Goal: Task Accomplishment & Management: Manage account settings

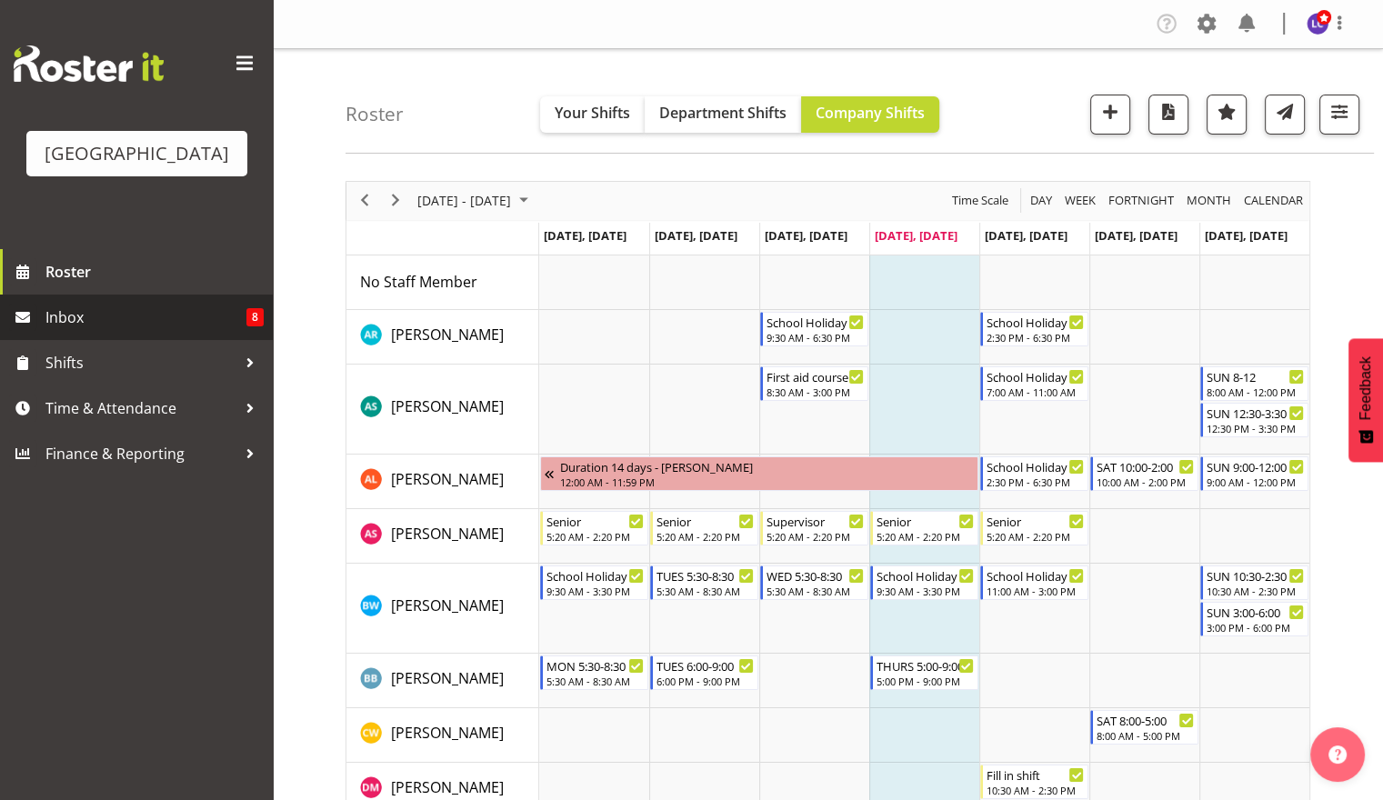
click at [168, 326] on span "Inbox" at bounding box center [145, 317] width 201 height 27
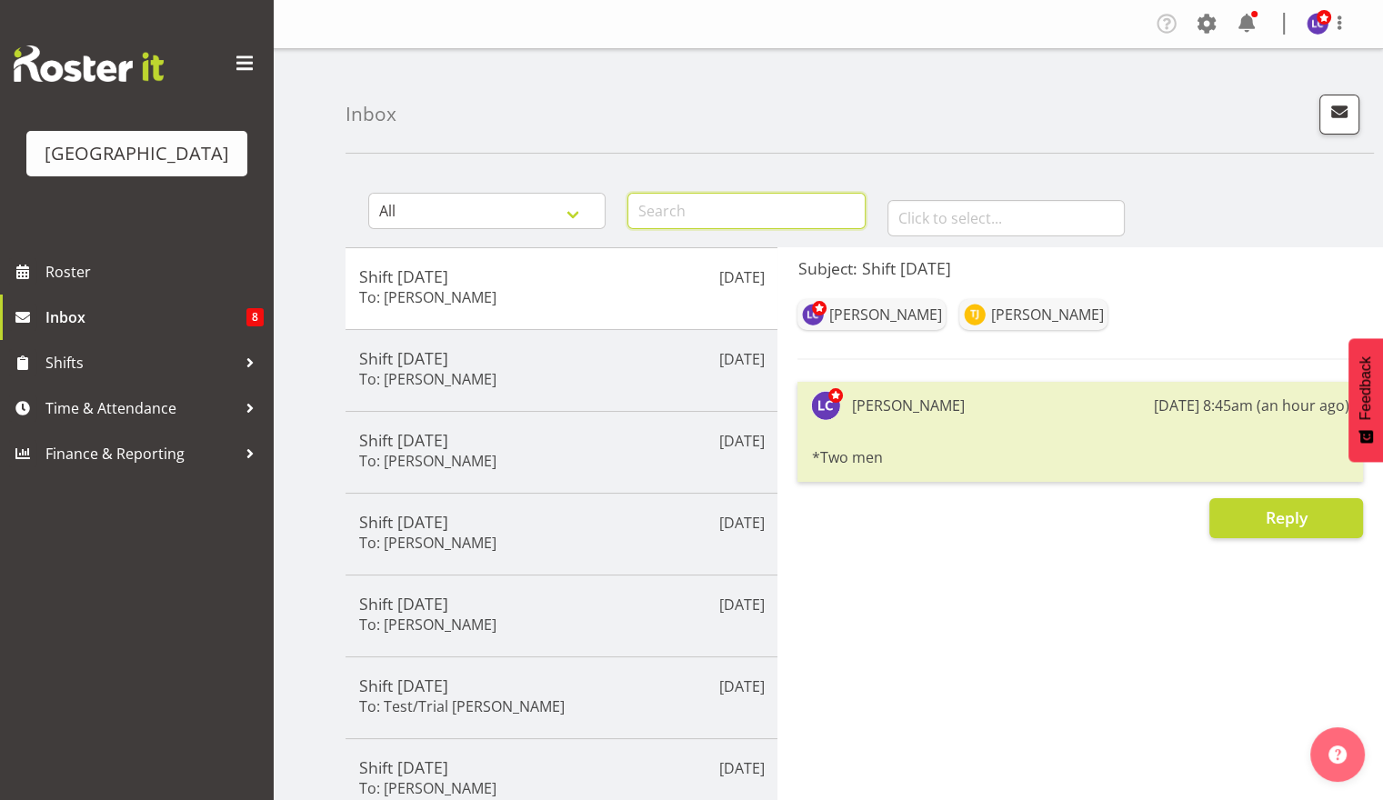
click at [802, 215] on input "text" at bounding box center [745, 211] width 237 height 36
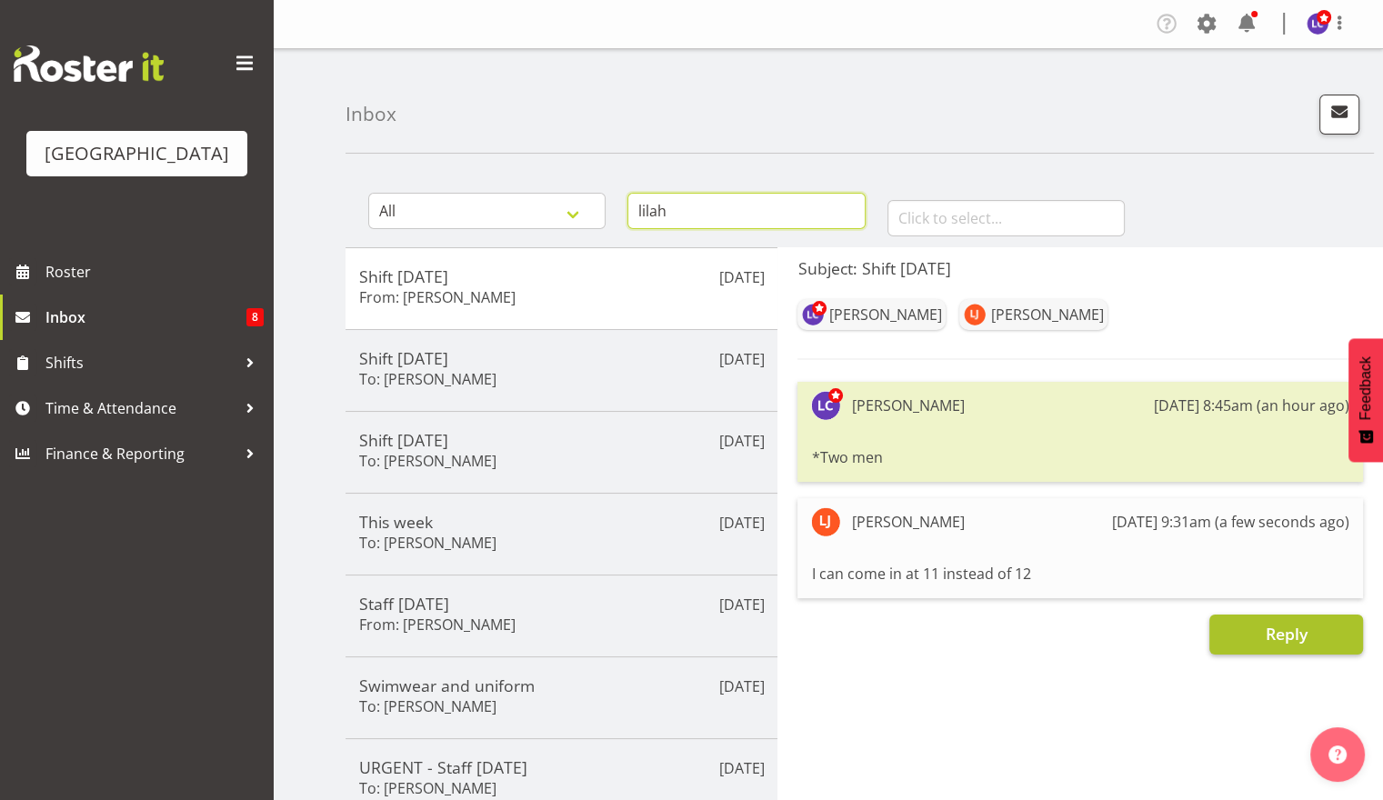
type input "lilah"
click at [1267, 635] on span "Reply" at bounding box center [1286, 634] width 42 height 22
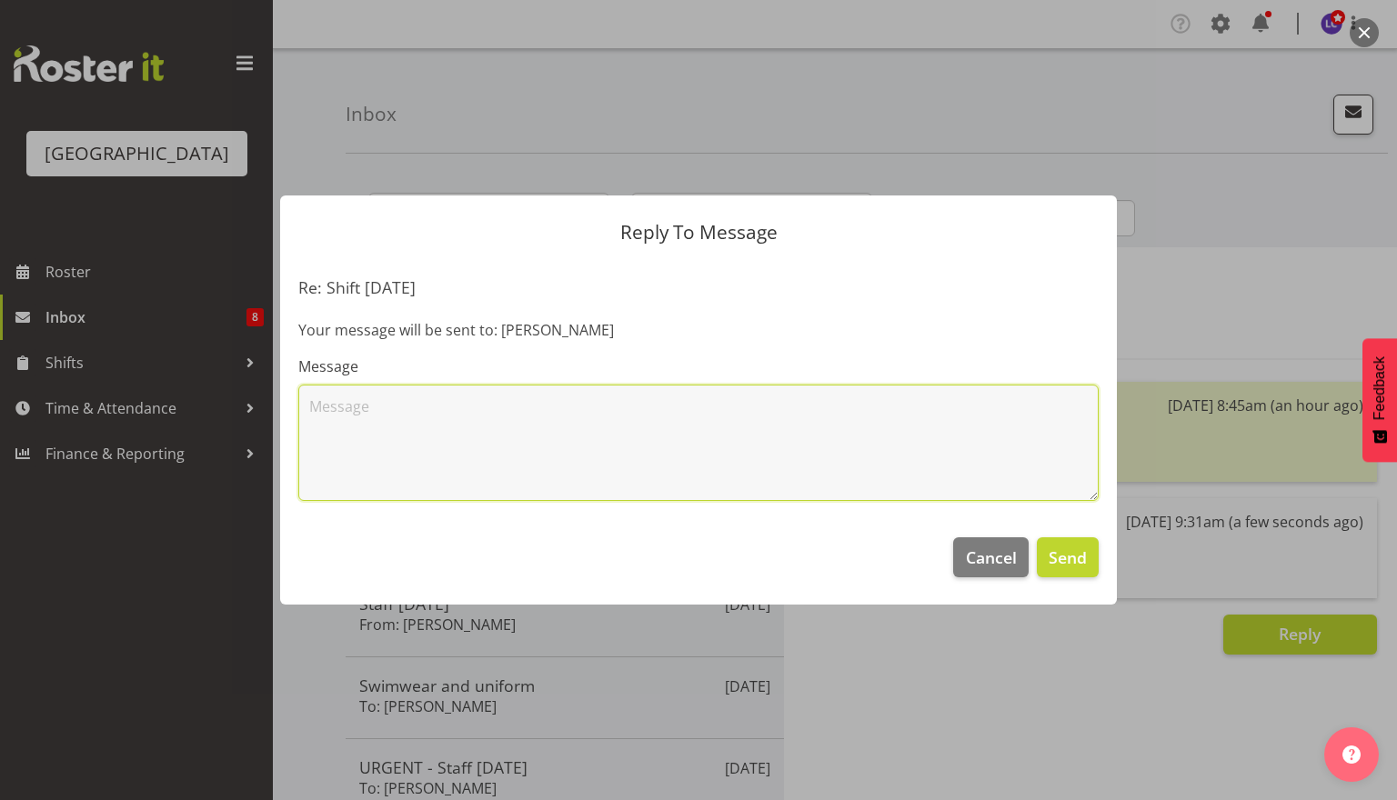
click at [756, 431] on textarea at bounding box center [698, 443] width 800 height 116
type textarea "Yes please :)"
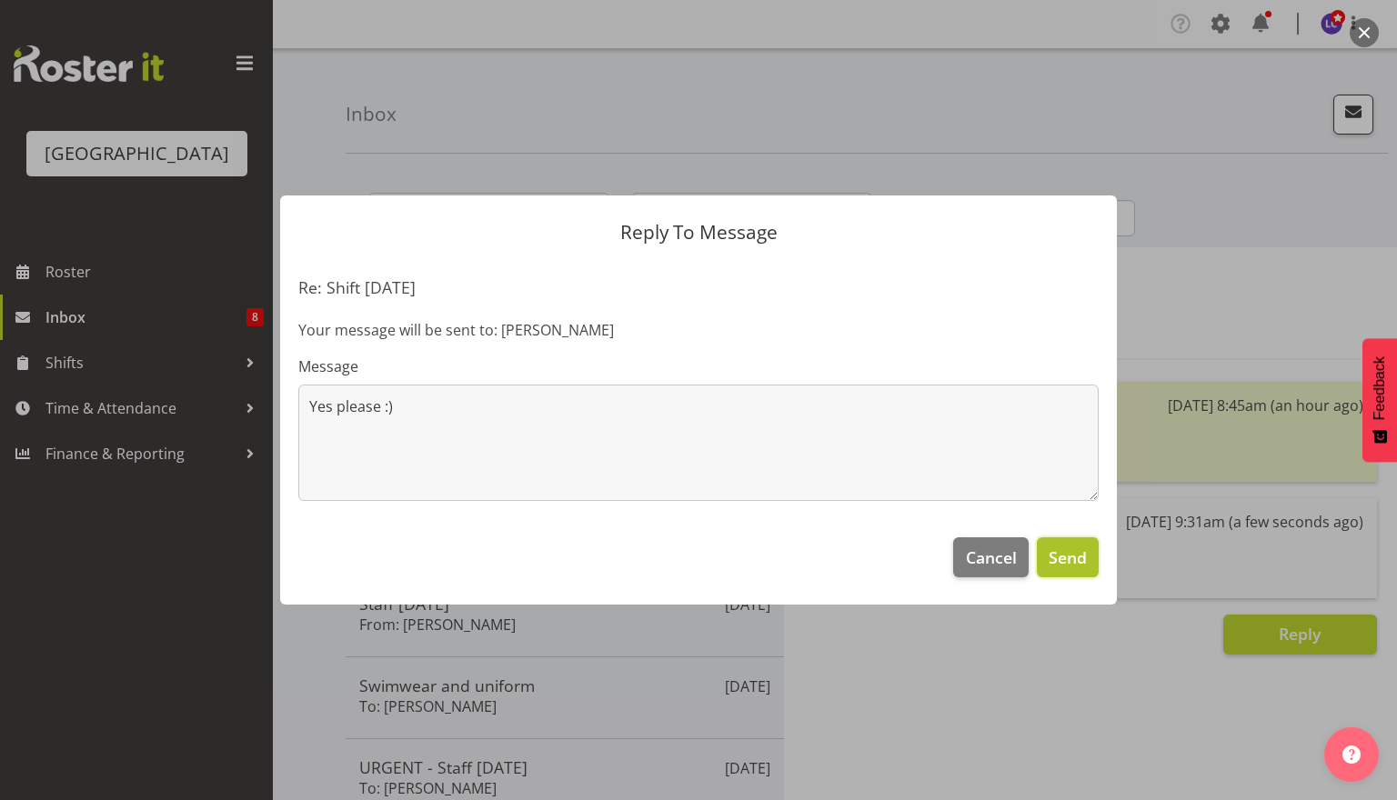
click at [1067, 559] on span "Send" at bounding box center [1067, 558] width 38 height 24
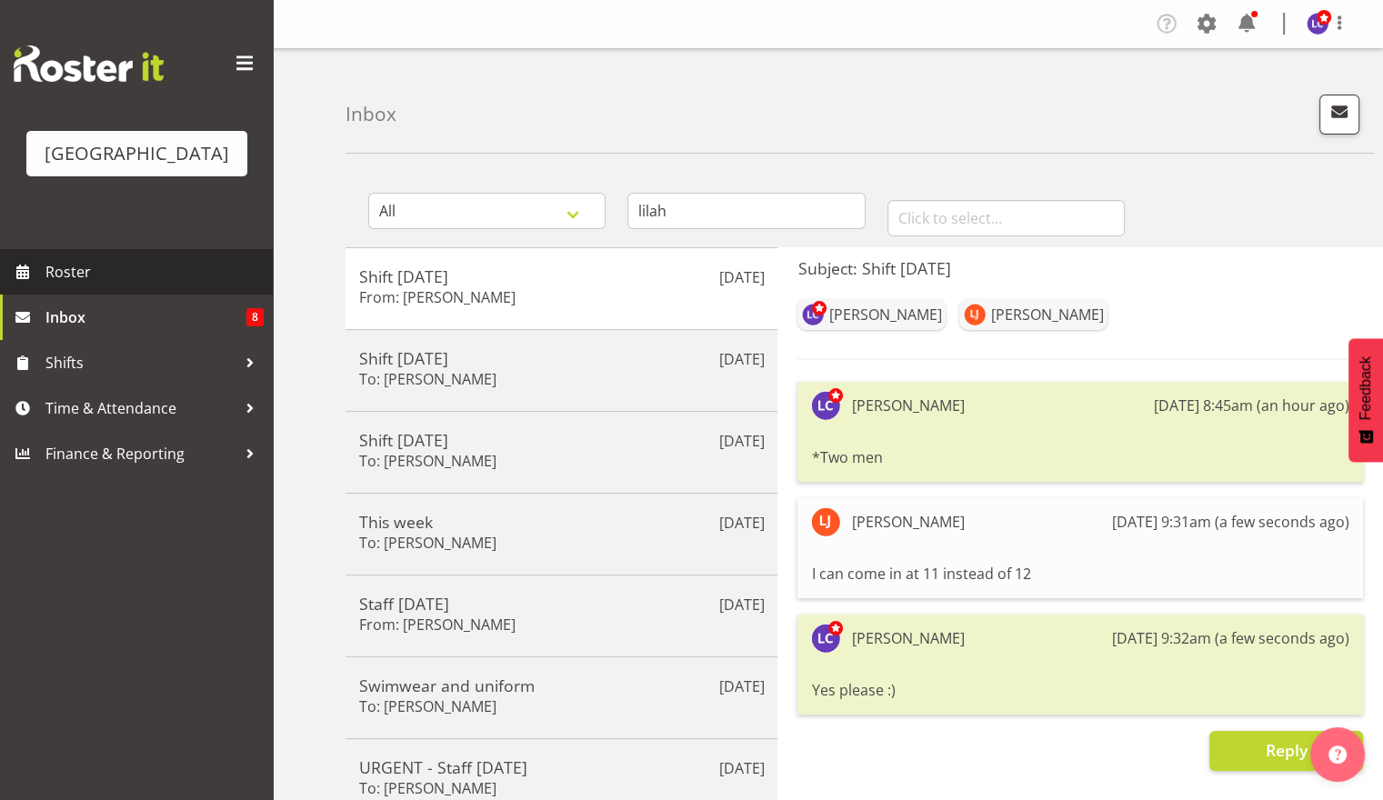
click at [123, 275] on span "Roster" at bounding box center [154, 271] width 218 height 27
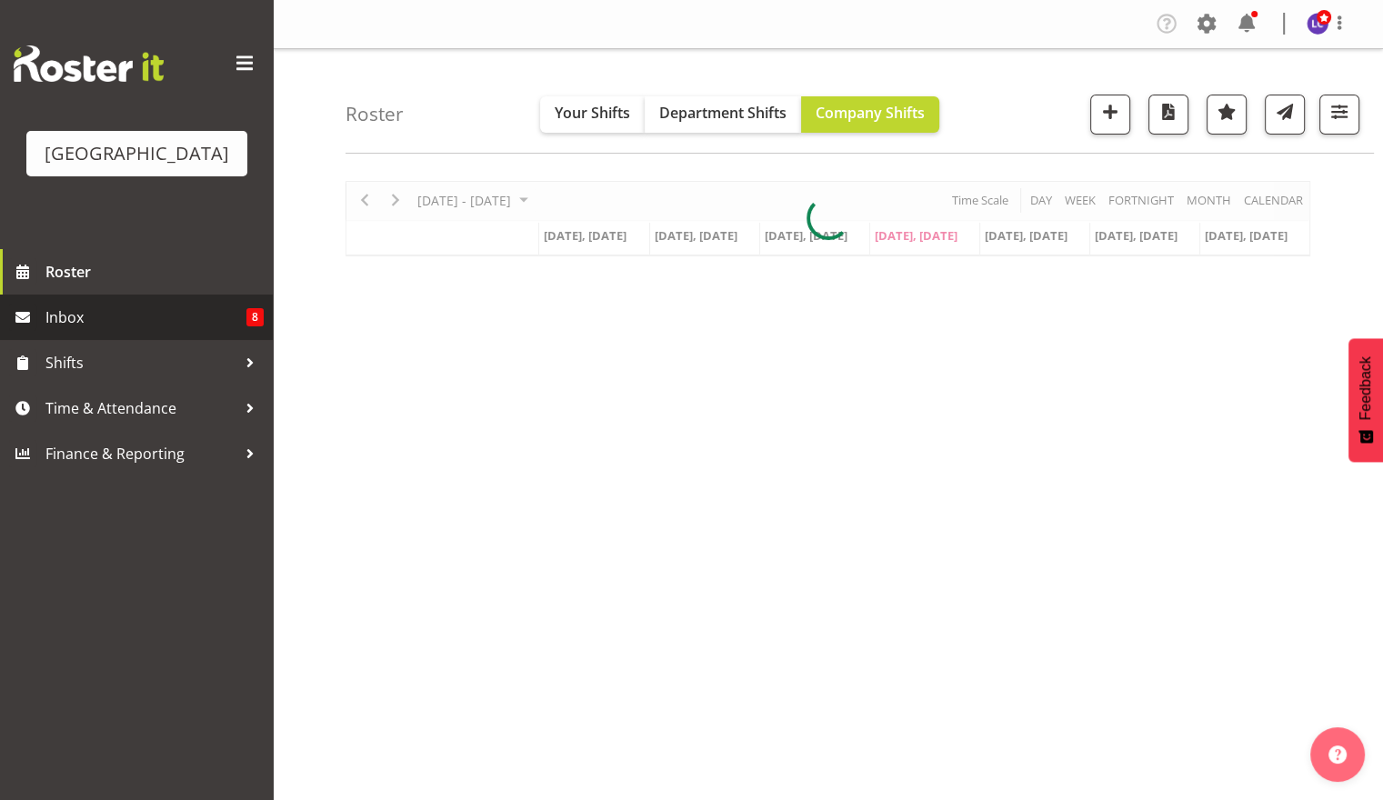
click at [204, 316] on span "Inbox" at bounding box center [145, 317] width 201 height 27
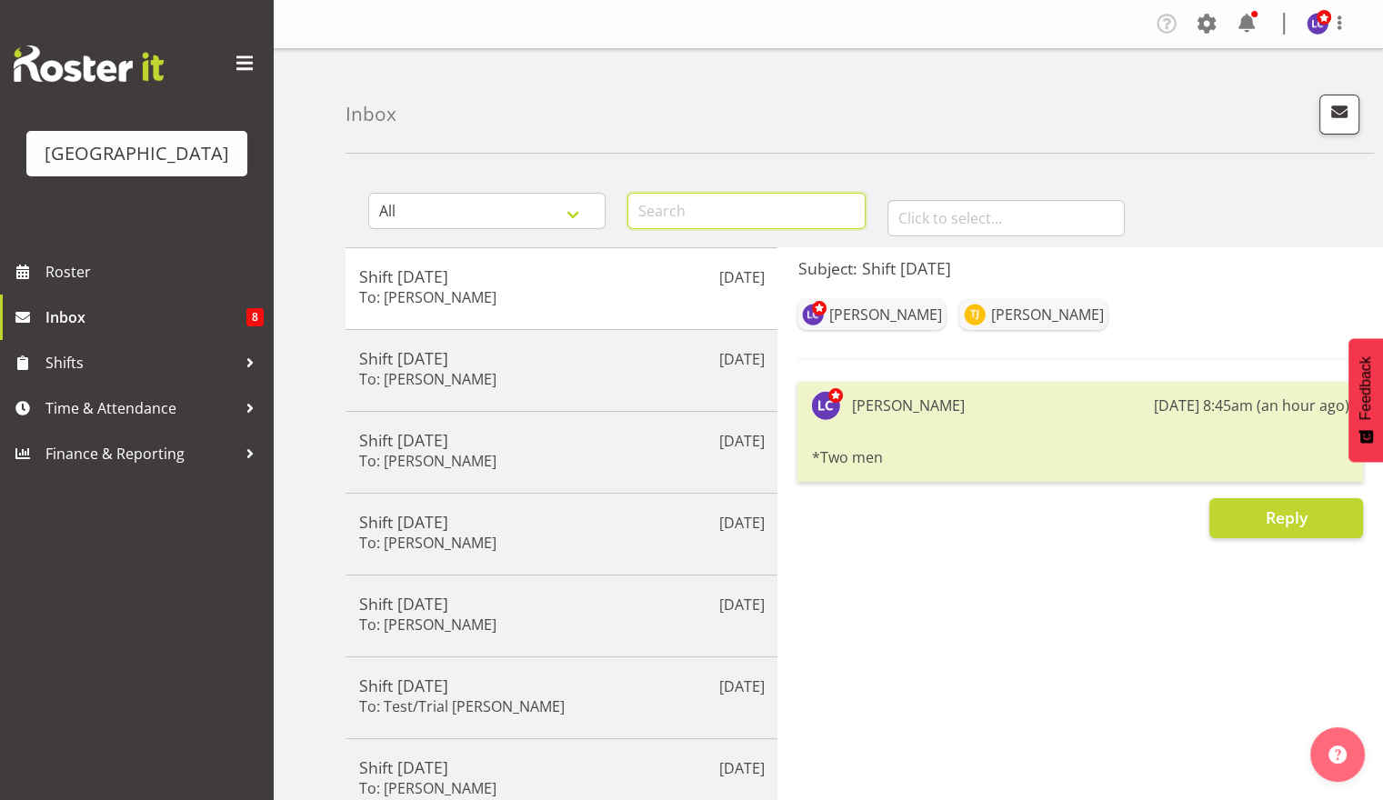
click at [775, 216] on input "text" at bounding box center [745, 211] width 237 height 36
type input "mark"
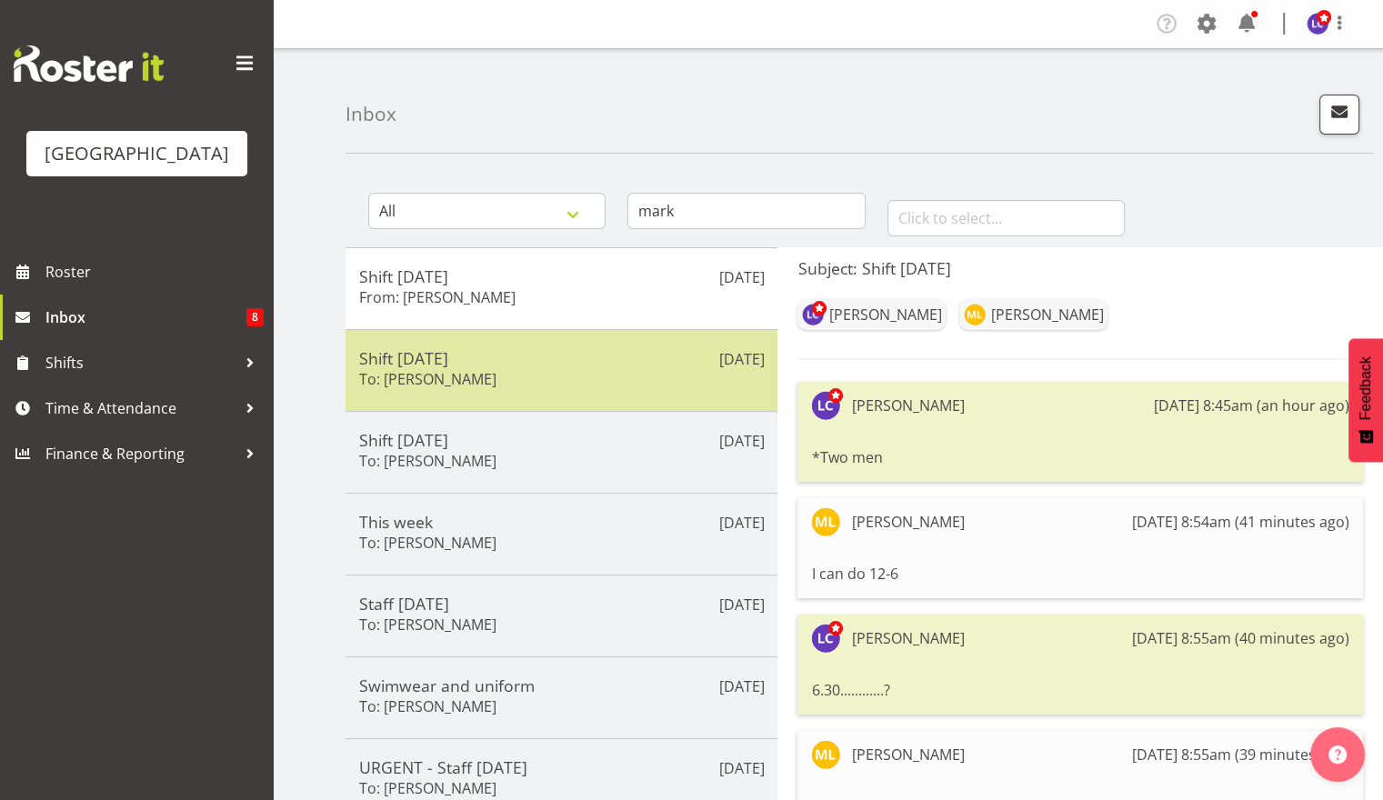
click at [693, 364] on h5 "Shift today" at bounding box center [561, 358] width 405 height 20
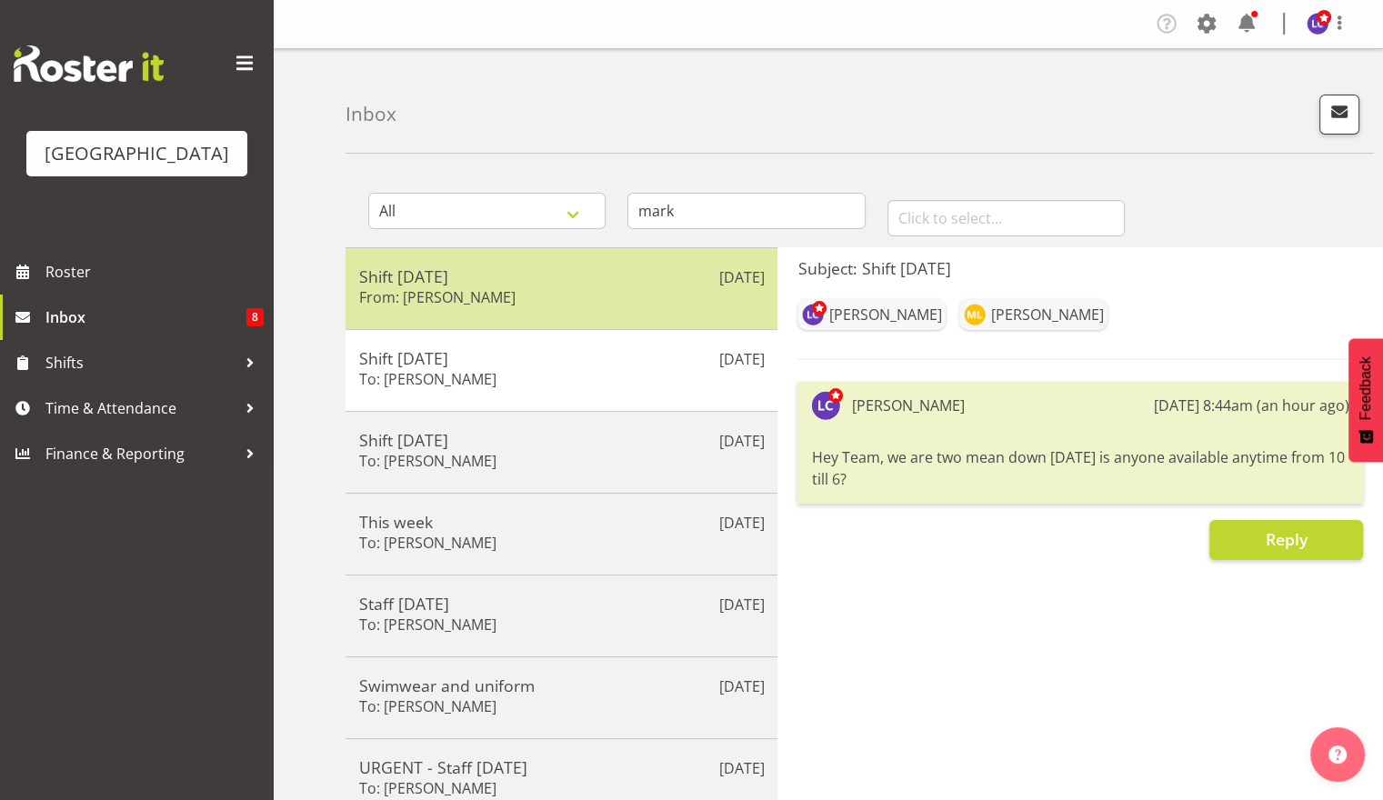
click at [597, 322] on div "Oct 2nd Shift today From: Mark Lieshout Oct 2nd Shift today To: Mark Lieshout S…" at bounding box center [562, 656] width 432 height 819
drag, startPoint x: 597, startPoint y: 322, endPoint x: 597, endPoint y: 307, distance: 14.5
click at [597, 307] on div "Shift today From: Mark Lieshout" at bounding box center [561, 288] width 405 height 45
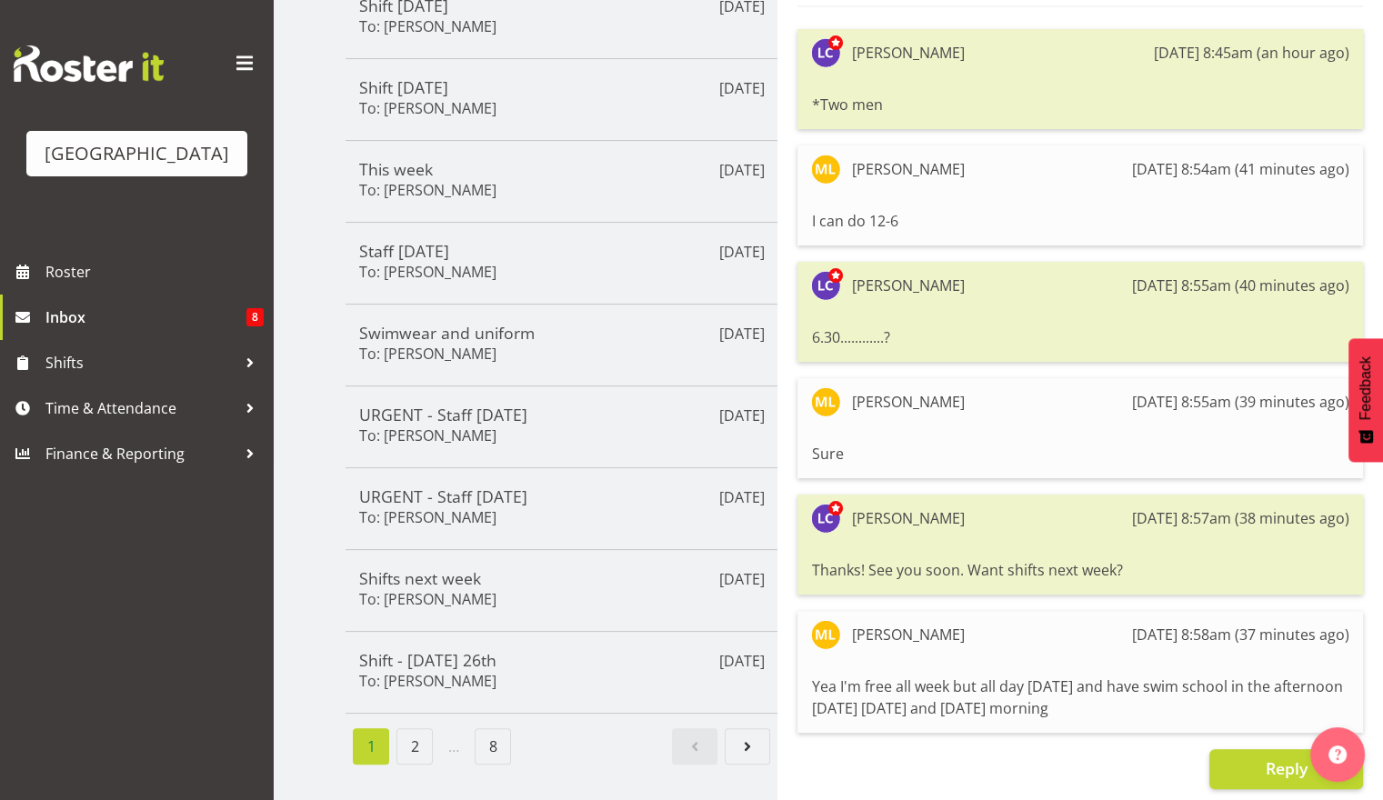
scroll to position [366, 0]
click at [109, 285] on span "Roster" at bounding box center [154, 271] width 218 height 27
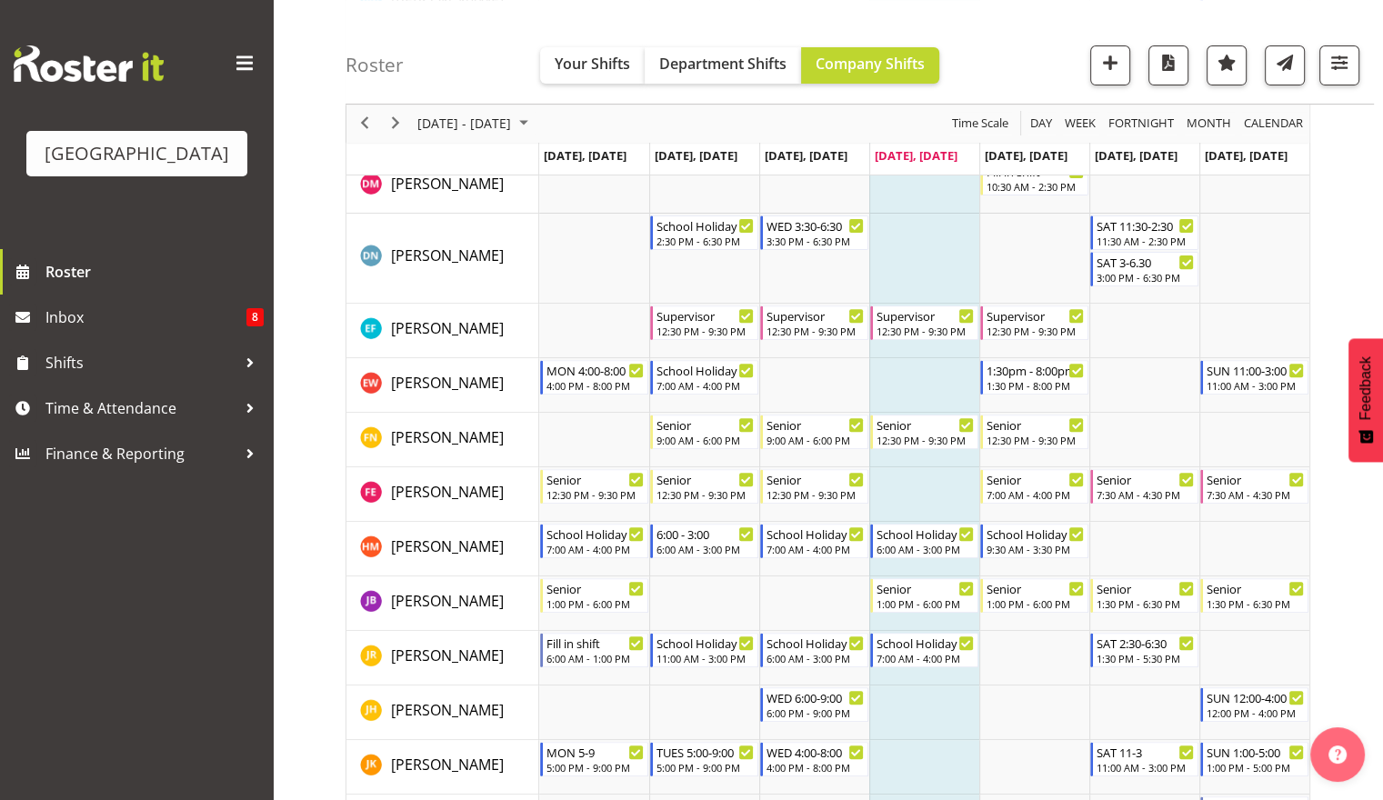
scroll to position [287, 0]
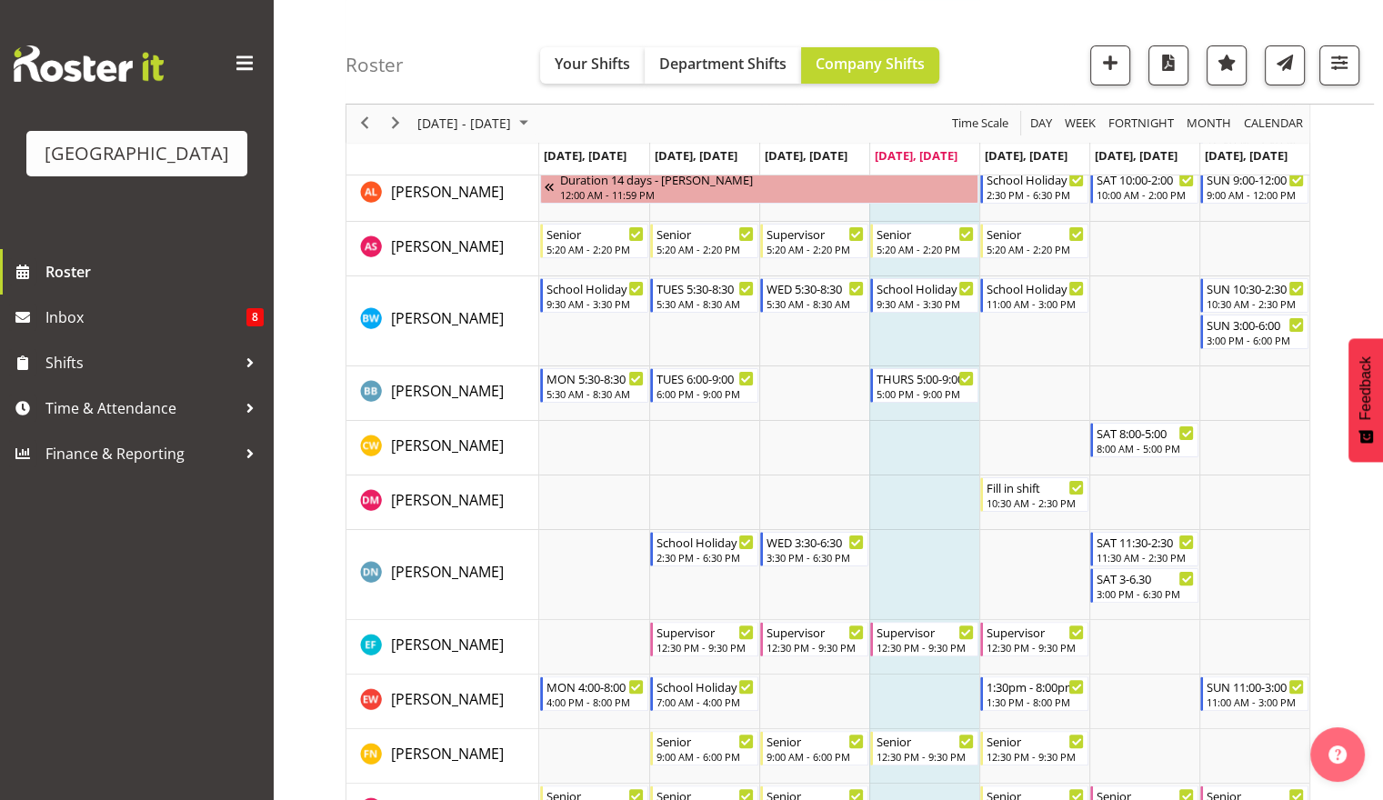
drag, startPoint x: 1396, startPoint y: 307, endPoint x: 1309, endPoint y: 214, distance: 127.4
click at [404, 127] on span "Next" at bounding box center [396, 124] width 22 height 23
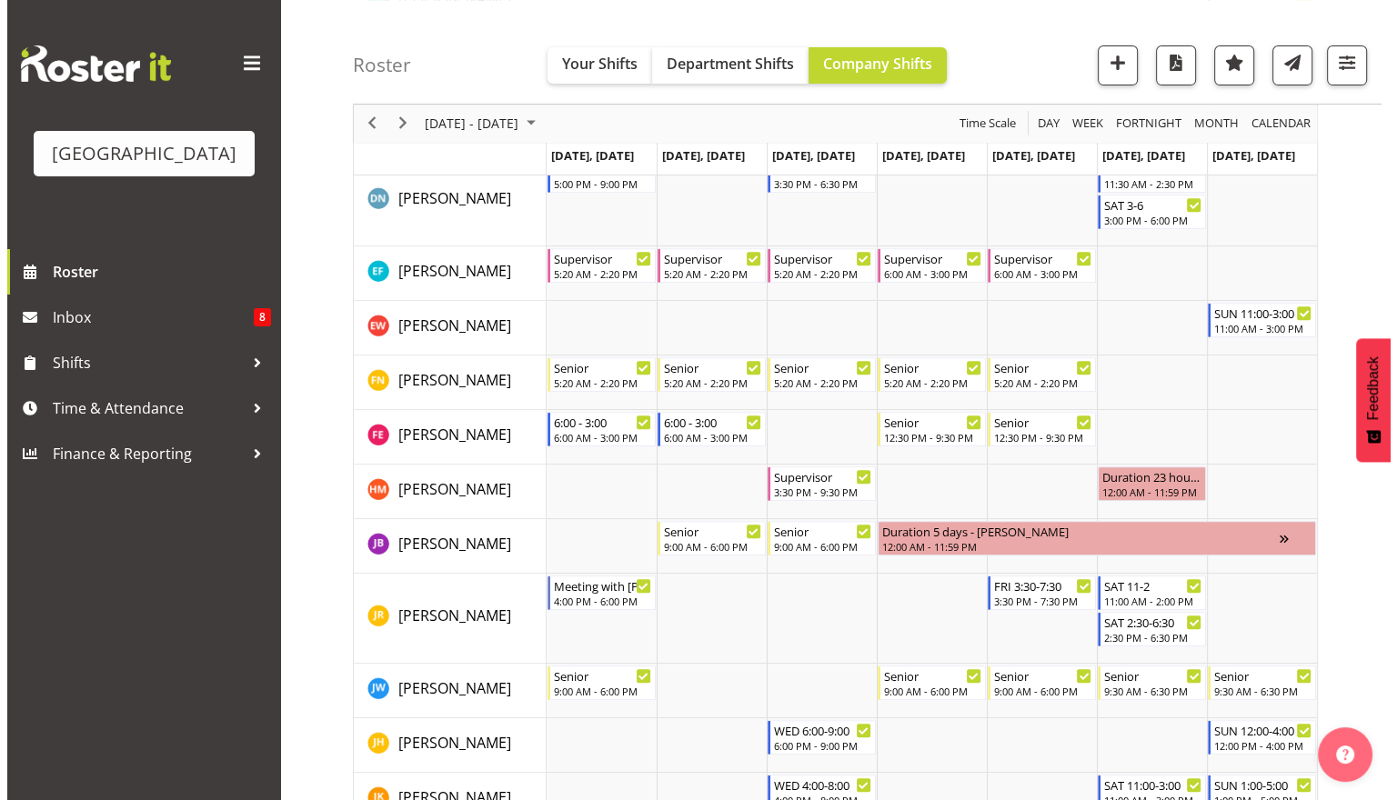
scroll to position [687, 0]
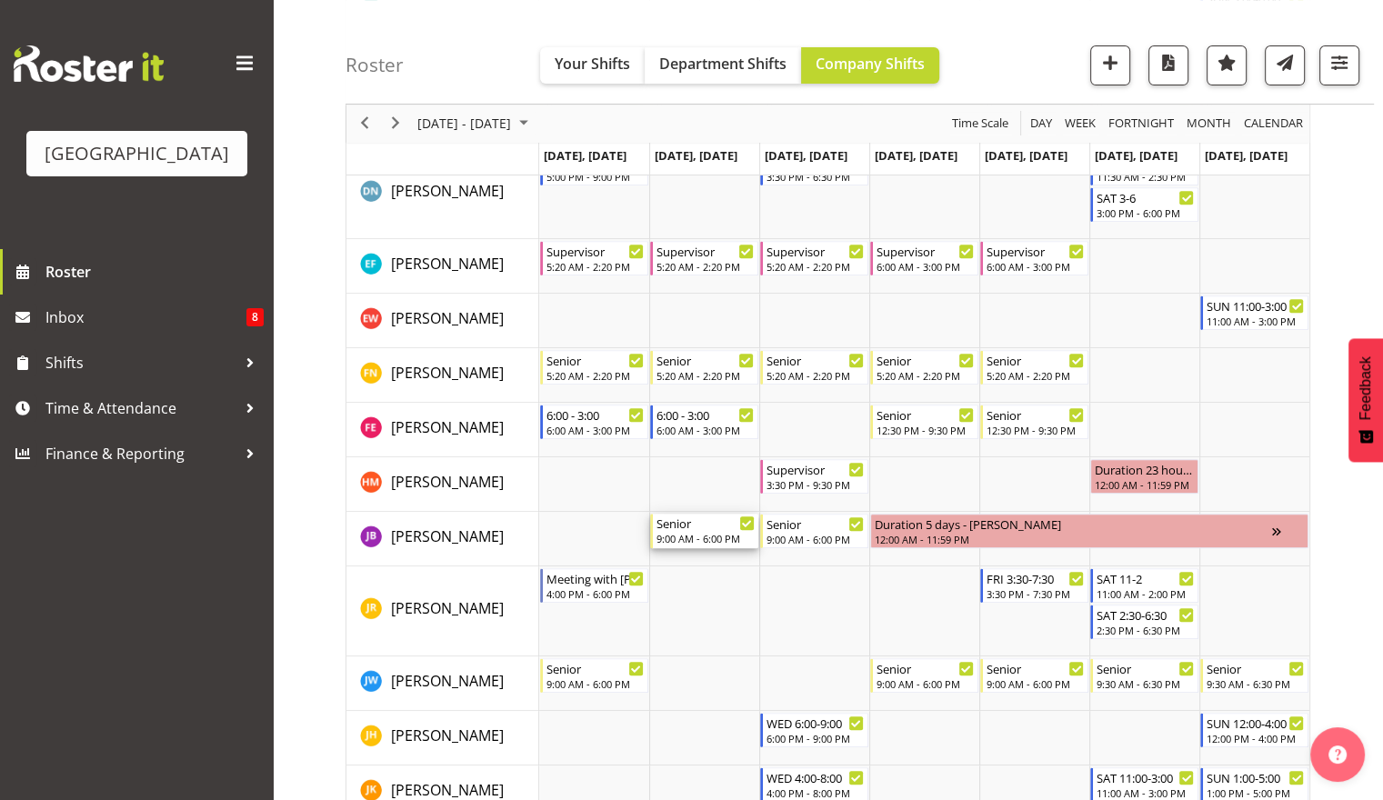
click at [681, 538] on div "9:00 AM - 6:00 PM" at bounding box center [705, 538] width 98 height 15
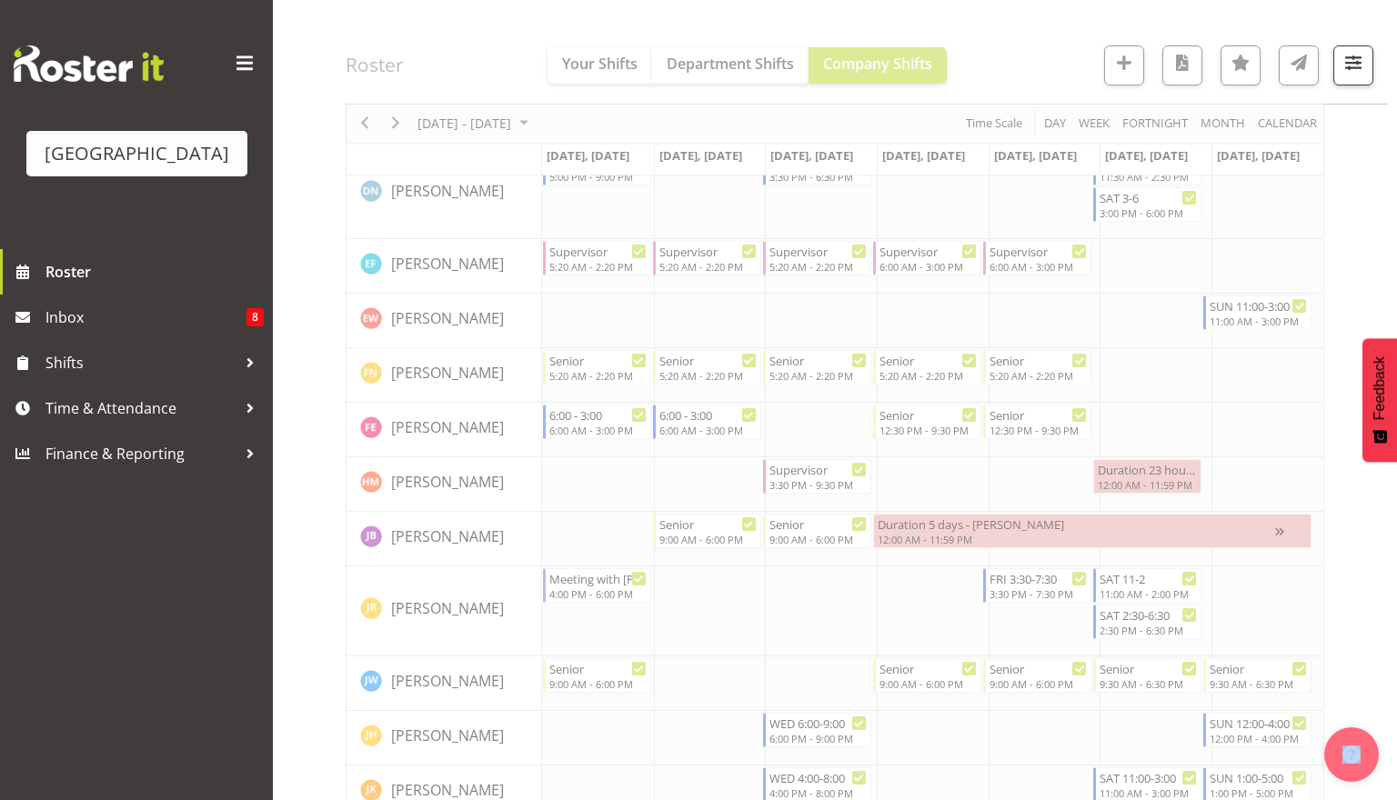
select select "9"
select select "2025"
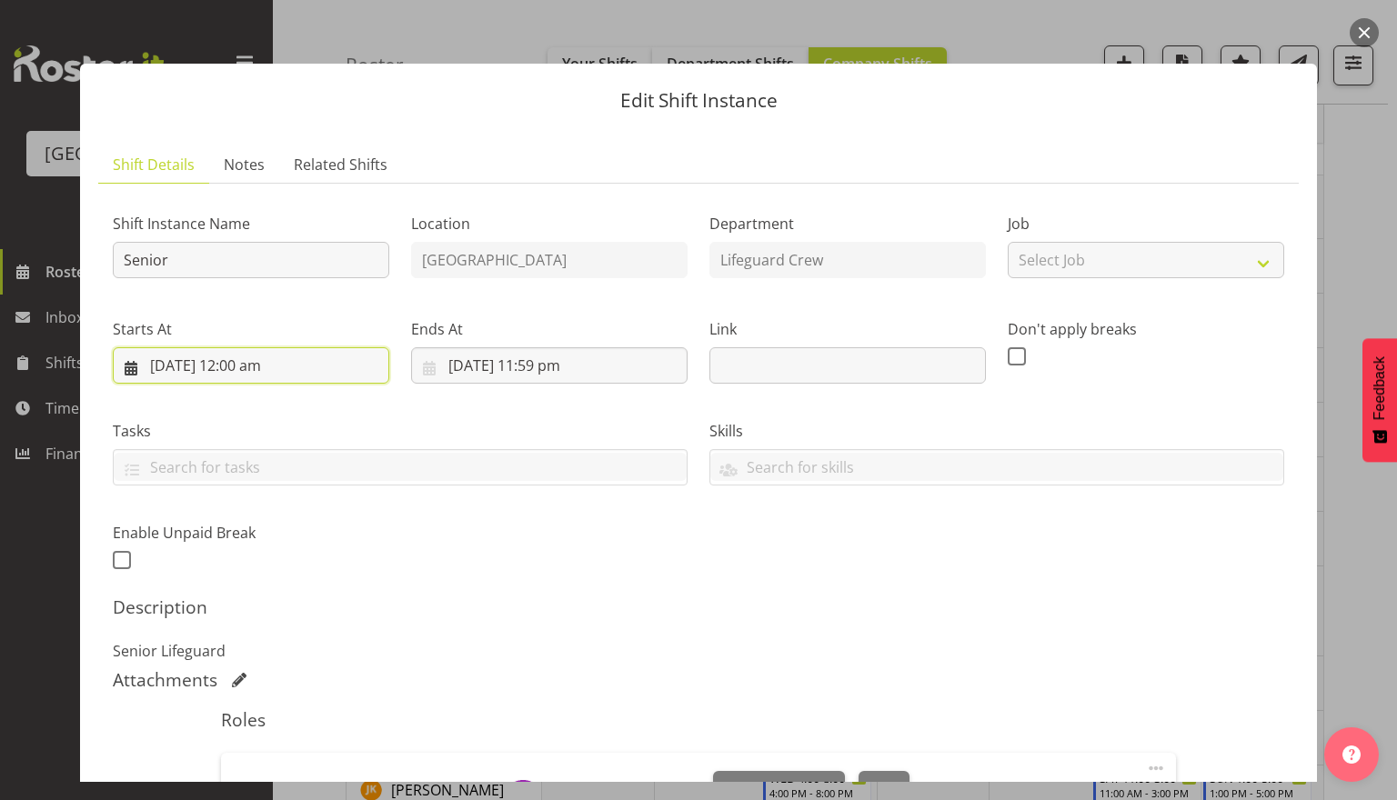
click at [281, 372] on input "7/10/2025, 12:00 am" at bounding box center [251, 365] width 276 height 36
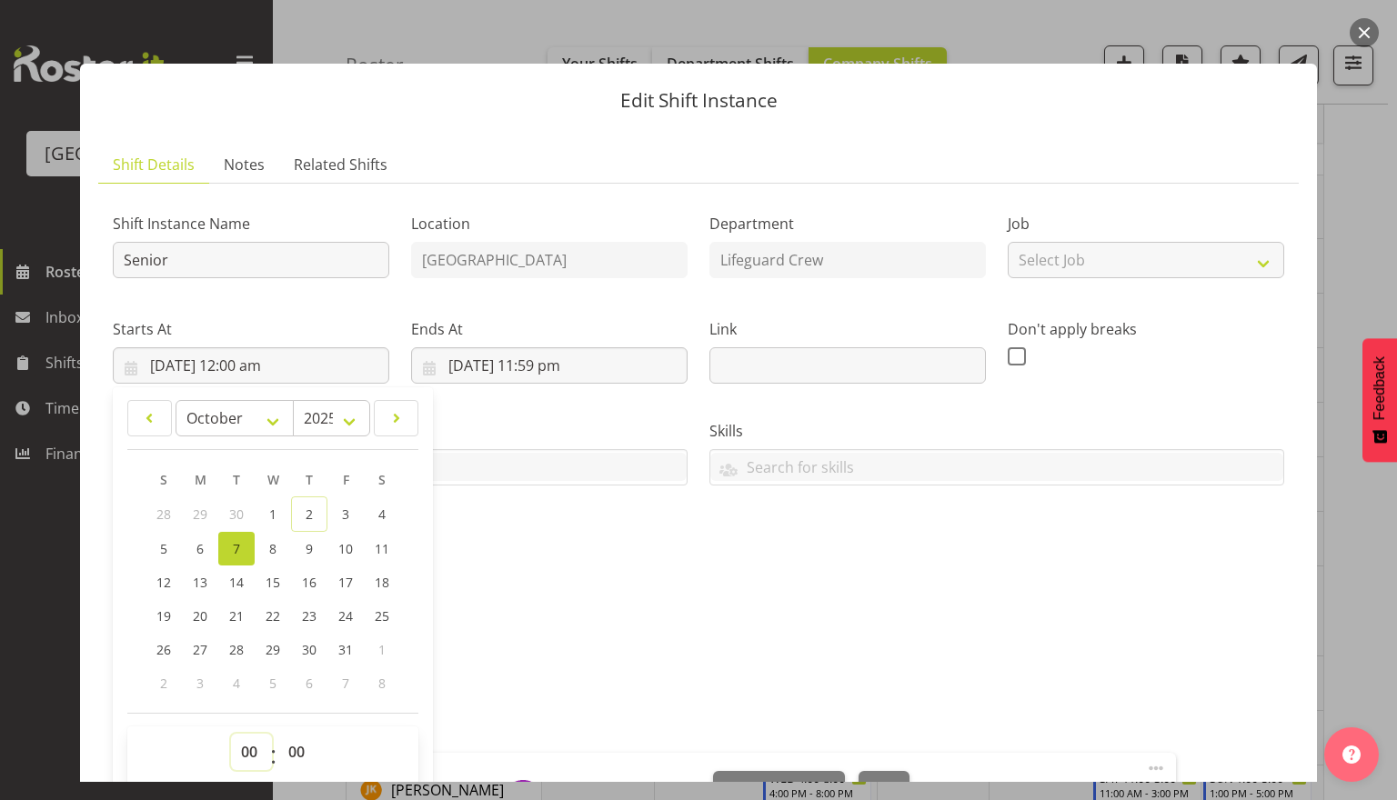
click at [251, 734] on select "00 01 02 03 04 05 06 07 08 09 10 11 12 13 14 15 16 17 18 19 20 21 22 23" at bounding box center [251, 752] width 41 height 36
select select "16"
click at [231, 734] on select "00 01 02 03 04 05 06 07 08 09 10 11 12 13 14 15 16 17 18 19 20 21 22 23" at bounding box center [251, 752] width 41 height 36
type input "7/10/2025, 4:00 pm"
click at [289, 746] on select "00 01 02 03 04 05 06 07 08 09 10 11 12 13 14 15 16 17 18 19 20 21 22 23 24 25 2…" at bounding box center [298, 752] width 41 height 36
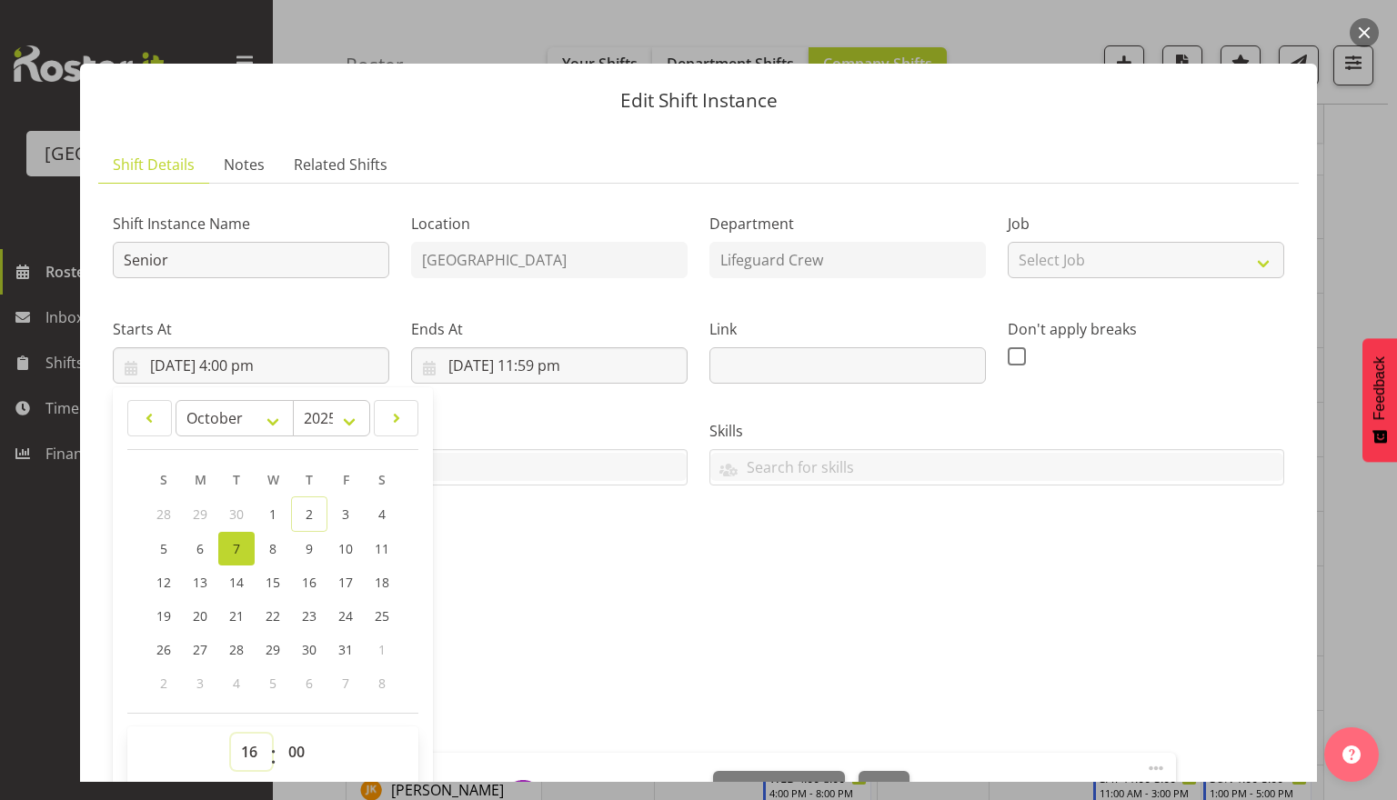
click at [253, 746] on select "00 01 02 03 04 05 06 07 08 09 10 11 12 13 14 15 16 17 18 19 20 21 22 23" at bounding box center [251, 752] width 41 height 36
select select "14"
click at [231, 734] on select "00 01 02 03 04 05 06 07 08 09 10 11 12 13 14 15 16 17 18 19 20 21 22 23" at bounding box center [251, 752] width 41 height 36
type input "7/10/2025, 2:00 pm"
click at [596, 672] on div "Attachments" at bounding box center [698, 680] width 1171 height 22
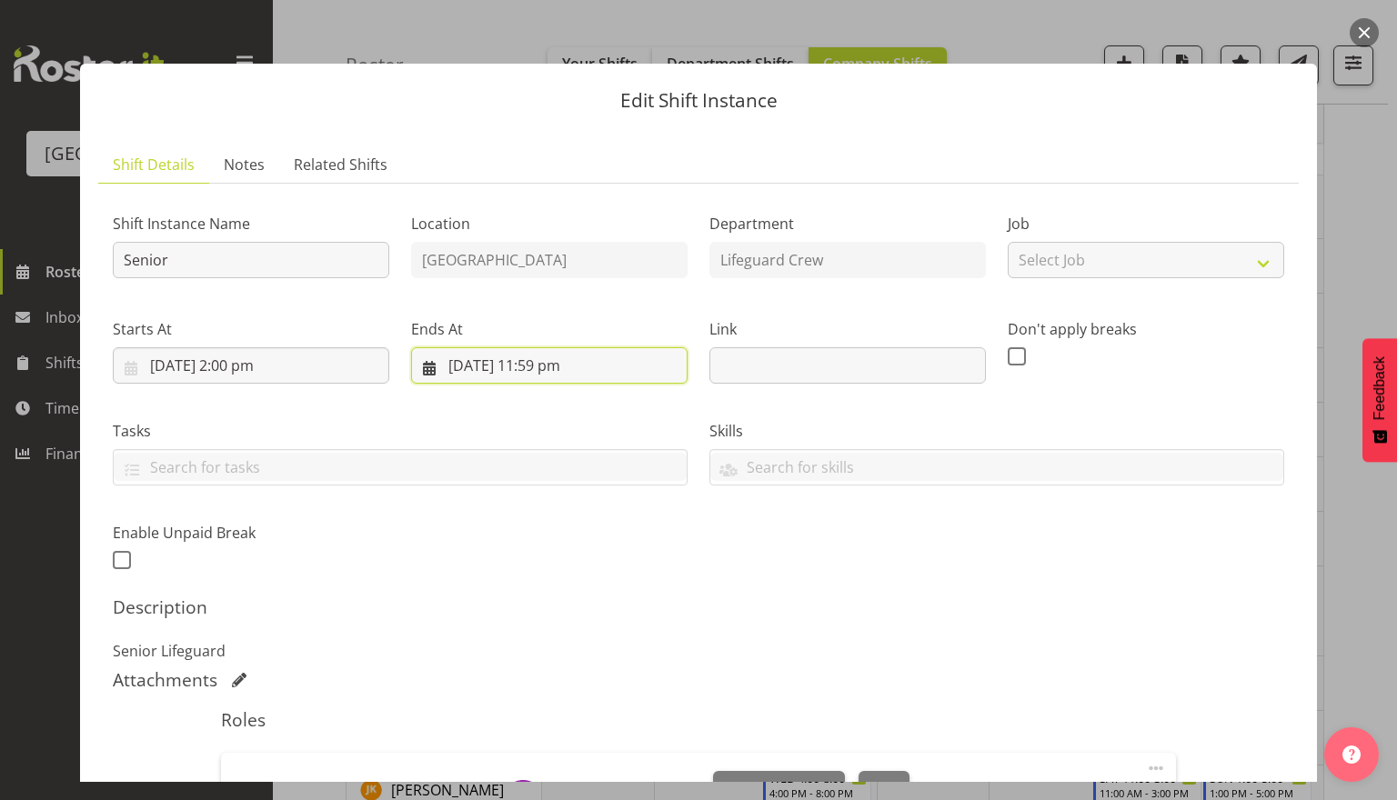
click at [530, 365] on input "7/10/2025, 11:59 pm" at bounding box center [549, 365] width 276 height 36
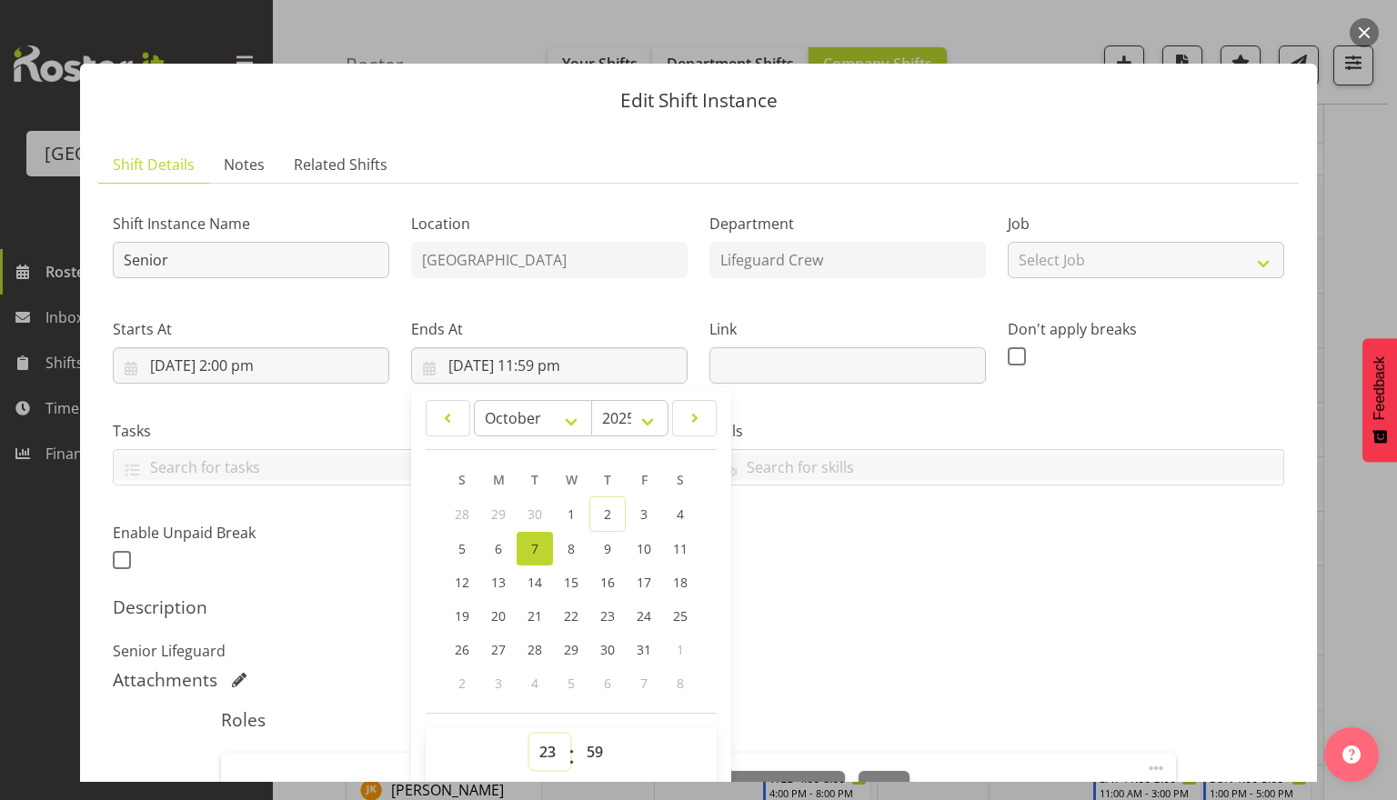
click at [548, 746] on select "00 01 02 03 04 05 06 07 08 09 10 11 12 13 14 15 16 17 18 19 20 21 22 23" at bounding box center [549, 752] width 41 height 36
select select "18"
click at [529, 734] on select "00 01 02 03 04 05 06 07 08 09 10 11 12 13 14 15 16 17 18 19 20 21 22 23" at bounding box center [549, 752] width 41 height 36
type input "7/10/2025, 6:59 pm"
click at [595, 743] on select "00 01 02 03 04 05 06 07 08 09 10 11 12 13 14 15 16 17 18 19 20 21 22 23 24 25 2…" at bounding box center [596, 752] width 41 height 36
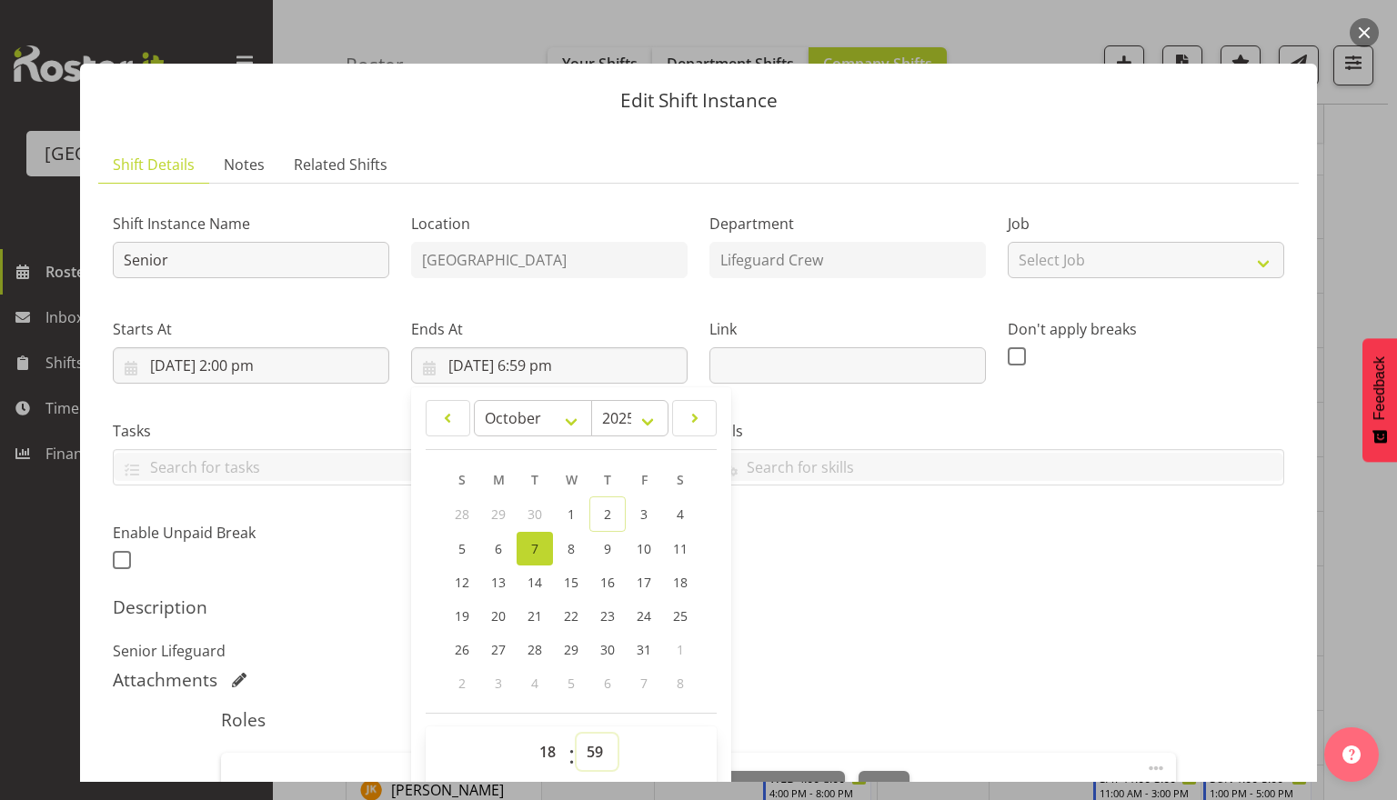
select select "0"
click at [576, 734] on select "00 01 02 03 04 05 06 07 08 09 10 11 12 13 14 15 16 17 18 19 20 21 22 23 24 25 2…" at bounding box center [596, 752] width 41 height 36
type input "7/10/2025, 6:00 pm"
click at [1011, 636] on div "Description Senior Lifeguard" at bounding box center [698, 628] width 1171 height 65
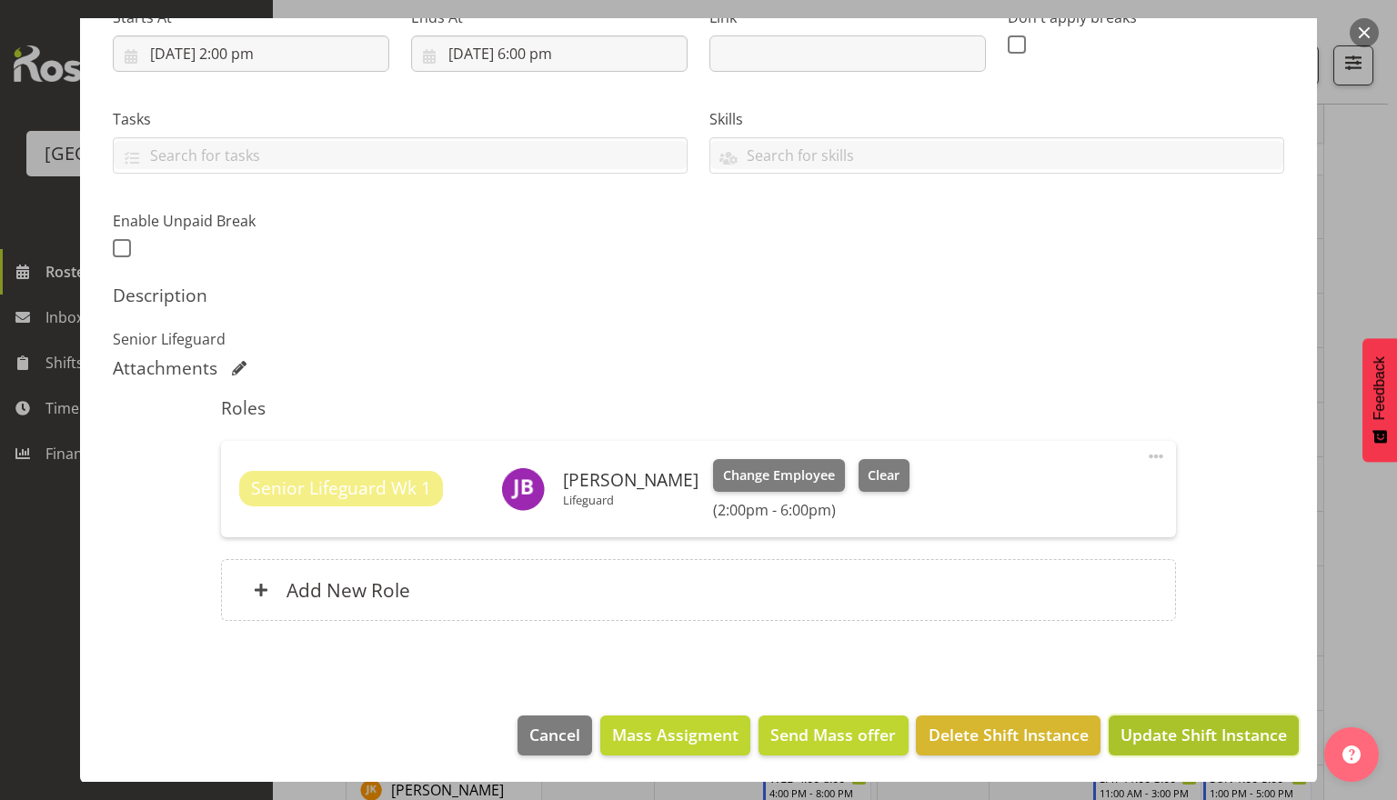
click at [1162, 735] on span "Update Shift Instance" at bounding box center [1203, 735] width 166 height 24
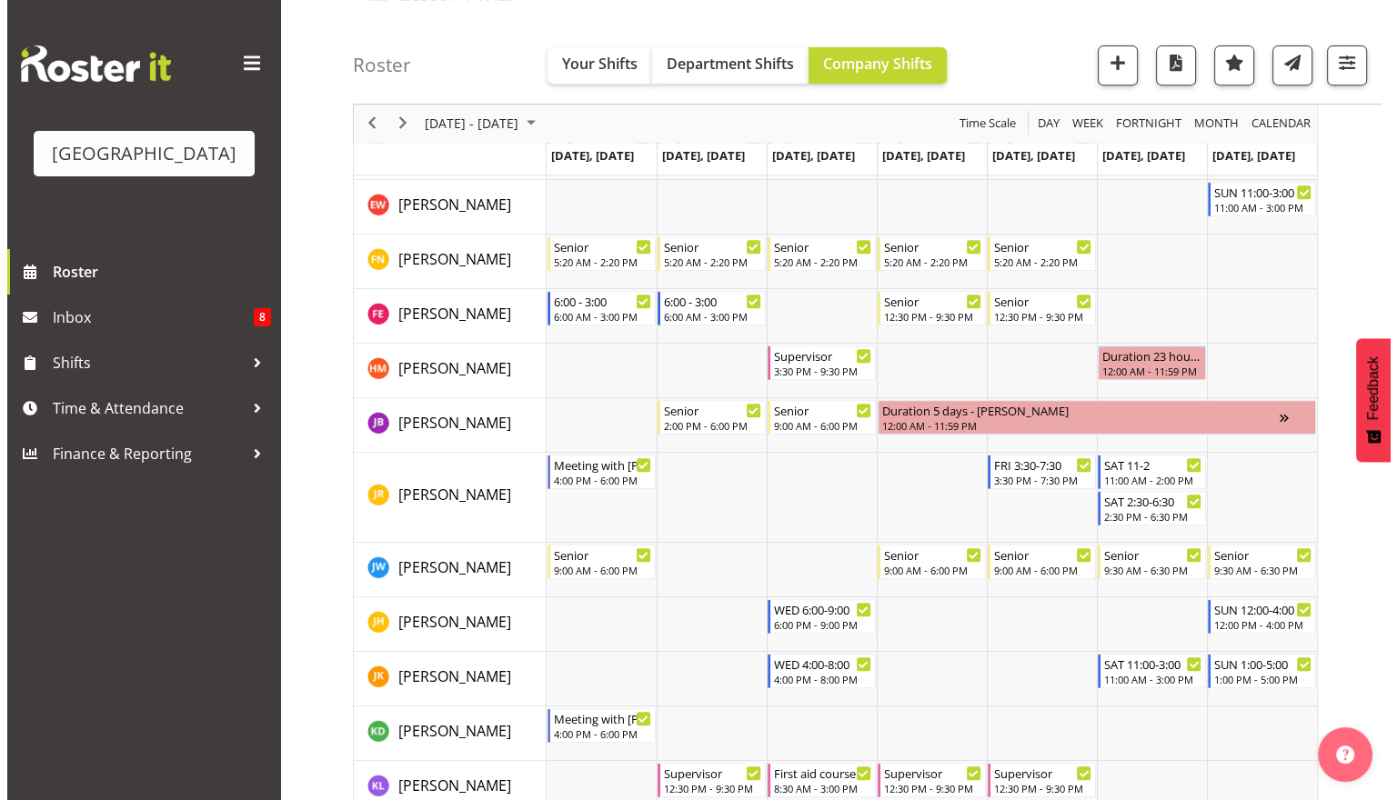
scroll to position [811, 0]
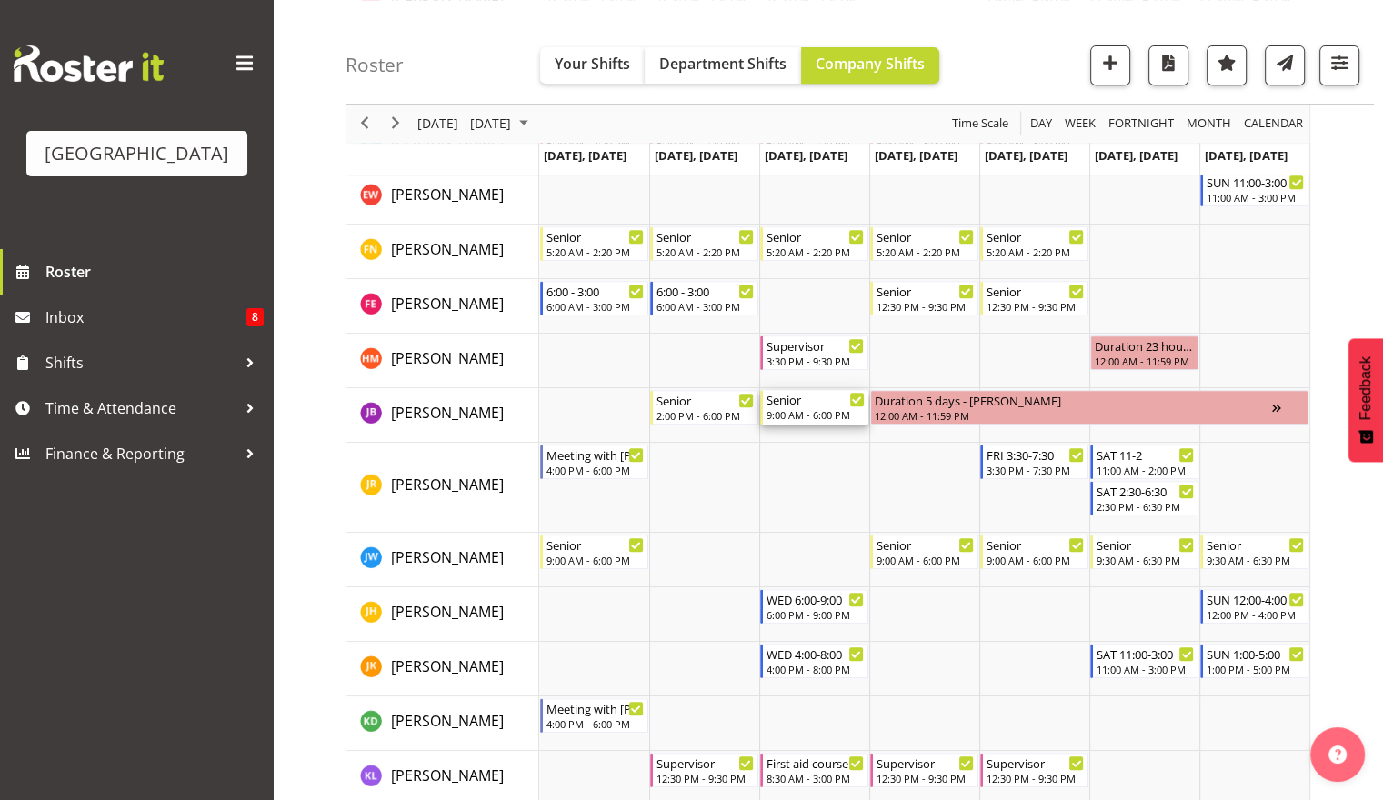
click at [818, 411] on div "9:00 AM - 6:00 PM" at bounding box center [815, 414] width 98 height 15
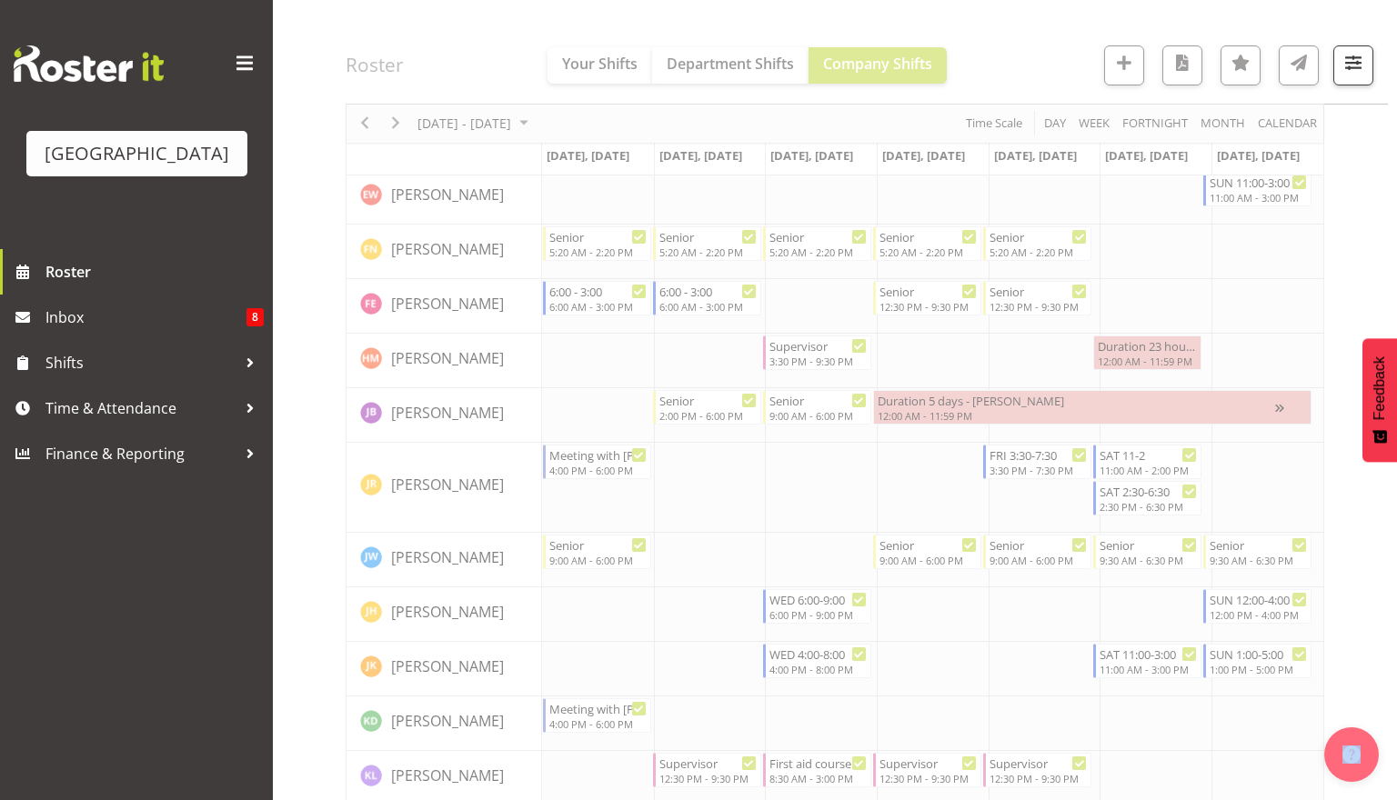
select select "9"
select select "2025"
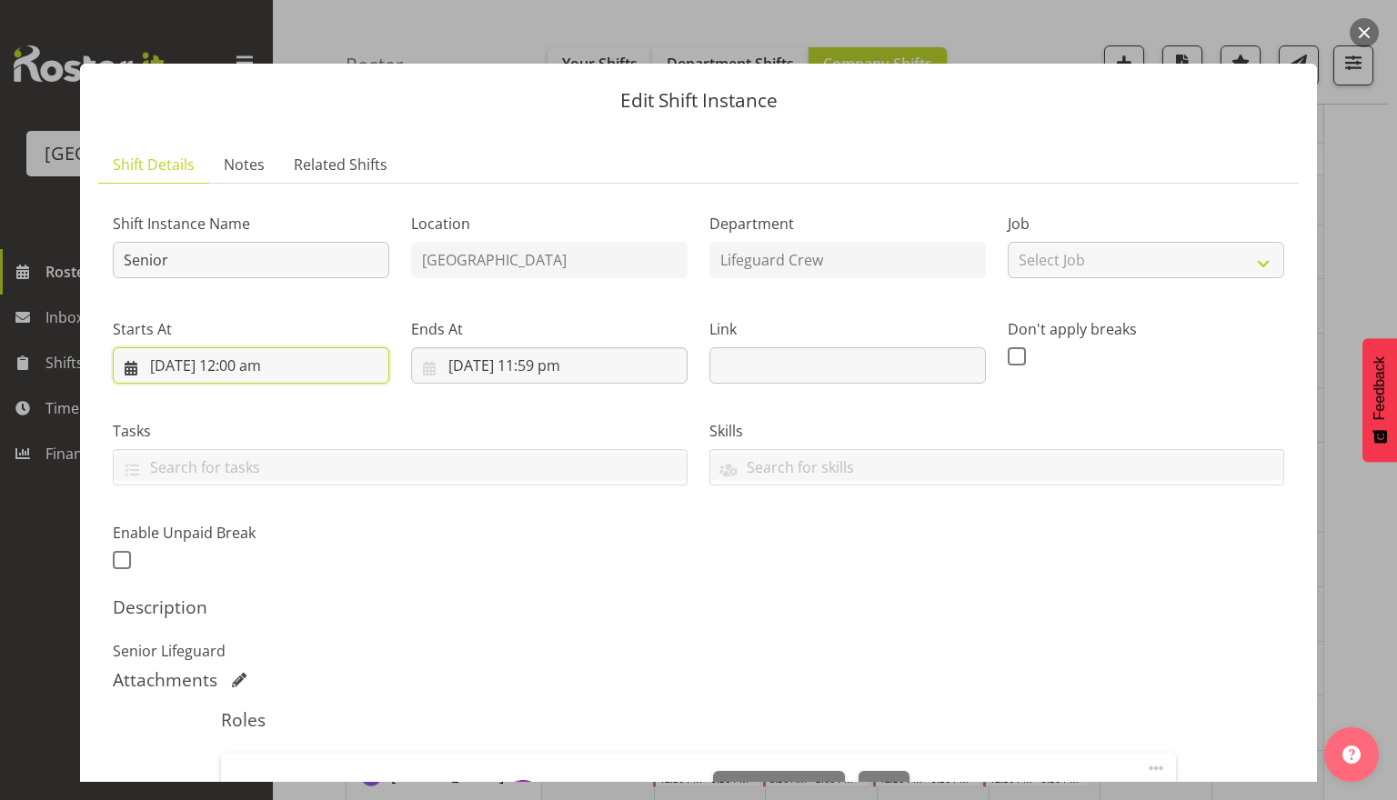
click at [281, 377] on input "8/10/2025, 12:00 am" at bounding box center [251, 365] width 276 height 36
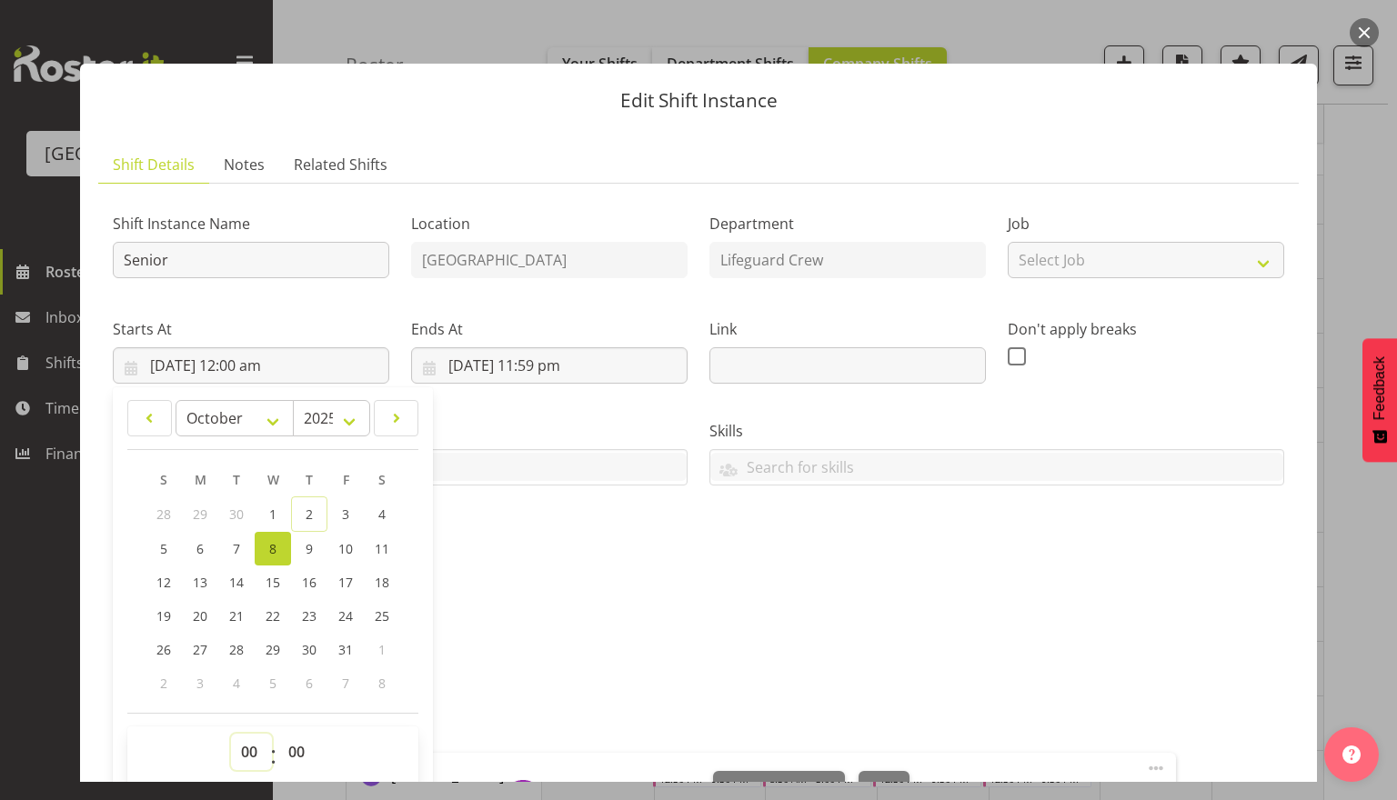
click at [233, 756] on select "00 01 02 03 04 05 06 07 08 09 10 11 12 13 14 15 16 17 18 19 20 21 22 23" at bounding box center [251, 752] width 41 height 36
select select "14"
click at [231, 734] on select "00 01 02 03 04 05 06 07 08 09 10 11 12 13 14 15 16 17 18 19 20 21 22 23" at bounding box center [251, 752] width 41 height 36
type input "8/10/2025, 2:00 pm"
click at [297, 755] on select "00 01 02 03 04 05 06 07 08 09 10 11 12 13 14 15 16 17 18 19 20 21 22 23 24 25 2…" at bounding box center [298, 752] width 41 height 36
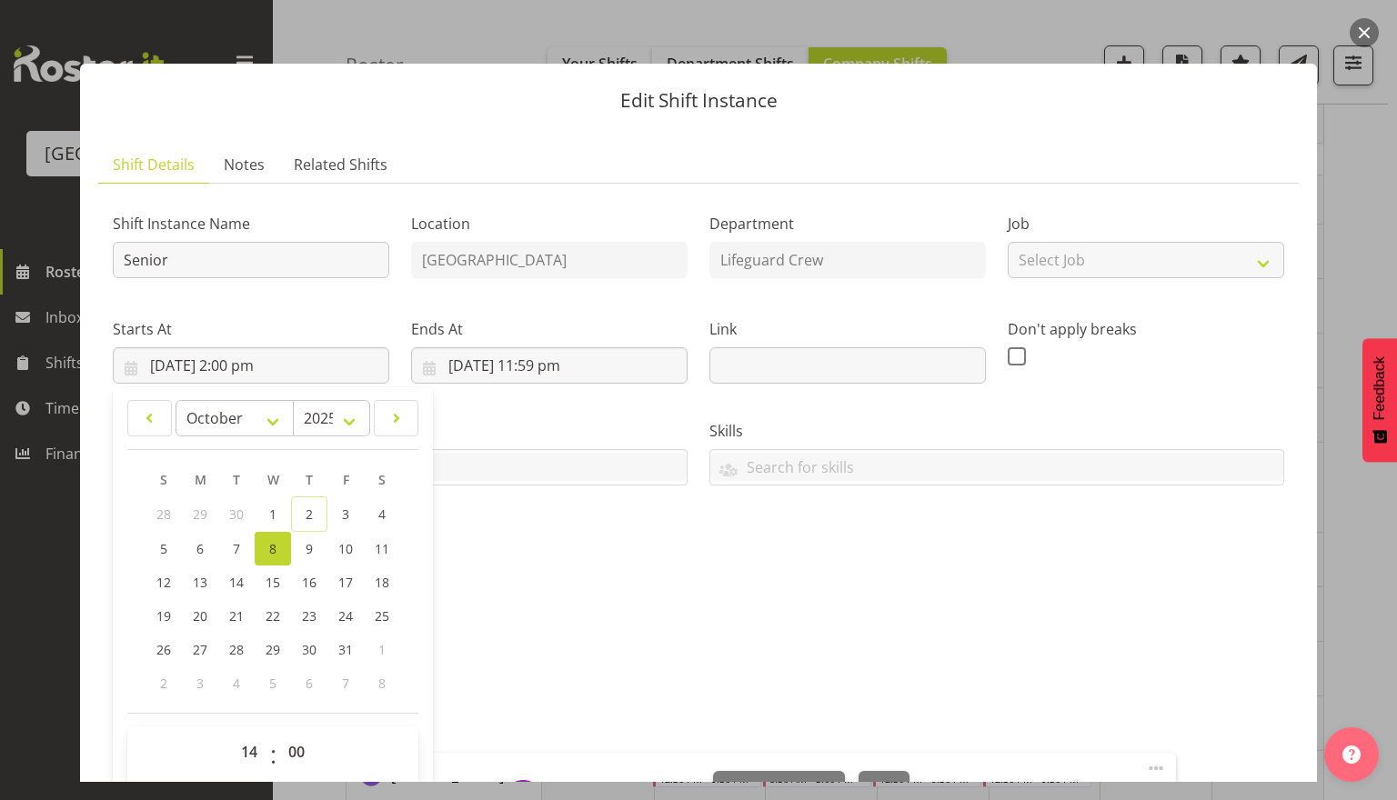
click at [738, 615] on h5 "Description" at bounding box center [698, 607] width 1171 height 22
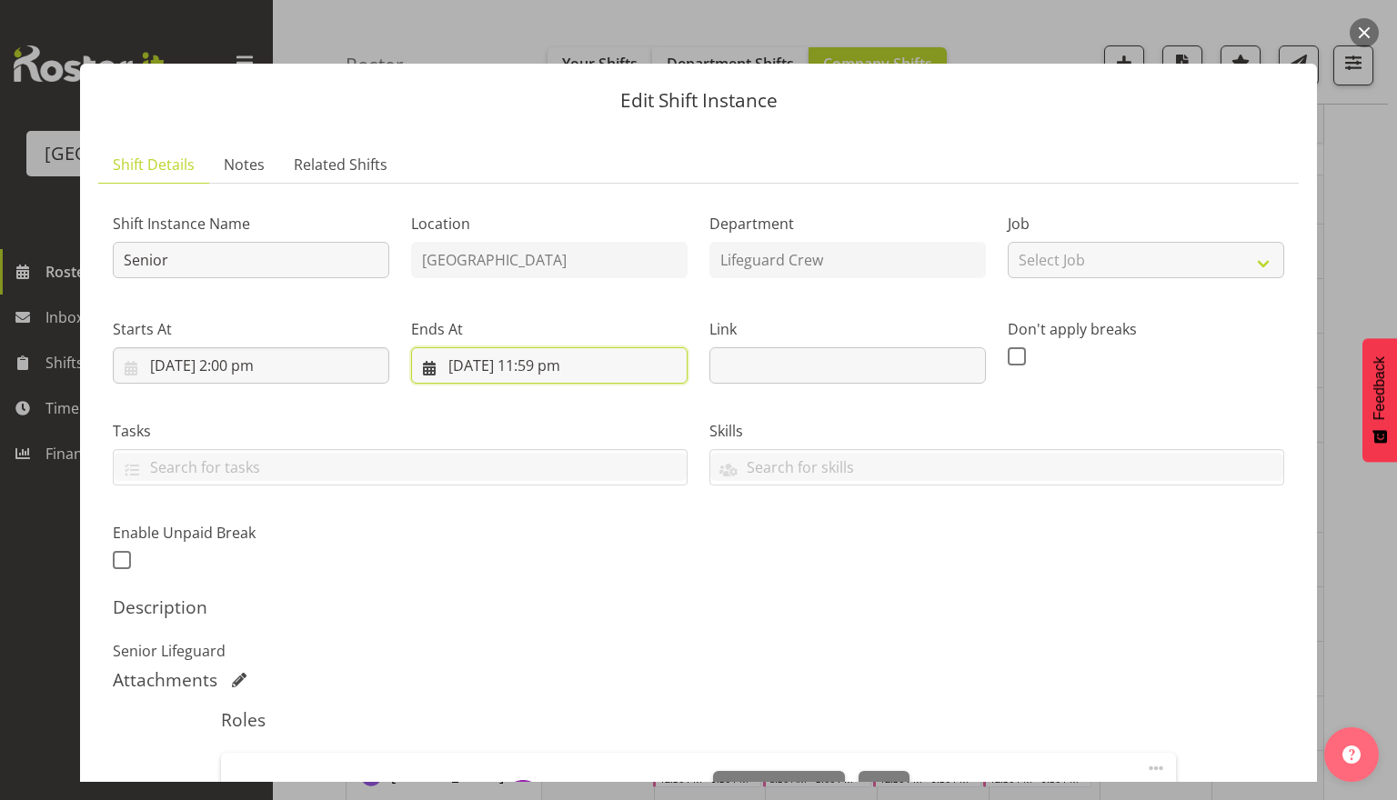
click at [507, 364] on input "8/10/2025, 11:59 pm" at bounding box center [549, 365] width 276 height 36
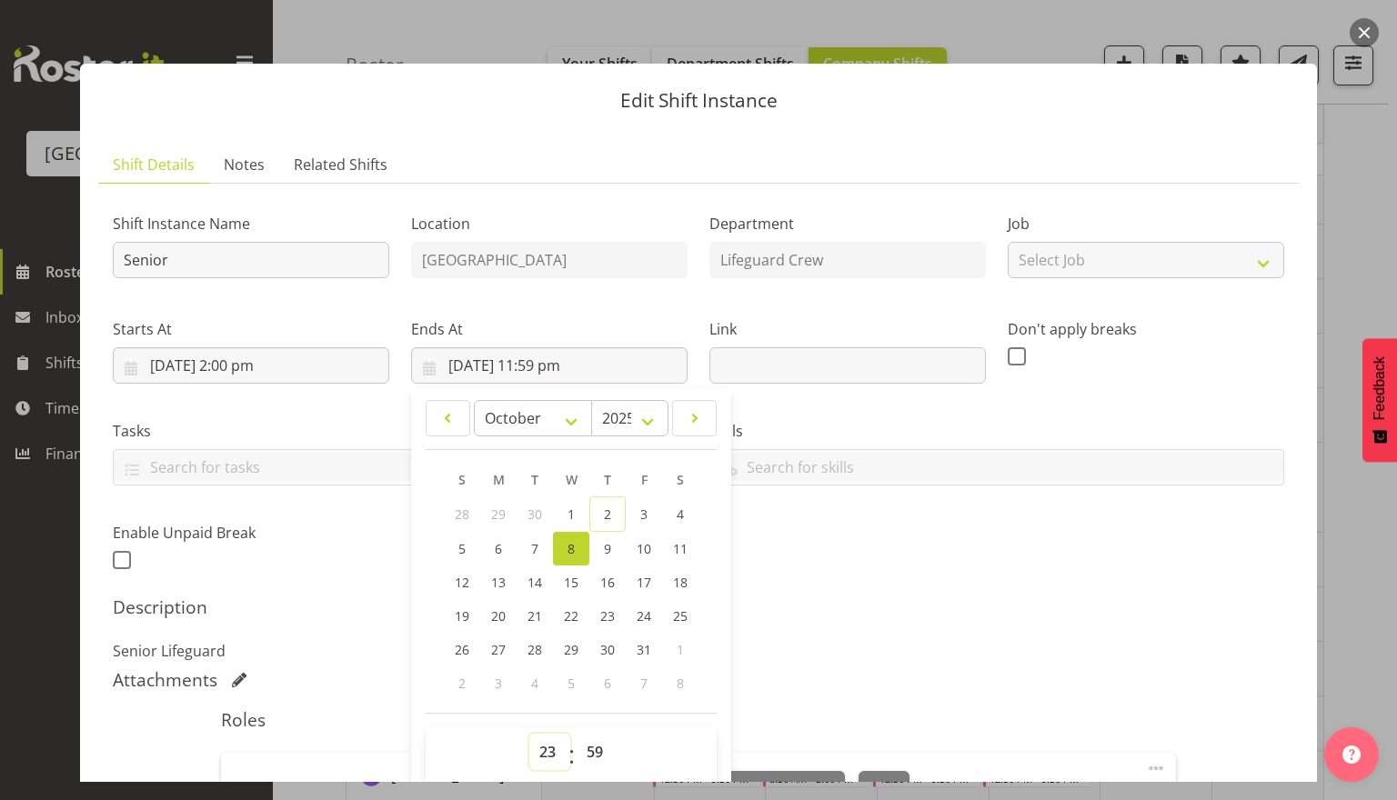
click at [541, 765] on select "00 01 02 03 04 05 06 07 08 09 10 11 12 13 14 15 16 17 18 19 20 21 22 23" at bounding box center [549, 752] width 41 height 36
select select "18"
click at [529, 734] on select "00 01 02 03 04 05 06 07 08 09 10 11 12 13 14 15 16 17 18 19 20 21 22 23" at bounding box center [549, 752] width 41 height 36
type input "8/10/2025, 6:59 pm"
drag, startPoint x: 585, startPoint y: 754, endPoint x: 585, endPoint y: 731, distance: 22.7
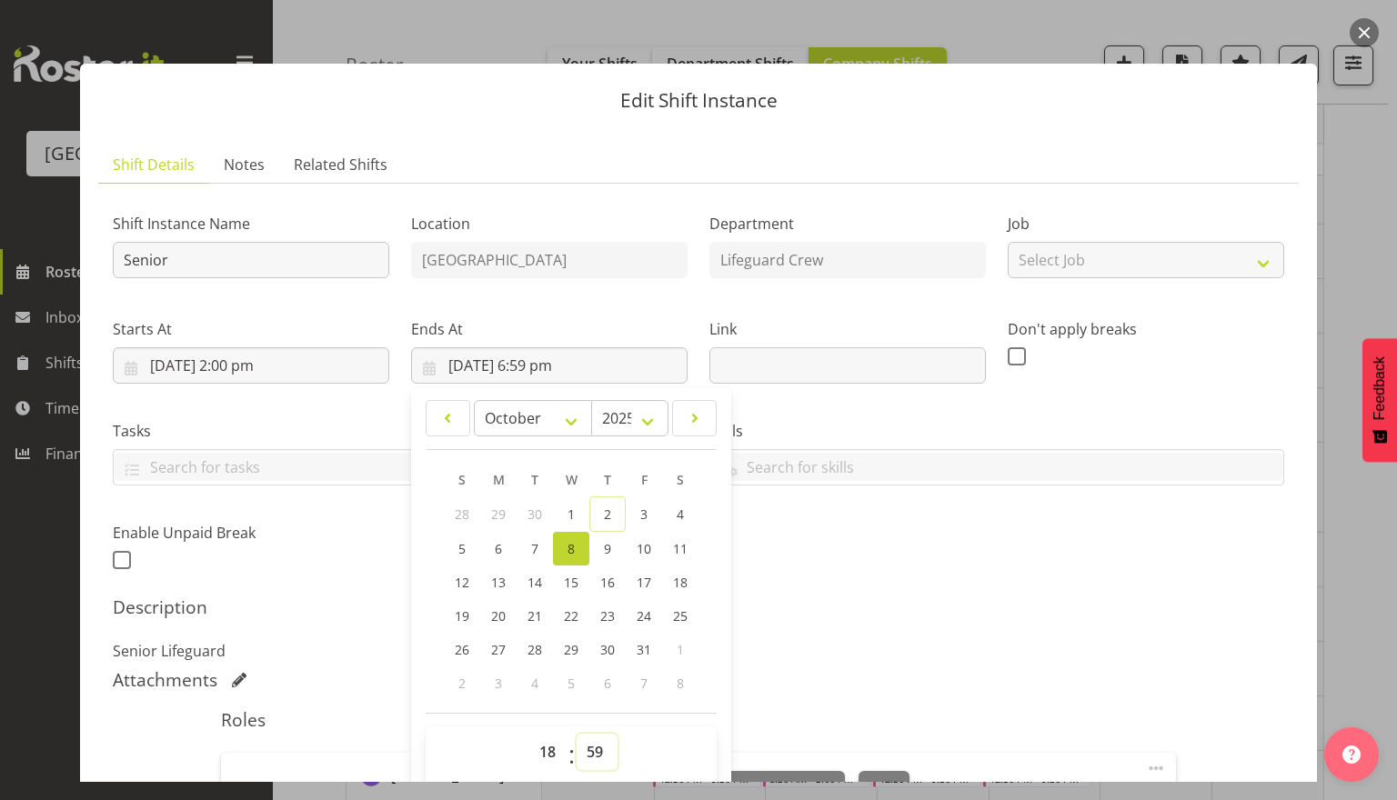
click at [585, 754] on select "00 01 02 03 04 05 06 07 08 09 10 11 12 13 14 15 16 17 18 19 20 21 22 23 24 25 2…" at bounding box center [596, 752] width 41 height 36
select select "0"
click at [576, 734] on select "00 01 02 03 04 05 06 07 08 09 10 11 12 13 14 15 16 17 18 19 20 21 22 23 24 25 2…" at bounding box center [596, 752] width 41 height 36
type input "8/10/2025, 6:00 pm"
click at [964, 542] on div "Shift Instance Name Senior Location Splash Palace Department Lifeguard Crew Job…" at bounding box center [698, 386] width 1193 height 398
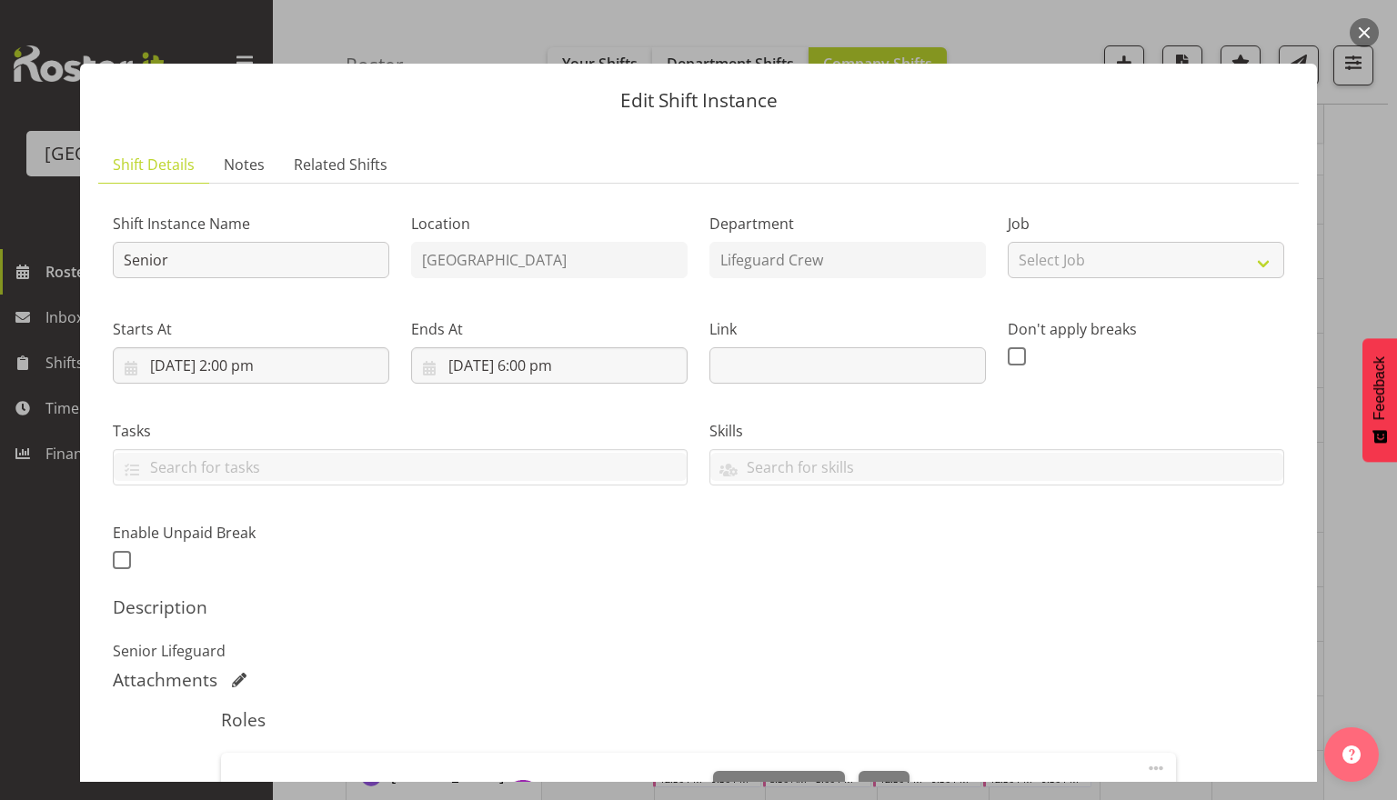
scroll to position [312, 0]
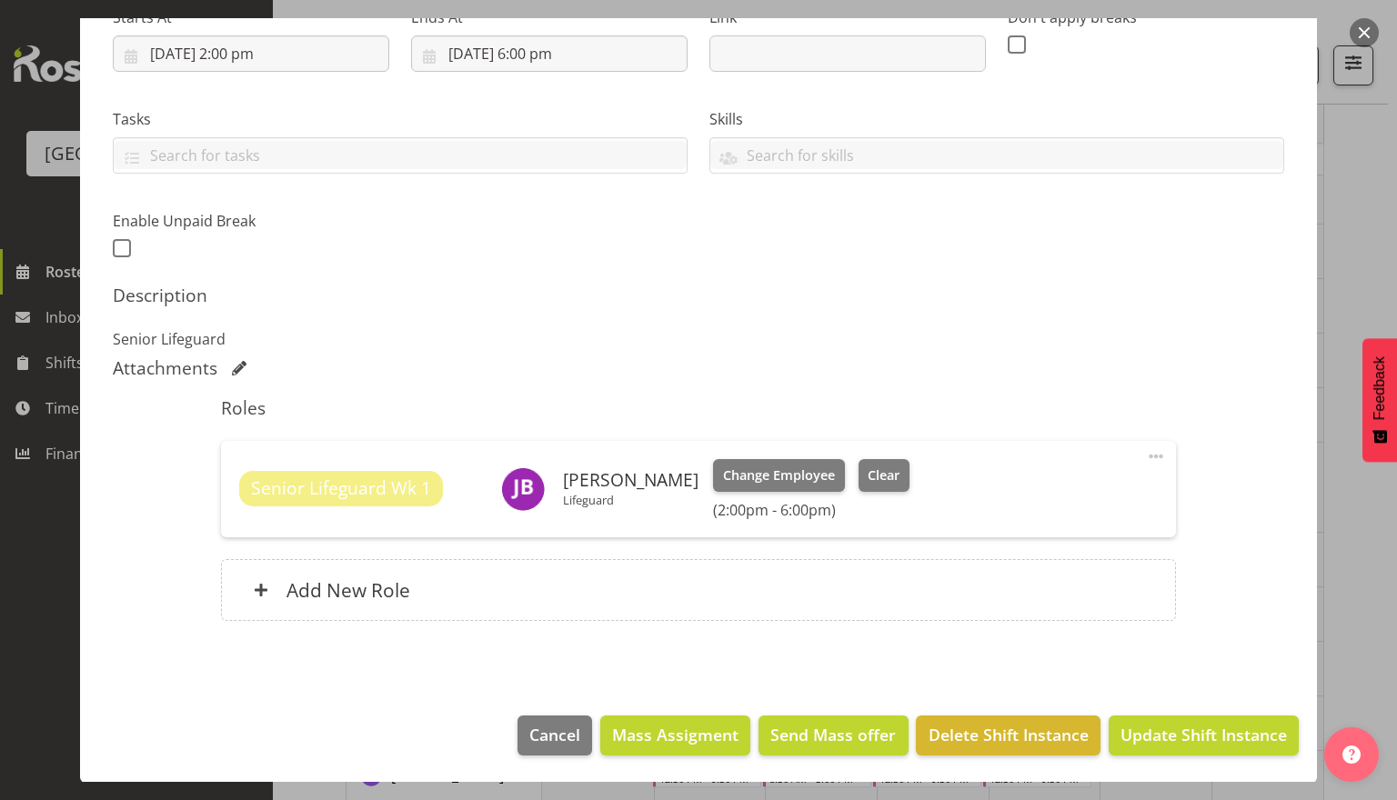
click at [1183, 769] on footer "Cancel Mass Assigment Send Mass offer Delete Shift Instance Update Shift Instan…" at bounding box center [698, 739] width 1237 height 85
click at [1187, 749] on button "Update Shift Instance" at bounding box center [1203, 736] width 190 height 40
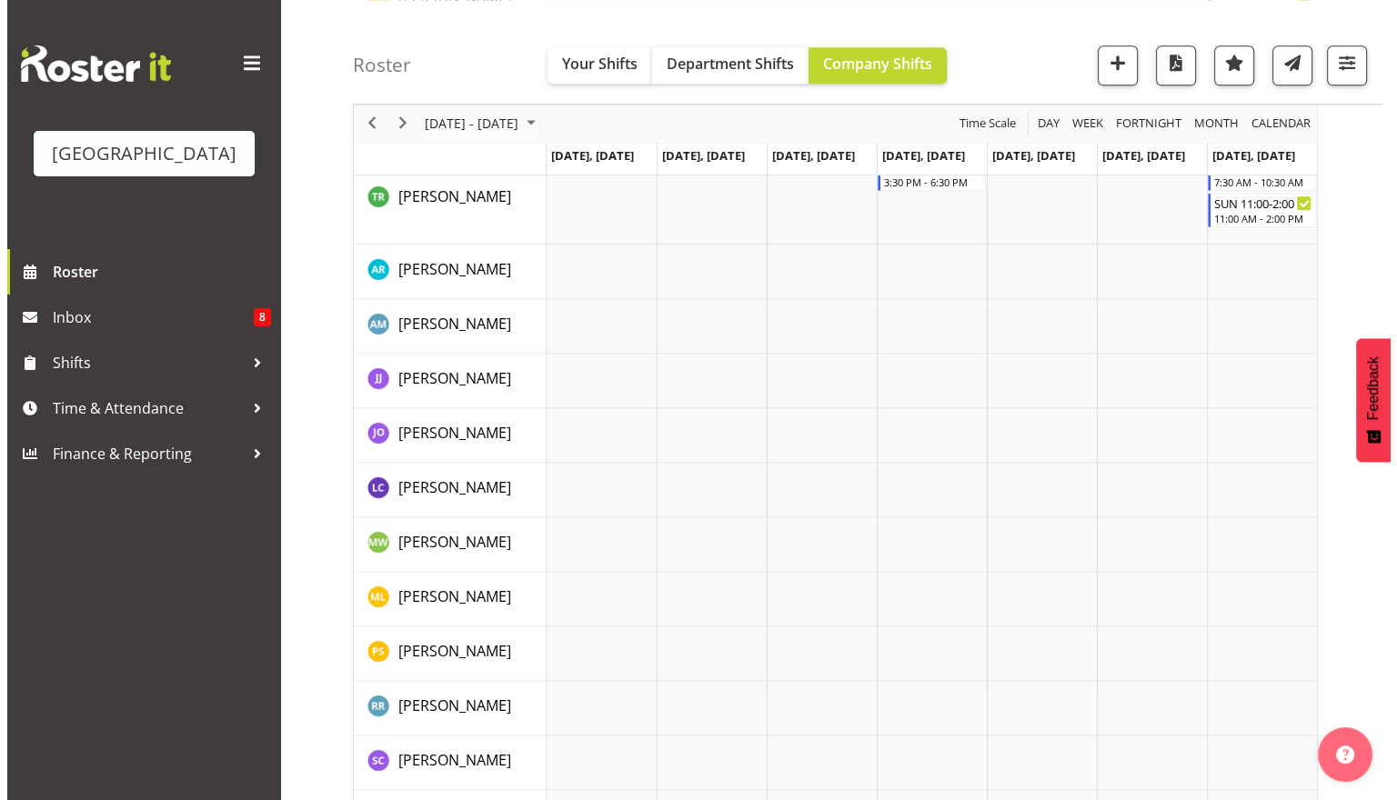
scroll to position [2332, 0]
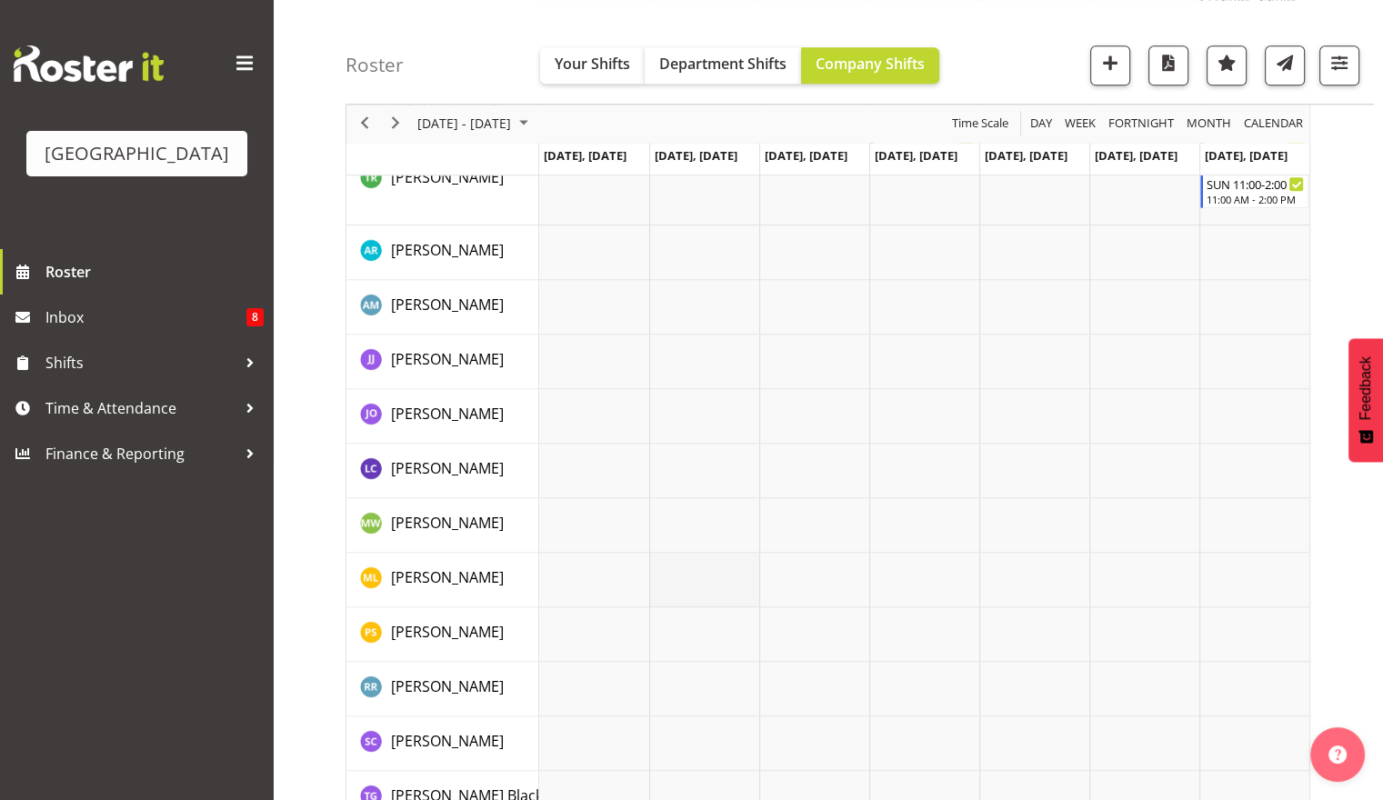
click at [684, 580] on td "Timeline Week of October 9, 2025" at bounding box center [704, 580] width 110 height 55
select select "9"
select select "37"
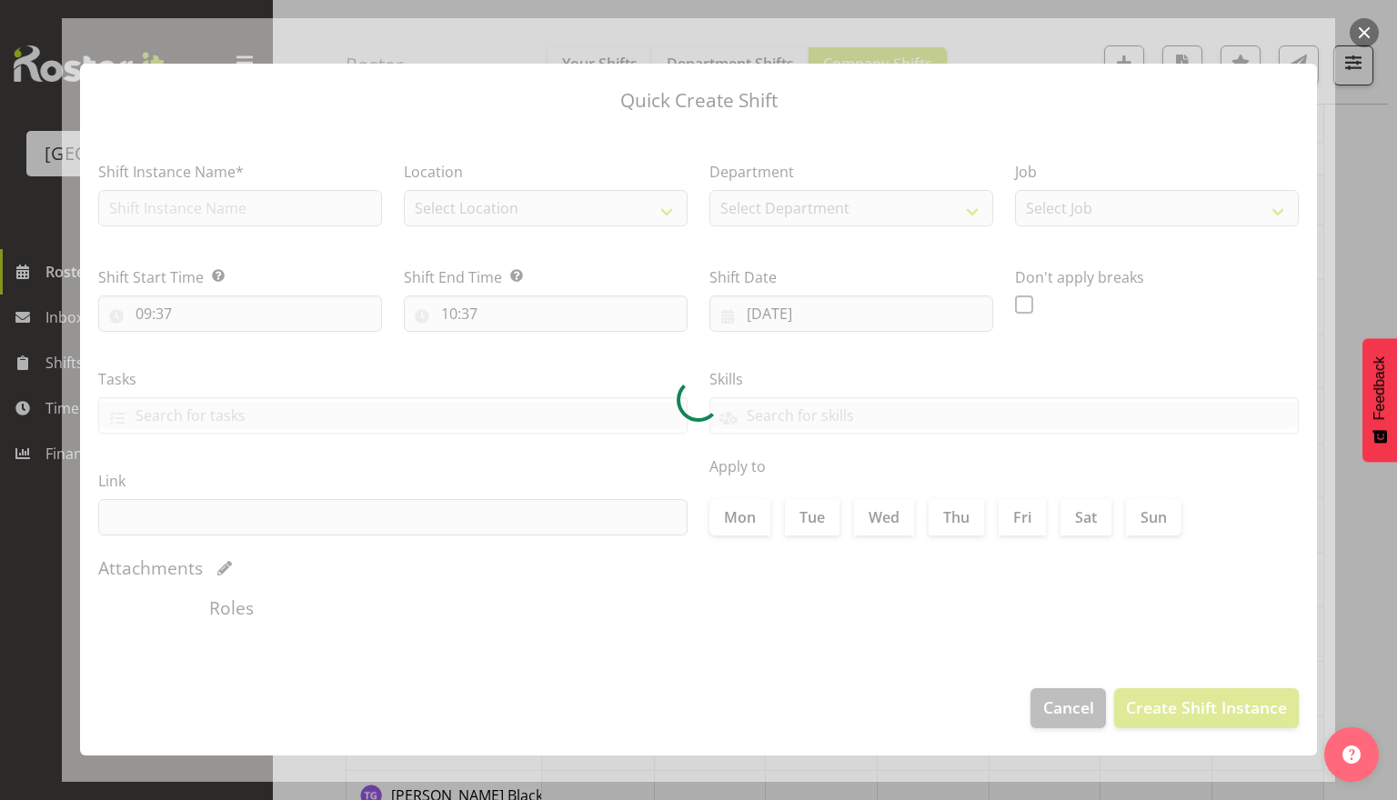
type input "07/10/2025"
checkbox input "true"
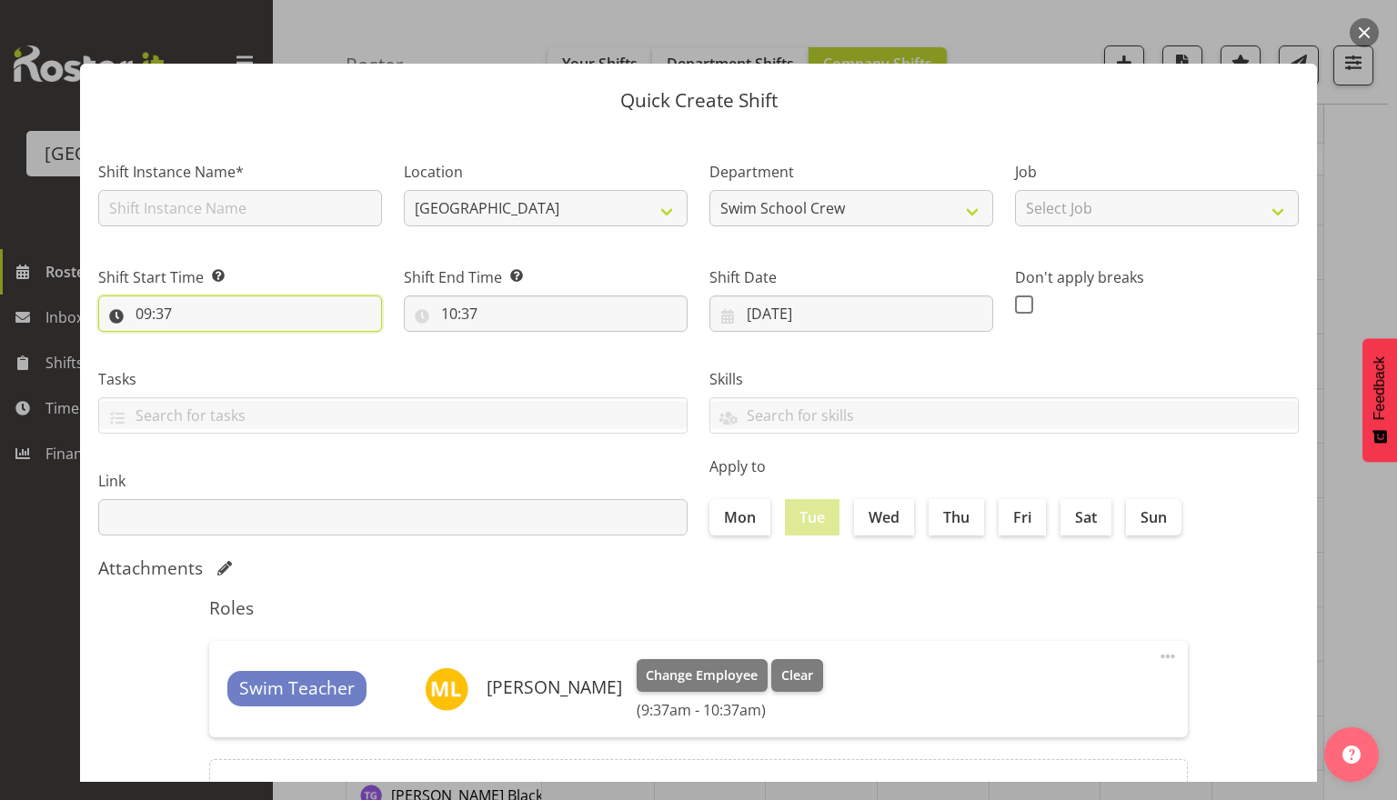
click at [161, 324] on input "09:37" at bounding box center [240, 314] width 284 height 36
click at [270, 366] on select "00 01 02 03 04 05 06 07 08 09 10 11 12 13 14 15 16 17 18 19 20 21 22 23 24 25 2…" at bounding box center [269, 361] width 41 height 36
select select "0"
click at [249, 343] on select "00 01 02 03 04 05 06 07 08 09 10 11 12 13 14 15 16 17 18 19 20 21 22 23 24 25 2…" at bounding box center [269, 361] width 41 height 36
type input "09:00"
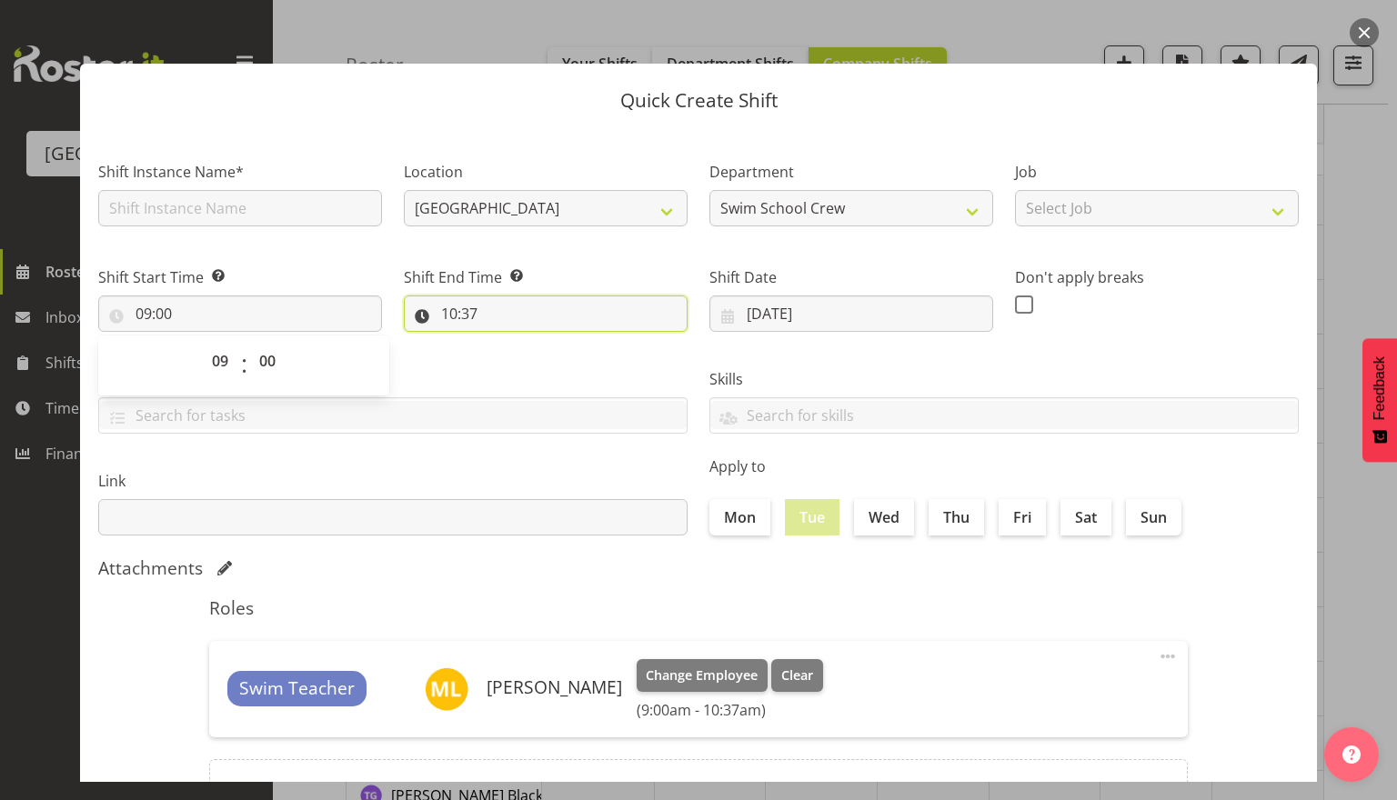
click at [480, 298] on input "10:37" at bounding box center [546, 314] width 284 height 36
click at [538, 362] on select "00 01 02 03 04 05 06 07 08 09 10 11 12 13 14 15 16 17 18 19 20 21 22 23" at bounding box center [527, 361] width 41 height 36
select select "14"
click at [507, 343] on select "00 01 02 03 04 05 06 07 08 09 10 11 12 13 14 15 16 17 18 19 20 21 22 23" at bounding box center [527, 361] width 41 height 36
type input "14:37"
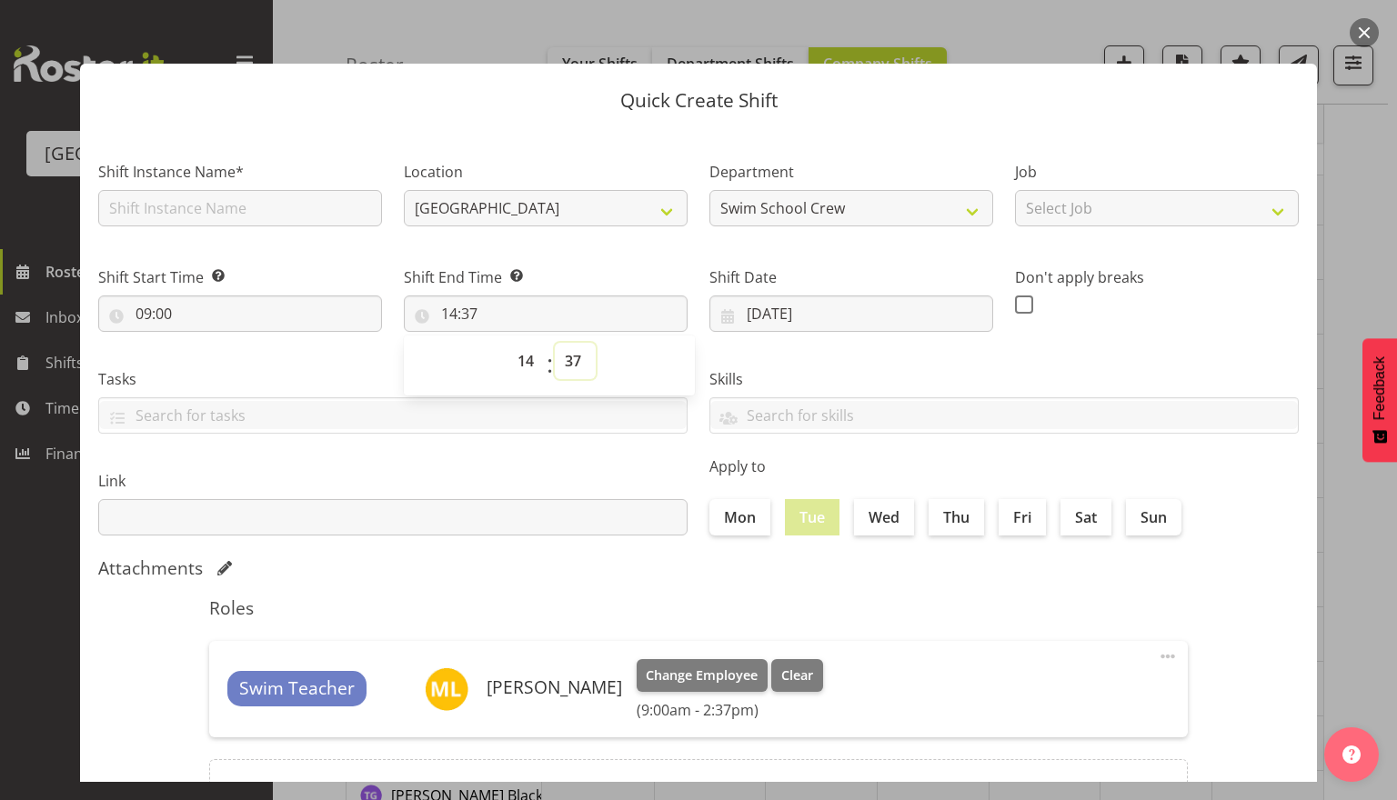
drag, startPoint x: 567, startPoint y: 365, endPoint x: 571, endPoint y: 374, distance: 9.8
click at [567, 365] on select "00 01 02 03 04 05 06 07 08 09 10 11 12 13 14 15 16 17 18 19 20 21 22 23 24 25 2…" at bounding box center [575, 361] width 41 height 36
select select "0"
click at [555, 343] on select "00 01 02 03 04 05 06 07 08 09 10 11 12 13 14 15 16 17 18 19 20 21 22 23 24 25 2…" at bounding box center [575, 361] width 41 height 36
type input "14:00"
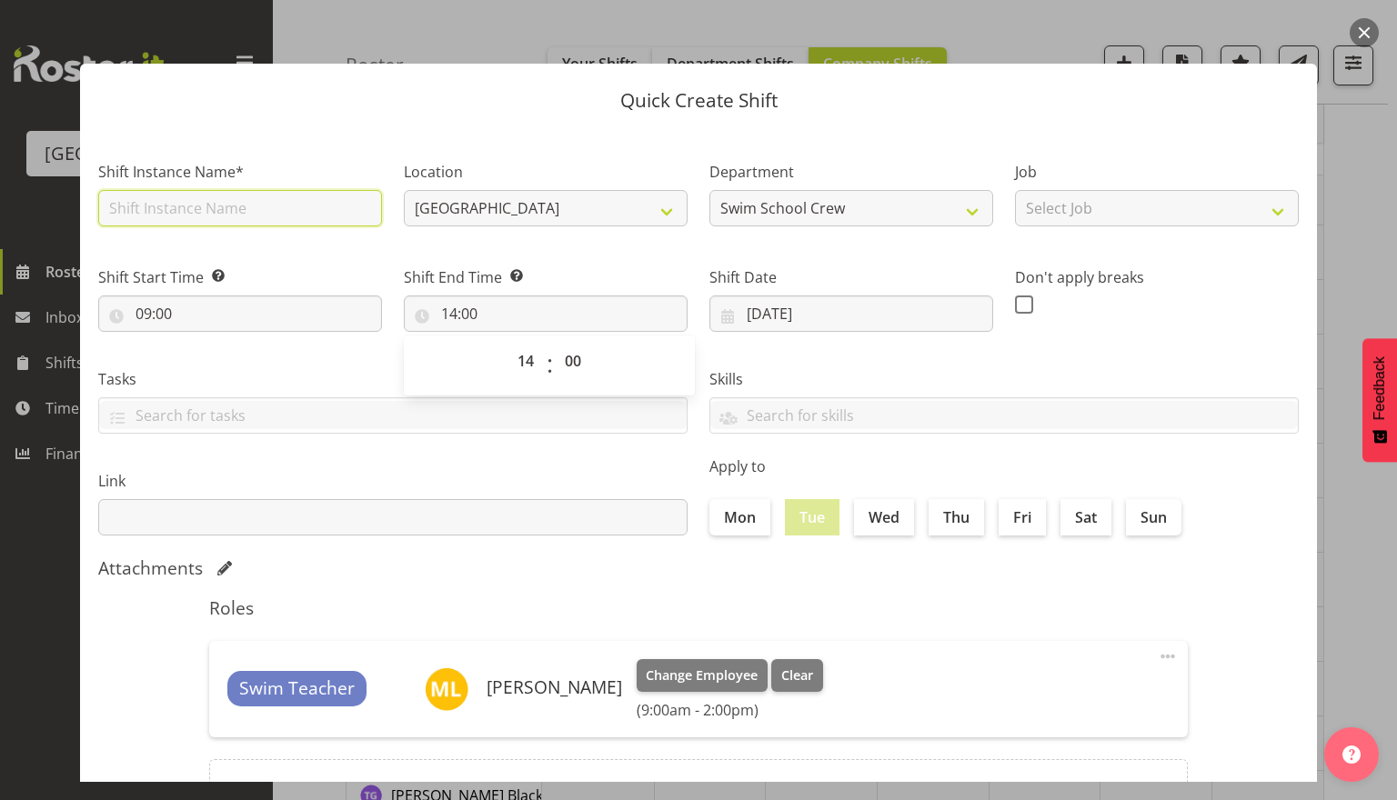
click at [236, 198] on input "text" at bounding box center [240, 208] width 284 height 36
type input "Fill in shift"
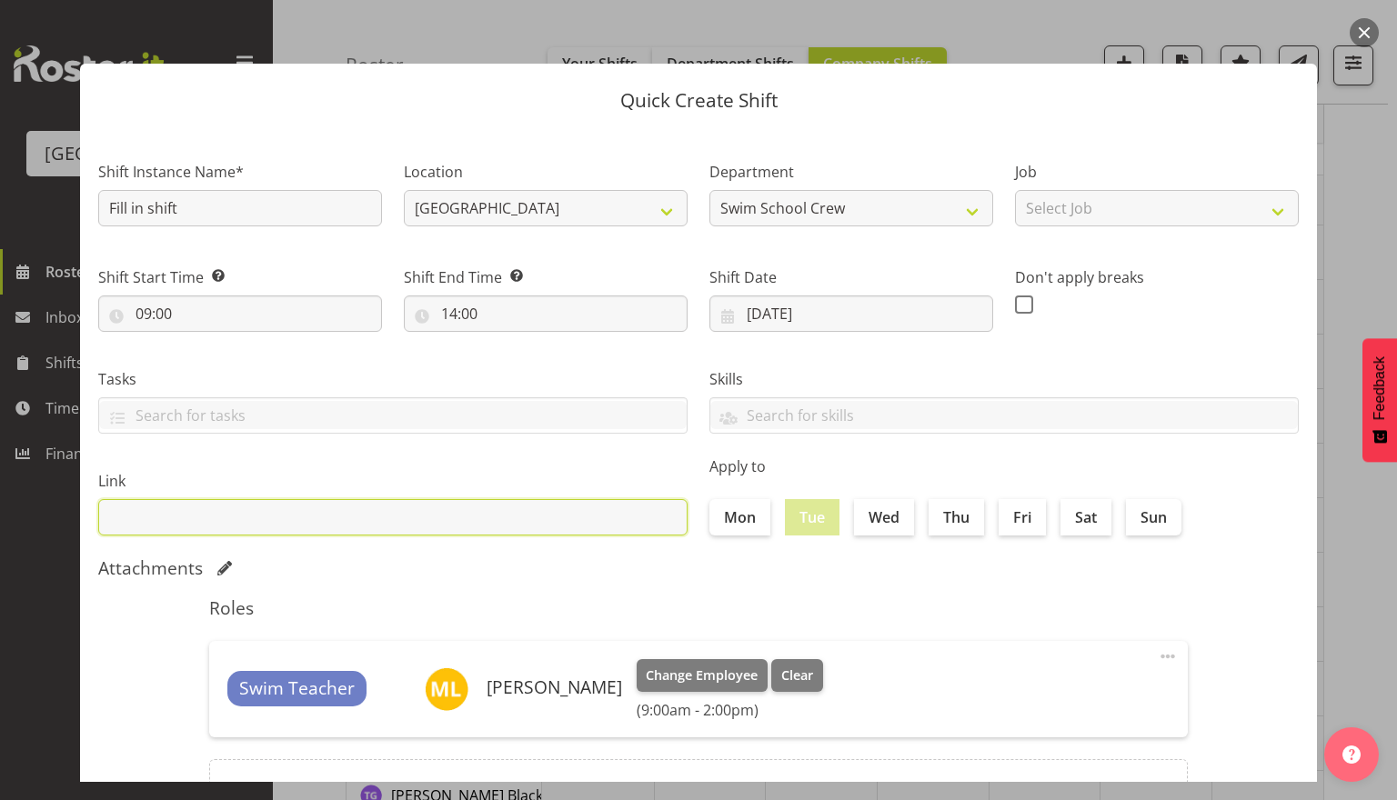
click at [397, 525] on input "text" at bounding box center [392, 517] width 589 height 36
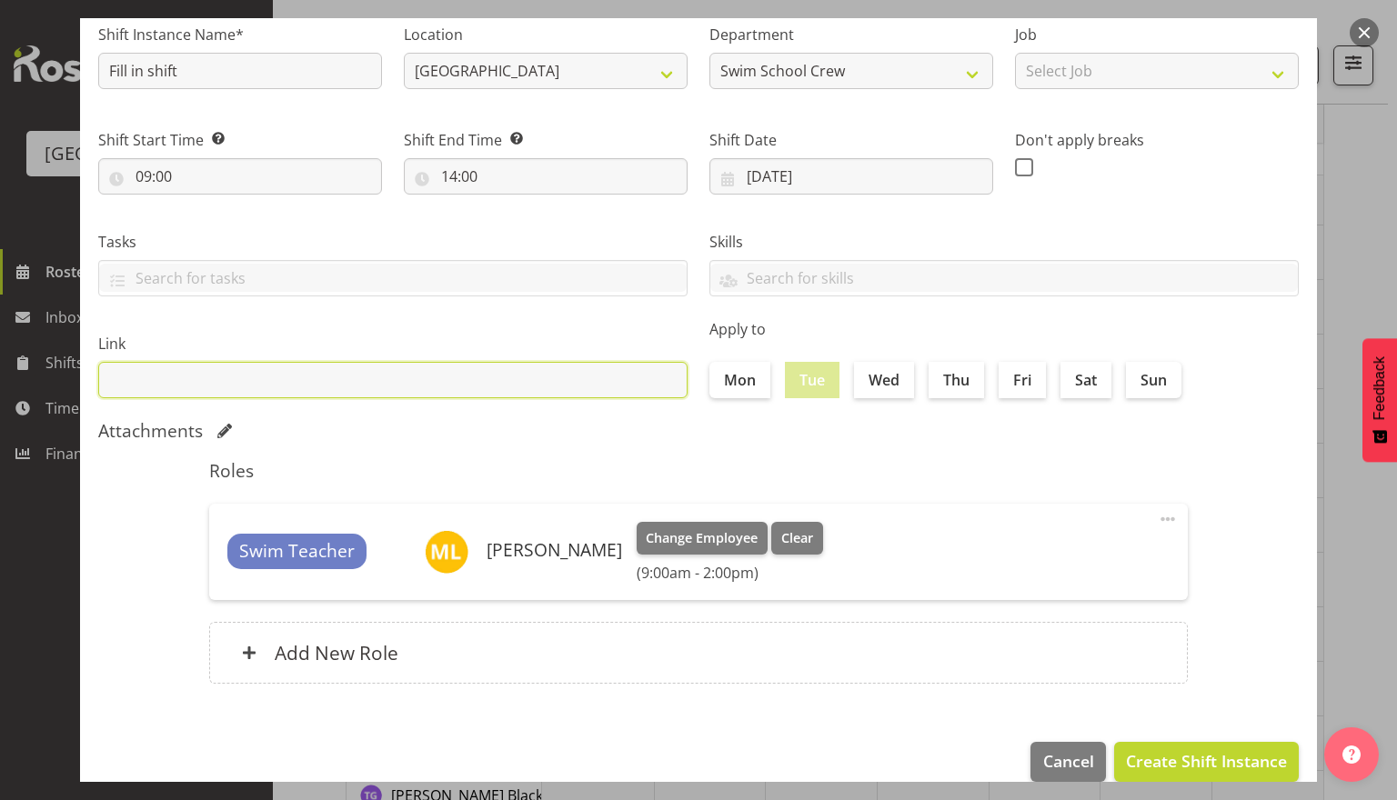
scroll to position [164, 0]
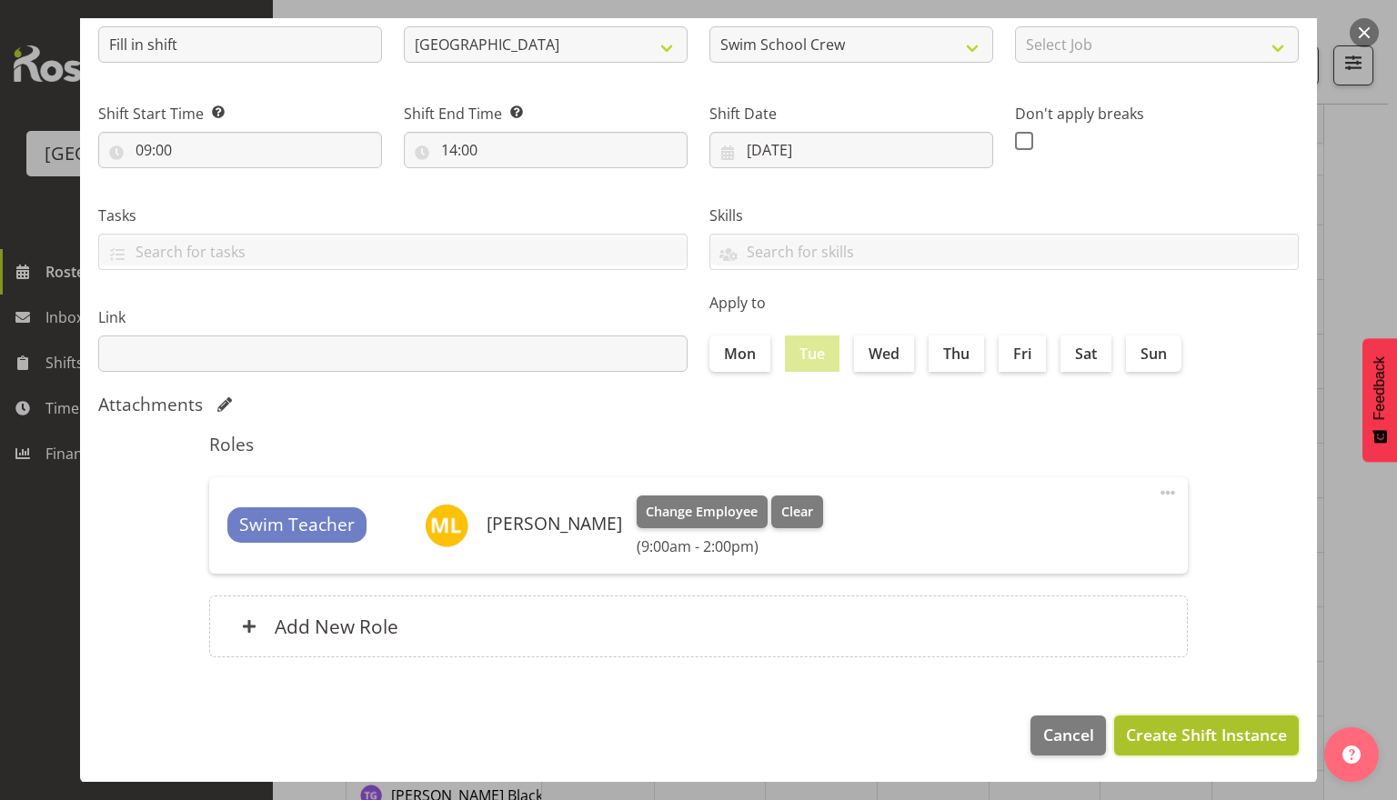
click at [1164, 745] on span "Create Shift Instance" at bounding box center [1206, 735] width 161 height 24
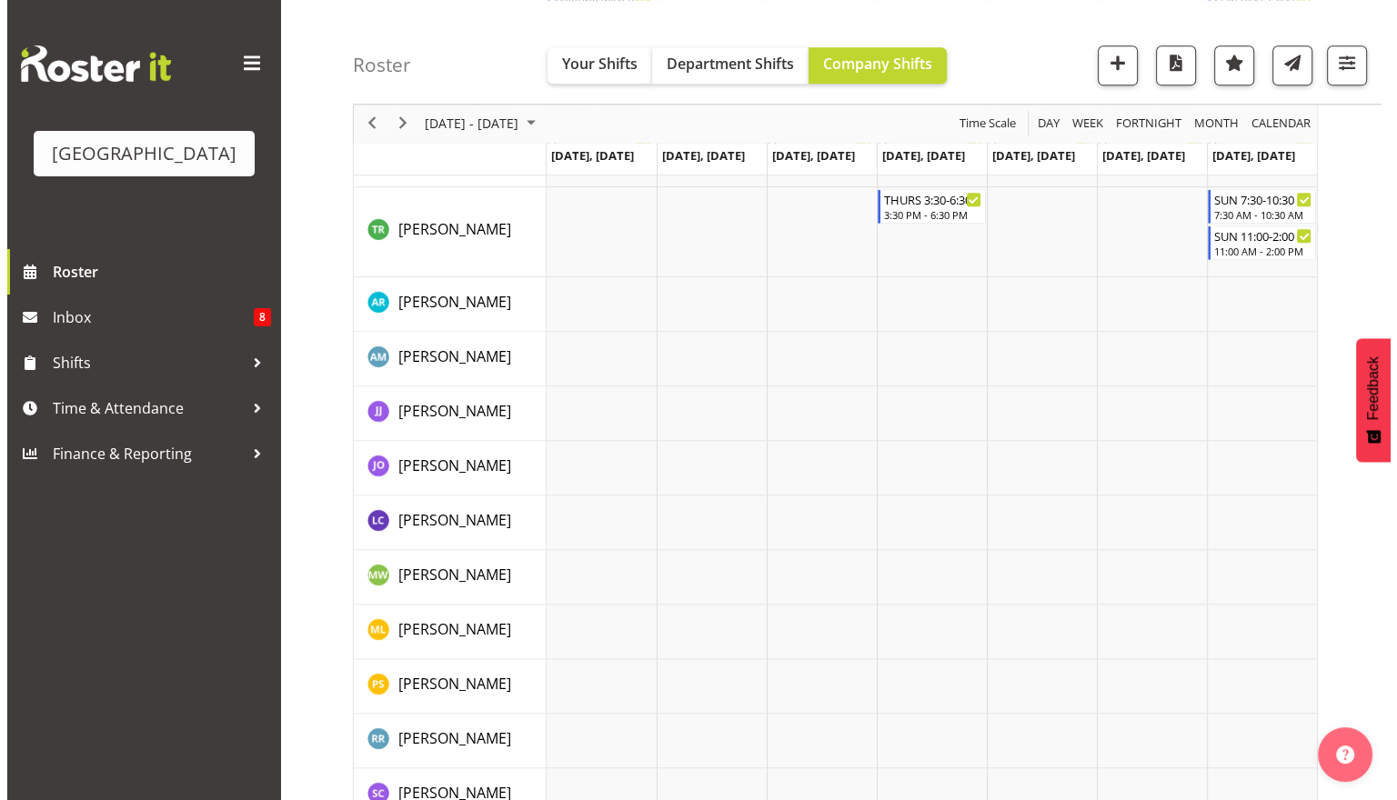
scroll to position [2284, 0]
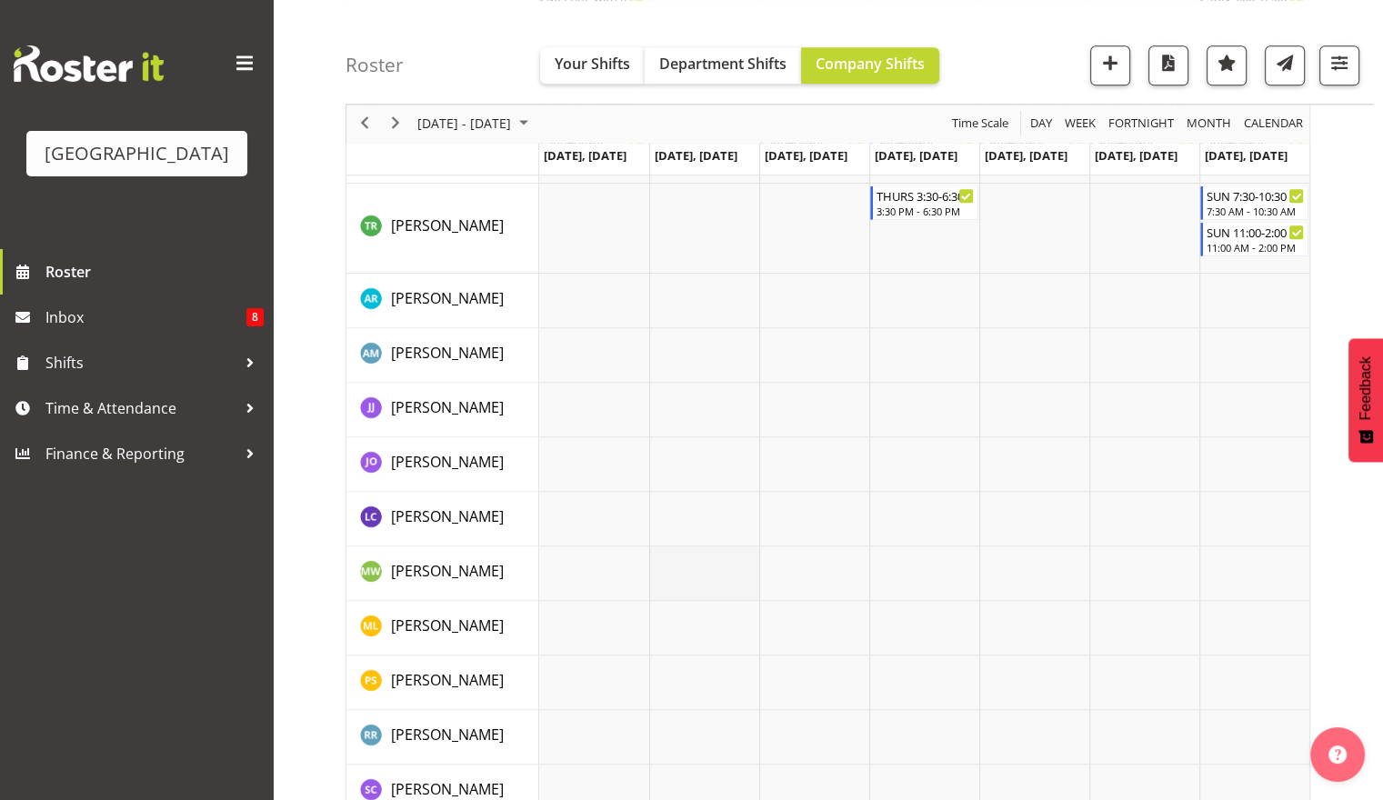
click at [690, 576] on td "Timeline Week of October 9, 2025" at bounding box center [704, 573] width 110 height 55
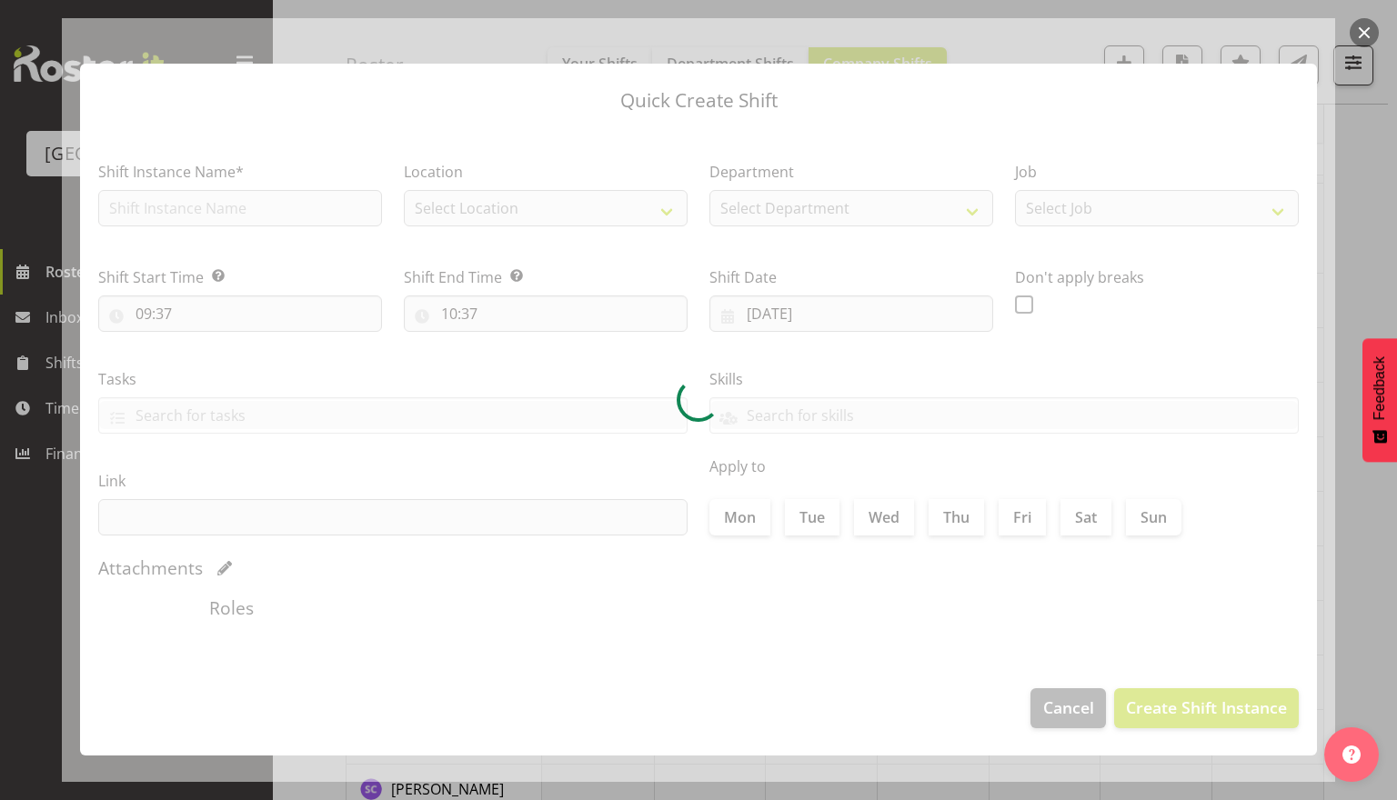
click at [1084, 721] on div at bounding box center [698, 400] width 1273 height 764
type input "07/10/2025"
checkbox input "true"
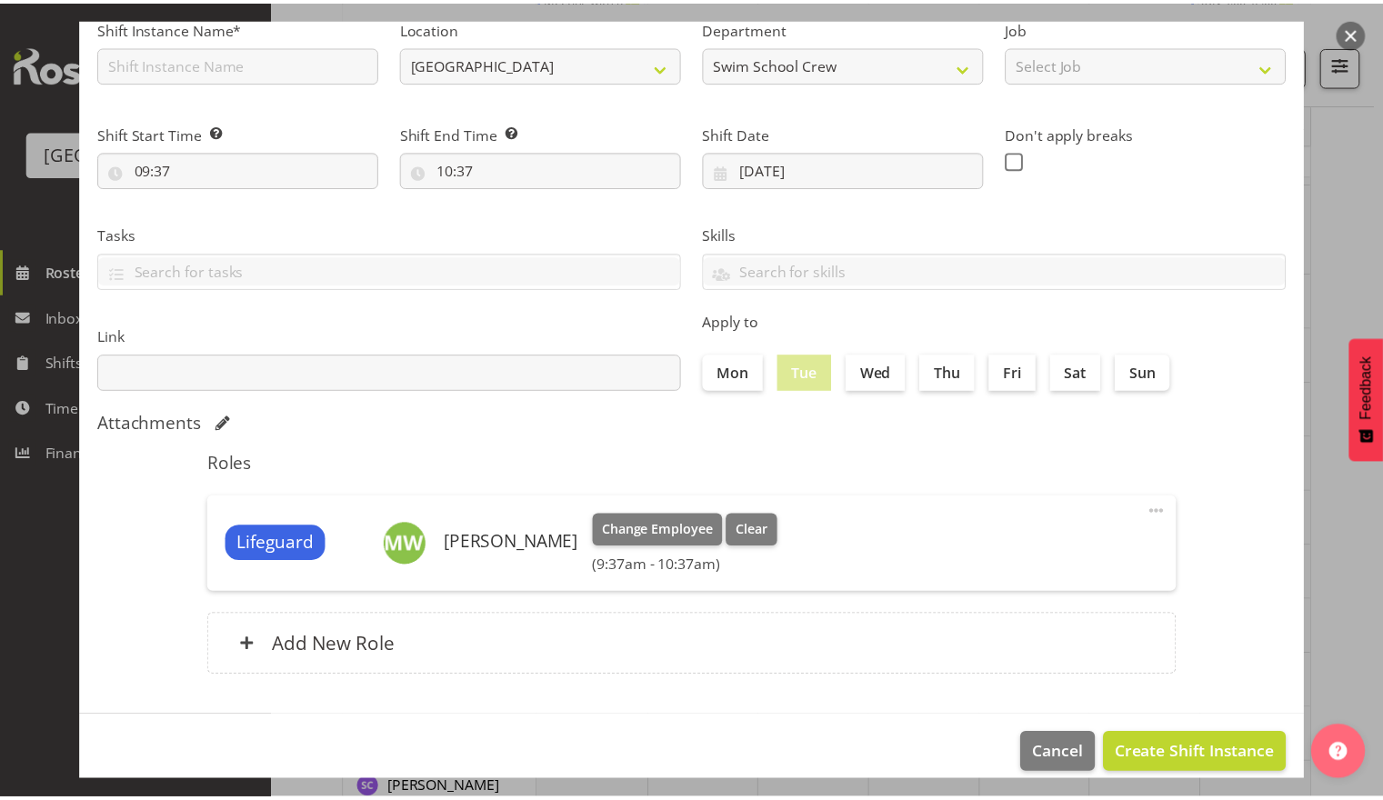
scroll to position [164, 0]
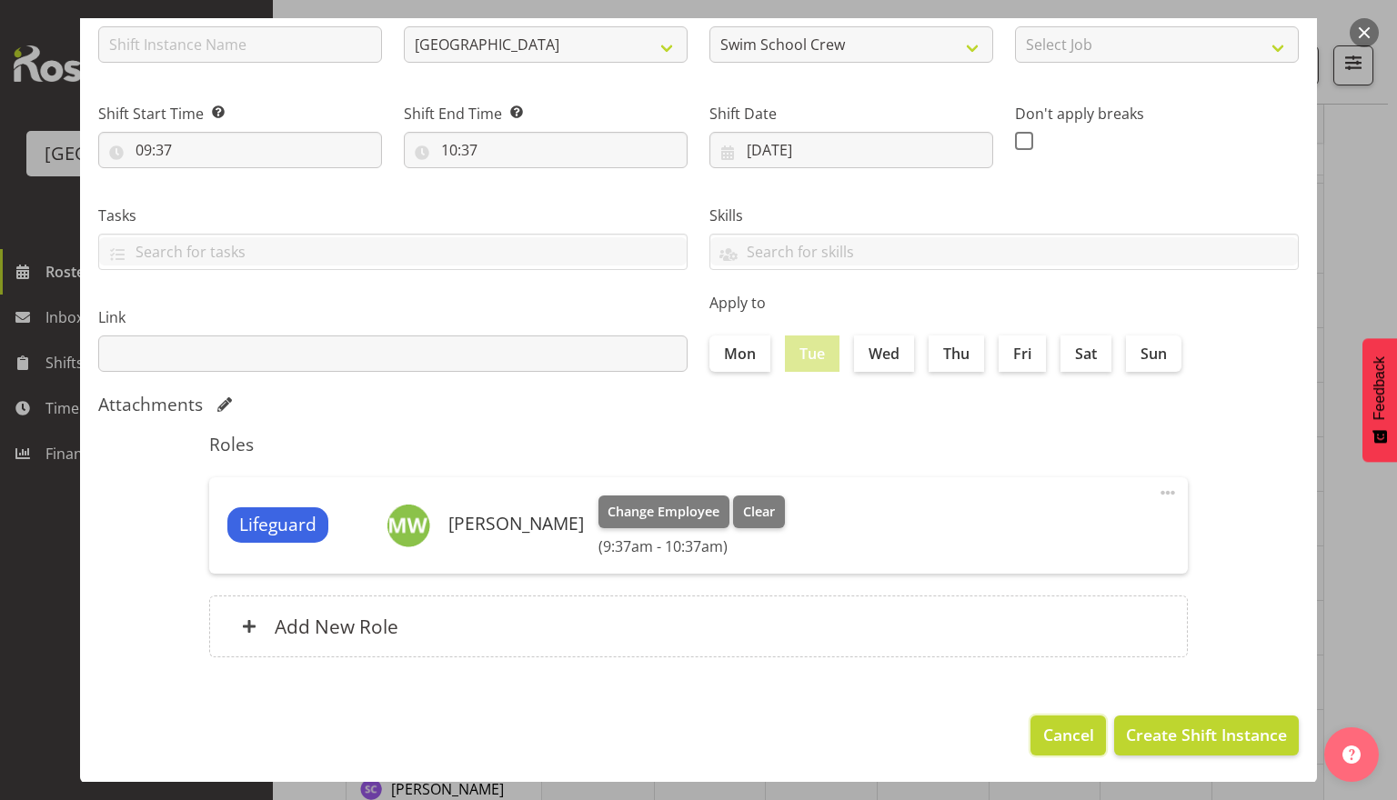
click at [1043, 731] on span "Cancel" at bounding box center [1068, 735] width 51 height 24
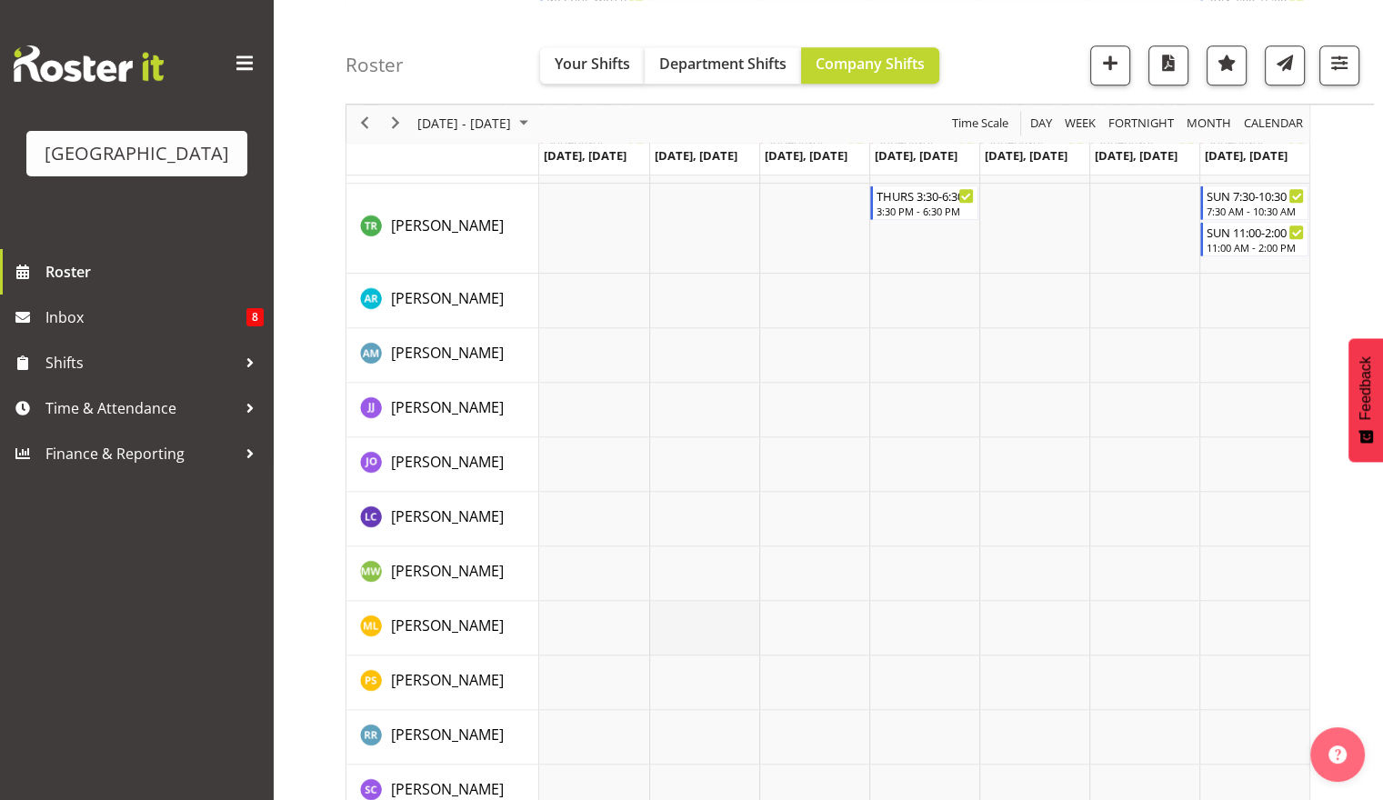
click at [684, 625] on td "Timeline Week of October 9, 2025" at bounding box center [704, 628] width 110 height 55
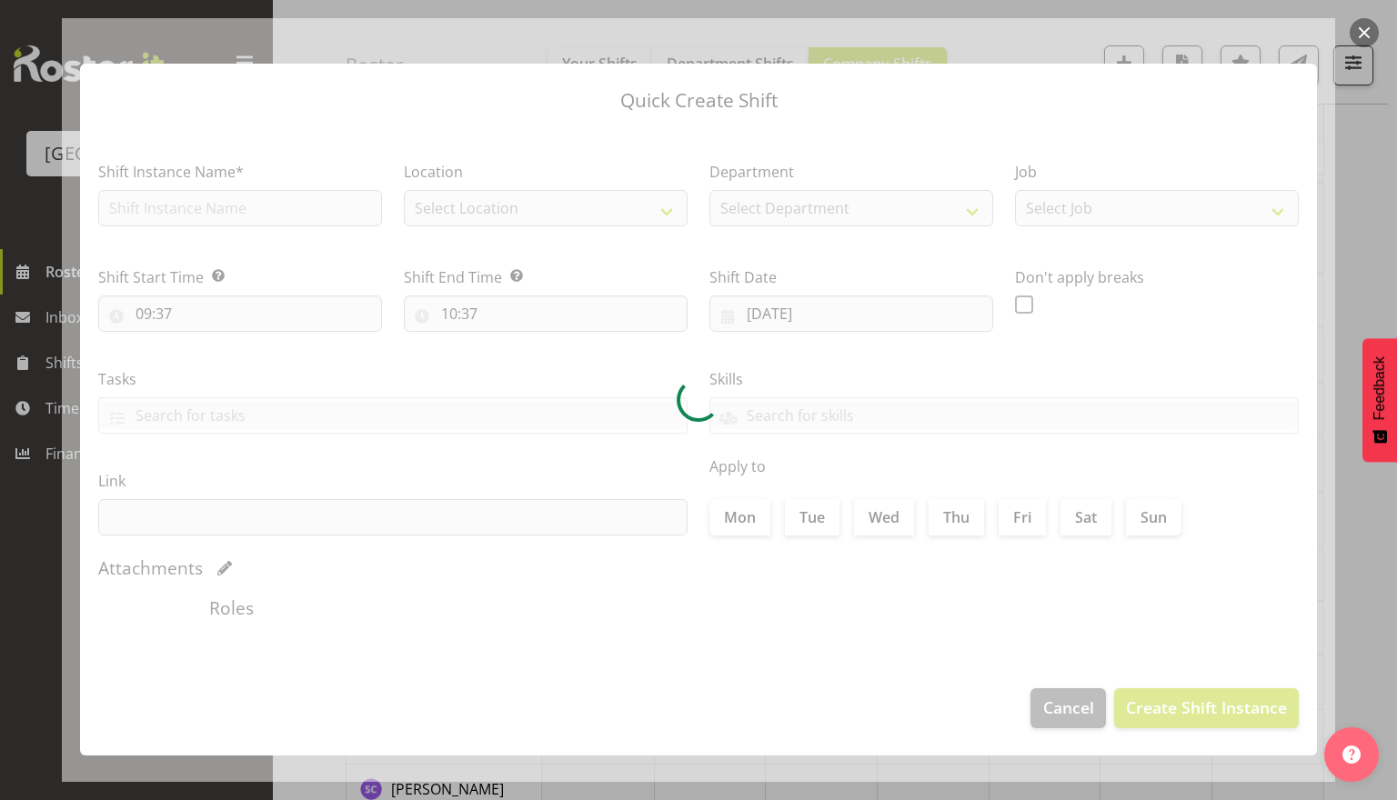
type input "07/10/2025"
checkbox input "true"
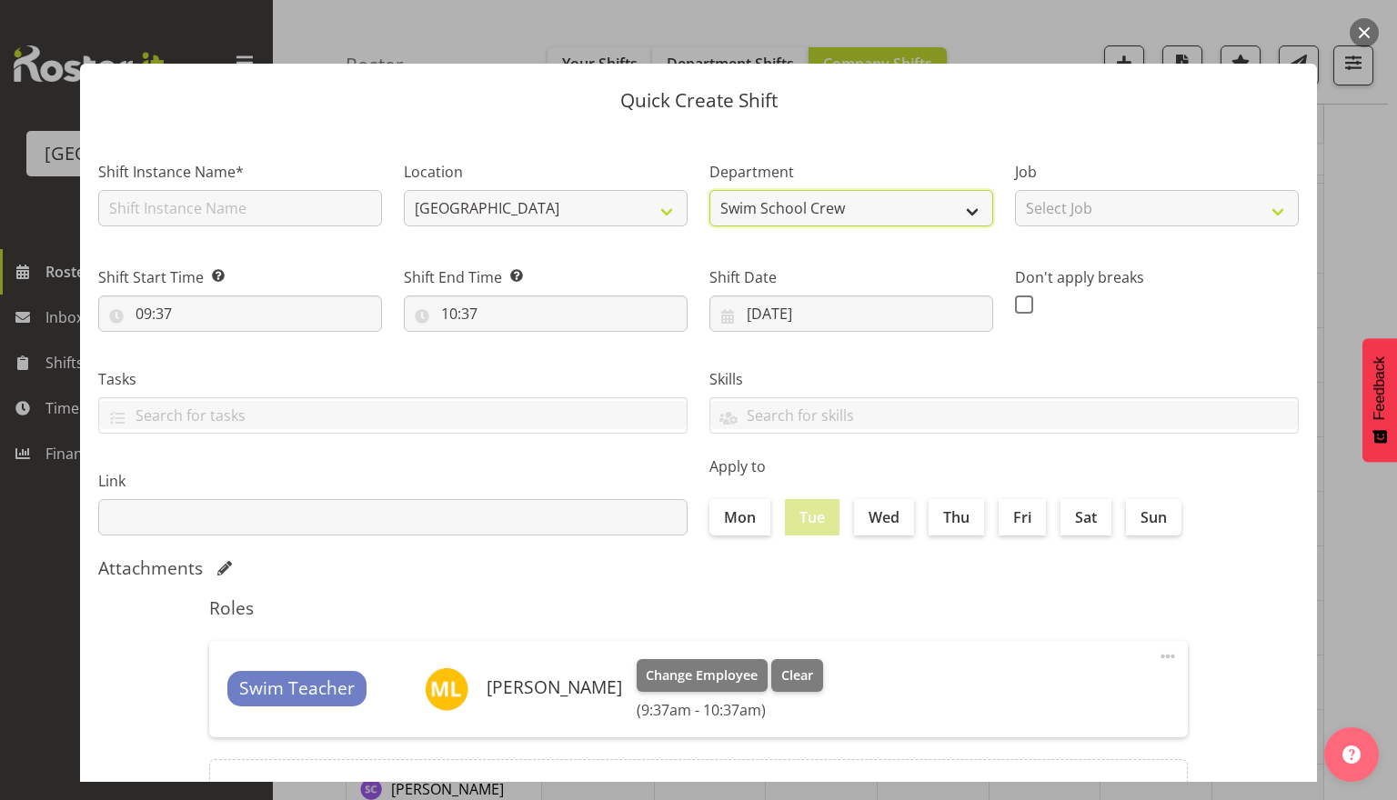
click at [836, 201] on select "Swim School Crew Lifeguard Crew" at bounding box center [851, 208] width 284 height 36
select select "114"
click at [709, 190] on select "Swim School Crew Lifeguard Crew" at bounding box center [851, 208] width 284 height 36
click at [1356, 33] on button "button" at bounding box center [1363, 32] width 29 height 29
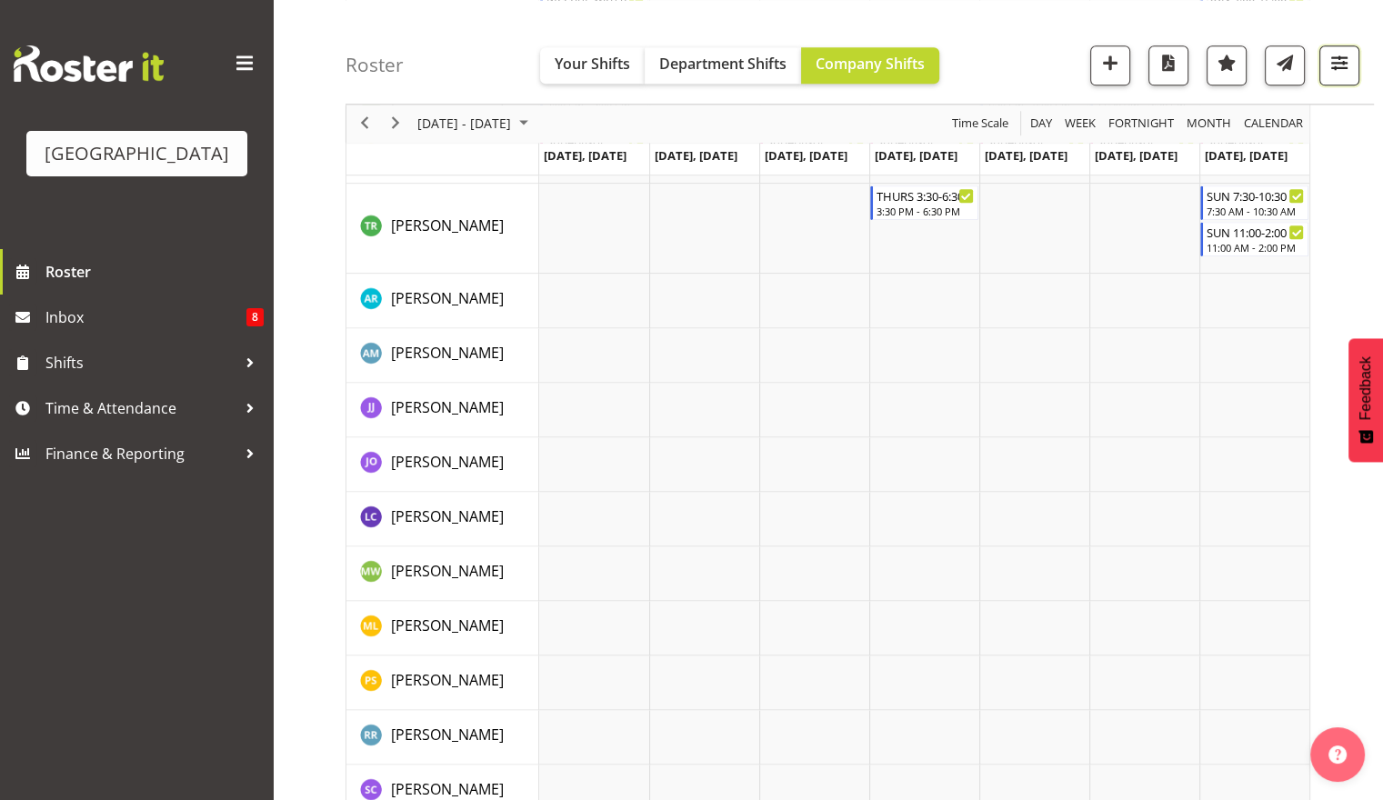
click at [1349, 79] on button "button" at bounding box center [1339, 65] width 40 height 40
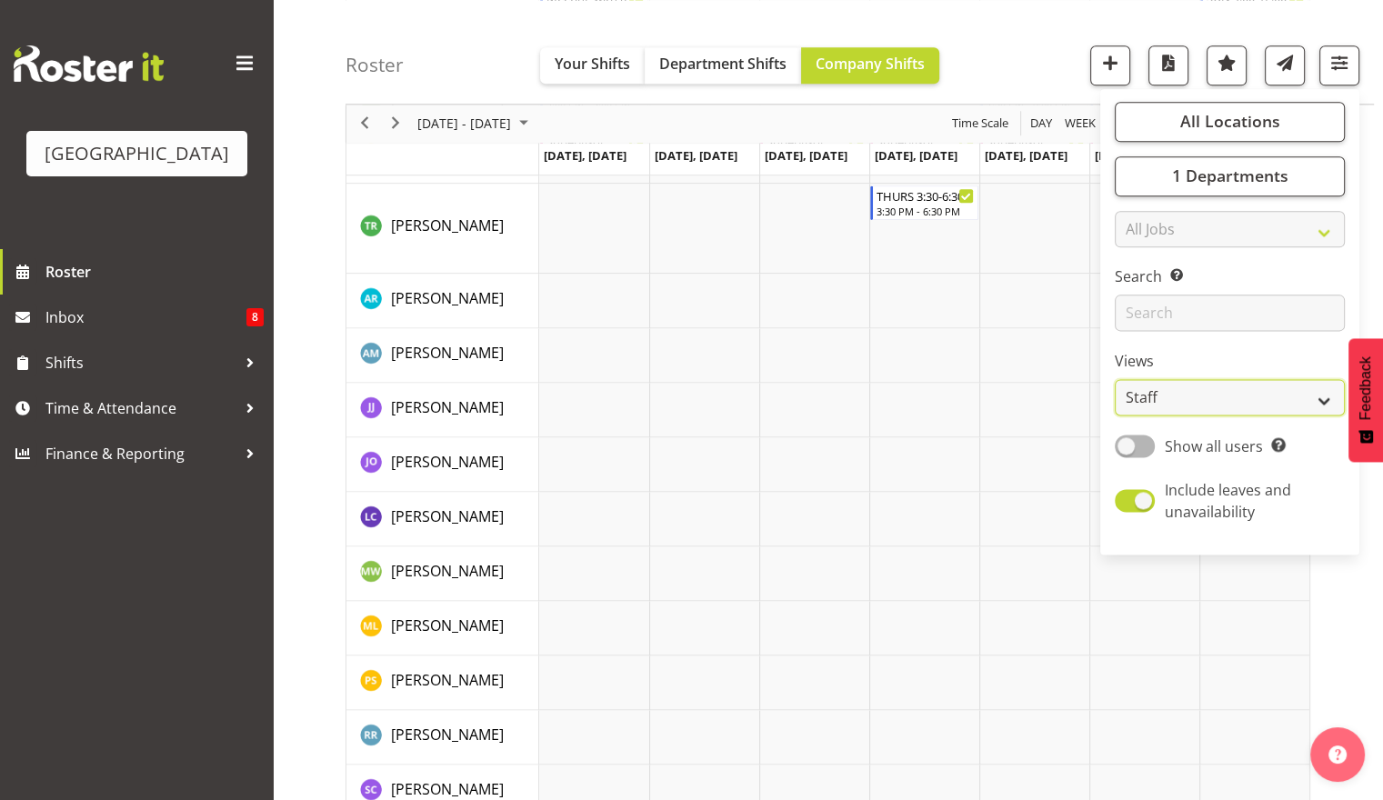
click at [1234, 391] on select "Staff Role Shift - Horizontal Shift - Vertical Staff - Location" at bounding box center [1230, 398] width 230 height 36
click at [1193, 183] on span "1 Departments" at bounding box center [1229, 176] width 116 height 22
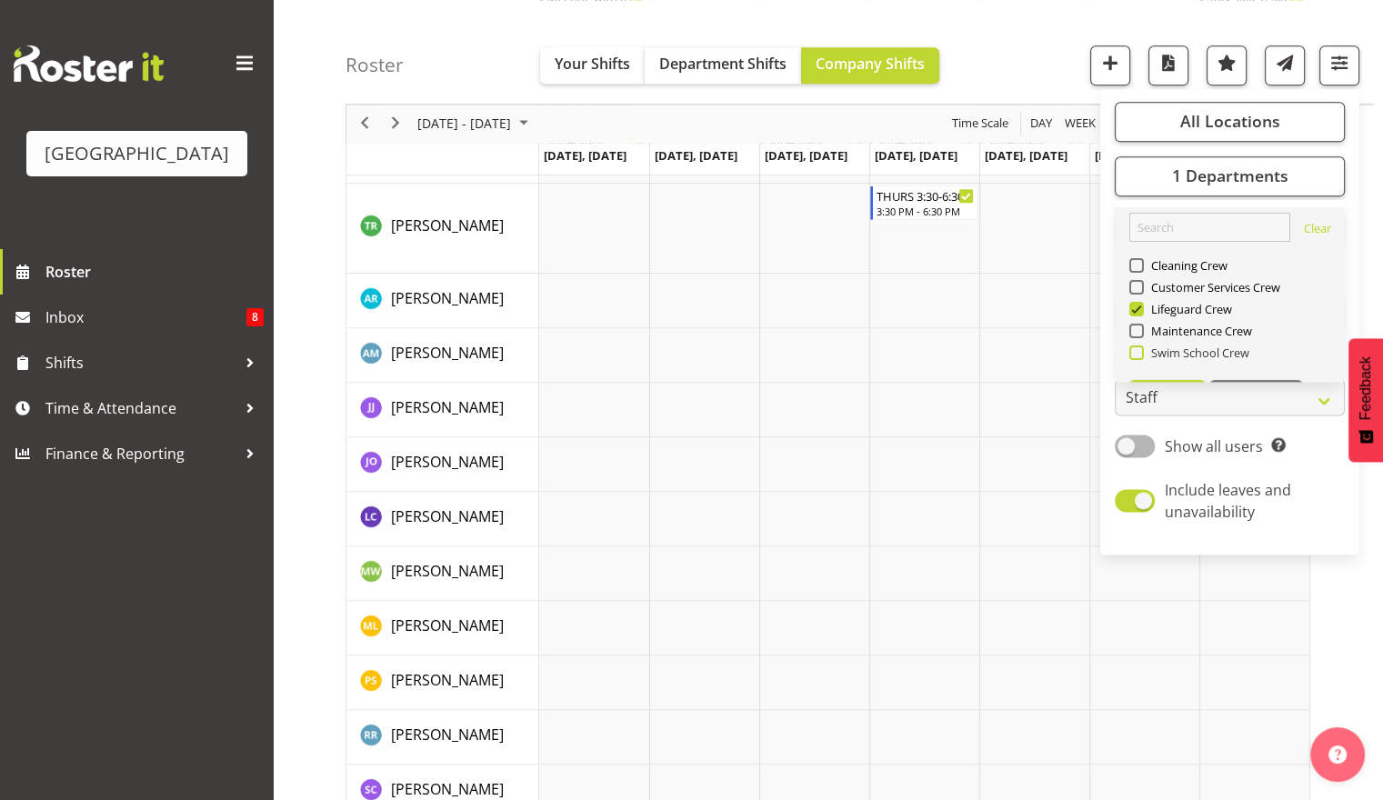
click at [1182, 349] on span "Swim School Crew" at bounding box center [1197, 353] width 106 height 15
click at [1141, 349] on input "Swim School Crew" at bounding box center [1135, 353] width 12 height 12
checkbox input "true"
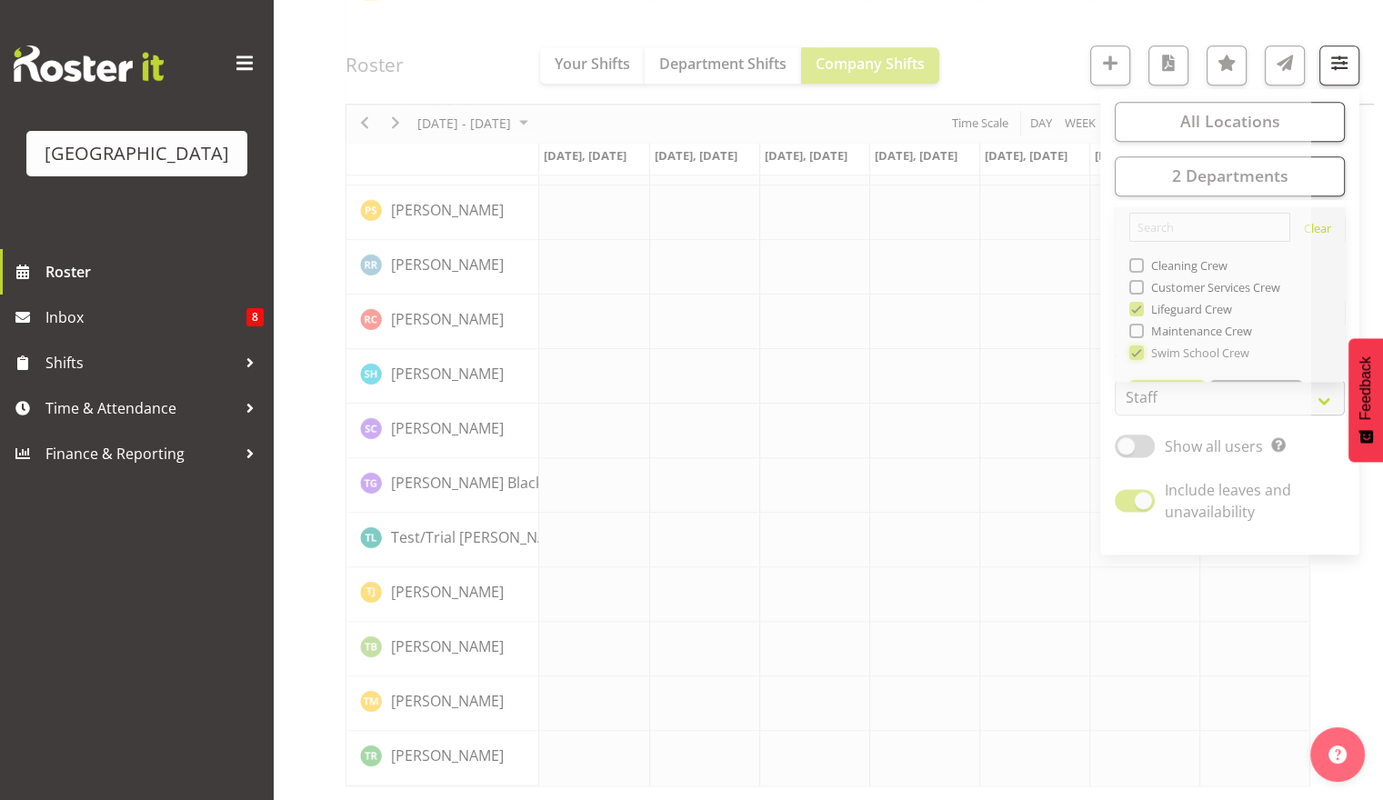
scroll to position [2142, 0]
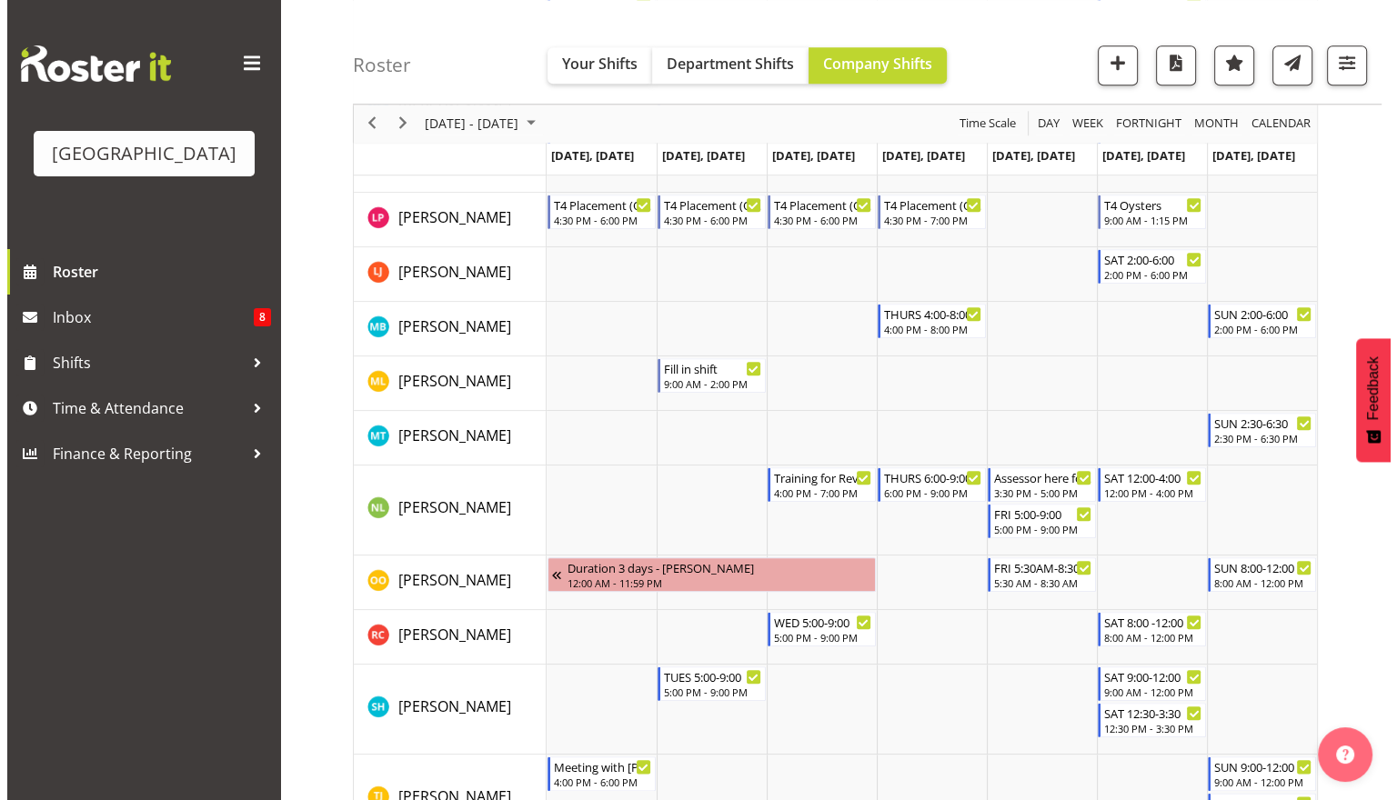
scroll to position [1814, 0]
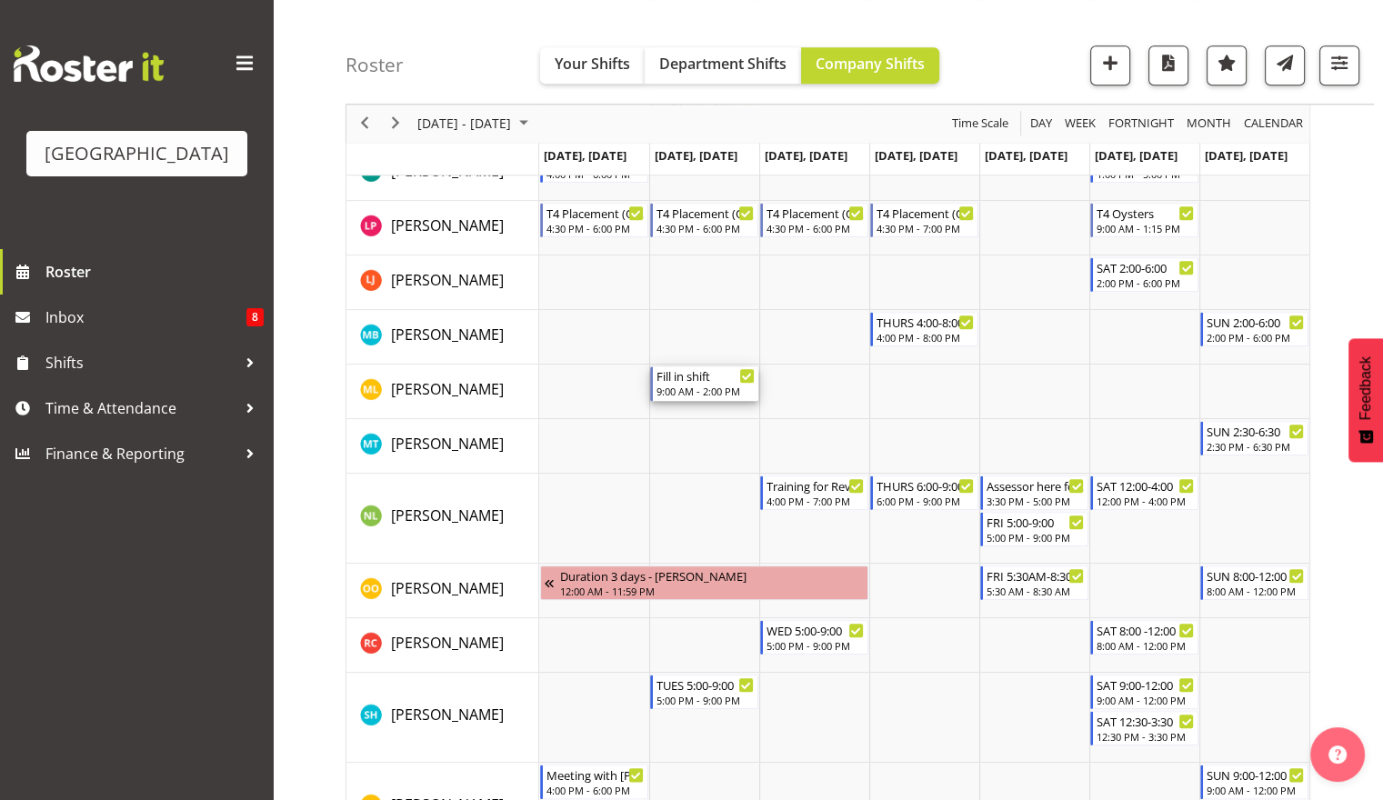
click at [724, 388] on div "9:00 AM - 2:00 PM" at bounding box center [705, 391] width 98 height 15
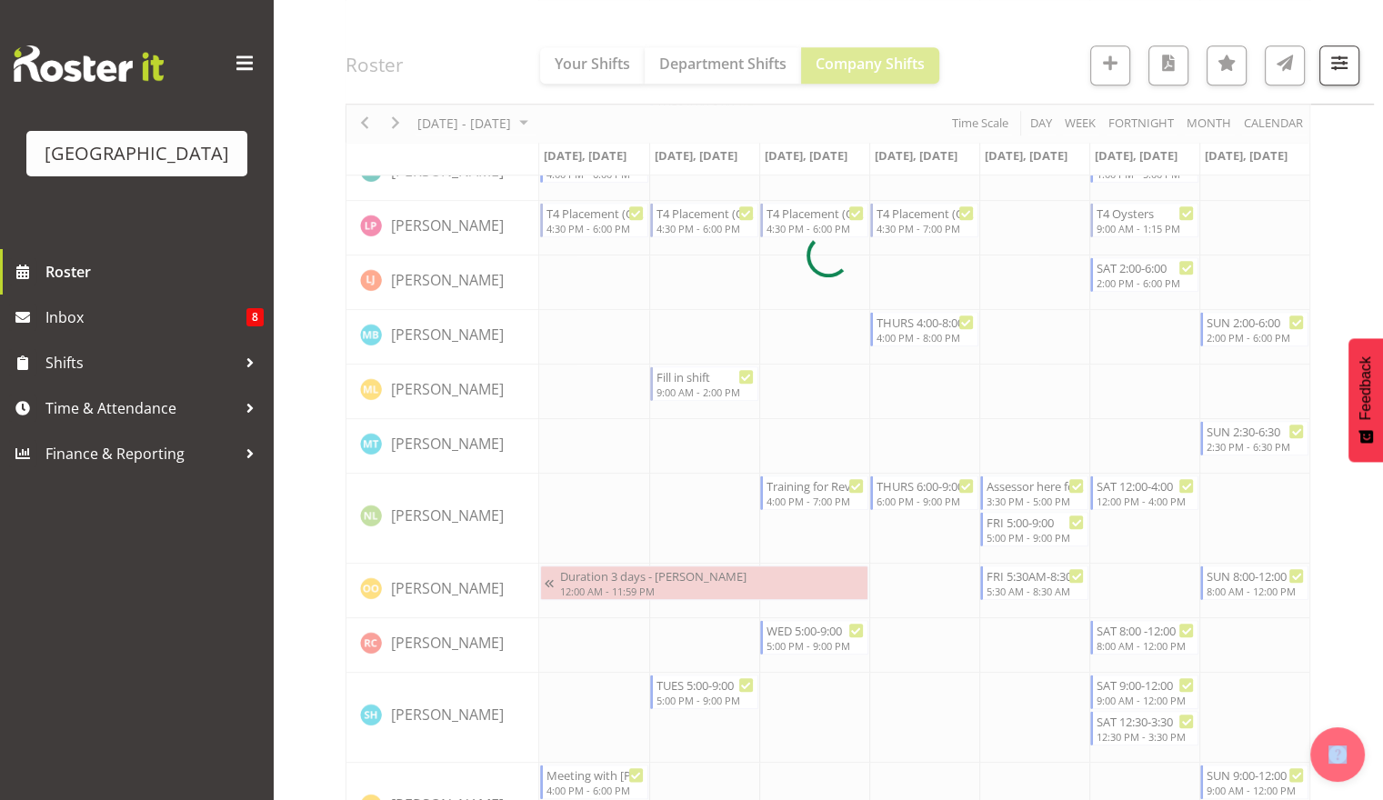
click at [724, 388] on div at bounding box center [828, 255] width 965 height 3777
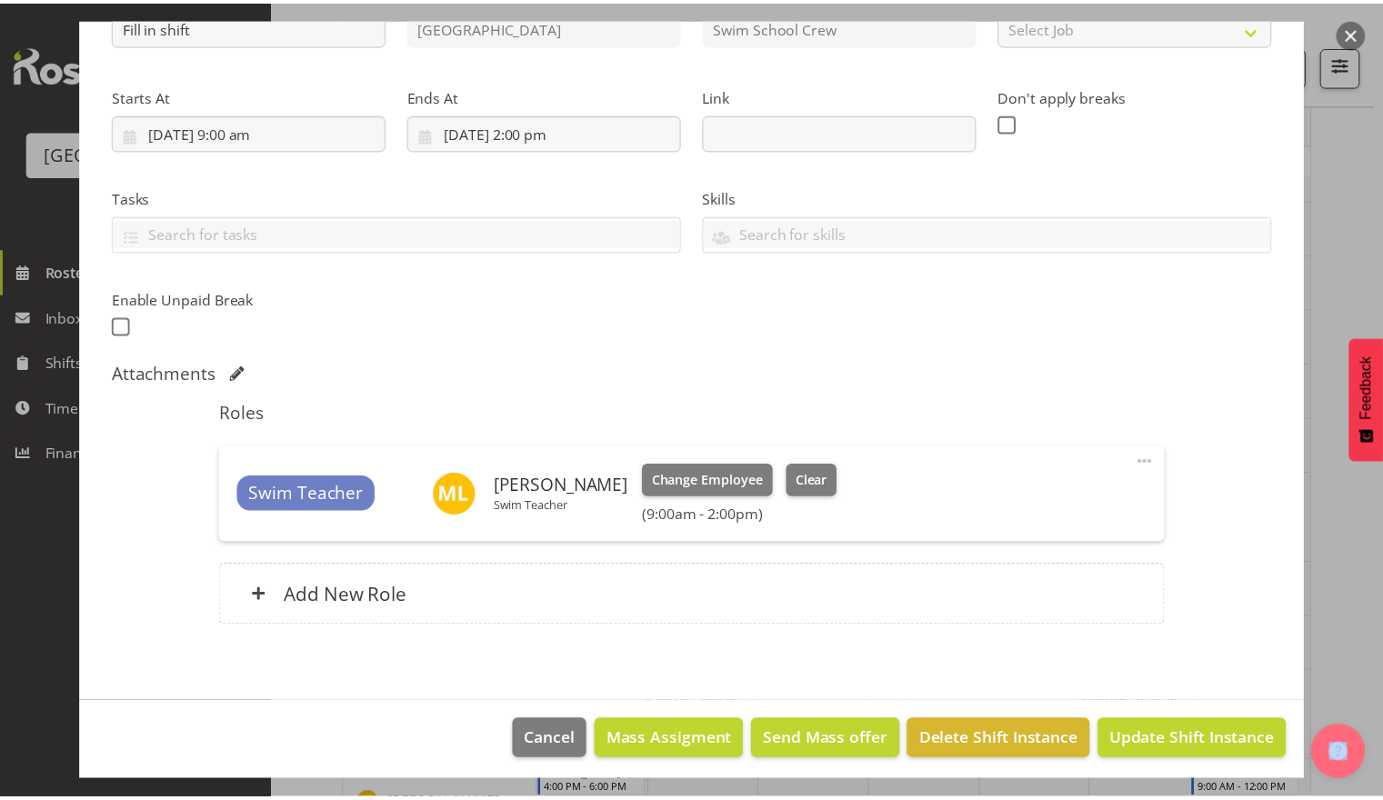
scroll to position [239, 0]
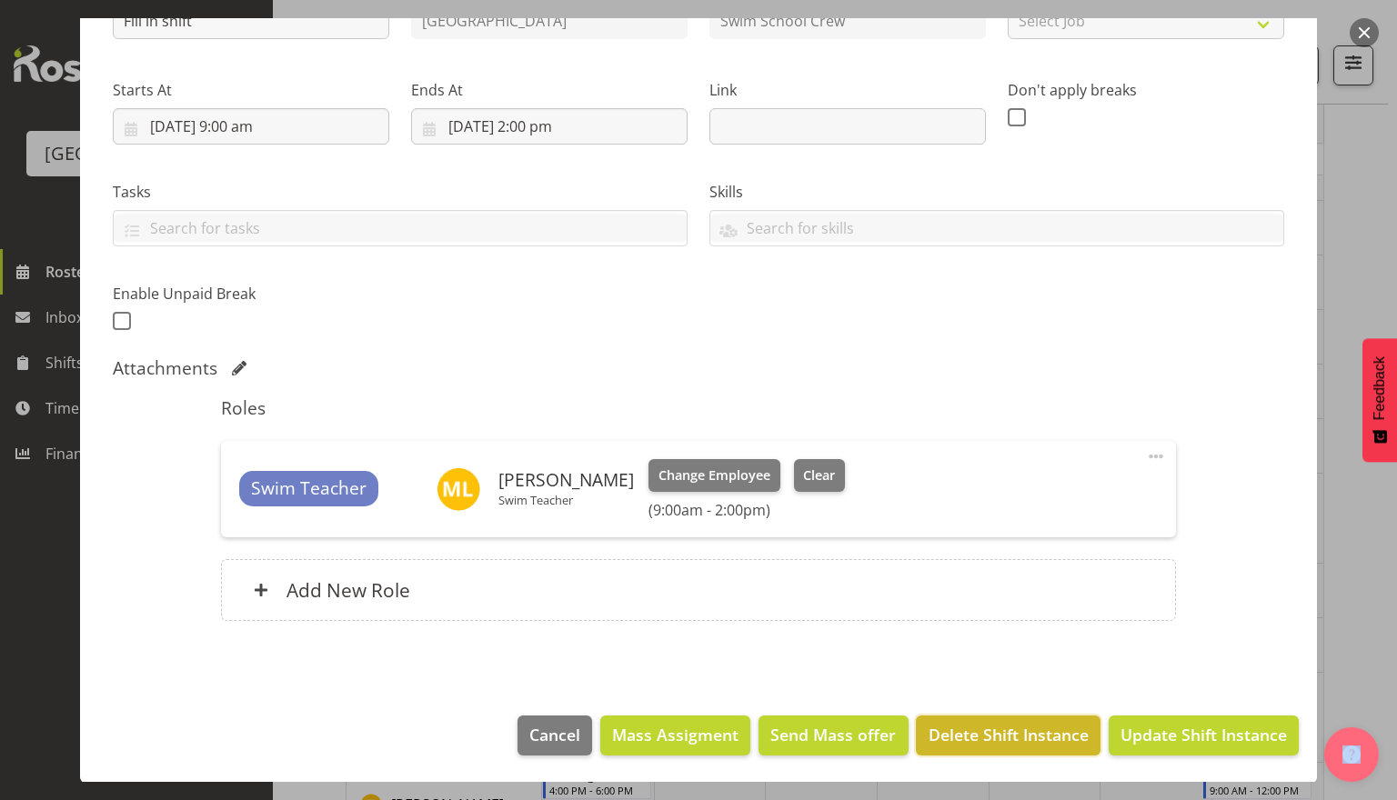
click at [979, 735] on span "Delete Shift Instance" at bounding box center [1008, 735] width 160 height 24
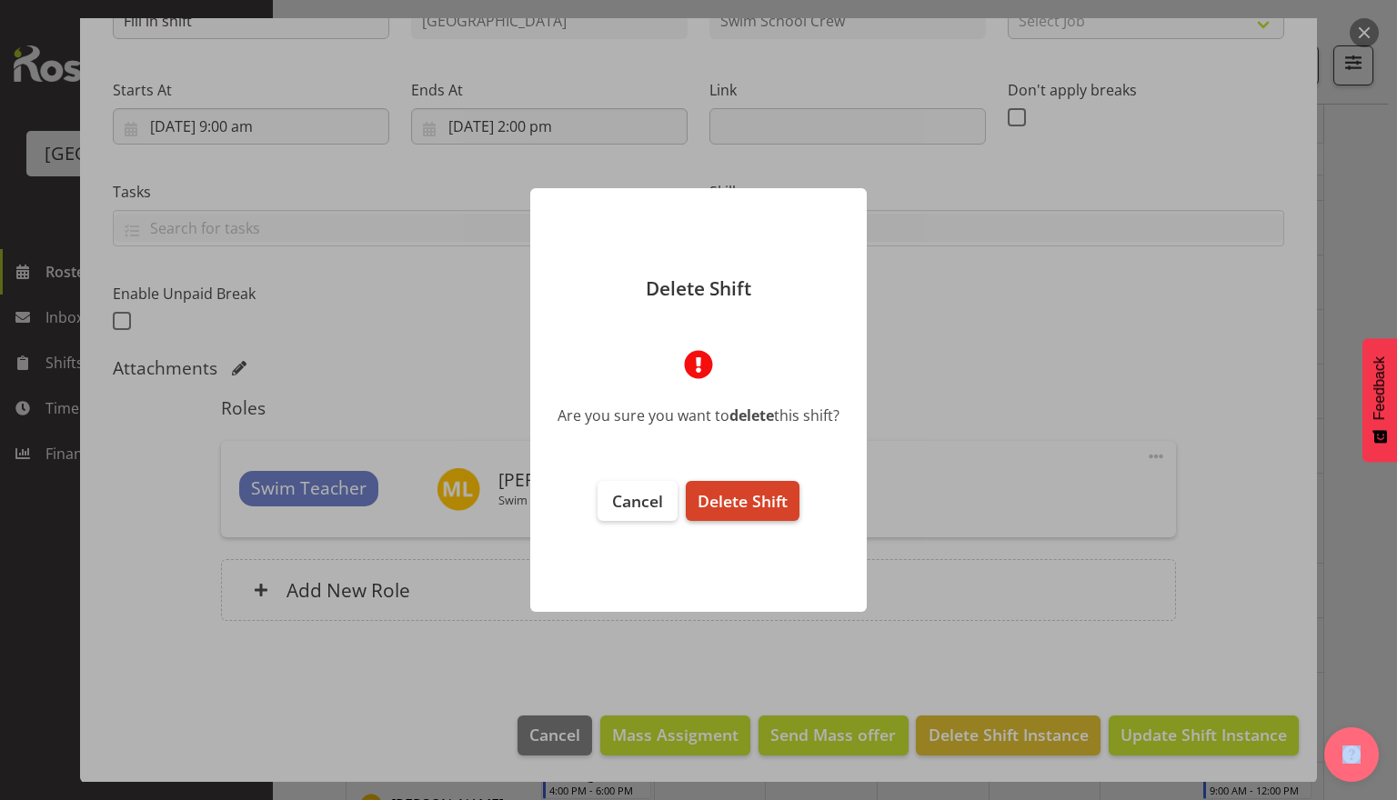
click at [722, 501] on span "Delete Shift" at bounding box center [742, 501] width 90 height 22
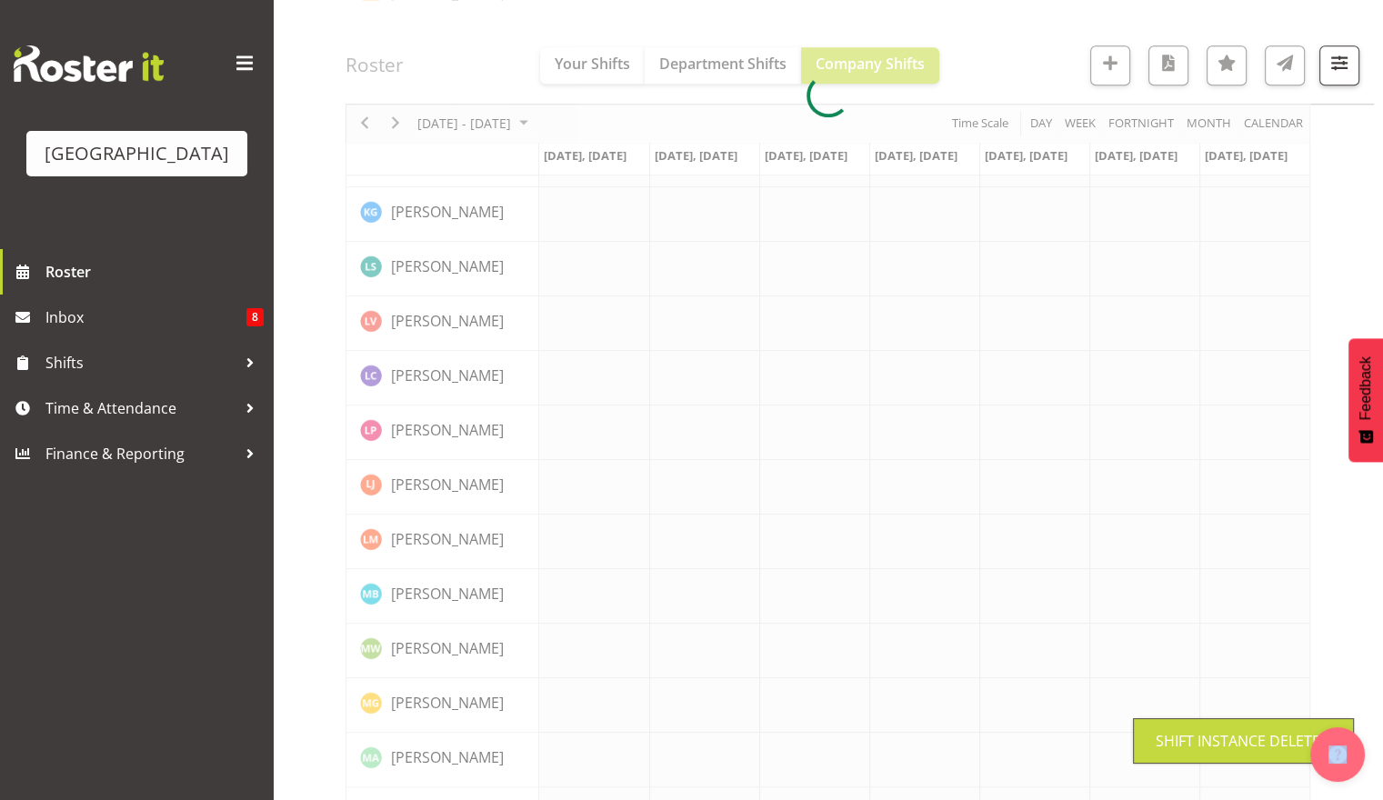
scroll to position [0, 0]
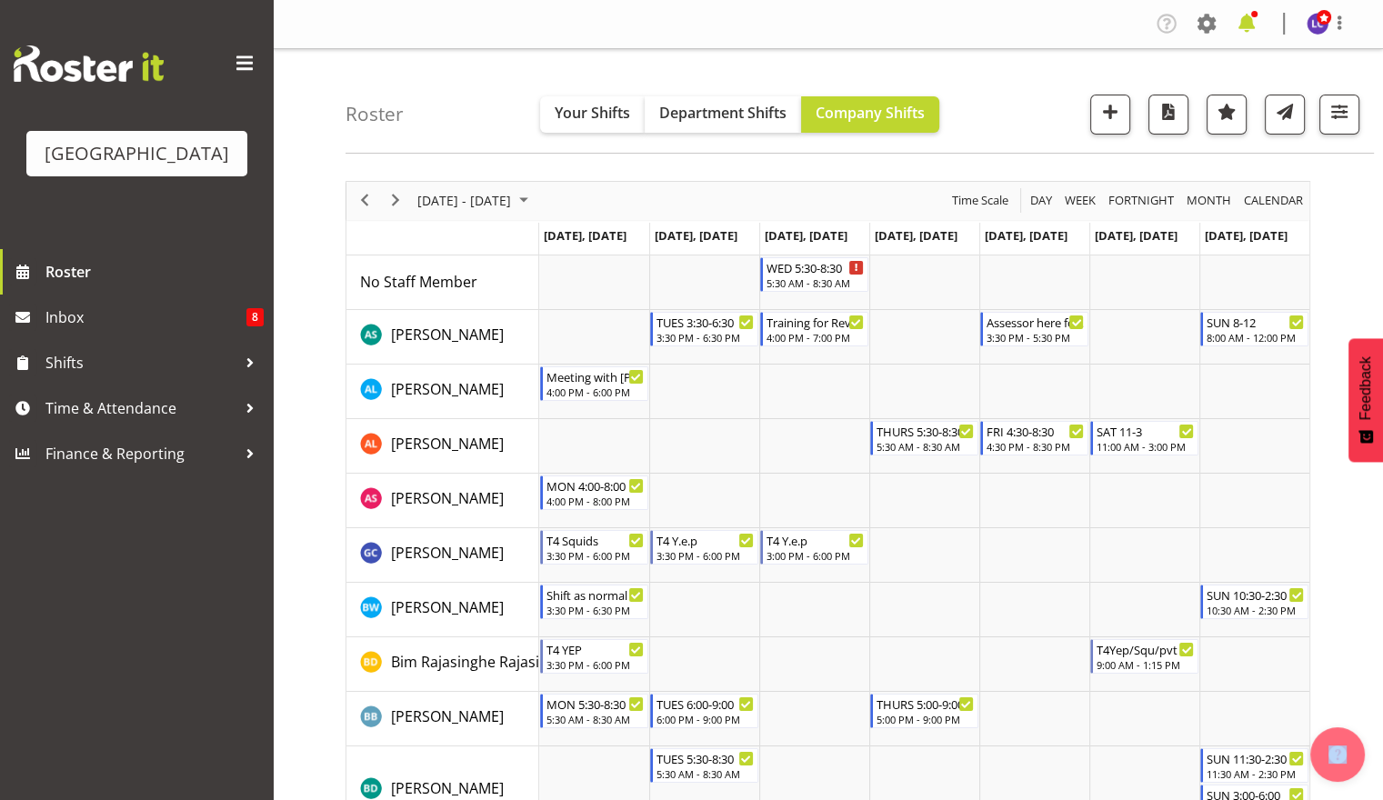
click at [1255, 33] on span at bounding box center [1246, 23] width 29 height 29
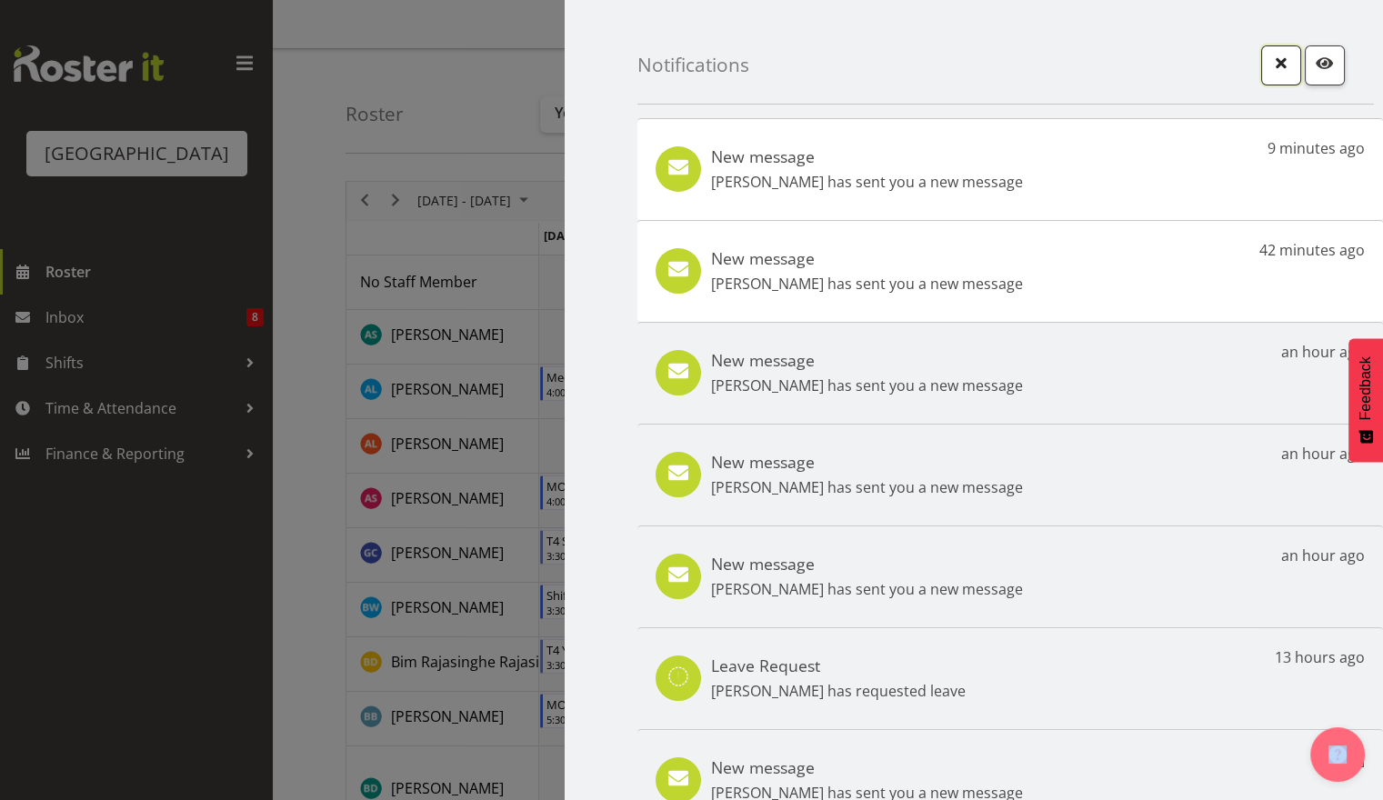
click at [1270, 77] on button "button" at bounding box center [1281, 65] width 40 height 40
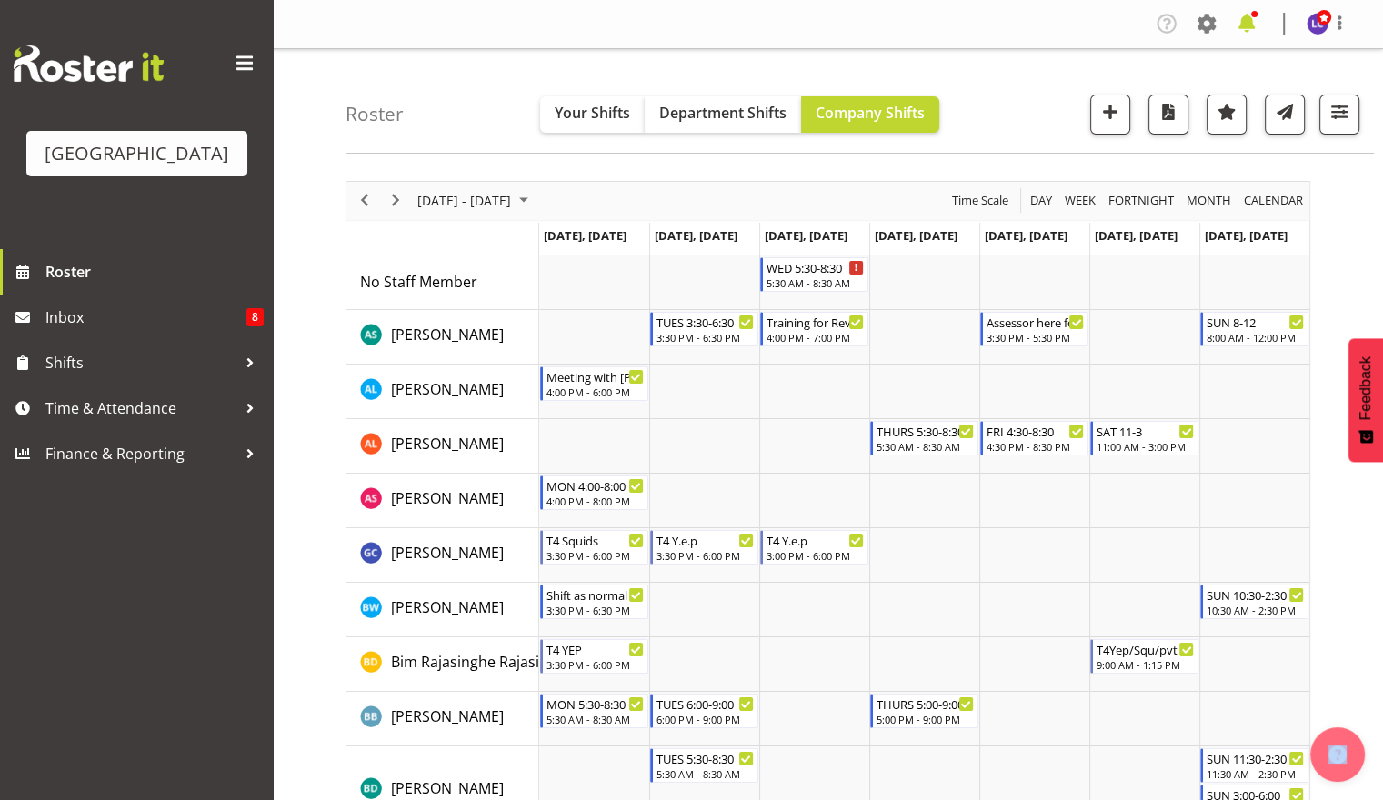
click at [1259, 23] on span at bounding box center [1246, 23] width 29 height 29
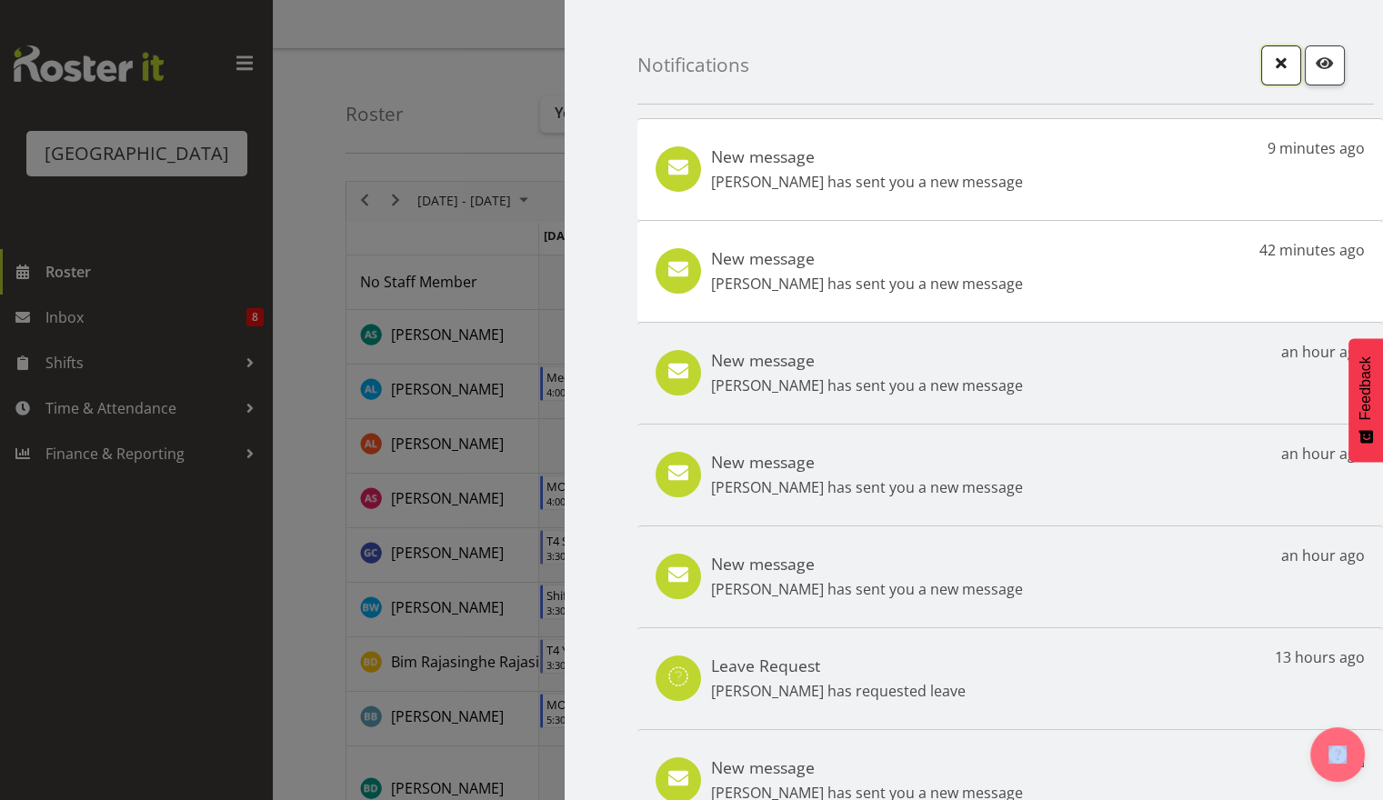
click at [1269, 57] on span "button" at bounding box center [1281, 63] width 24 height 24
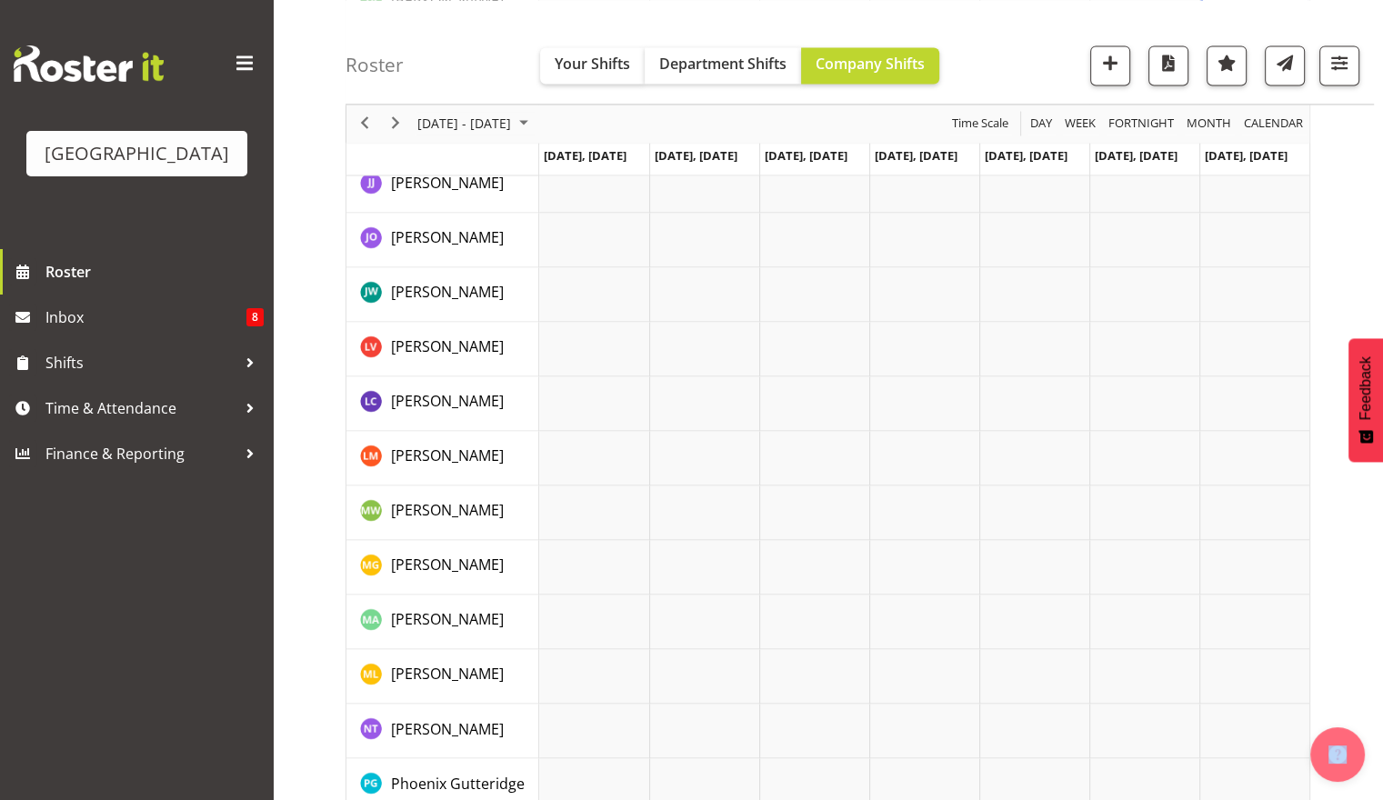
scroll to position [2797, 0]
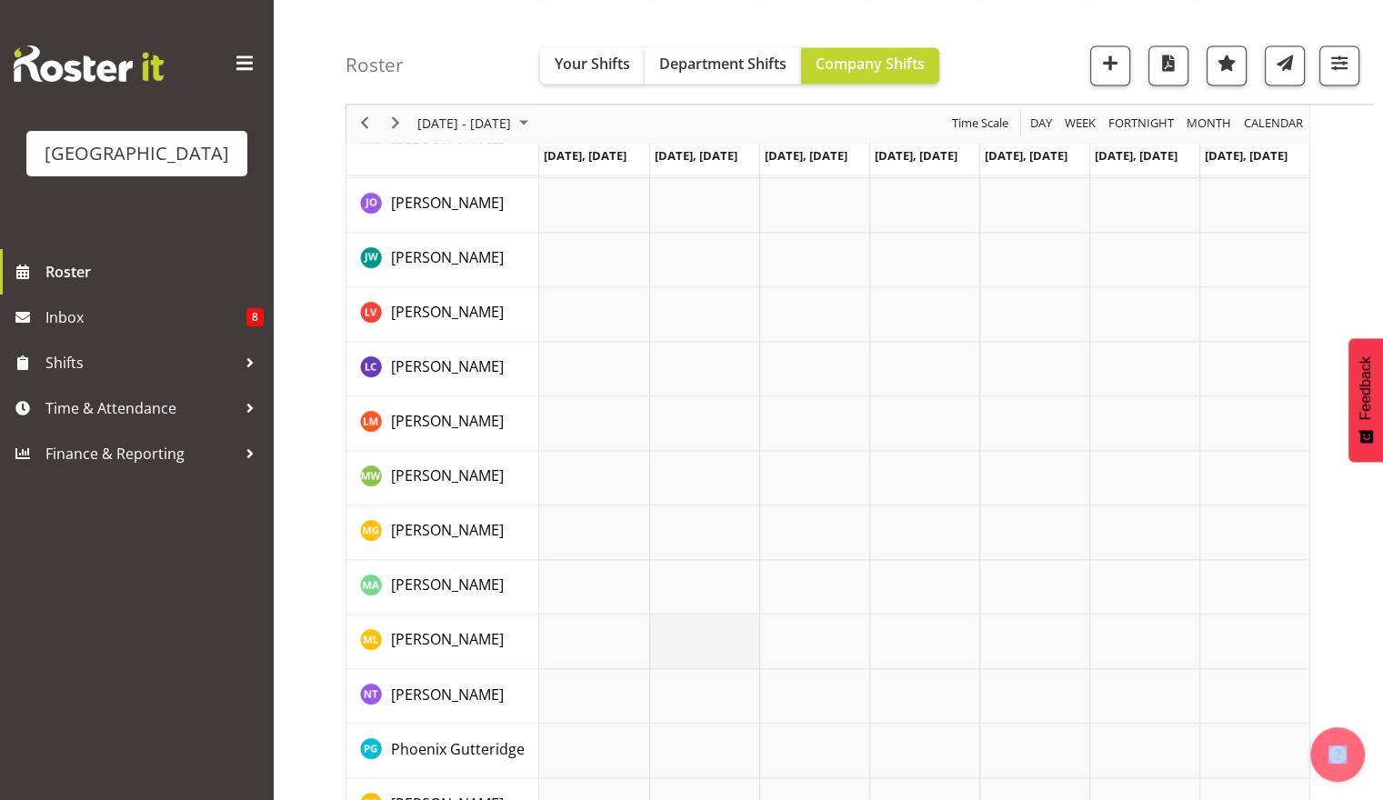
click at [684, 640] on td "Timeline Week of October 9, 2025" at bounding box center [704, 642] width 110 height 55
select select "9"
select select "44"
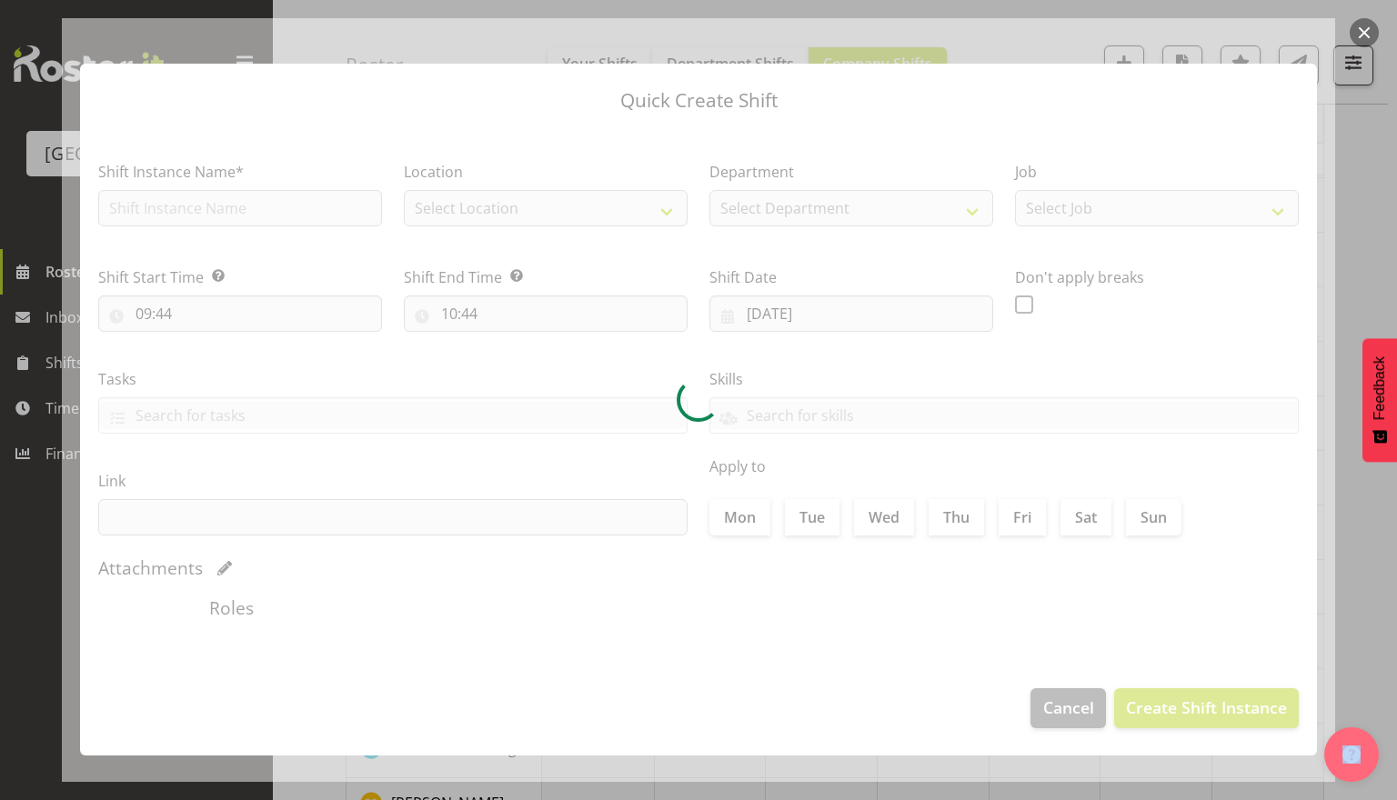
type input "07/10/2025"
checkbox input "true"
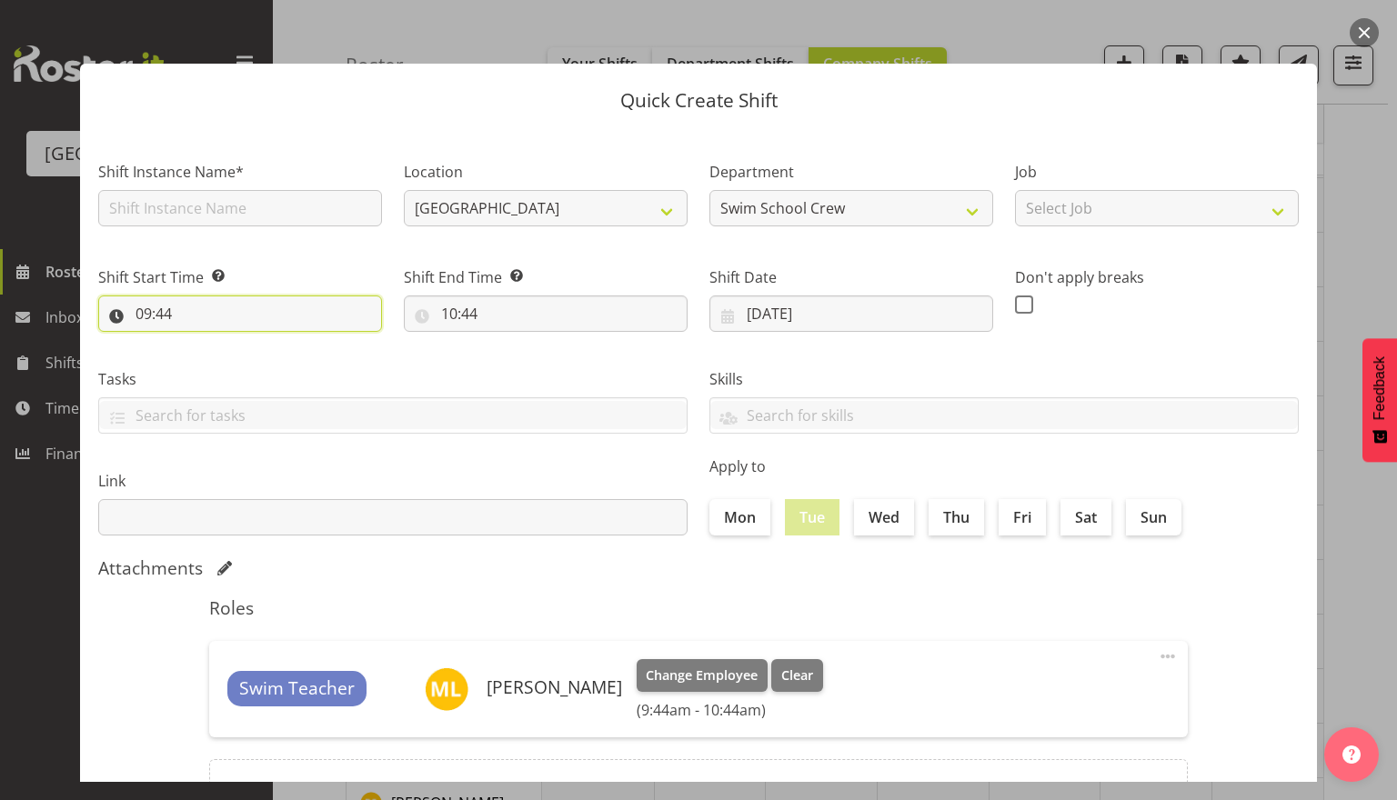
click at [206, 320] on input "09:44" at bounding box center [240, 314] width 284 height 36
click at [283, 371] on select "00 01 02 03 04 05 06 07 08 09 10 11 12 13 14 15 16 17 18 19 20 21 22 23 24 25 2…" at bounding box center [269, 361] width 41 height 36
select select "0"
click at [249, 343] on select "00 01 02 03 04 05 06 07 08 09 10 11 12 13 14 15 16 17 18 19 20 21 22 23 24 25 2…" at bounding box center [269, 361] width 41 height 36
type input "09:00"
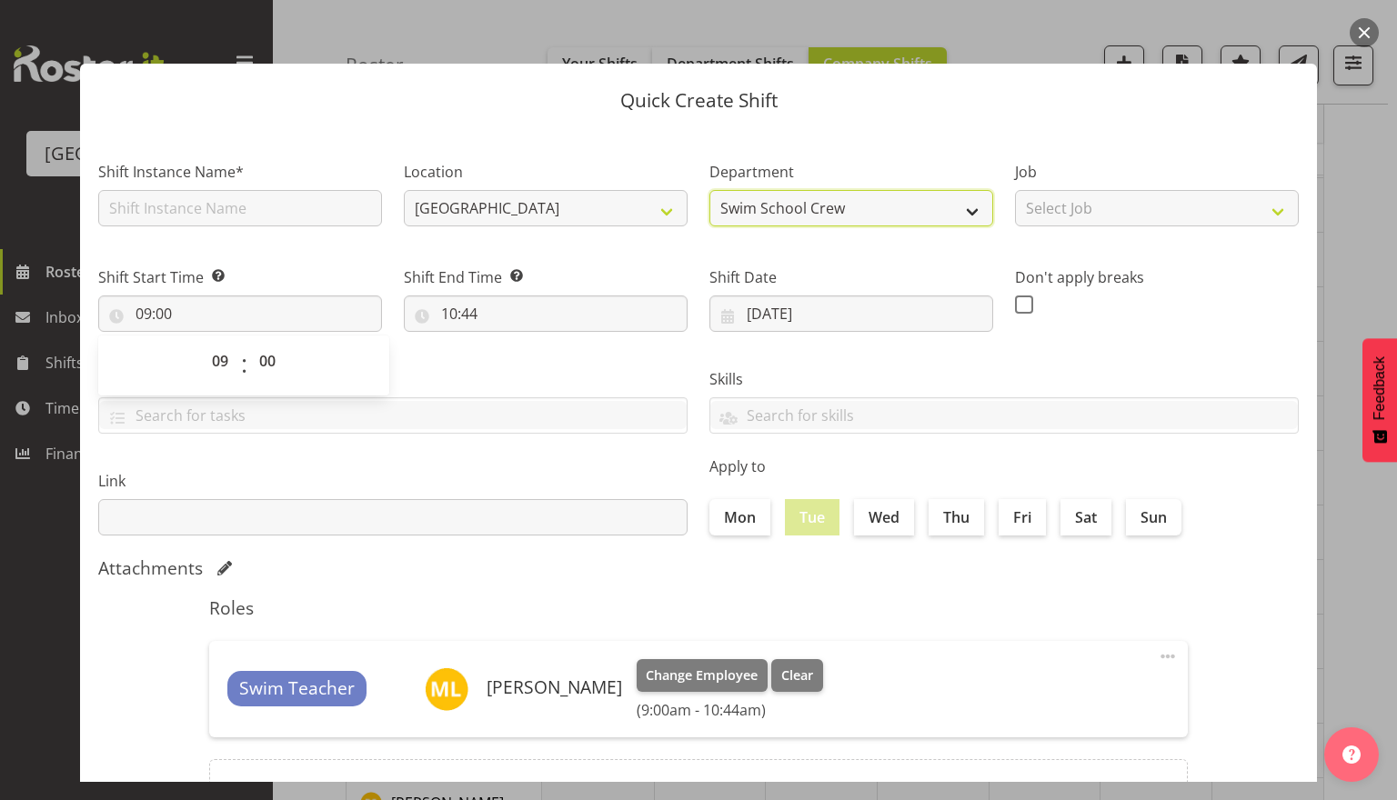
click at [837, 220] on select "Swim School Crew Lifeguard Crew" at bounding box center [851, 208] width 284 height 36
select select "114"
click at [709, 190] on select "Swim School Crew Lifeguard Crew" at bounding box center [851, 208] width 284 height 36
click at [815, 273] on label "Shift Date" at bounding box center [851, 277] width 284 height 22
click at [1157, 660] on span at bounding box center [1168, 657] width 22 height 22
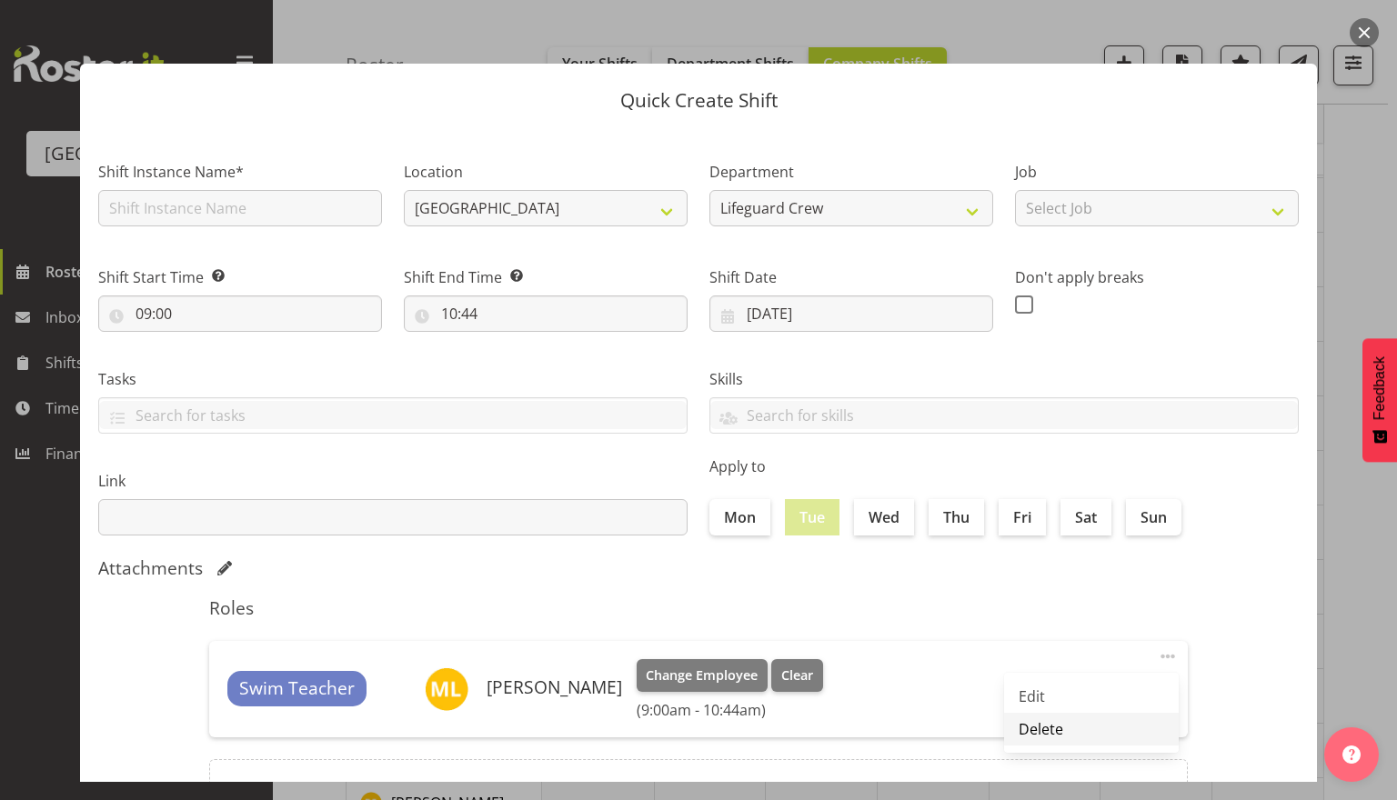
click at [1080, 742] on link "Delete" at bounding box center [1091, 729] width 175 height 33
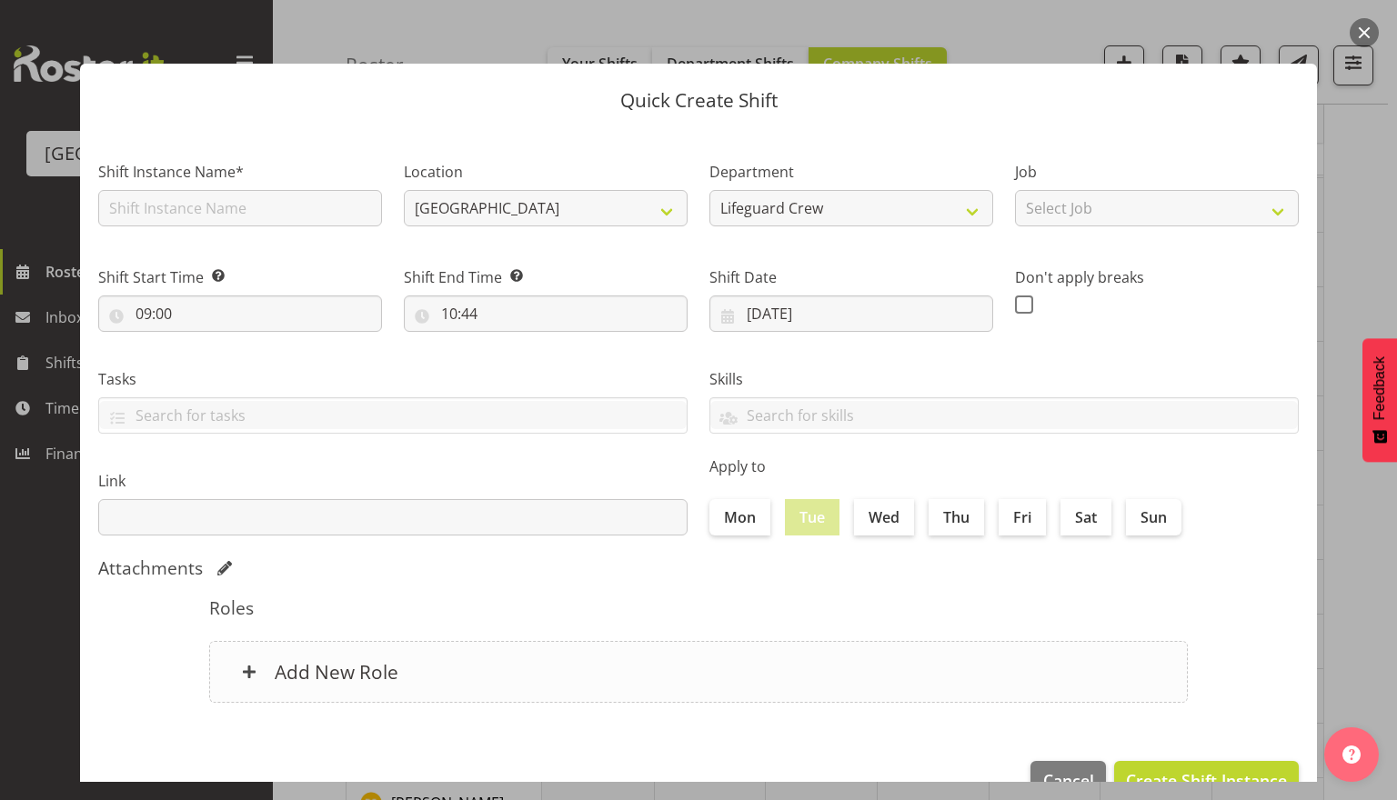
click at [622, 674] on div "Add New Role" at bounding box center [698, 672] width 978 height 62
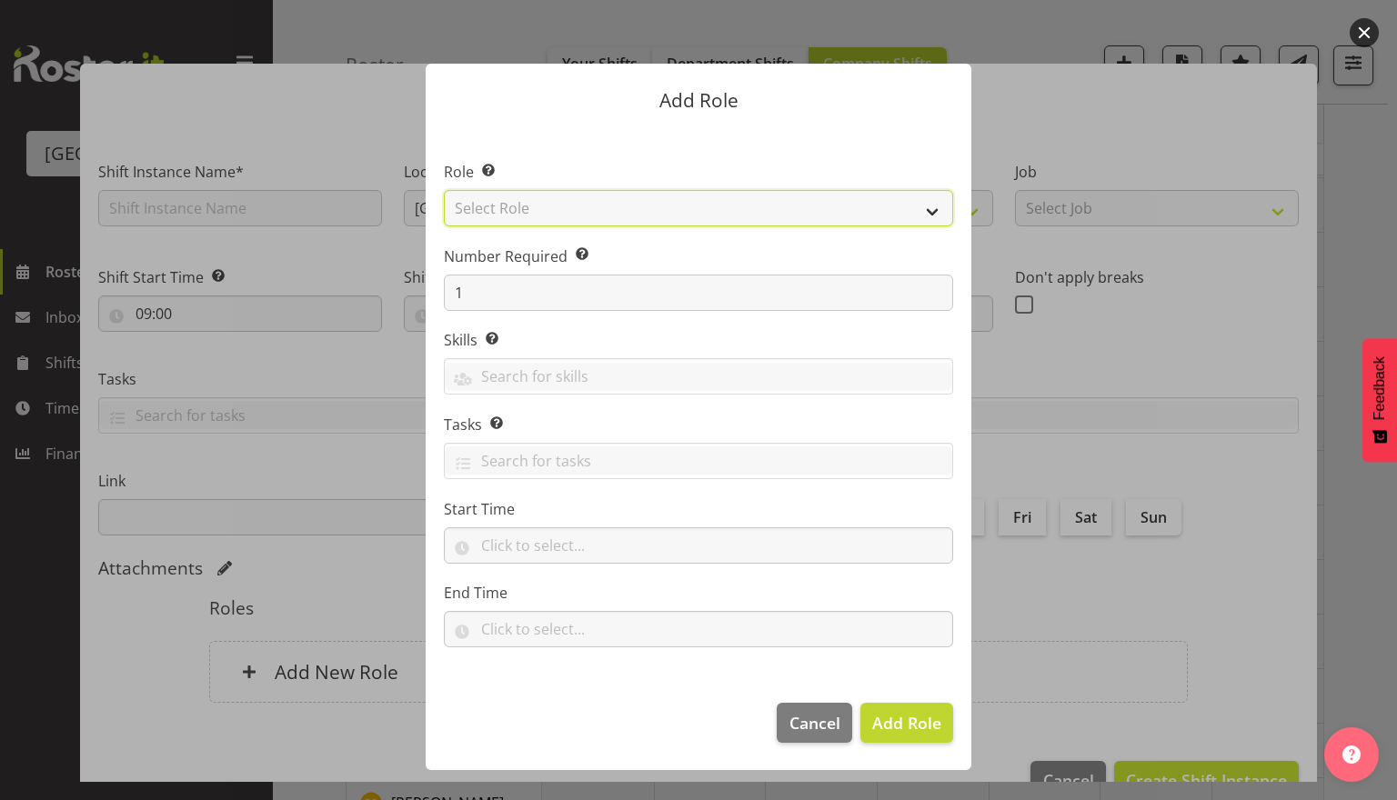
click at [520, 213] on select "Select Role Aquatic Customer Services Officer Cleaner - Splash Palace Facilties…" at bounding box center [698, 208] width 509 height 36
select select "96"
click at [444, 190] on select "Select Role Aquatic Customer Services Officer Cleaner - Splash Palace Facilties…" at bounding box center [698, 208] width 509 height 36
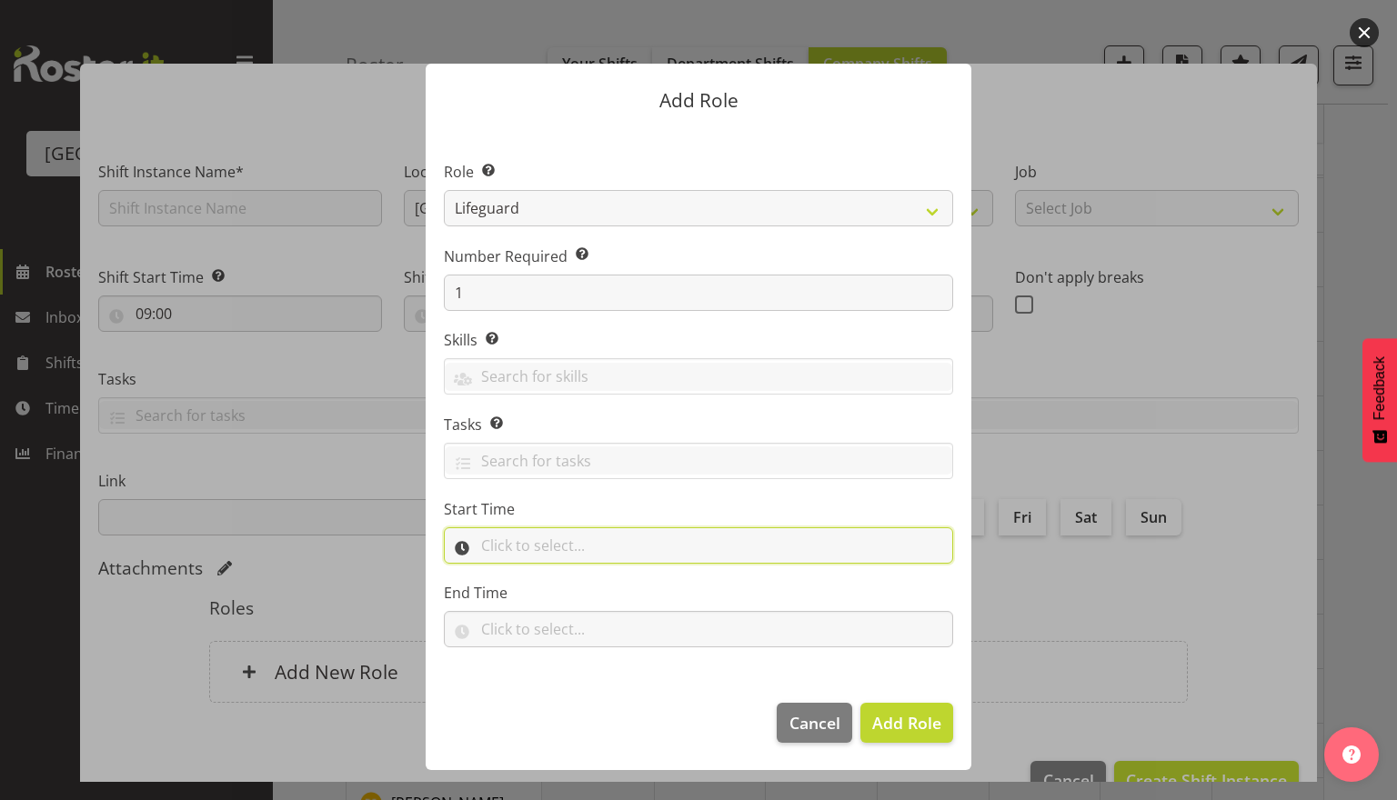
click at [582, 543] on input "text" at bounding box center [698, 545] width 509 height 36
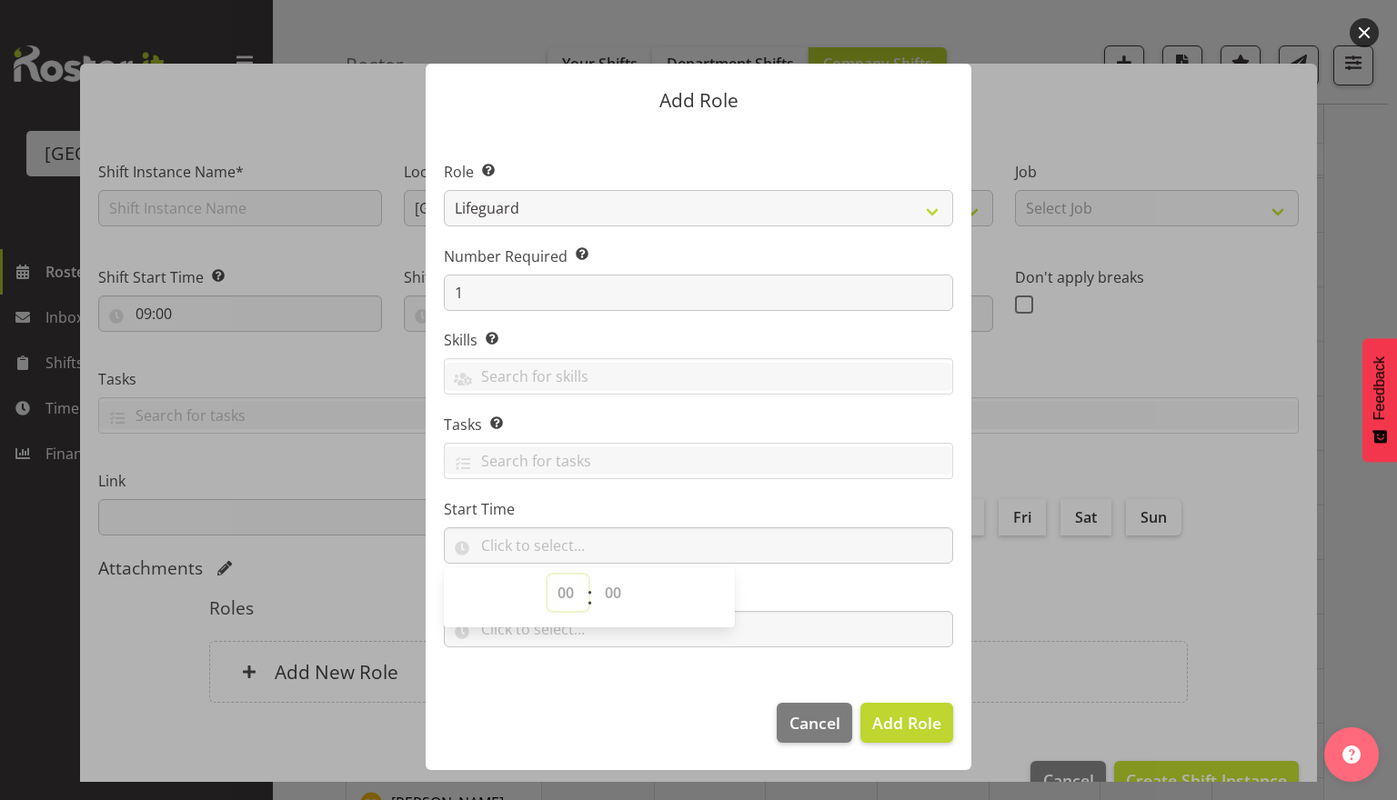
click at [577, 599] on select "00 00 01 02 03 04 05 06 07 08 09 10 11 12 13 14 15 16 17 18 19 20 21 22 23" at bounding box center [567, 593] width 41 height 36
select select "9"
click at [547, 575] on select "00 00 01 02 03 04 05 06 07 08 09 10 11 12 13 14 15 16 17 18 19 20 21 22 23" at bounding box center [567, 593] width 41 height 36
click at [622, 606] on select "00 00 01 02 03 04 05 06 07 08 09 10 11 12 13 14 15 16 17 18 19 20 21 22 23 24 2…" at bounding box center [615, 593] width 41 height 36
select select "0"
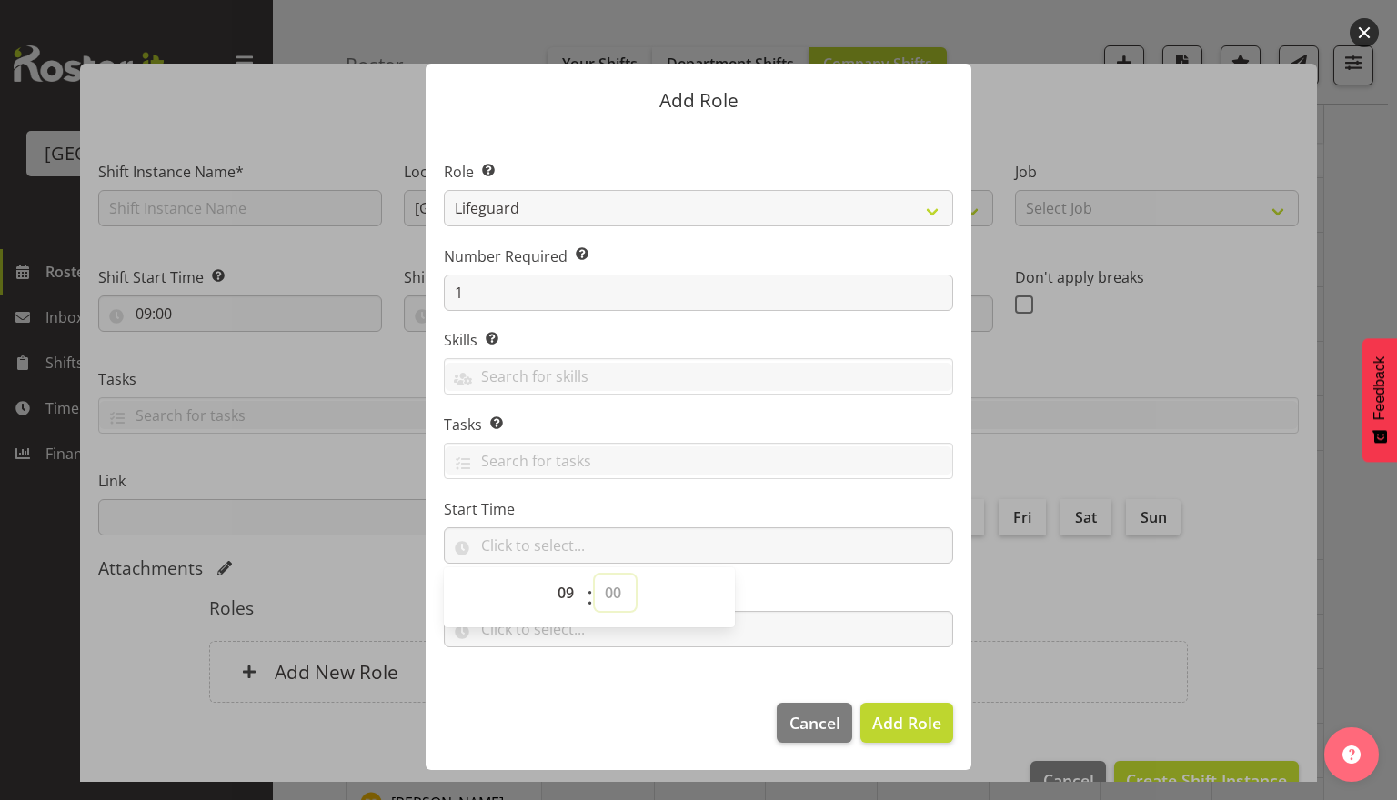
click at [595, 575] on select "00 00 01 02 03 04 05 06 07 08 09 10 11 12 13 14 15 16 17 18 19 20 21 22 23 24 2…" at bounding box center [615, 593] width 41 height 36
type input "09:00"
click at [773, 476] on div at bounding box center [698, 461] width 507 height 31
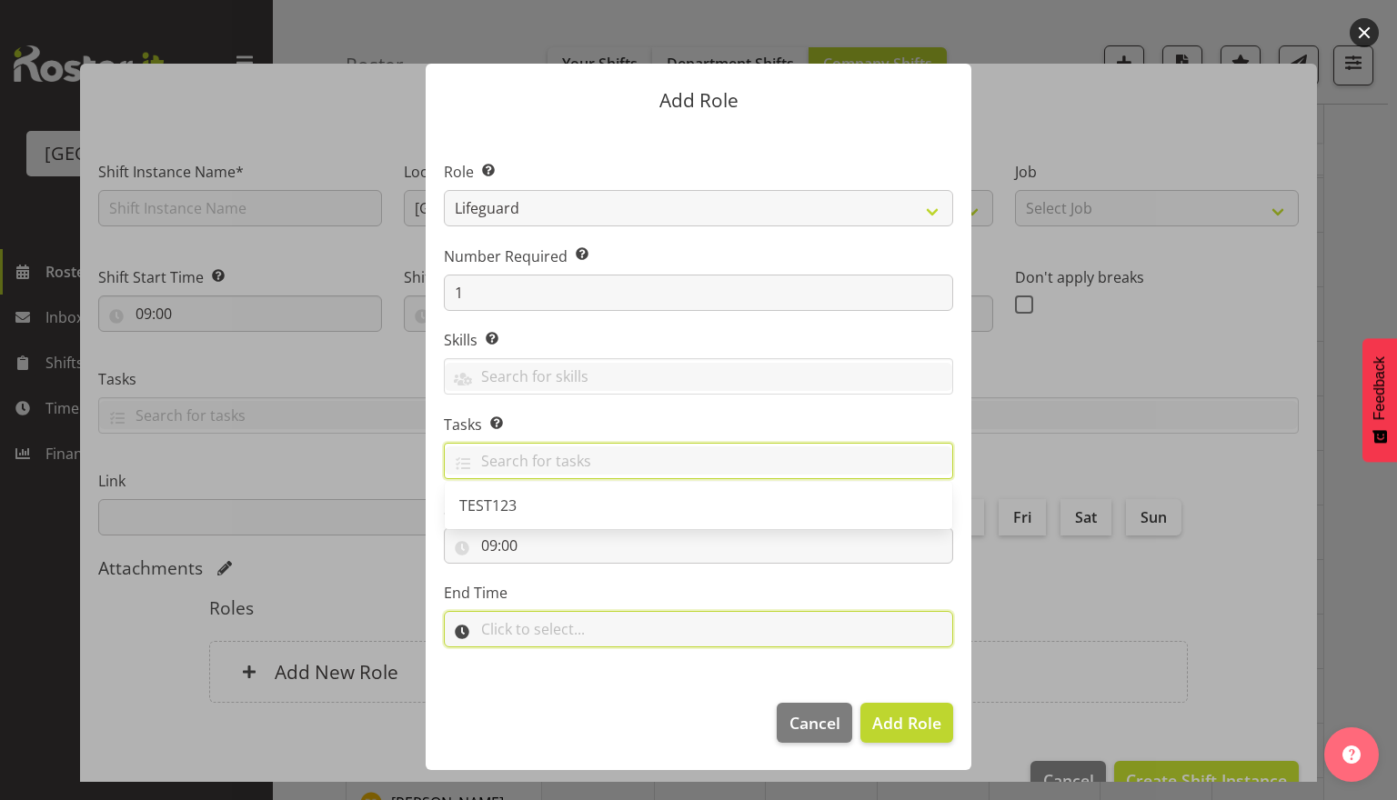
click at [566, 638] on input "text" at bounding box center [698, 629] width 509 height 36
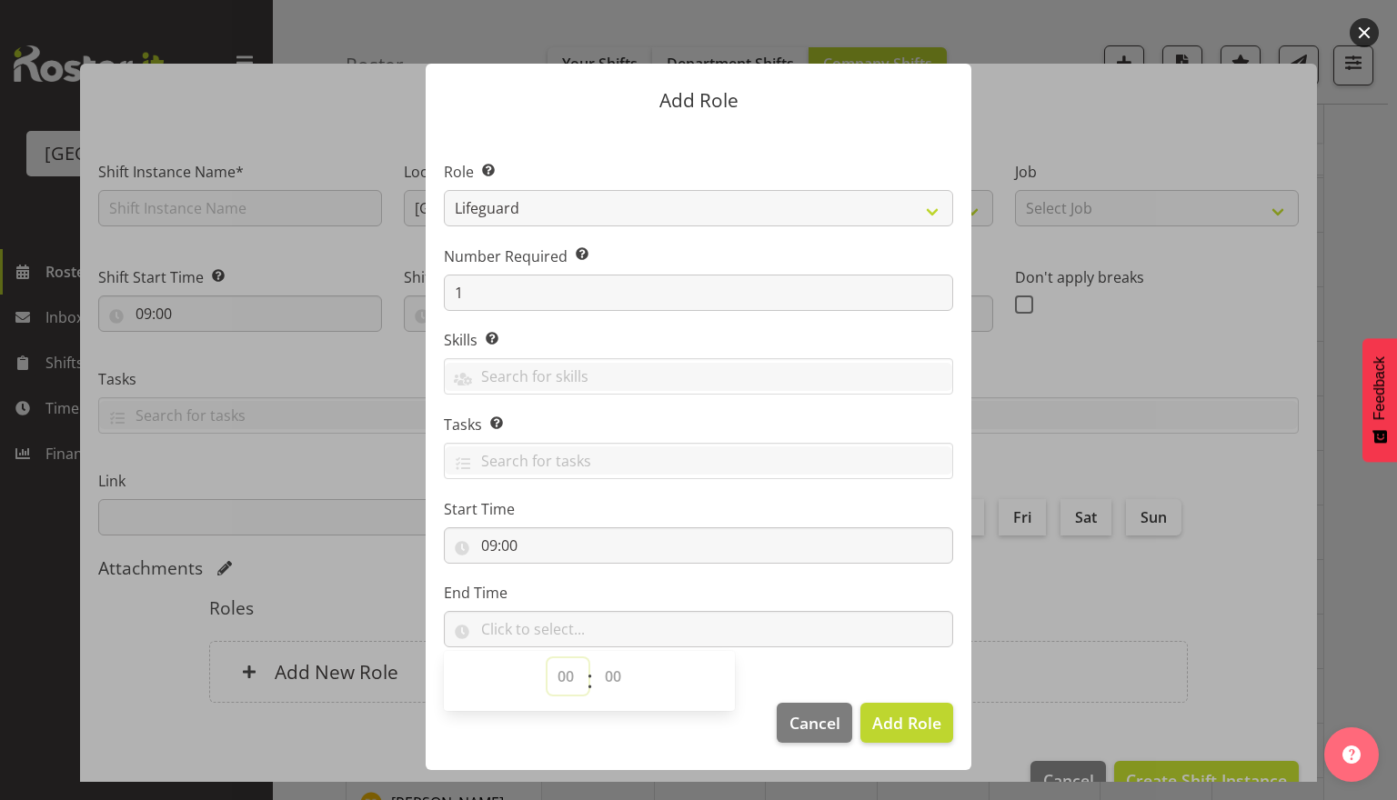
click at [568, 672] on select "00 00 01 02 03 04 05 06 07 08 09 10 11 12 13 14 15 16 17 18 19 20 21 22 23" at bounding box center [567, 676] width 41 height 36
select select "14"
click at [547, 658] on select "00 00 01 02 03 04 05 06 07 08 09 10 11 12 13 14 15 16 17 18 19 20 21 22 23" at bounding box center [567, 676] width 41 height 36
click at [611, 684] on select "00 00 01 02 03 04 05 06 07 08 09 10 11 12 13 14 15 16 17 18 19 20 21 22 23 24 2…" at bounding box center [615, 676] width 41 height 36
select select "0"
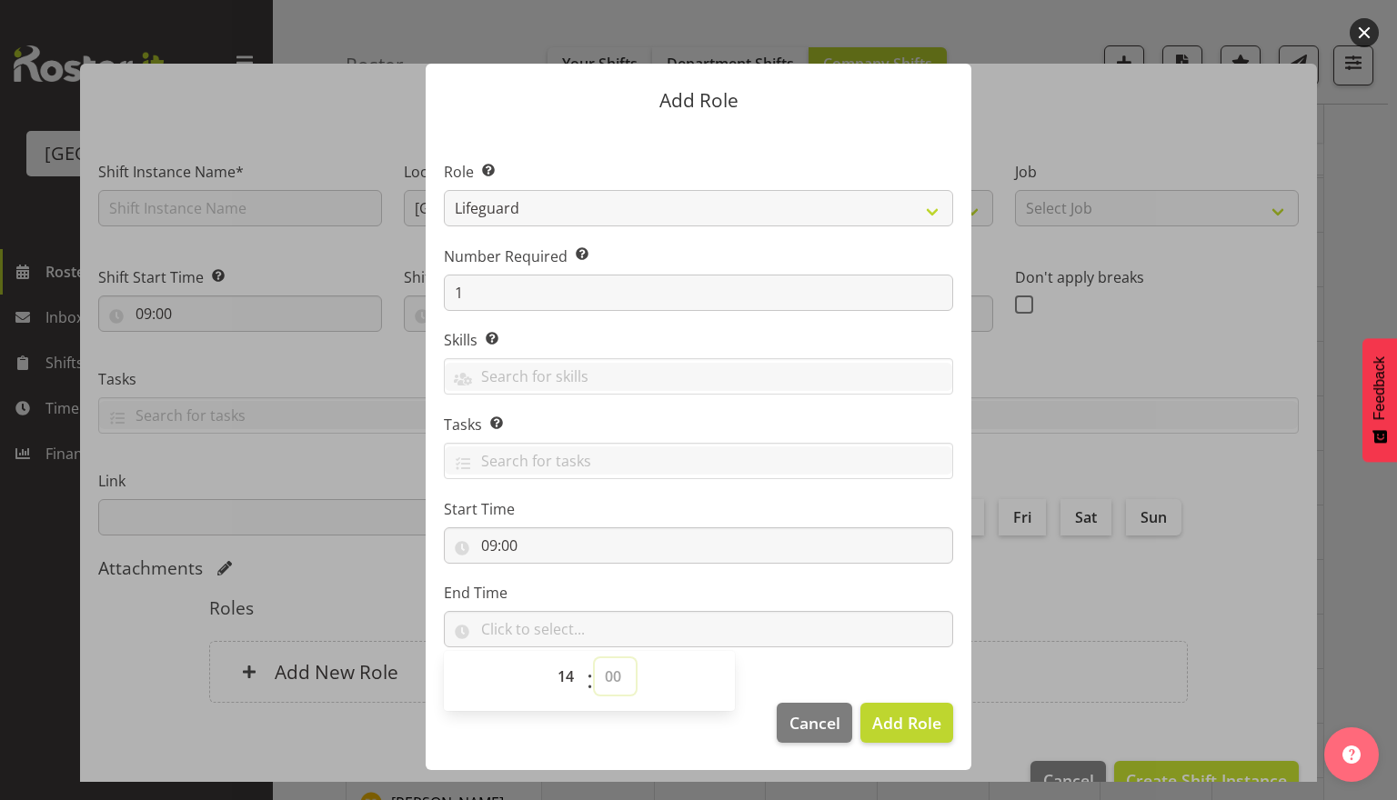
click at [595, 658] on select "00 00 01 02 03 04 05 06 07 08 09 10 11 12 13 14 15 16 17 18 19 20 21 22 23 24 2…" at bounding box center [615, 676] width 41 height 36
type input "14:00"
click at [904, 465] on input "text" at bounding box center [698, 460] width 507 height 28
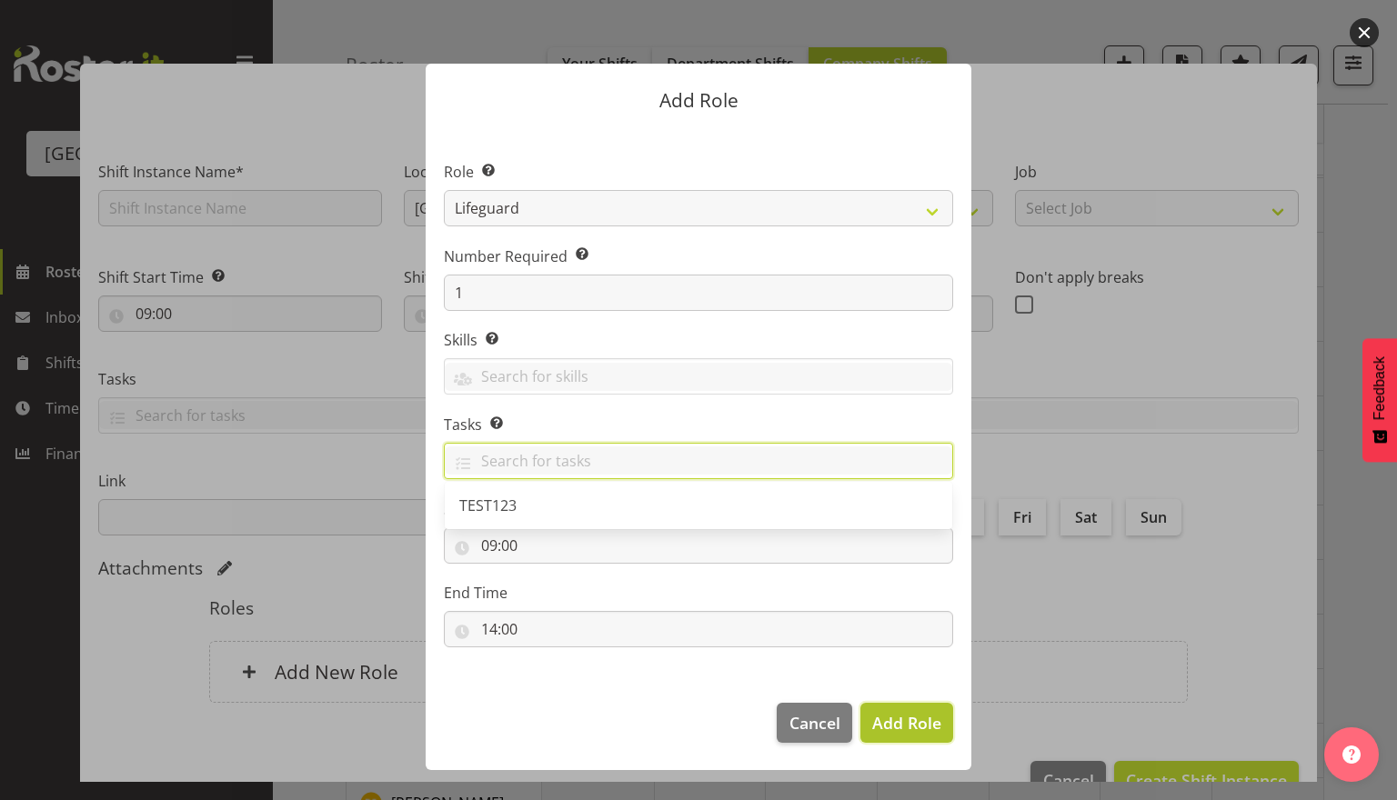
click at [876, 720] on span "Add Role" at bounding box center [906, 723] width 69 height 22
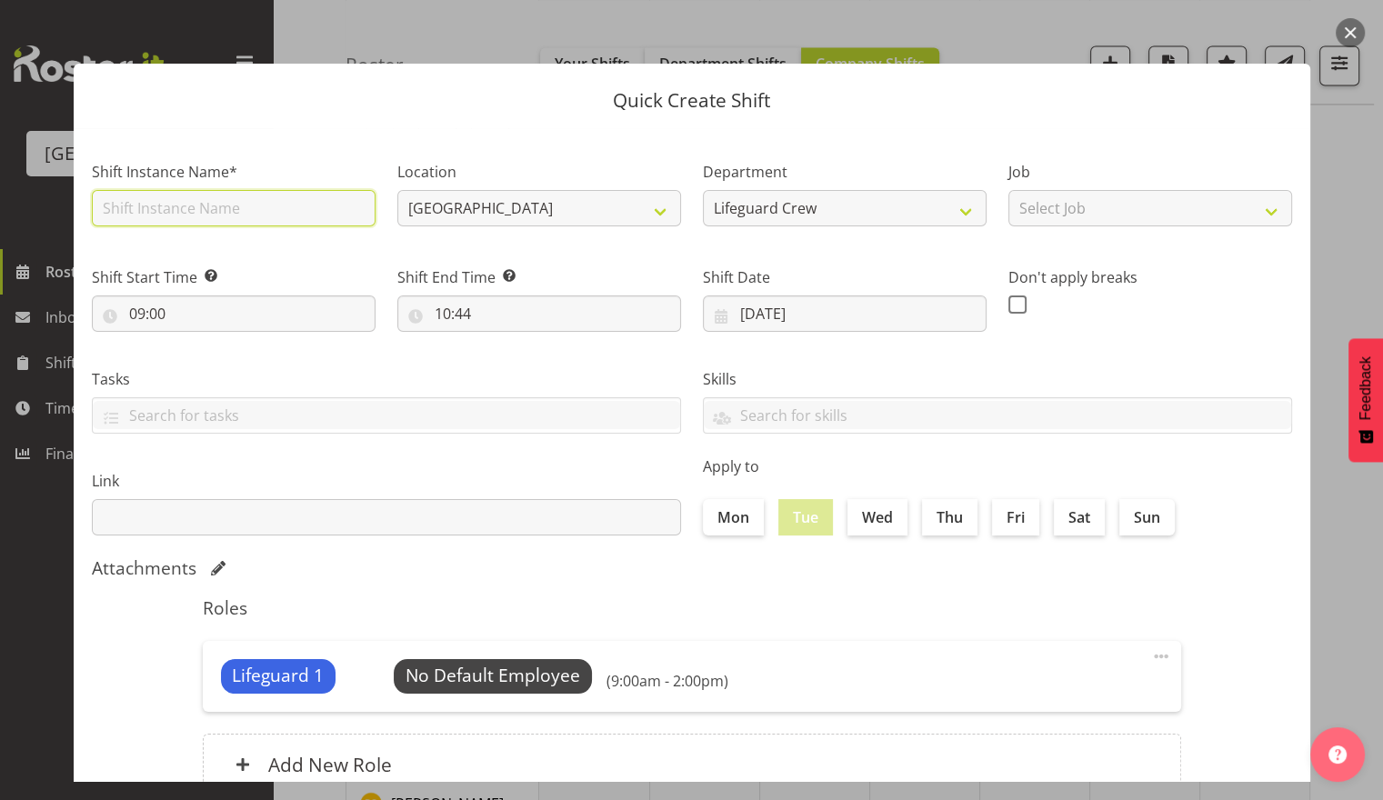
click at [197, 203] on input "text" at bounding box center [234, 208] width 284 height 36
click at [569, 386] on label "Tasks" at bounding box center [386, 379] width 589 height 22
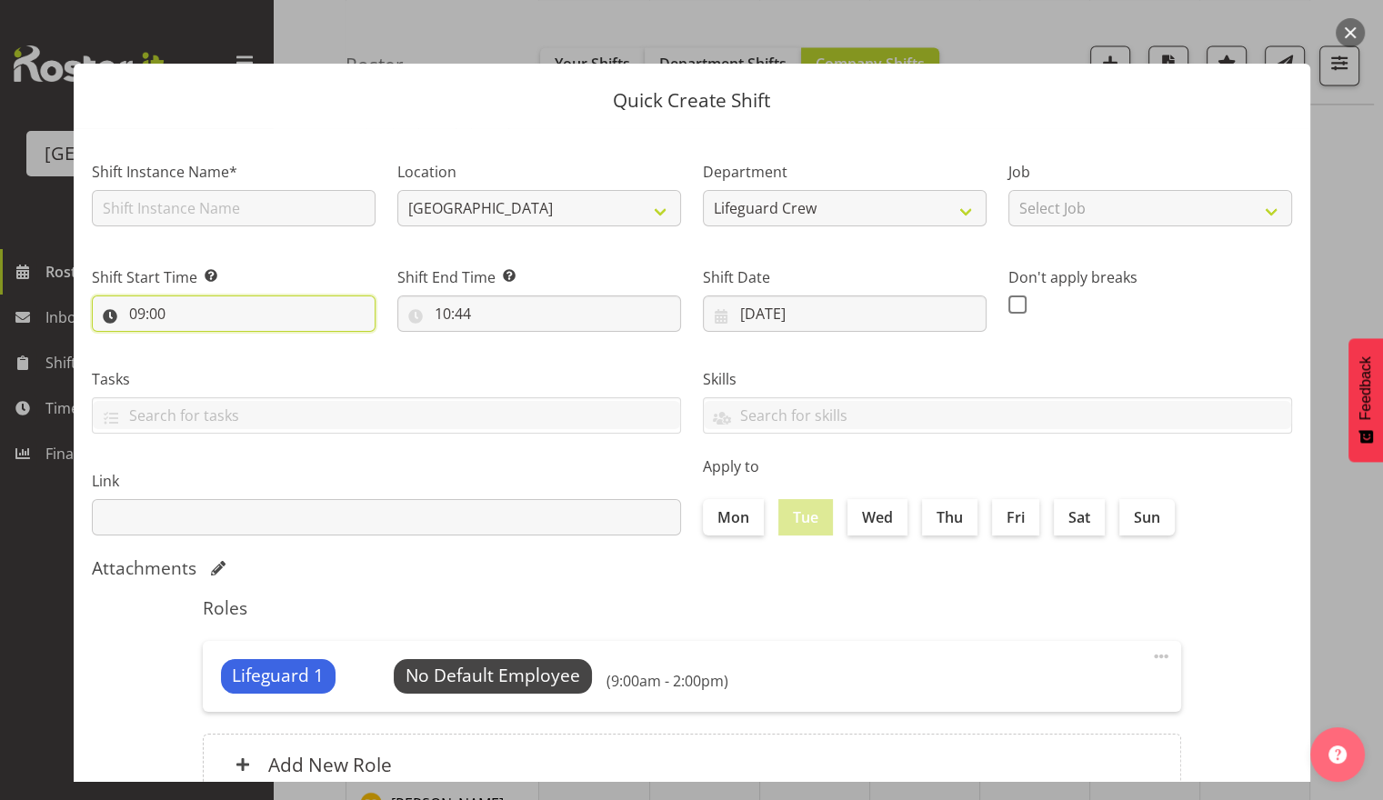
click at [291, 307] on input "09:00" at bounding box center [234, 314] width 284 height 36
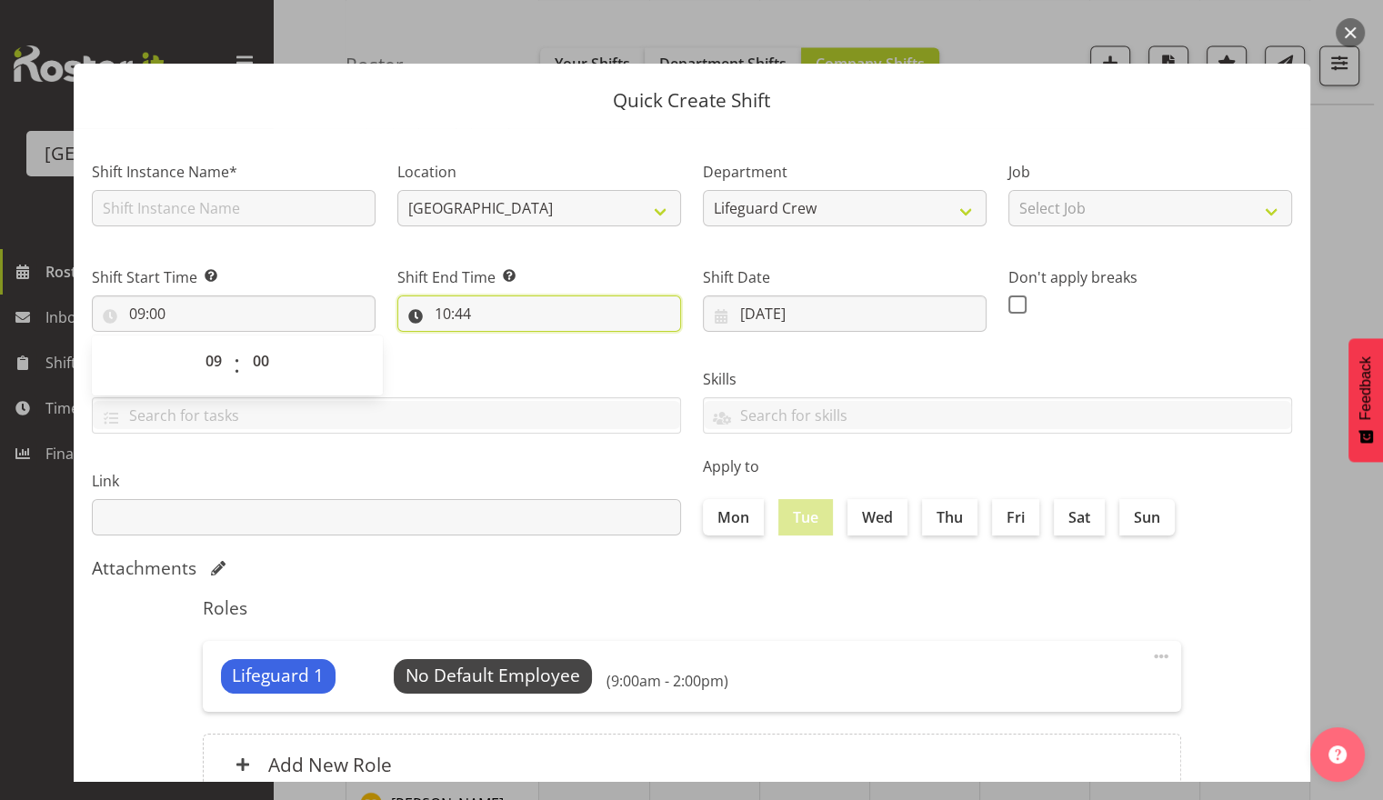
click at [486, 303] on input "10:44" at bounding box center [539, 314] width 284 height 36
click at [528, 370] on select "00 01 02 03 04 05 06 07 08 09 10 11 12 13 14 15 16 17 18 19 20 21 22 23" at bounding box center [521, 361] width 41 height 36
select select "14"
click at [501, 343] on select "00 01 02 03 04 05 06 07 08 09 10 11 12 13 14 15 16 17 18 19 20 21 22 23" at bounding box center [521, 361] width 41 height 36
type input "14:44"
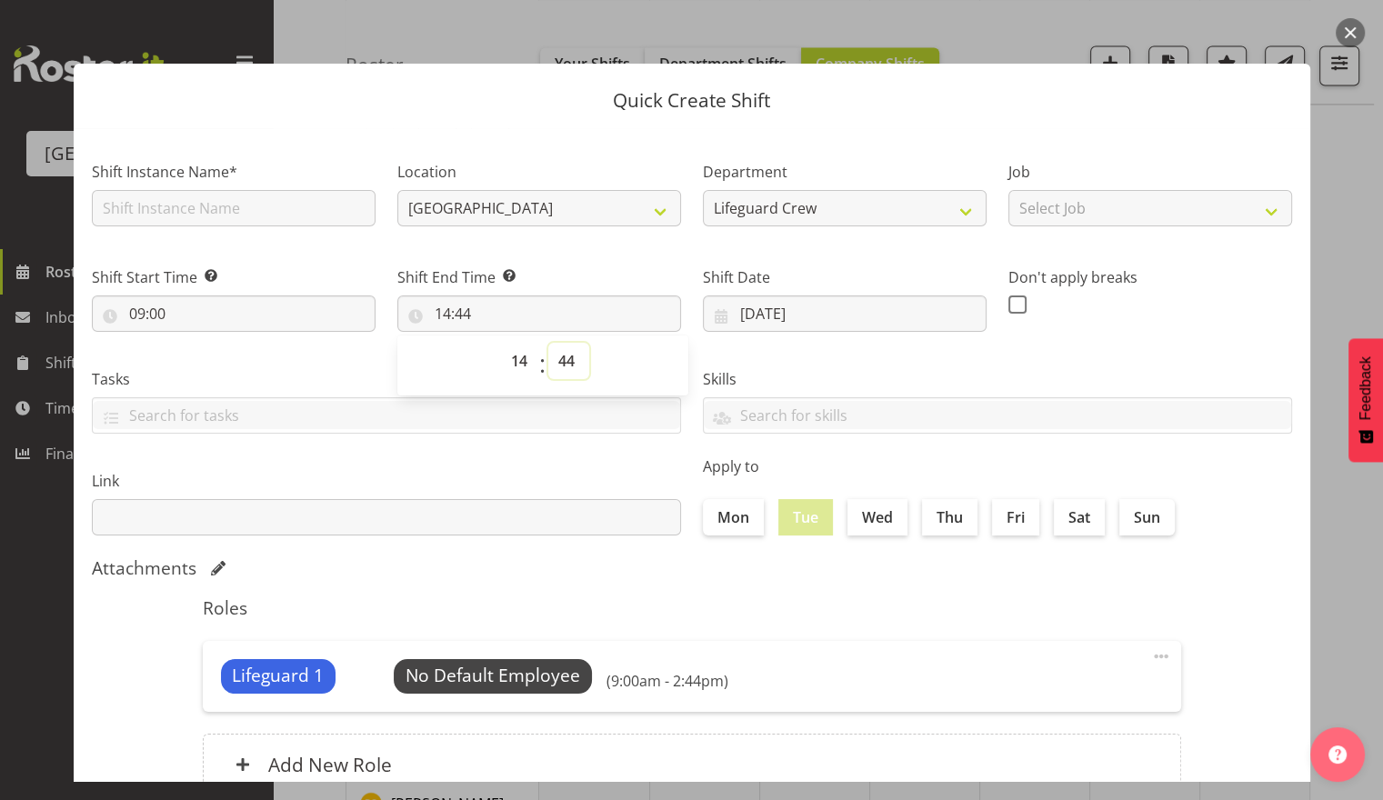
drag, startPoint x: 569, startPoint y: 365, endPoint x: 585, endPoint y: 378, distance: 20.6
click at [569, 365] on select "00 01 02 03 04 05 06 07 08 09 10 11 12 13 14 15 16 17 18 19 20 21 22 23 24 25 2…" at bounding box center [568, 361] width 41 height 36
select select "0"
click at [548, 343] on select "00 01 02 03 04 05 06 07 08 09 10 11 12 13 14 15 16 17 18 19 20 21 22 23 24 25 2…" at bounding box center [568, 361] width 41 height 36
type input "14:00"
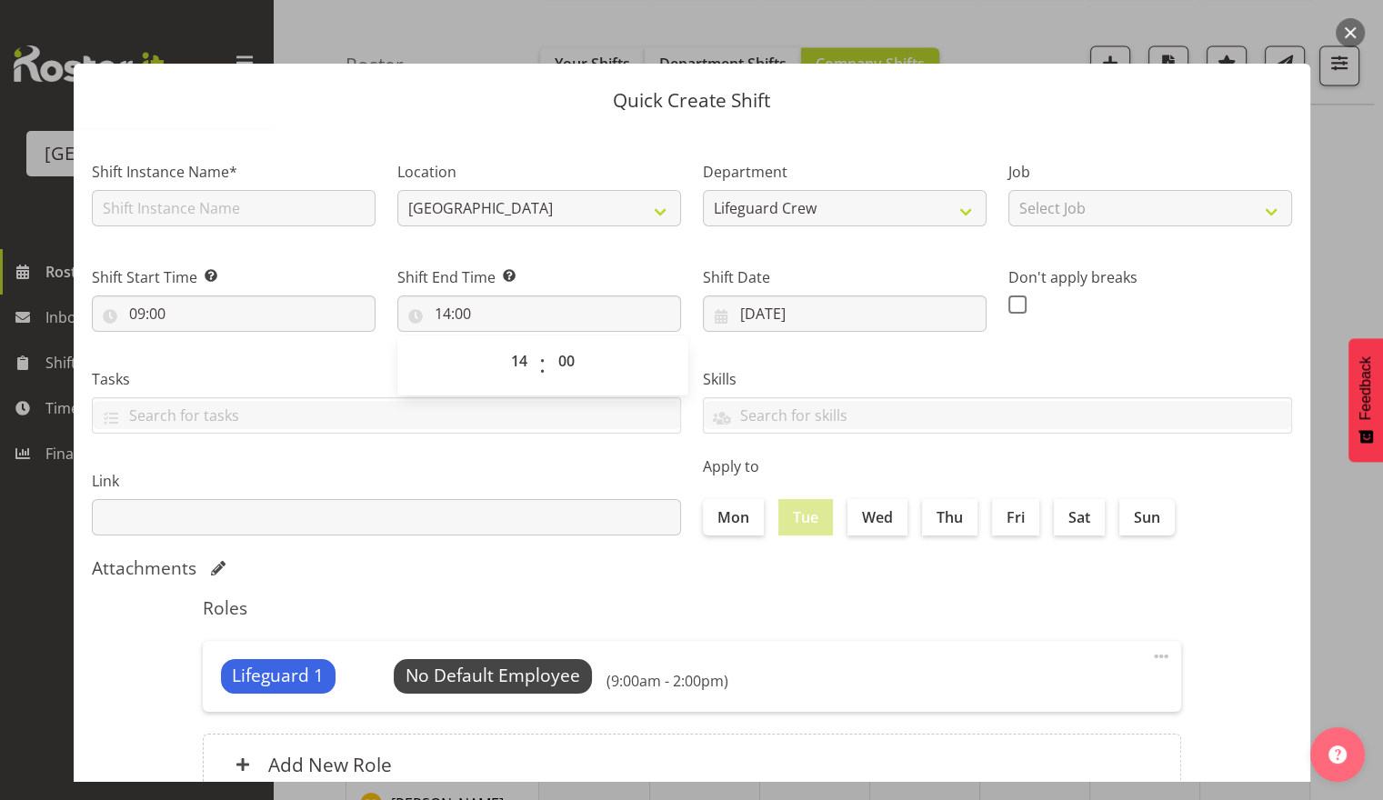
click at [527, 456] on div "Link" at bounding box center [386, 496] width 611 height 102
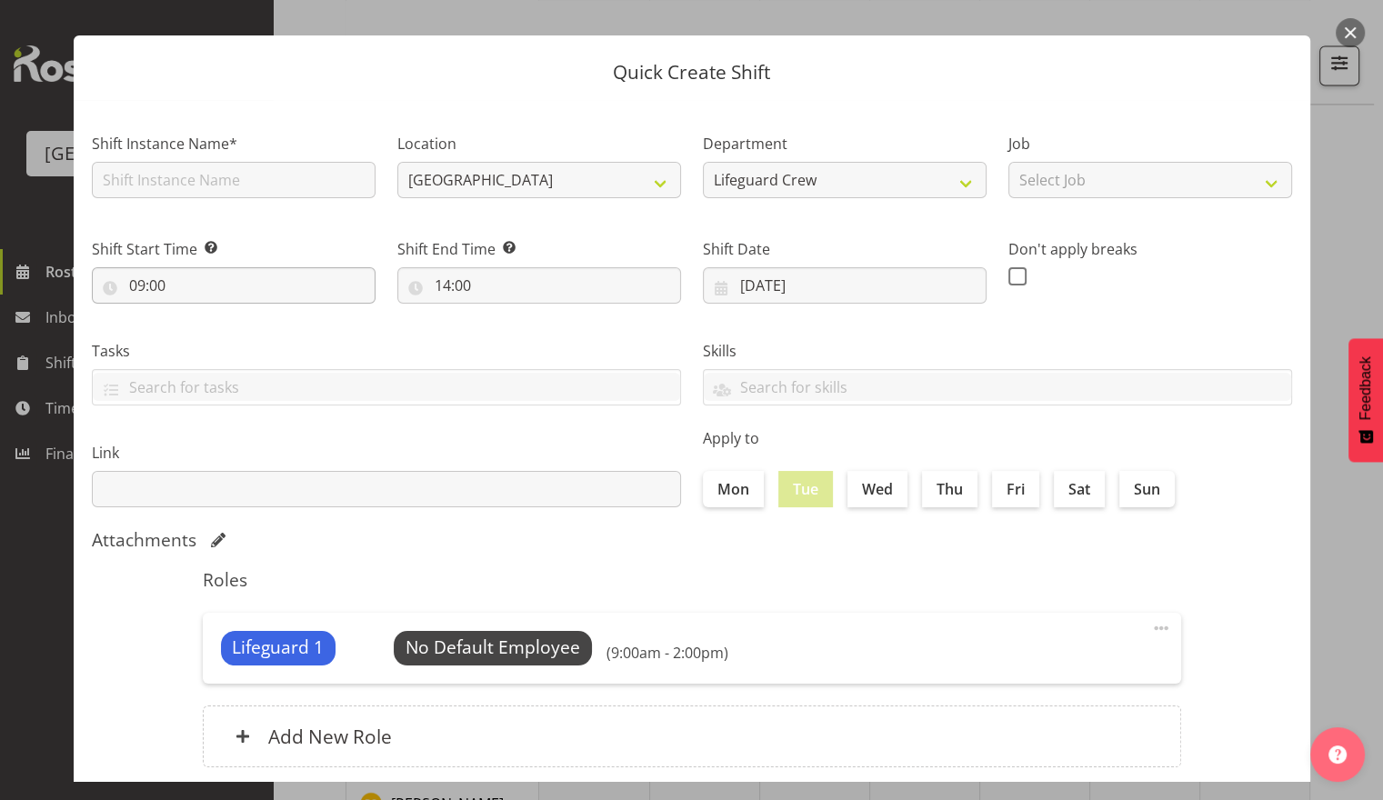
scroll to position [0, 0]
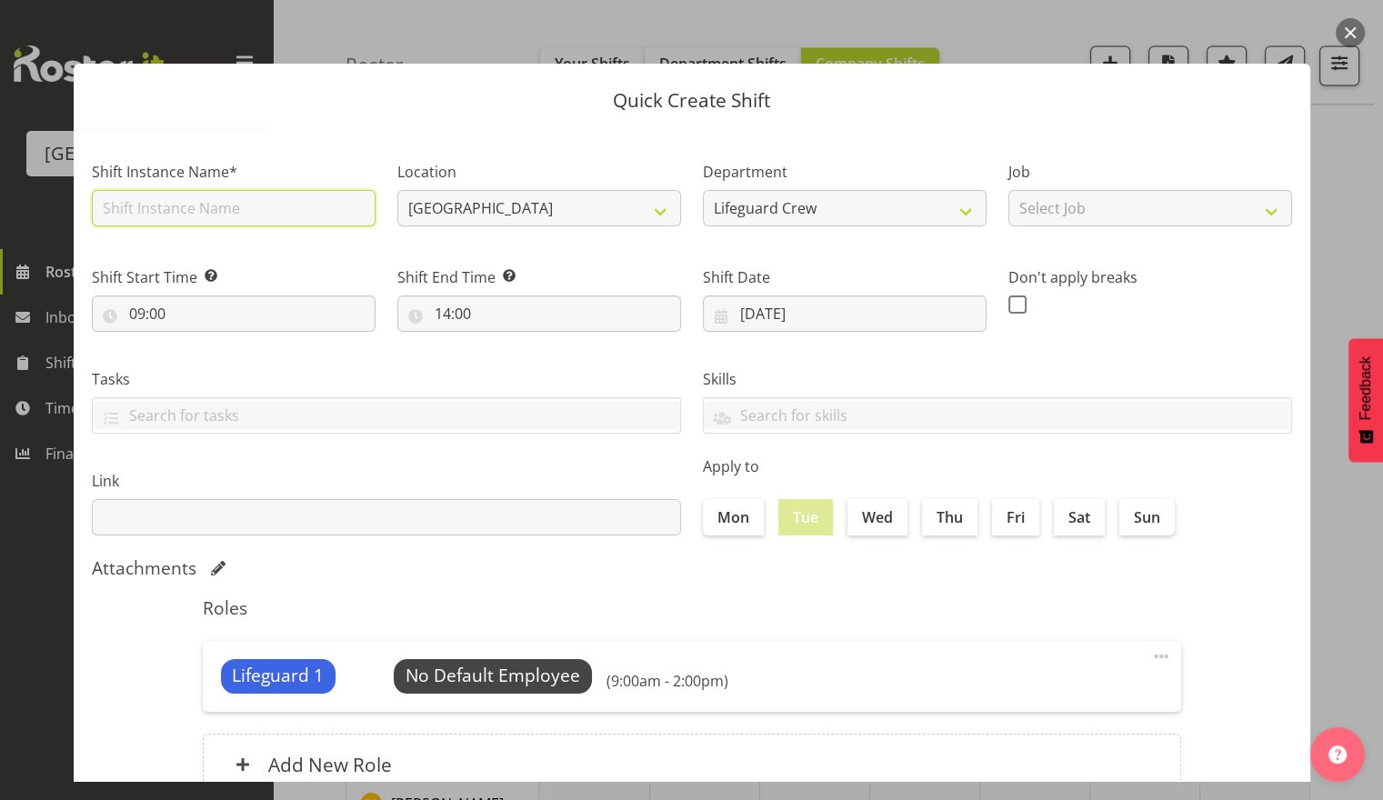
click at [278, 199] on input "text" at bounding box center [234, 208] width 284 height 36
type input "Fill in shift"
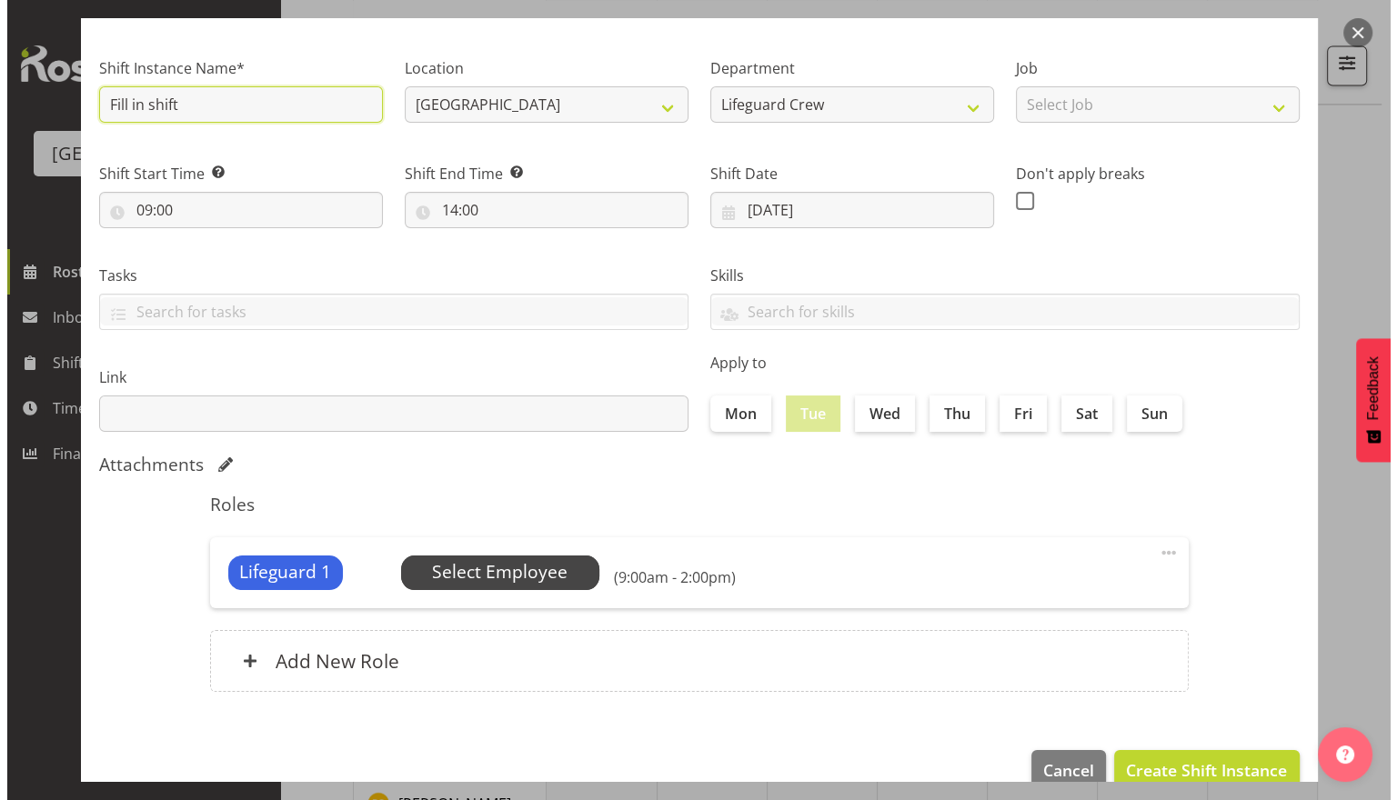
scroll to position [138, 0]
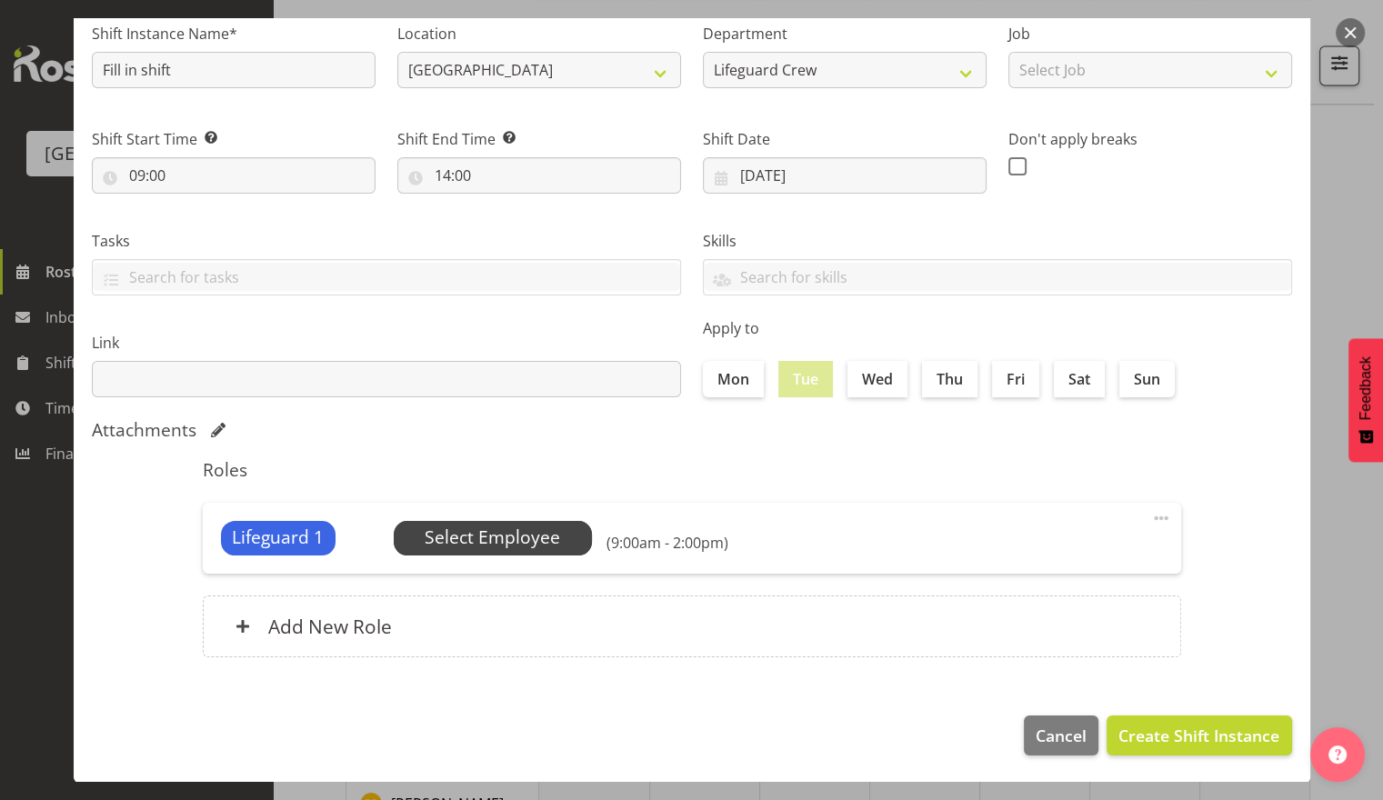
click at [529, 539] on span "Select Employee" at bounding box center [492, 538] width 135 height 26
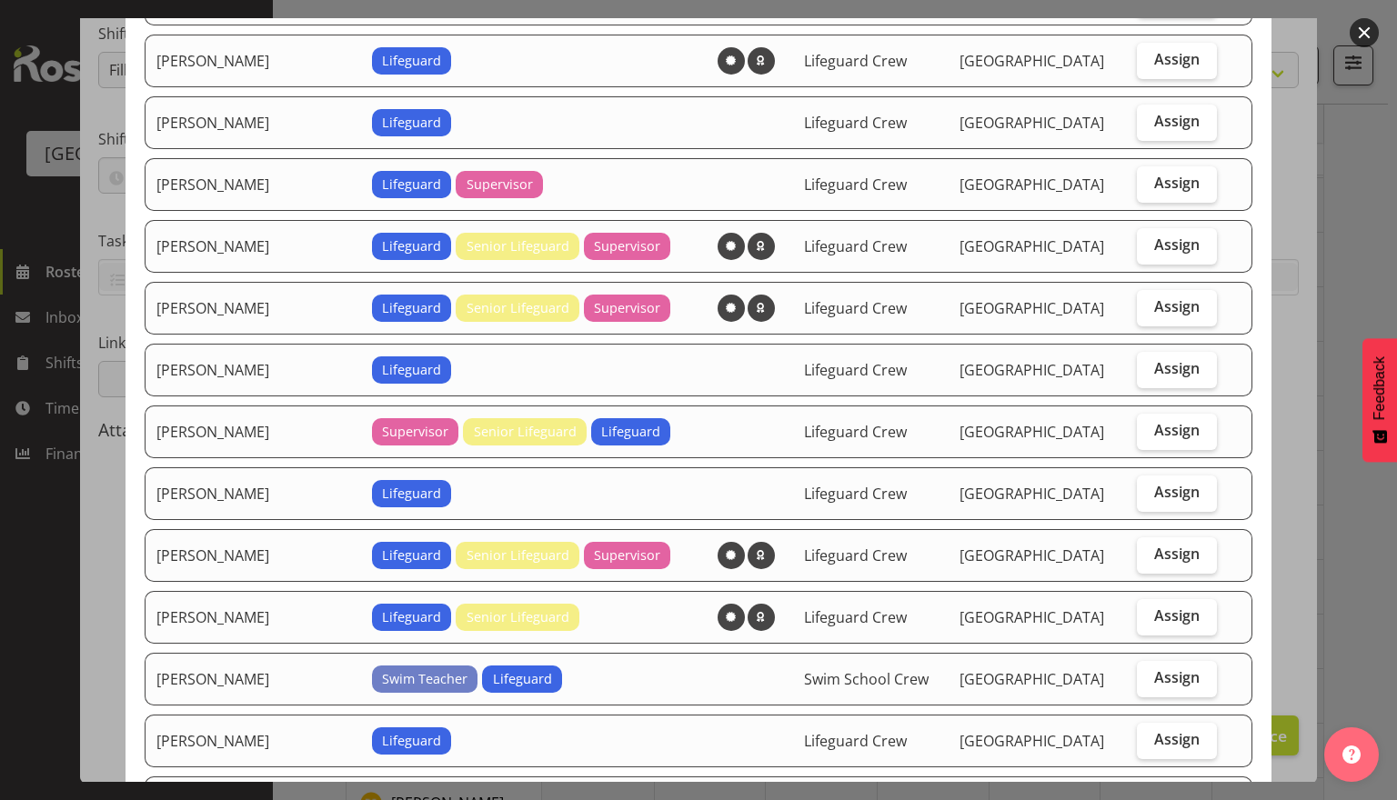
scroll to position [1182, 0]
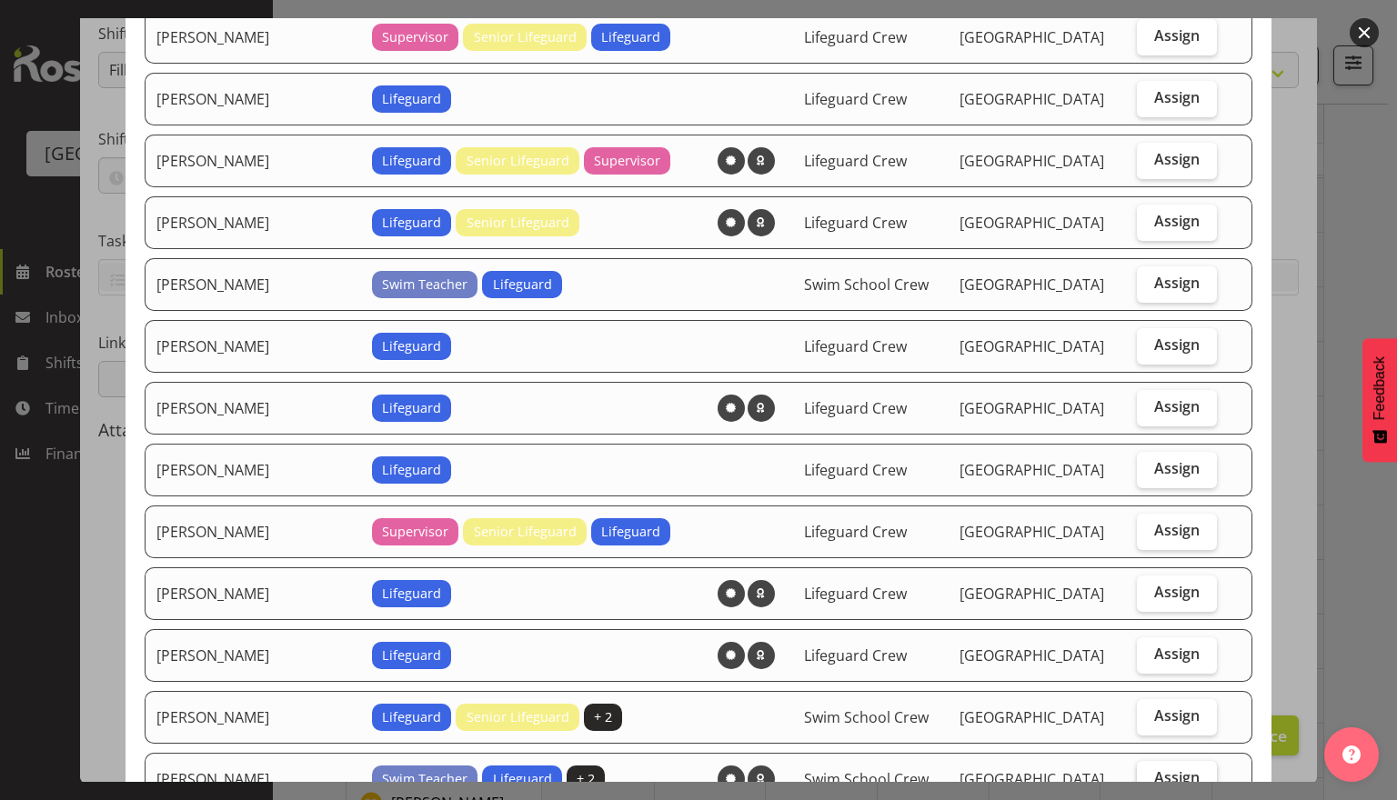
click at [1147, 767] on label "Assign" at bounding box center [1177, 779] width 81 height 36
click at [1147, 772] on input "Assign" at bounding box center [1143, 778] width 12 height 12
checkbox input "true"
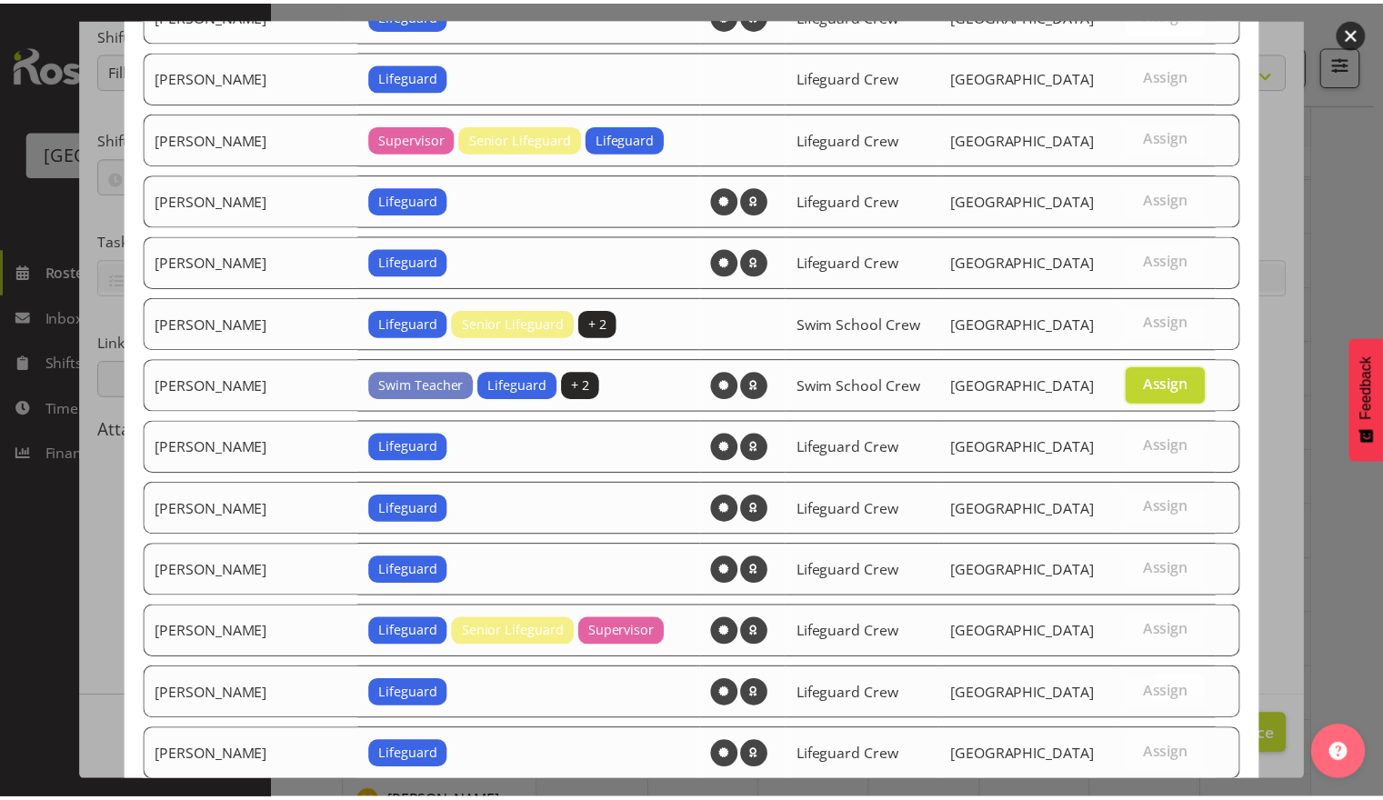
scroll to position [1969, 0]
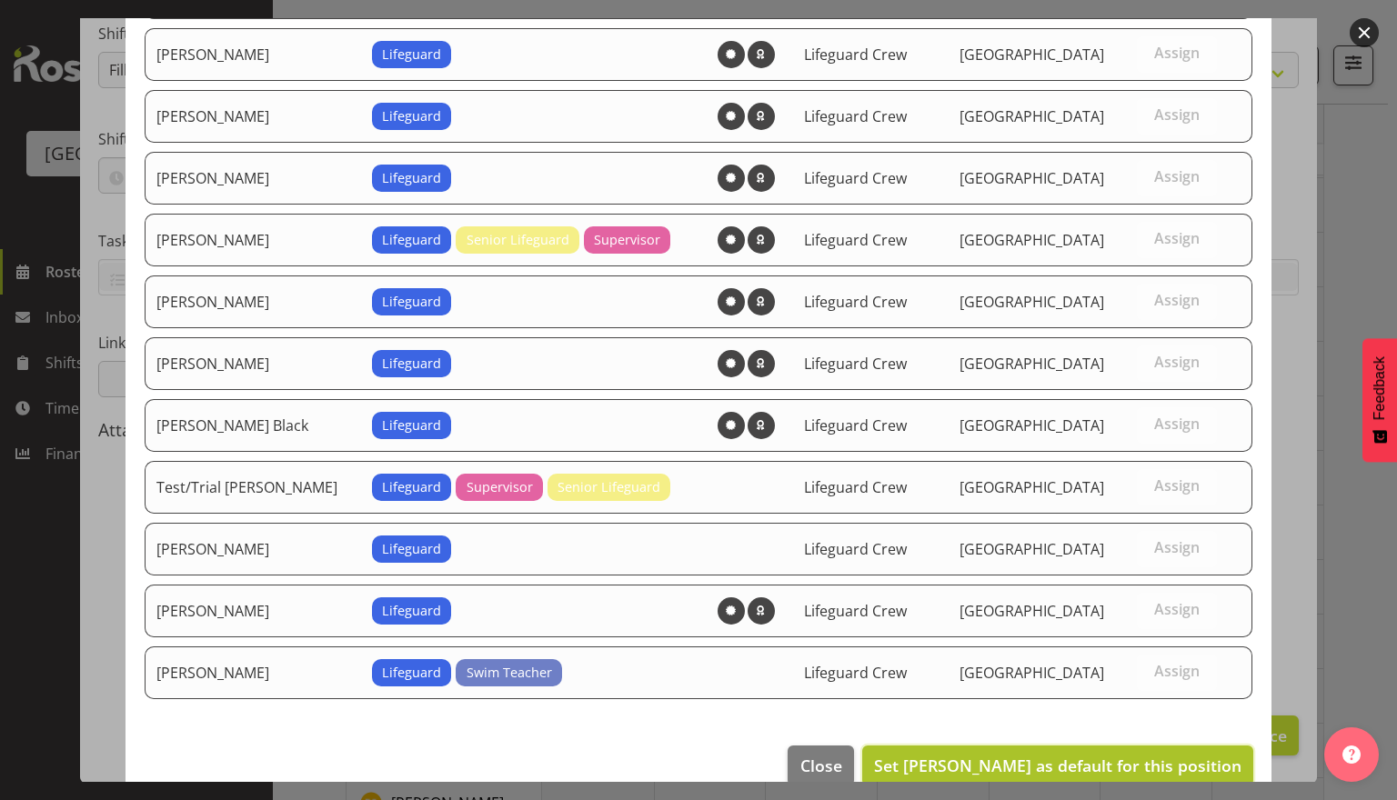
click at [1057, 755] on span "Set Mark Lieshout as default for this position" at bounding box center [1057, 766] width 367 height 22
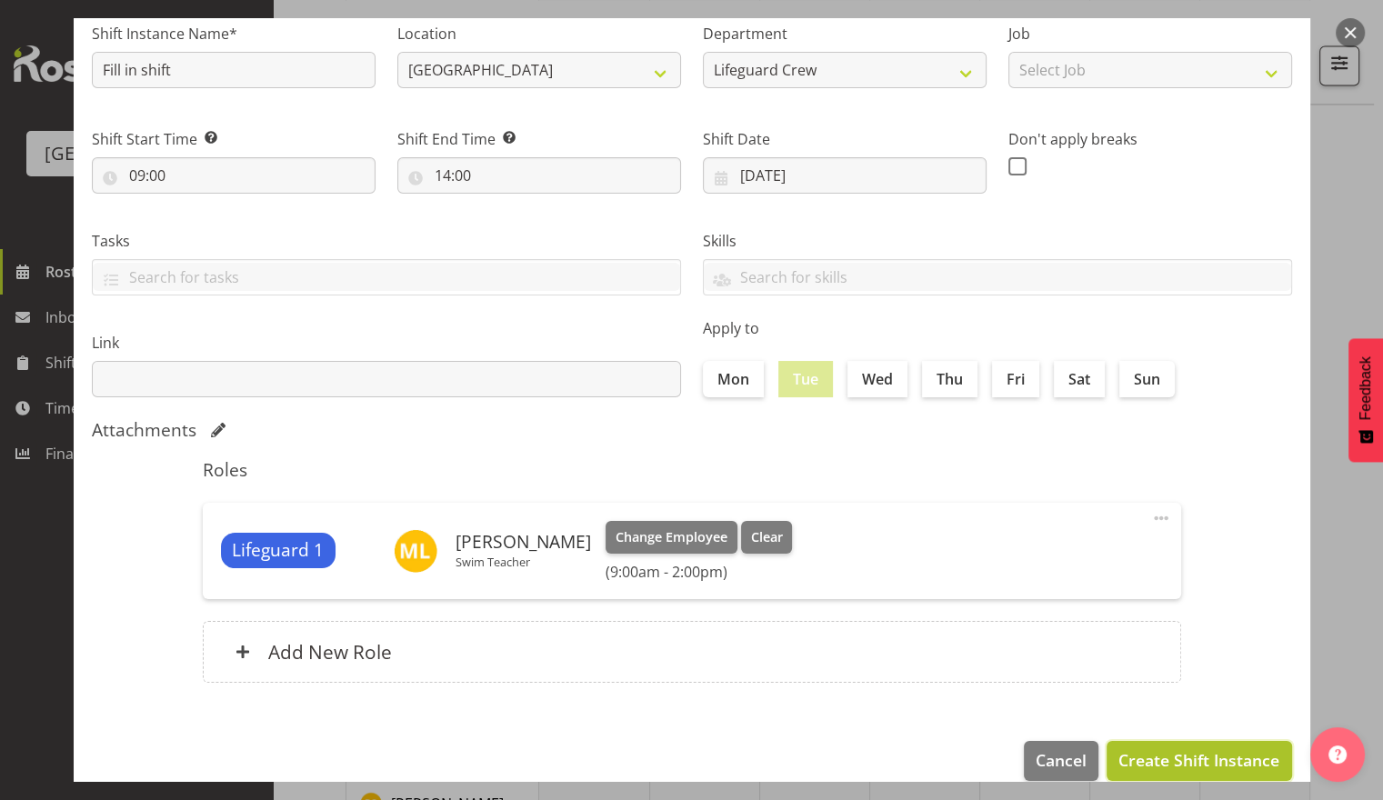
click at [1196, 762] on span "Create Shift Instance" at bounding box center [1198, 760] width 161 height 24
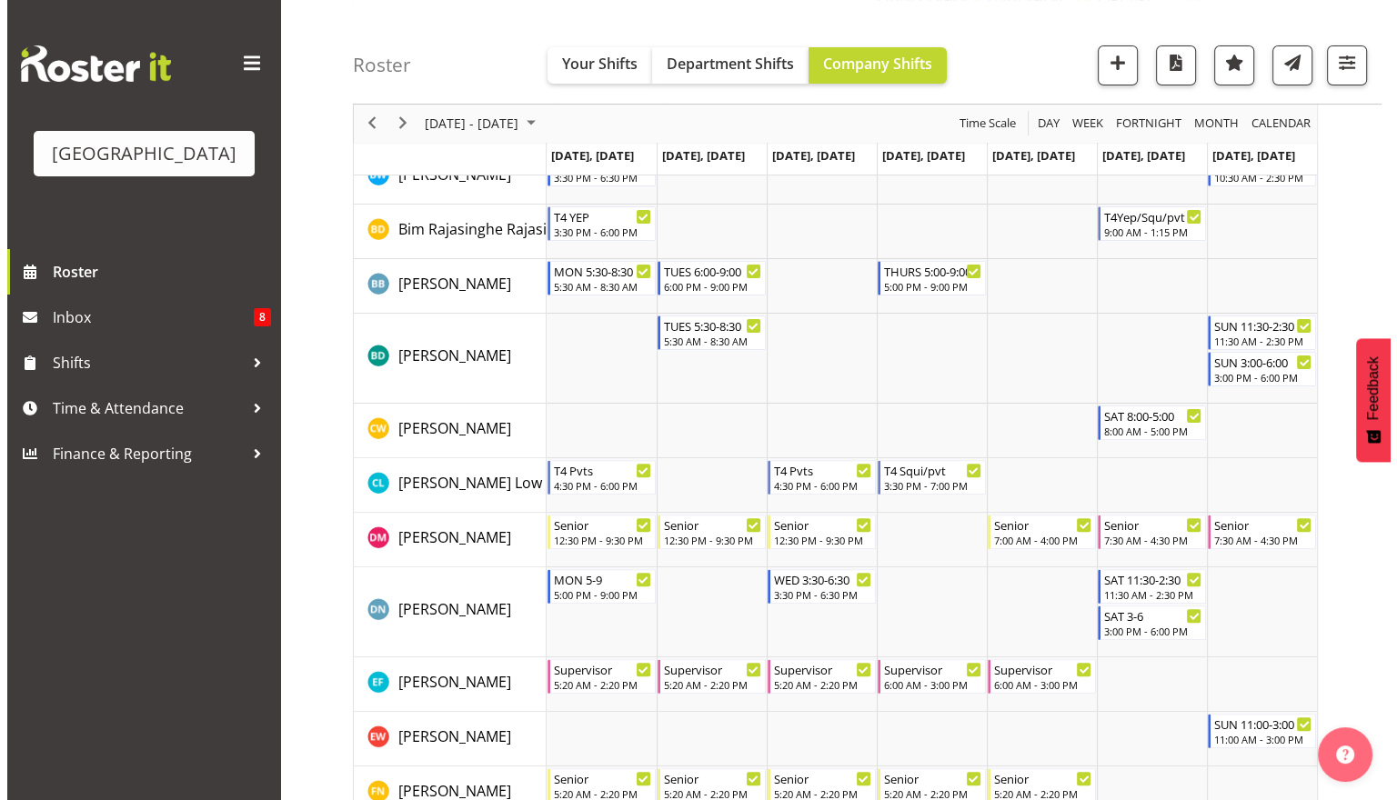
scroll to position [0, 0]
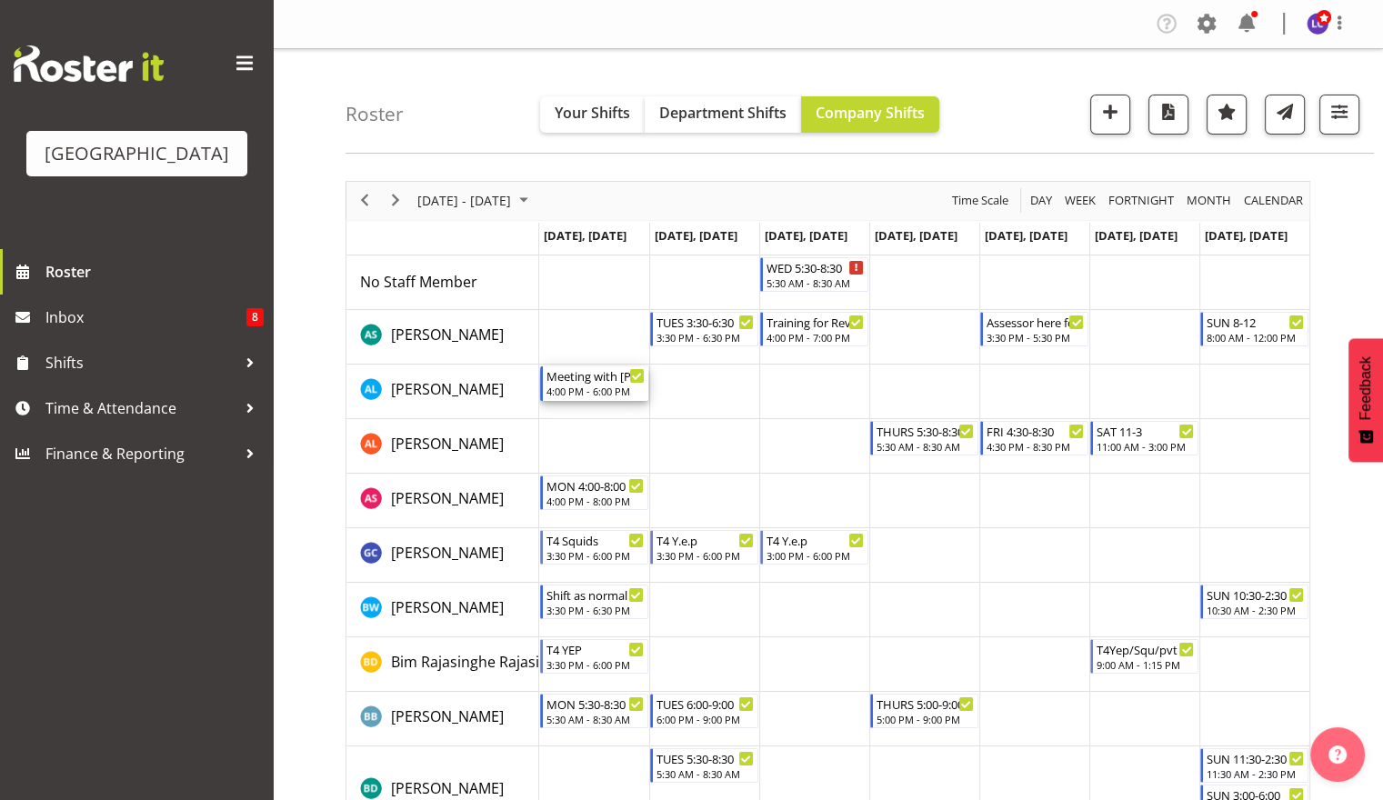
click at [593, 372] on div "Meeting with Te Mahi Ako" at bounding box center [595, 375] width 98 height 18
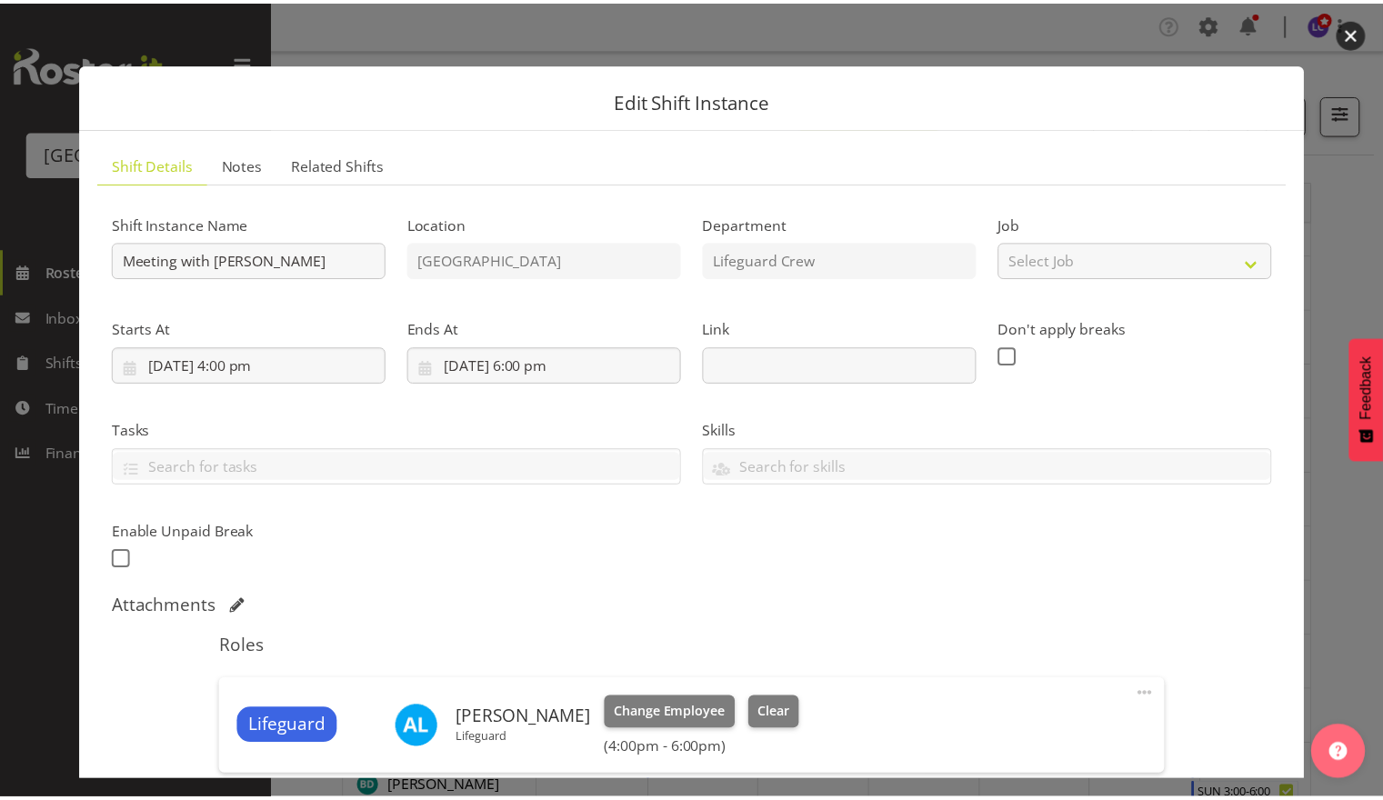
scroll to position [239, 0]
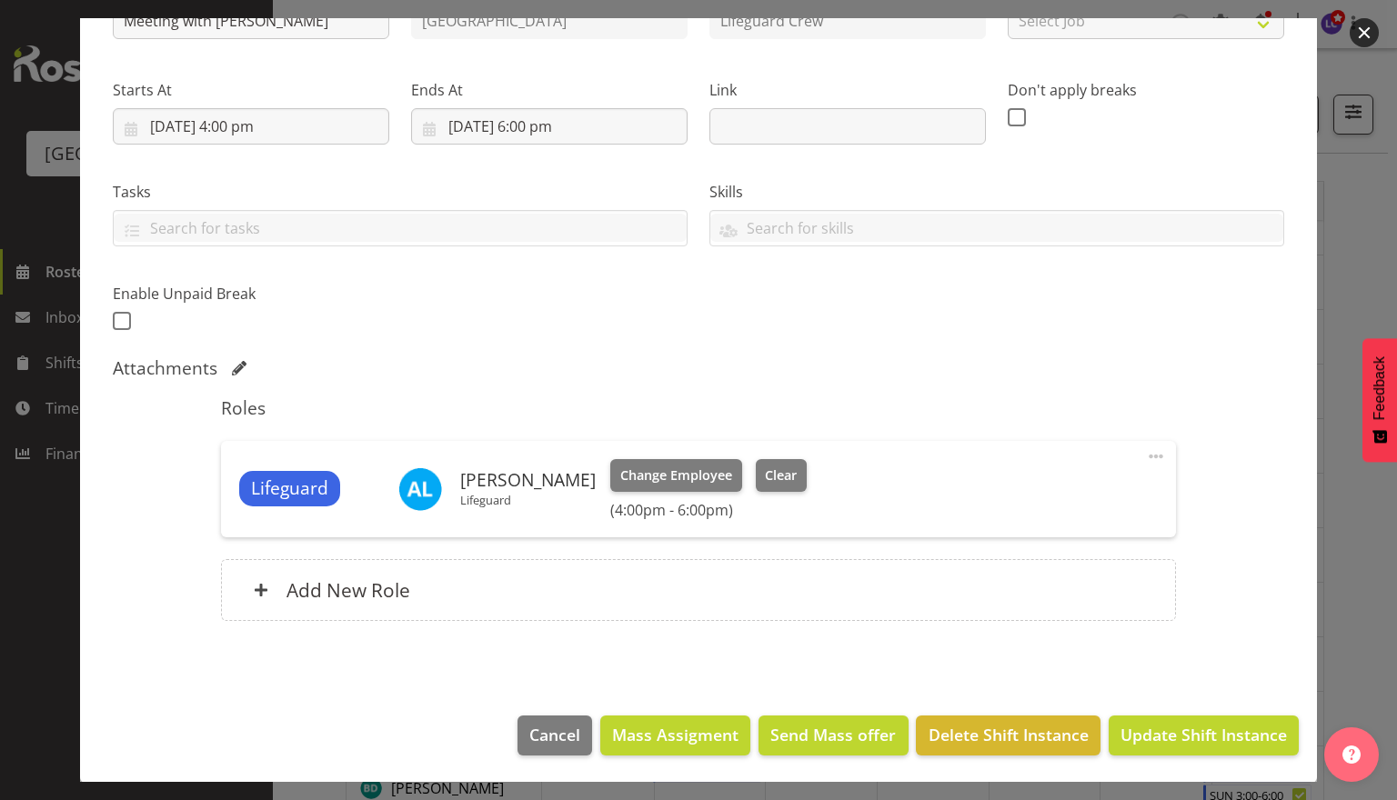
click at [1001, 756] on footer "Cancel Mass Assigment Send Mass offer Delete Shift Instance Update Shift Instan…" at bounding box center [698, 739] width 1237 height 85
click at [1007, 745] on span "Delete Shift Instance" at bounding box center [1008, 735] width 160 height 24
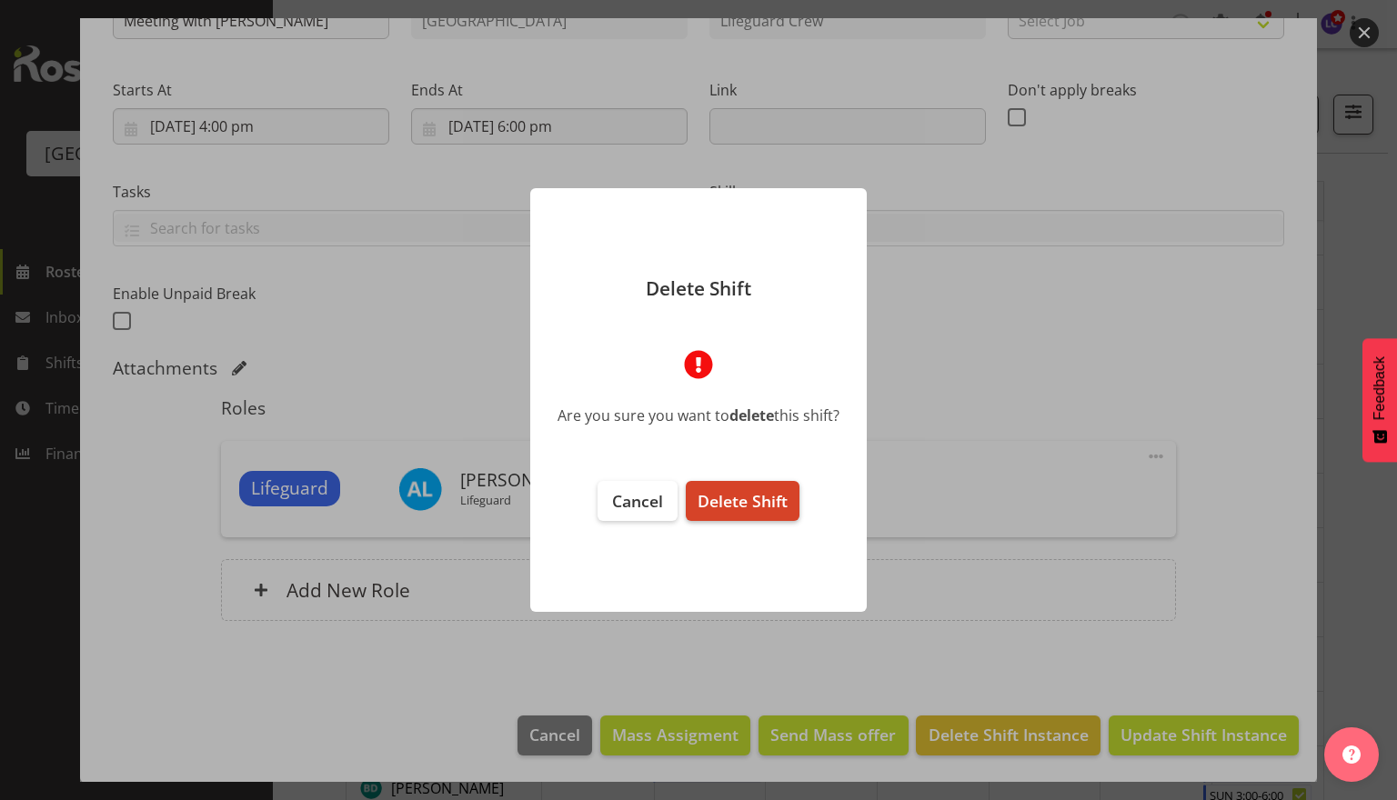
click at [746, 496] on span "Delete Shift" at bounding box center [742, 501] width 90 height 22
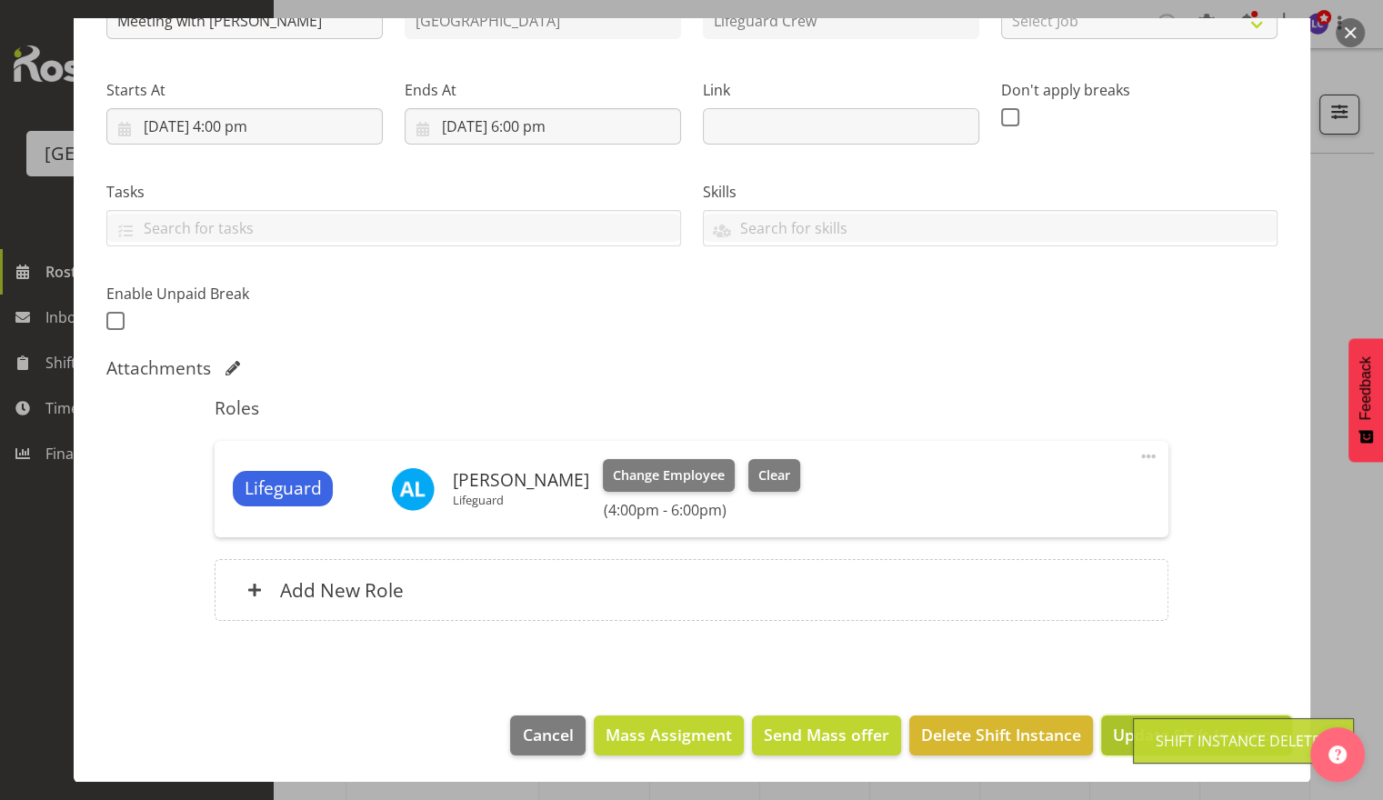
click at [1115, 733] on span "Update Shift Instance" at bounding box center [1196, 735] width 166 height 24
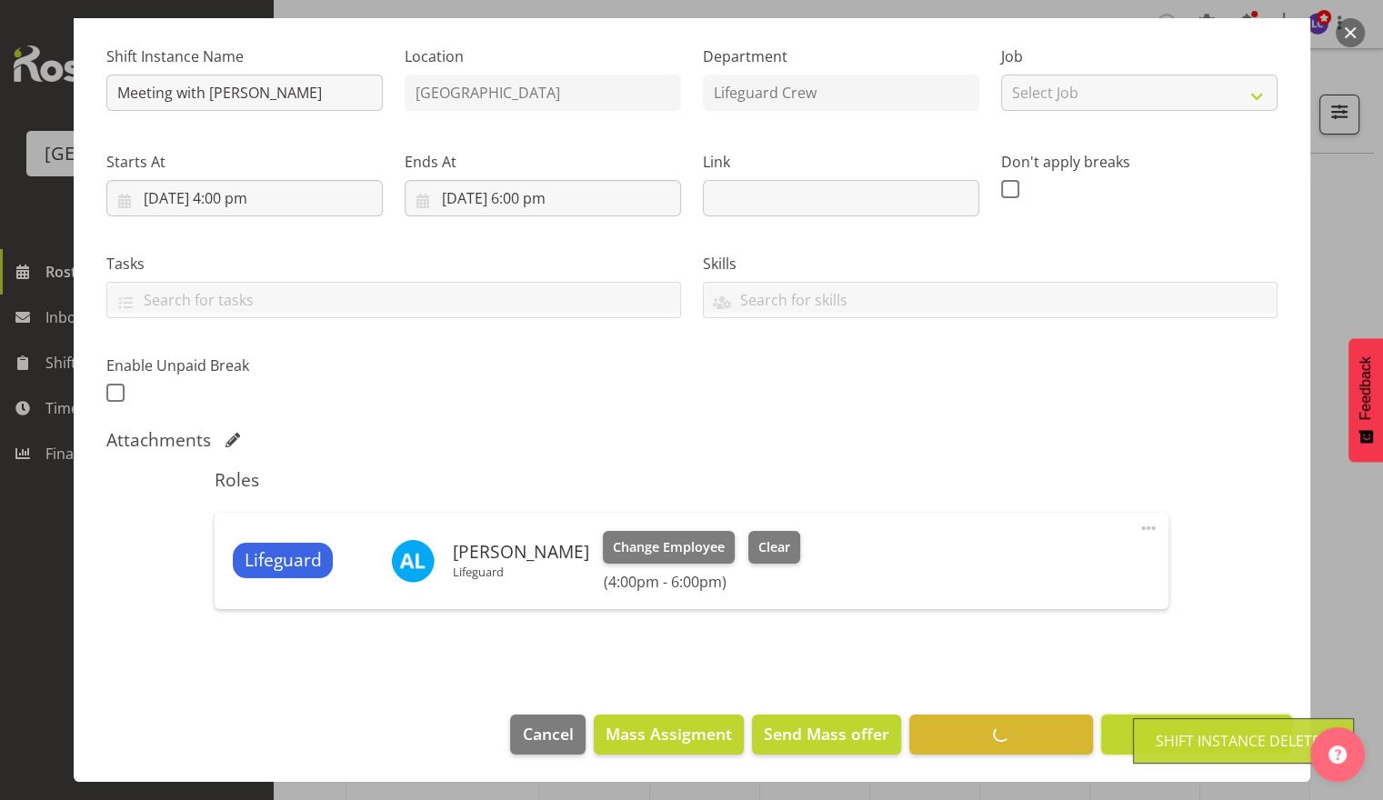
scroll to position [166, 0]
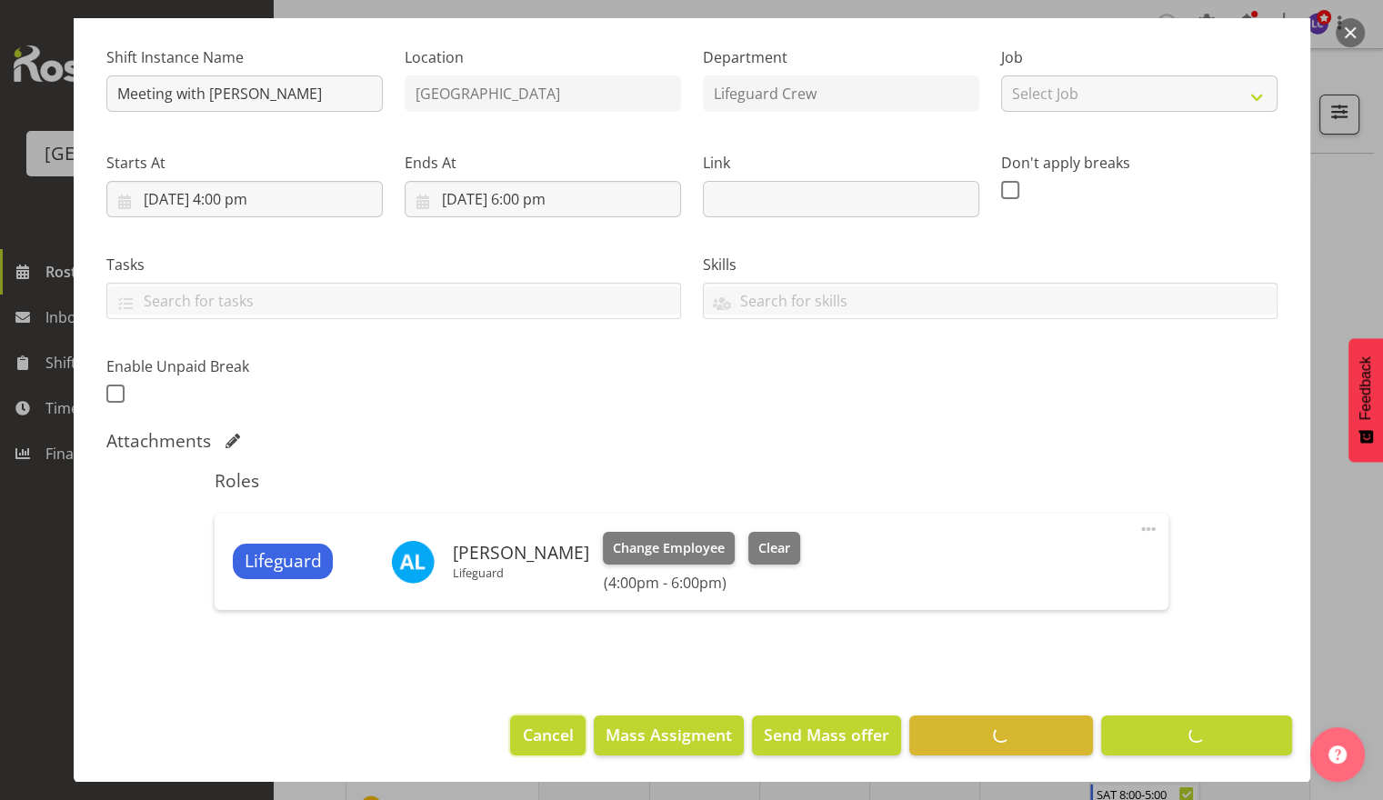
click at [547, 725] on span "Cancel" at bounding box center [548, 735] width 51 height 24
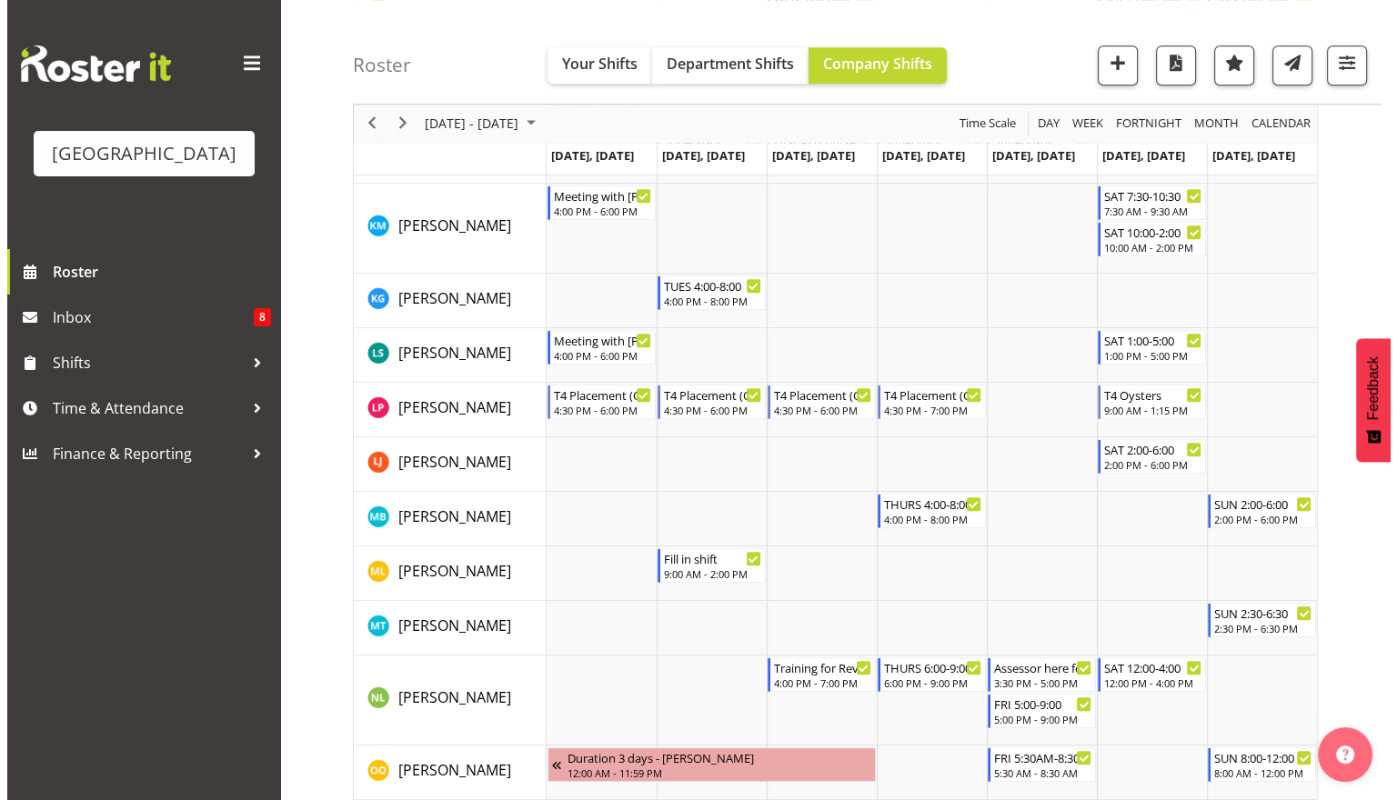
scroll to position [1581, 0]
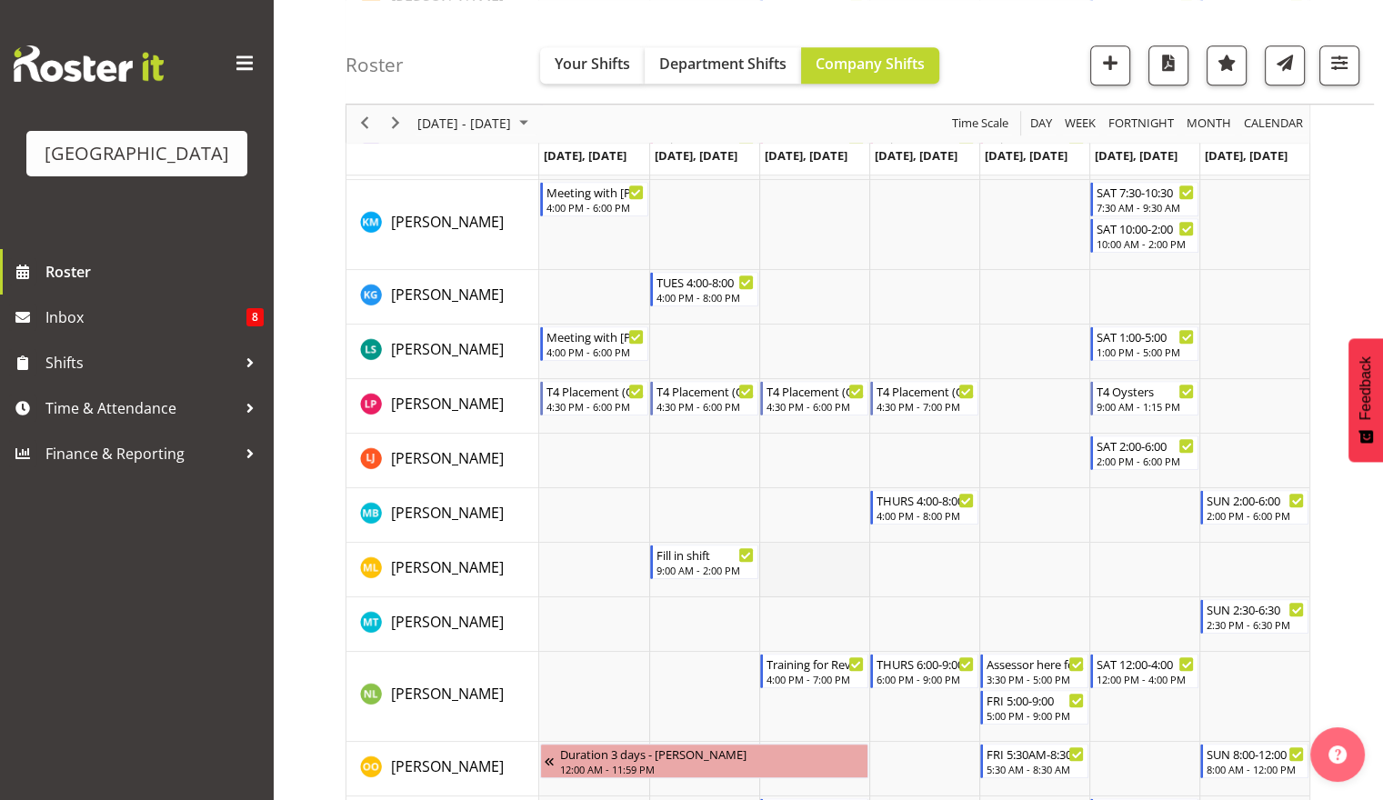
click at [802, 566] on td "Timeline Week of October 9, 2025" at bounding box center [814, 570] width 110 height 55
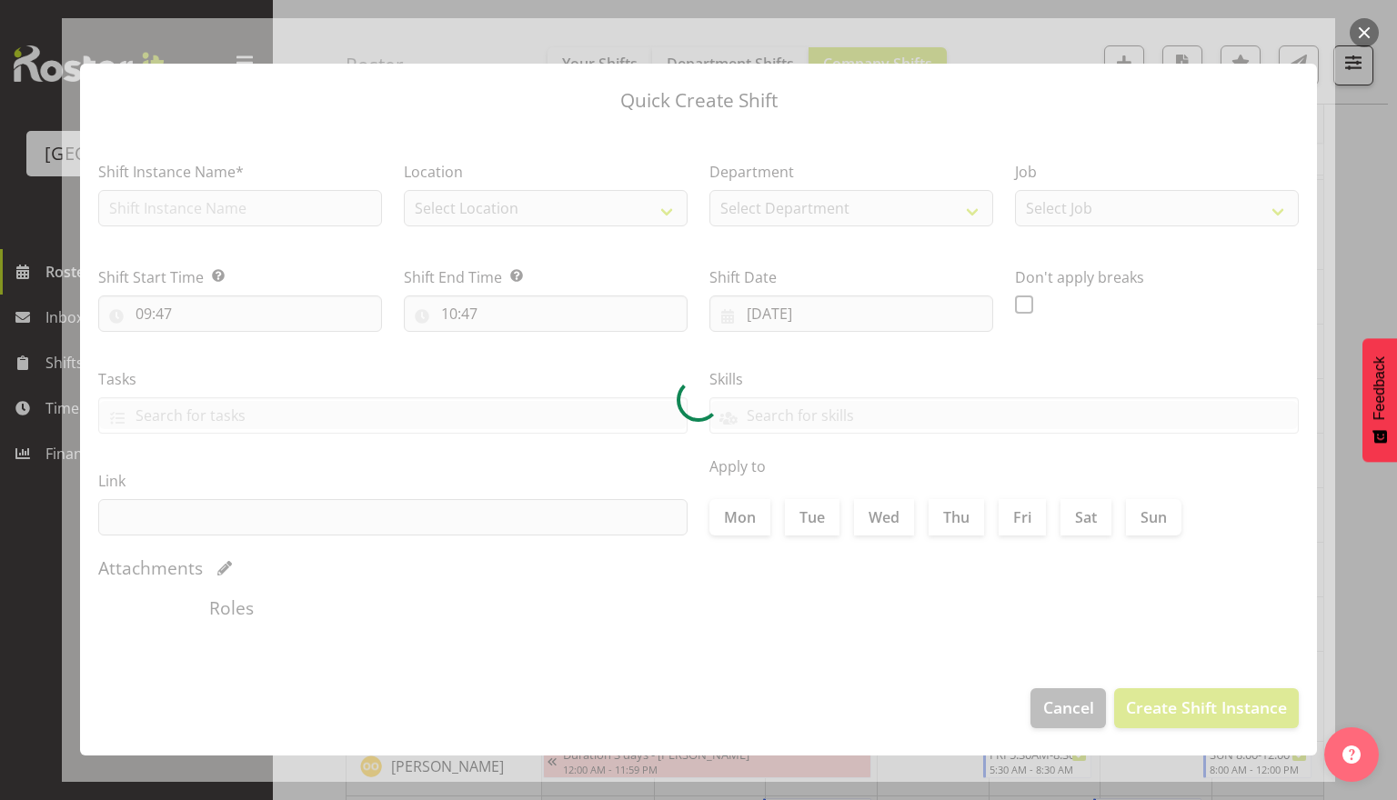
type input "08/10/2025"
checkbox input "true"
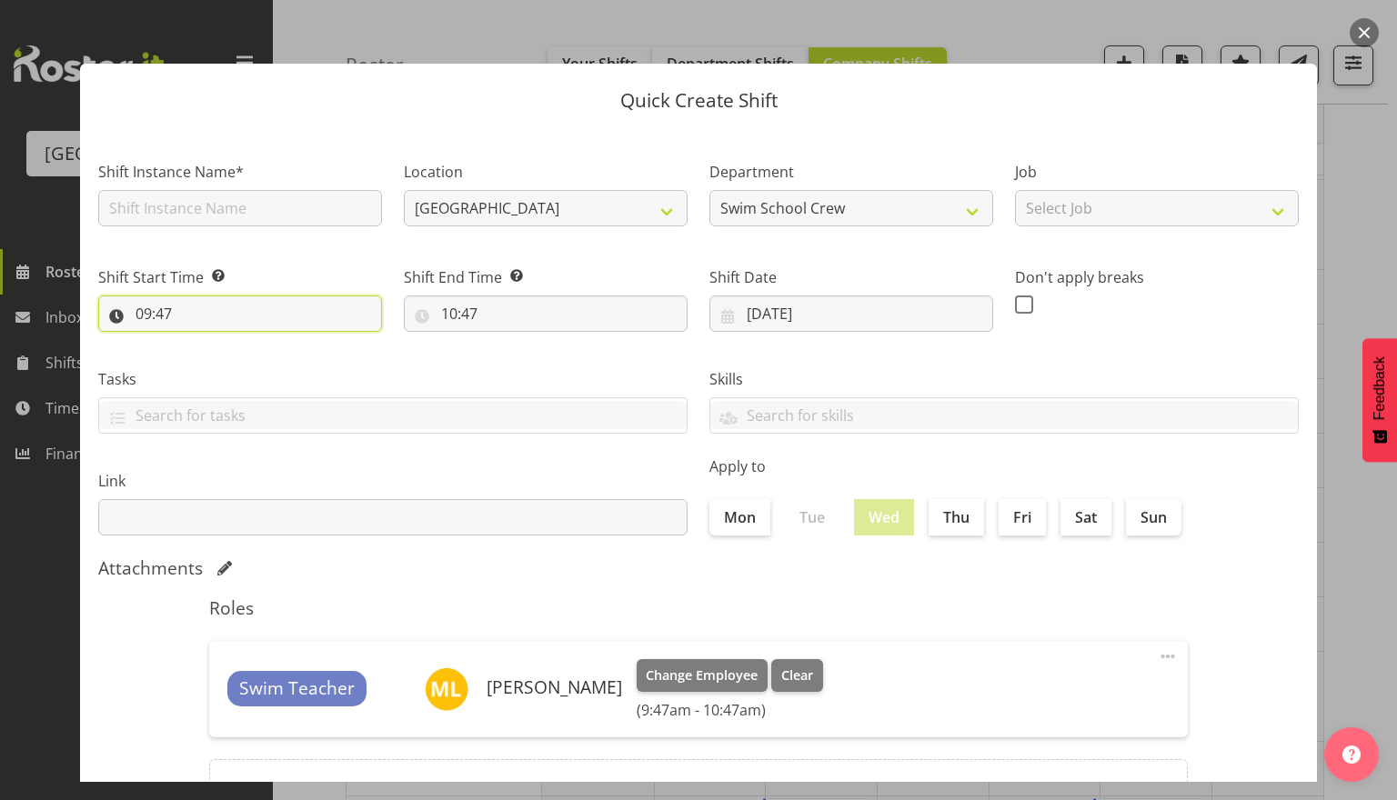
click at [247, 322] on input "09:47" at bounding box center [240, 314] width 284 height 36
click at [219, 367] on select "00 01 02 03 04 05 06 07 08 09 10 11 12 13 14 15 16 17 18 19 20 21 22 23" at bounding box center [222, 361] width 41 height 36
select select "12"
click at [202, 343] on select "00 01 02 03 04 05 06 07 08 09 10 11 12 13 14 15 16 17 18 19 20 21 22 23" at bounding box center [222, 361] width 41 height 36
type input "12:47"
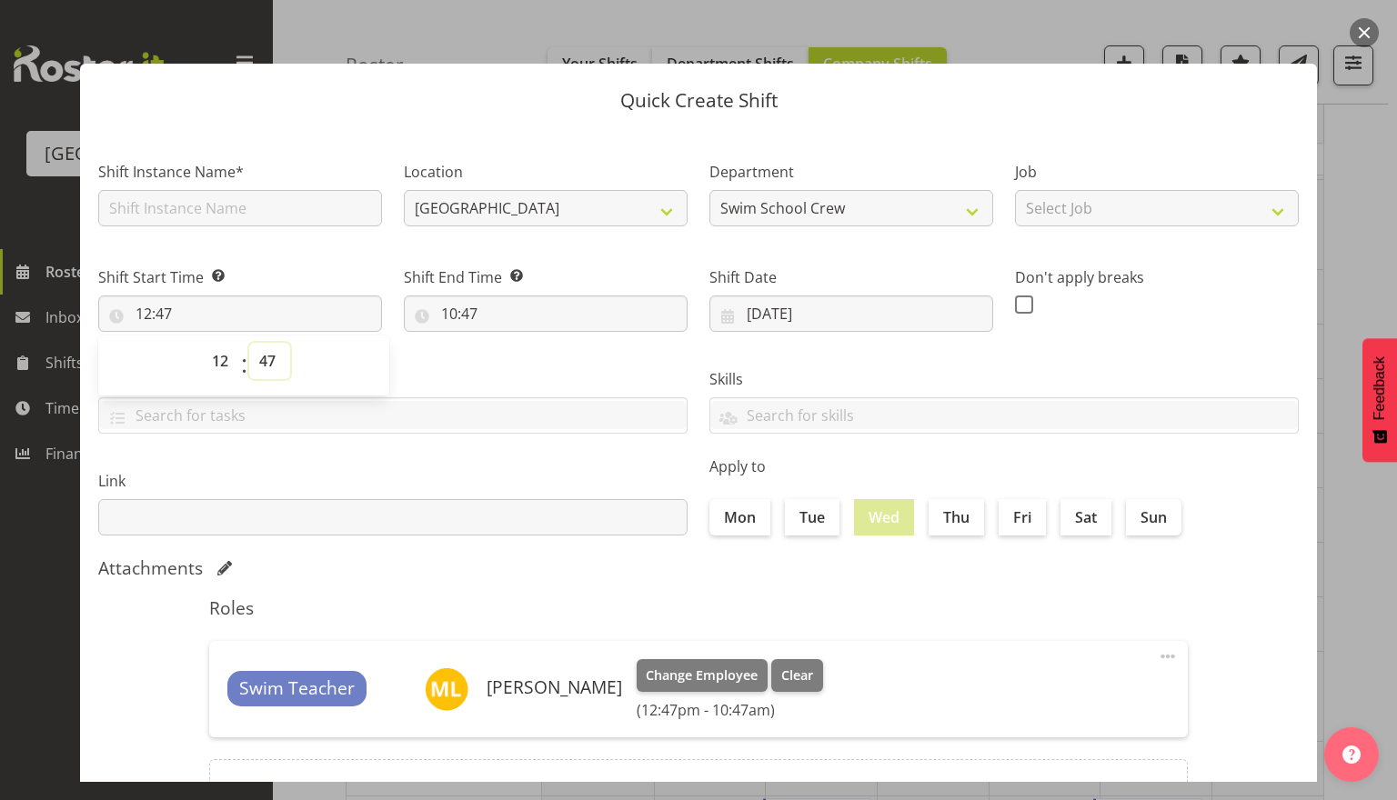
click at [277, 373] on select "00 01 02 03 04 05 06 07 08 09 10 11 12 13 14 15 16 17 18 19 20 21 22 23 24 25 2…" at bounding box center [269, 361] width 41 height 36
select select "30"
click at [249, 343] on select "00 01 02 03 04 05 06 07 08 09 10 11 12 13 14 15 16 17 18 19 20 21 22 23 24 25 2…" at bounding box center [269, 361] width 41 height 36
type input "12:30"
click at [432, 456] on div "Link" at bounding box center [392, 496] width 611 height 102
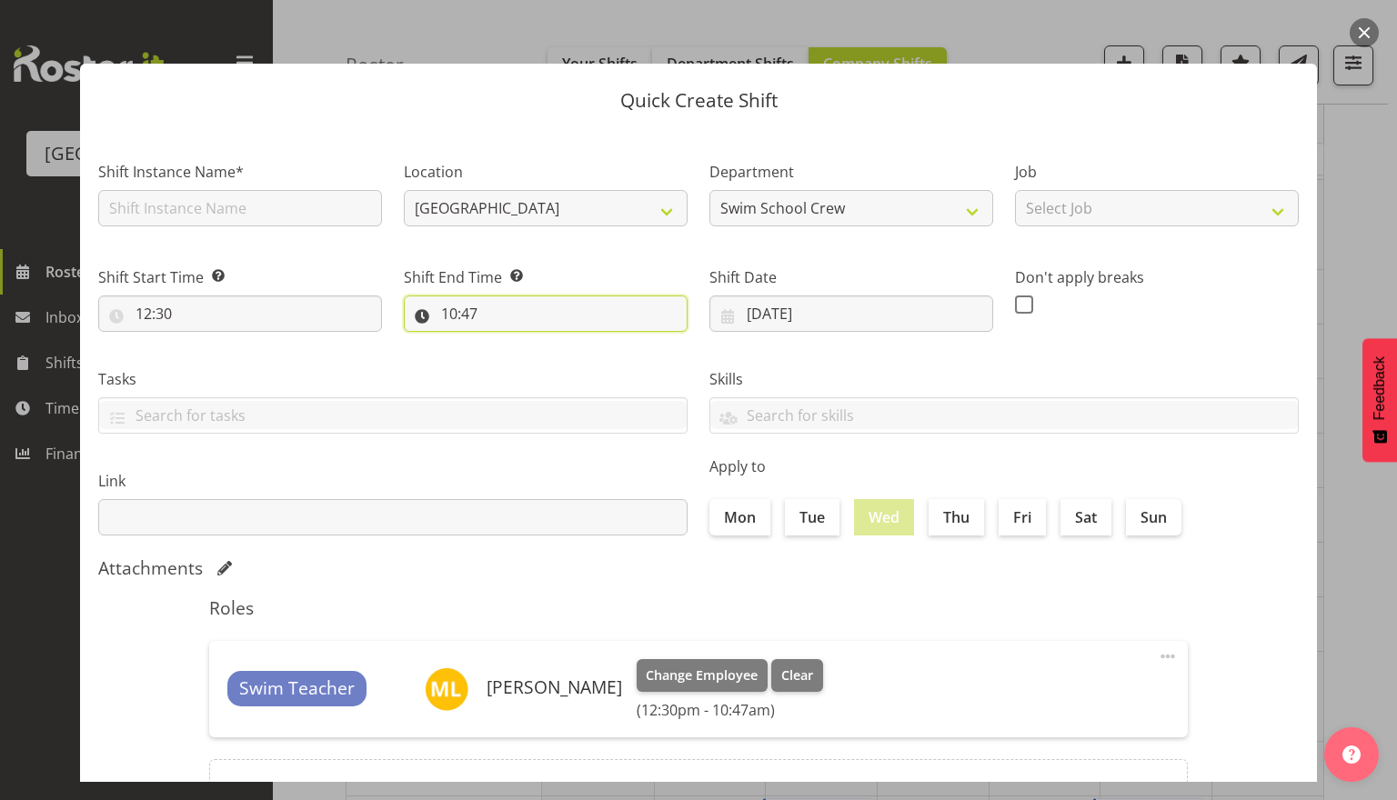
click at [466, 318] on input "10:47" at bounding box center [546, 314] width 284 height 36
click at [531, 364] on select "00 01 02 03 04 05 06 07 08 09 10 11 12 13 14 15 16 17 18 19 20 21 22 23" at bounding box center [527, 361] width 41 height 36
drag, startPoint x: 615, startPoint y: 466, endPoint x: 458, endPoint y: 418, distance: 163.6
click at [615, 466] on div "Link" at bounding box center [392, 496] width 611 height 102
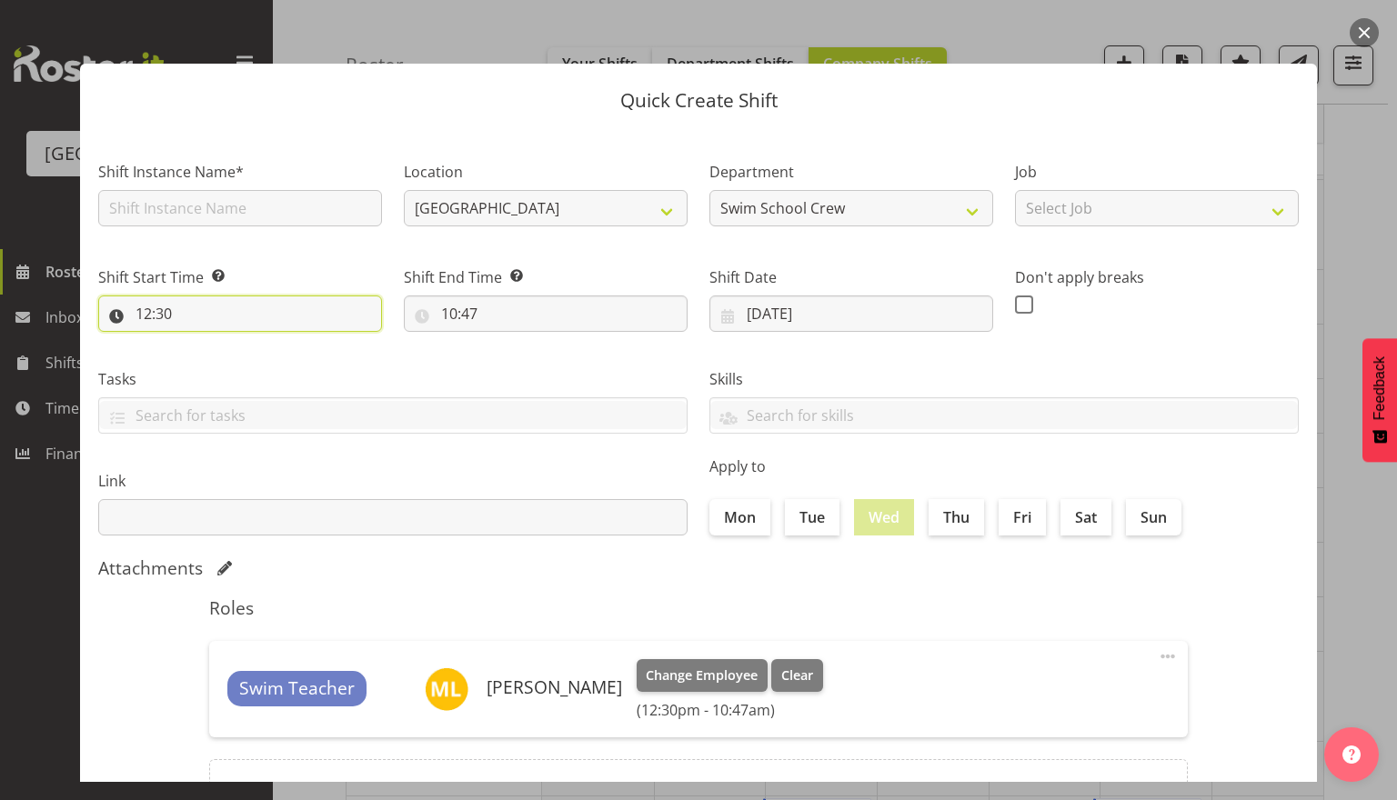
click at [202, 316] on input "12:30" at bounding box center [240, 314] width 284 height 36
click at [218, 361] on select "00 01 02 03 04 05 06 07 08 09 10 11 12 13 14 15 16 17 18 19 20 21 22 23" at bounding box center [222, 361] width 41 height 36
select select "13"
click at [202, 343] on select "00 01 02 03 04 05 06 07 08 09 10 11 12 13 14 15 16 17 18 19 20 21 22 23" at bounding box center [222, 361] width 41 height 36
type input "13:30"
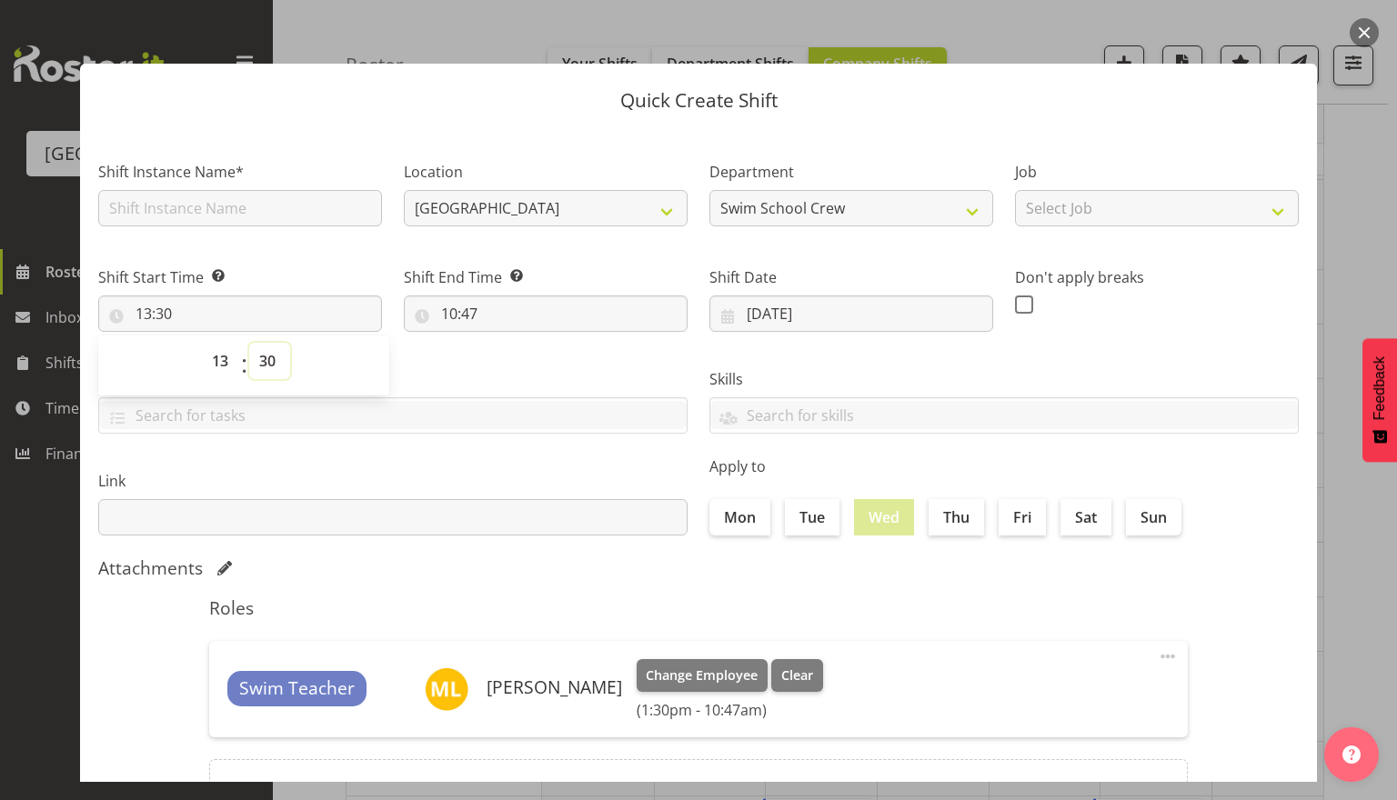
drag, startPoint x: 262, startPoint y: 360, endPoint x: 277, endPoint y: 375, distance: 21.2
click at [262, 360] on select "00 01 02 03 04 05 06 07 08 09 10 11 12 13 14 15 16 17 18 19 20 21 22 23 24 25 2…" at bounding box center [269, 361] width 41 height 36
select select "0"
click at [249, 343] on select "00 01 02 03 04 05 06 07 08 09 10 11 12 13 14 15 16 17 18 19 20 21 22 23 24 25 2…" at bounding box center [269, 361] width 41 height 36
type input "13:00"
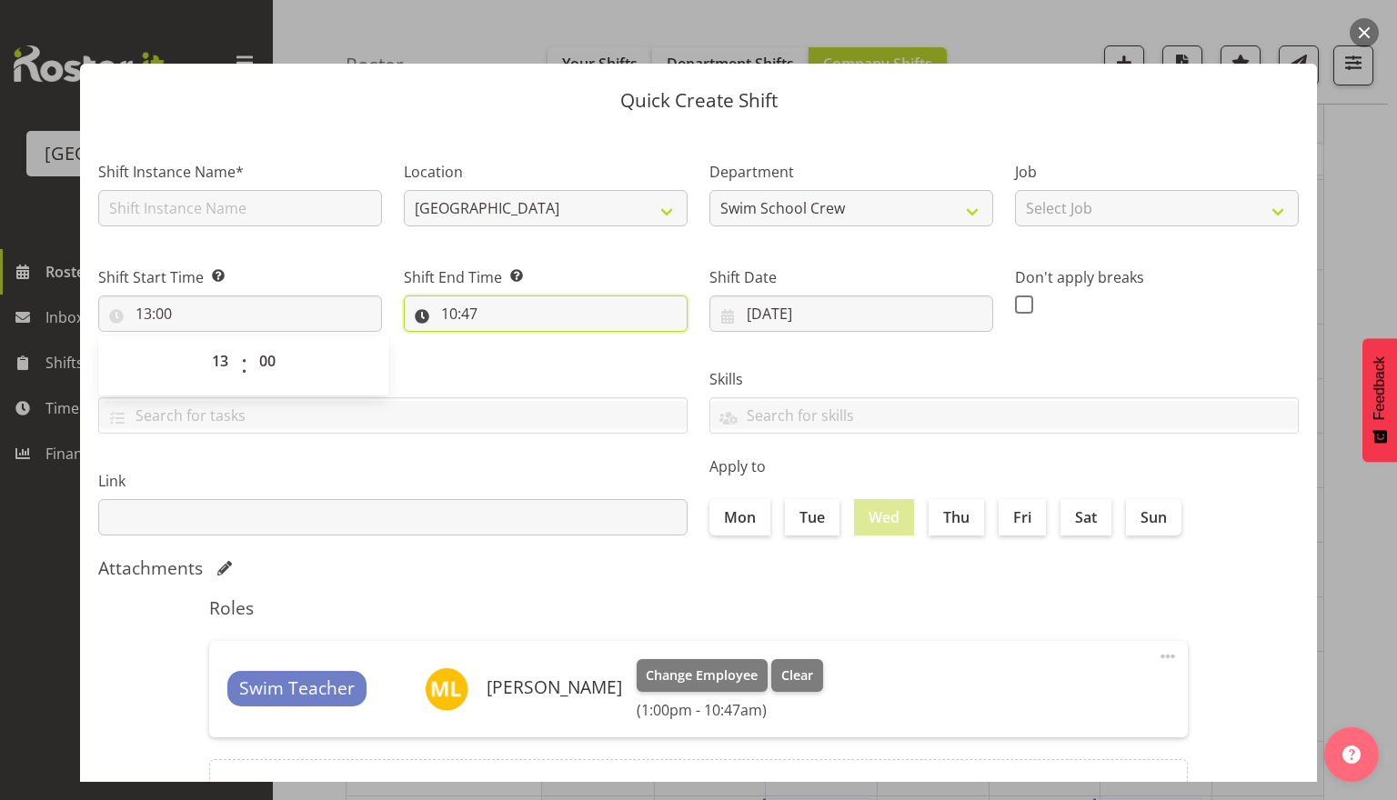
click at [465, 316] on input "10:47" at bounding box center [546, 314] width 284 height 36
click at [529, 366] on select "00 01 02 03 04 05 06 07 08 09 10 11 12 13 14 15 16 17 18 19 20 21 22 23" at bounding box center [527, 361] width 41 height 36
select select "20"
click at [507, 343] on select "00 01 02 03 04 05 06 07 08 09 10 11 12 13 14 15 16 17 18 19 20 21 22 23" at bounding box center [527, 361] width 41 height 36
type input "20:47"
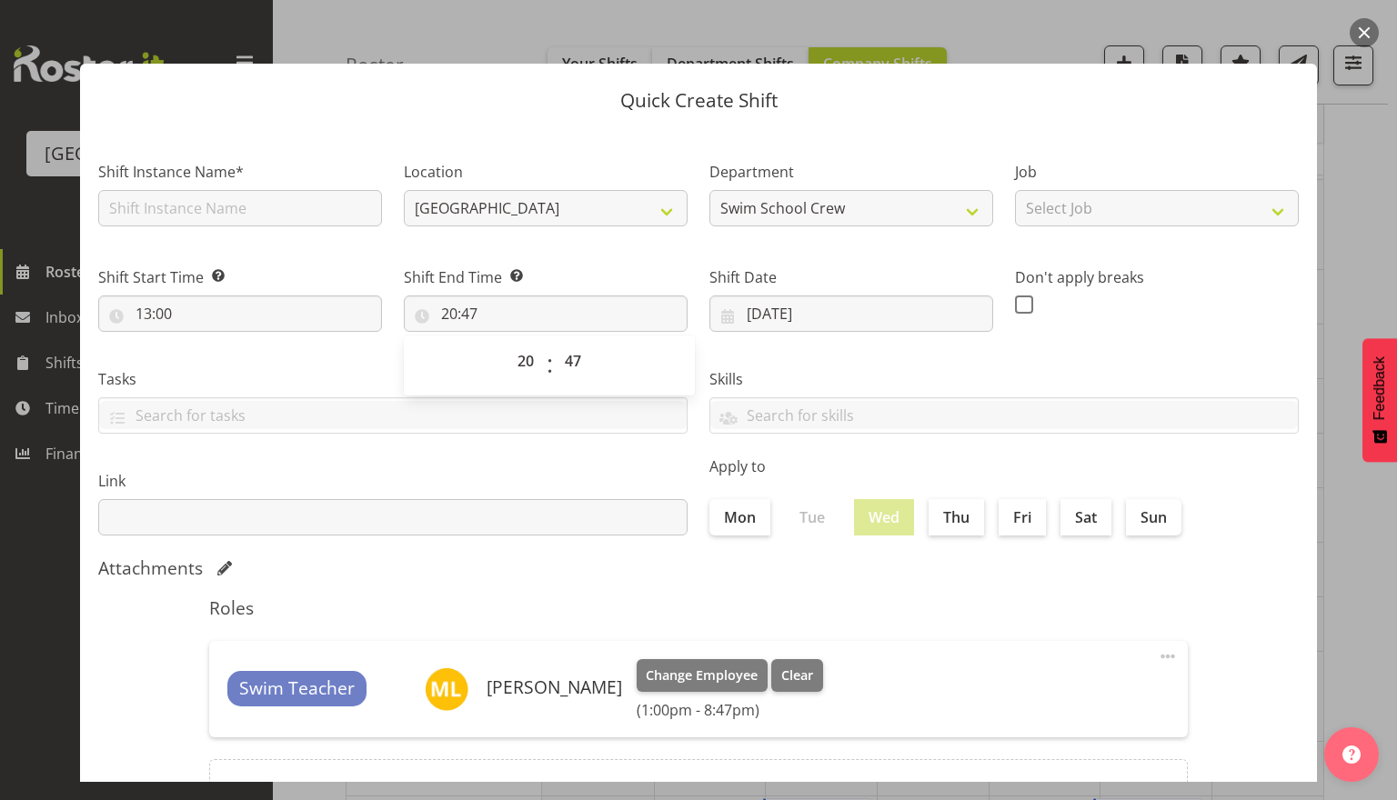
click at [553, 346] on div "00 01 02 03 04 05 06 07 08 09 10 11 12 13 14 15 16 17 18 19 20 21 22 23 24 25 2…" at bounding box center [573, 365] width 41 height 45
click at [566, 357] on select "00 01 02 03 04 05 06 07 08 09 10 11 12 13 14 15 16 17 18 19 20 21 22 23 24 25 2…" at bounding box center [575, 361] width 41 height 36
click at [527, 360] on select "00 01 02 03 04 05 06 07 08 09 10 11 12 13 14 15 16 17 18 19 20 21 22 23" at bounding box center [527, 361] width 41 height 36
select select "19"
click at [507, 343] on select "00 01 02 03 04 05 06 07 08 09 10 11 12 13 14 15 16 17 18 19 20 21 22 23" at bounding box center [527, 361] width 41 height 36
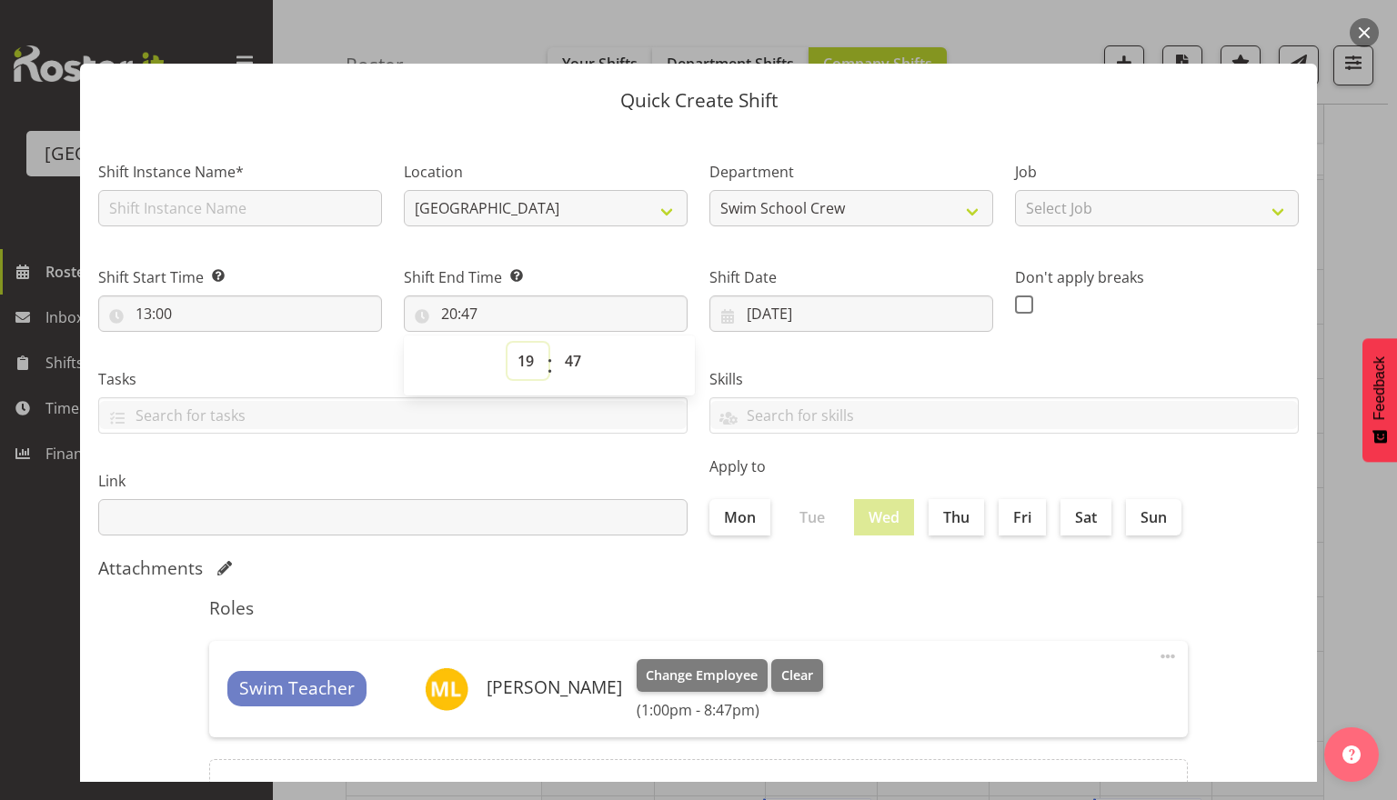
type input "19:47"
drag, startPoint x: 571, startPoint y: 368, endPoint x: 580, endPoint y: 377, distance: 12.9
click at [571, 368] on select "00 01 02 03 04 05 06 07 08 09 10 11 12 13 14 15 16 17 18 19 20 21 22 23 24 25 2…" at bounding box center [575, 361] width 41 height 36
select select "0"
click at [555, 343] on select "00 01 02 03 04 05 06 07 08 09 10 11 12 13 14 15 16 17 18 19 20 21 22 23 24 25 2…" at bounding box center [575, 361] width 41 height 36
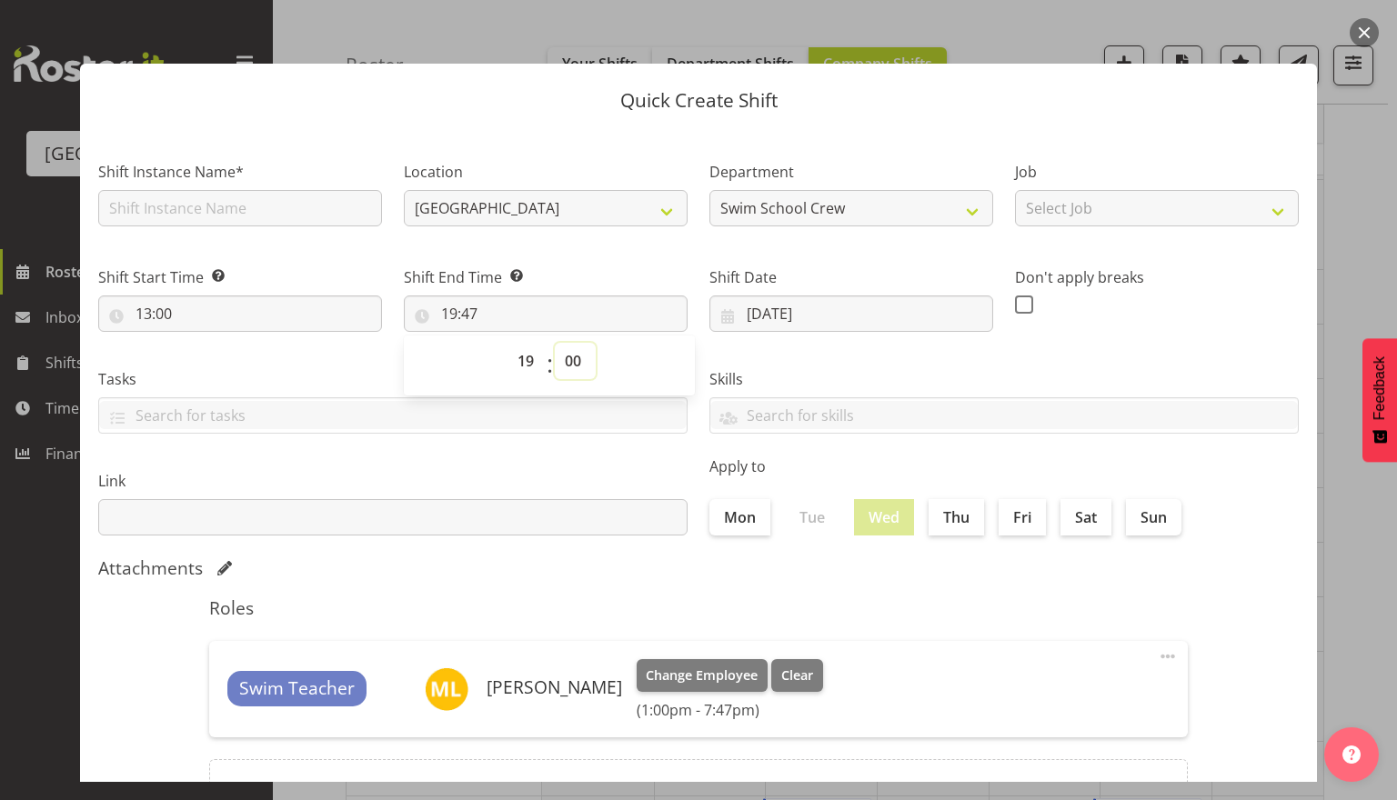
type input "19:00"
click at [466, 492] on div "Link" at bounding box center [392, 502] width 589 height 65
click at [205, 217] on input "text" at bounding box center [240, 208] width 284 height 36
type input "Fill in shift"
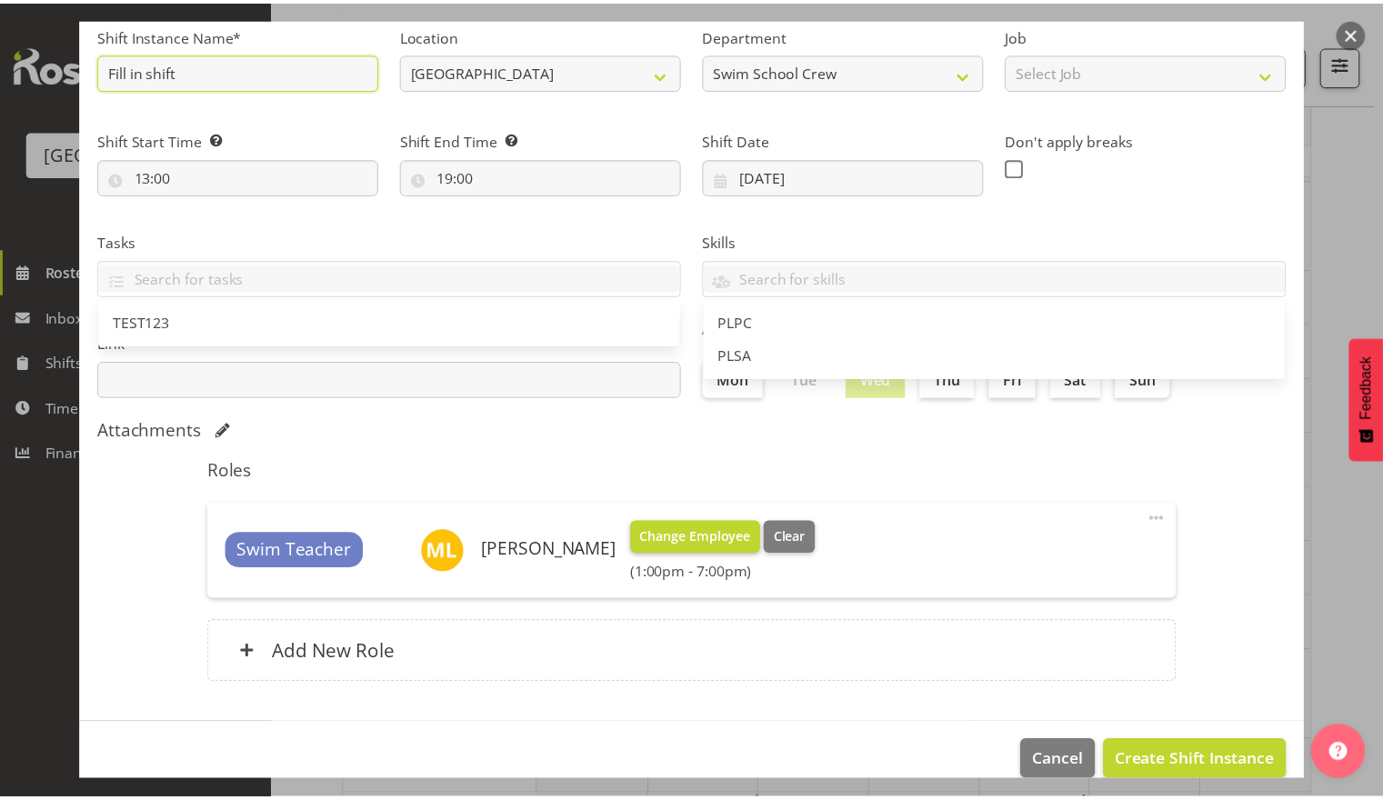
scroll to position [164, 0]
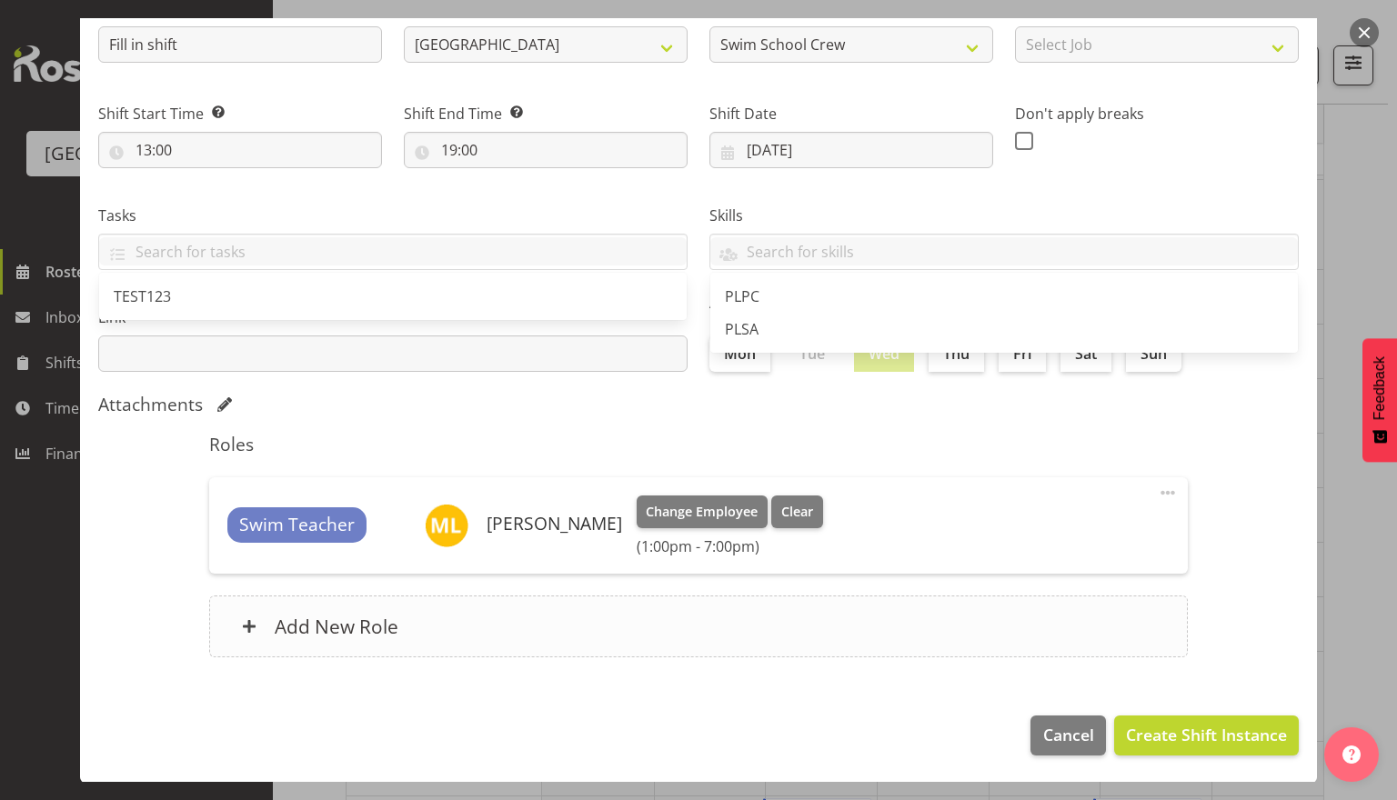
click at [978, 644] on div "Add New Role" at bounding box center [698, 627] width 978 height 62
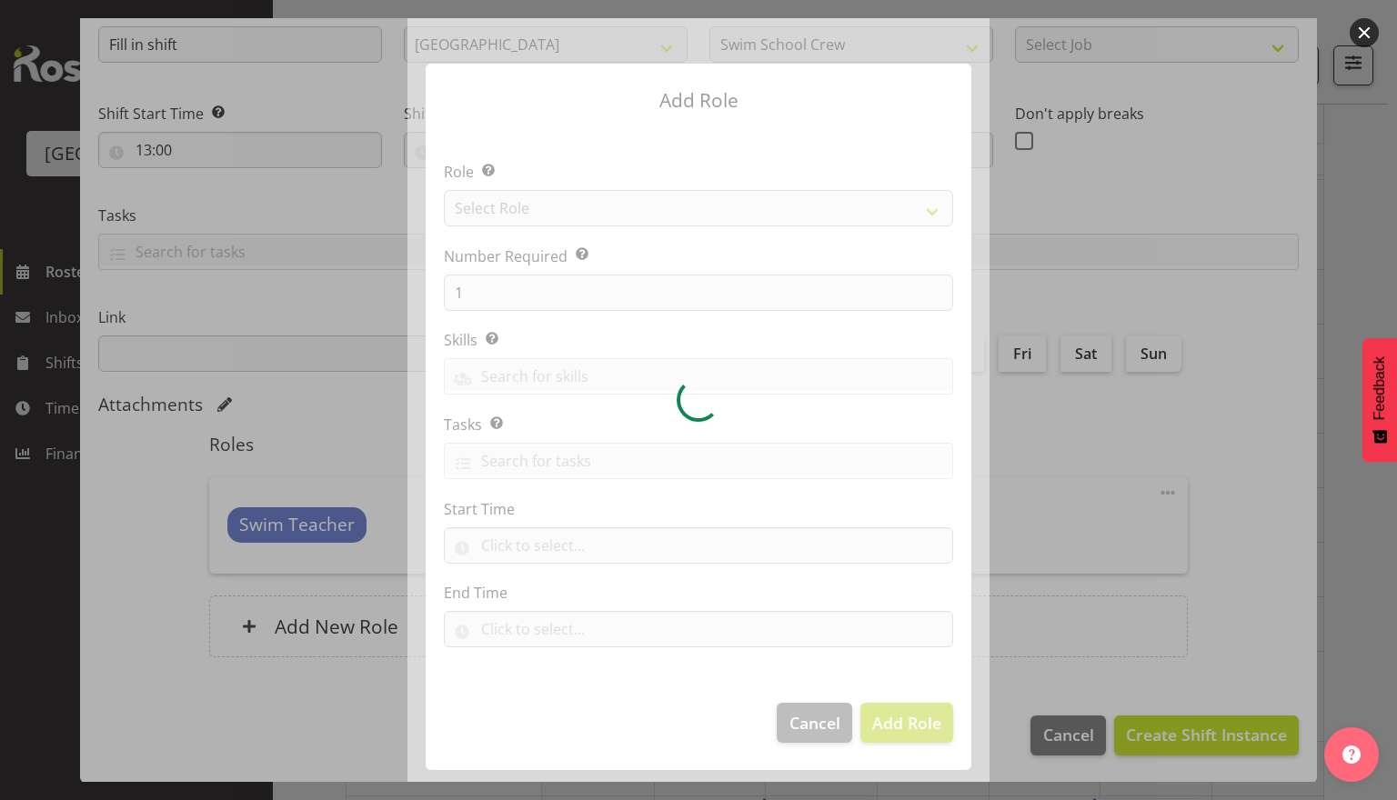
click at [798, 730] on div at bounding box center [698, 400] width 582 height 764
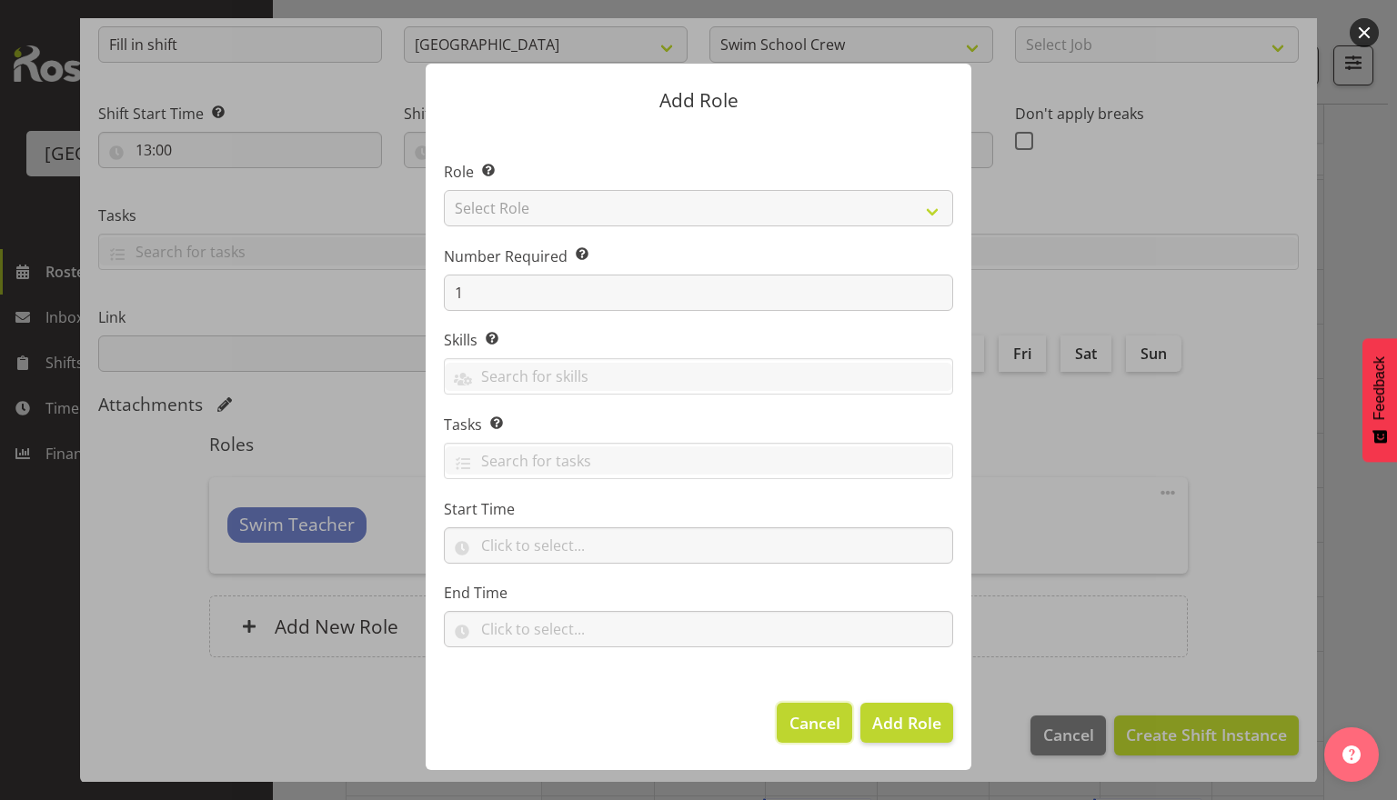
click at [820, 727] on span "Cancel" at bounding box center [814, 723] width 51 height 24
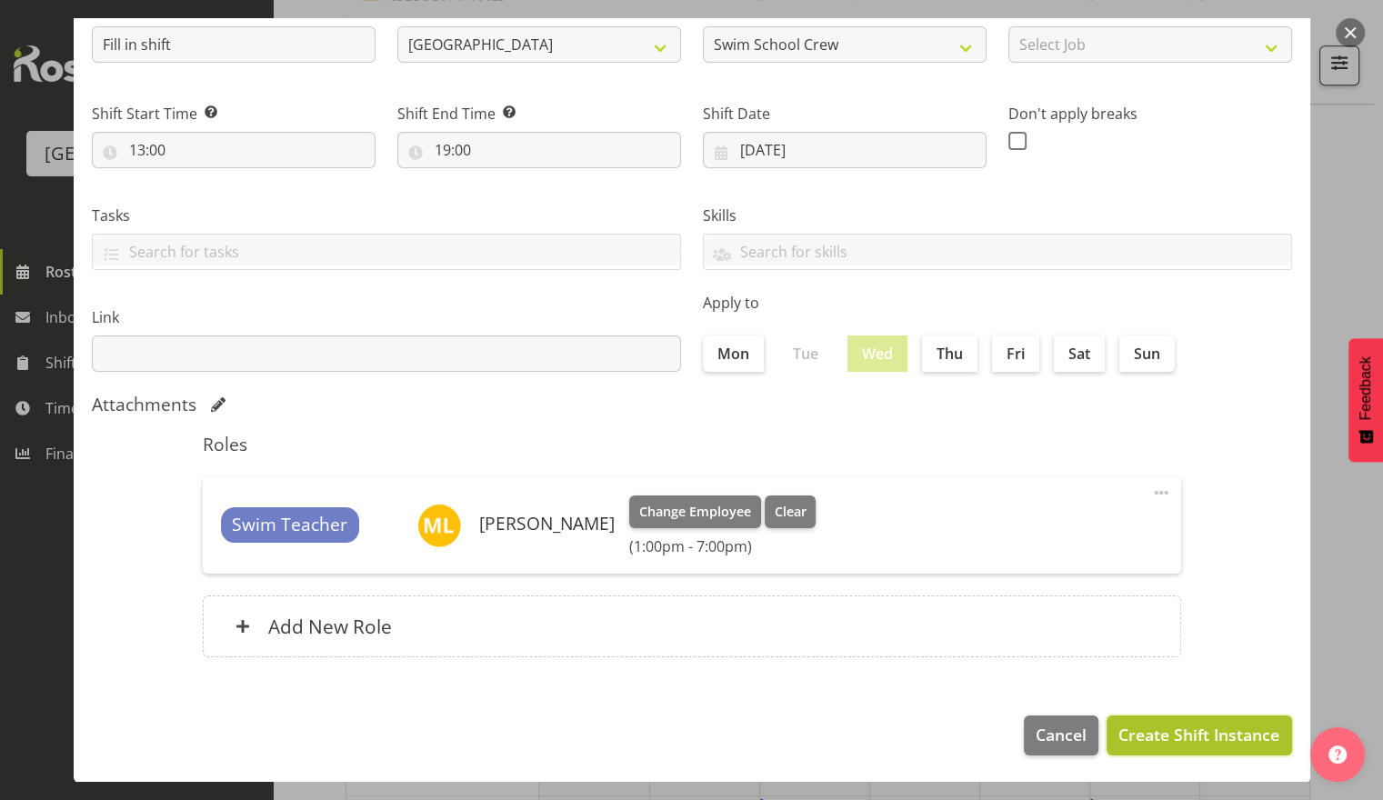
click at [1188, 745] on span "Create Shift Instance" at bounding box center [1198, 735] width 161 height 24
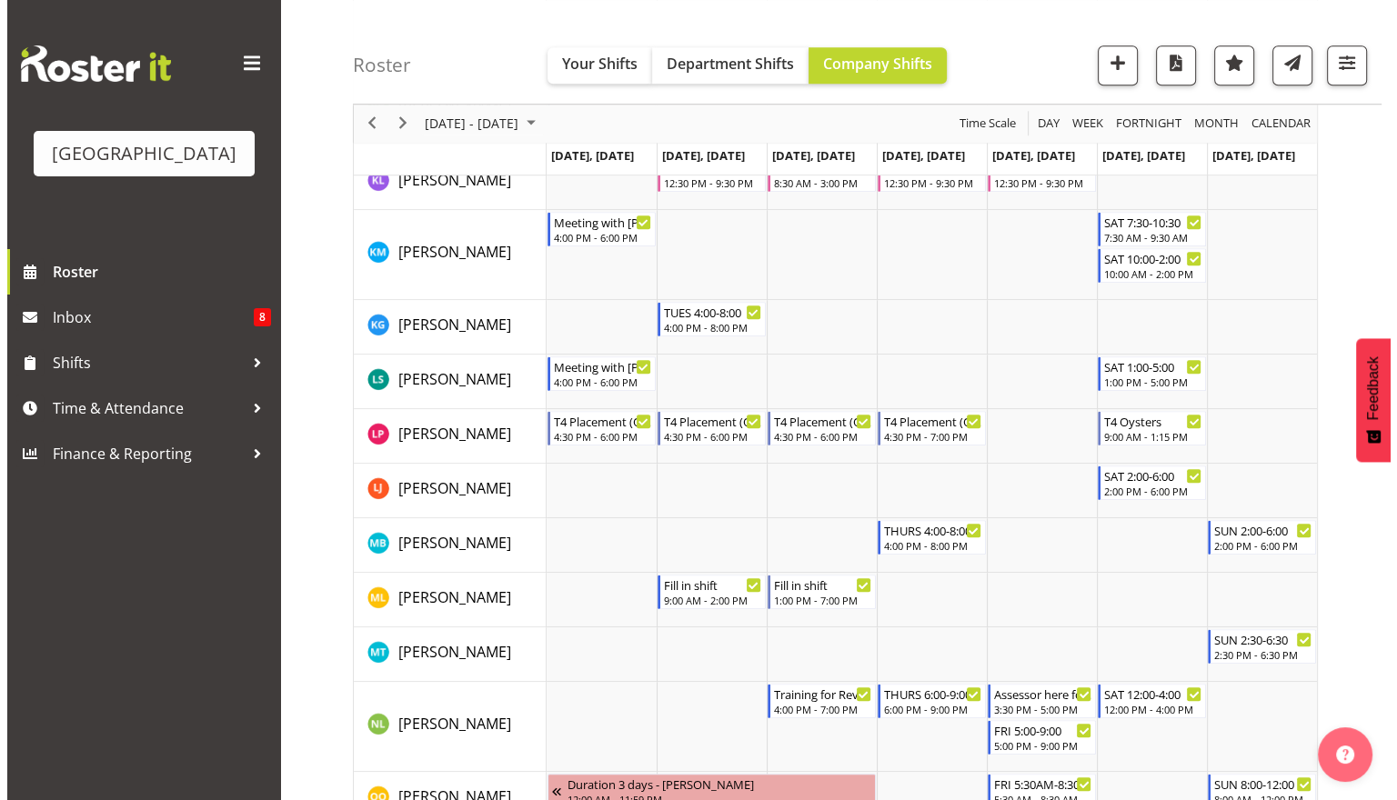
scroll to position [1562, 0]
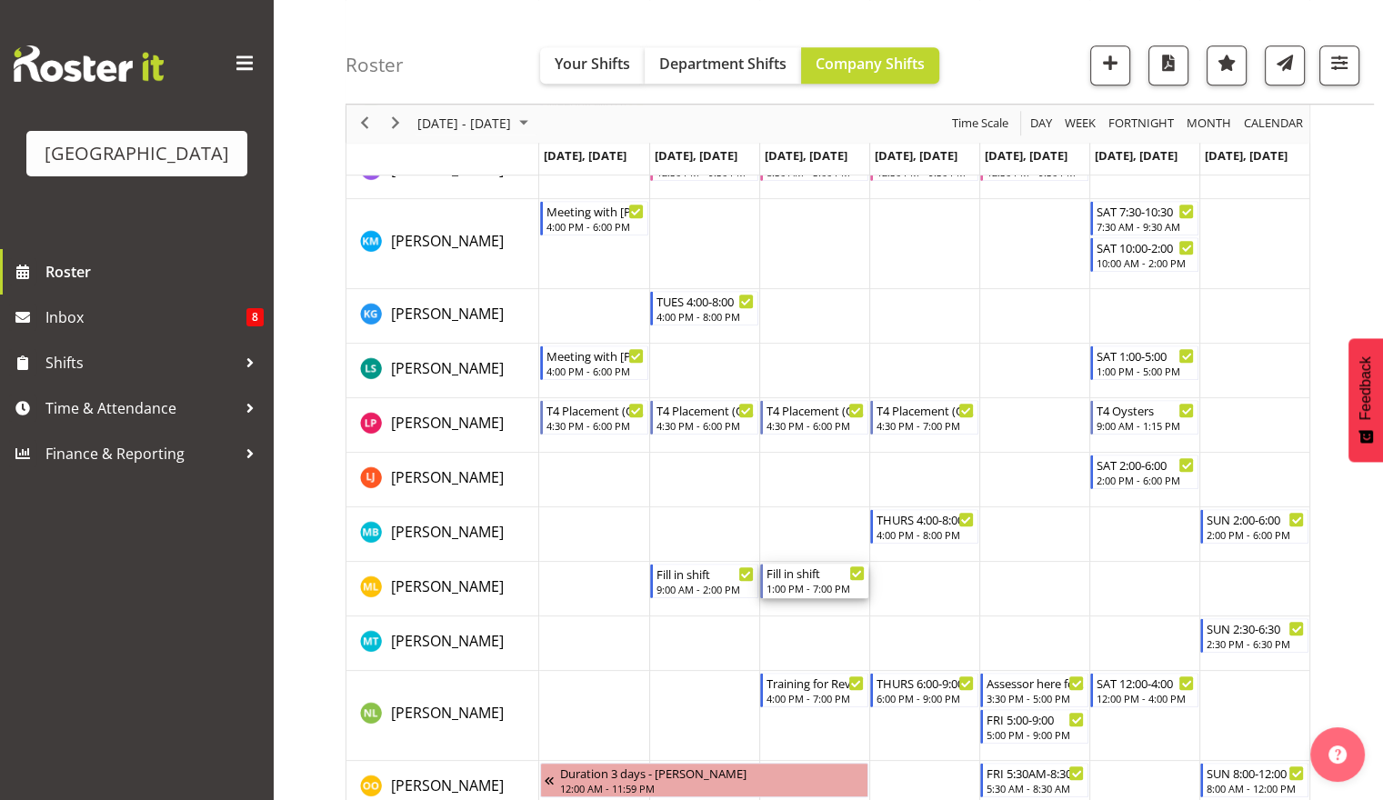
click at [832, 573] on div "Fill in shift" at bounding box center [815, 573] width 98 height 18
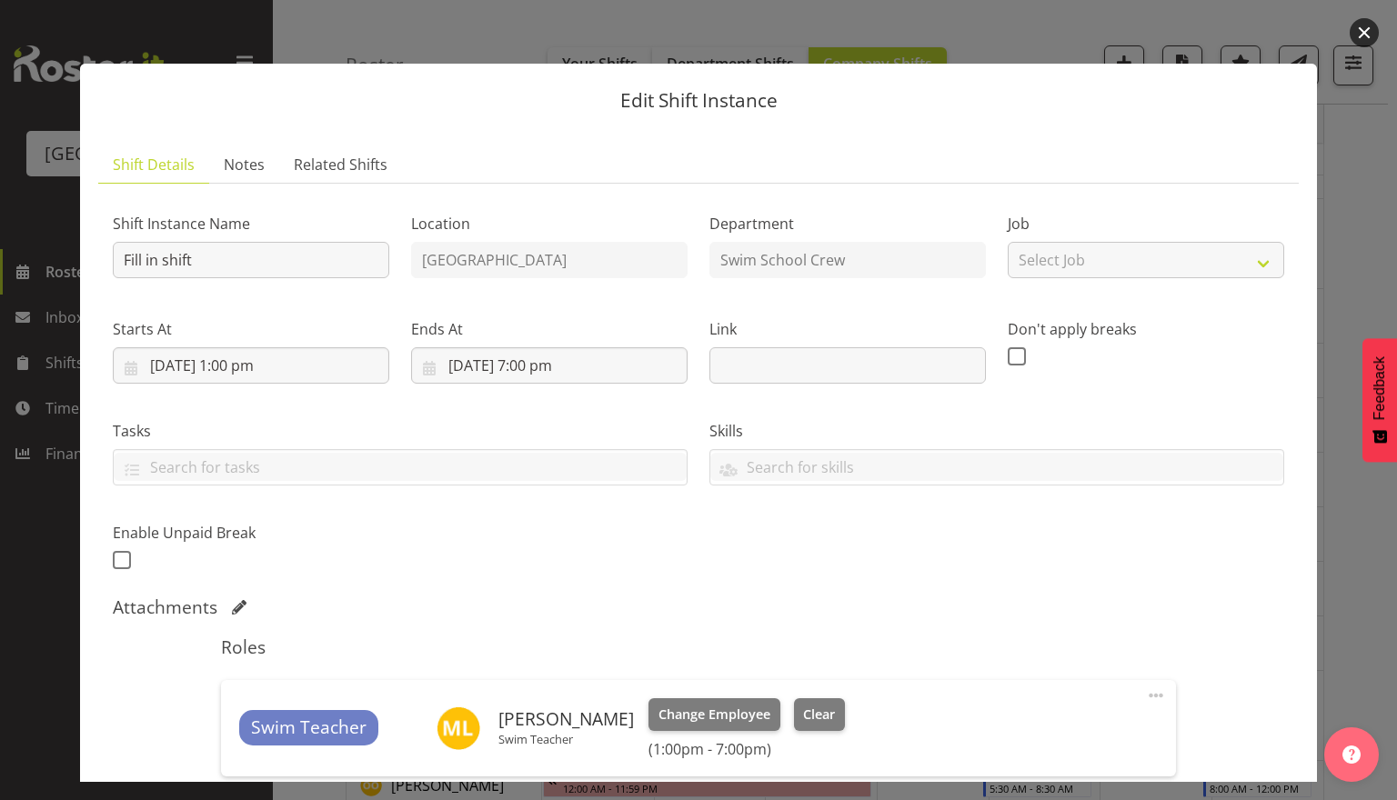
scroll to position [239, 0]
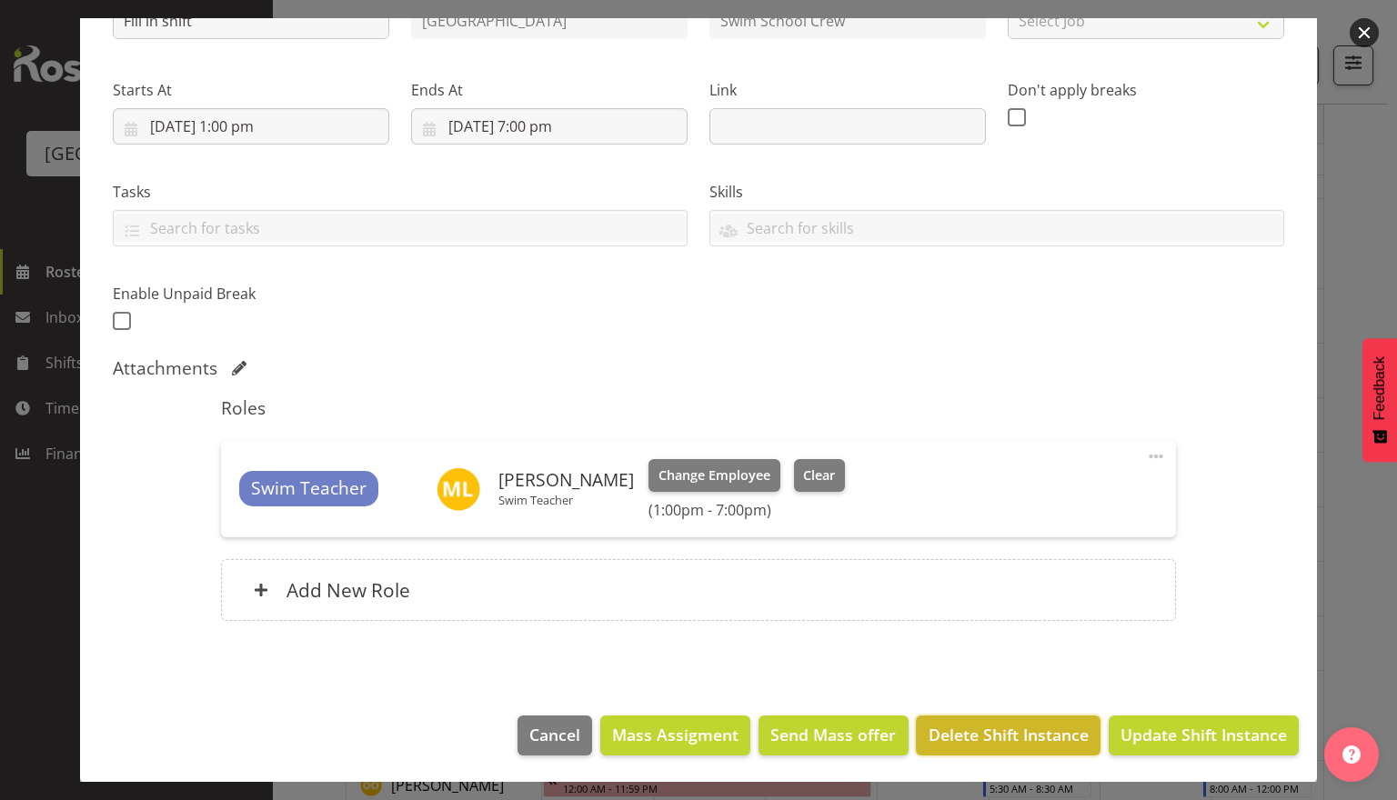
click at [1028, 732] on span "Delete Shift Instance" at bounding box center [1008, 735] width 160 height 24
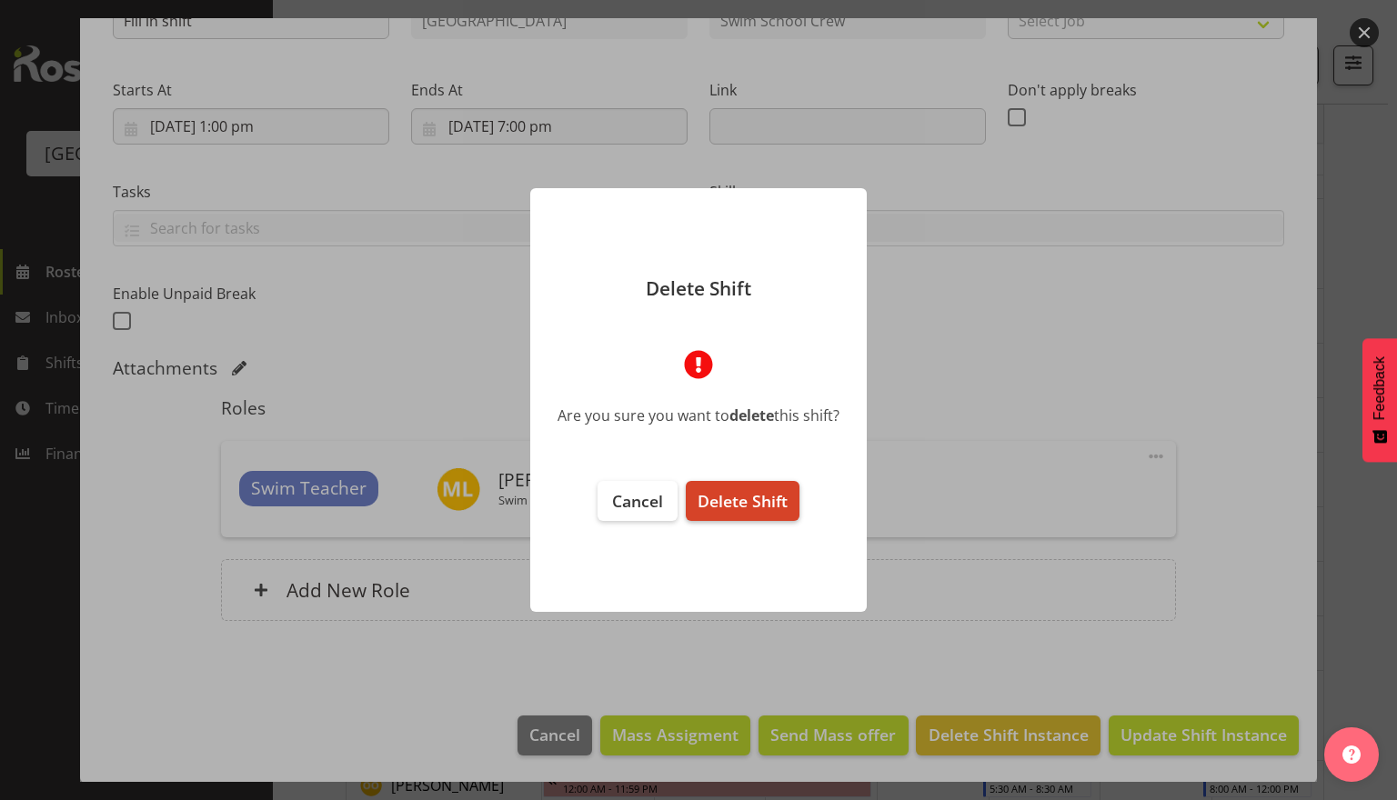
click at [778, 513] on button "Delete Shift" at bounding box center [743, 501] width 114 height 40
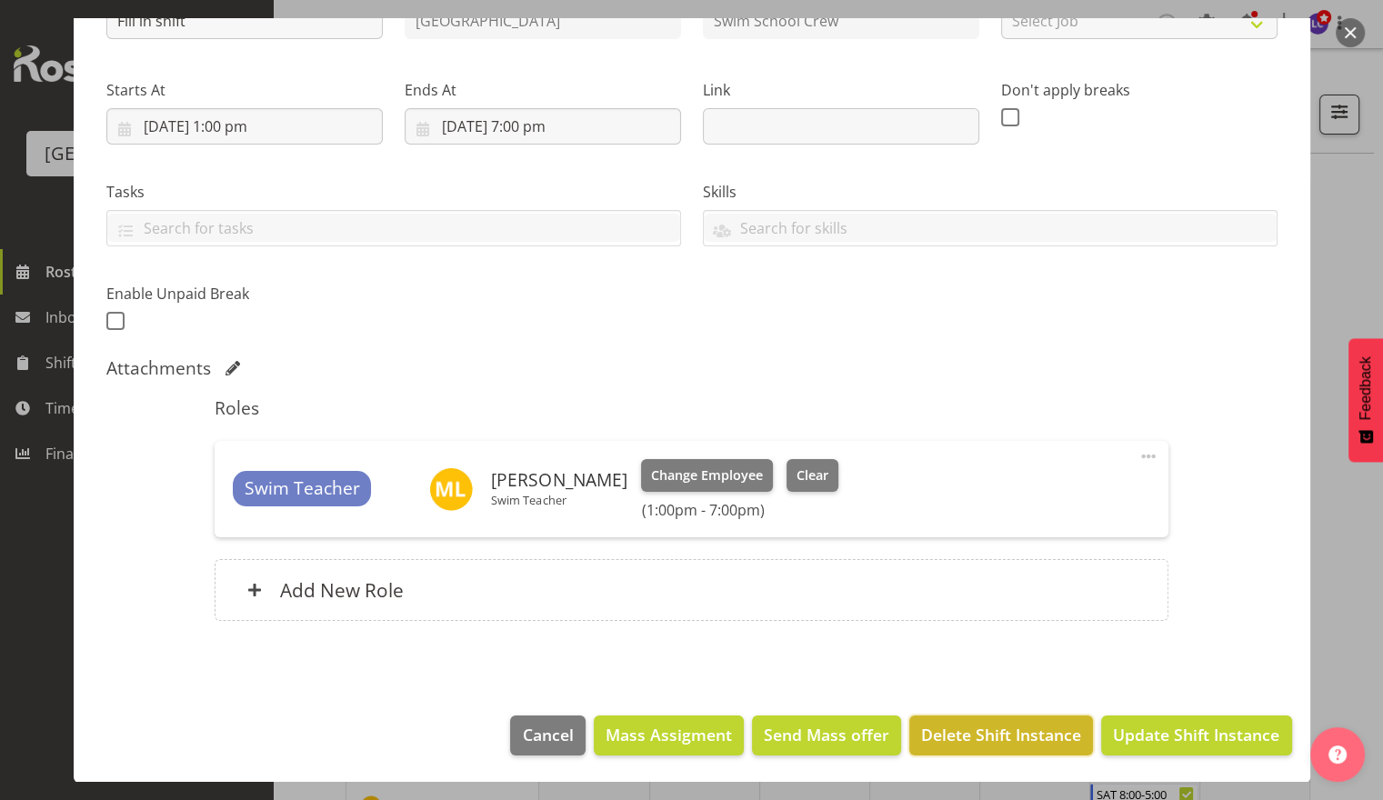
click at [1014, 732] on span "Delete Shift Instance" at bounding box center [1001, 735] width 160 height 24
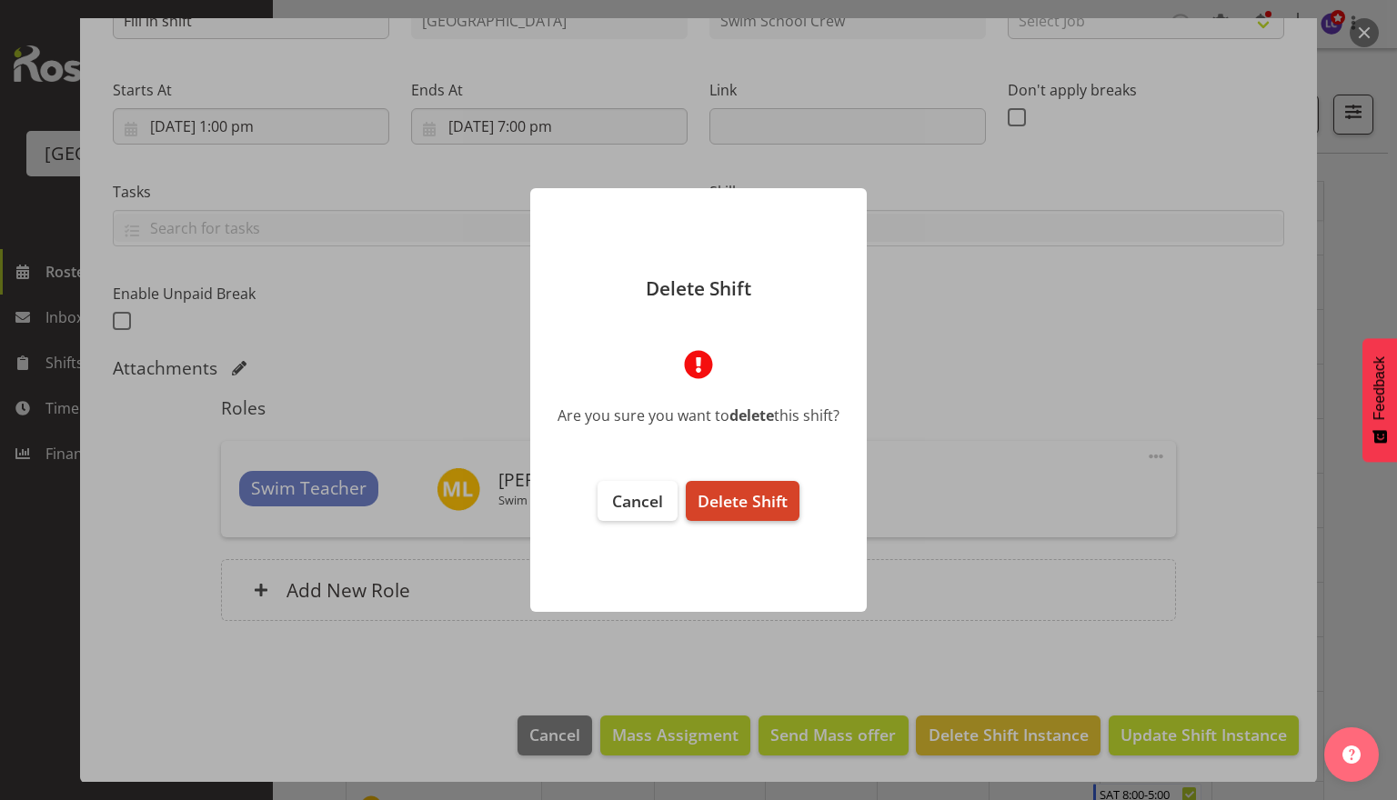
click at [786, 513] on button "Delete Shift" at bounding box center [743, 501] width 114 height 40
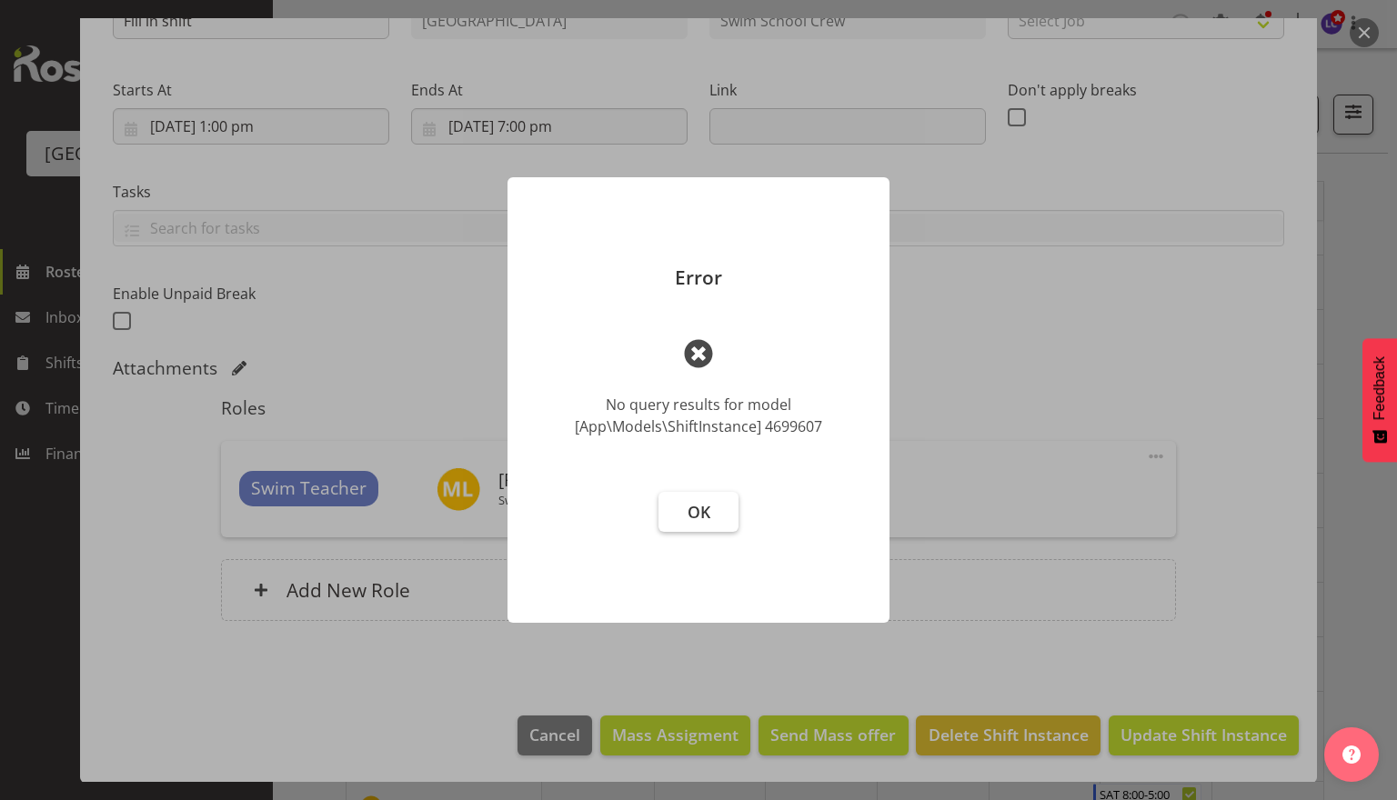
click at [685, 509] on button "OK" at bounding box center [698, 512] width 80 height 40
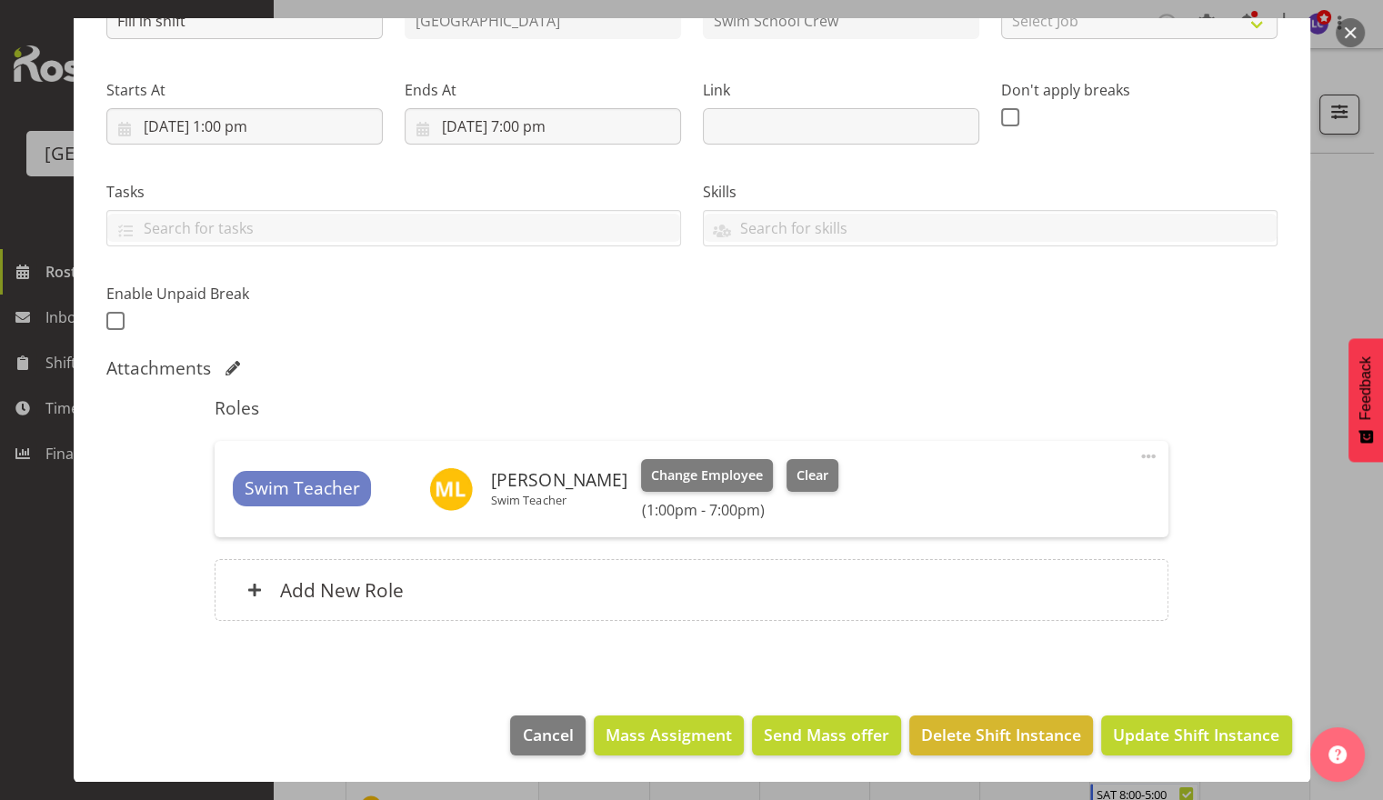
click at [1344, 34] on button "button" at bounding box center [1350, 32] width 29 height 29
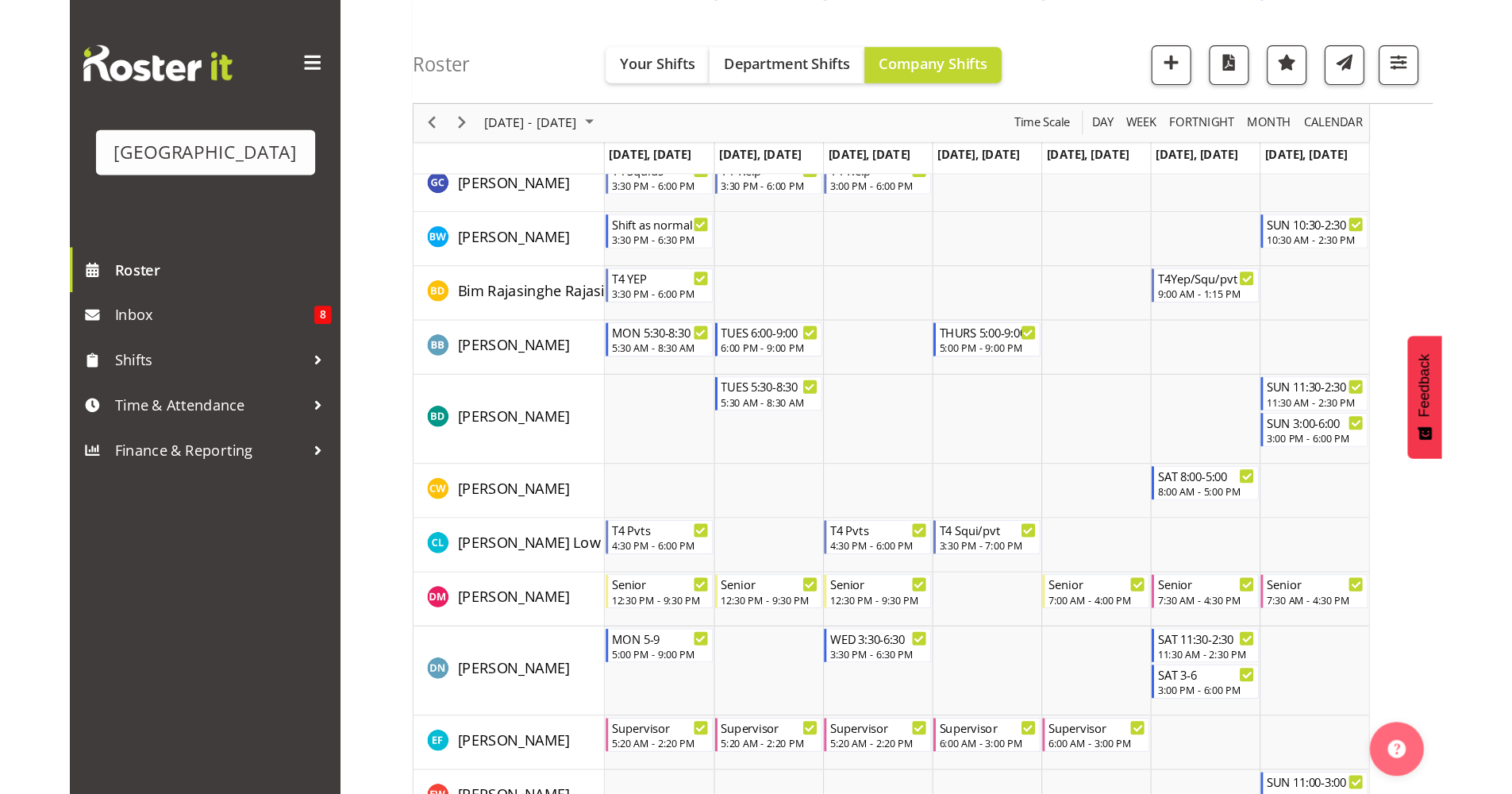
scroll to position [0, 0]
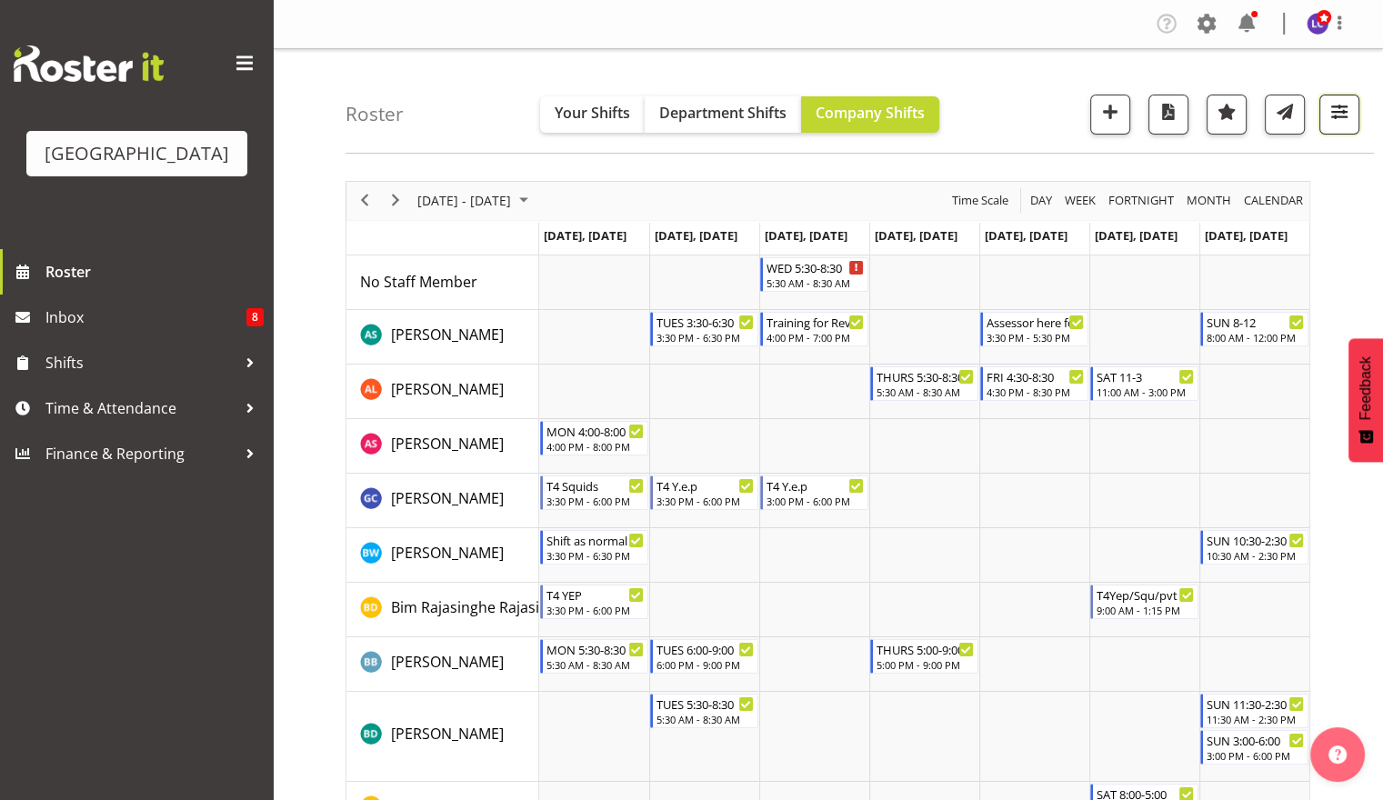
click at [1321, 108] on button "button" at bounding box center [1339, 115] width 40 height 40
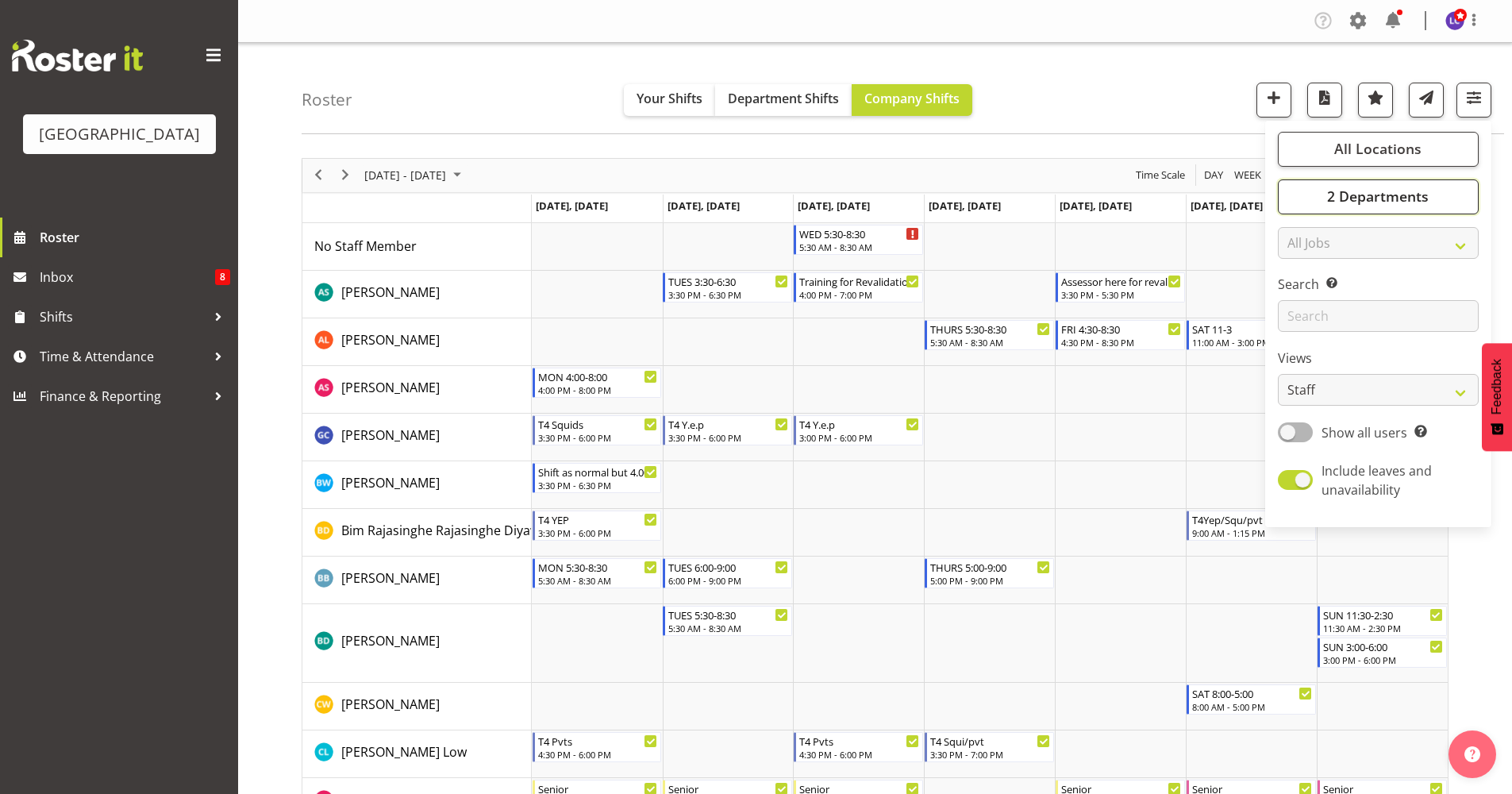
click at [1206, 192] on span "2 Departments" at bounding box center [1378, 197] width 101 height 19
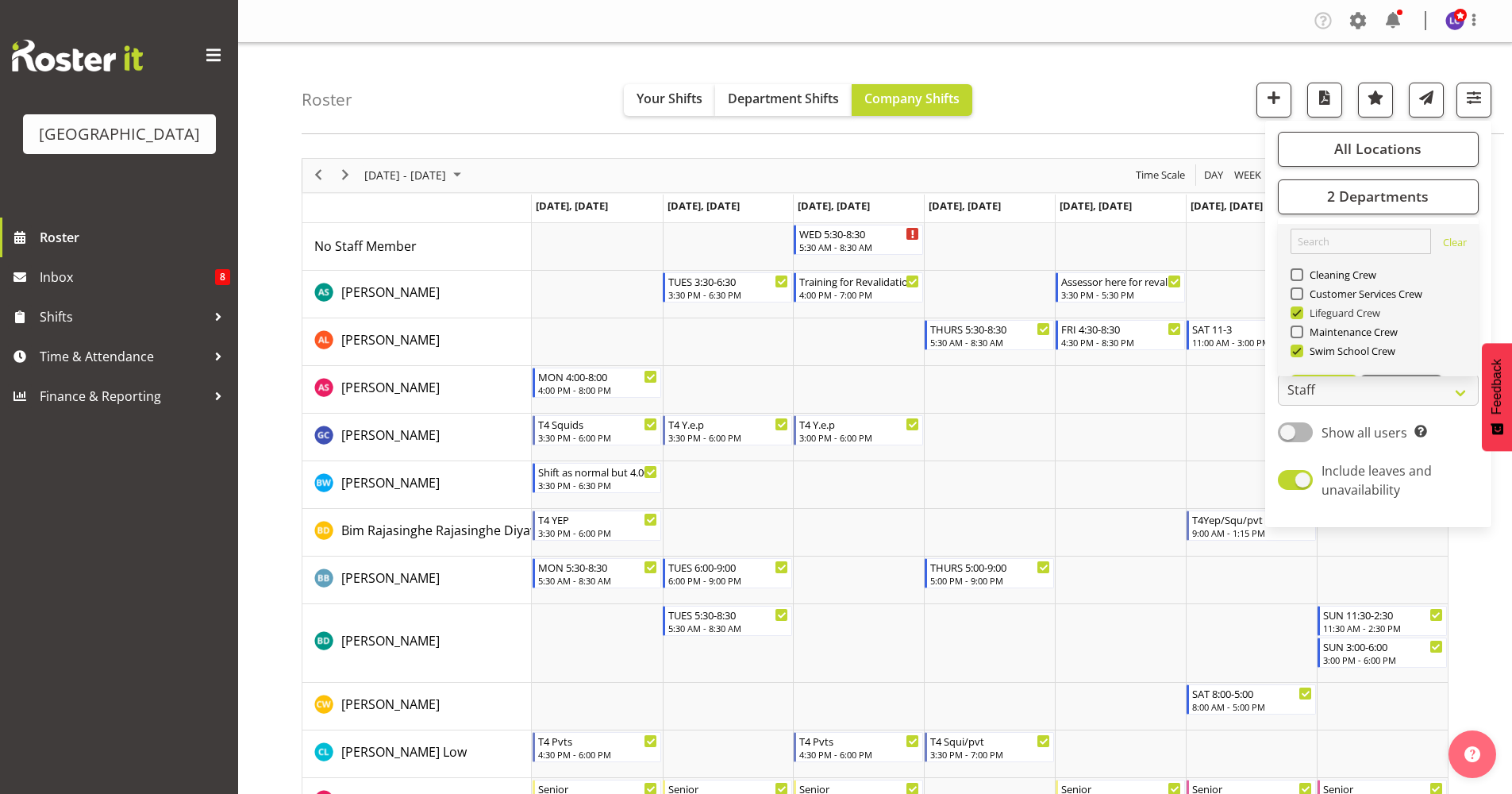
click at [1206, 311] on span "Lifeguard Crew" at bounding box center [1342, 313] width 78 height 13
click at [1206, 311] on input "Lifeguard Crew" at bounding box center [1296, 313] width 10 height 10
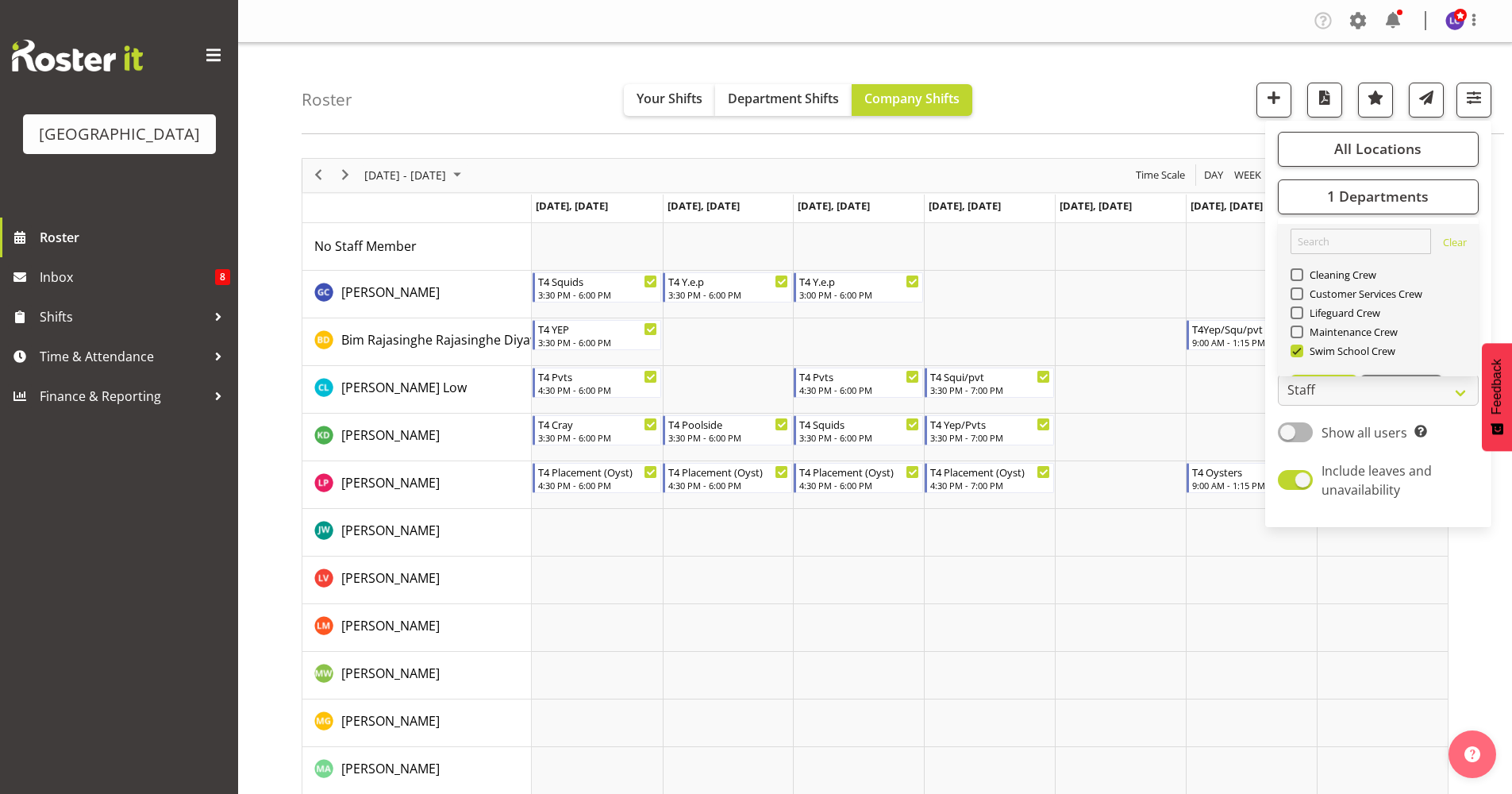
click at [1206, 320] on div "Lifeguard Crew" at bounding box center [1378, 314] width 176 height 19
click at [1206, 309] on span "Lifeguard Crew" at bounding box center [1342, 313] width 78 height 13
click at [1206, 309] on input "Lifeguard Crew" at bounding box center [1296, 313] width 10 height 10
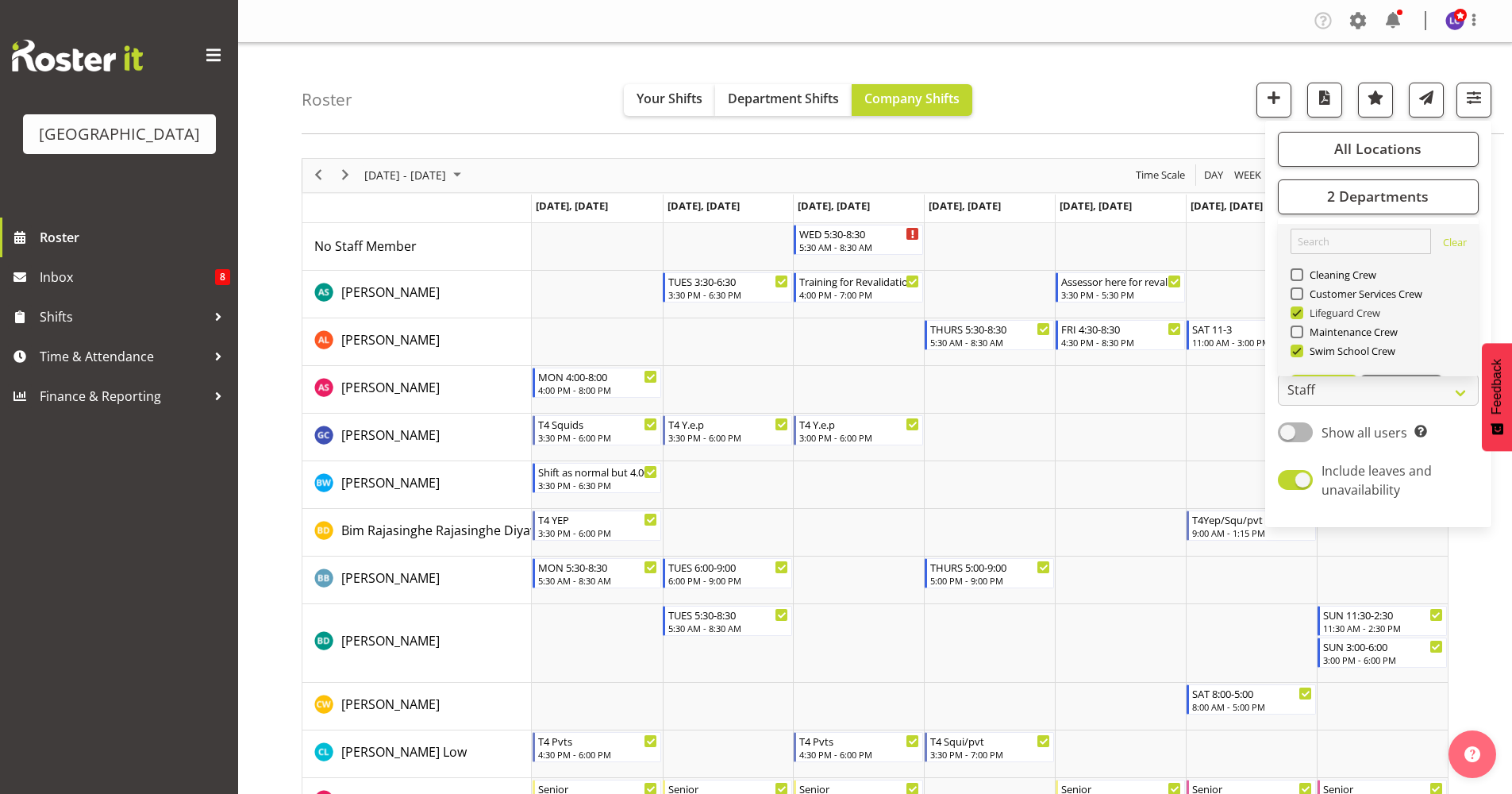
click at [1206, 320] on span "Lifeguard Crew" at bounding box center [1342, 313] width 78 height 13
click at [1206, 318] on input "Lifeguard Crew" at bounding box center [1296, 313] width 10 height 10
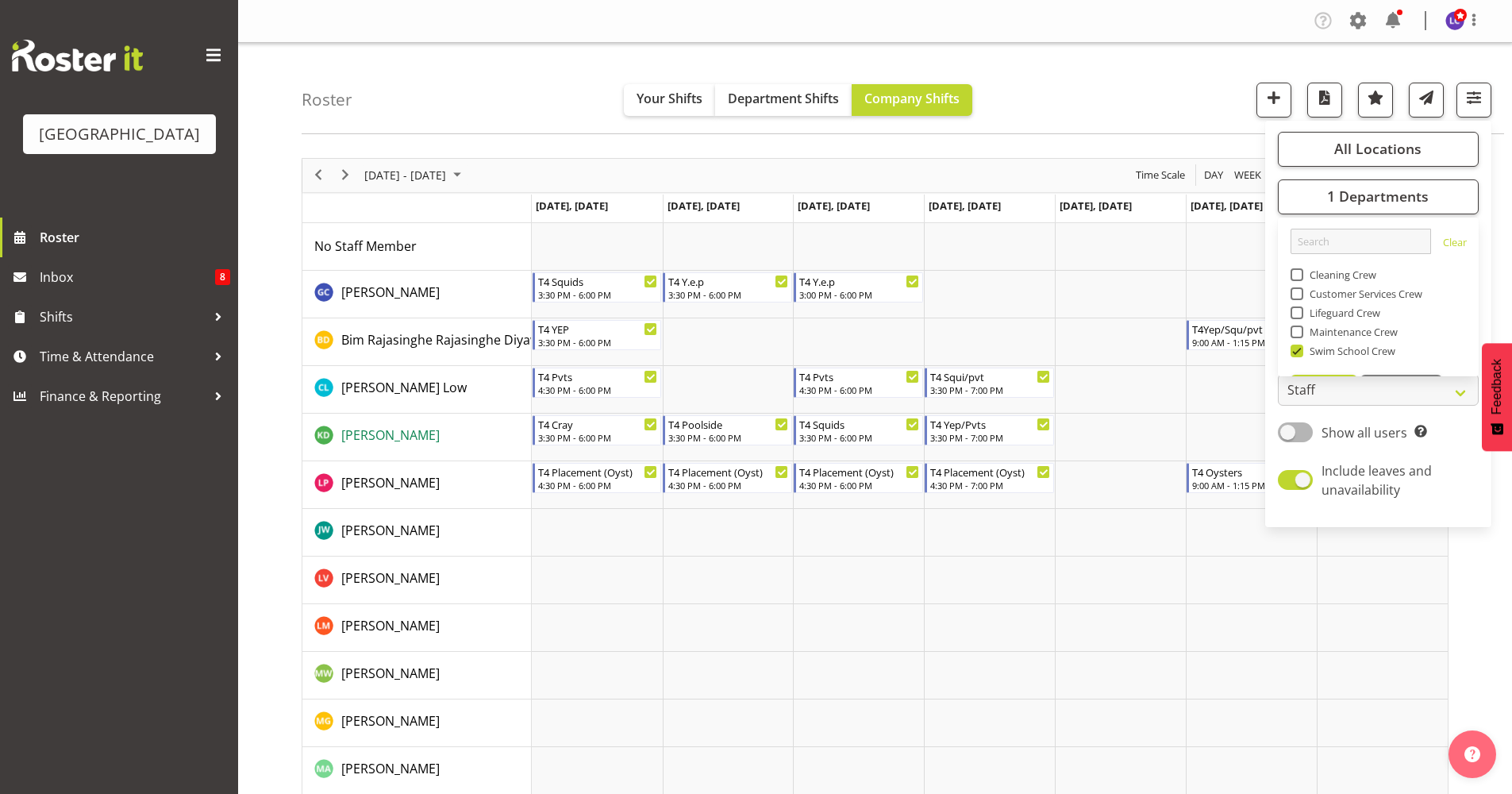
click at [395, 439] on span "[PERSON_NAME]" at bounding box center [390, 435] width 99 height 17
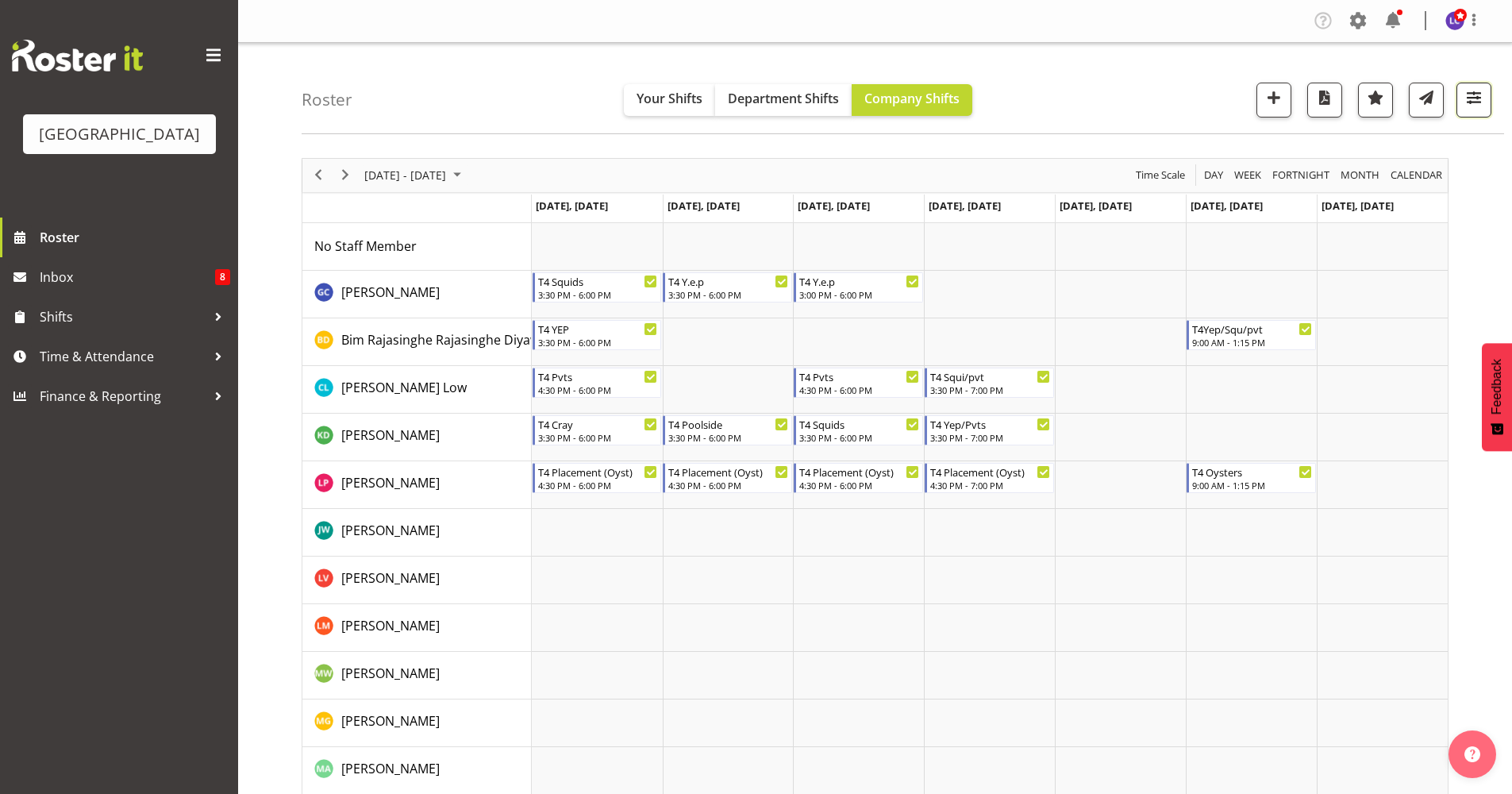
click at [1206, 93] on span "button" at bounding box center [1474, 98] width 21 height 21
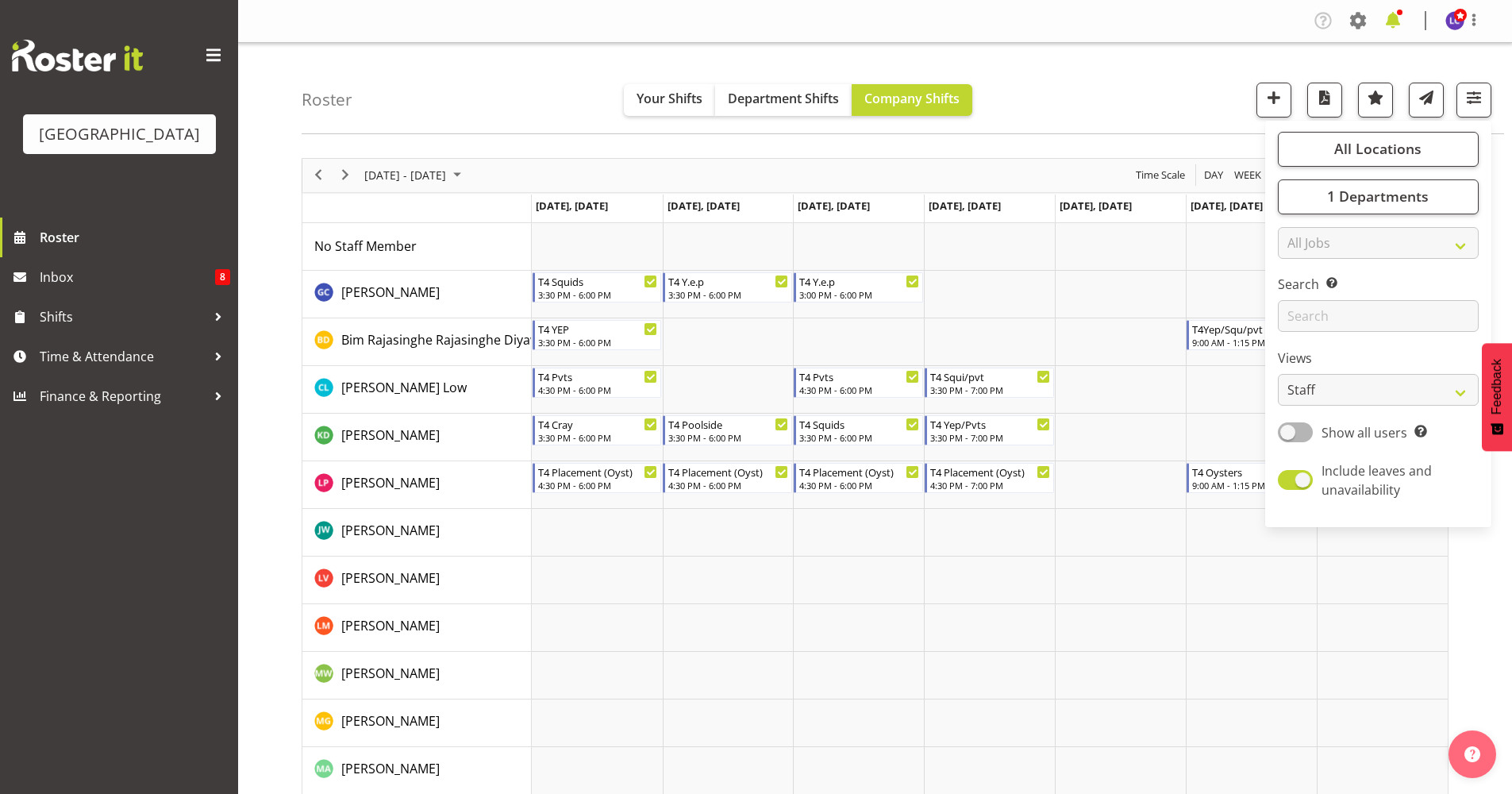
click at [1206, 25] on span at bounding box center [1392, 20] width 25 height 25
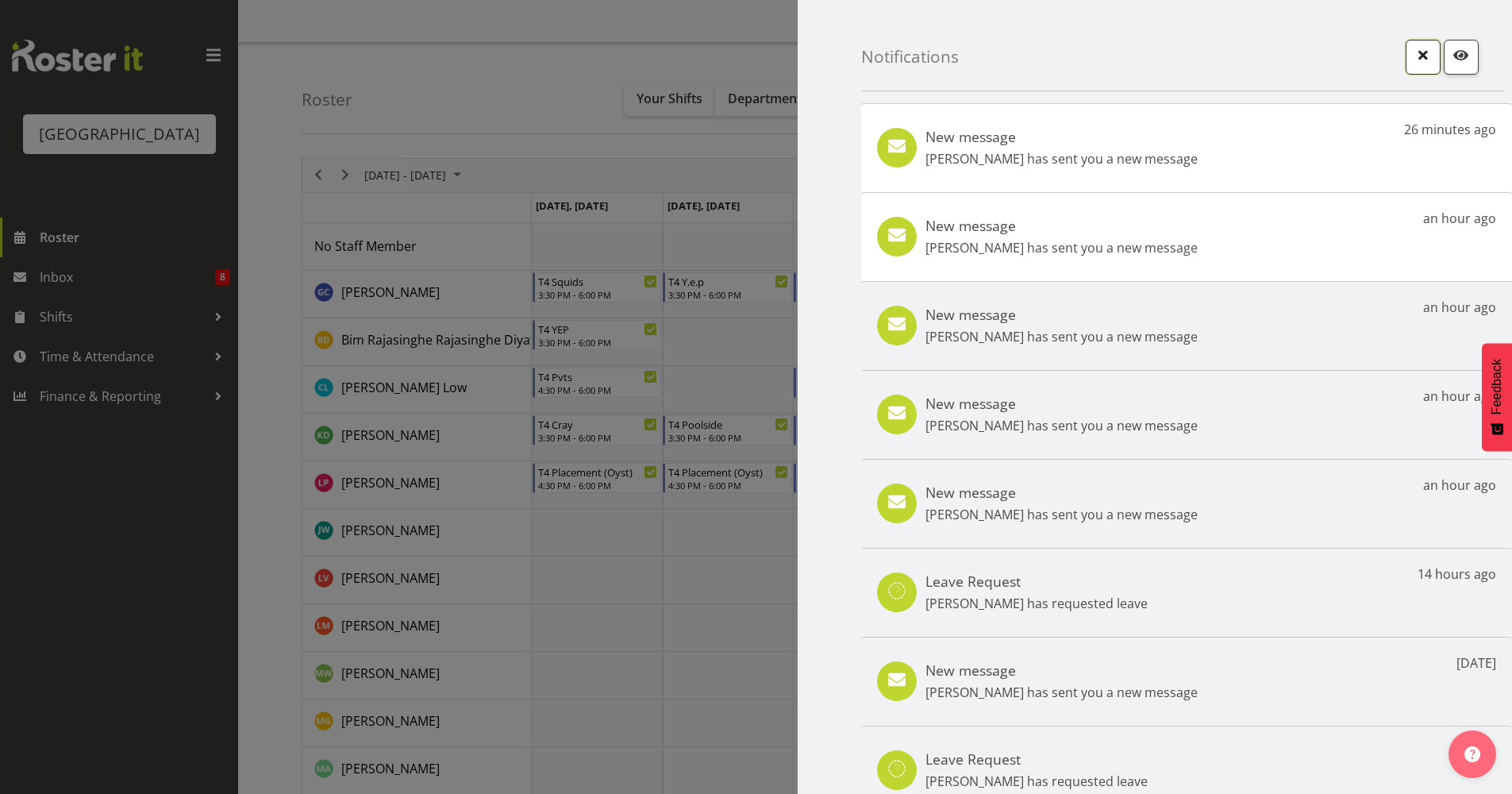
click at [1206, 65] on span "button" at bounding box center [1423, 55] width 21 height 21
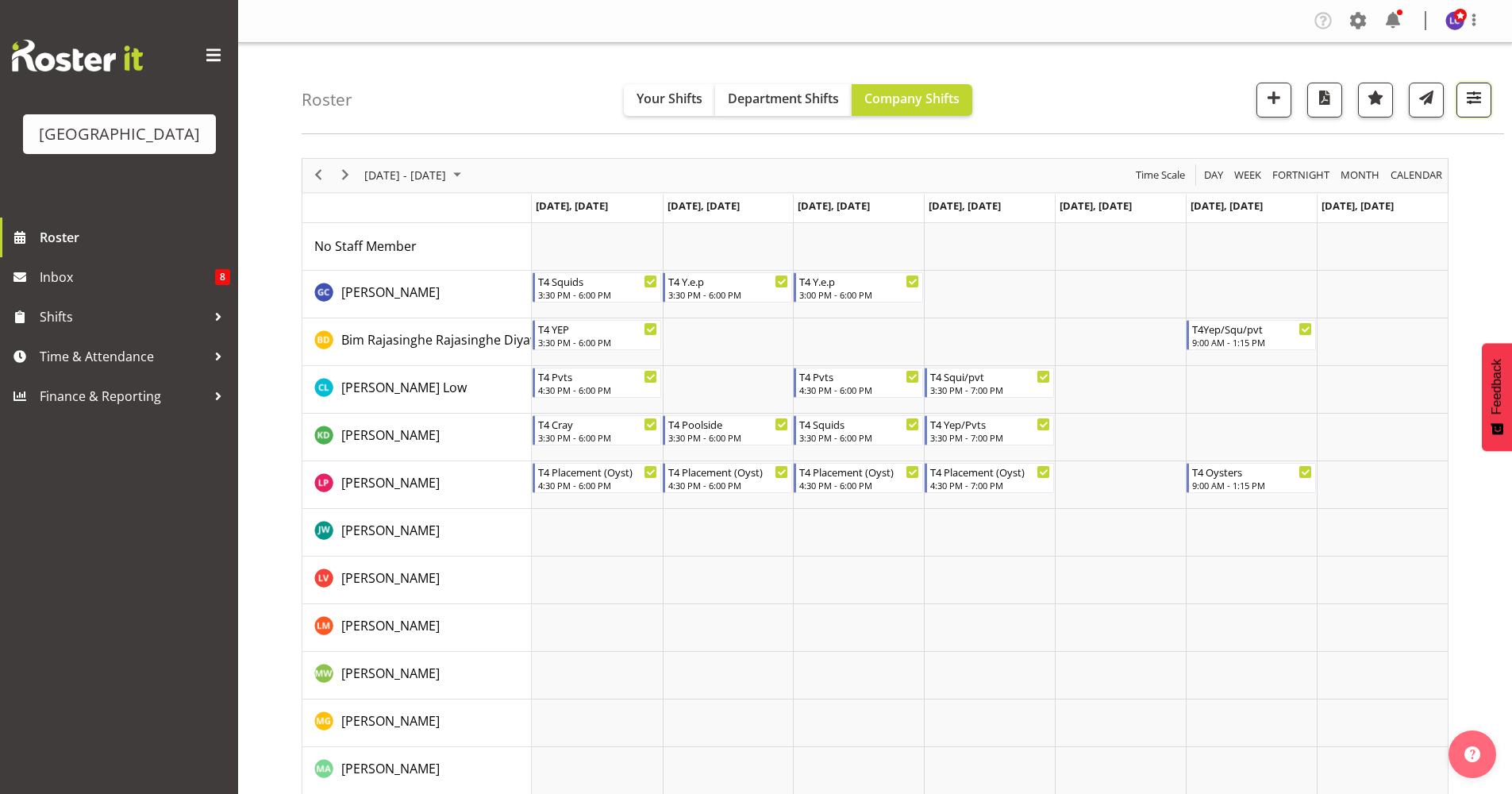
click at [1206, 104] on span "button" at bounding box center [1474, 98] width 21 height 21
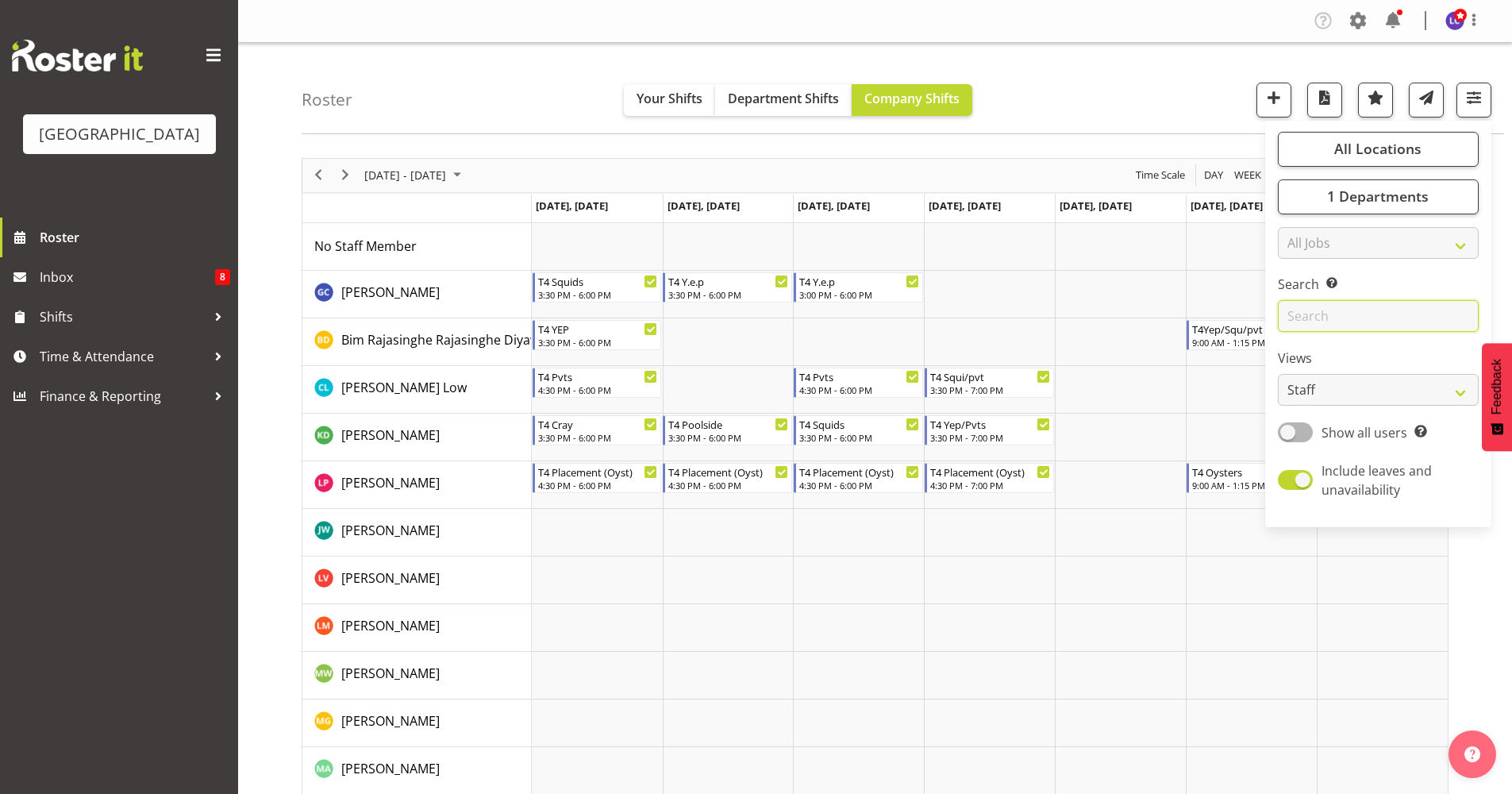
click at [1206, 320] on input "text" at bounding box center [1378, 316] width 201 height 31
click at [1206, 193] on span "1 Departments" at bounding box center [1378, 197] width 101 height 19
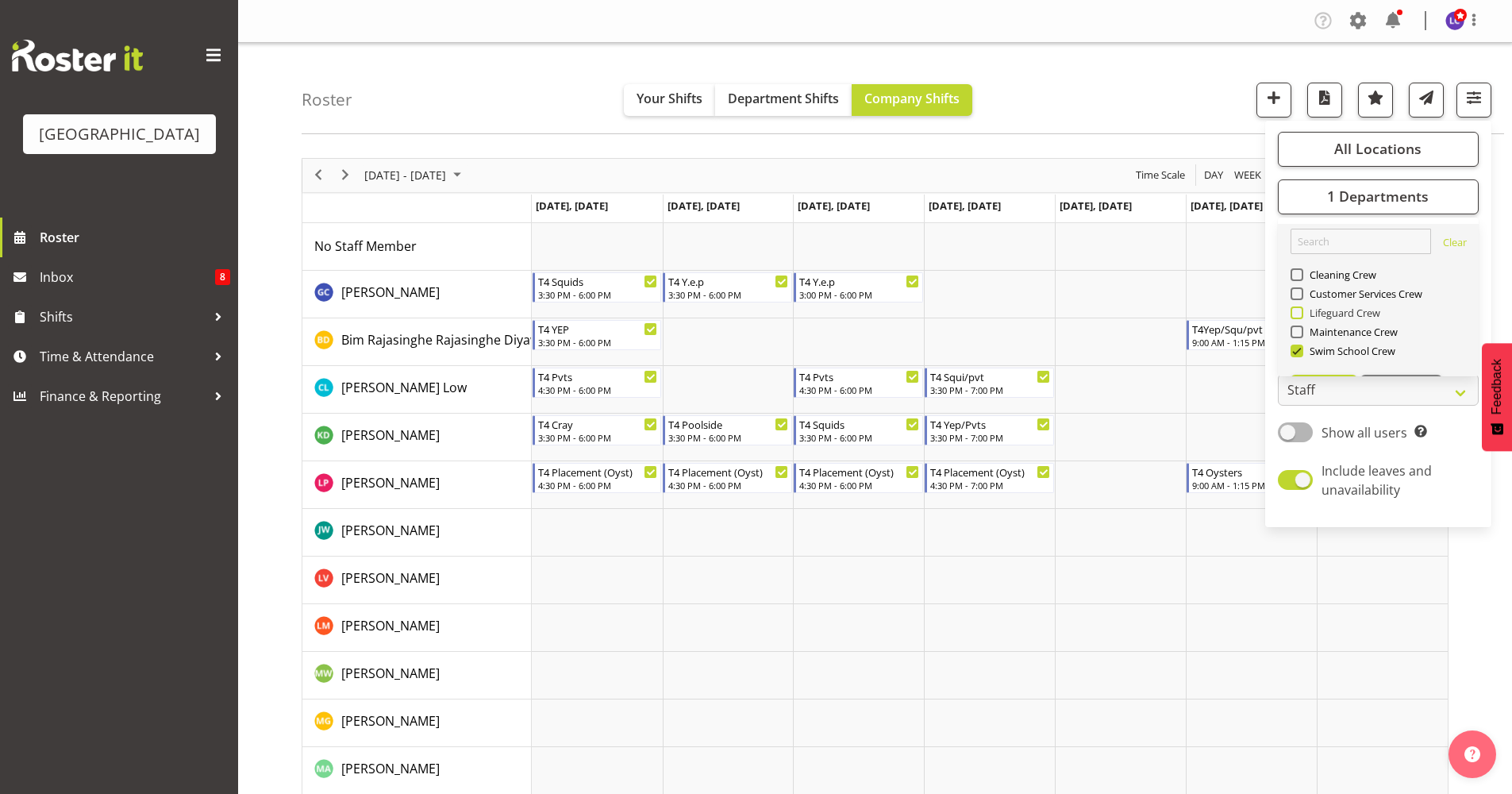
click at [1206, 311] on span "Lifeguard Crew" at bounding box center [1342, 313] width 78 height 13
click at [1206, 311] on input "Lifeguard Crew" at bounding box center [1296, 313] width 10 height 10
checkbox input "true"
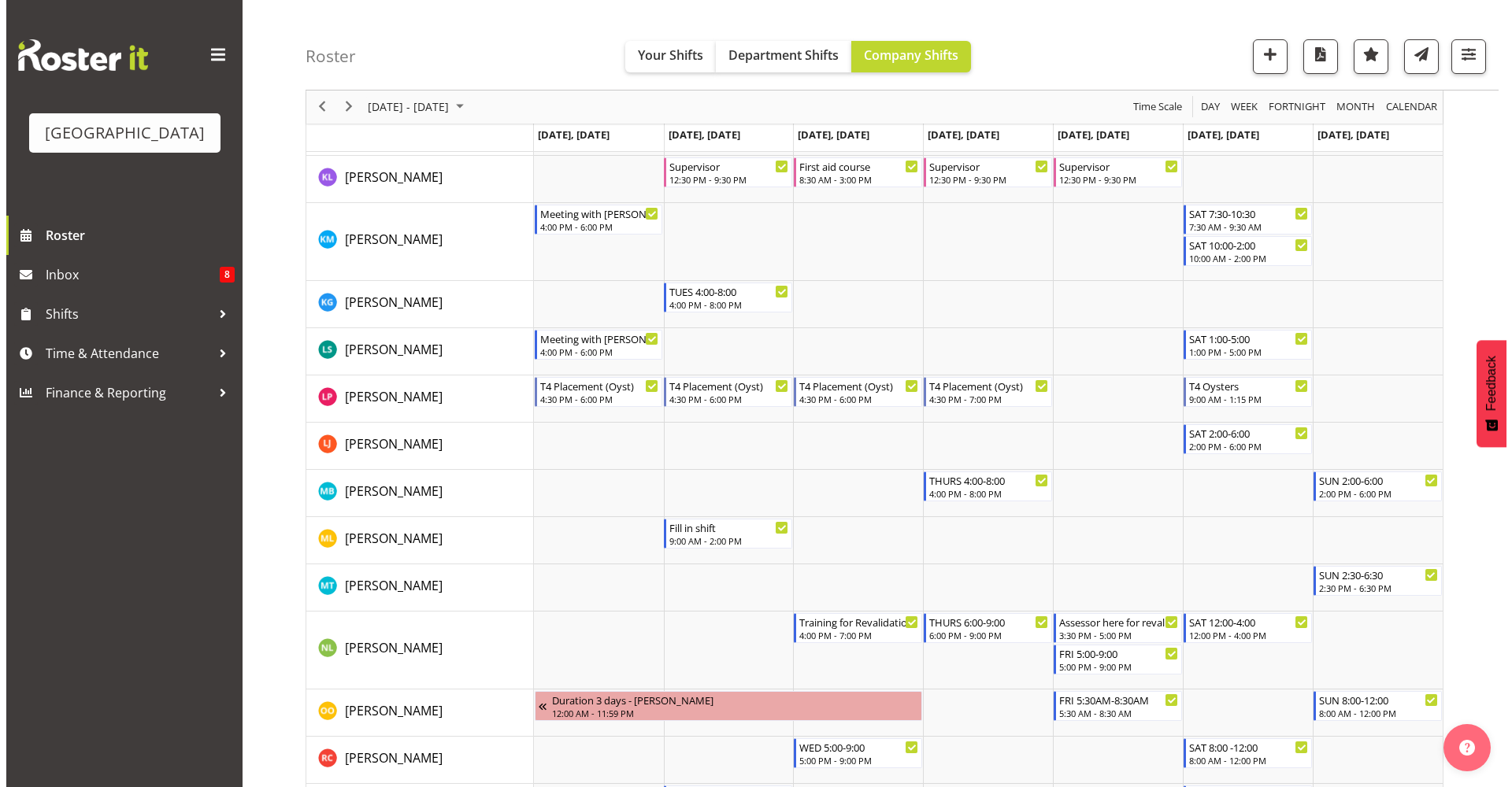
scroll to position [1340, 0]
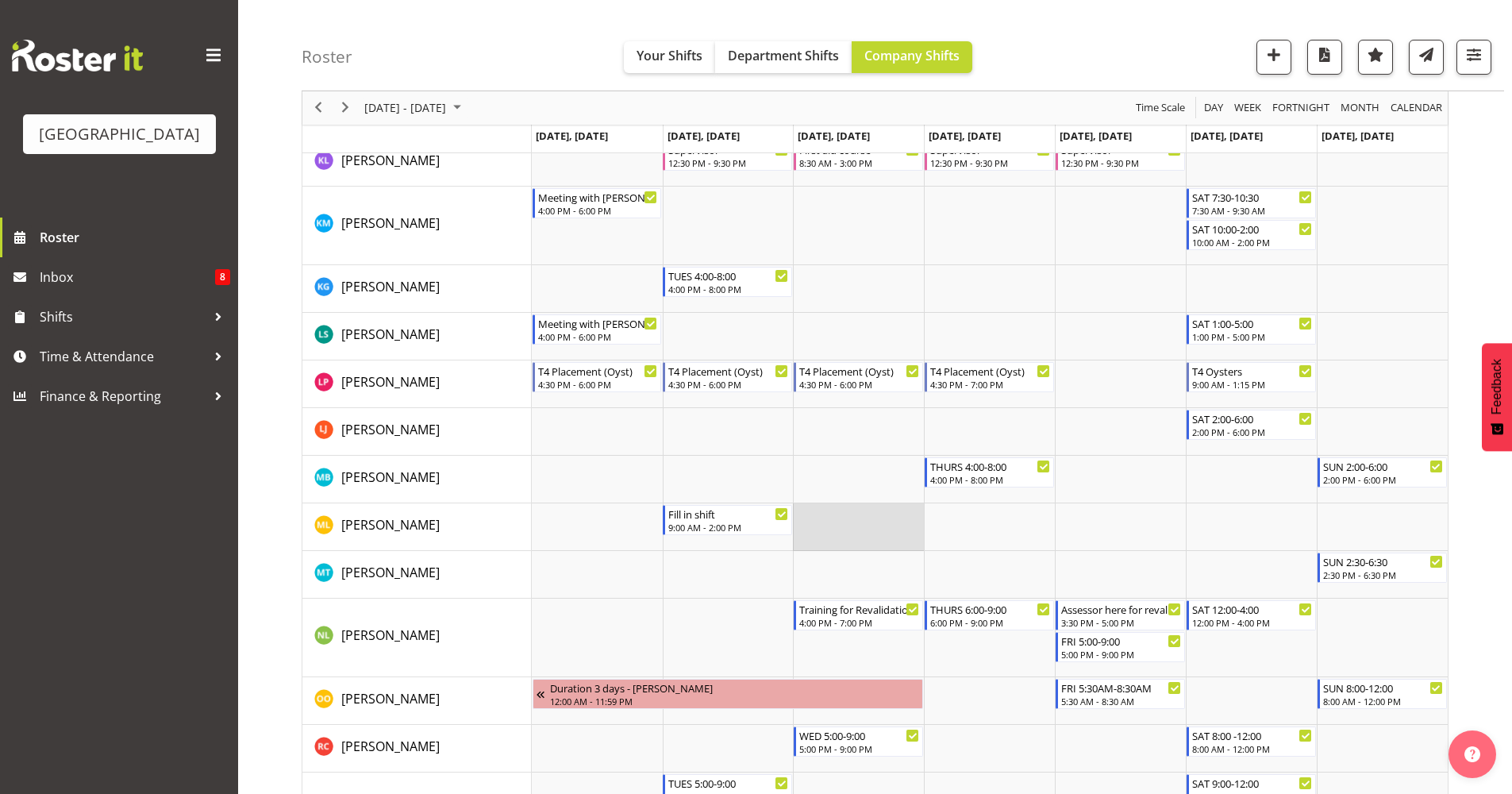
click at [863, 529] on td "Timeline Week of October 9, 2025" at bounding box center [858, 527] width 131 height 48
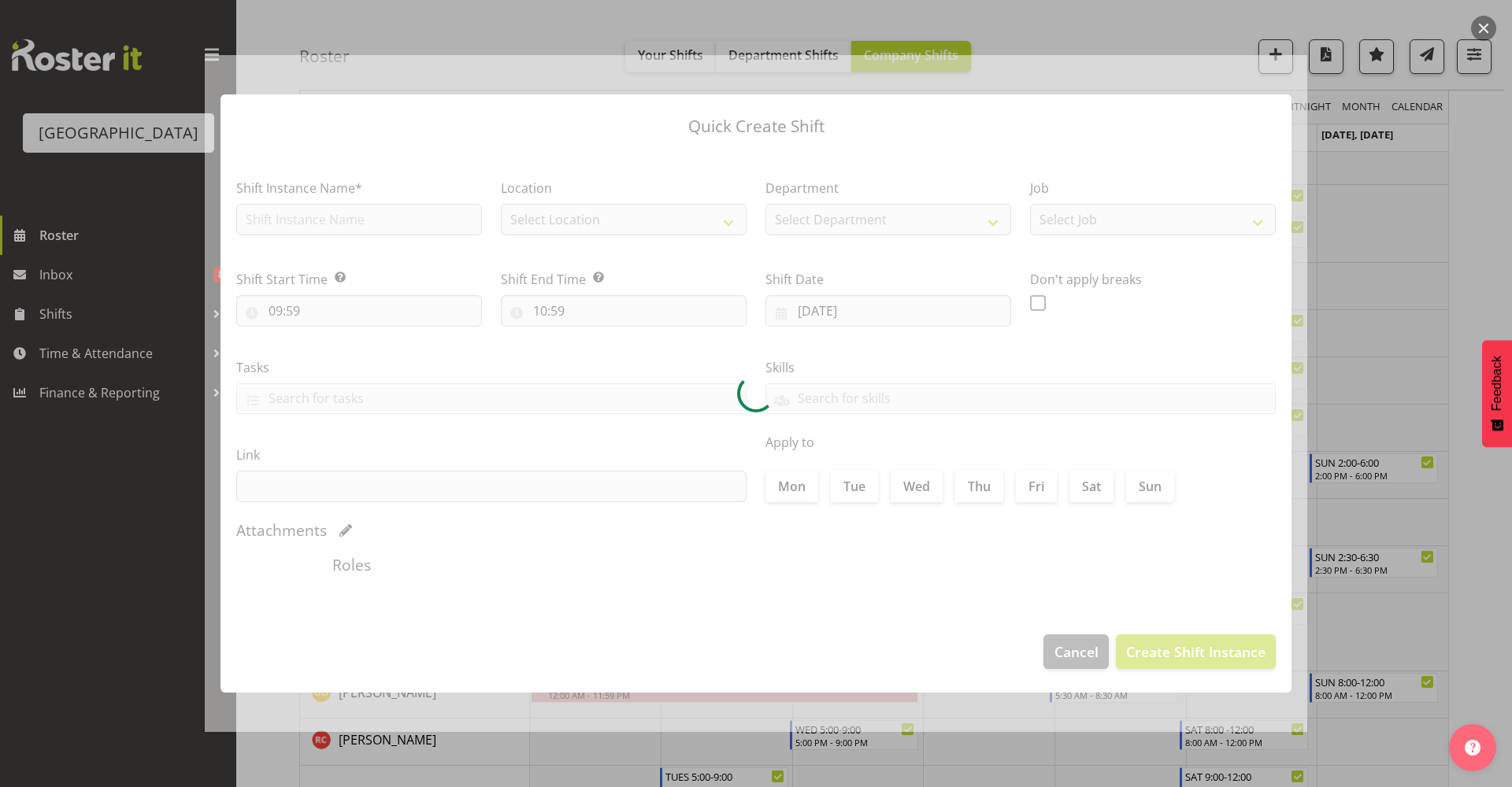
type input "08/10/2025"
checkbox input "true"
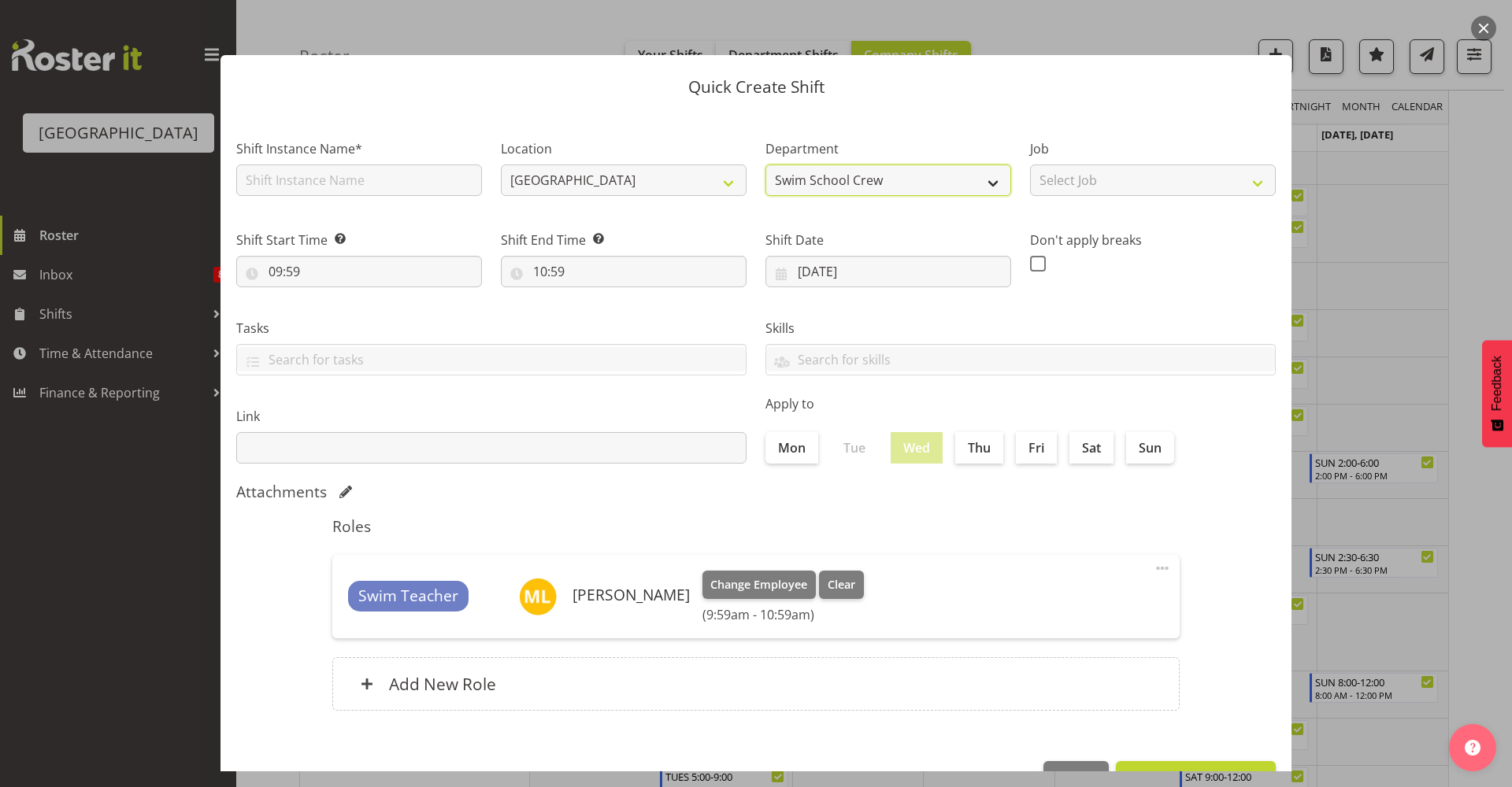
click at [850, 184] on select "Swim School Crew Lifeguard Crew" at bounding box center [888, 180] width 246 height 31
select select "114"
click at [766, 164] on select "Swim School Crew Lifeguard Crew" at bounding box center [888, 180] width 246 height 31
click at [396, 172] on input "text" at bounding box center [359, 180] width 246 height 31
type input "Fill in shift"
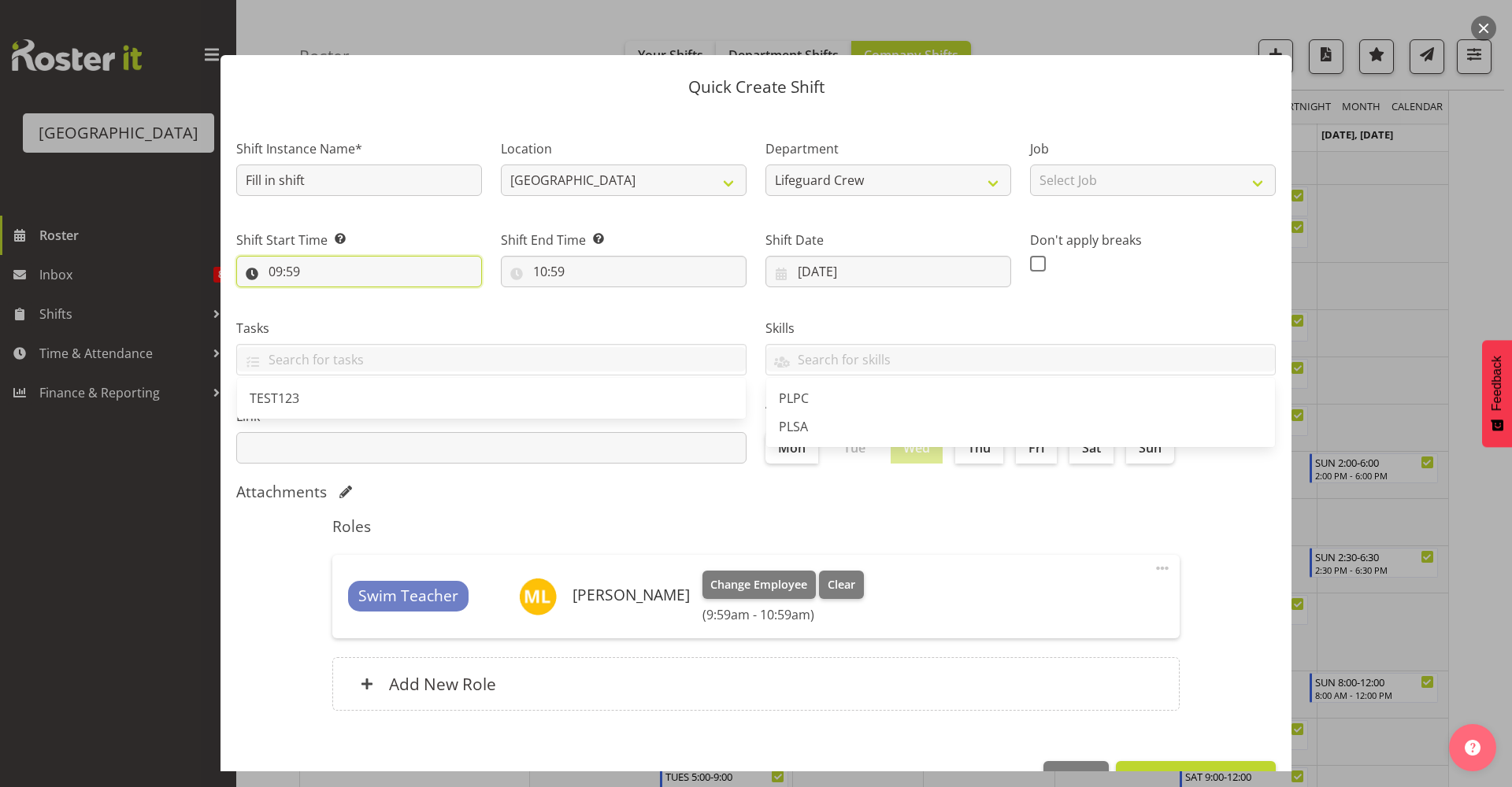
click at [348, 271] on input "09:59" at bounding box center [359, 272] width 246 height 31
click at [342, 323] on select "00 01 02 03 04 05 06 07 08 09 10 11 12 13 14 15 16 17 18 19 20 21 22 23" at bounding box center [343, 313] width 36 height 31
select select "13"
click at [326, 297] on select "00 01 02 03 04 05 06 07 08 09 10 11 12 13 14 15 16 17 18 19 20 21 22 23" at bounding box center [343, 313] width 36 height 31
type input "13:59"
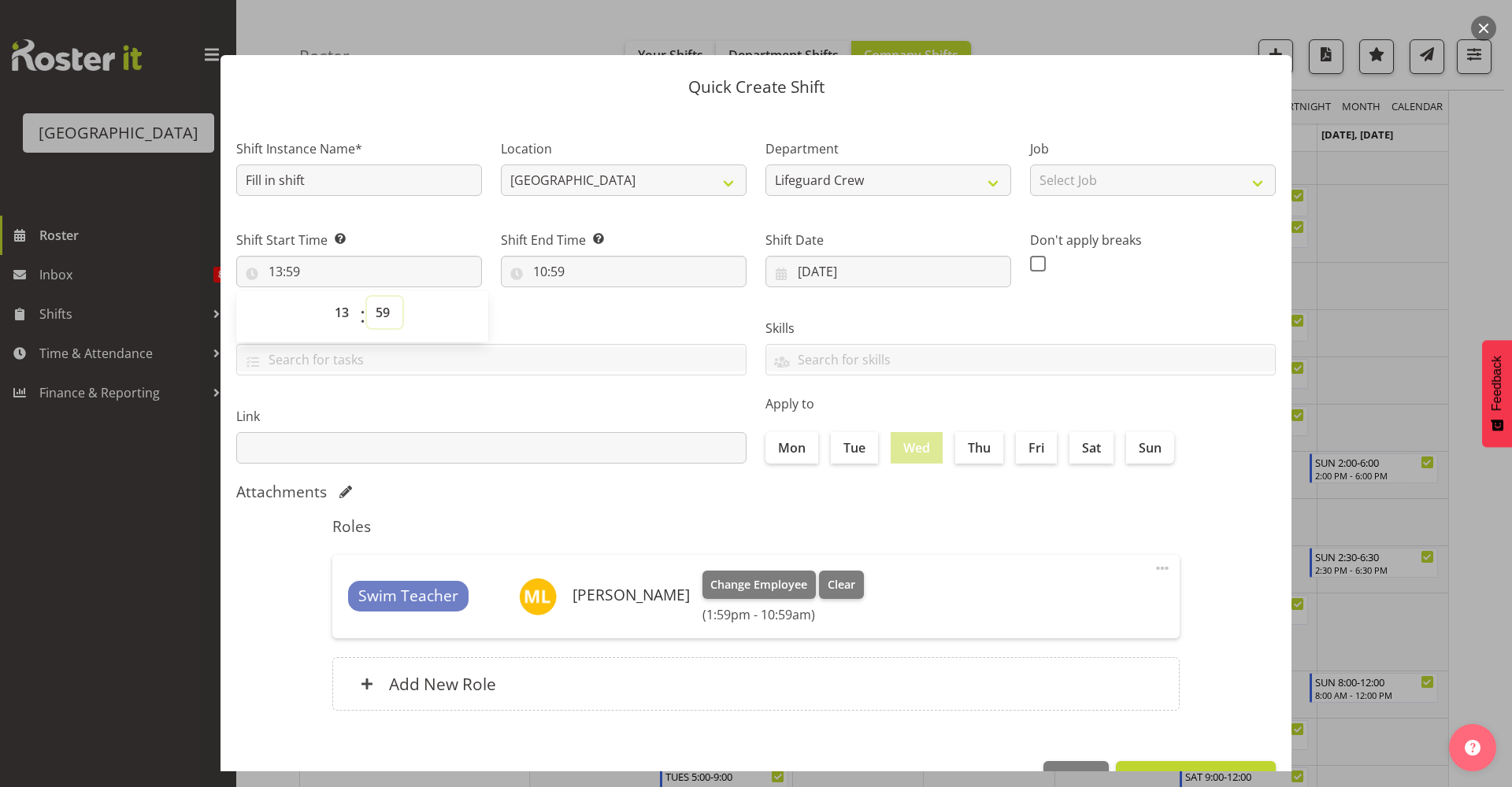
click at [390, 307] on select "00 01 02 03 04 05 06 07 08 09 10 11 12 13 14 15 16 17 18 19 20 21 22 23 24 25 2…" at bounding box center [384, 313] width 36 height 31
select select "0"
click at [367, 297] on select "00 01 02 03 04 05 06 07 08 09 10 11 12 13 14 15 16 17 18 19 20 21 22 23 24 25 2…" at bounding box center [384, 313] width 36 height 31
type input "13:00"
click at [852, 177] on select "Swim School Crew Lifeguard Crew" at bounding box center [888, 180] width 246 height 31
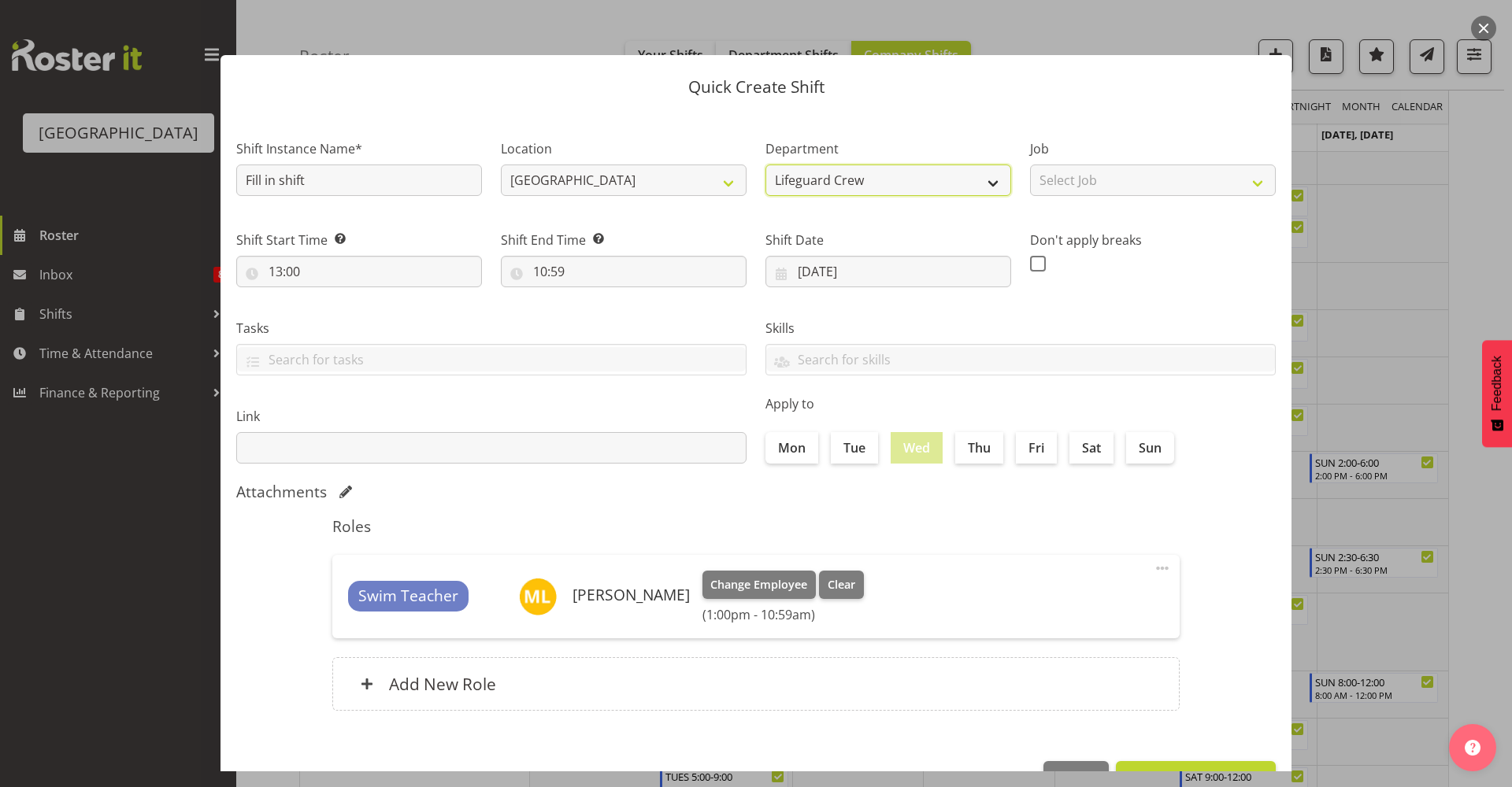
click at [852, 177] on select "Swim School Crew Lifeguard Crew" at bounding box center [888, 180] width 246 height 31
click at [1154, 570] on span at bounding box center [1162, 569] width 19 height 19
click at [1100, 630] on link "Delete" at bounding box center [1095, 631] width 152 height 29
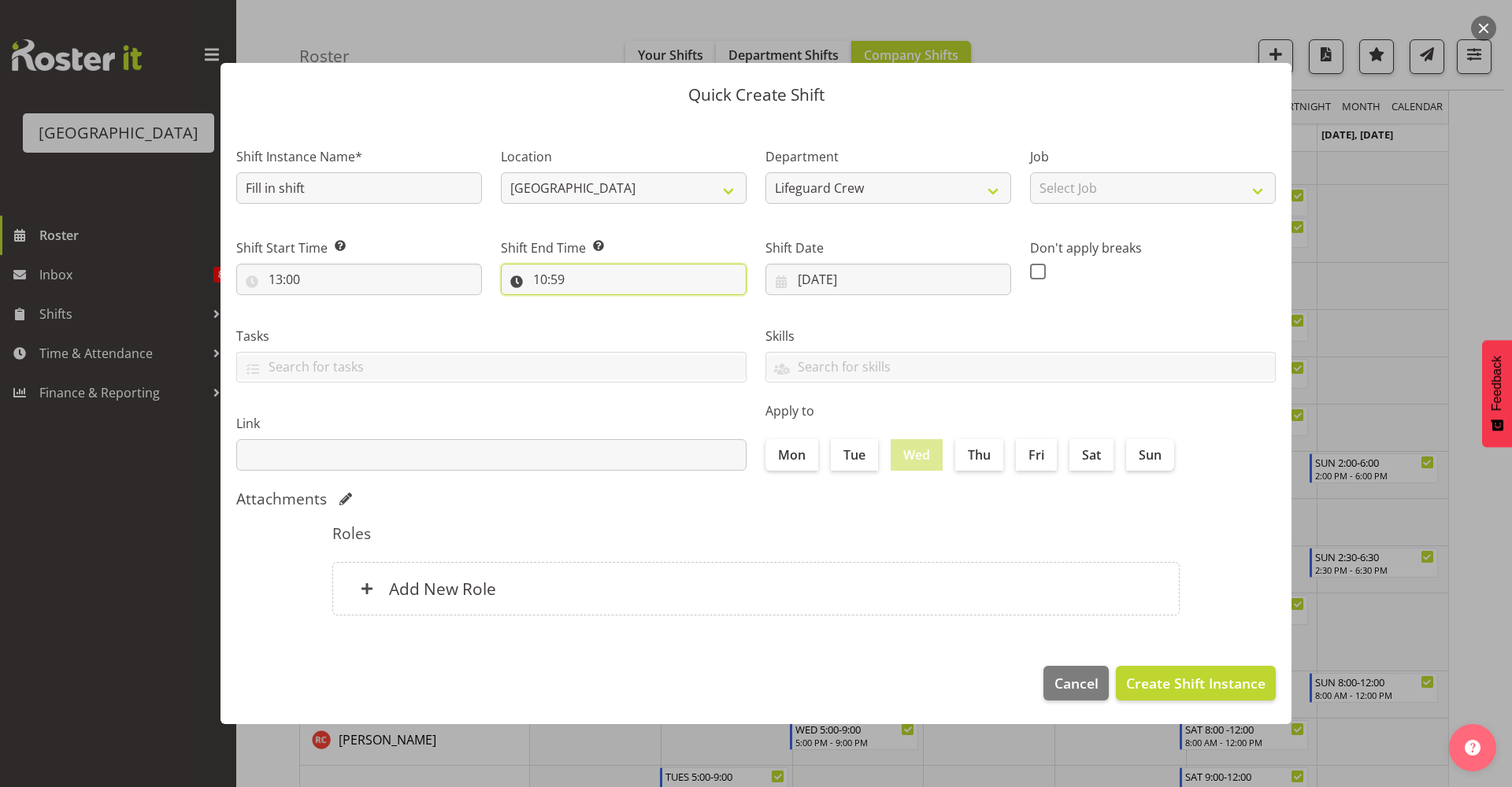
click at [552, 273] on input "10:59" at bounding box center [624, 280] width 246 height 31
click at [611, 326] on select "00 01 02 03 04 05 06 07 08 09 10 11 12 13 14 15 16 17 18 19 20 21 22 23" at bounding box center [608, 320] width 36 height 31
select select "19"
click at [591, 305] on select "00 01 02 03 04 05 06 07 08 09 10 11 12 13 14 15 16 17 18 19 20 21 22 23" at bounding box center [608, 320] width 36 height 31
type input "19:59"
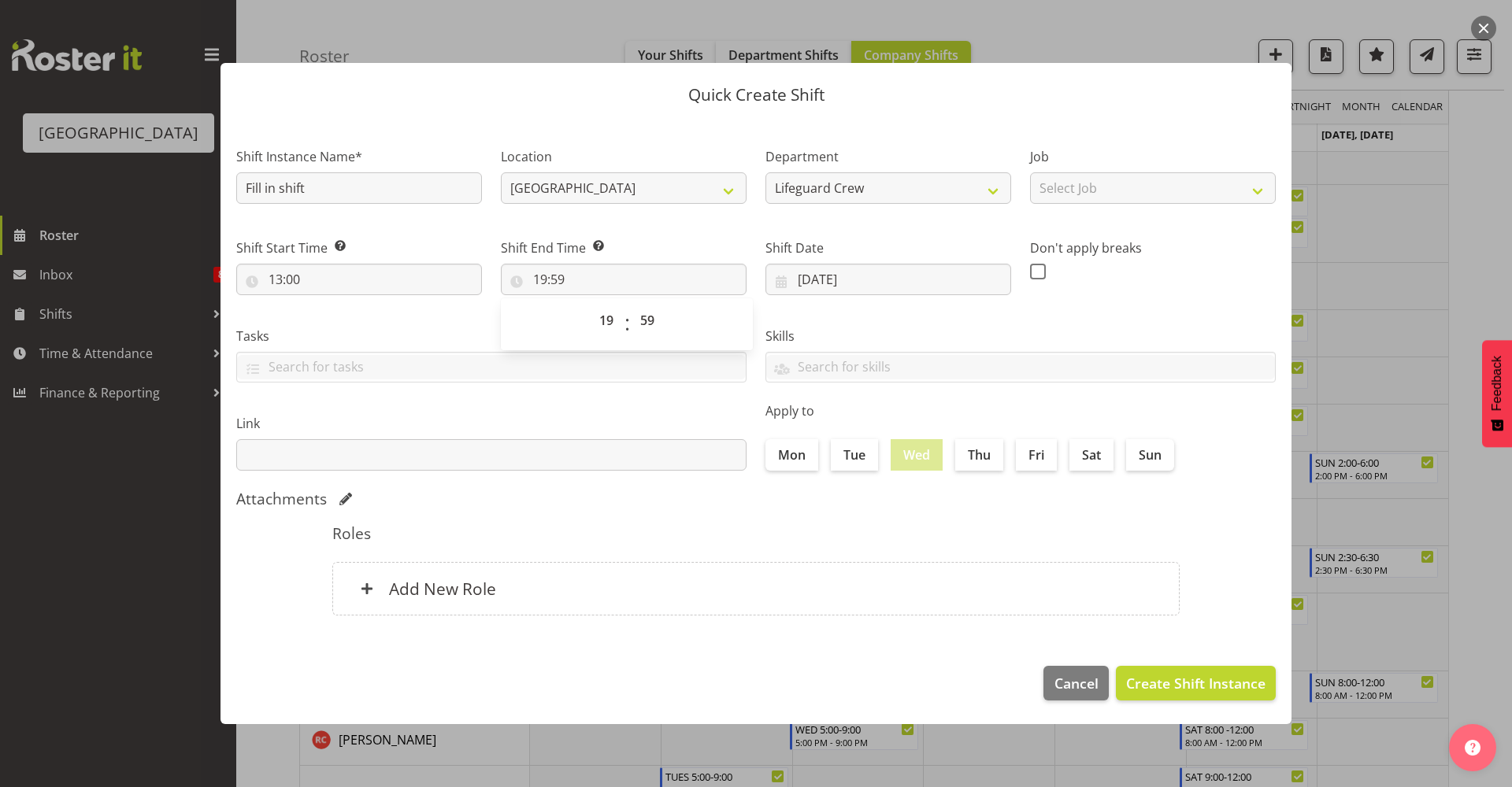
click at [630, 317] on div "00 01 02 03 04 05 06 07 08 09 10 11 12 13 14 15 16 17 18 19 20 21 22 23 24 25 2…" at bounding box center [647, 324] width 36 height 39
click at [646, 316] on select "00 01 02 03 04 05 06 07 08 09 10 11 12 13 14 15 16 17 18 19 20 21 22 23 24 25 2…" at bounding box center [649, 320] width 36 height 31
select select "0"
click at [631, 305] on select "00 01 02 03 04 05 06 07 08 09 10 11 12 13 14 15 16 17 18 19 20 21 22 23 24 25 2…" at bounding box center [649, 320] width 36 height 31
type input "19:00"
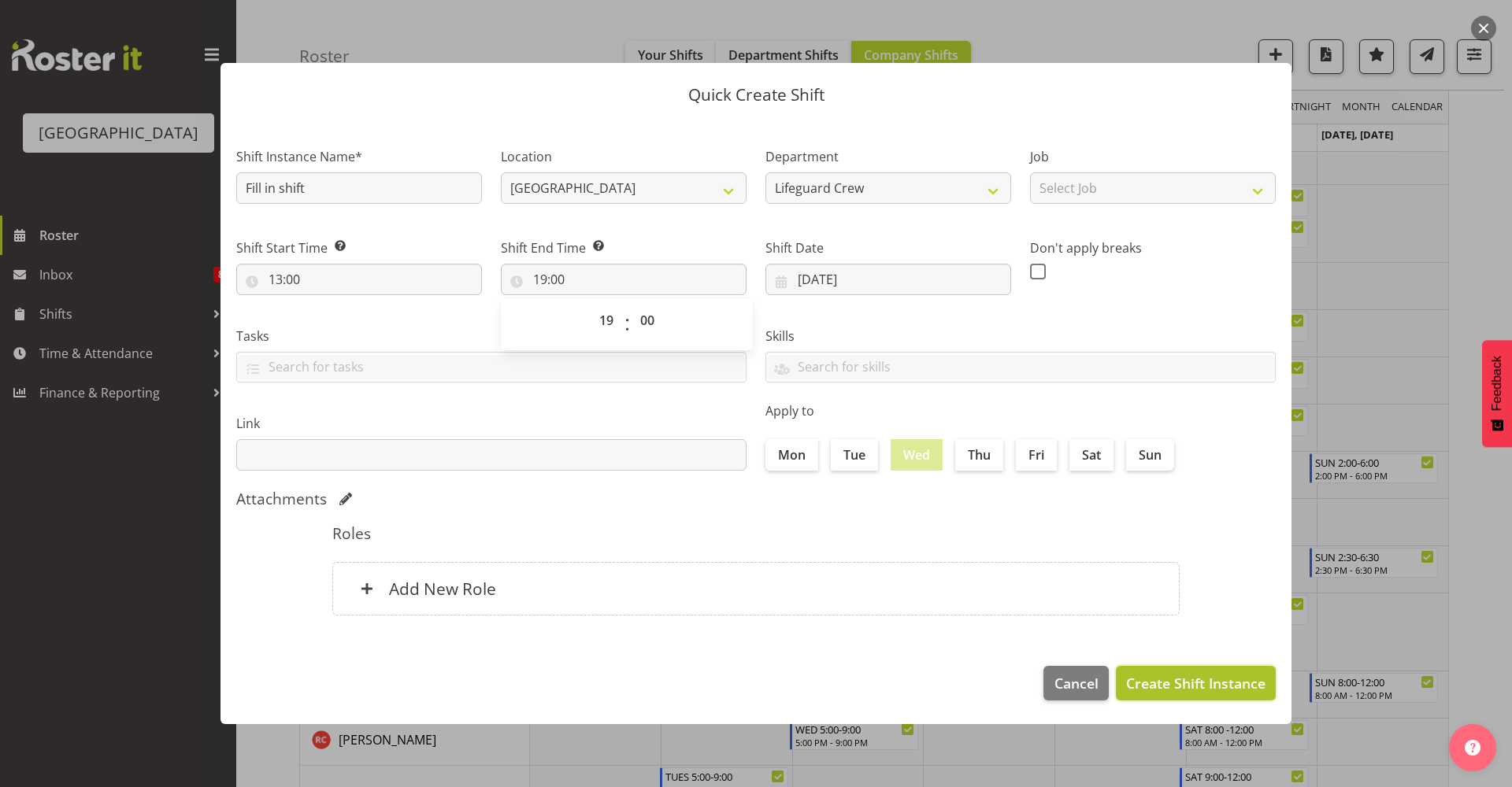
click at [1197, 687] on span "Create Shift Instance" at bounding box center [1195, 683] width 139 height 21
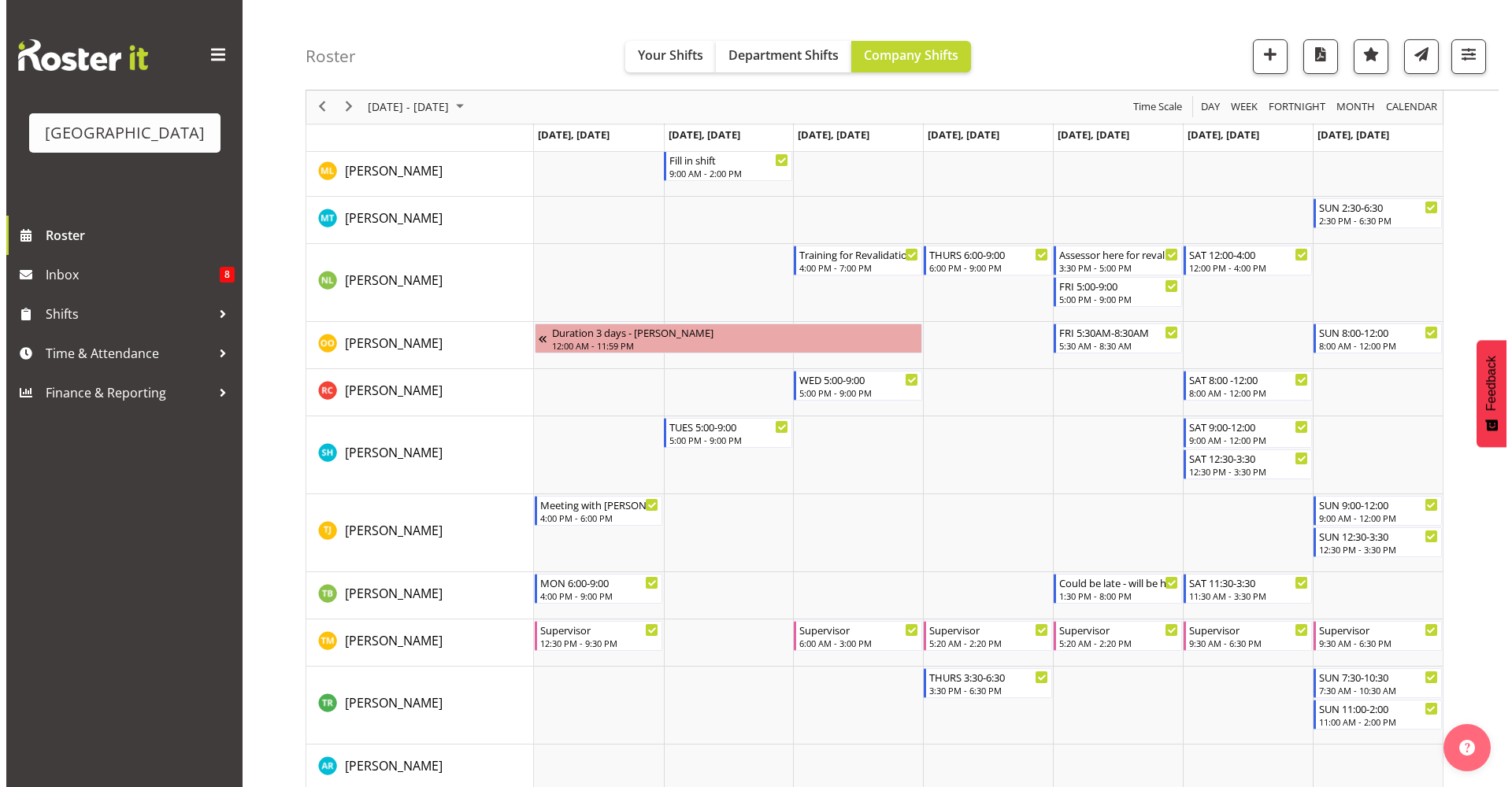
scroll to position [1610, 0]
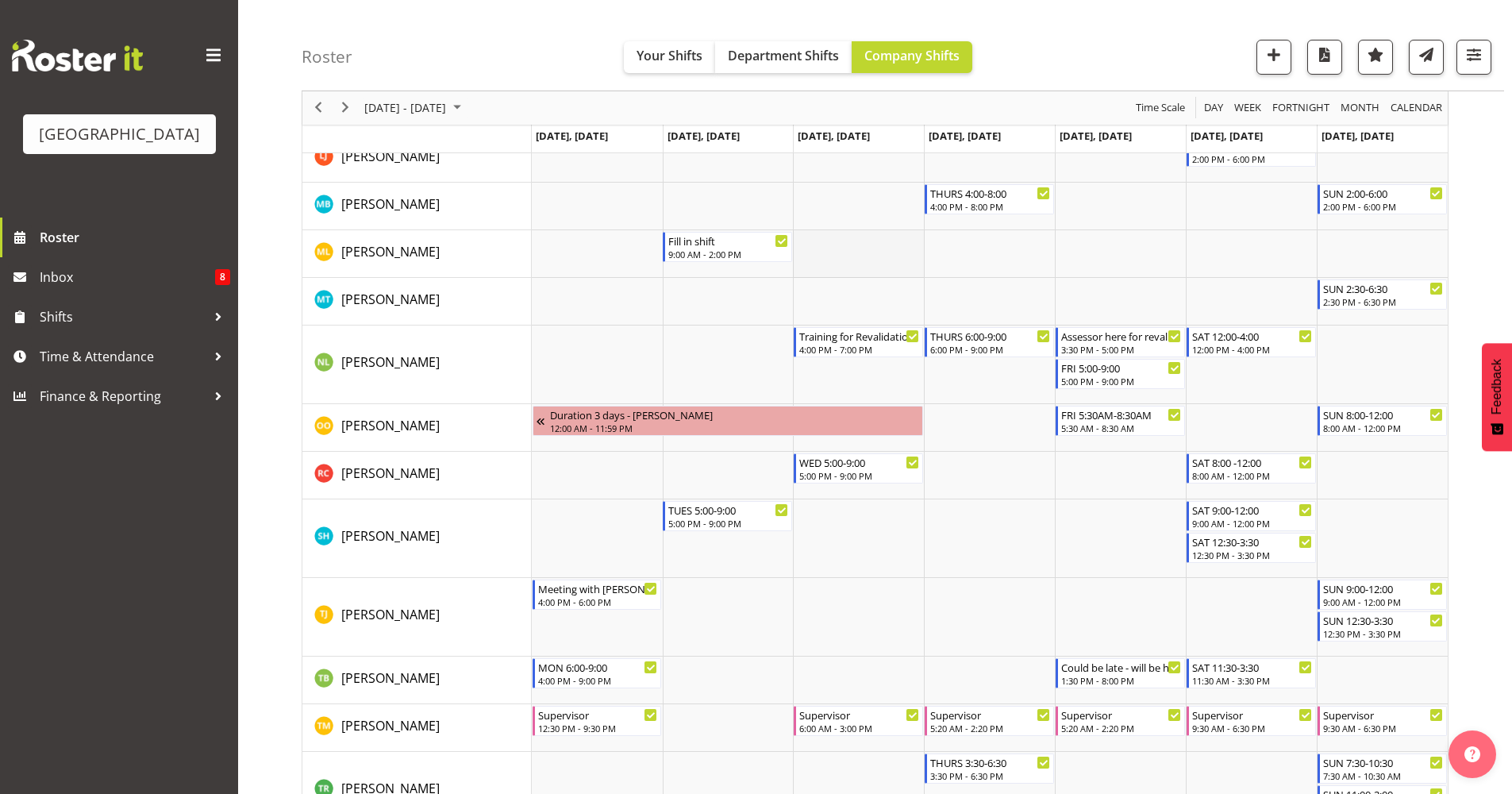
click at [850, 252] on td "Timeline Week of October 9, 2025" at bounding box center [858, 254] width 131 height 48
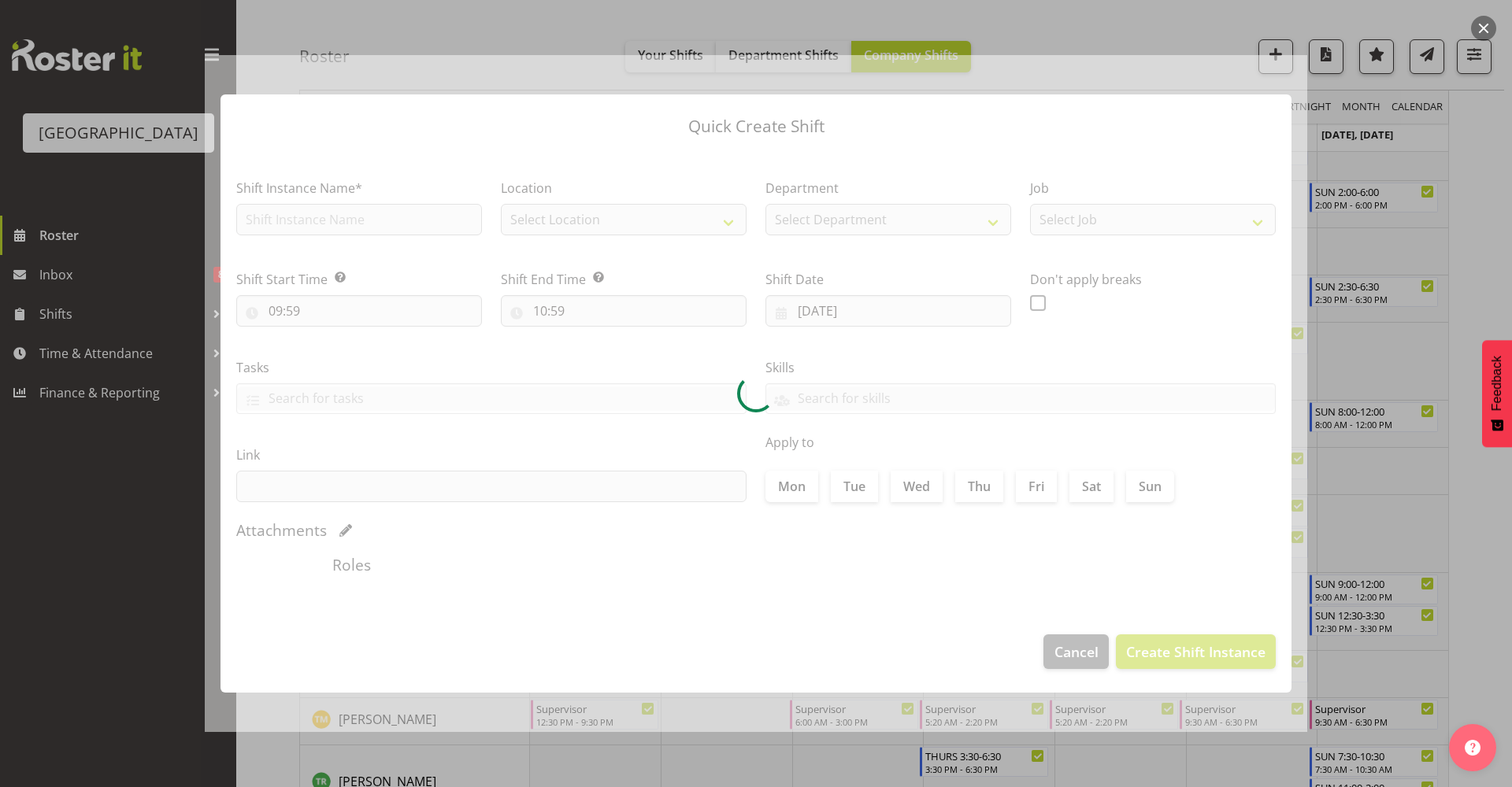
type input "08/10/2025"
checkbox input "true"
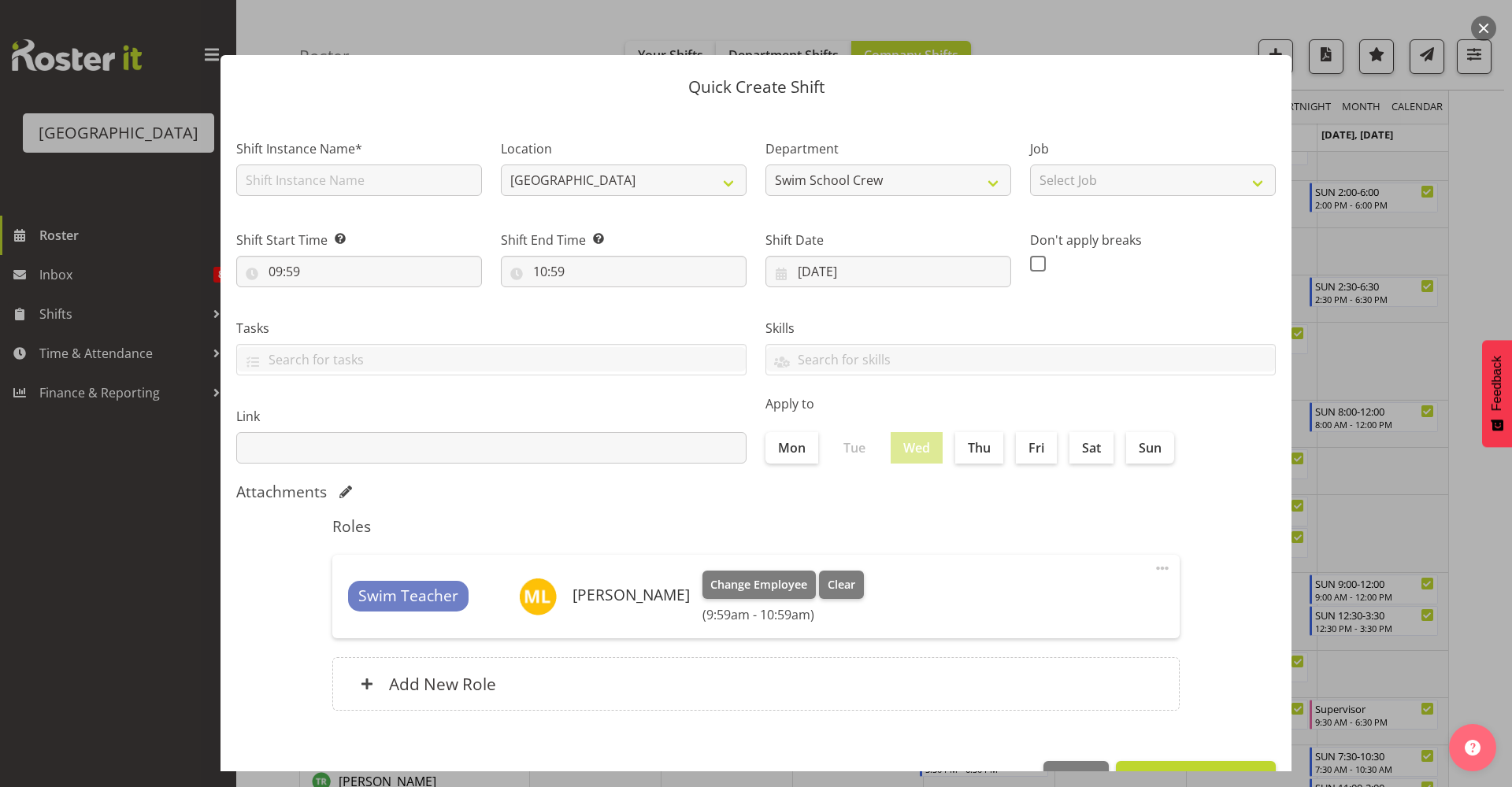
click at [1153, 563] on span at bounding box center [1162, 569] width 19 height 19
click at [1080, 629] on link "Delete" at bounding box center [1095, 631] width 152 height 29
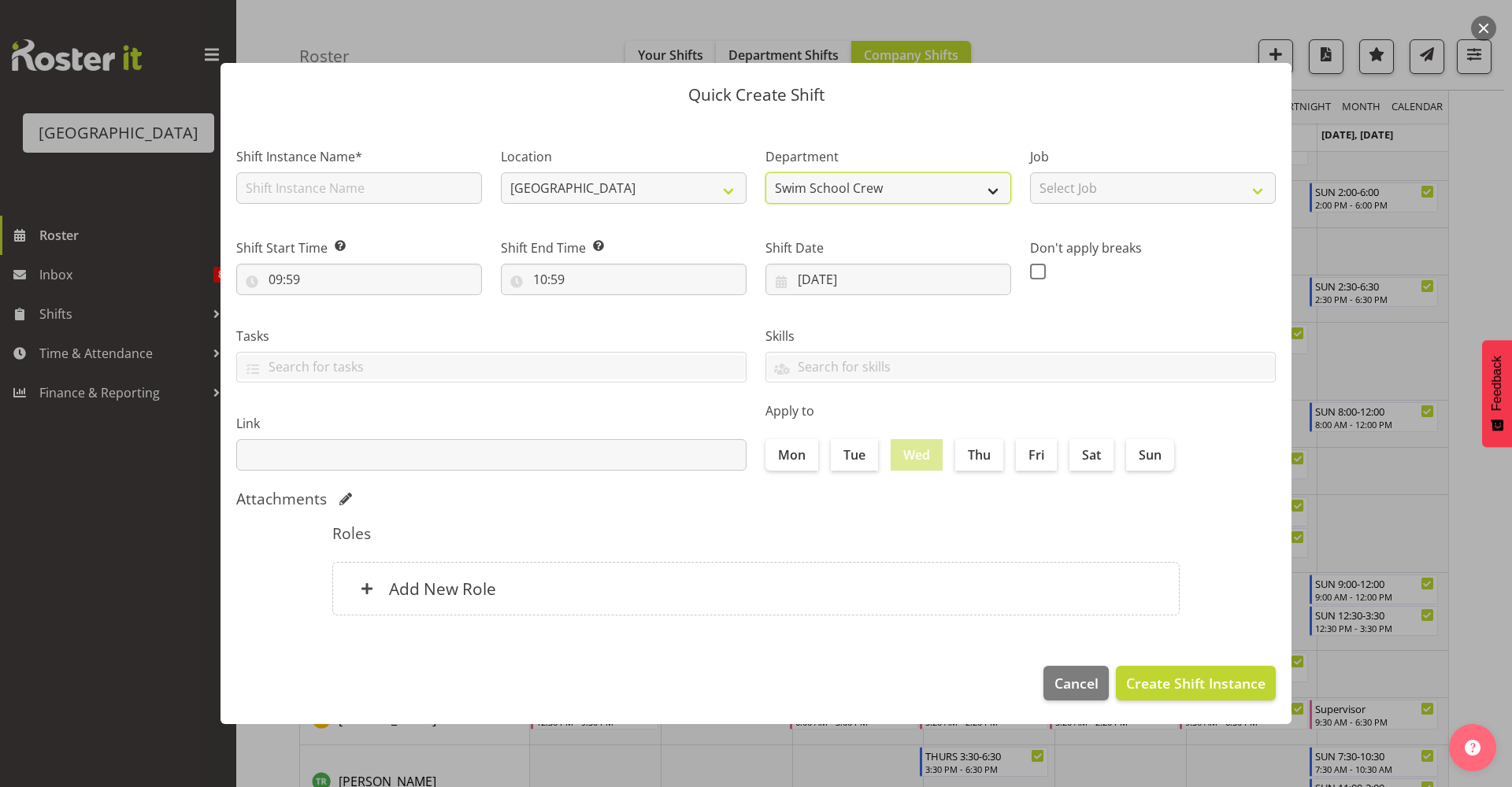
click at [868, 174] on select "Swim School Crew Lifeguard Crew" at bounding box center [888, 188] width 246 height 31
select select "114"
click at [766, 172] on select "Swim School Crew Lifeguard Crew" at bounding box center [888, 188] width 246 height 31
click at [350, 185] on input "text" at bounding box center [359, 188] width 246 height 31
type input "Fill in shift"
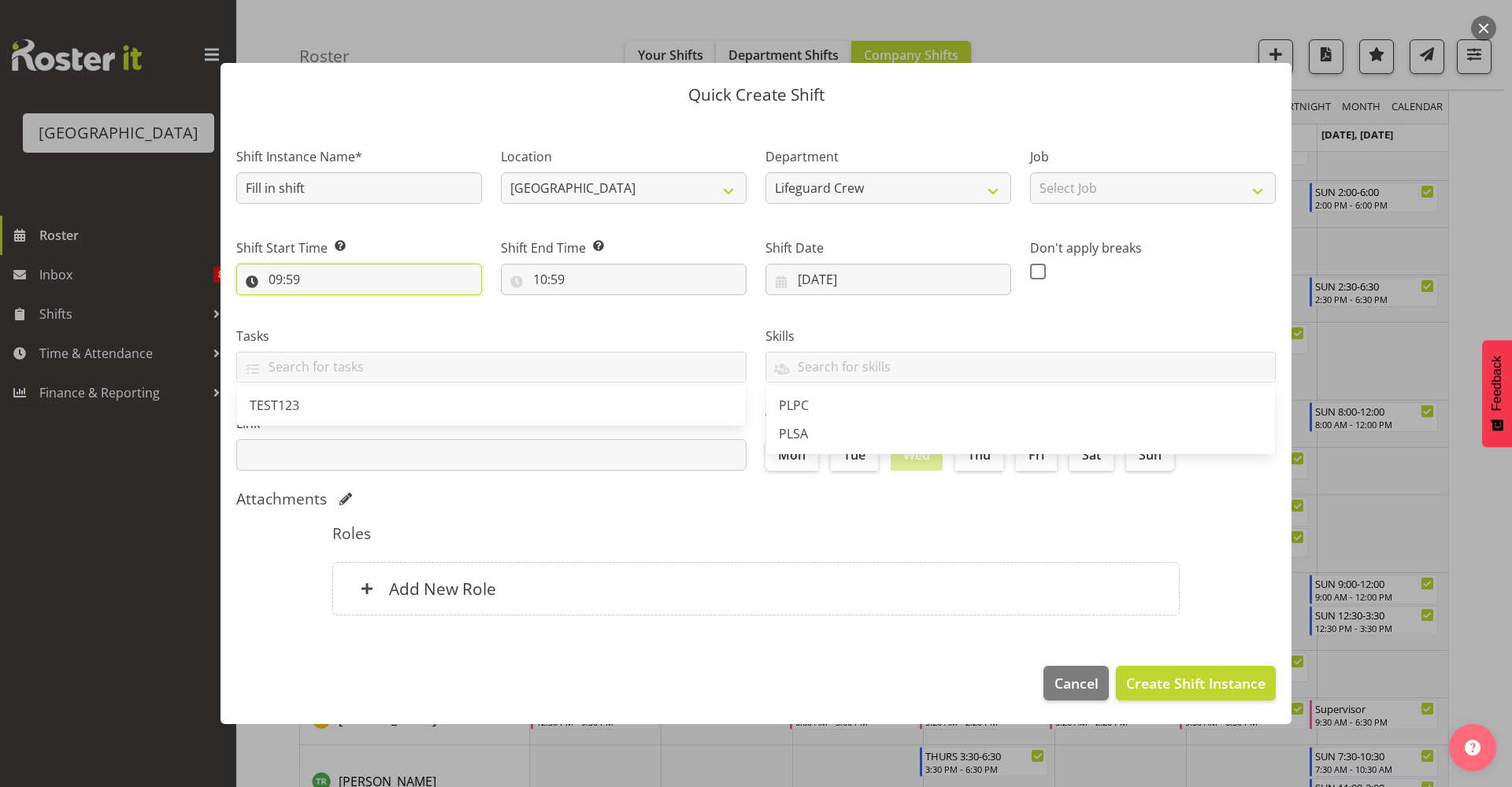
click at [336, 286] on input "09:59" at bounding box center [359, 280] width 246 height 31
click at [343, 323] on select "00 01 02 03 04 05 06 07 08 09 10 11 12 13 14 15 16 17 18 19 20 21 22 23" at bounding box center [343, 320] width 36 height 31
click at [326, 305] on select "00 01 02 03 04 05 06 07 08 09 10 11 12 13 14 15 16 17 18 19 20 21 22 23" at bounding box center [343, 320] width 36 height 31
click at [343, 326] on select "00 01 02 03 04 05 06 07 08 09 10 11 12 13 14 15 16 17 18 19 20 21 22 23" at bounding box center [343, 320] width 36 height 31
select select "13"
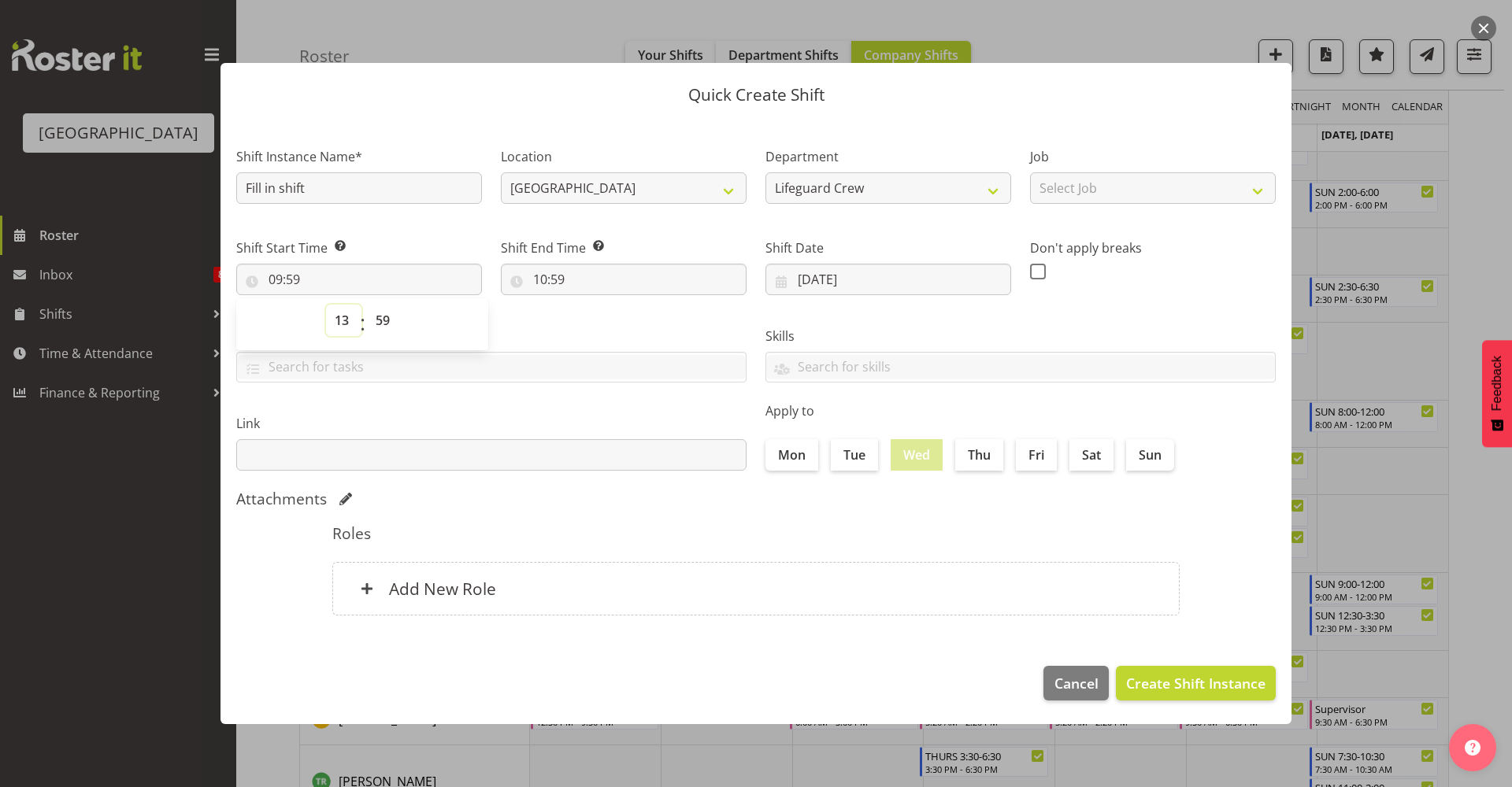
click at [326, 305] on select "00 01 02 03 04 05 06 07 08 09 10 11 12 13 14 15 16 17 18 19 20 21 22 23" at bounding box center [343, 320] width 36 height 31
type input "13:59"
drag, startPoint x: 378, startPoint y: 326, endPoint x: 385, endPoint y: 337, distance: 13.0
click at [378, 326] on select "00 01 02 03 04 05 06 07 08 09 10 11 12 13 14 15 16 17 18 19 20 21 22 23 24 25 2…" at bounding box center [384, 320] width 36 height 31
select select "0"
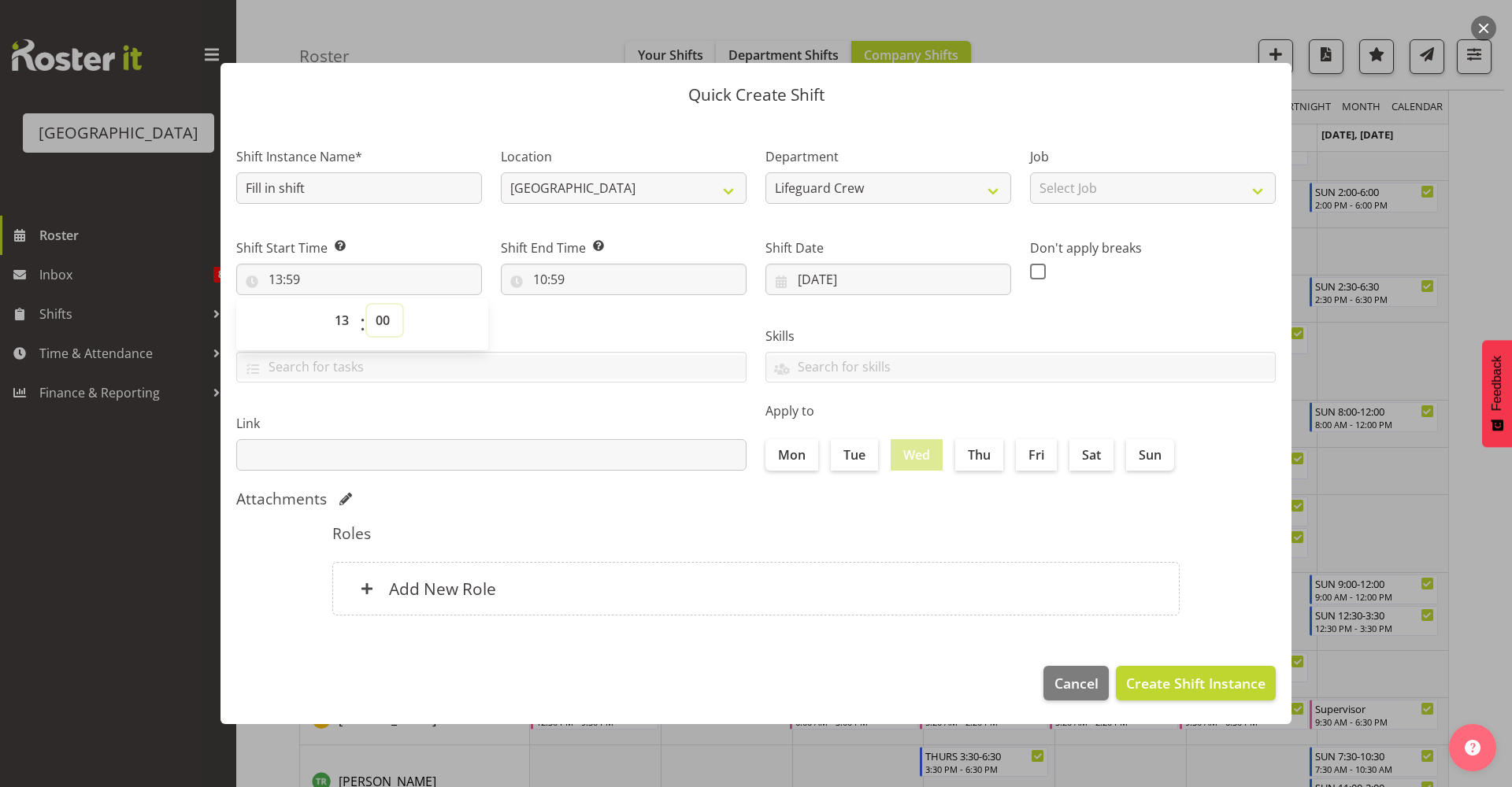
click at [367, 305] on select "00 01 02 03 04 05 06 07 08 09 10 11 12 13 14 15 16 17 18 19 20 21 22 23 24 25 2…" at bounding box center [384, 320] width 36 height 31
type input "13:00"
click at [541, 276] on input "10:59" at bounding box center [624, 280] width 246 height 31
click at [595, 316] on select "00 01 02 03 04 05 06 07 08 09 10 11 12 13 14 15 16 17 18 19 20 21 22 23" at bounding box center [608, 320] width 36 height 31
select select "19"
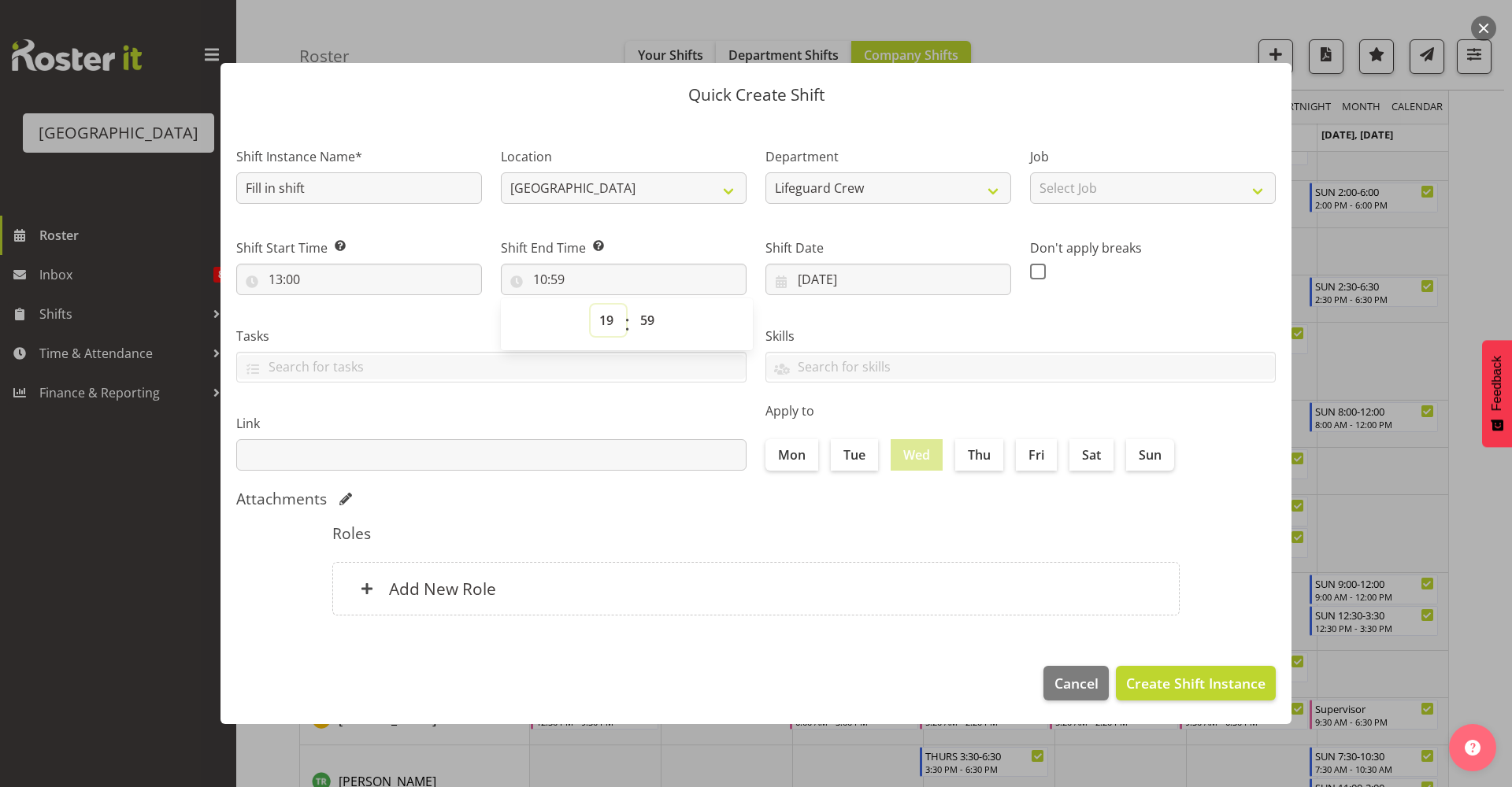
click at [591, 305] on select "00 01 02 03 04 05 06 07 08 09 10 11 12 13 14 15 16 17 18 19 20 21 22 23" at bounding box center [608, 320] width 36 height 31
type input "19:59"
drag, startPoint x: 649, startPoint y: 309, endPoint x: 656, endPoint y: 338, distance: 29.8
click at [649, 309] on select "00 01 02 03 04 05 06 07 08 09 10 11 12 13 14 15 16 17 18 19 20 21 22 23 24 25 2…" at bounding box center [649, 320] width 36 height 31
select select "0"
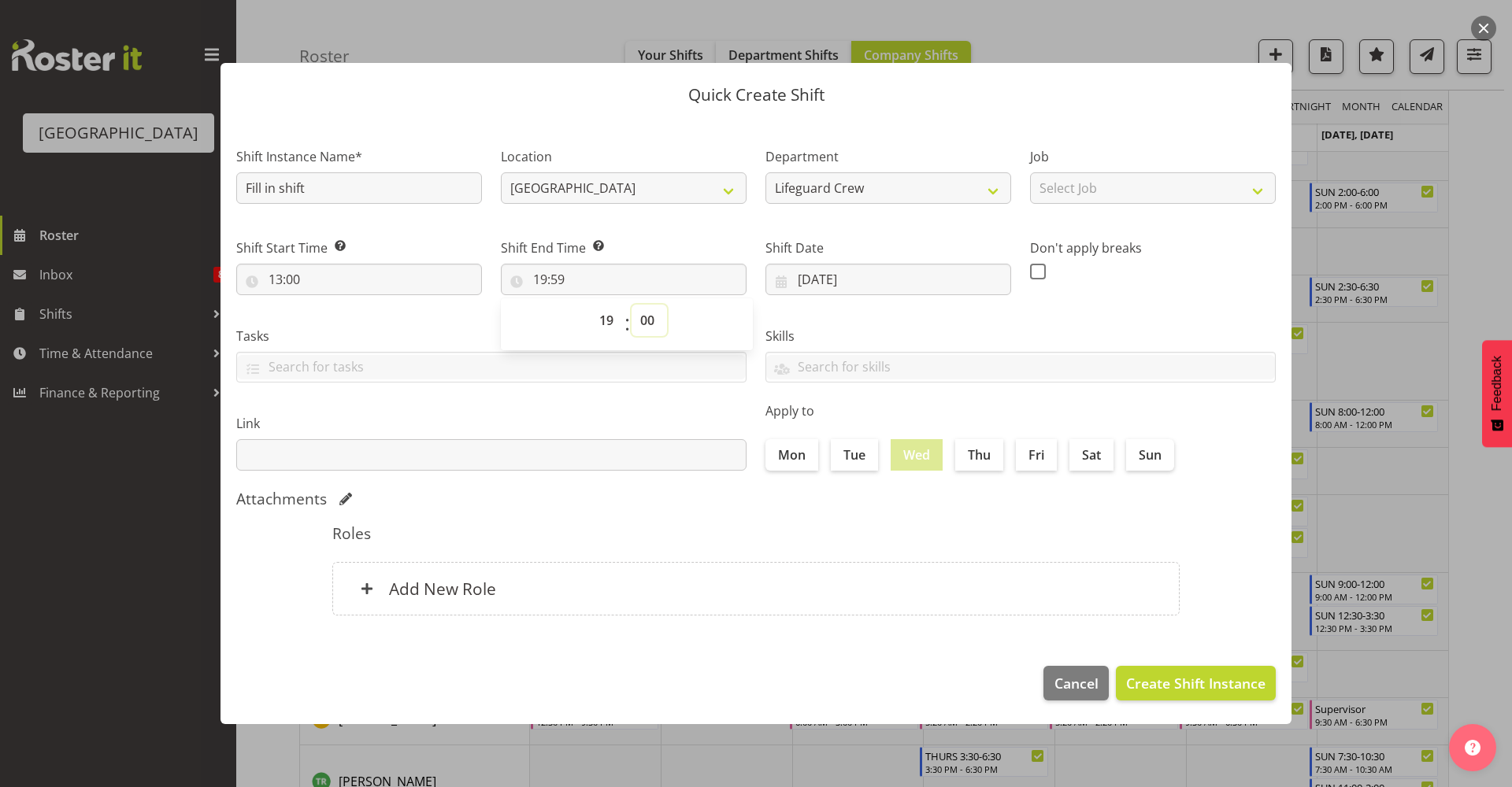
click at [631, 305] on select "00 01 02 03 04 05 06 07 08 09 10 11 12 13 14 15 16 17 18 19 20 21 22 23 24 25 2…" at bounding box center [649, 320] width 36 height 31
type input "19:00"
click at [846, 511] on div "Attachments" at bounding box center [756, 500] width 1039 height 22
click at [622, 610] on div "Add New Role" at bounding box center [756, 589] width 847 height 54
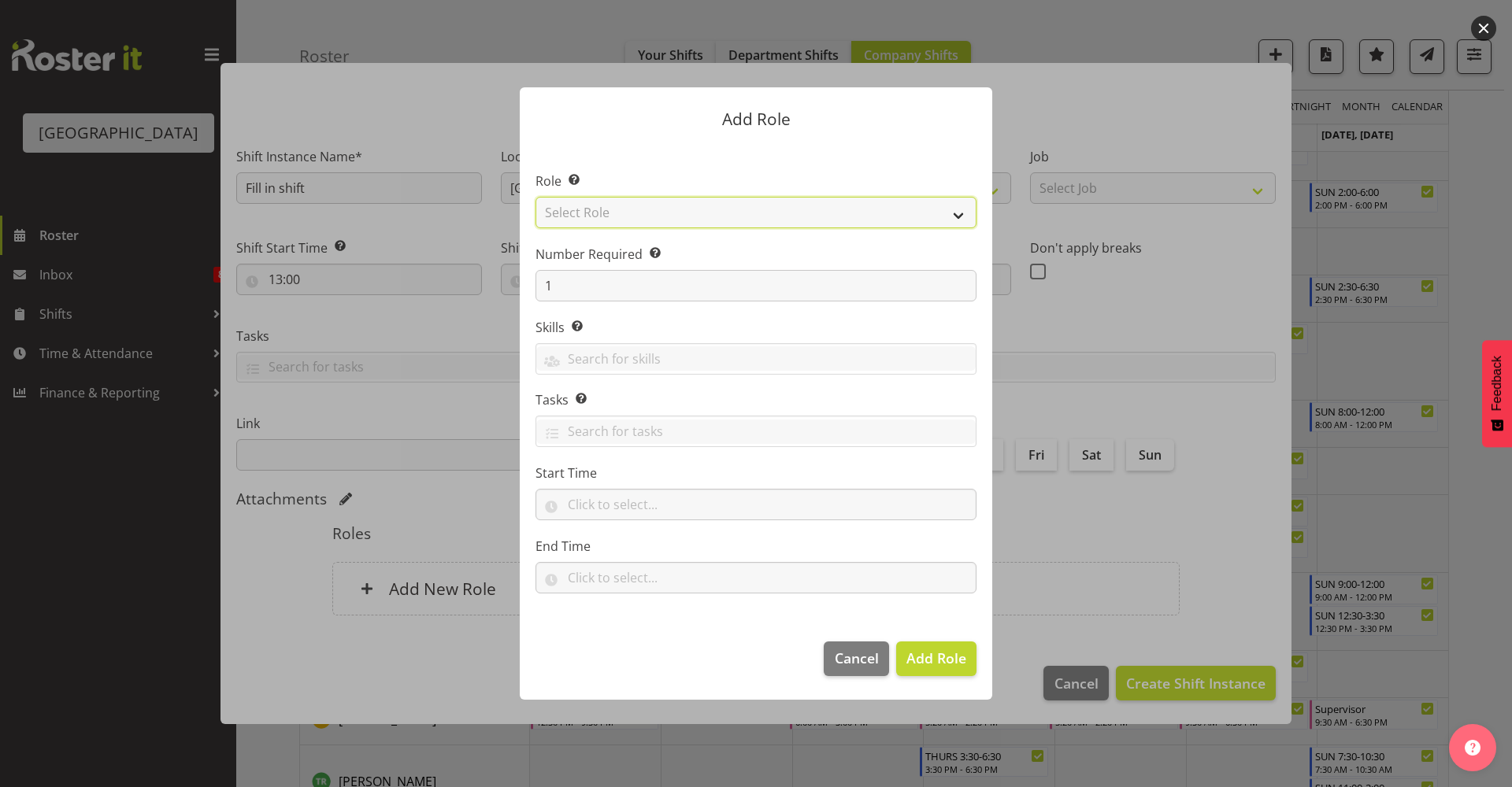
click at [715, 214] on select "Select Role Aquatic Customer Services Officer Cleaner - Splash Palace Facilties…" at bounding box center [755, 212] width 441 height 31
select select "96"
click at [535, 197] on select "Select Role Aquatic Customer Services Officer Cleaner - Splash Palace Facilties…" at bounding box center [755, 212] width 441 height 31
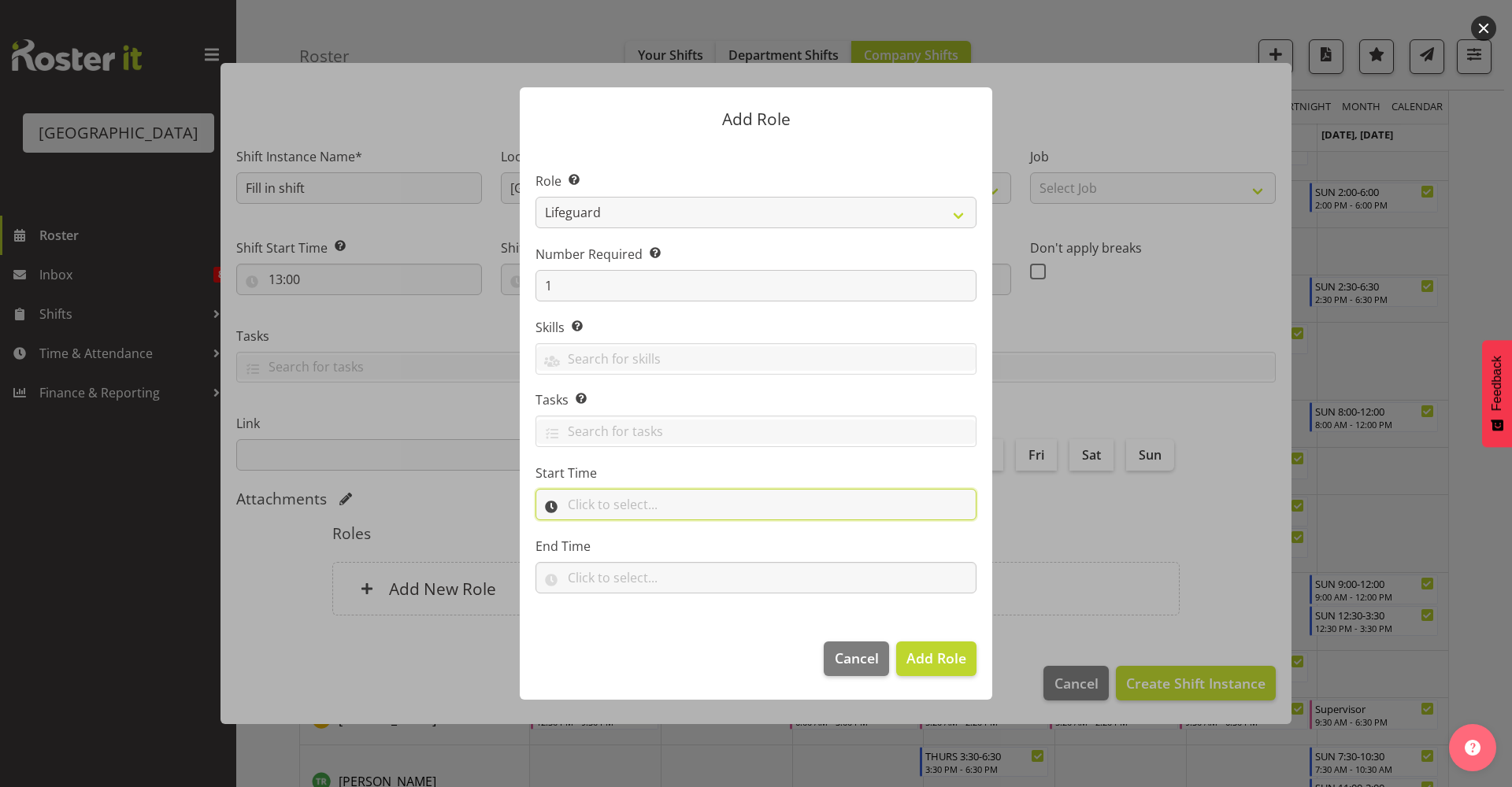
click at [617, 494] on input "text" at bounding box center [755, 505] width 441 height 31
click at [633, 543] on select "00 00 01 02 03 04 05 06 07 08 09 10 11 12 13 14 15 16 17 18 19 20 21 22 23" at bounding box center [643, 545] width 36 height 31
select select "13"
click at [625, 530] on select "00 00 01 02 03 04 05 06 07 08 09 10 11 12 13 14 15 16 17 18 19 20 21 22 23" at bounding box center [643, 545] width 36 height 31
click at [816, 553] on label "End Time" at bounding box center [755, 546] width 441 height 19
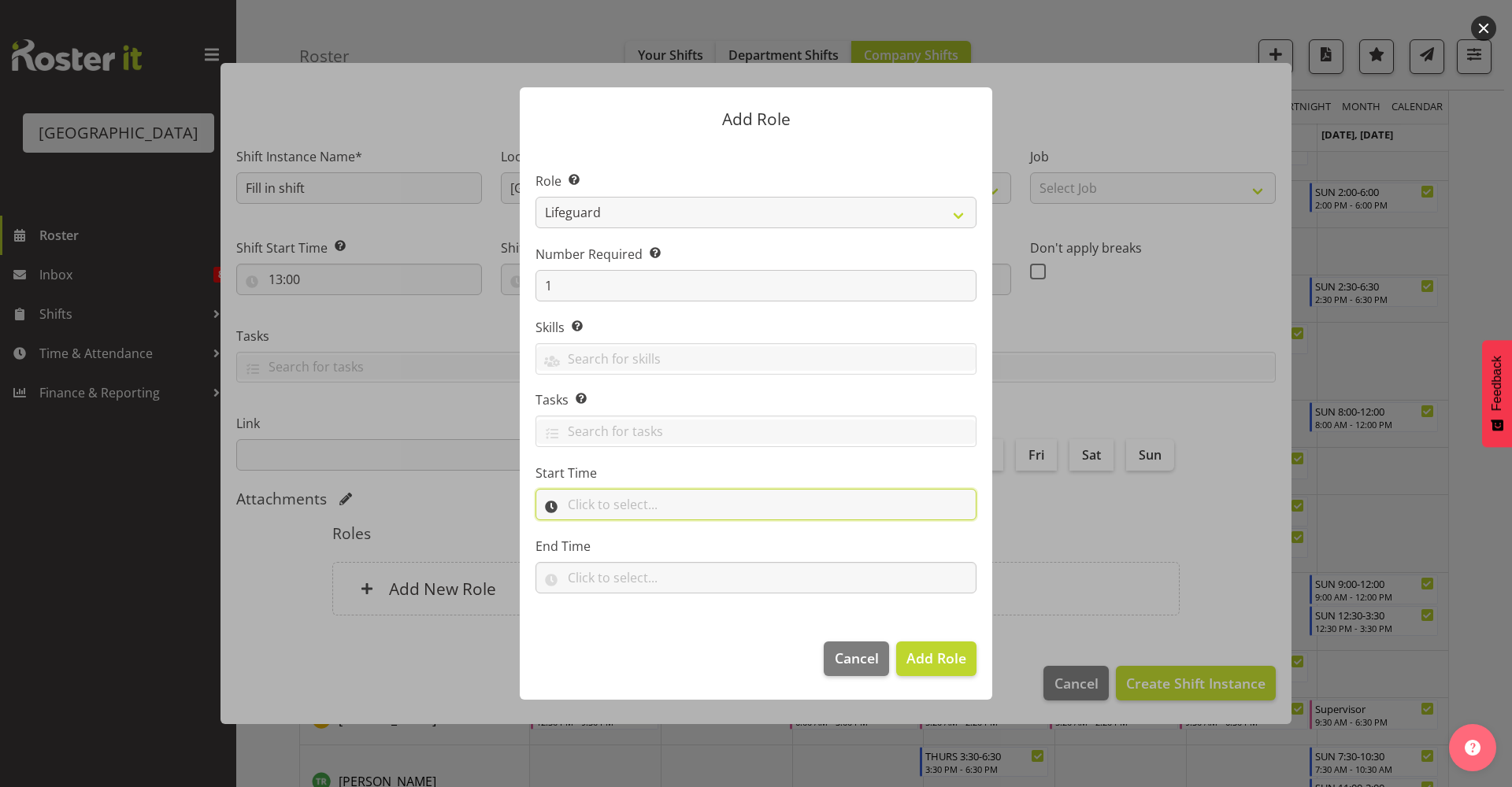
click at [682, 503] on input "text" at bounding box center [755, 505] width 441 height 31
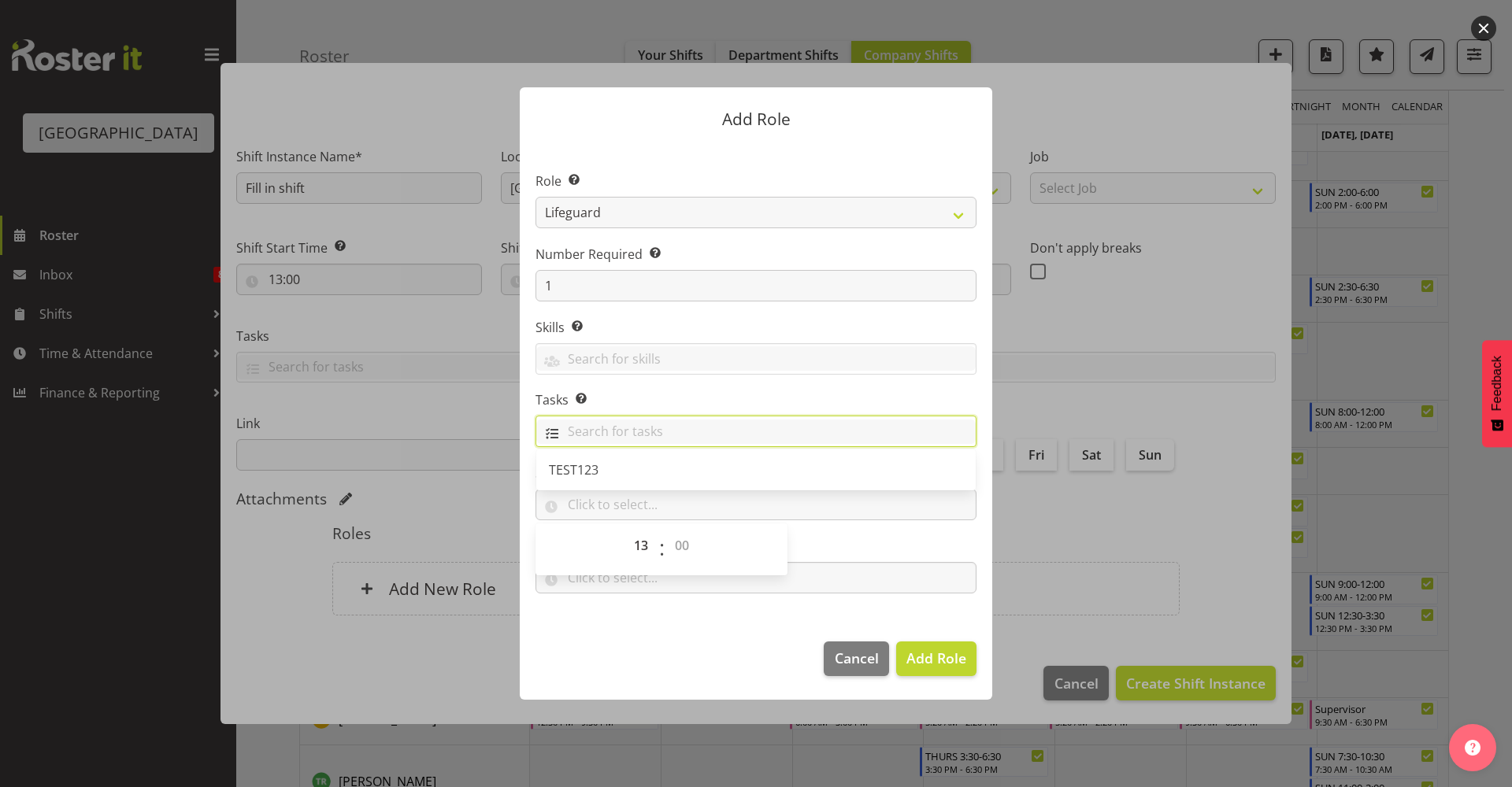
click at [829, 442] on input "text" at bounding box center [755, 432] width 439 height 24
drag, startPoint x: 702, startPoint y: 332, endPoint x: 698, endPoint y: 356, distance: 24.3
click at [702, 332] on label "Skills Selecting skills here means they are specific to this position. When sel…" at bounding box center [755, 327] width 441 height 19
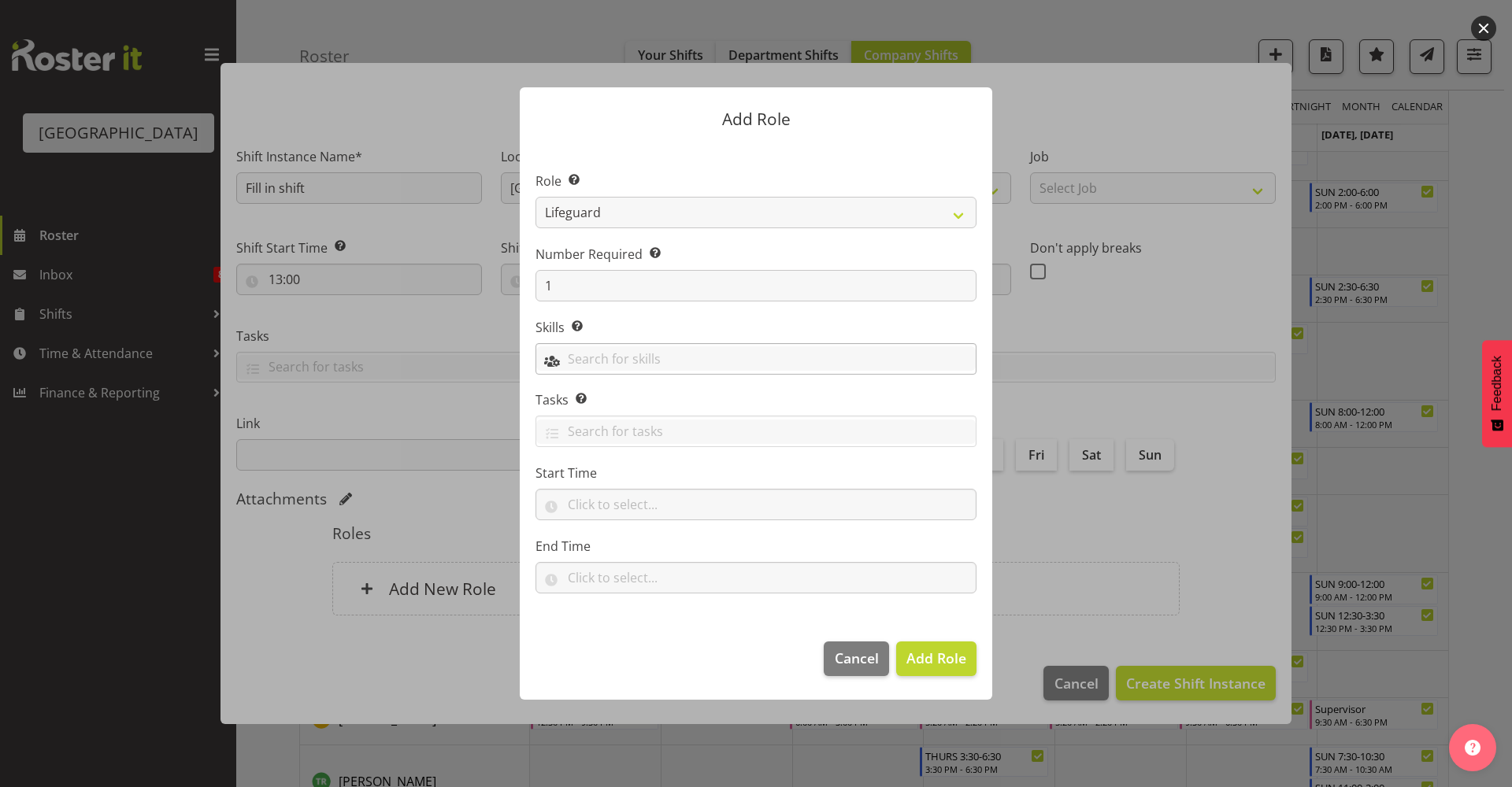
click at [698, 356] on input "text" at bounding box center [755, 358] width 439 height 24
click at [564, 426] on span "PLSA" at bounding box center [564, 426] width 29 height 17
click at [619, 402] on link "PLPC" at bounding box center [755, 397] width 439 height 29
click at [647, 470] on label "Start Time" at bounding box center [755, 474] width 441 height 19
click at [651, 496] on input "text" at bounding box center [755, 505] width 441 height 31
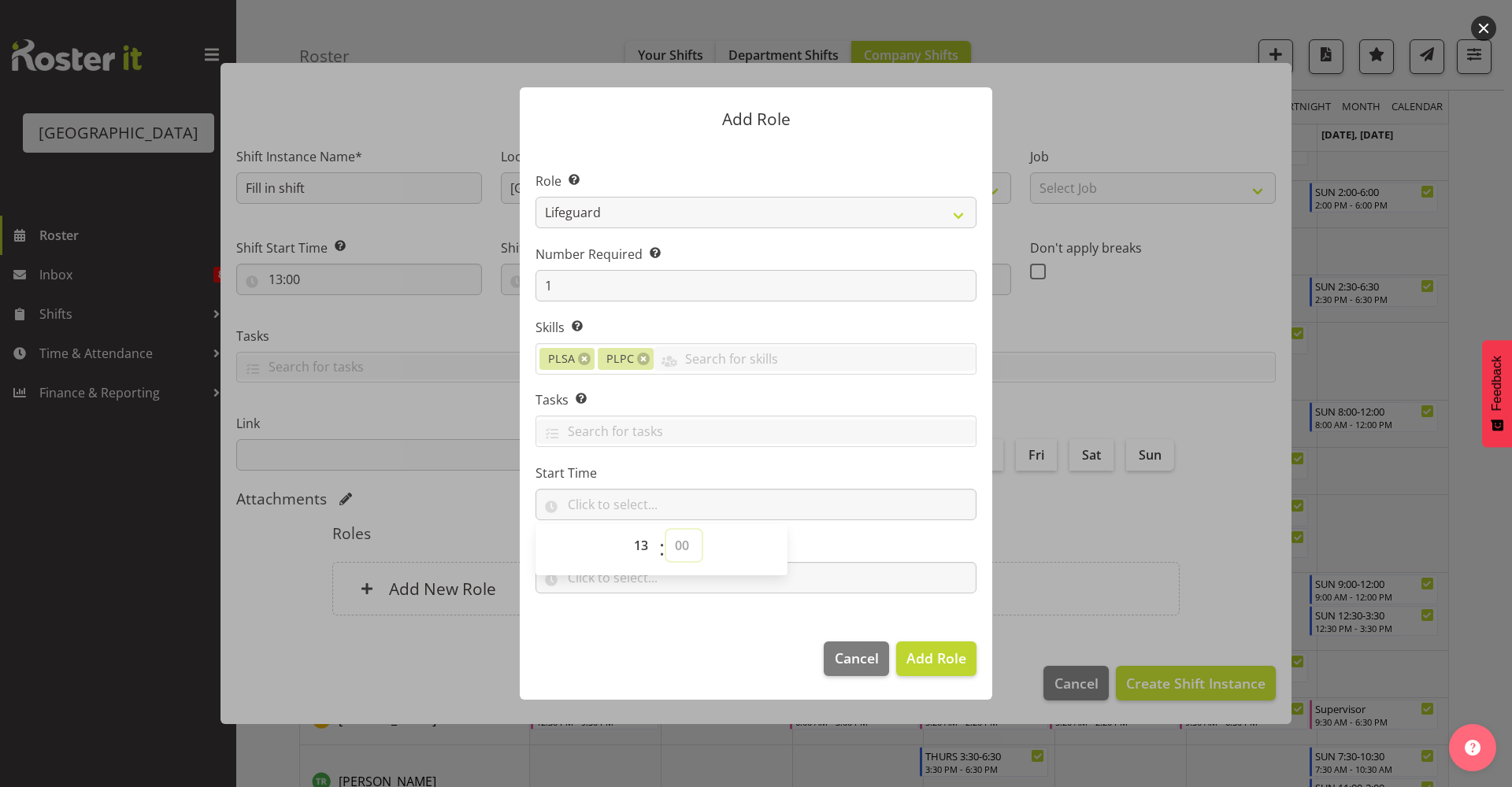
click at [677, 544] on select "00 00 01 02 03 04 05 06 07 08 09 10 11 12 13 14 15 16 17 18 19 20 21 22 23 24 2…" at bounding box center [683, 545] width 36 height 31
select select "0"
click at [666, 530] on select "00 00 01 02 03 04 05 06 07 08 09 10 11 12 13 14 15 16 17 18 19 20 21 22 23 24 2…" at bounding box center [683, 545] width 36 height 31
type input "13:00"
click at [809, 471] on label "Start Time" at bounding box center [755, 474] width 441 height 19
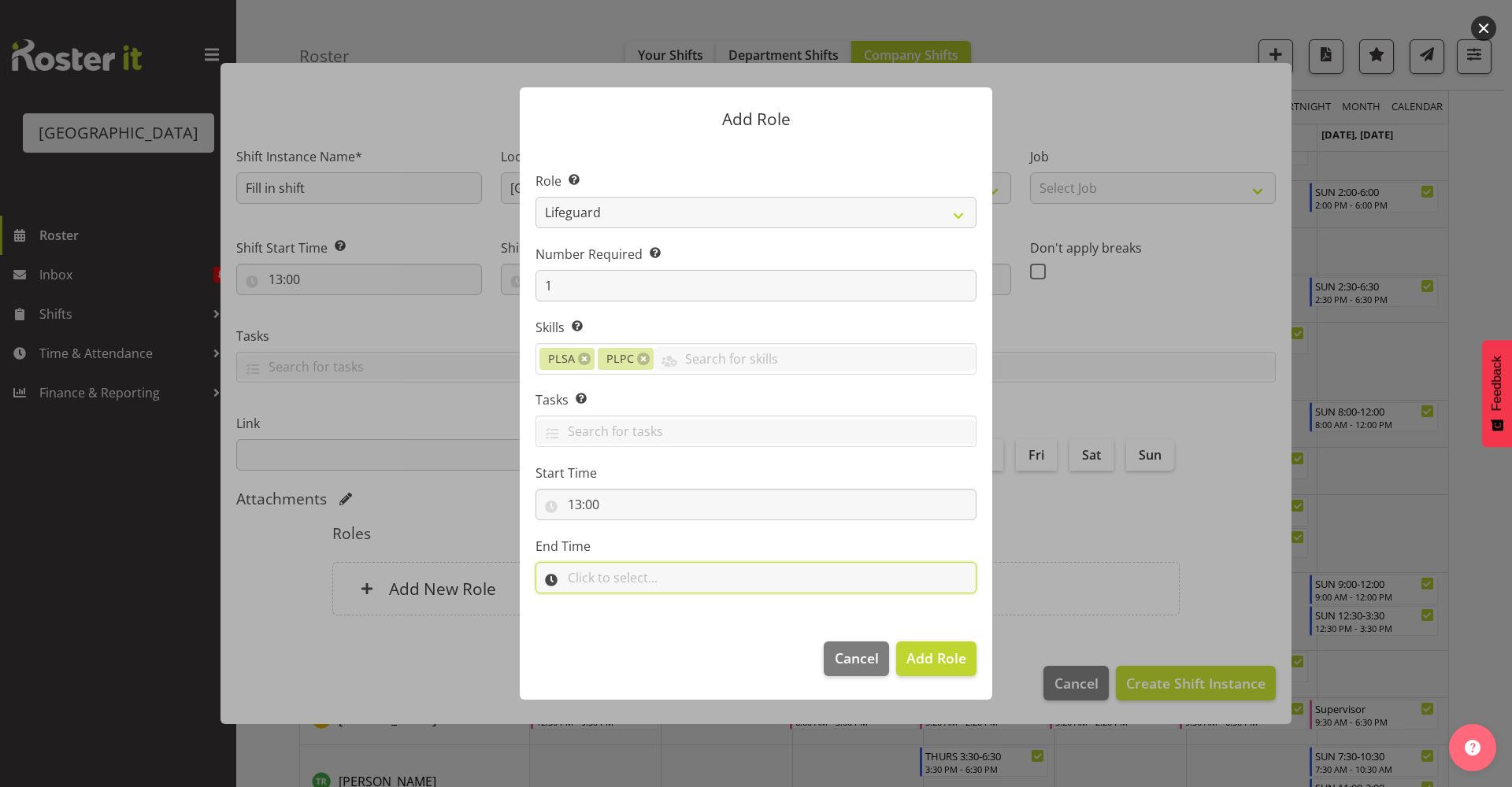
click at [696, 585] on input "text" at bounding box center [755, 577] width 441 height 31
click at [637, 618] on select "00 00 01 02 03 04 05 06 07 08 09 10 11 12 13 14 15 16 17 18 19 20 21 22 23" at bounding box center [643, 618] width 36 height 31
select select "19"
click at [625, 603] on select "00 00 01 02 03 04 05 06 07 08 09 10 11 12 13 14 15 16 17 18 19 20 21 22 23" at bounding box center [643, 618] width 36 height 31
click at [811, 600] on section "Role Select the role you wish to add to the shift. Aquatic Customer Services Of…" at bounding box center [756, 384] width 473 height 481
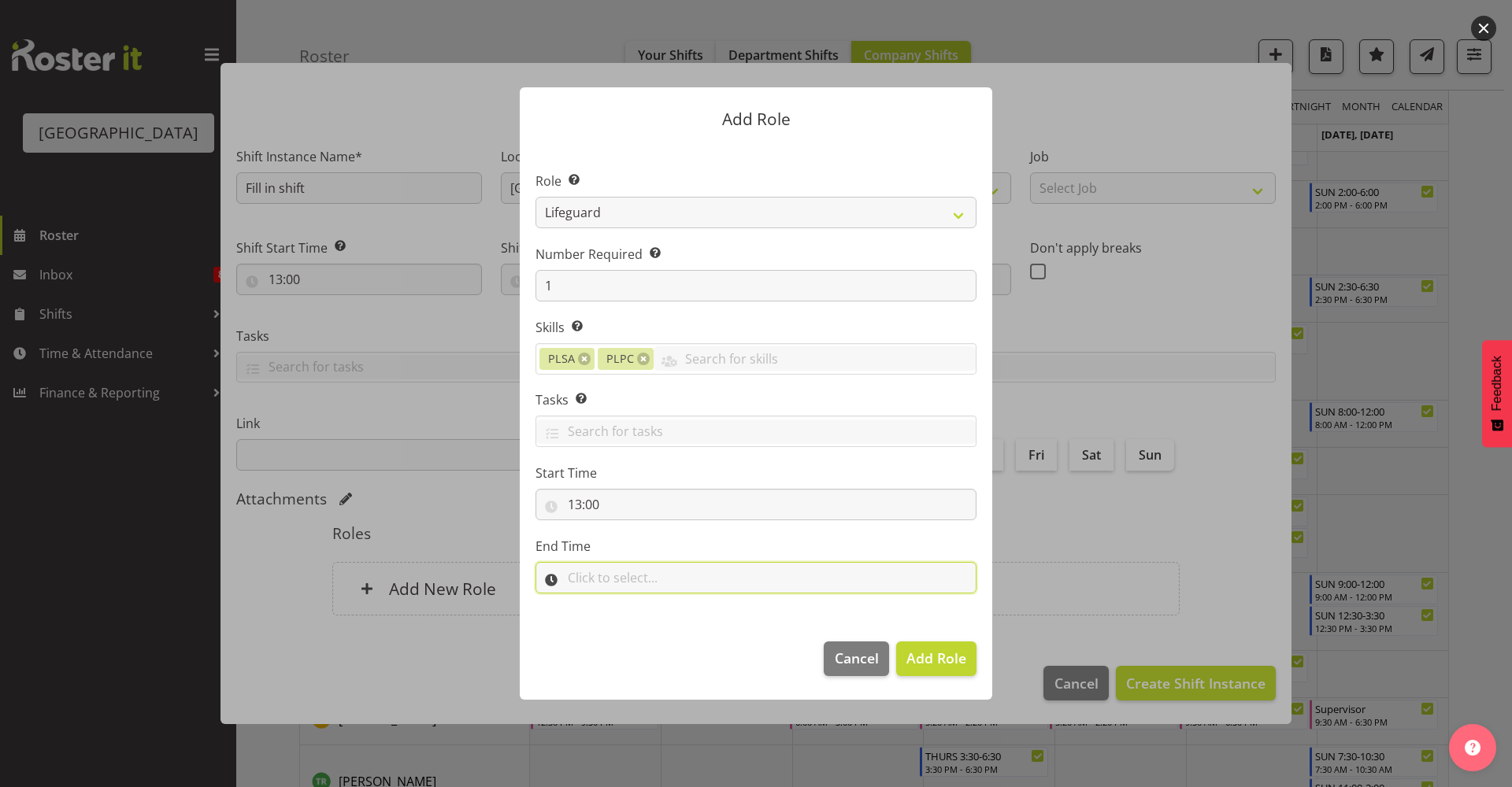
click at [629, 577] on input "text" at bounding box center [755, 577] width 441 height 31
click at [677, 615] on select "00 00 01 02 03 04 05 06 07 08 09 10 11 12 13 14 15 16 17 18 19 20 21 22 23 24 2…" at bounding box center [683, 618] width 36 height 31
select select "0"
click at [666, 603] on select "00 00 01 02 03 04 05 06 07 08 09 10 11 12 13 14 15 16 17 18 19 20 21 22 23 24 2…" at bounding box center [683, 618] width 36 height 31
type input "19:00"
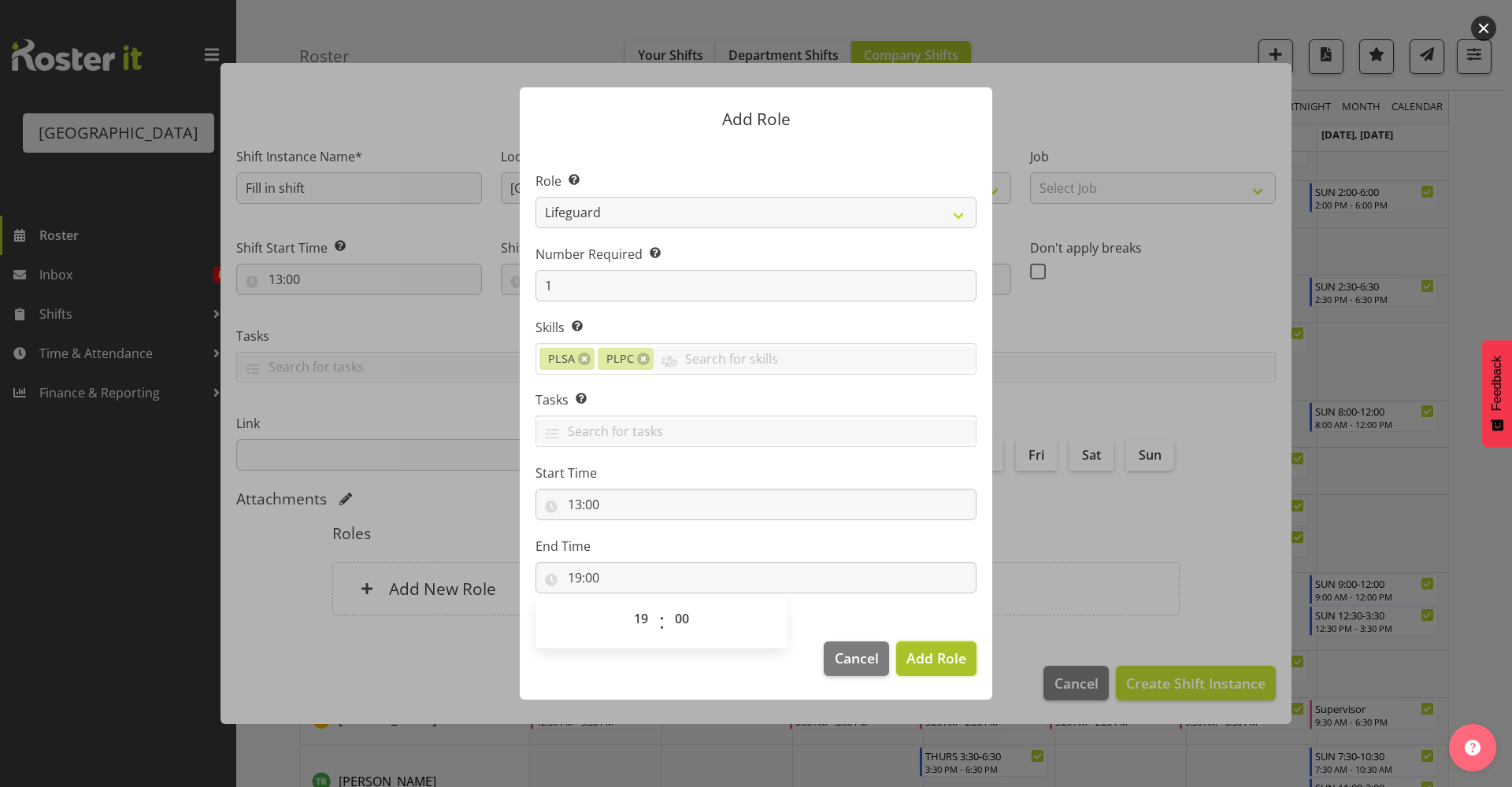
click at [939, 658] on span "Add Role" at bounding box center [936, 658] width 60 height 19
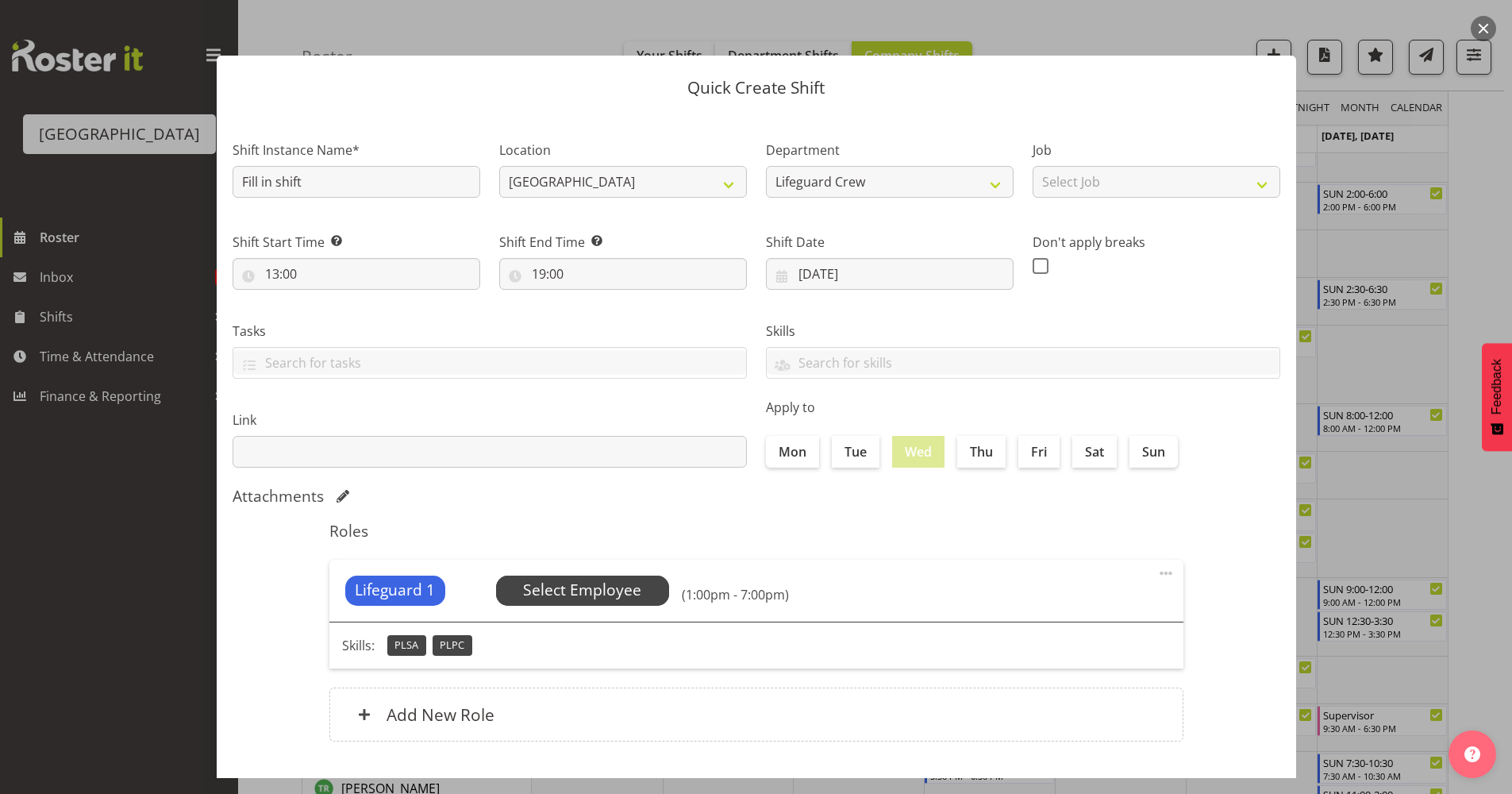
click at [588, 589] on span "Select Employee" at bounding box center [581, 590] width 118 height 23
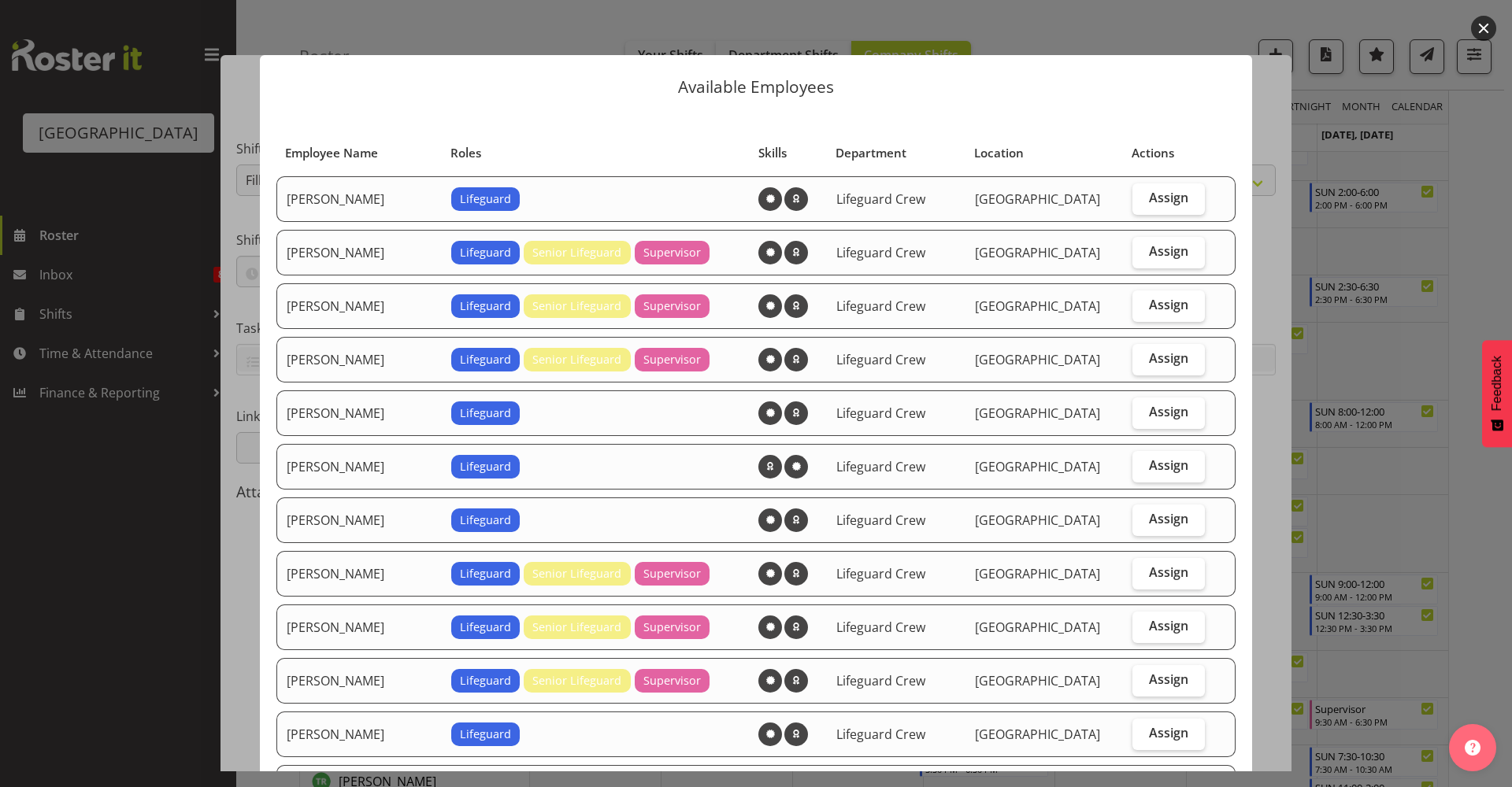
scroll to position [341, 0]
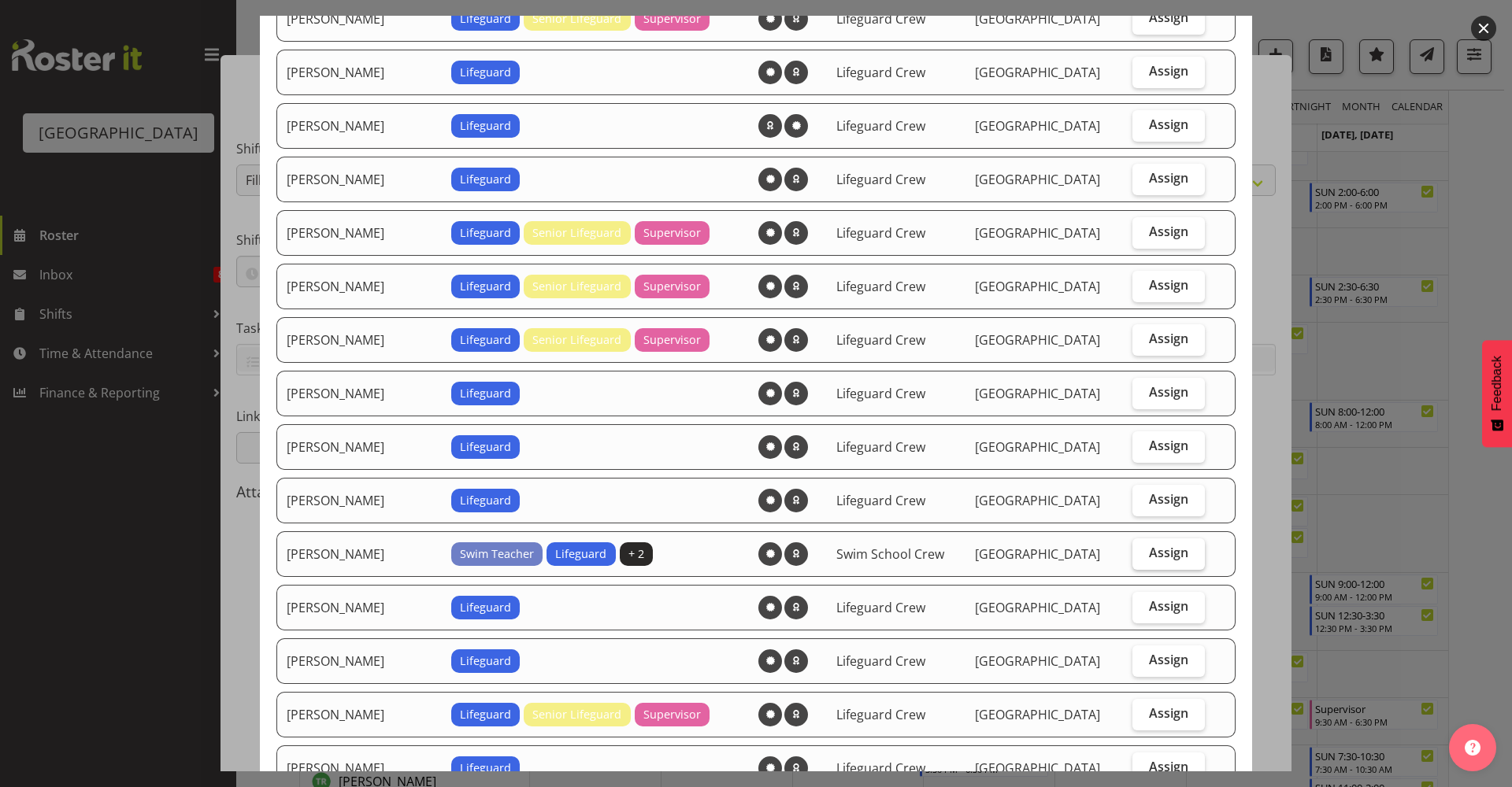
click at [1169, 557] on span "Assign" at bounding box center [1168, 552] width 39 height 16
click at [1142, 557] on input "Assign" at bounding box center [1137, 553] width 10 height 10
checkbox input "true"
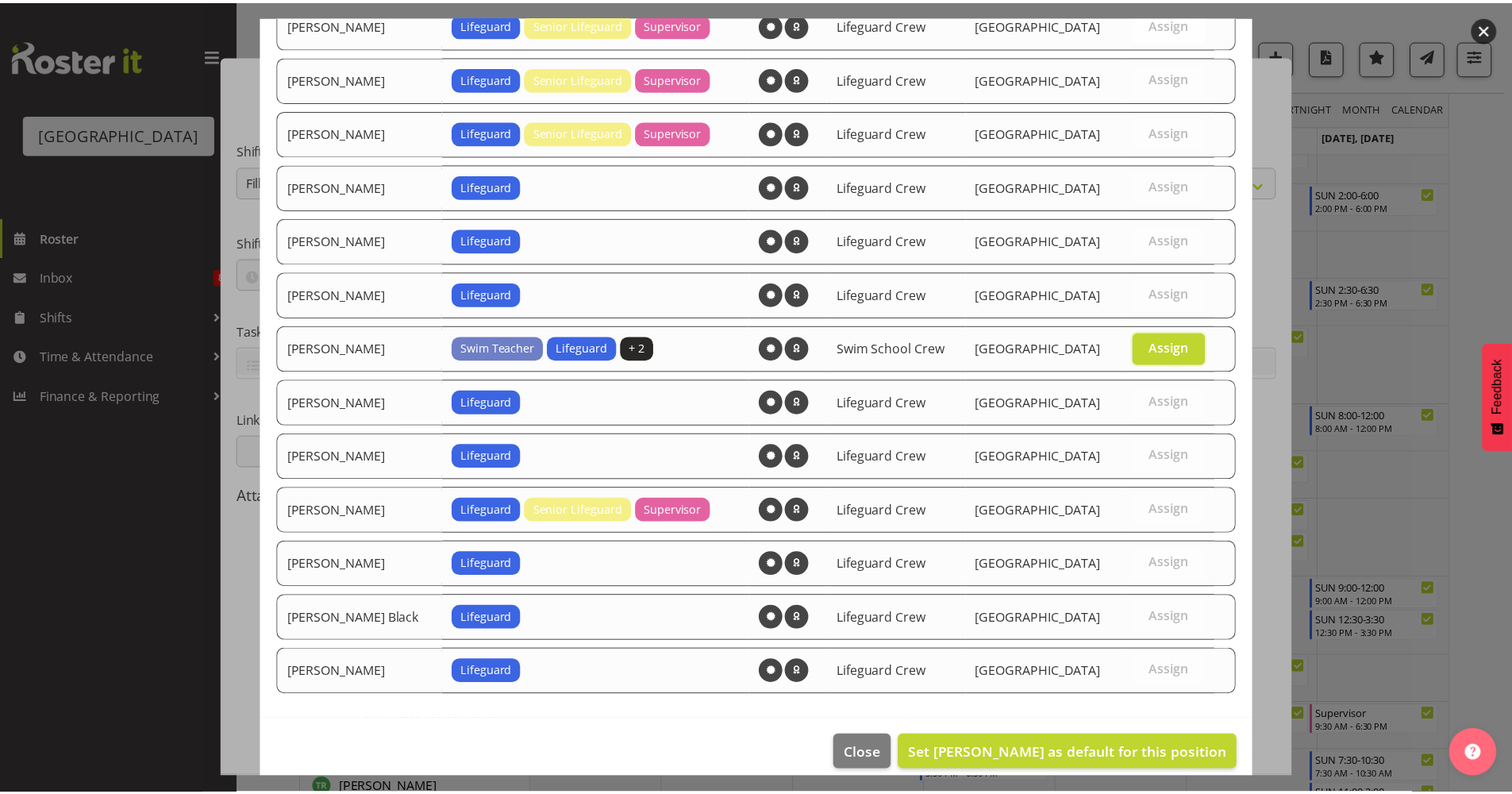
scroll to position [571, 0]
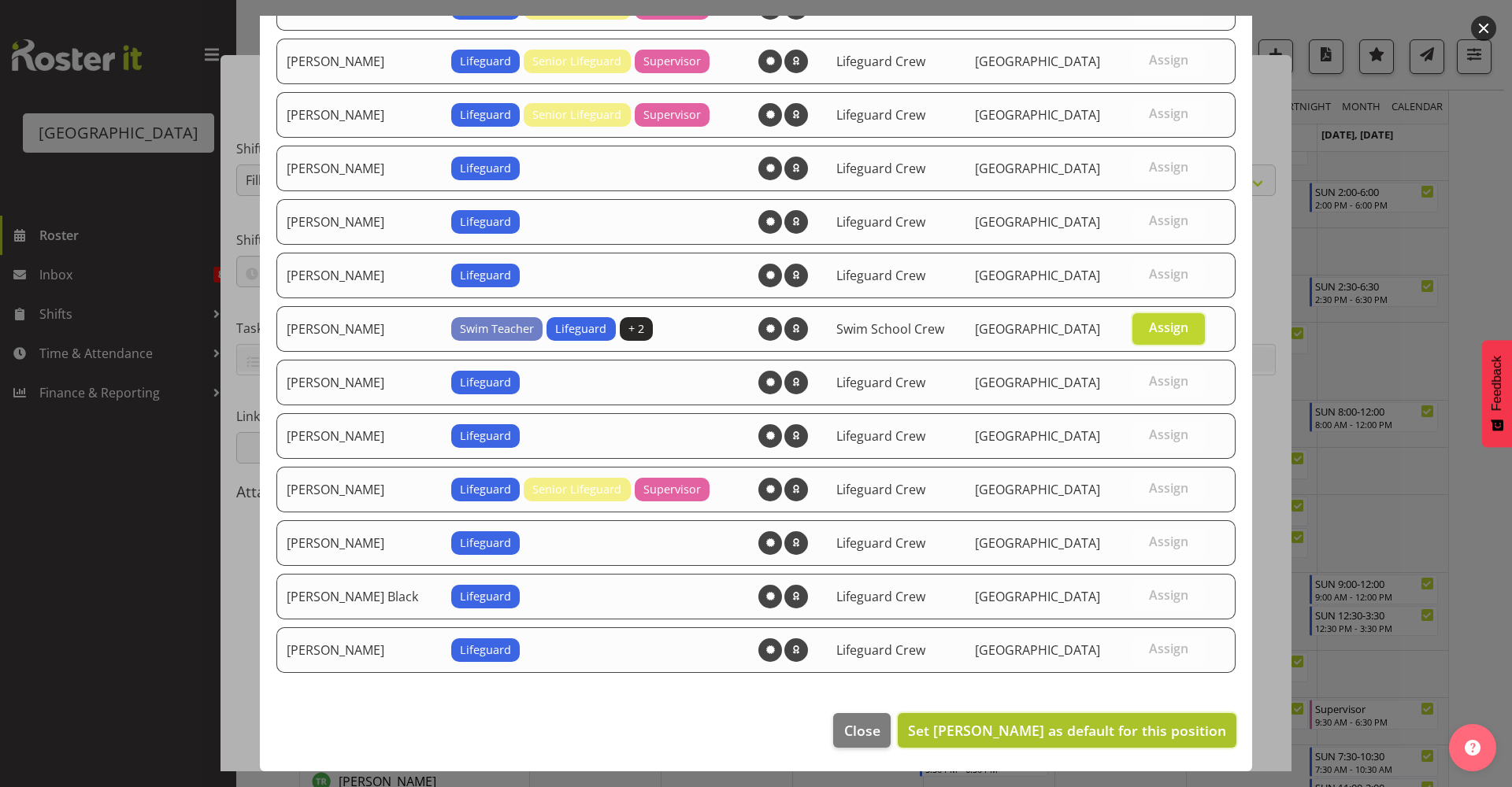
click at [993, 692] on span "Set Mark Lieshout as default for this position" at bounding box center [1066, 731] width 318 height 19
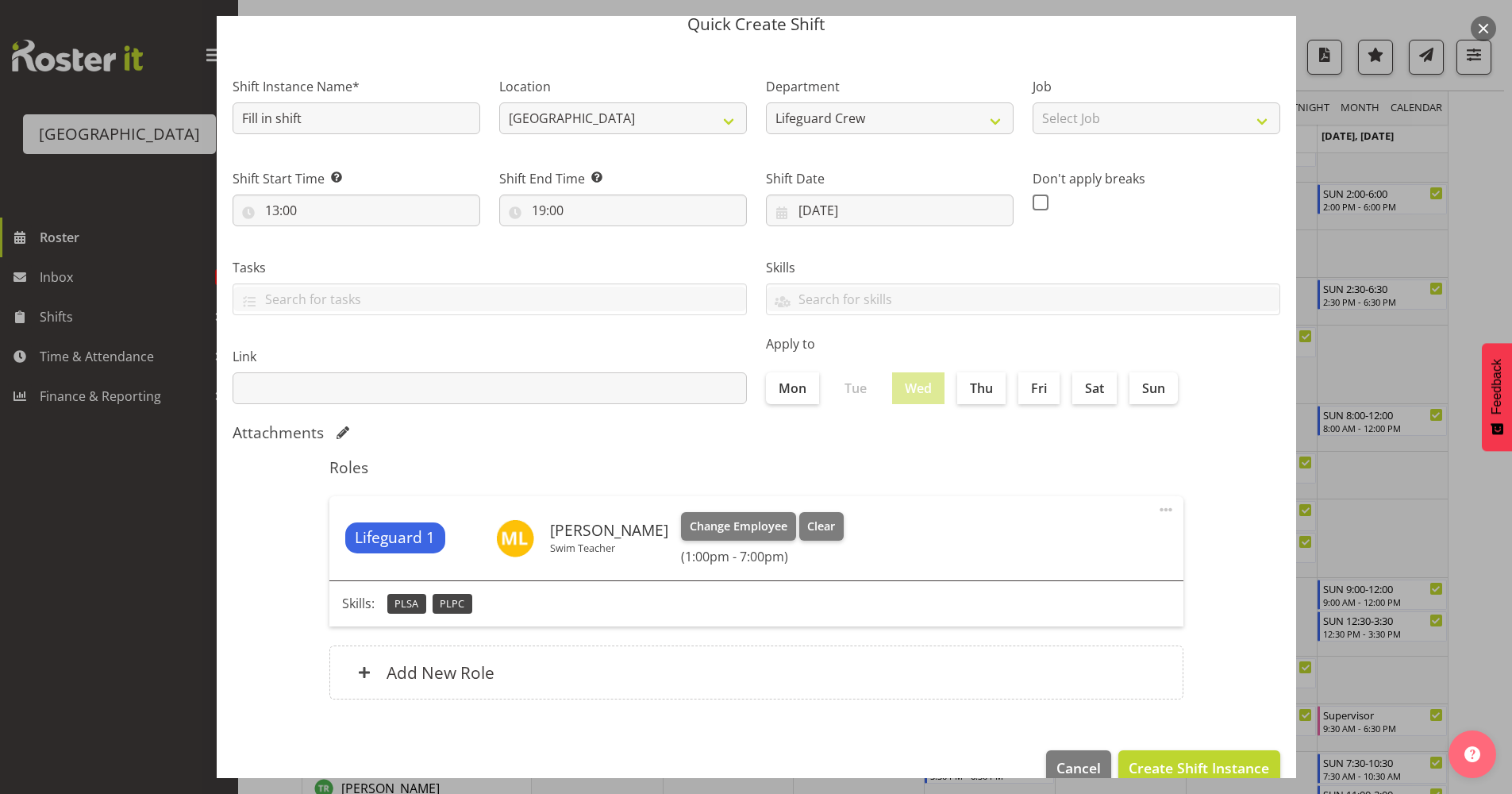
scroll to position [94, 0]
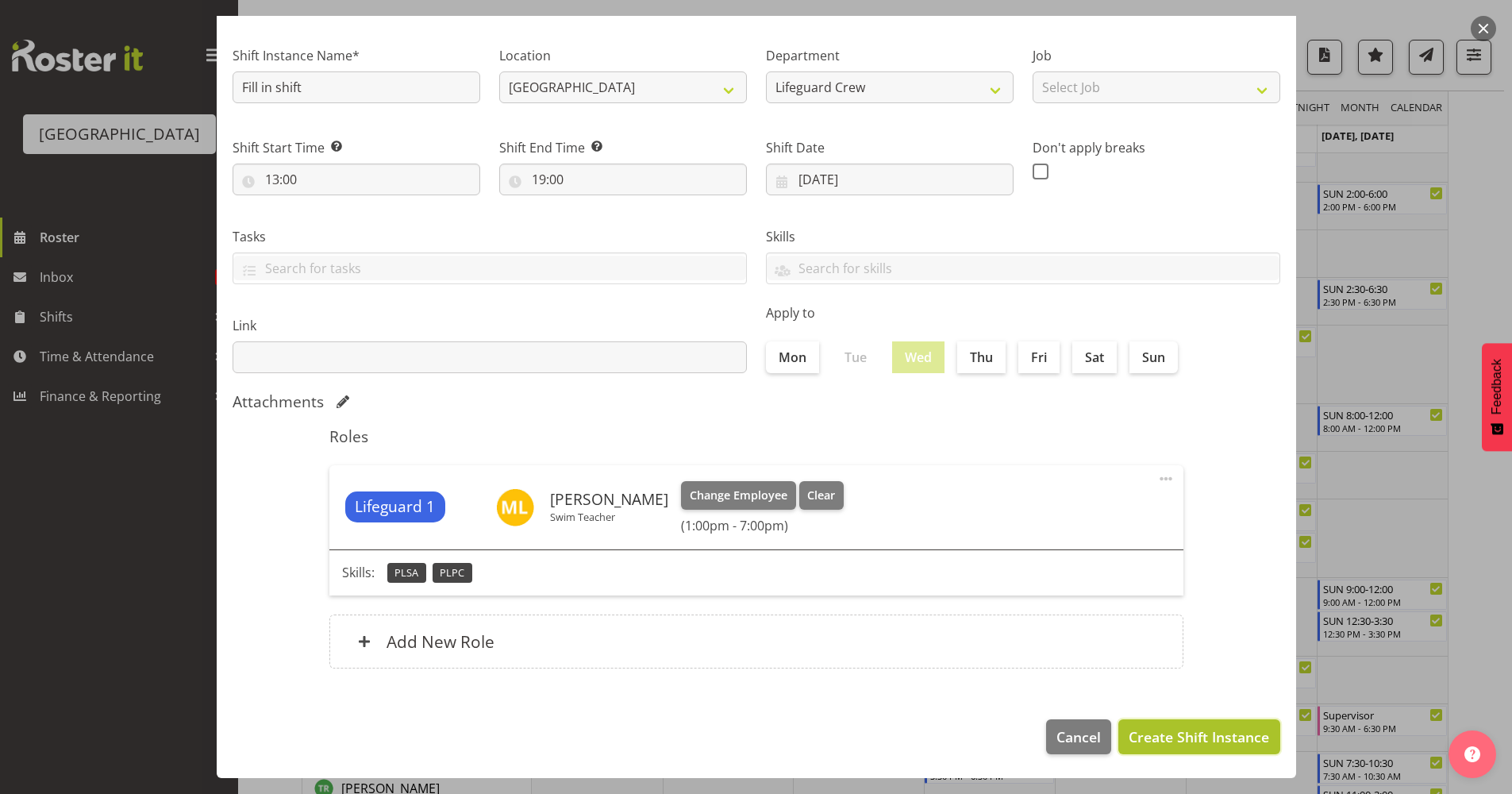
click at [1165, 698] on span "Create Shift Instance" at bounding box center [1199, 737] width 141 height 21
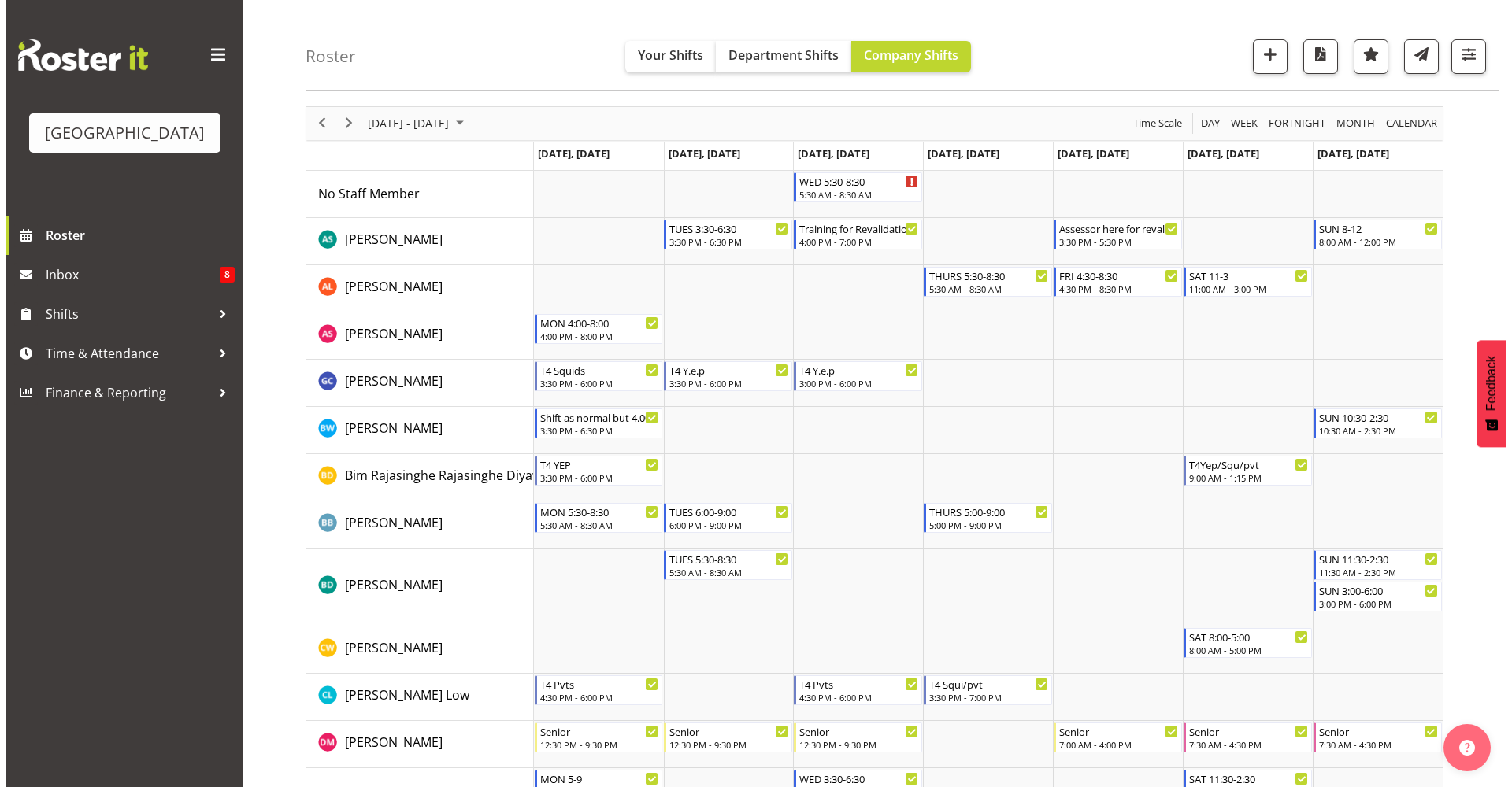
scroll to position [43, 0]
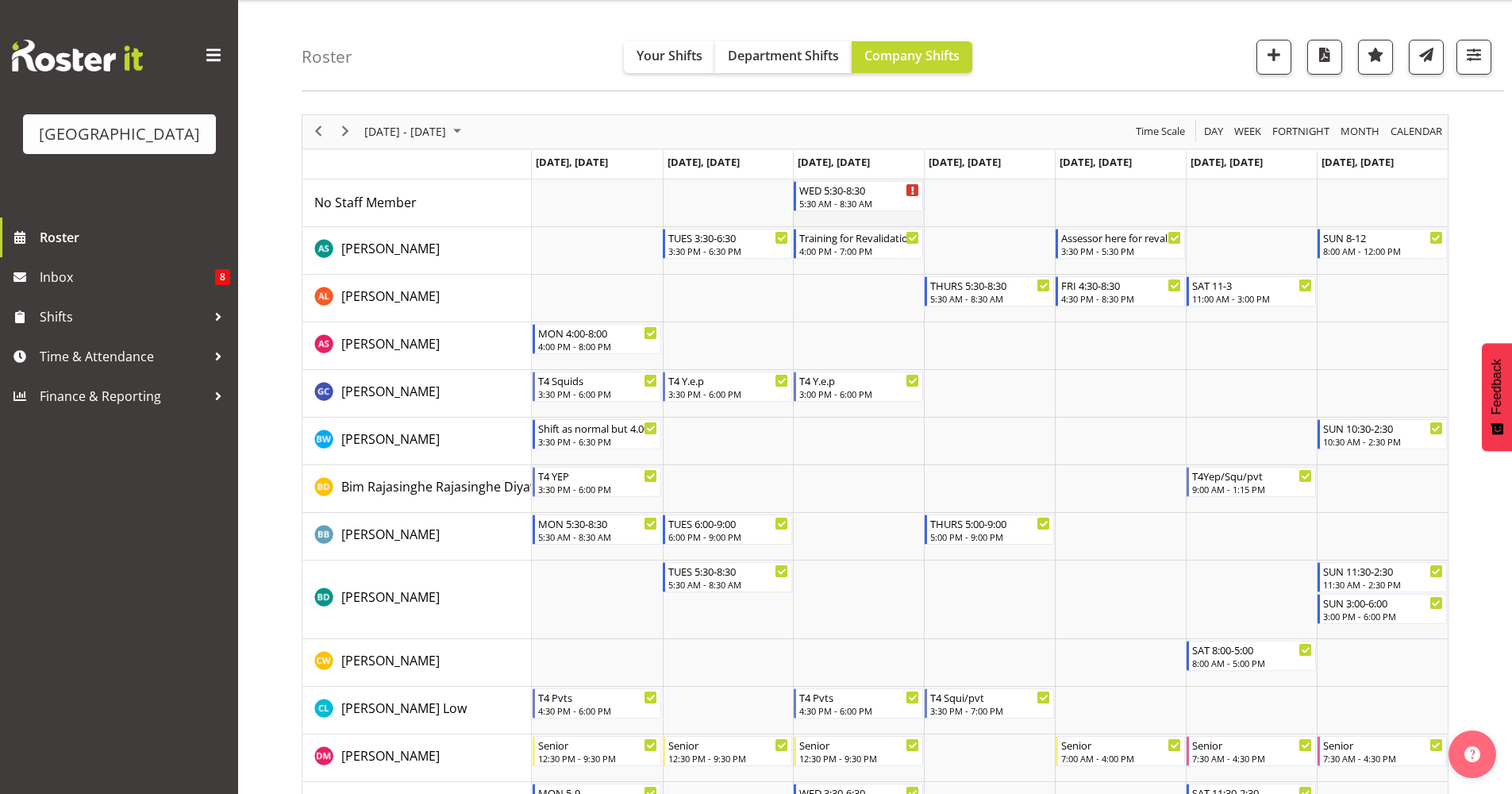
click at [868, 212] on td "Timeline Week of October 9, 2025" at bounding box center [858, 203] width 131 height 48
click at [870, 200] on div "5:30 AM - 8:30 AM" at bounding box center [860, 203] width 120 height 13
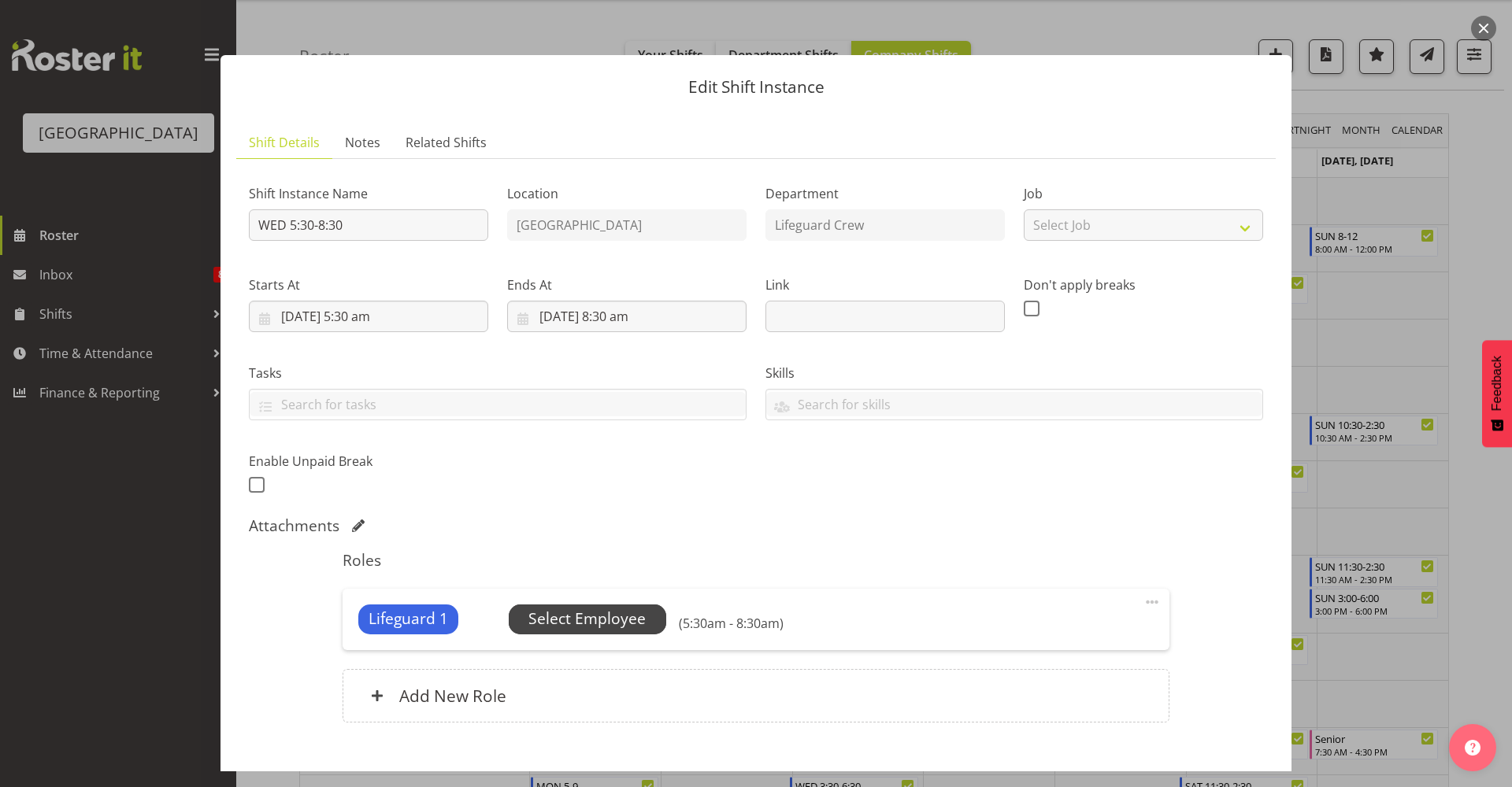
click at [582, 613] on span "Select Employee" at bounding box center [586, 619] width 117 height 23
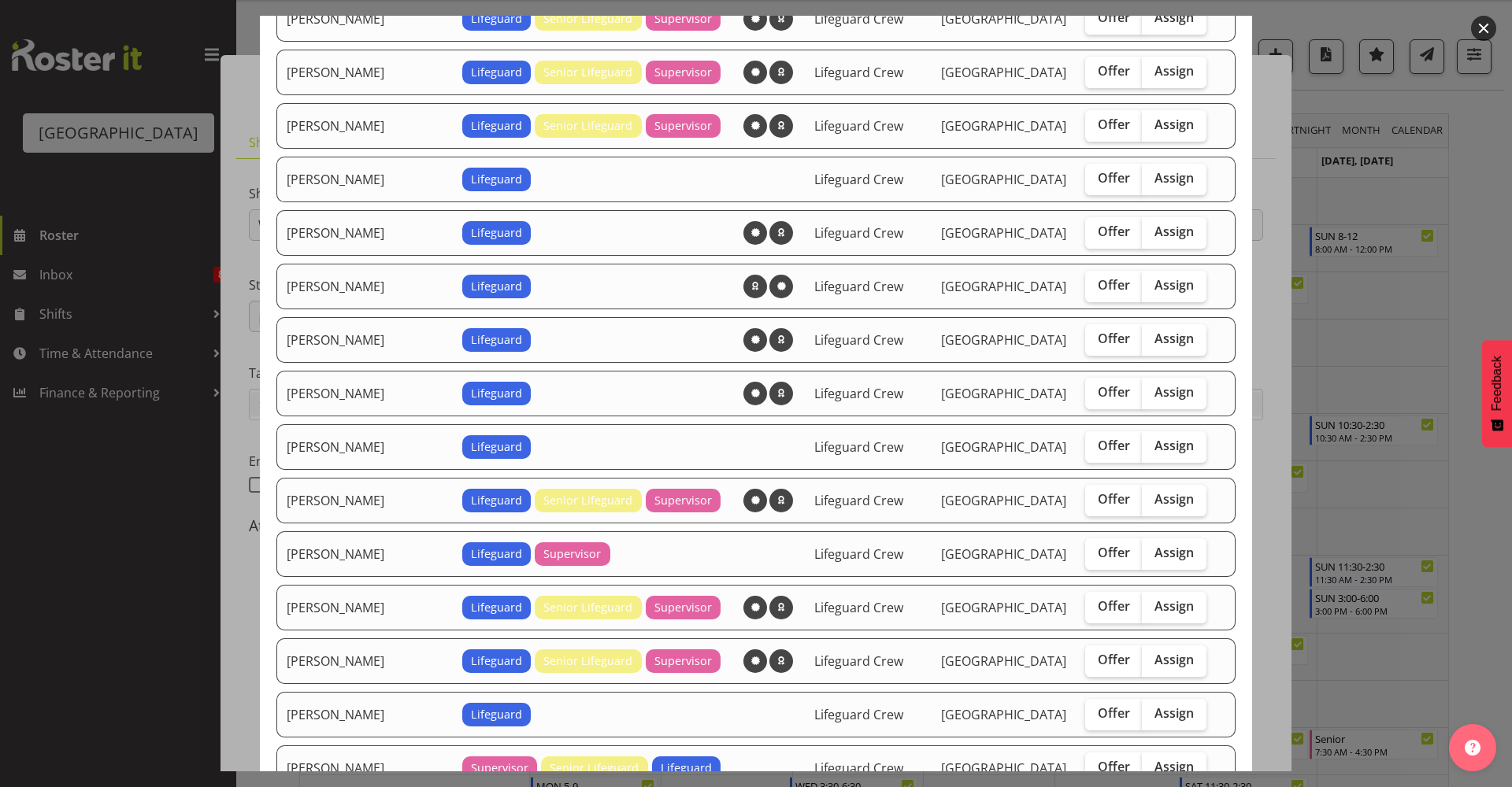
scroll to position [682, 0]
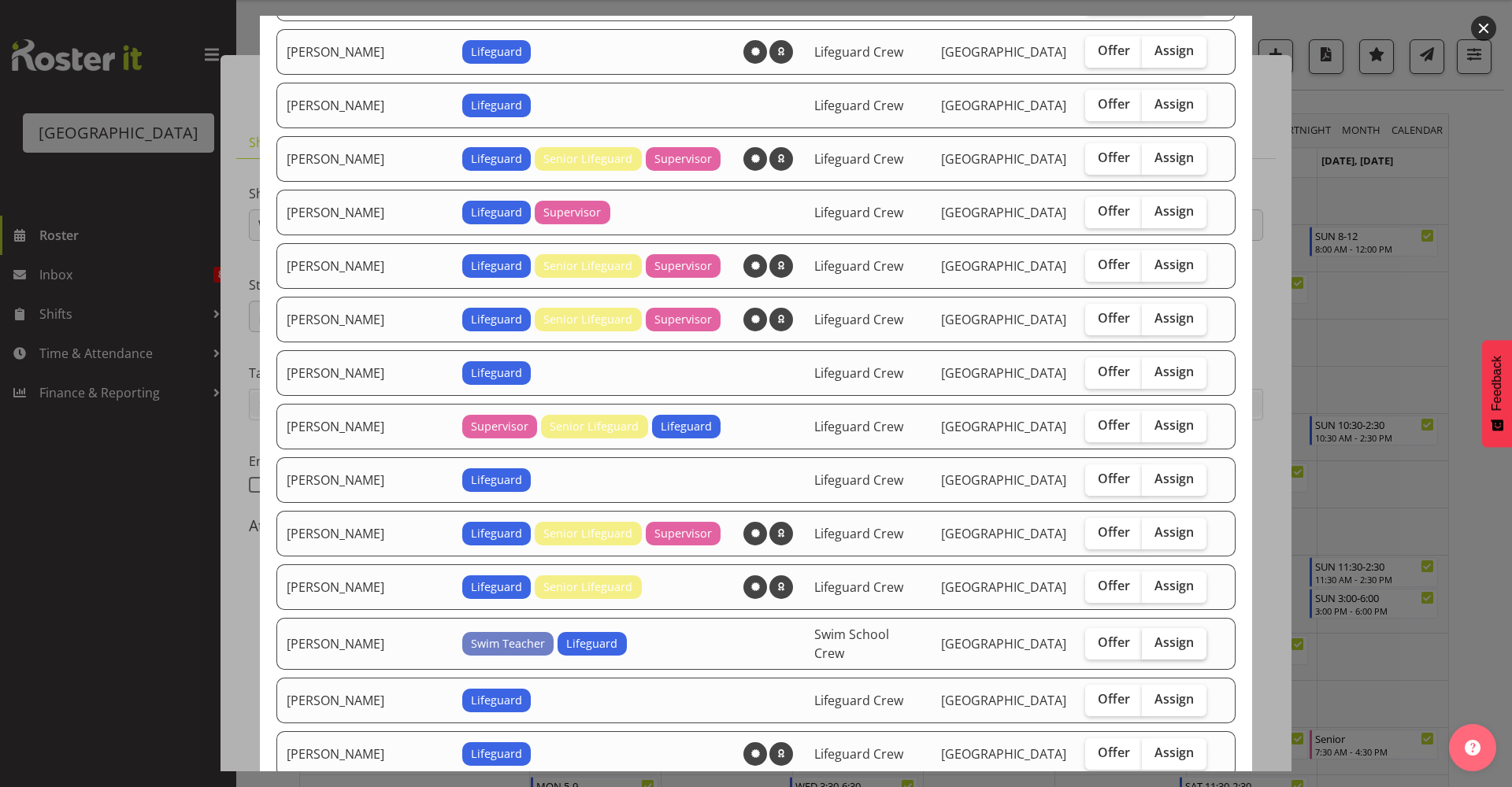
click at [1160, 635] on span "Assign" at bounding box center [1173, 642] width 39 height 16
click at [1152, 637] on input "Assign" at bounding box center [1147, 642] width 10 height 10
checkbox input "true"
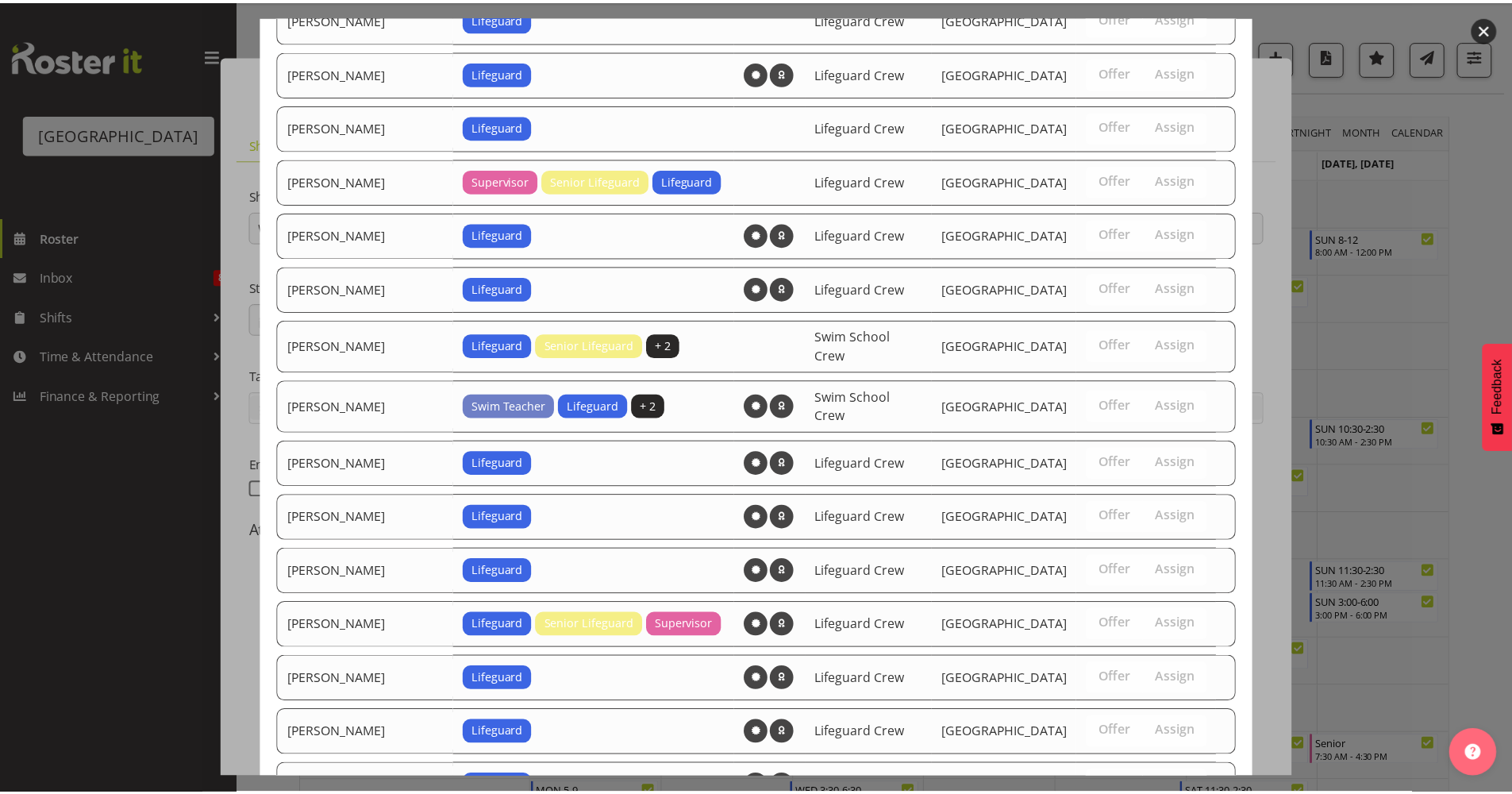
scroll to position [1705, 0]
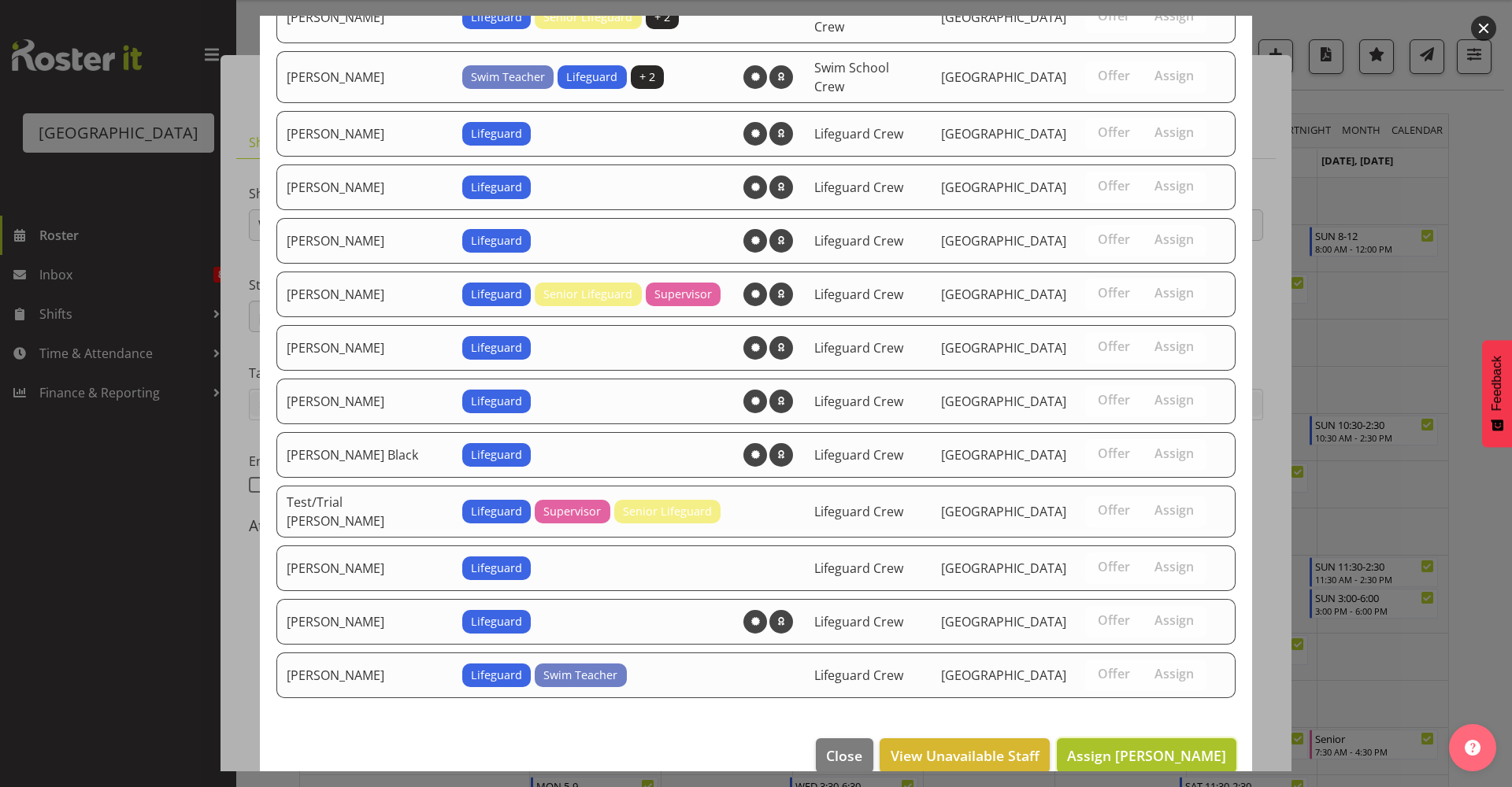
click at [1158, 692] on span "Assign Kaelah Dondero" at bounding box center [1147, 756] width 159 height 19
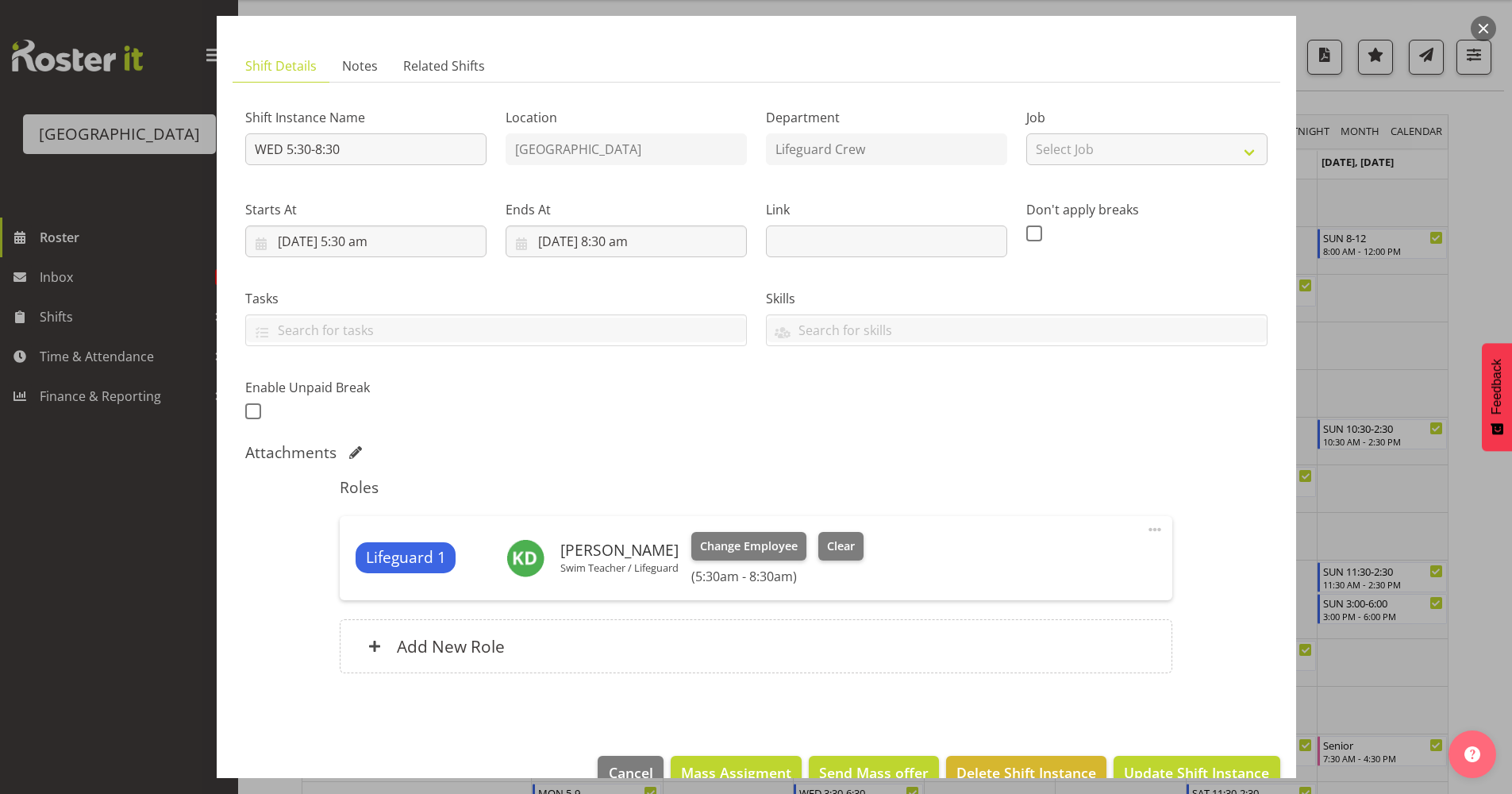
scroll to position [114, 0]
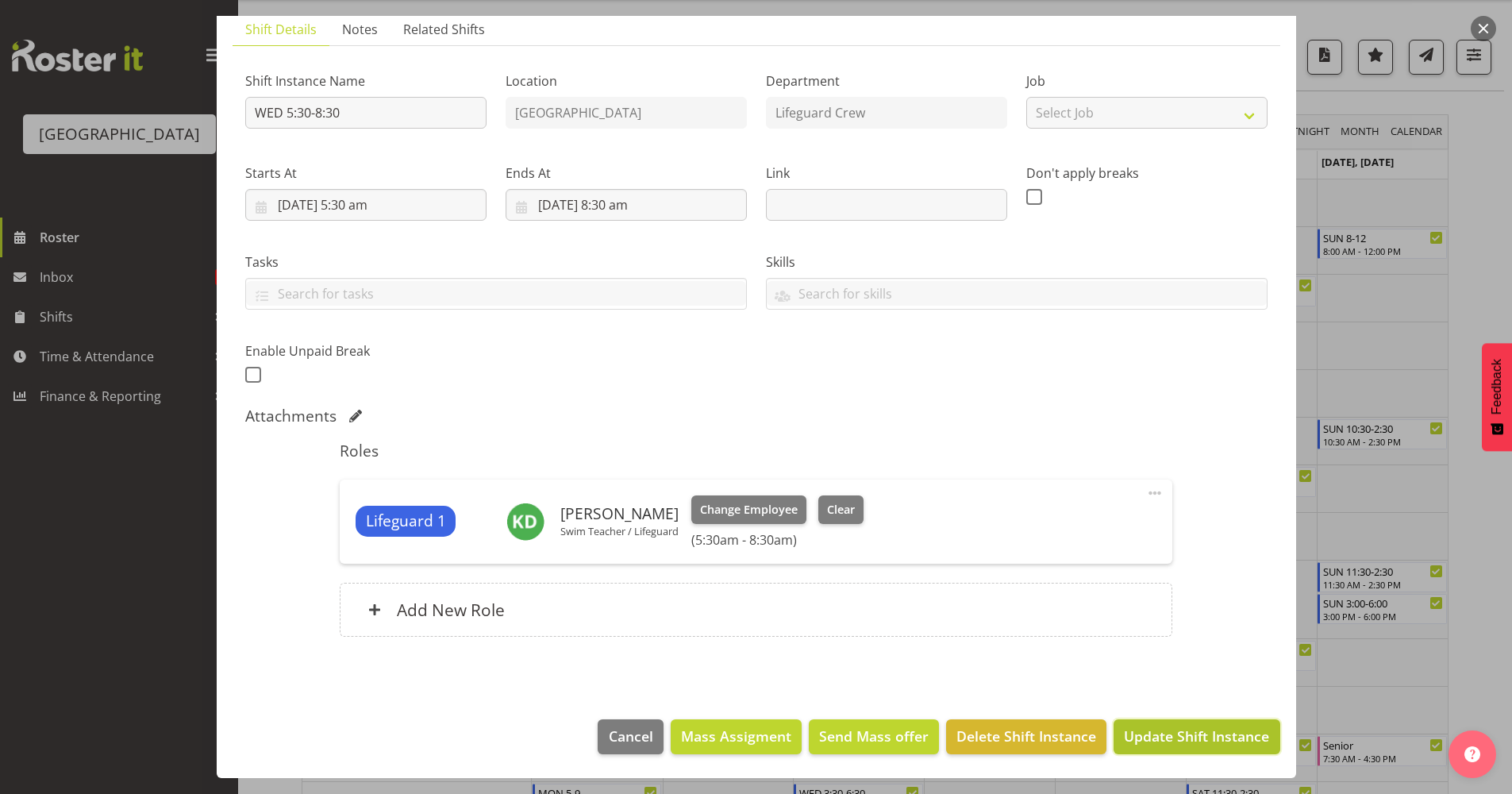
click at [1158, 698] on span "Update Shift Instance" at bounding box center [1196, 736] width 145 height 21
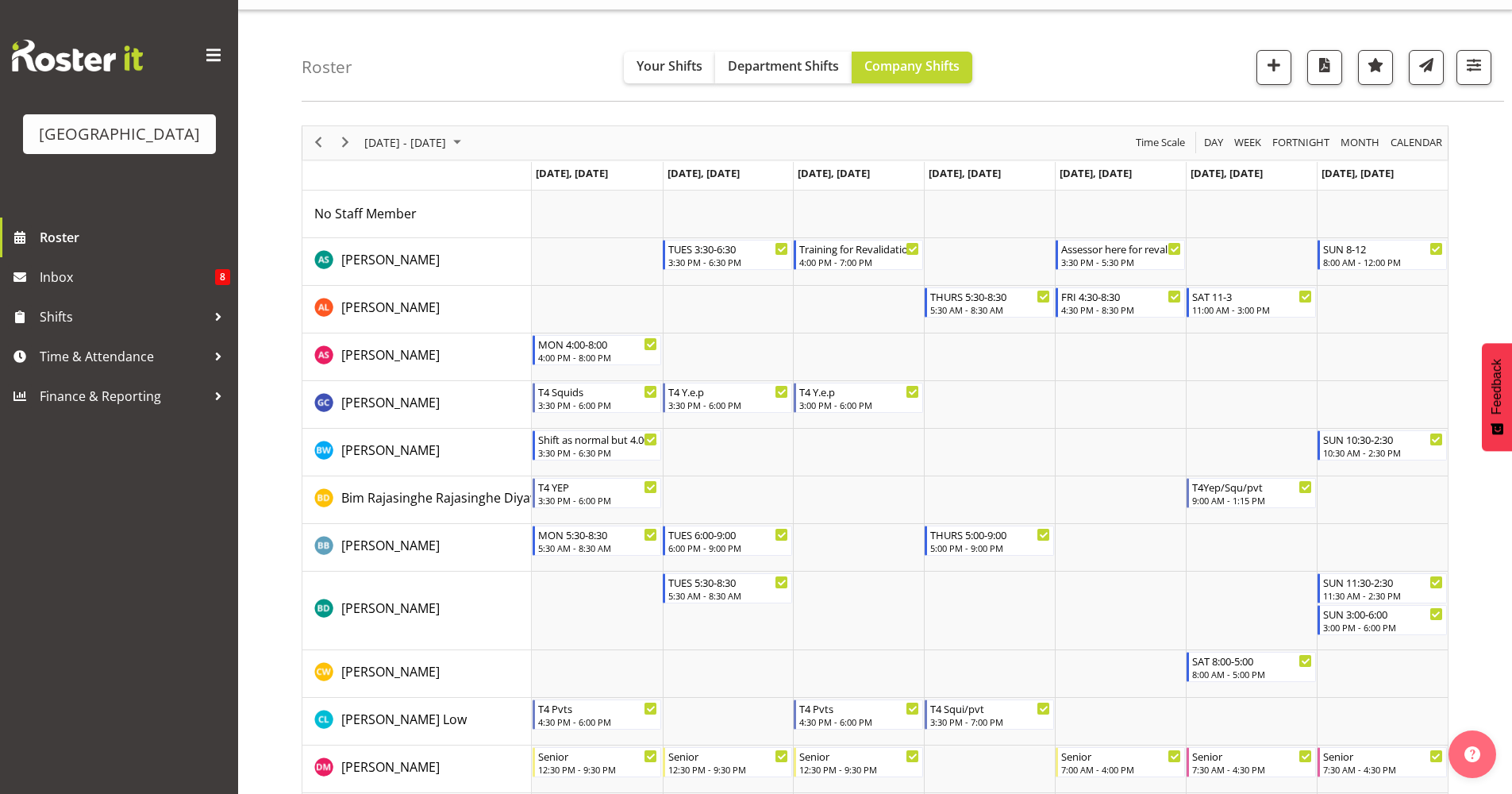
scroll to position [0, 0]
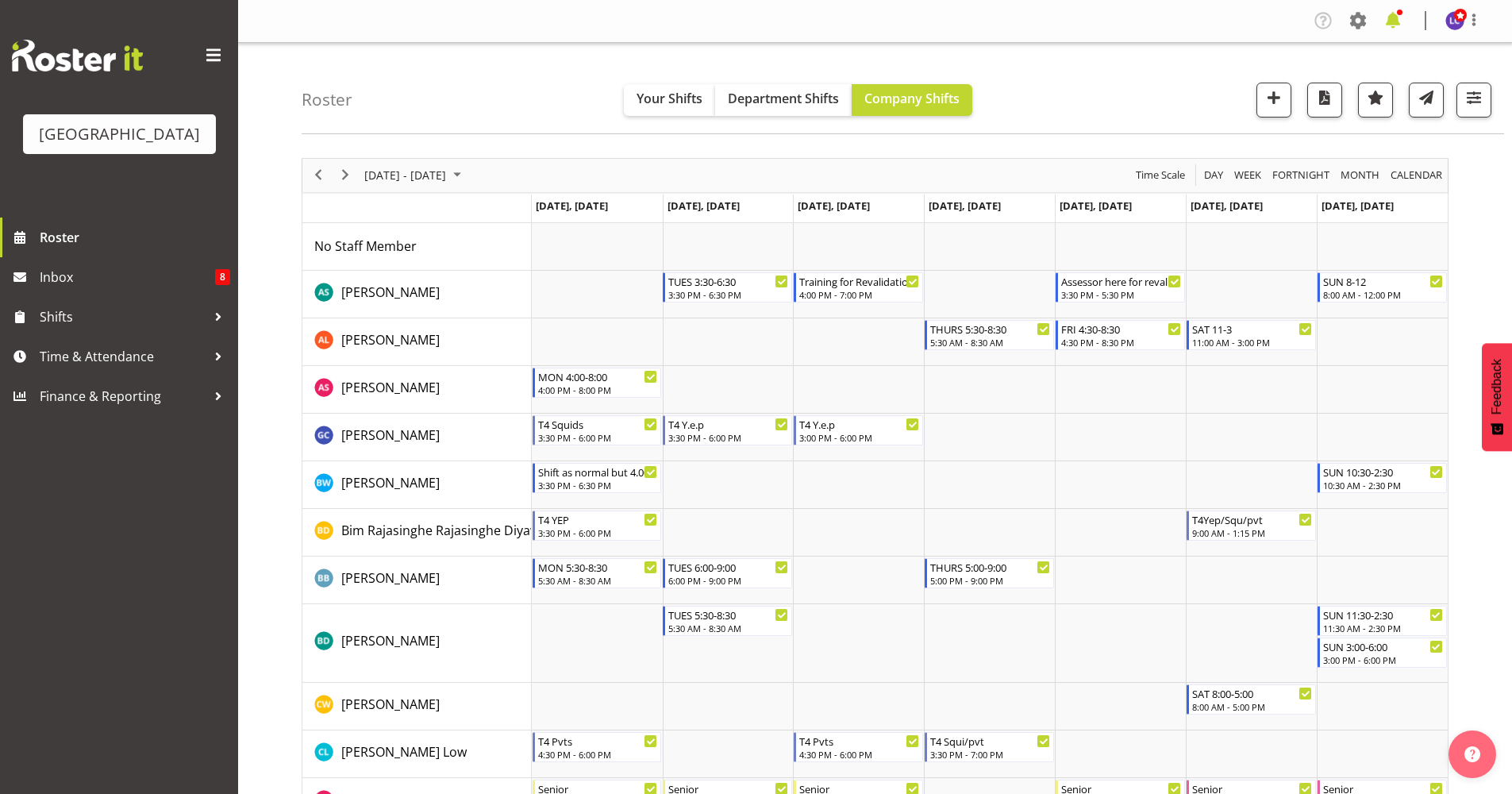
click at [1206, 20] on span at bounding box center [1392, 20] width 25 height 25
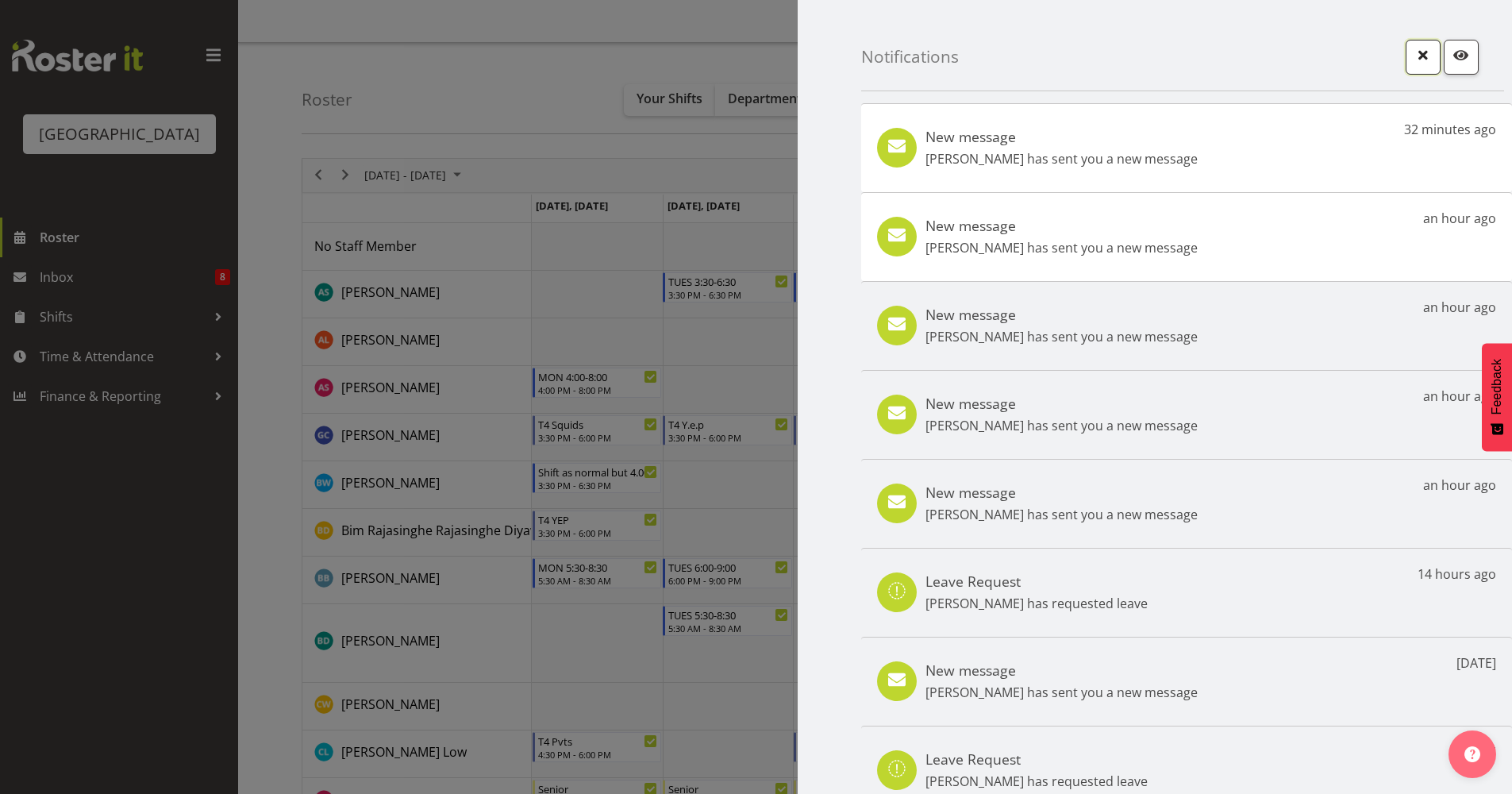
click at [1206, 55] on span "button" at bounding box center [1423, 55] width 21 height 21
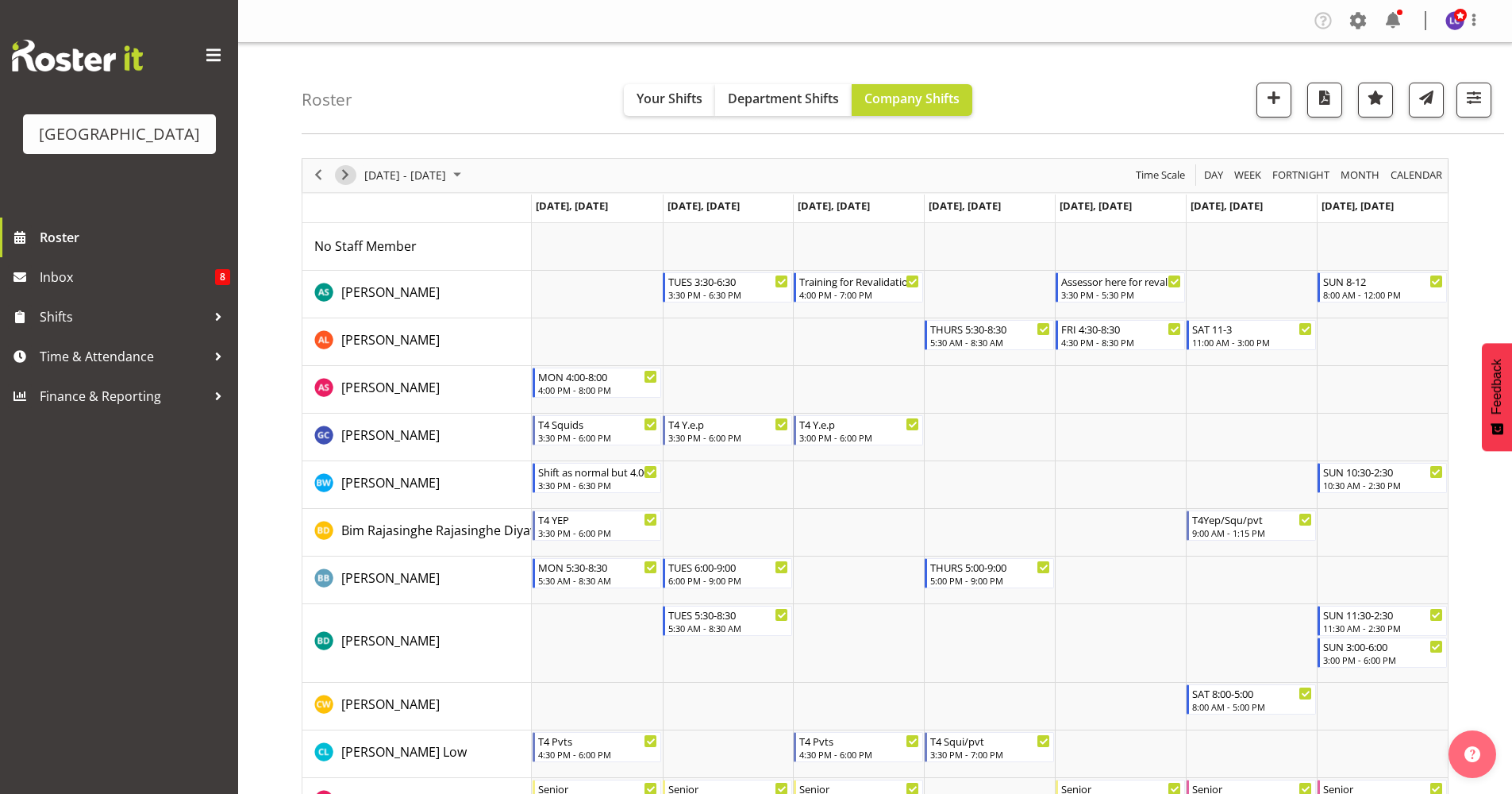
click at [348, 181] on span "Next" at bounding box center [346, 175] width 19 height 20
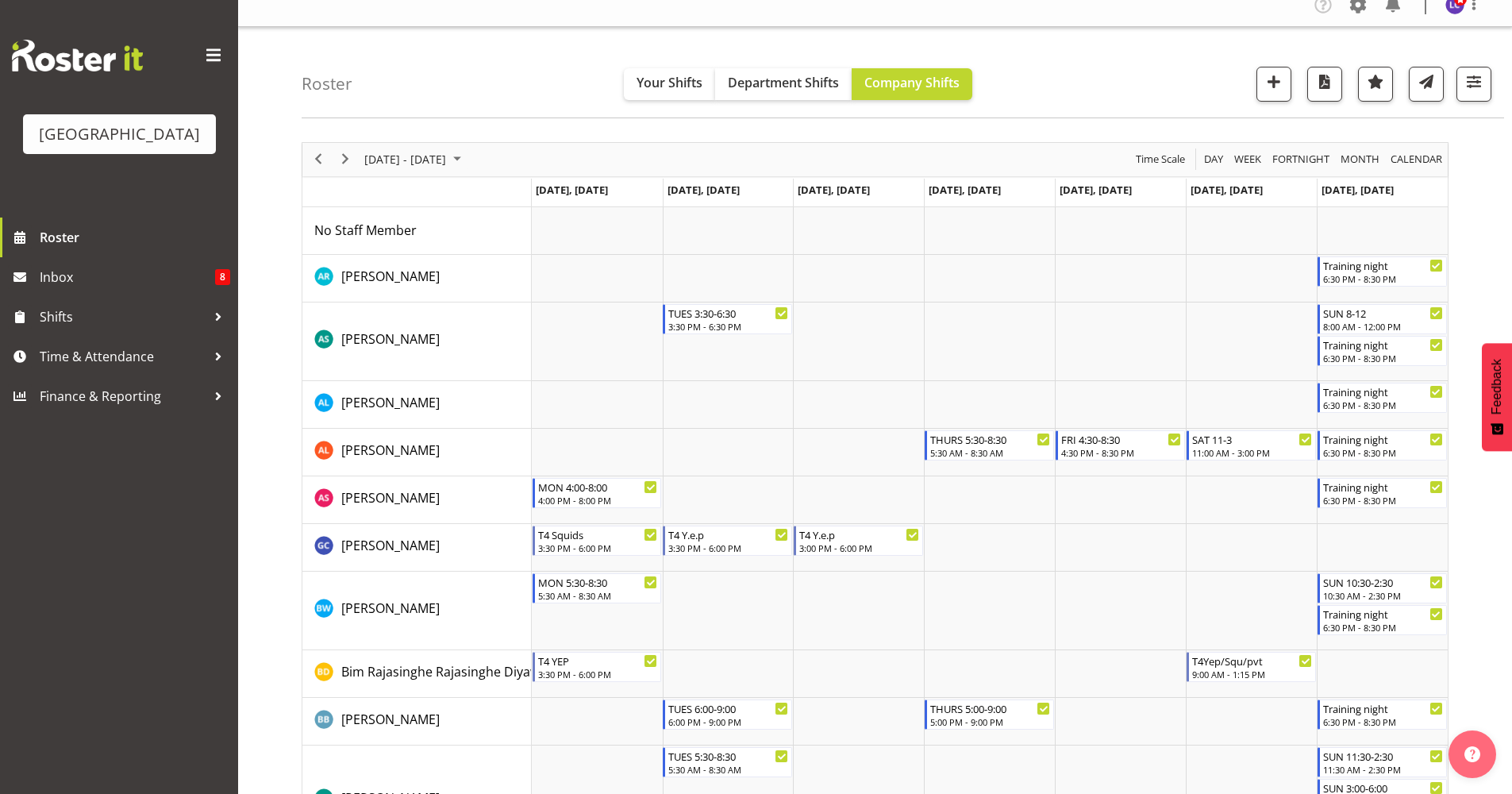
scroll to position [20, 0]
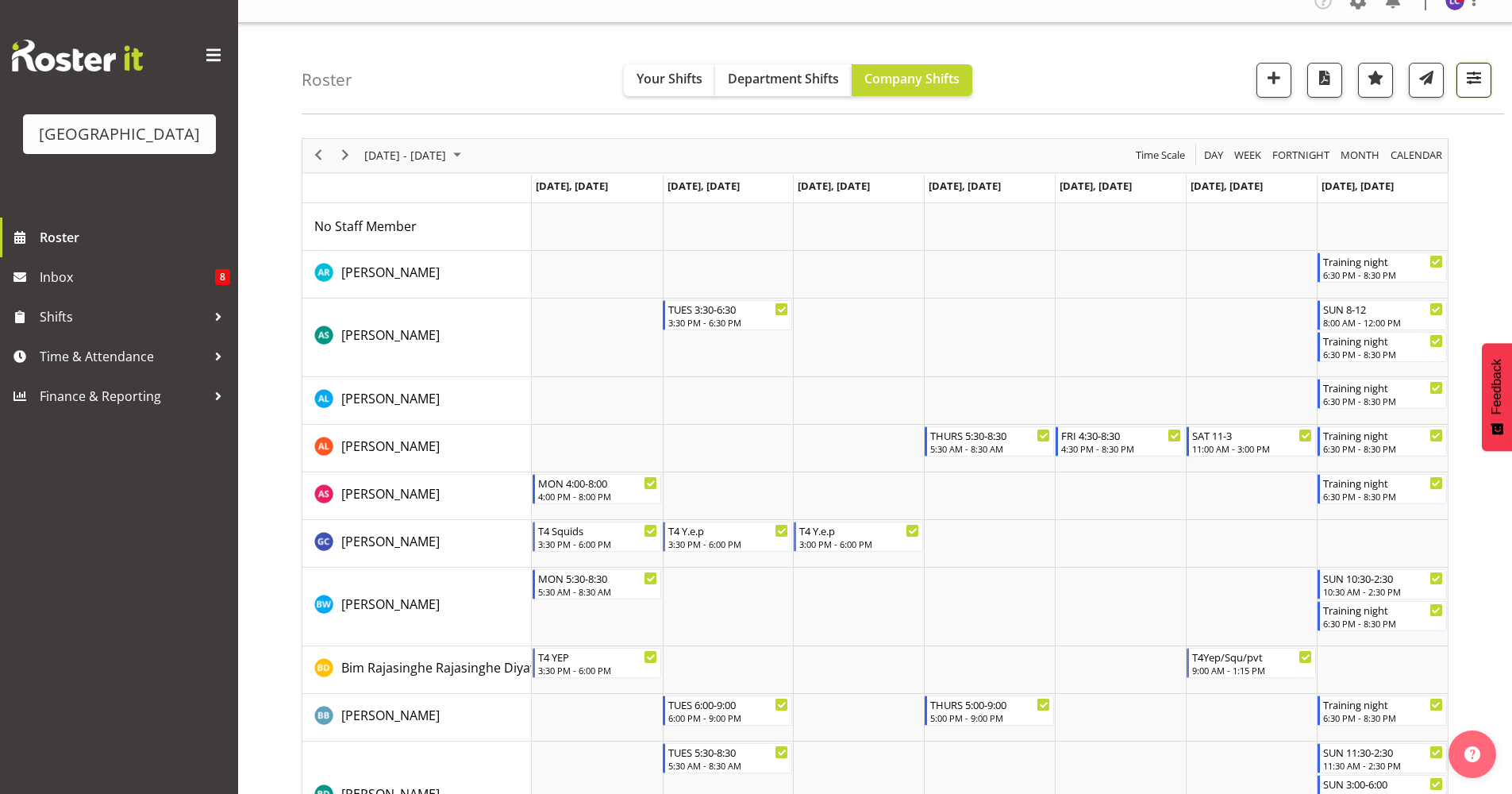
click at [1206, 73] on span "button" at bounding box center [1474, 78] width 21 height 21
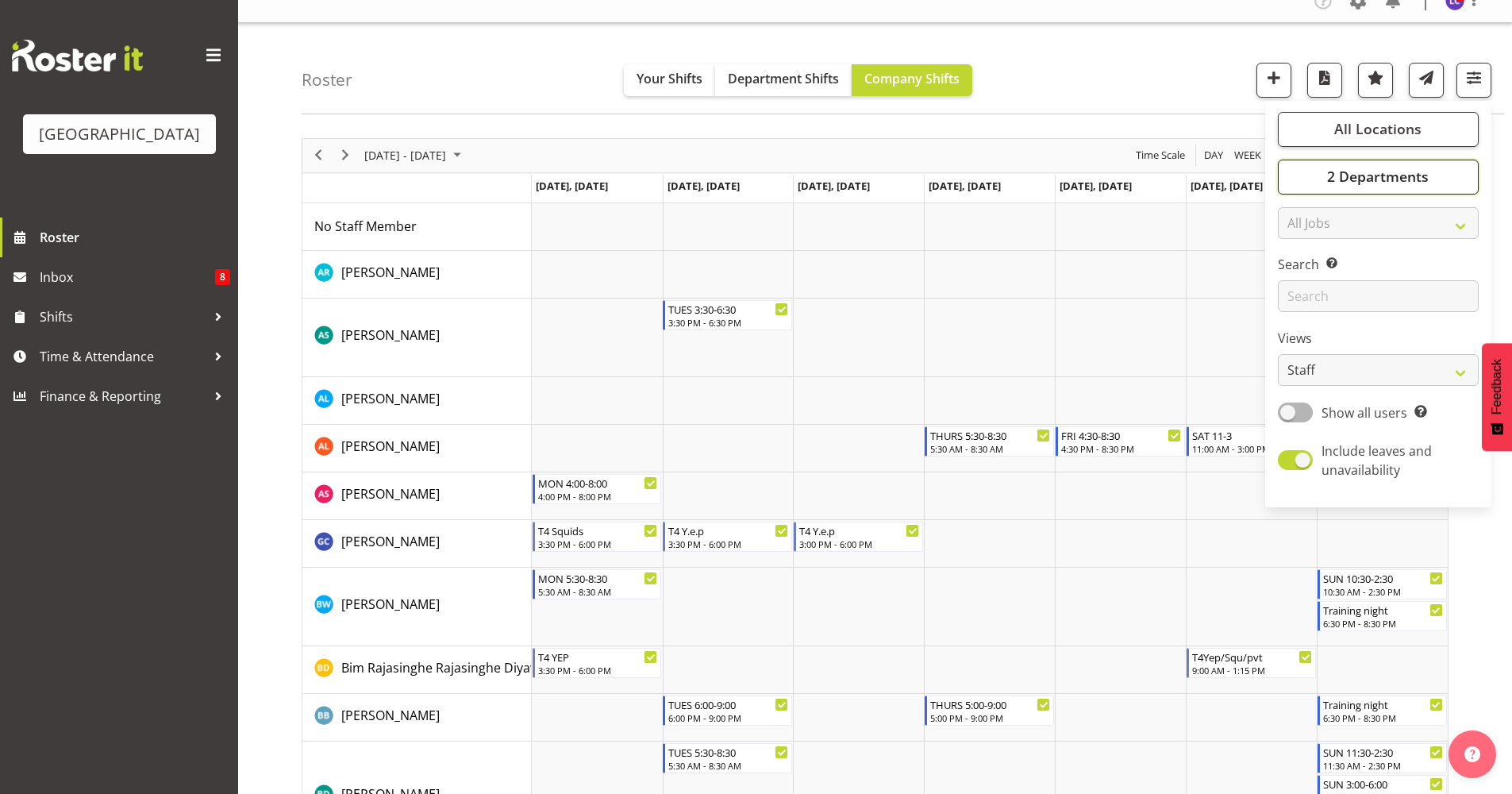
click at [1206, 189] on button "2 Departments" at bounding box center [1378, 177] width 201 height 35
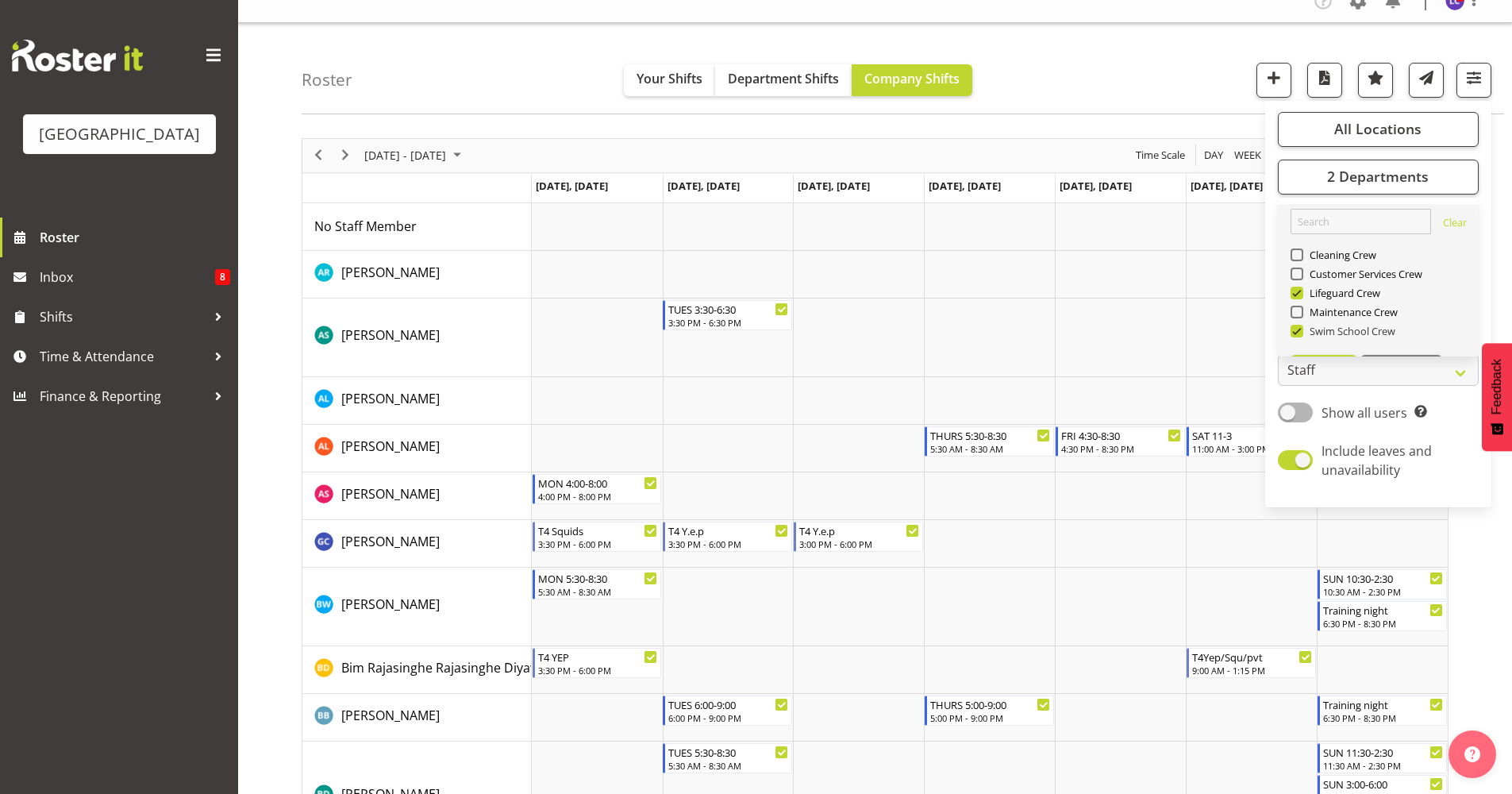
click at [1206, 335] on span "Swim School Crew" at bounding box center [1350, 331] width 93 height 13
click at [1206, 335] on input "Swim School Crew" at bounding box center [1296, 331] width 10 height 10
checkbox input "false"
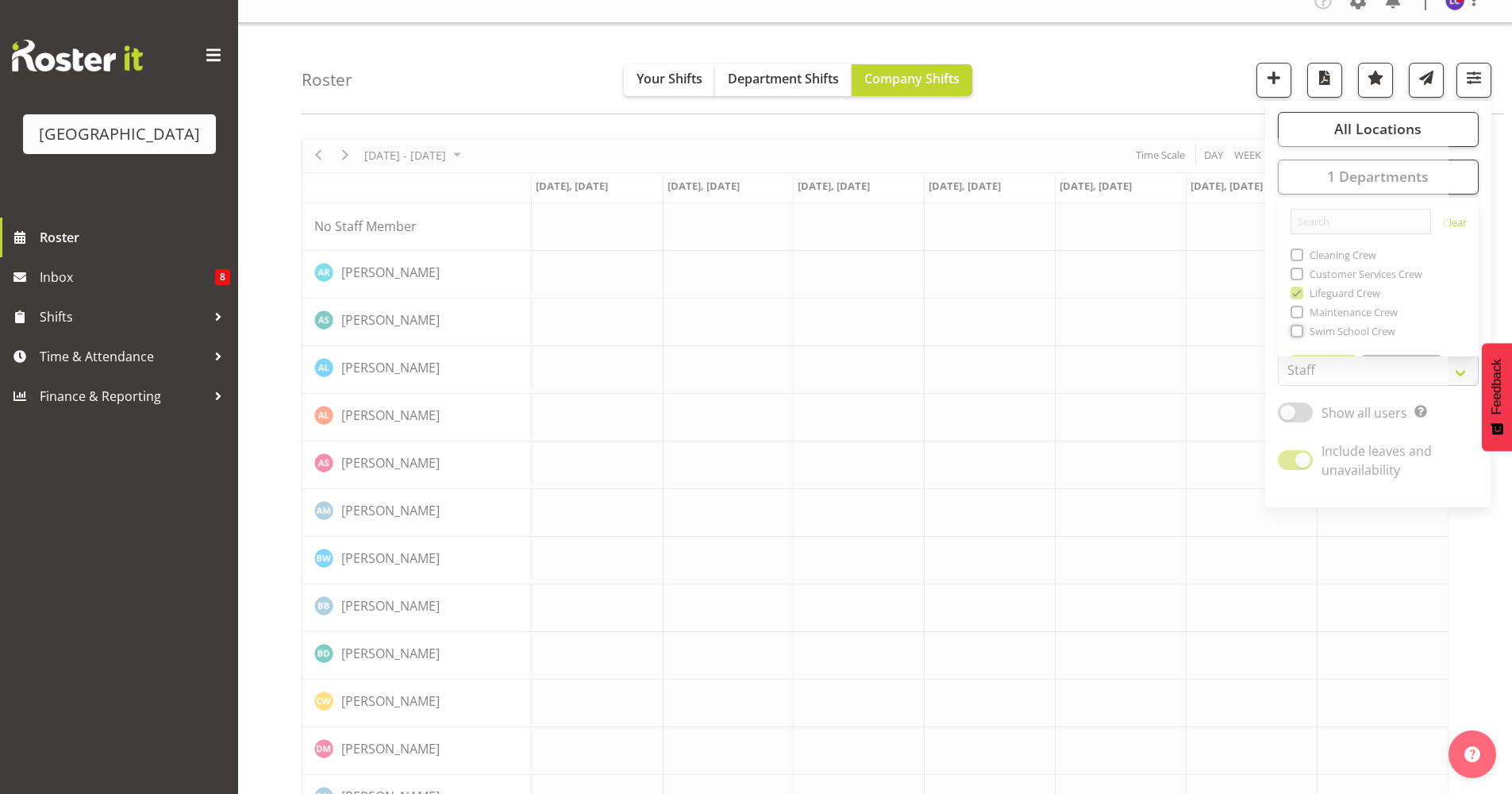
scroll to position [0, 0]
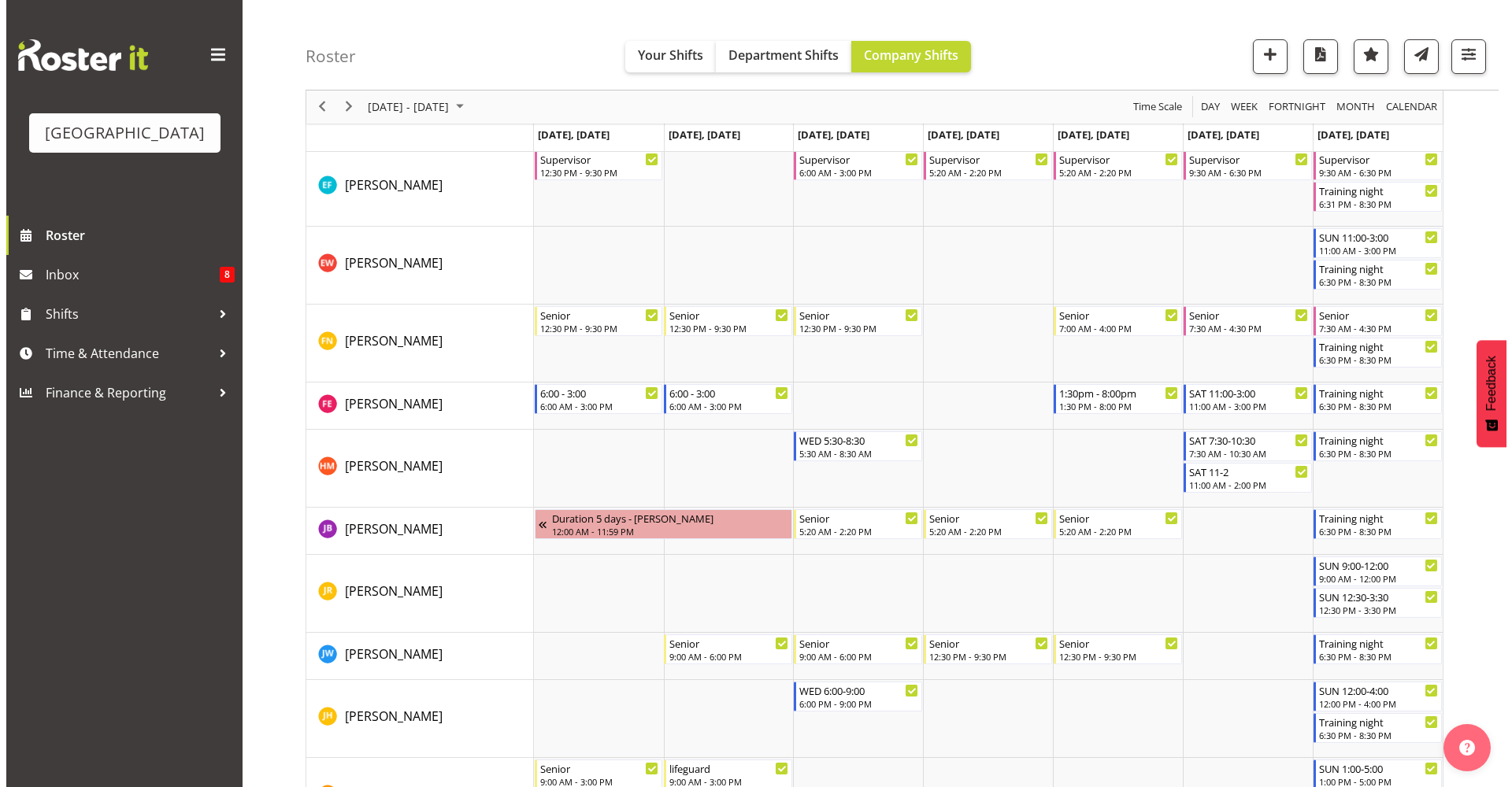
scroll to position [797, 0]
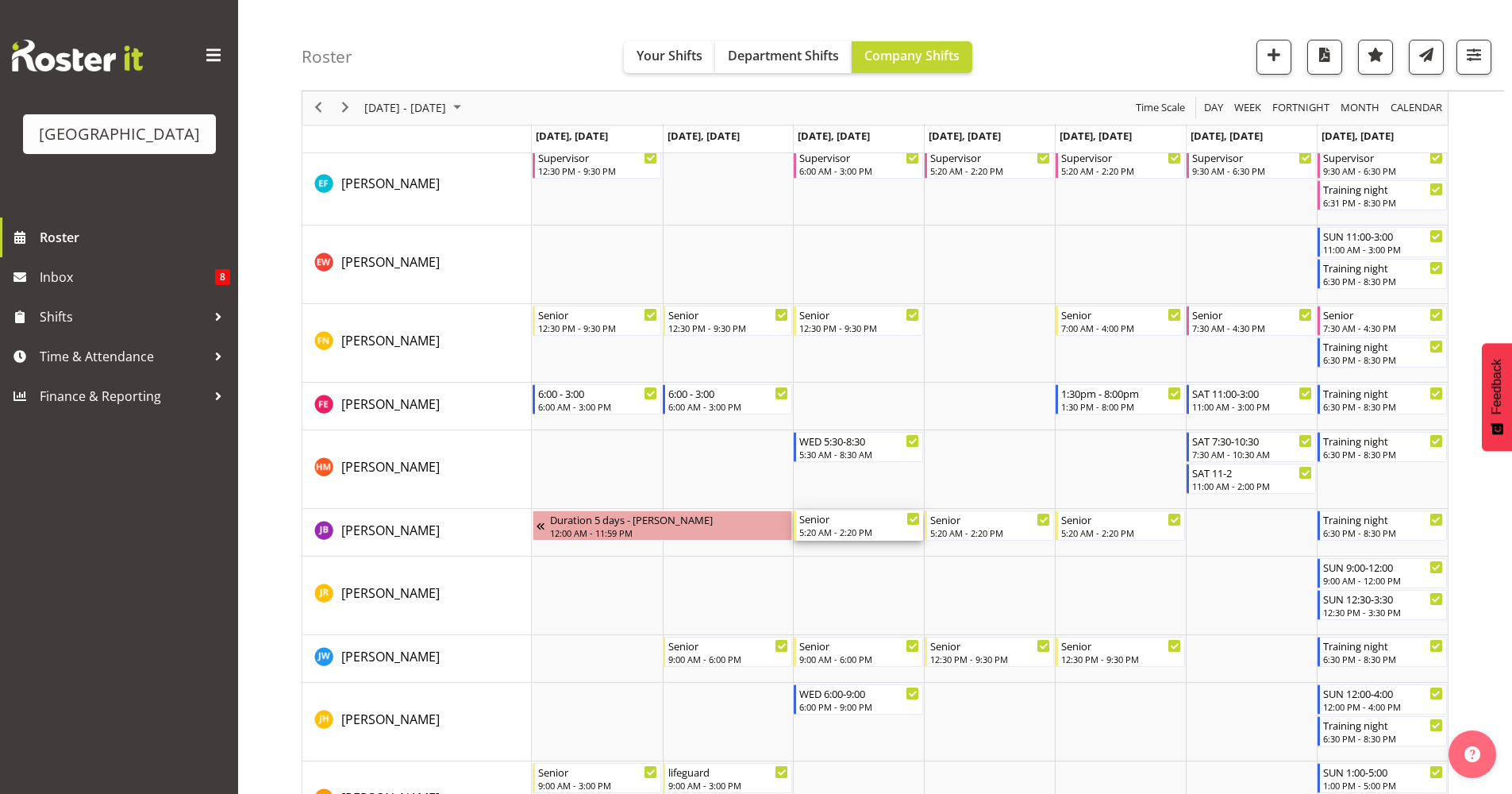
click at [885, 529] on div "5:20 AM - 2:20 PM" at bounding box center [860, 532] width 120 height 13
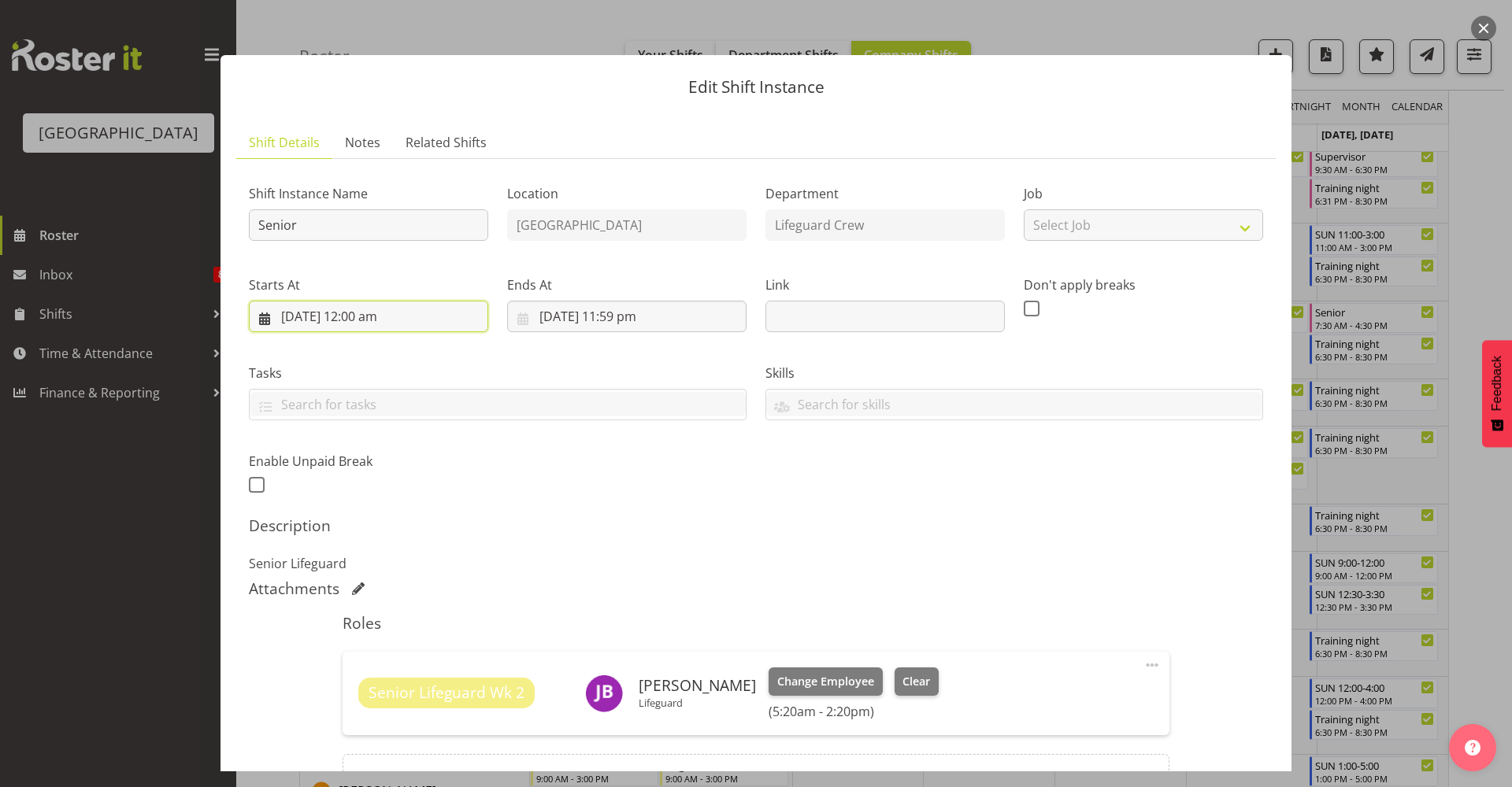
click at [402, 326] on input "15/10/2025, 12:00 am" at bounding box center [368, 316] width 239 height 31
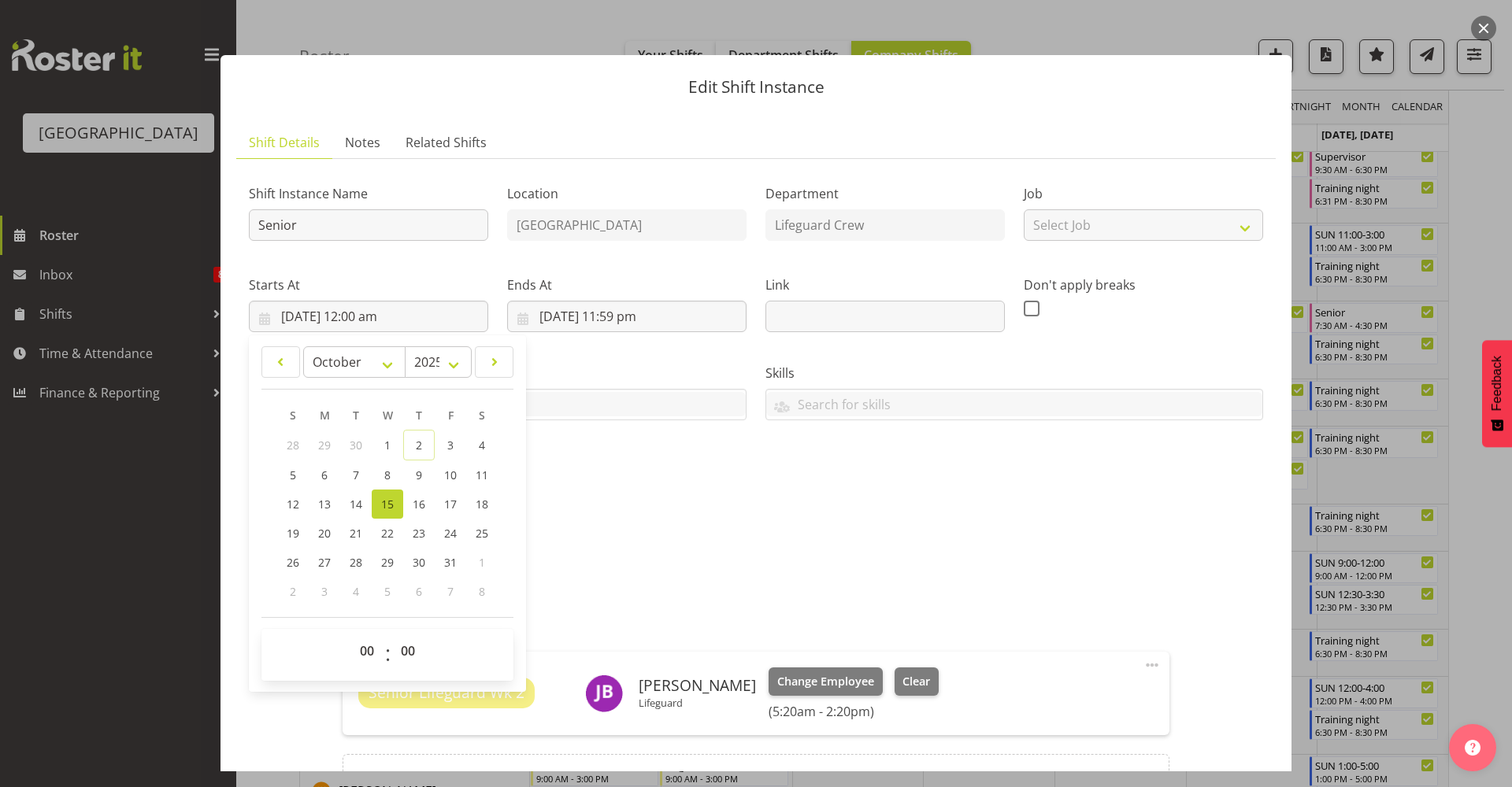
click at [761, 532] on h5 "Description" at bounding box center [755, 526] width 1014 height 19
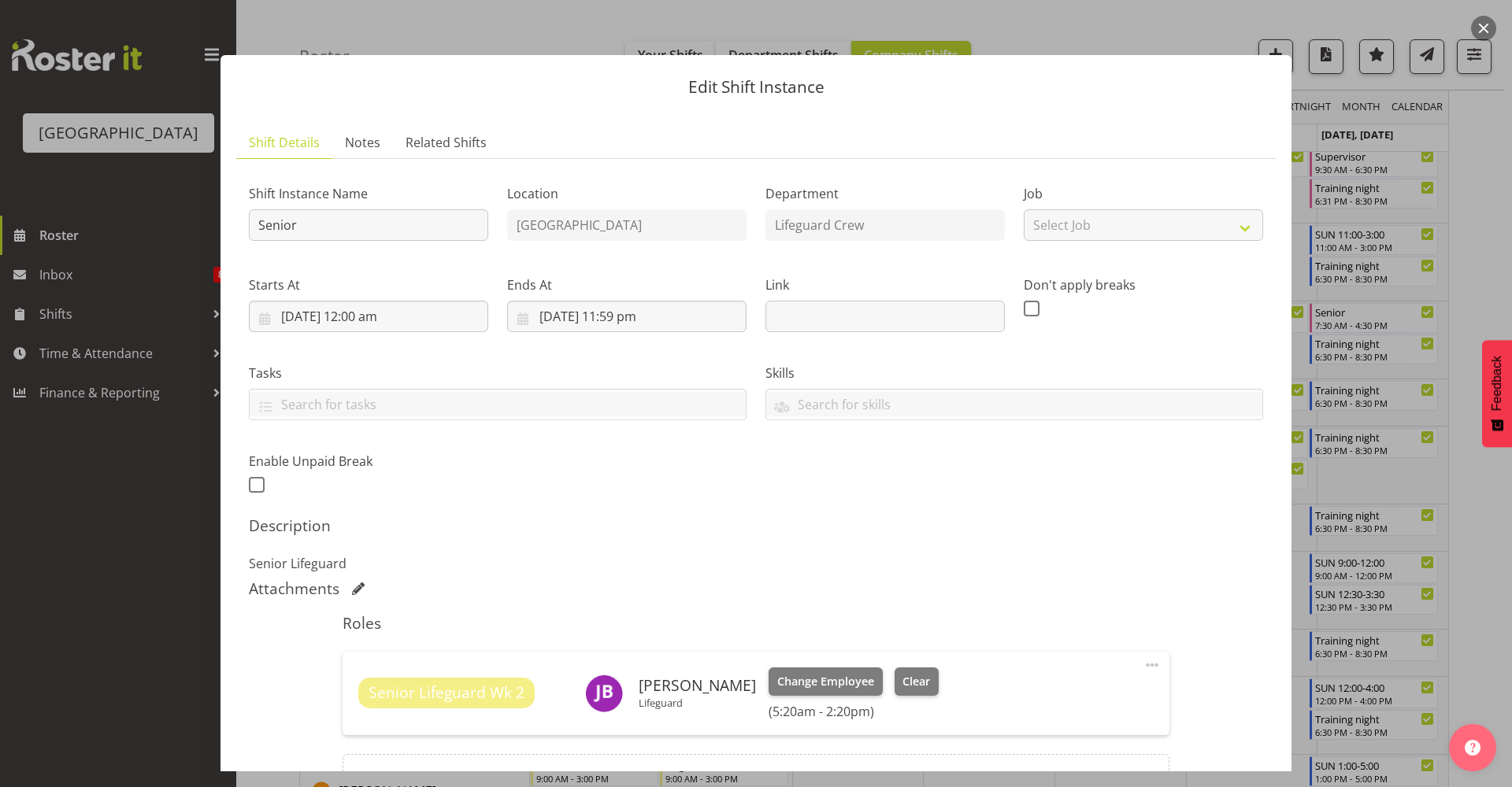
click at [1151, 668] on div "Senior Lifeguard Wk 2 Jack Bailey Lifeguard Change Employee Clear (5:20am - 2:2…" at bounding box center [756, 693] width 826 height 83
click at [1142, 666] on span at bounding box center [1152, 665] width 19 height 19
click at [1090, 692] on link "Edit" at bounding box center [1086, 700] width 152 height 29
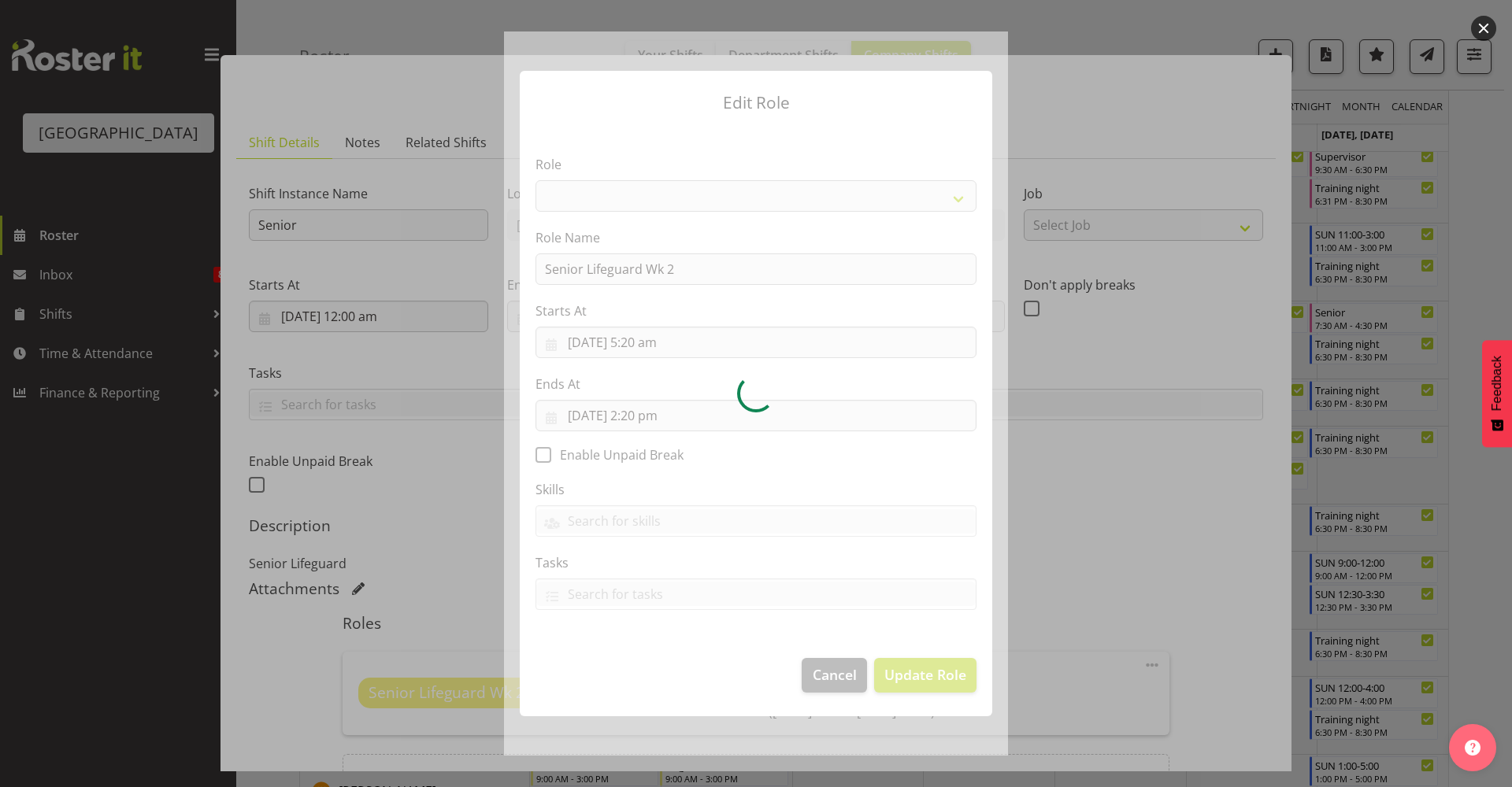
select select "102"
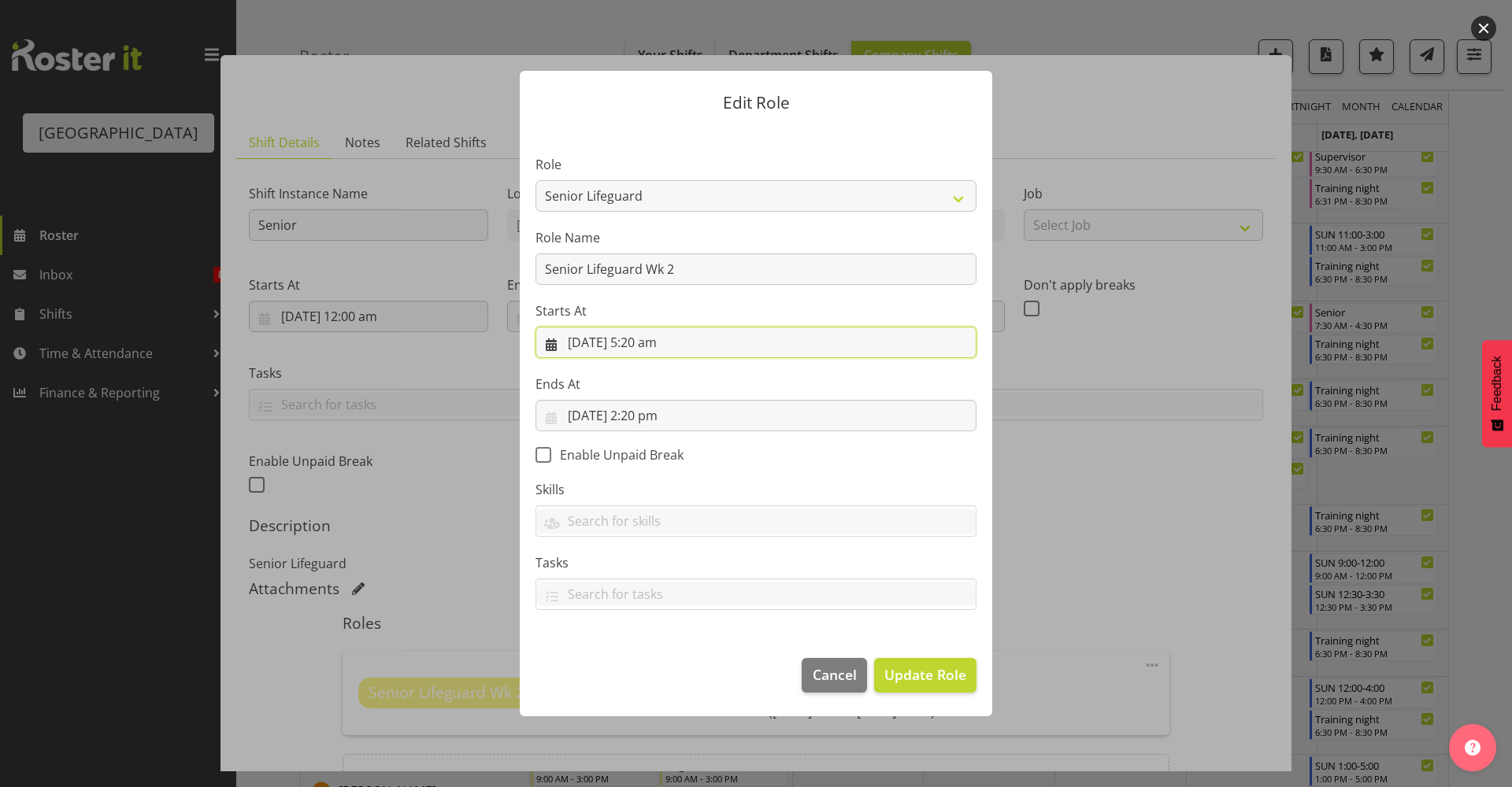
click at [683, 331] on input "15/10/2025, 5:20 am" at bounding box center [755, 342] width 441 height 31
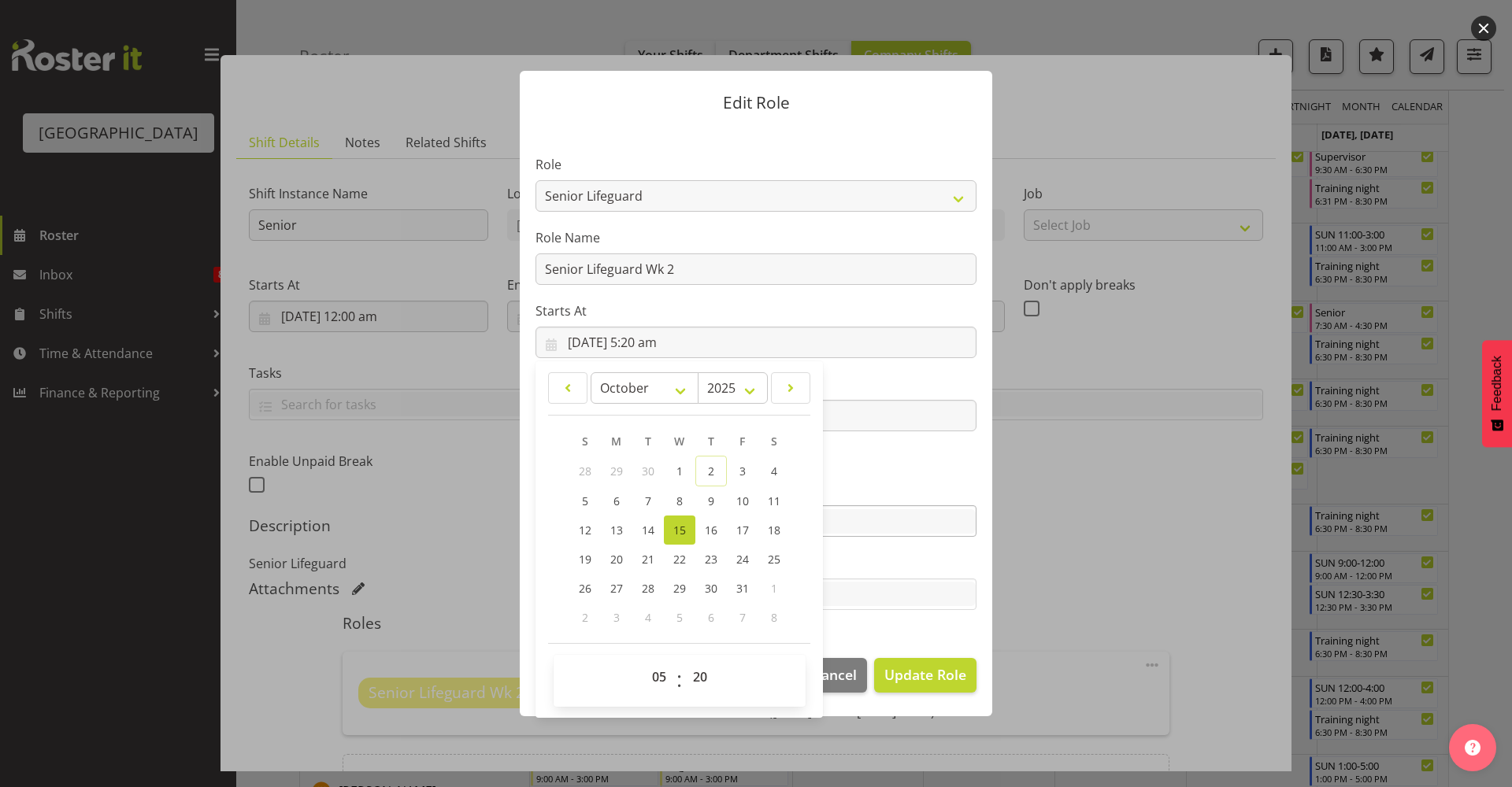
click at [867, 535] on div at bounding box center [755, 522] width 439 height 27
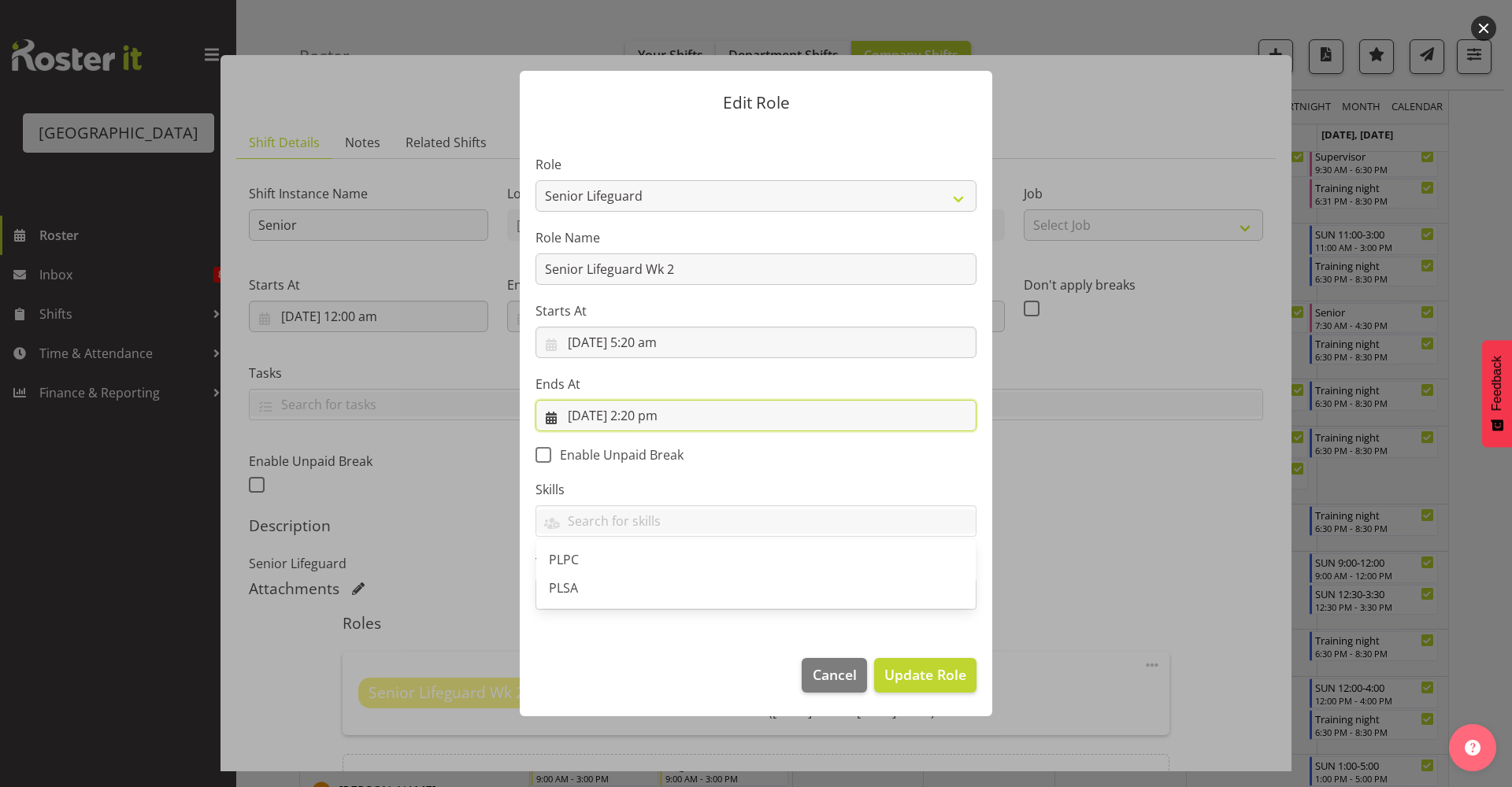
click at [827, 422] on input "15/10/2025, 2:20 pm" at bounding box center [755, 416] width 441 height 31
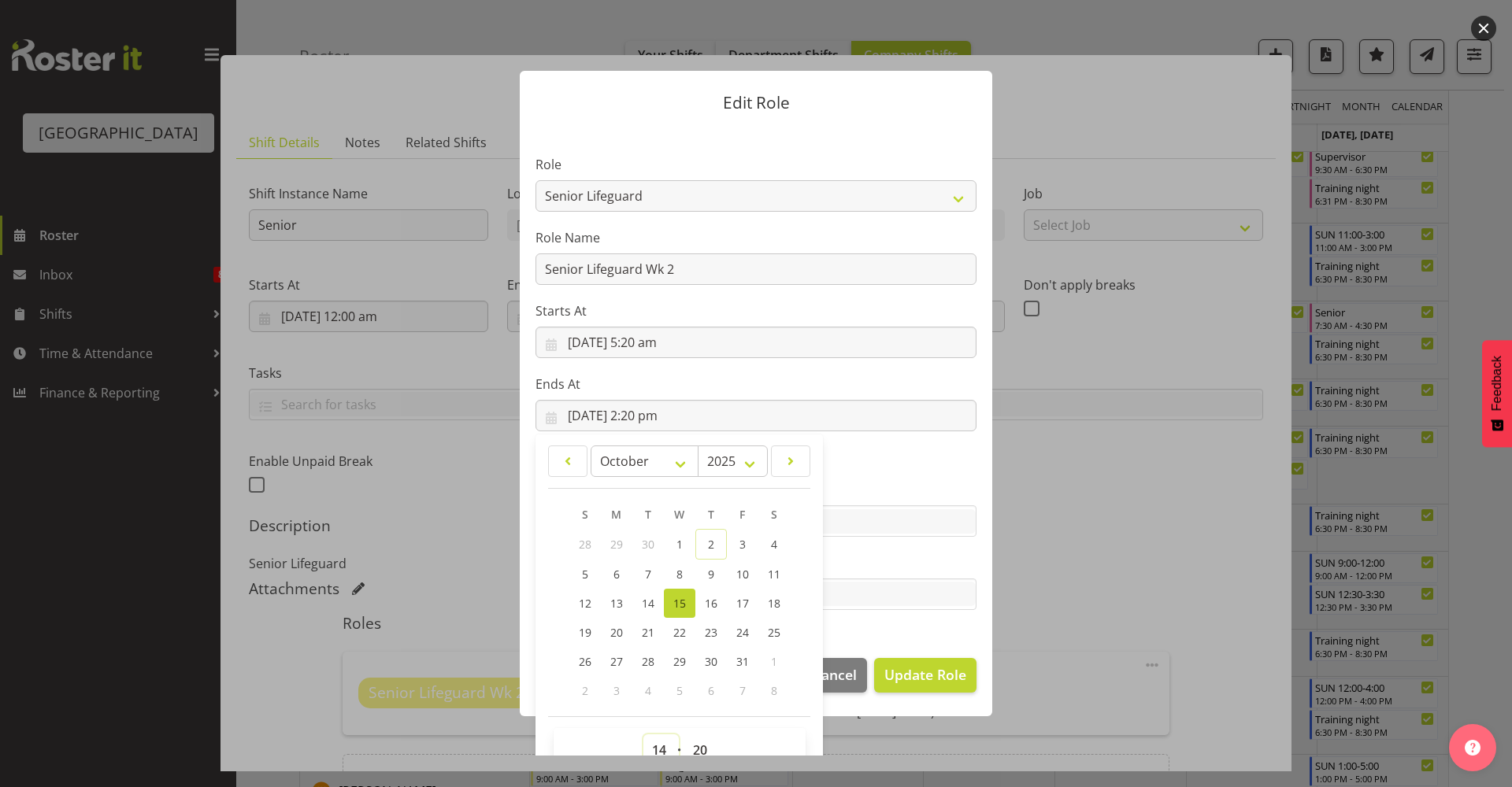
click at [660, 692] on select "00 01 02 03 04 05 06 07 08 09 10 11 12 13 14 15 16 17 18 19 20 21 22 23" at bounding box center [661, 750] width 36 height 31
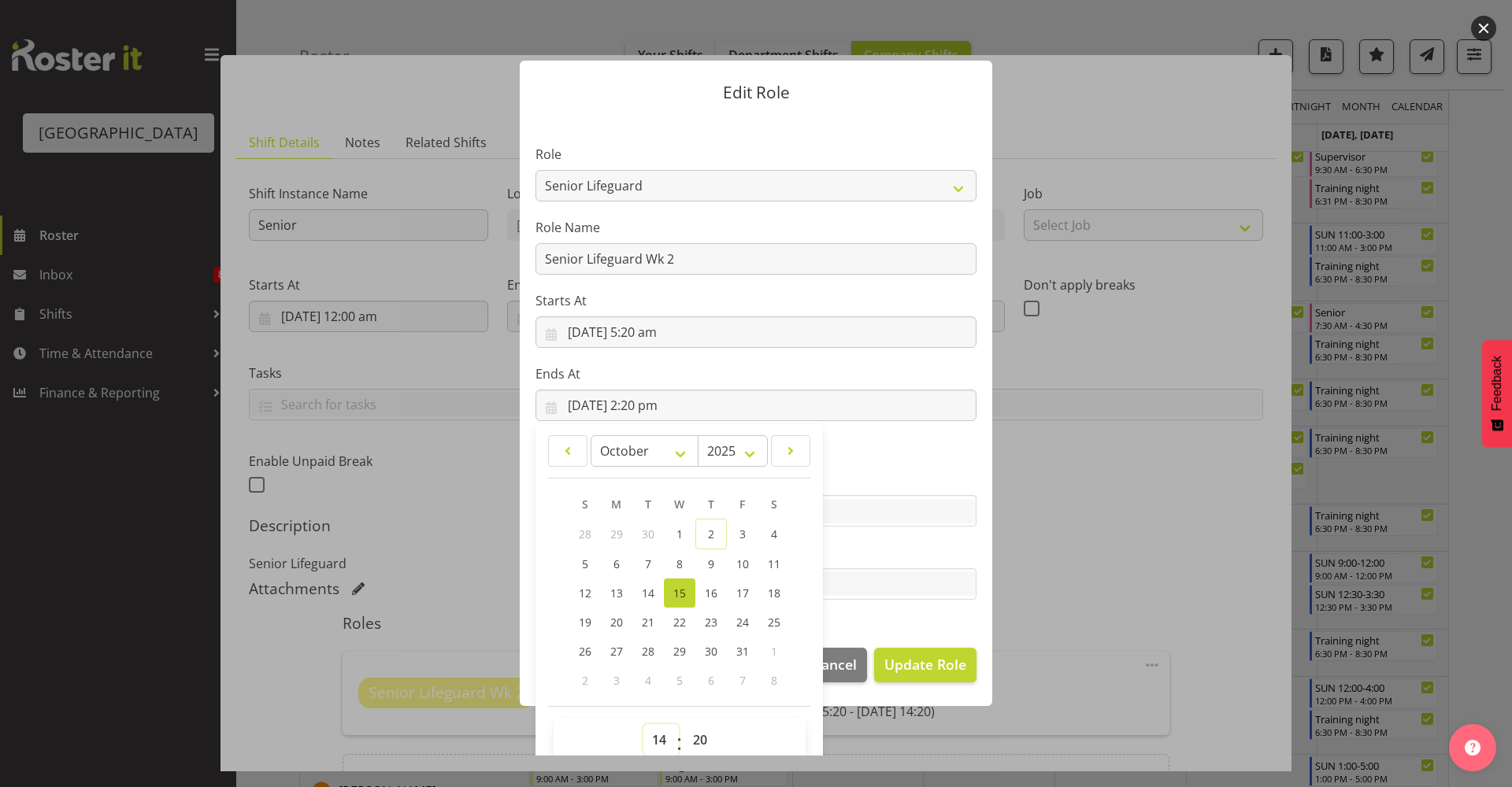
select select "9"
click at [643, 692] on select "00 01 02 03 04 05 06 07 08 09 10 11 12 13 14 15 16 17 18 19 20 21 22 23" at bounding box center [661, 740] width 36 height 31
type input "15/10/2025, 9:20 am"
click at [920, 544] on label "Tasks" at bounding box center [755, 552] width 441 height 19
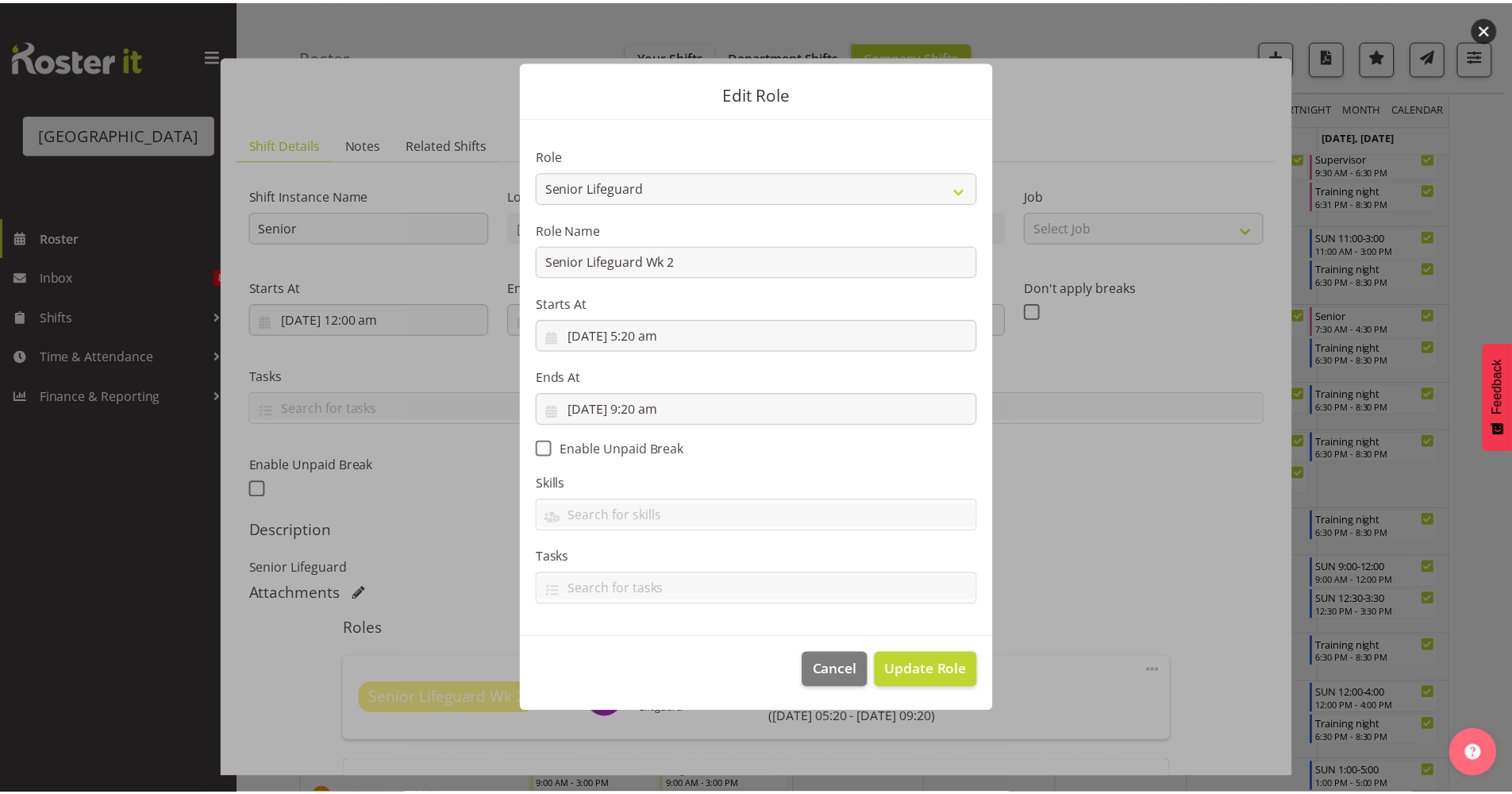
scroll to position [0, 0]
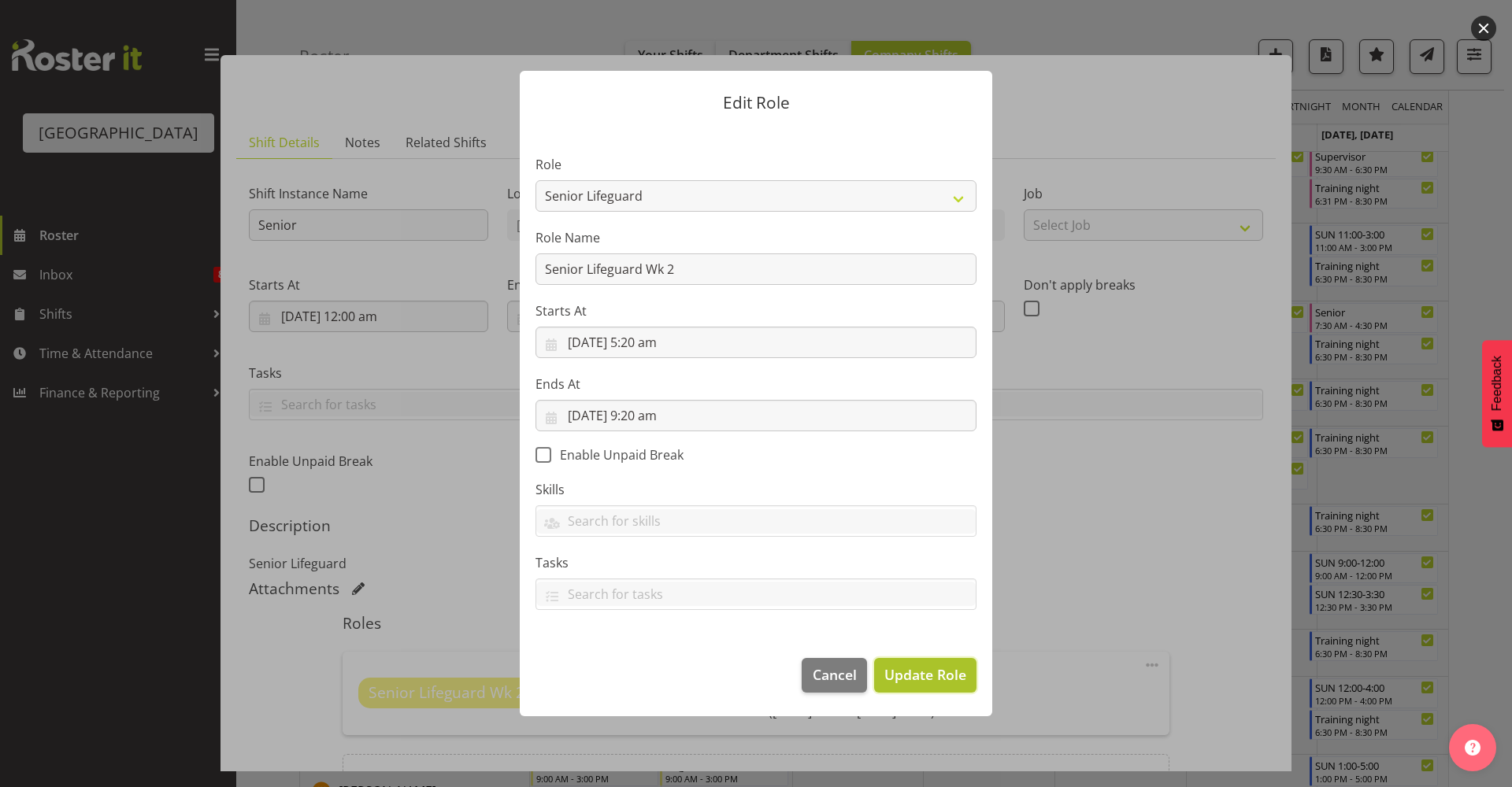
click at [927, 682] on span "Update Role" at bounding box center [925, 674] width 82 height 21
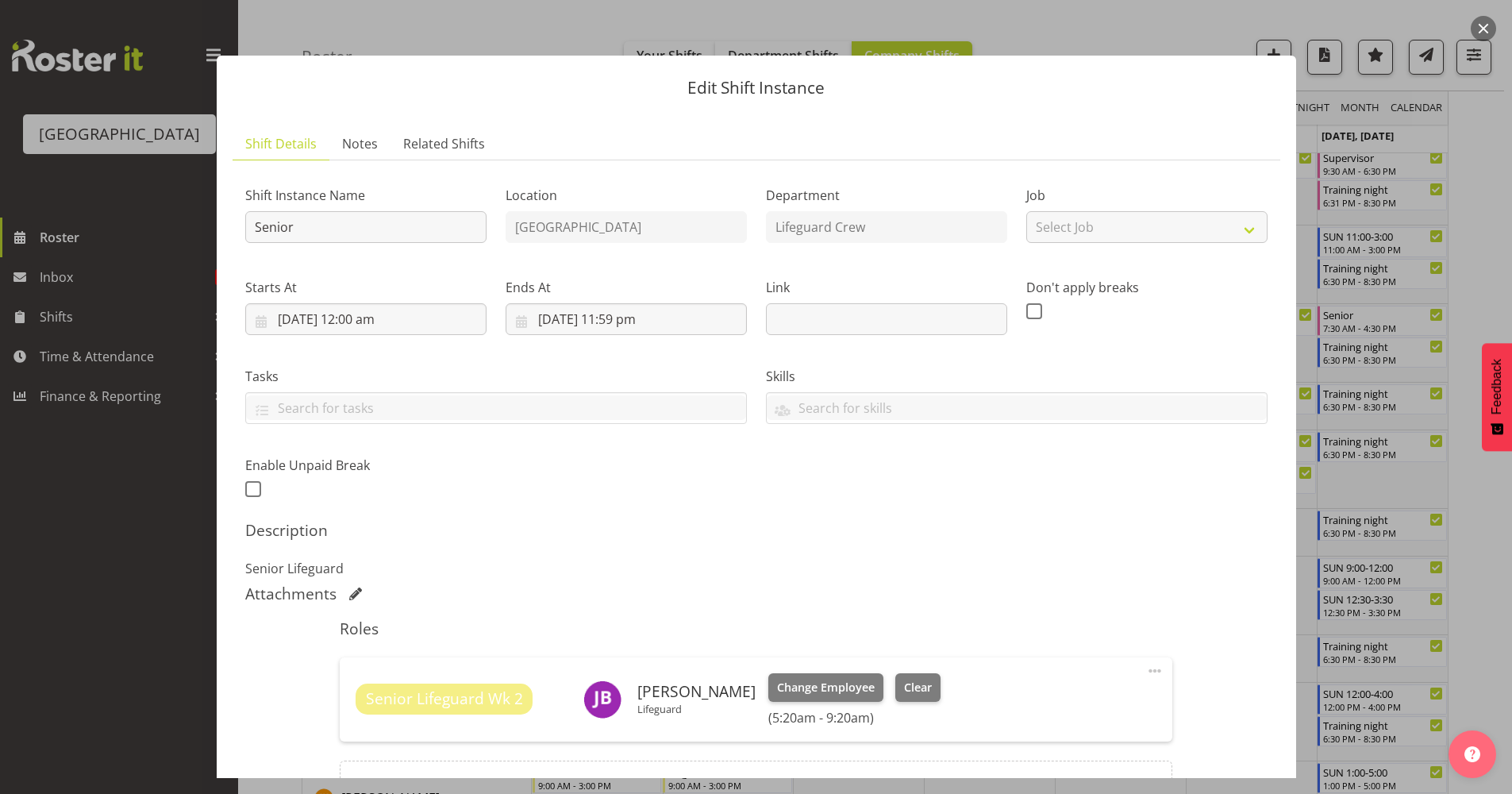
scroll to position [178, 0]
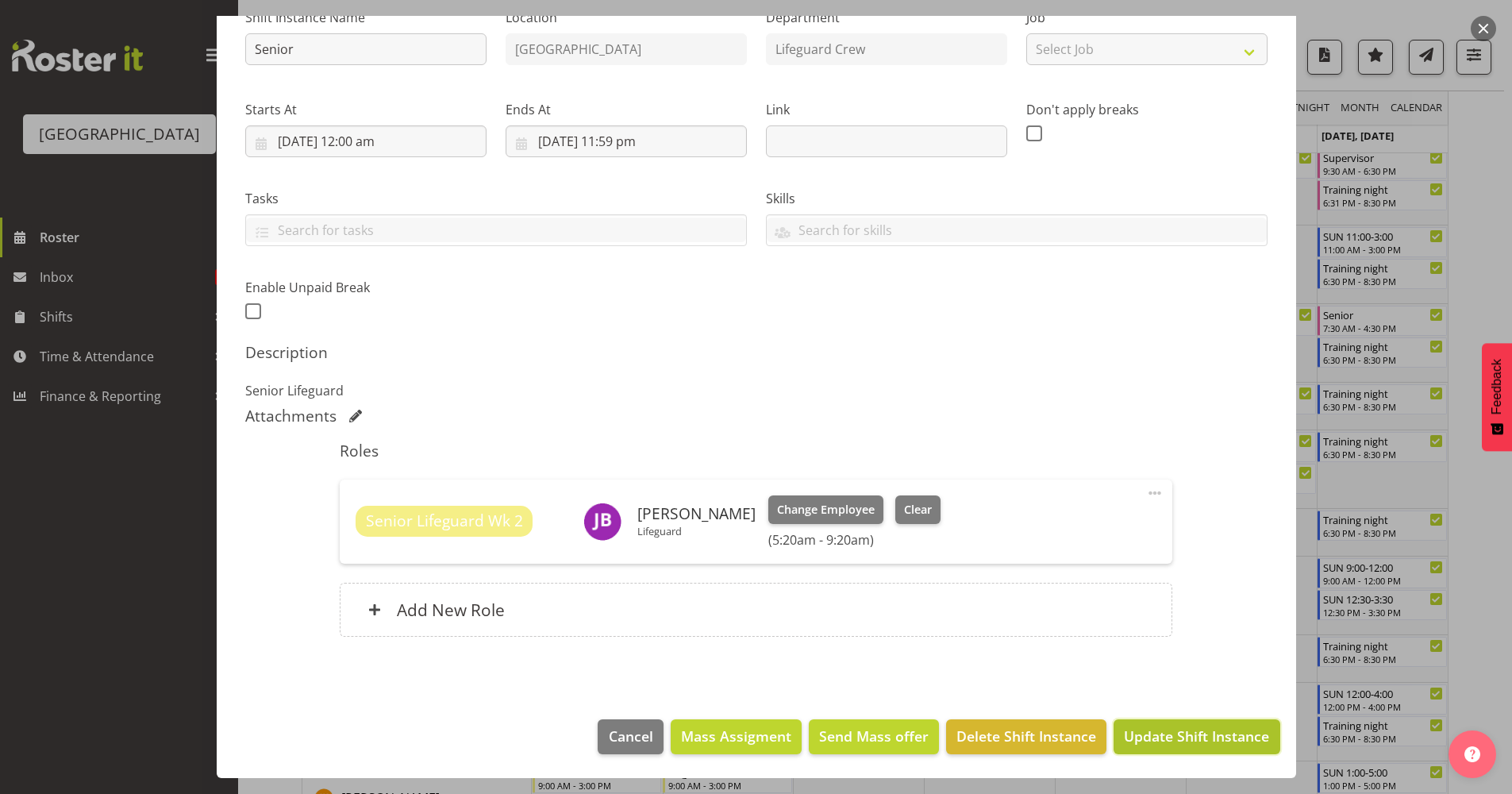
click at [1185, 698] on span "Update Shift Instance" at bounding box center [1196, 736] width 145 height 21
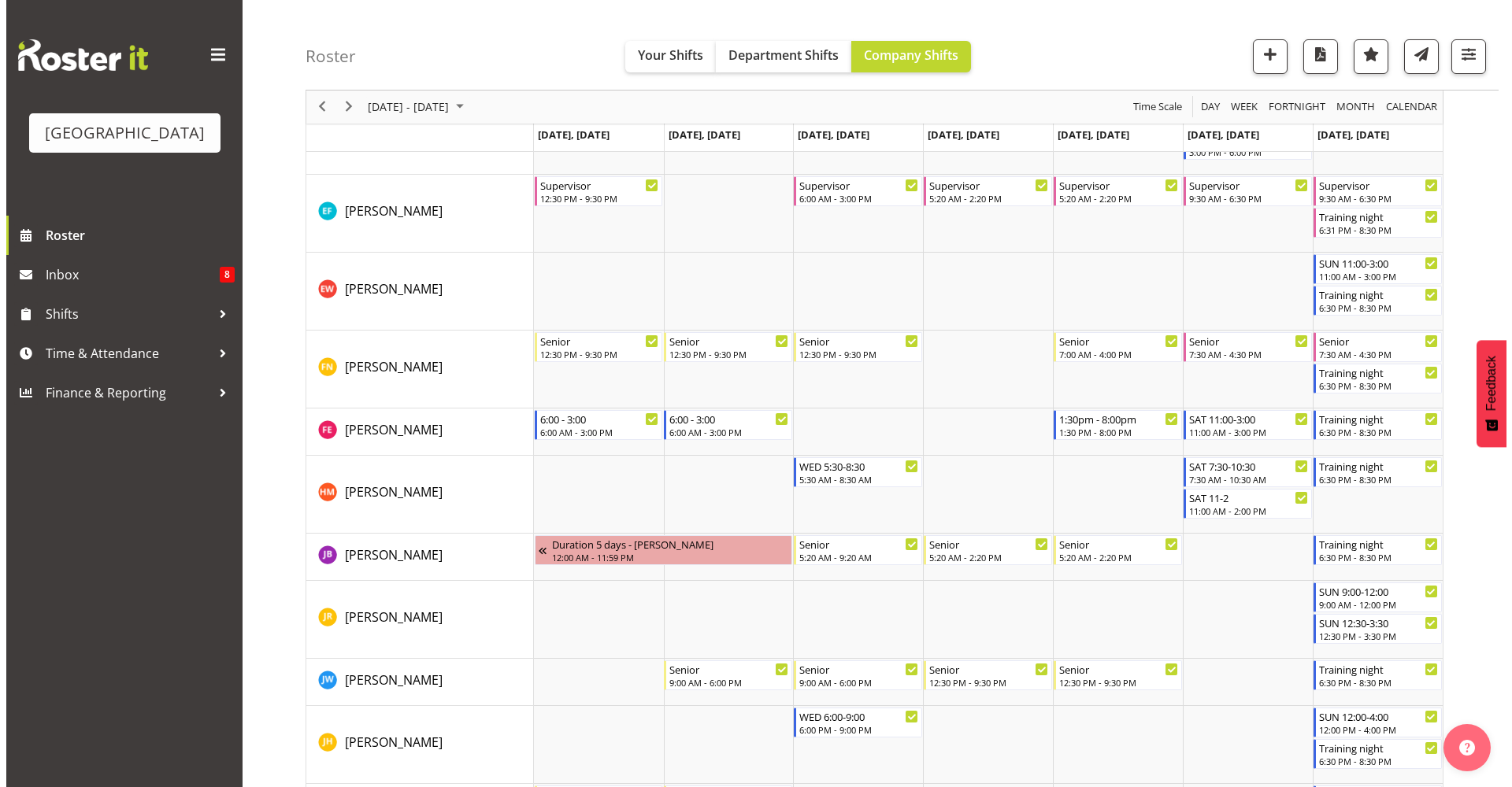
scroll to position [771, 0]
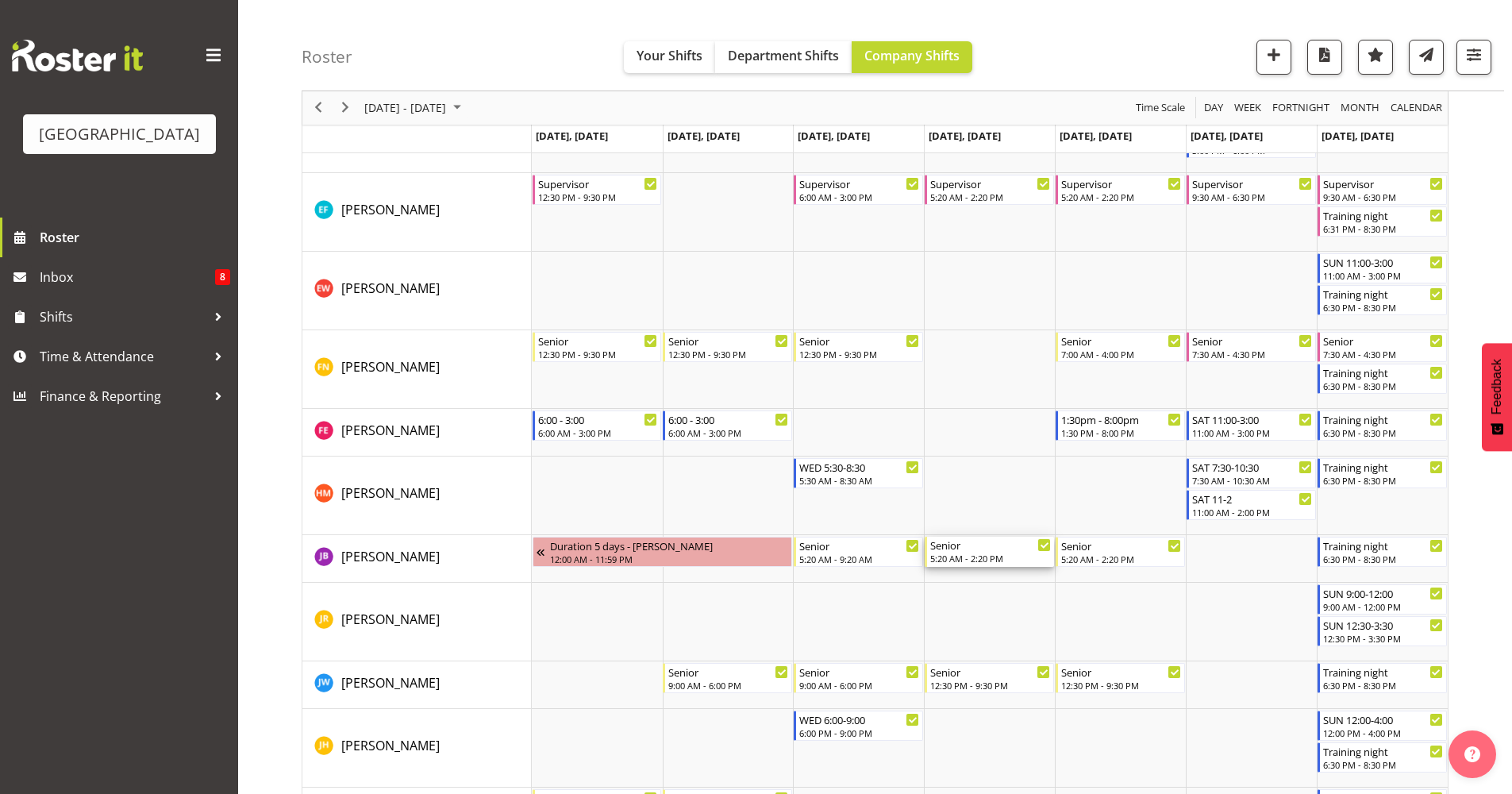
click at [1001, 561] on div "5:20 AM - 2:20 PM" at bounding box center [991, 558] width 120 height 13
click at [0, 0] on div at bounding box center [0, 0] width 0 height 0
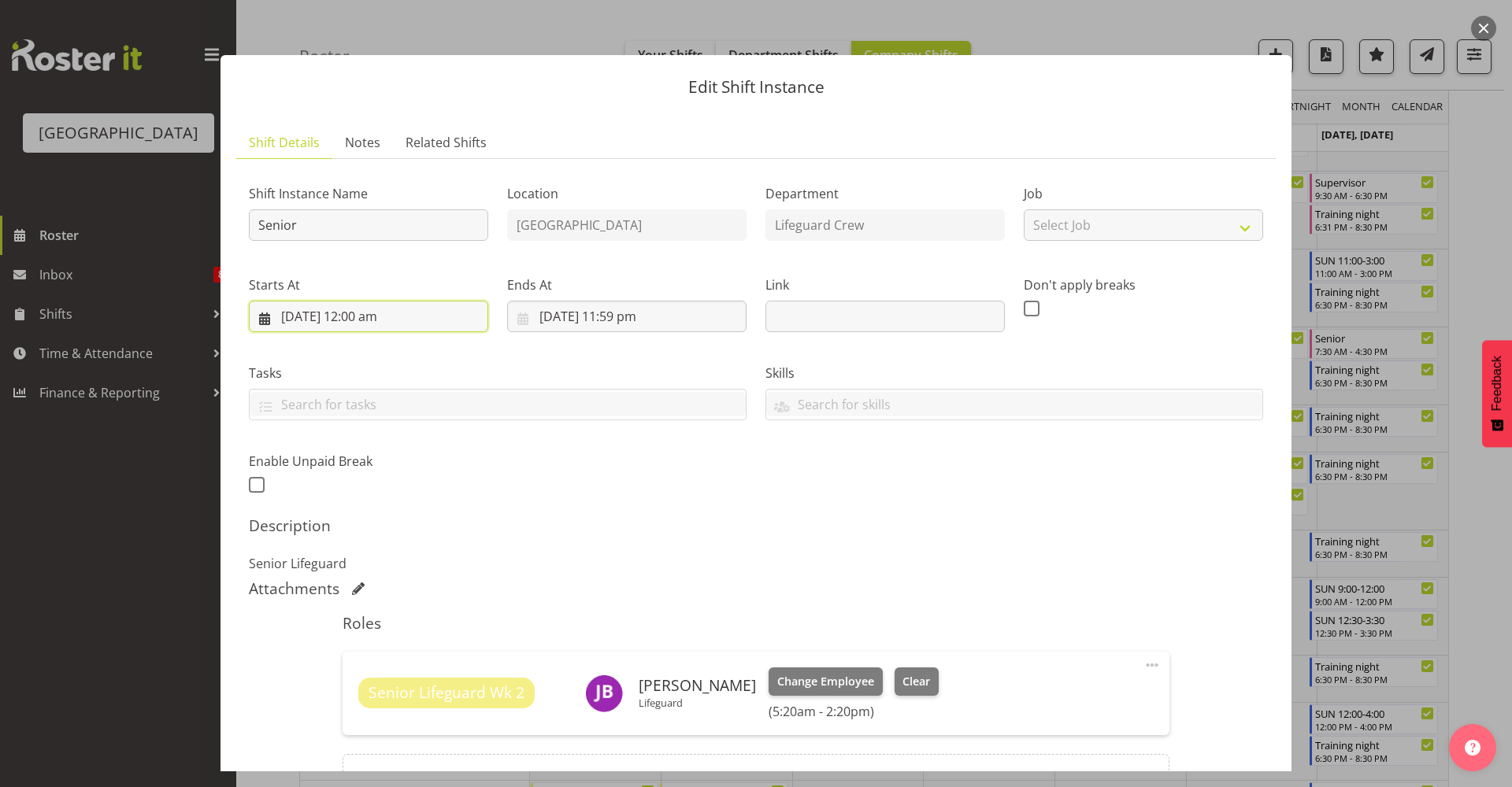
click at [395, 317] on input "16/10/2025, 12:00 am" at bounding box center [368, 316] width 239 height 31
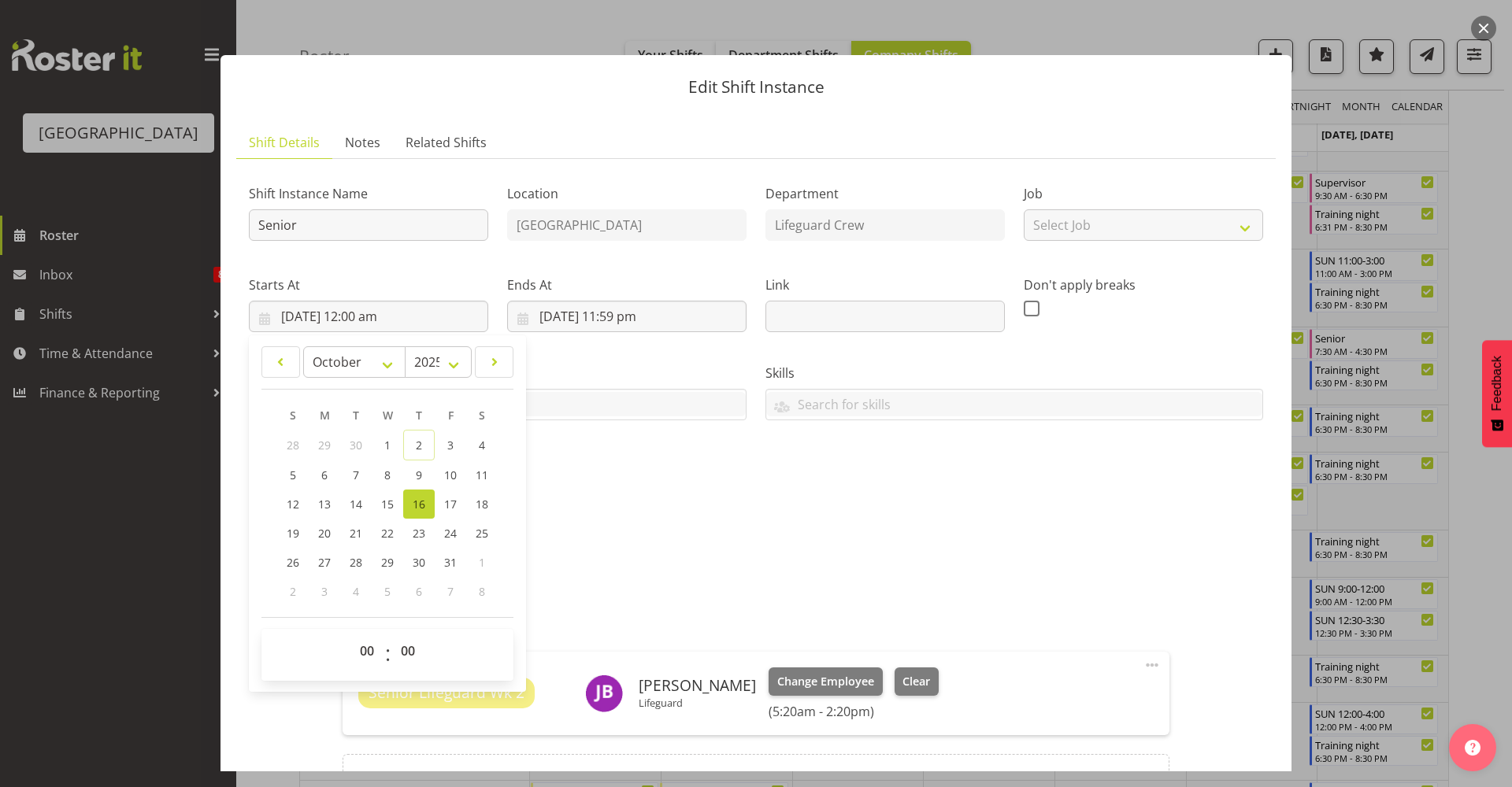
click at [1002, 561] on p "Senior Lifeguard" at bounding box center [755, 564] width 1014 height 19
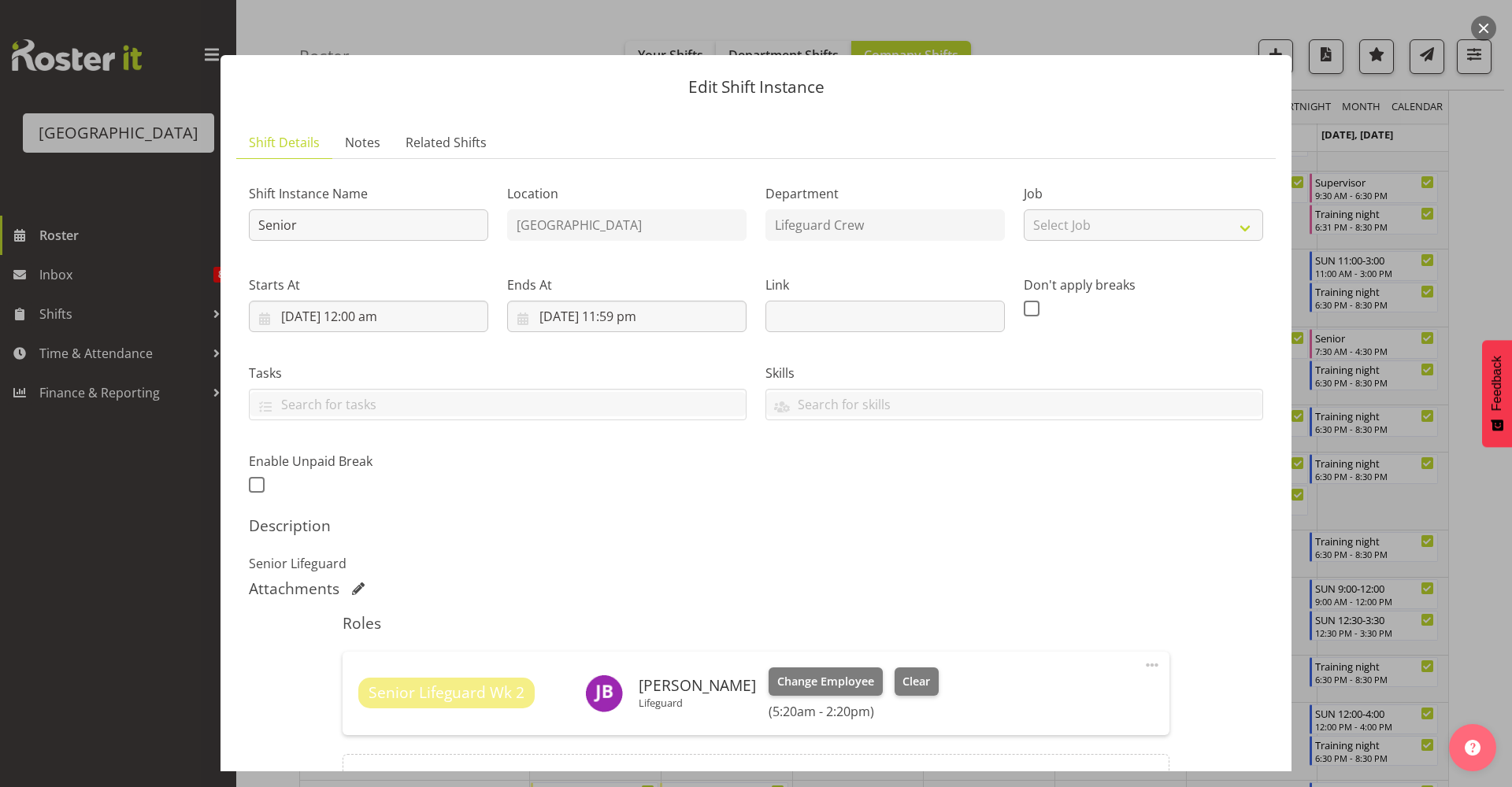
click at [1142, 670] on span at bounding box center [1152, 665] width 19 height 19
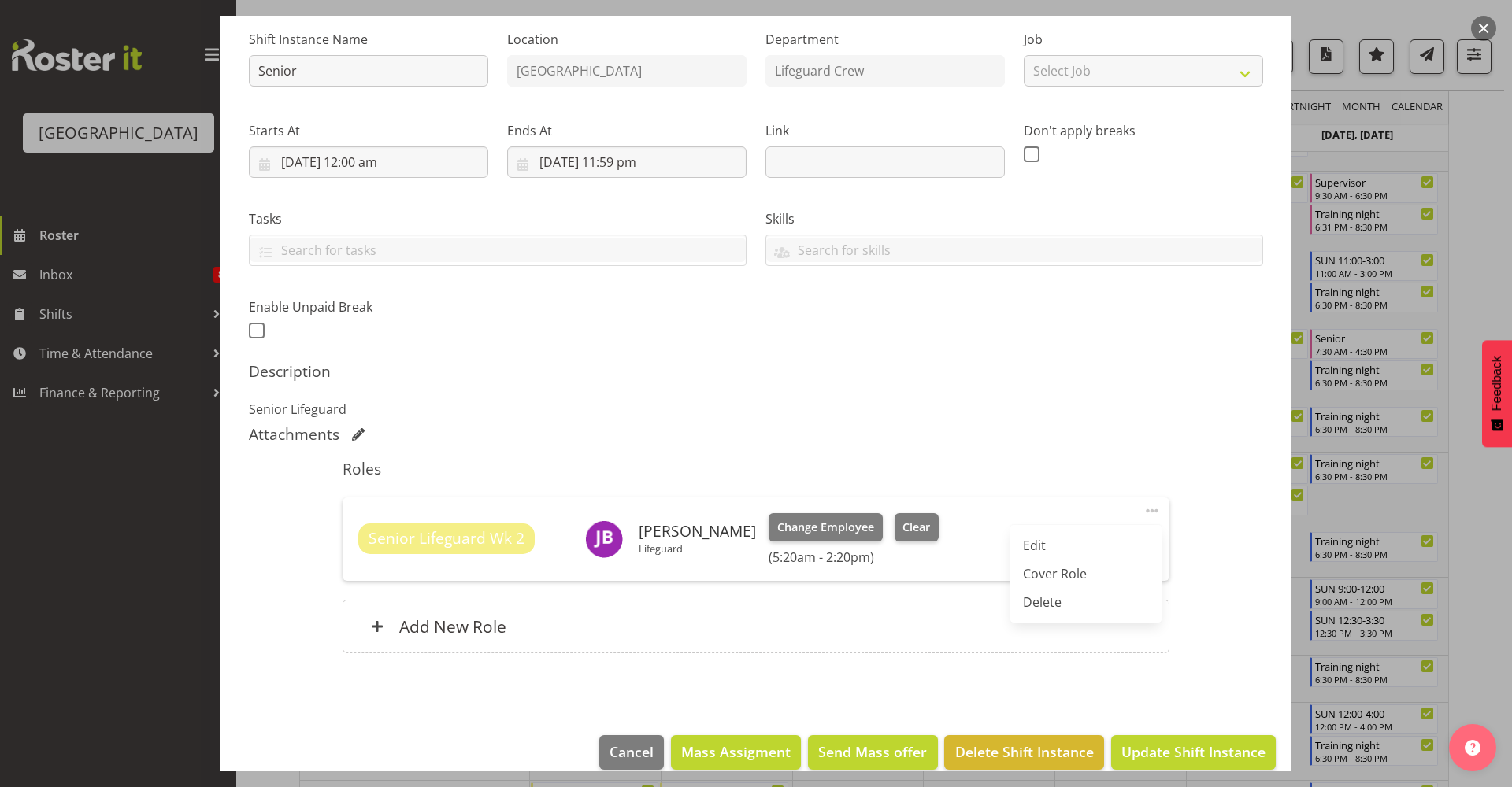
scroll to position [177, 0]
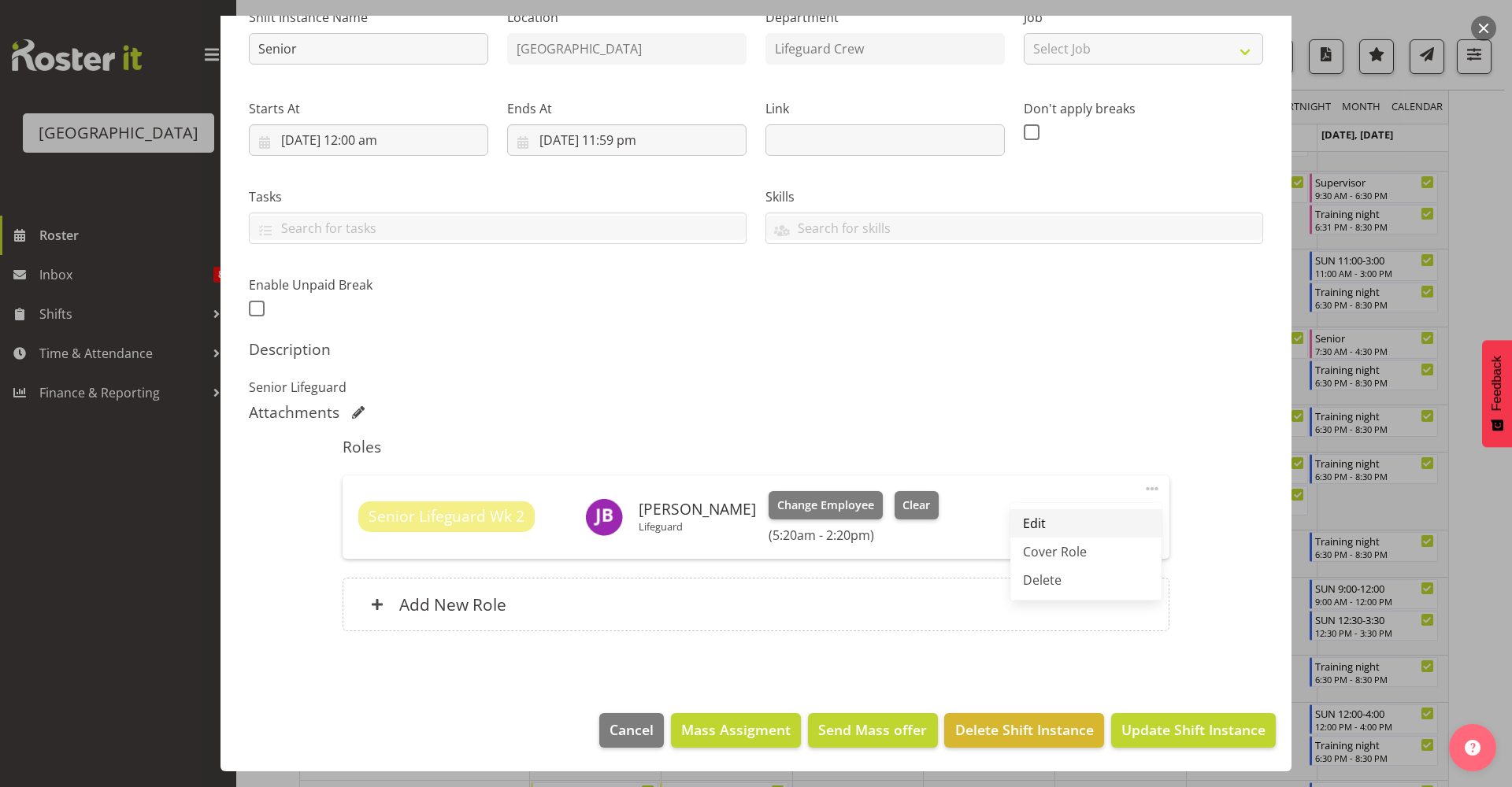
click at [1050, 522] on link "Edit" at bounding box center [1086, 523] width 152 height 29
select select "9"
select select "2025"
select select "14"
select select "20"
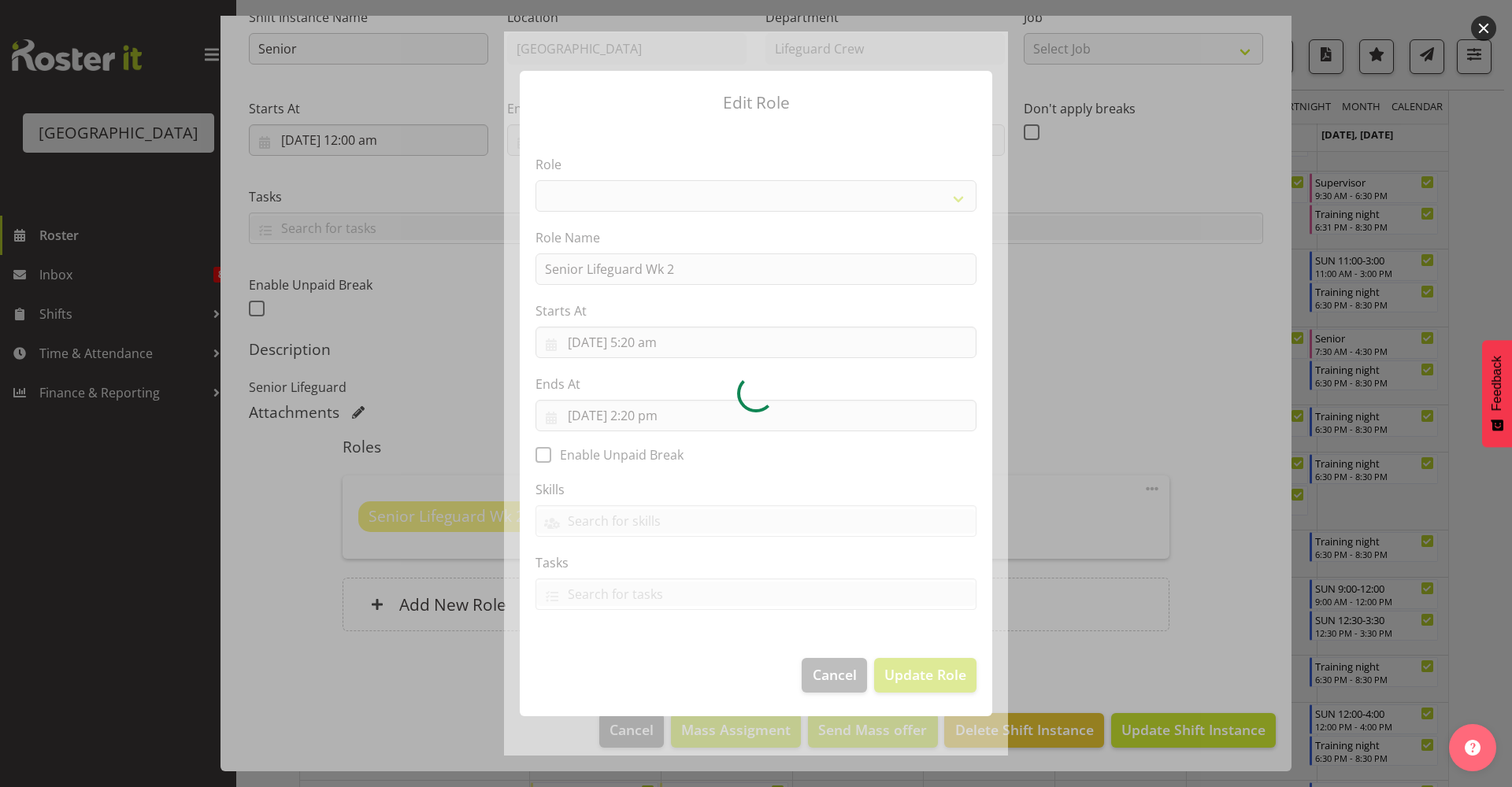
select select "102"
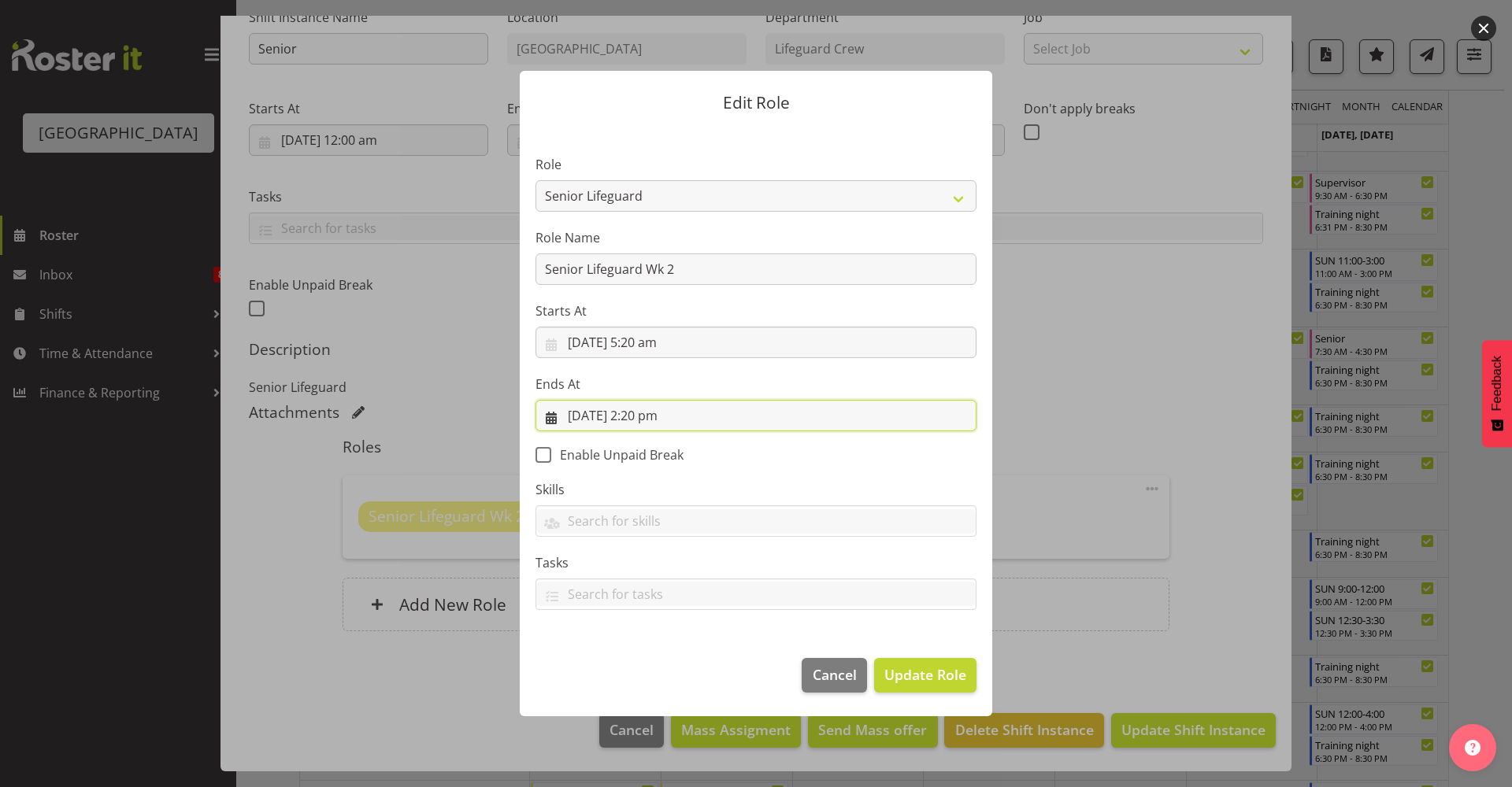
click at [779, 422] on input "16/10/2025, 2:20 pm" at bounding box center [755, 416] width 441 height 31
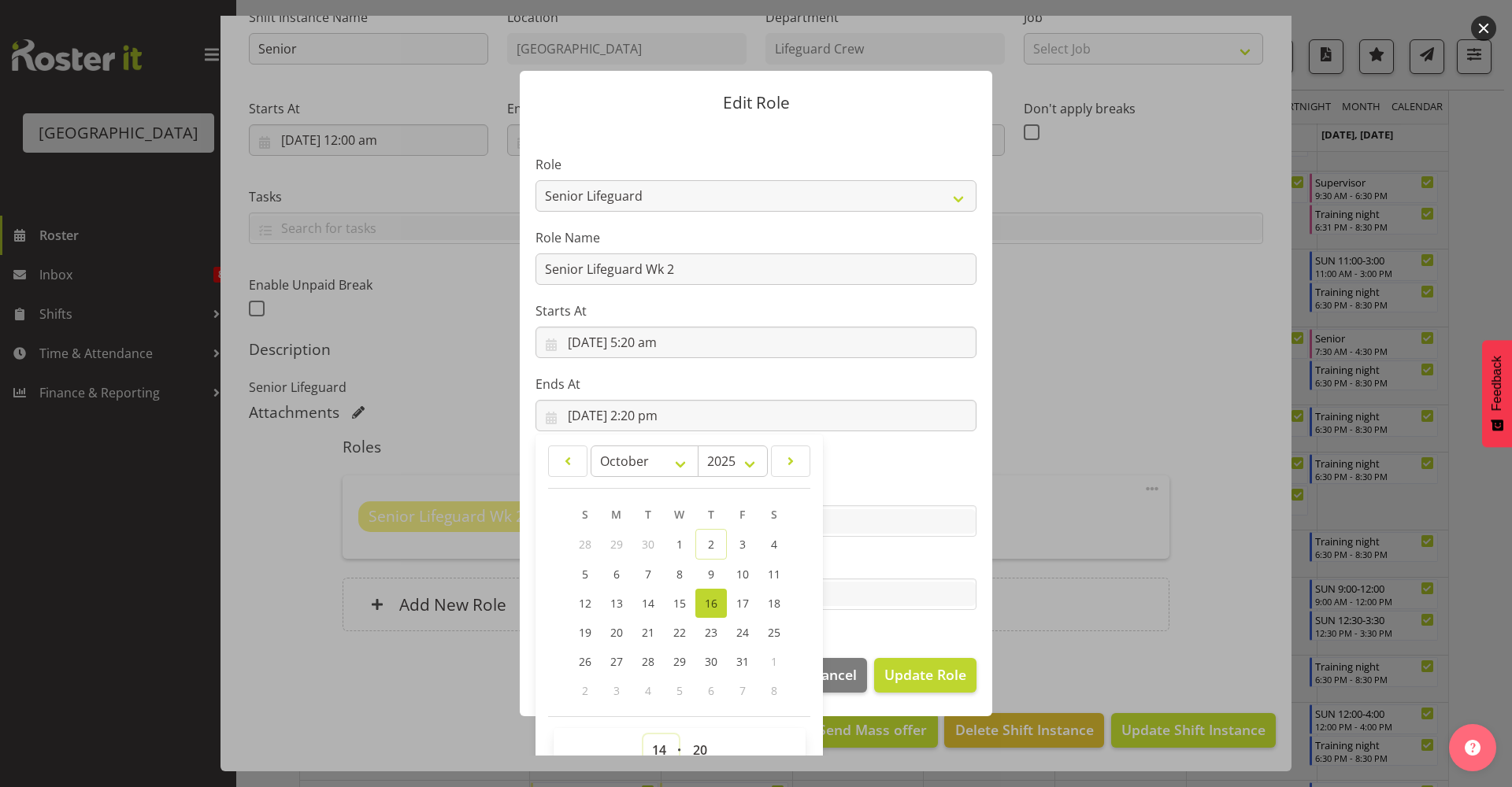
click at [649, 692] on select "00 01 02 03 04 05 06 07 08 09 10 11 12 13 14 15 16 17 18 19 20 21 22 23" at bounding box center [661, 750] width 36 height 31
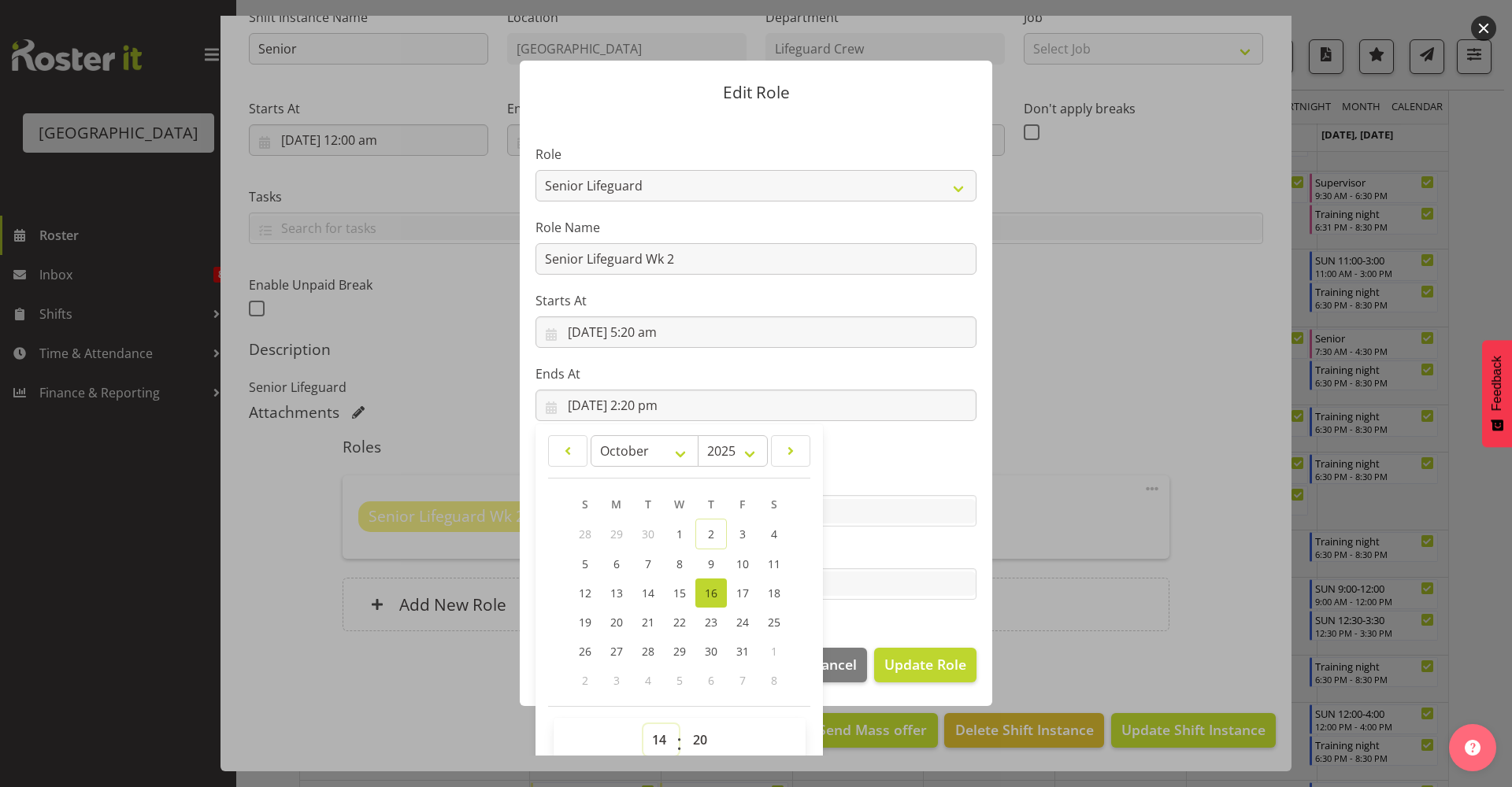
select select "9"
click at [643, 692] on select "00 01 02 03 04 05 06 07 08 09 10 11 12 13 14 15 16 17 18 19 20 21 22 23" at bounding box center [661, 740] width 36 height 31
type input "16/10/2025, 9:20 am"
click at [898, 568] on div "TEST123" at bounding box center [755, 584] width 441 height 31
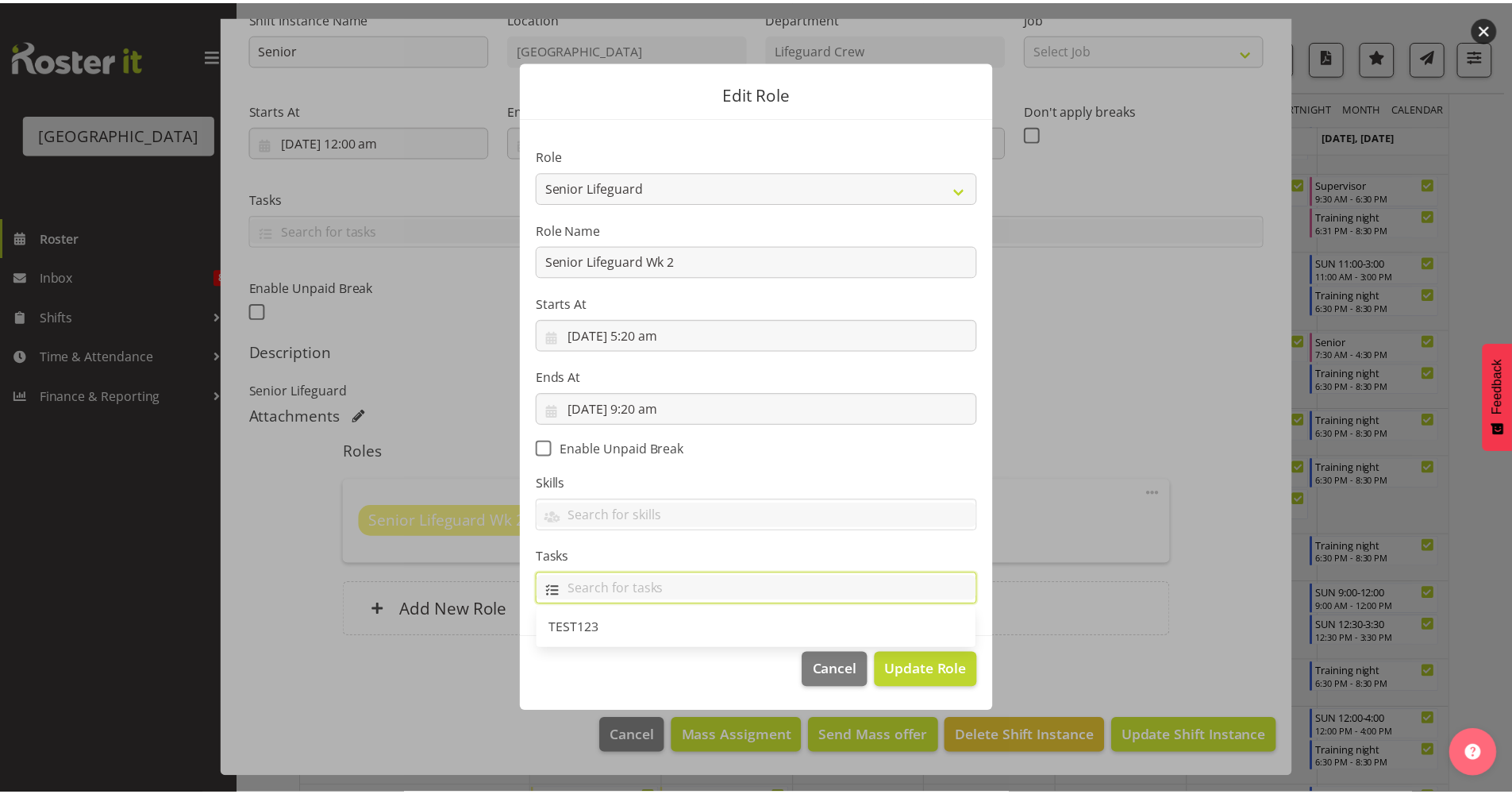
scroll to position [0, 0]
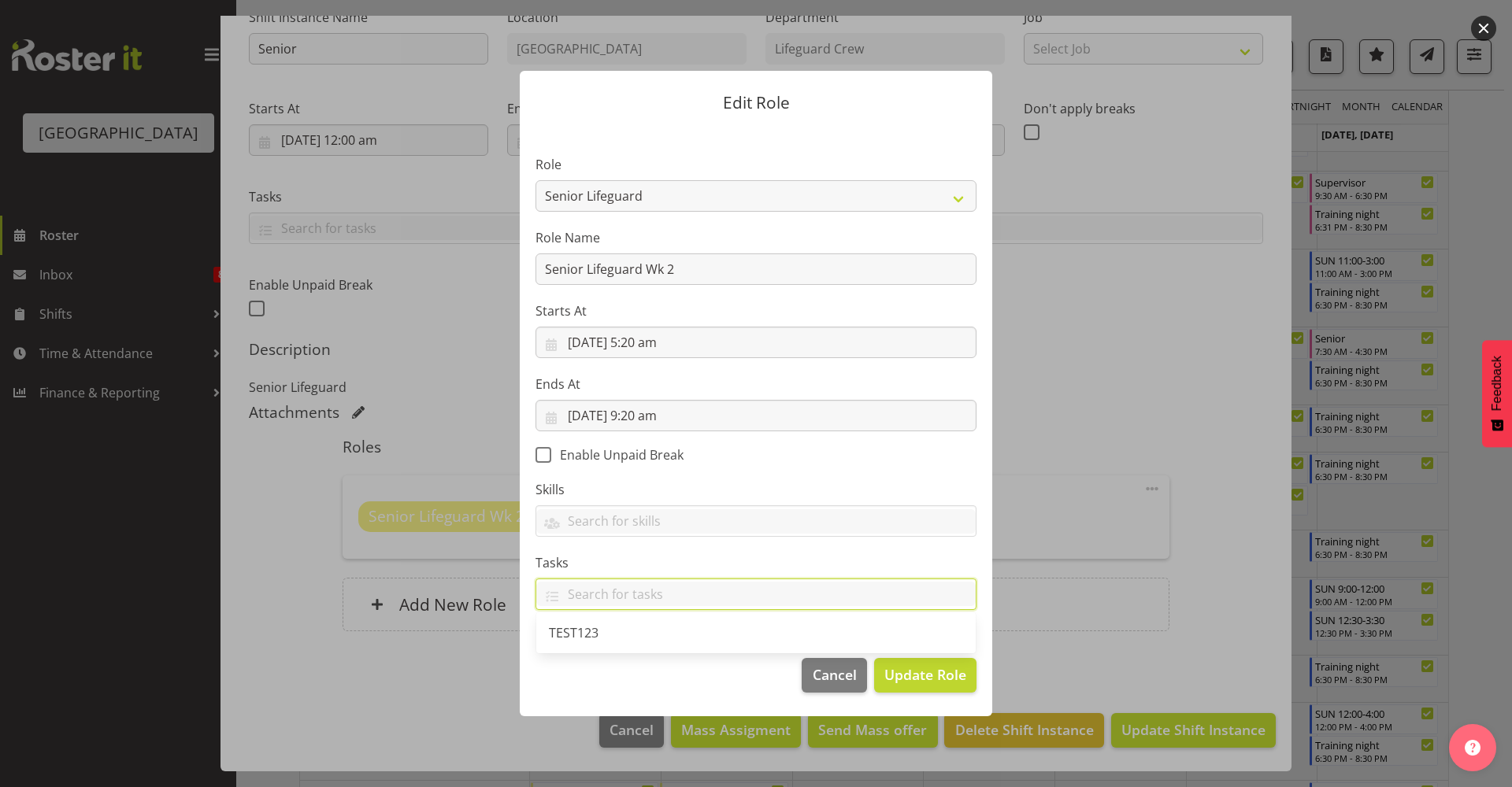
click at [906, 498] on label "Skills" at bounding box center [755, 490] width 441 height 19
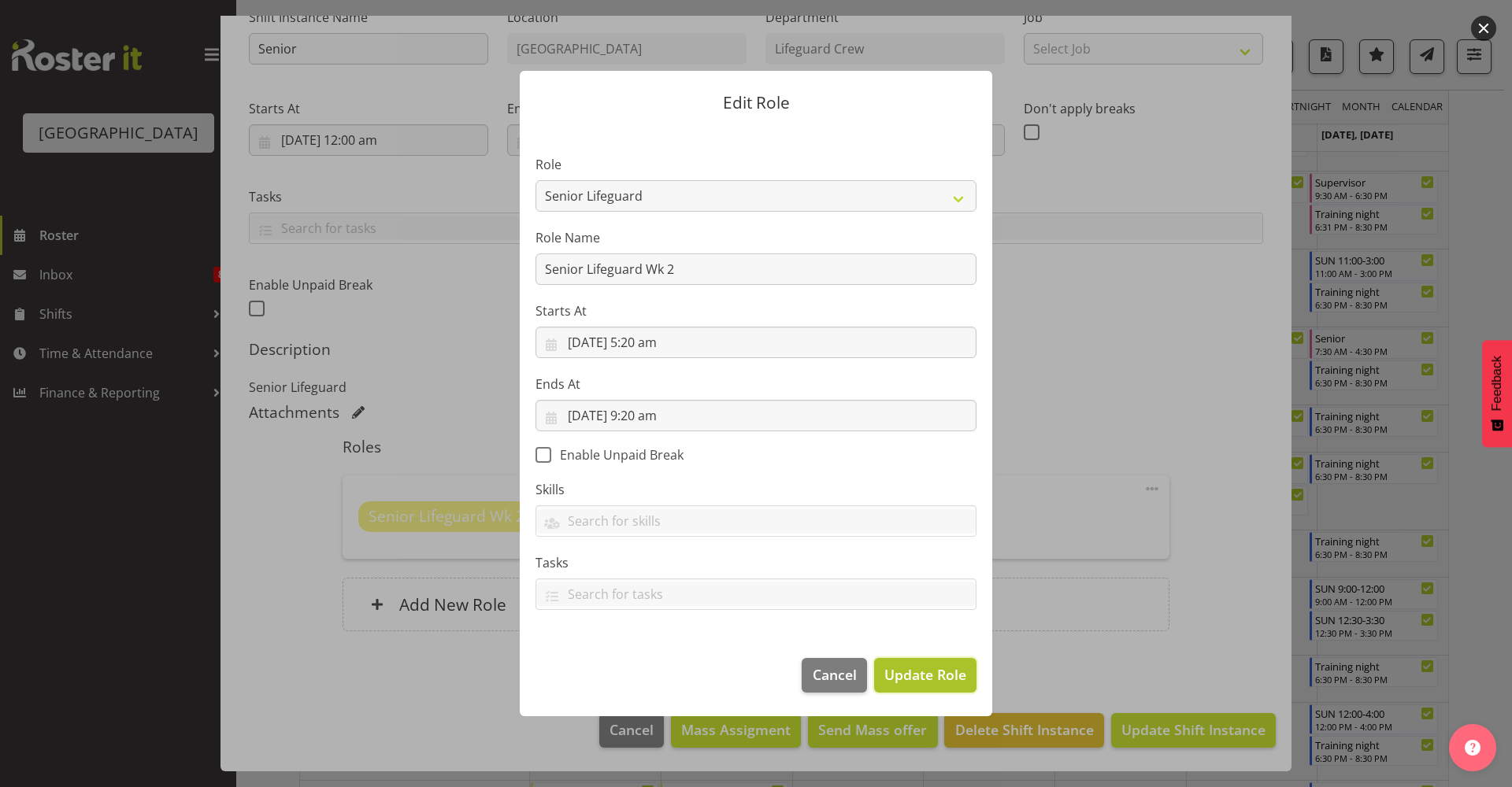
click at [927, 676] on span "Update Role" at bounding box center [925, 674] width 82 height 21
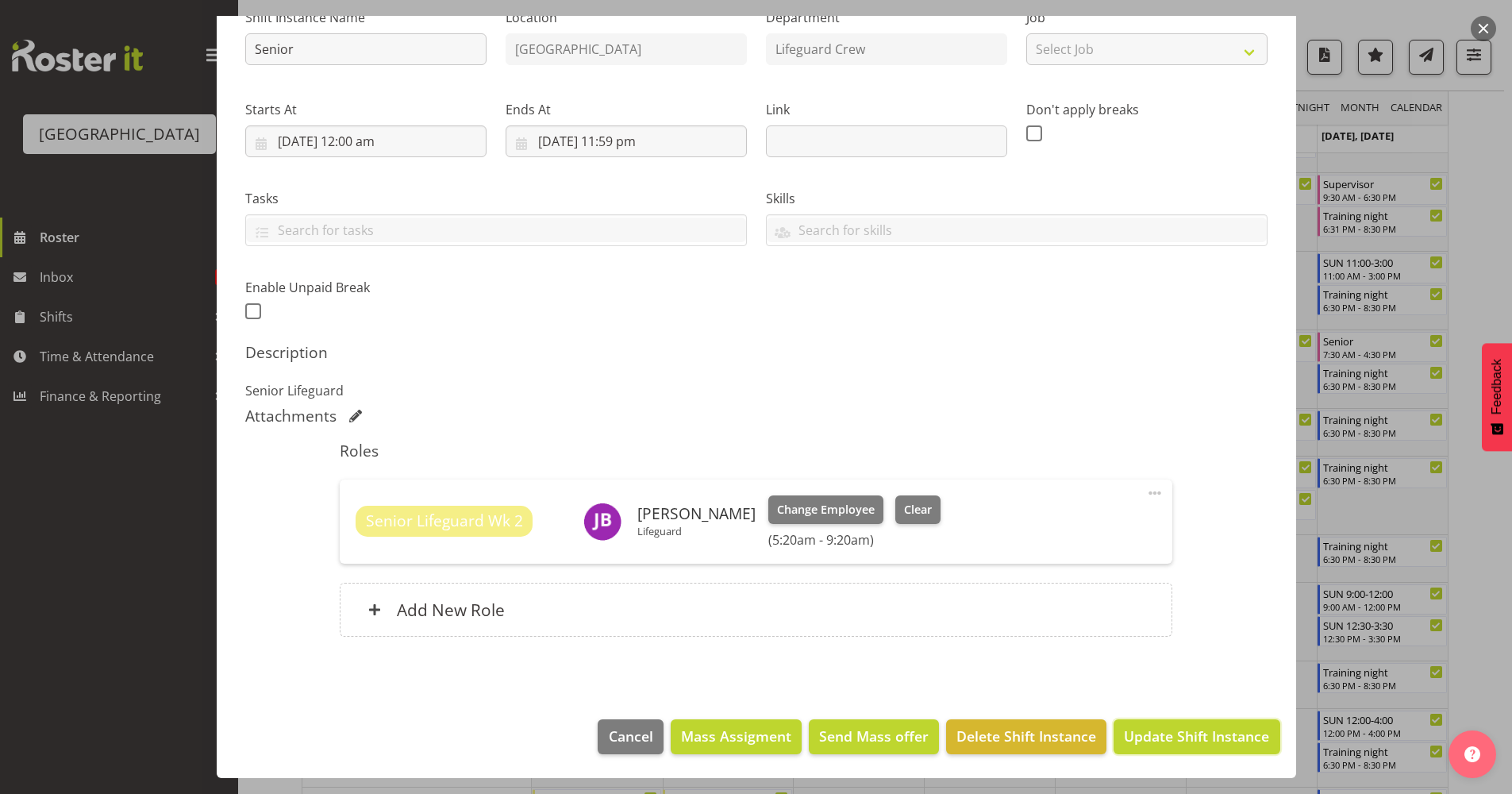
click at [1150, 698] on span "Update Shift Instance" at bounding box center [1196, 736] width 145 height 21
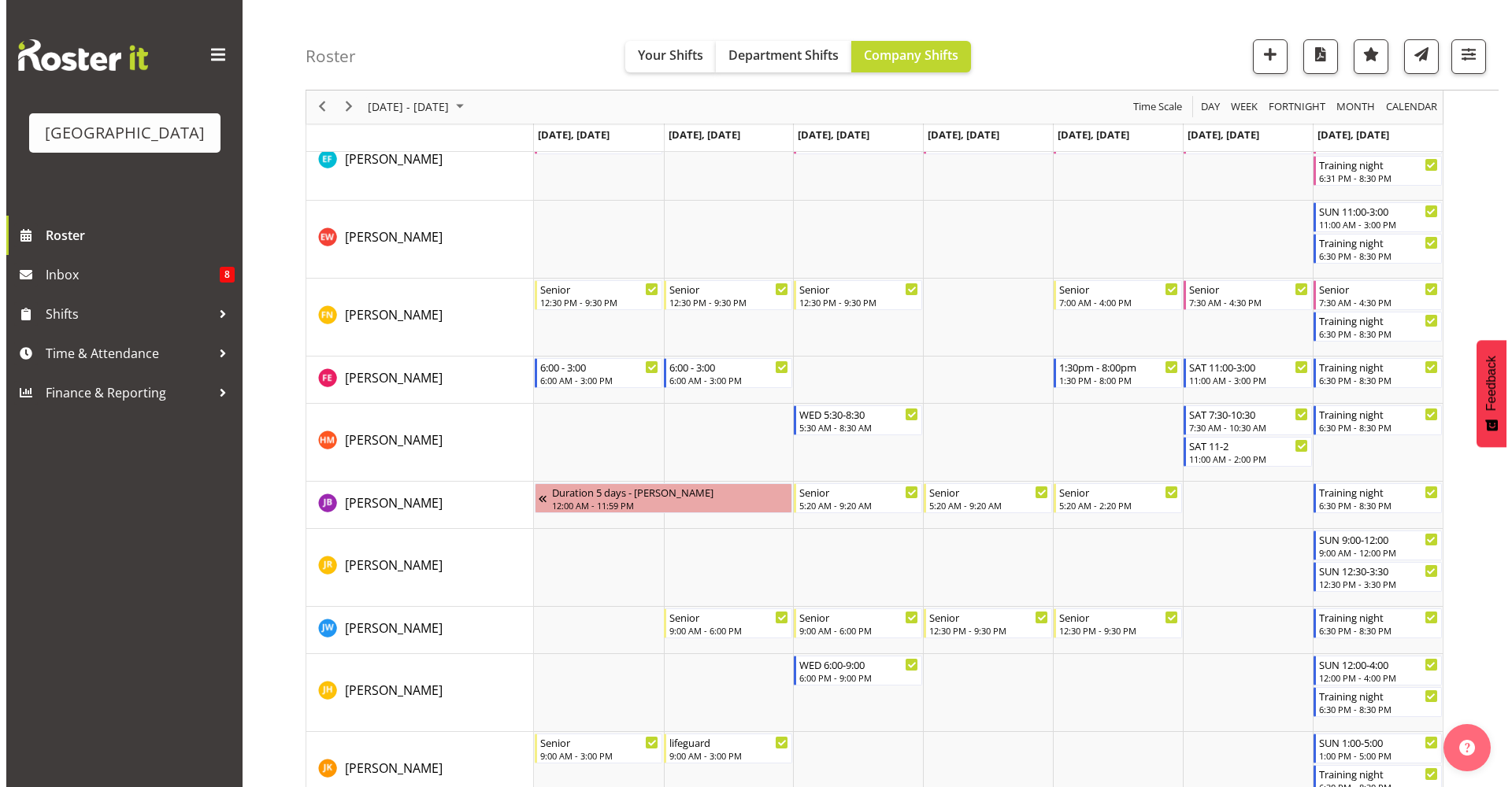
scroll to position [826, 0]
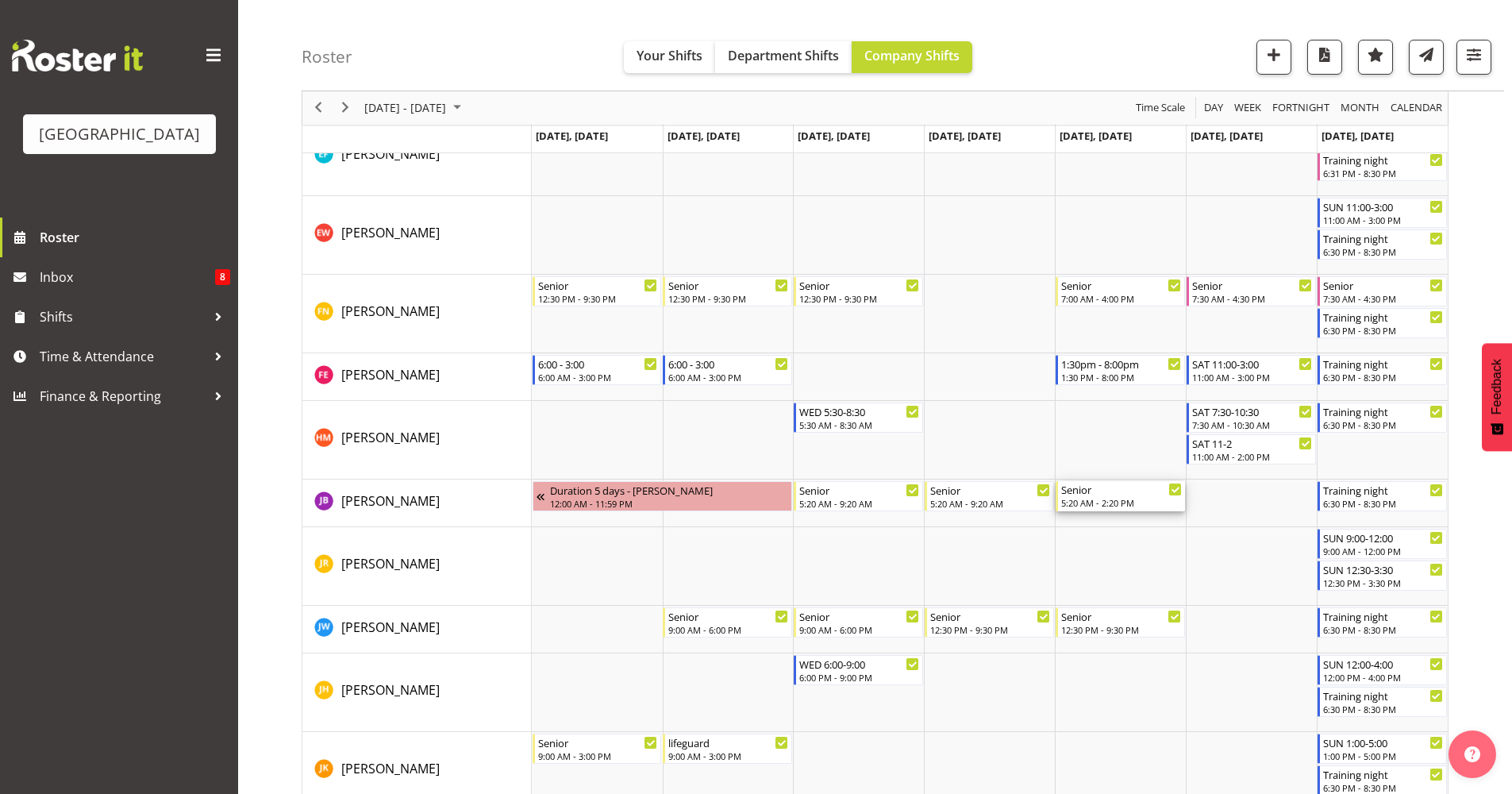
click at [1120, 501] on div "5:20 AM - 2:20 PM" at bounding box center [1122, 502] width 120 height 13
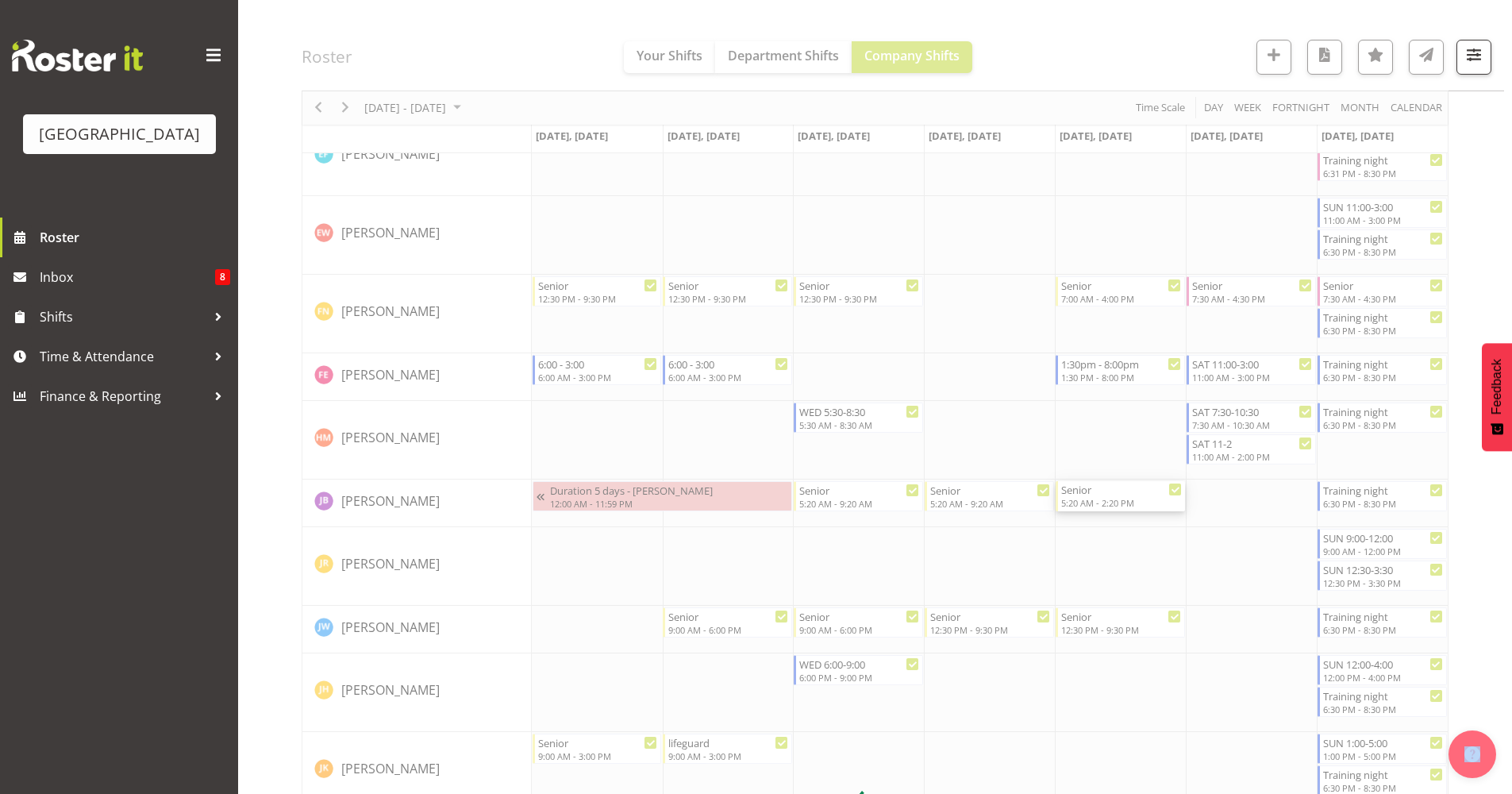
click at [1120, 501] on div at bounding box center [876, 804] width 1147 height 2960
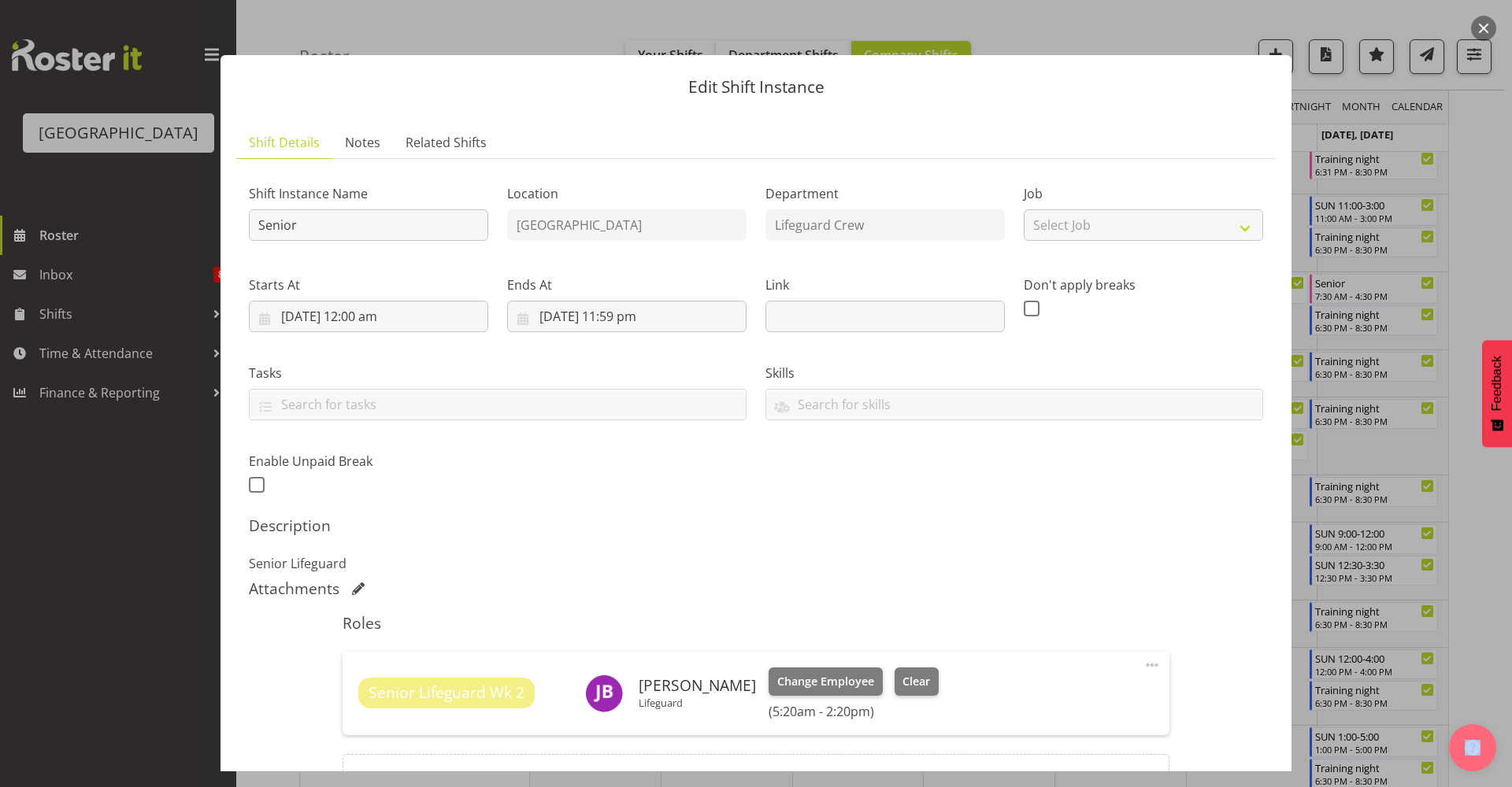
click at [1142, 661] on span at bounding box center [1152, 665] width 19 height 19
click at [1079, 692] on link "Edit" at bounding box center [1086, 700] width 152 height 29
select select "9"
select select "2025"
select select "14"
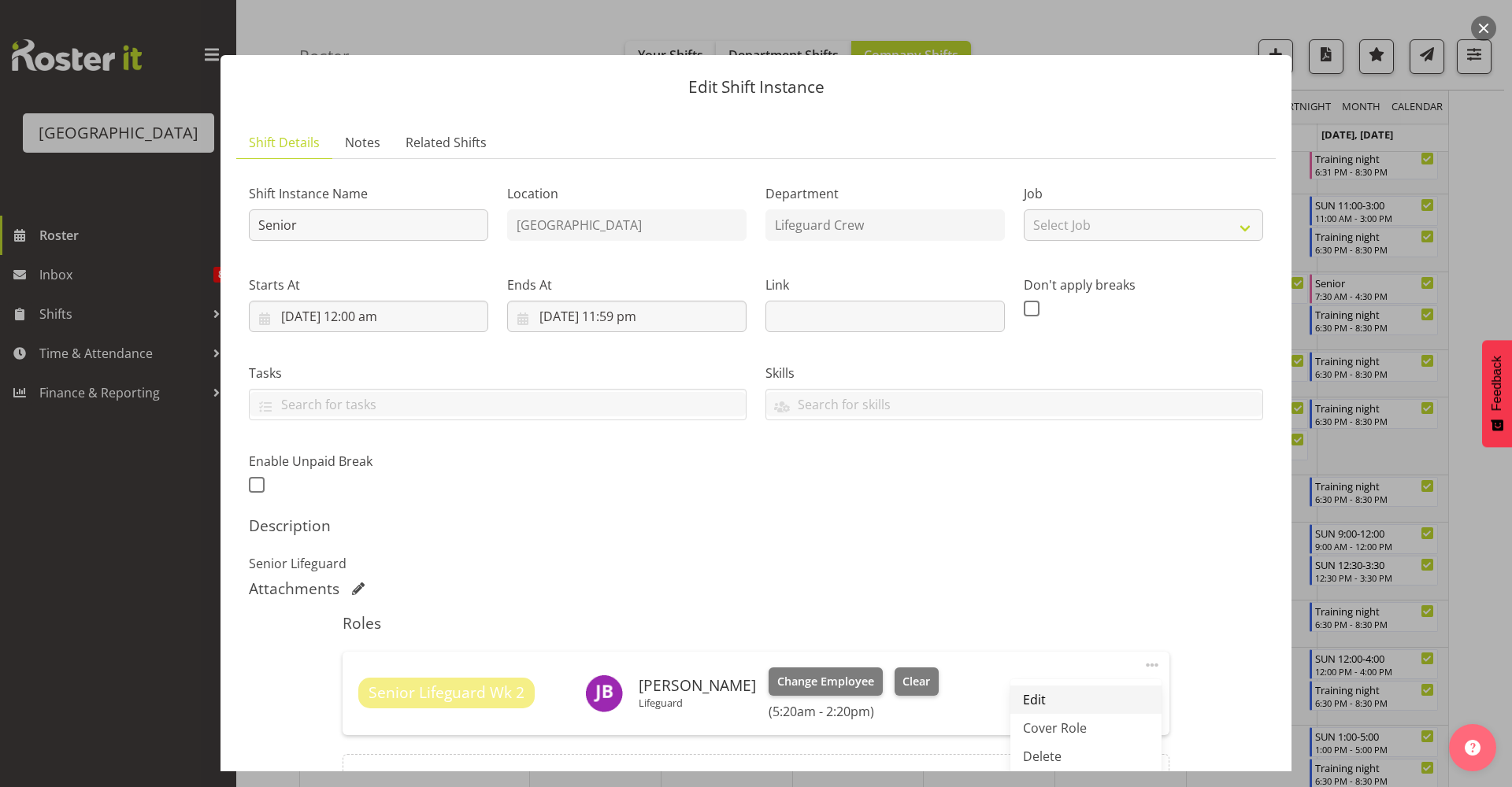
select select "20"
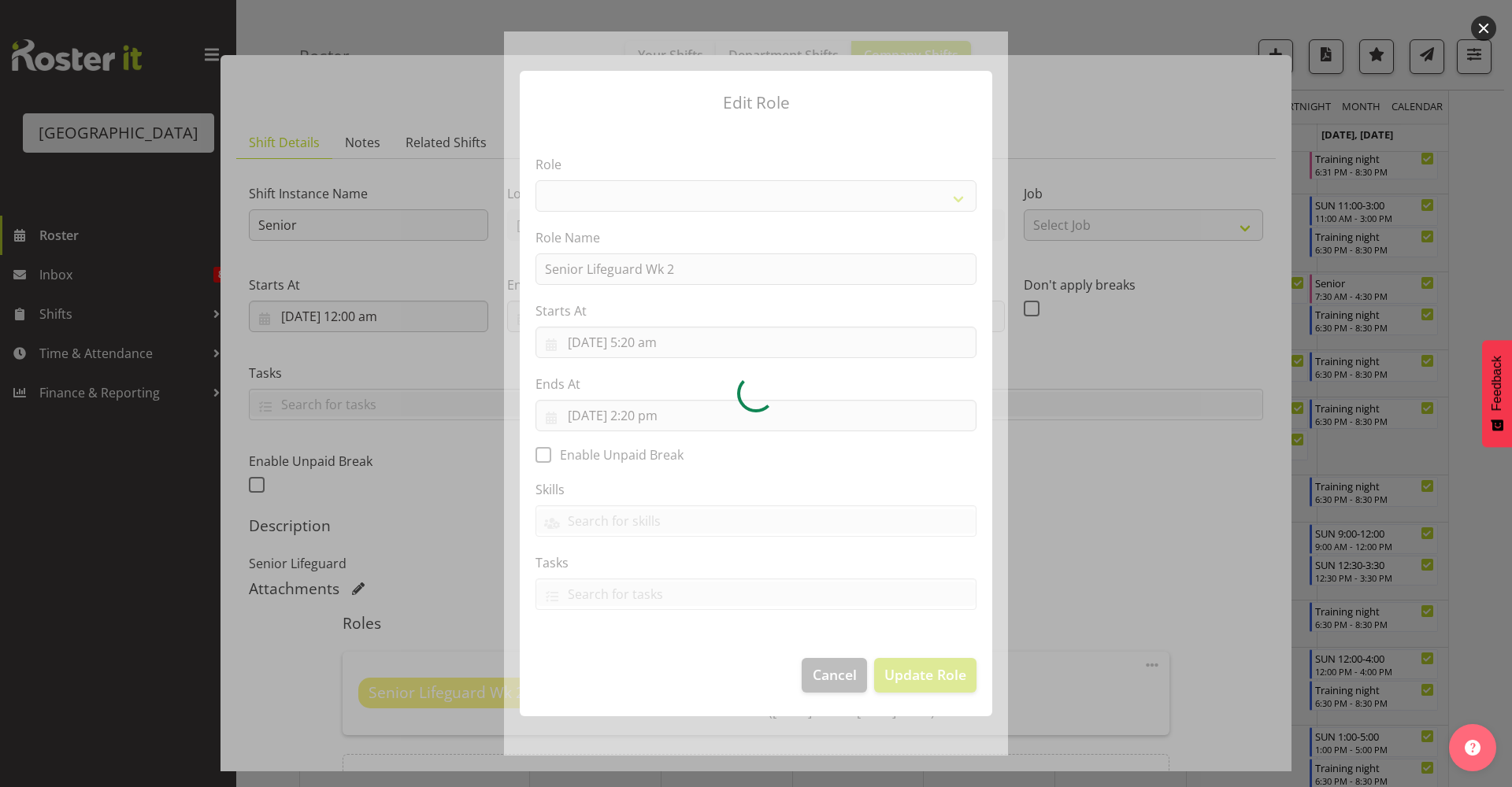
select select "102"
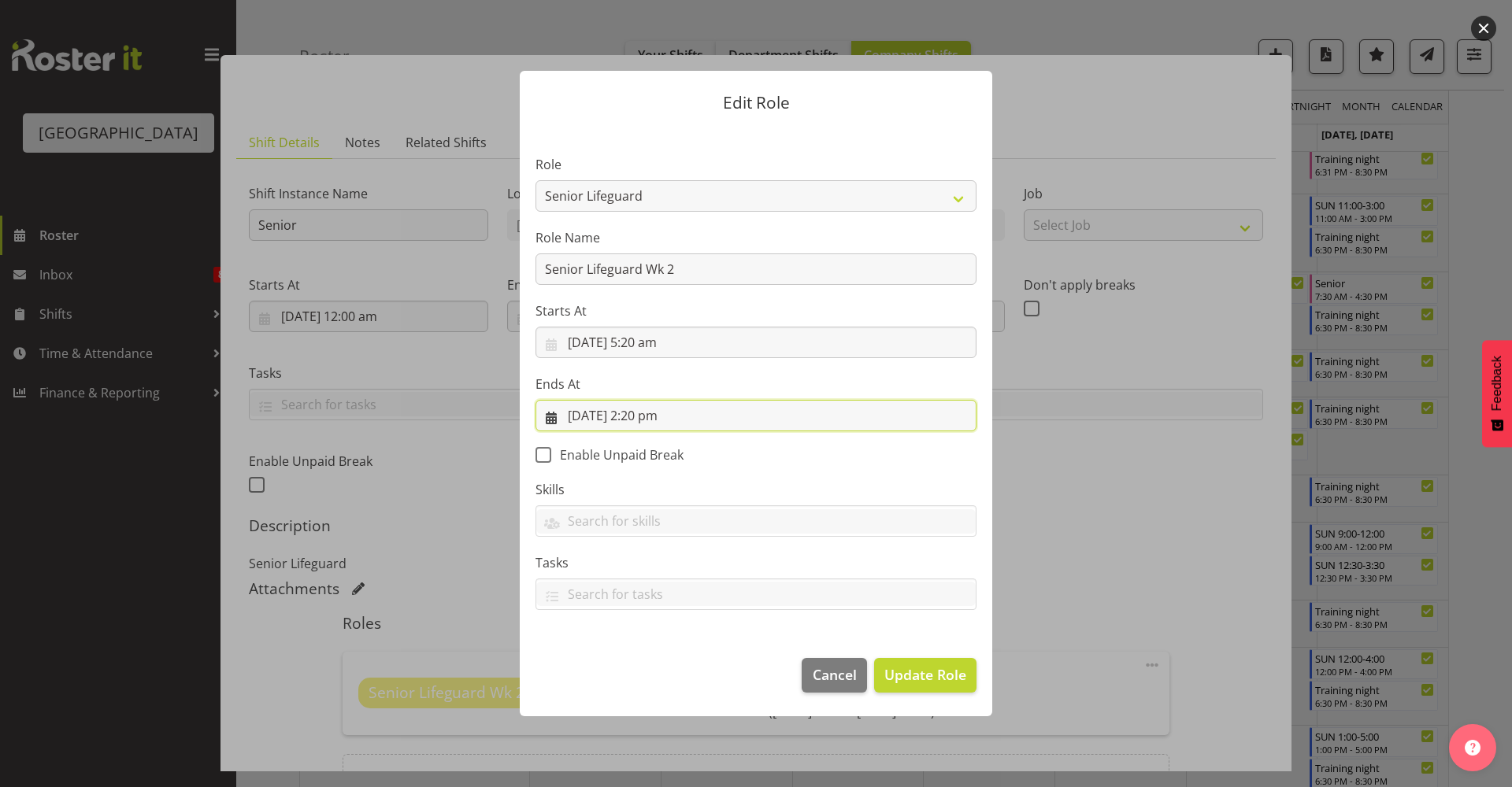
click at [701, 420] on input "17/10/2025, 2:20 pm" at bounding box center [755, 416] width 441 height 31
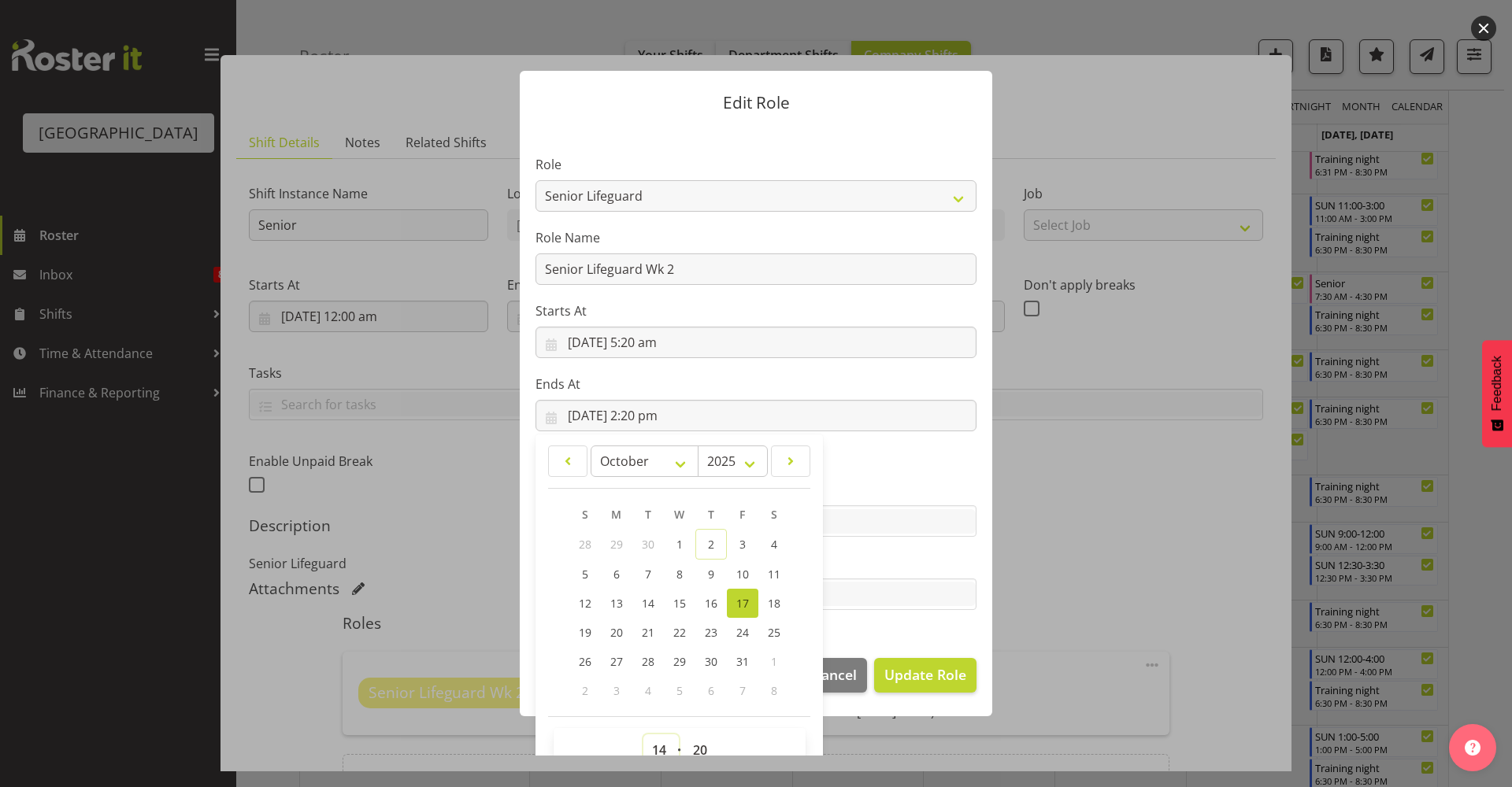
click at [652, 692] on select "00 01 02 03 04 05 06 07 08 09 10 11 12 13 14 15 16 17 18 19 20 21 22 23" at bounding box center [661, 750] width 36 height 31
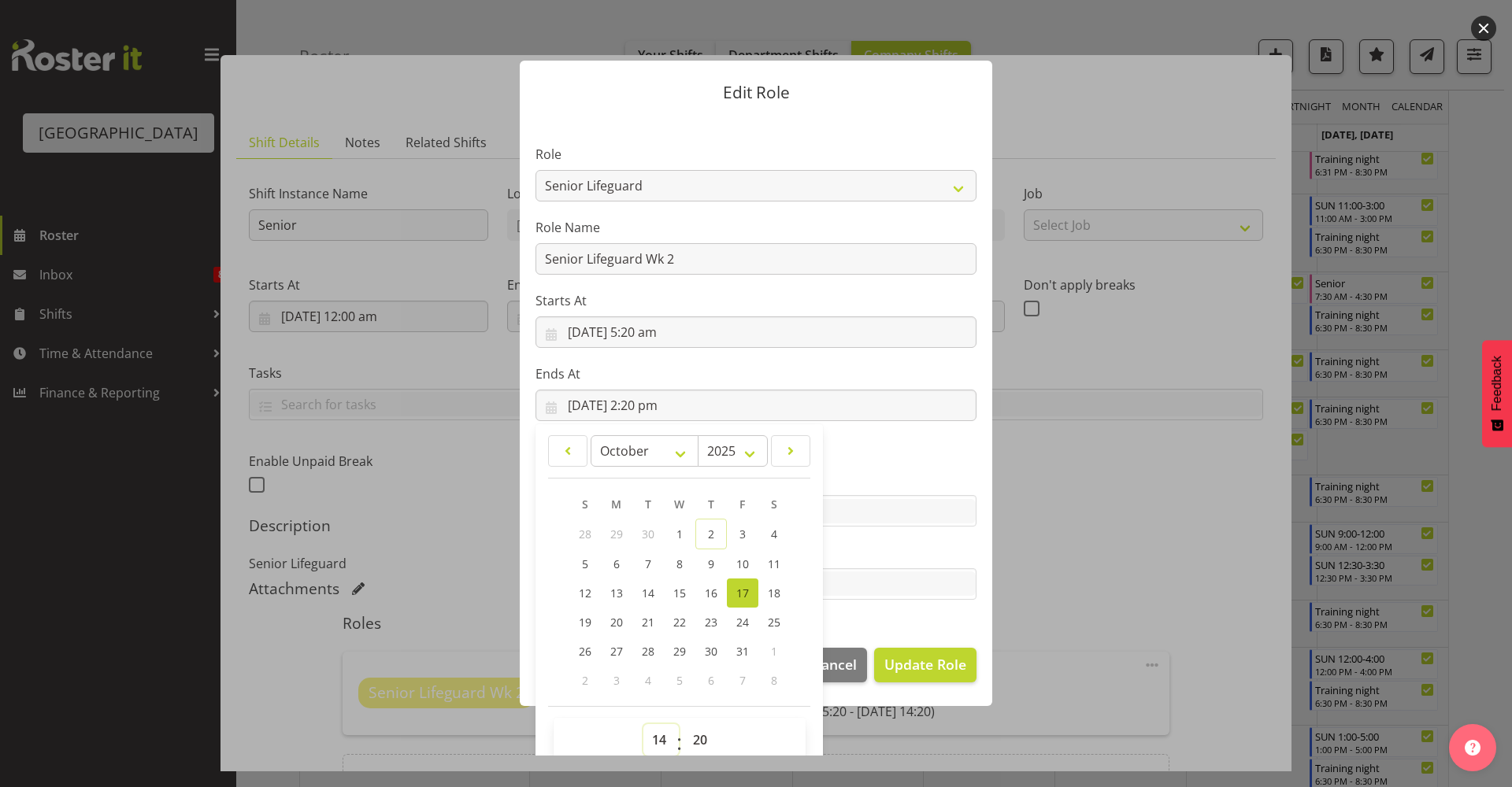
select select "9"
click at [643, 692] on select "00 01 02 03 04 05 06 07 08 09 10 11 12 13 14 15 16 17 18 19 20 21 22 23" at bounding box center [661, 740] width 36 height 31
type input "17/10/2025, 9:20 am"
click at [850, 513] on input "text" at bounding box center [755, 511] width 439 height 24
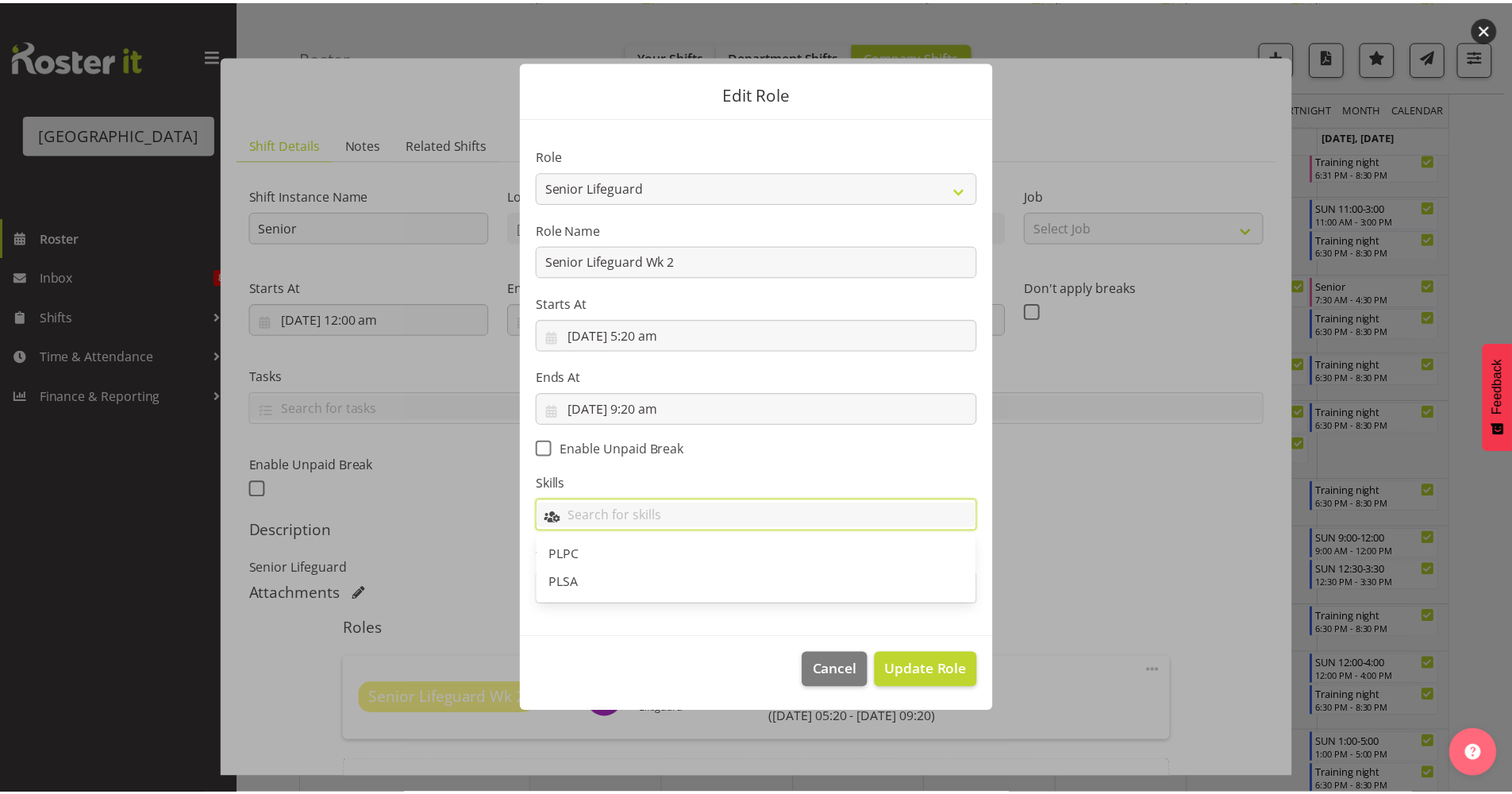
scroll to position [0, 0]
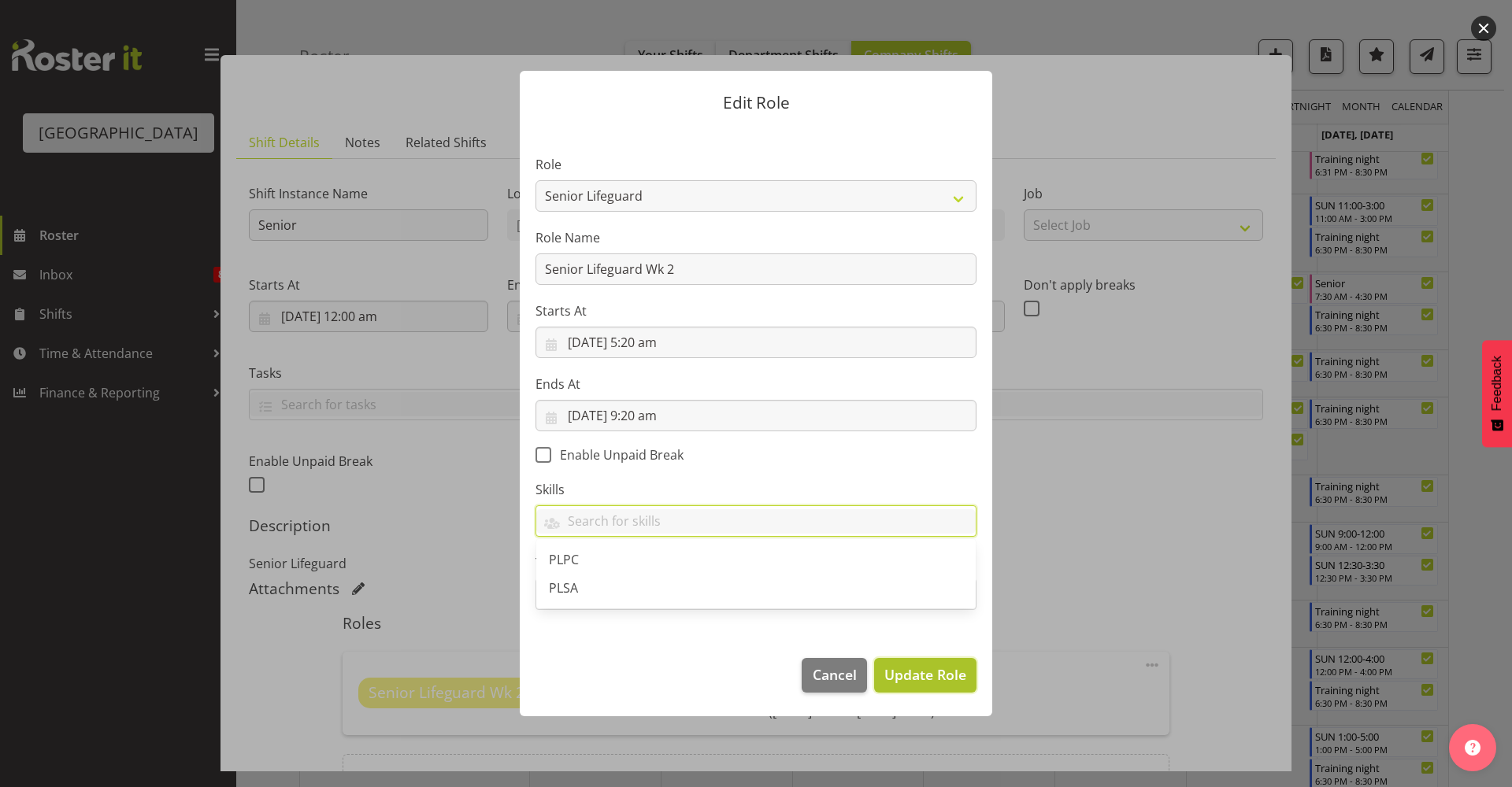
click at [940, 663] on button "Update Role" at bounding box center [925, 675] width 102 height 35
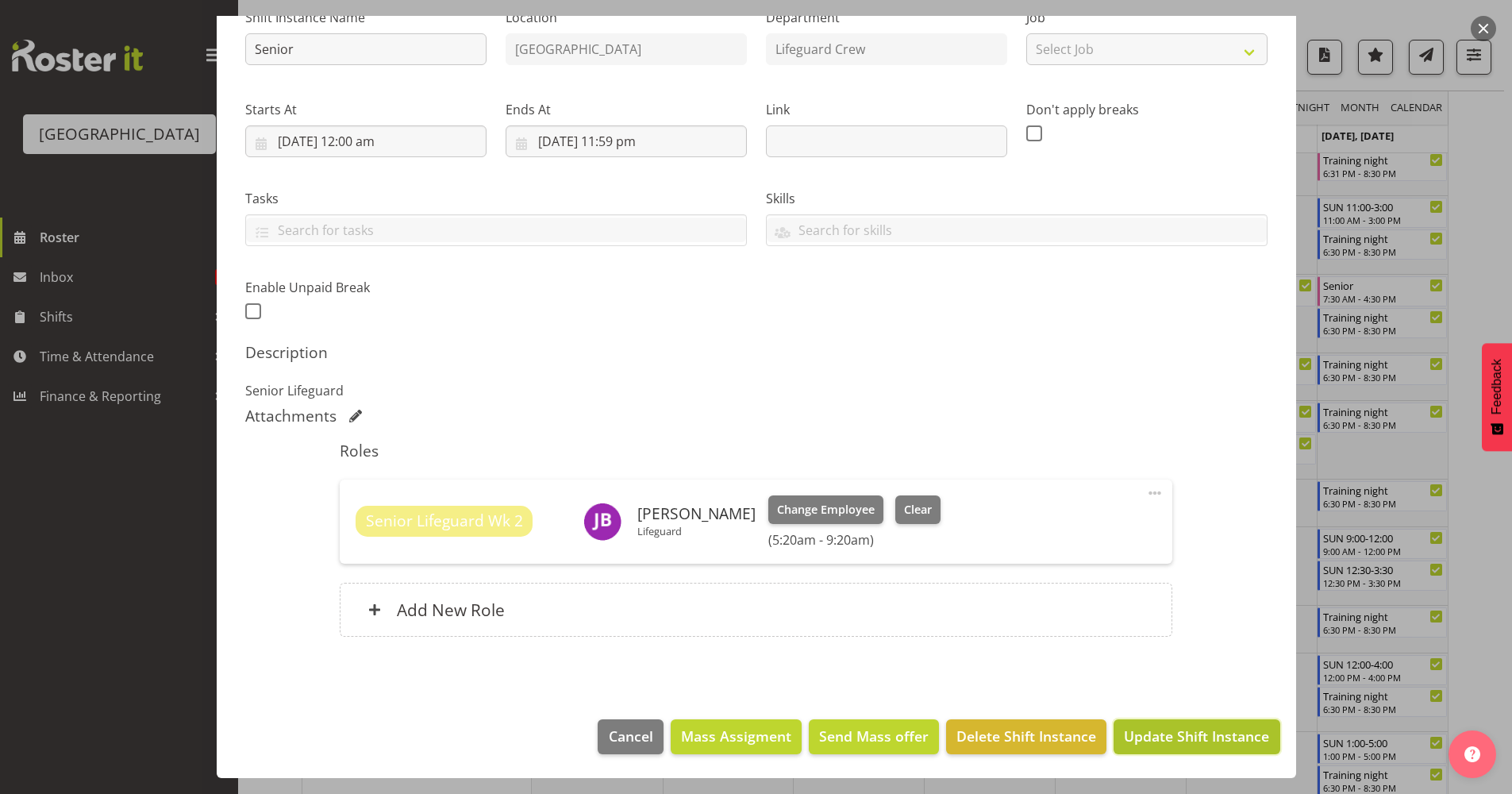
click at [1191, 698] on button "Update Shift Instance" at bounding box center [1197, 737] width 166 height 35
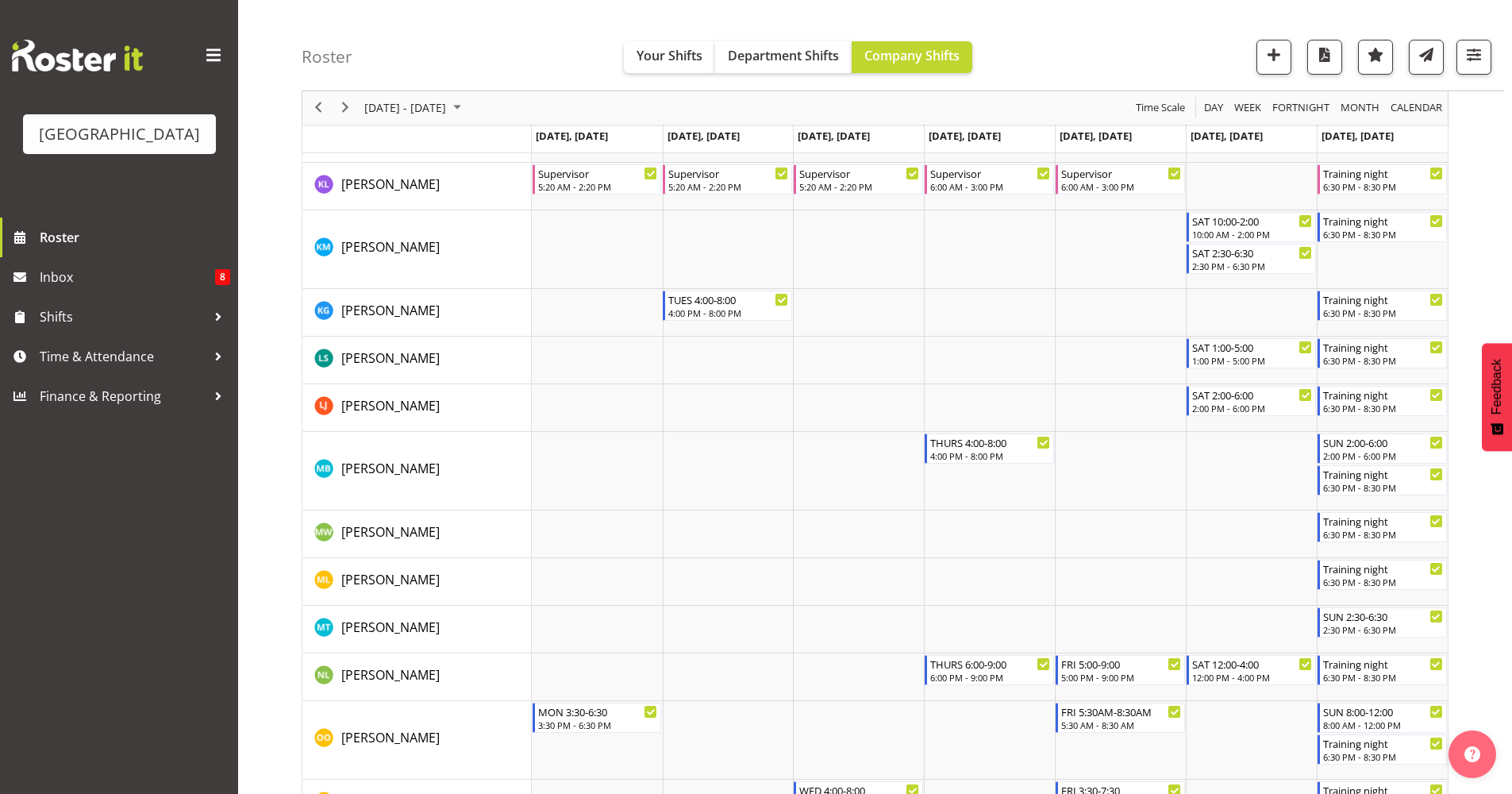
scroll to position [1545, 0]
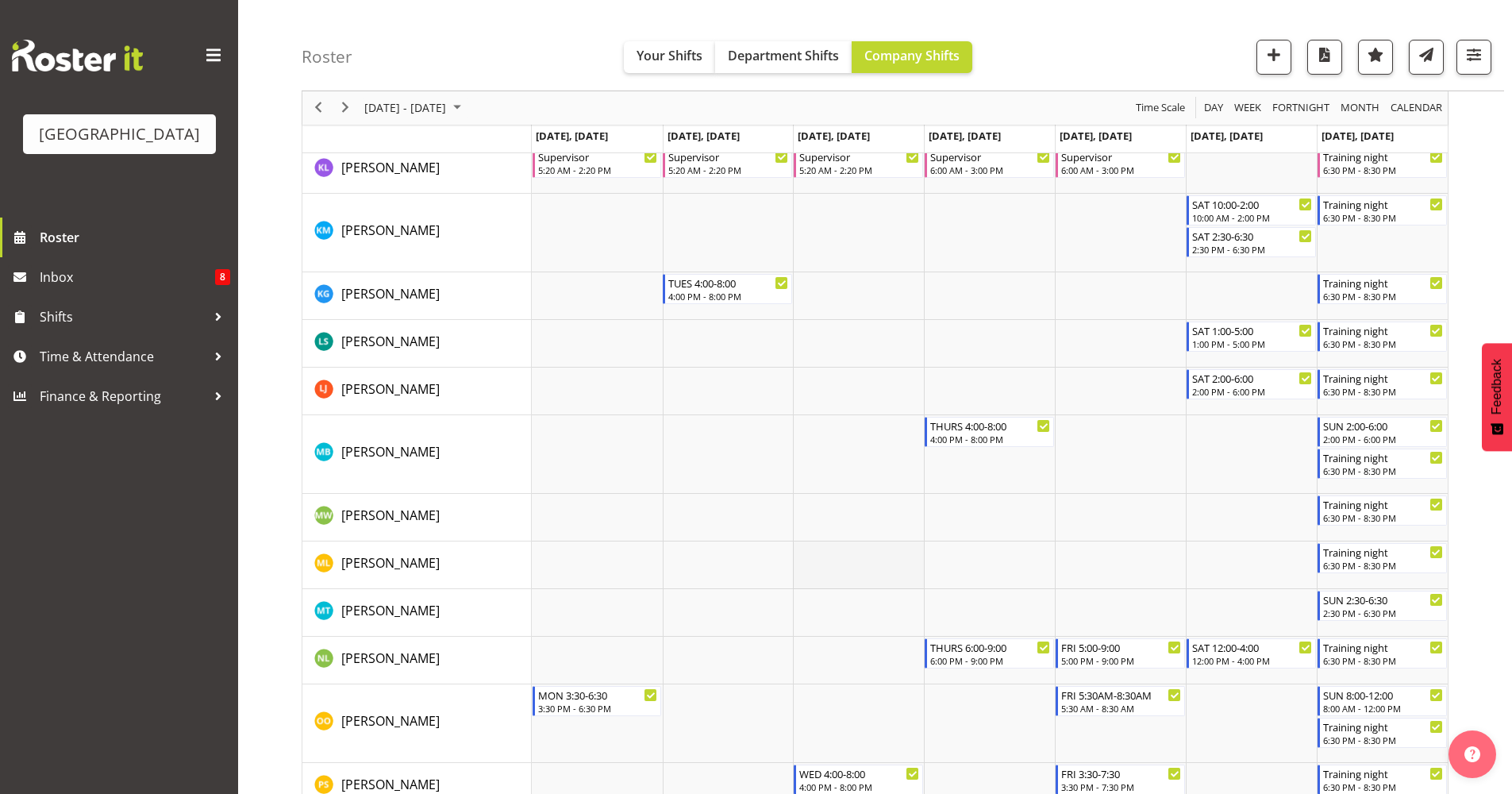
click at [853, 567] on td "Timeline Week of October 16, 2025" at bounding box center [858, 565] width 131 height 48
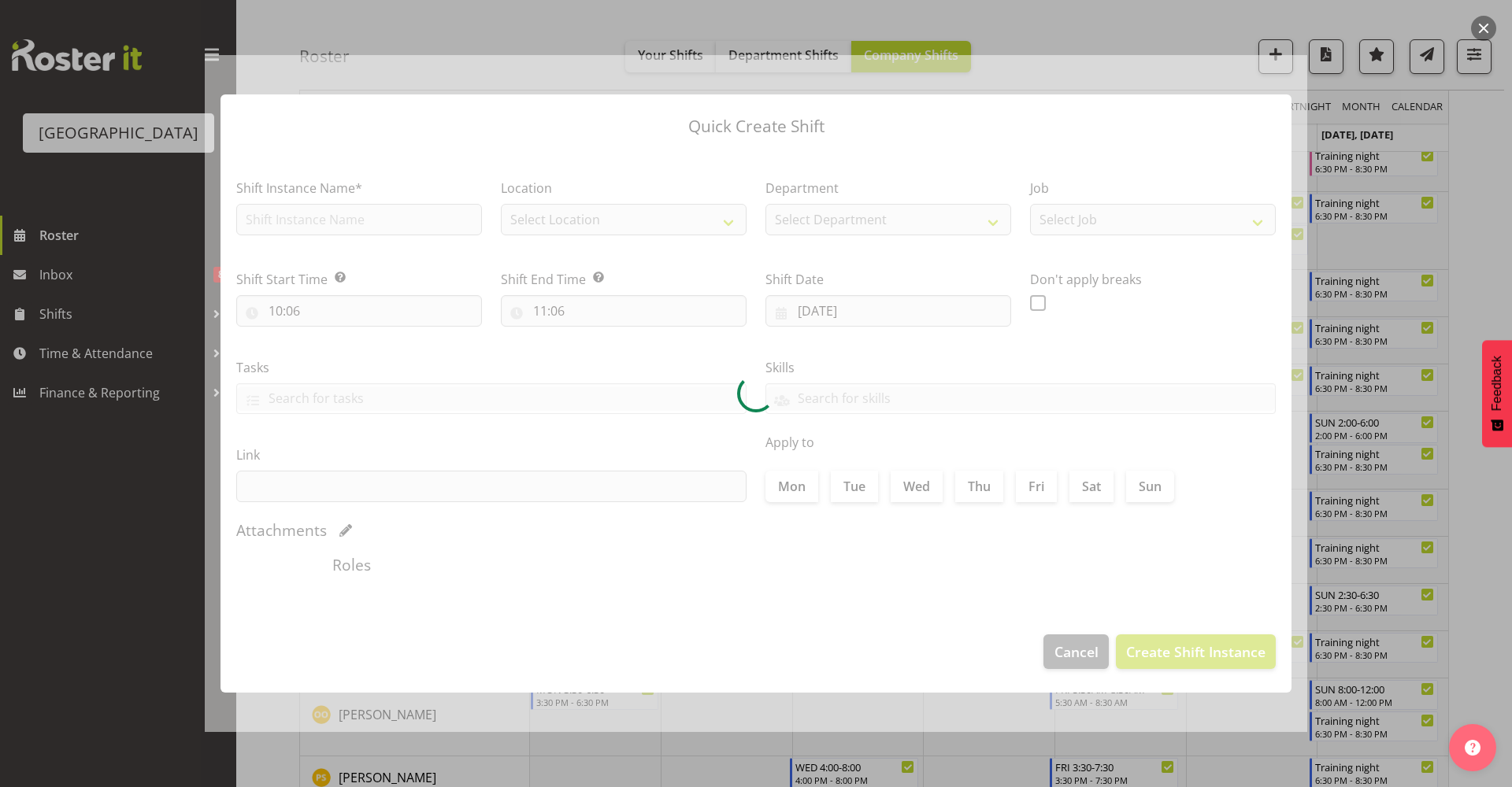
type input "15/10/2025"
checkbox input "true"
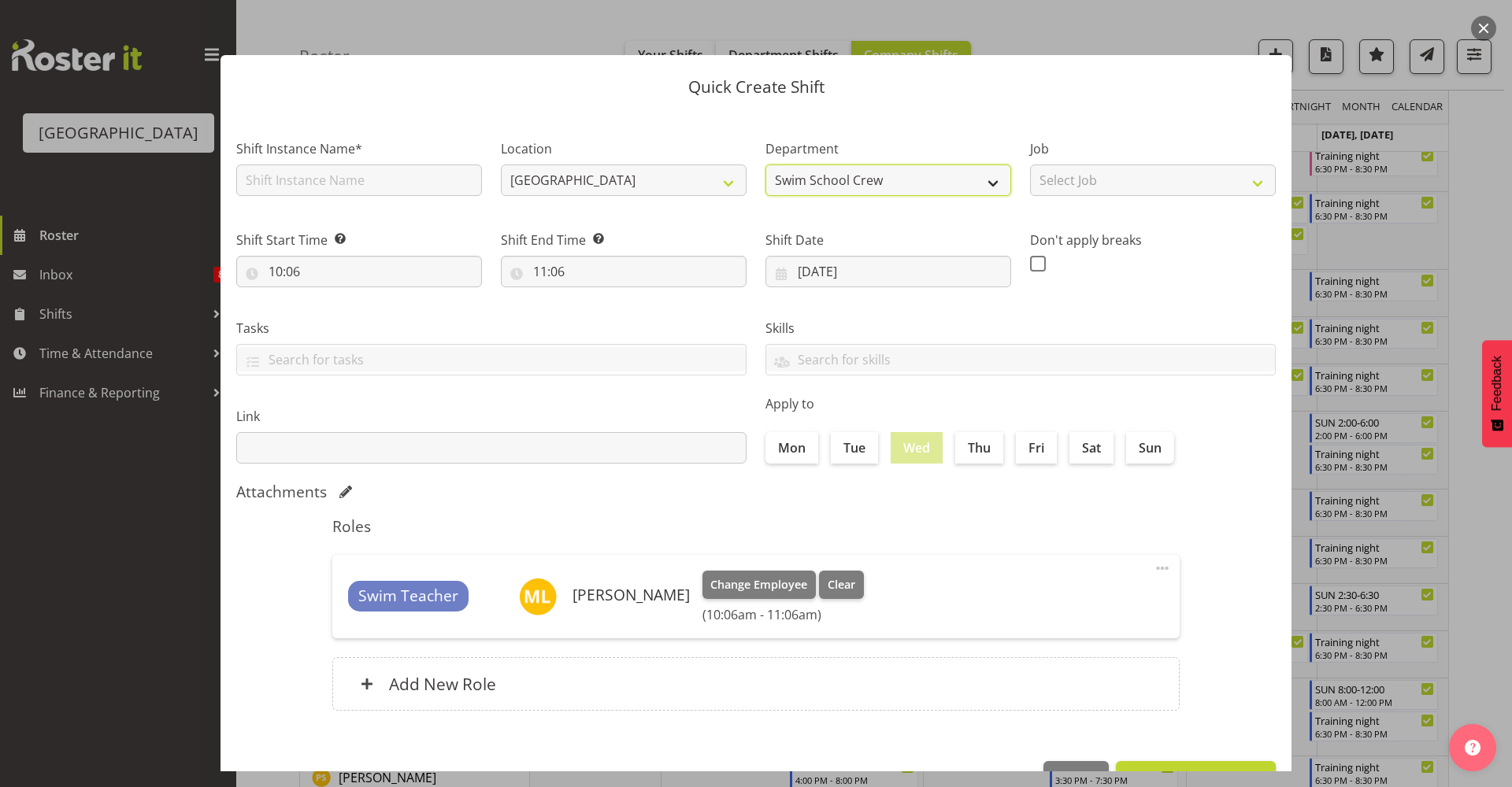
click at [792, 180] on select "Swim School Crew Lifeguard Crew" at bounding box center [888, 180] width 246 height 31
select select "114"
click at [766, 164] on select "Swim School Crew Lifeguard Crew" at bounding box center [888, 180] width 246 height 31
click at [1153, 577] on span at bounding box center [1162, 569] width 19 height 19
click at [1153, 575] on span at bounding box center [1162, 569] width 19 height 19
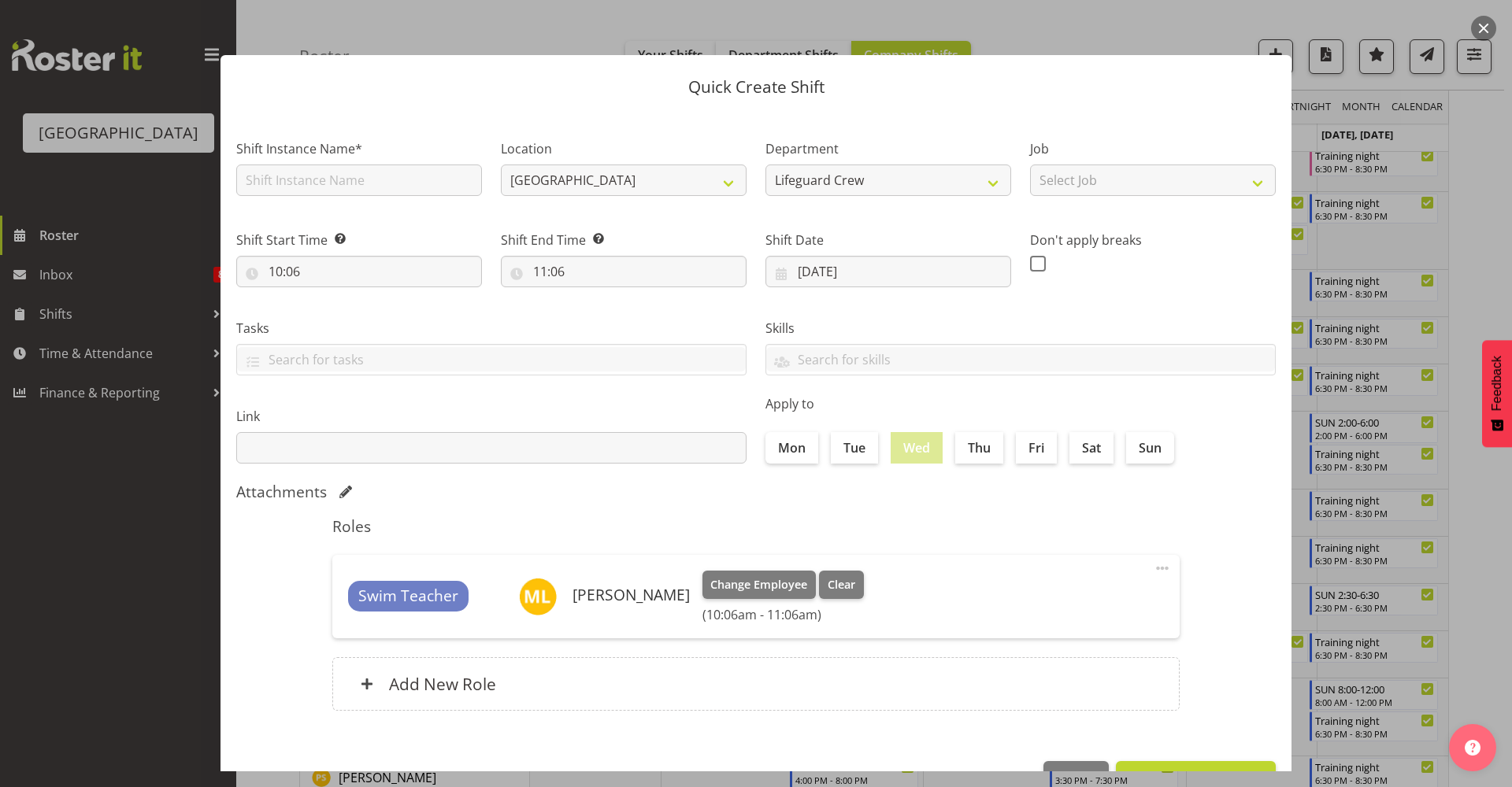
click at [1153, 575] on span at bounding box center [1162, 569] width 19 height 19
click at [1096, 601] on link "Edit" at bounding box center [1095, 603] width 152 height 29
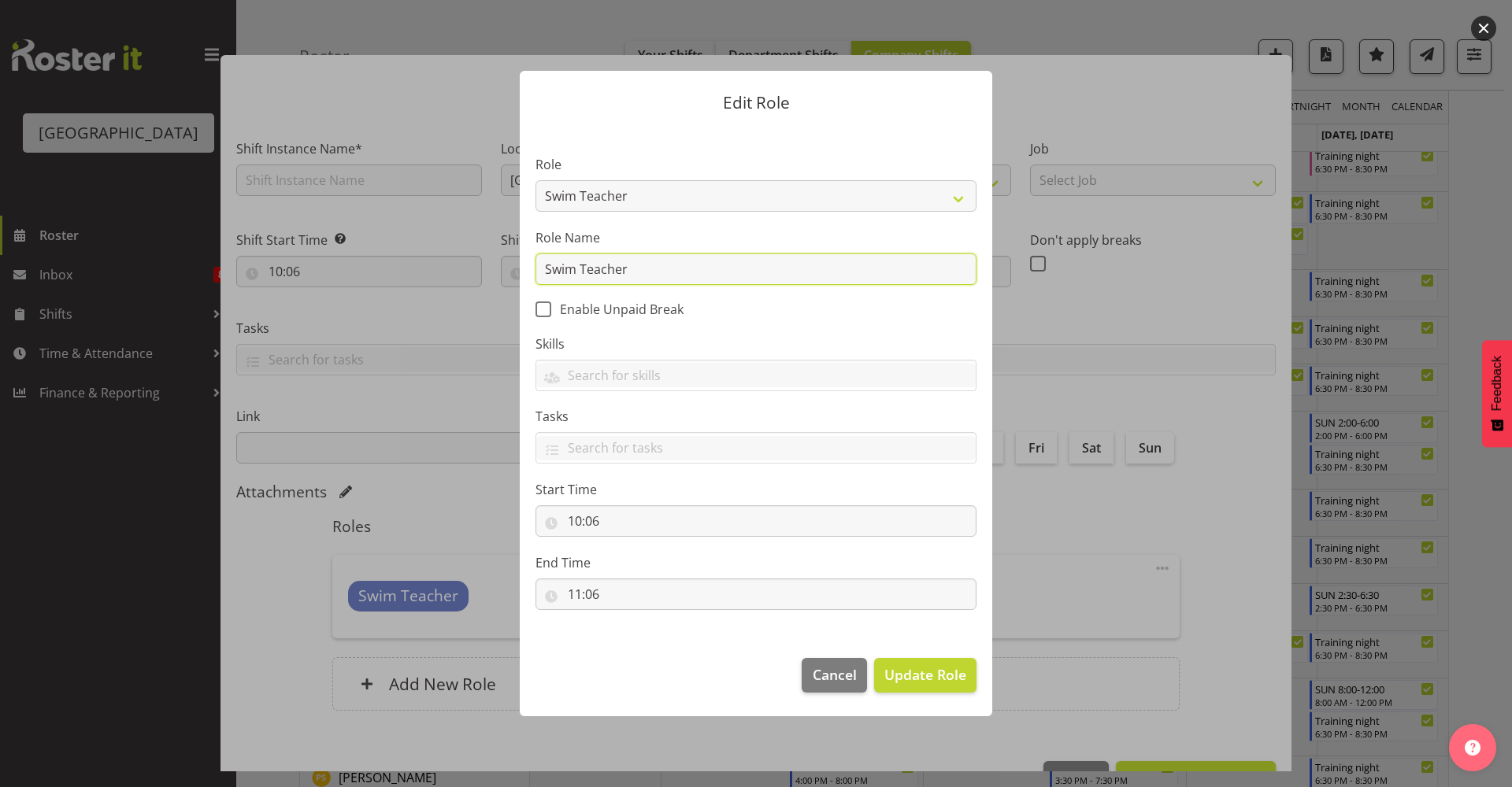
click at [672, 282] on input "Swim Teacher" at bounding box center [755, 269] width 441 height 31
click at [701, 283] on input "Swim Teacher" at bounding box center [755, 269] width 441 height 31
click at [734, 277] on input "Swim Teacher" at bounding box center [755, 269] width 441 height 31
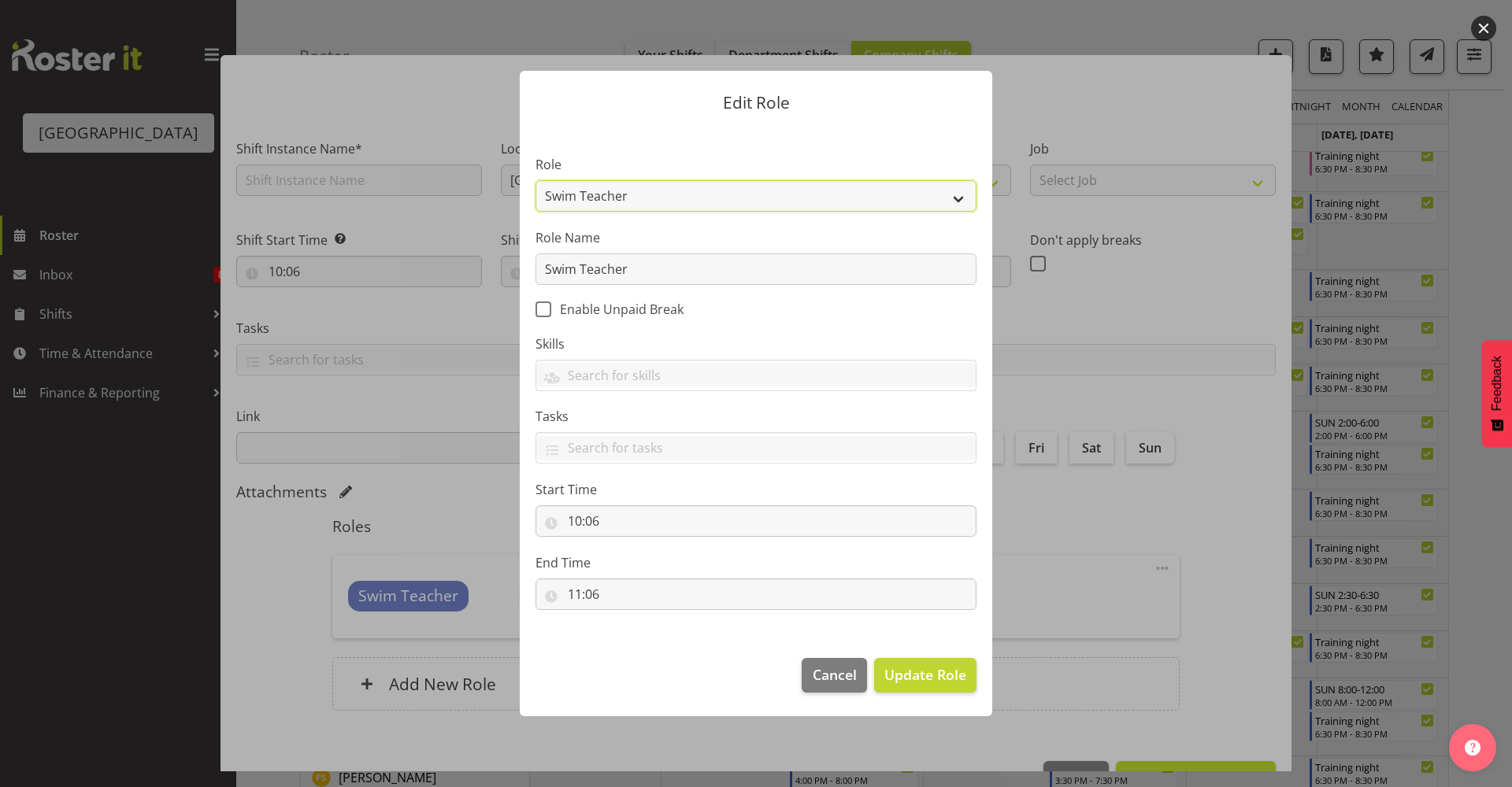
drag, startPoint x: 725, startPoint y: 192, endPoint x: 733, endPoint y: 203, distance: 13.6
click at [725, 192] on select "Aquatic Customer Services Officer Cleaner - Splash Palace Facilties Maintenance…" at bounding box center [755, 196] width 441 height 31
select select "96"
click at [535, 180] on select "Aquatic Customer Services Officer Cleaner - Splash Palace Facilties Maintenance…" at bounding box center [755, 196] width 441 height 31
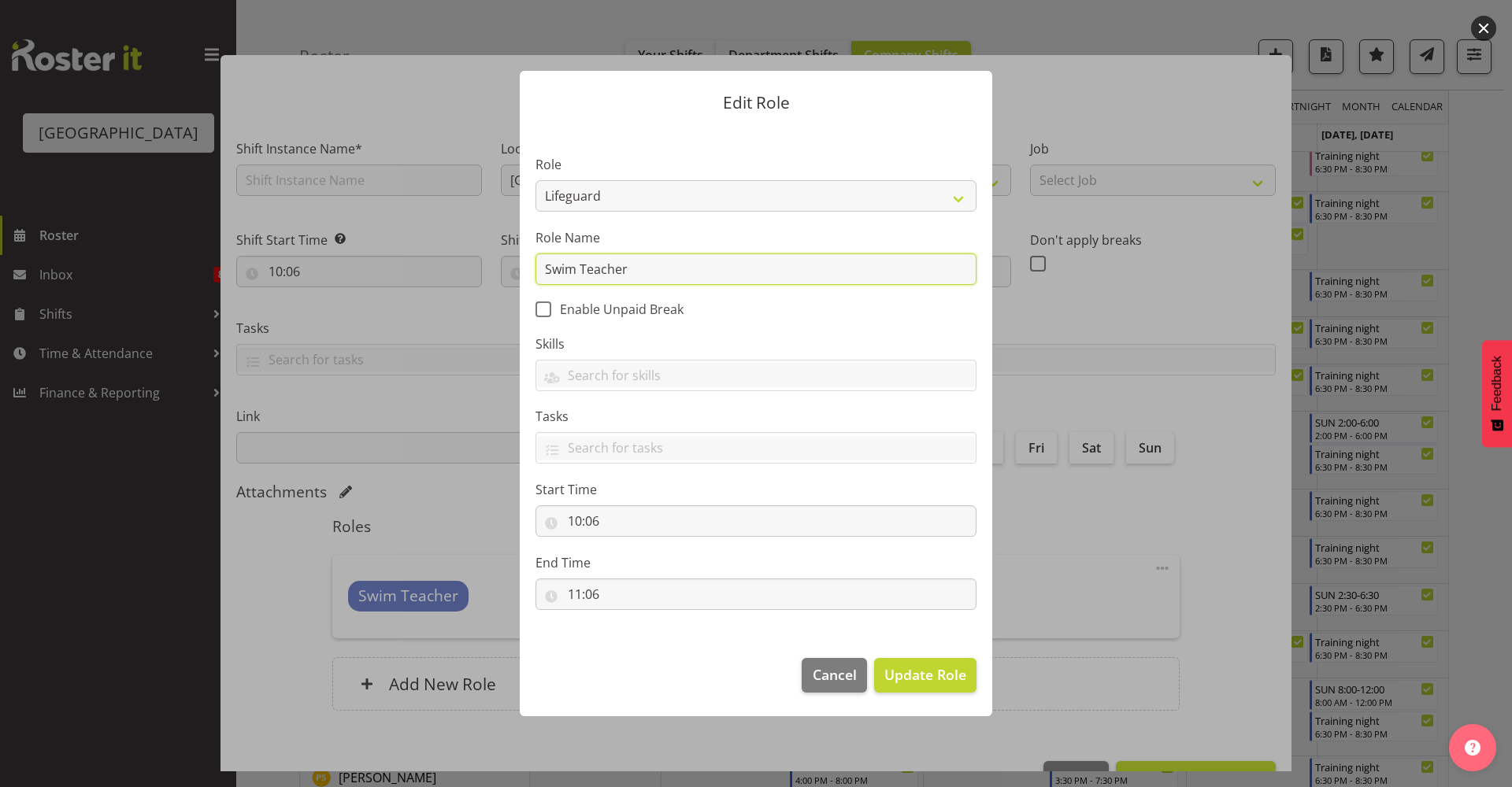
click at [733, 274] on input "Swim Teacher" at bounding box center [755, 269] width 441 height 31
drag, startPoint x: 757, startPoint y: 267, endPoint x: 386, endPoint y: 257, distance: 371.1
click at [386, 257] on form "Edit Role Role Aquatic Customer Services Officer Cleaner - Splash Palace Facilt…" at bounding box center [755, 393] width 756 height 724
type input "Lifeguard"
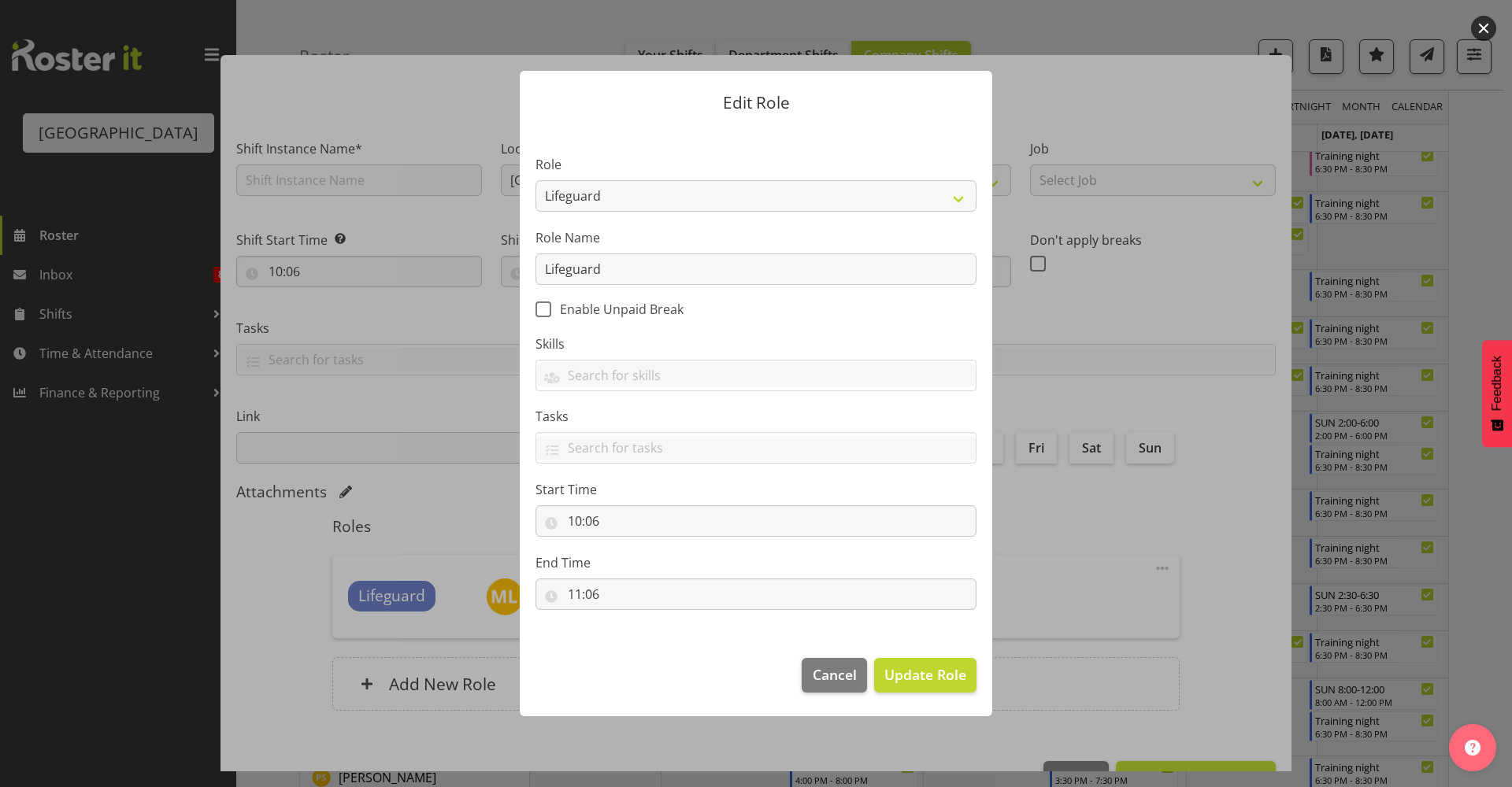
click at [876, 311] on section "Role Aquatic Customer Services Officer Cleaner - Splash Palace Facilties Mainte…" at bounding box center [756, 384] width 473 height 515
click at [669, 525] on input "10:06" at bounding box center [755, 521] width 441 height 31
click at [655, 568] on select "00 01 02 03 04 05 06 07 08 09 10 11 12 13 14 15 16 17 18 19 20 21 22 23" at bounding box center [643, 562] width 36 height 31
select select "9"
click at [625, 546] on select "00 01 02 03 04 05 06 07 08 09 10 11 12 13 14 15 16 17 18 19 20 21 22 23" at bounding box center [643, 562] width 36 height 31
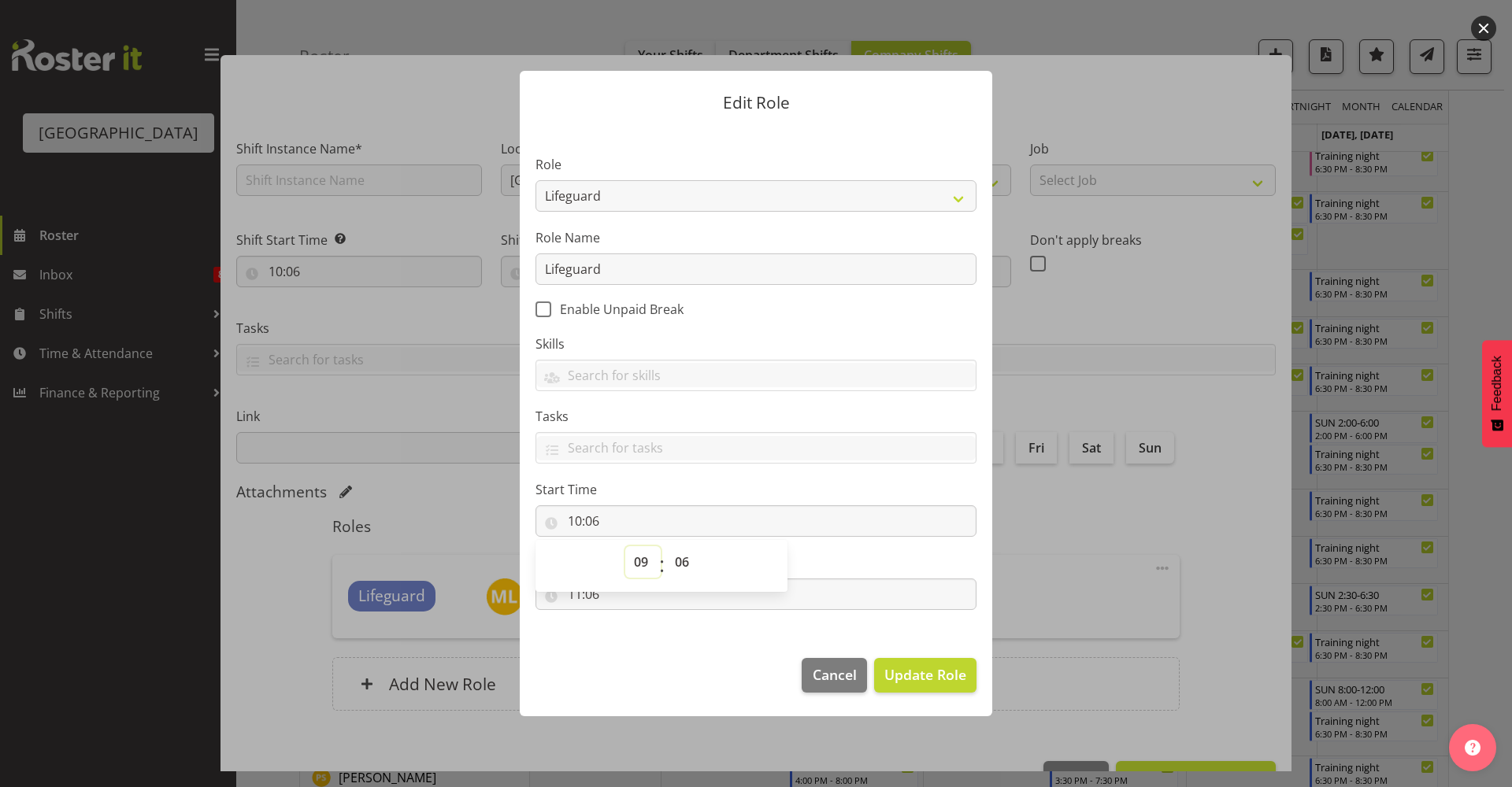
type input "09:06"
click at [685, 554] on select "00 01 02 03 04 05 06 07 08 09 10 11 12 13 14 15 16 17 18 19 20 21 22 23 24 25 2…" at bounding box center [683, 562] width 36 height 31
select select "0"
click at [666, 546] on select "00 01 02 03 04 05 06 07 08 09 10 11 12 13 14 15 16 17 18 19 20 21 22 23 24 25 2…" at bounding box center [683, 562] width 36 height 31
type input "09:00"
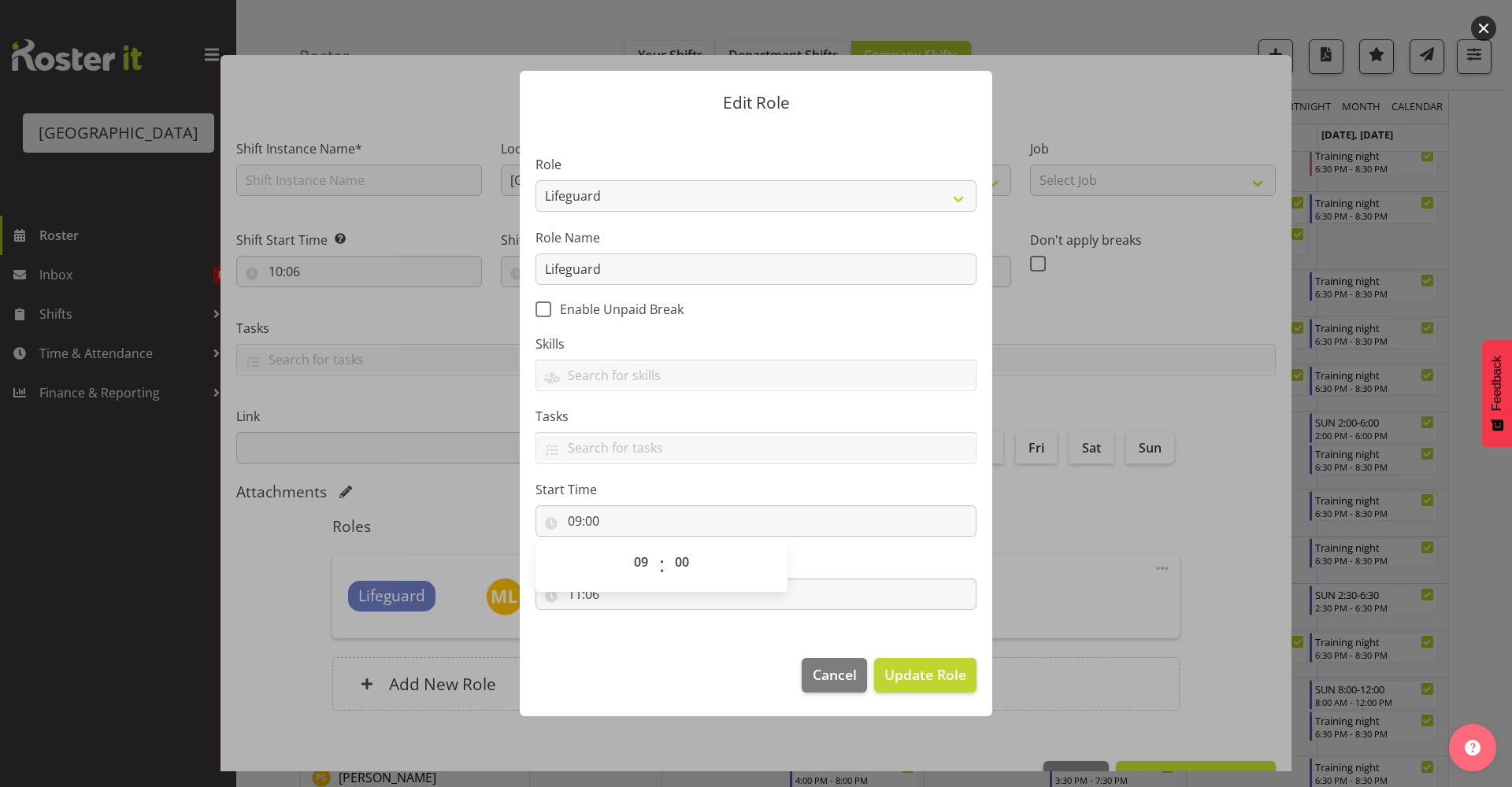
click at [811, 542] on section "Role Aquatic Customer Services Officer Cleaner - Splash Palace Facilties Mainte…" at bounding box center [756, 384] width 473 height 515
click at [598, 594] on input "11:06" at bounding box center [755, 594] width 441 height 31
click at [642, 640] on select "00 01 02 03 04 05 06 07 08 09 10 11 12 13 14 15 16 17 18 19 20 21 22 23" at bounding box center [643, 635] width 36 height 31
select select "14"
click at [625, 620] on select "00 01 02 03 04 05 06 07 08 09 10 11 12 13 14 15 16 17 18 19 20 21 22 23" at bounding box center [643, 635] width 36 height 31
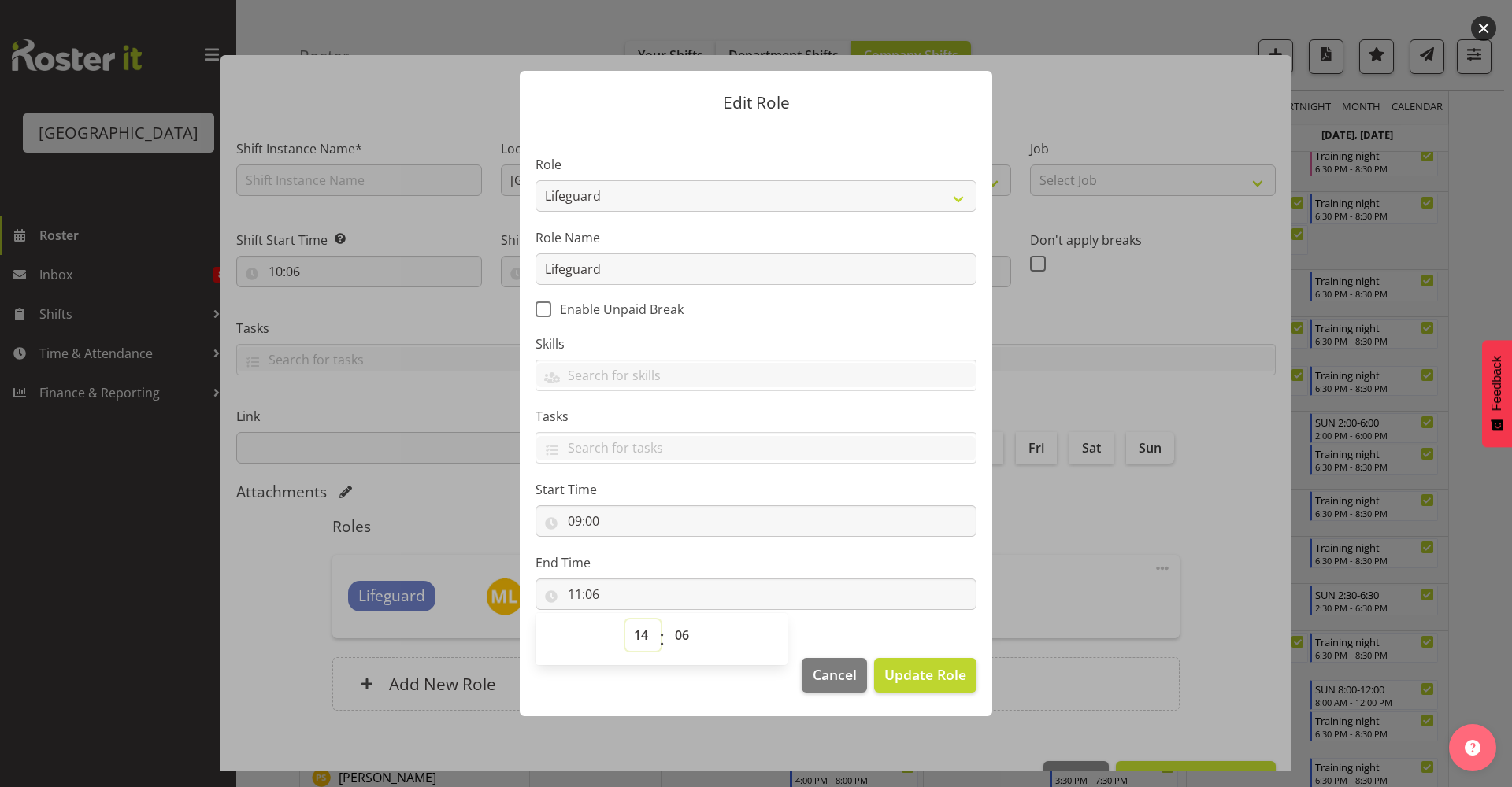
type input "14:06"
click at [680, 629] on select "00 01 02 03 04 05 06 07 08 09 10 11 12 13 14 15 16 17 18 19 20 21 22 23 24 25 2…" at bounding box center [683, 635] width 36 height 31
select select "30"
click at [666, 620] on select "00 01 02 03 04 05 06 07 08 09 10 11 12 13 14 15 16 17 18 19 20 21 22 23 24 25 2…" at bounding box center [683, 635] width 36 height 31
type input "14:30"
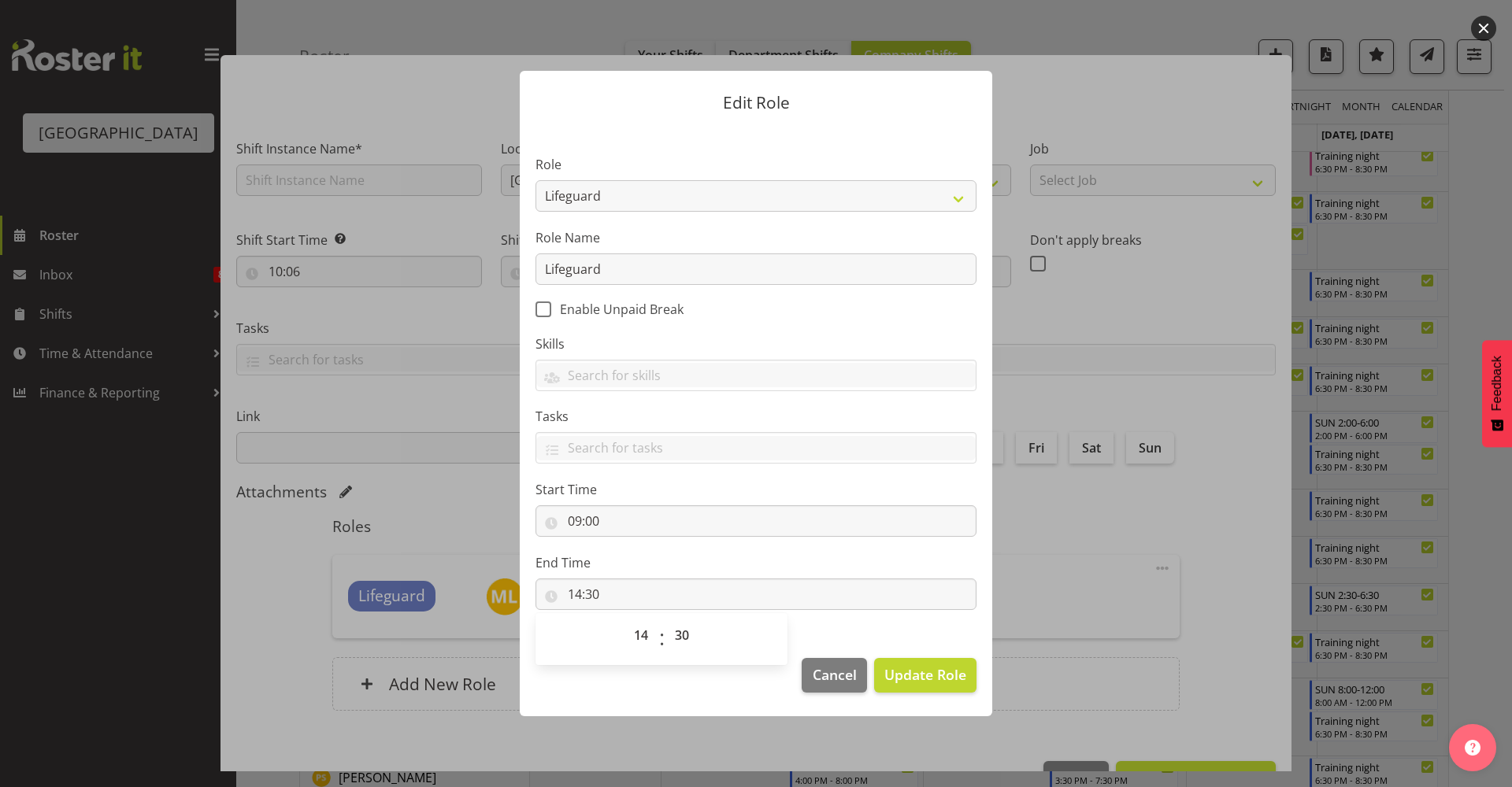
click at [753, 568] on label "End Time" at bounding box center [755, 563] width 441 height 19
click at [948, 681] on span "Update Role" at bounding box center [925, 674] width 82 height 21
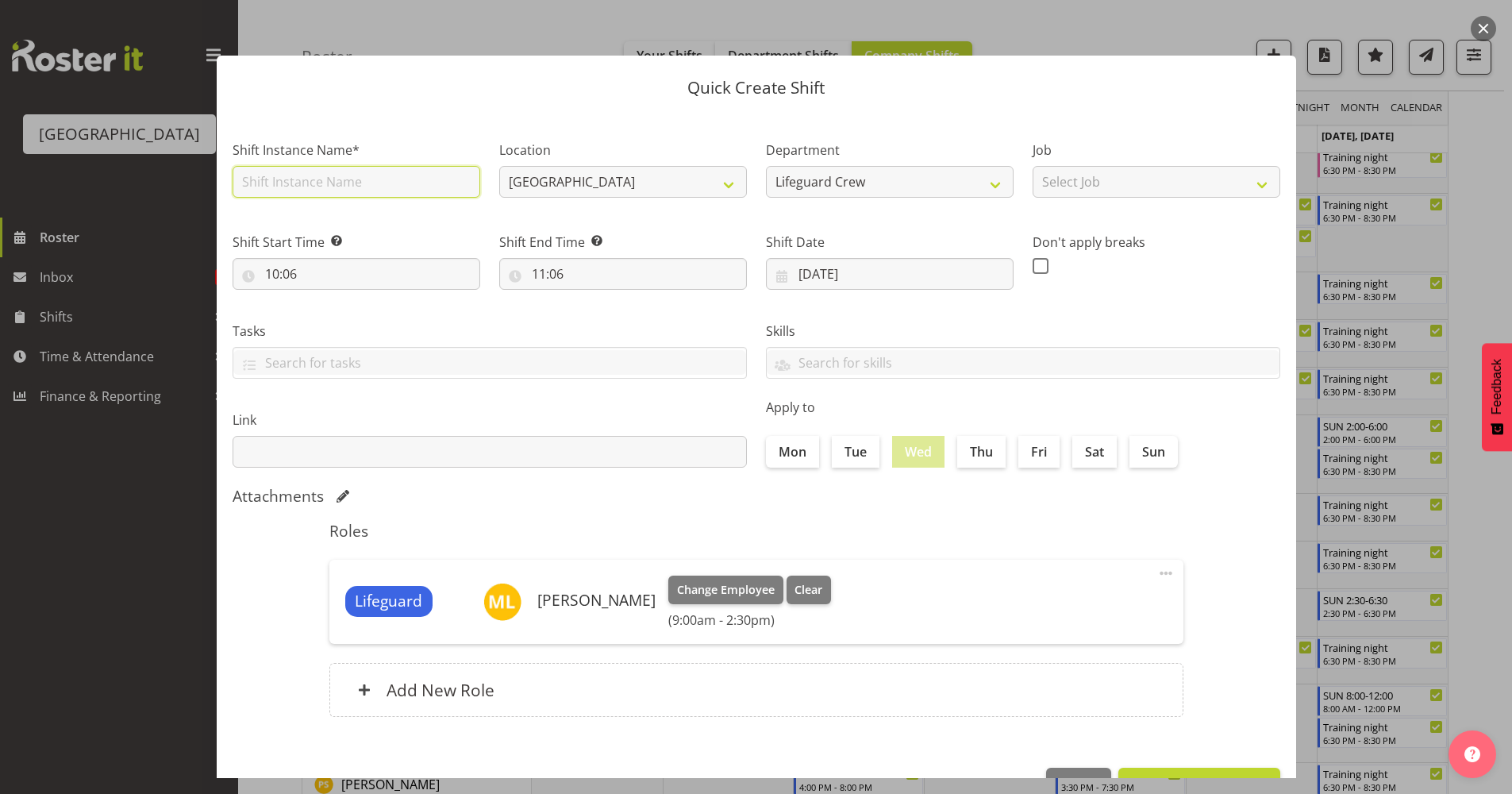
click at [347, 176] on input "text" at bounding box center [356, 182] width 248 height 31
type input "Fill in shift"
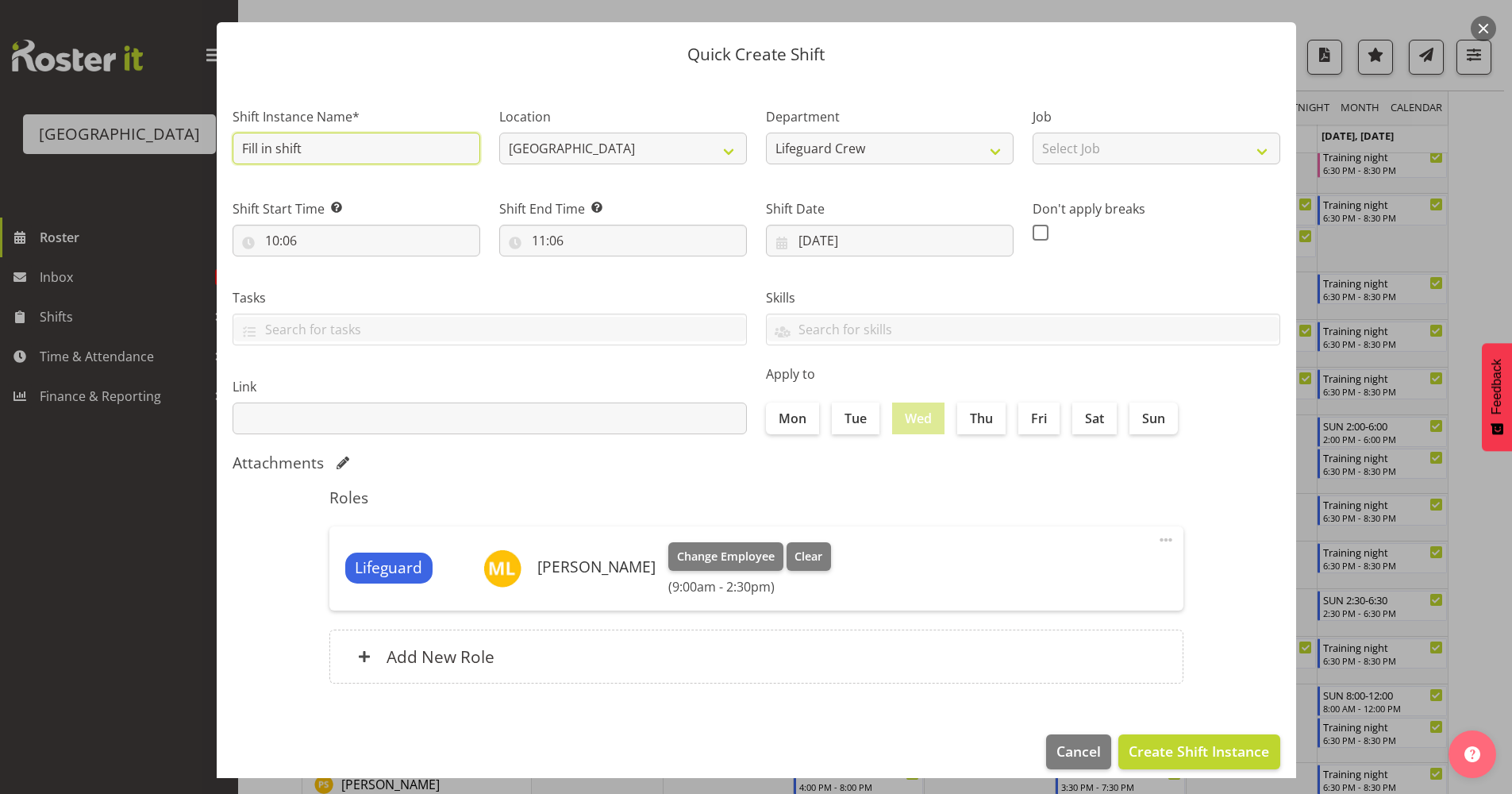
scroll to position [48, 0]
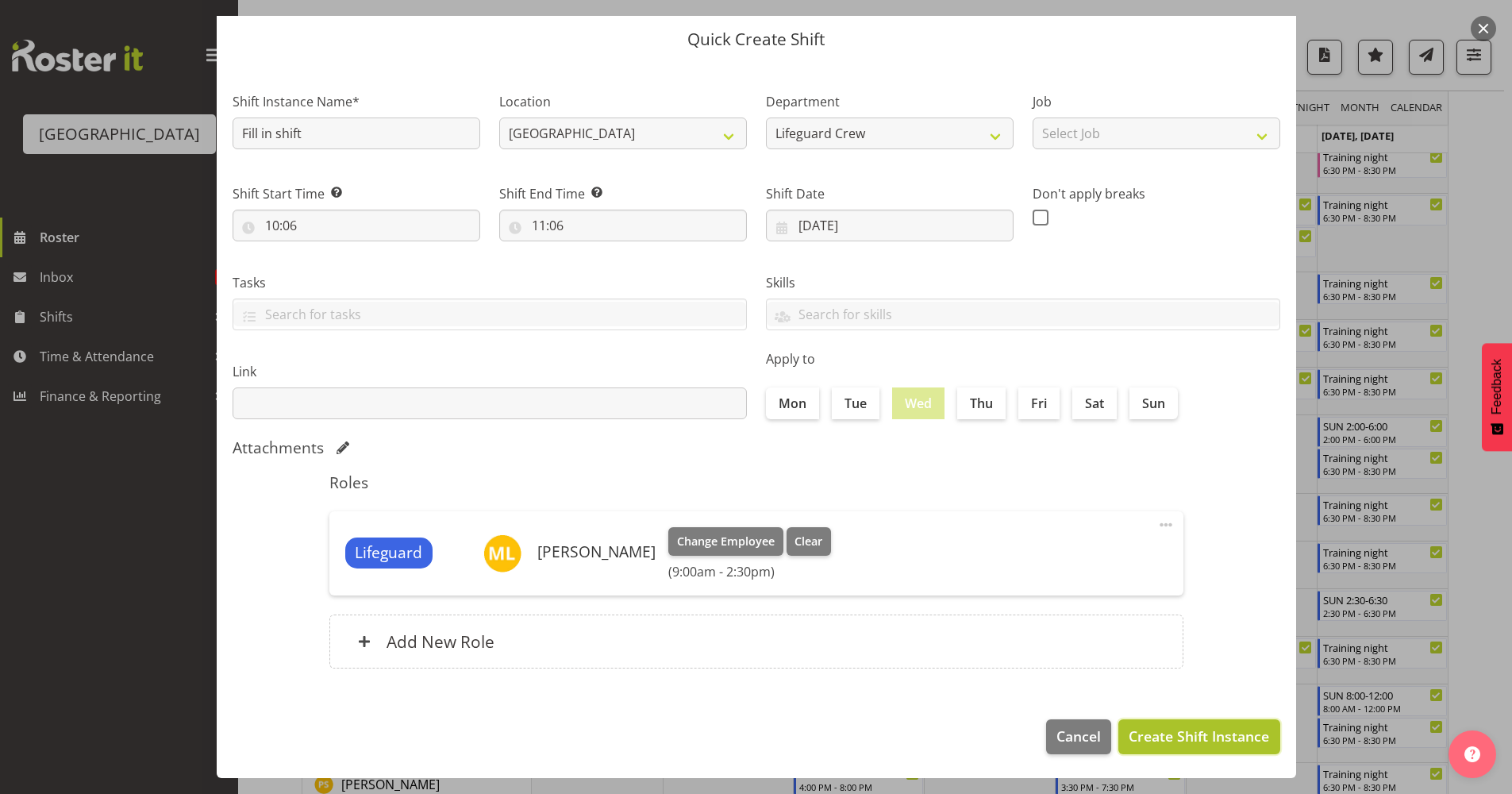
click at [1206, 698] on span "Create Shift Instance" at bounding box center [1199, 736] width 141 height 21
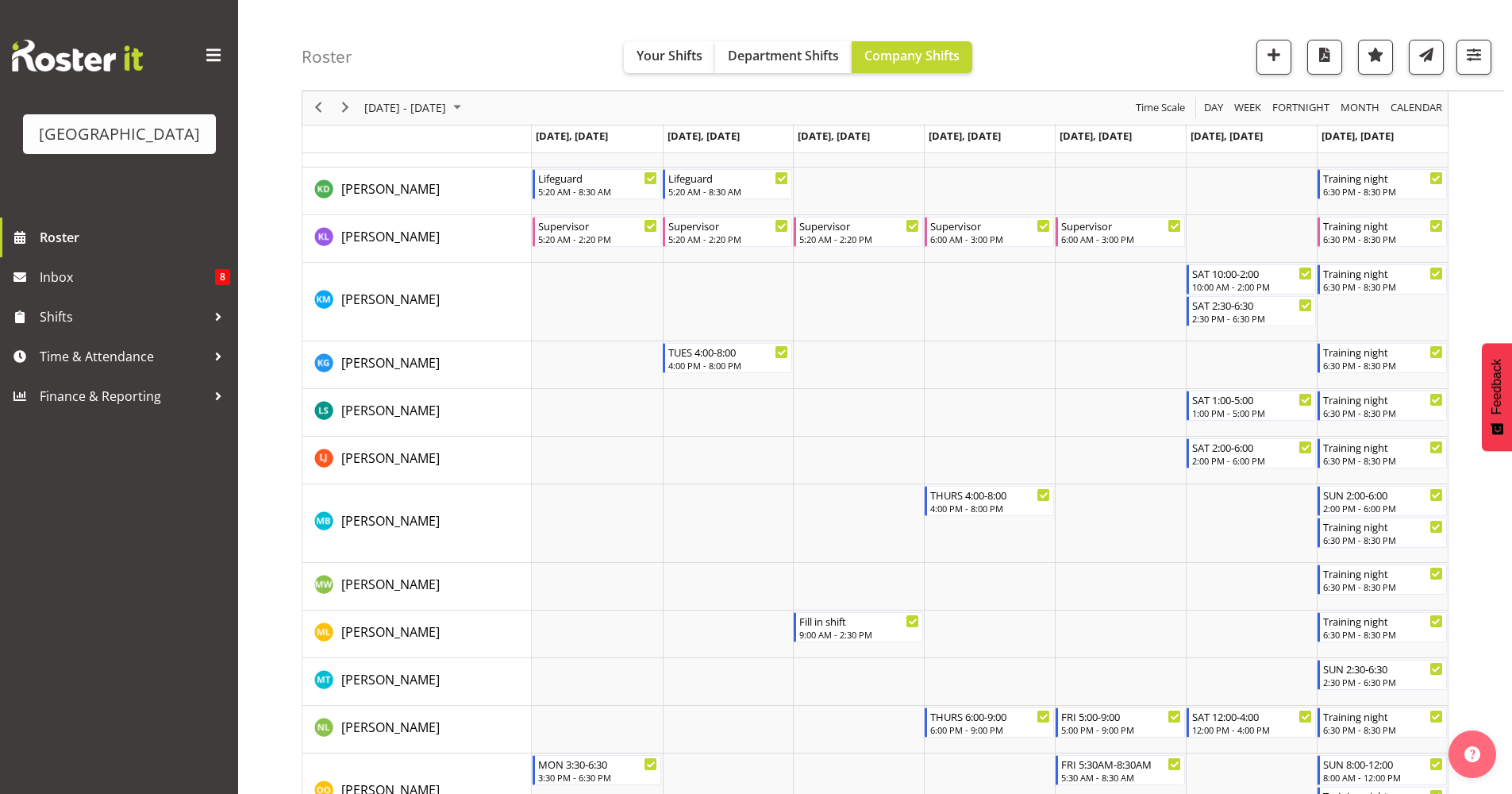
scroll to position [1480, 0]
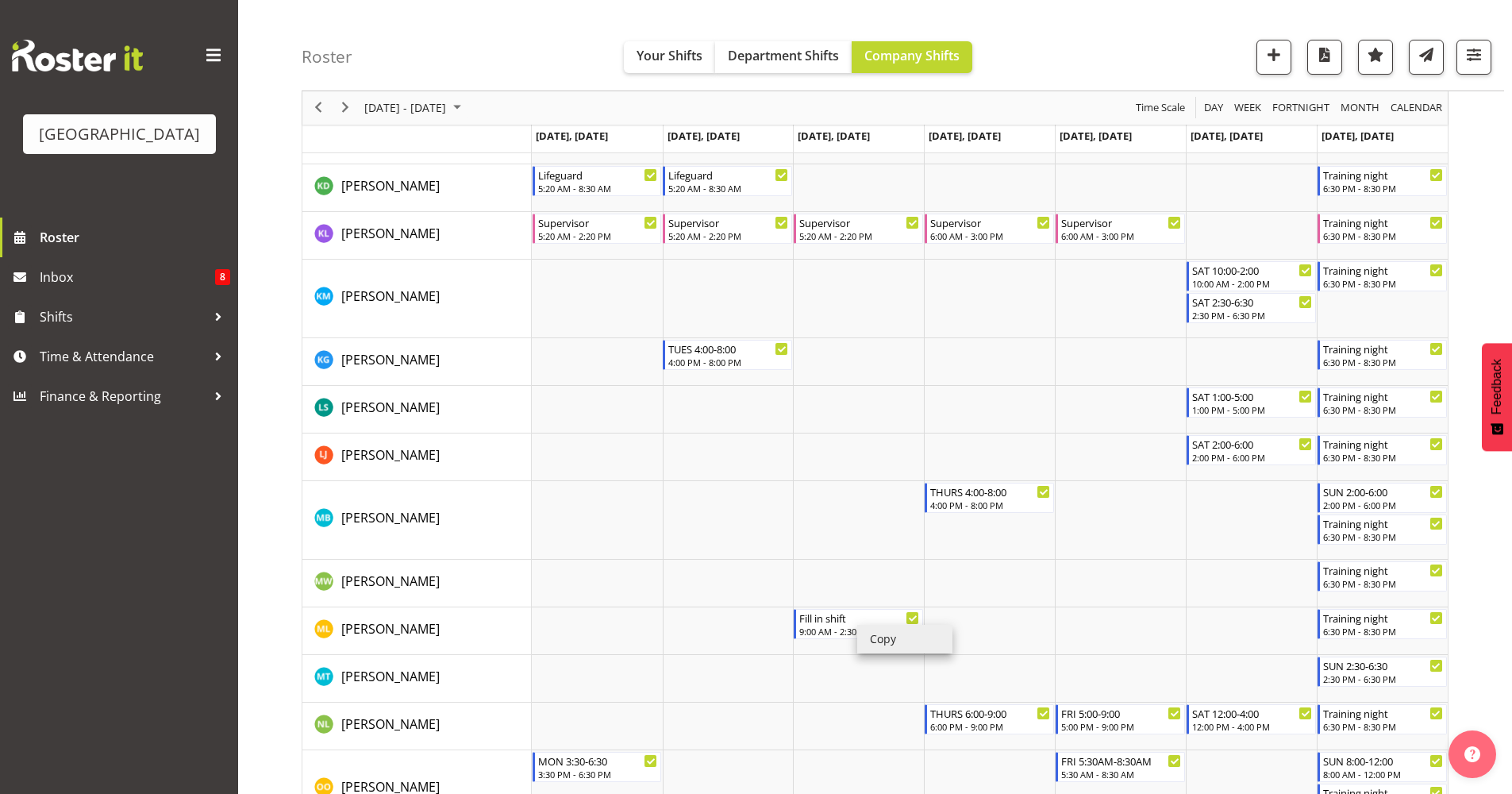
click at [883, 639] on li "Copy" at bounding box center [904, 639] width 95 height 29
click at [980, 661] on li "Paste" at bounding box center [1007, 657] width 95 height 29
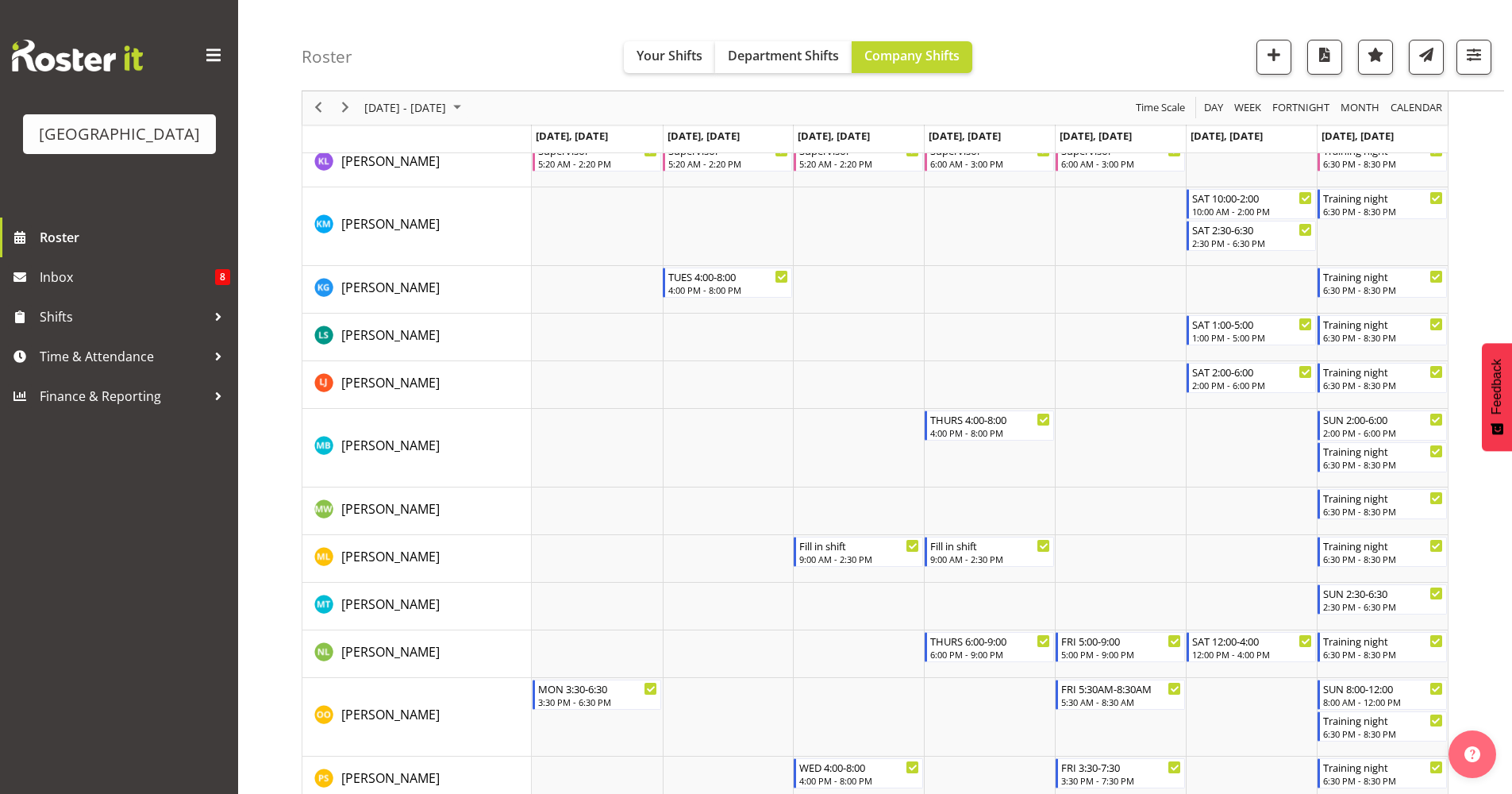
scroll to position [1555, 0]
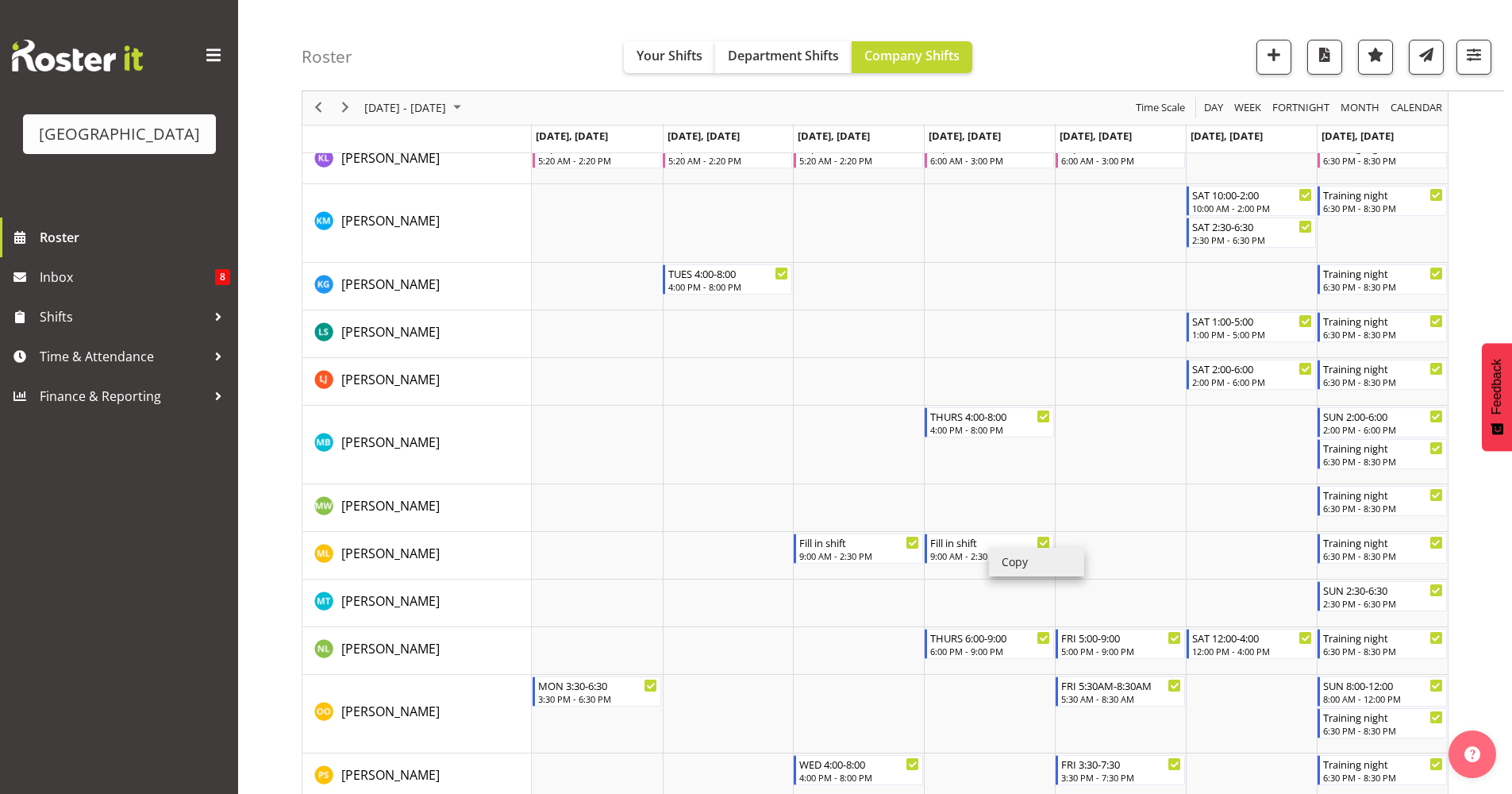
click at [1014, 566] on li "Copy" at bounding box center [1036, 562] width 95 height 29
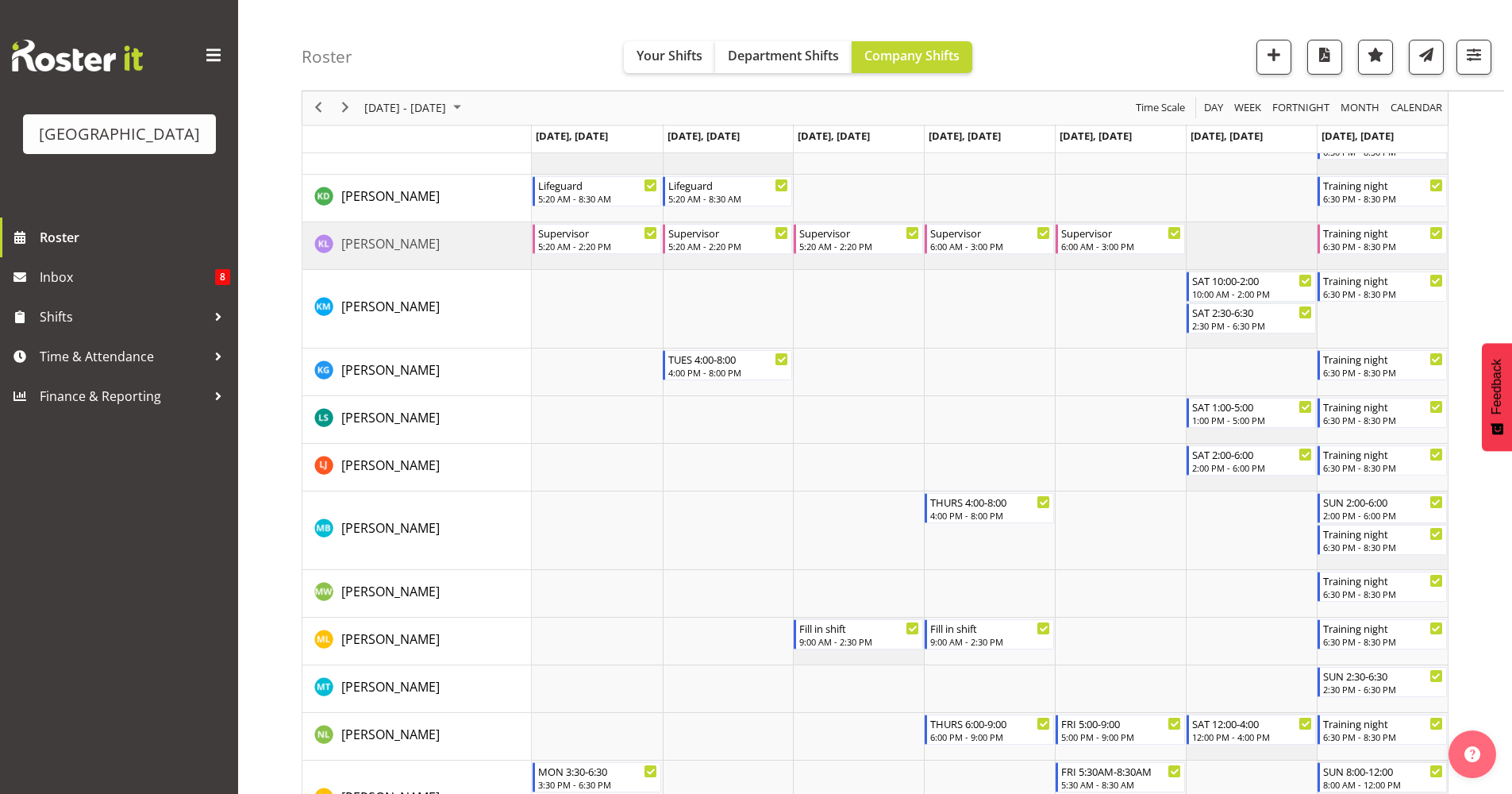
scroll to position [1502, 0]
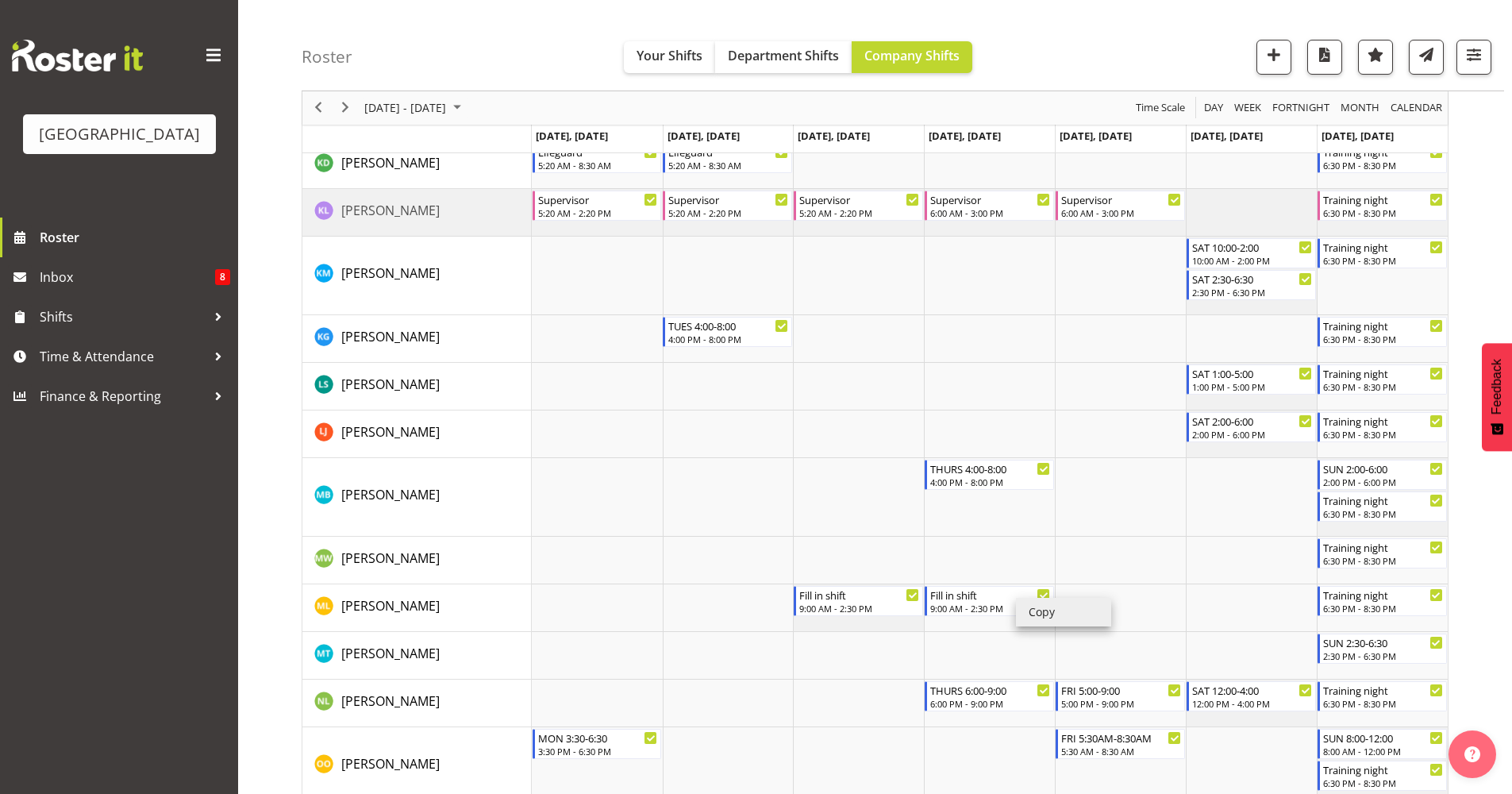
click at [1062, 624] on li "Copy" at bounding box center [1063, 612] width 95 height 29
click at [1136, 628] on li "Paste" at bounding box center [1151, 625] width 95 height 29
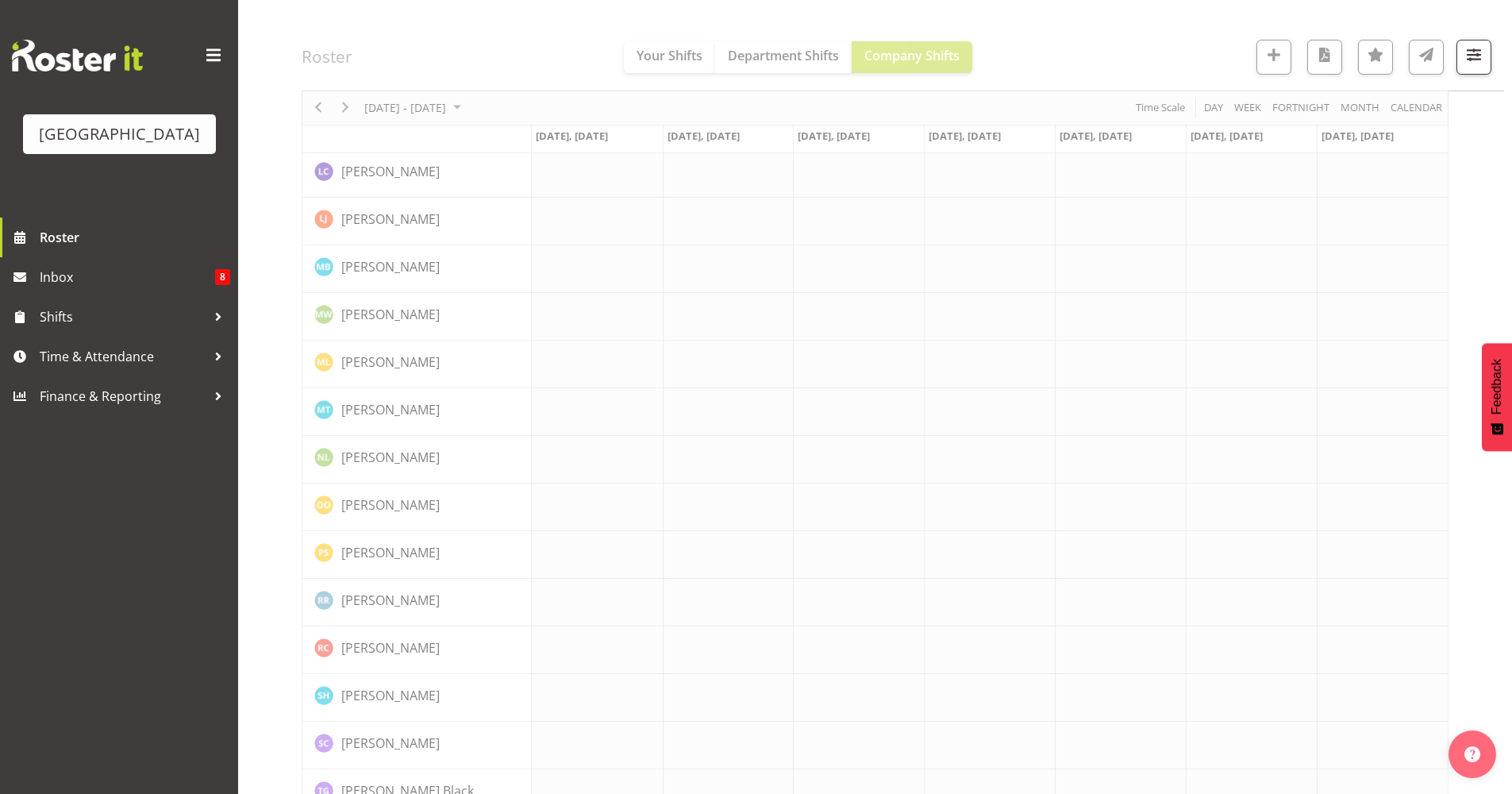
scroll to position [0, 0]
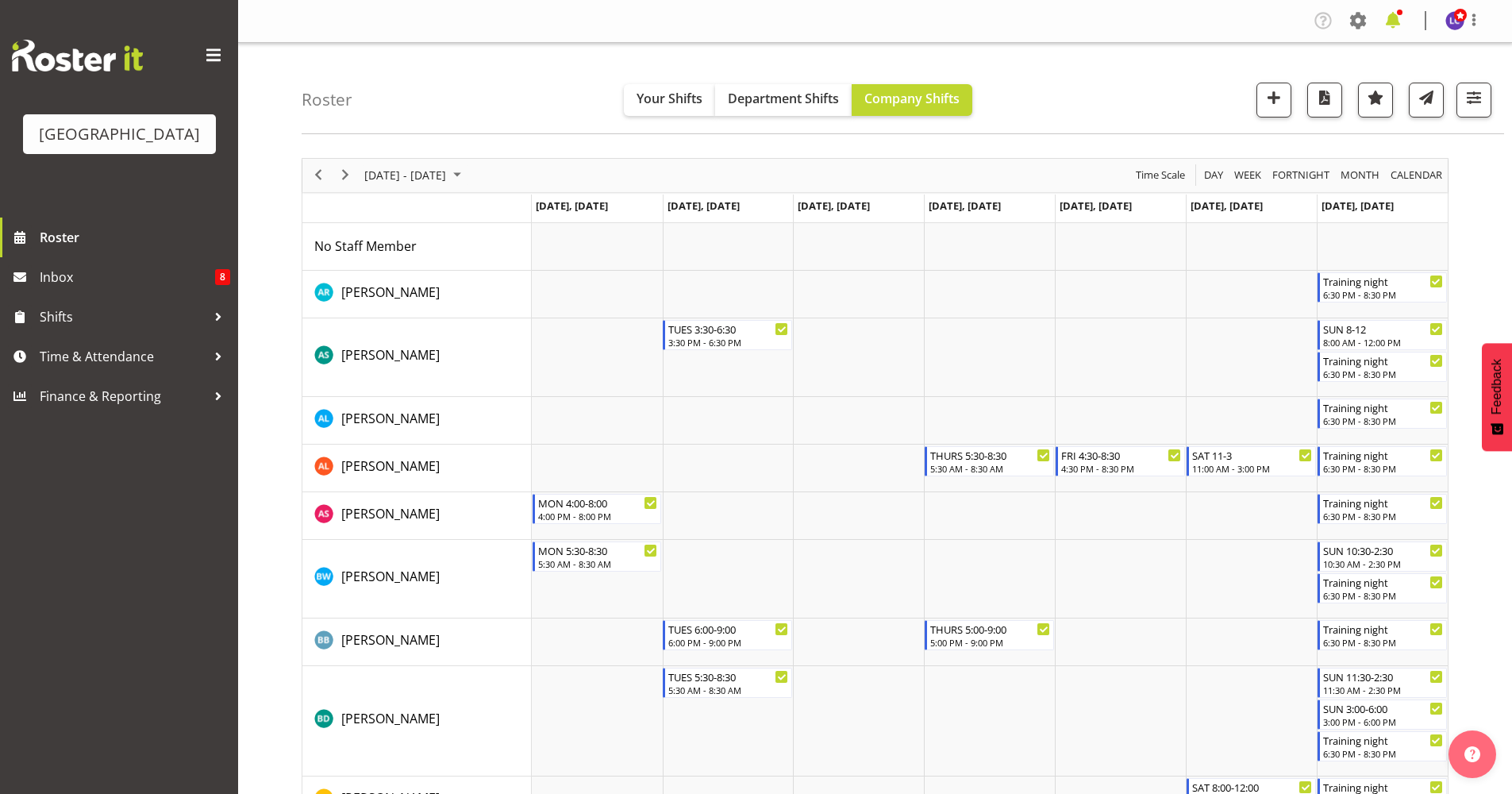
click at [1206, 20] on span at bounding box center [1392, 20] width 25 height 25
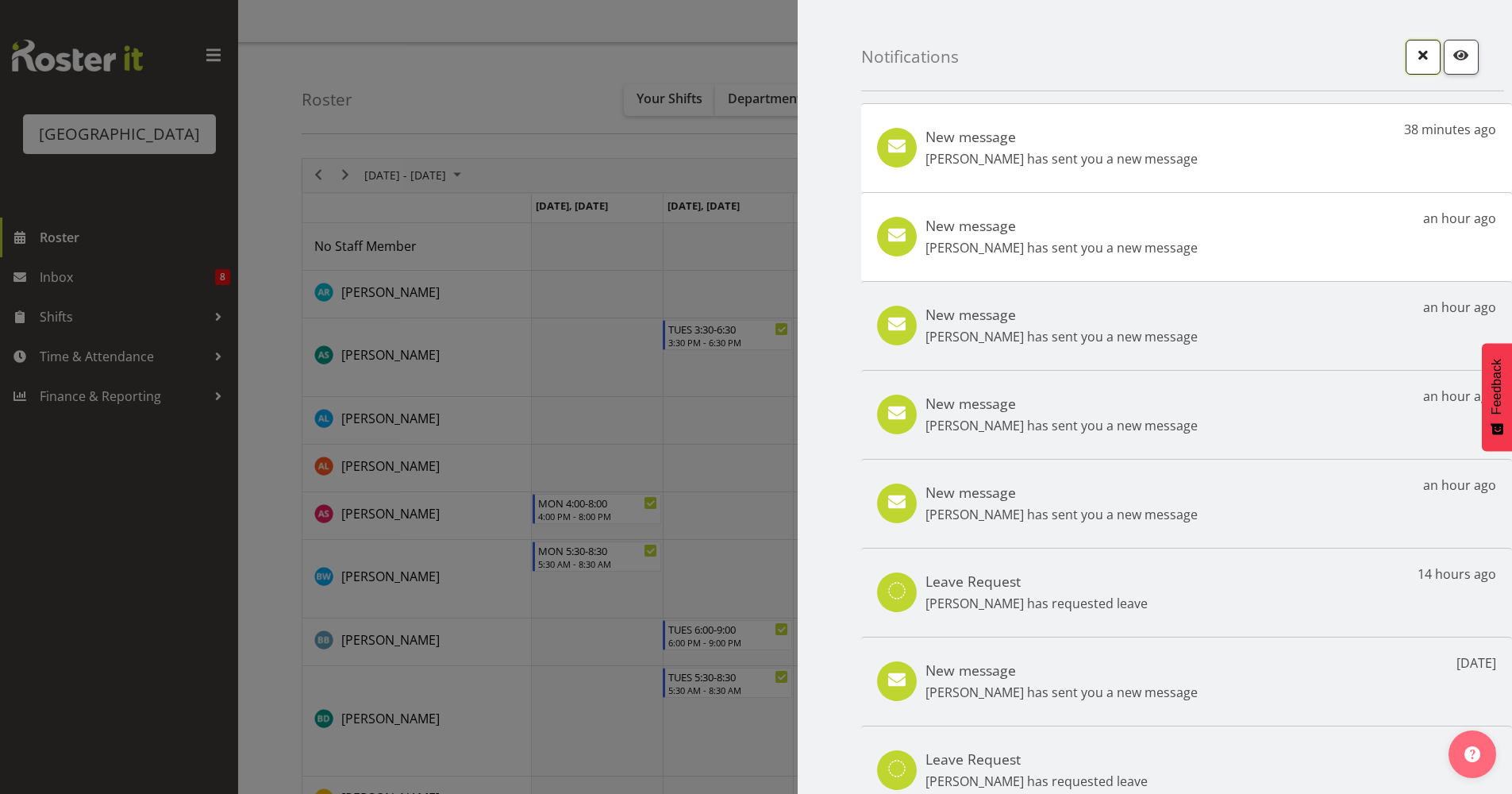
click at [1206, 58] on button "button" at bounding box center [1423, 57] width 35 height 35
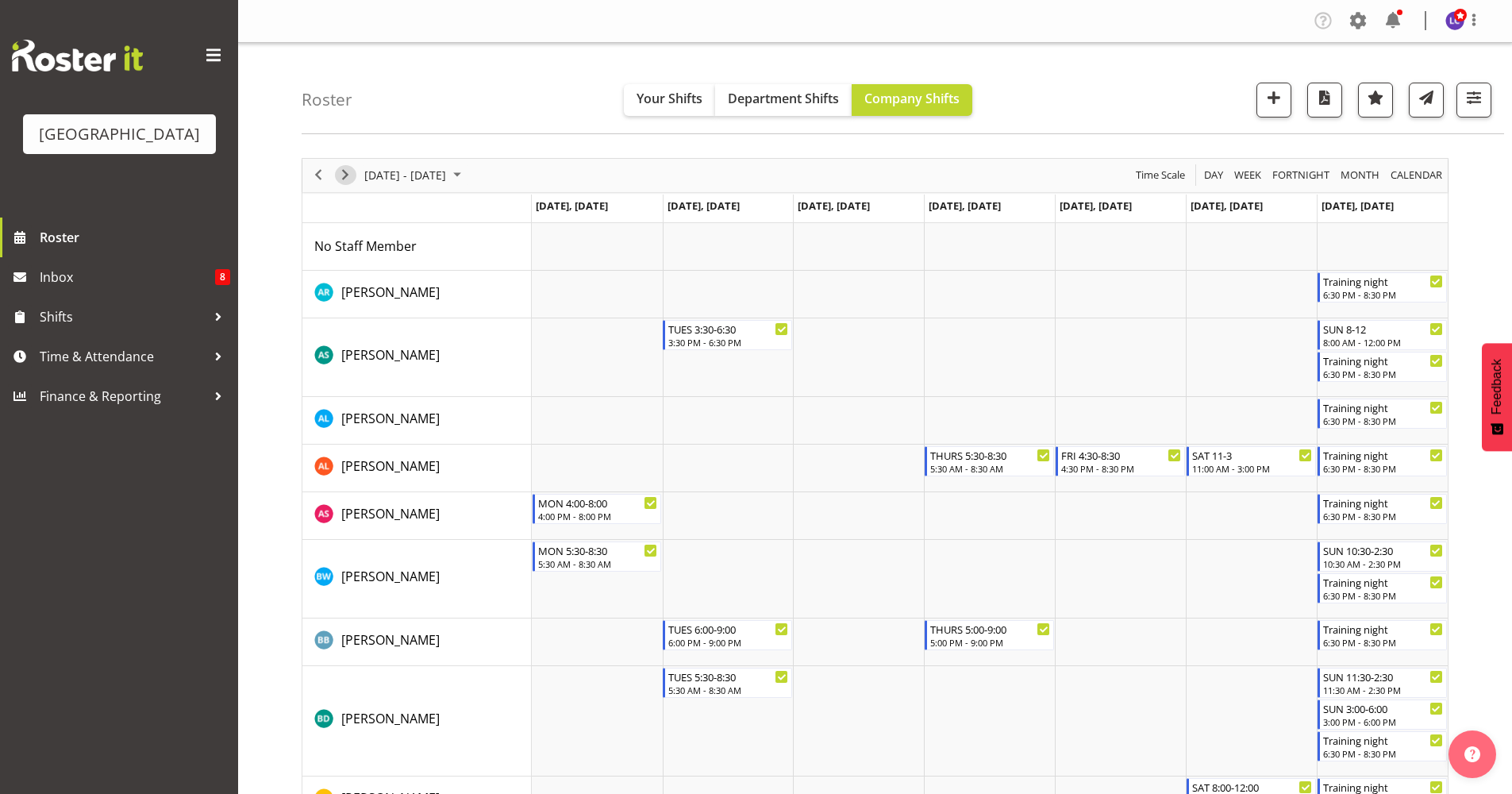
click at [336, 180] on span "Next" at bounding box center [346, 175] width 19 height 20
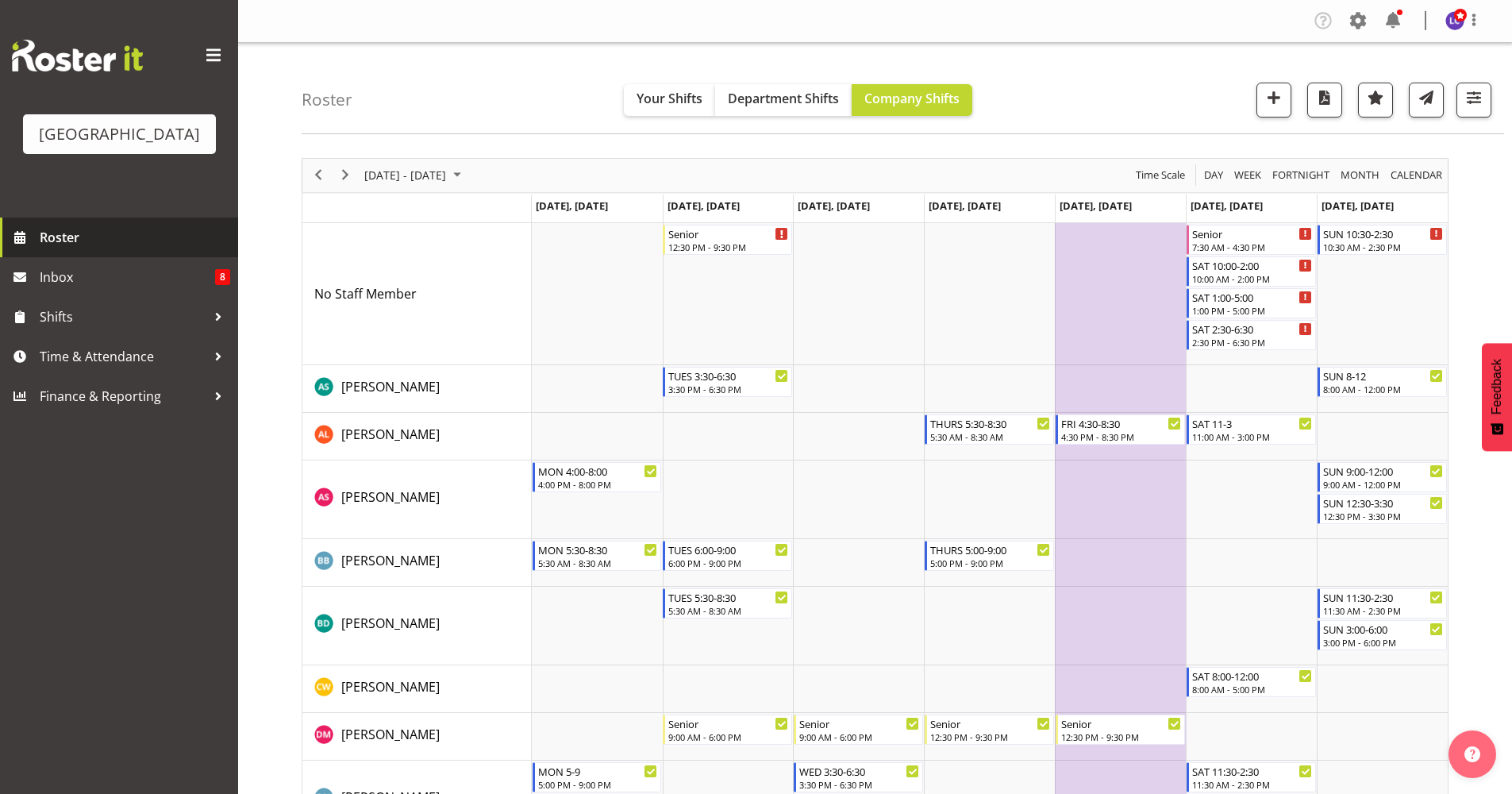
click at [32, 227] on link "Roster" at bounding box center [119, 237] width 238 height 39
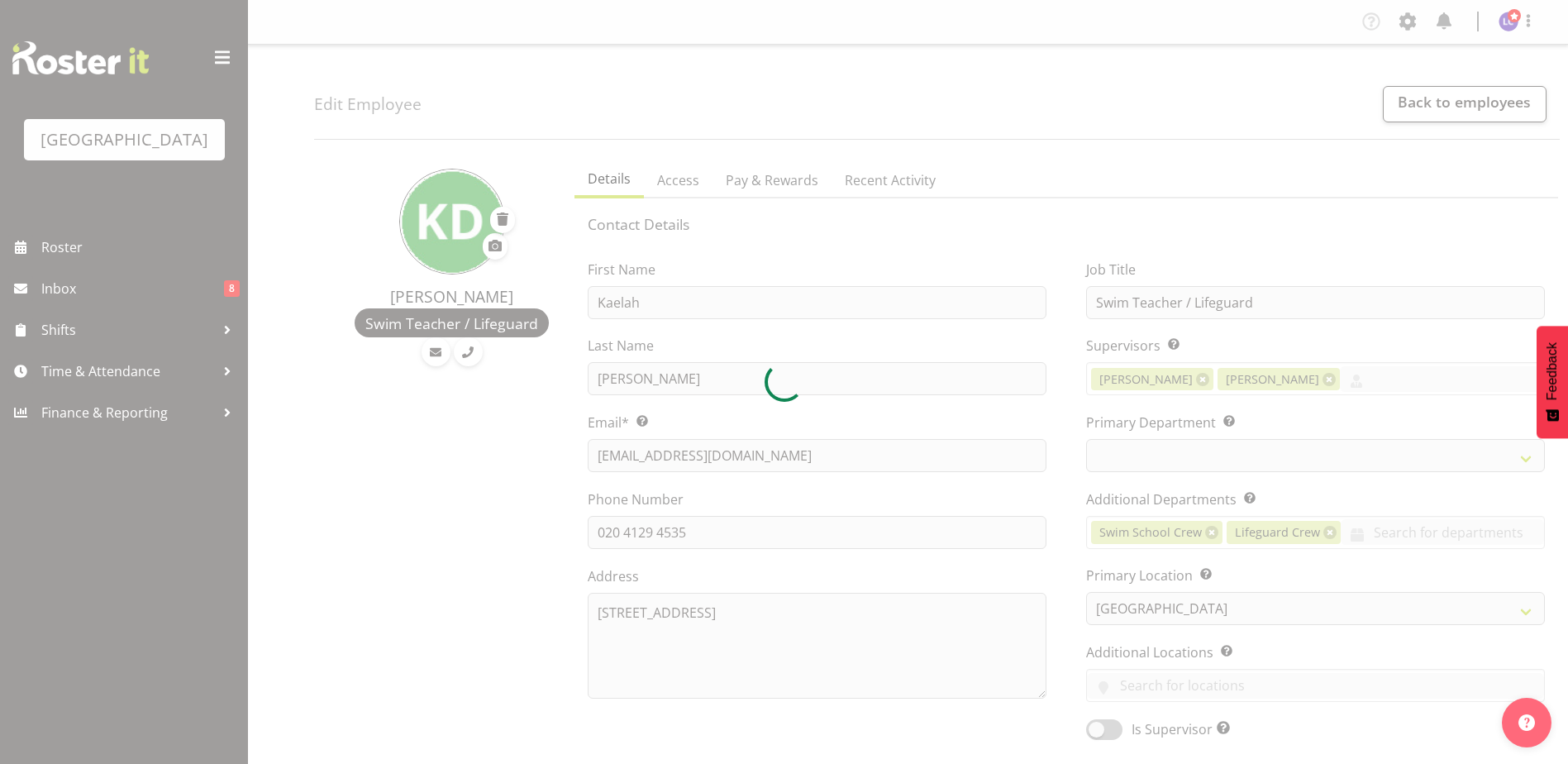
select select "TimelineWeek"
select select "113"
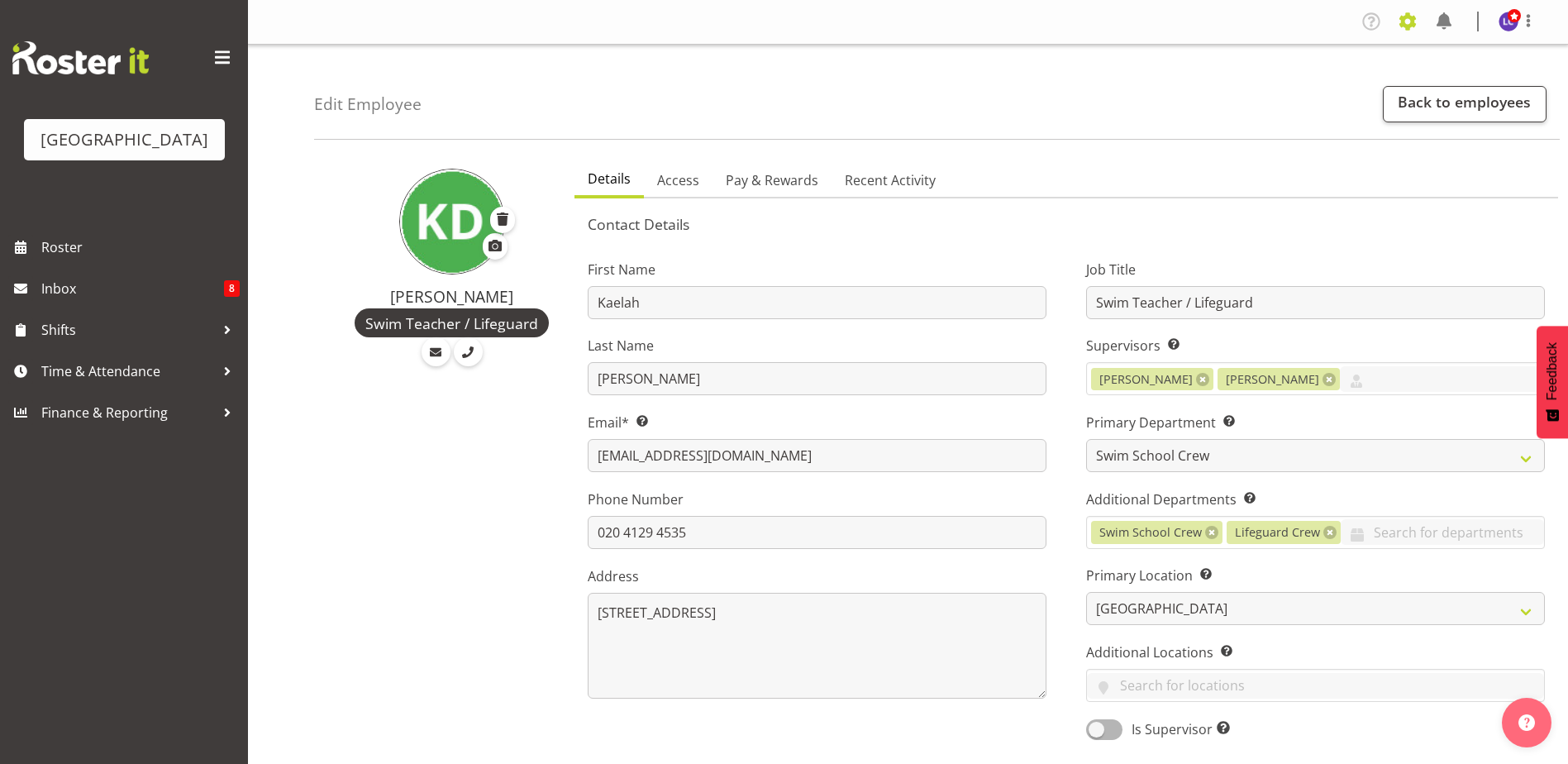
click at [1411, 23] on span at bounding box center [1407, 21] width 26 height 26
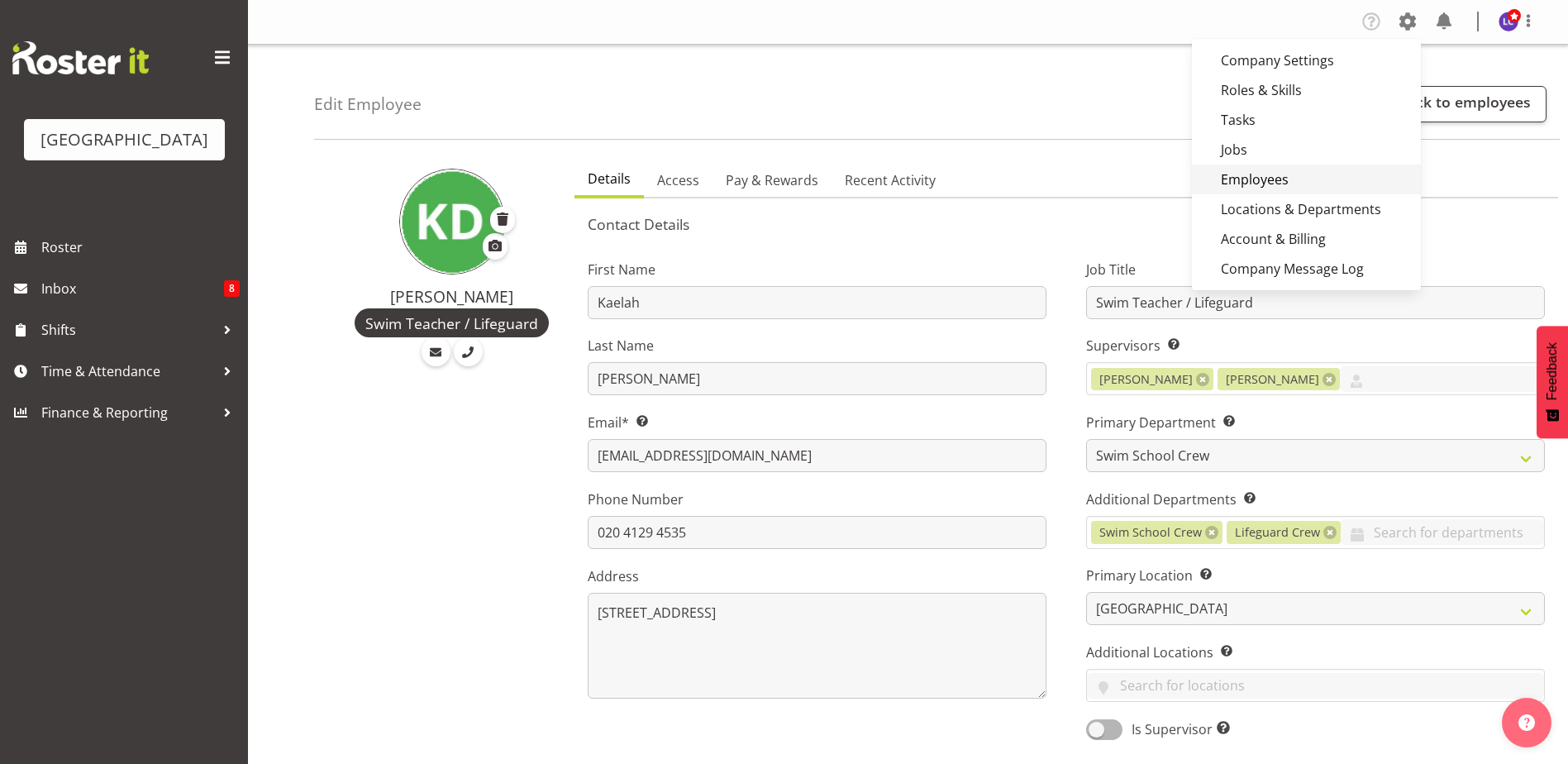
click at [1293, 177] on link "Employees" at bounding box center [1306, 179] width 229 height 30
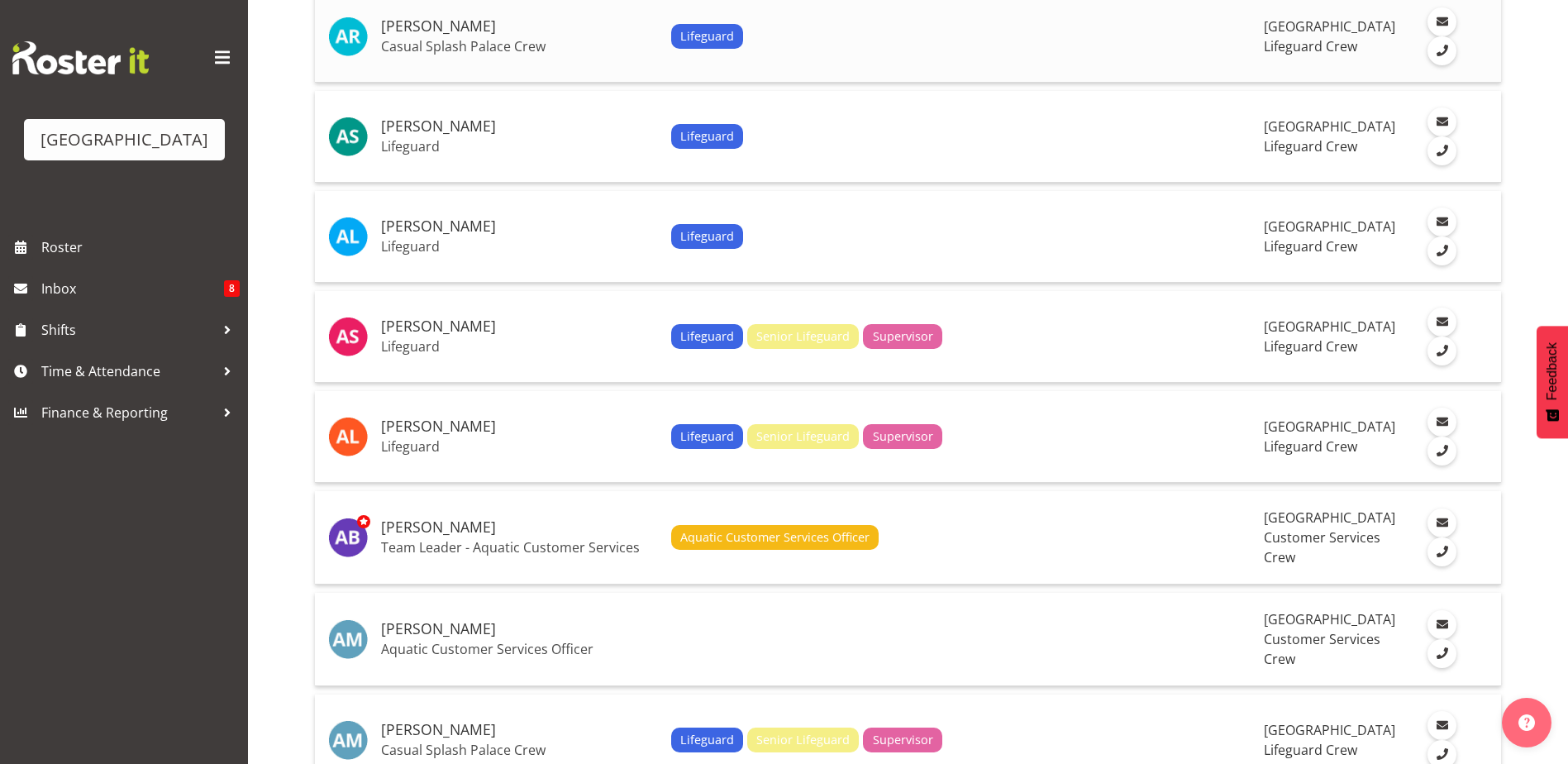
scroll to position [717, 0]
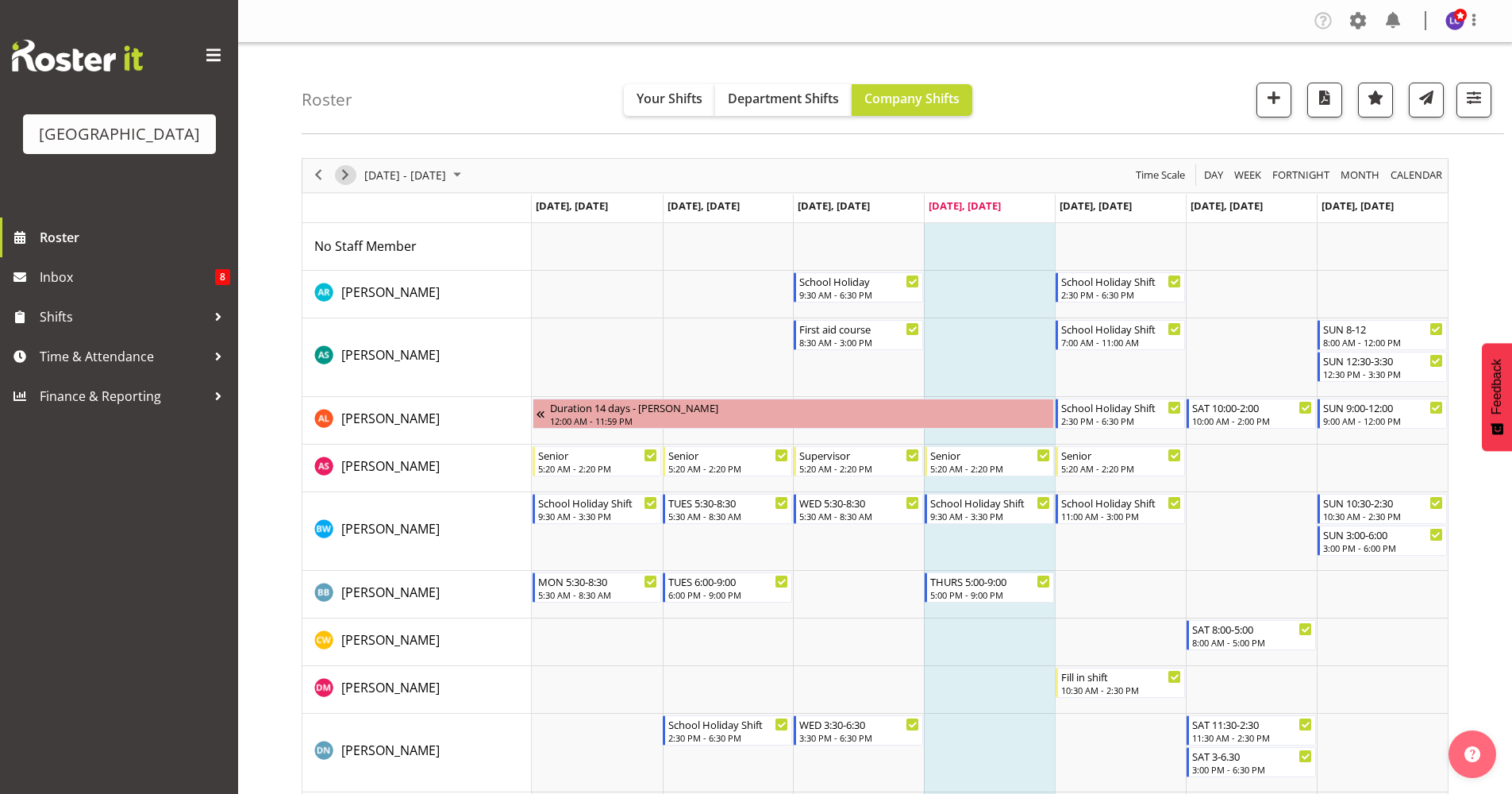
click at [347, 183] on span "Next" at bounding box center [346, 175] width 19 height 20
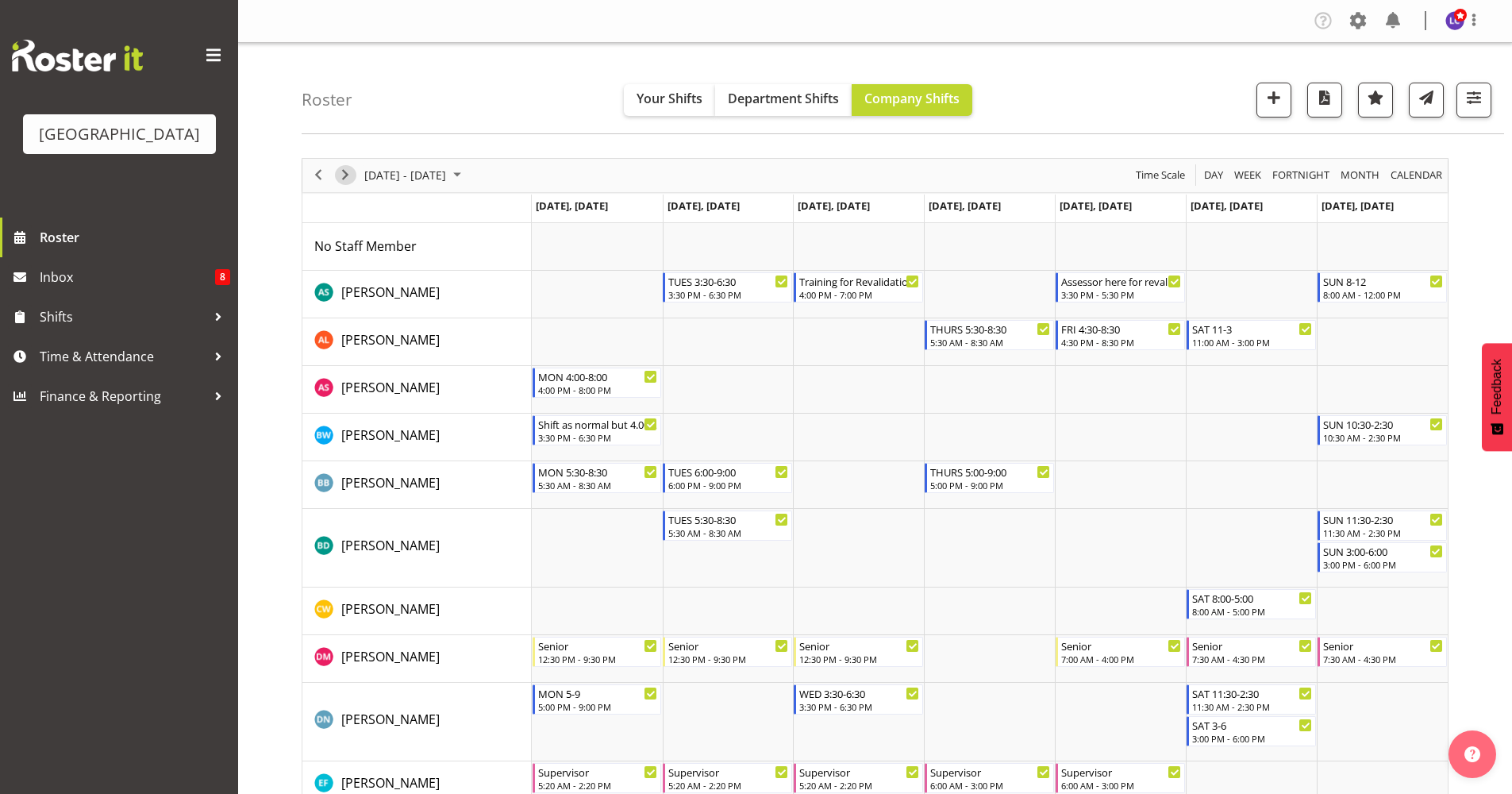
click at [354, 183] on div "next period" at bounding box center [345, 176] width 27 height 33
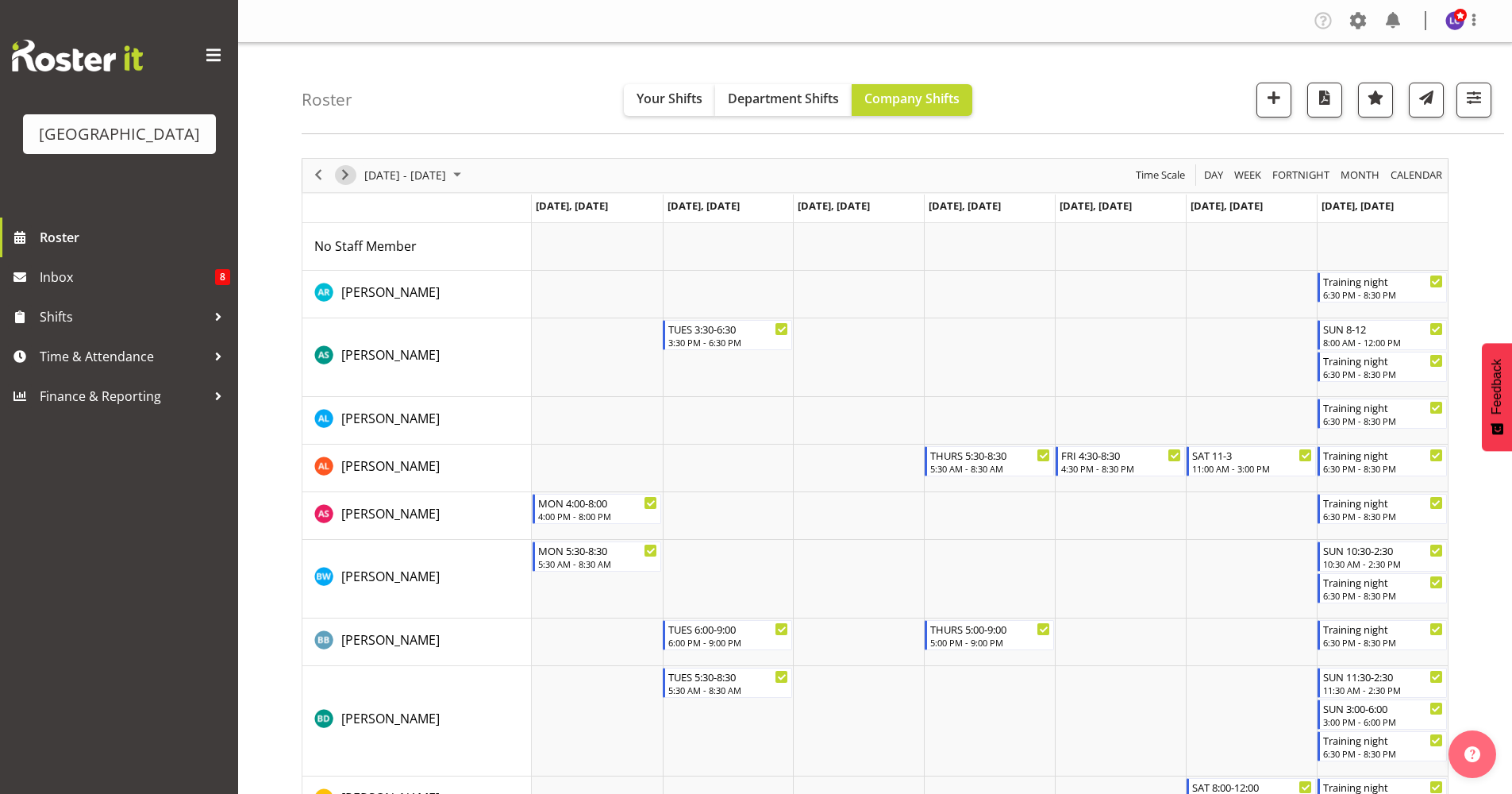
click at [342, 175] on span "Next" at bounding box center [346, 175] width 19 height 20
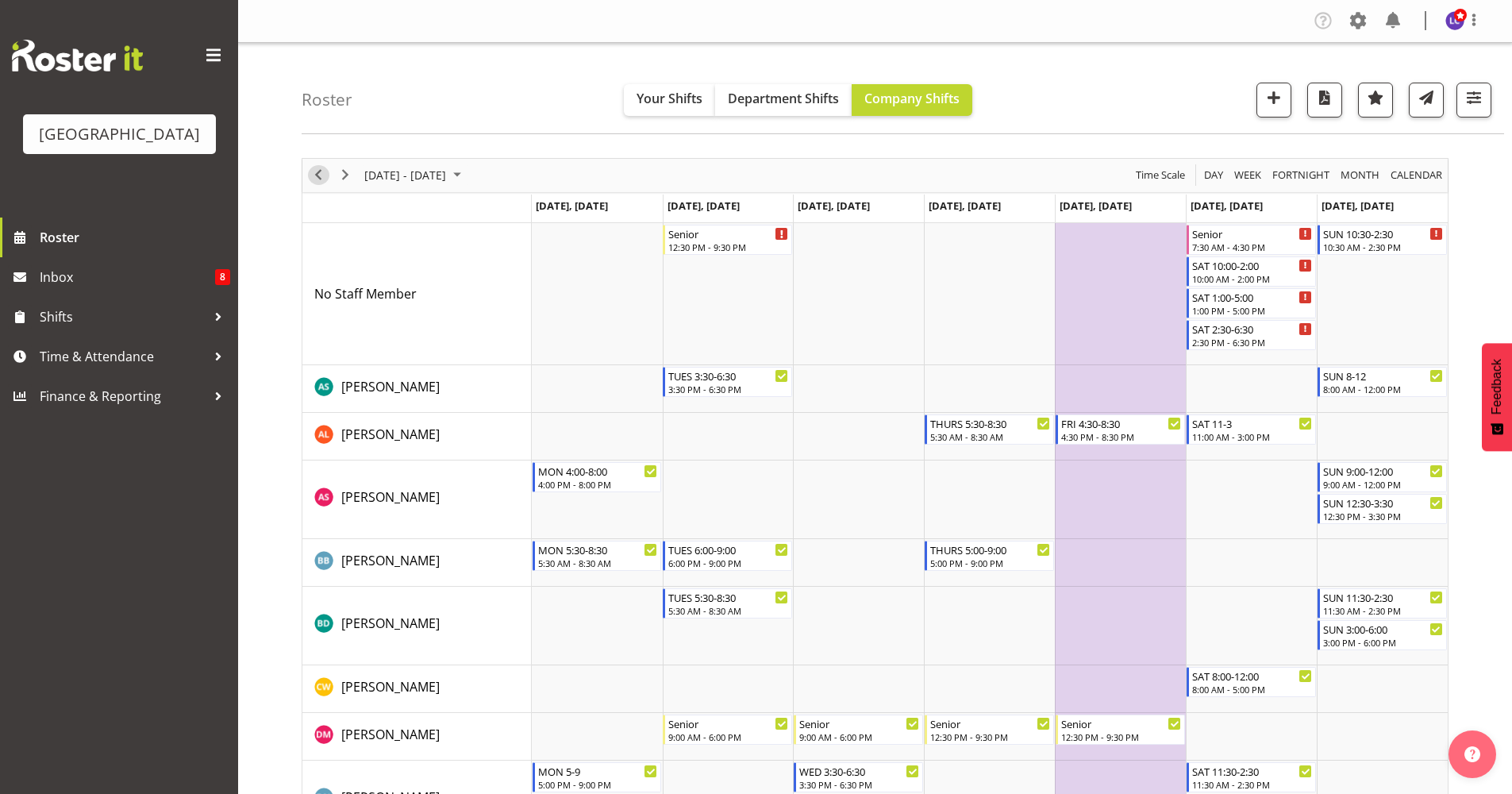
click at [319, 181] on span "Previous" at bounding box center [319, 175] width 19 height 20
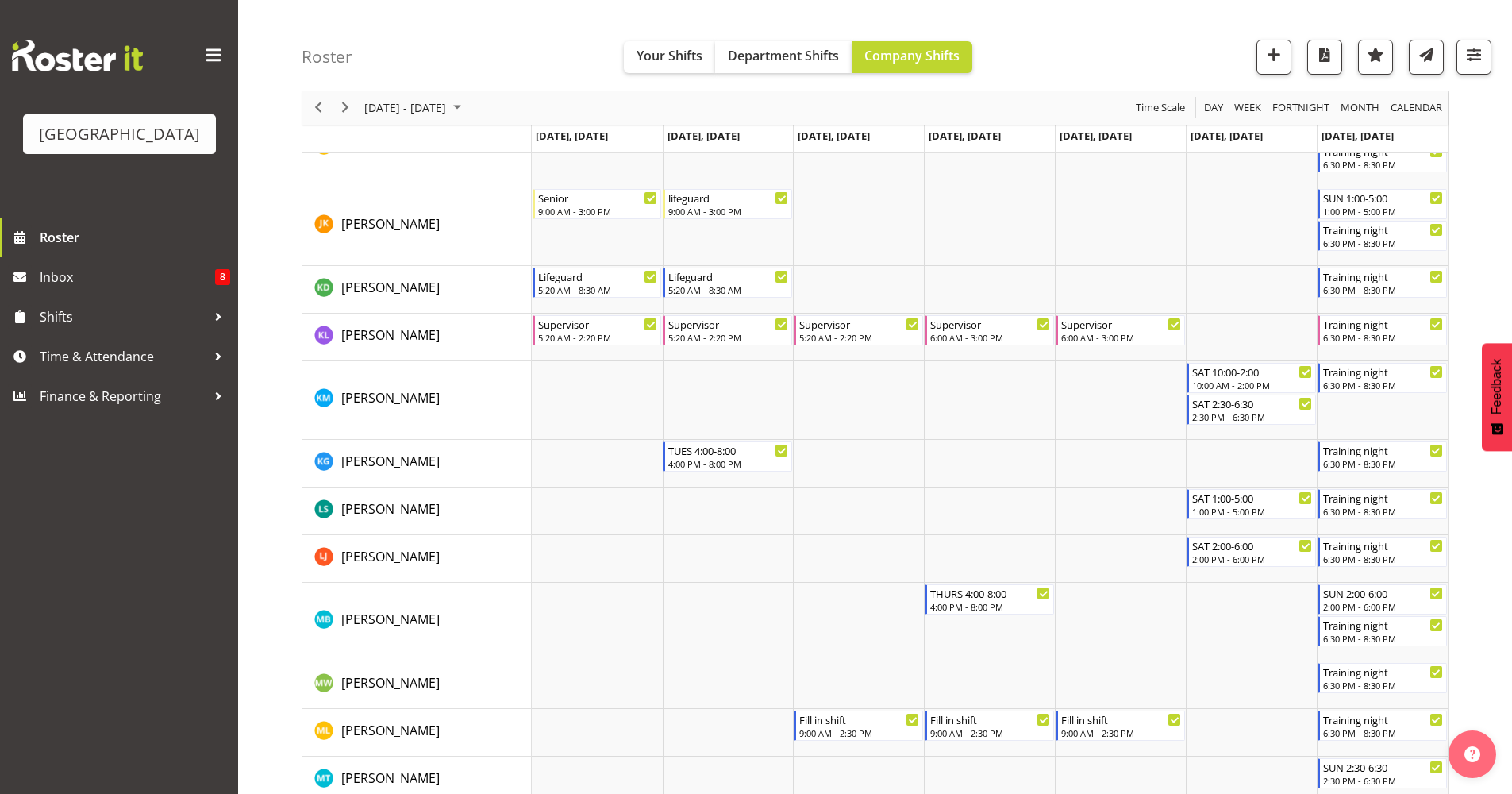
scroll to position [1381, 0]
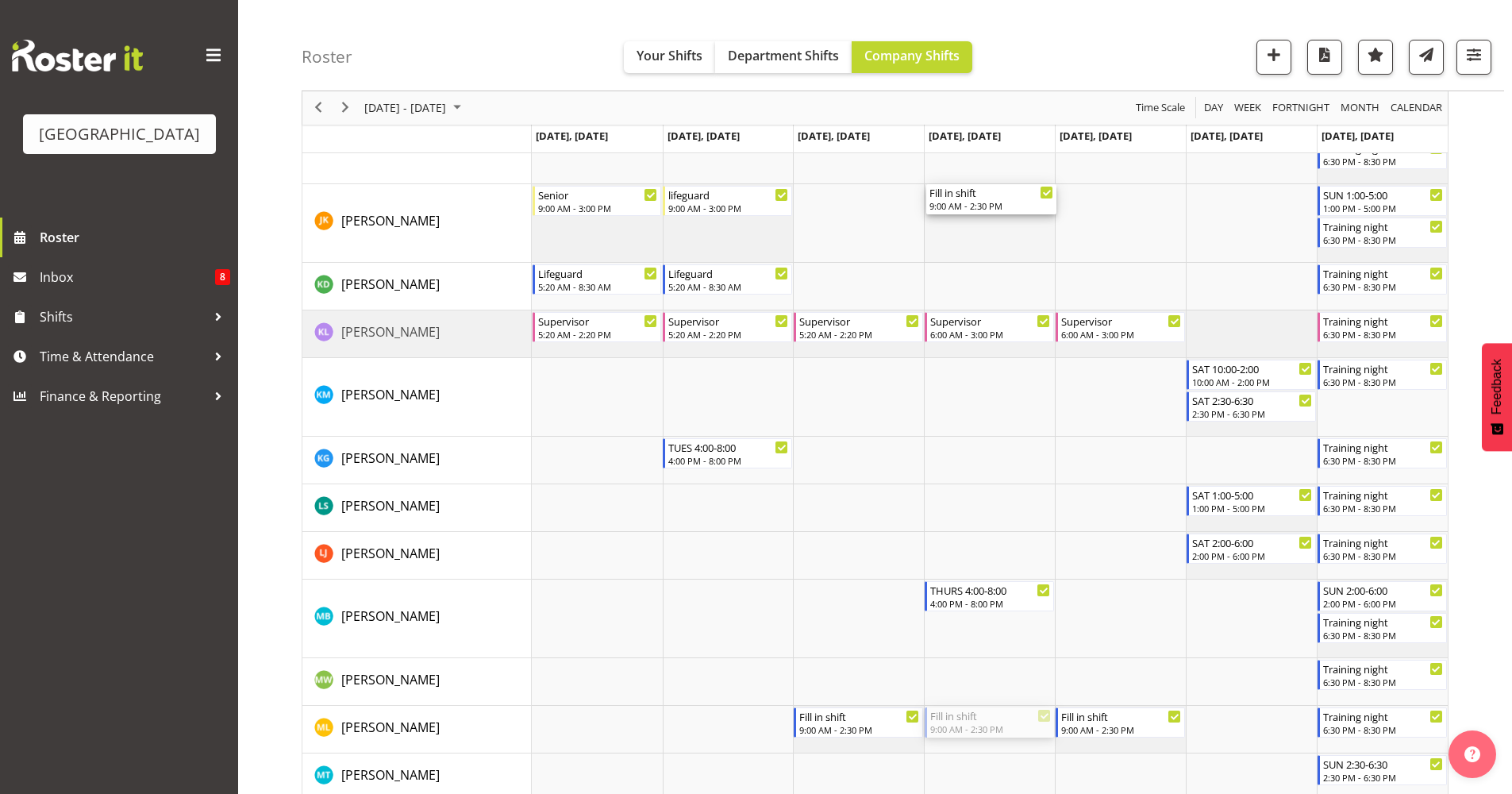
drag, startPoint x: 1008, startPoint y: 722, endPoint x: 1028, endPoint y: 221, distance: 501.4
click at [1028, 221] on div "Training night 6:30 PM - 8:30 PM TUES 3:30-6:30 3:30 PM - 6:30 PM SUN 8-12 8:00…" at bounding box center [989, 288] width 916 height 2894
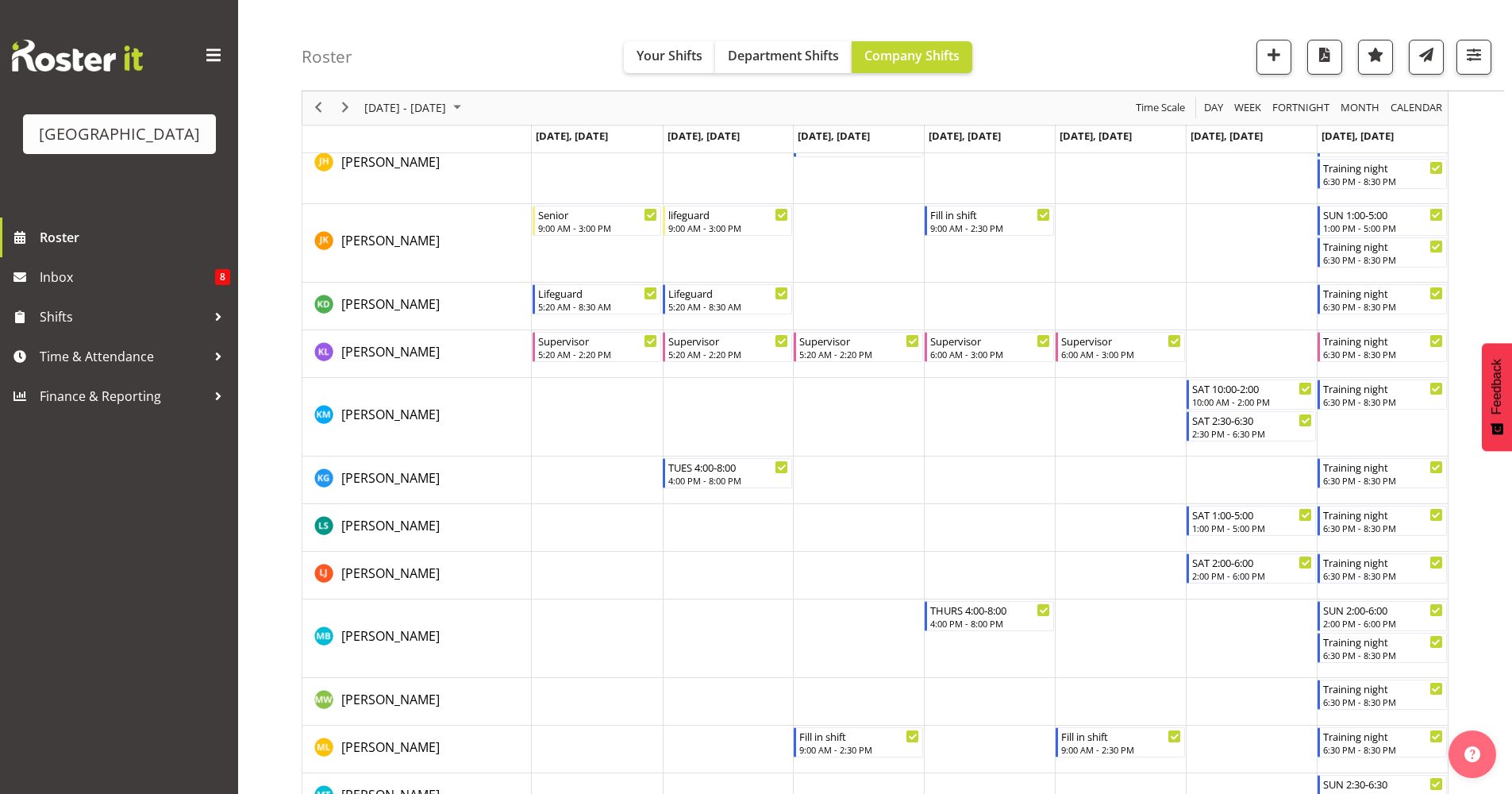
scroll to position [1375, 0]
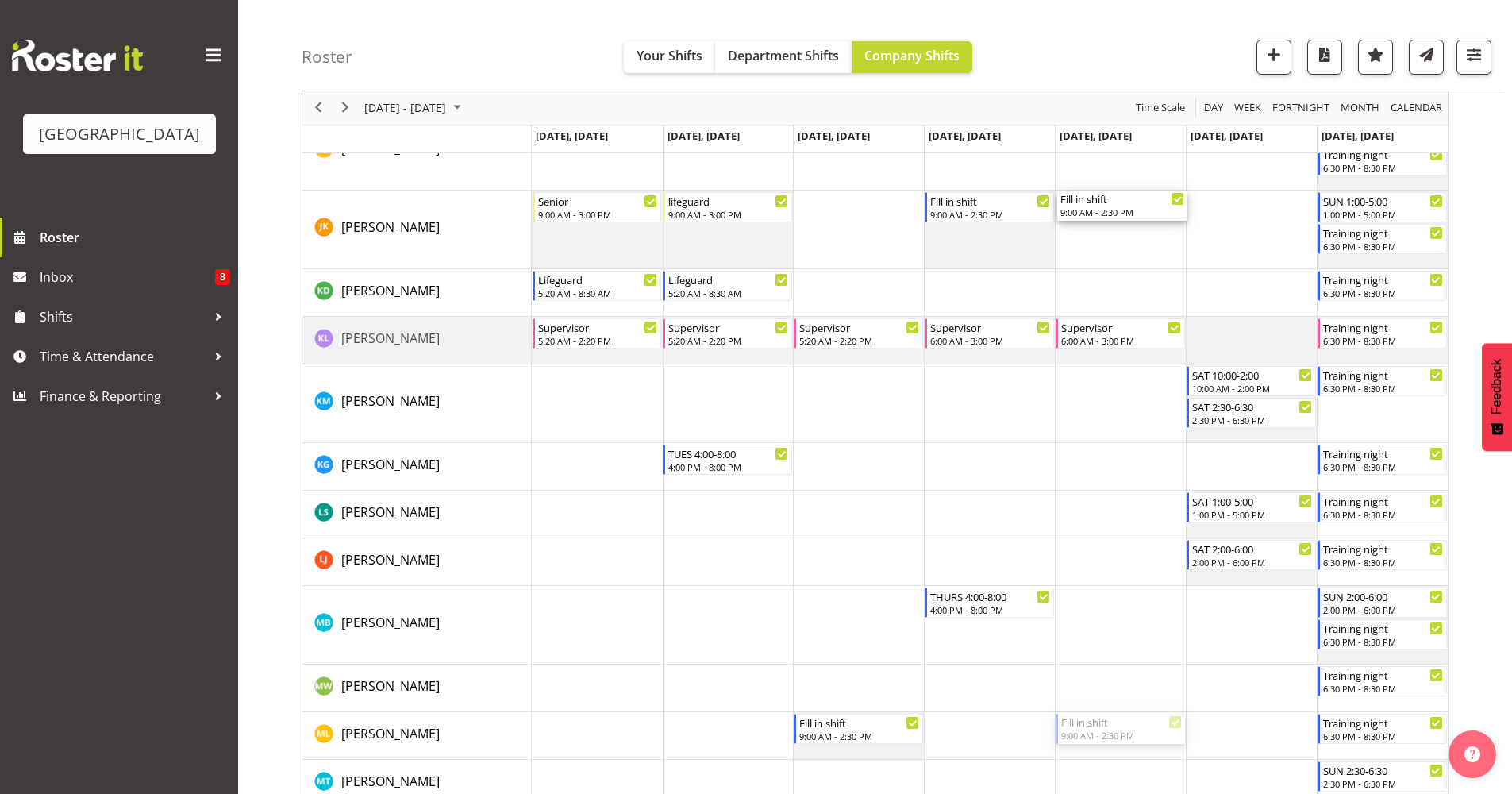
drag, startPoint x: 1110, startPoint y: 699, endPoint x: 1113, endPoint y: 217, distance: 482.0
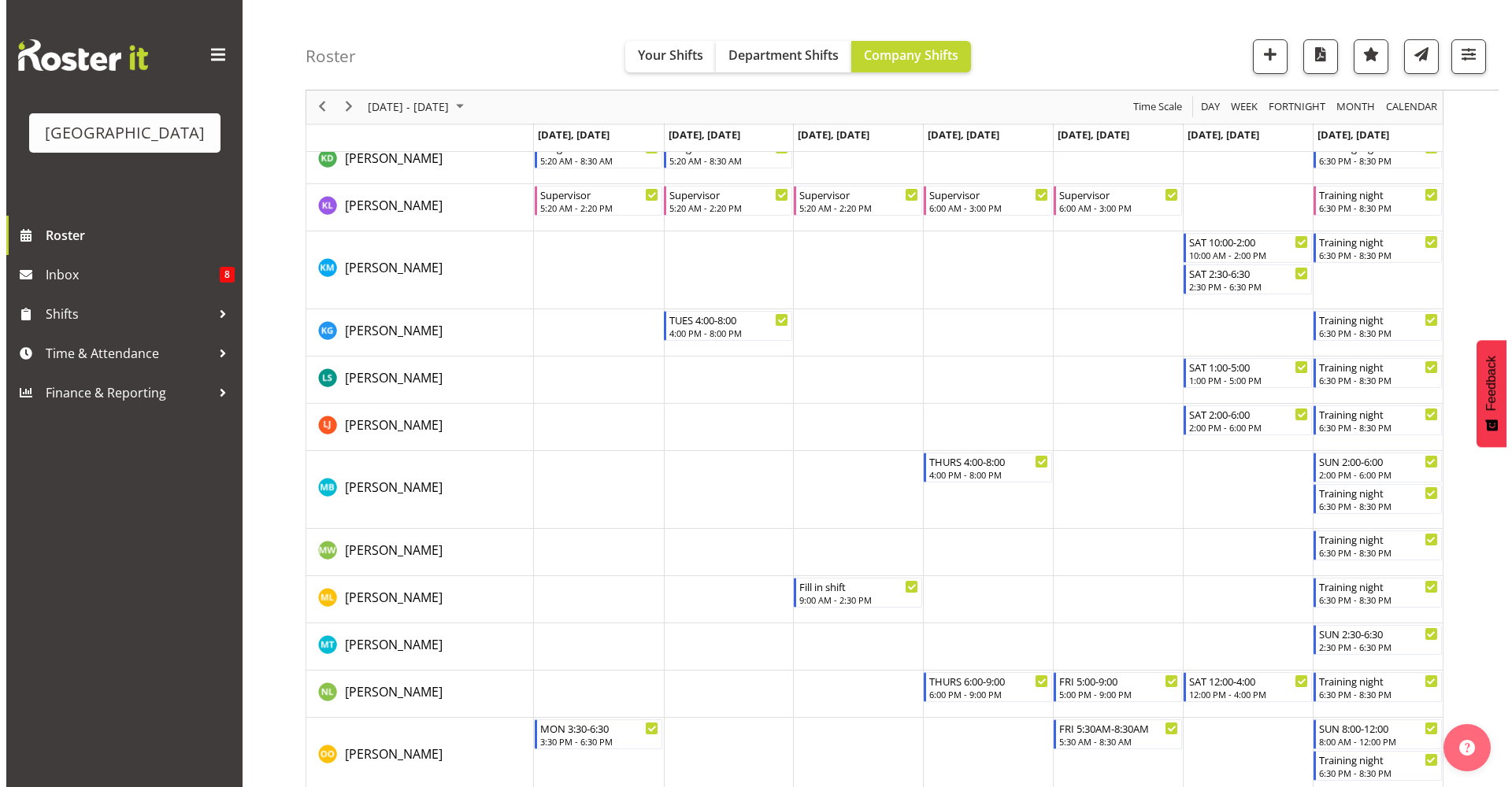
scroll to position [1486, 0]
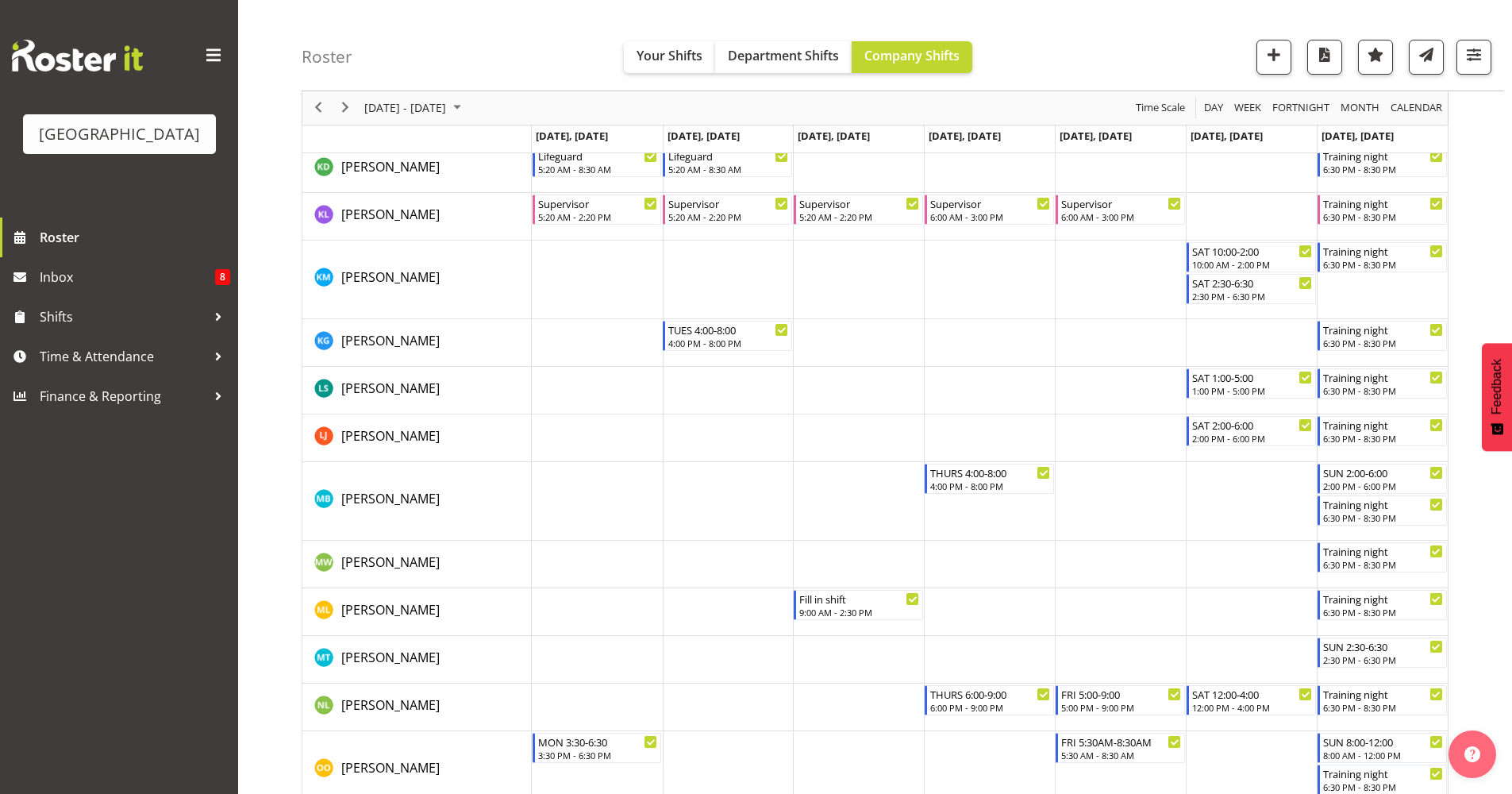
click at [1372, 677] on td "Timeline Week of October 16, 2025" at bounding box center [1382, 659] width 131 height 48
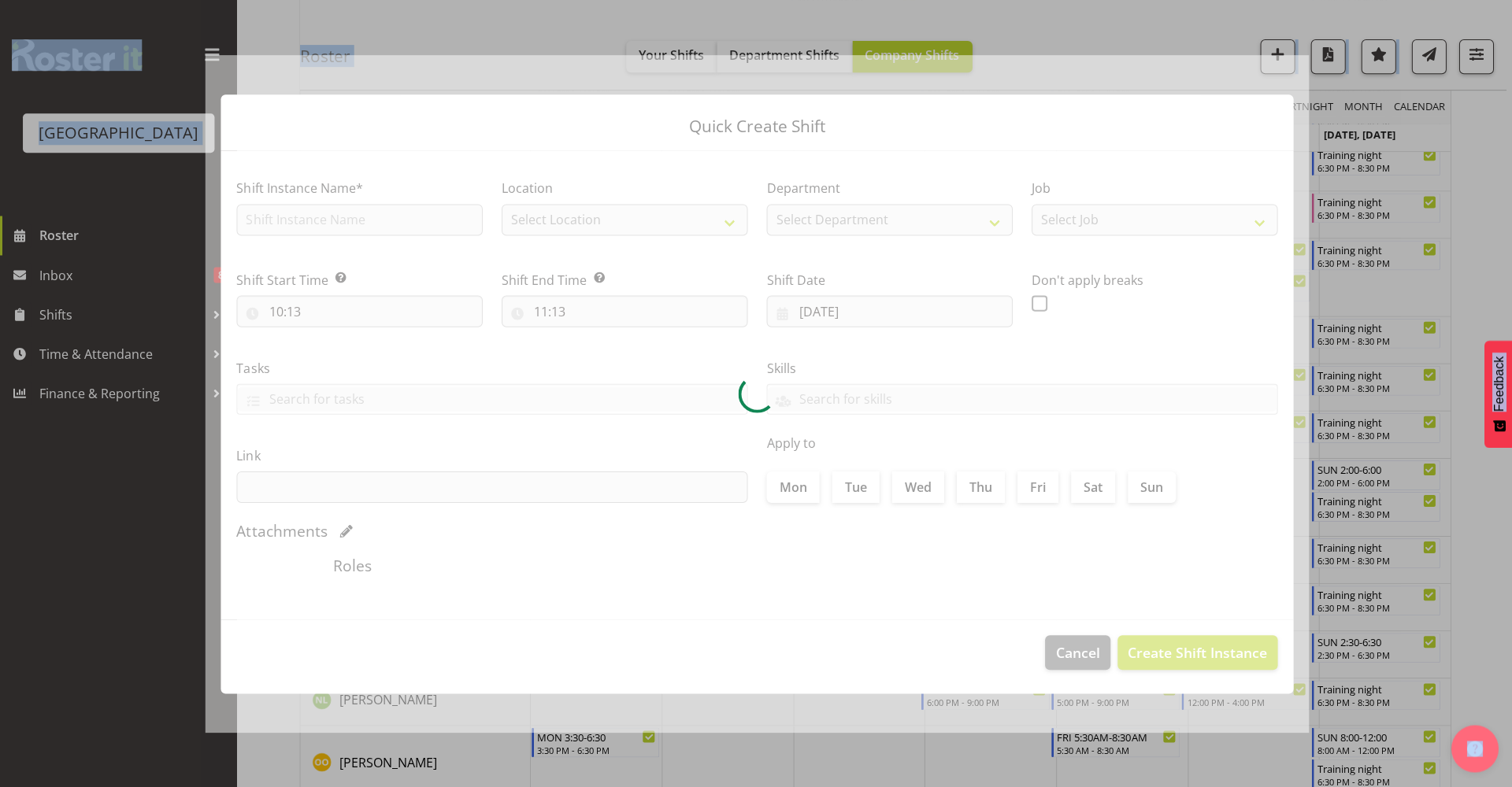
click at [1361, 671] on div at bounding box center [756, 393] width 1512 height 787
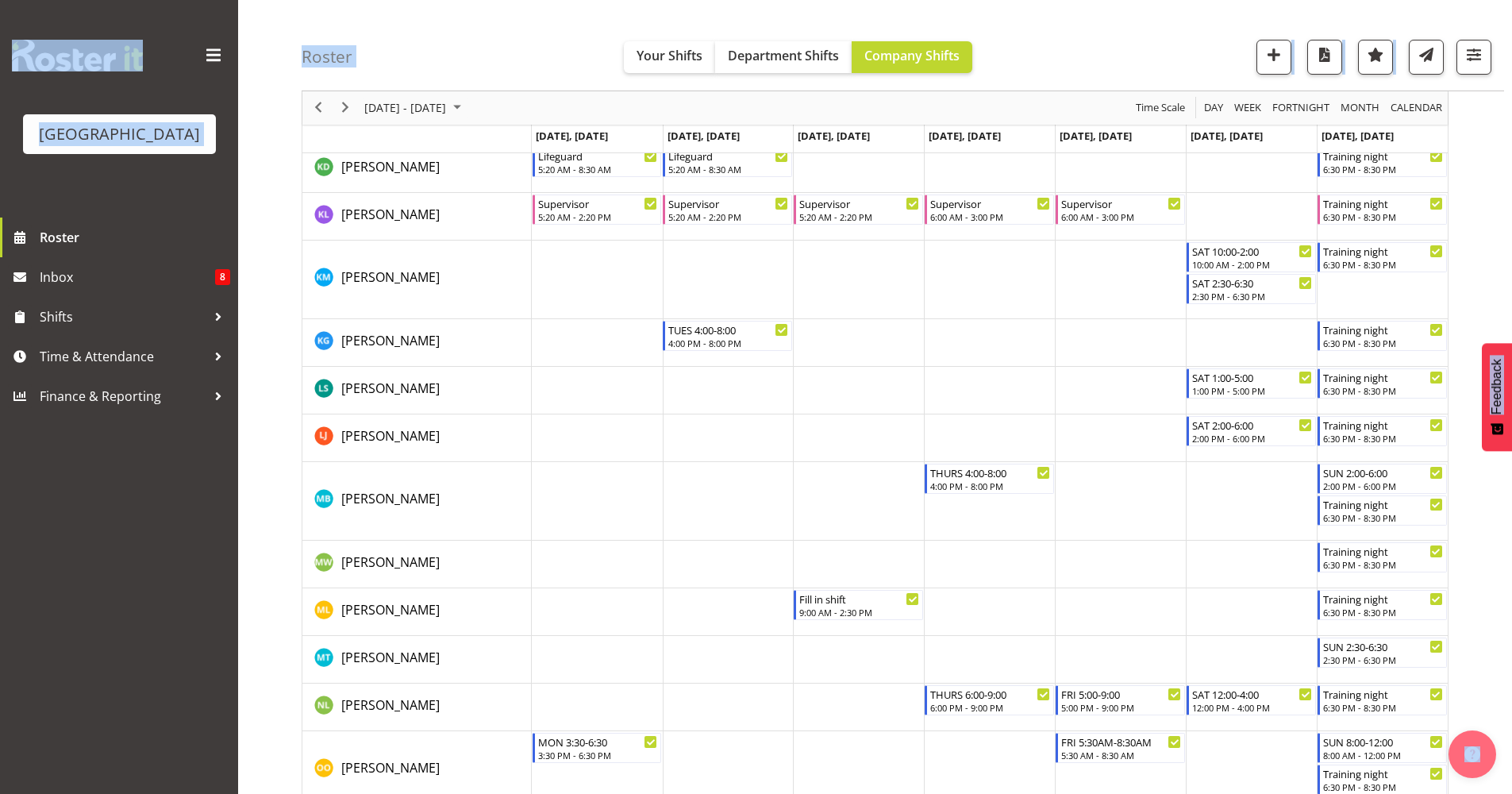
click at [1372, 677] on td "Timeline Week of October 16, 2025" at bounding box center [1382, 659] width 131 height 48
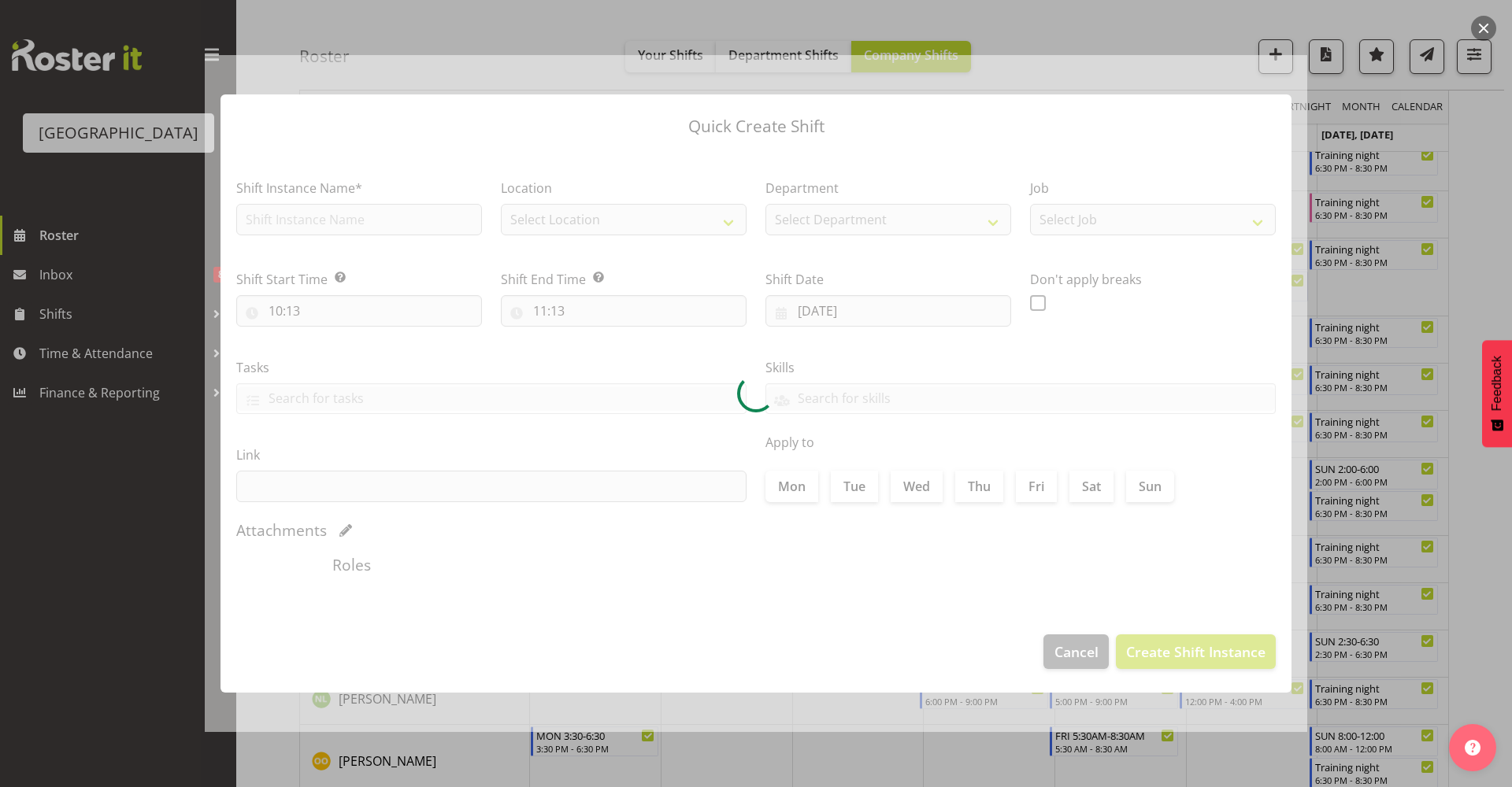
type input "19/10/2025"
checkbox input "true"
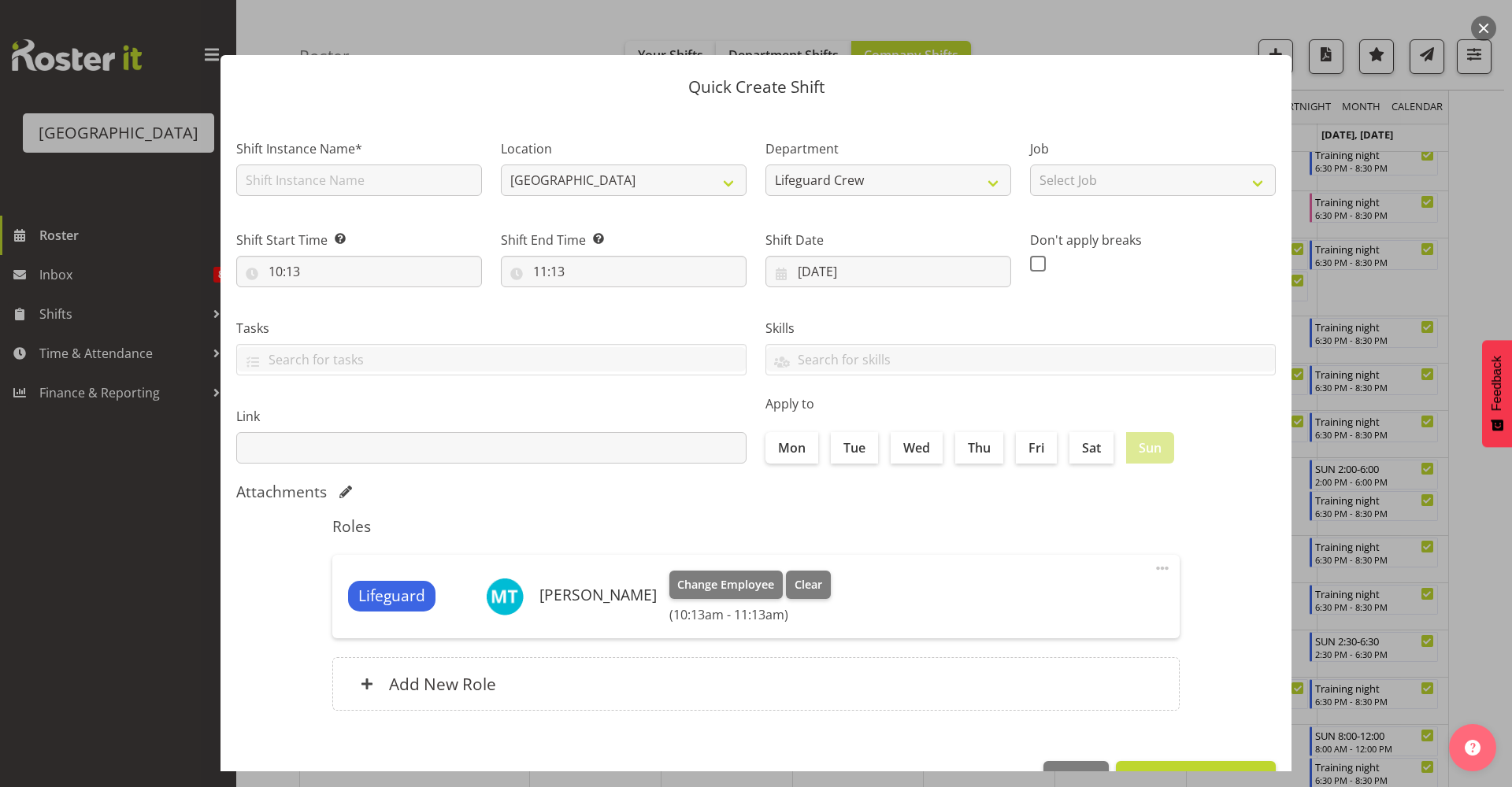
click at [280, 163] on div "Shift Instance Name*" at bounding box center [359, 167] width 246 height 56
click at [281, 173] on input "text" at bounding box center [359, 180] width 246 height 31
type input "Training night"
click at [336, 274] on input "10:13" at bounding box center [359, 272] width 246 height 31
click at [339, 302] on div "00 01 02 03 04 05 06 07 08 09 10 11 12 13 14 15 16 17 18 19 20 21 22 23 : 00 01…" at bounding box center [362, 317] width 252 height 52
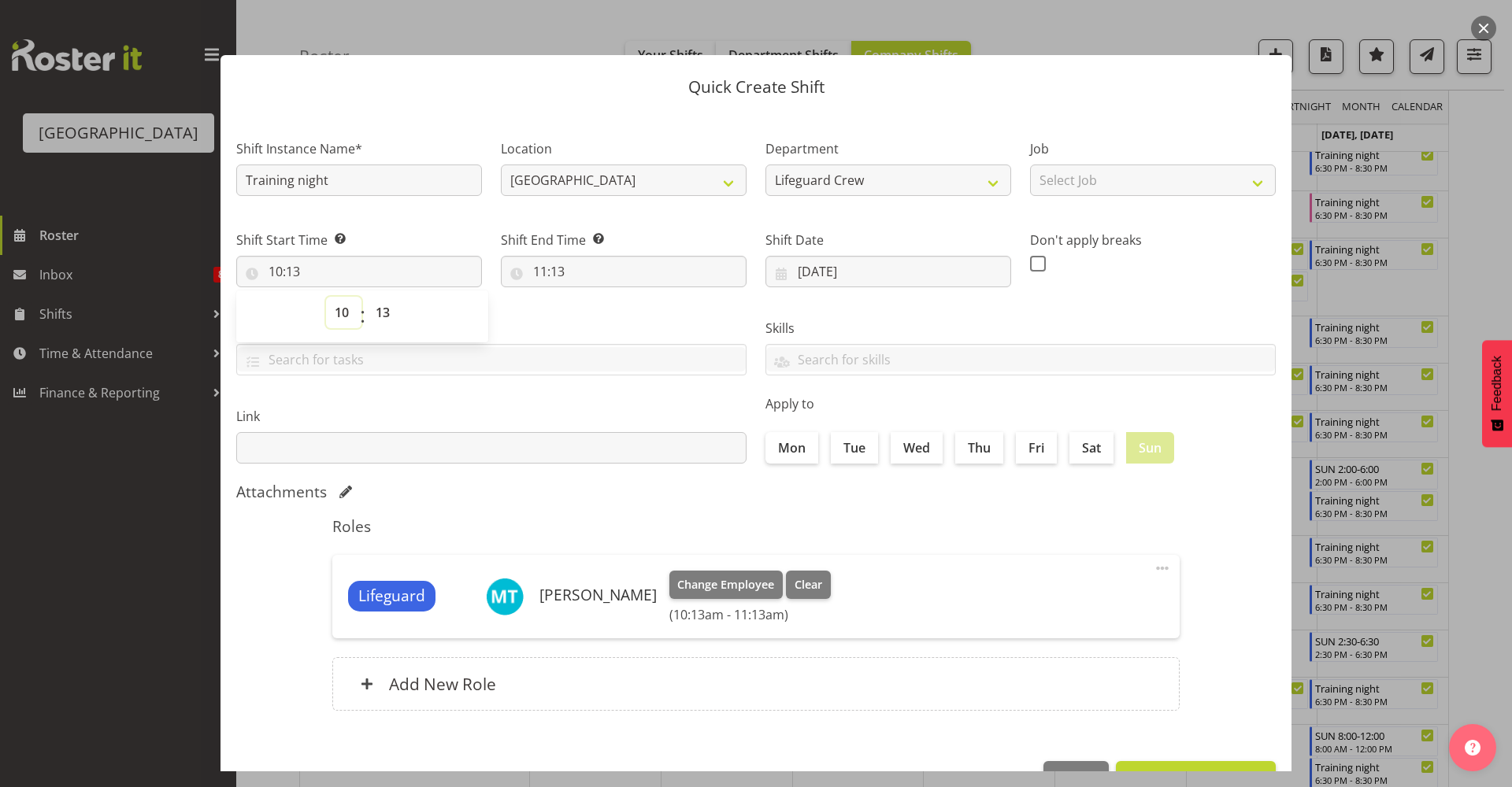
click at [339, 304] on select "00 01 02 03 04 05 06 07 08 09 10 11 12 13 14 15 16 17 18 19 20 21 22 23" at bounding box center [343, 313] width 36 height 31
select select "18"
click at [326, 297] on select "00 01 02 03 04 05 06 07 08 09 10 11 12 13 14 15 16 17 18 19 20 21 22 23" at bounding box center [343, 313] width 36 height 31
type input "18:13"
click at [386, 326] on select "00 01 02 03 04 05 06 07 08 09 10 11 12 13 14 15 16 17 18 19 20 21 22 23 24 25 2…" at bounding box center [384, 313] width 36 height 31
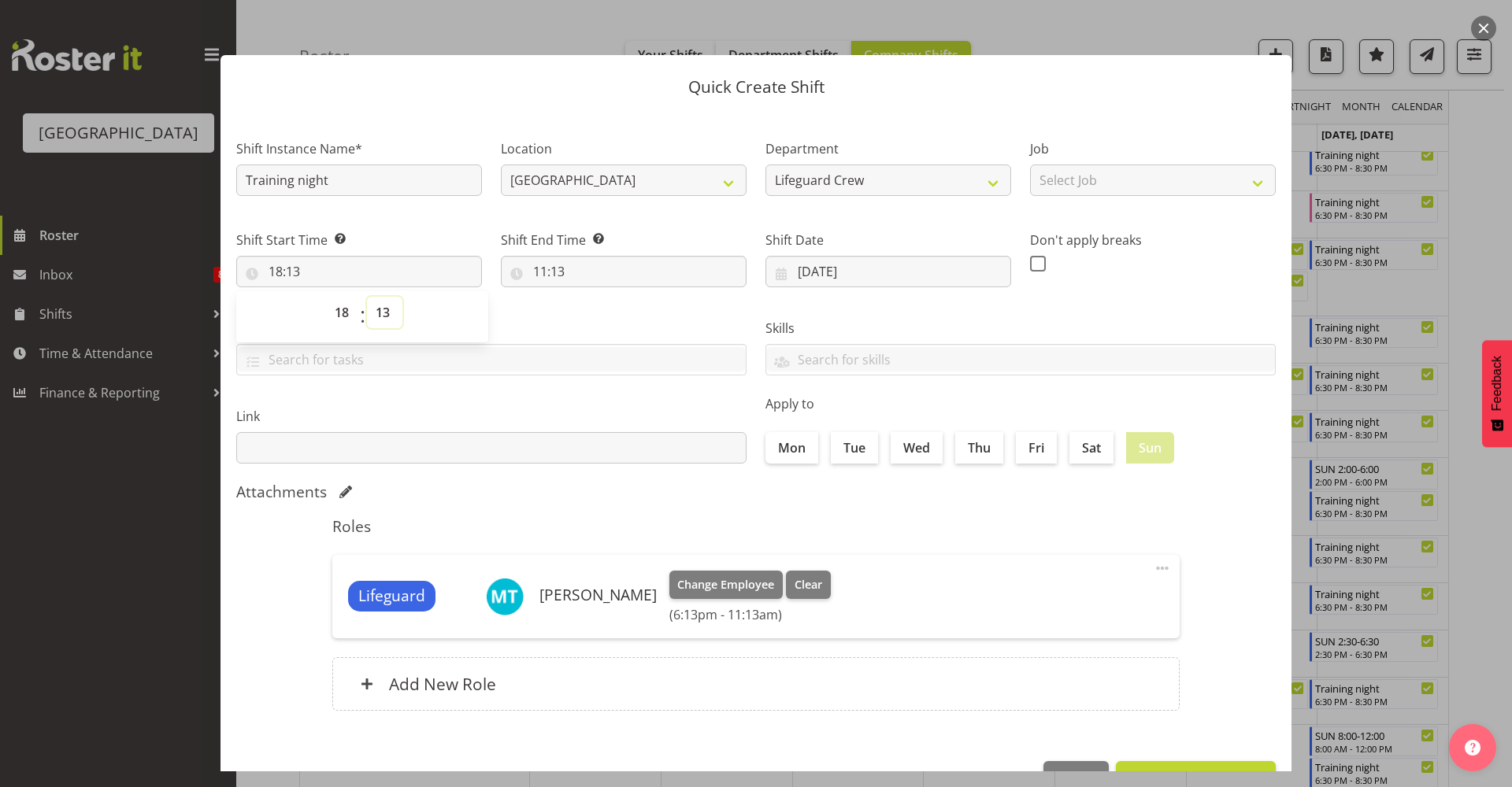
select select "30"
click at [367, 297] on select "00 01 02 03 04 05 06 07 08 09 10 11 12 13 14 15 16 17 18 19 20 21 22 23 24 25 2…" at bounding box center [384, 313] width 36 height 31
type input "18:30"
click at [568, 287] on div "Shift End Time Set the time of the day you wish this shift to finish 11:13 00 0…" at bounding box center [624, 253] width 265 height 88
click at [580, 274] on input "11:13" at bounding box center [624, 272] width 246 height 31
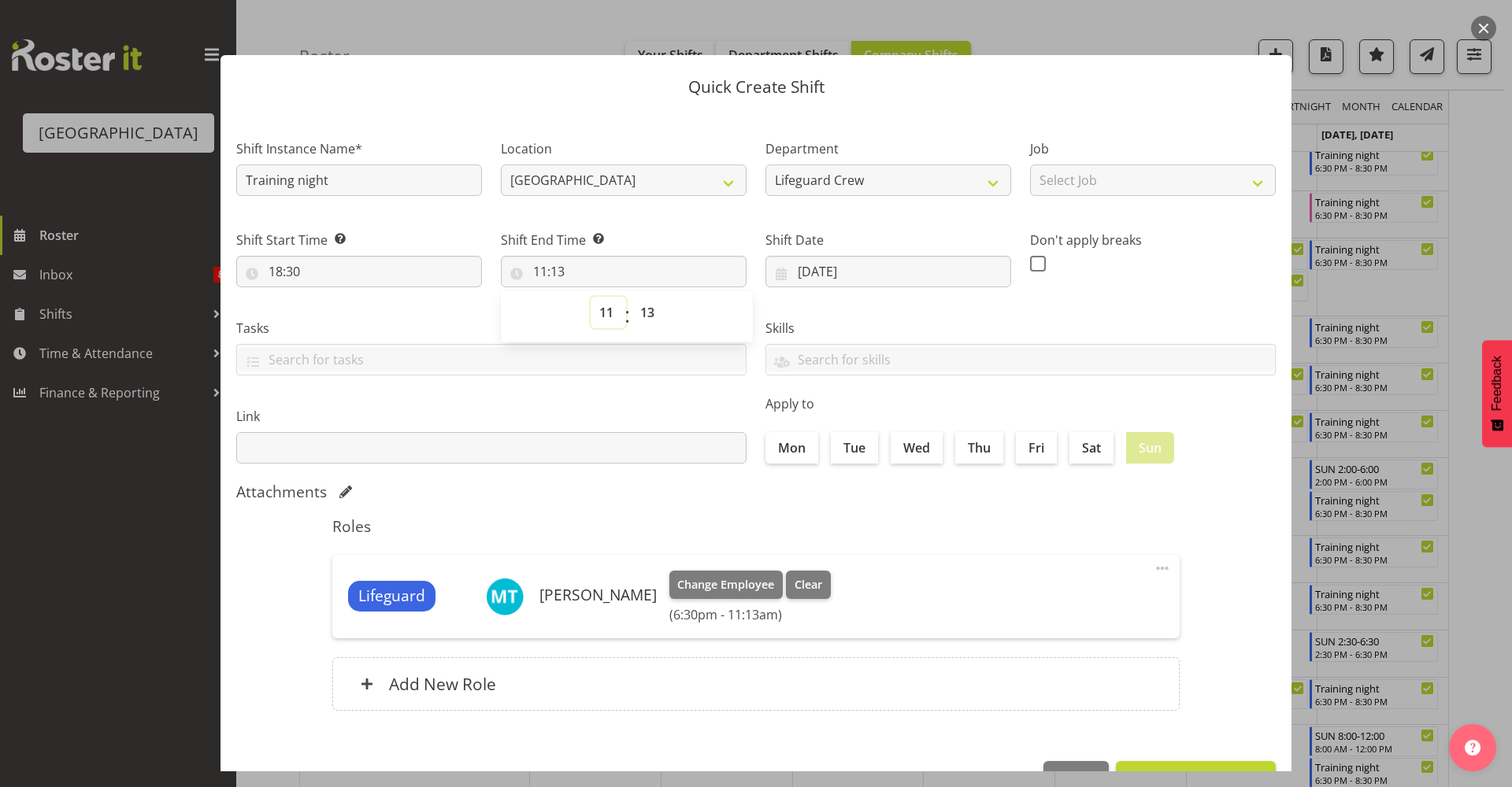
drag, startPoint x: 614, startPoint y: 319, endPoint x: 607, endPoint y: 315, distance: 8.1
click at [608, 315] on select "00 01 02 03 04 05 06 07 08 09 10 11 12 13 14 15 16 17 18 19 20 21 22 23" at bounding box center [608, 313] width 36 height 31
click at [611, 315] on select "00 01 02 03 04 05 06 07 08 09 10 11 12 13 14 15 16 17 18 19 20 21 22 23" at bounding box center [608, 313] width 36 height 31
select select "20"
click at [591, 297] on select "00 01 02 03 04 05 06 07 08 09 10 11 12 13 14 15 16 17 18 19 20 21 22 23" at bounding box center [608, 313] width 36 height 31
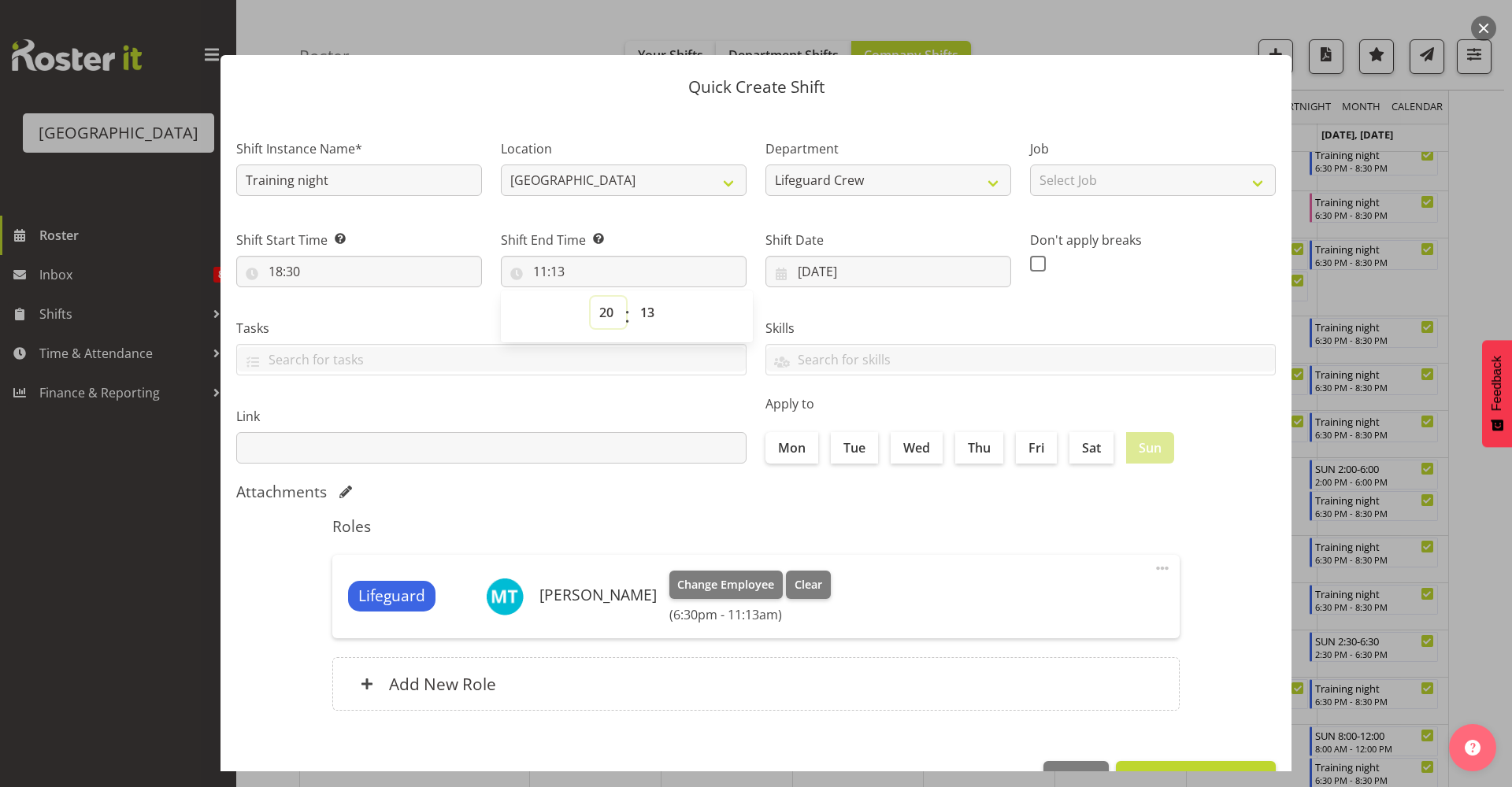
type input "20:13"
click at [646, 315] on select "00 01 02 03 04 05 06 07 08 09 10 11 12 13 14 15 16 17 18 19 20 21 22 23 24 25 2…" at bounding box center [649, 313] width 36 height 31
select select "30"
click at [631, 297] on select "00 01 02 03 04 05 06 07 08 09 10 11 12 13 14 15 16 17 18 19 20 21 22 23 24 25 2…" at bounding box center [649, 313] width 36 height 31
type input "20:30"
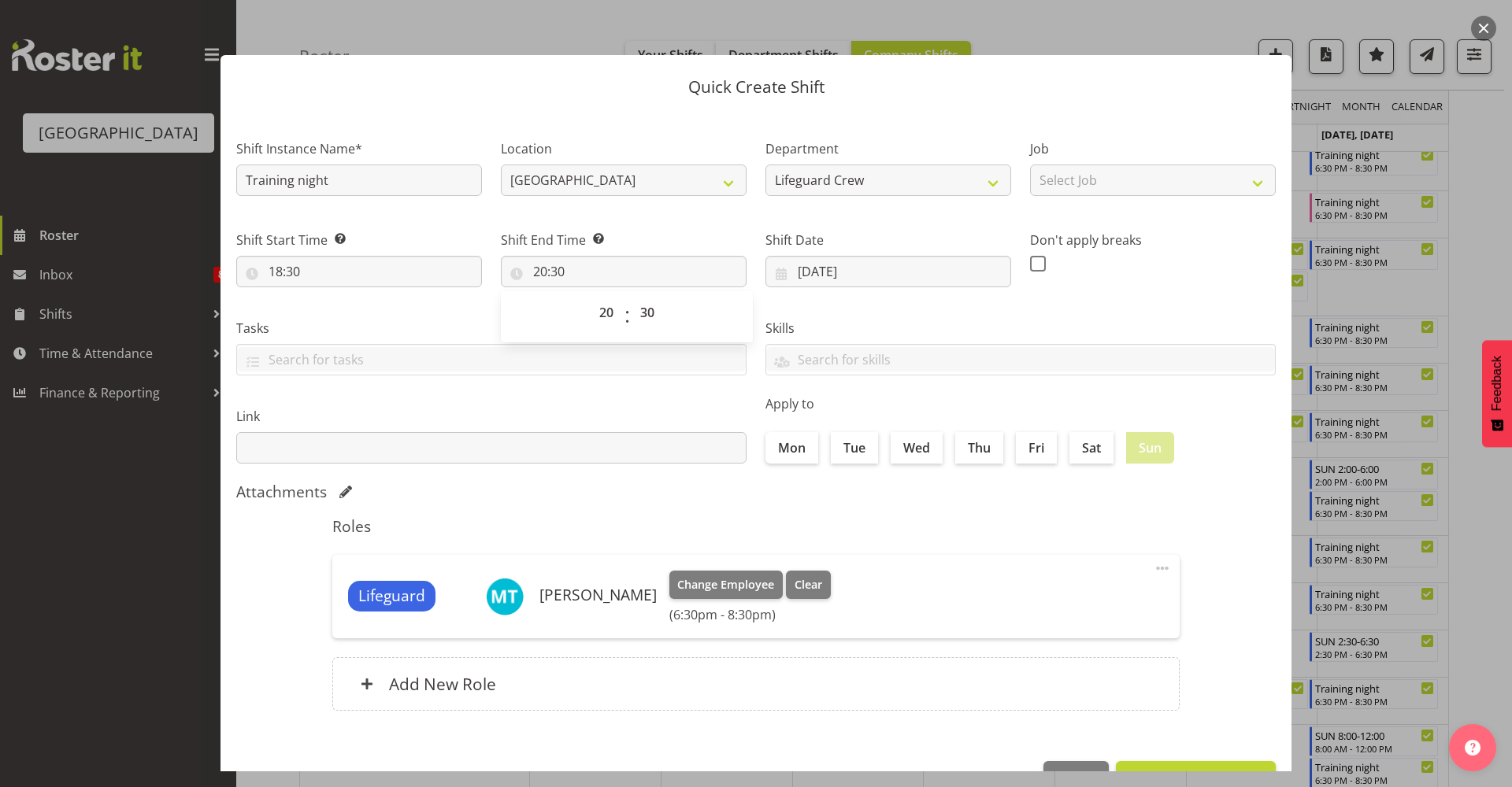
click at [872, 539] on div "Roles Lifeguard Milly Turrell Change Employee Clear (6:30pm - 8:30pm) Edit Dele…" at bounding box center [756, 618] width 866 height 222
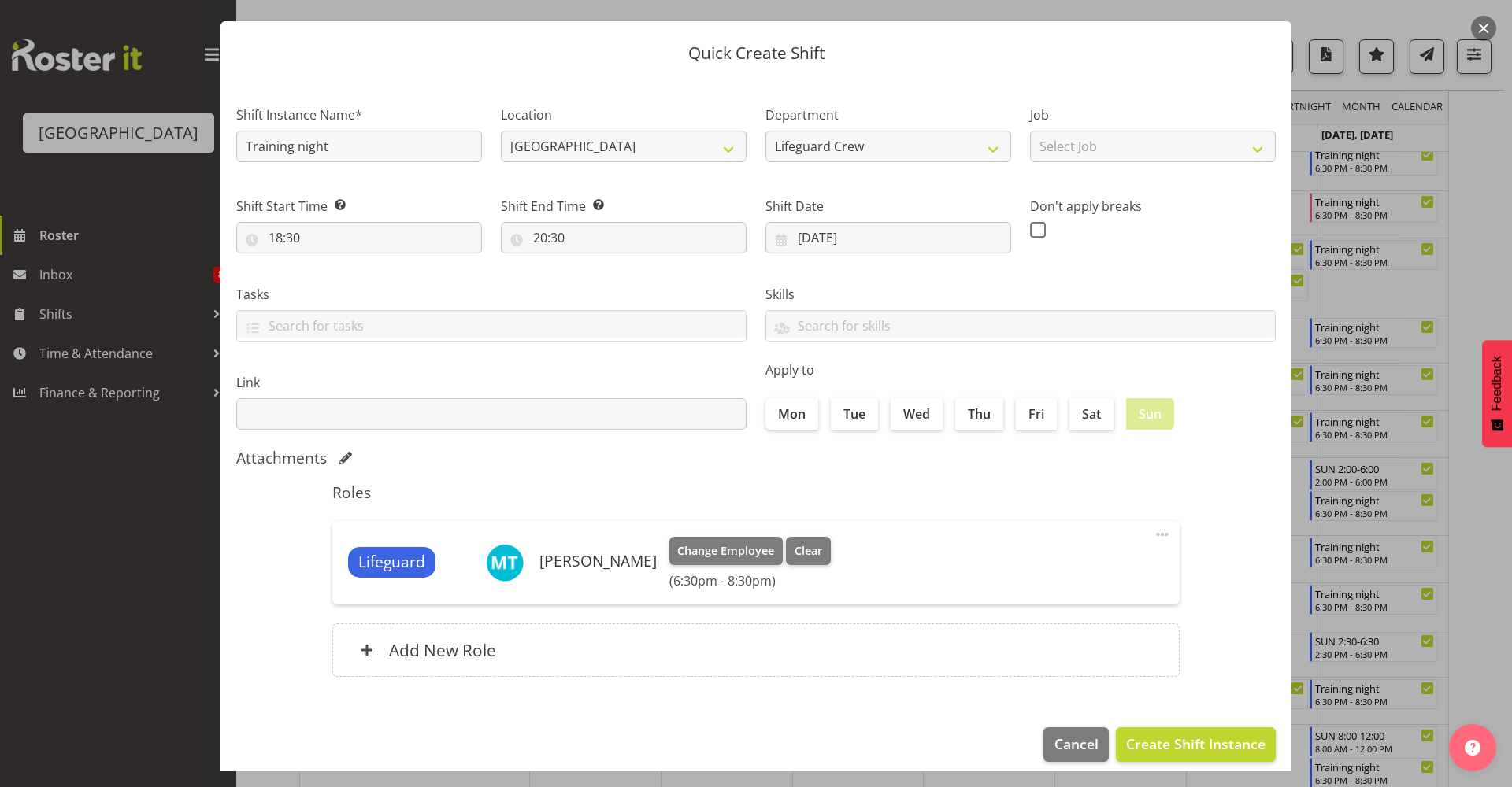
scroll to position [48, 0]
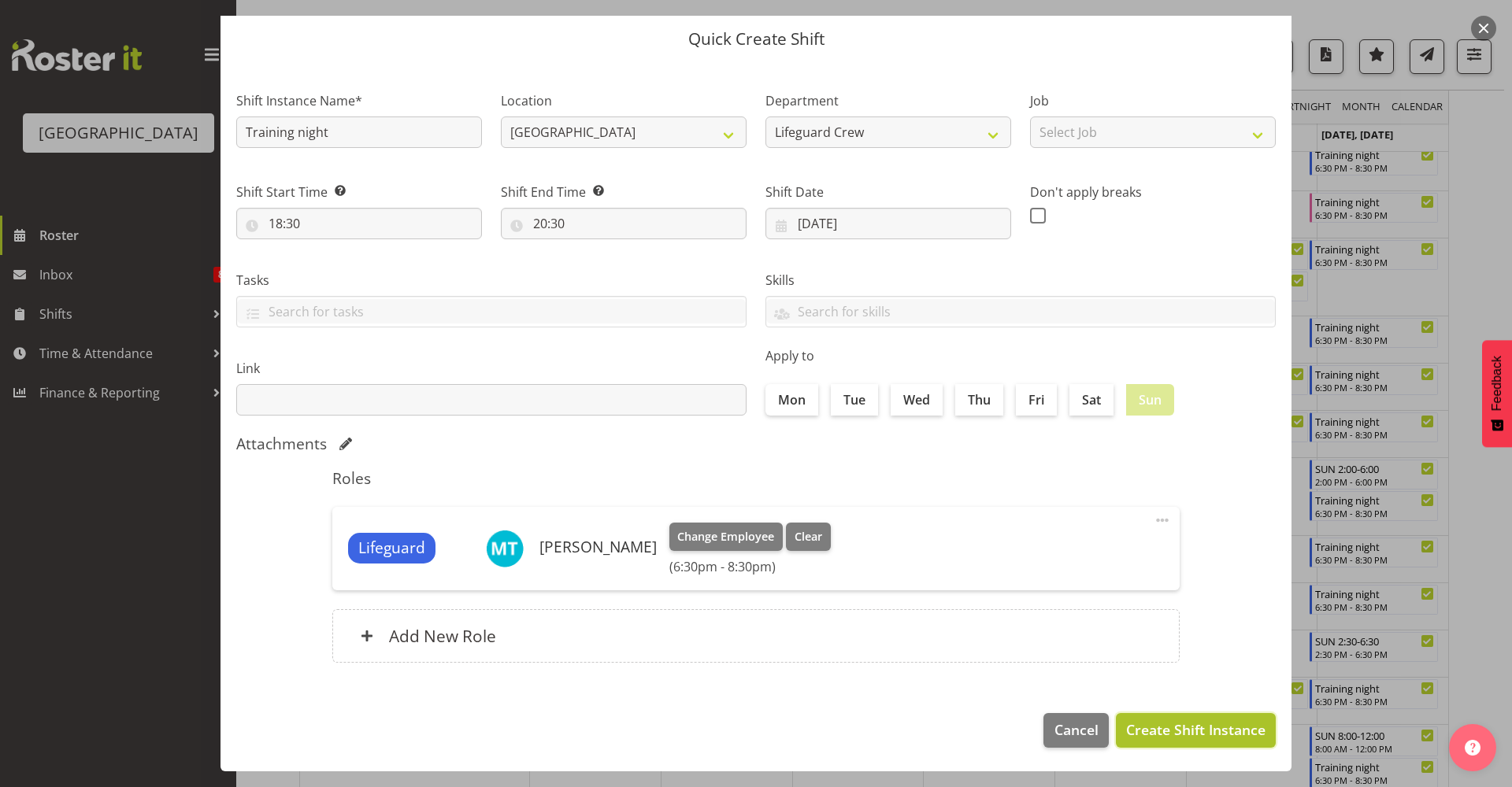
click at [1194, 727] on span "Create Shift Instance" at bounding box center [1195, 730] width 139 height 21
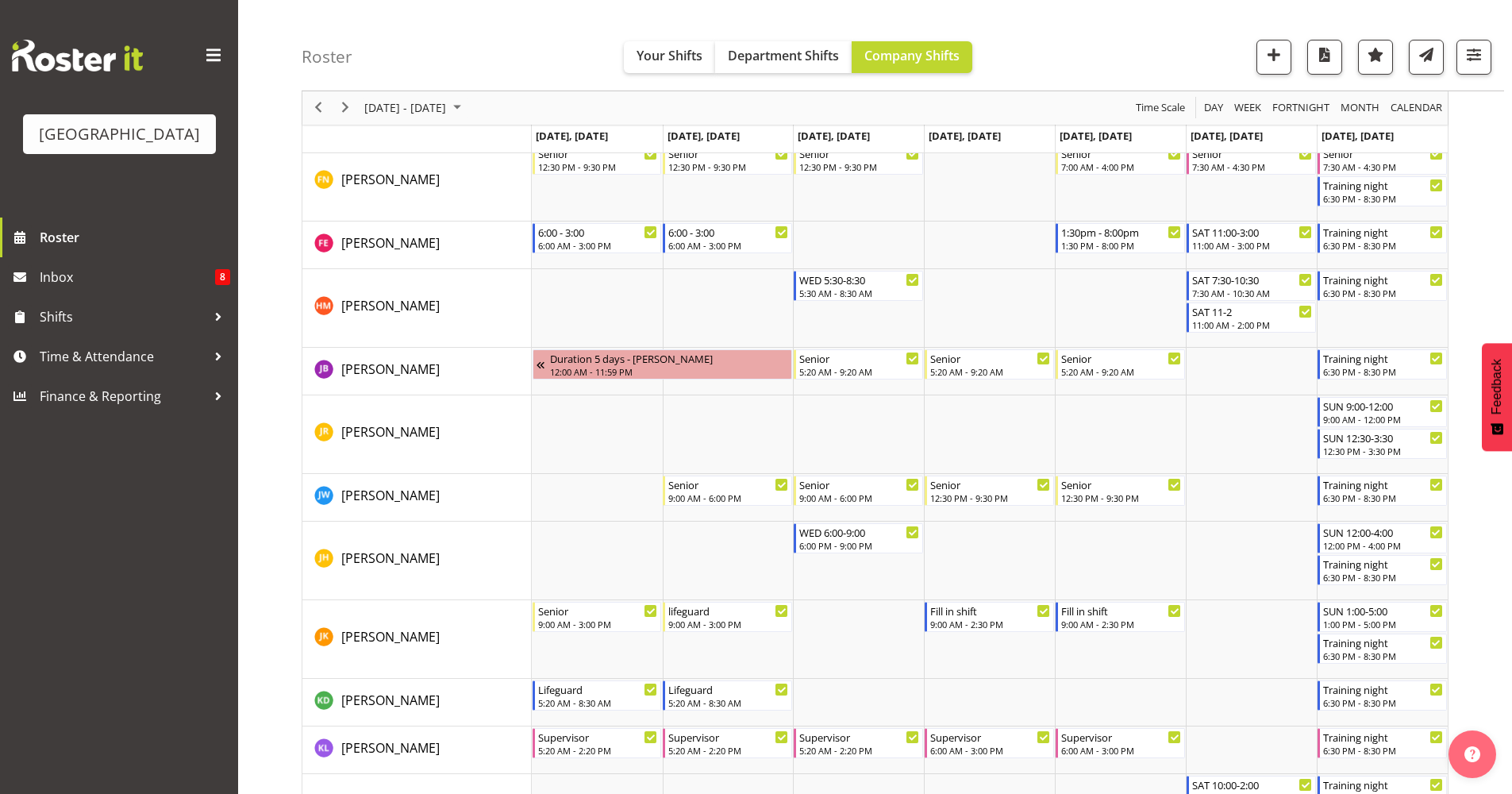
scroll to position [982, 0]
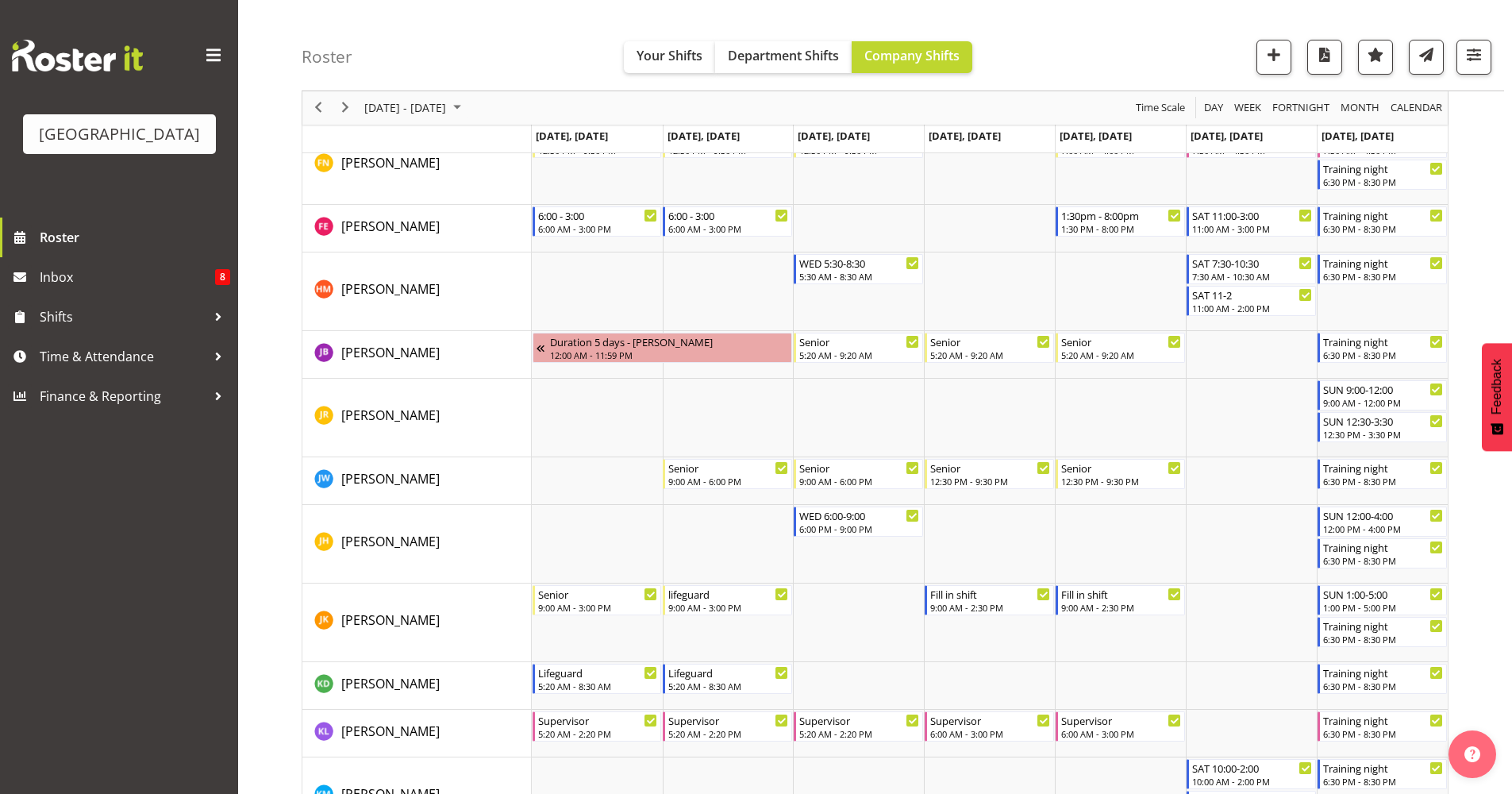
click at [1380, 450] on td "Timeline Week of October 16, 2025" at bounding box center [1382, 418] width 131 height 79
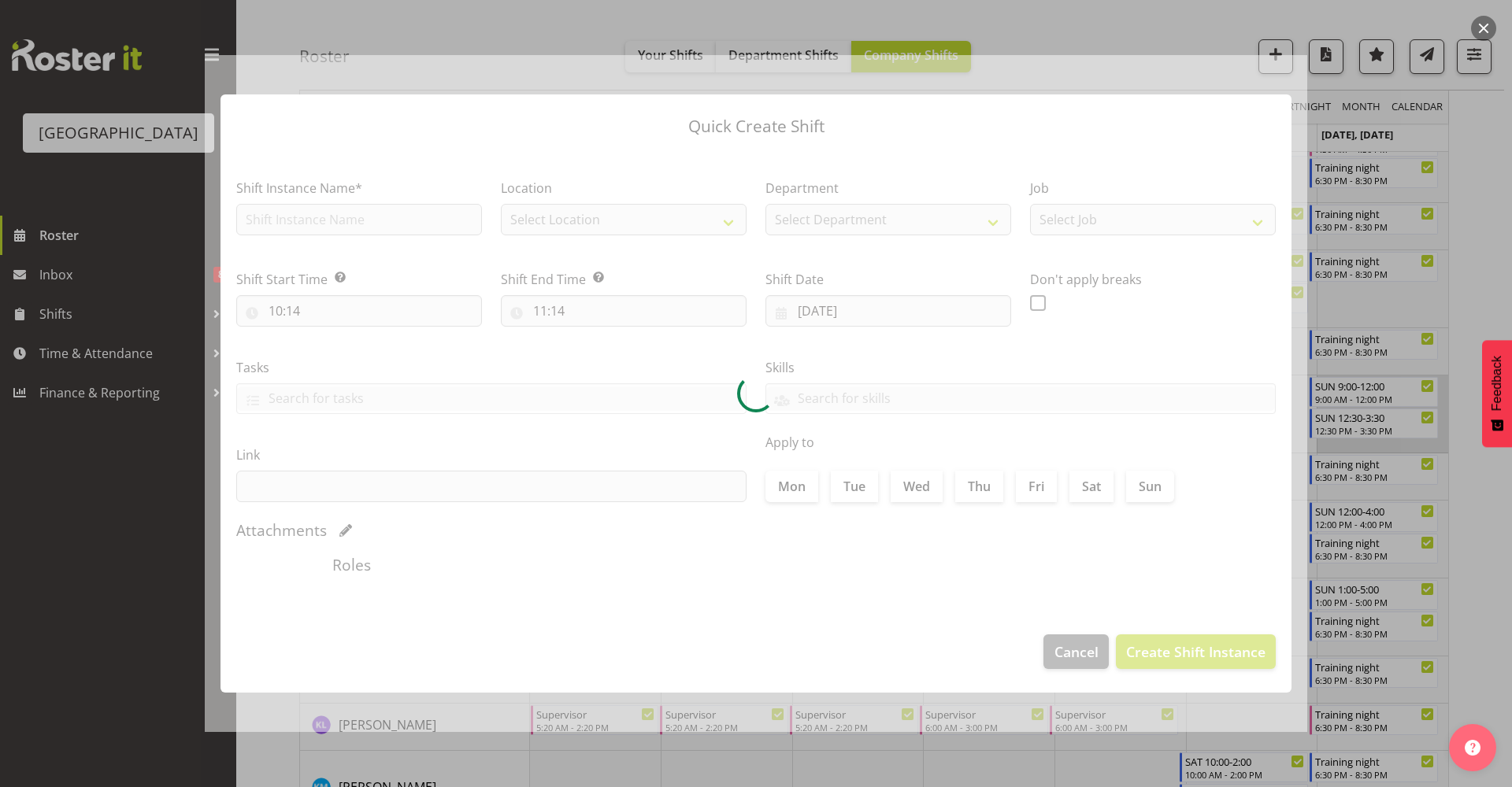
type input "19/10/2025"
checkbox input "true"
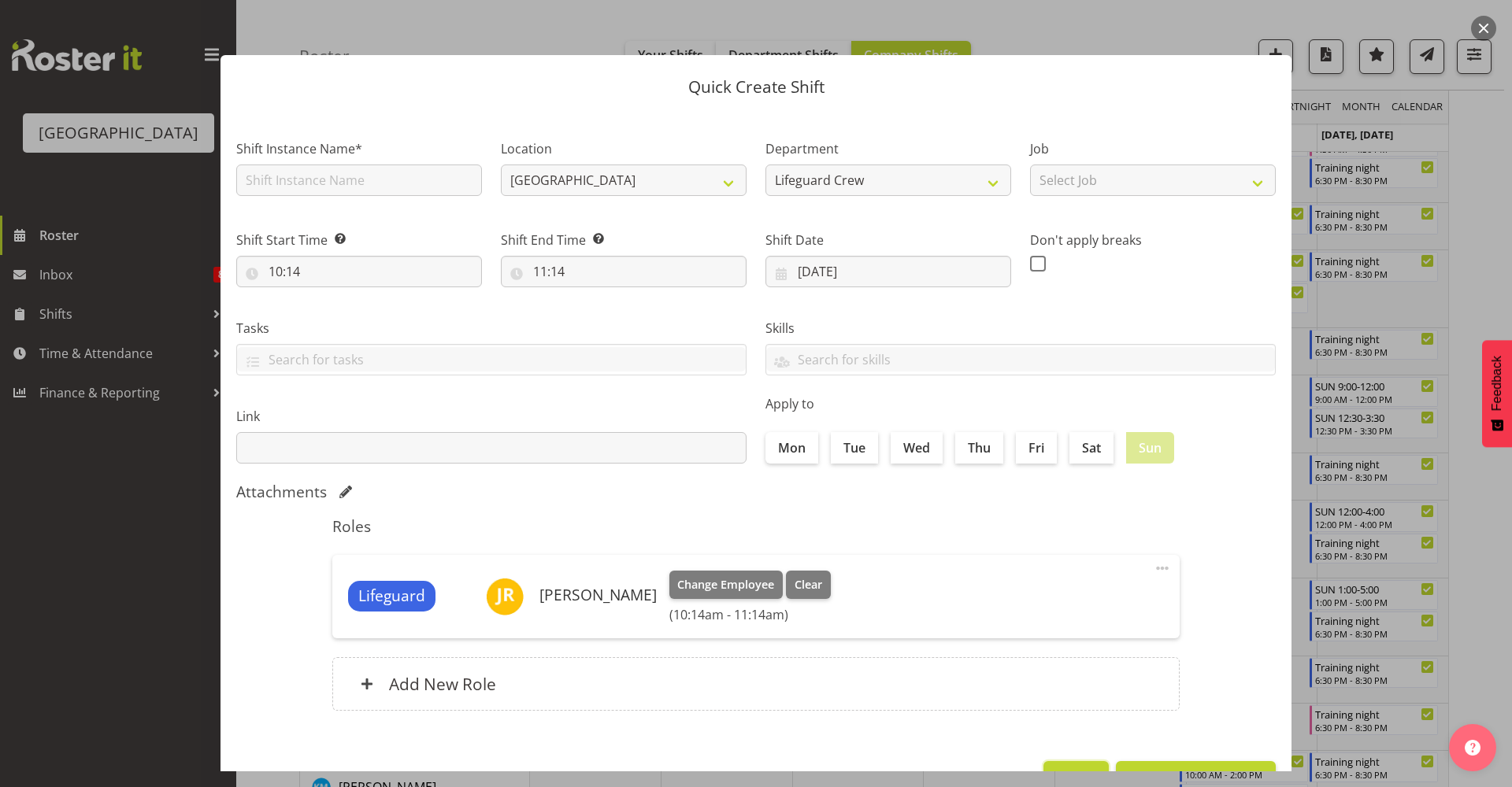
click at [1056, 767] on button "Cancel" at bounding box center [1076, 778] width 65 height 35
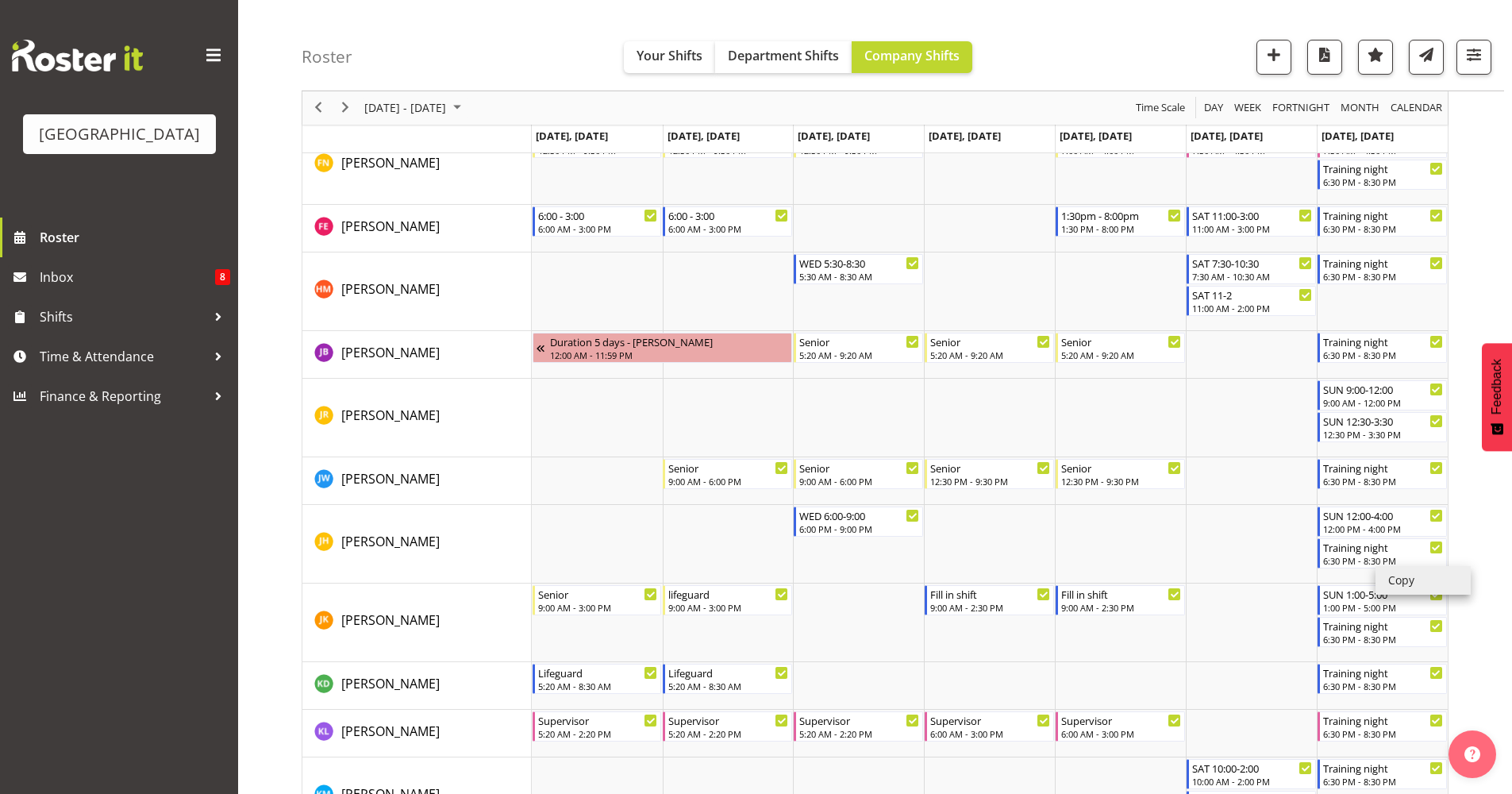
click at [1388, 586] on li "Copy" at bounding box center [1423, 580] width 95 height 29
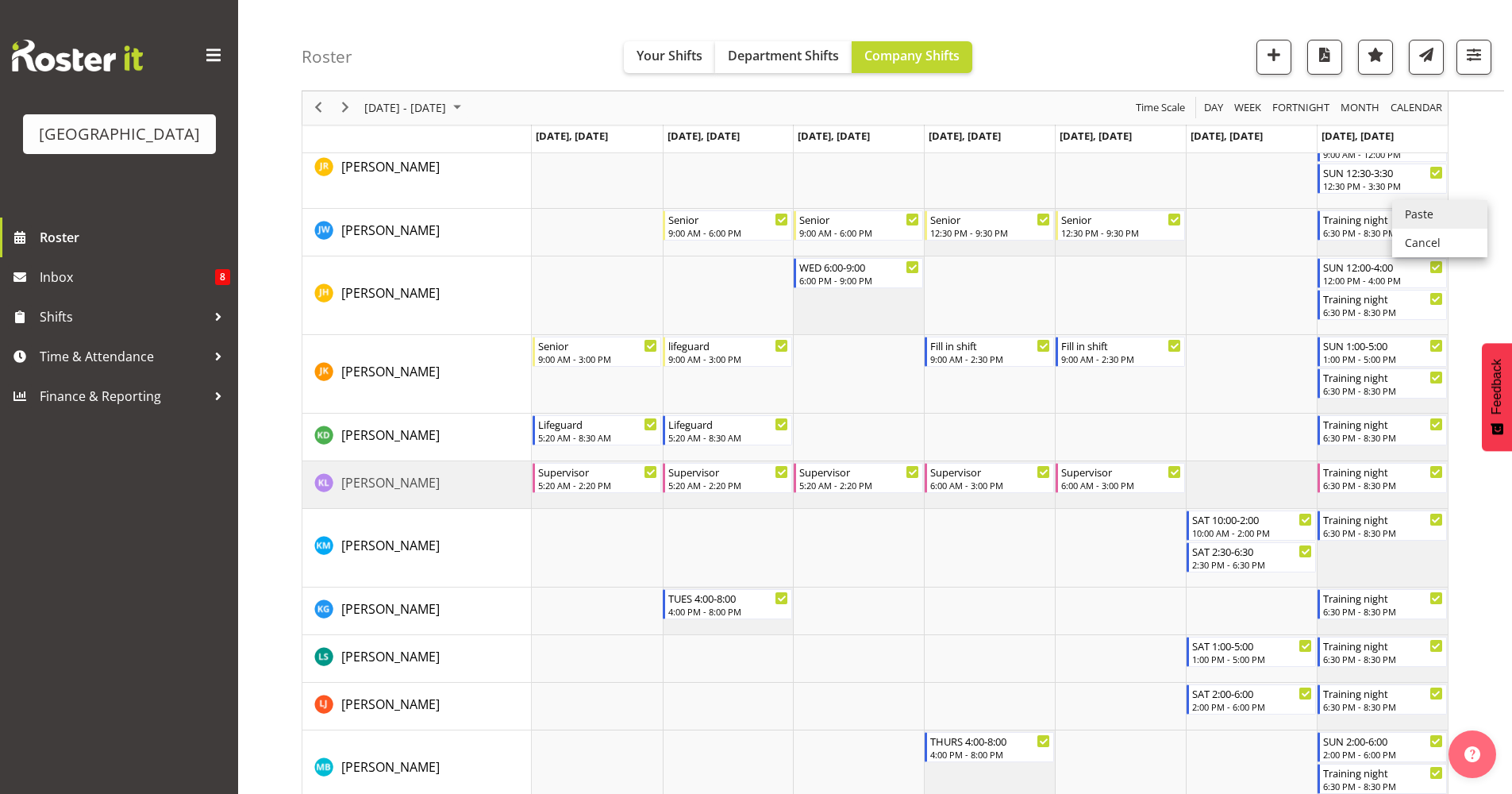
click at [1405, 217] on li "Paste" at bounding box center [1440, 214] width 95 height 29
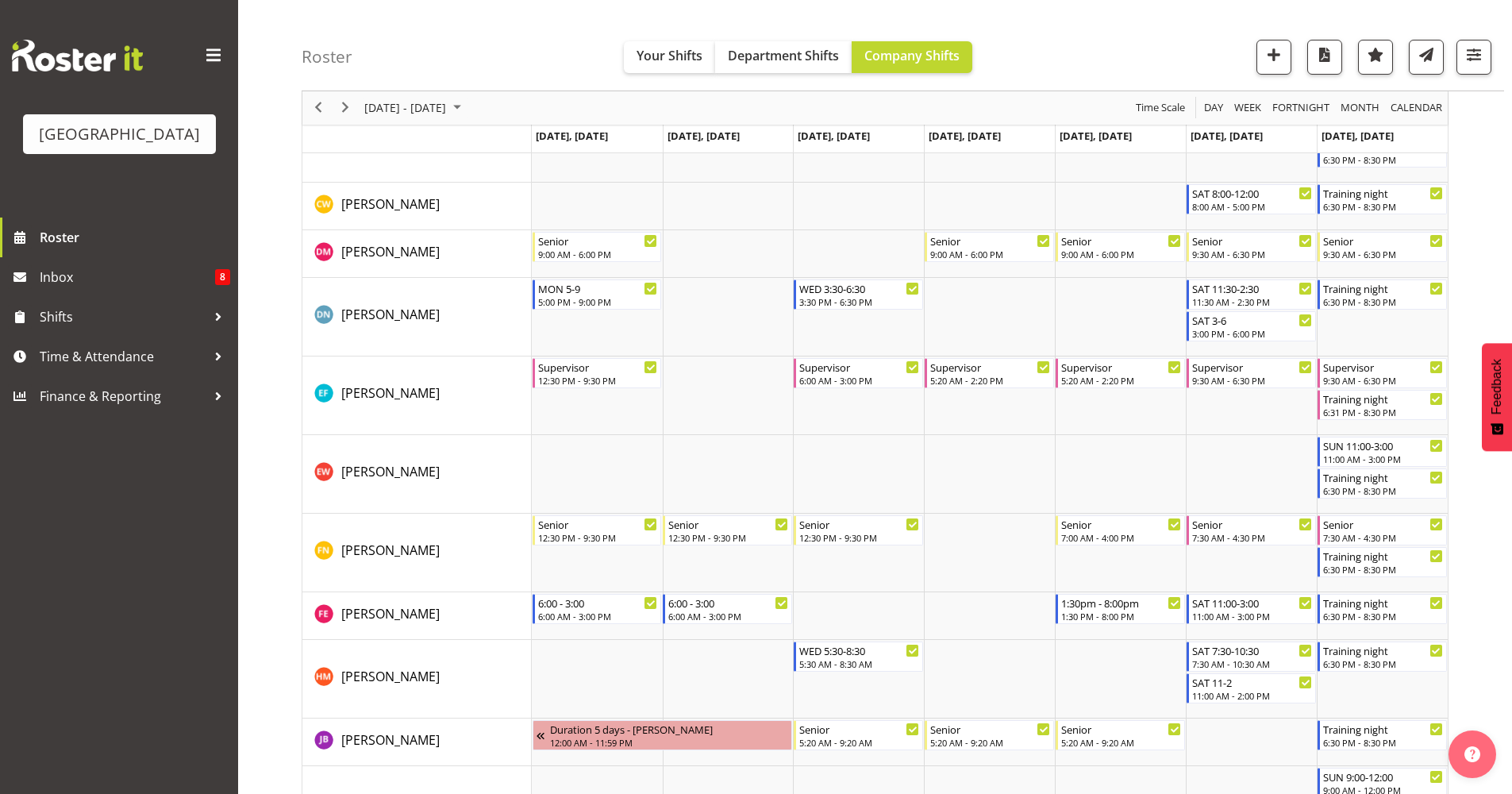
scroll to position [0, 0]
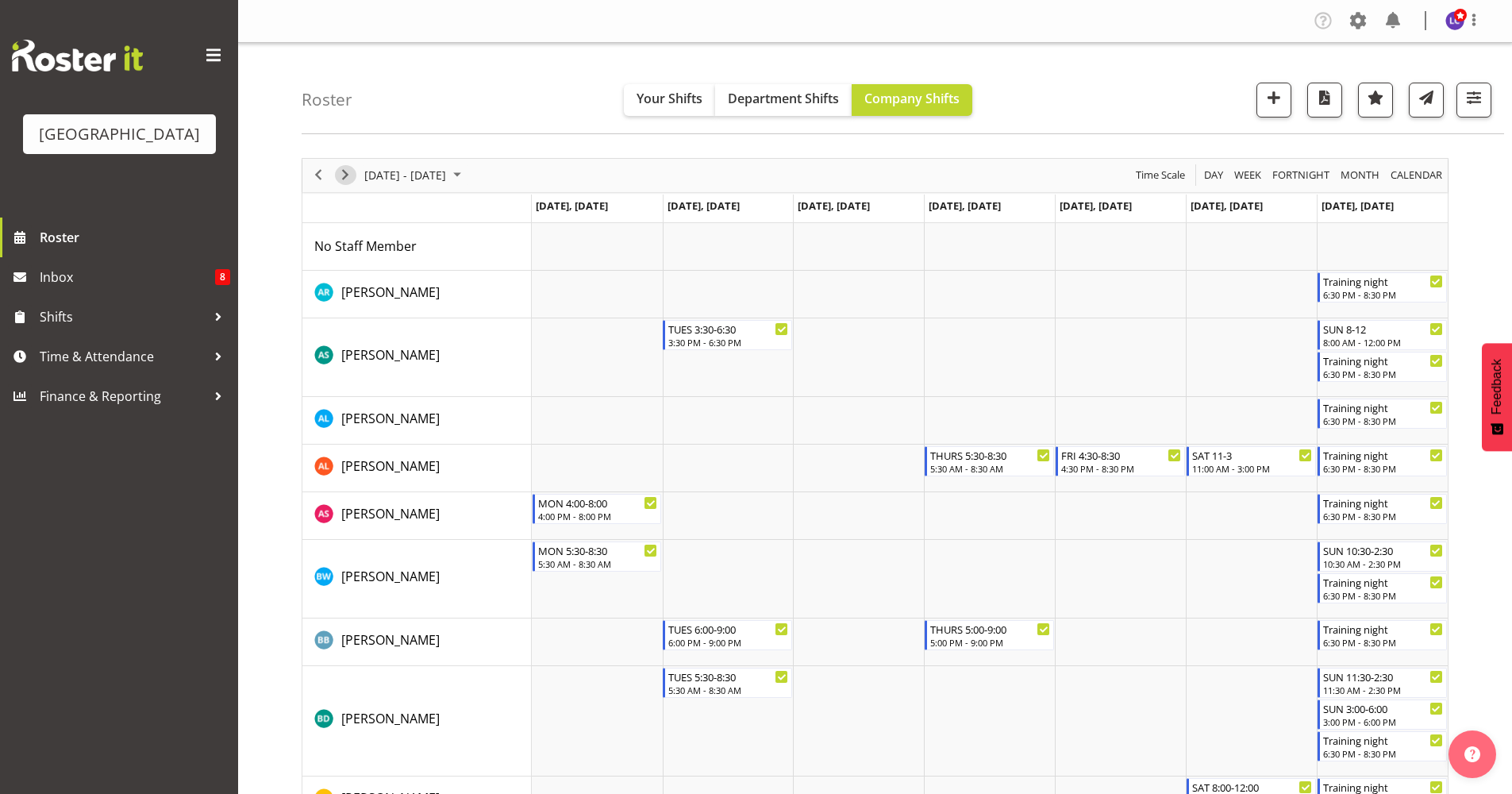
click at [352, 175] on span "Next" at bounding box center [346, 175] width 19 height 20
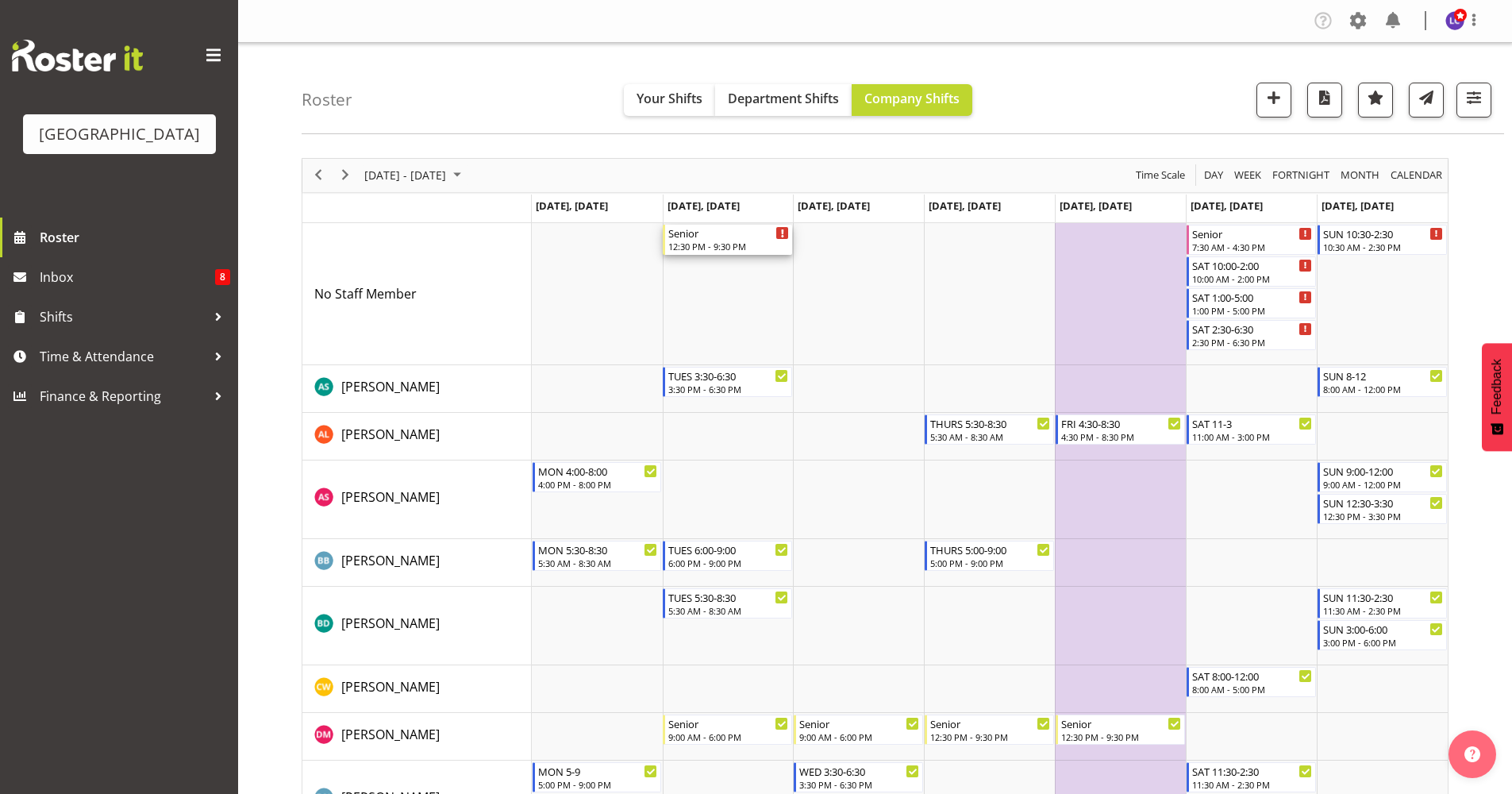
click at [699, 245] on div "12:30 PM - 9:30 PM" at bounding box center [729, 246] width 120 height 13
click at [0, 0] on div at bounding box center [0, 0] width 0 height 0
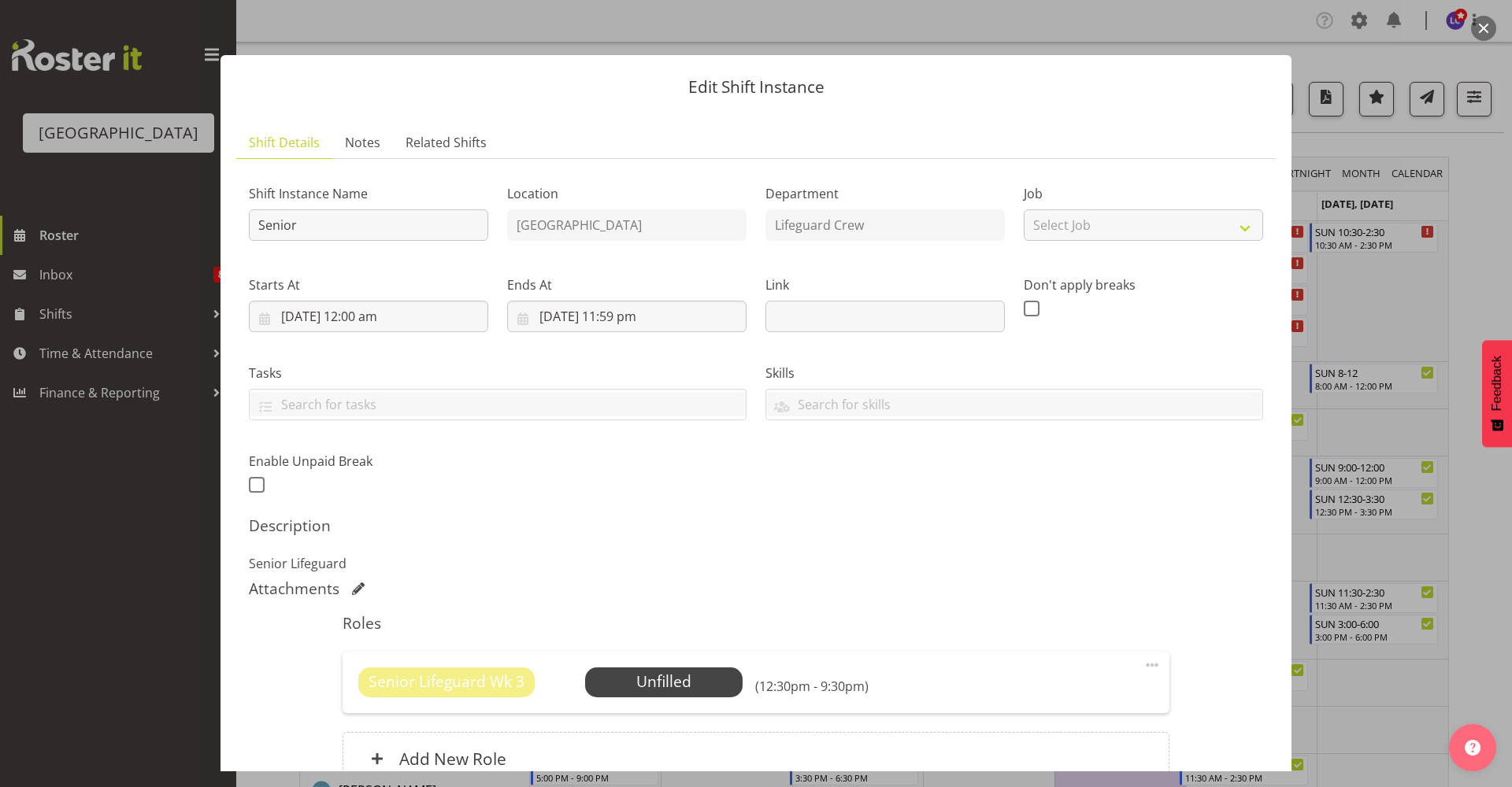
click at [675, 655] on div "Senior Lifeguard Wk 3 Unfilled Select Employee (12:30pm - 9:30pm) Edit Cover Ro…" at bounding box center [756, 682] width 826 height 61
click at [678, 674] on span "Select Employee" at bounding box center [662, 682] width 117 height 23
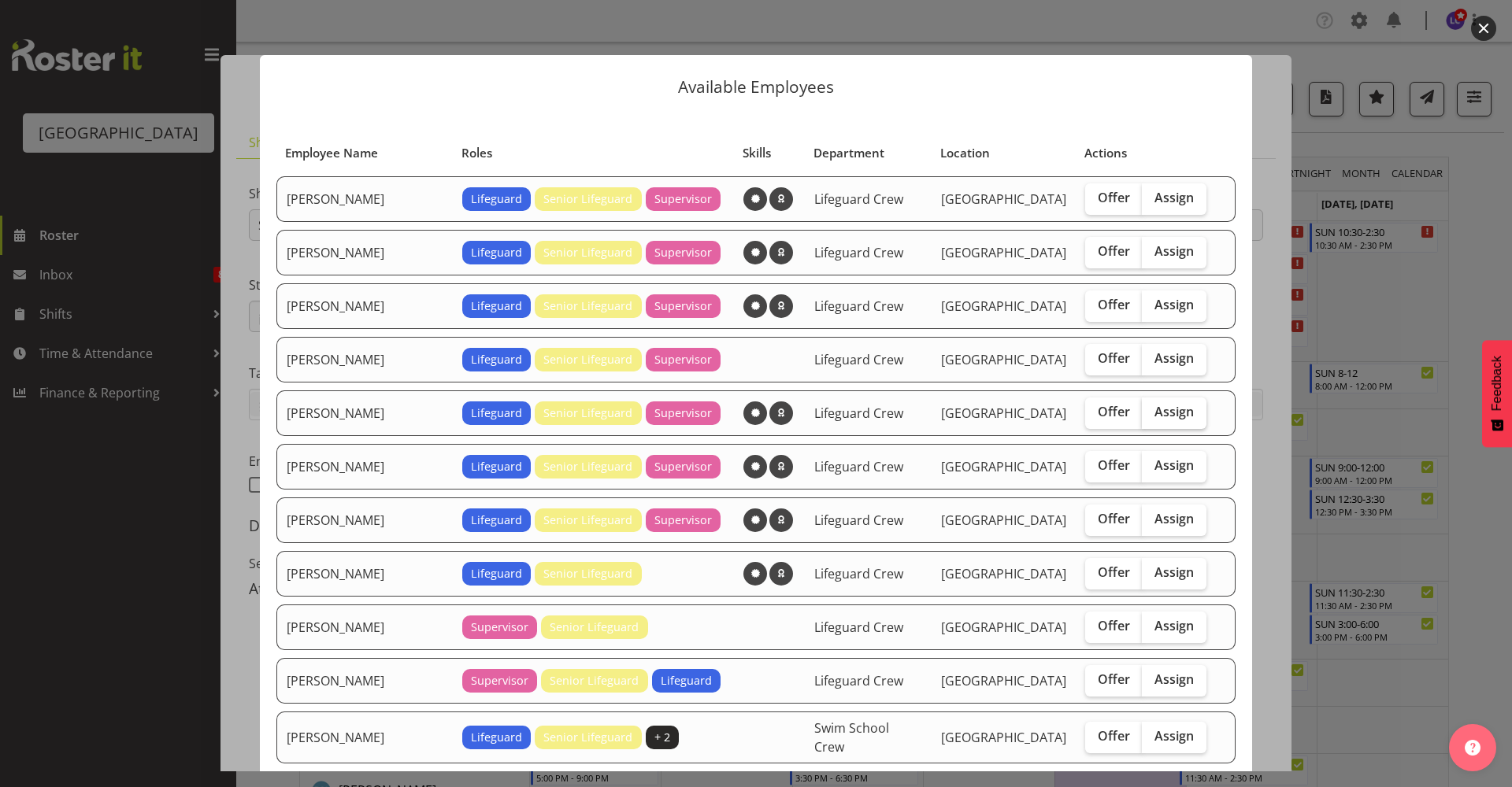
click at [1154, 406] on span "Assign" at bounding box center [1173, 411] width 39 height 16
click at [1152, 407] on input "Assign" at bounding box center [1147, 412] width 10 height 10
checkbox input "true"
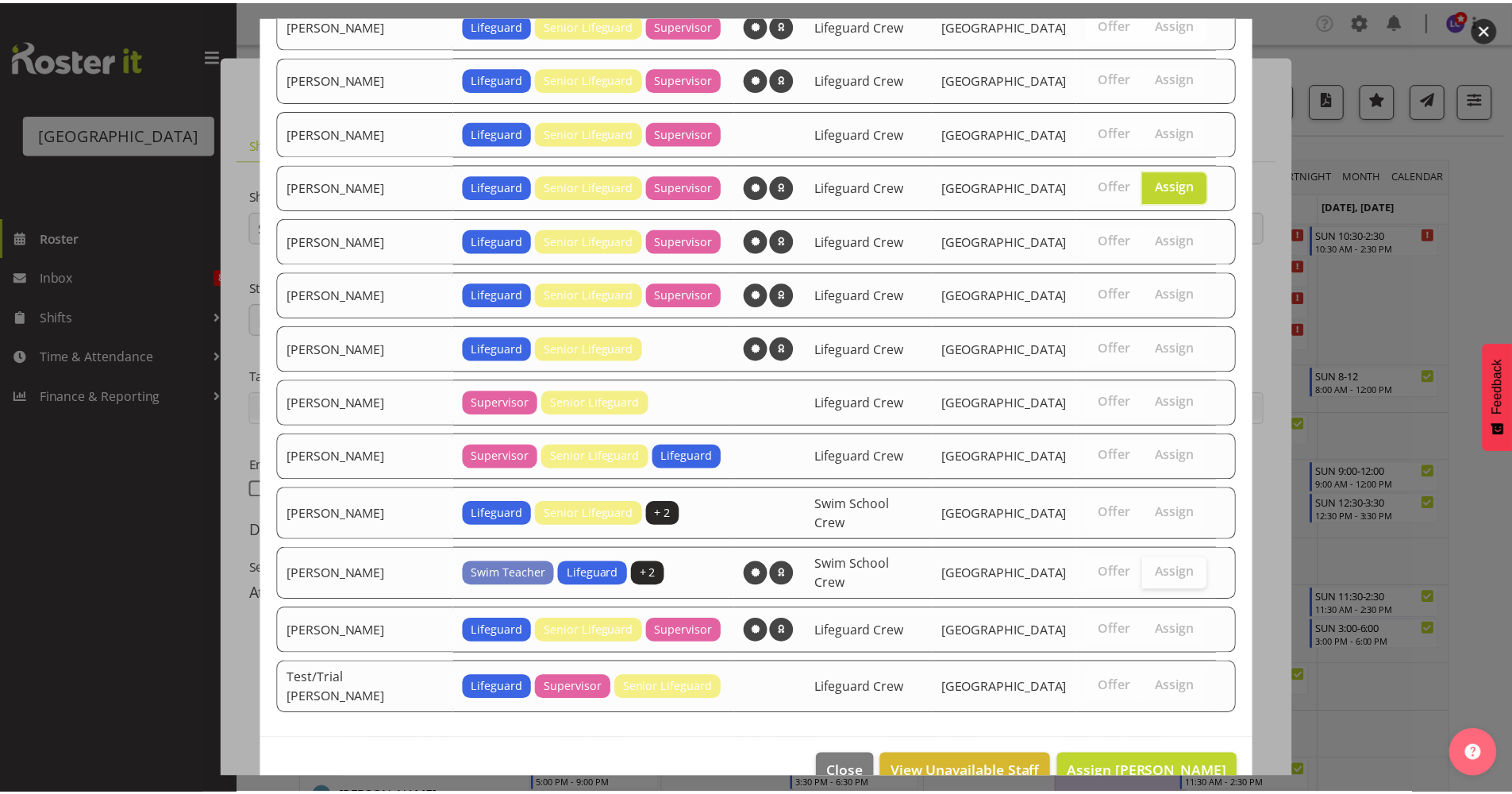
scroll to position [247, 0]
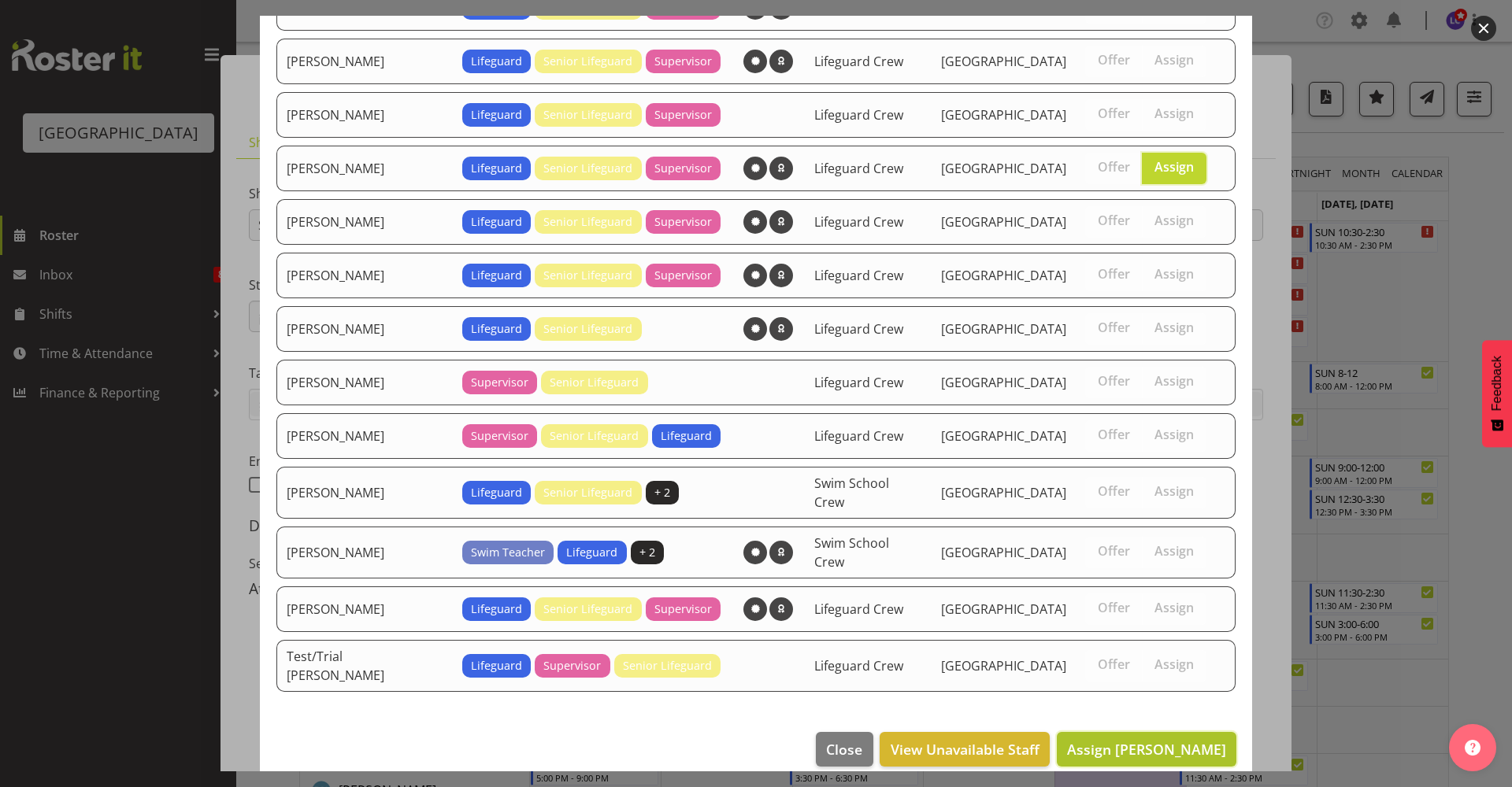
click at [1149, 740] on span "Assign Jack Bailey" at bounding box center [1147, 750] width 159 height 19
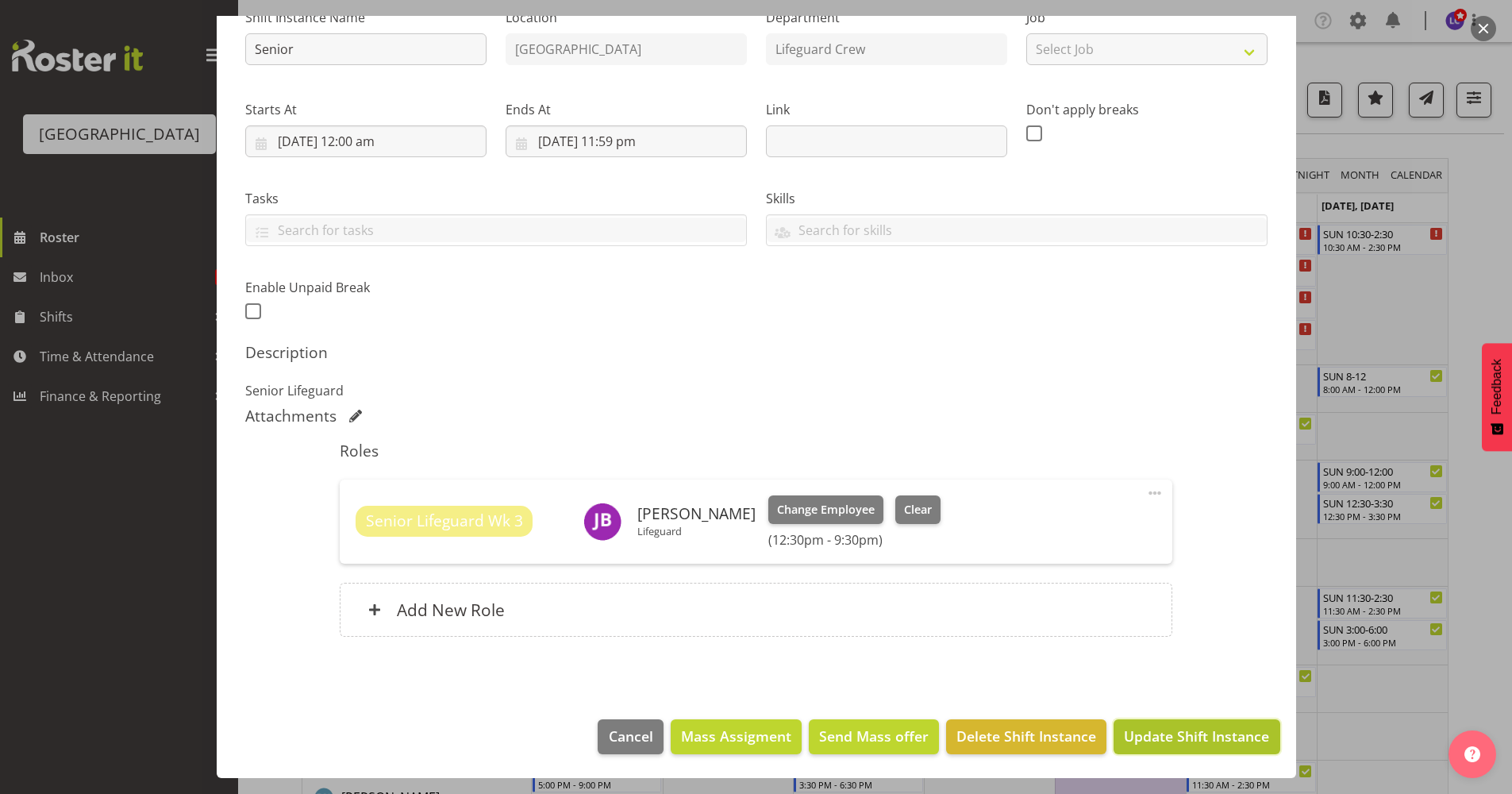
click at [1183, 745] on span "Update Shift Instance" at bounding box center [1196, 736] width 145 height 21
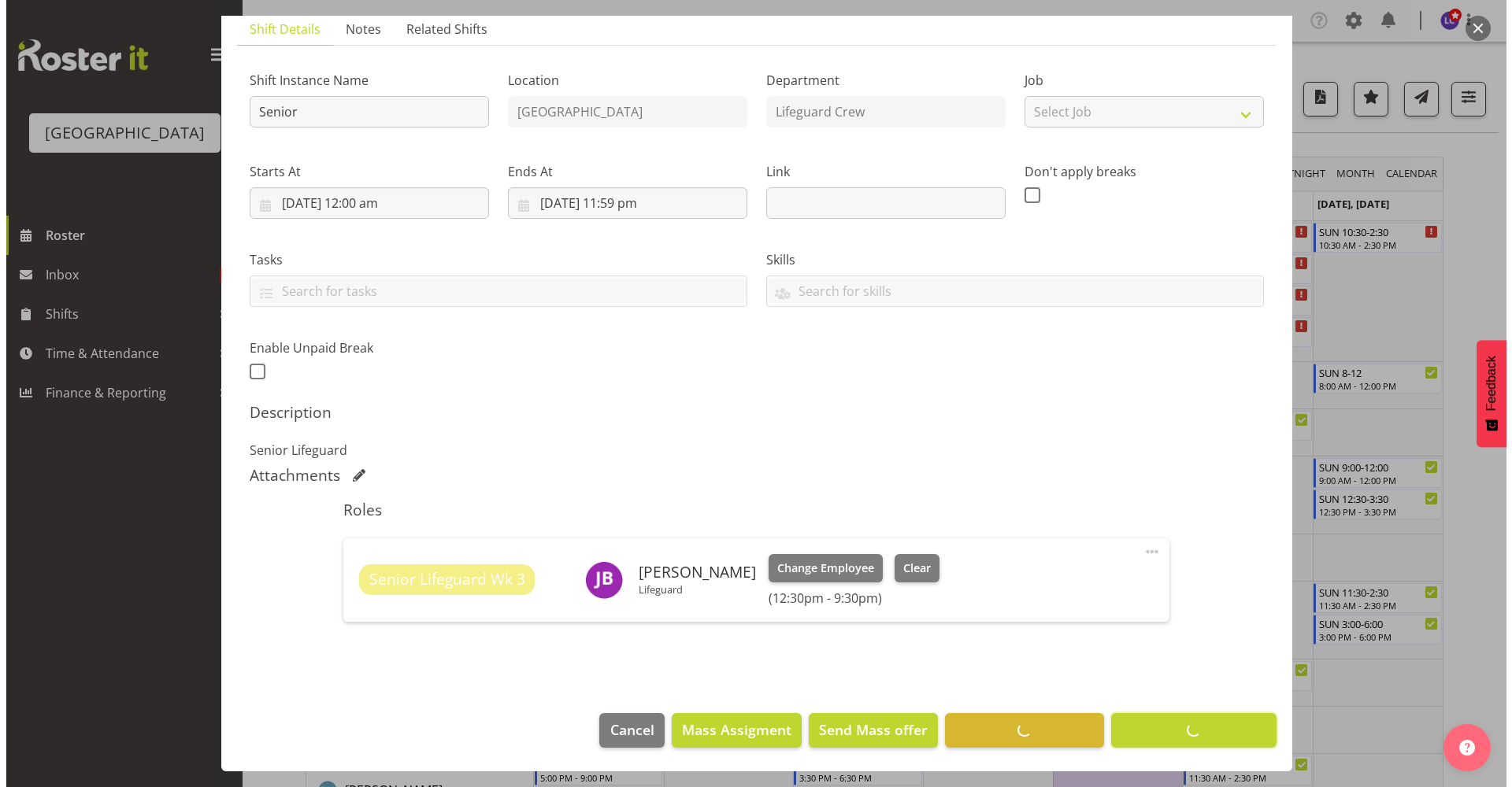
scroll to position [113, 0]
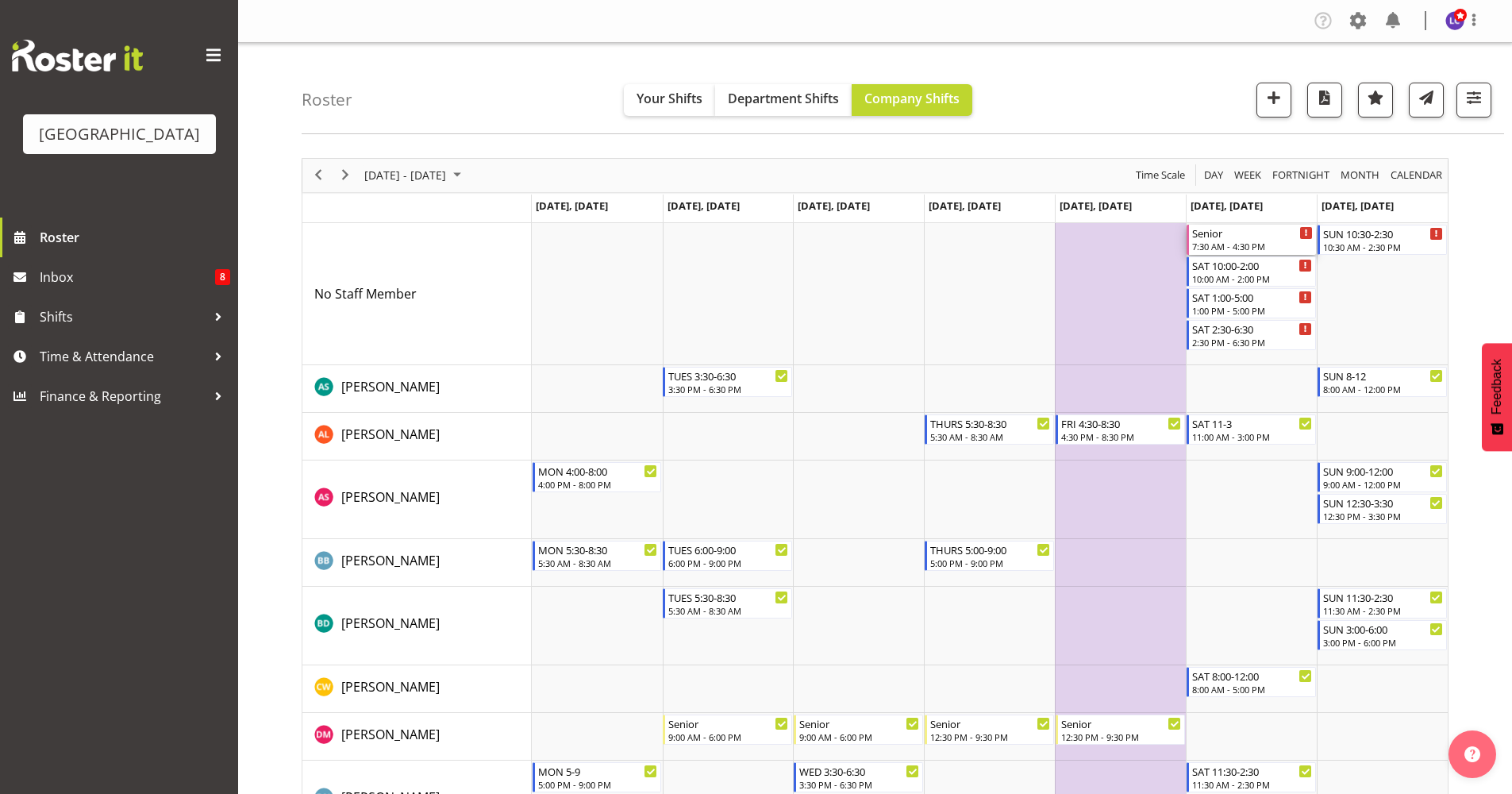
click at [1271, 243] on div "7:30 AM - 4:30 PM" at bounding box center [1253, 246] width 120 height 13
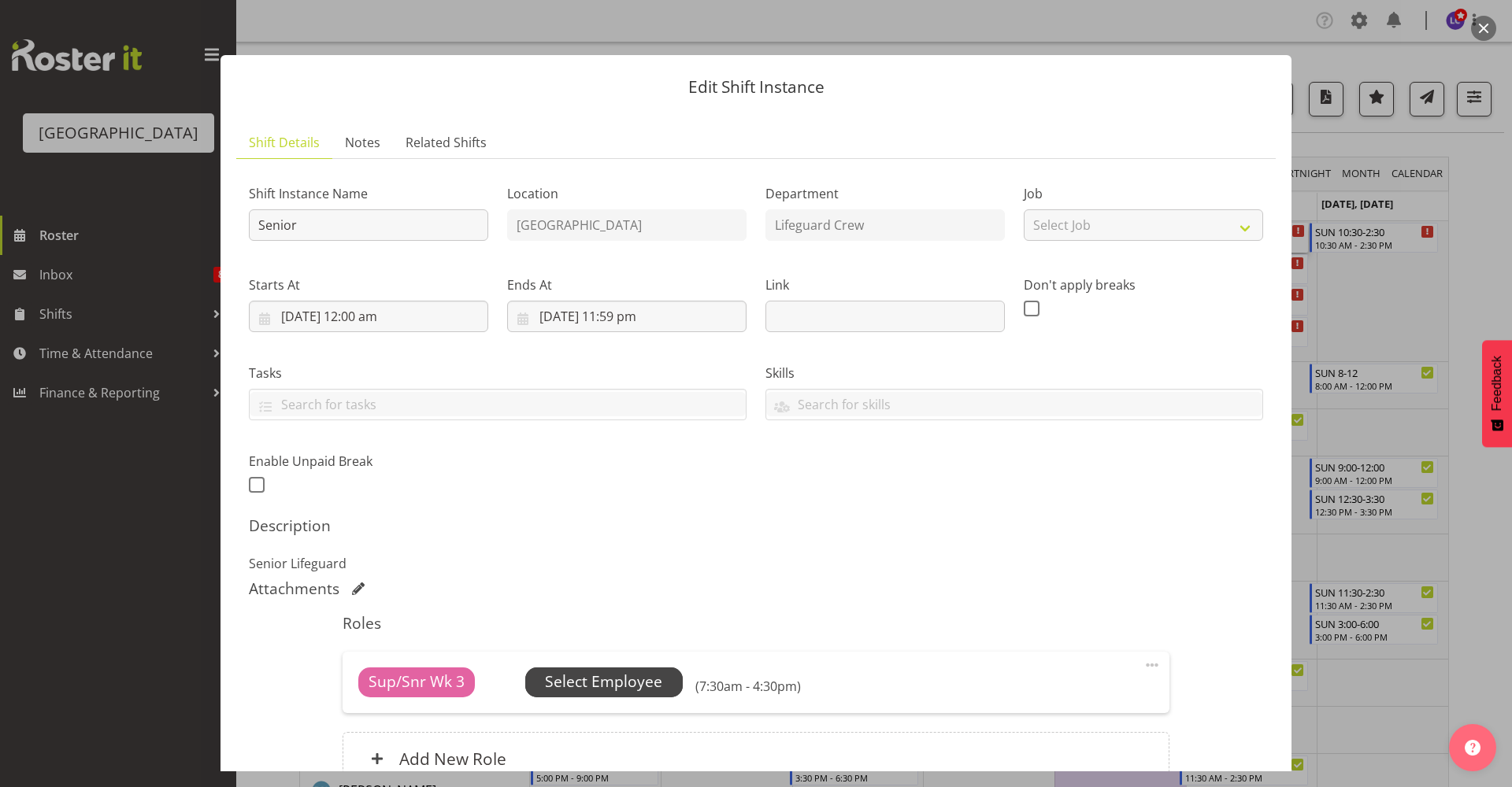
click at [645, 686] on span "Select Employee" at bounding box center [603, 682] width 117 height 23
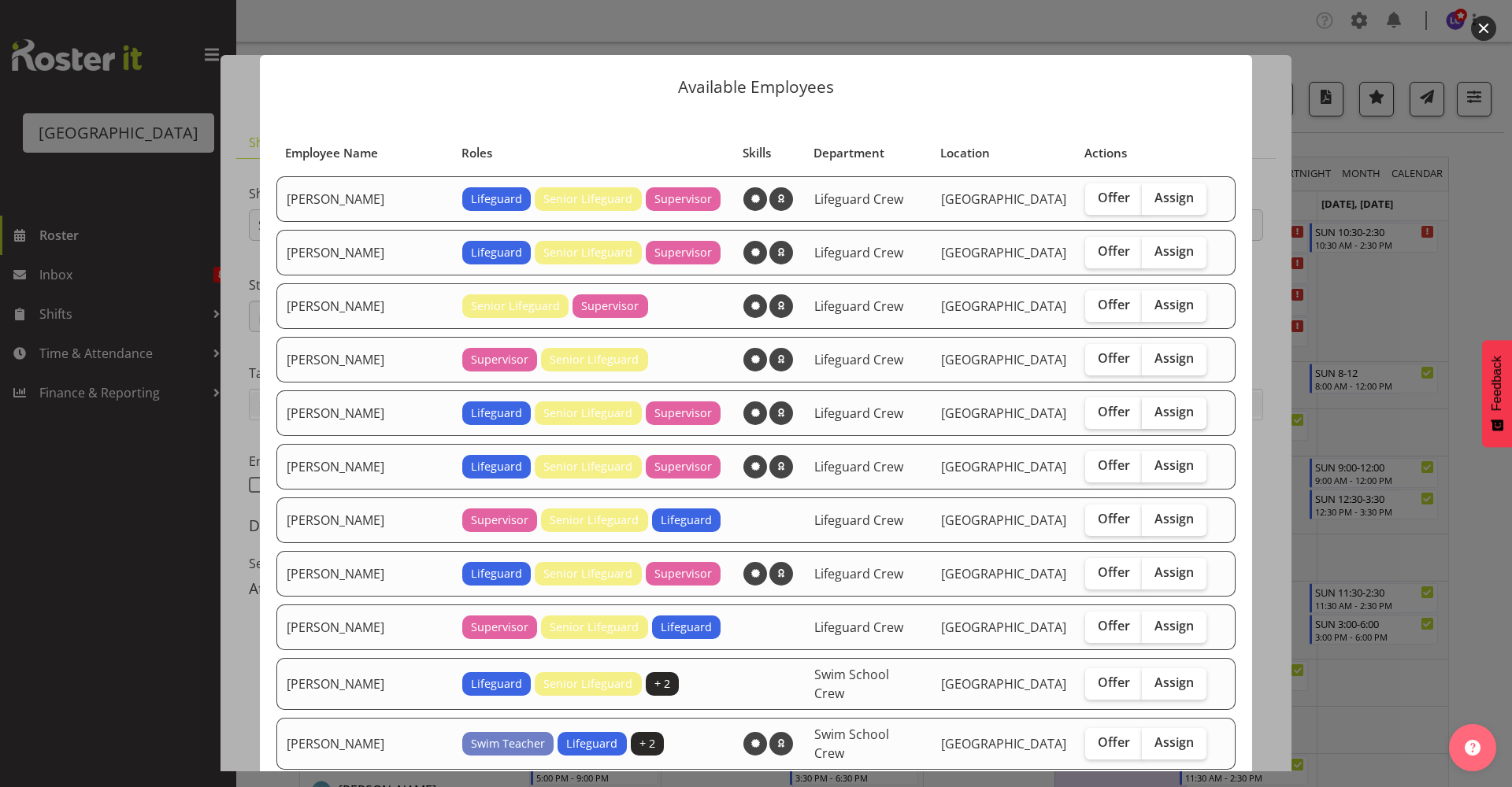
click at [1154, 403] on span "Assign" at bounding box center [1173, 411] width 39 height 16
click at [1150, 407] on input "Assign" at bounding box center [1147, 412] width 10 height 10
checkbox input "true"
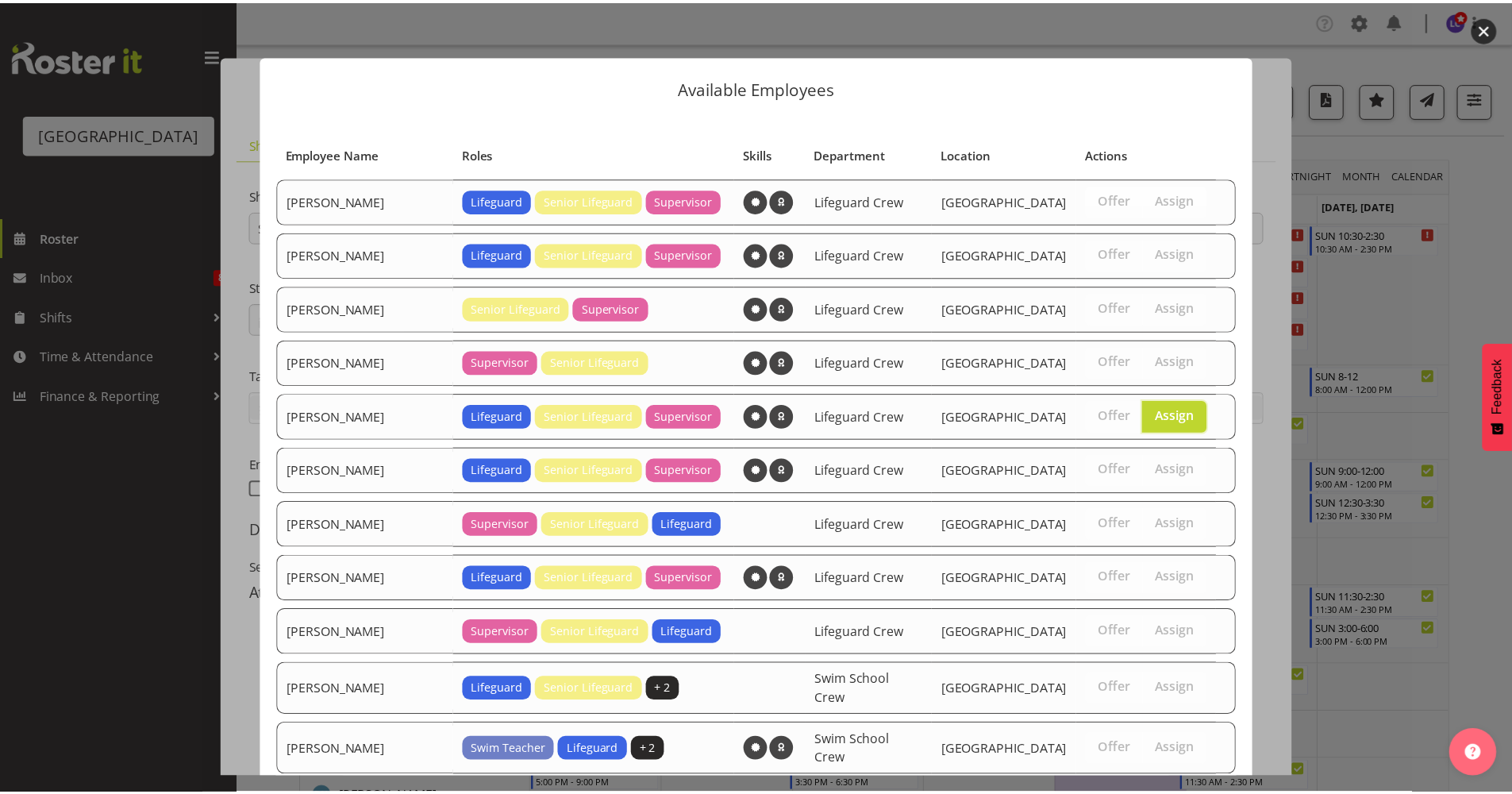
scroll to position [247, 0]
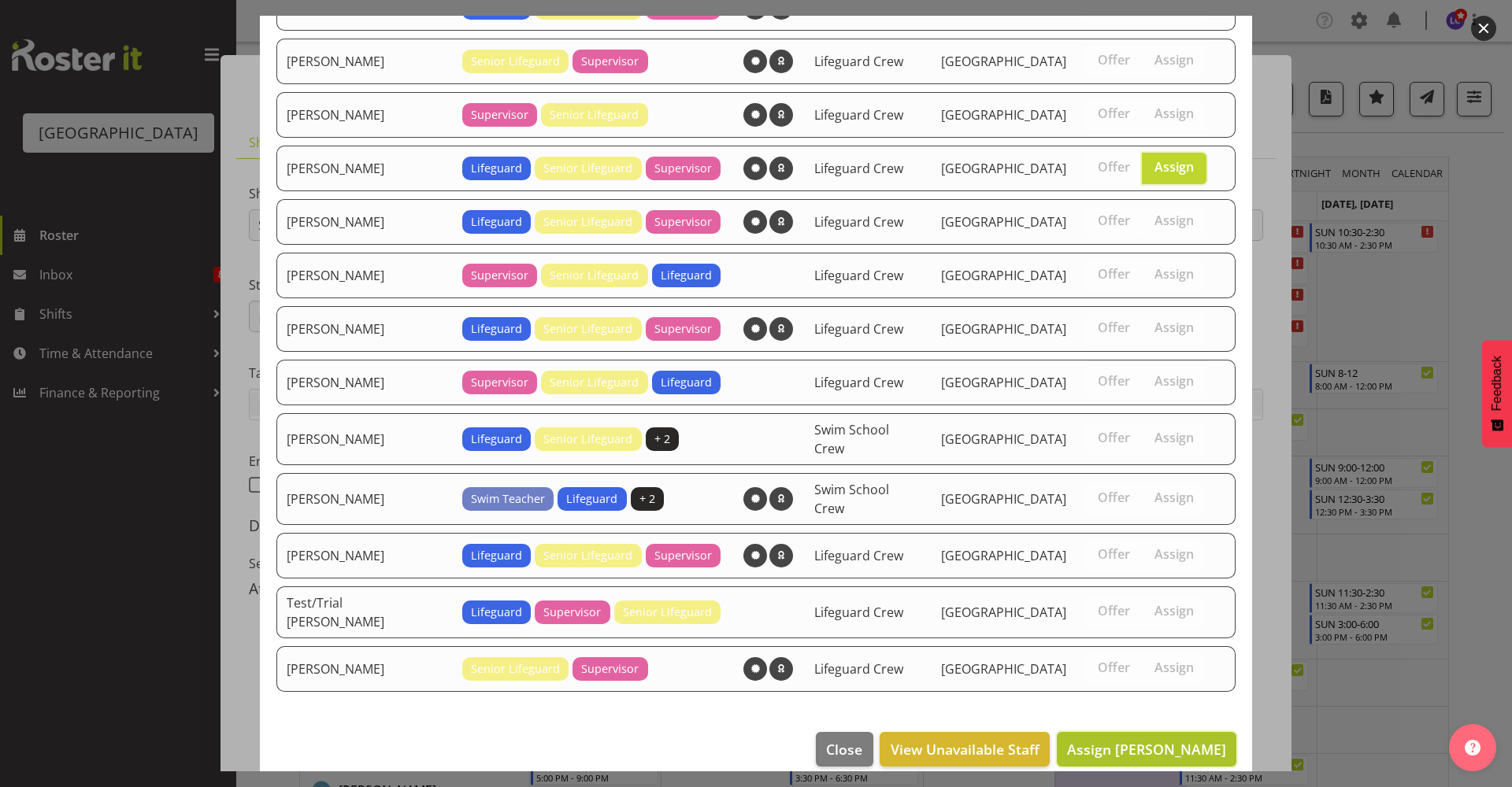
click at [1128, 740] on span "Assign Jack Bailey" at bounding box center [1147, 750] width 159 height 19
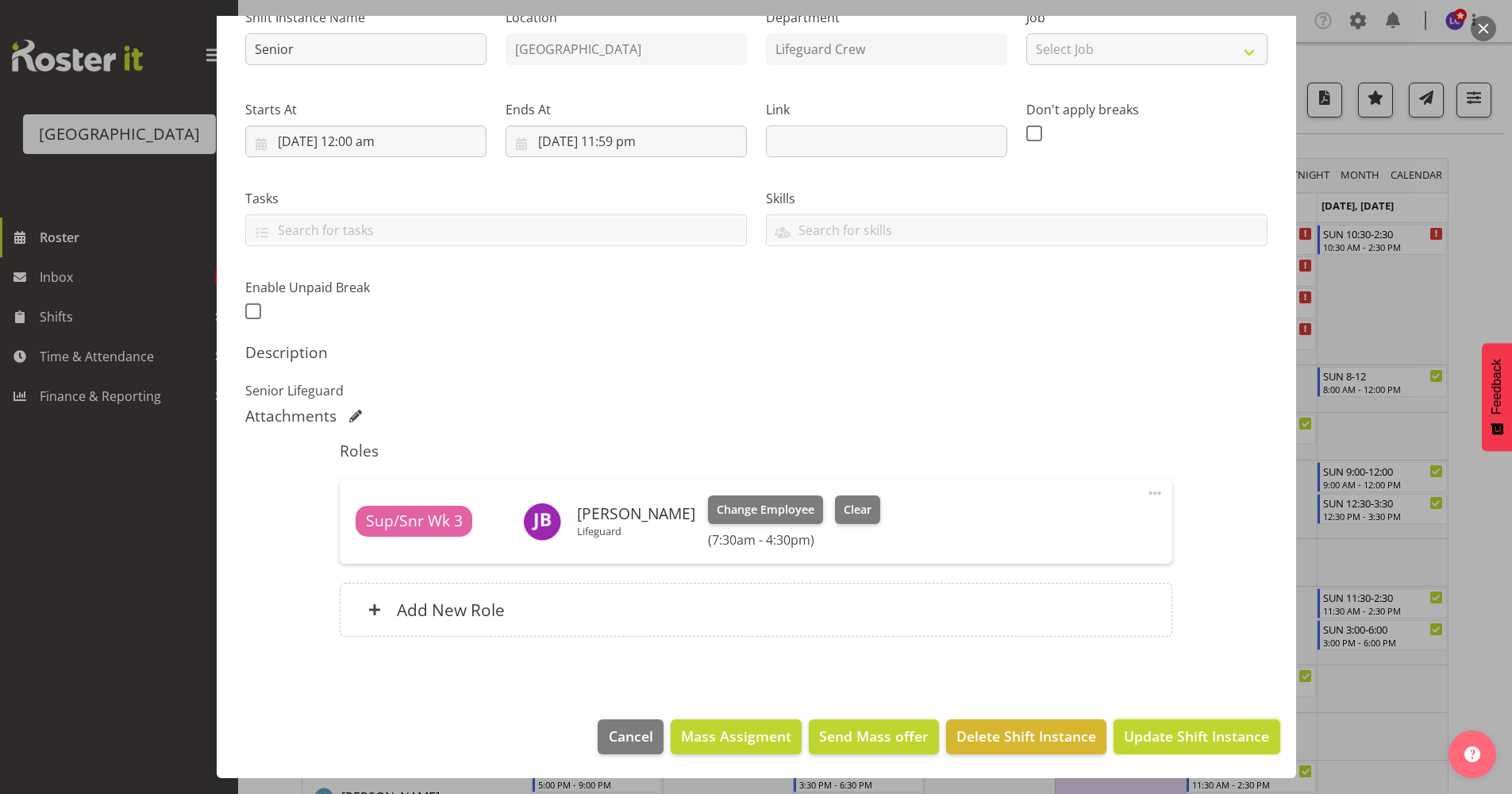
click at [1186, 745] on span "Update Shift Instance" at bounding box center [1196, 736] width 145 height 21
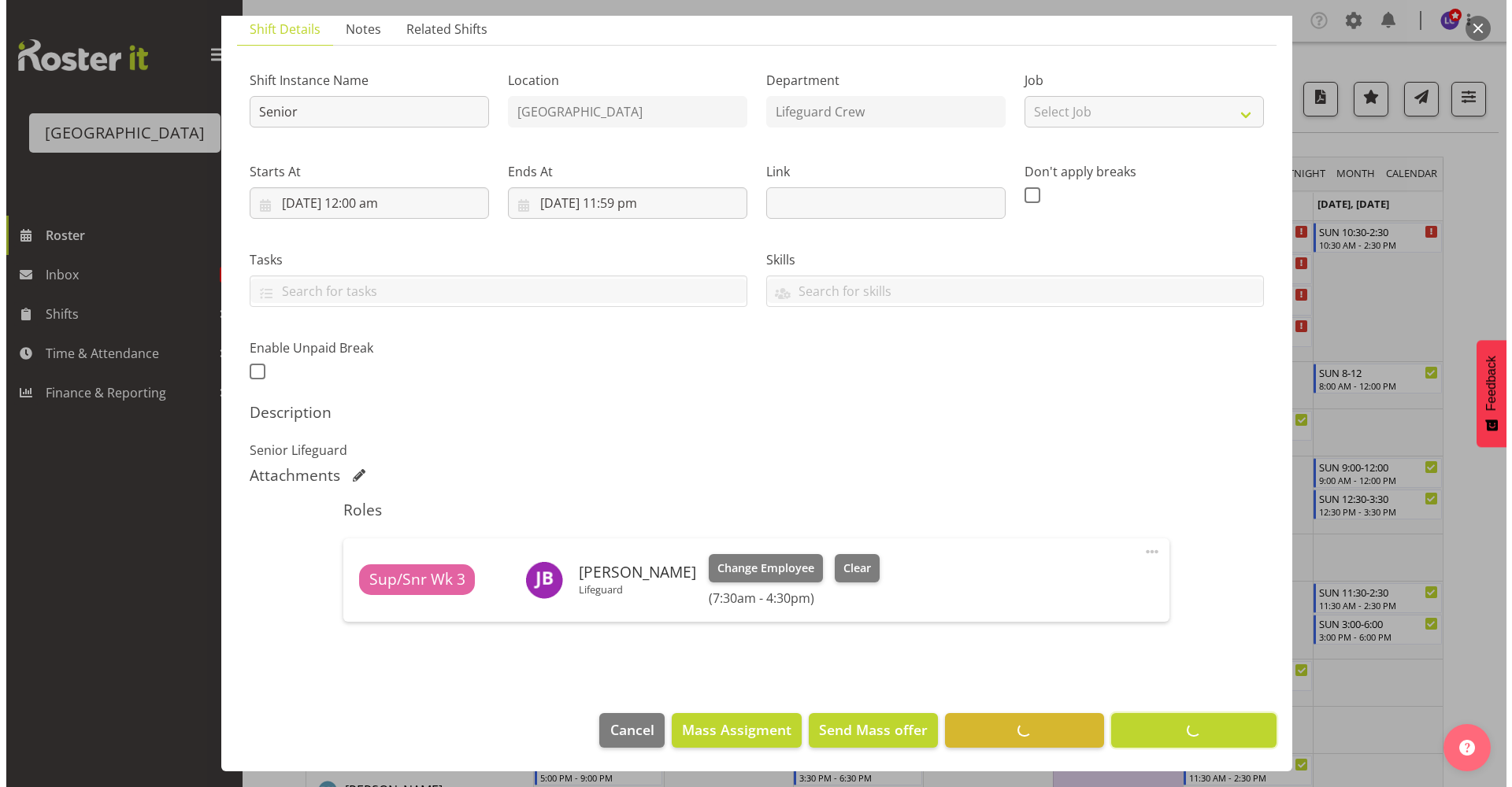
scroll to position [113, 0]
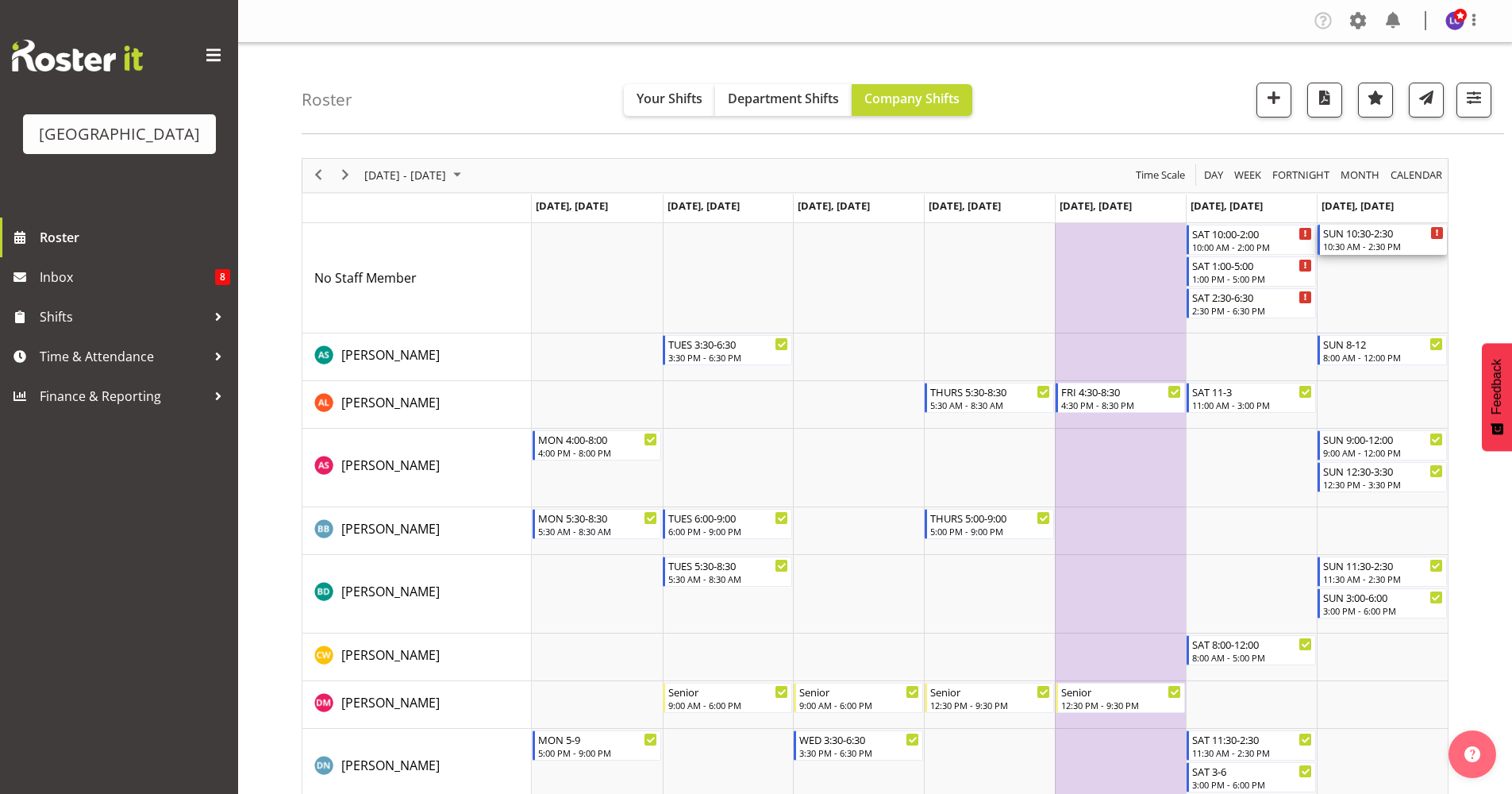
click at [1364, 240] on div "SUN 10:30-2:30" at bounding box center [1384, 232] width 120 height 16
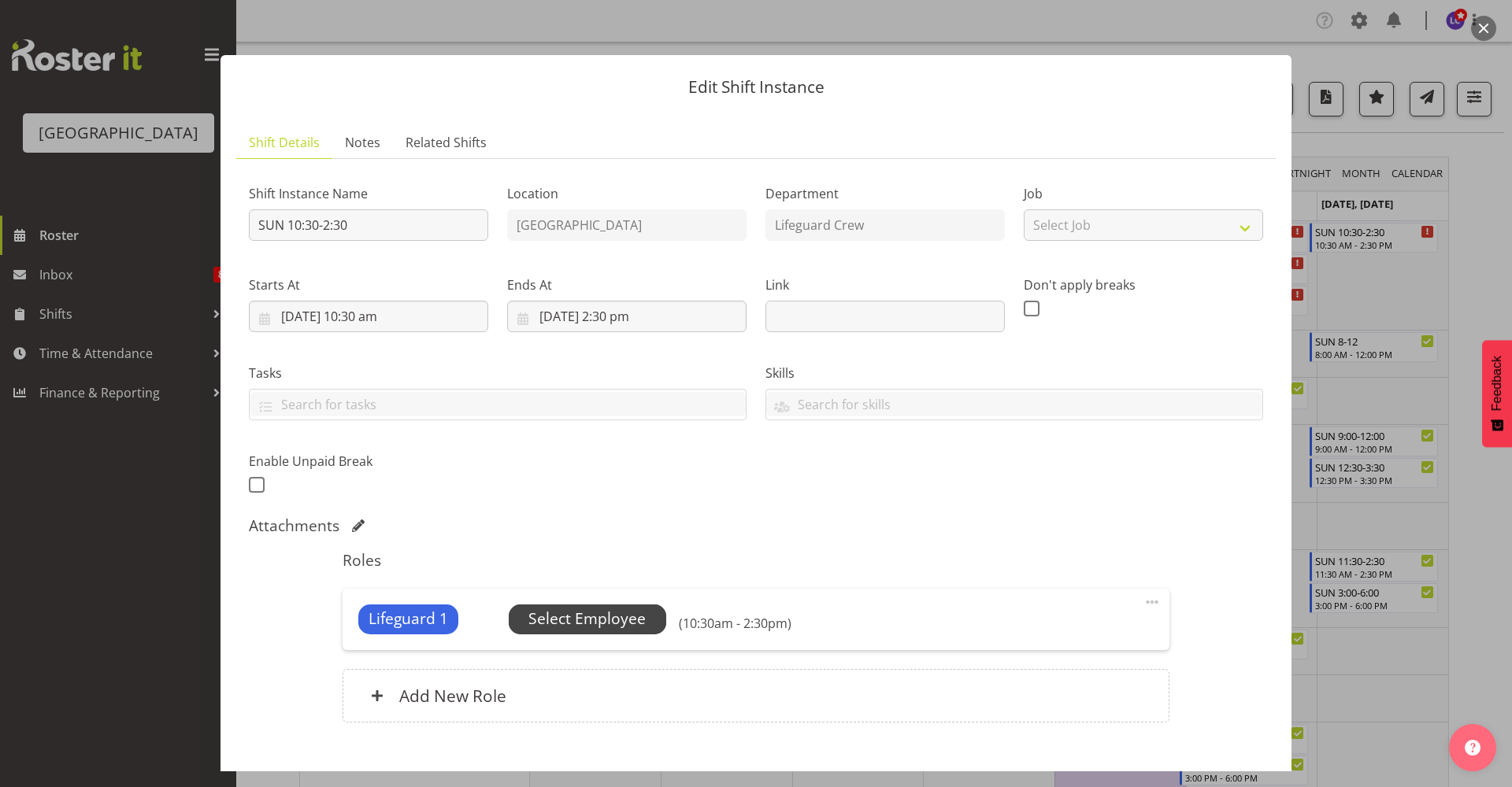
click at [600, 619] on span "Select Employee" at bounding box center [586, 619] width 117 height 23
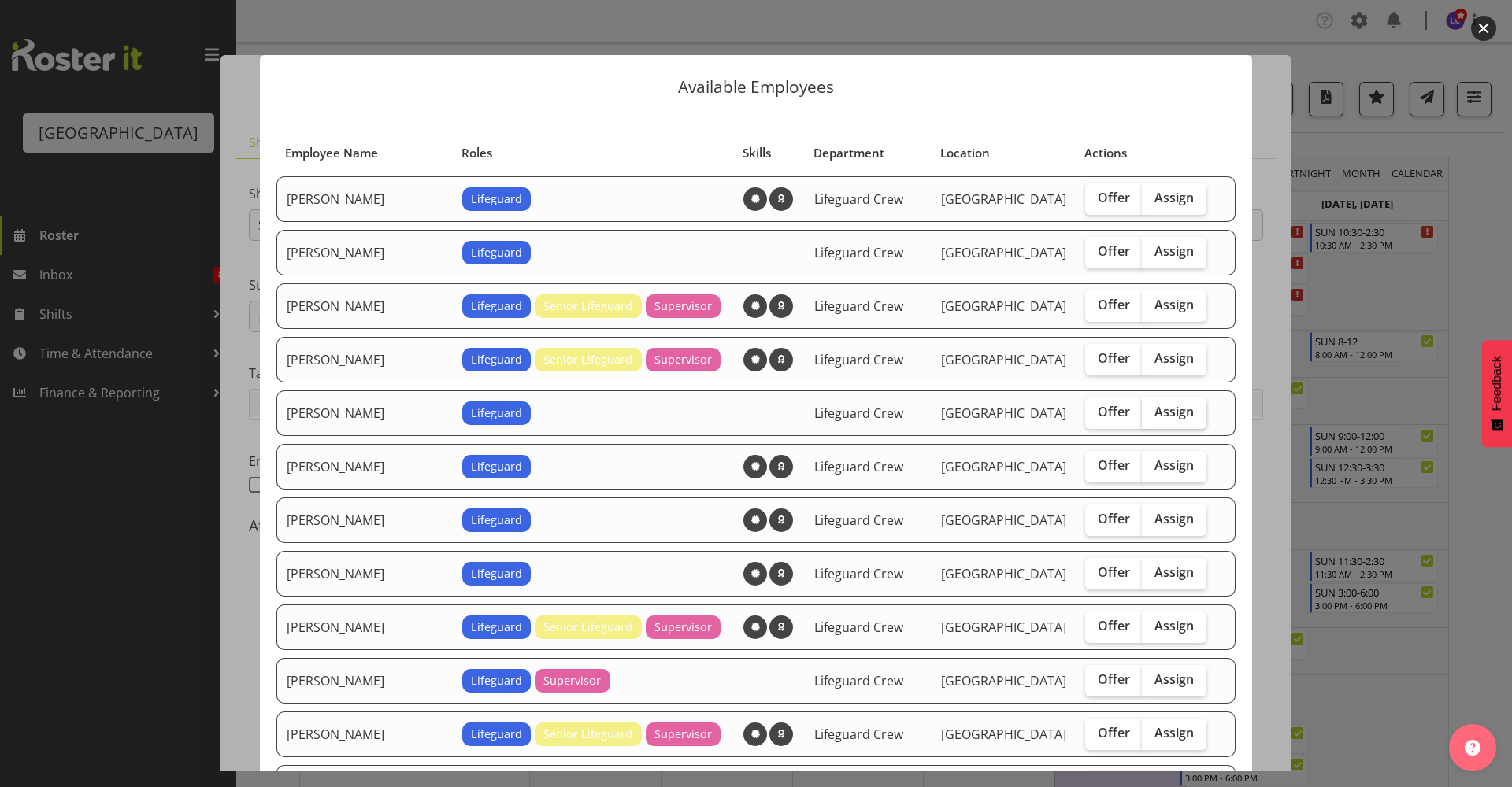
click at [1154, 414] on span "Assign" at bounding box center [1173, 411] width 39 height 16
click at [1151, 414] on input "Assign" at bounding box center [1147, 412] width 10 height 10
checkbox input "true"
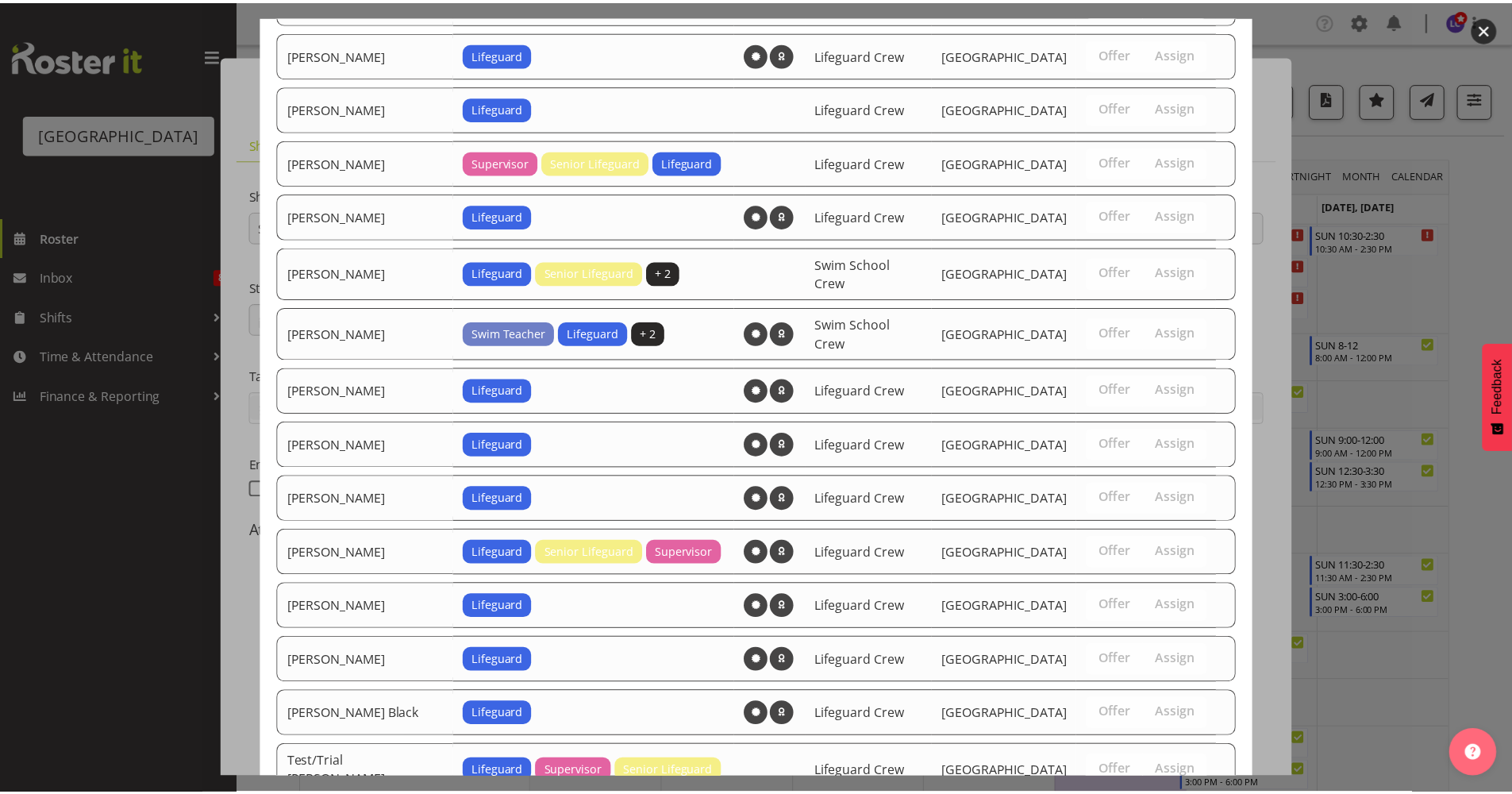
scroll to position [1219, 0]
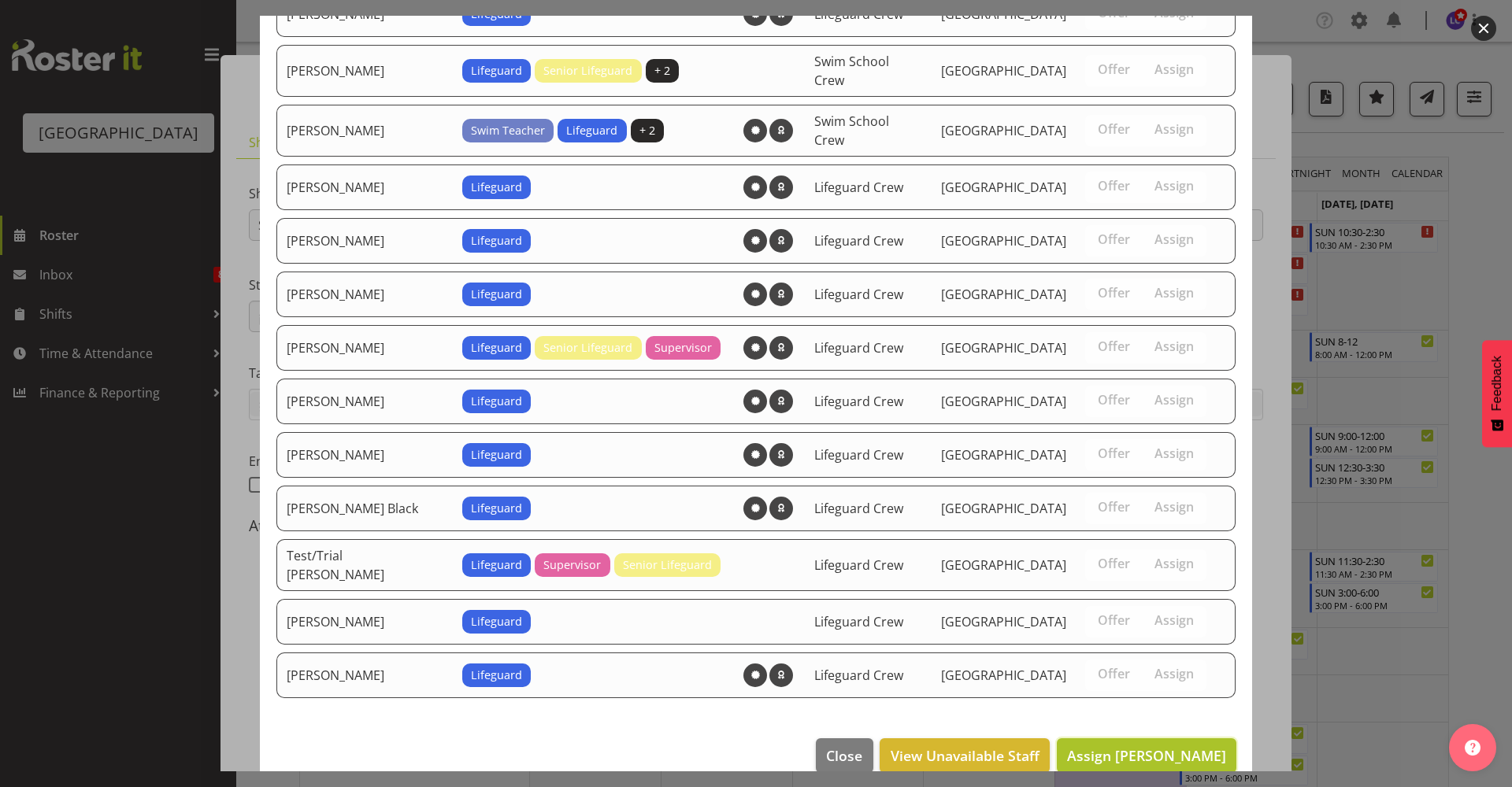
click at [1181, 742] on button "Assign Ben Wyatt" at bounding box center [1146, 756] width 179 height 35
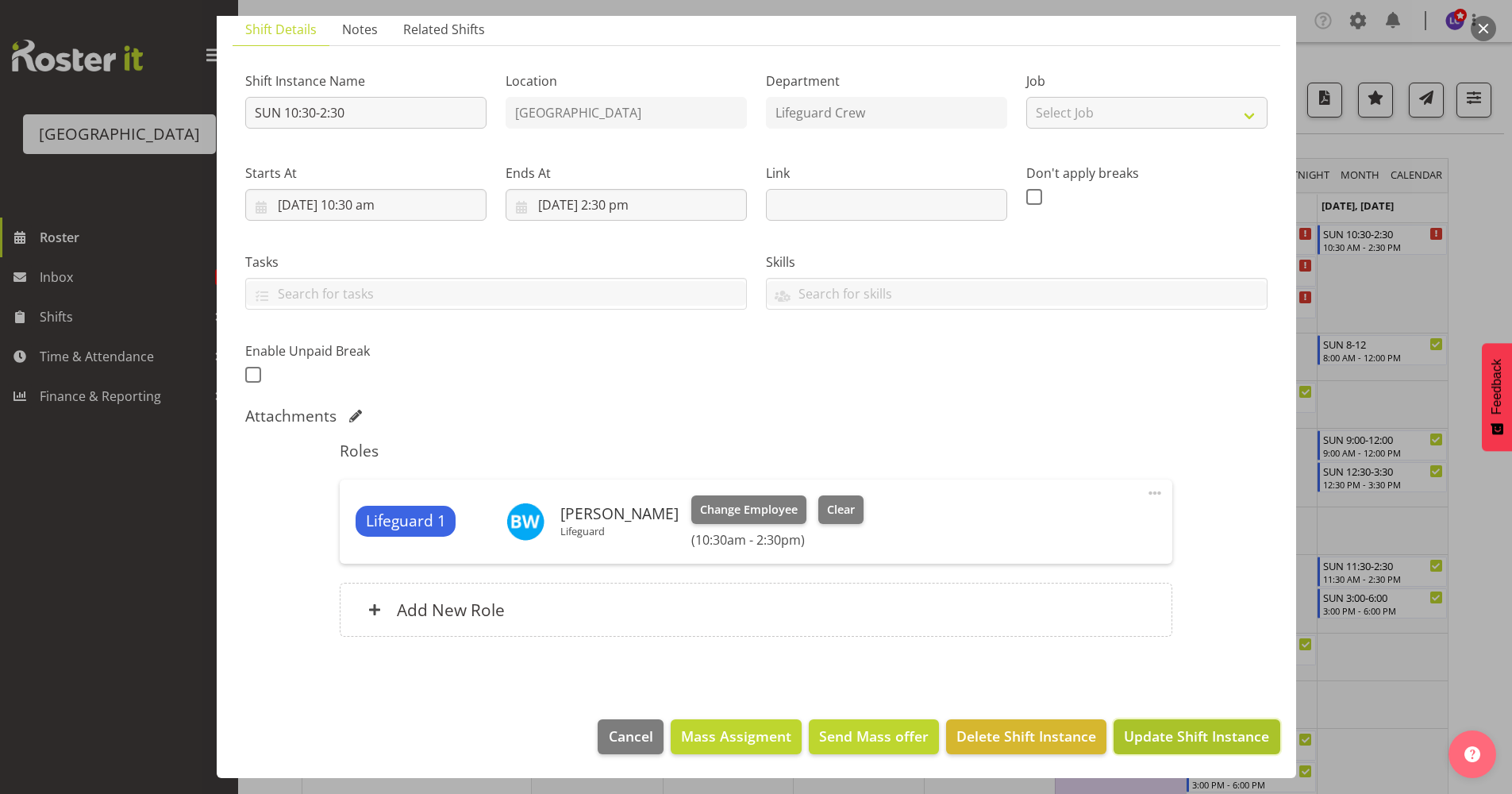
click at [1206, 745] on span "Update Shift Instance" at bounding box center [1196, 736] width 145 height 21
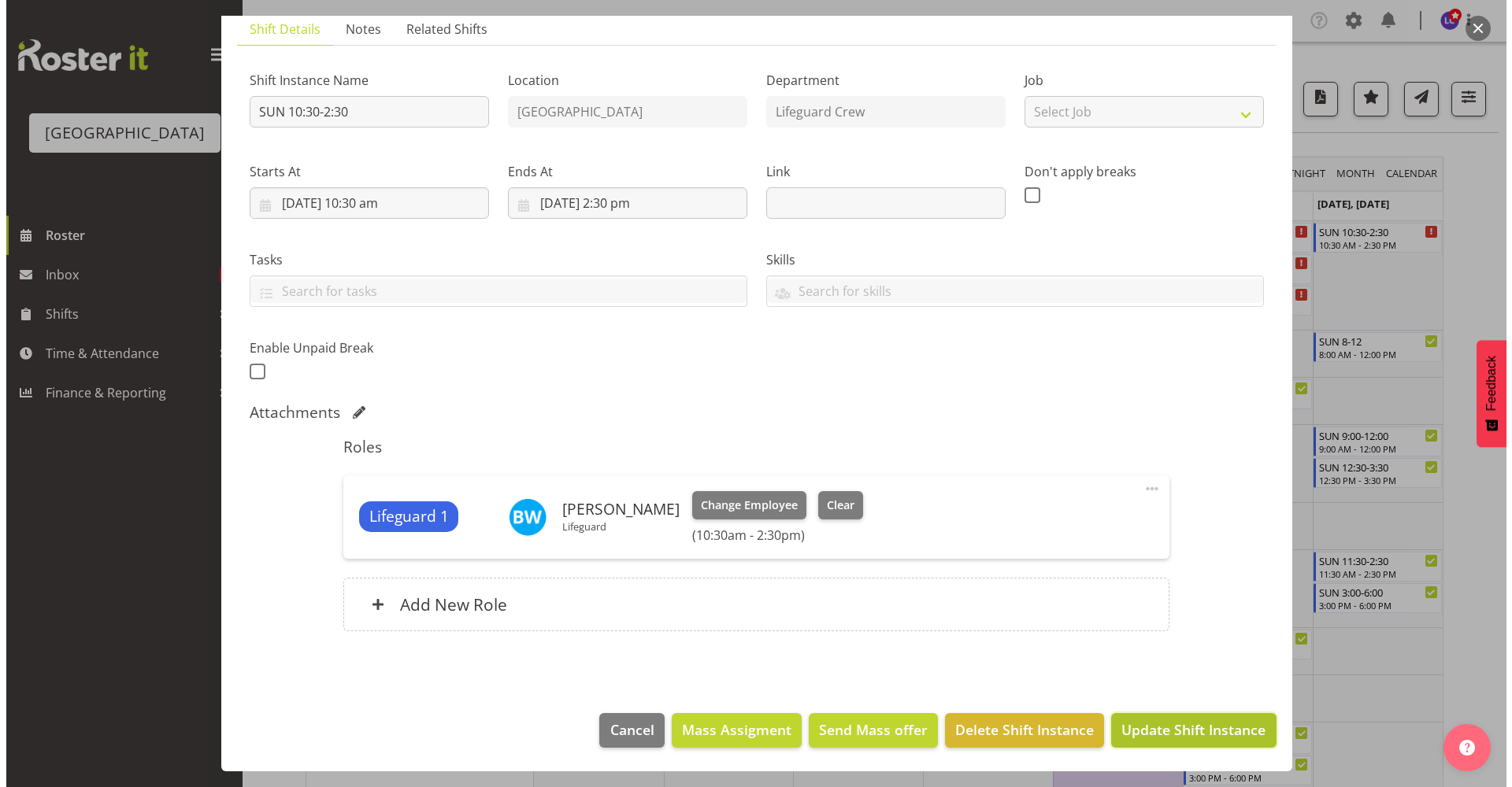
scroll to position [50, 0]
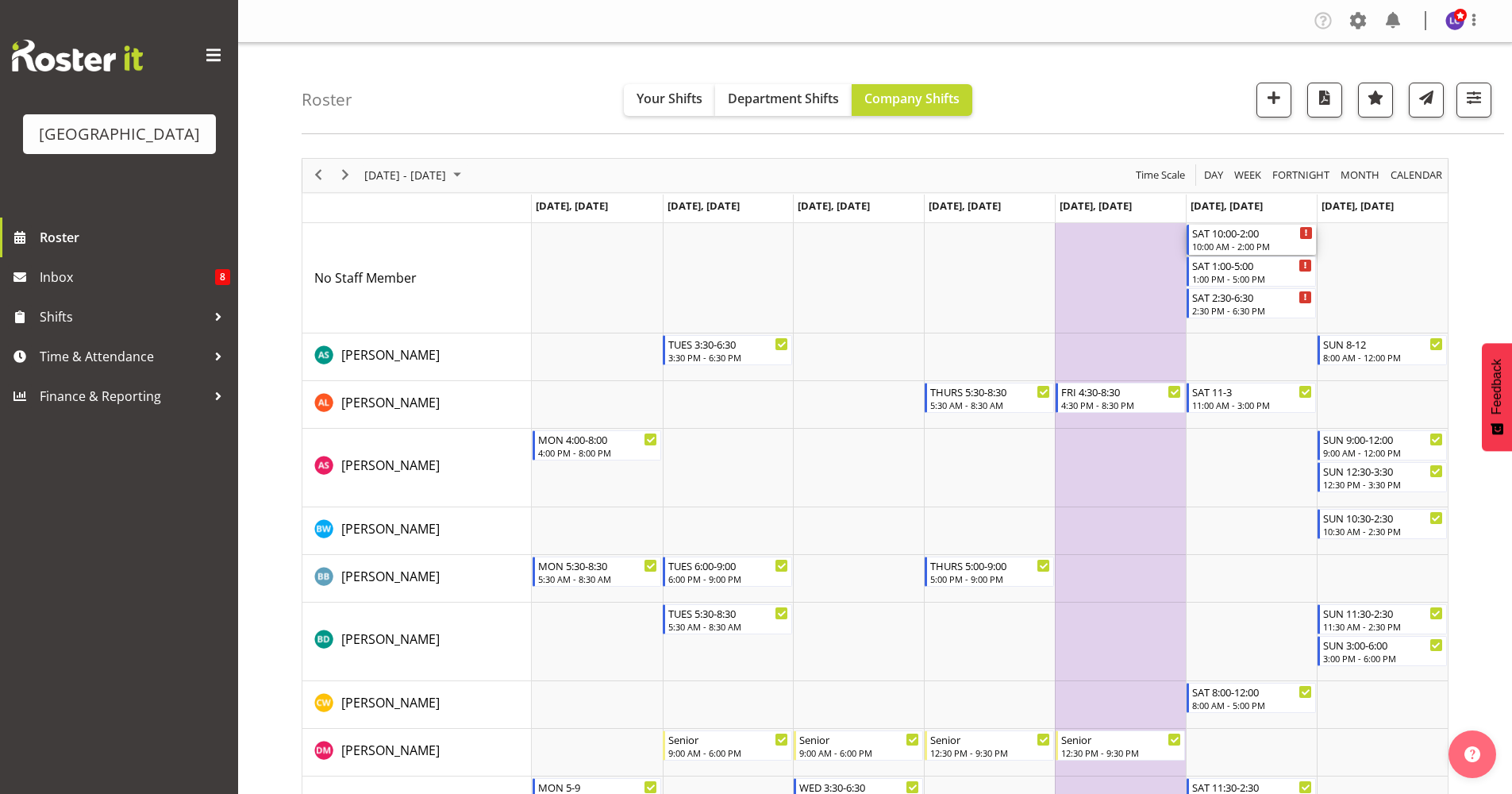
click at [1243, 229] on div "SAT 10:00-2:00" at bounding box center [1253, 232] width 120 height 16
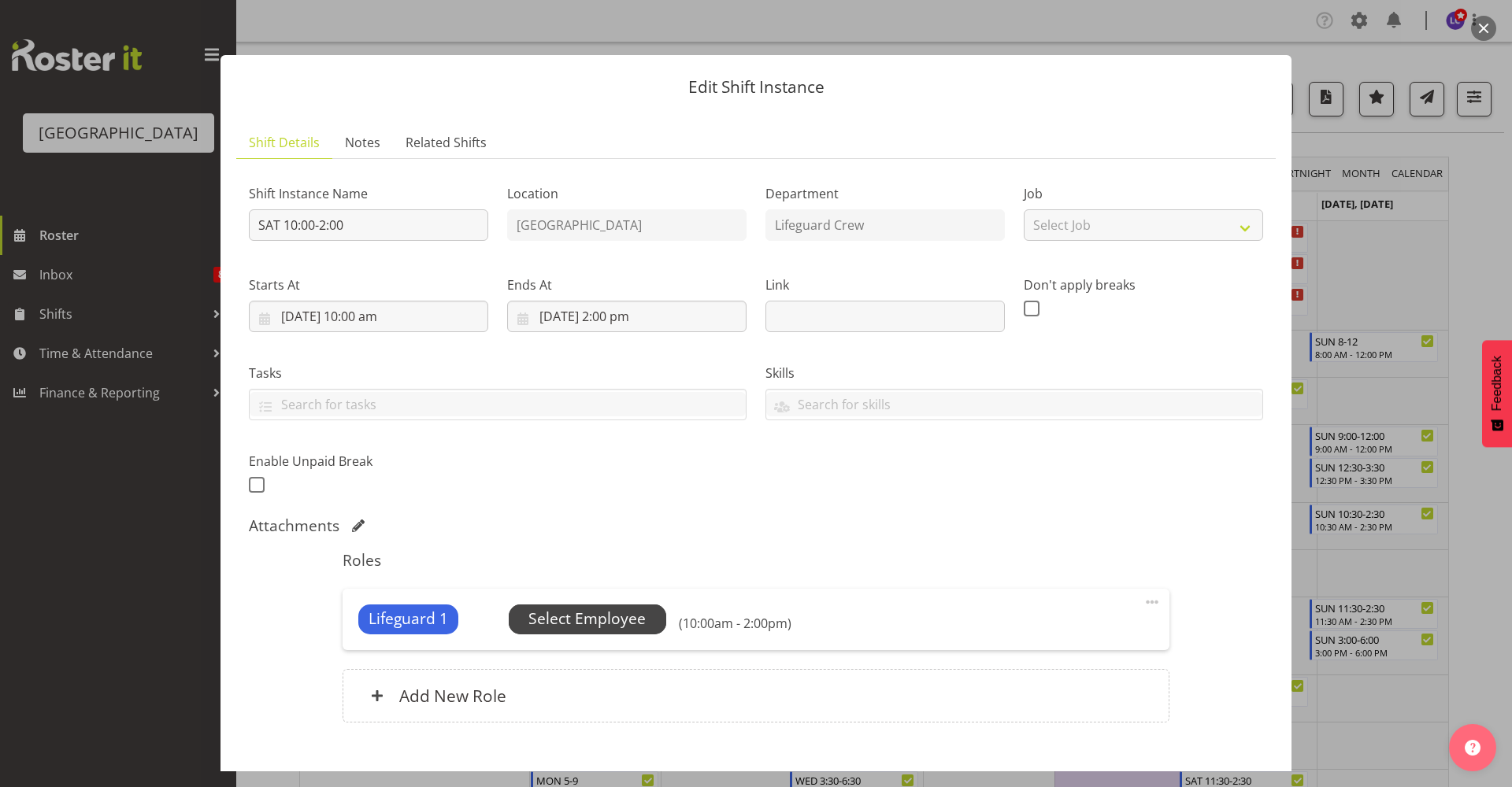
click at [565, 604] on span "Select Employee" at bounding box center [587, 619] width 158 height 30
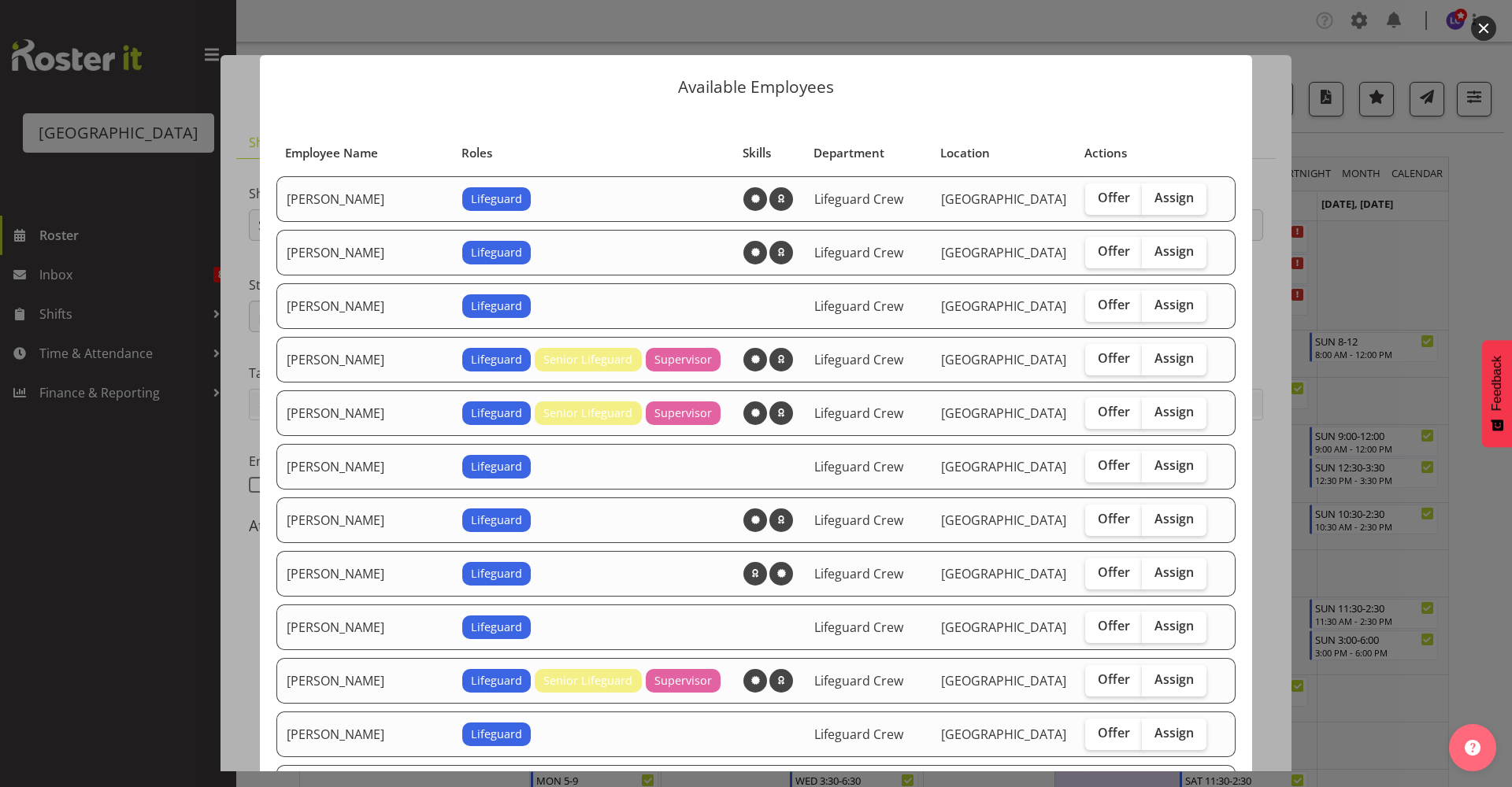
scroll to position [341, 0]
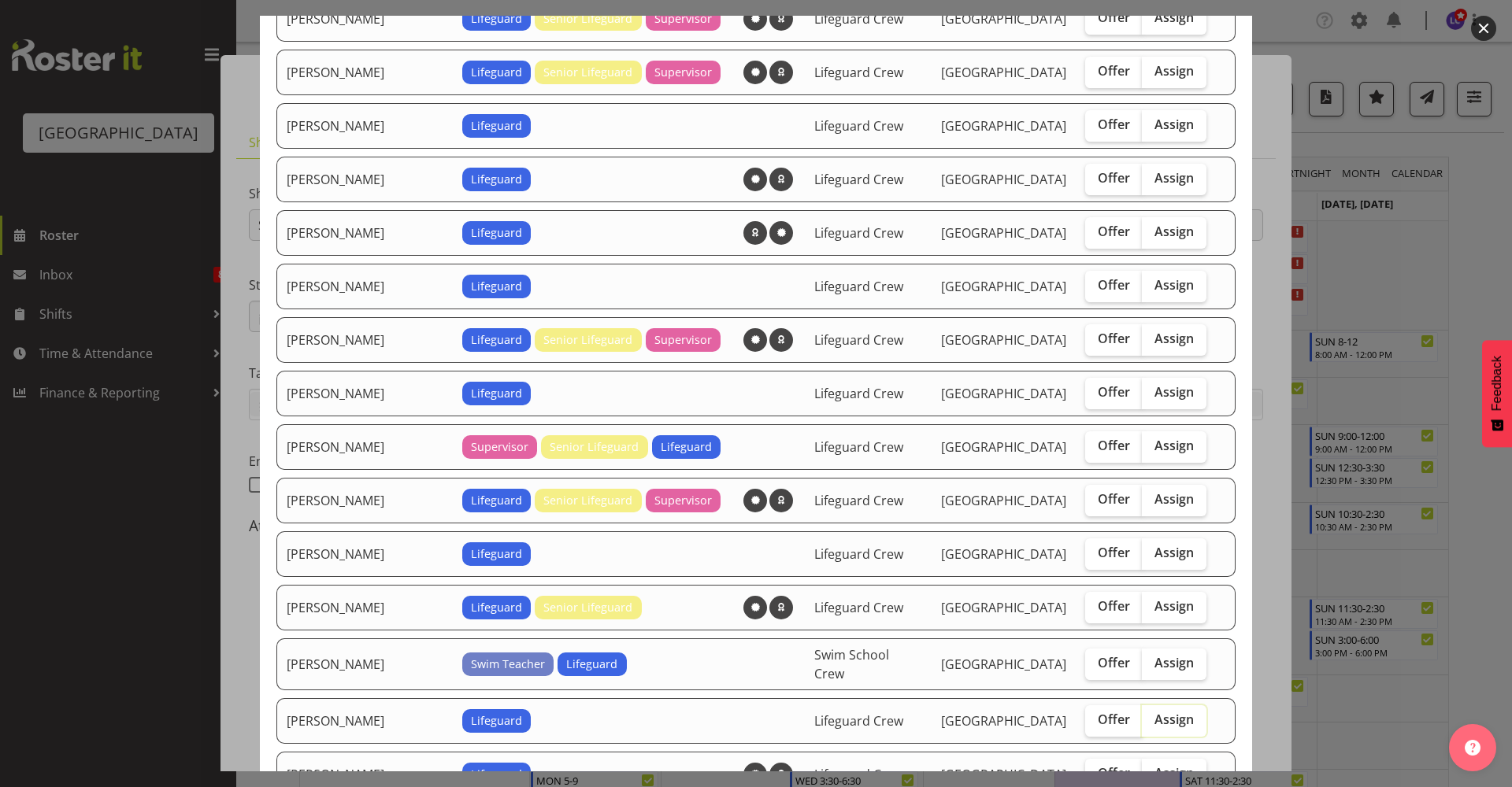
click at [1141, 715] on input "Assign" at bounding box center [1147, 720] width 10 height 10
checkbox input "true"
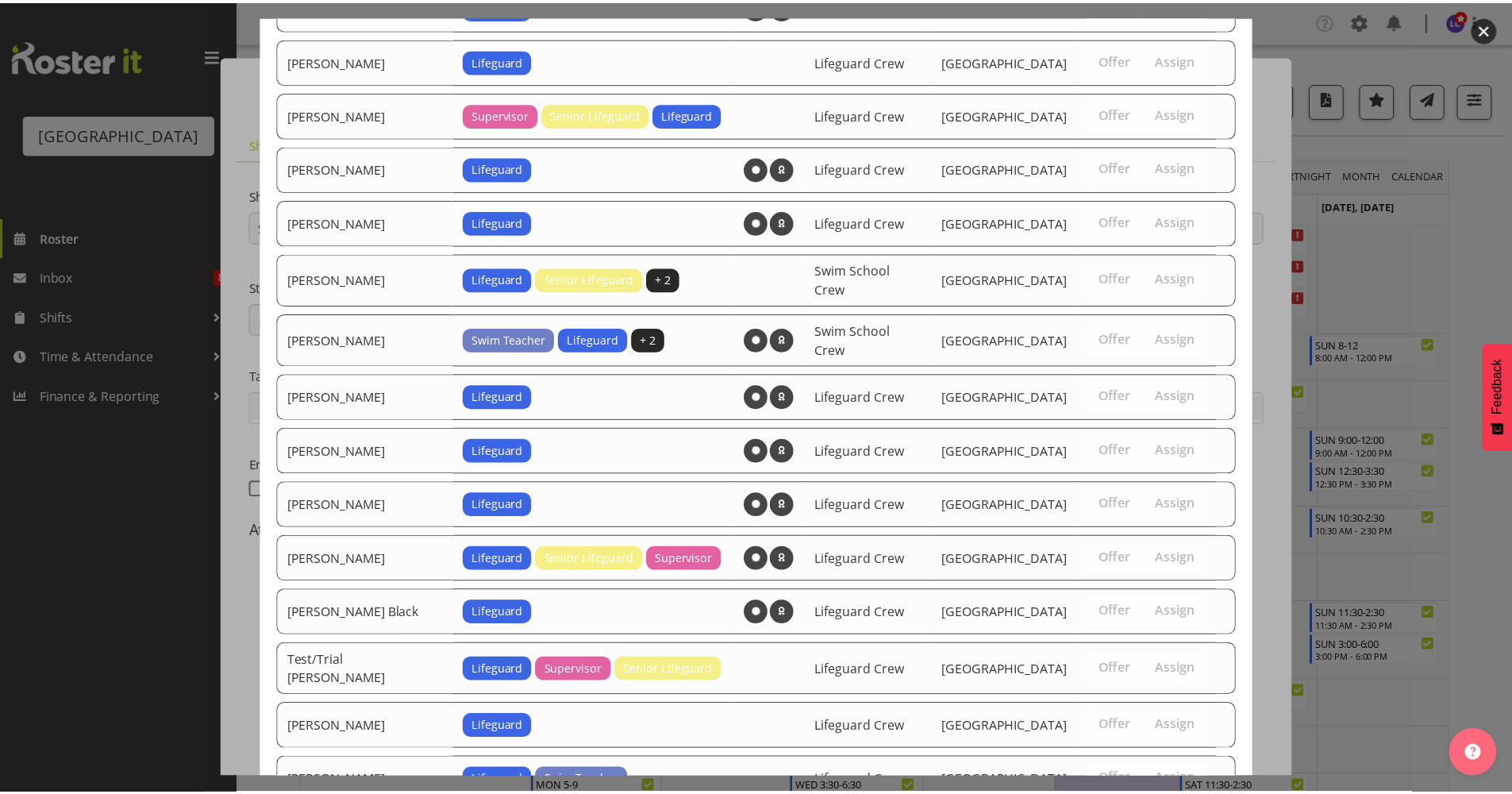
scroll to position [1219, 0]
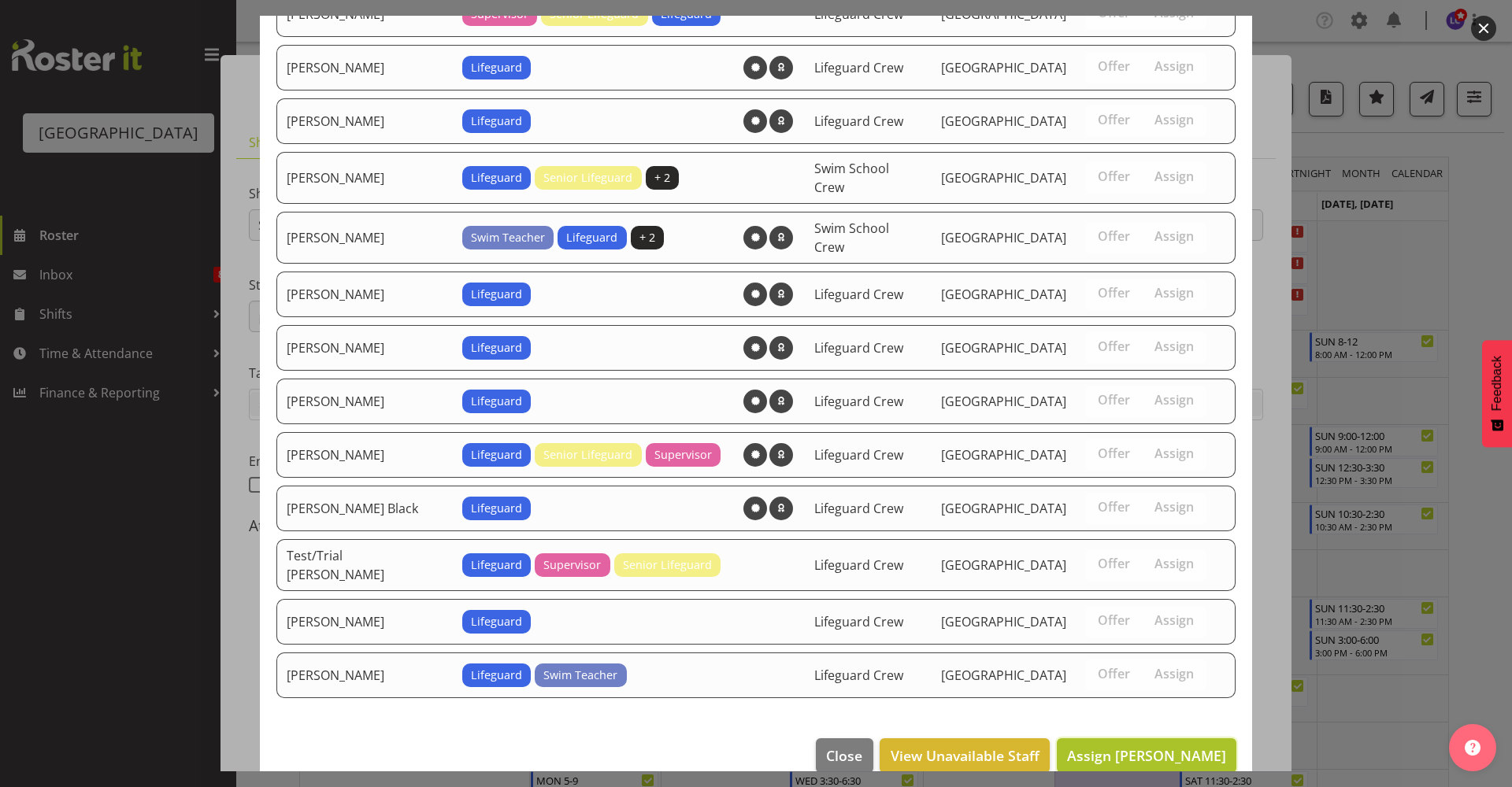
click at [1159, 744] on button "Assign Kate Meulenbroek" at bounding box center [1146, 756] width 179 height 35
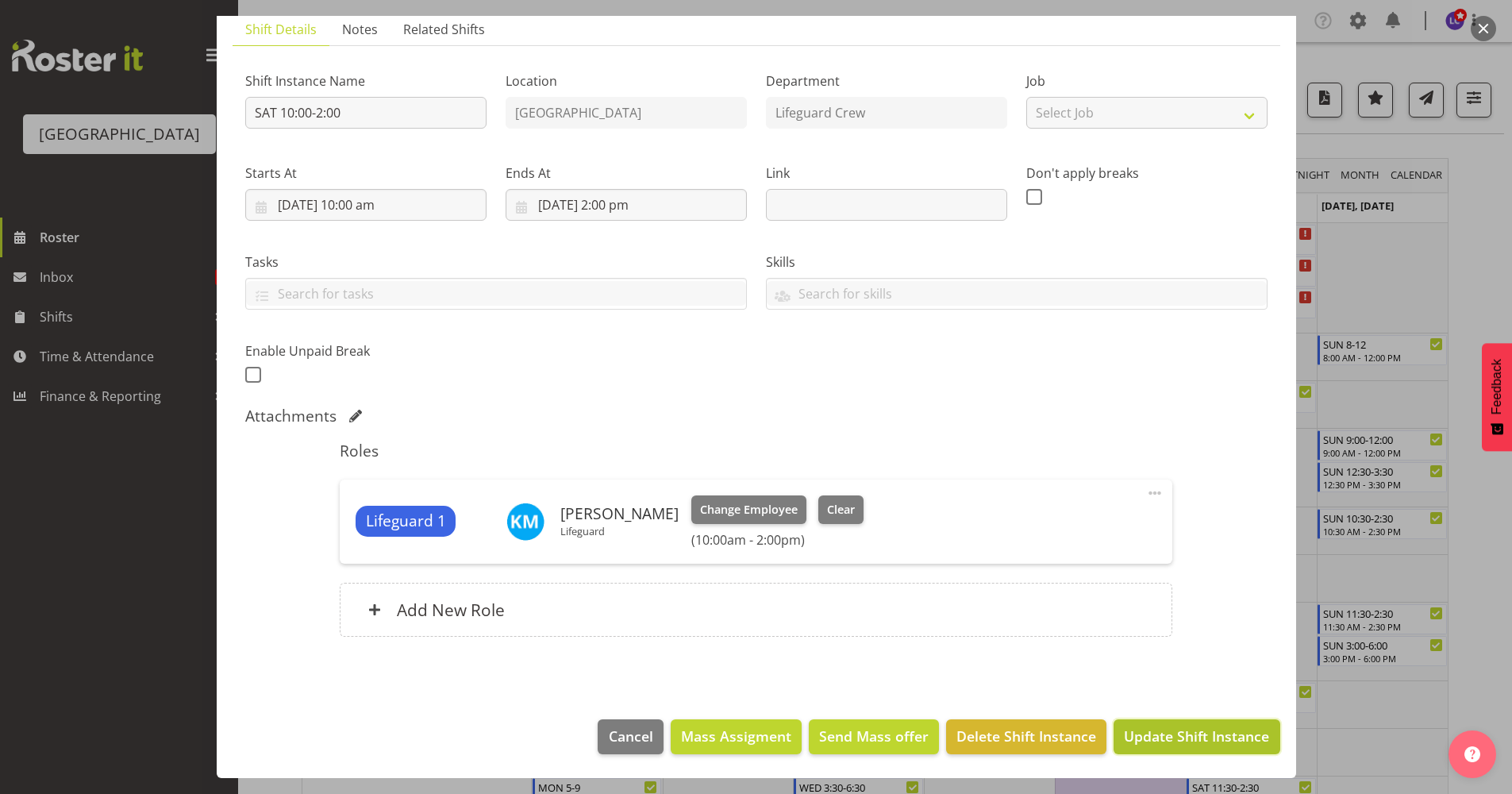
click at [1177, 748] on button "Update Shift Instance" at bounding box center [1197, 737] width 166 height 35
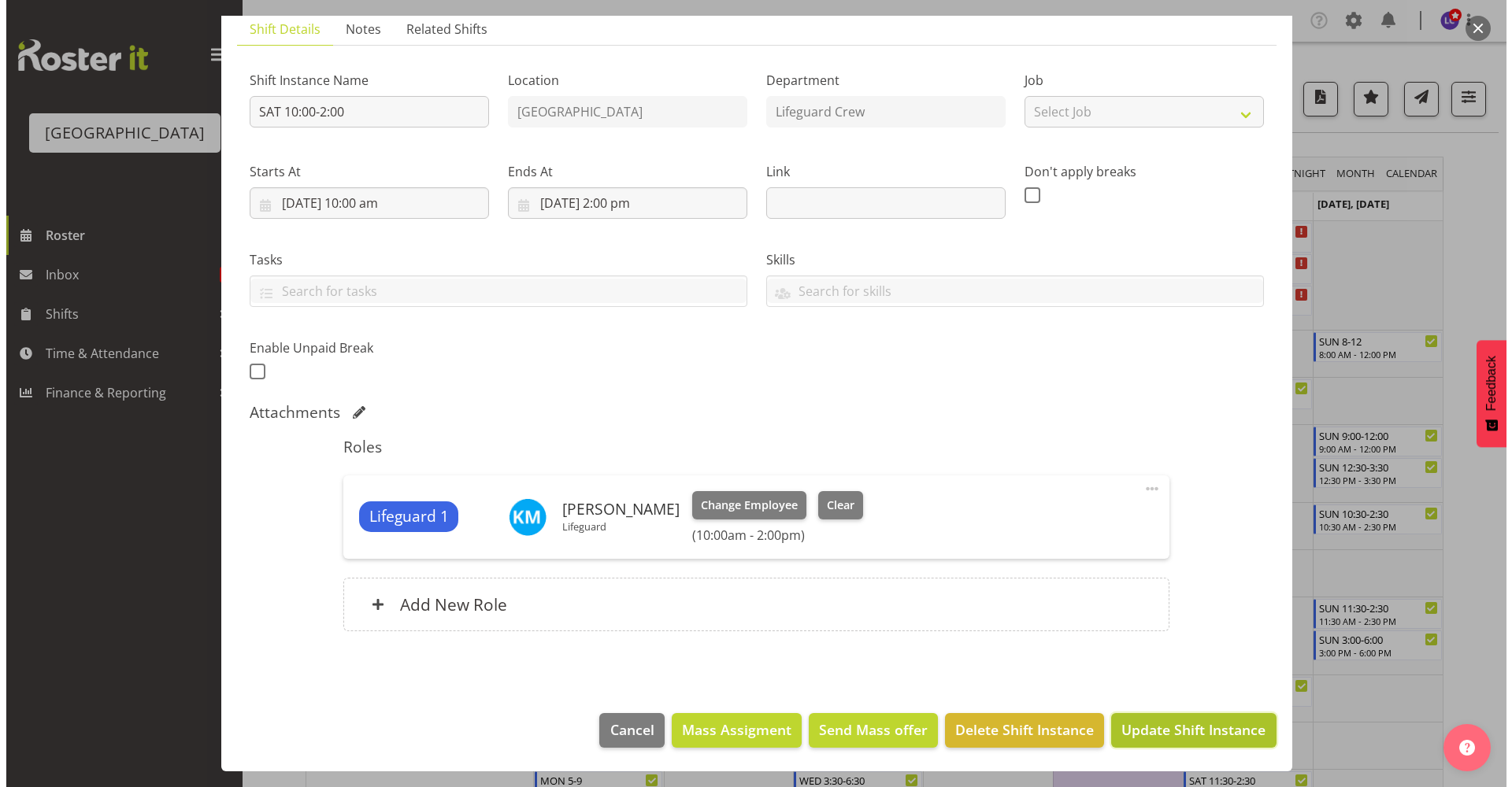
scroll to position [50, 0]
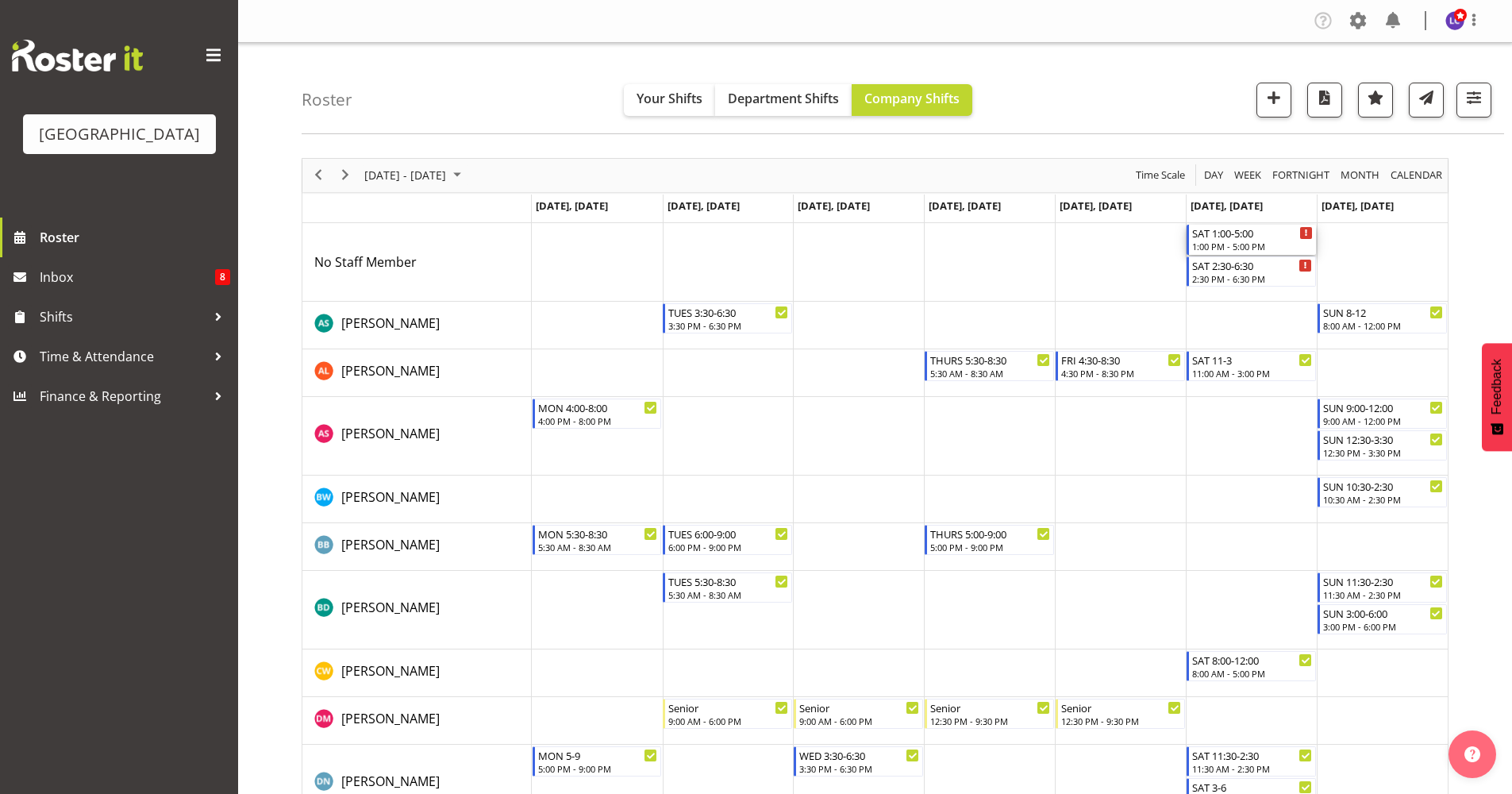
click at [1237, 240] on div "1:00 PM - 5:00 PM" at bounding box center [1253, 246] width 120 height 13
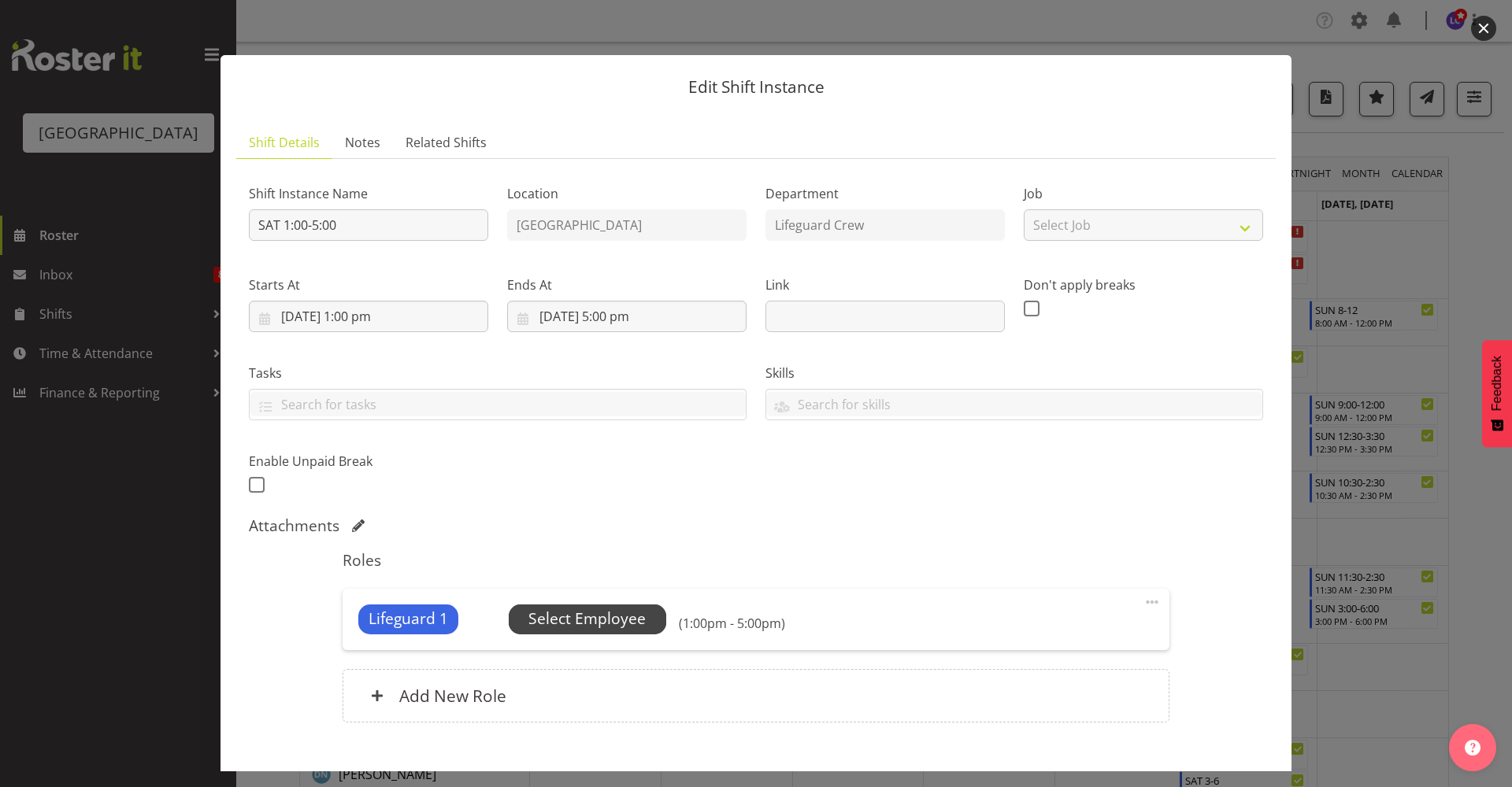
click at [566, 621] on span "Select Employee" at bounding box center [586, 619] width 117 height 23
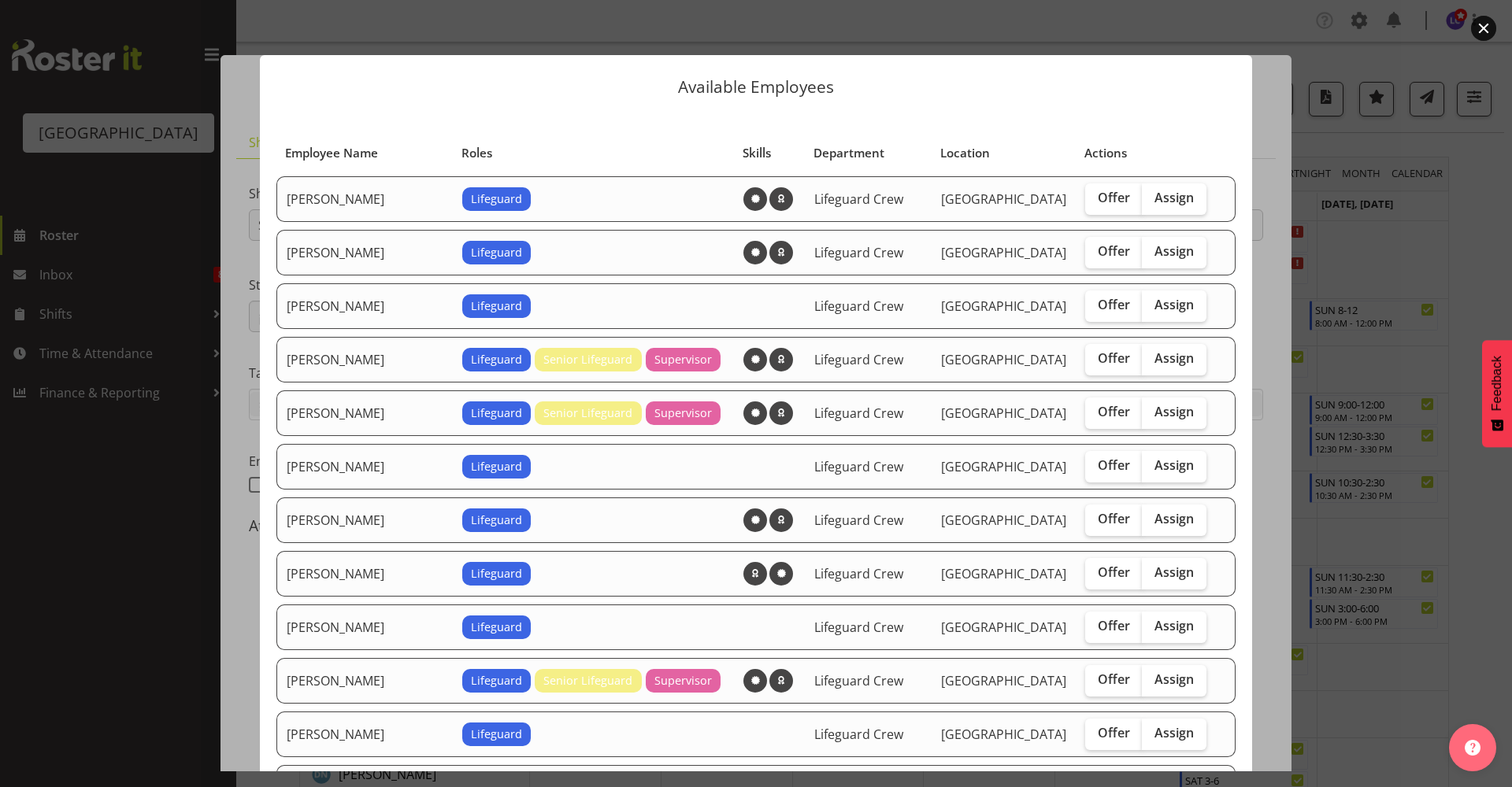
scroll to position [341, 0]
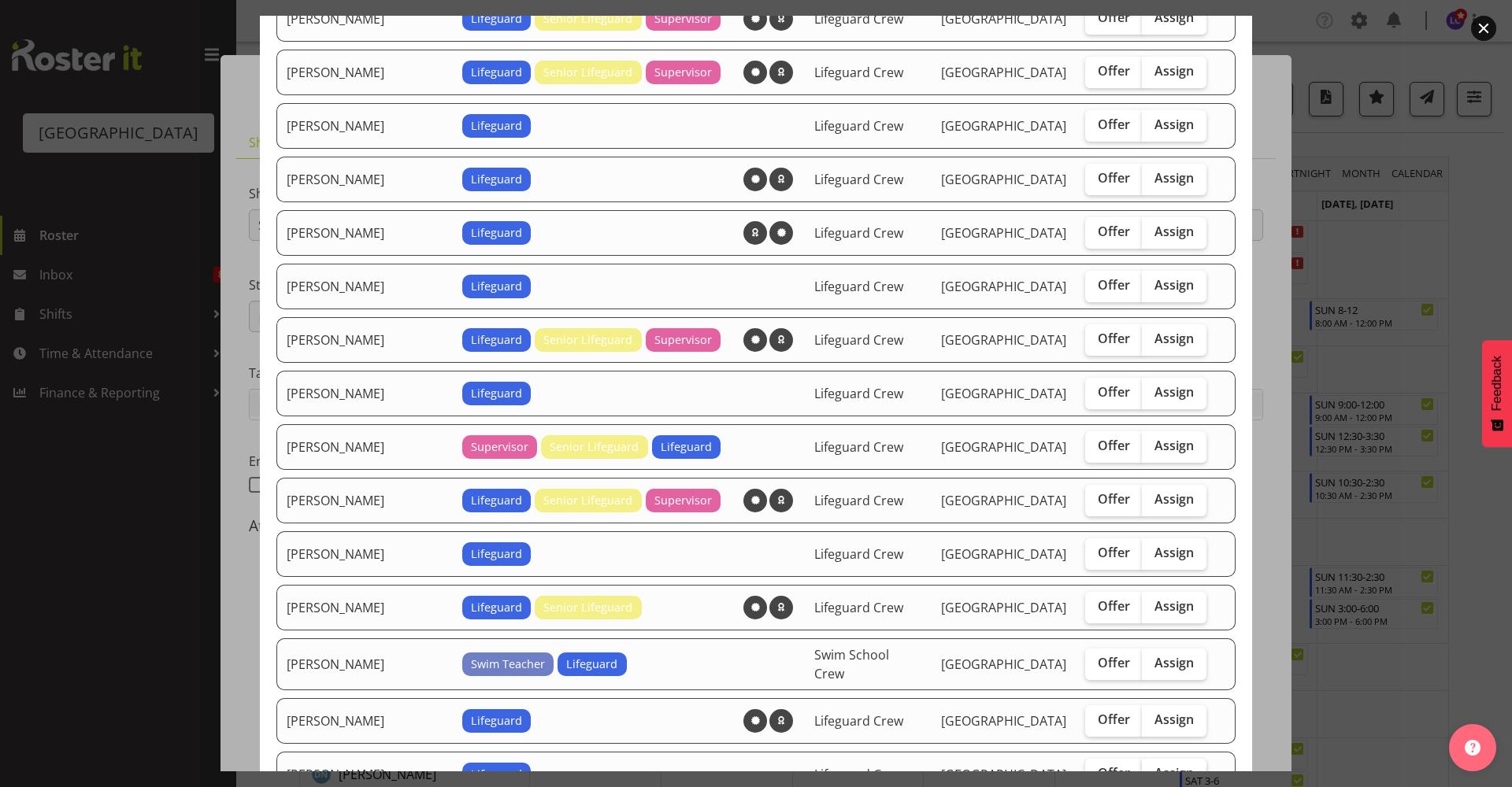
click at [1154, 766] on span "Assign" at bounding box center [1173, 773] width 39 height 16
click at [1149, 768] on input "Assign" at bounding box center [1147, 773] width 10 height 10
checkbox input "true"
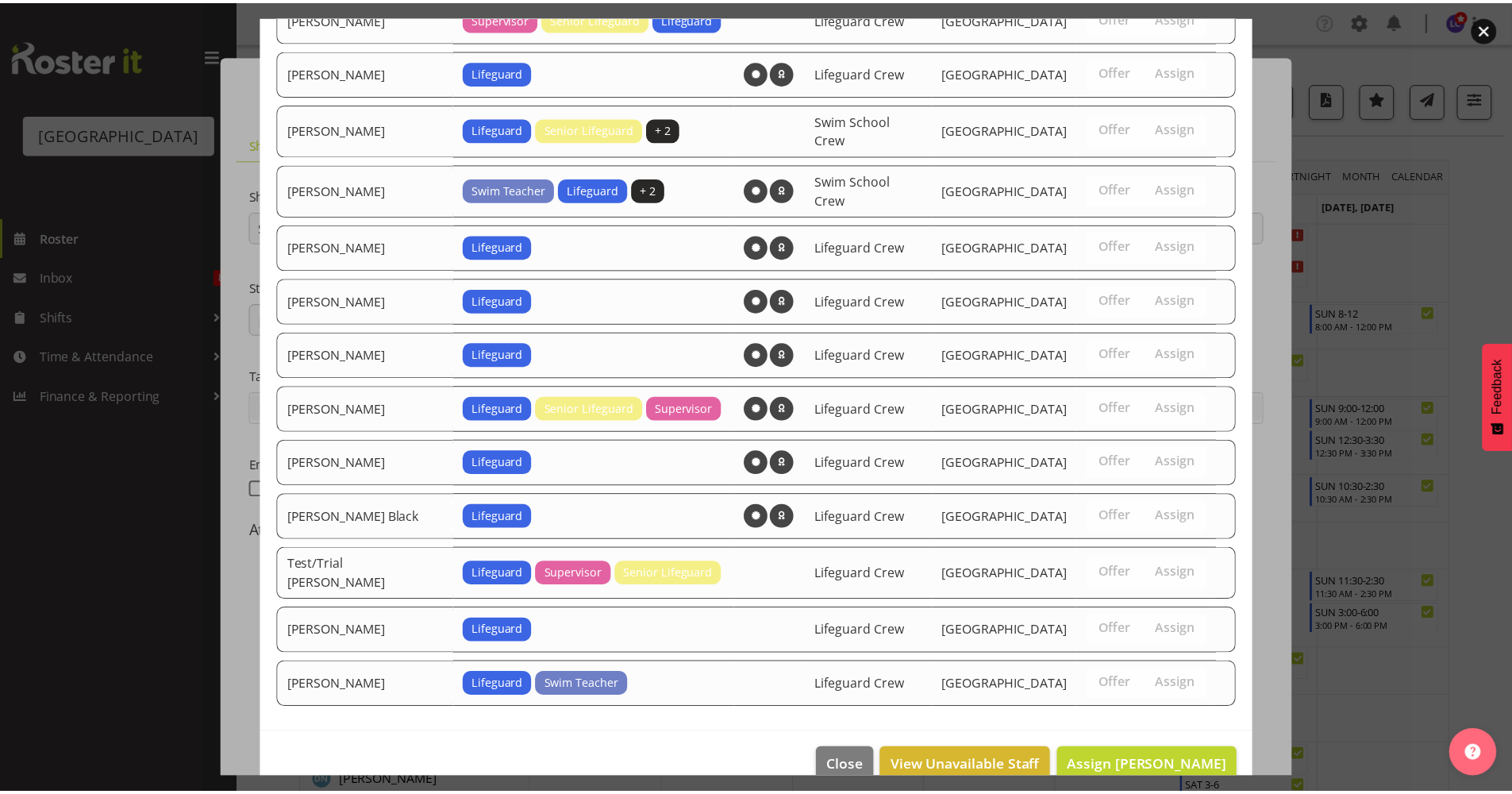
scroll to position [1165, 0]
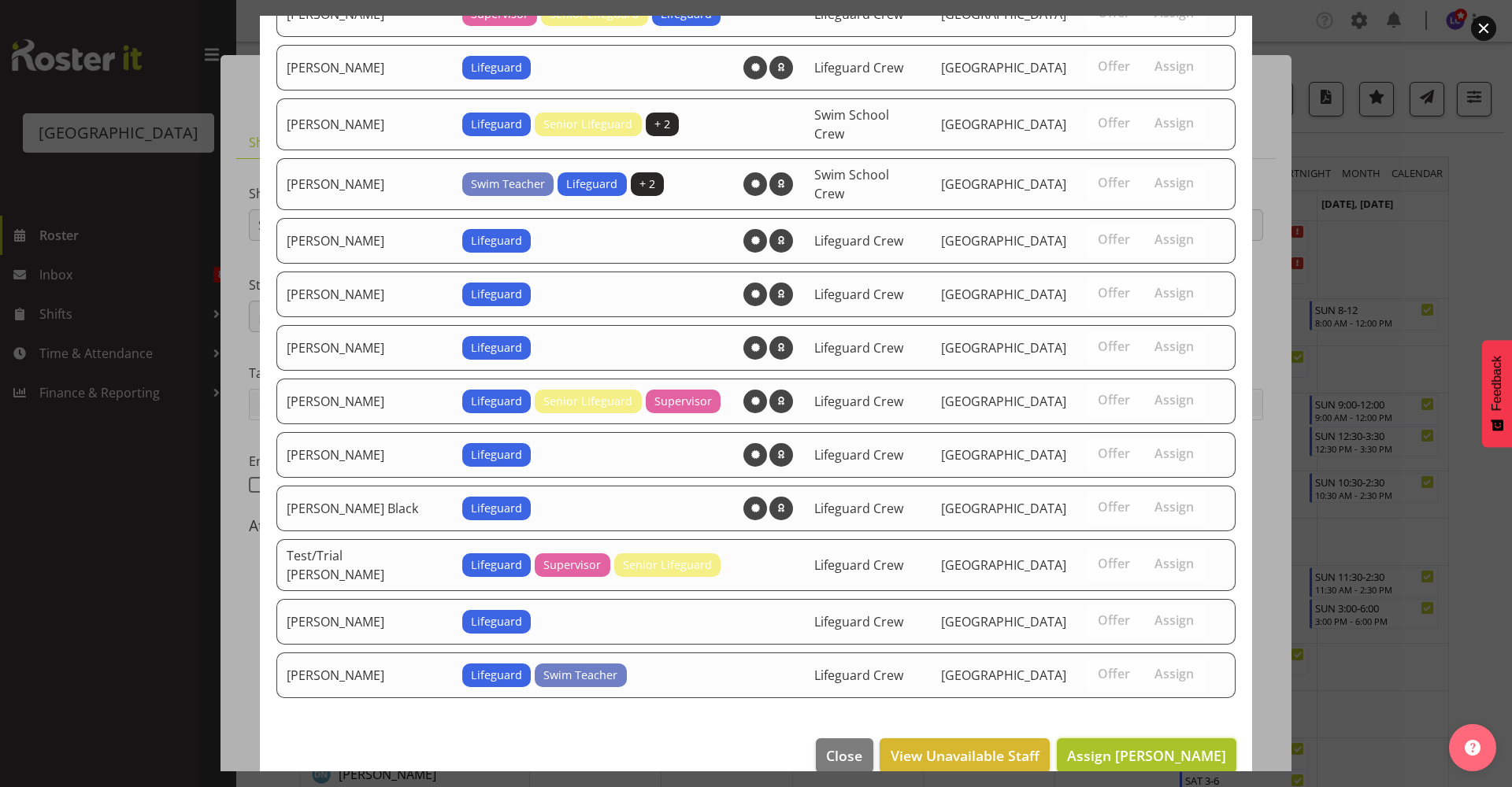
click at [1153, 746] on span "Assign Lachie Shepherd" at bounding box center [1147, 756] width 159 height 19
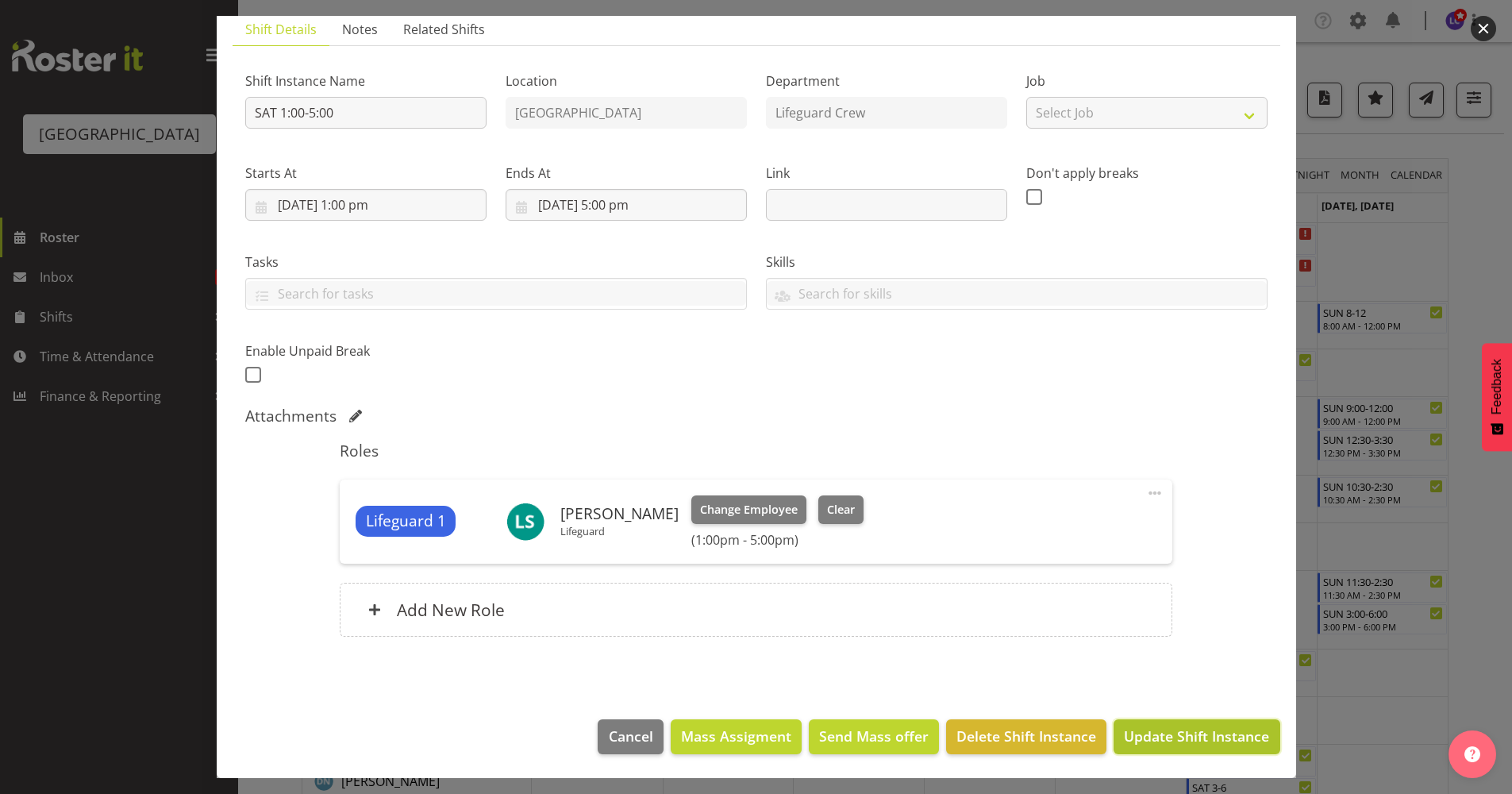
click at [1212, 742] on span "Update Shift Instance" at bounding box center [1196, 736] width 145 height 21
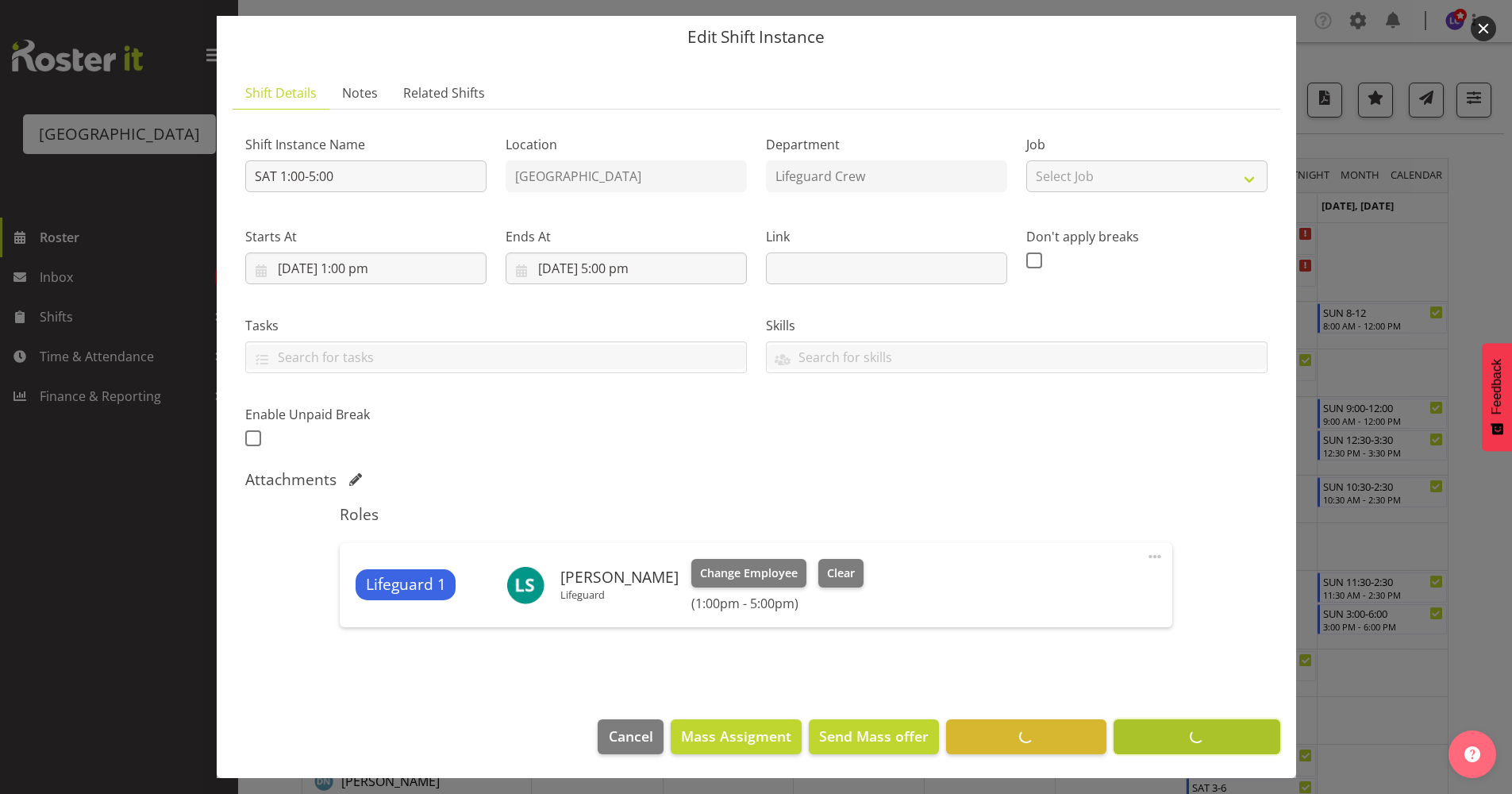
scroll to position [51, 0]
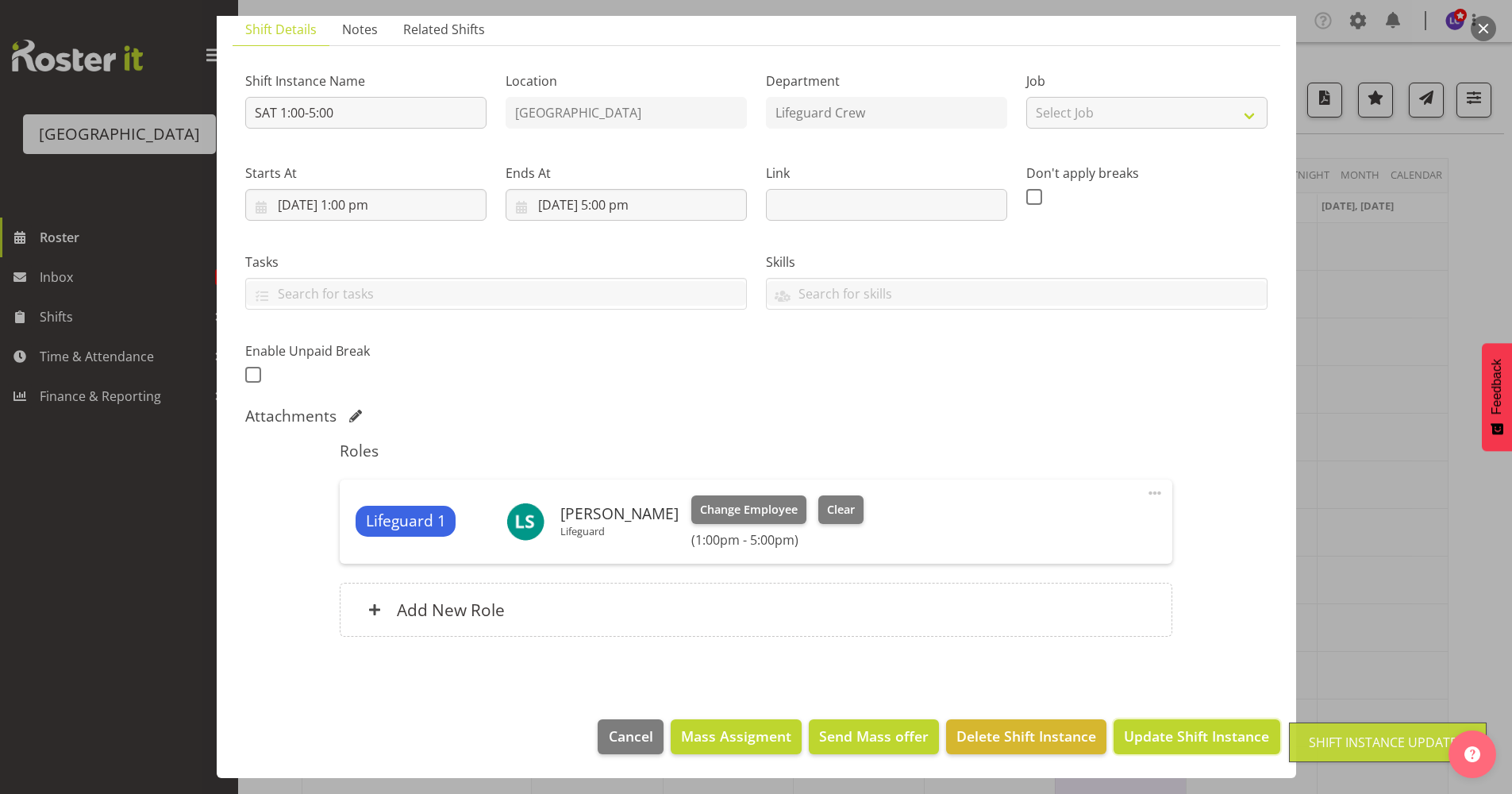
click at [1212, 742] on span "Update Shift Instance" at bounding box center [1196, 736] width 145 height 21
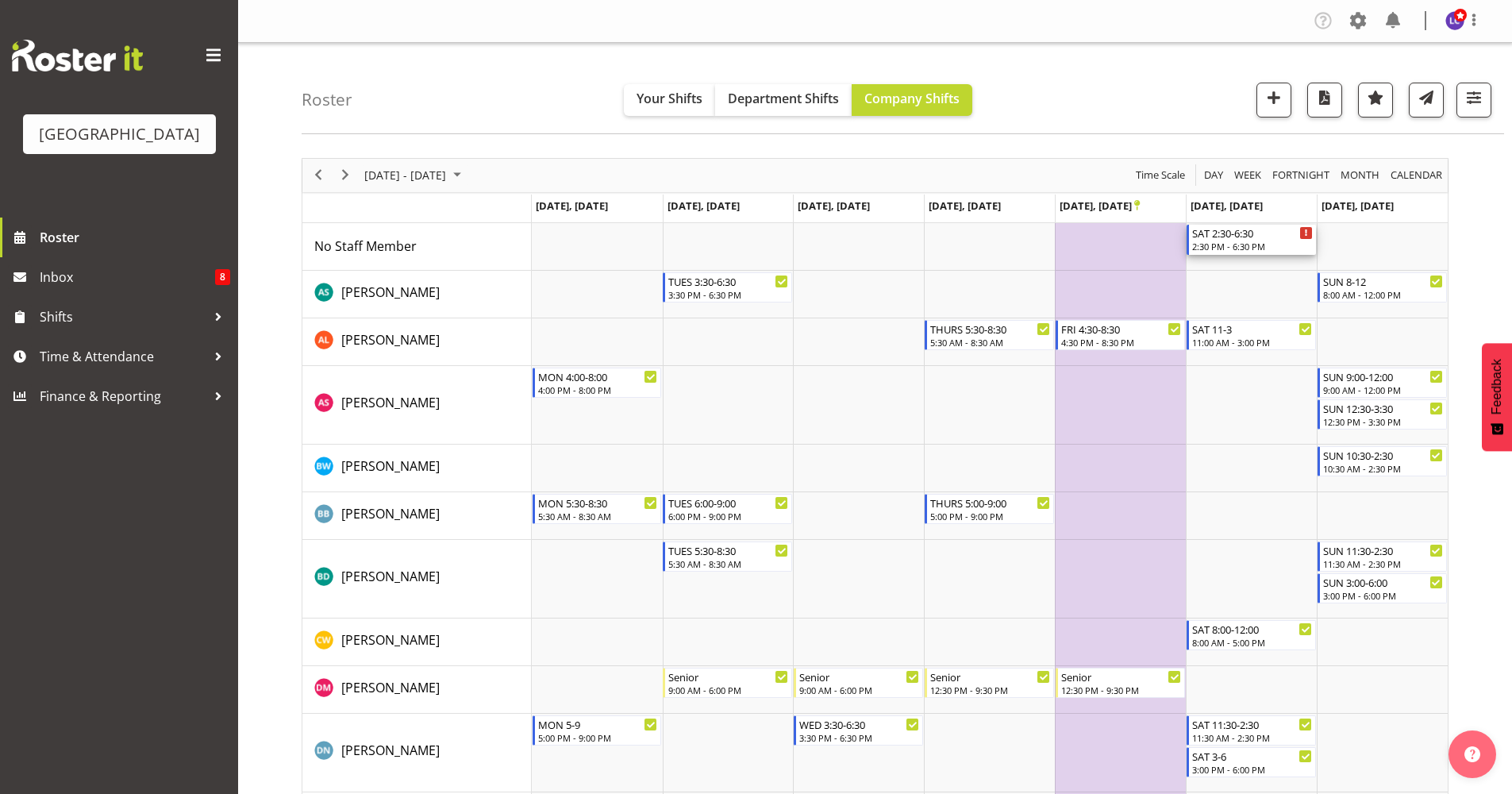
click at [1238, 248] on div "2:30 PM - 6:30 PM" at bounding box center [1253, 246] width 120 height 13
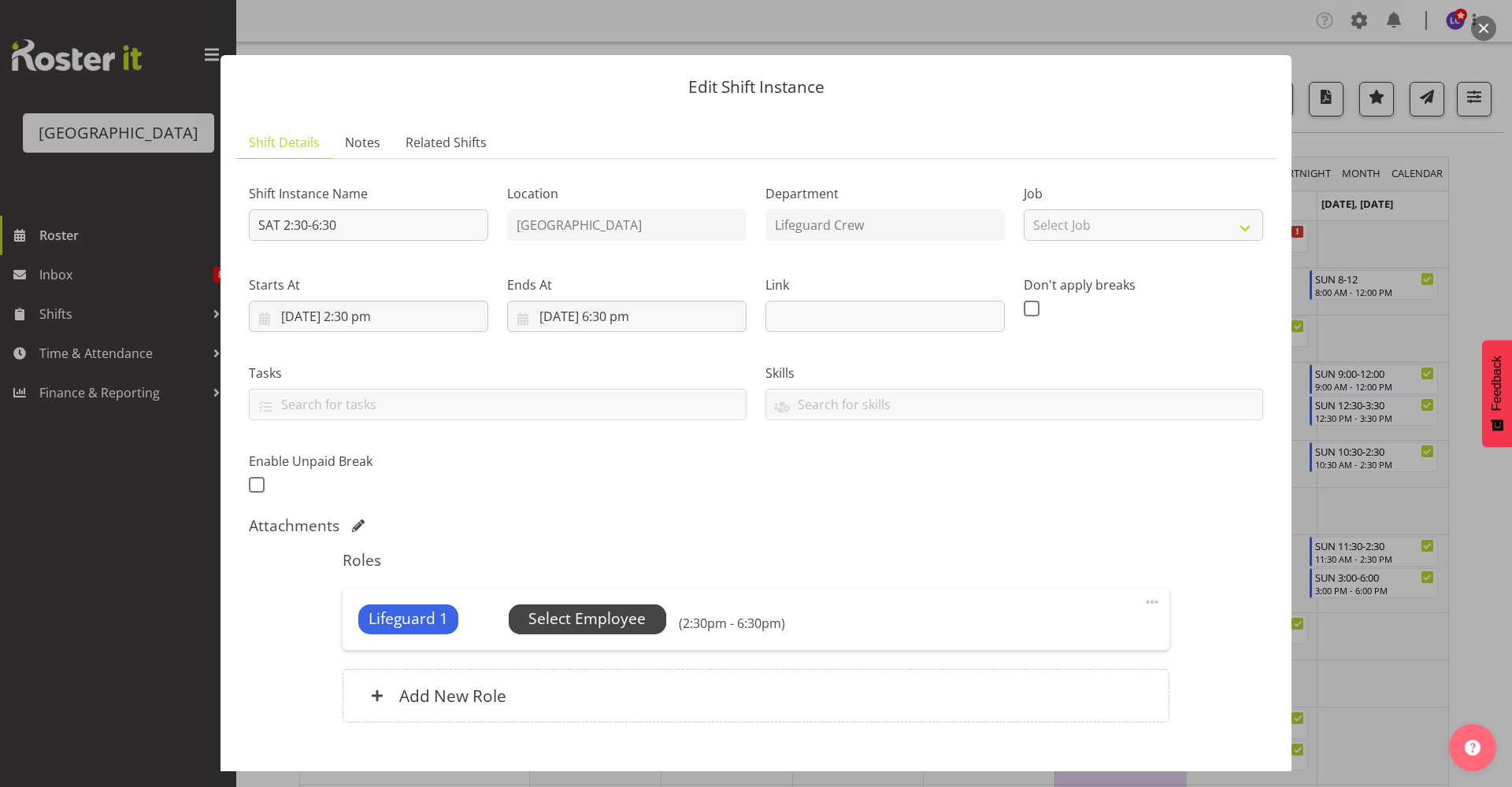
click at [639, 634] on span "Select Employee" at bounding box center [587, 619] width 158 height 30
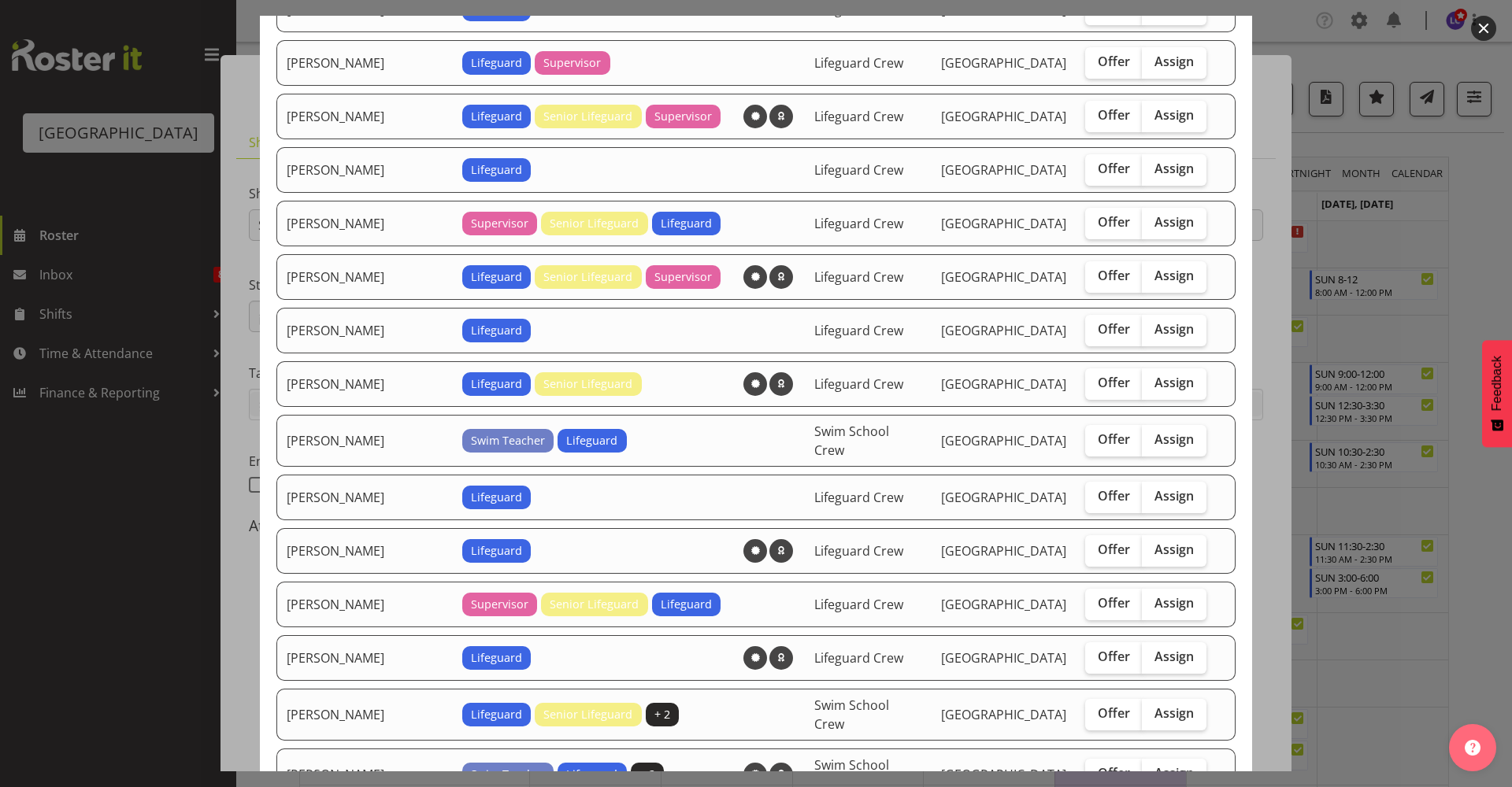
scroll to position [682, 0]
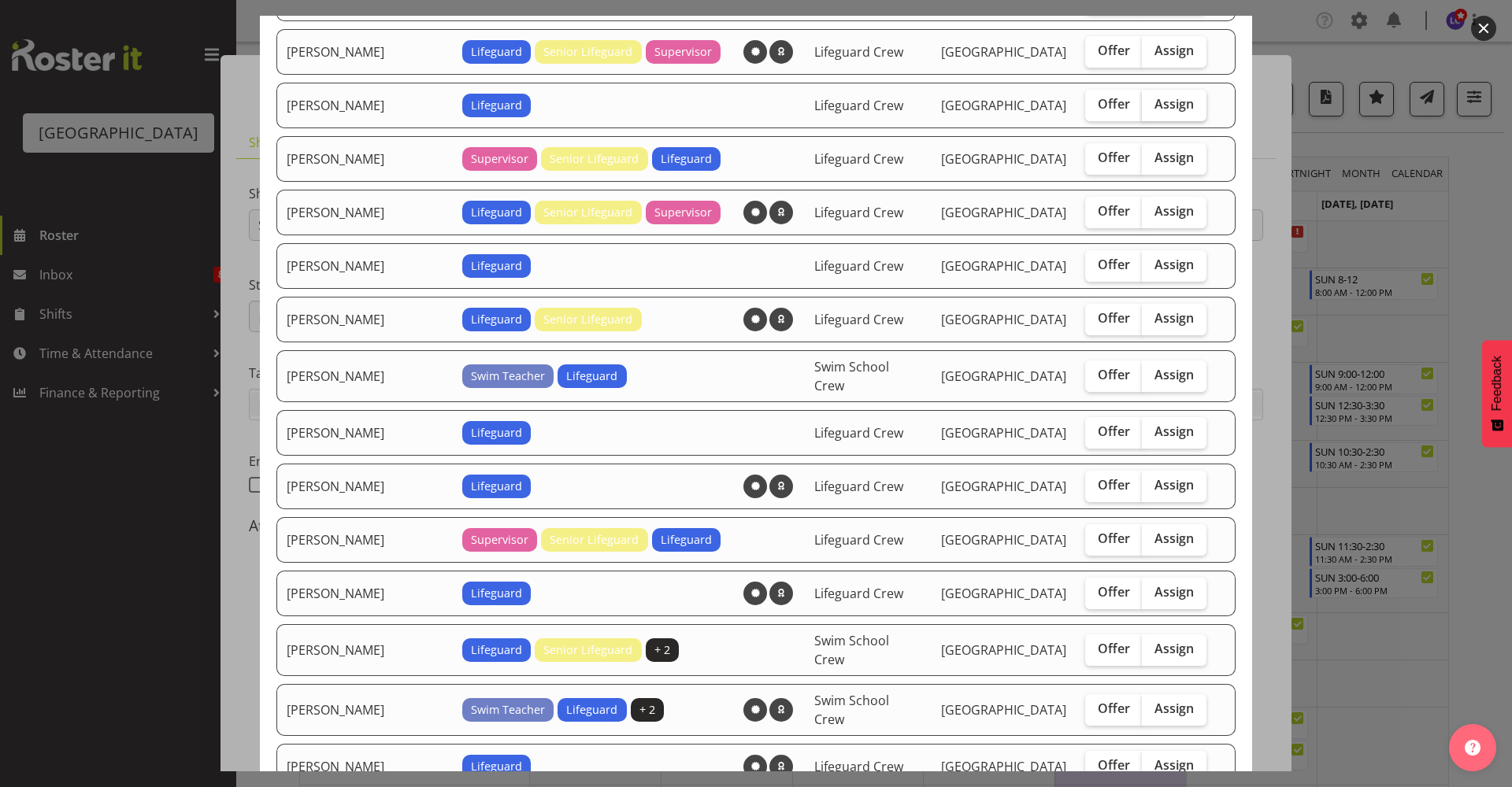
click at [1180, 107] on label "Assign" at bounding box center [1173, 106] width 65 height 31
click at [1152, 107] on input "Assign" at bounding box center [1147, 105] width 10 height 10
checkbox input "true"
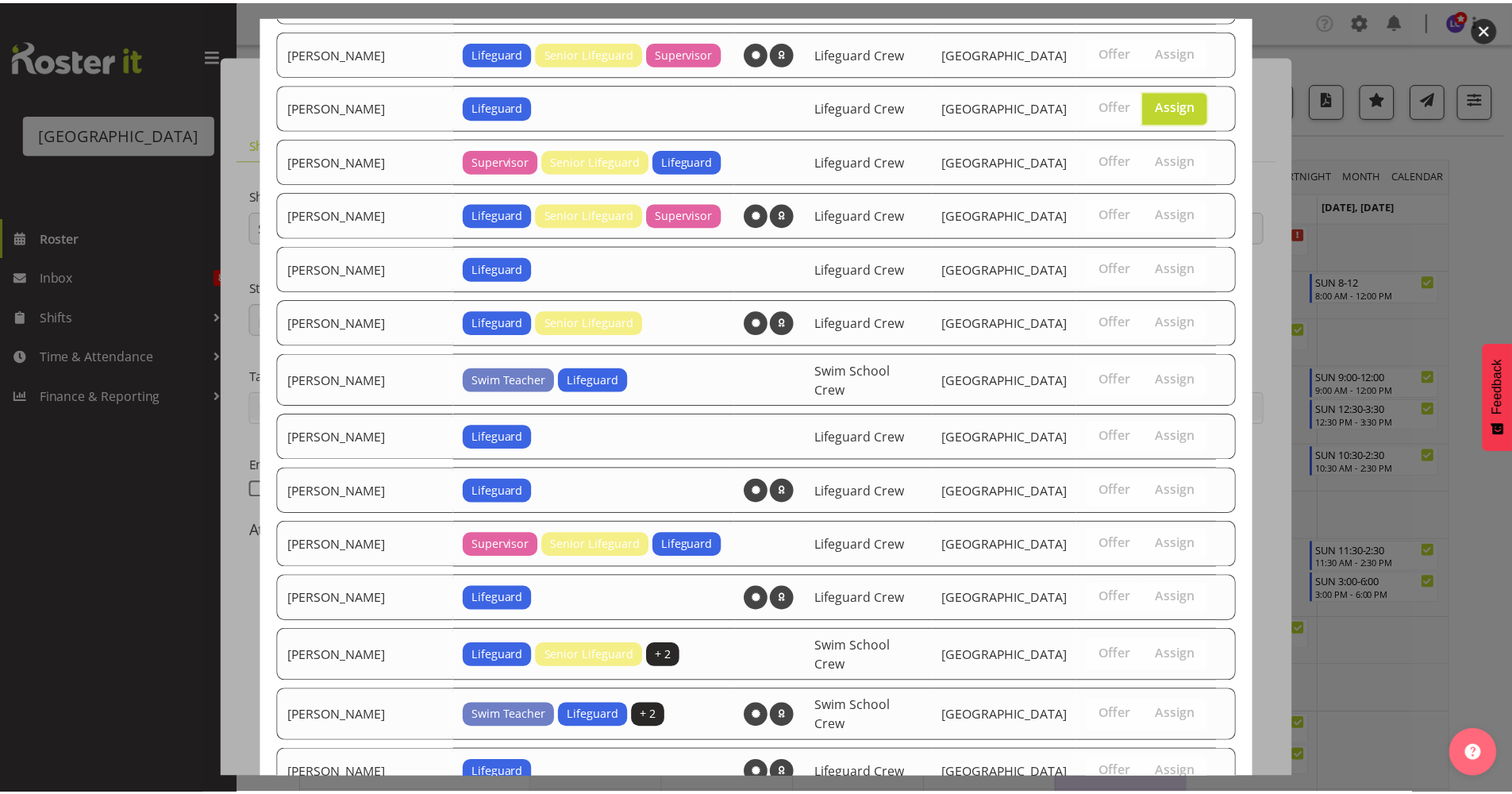
scroll to position [1219, 0]
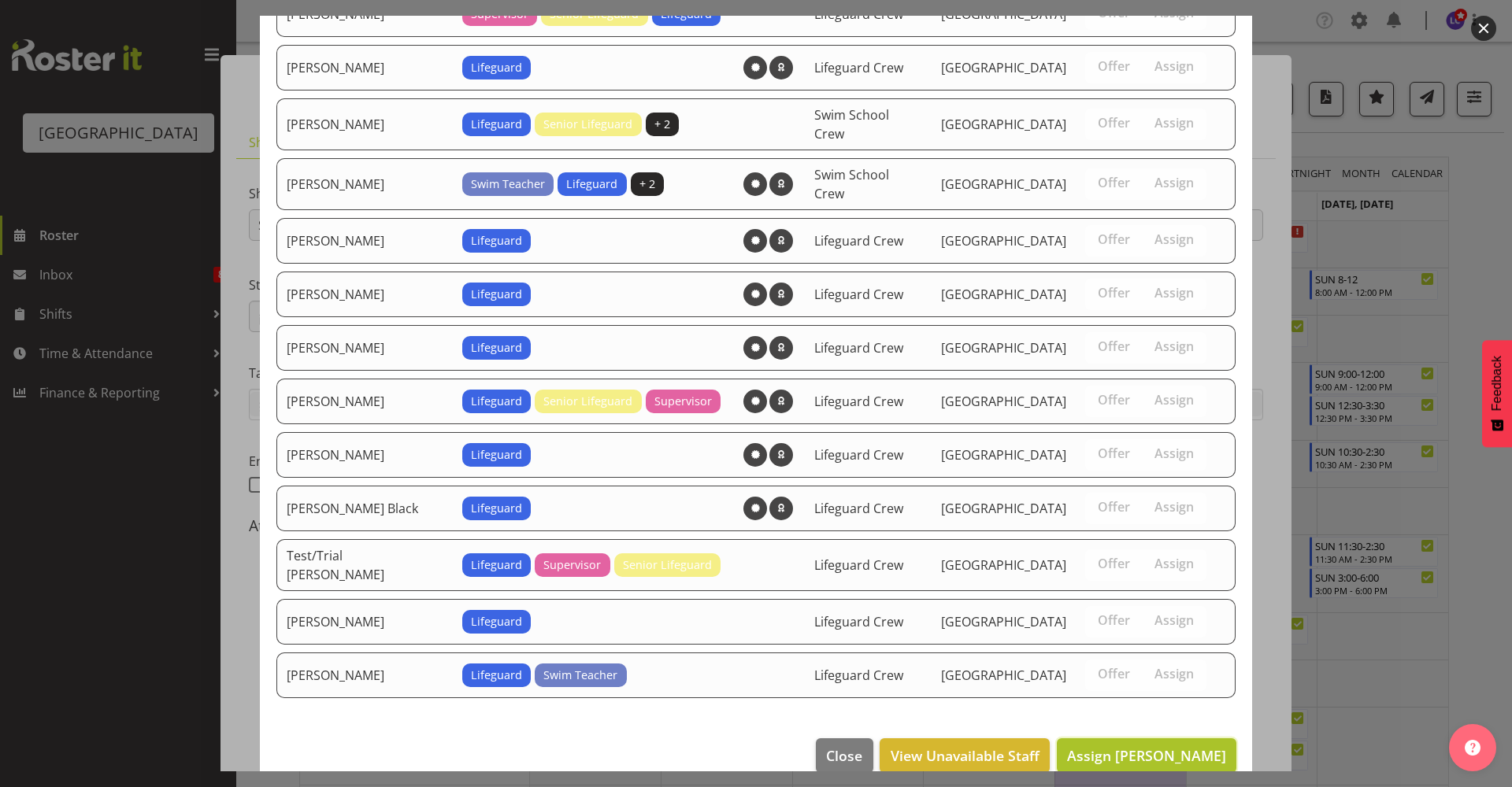
click at [1167, 746] on span "Assign Jasika Rohloff" at bounding box center [1147, 756] width 159 height 19
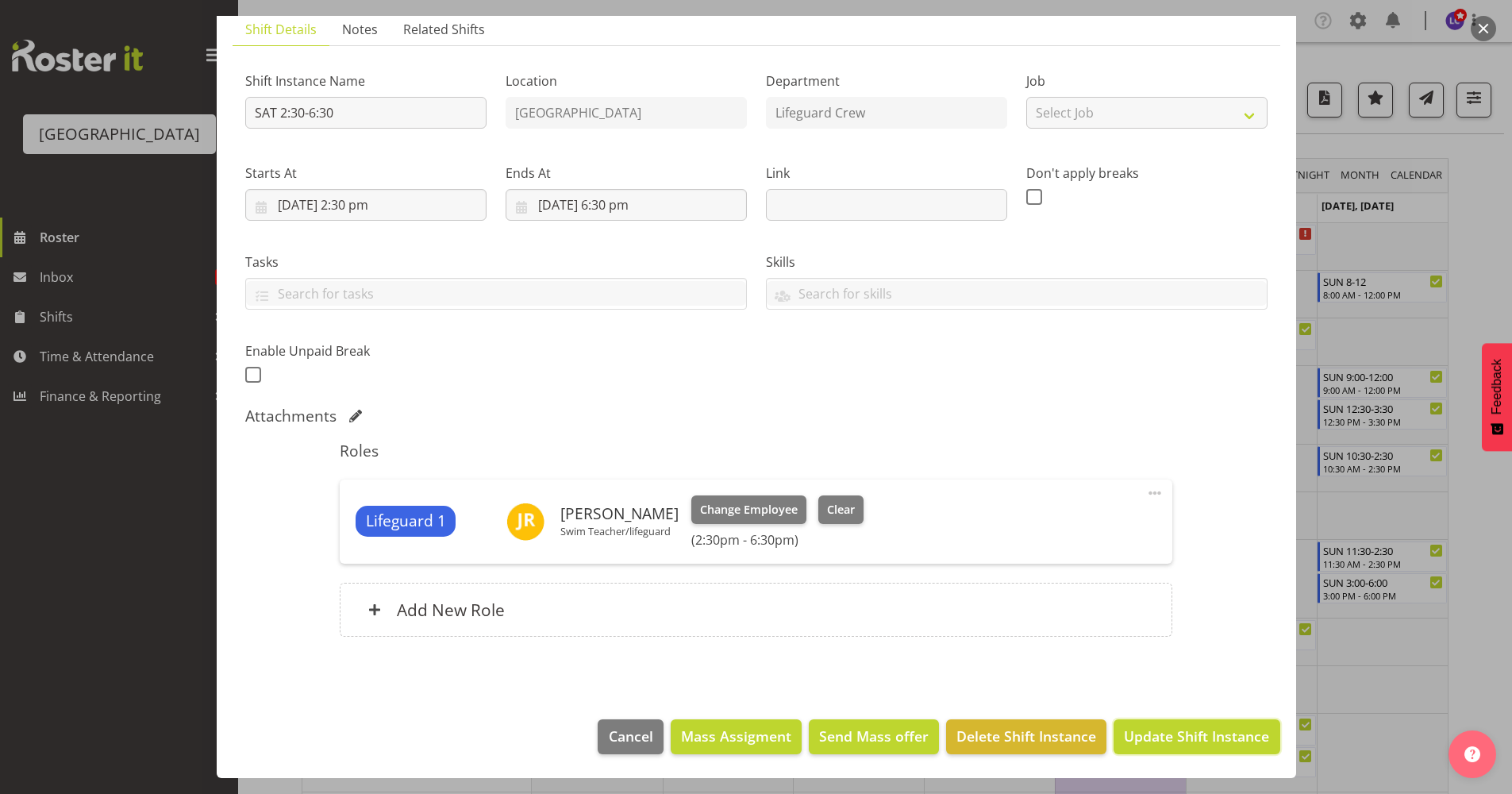
click at [1167, 736] on span "Update Shift Instance" at bounding box center [1196, 736] width 145 height 21
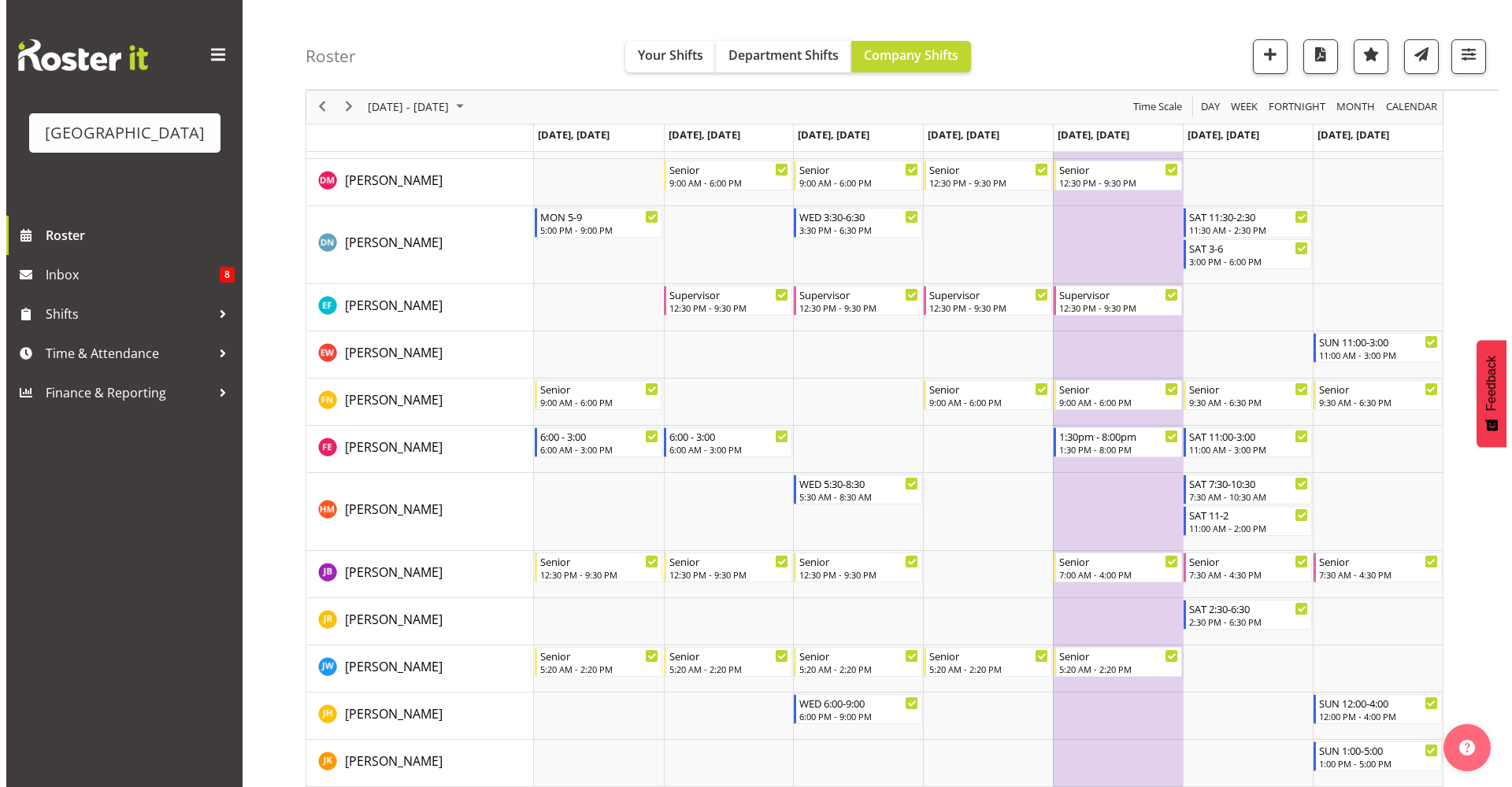
scroll to position [504, 0]
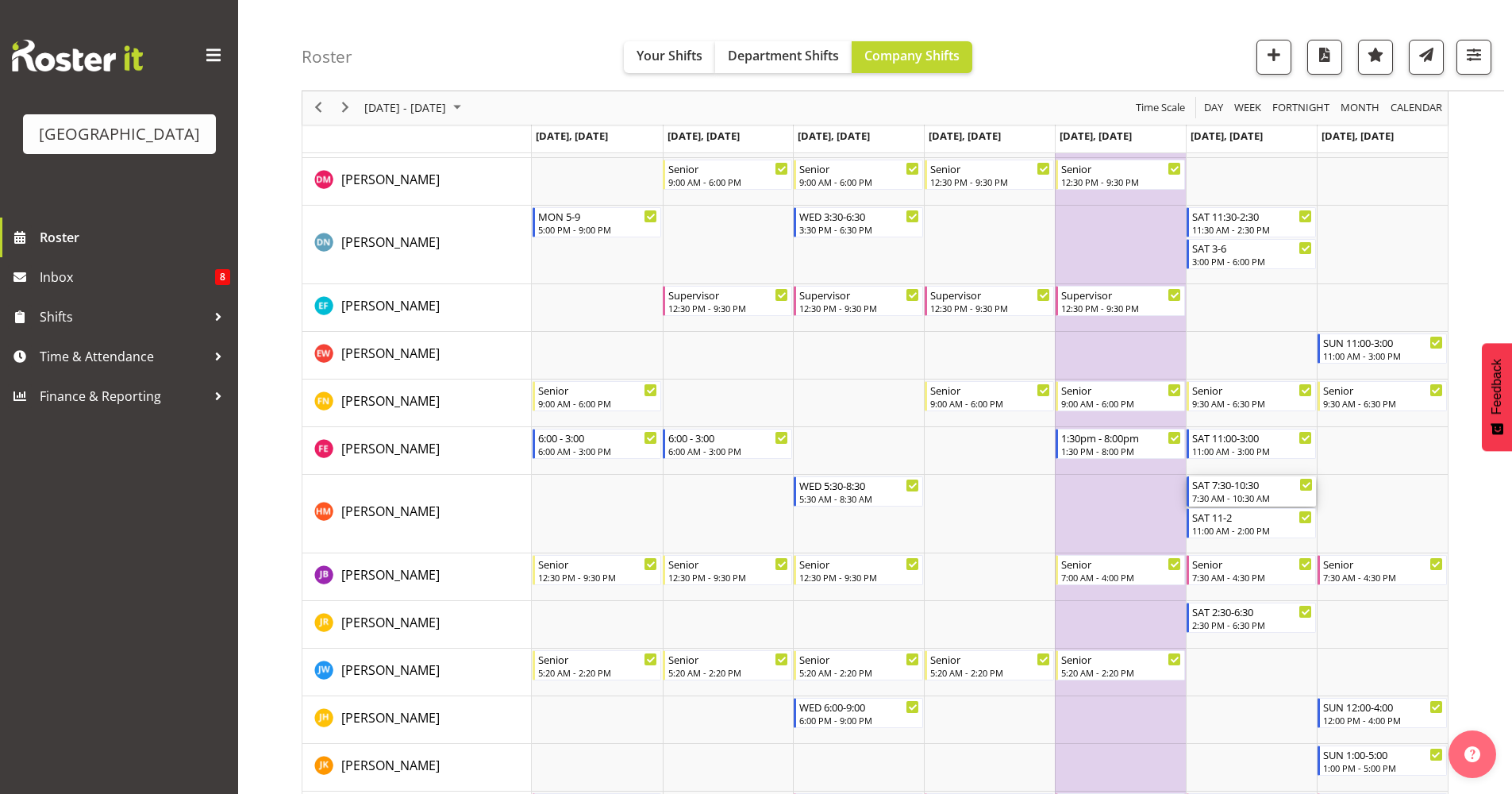
click at [1276, 487] on div "SAT 7:30-10:30" at bounding box center [1253, 485] width 120 height 16
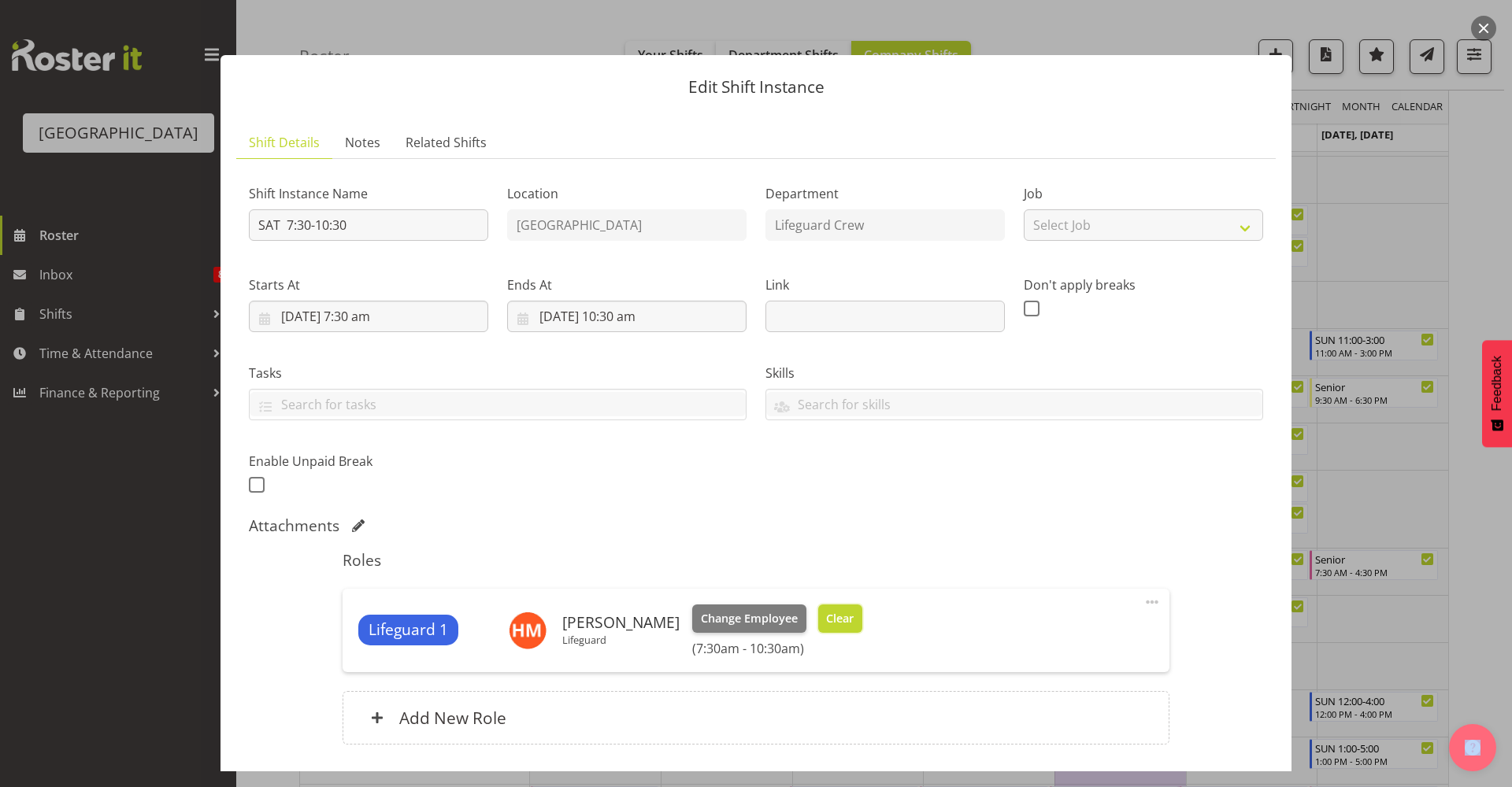
click at [847, 623] on span "Clear" at bounding box center [840, 619] width 28 height 17
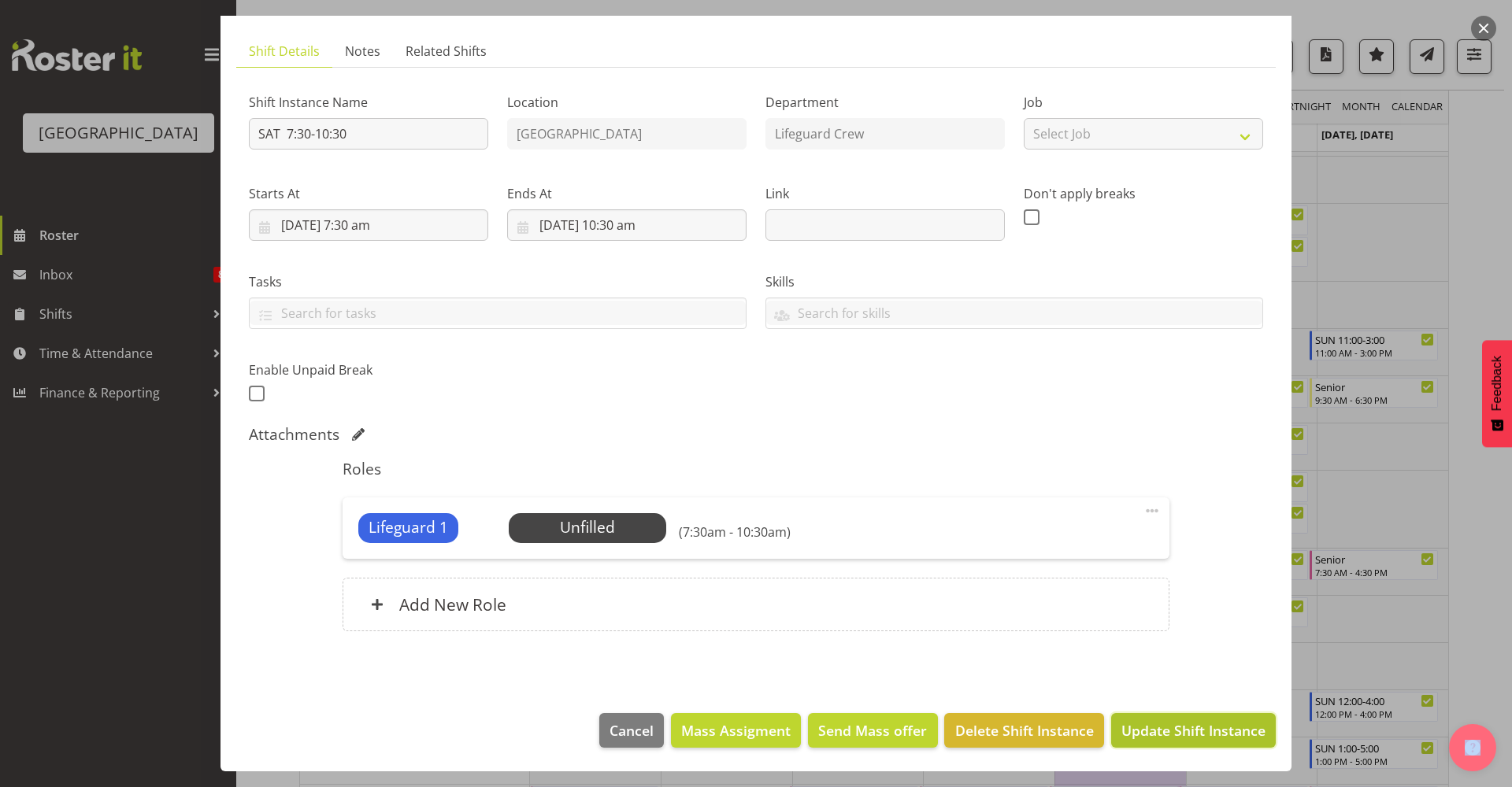
click at [1222, 731] on span "Update Shift Instance" at bounding box center [1193, 731] width 144 height 21
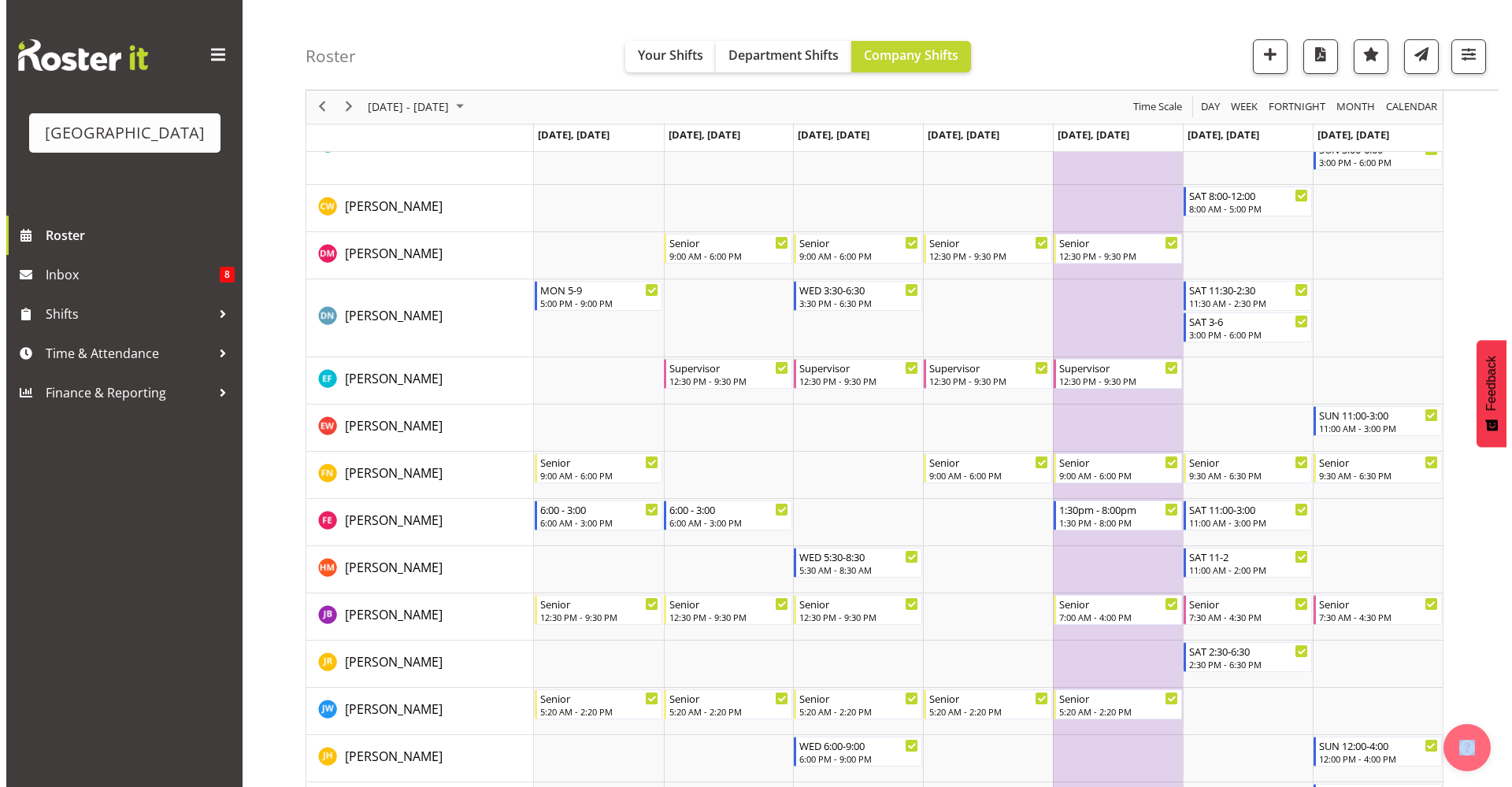
scroll to position [430, 0]
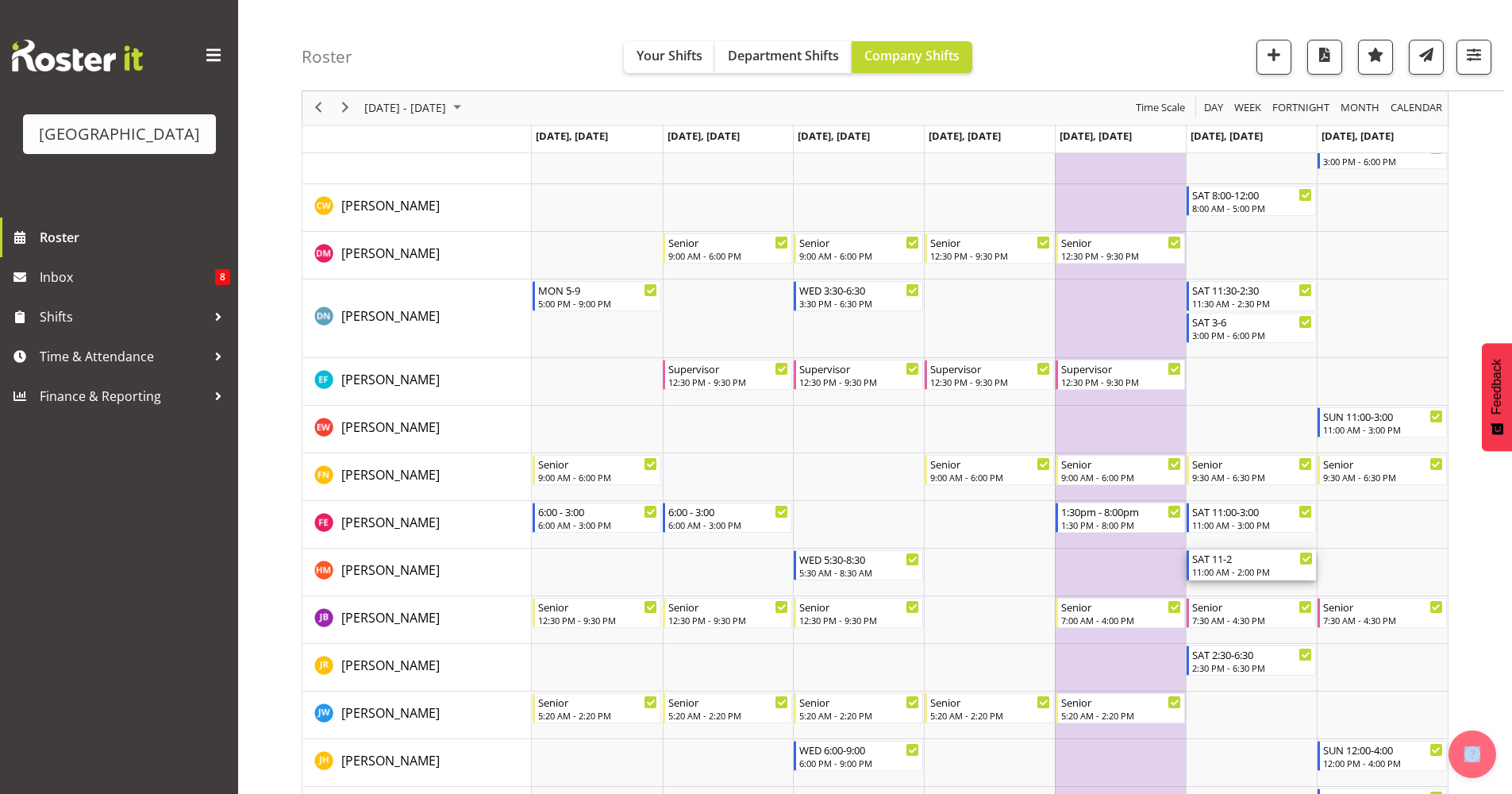
click at [1241, 572] on div "11:00 AM - 2:00 PM" at bounding box center [1253, 571] width 120 height 13
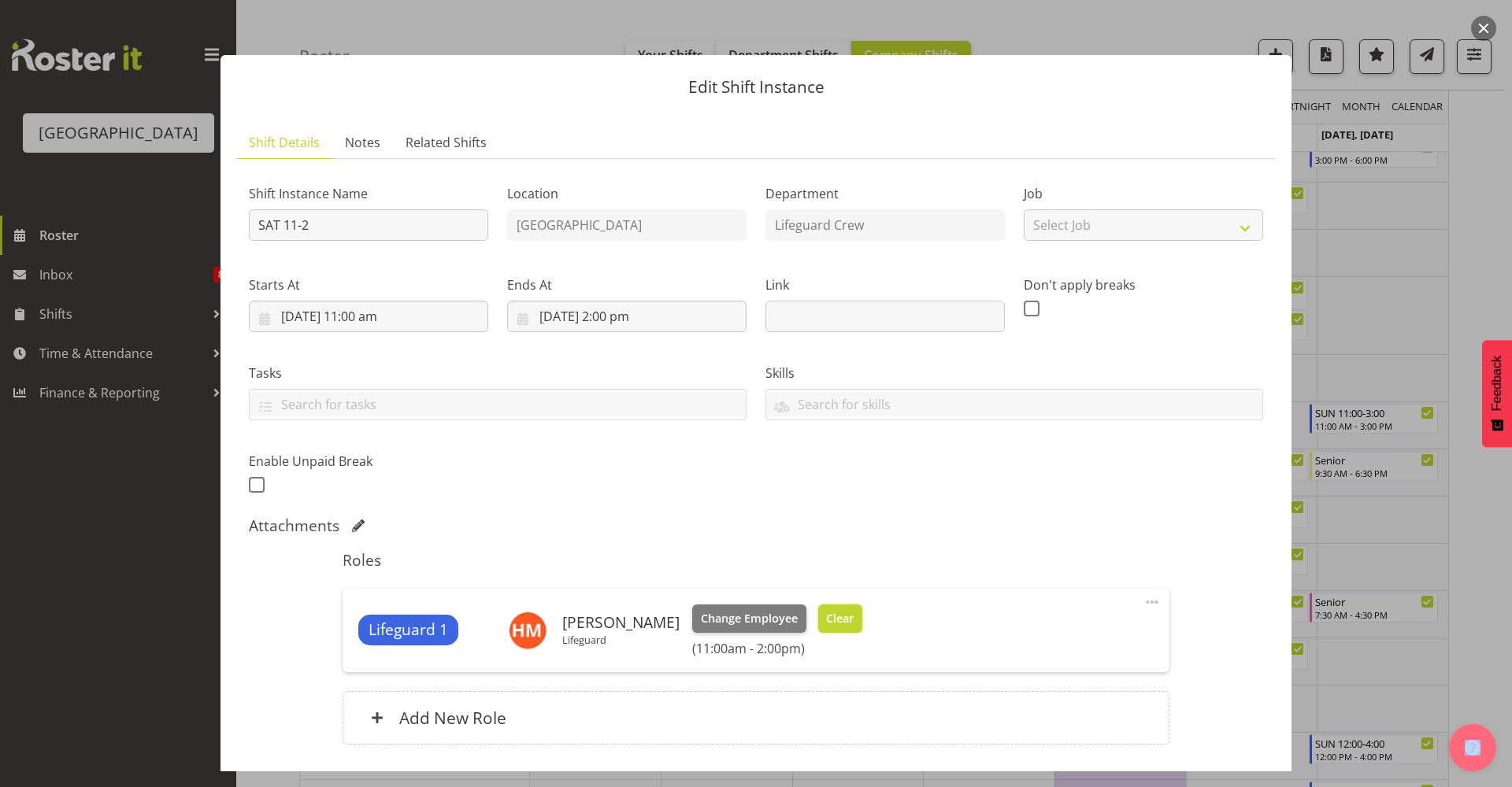
click at [834, 616] on span "Clear" at bounding box center [840, 619] width 28 height 17
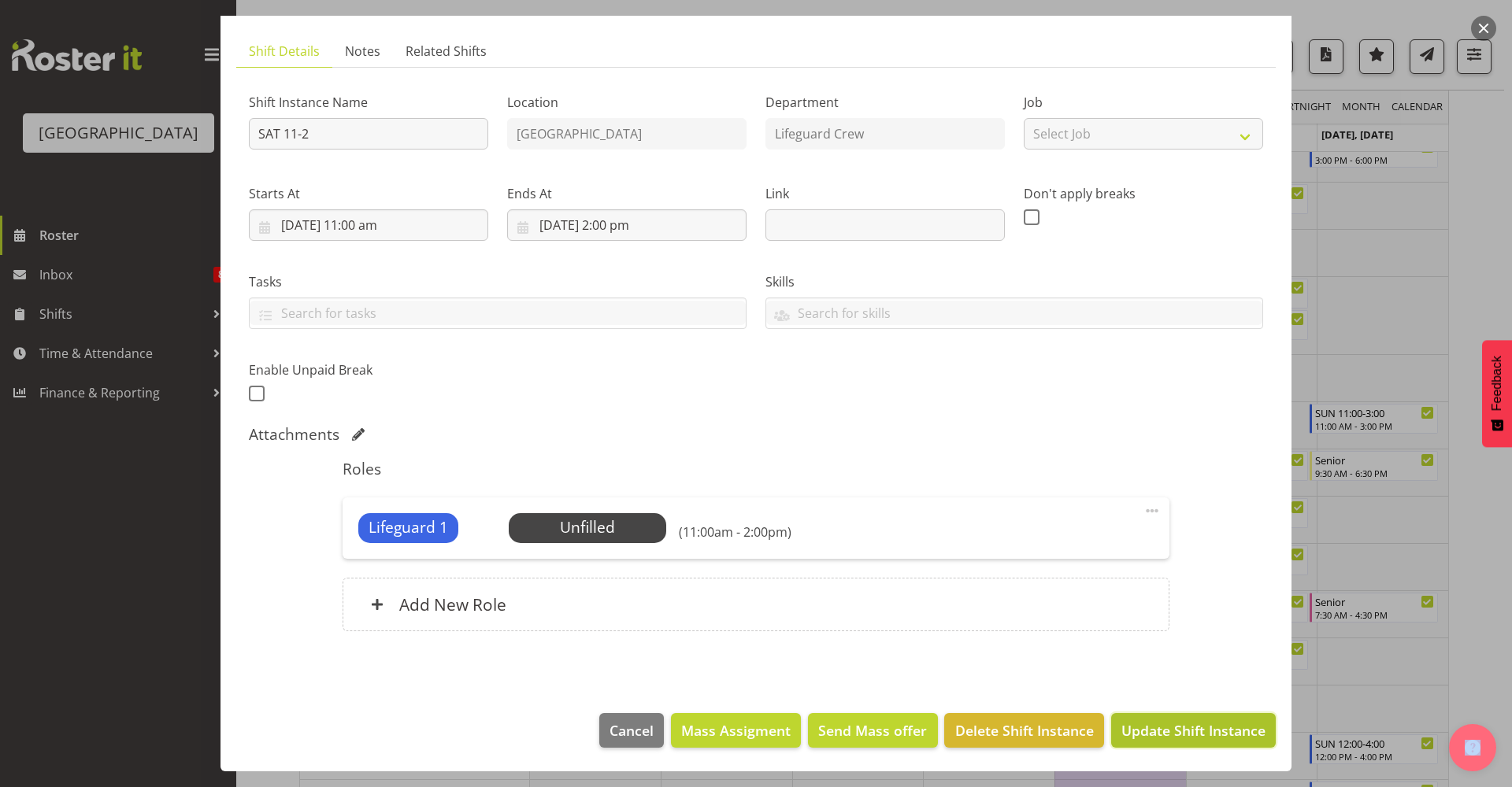
click at [1160, 721] on span "Update Shift Instance" at bounding box center [1193, 731] width 144 height 21
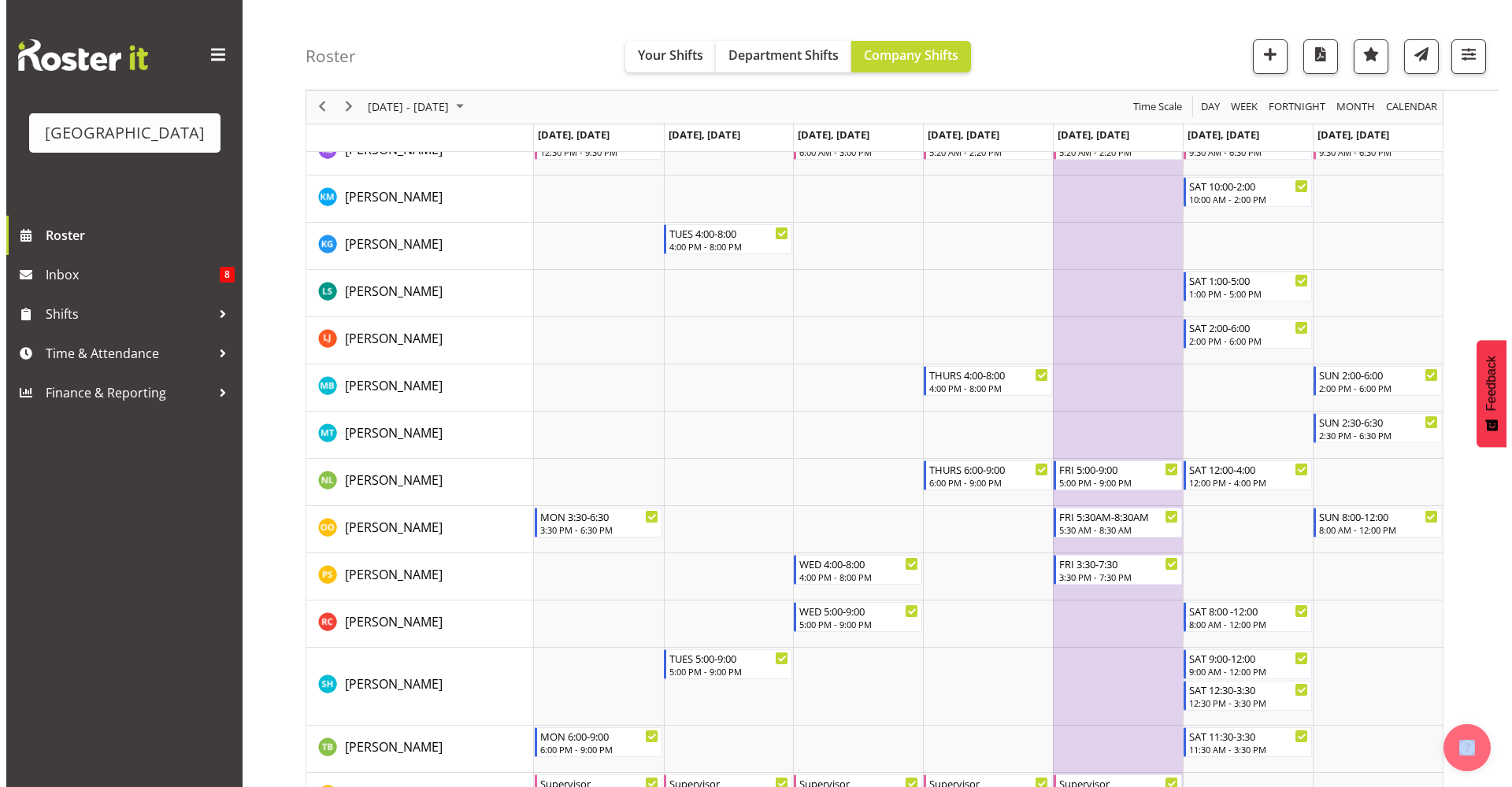
scroll to position [1164, 0]
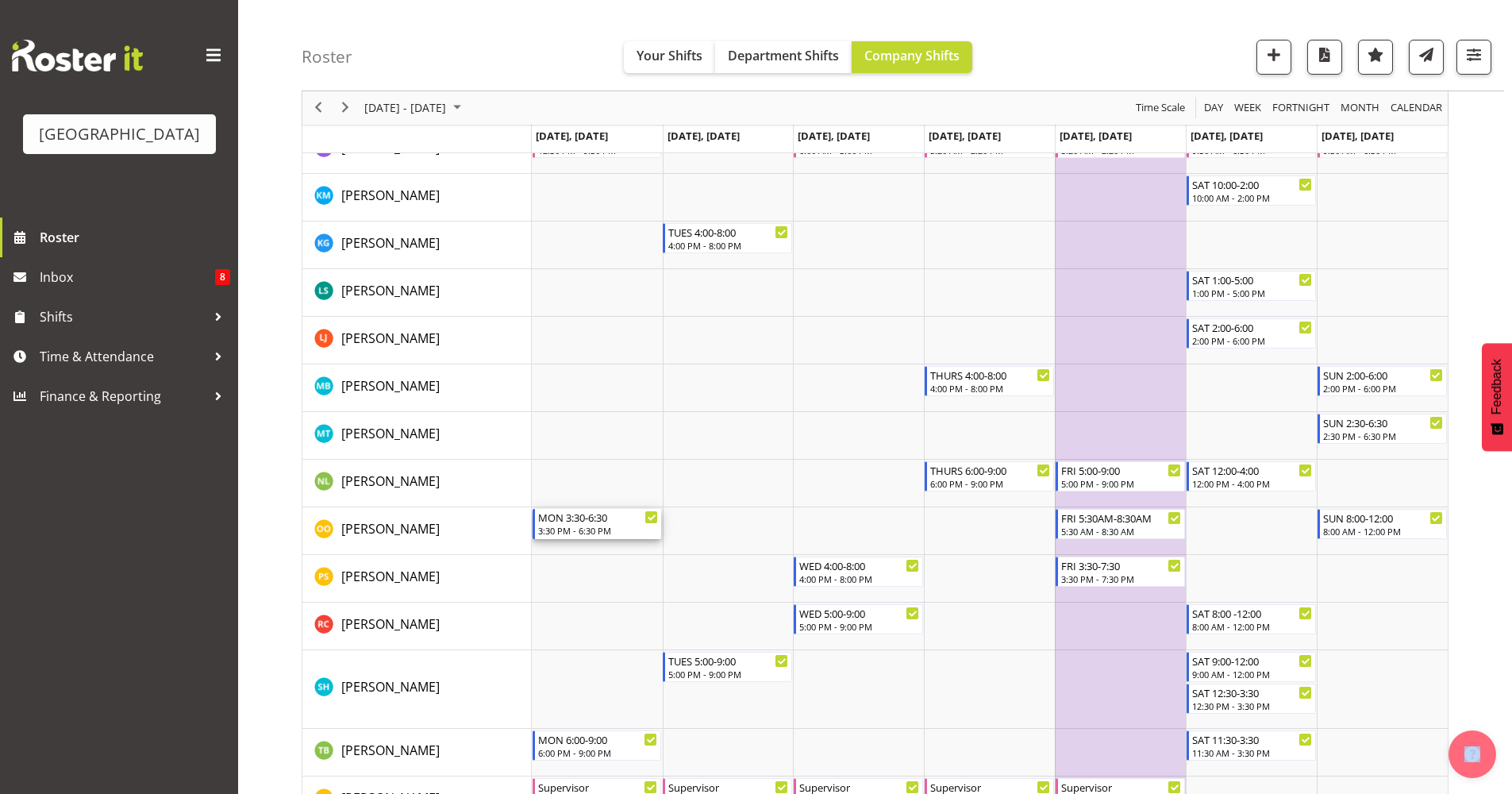
click at [590, 529] on div "3:30 PM - 6:30 PM" at bounding box center [598, 530] width 120 height 13
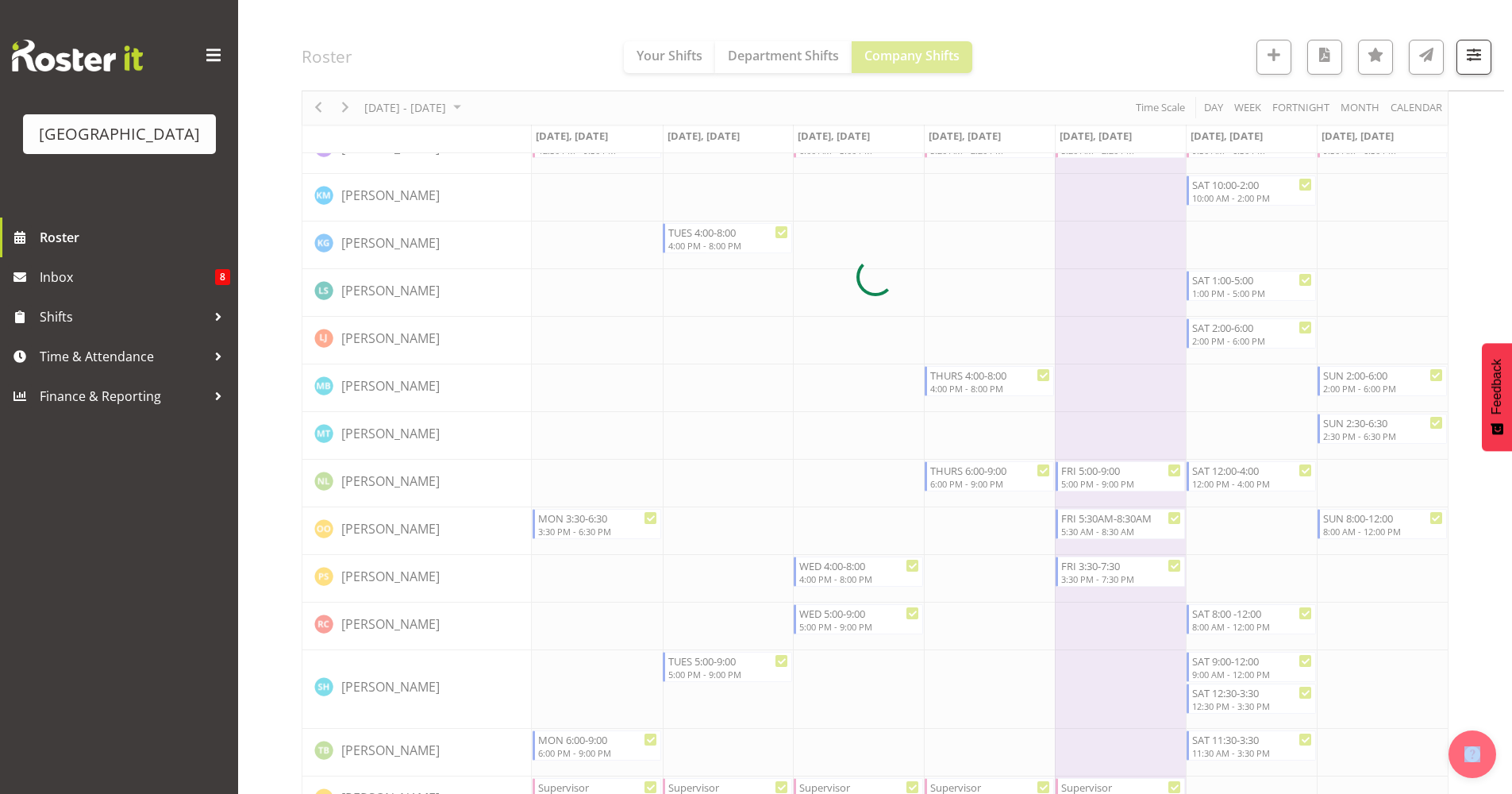
click at [590, 529] on div at bounding box center [876, 277] width 1147 height 2586
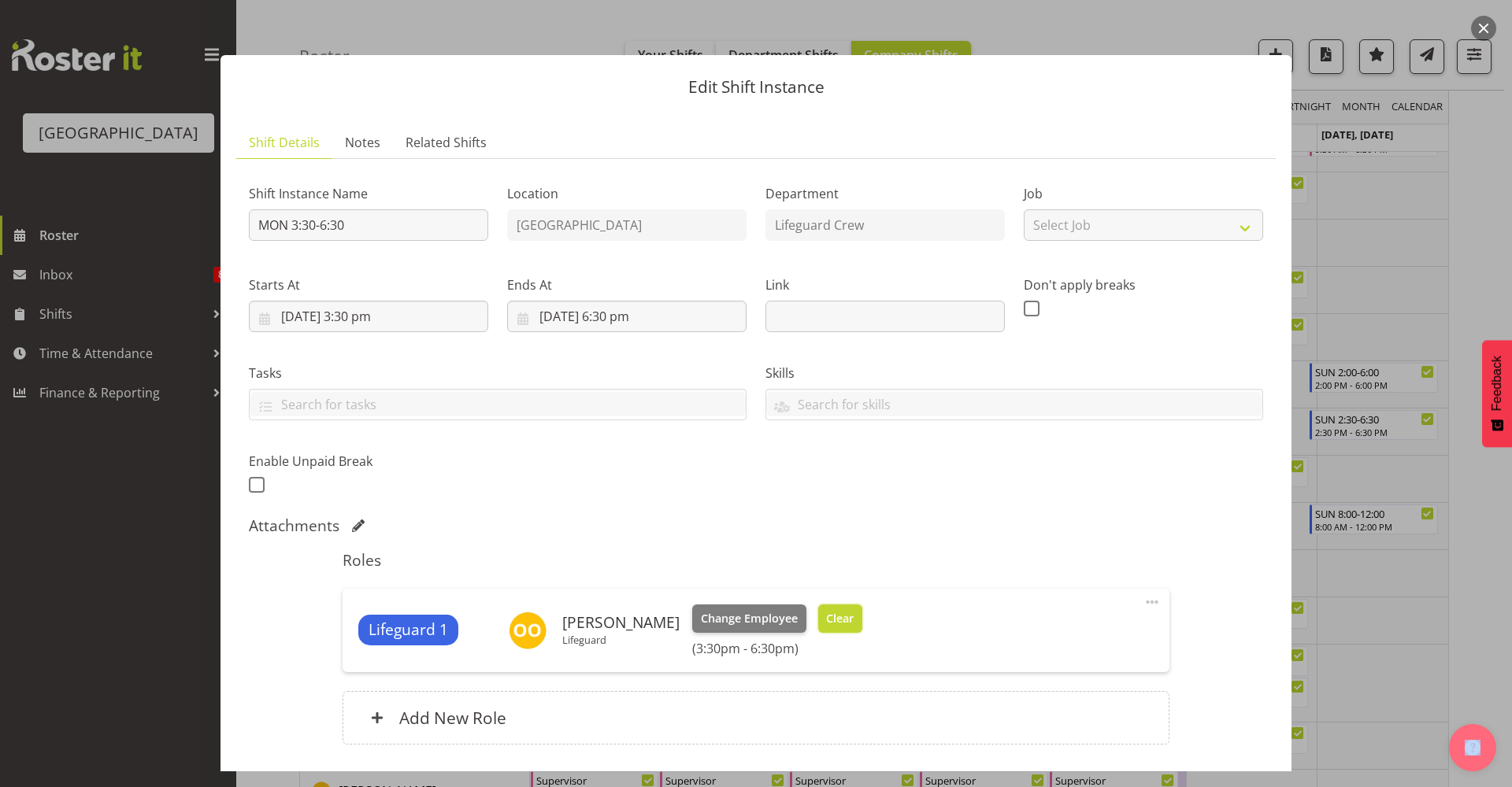
click at [831, 616] on span "Clear" at bounding box center [840, 619] width 28 height 17
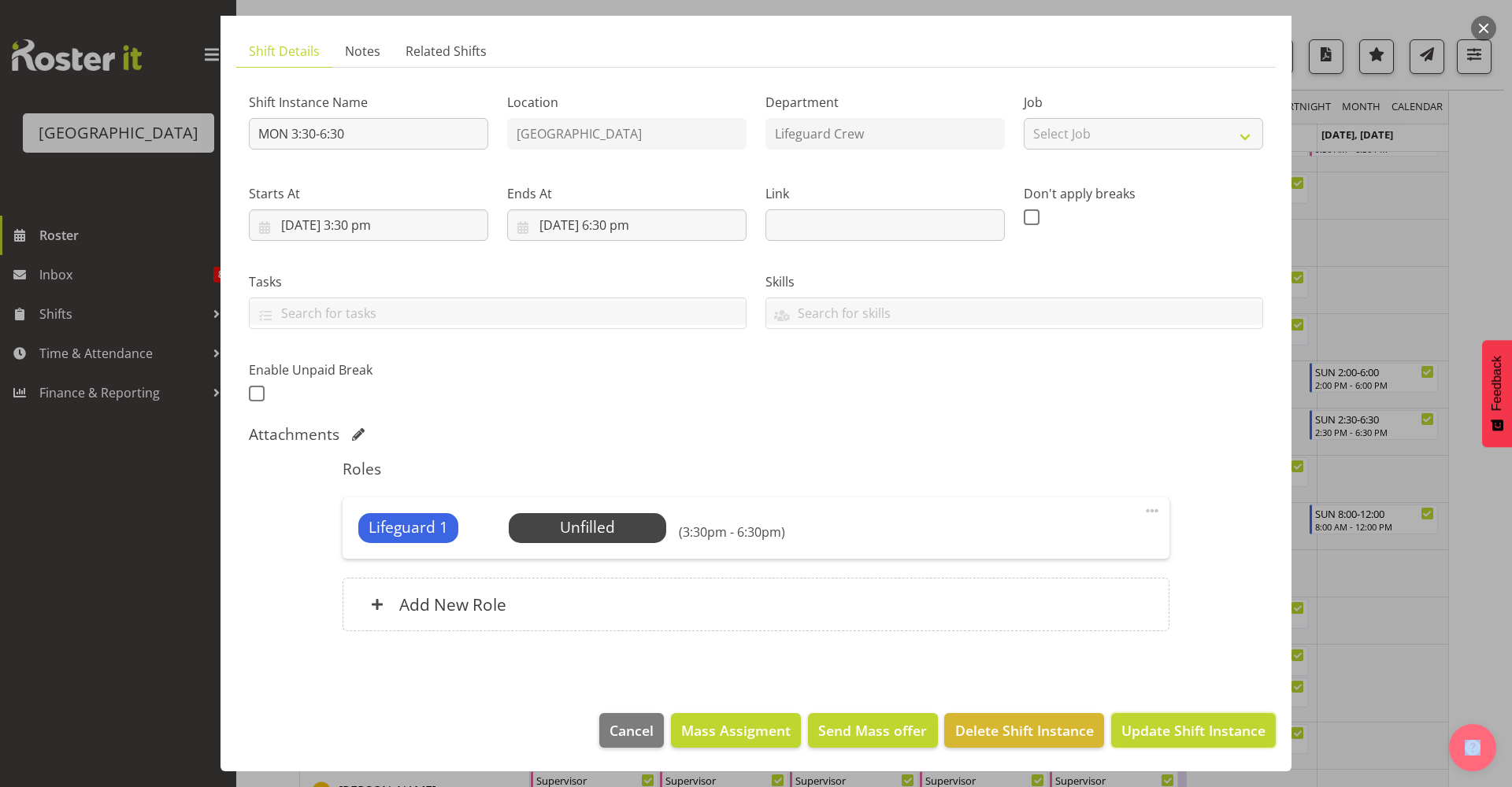
click at [1184, 729] on span "Update Shift Instance" at bounding box center [1193, 731] width 144 height 21
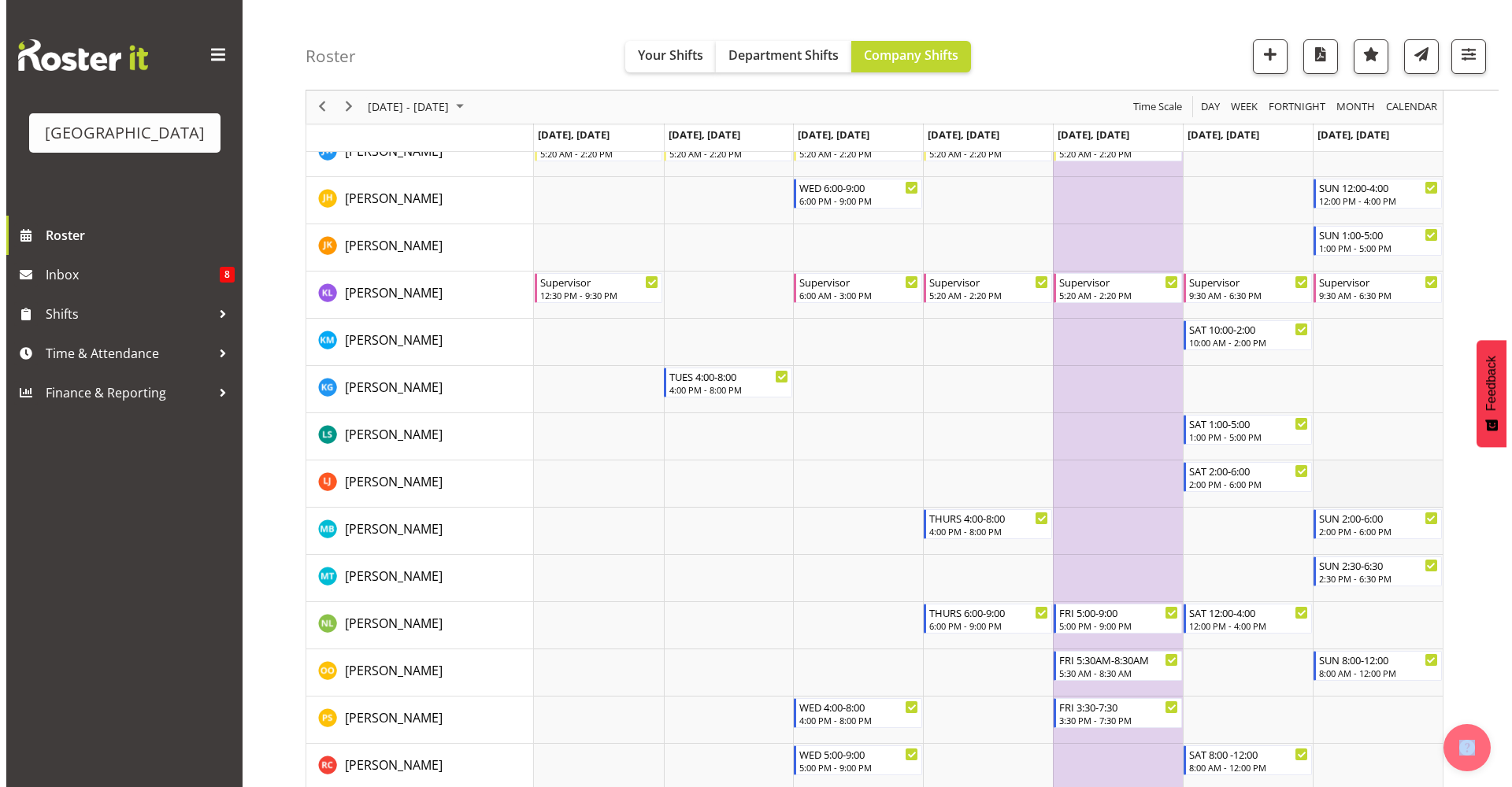
scroll to position [1020, 0]
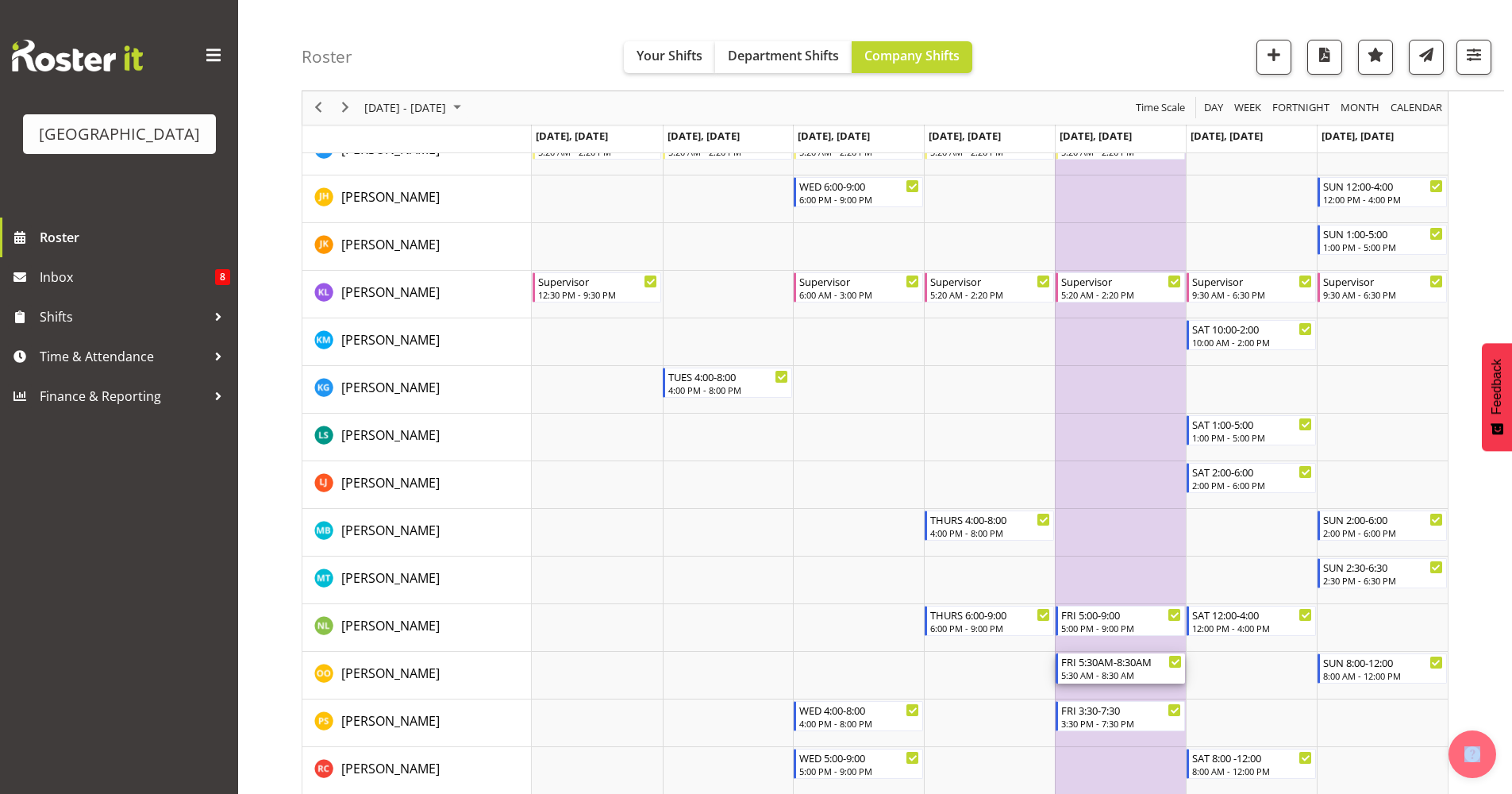
click at [1124, 674] on div "5:30 AM - 8:30 AM" at bounding box center [1122, 675] width 120 height 13
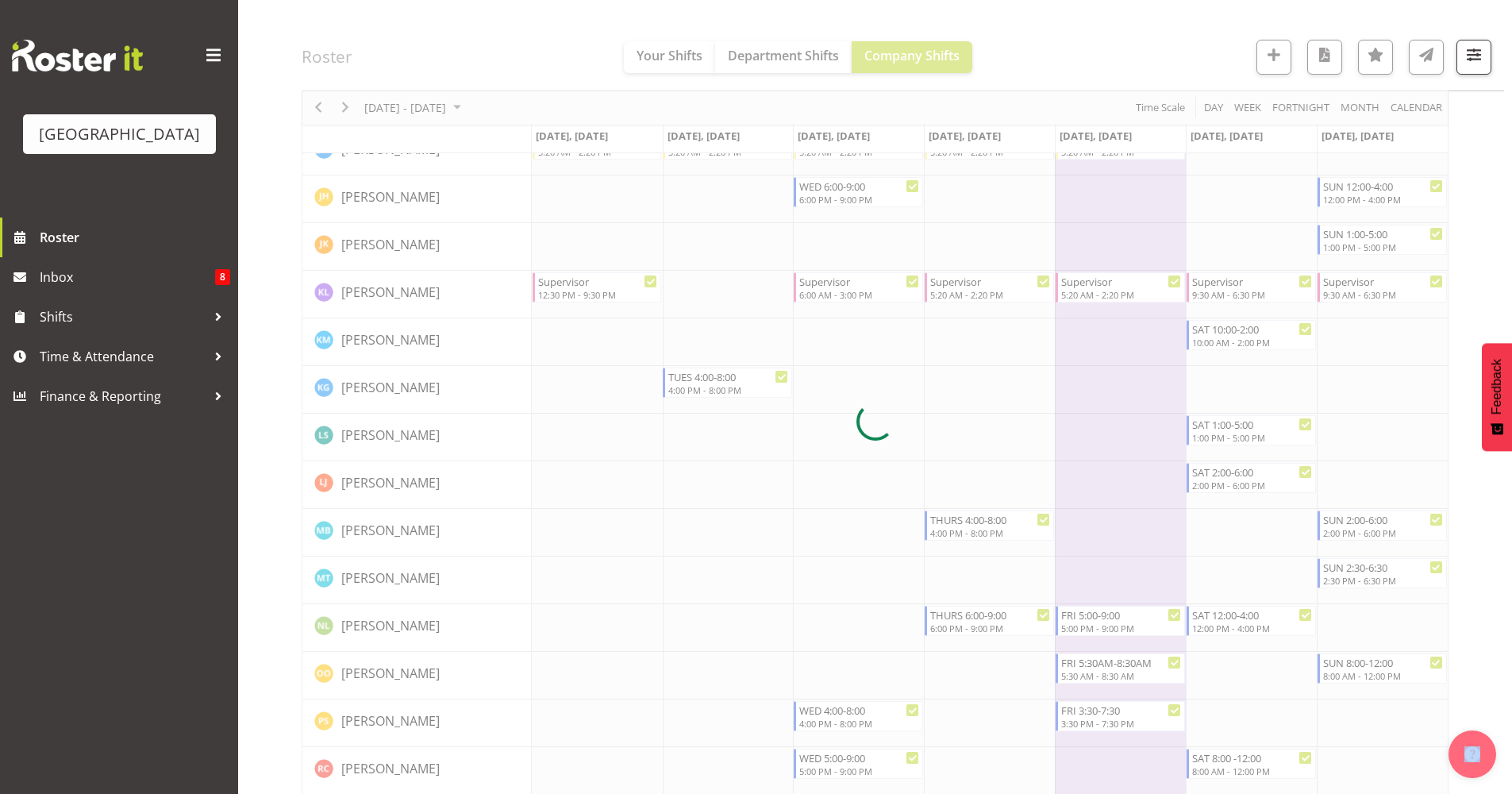
click at [1124, 674] on div at bounding box center [876, 422] width 1147 height 2586
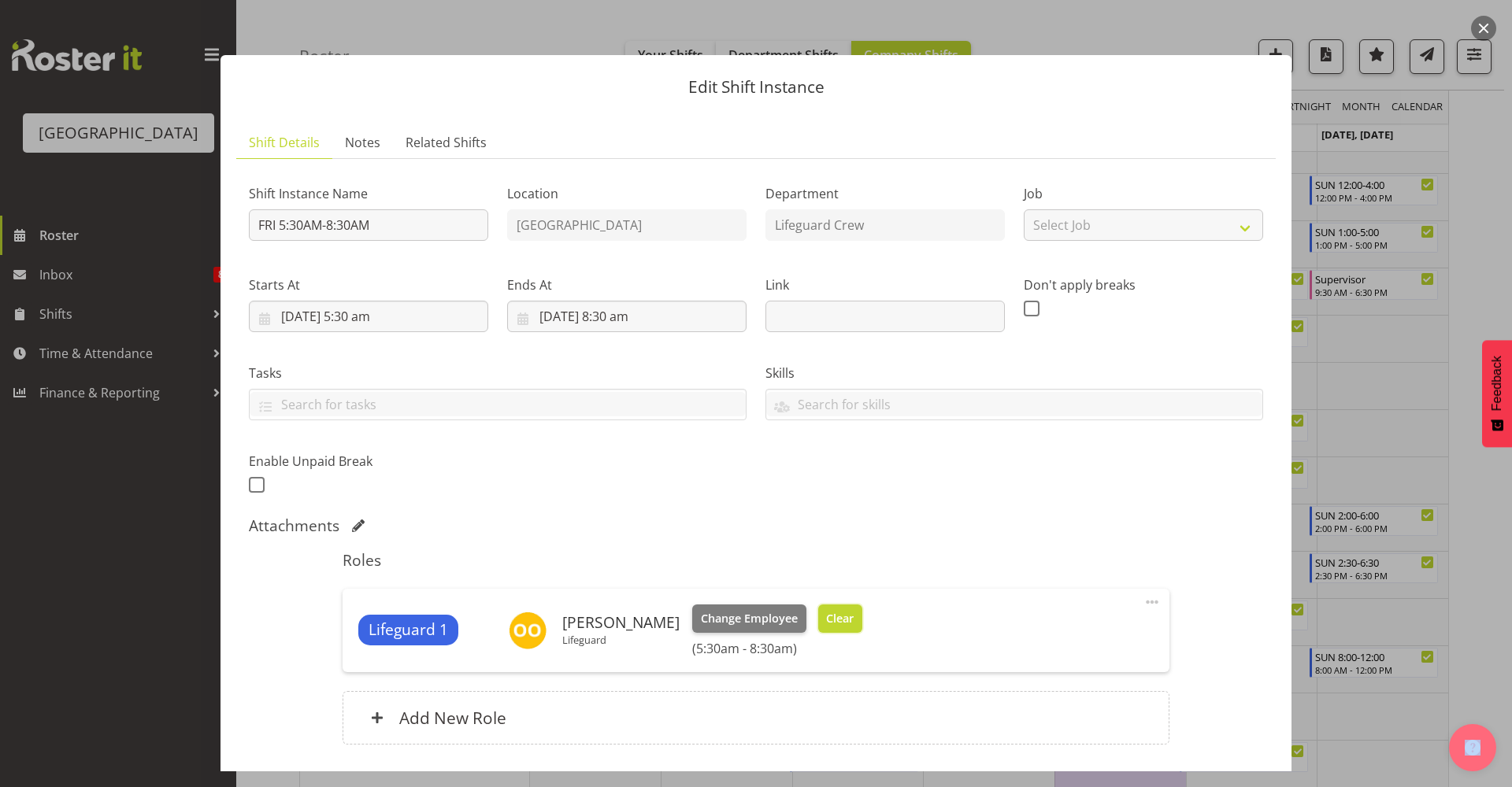
click at [837, 632] on button "Clear" at bounding box center [841, 618] width 45 height 29
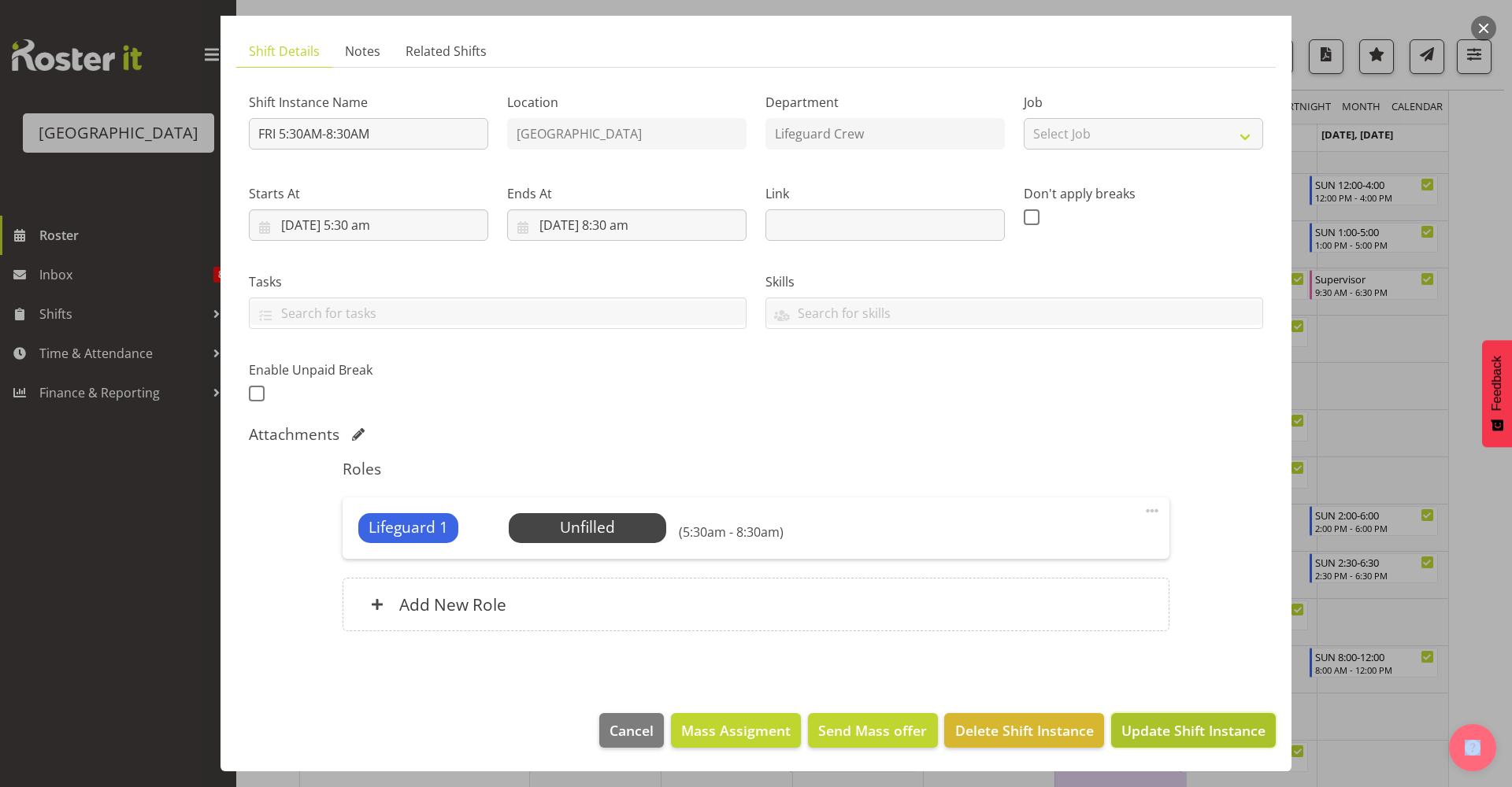
click at [1134, 733] on span "Update Shift Instance" at bounding box center [1193, 731] width 144 height 21
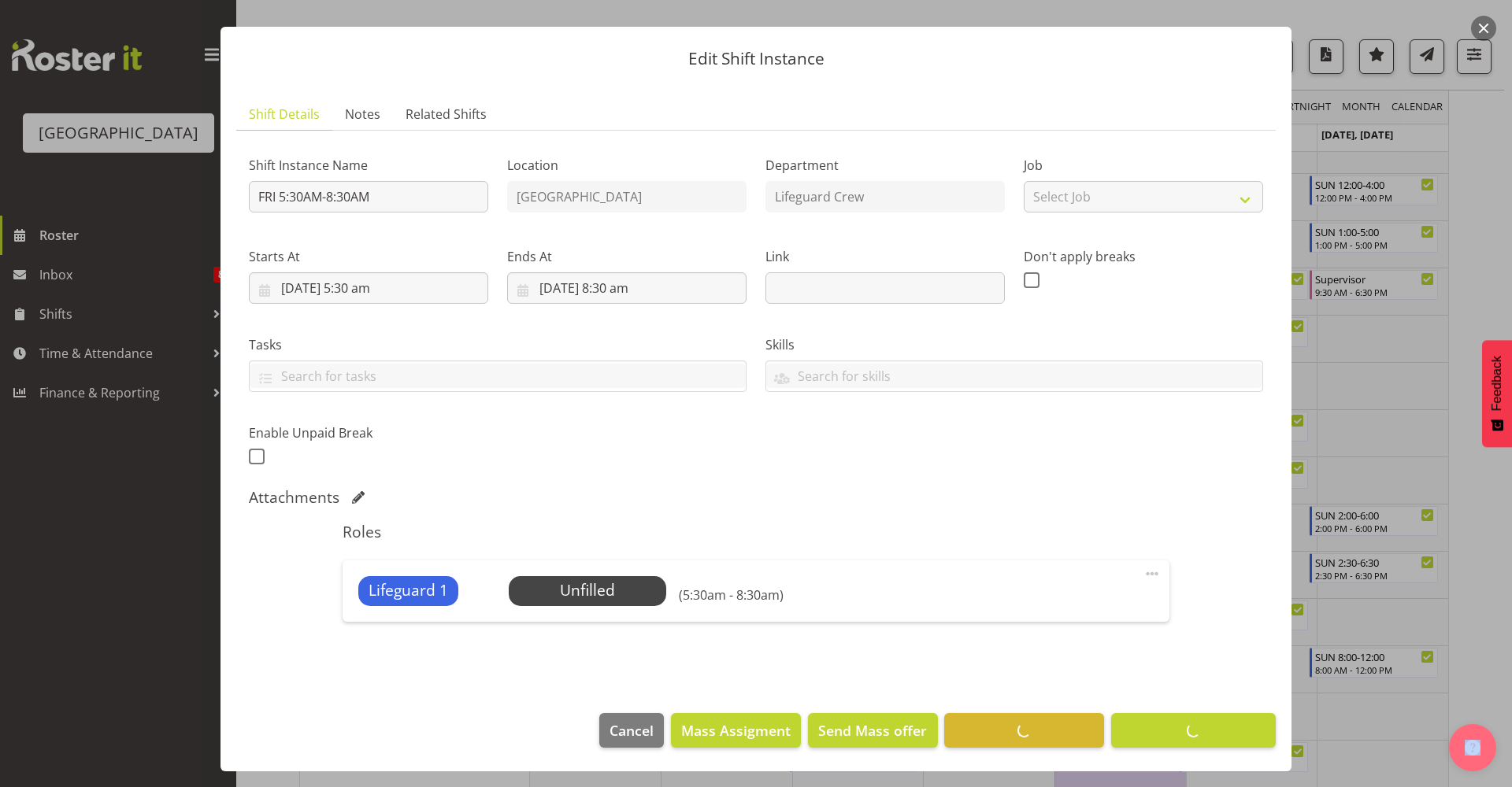
scroll to position [0, 0]
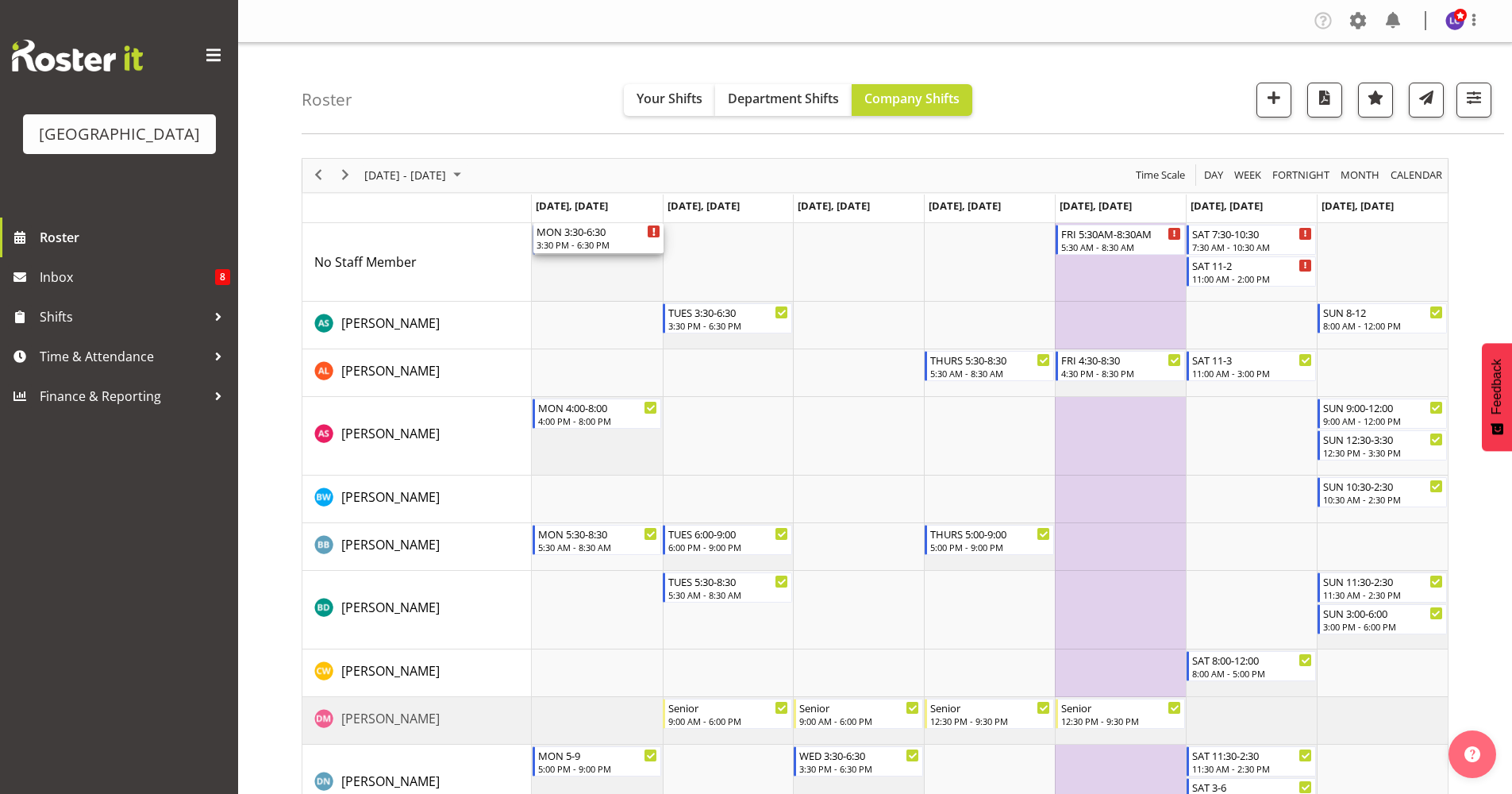
drag, startPoint x: 574, startPoint y: 235, endPoint x: 580, endPoint y: 273, distance: 38.5
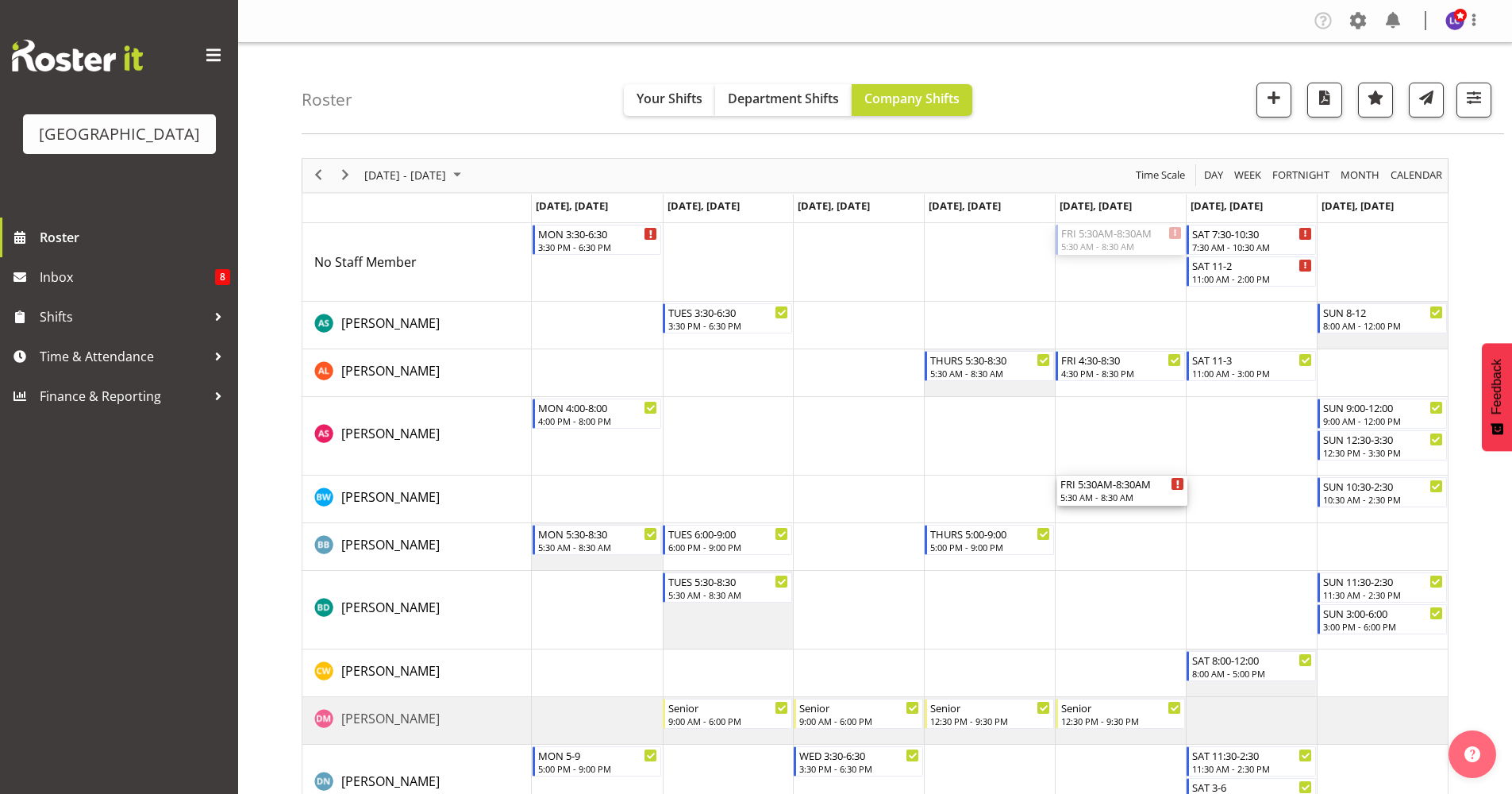
drag, startPoint x: 1152, startPoint y: 242, endPoint x: 1148, endPoint y: 503, distance: 261.0
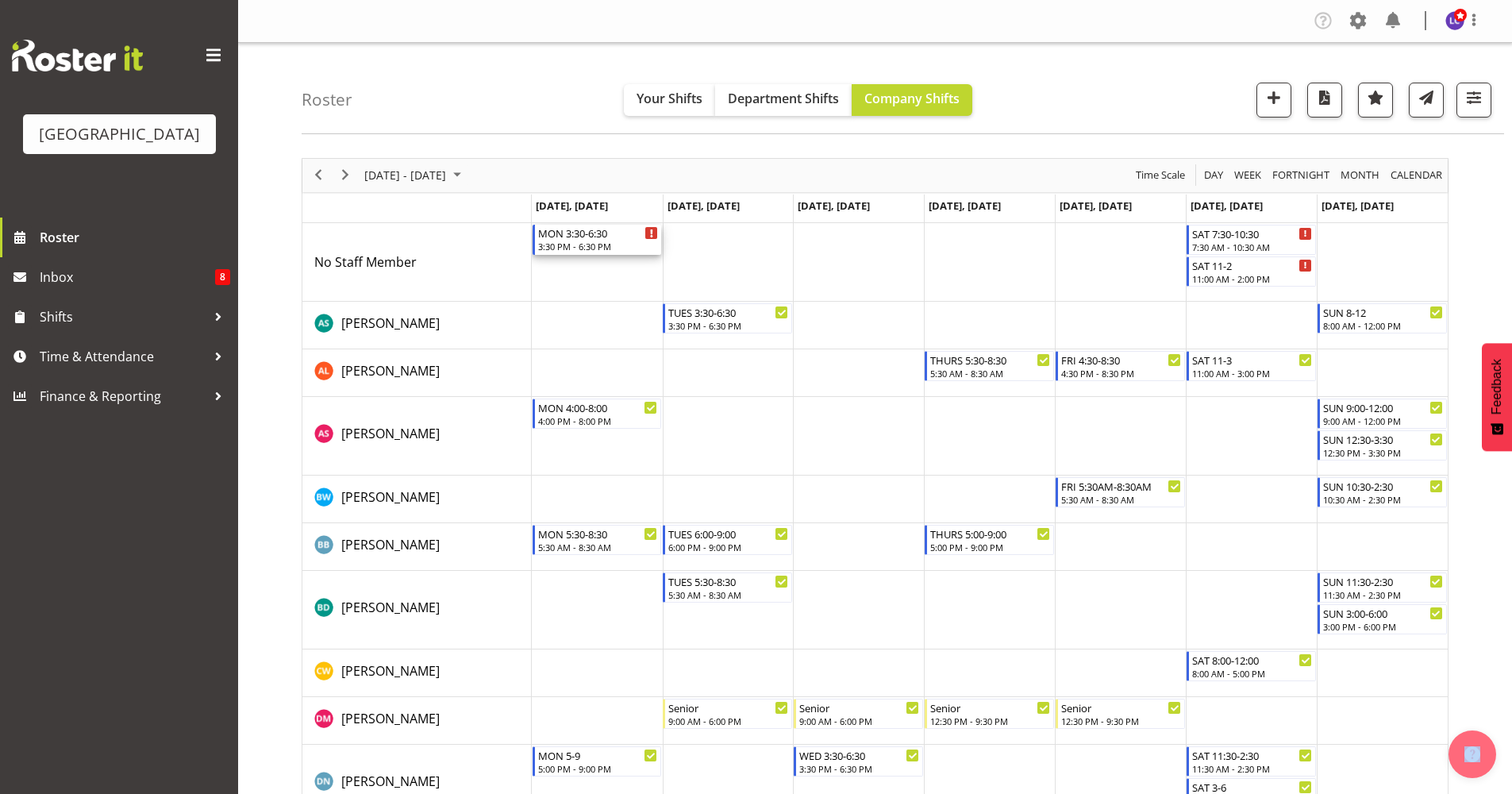
click at [581, 252] on div "3:30 PM - 6:30 PM" at bounding box center [598, 246] width 120 height 13
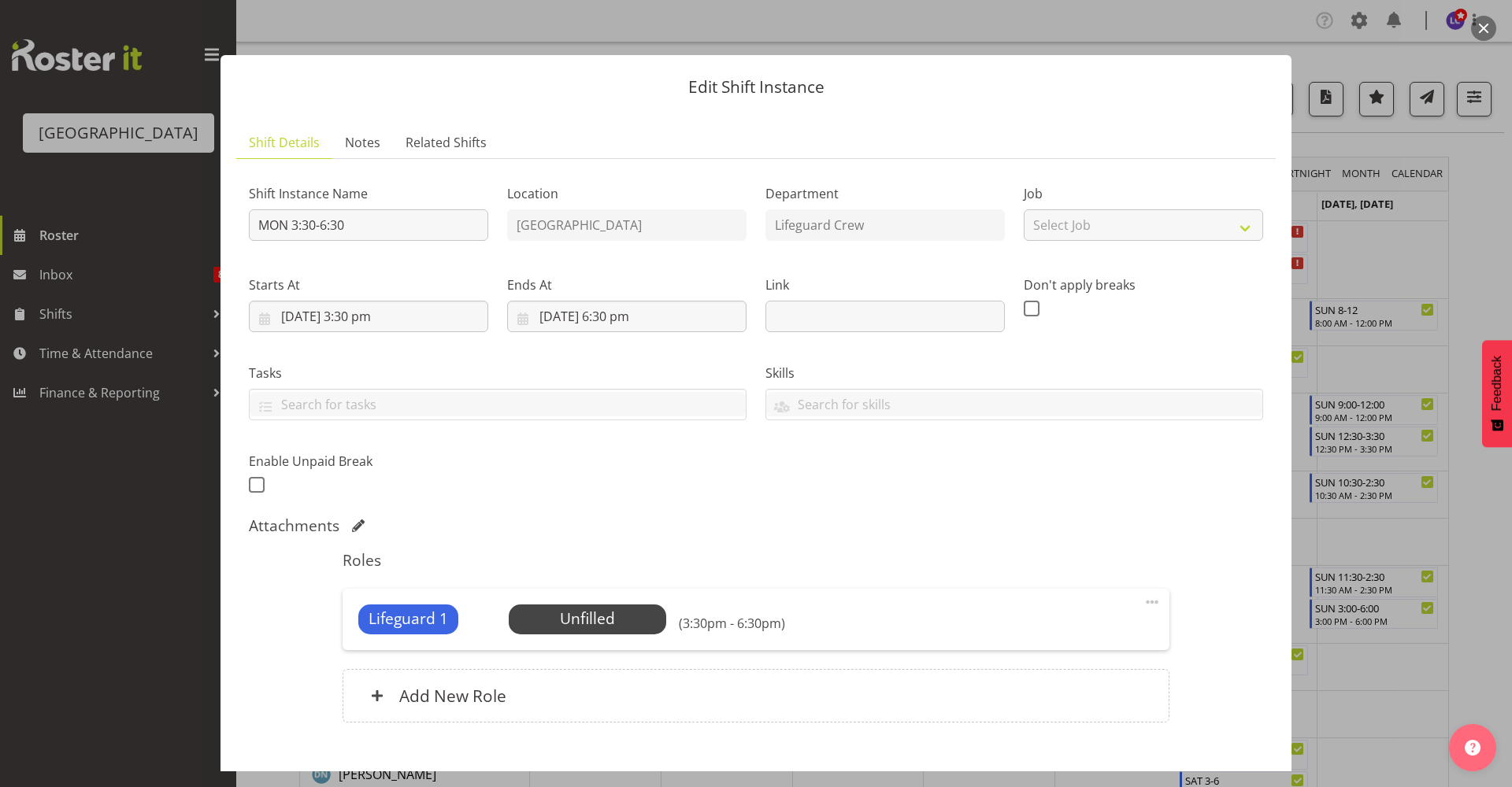
click at [593, 635] on div "Lifeguard 1 Unfilled Select Employee (3:30pm - 6:30pm) Edit Cover Role Delete" at bounding box center [756, 619] width 826 height 61
click at [598, 629] on span "Select Employee" at bounding box center [586, 619] width 117 height 23
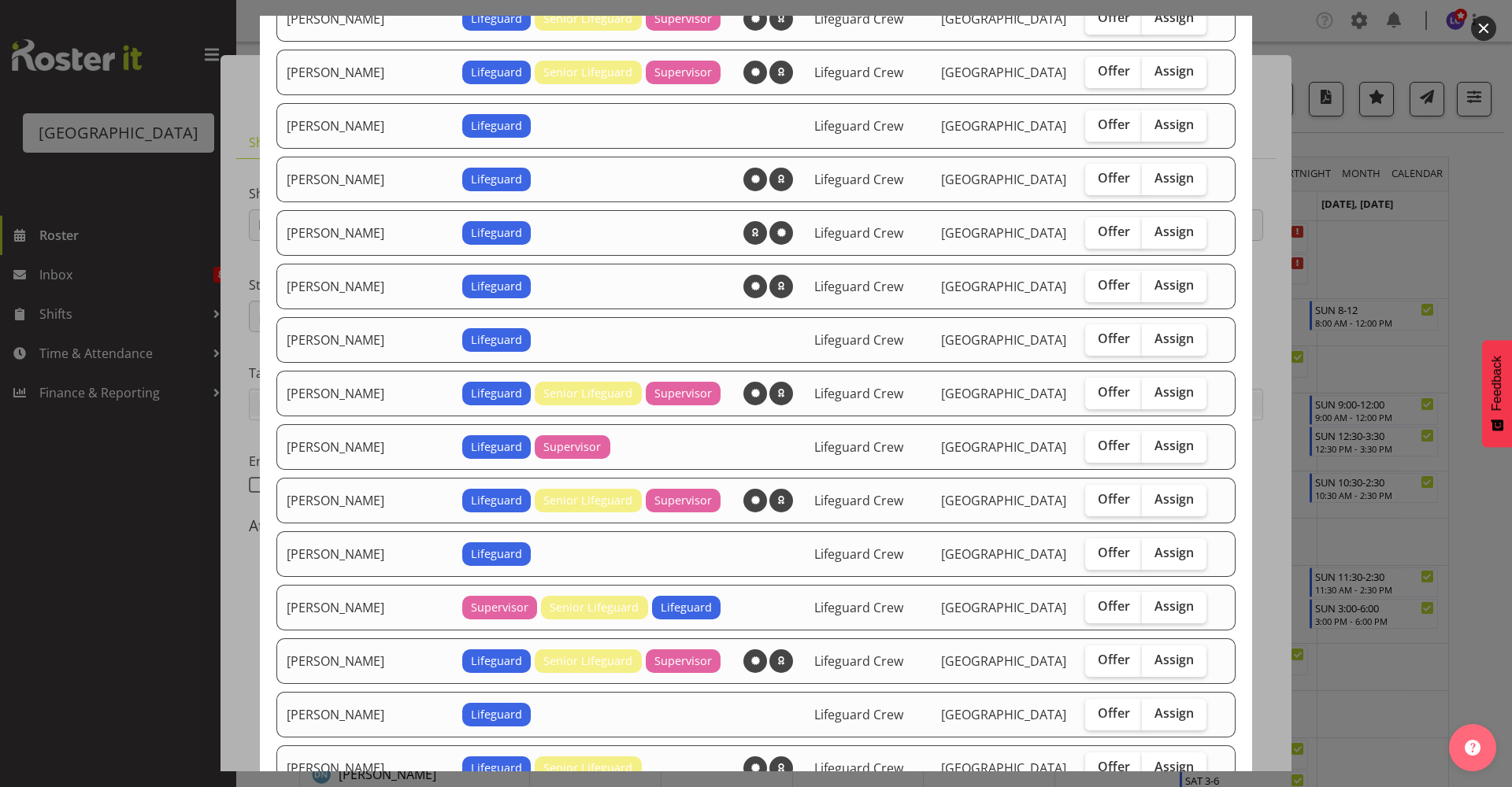
scroll to position [682, 0]
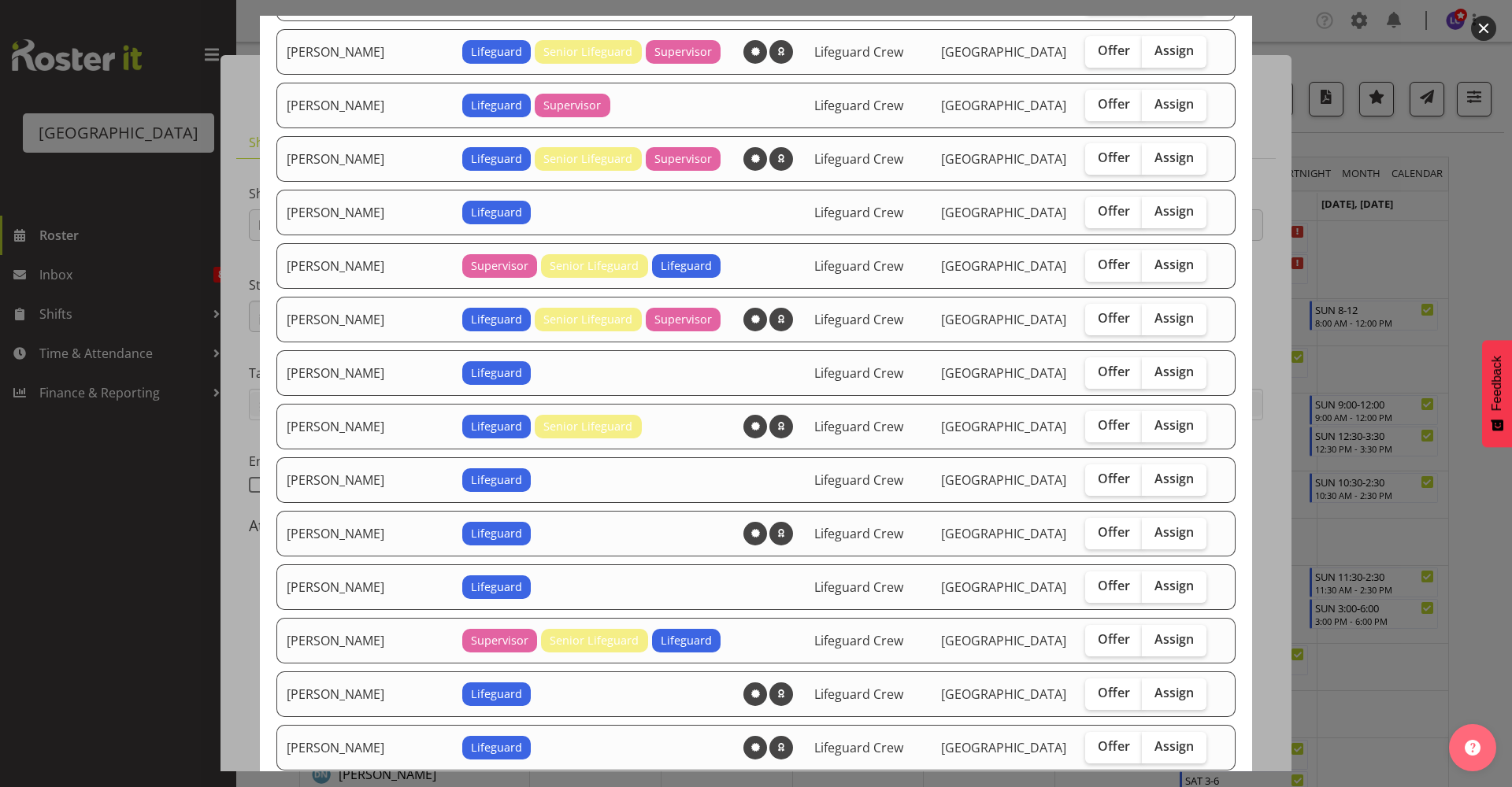
click at [1191, 479] on div "Offer Assign" at bounding box center [1146, 480] width 121 height 31
click at [1178, 481] on label "Assign" at bounding box center [1173, 480] width 65 height 31
click at [1152, 481] on input "Assign" at bounding box center [1147, 479] width 10 height 10
checkbox input "true"
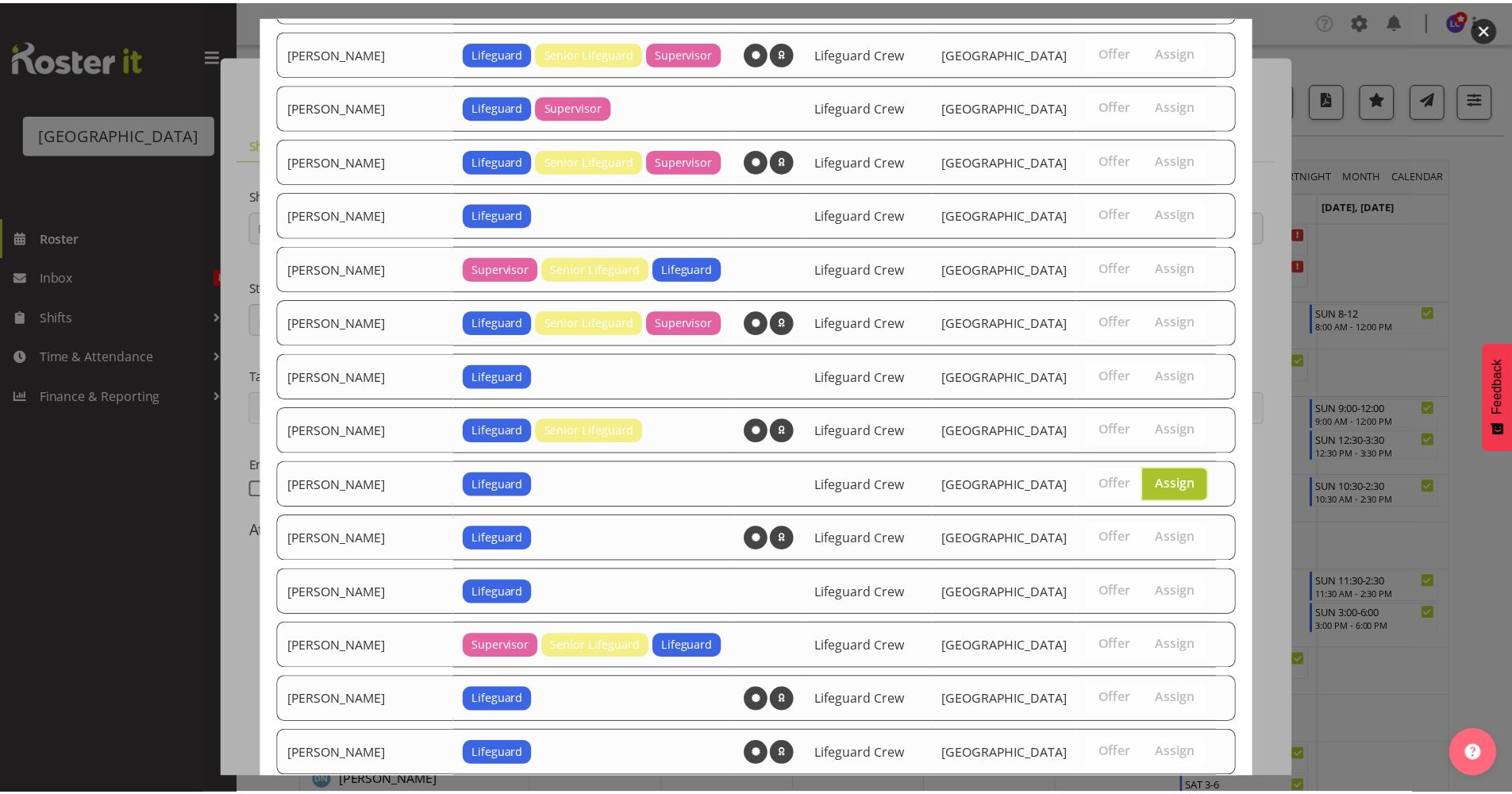
scroll to position [1489, 0]
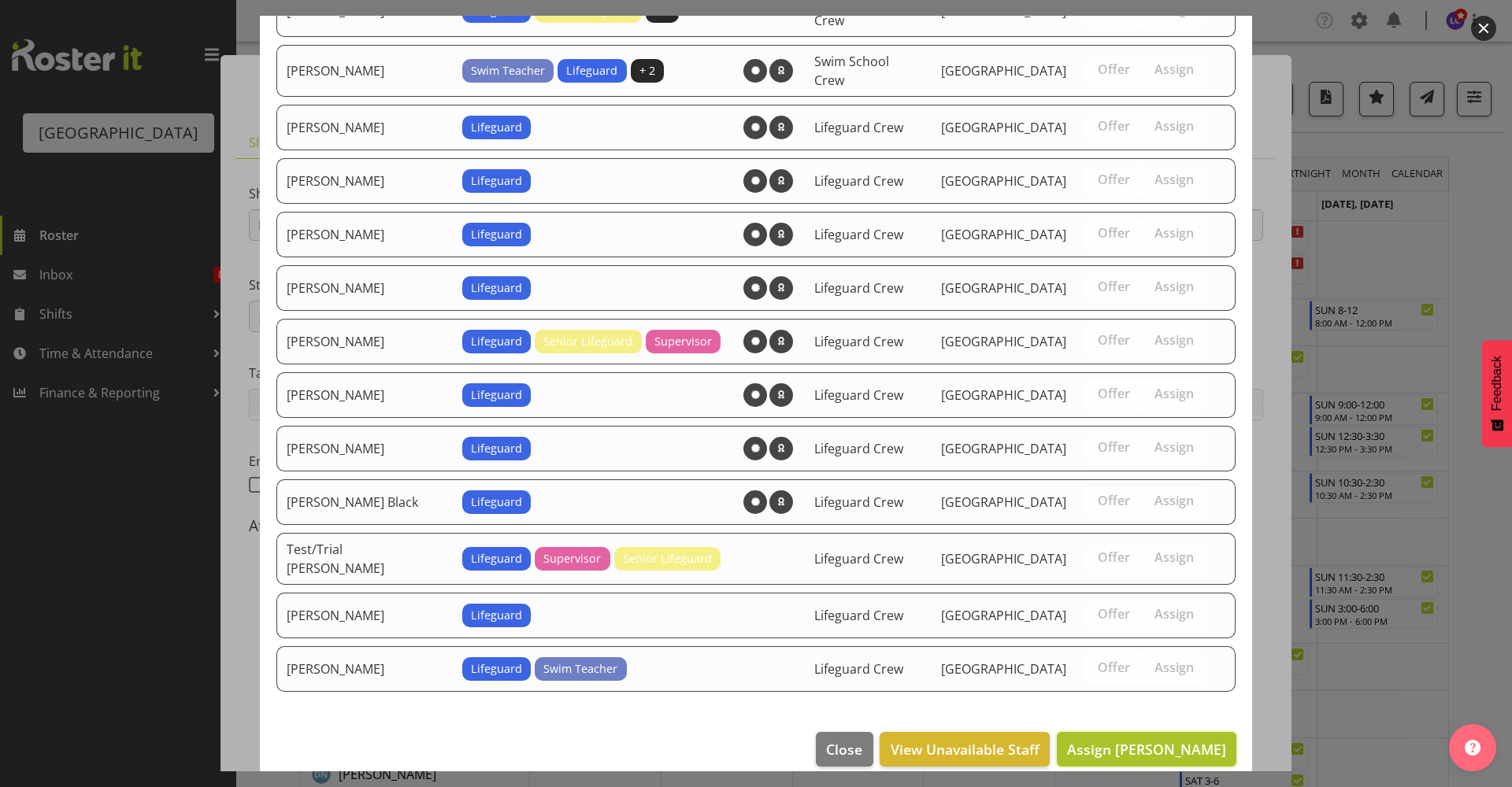
click at [1115, 739] on span "Assign Kate Meulenbroek" at bounding box center [1147, 750] width 159 height 21
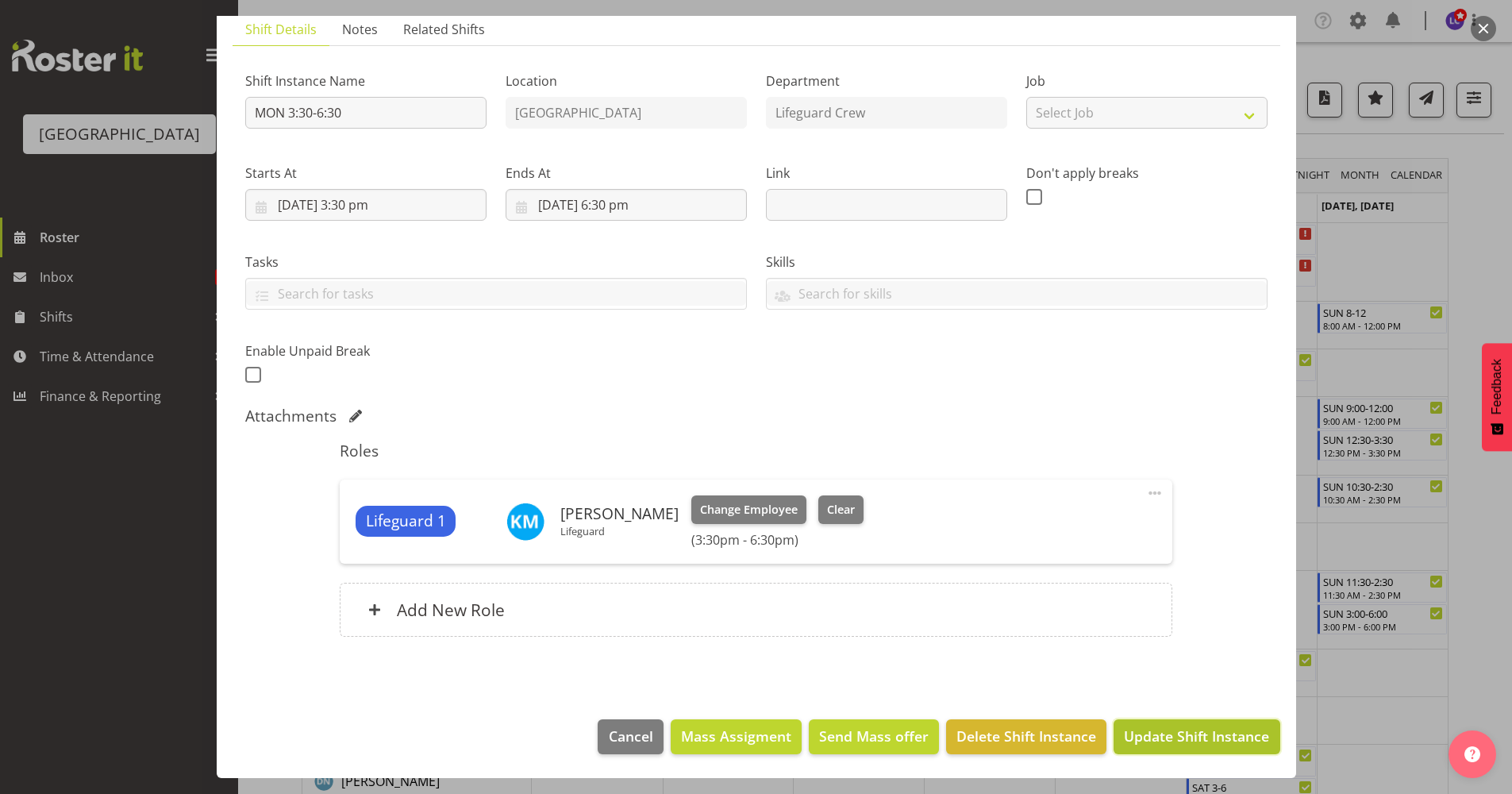
click at [1158, 742] on span "Update Shift Instance" at bounding box center [1196, 736] width 145 height 21
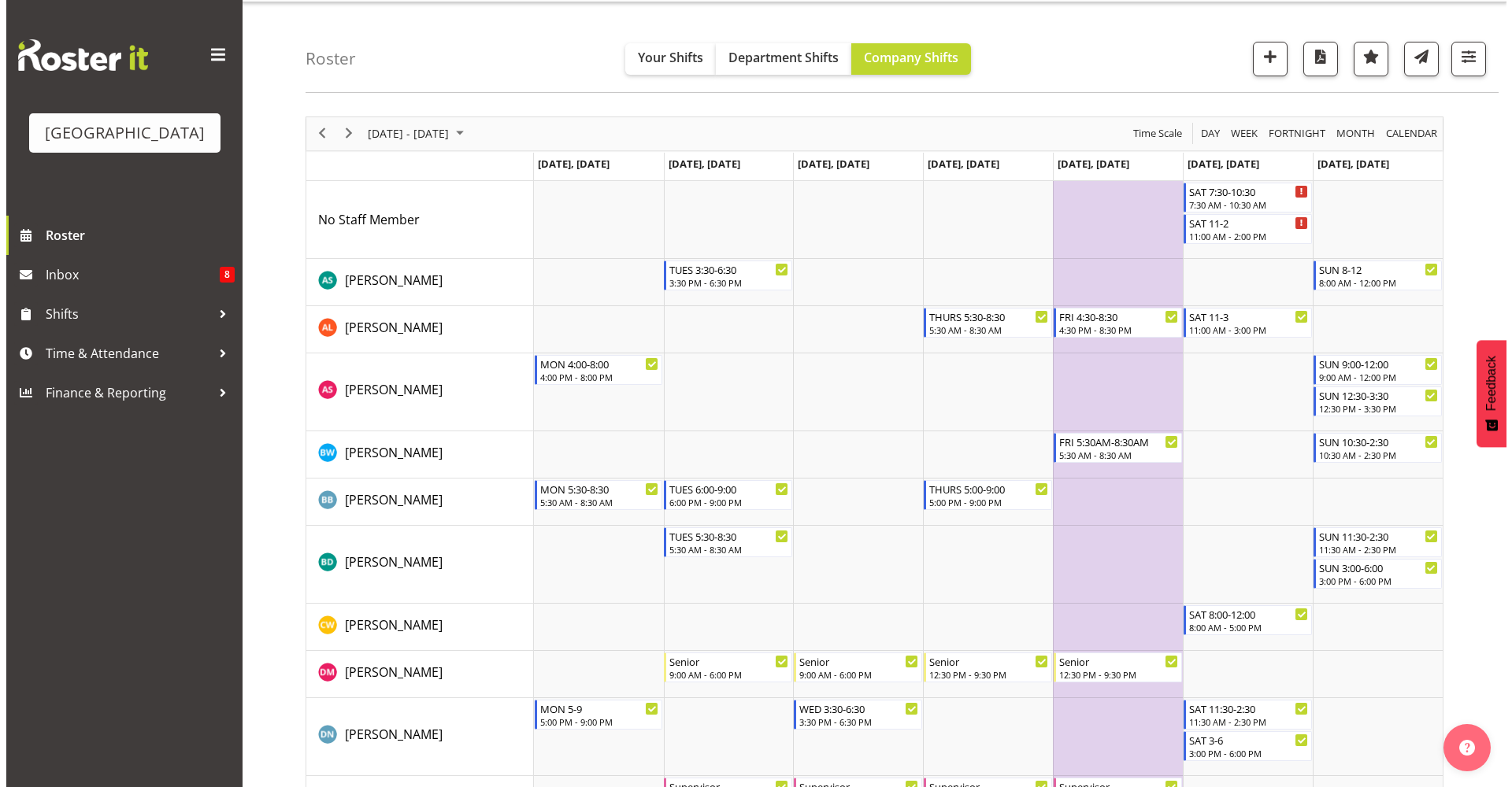
scroll to position [0, 0]
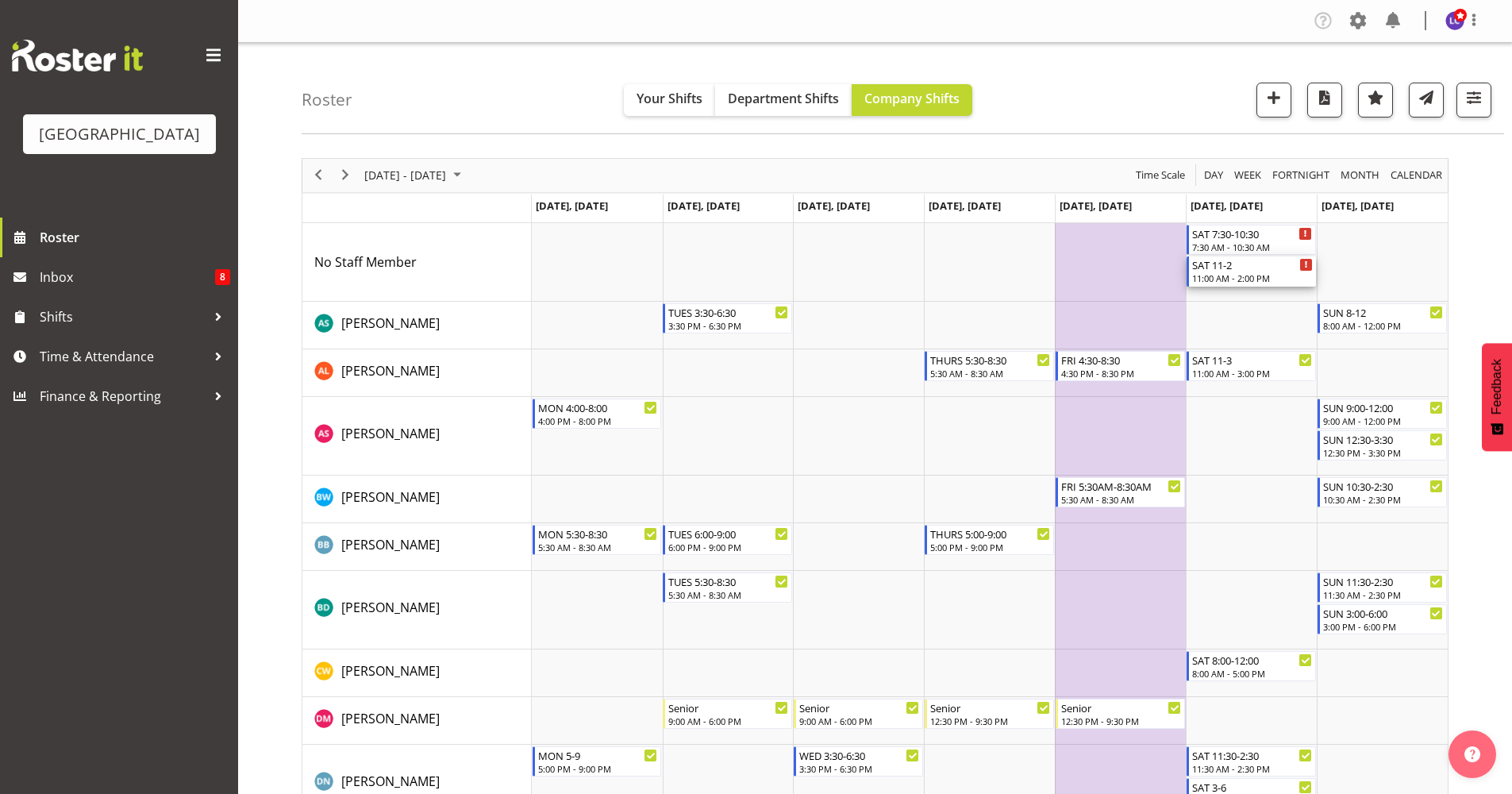
click at [1274, 273] on div "11:00 AM - 2:00 PM" at bounding box center [1253, 278] width 120 height 13
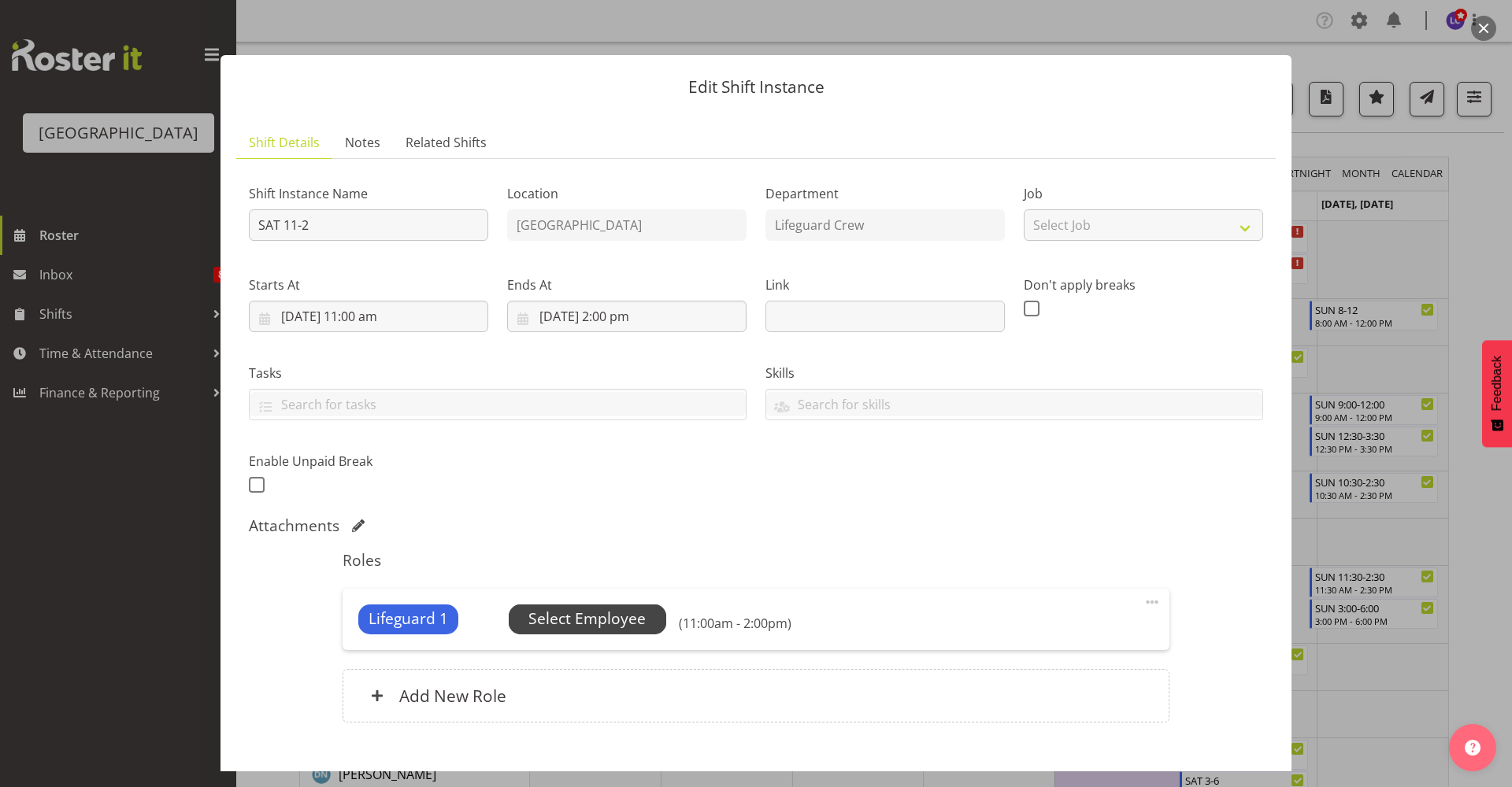
click at [611, 620] on span "Select Employee" at bounding box center [586, 619] width 117 height 23
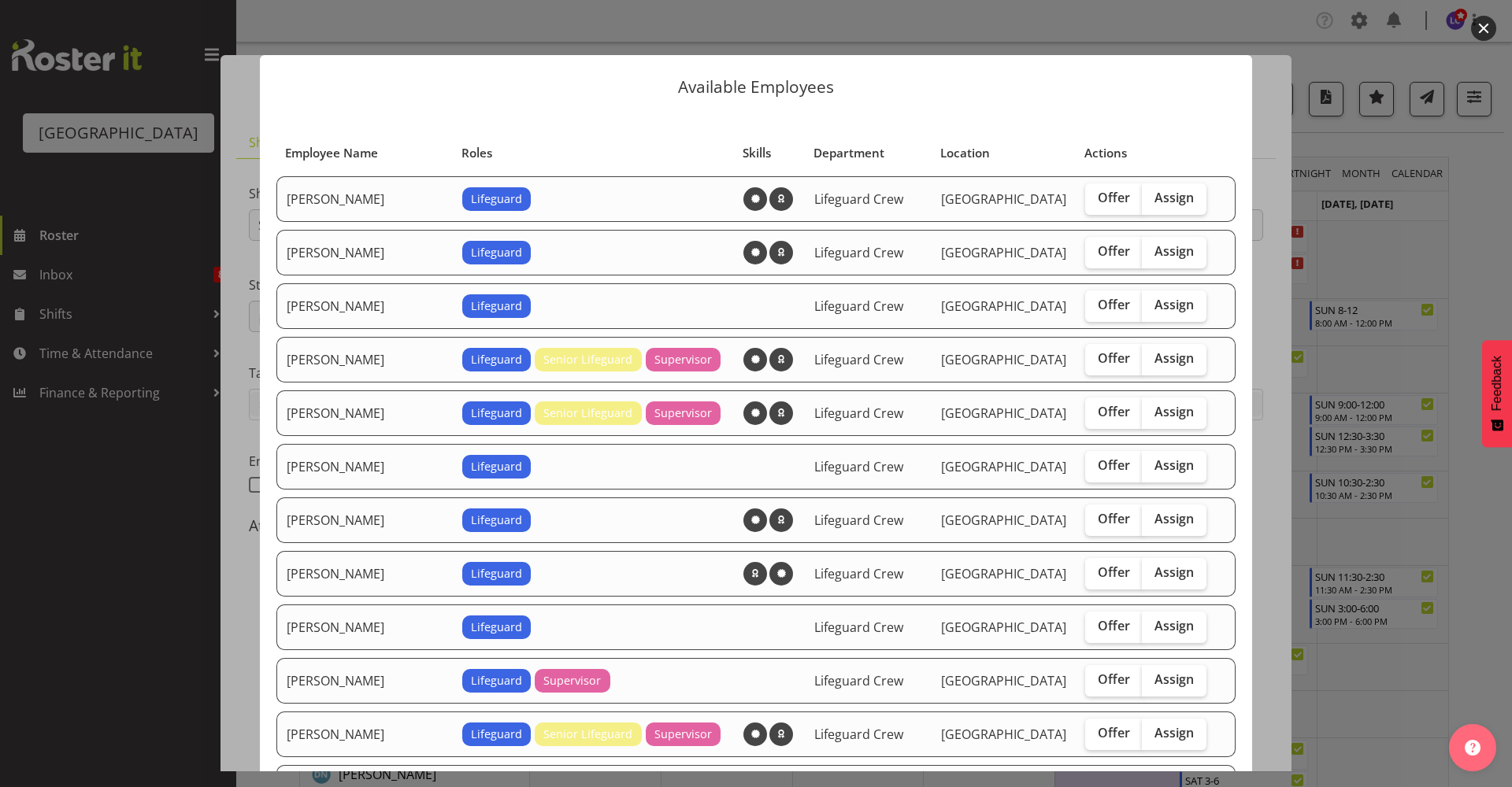
scroll to position [341, 0]
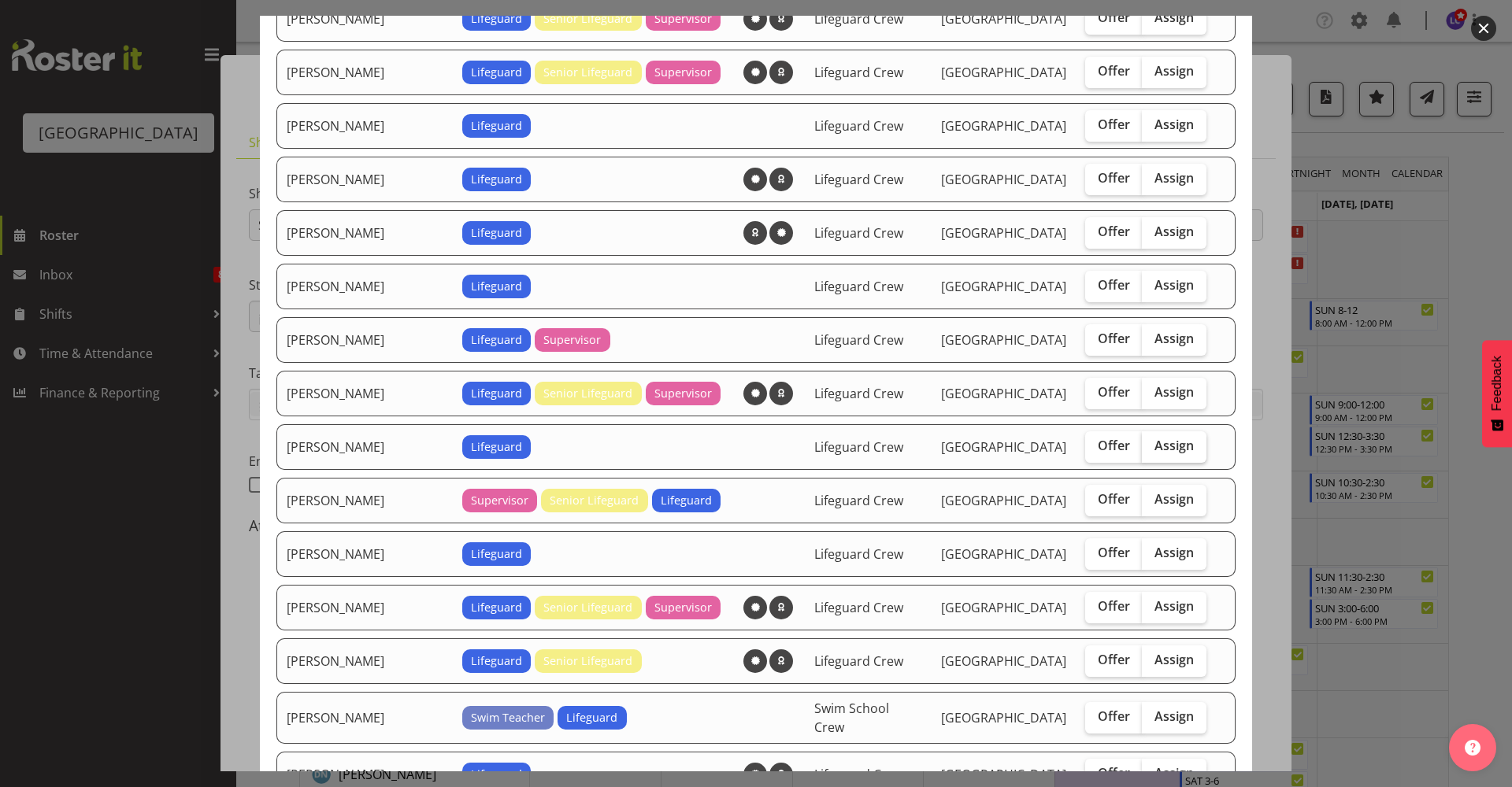
click at [1174, 455] on label "Assign" at bounding box center [1173, 447] width 65 height 31
click at [1152, 451] on input "Assign" at bounding box center [1147, 446] width 10 height 10
checkbox input "true"
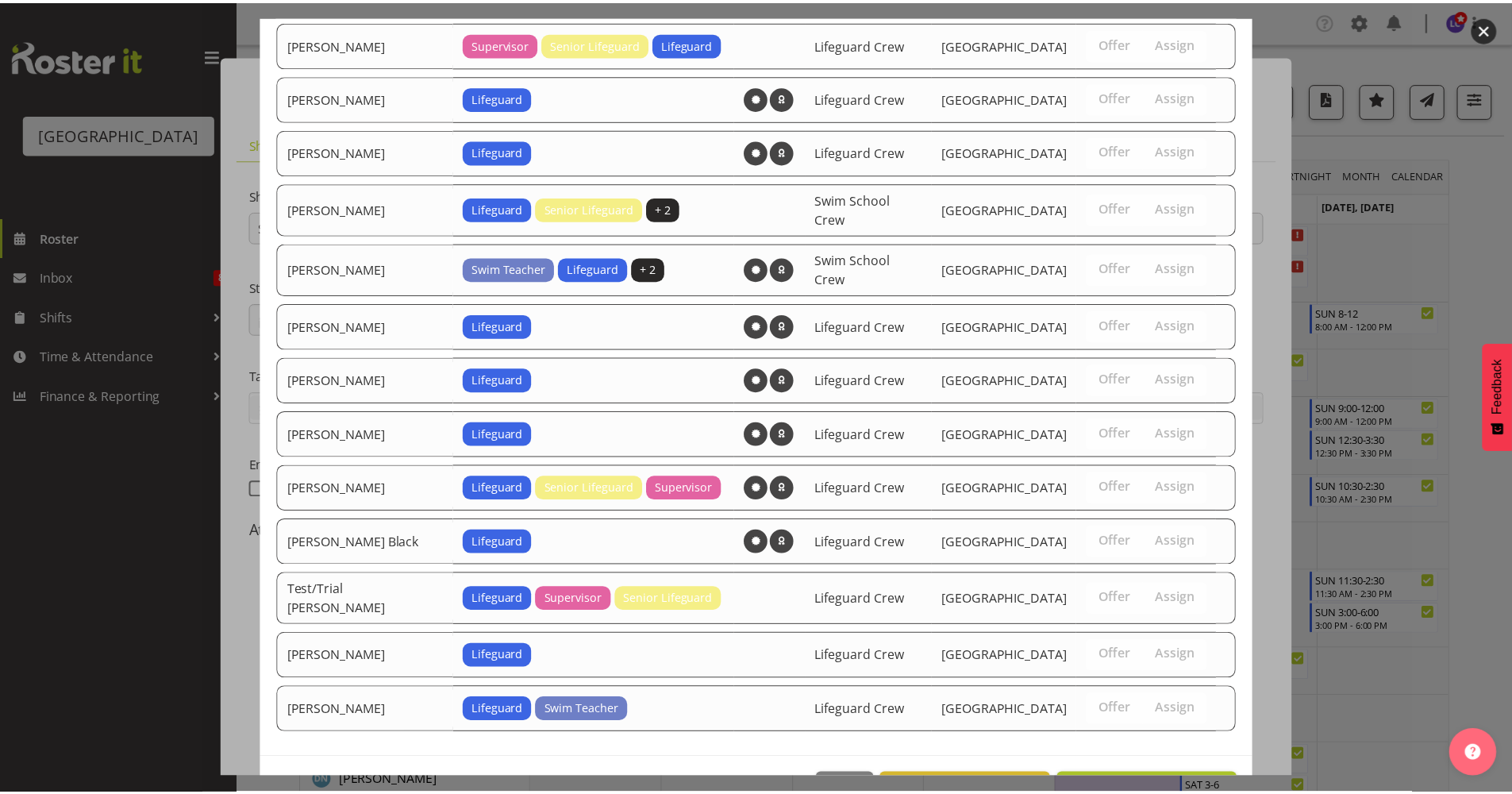
scroll to position [1165, 0]
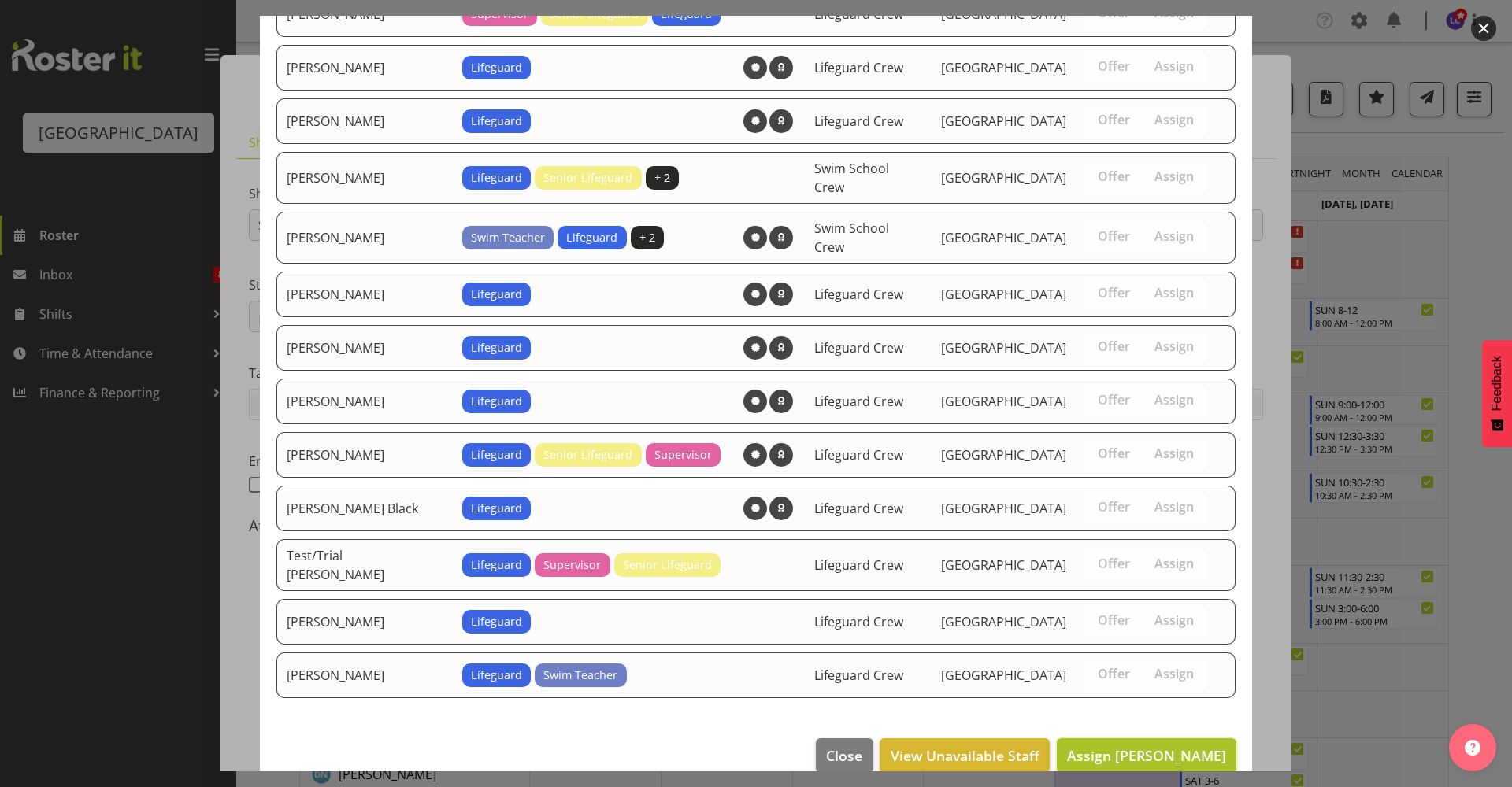
click at [1171, 746] on span "Assign Jasika Rohloff" at bounding box center [1147, 756] width 159 height 19
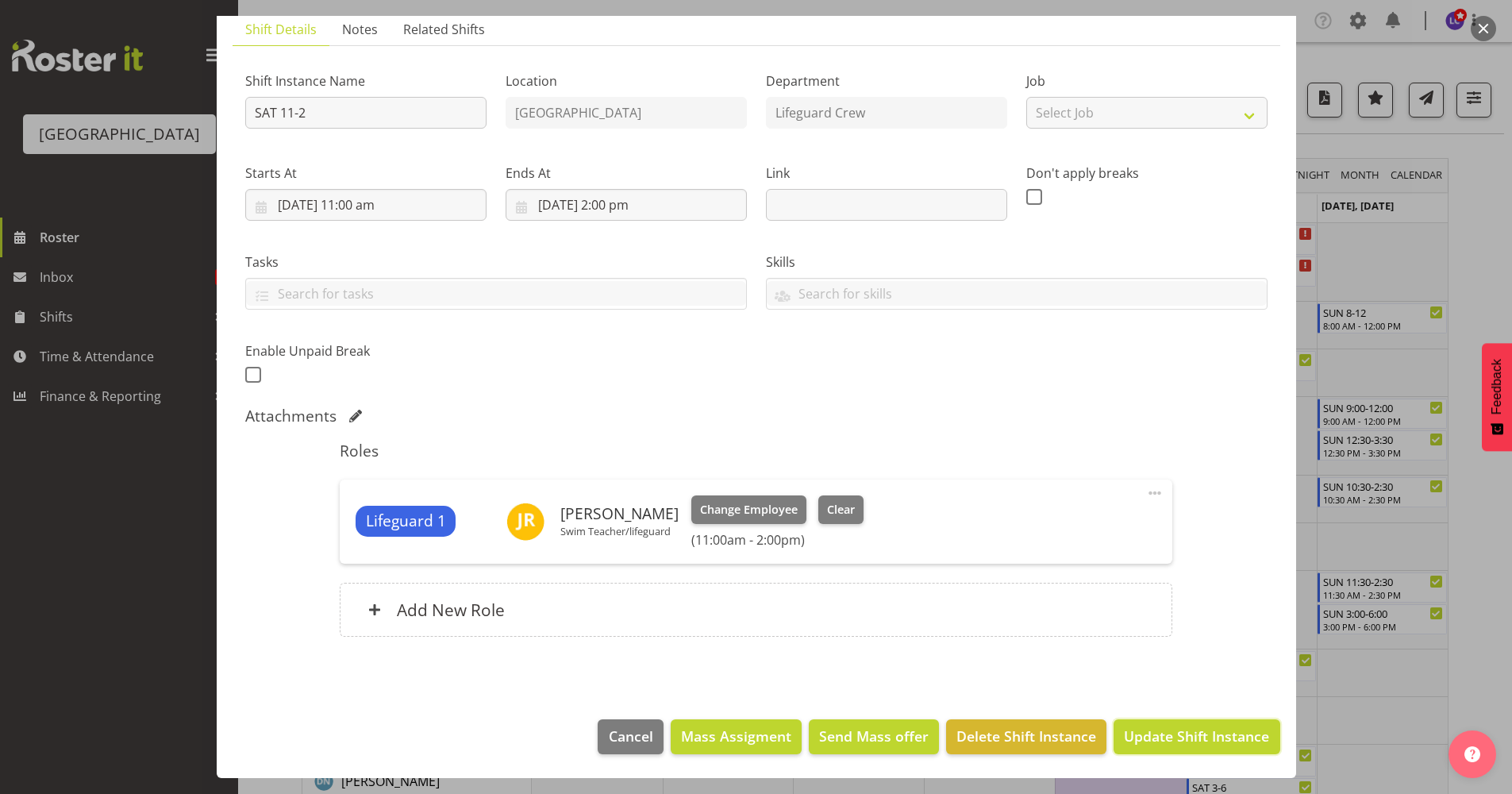
click at [1167, 728] on span "Update Shift Instance" at bounding box center [1196, 736] width 145 height 21
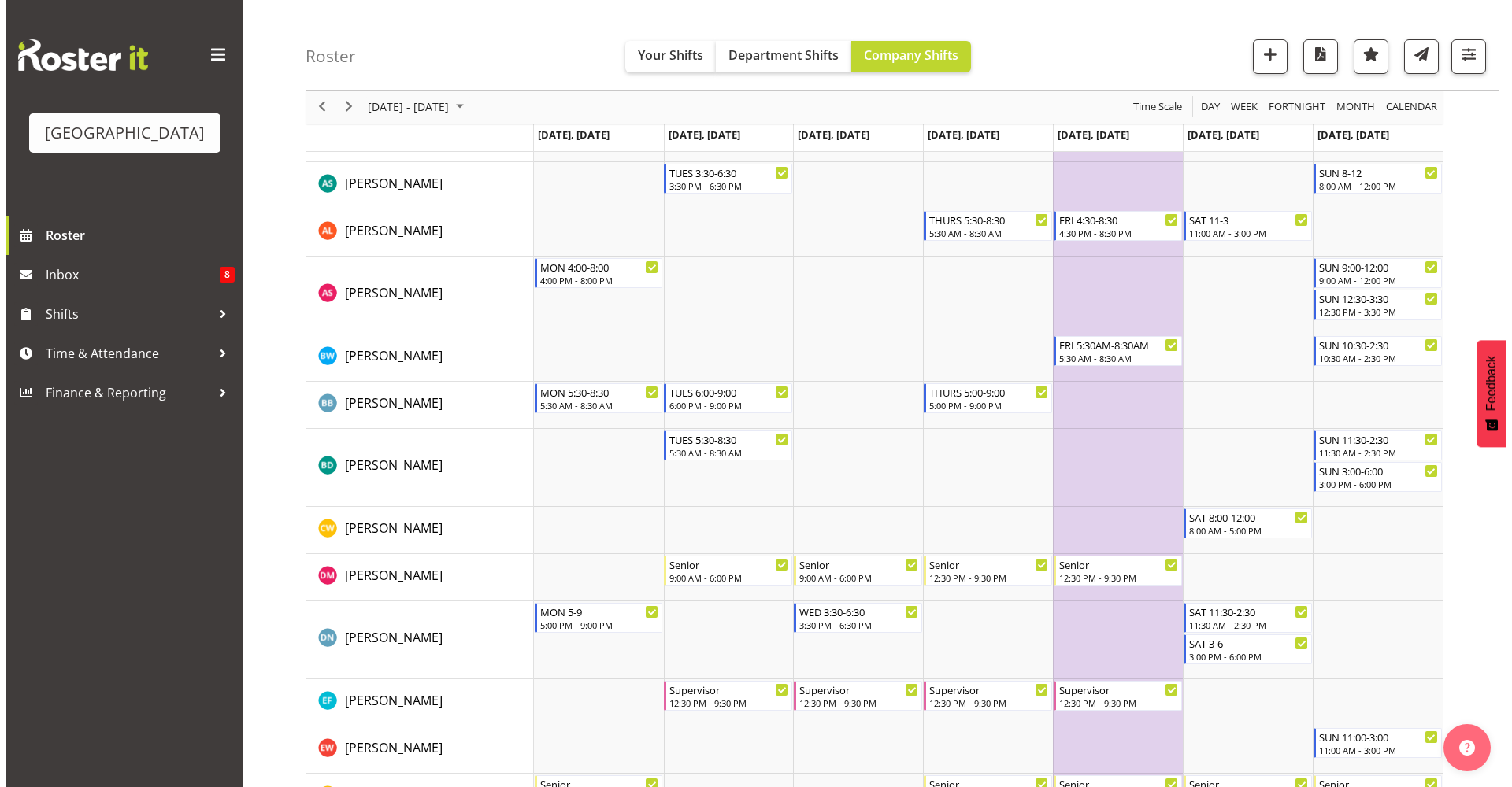
scroll to position [0, 0]
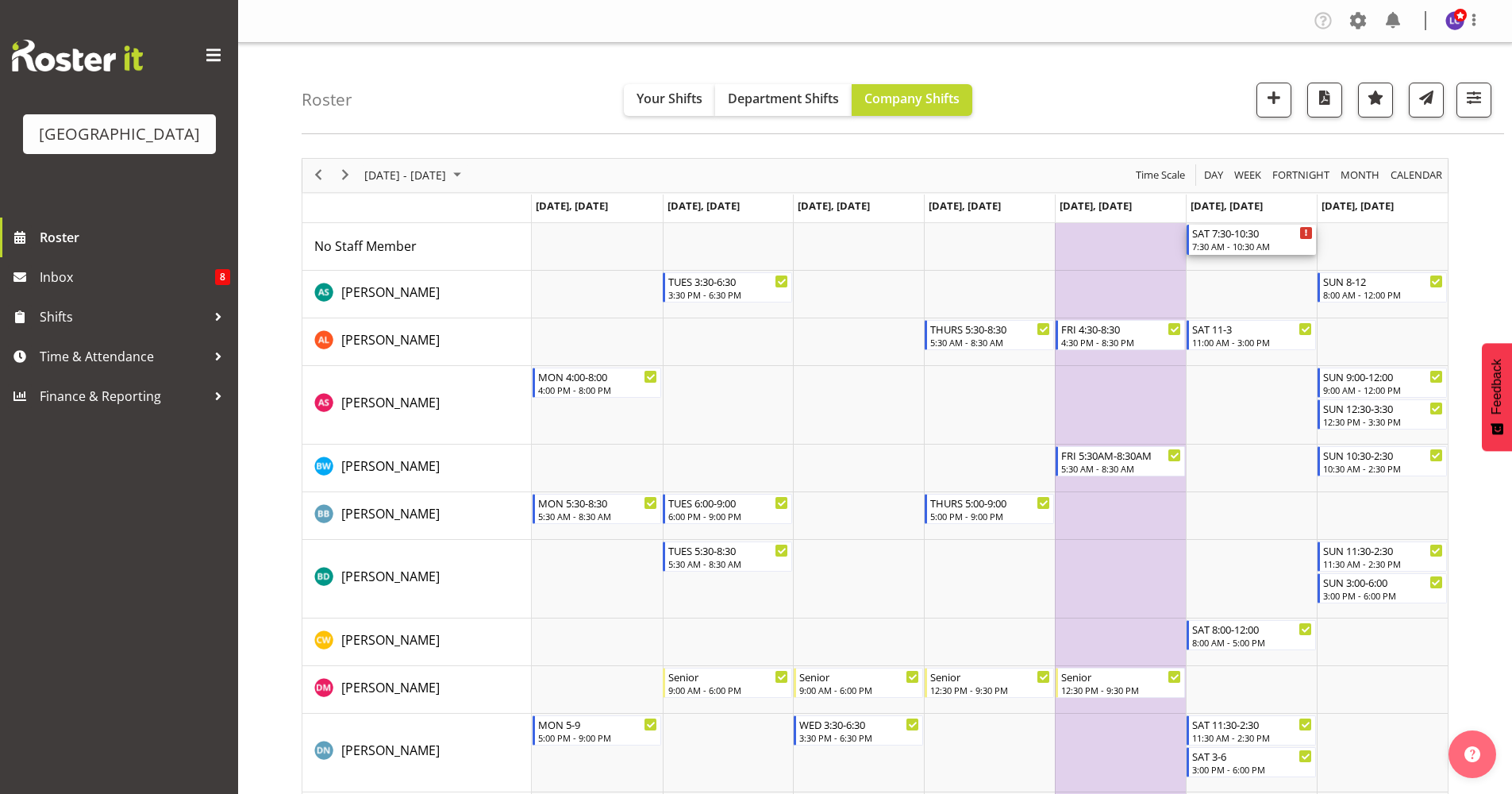
click at [1262, 254] on div "SAT 7:30-10:30 7:30 AM - 10:30 AM" at bounding box center [1251, 239] width 129 height 31
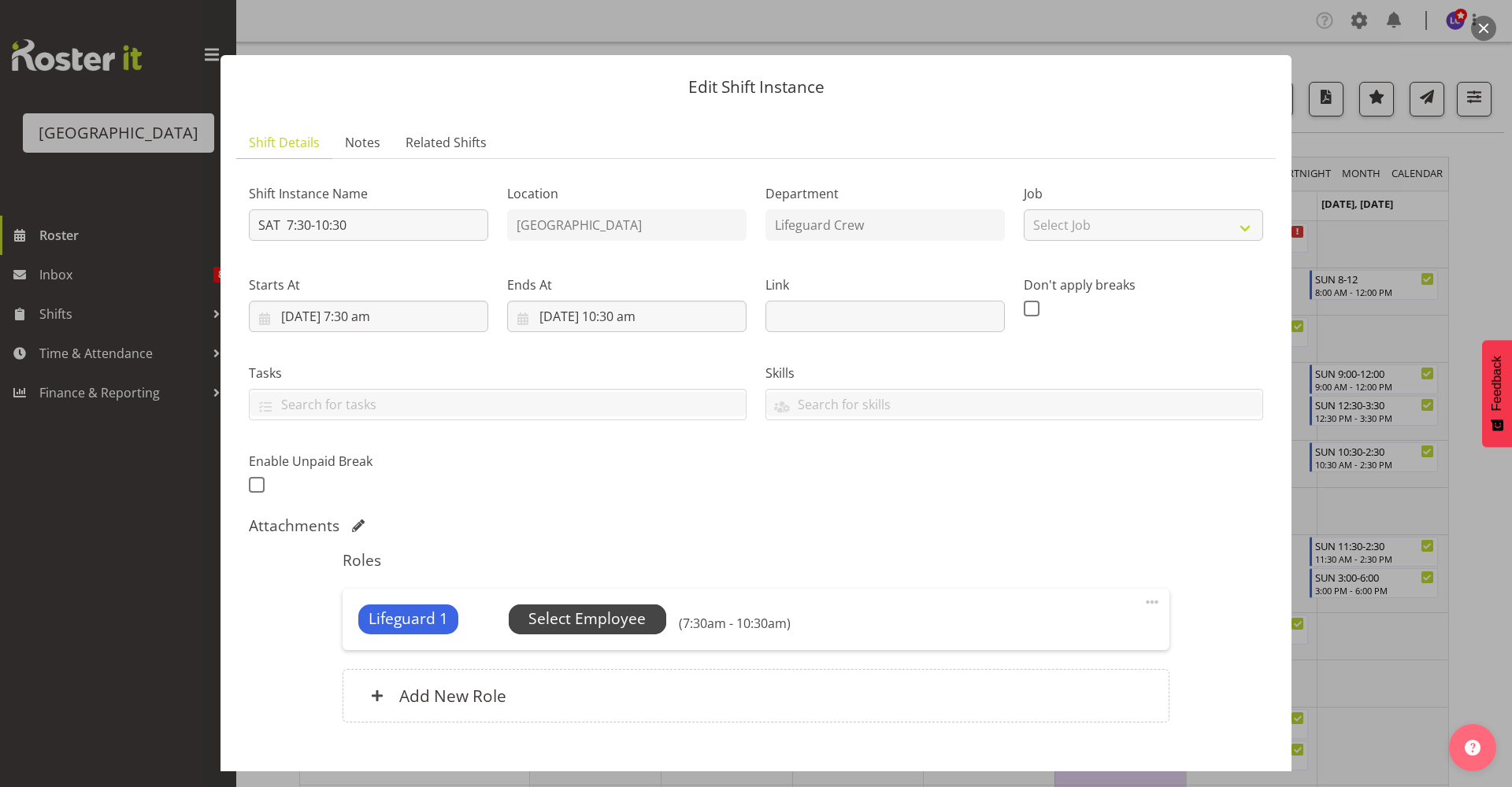
click at [538, 613] on span "Select Employee" at bounding box center [586, 619] width 117 height 23
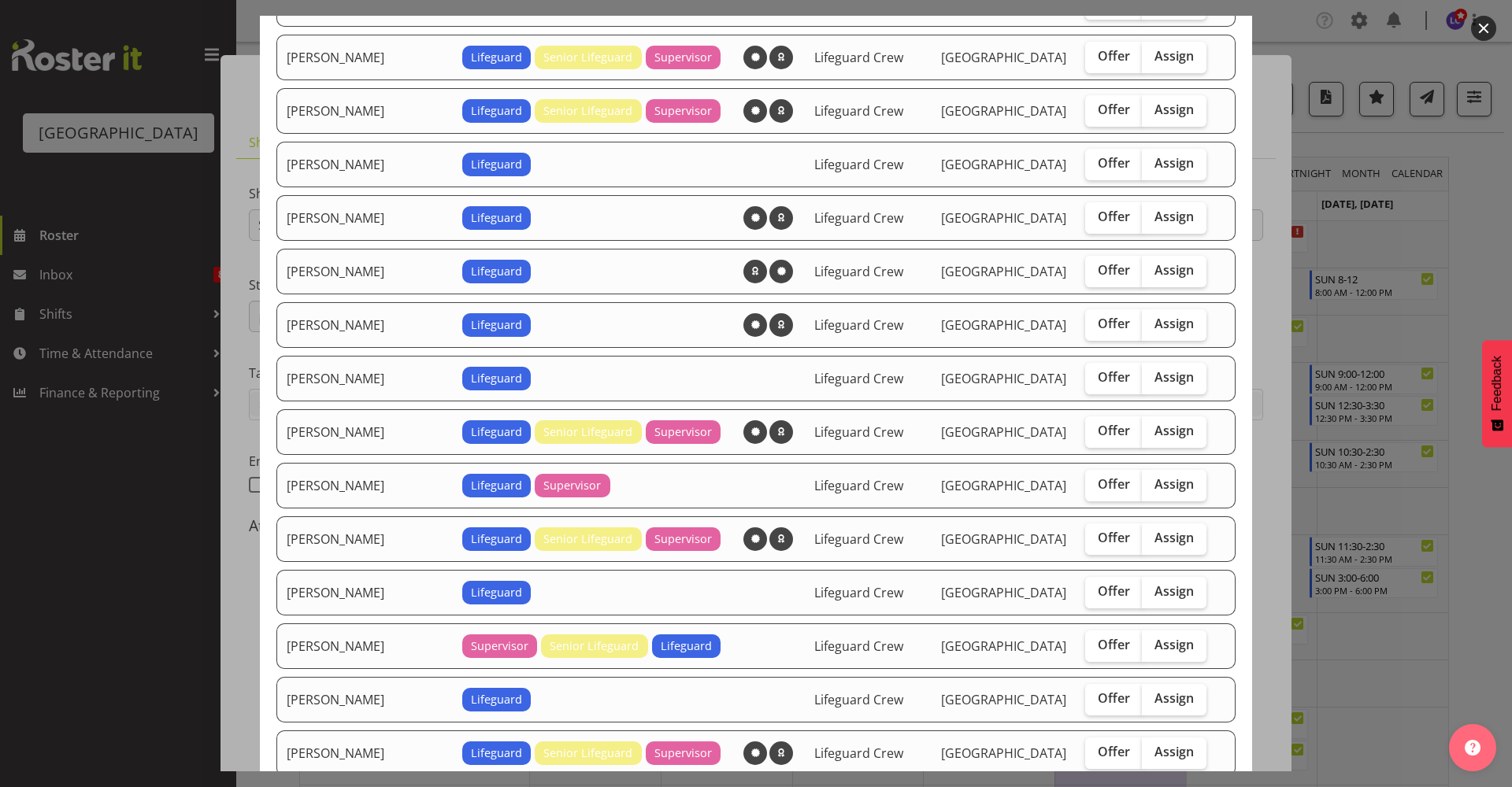
scroll to position [682, 0]
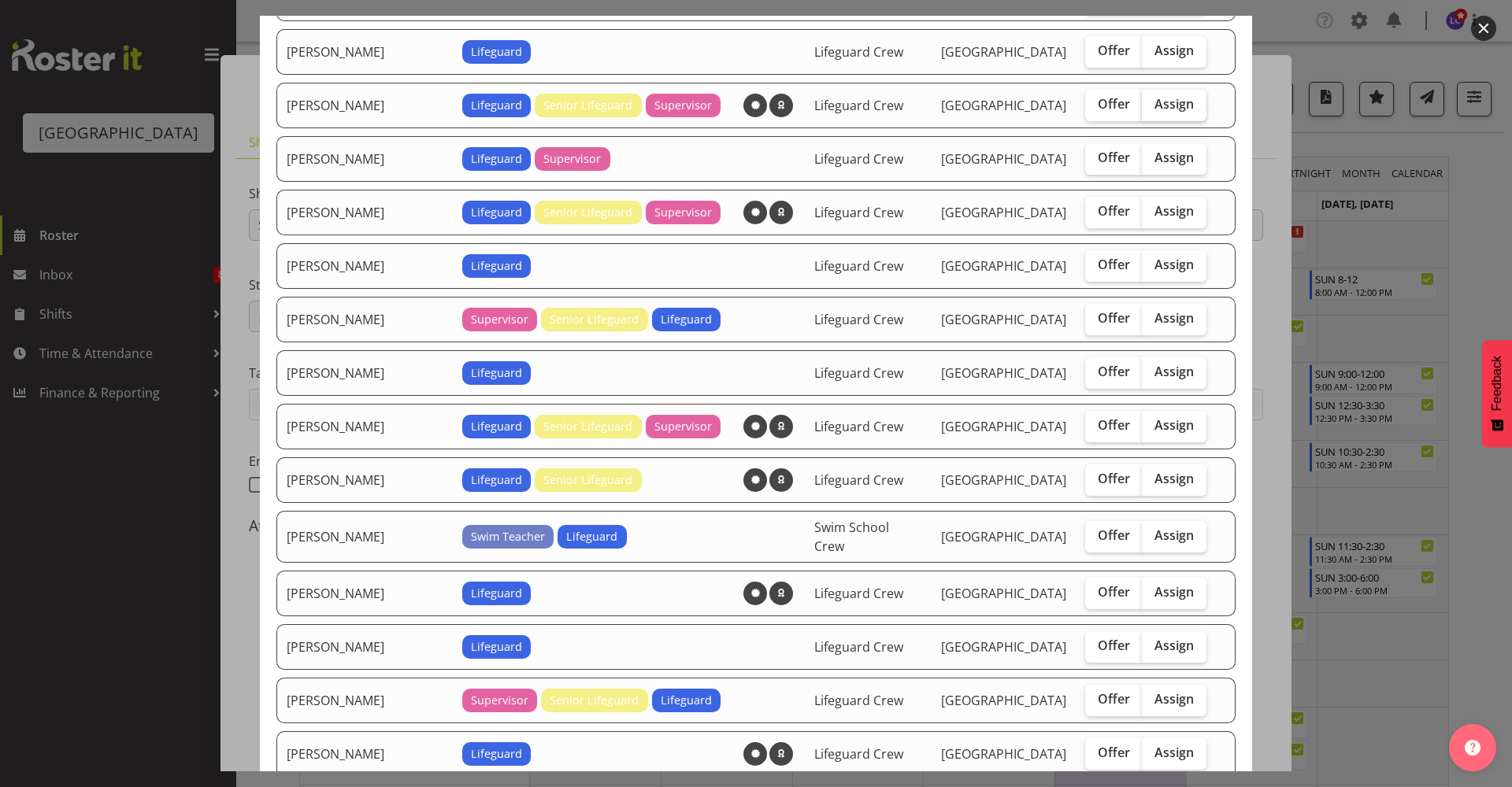
drag, startPoint x: 1150, startPoint y: 89, endPoint x: 1157, endPoint y: 110, distance: 22.1
click at [1150, 90] on label "Assign" at bounding box center [1173, 106] width 65 height 31
click at [1150, 100] on input "Assign" at bounding box center [1147, 105] width 10 height 10
checkbox input "true"
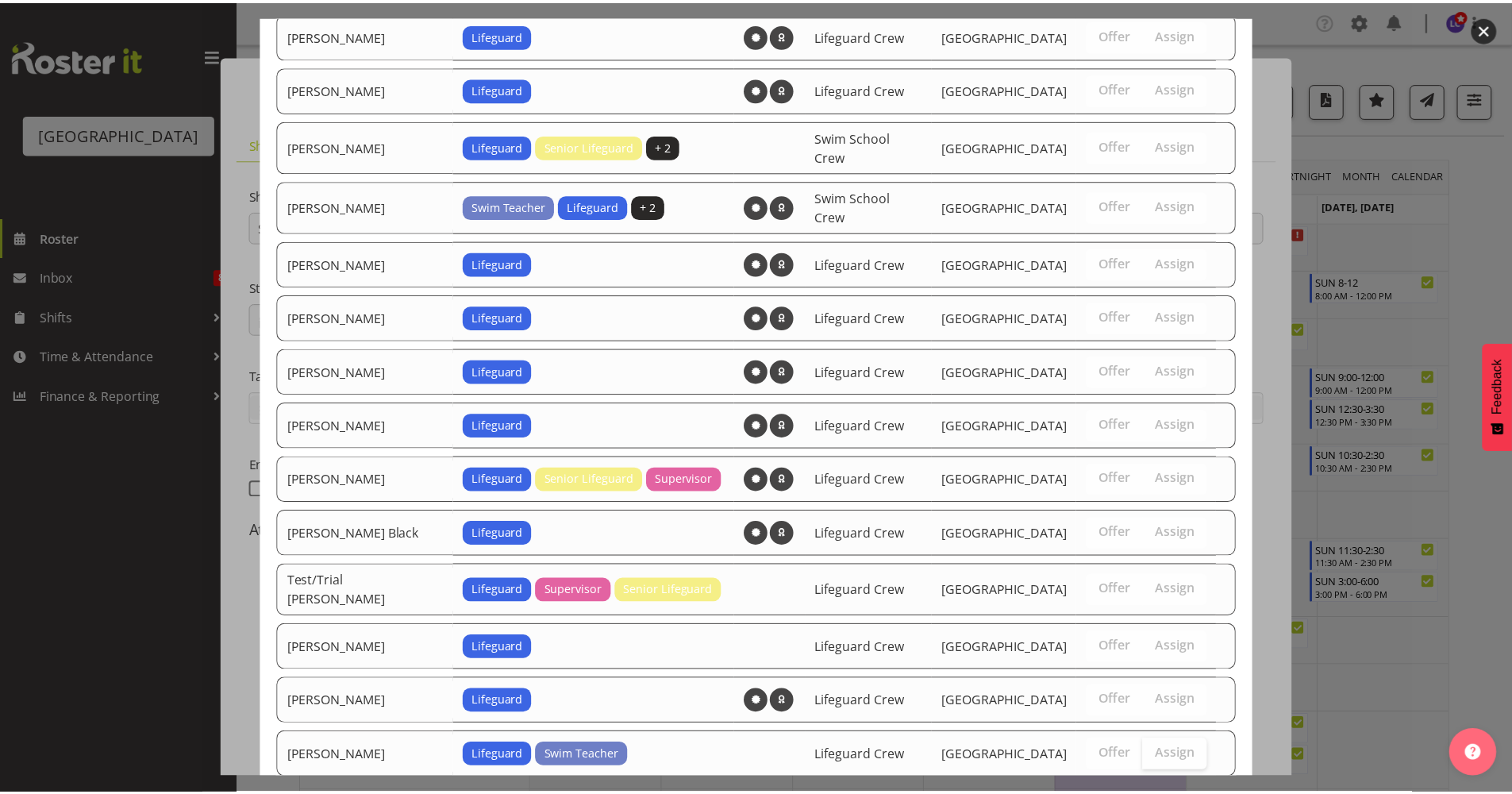
scroll to position [1489, 0]
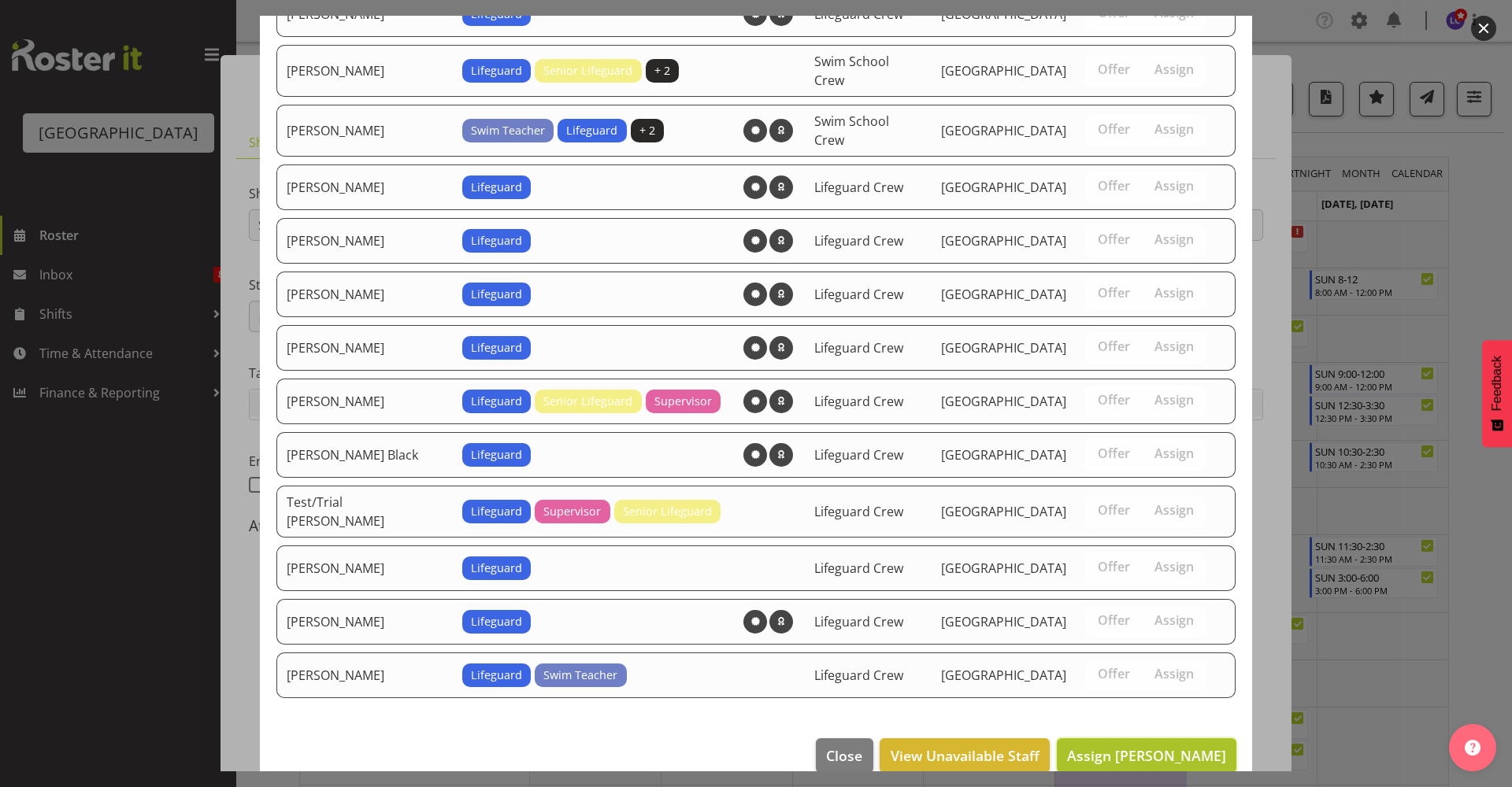
click at [1110, 746] on span "Assign Finn Edwards" at bounding box center [1147, 756] width 159 height 19
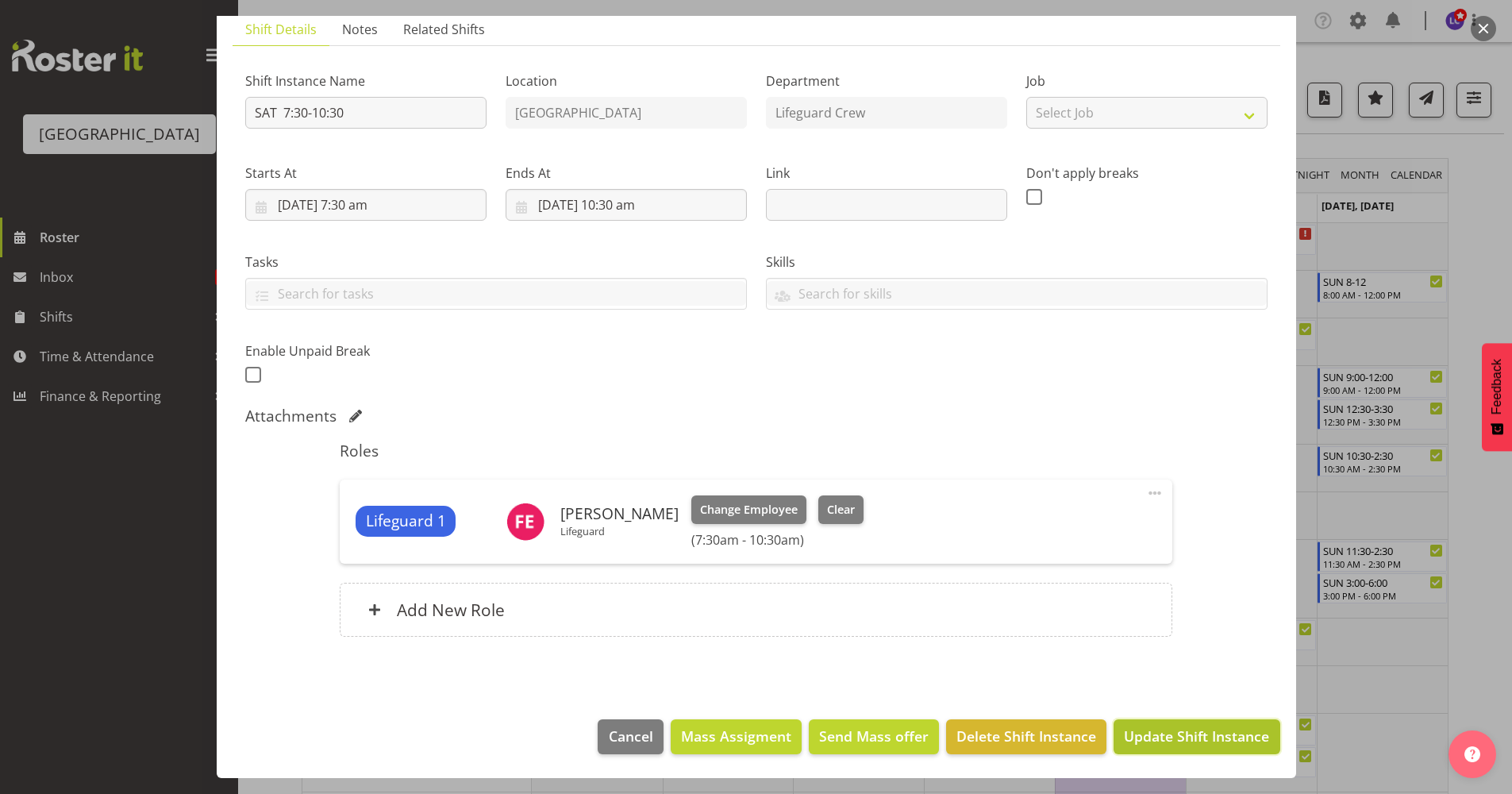
click at [1164, 753] on button "Update Shift Instance" at bounding box center [1197, 737] width 166 height 35
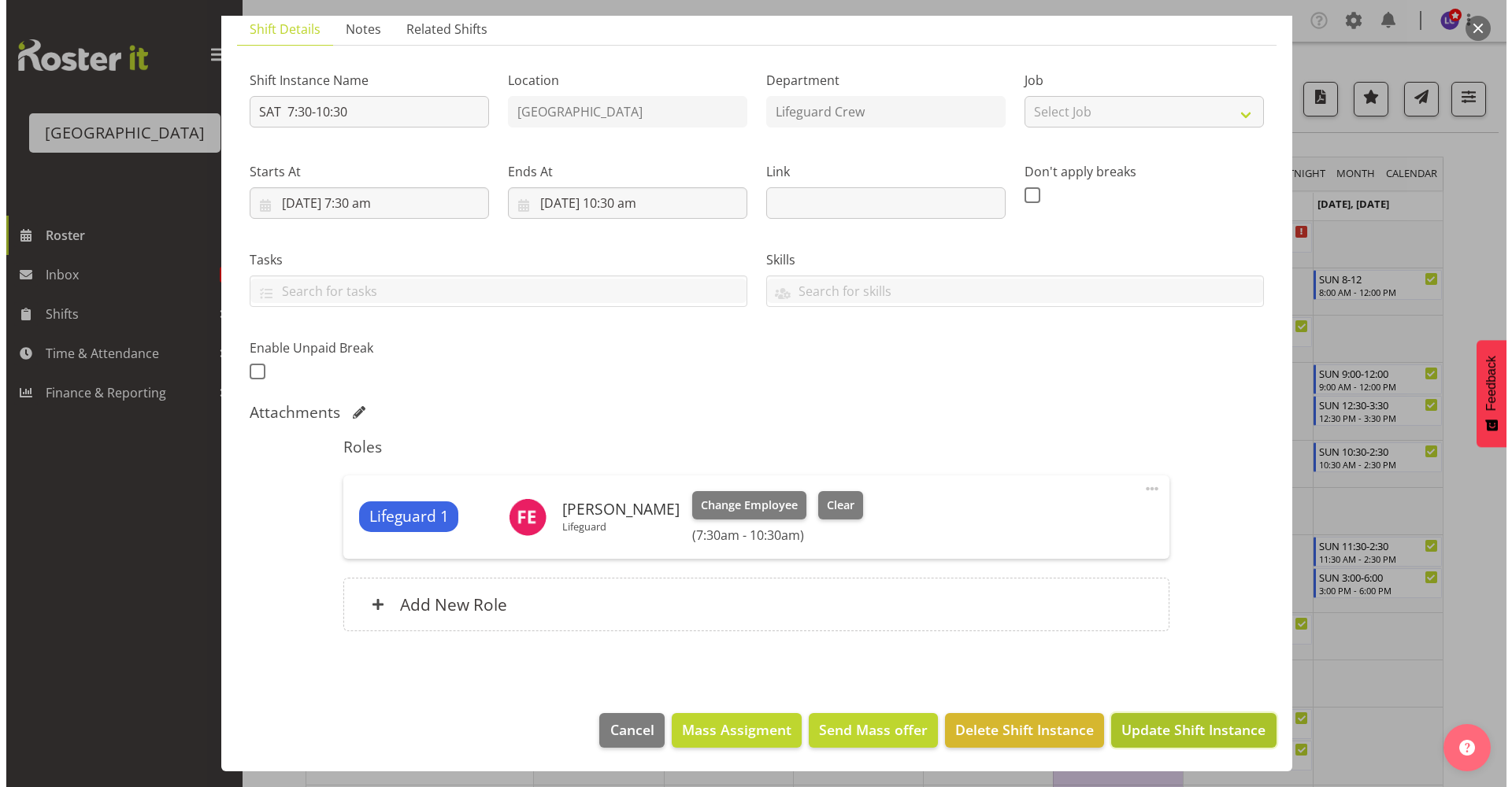
scroll to position [50, 0]
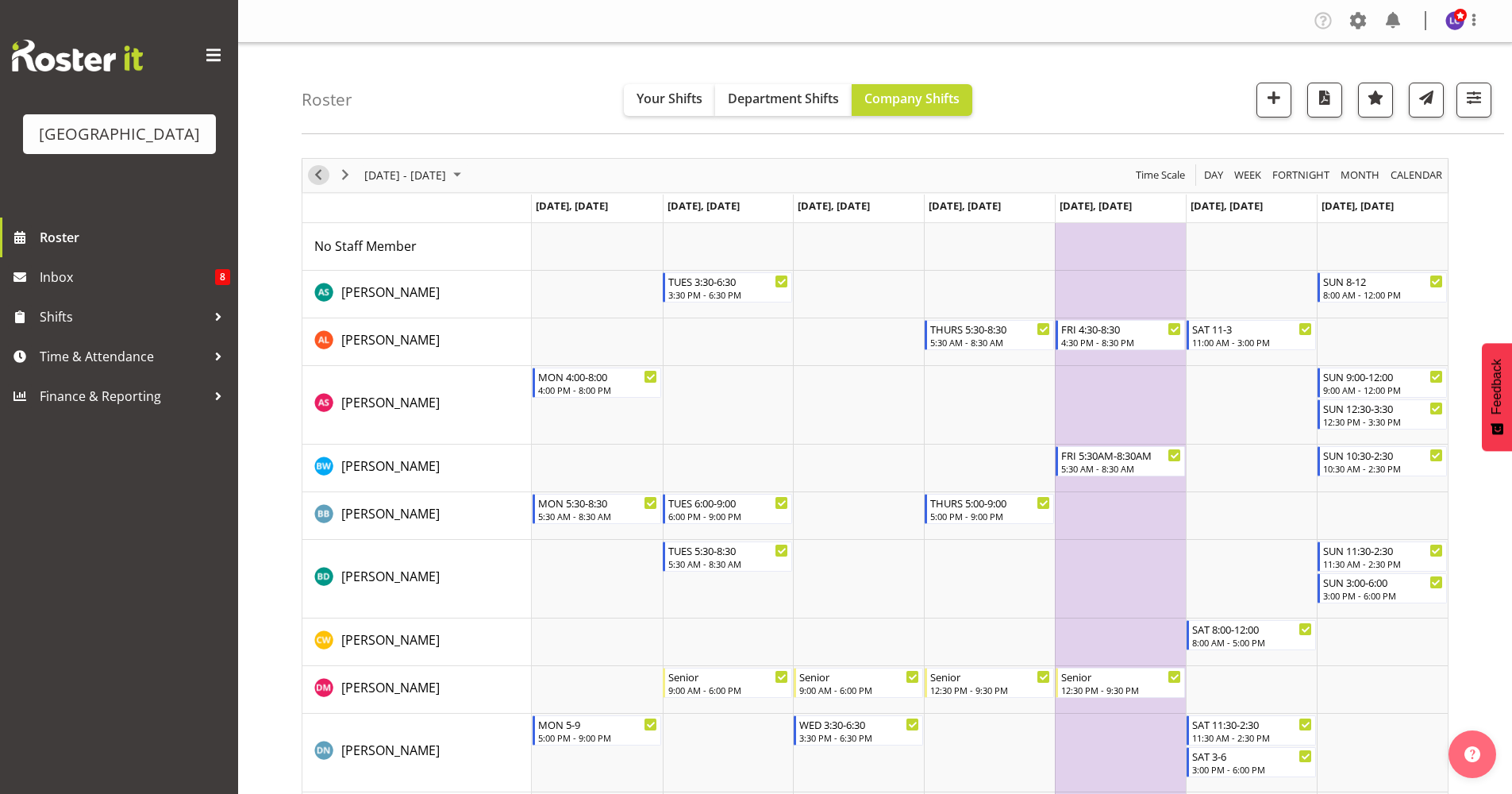
click at [325, 174] on span "Previous" at bounding box center [319, 175] width 19 height 20
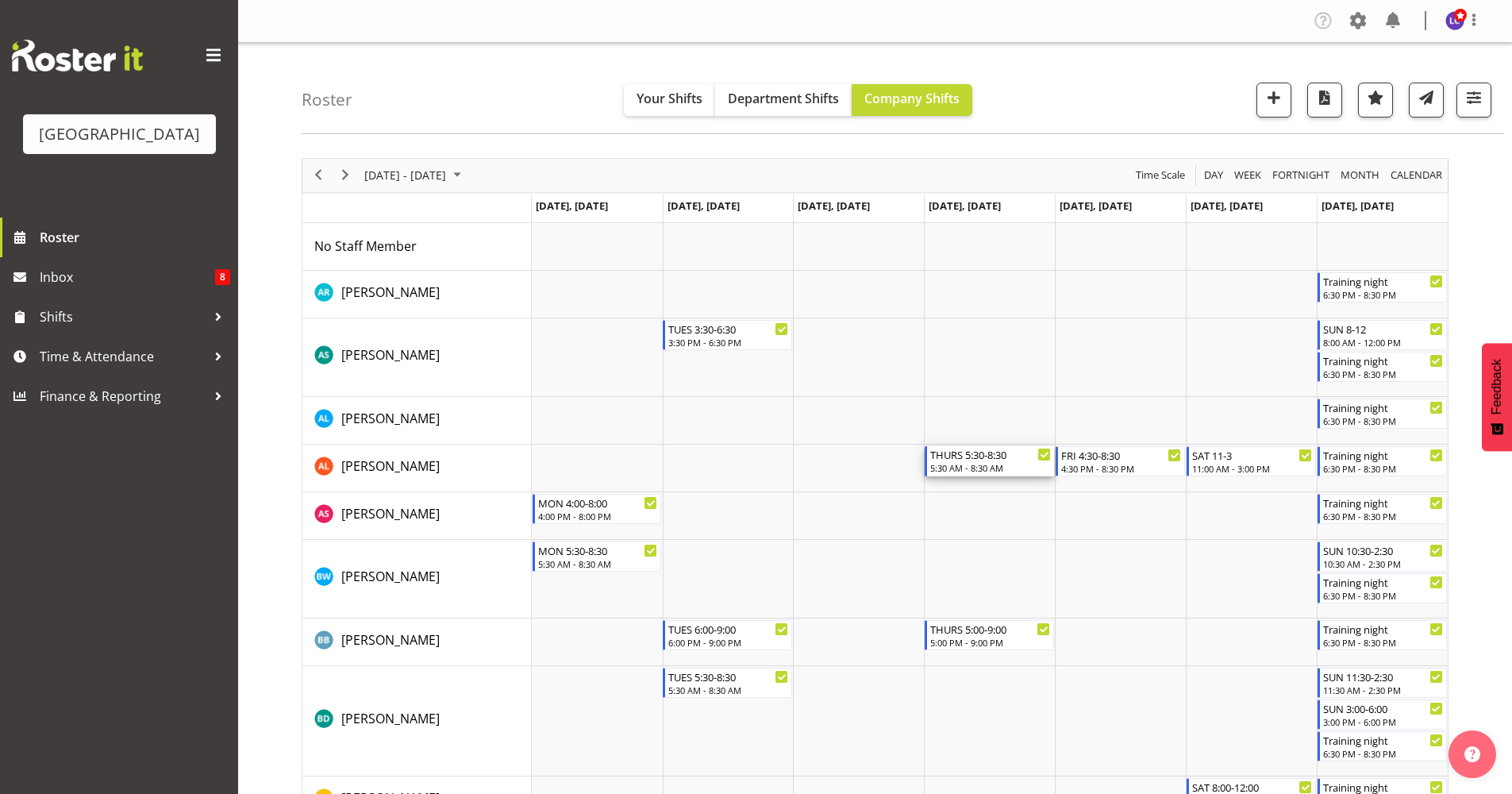
click at [980, 462] on div "THURS 5:30-8:30 5:30 AM - 8:30 AM" at bounding box center [991, 461] width 120 height 31
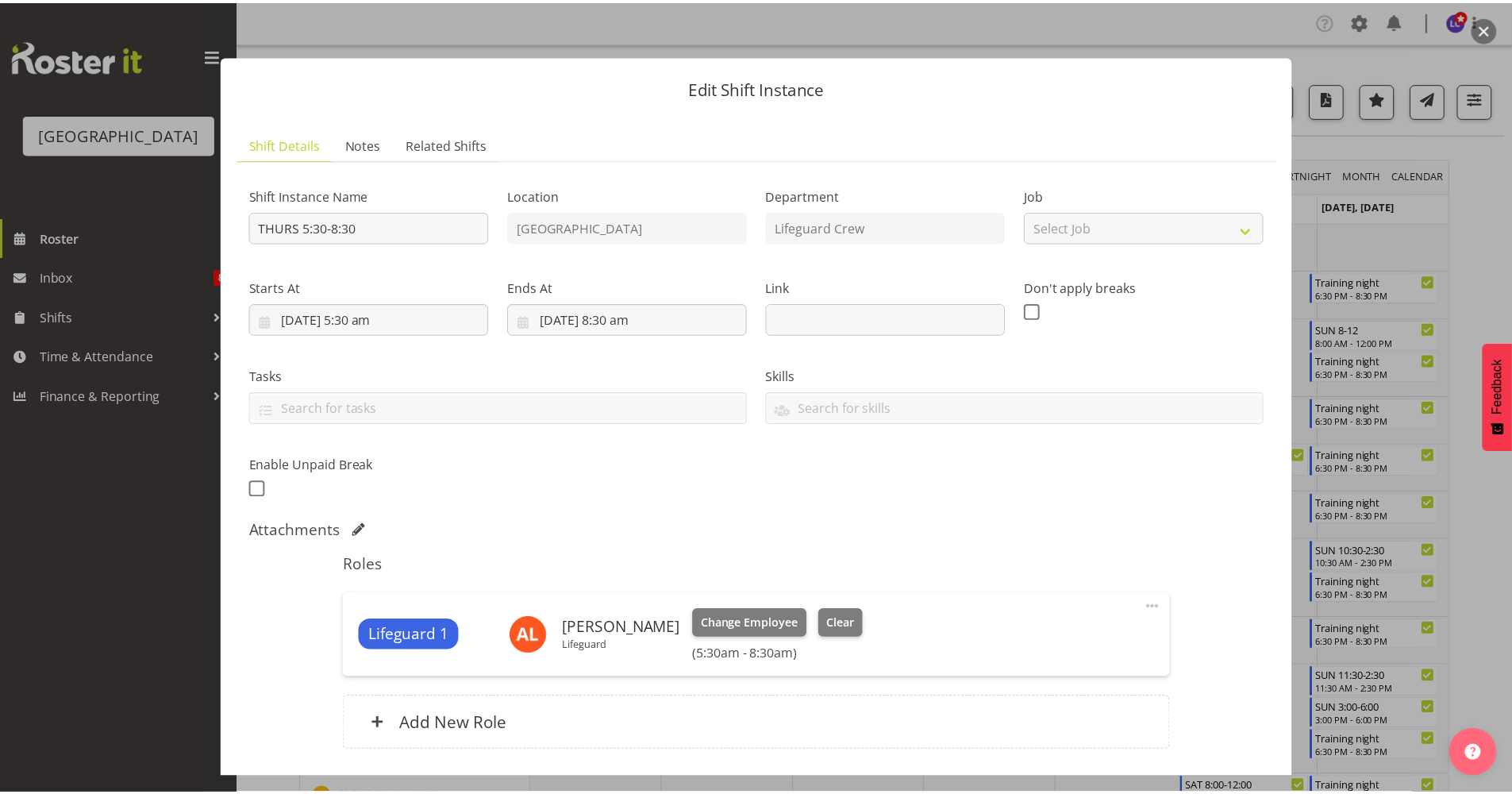
scroll to position [114, 0]
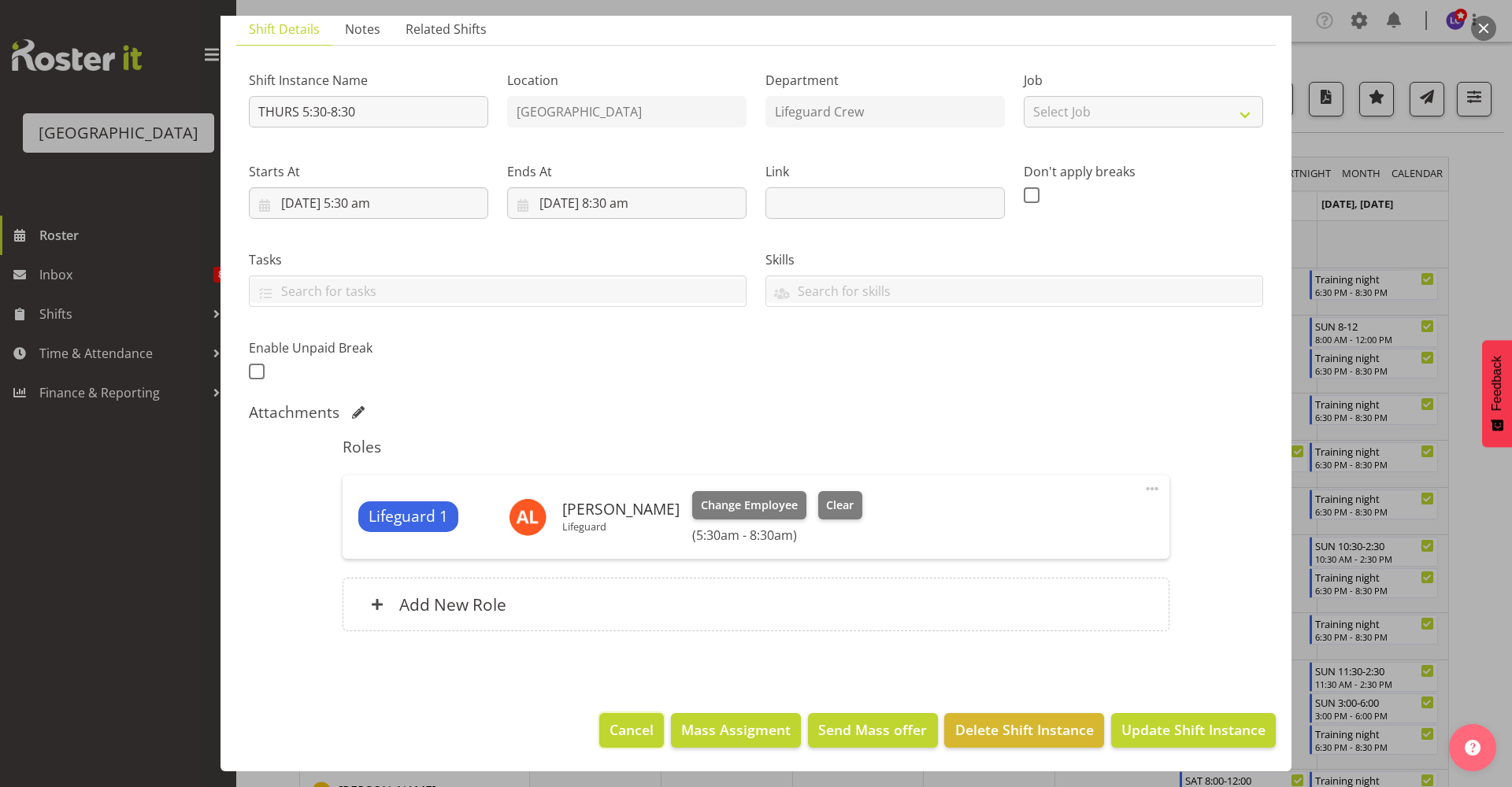
click at [637, 715] on button "Cancel" at bounding box center [631, 731] width 65 height 35
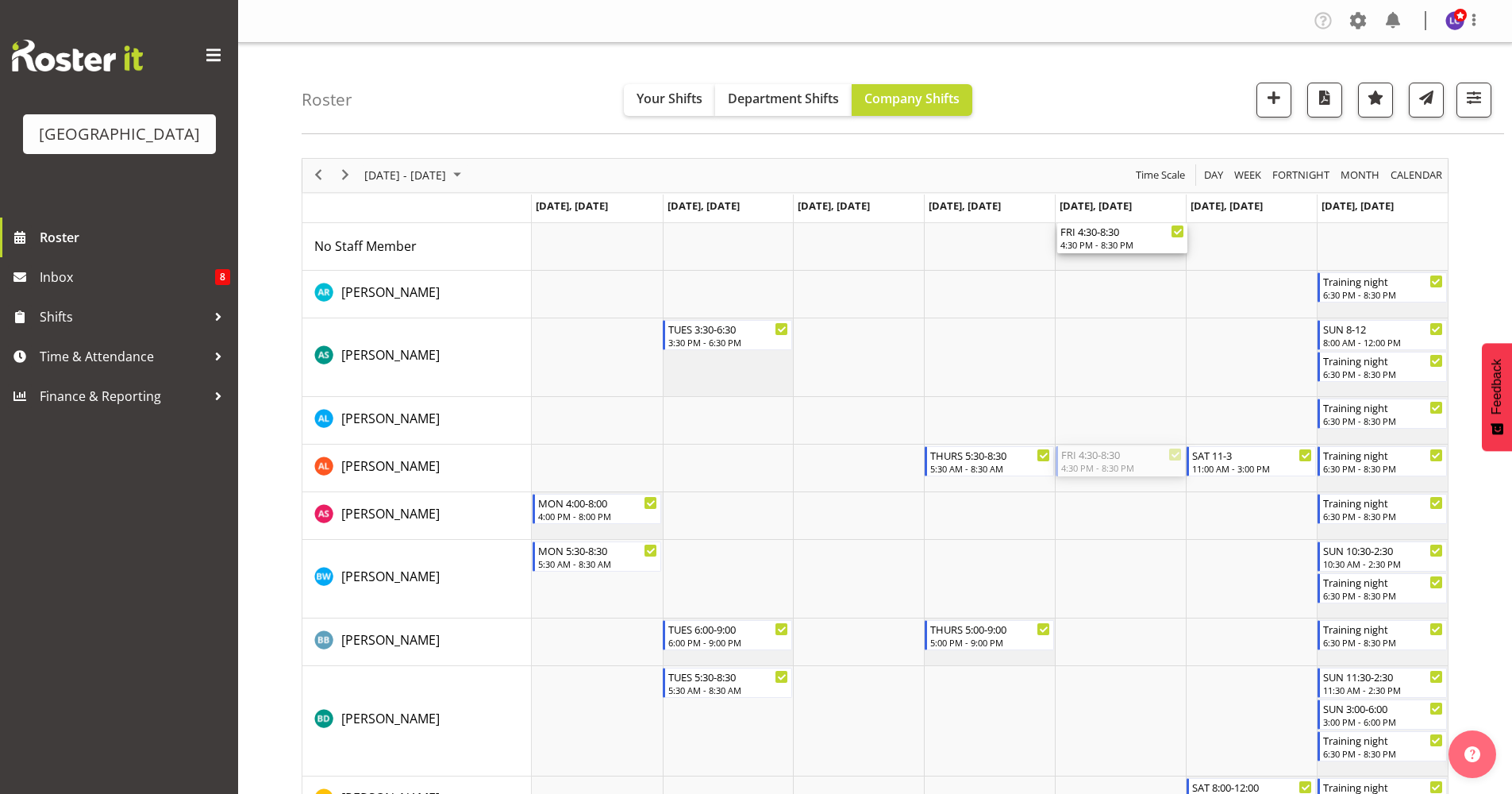
drag, startPoint x: 1093, startPoint y: 461, endPoint x: 1108, endPoint y: 259, distance: 202.6
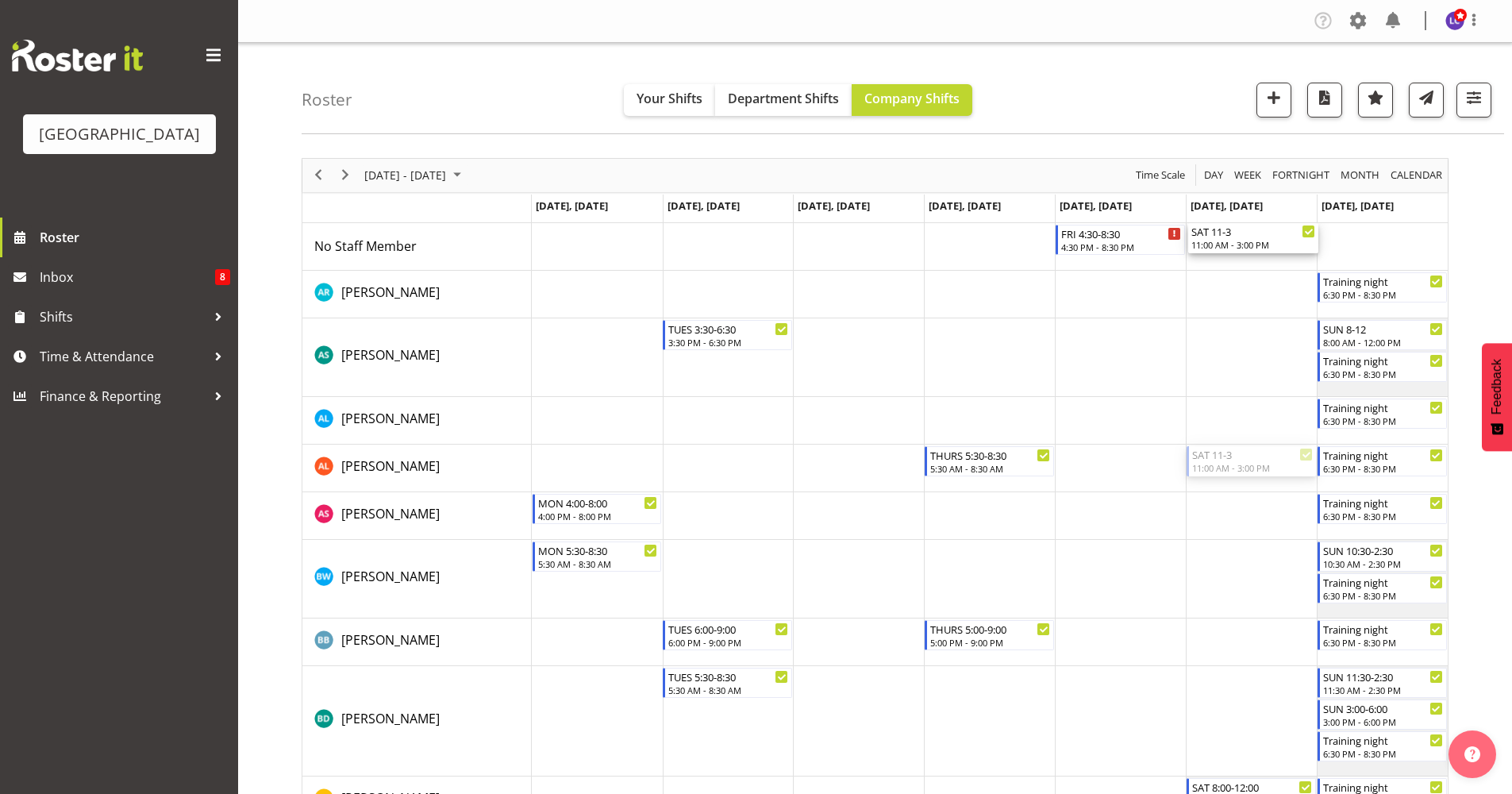
drag, startPoint x: 1234, startPoint y: 457, endPoint x: 1254, endPoint y: 269, distance: 189.1
drag, startPoint x: 342, startPoint y: 177, endPoint x: 363, endPoint y: 202, distance: 32.6
click at [342, 177] on span "Next" at bounding box center [346, 175] width 19 height 20
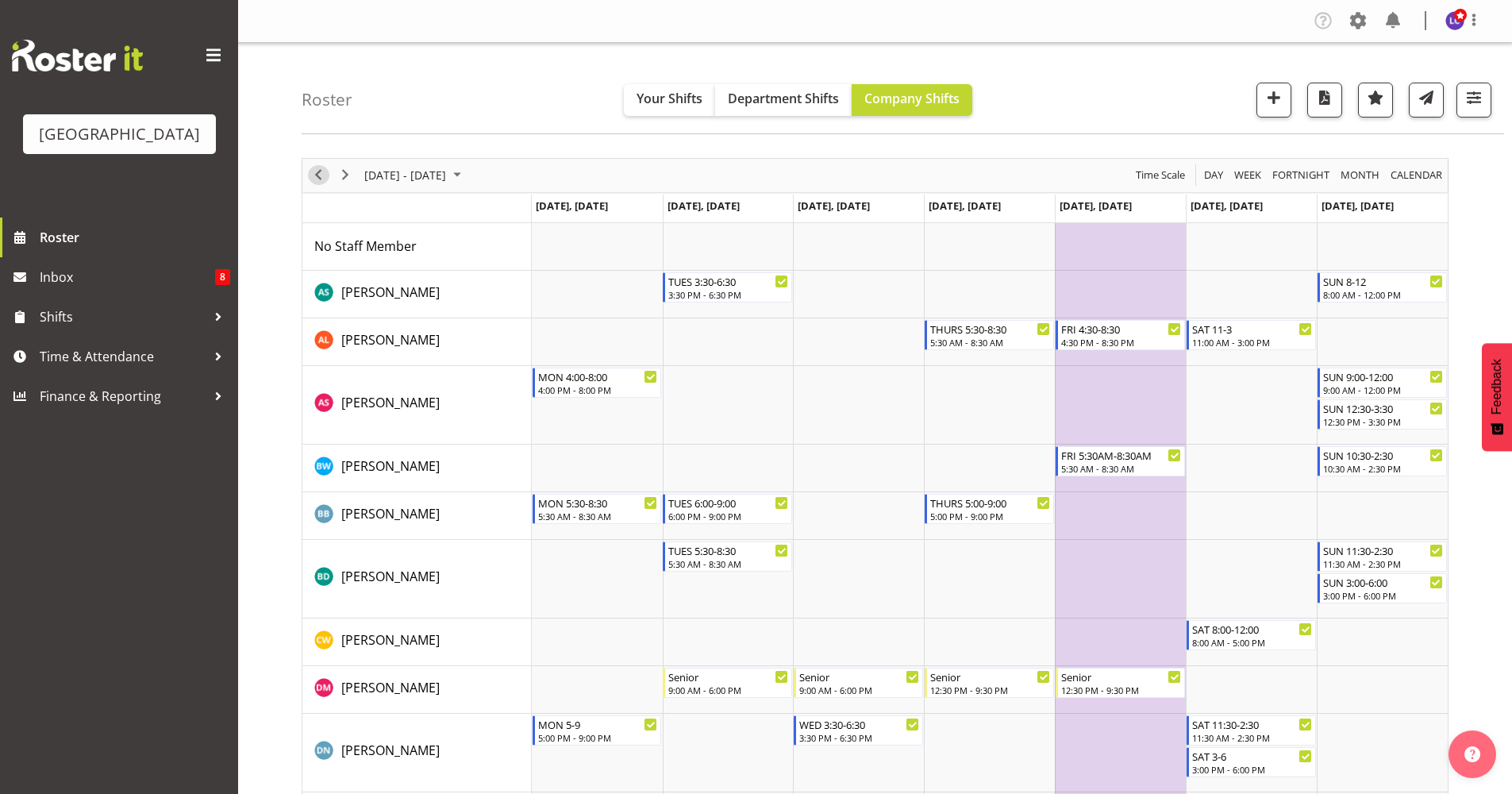
click at [315, 182] on span "Previous" at bounding box center [319, 175] width 19 height 20
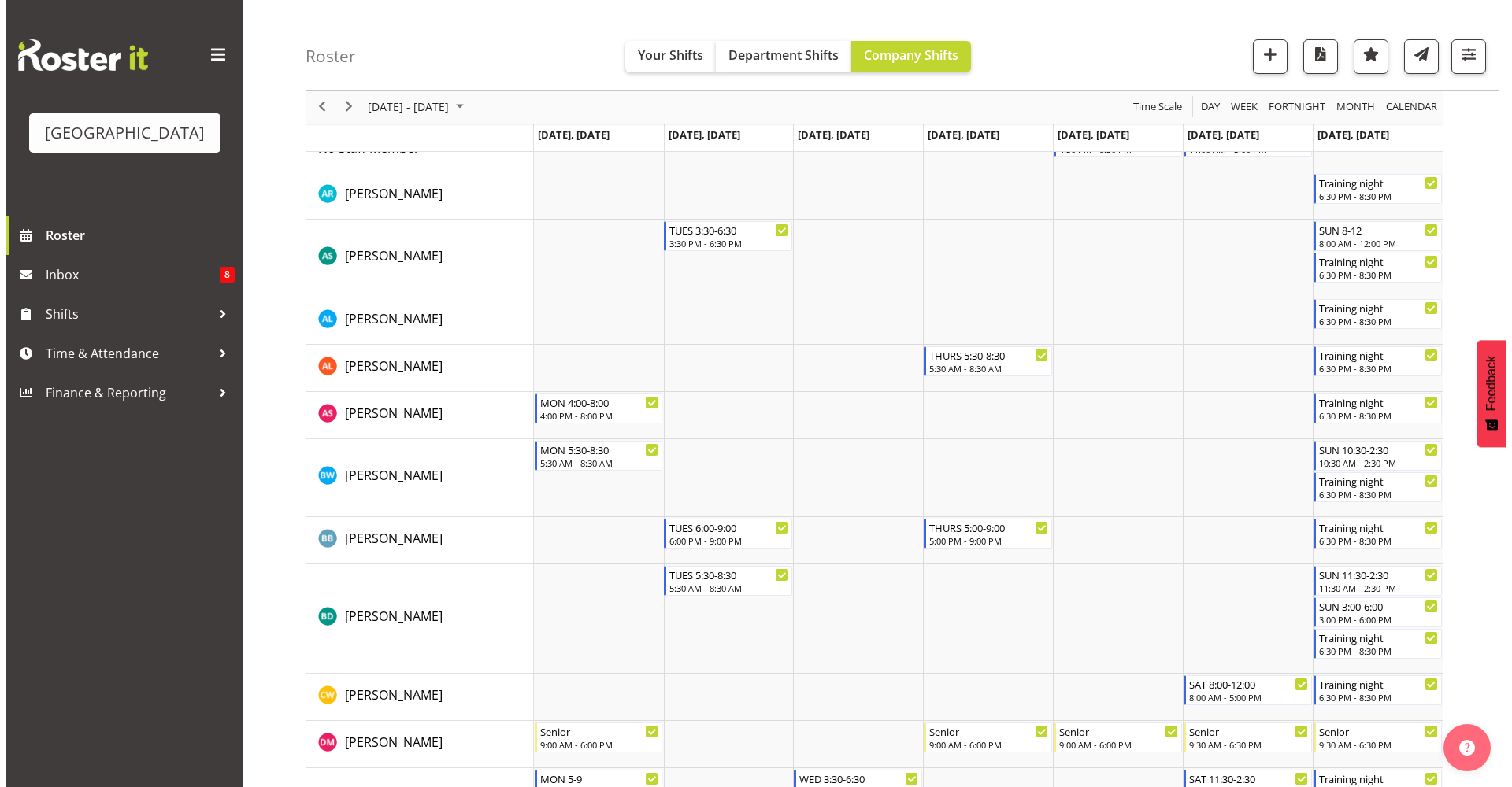
scroll to position [109, 0]
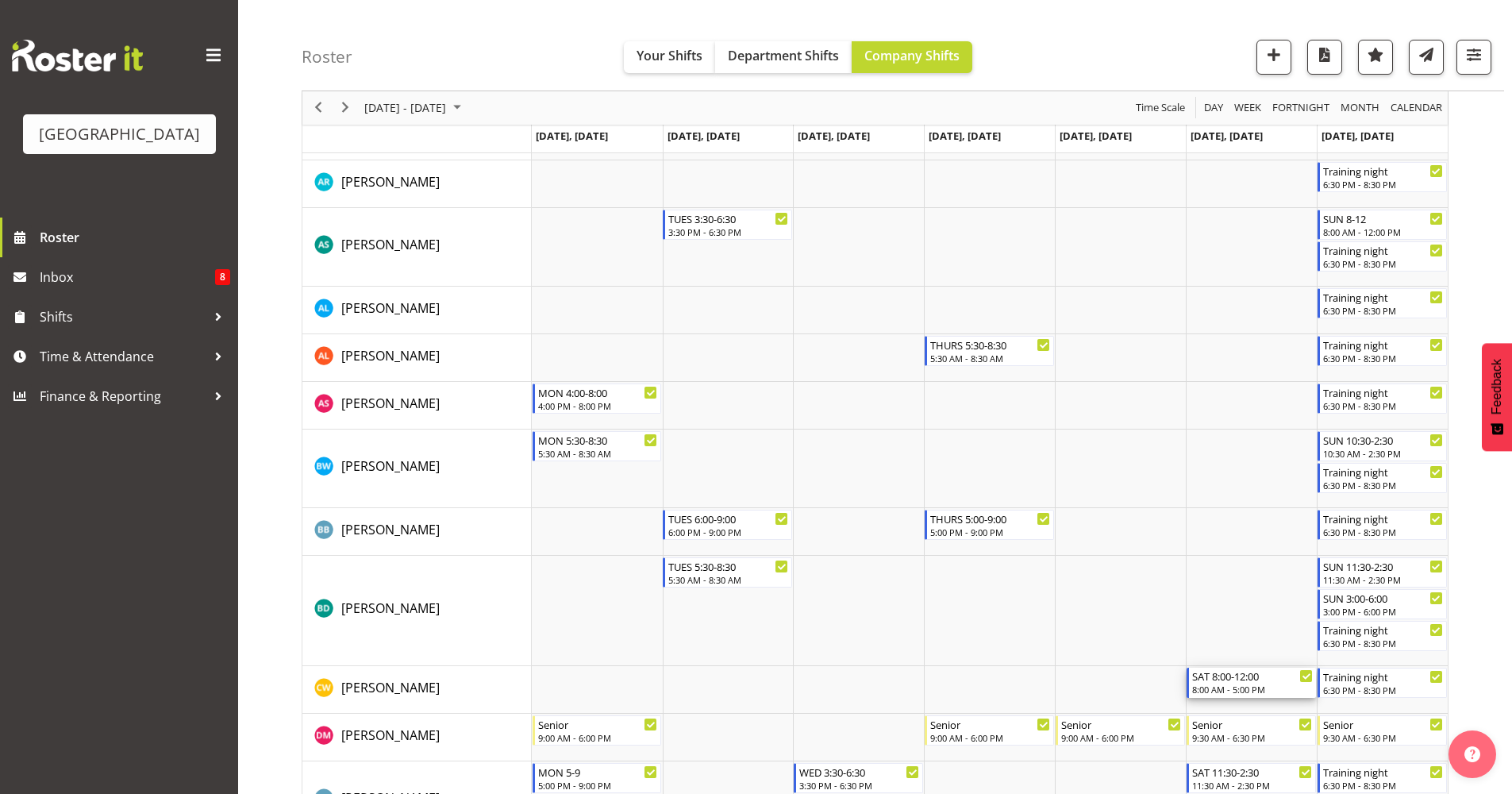
click at [1250, 687] on div "8:00 AM - 5:00 PM" at bounding box center [1253, 689] width 120 height 13
click at [0, 0] on div at bounding box center [0, 0] width 0 height 0
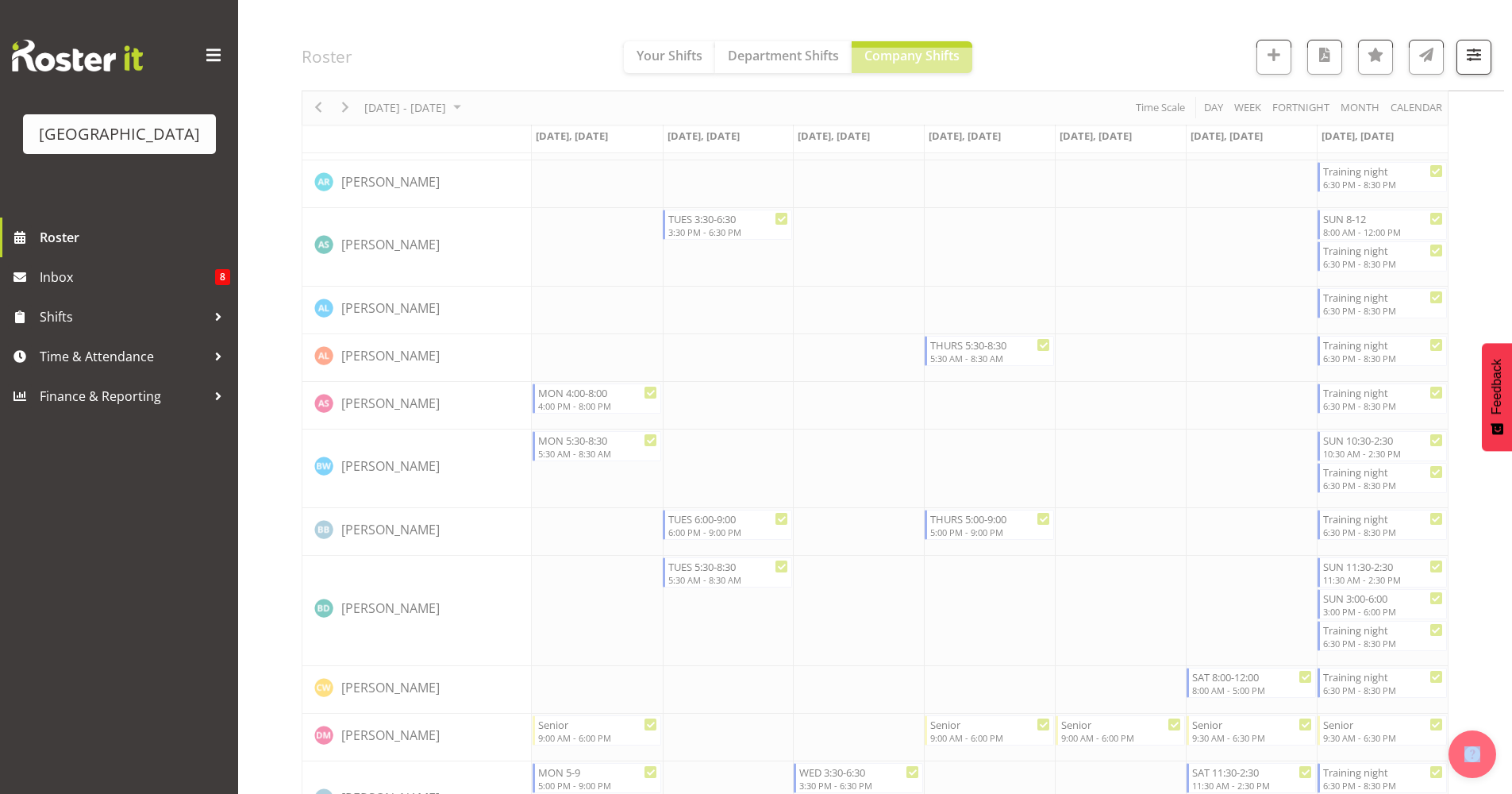
select select "9"
select select "2025"
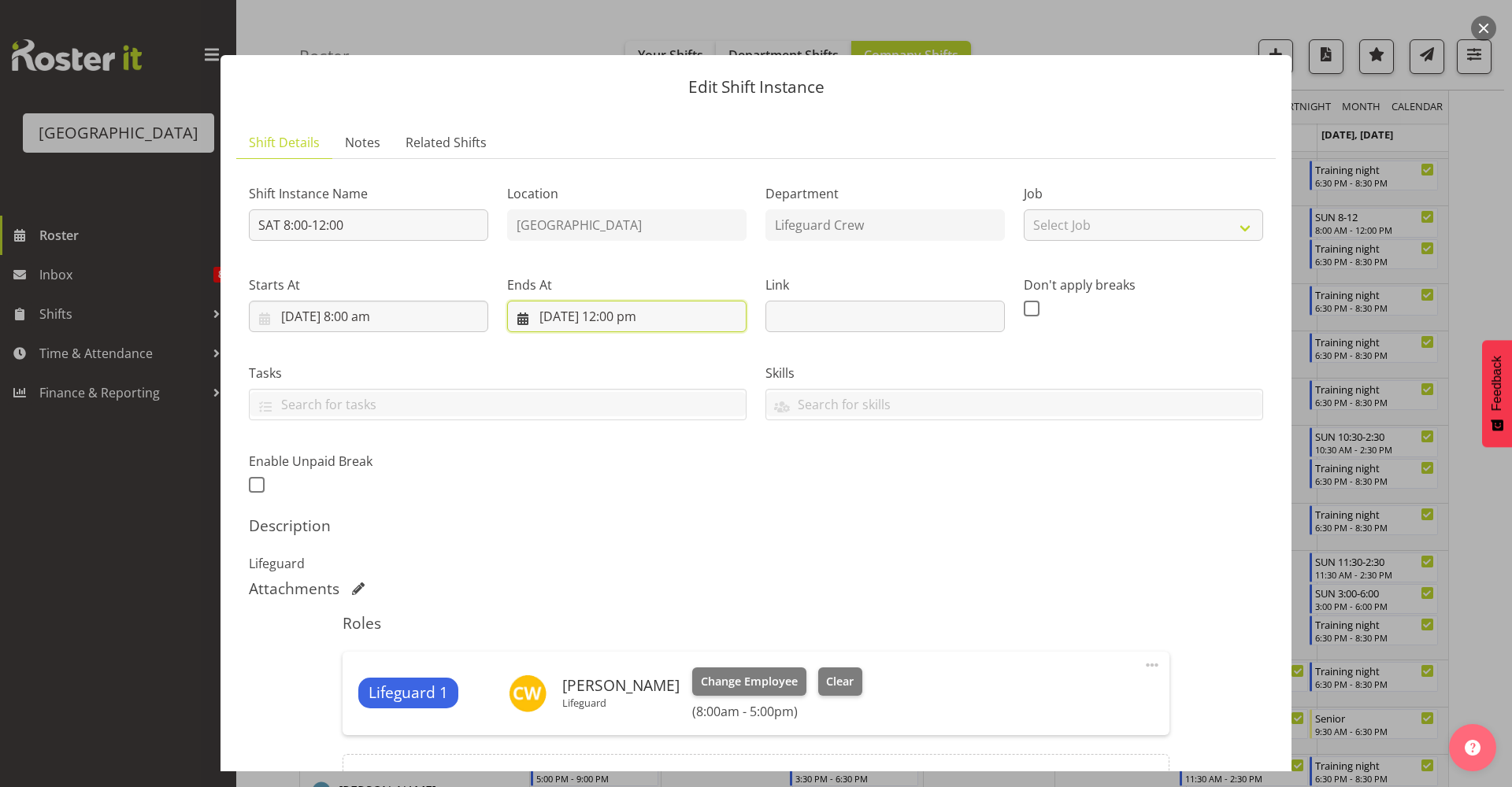
click at [670, 313] on input "18/10/2025, 12:00 pm" at bounding box center [627, 316] width 239 height 31
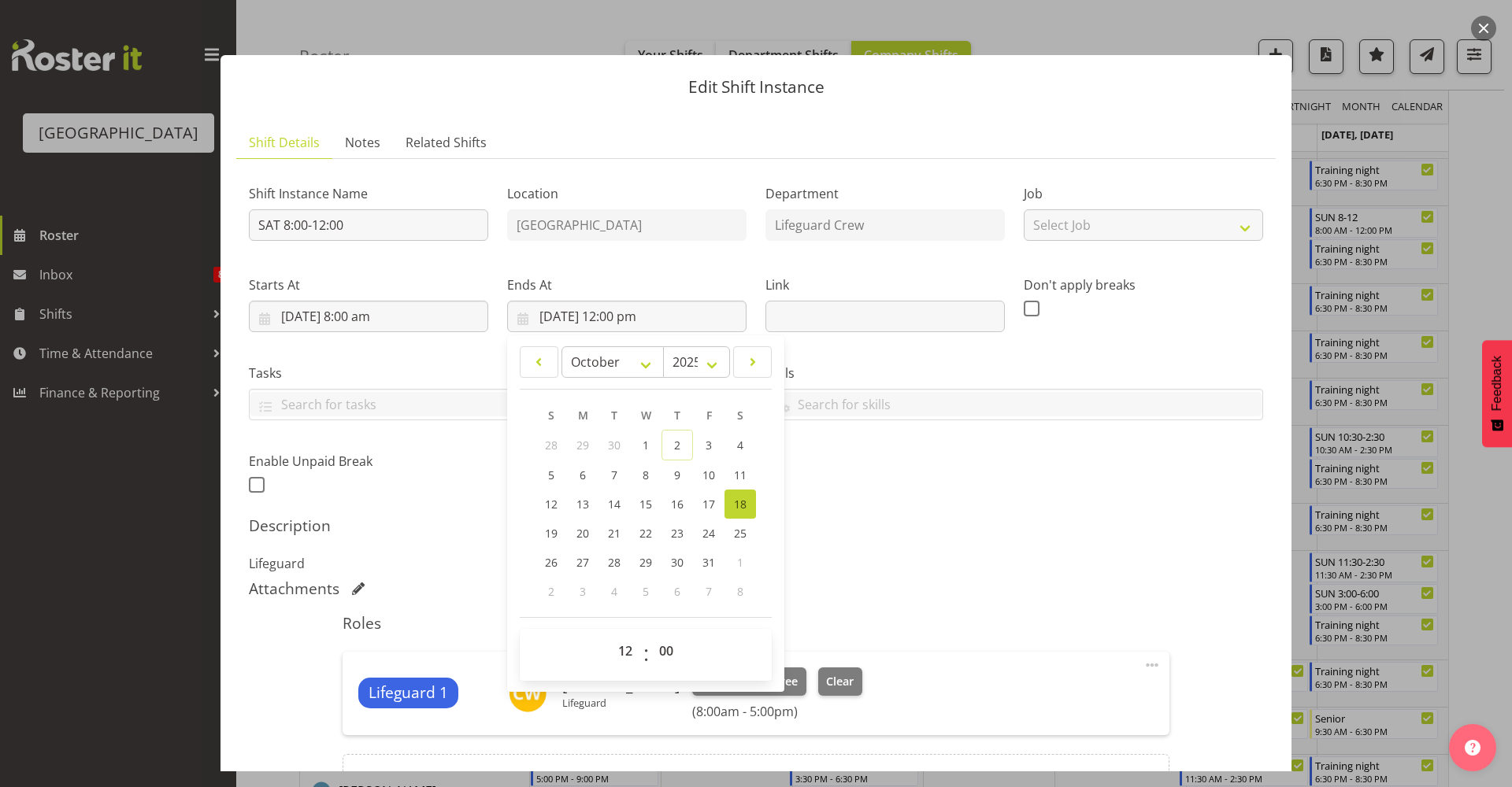
click at [627, 633] on div "00 01 02 03 04 05 06 07 08 09 10 11 12 13 14 15 16 17 18 19 20 21 22 23 : 00 01…" at bounding box center [645, 655] width 252 height 52
click at [621, 653] on select "00 01 02 03 04 05 06 07 08 09 10 11 12 13 14 15 16 17 18 19 20 21 22 23" at bounding box center [627, 651] width 36 height 31
select select "17"
click at [610, 635] on select "00 01 02 03 04 05 06 07 08 09 10 11 12 13 14 15 16 17 18 19 20 21 22 23" at bounding box center [627, 651] width 36 height 31
type input "18/10/2025, 5:00 pm"
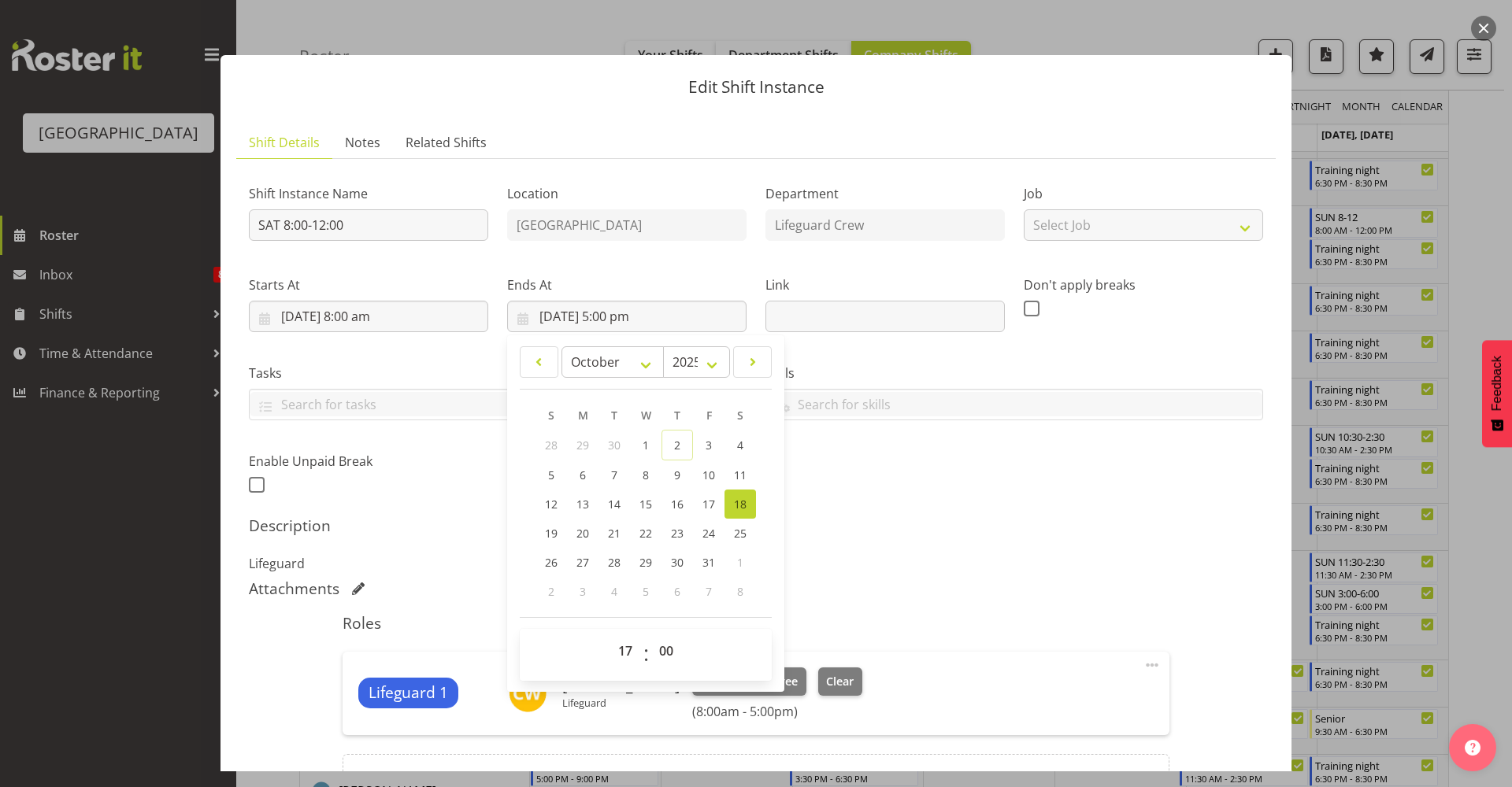
click at [947, 560] on p "Lifeguard" at bounding box center [755, 564] width 1014 height 19
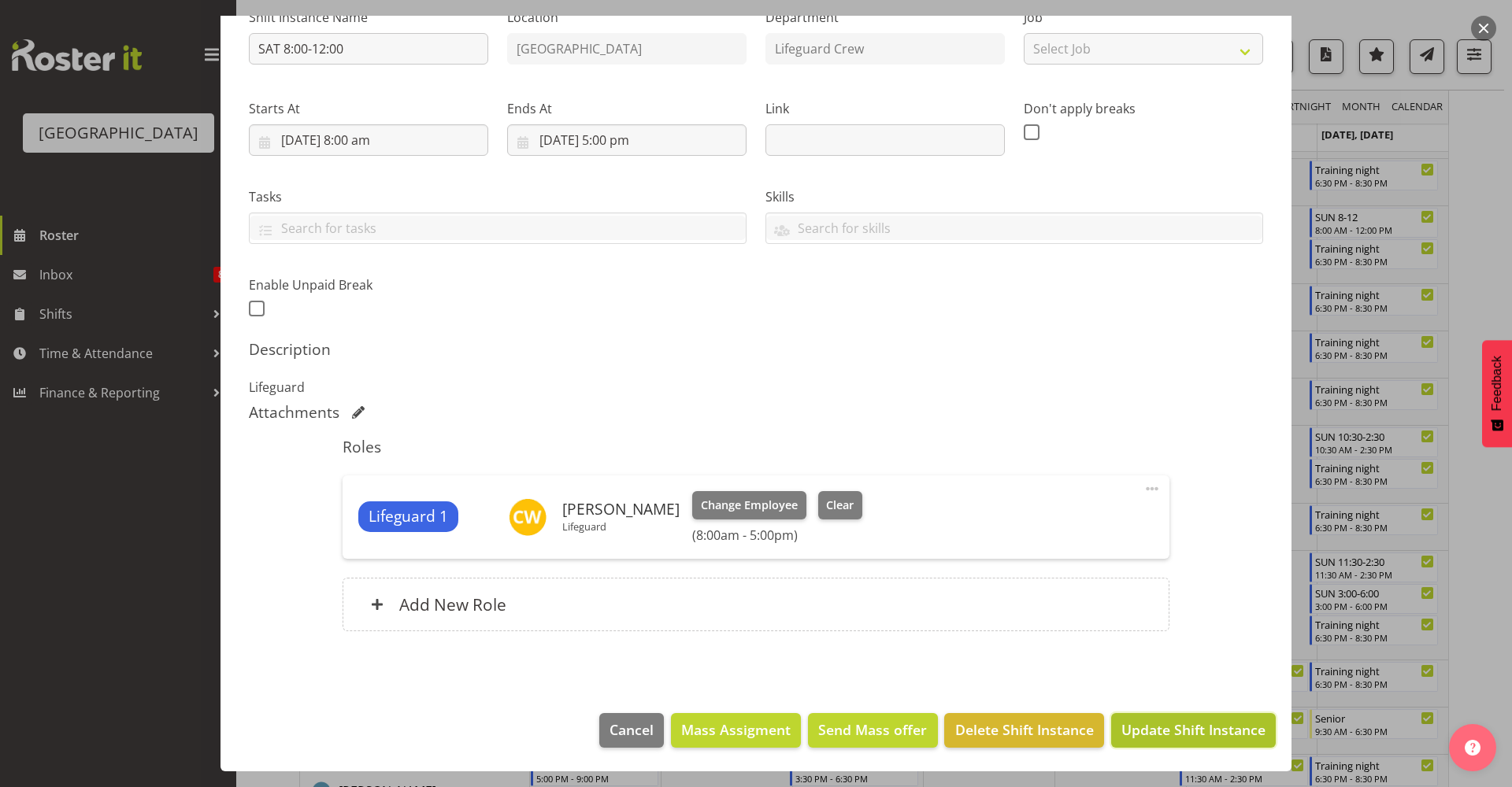
click at [1173, 729] on span "Update Shift Instance" at bounding box center [1193, 730] width 144 height 21
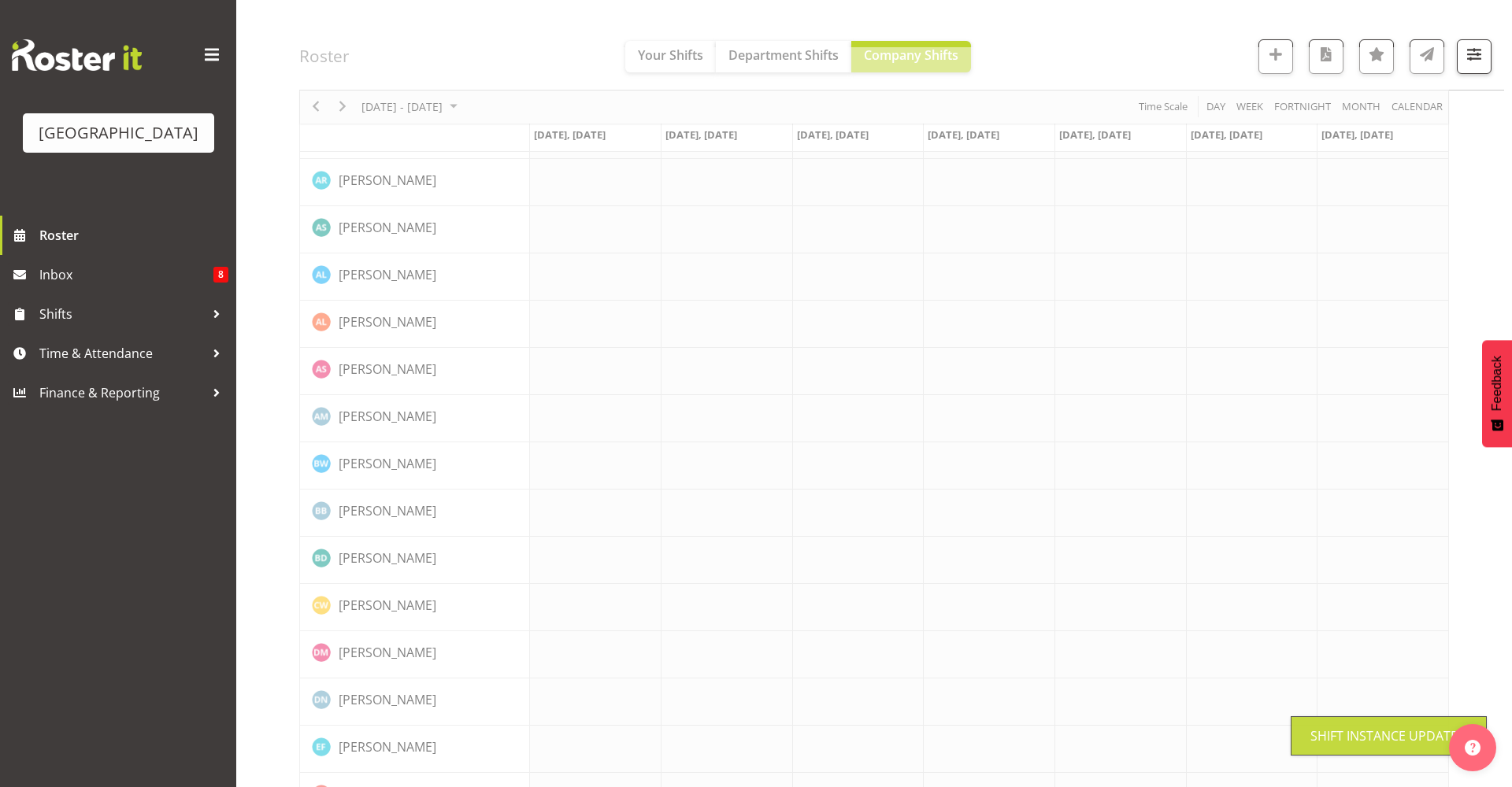
scroll to position [0, 0]
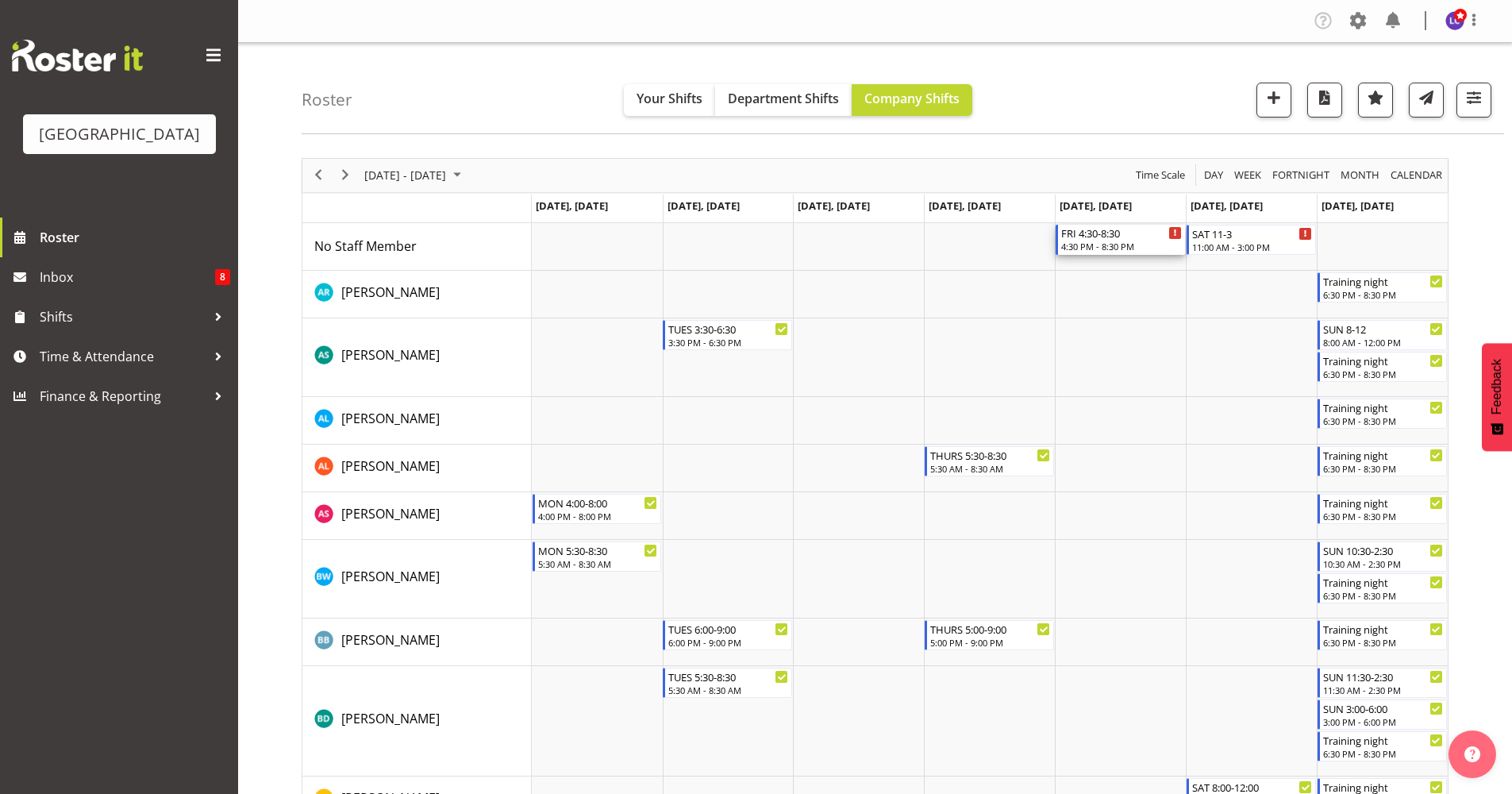
click at [1130, 240] on div "4:30 PM - 8:30 PM" at bounding box center [1122, 246] width 120 height 13
click at [0, 0] on div at bounding box center [0, 0] width 0 height 0
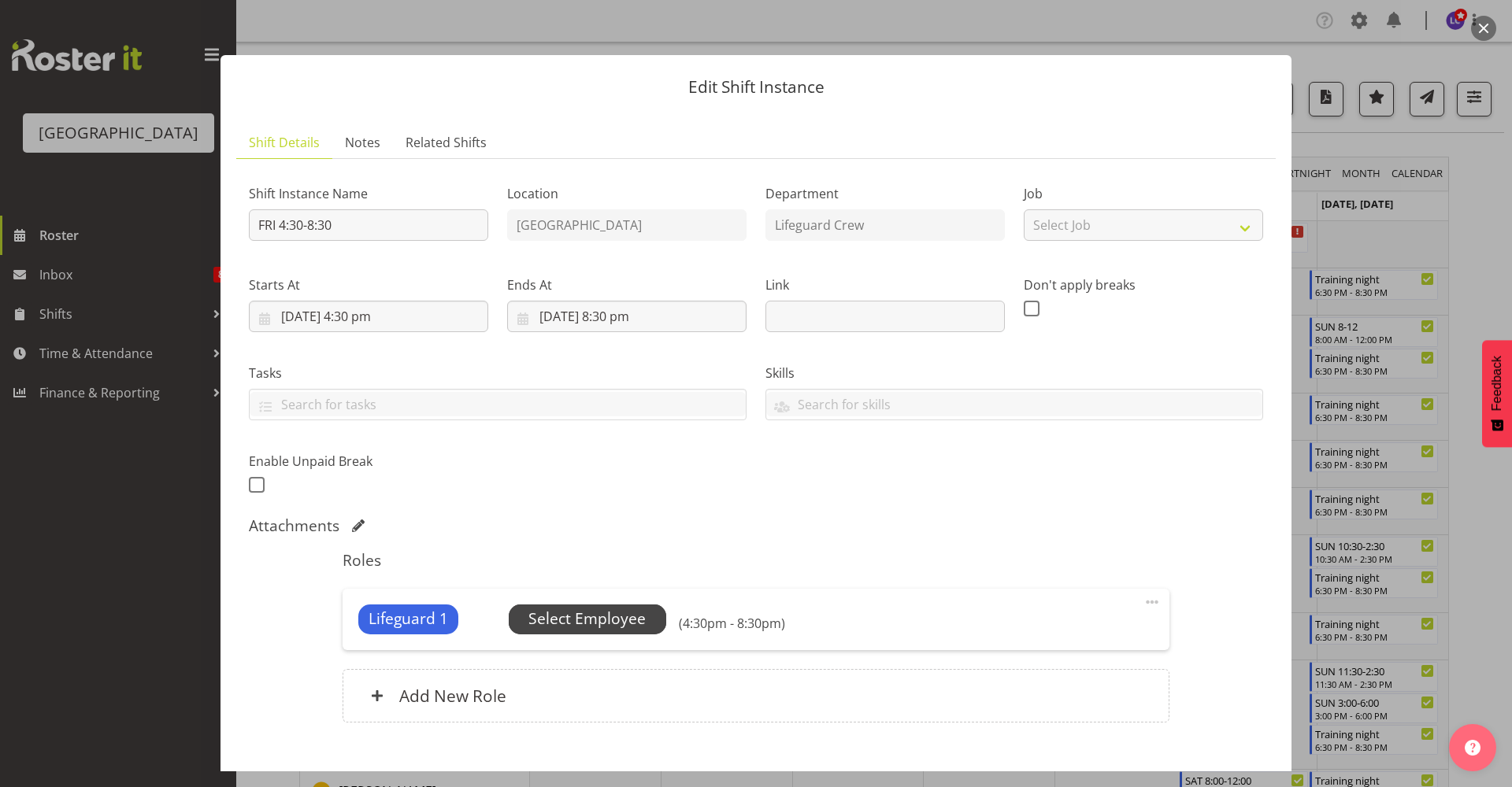
click at [632, 606] on span "Select Employee" at bounding box center [587, 619] width 158 height 30
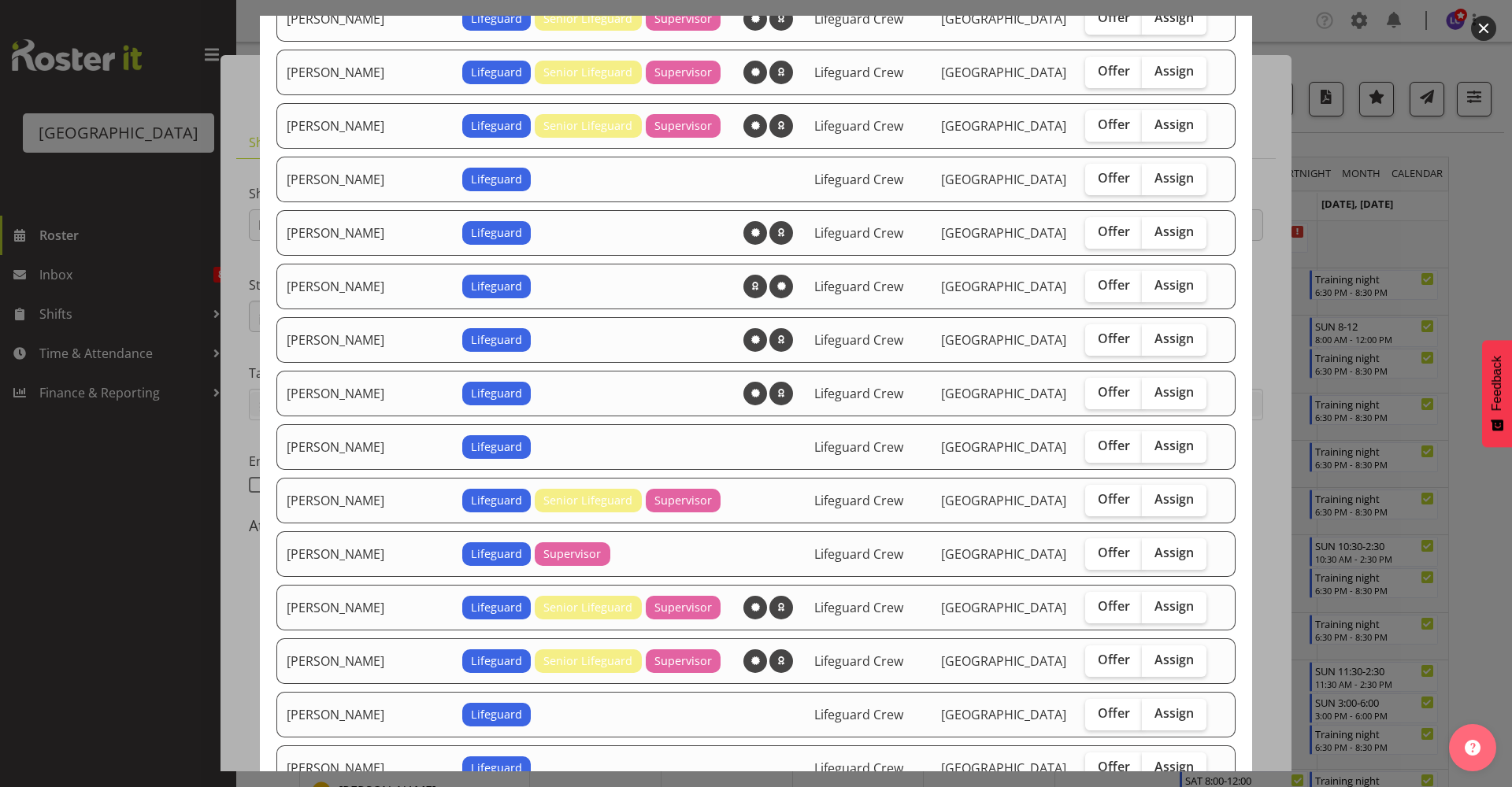
scroll to position [682, 0]
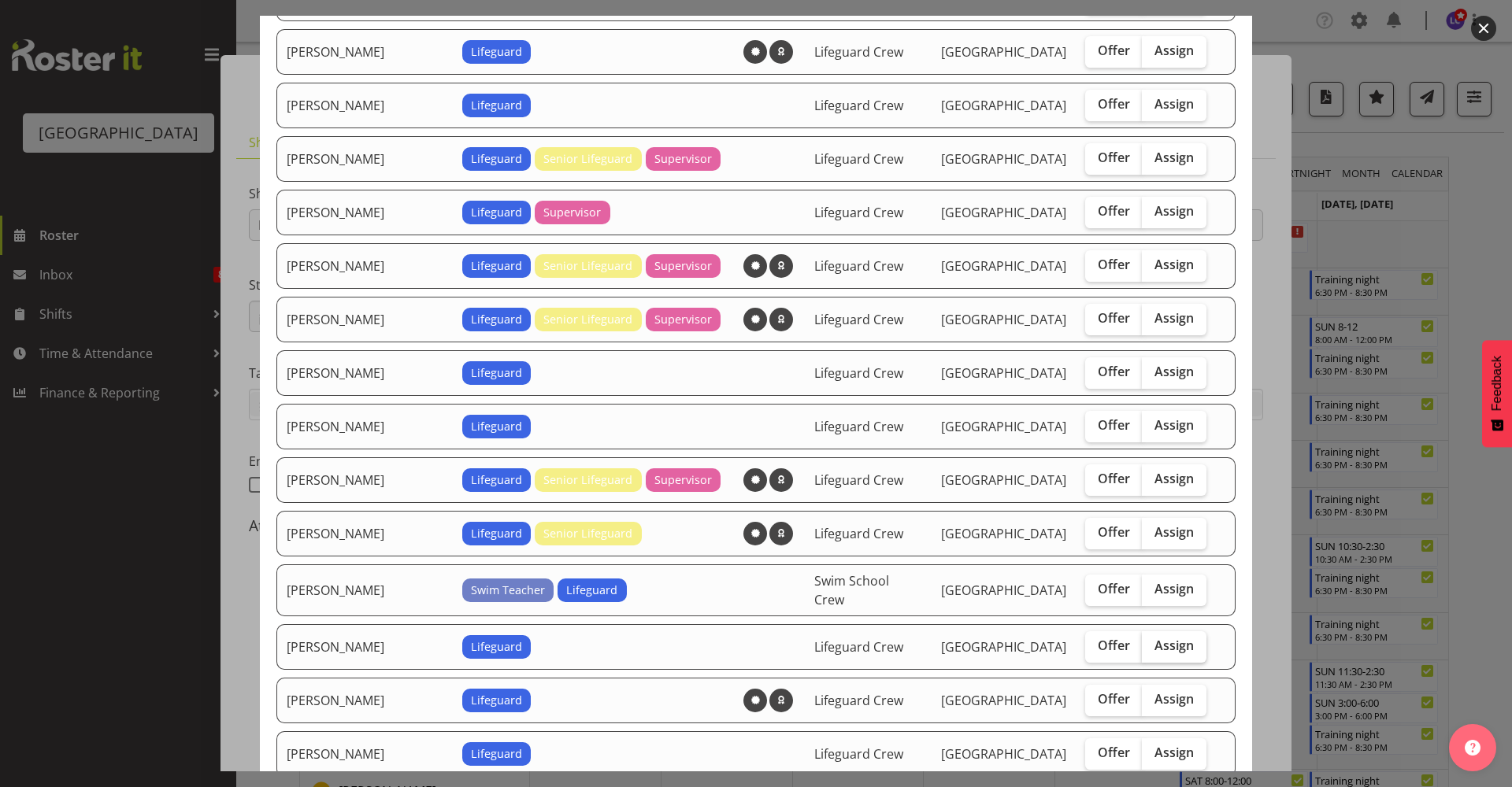
click at [1160, 642] on span "Assign" at bounding box center [1173, 645] width 39 height 16
click at [1152, 642] on input "Assign" at bounding box center [1147, 646] width 10 height 10
checkbox input "true"
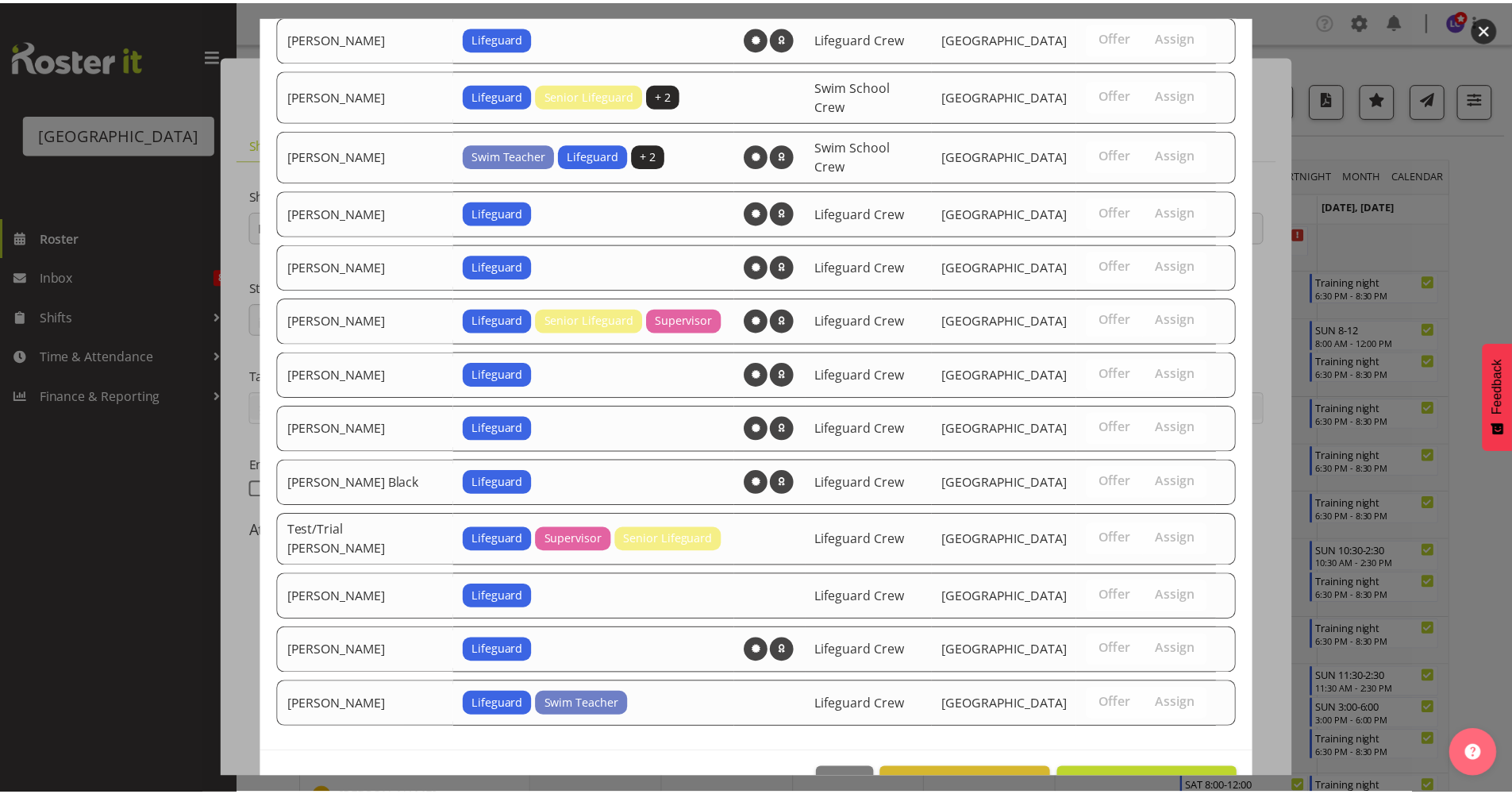
scroll to position [1597, 0]
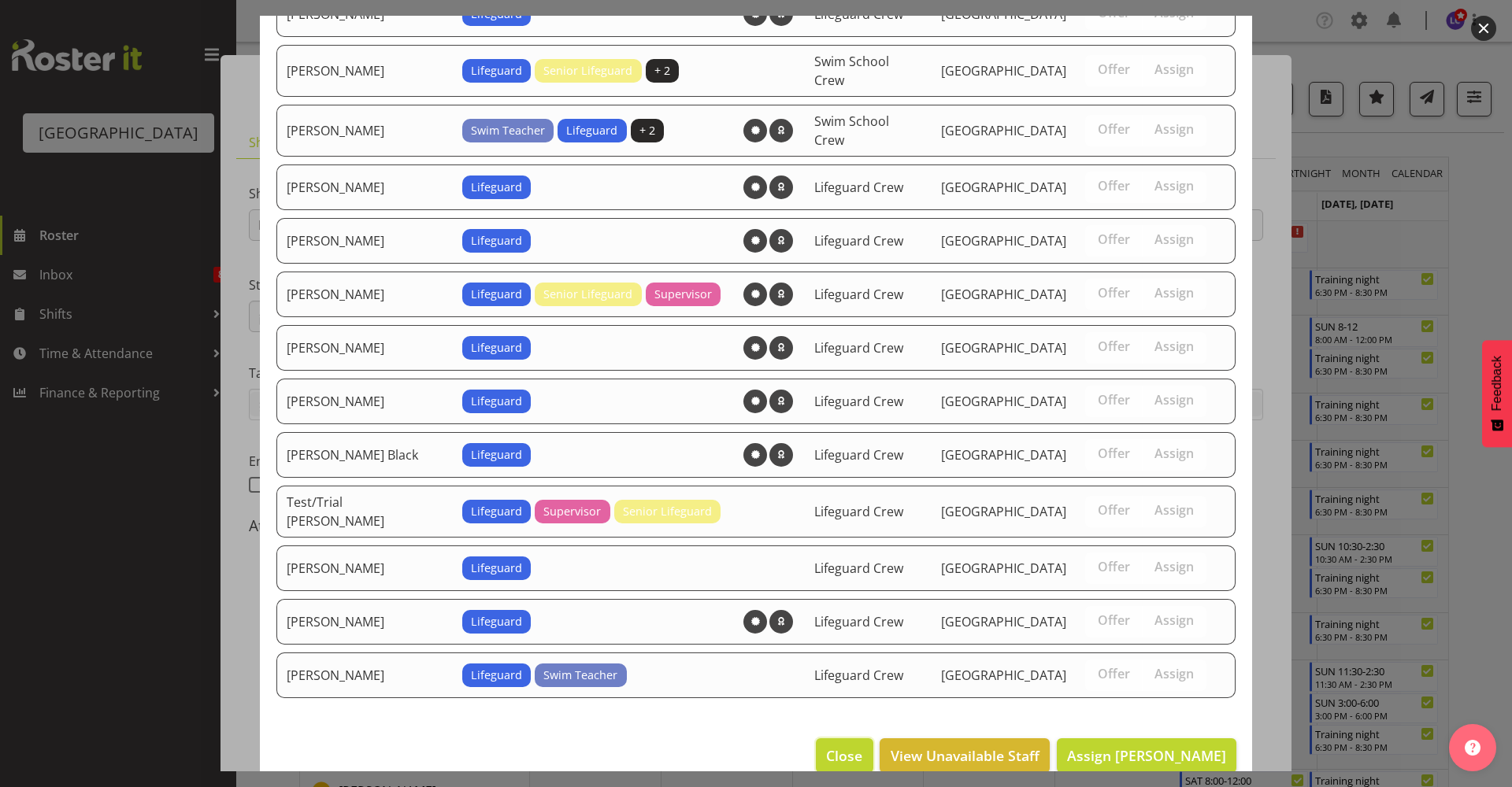
click at [826, 745] on span "Close" at bounding box center [844, 756] width 36 height 21
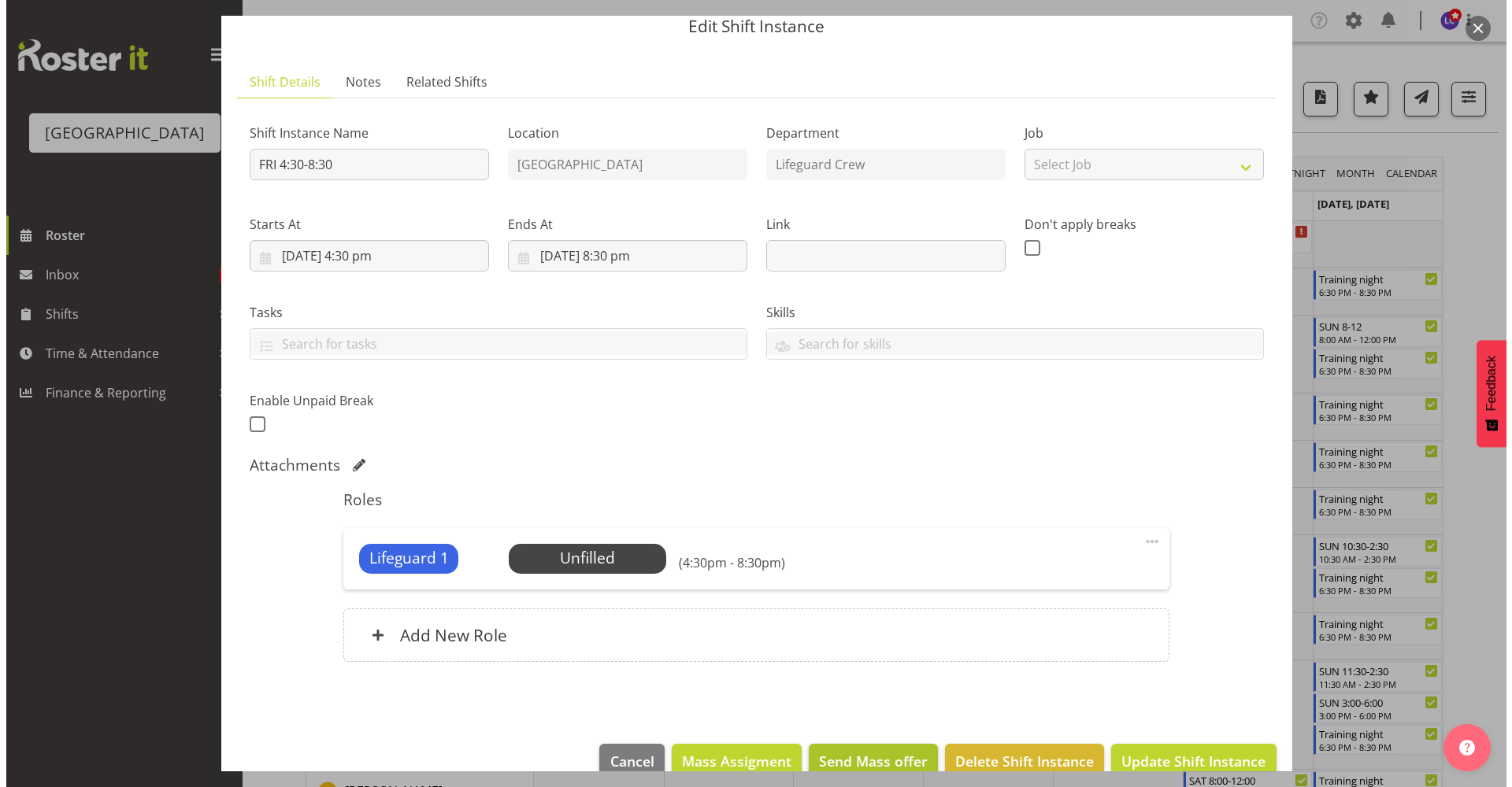
scroll to position [91, 0]
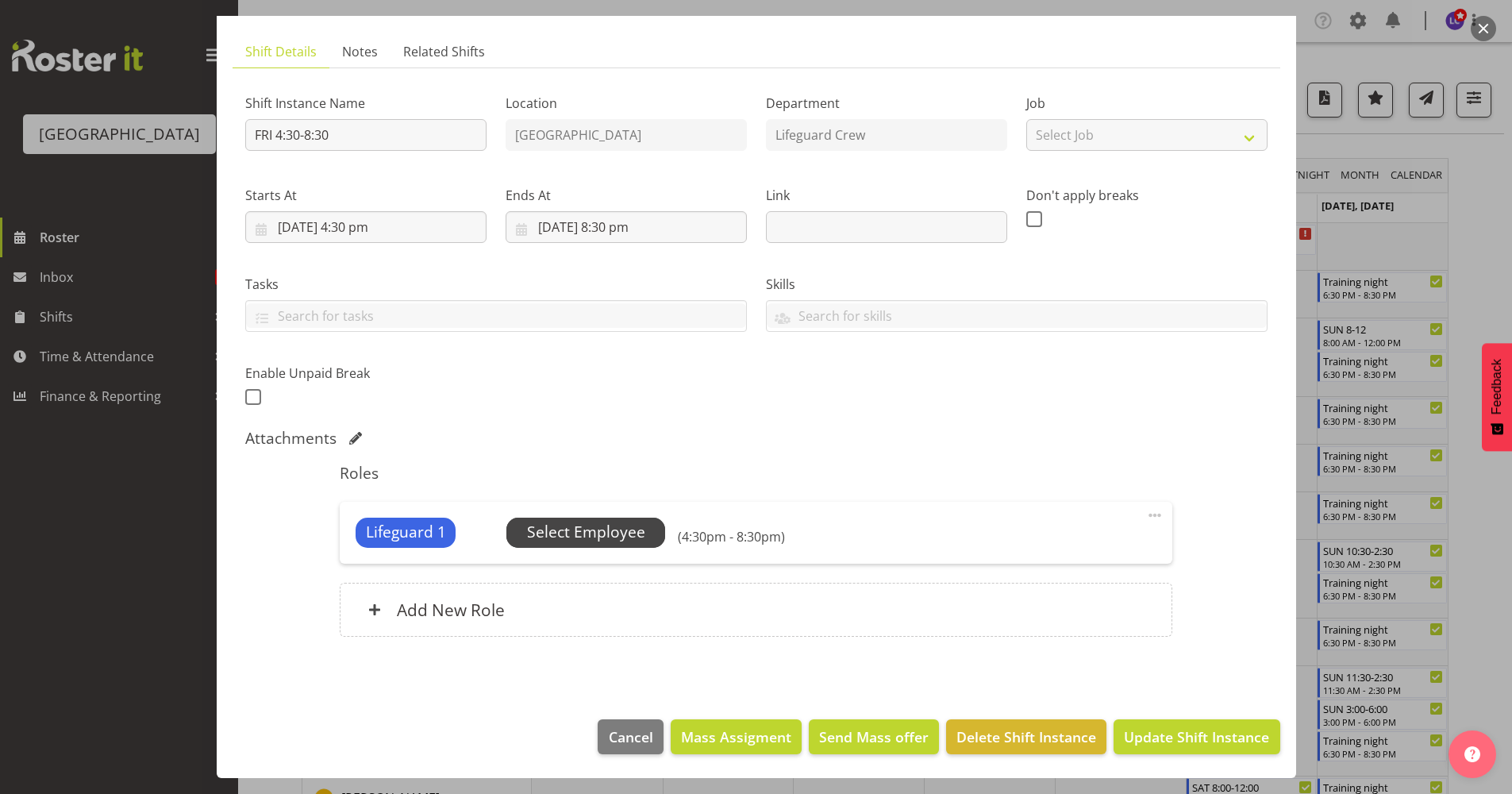
click at [555, 528] on span "Select Employee" at bounding box center [586, 532] width 118 height 23
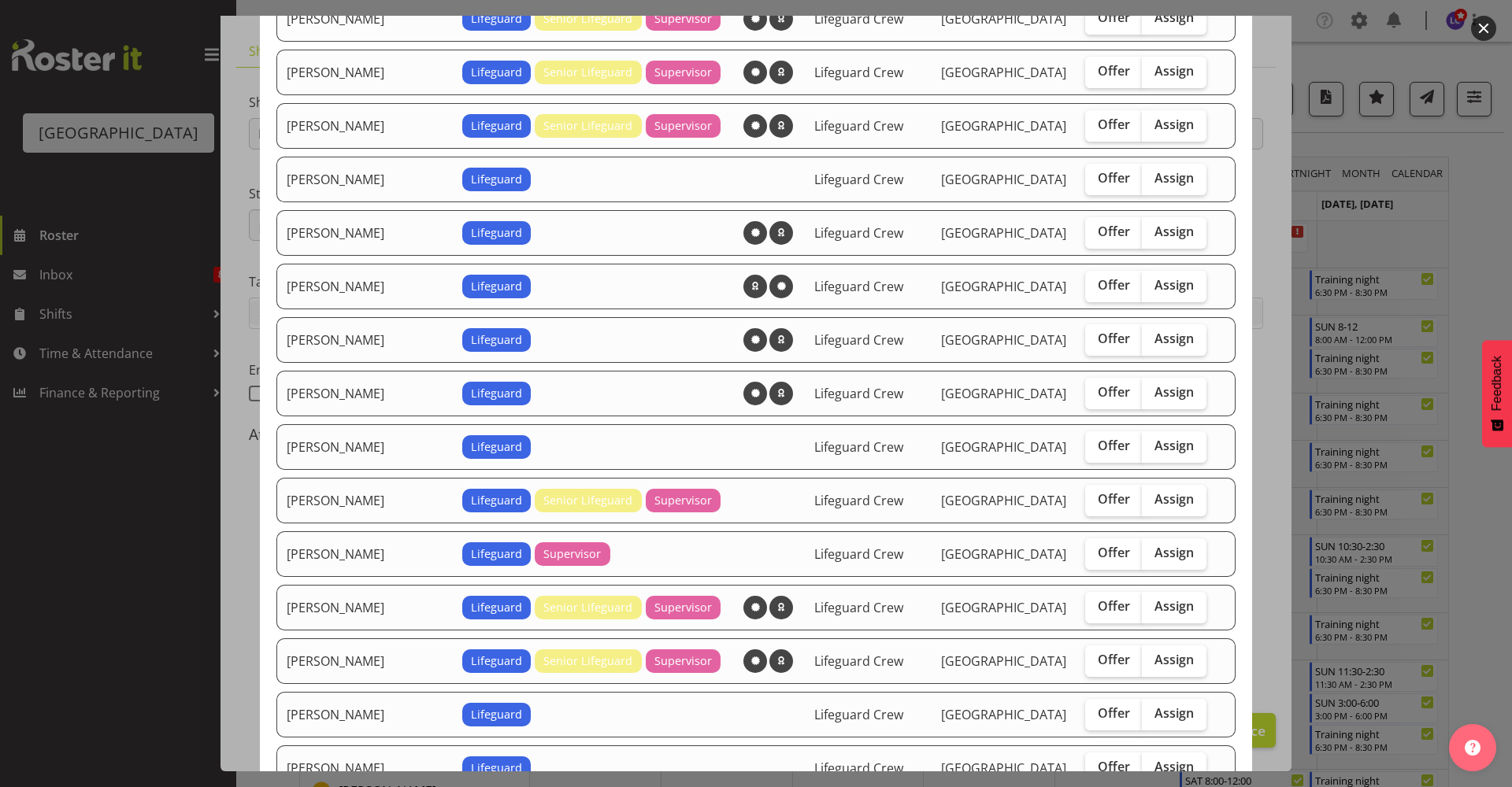
scroll to position [682, 0]
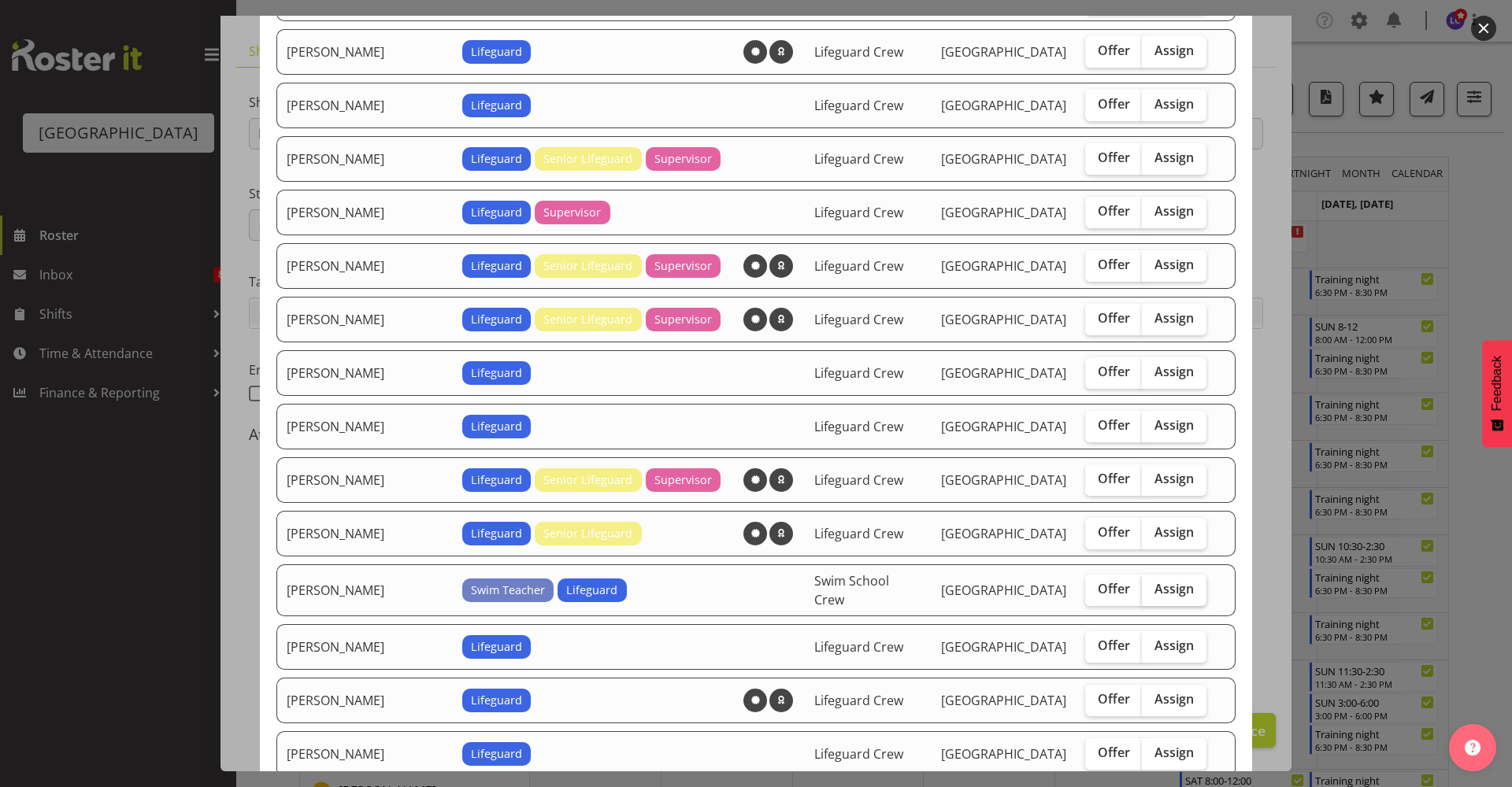
click at [1154, 590] on span "Assign" at bounding box center [1173, 589] width 39 height 16
click at [1144, 590] on input "Assign" at bounding box center [1147, 590] width 10 height 10
checkbox input "true"
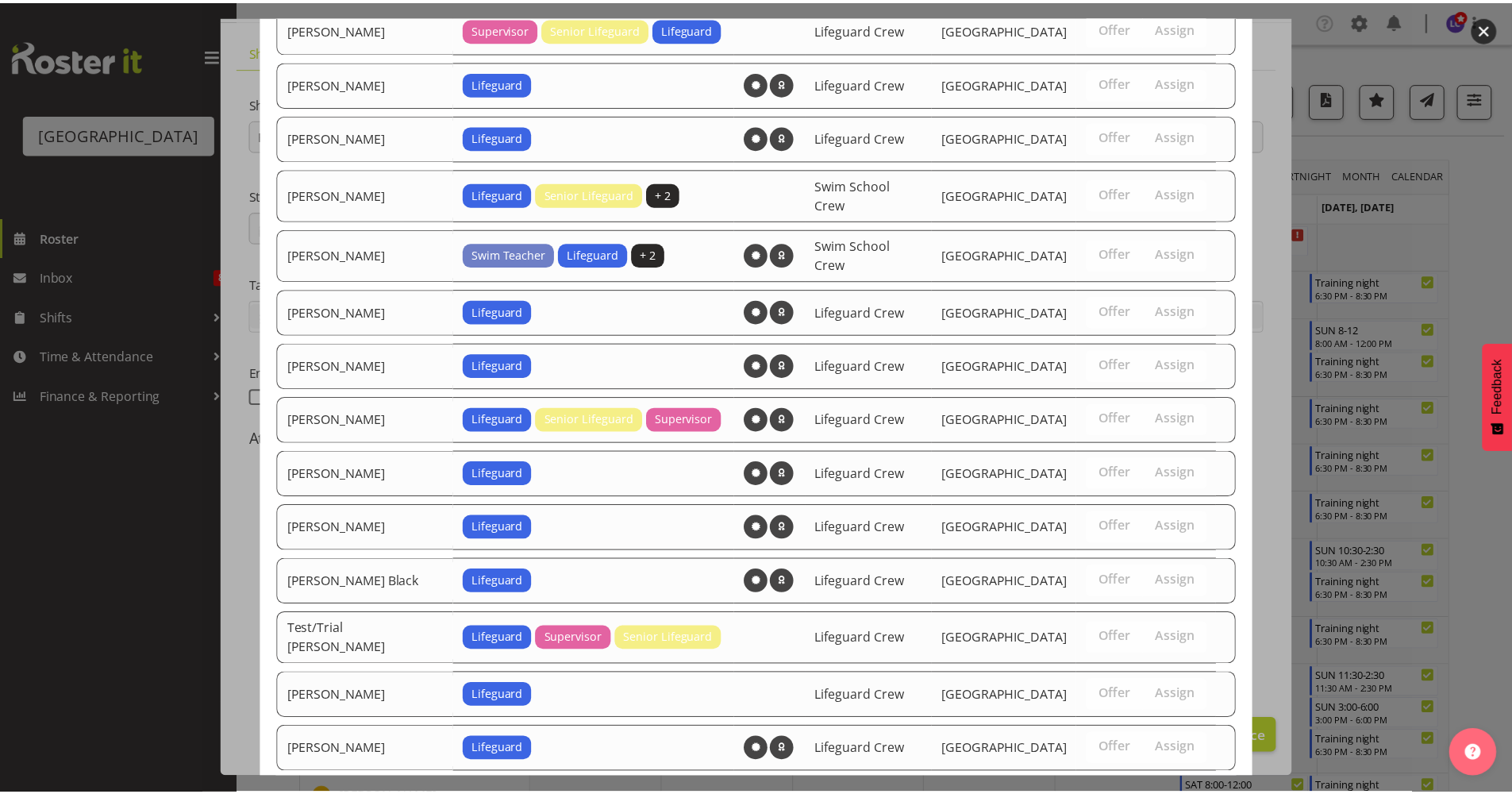
scroll to position [1597, 0]
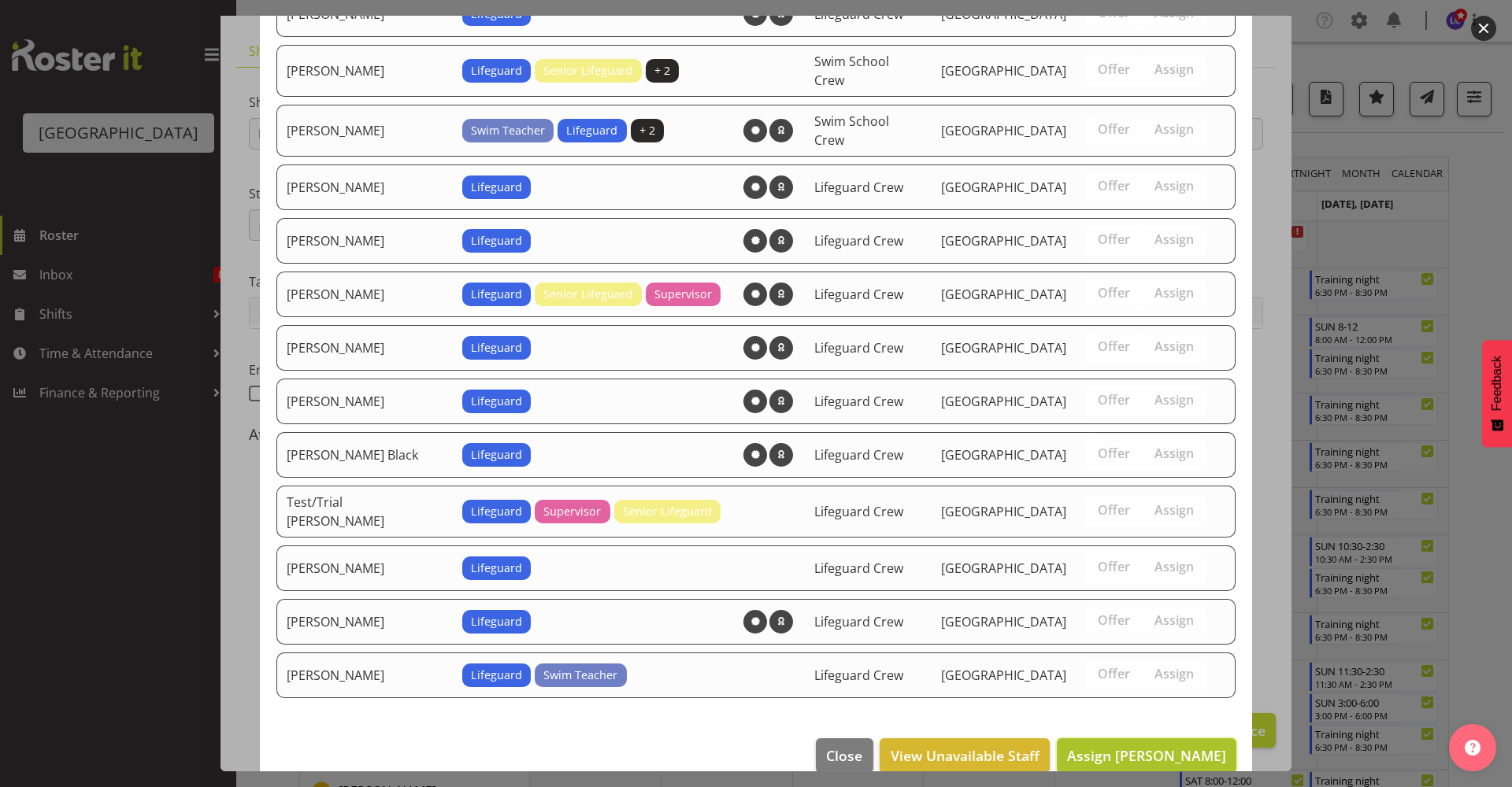
click at [1117, 745] on span "Assign Kaelah Dondero" at bounding box center [1147, 756] width 159 height 21
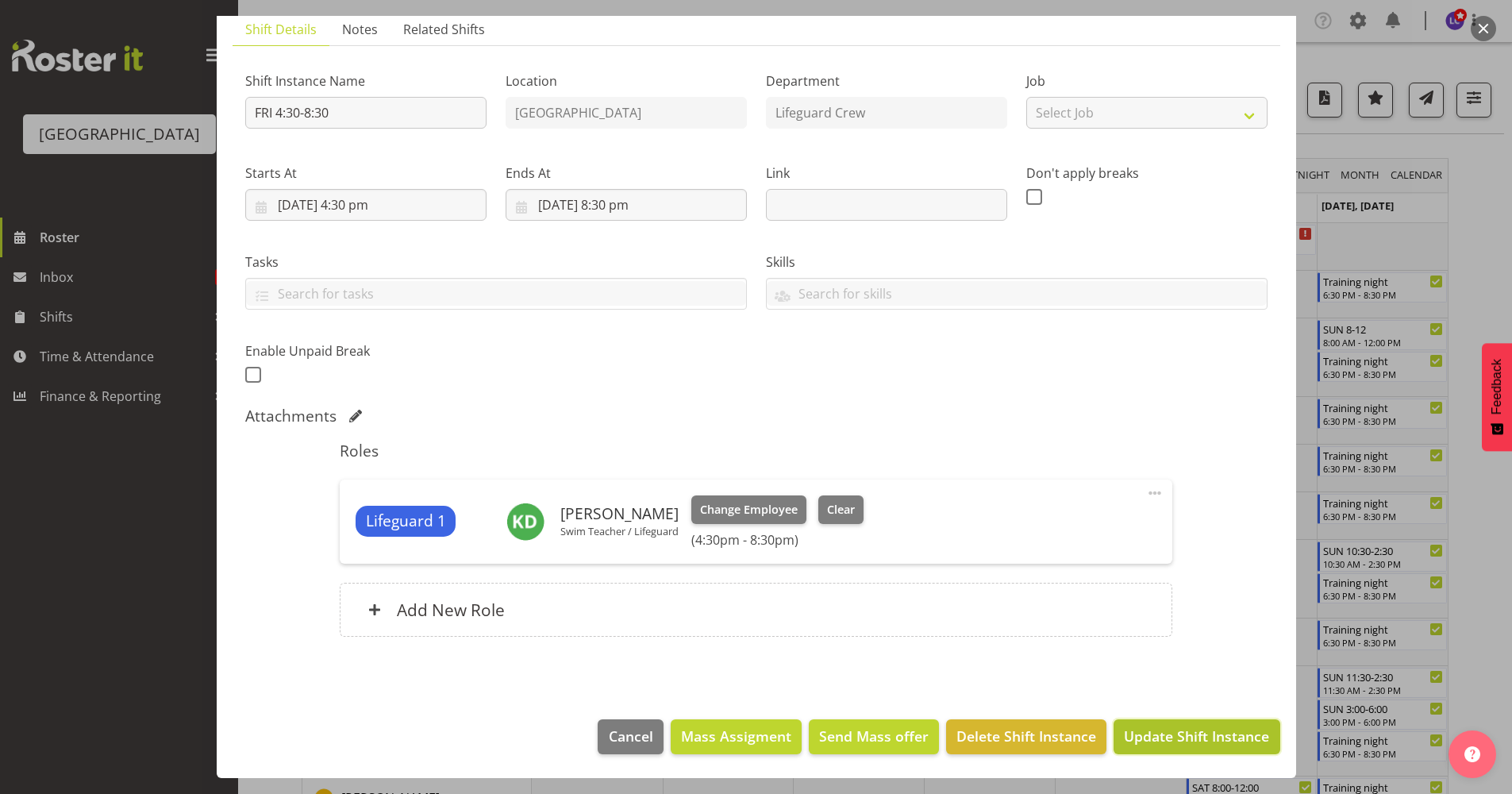
click at [1179, 739] on span "Update Shift Instance" at bounding box center [1196, 736] width 145 height 21
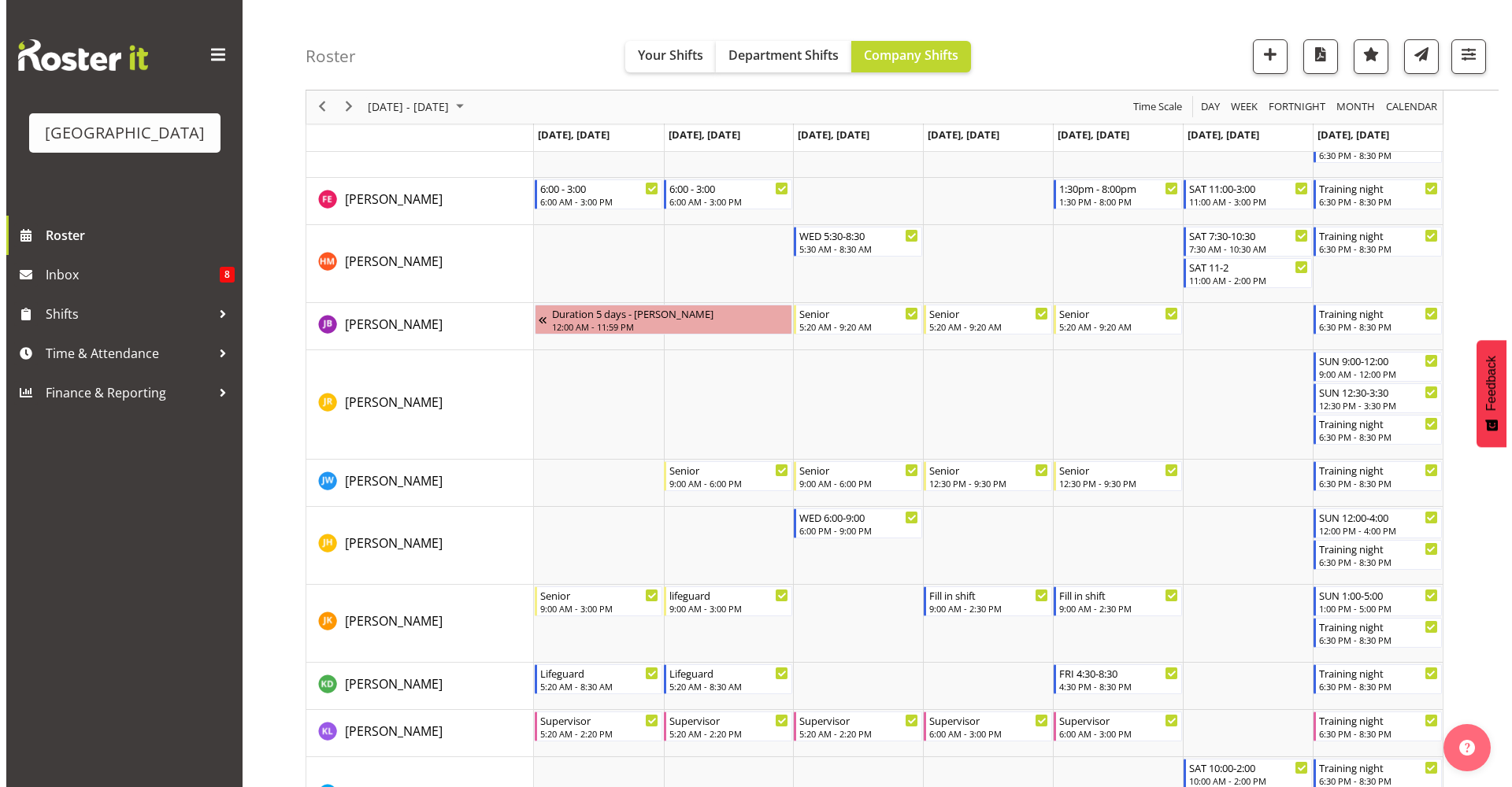
scroll to position [1045, 0]
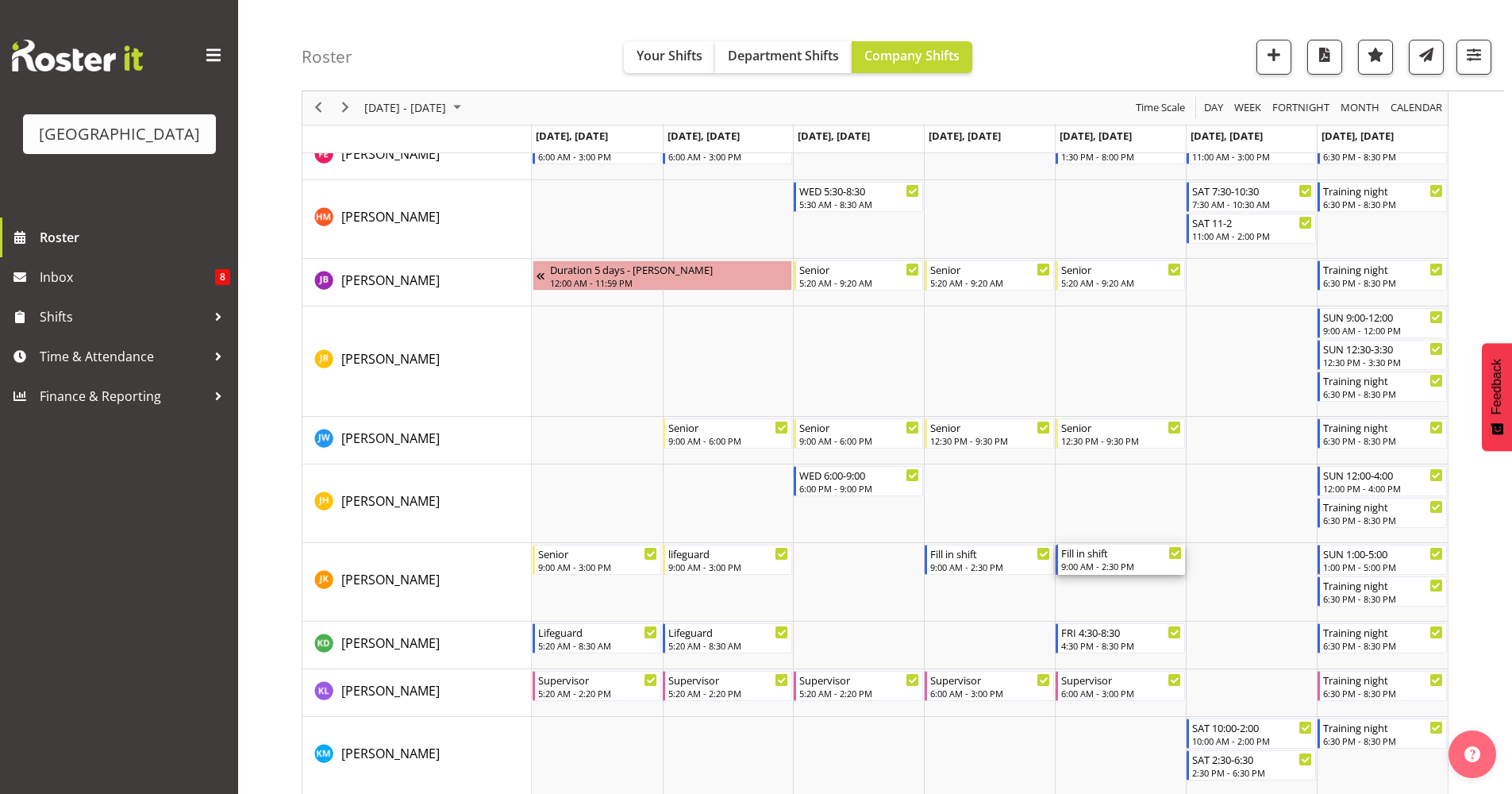
click at [1158, 563] on div "9:00 AM - 2:30 PM" at bounding box center [1122, 566] width 120 height 13
click at [1158, 563] on div at bounding box center [876, 615] width 1147 height 3023
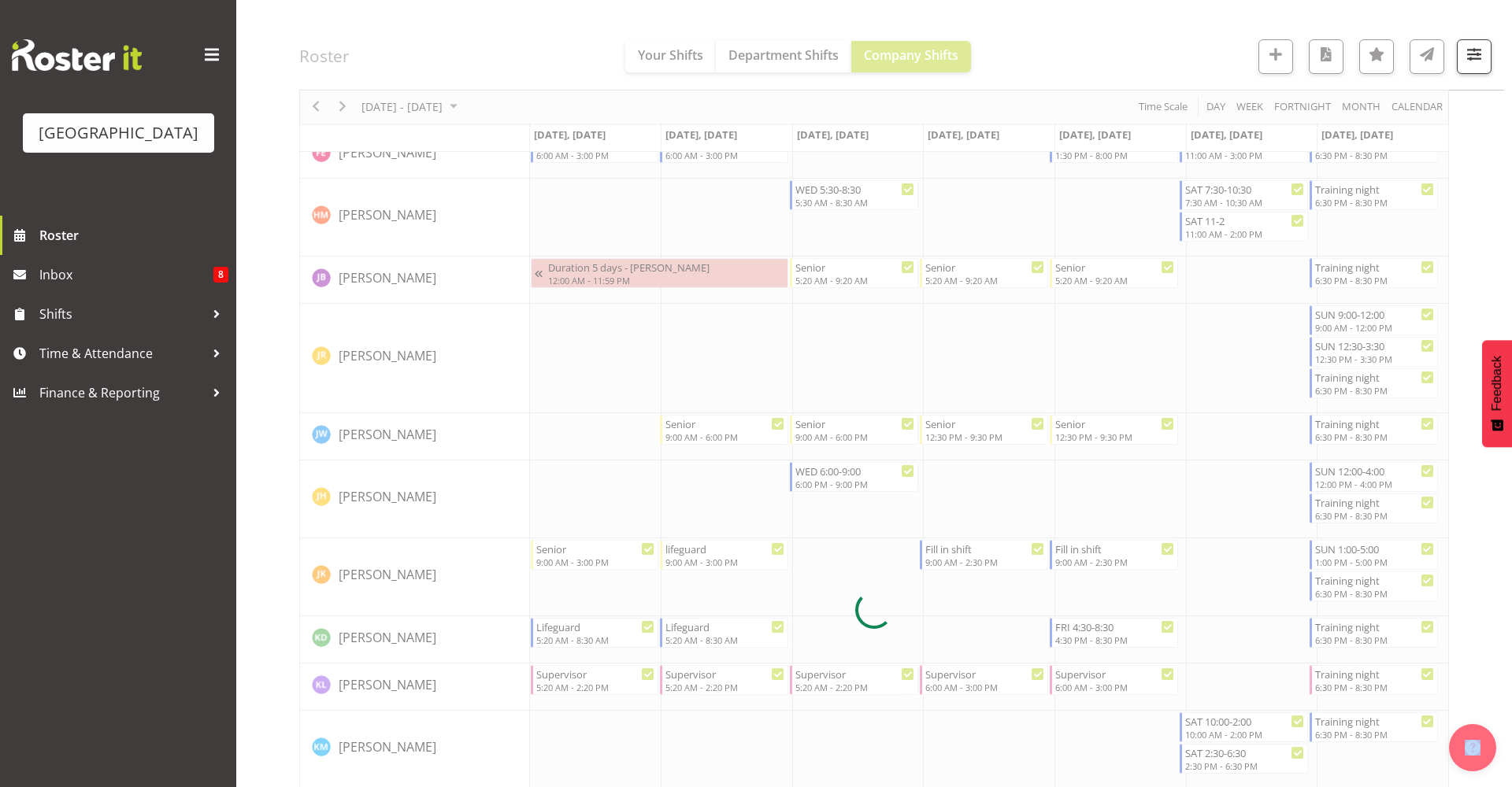
select select "9"
select select "2025"
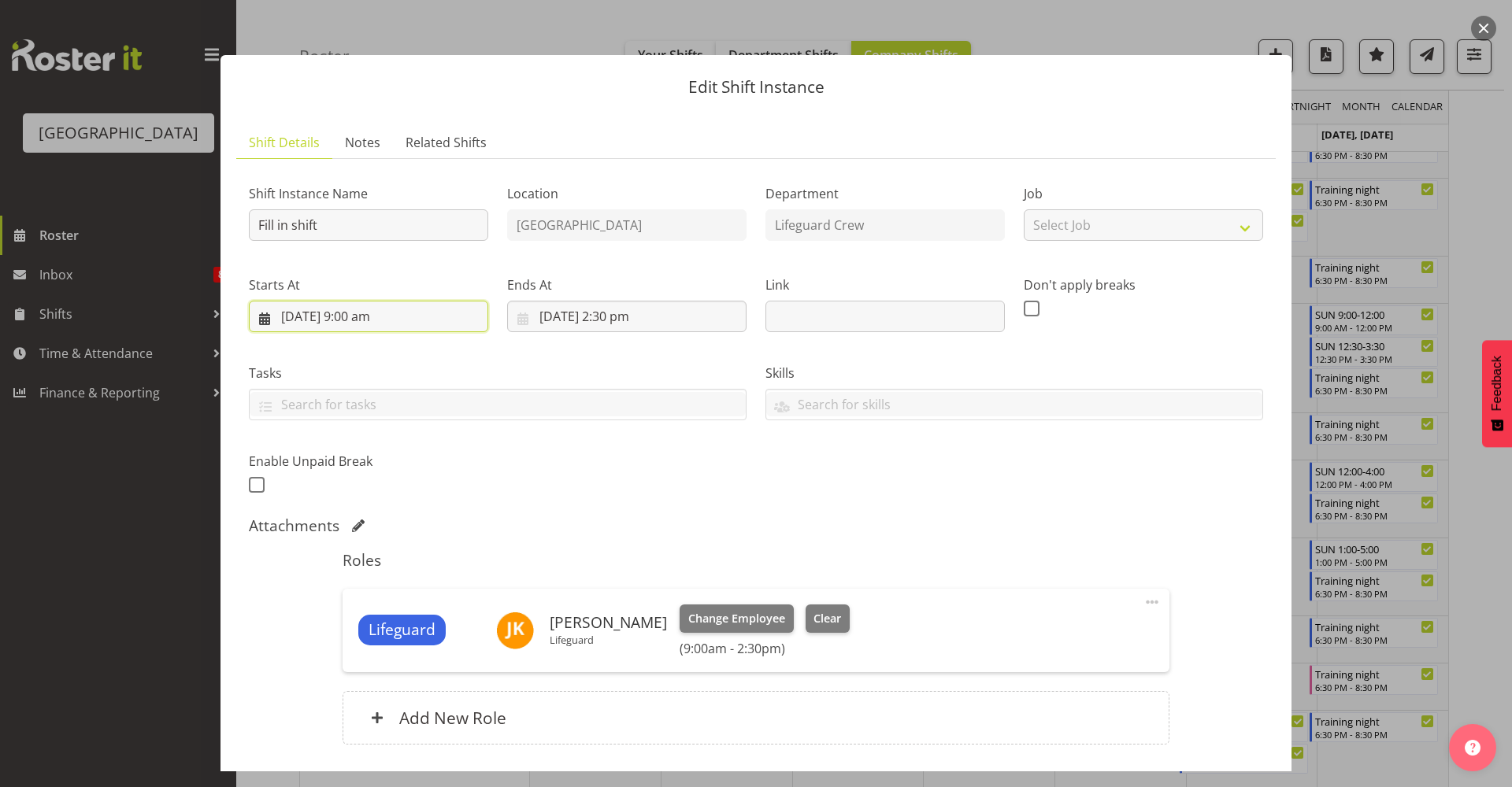
click at [438, 314] on input "17/10/2025, 9:00 am" at bounding box center [368, 316] width 239 height 31
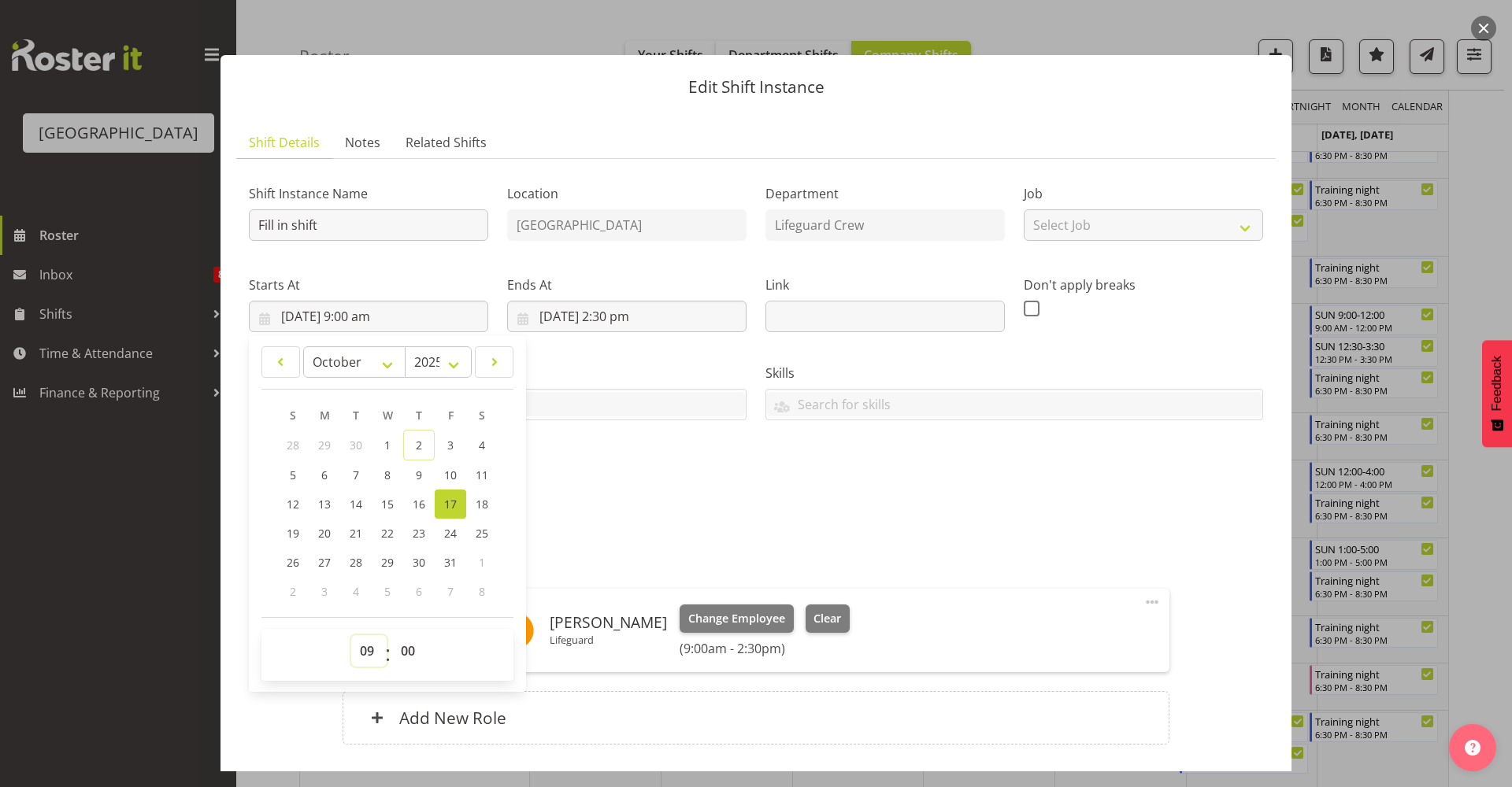
click at [366, 644] on select "00 01 02 03 04 05 06 07 08 09 10 11 12 13 14 15 16 17 18 19 20 21 22 23" at bounding box center [369, 651] width 36 height 31
select select "11"
click at [352, 635] on select "00 01 02 03 04 05 06 07 08 09 10 11 12 13 14 15 16 17 18 19 20 21 22 23" at bounding box center [369, 651] width 36 height 31
type input "17/10/2025, 11:00 am"
click at [578, 559] on h5 "Roles" at bounding box center [756, 560] width 826 height 19
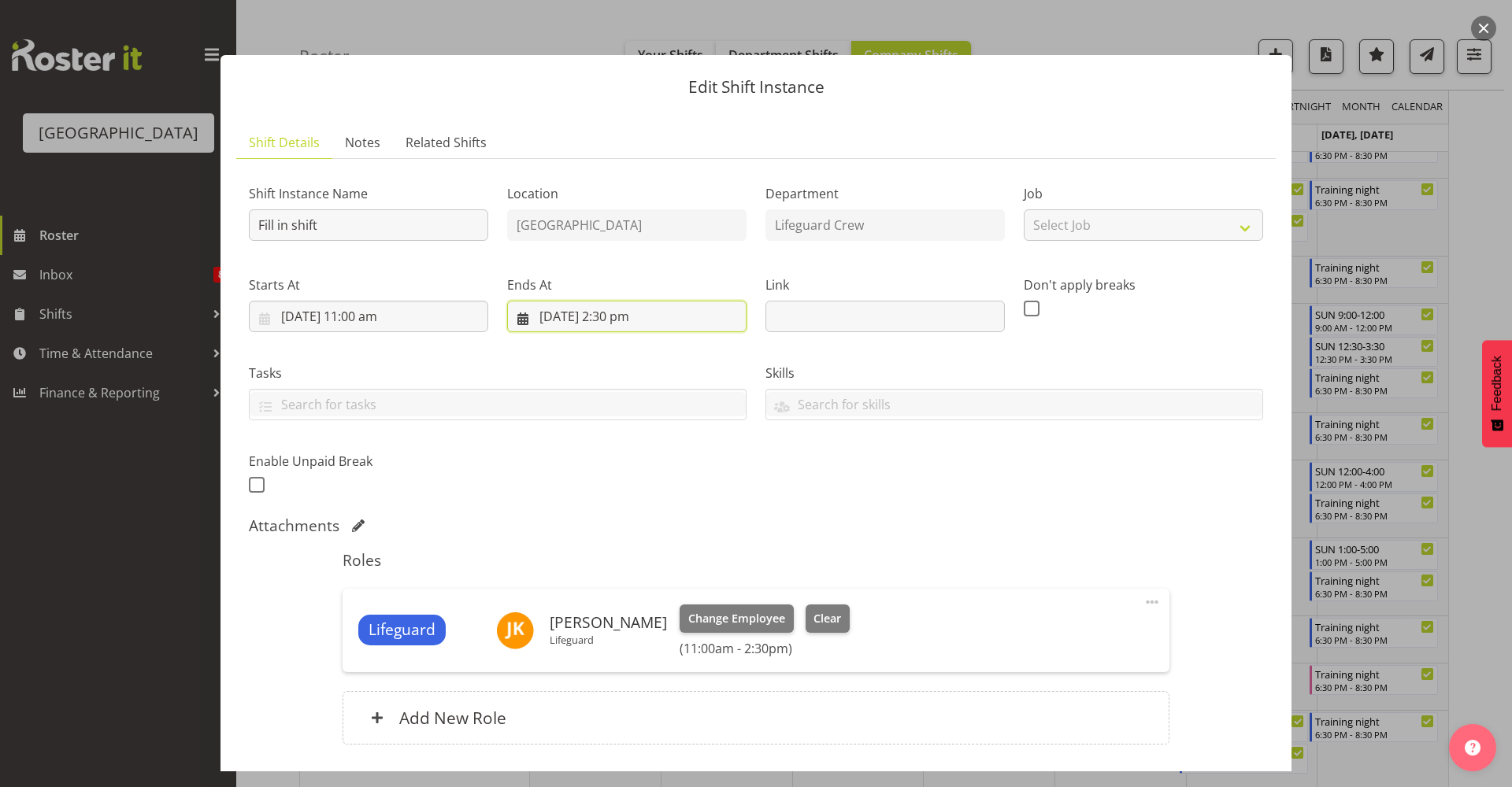
click at [630, 323] on input "17/10/2025, 2:30 pm" at bounding box center [627, 316] width 239 height 31
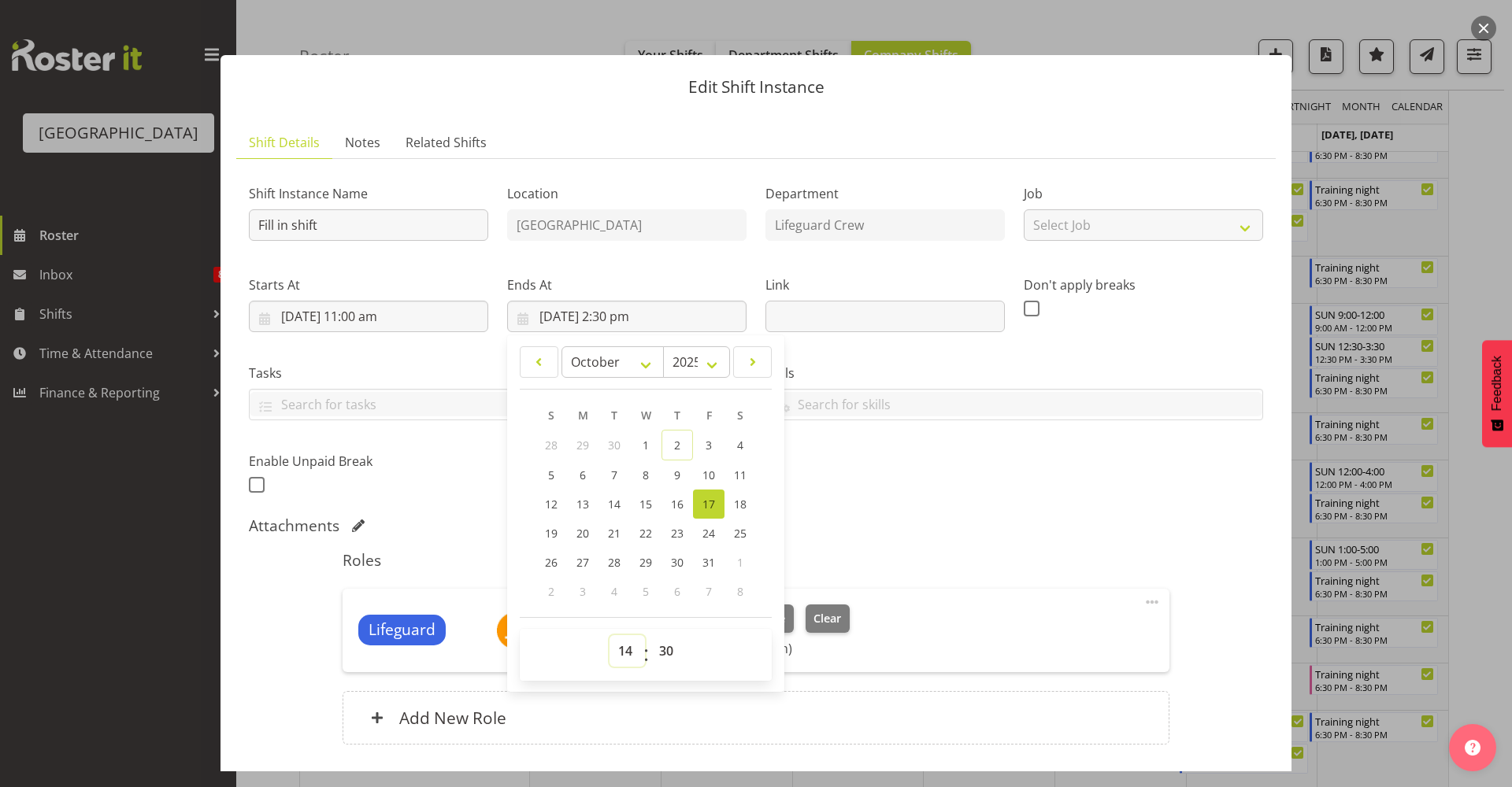
click at [625, 645] on select "00 01 02 03 04 05 06 07 08 09 10 11 12 13 14 15 16 17 18 19 20 21 22 23" at bounding box center [627, 651] width 36 height 31
click at [393, 307] on input "17/10/2025, 11:00 am" at bounding box center [368, 316] width 239 height 31
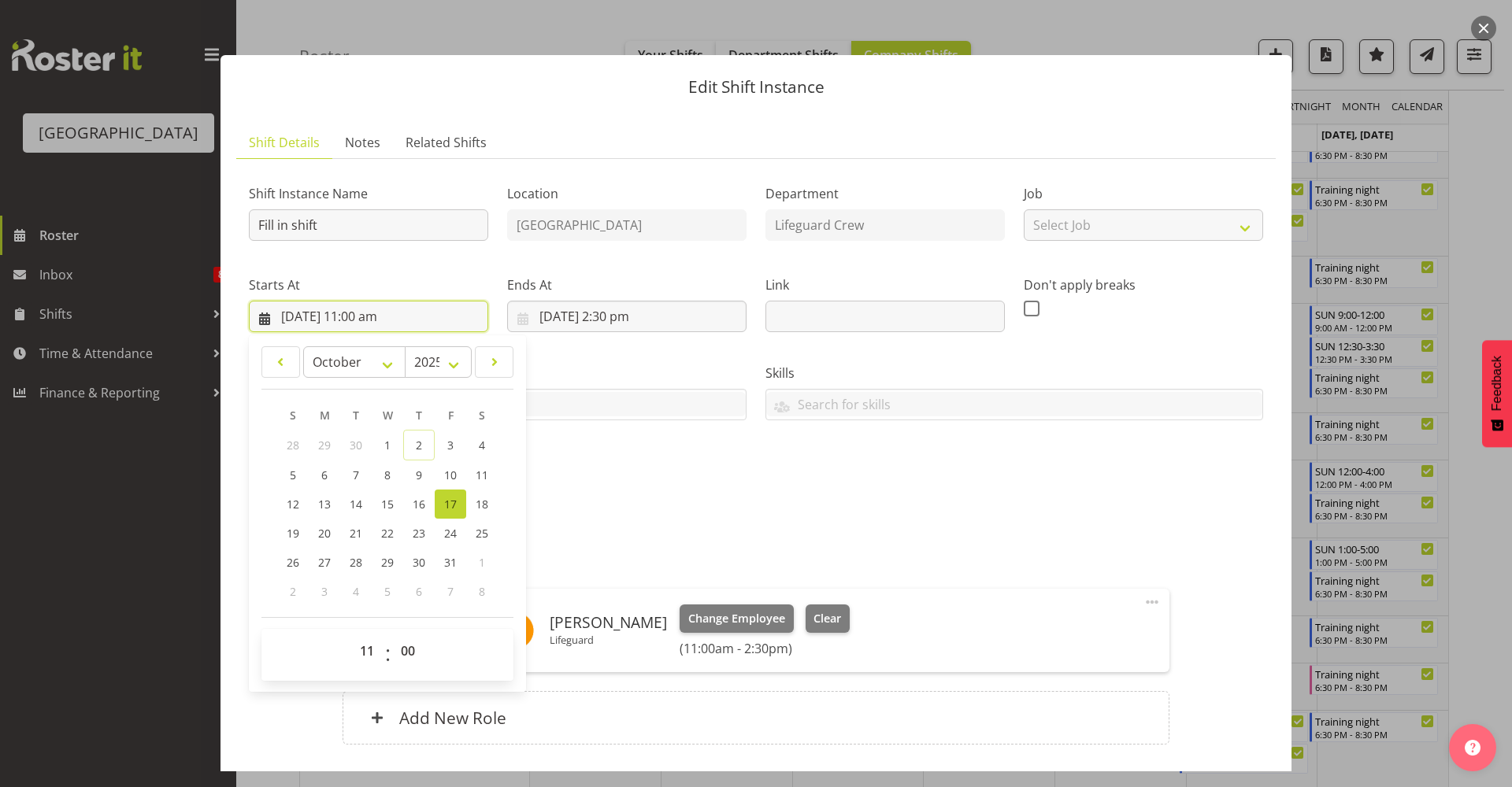
click at [393, 307] on input "17/10/2025, 11:00 am" at bounding box center [368, 316] width 239 height 31
click at [623, 306] on input "17/10/2025, 2:30 pm" at bounding box center [627, 316] width 239 height 31
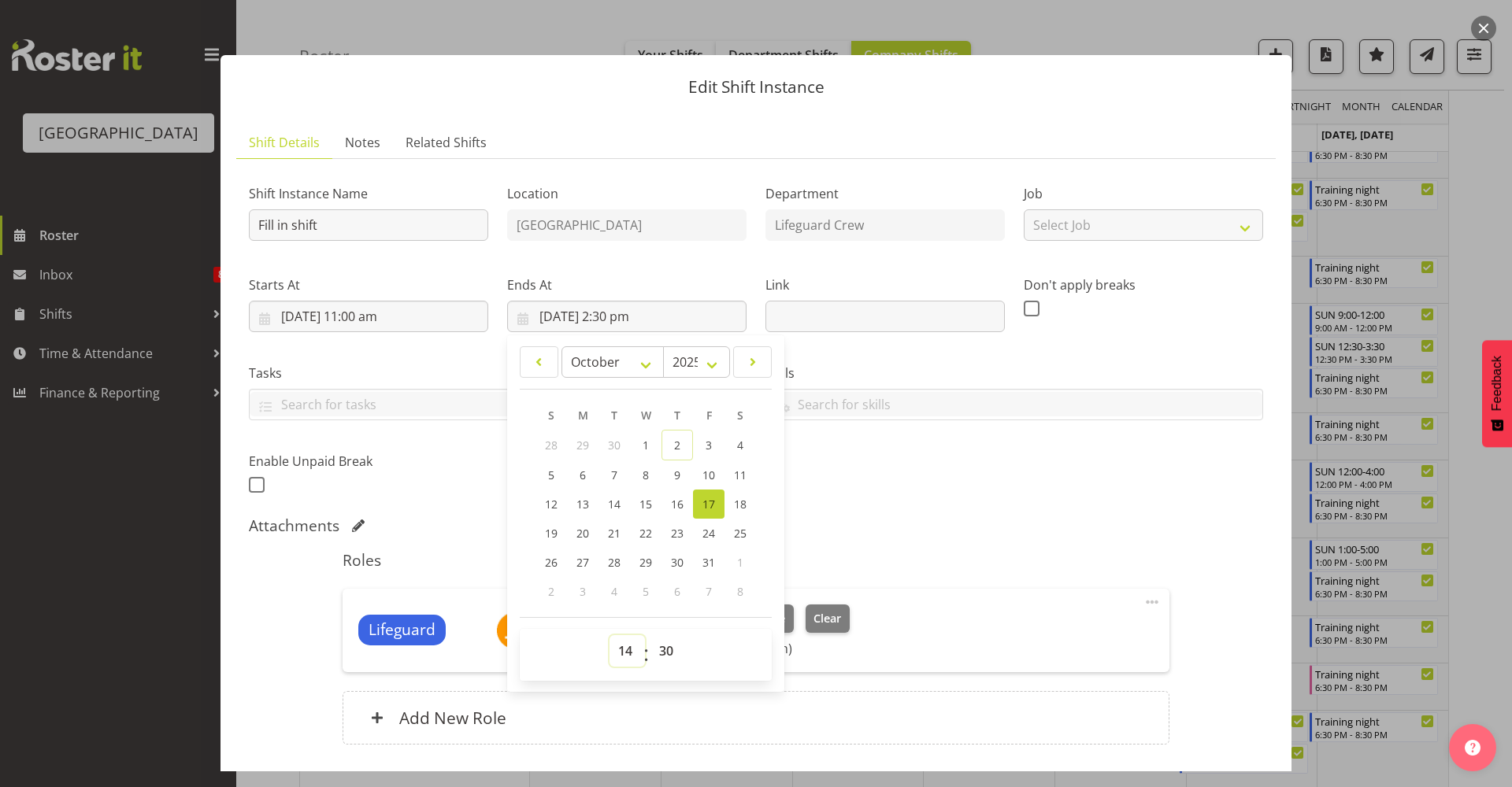
click at [630, 654] on select "00 01 02 03 04 05 06 07 08 09 10 11 12 13 14 15 16 17 18 19 20 21 22 23" at bounding box center [627, 651] width 36 height 31
select select "20"
click at [610, 635] on select "00 01 02 03 04 05 06 07 08 09 10 11 12 13 14 15 16 17 18 19 20 21 22 23" at bounding box center [627, 651] width 36 height 31
type input "17/10/2025, 8:30 pm"
click at [904, 513] on div "Shift Instance Name Fill in shift Location Splash Palace Department Lifeguard C…" at bounding box center [755, 468] width 1014 height 592
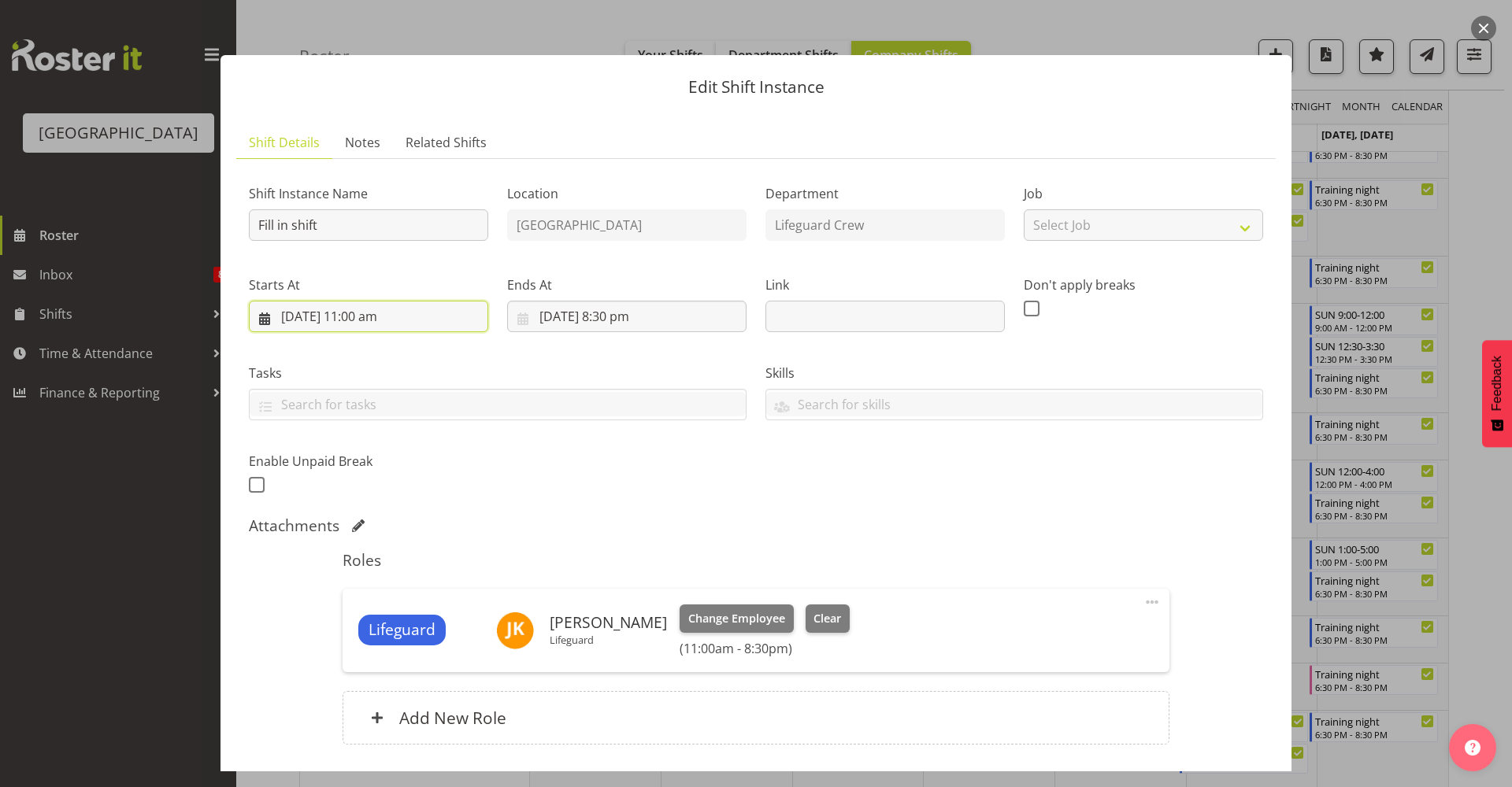
click at [404, 332] on input "17/10/2025, 11:00 am" at bounding box center [368, 316] width 239 height 31
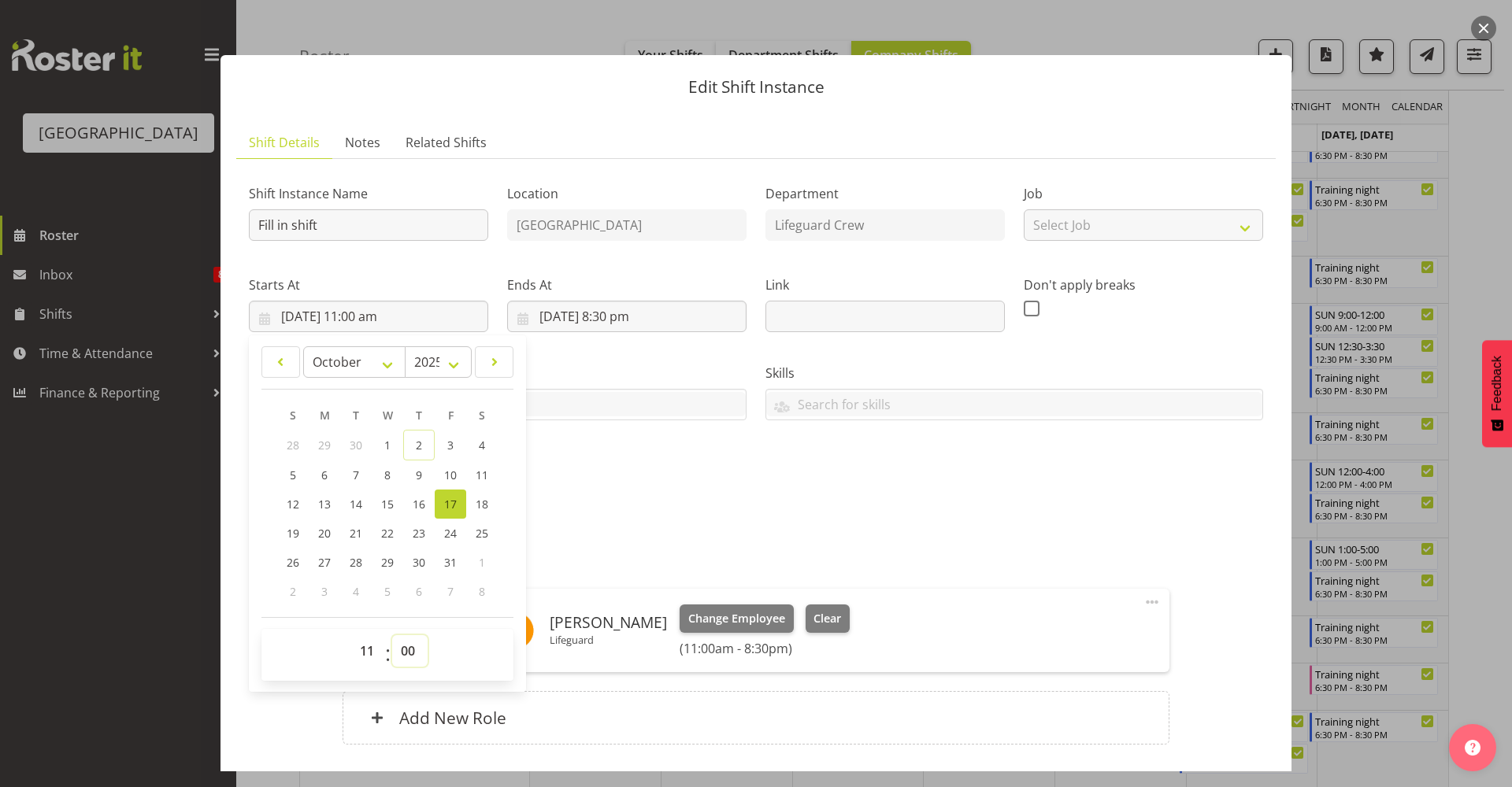
click at [415, 660] on select "00 01 02 03 04 05 06 07 08 09 10 11 12 13 14 15 16 17 18 19 20 21 22 23 24 25 2…" at bounding box center [410, 651] width 36 height 31
select select "30"
click at [392, 635] on select "00 01 02 03 04 05 06 07 08 09 10 11 12 13 14 15 16 17 18 19 20 21 22 23 24 25 2…" at bounding box center [410, 651] width 36 height 31
type input "17/10/2025, 11:30 am"
click at [682, 533] on div "Attachments" at bounding box center [755, 526] width 1014 height 19
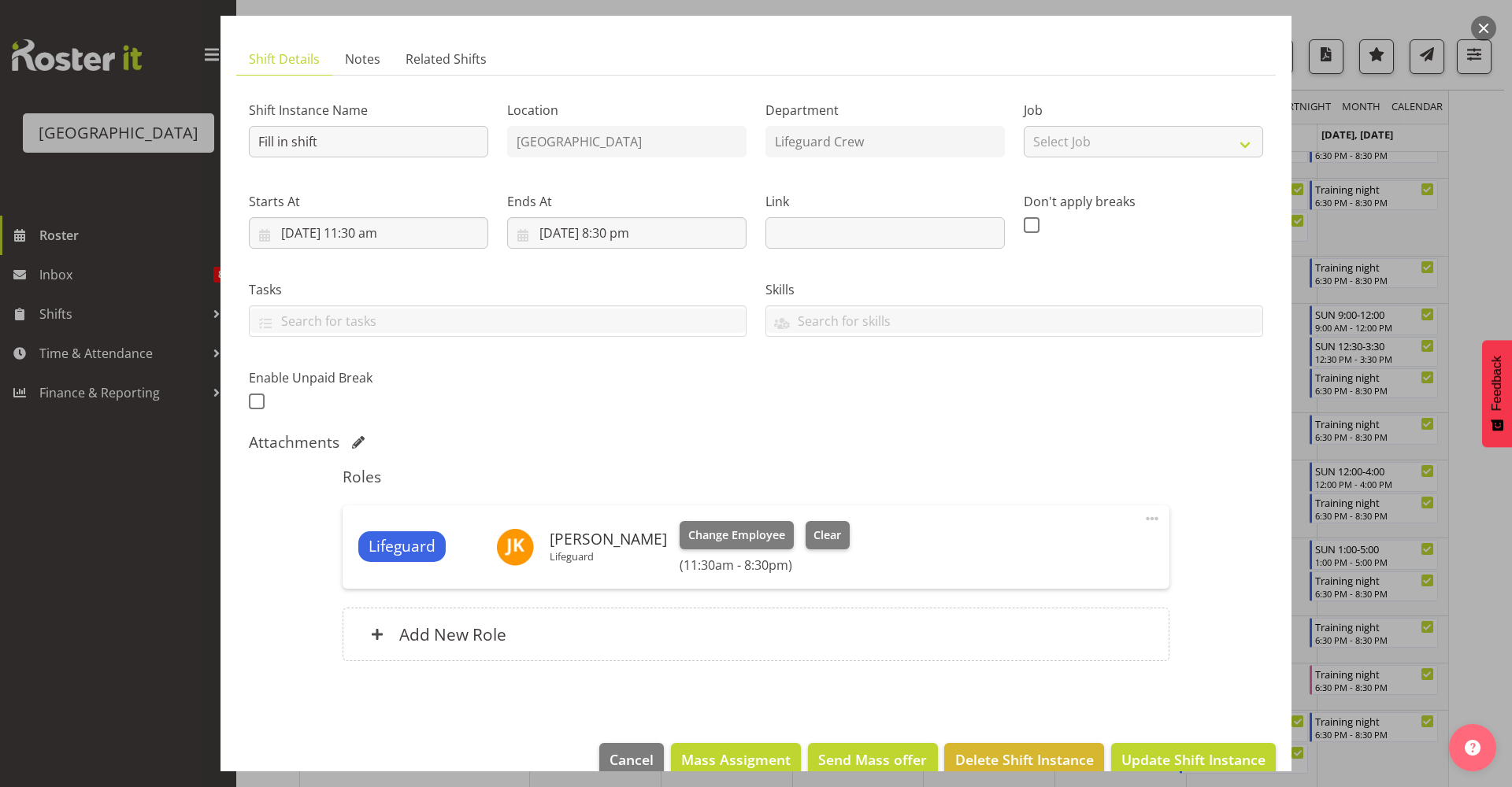
scroll to position [113, 0]
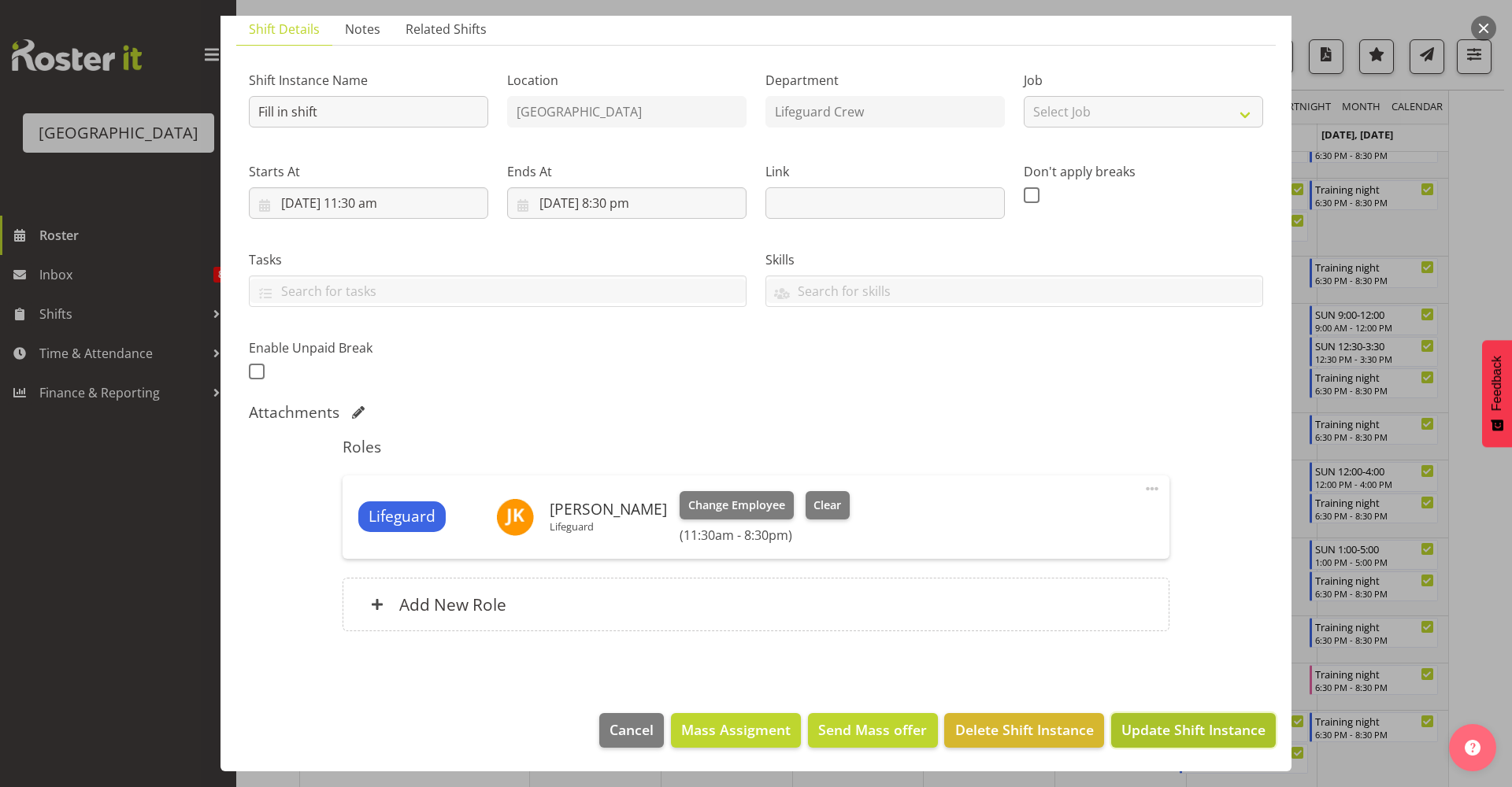
click at [1140, 734] on span "Update Shift Instance" at bounding box center [1193, 730] width 144 height 21
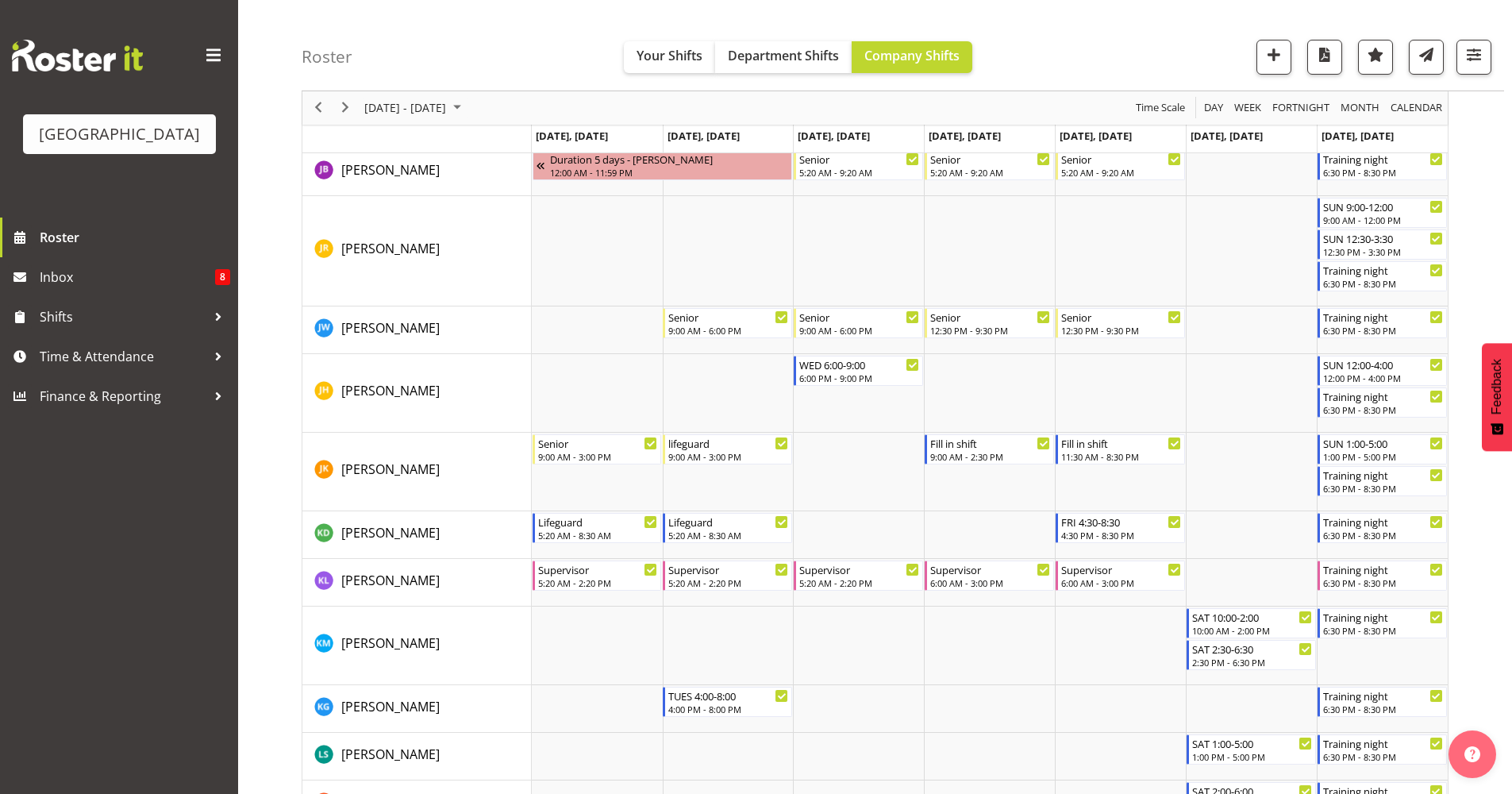
scroll to position [1171, 0]
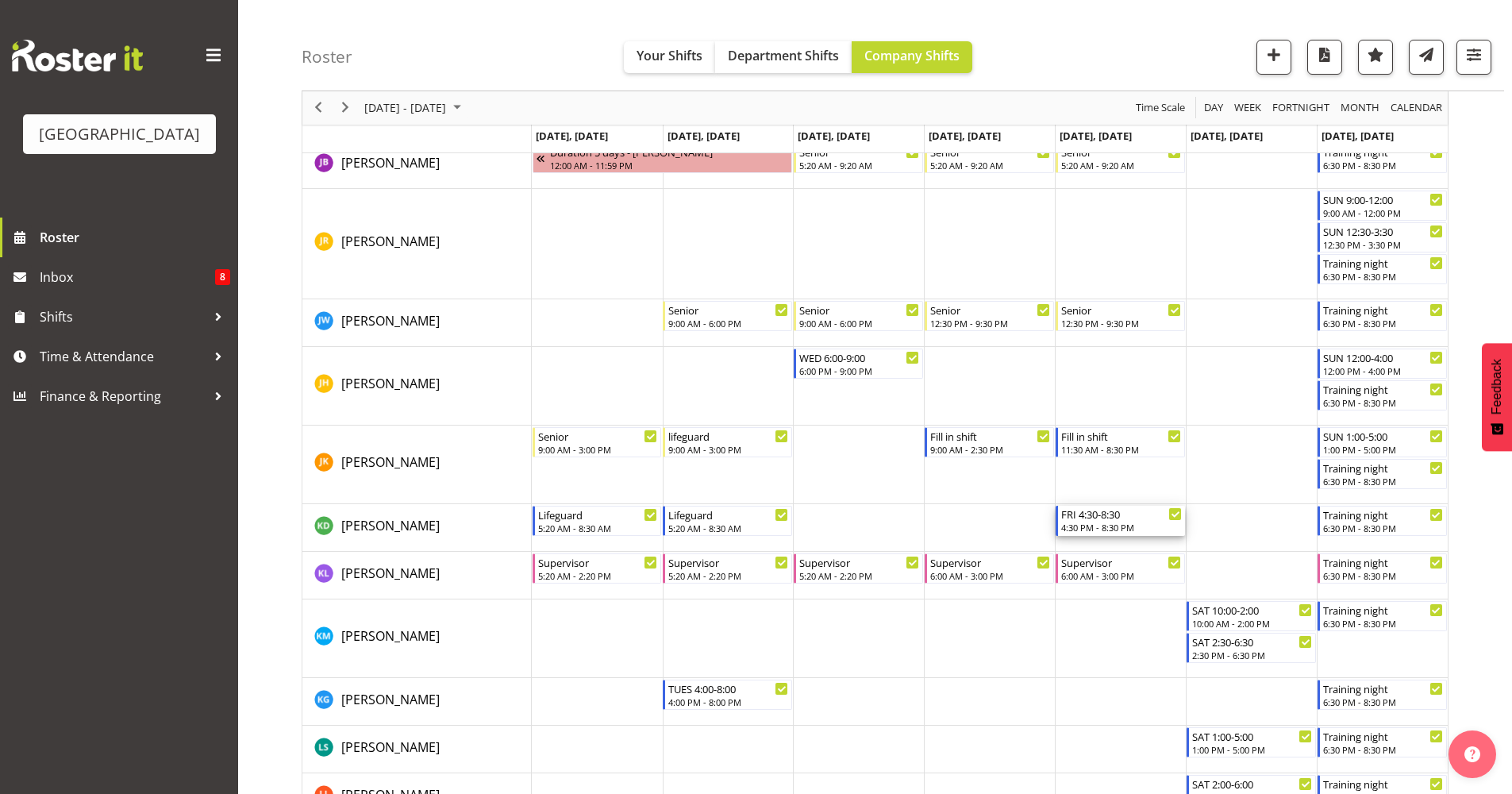
click at [1121, 516] on div "FRI 4:30-8:30" at bounding box center [1122, 514] width 120 height 16
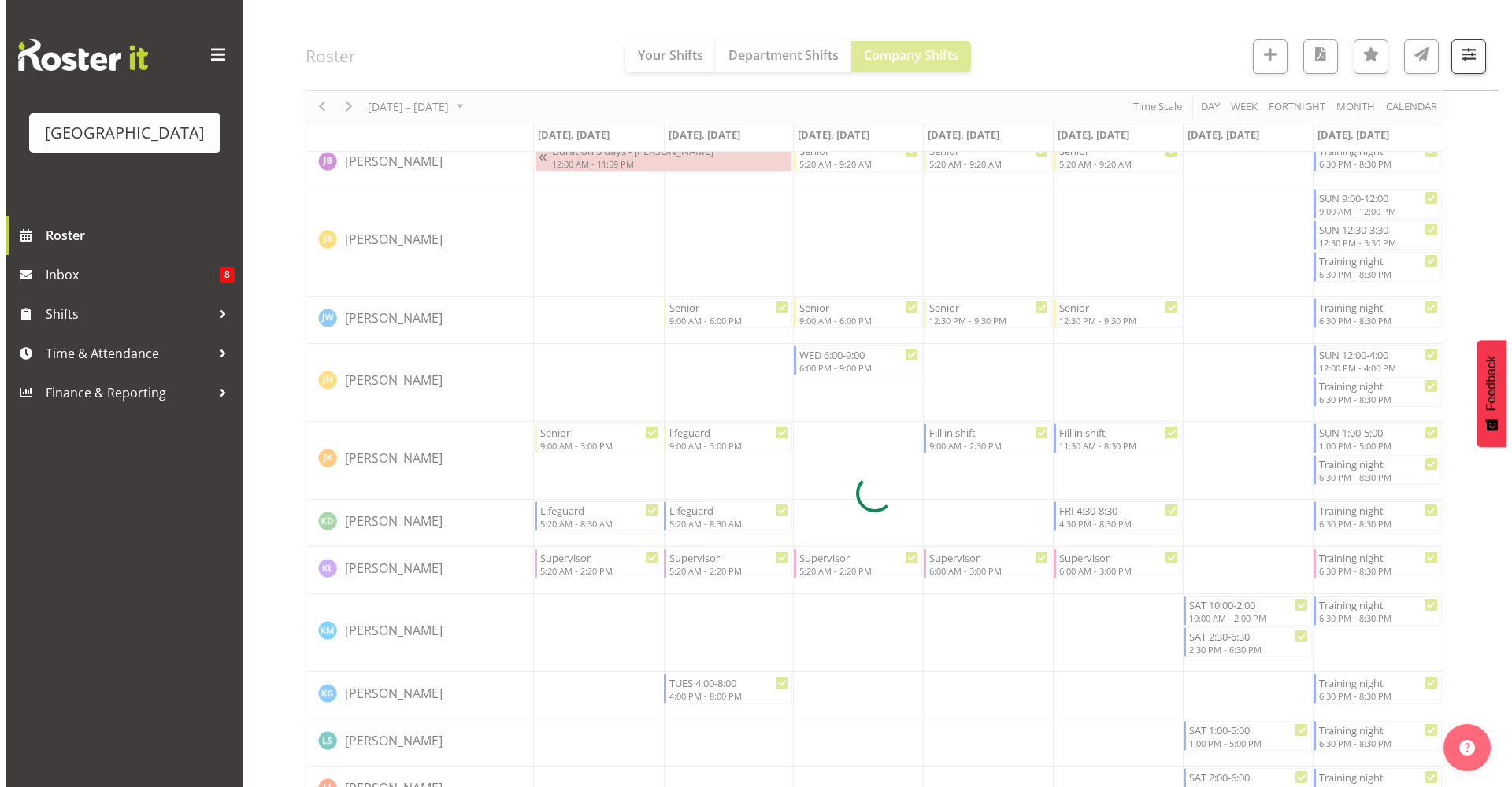
scroll to position [1500, 0]
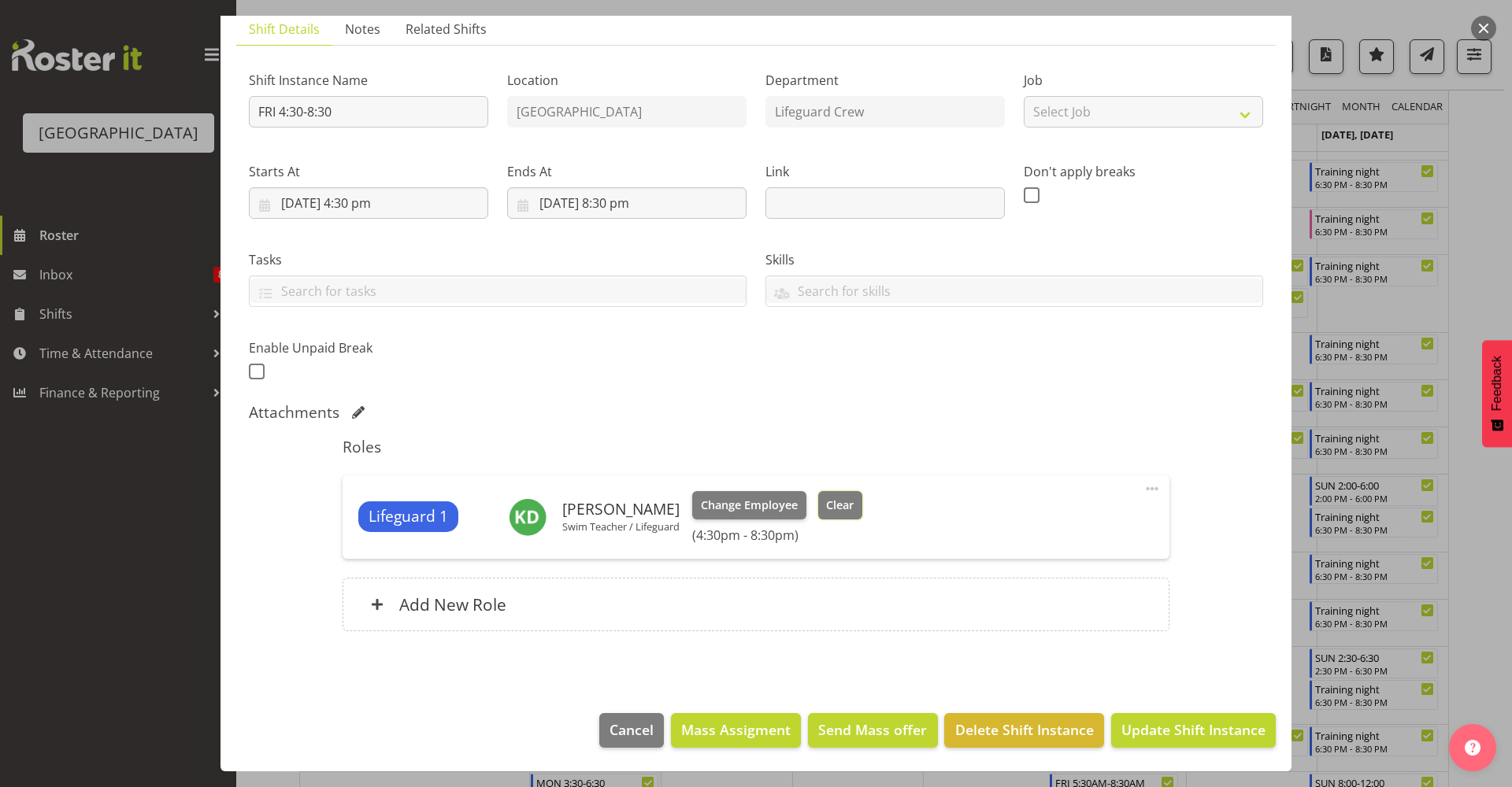
drag, startPoint x: 860, startPoint y: 515, endPoint x: 852, endPoint y: 514, distance: 8.1
click at [856, 515] on button "Clear" at bounding box center [841, 505] width 45 height 29
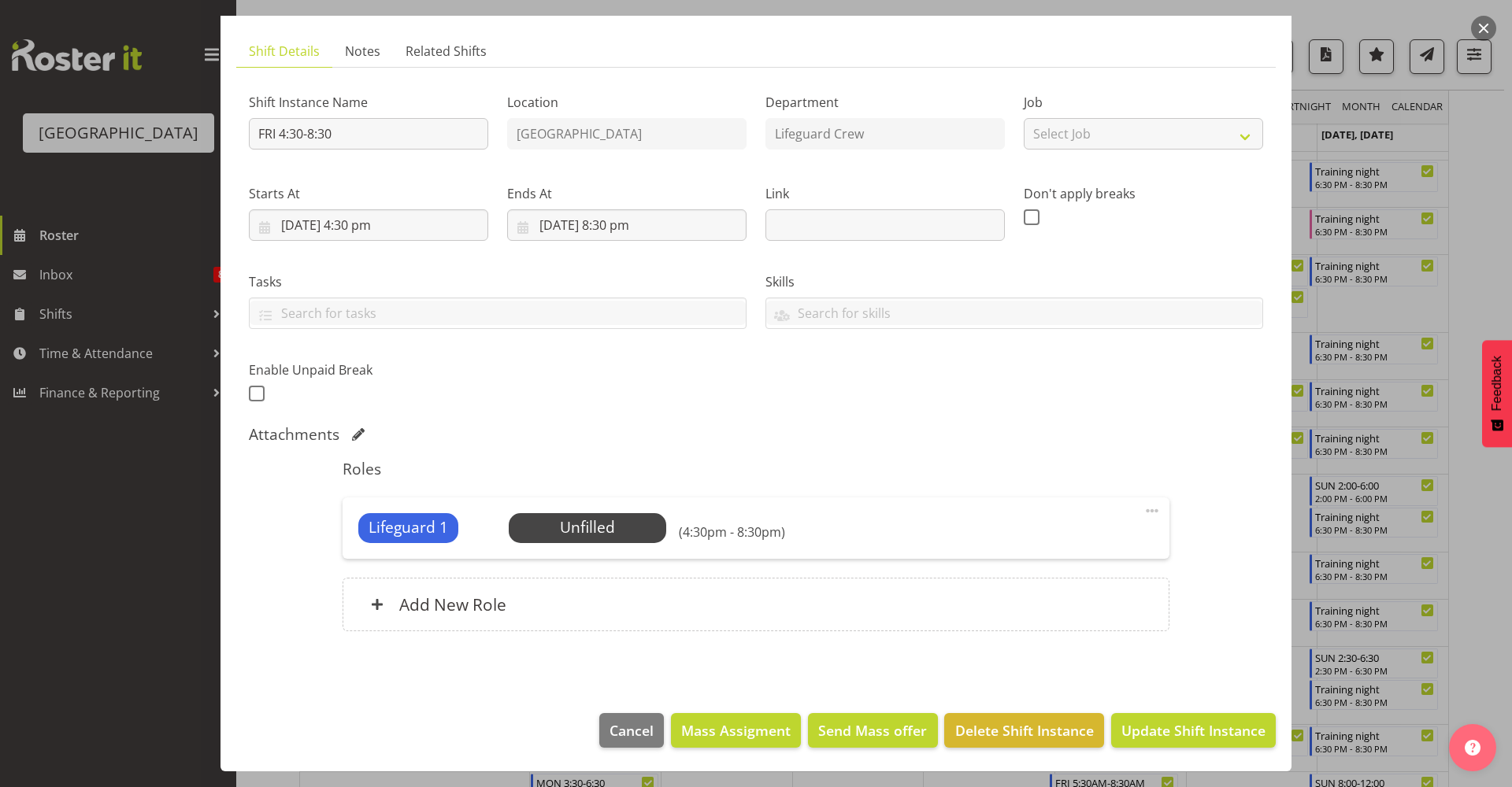
scroll to position [91, 0]
click at [1024, 738] on span "Delete Shift Instance" at bounding box center [1024, 731] width 139 height 21
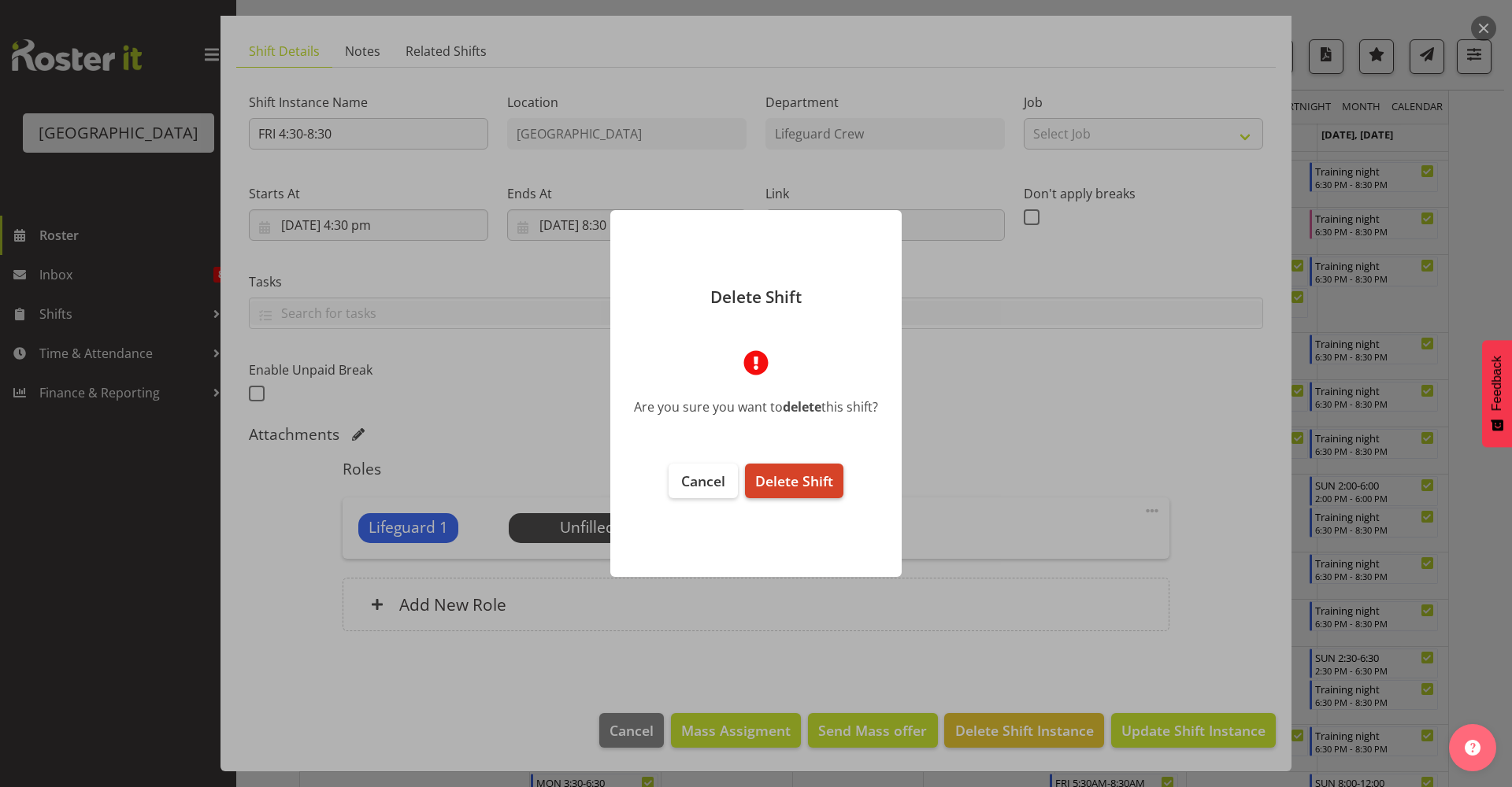
click at [794, 494] on button "Delete Shift" at bounding box center [794, 481] width 99 height 35
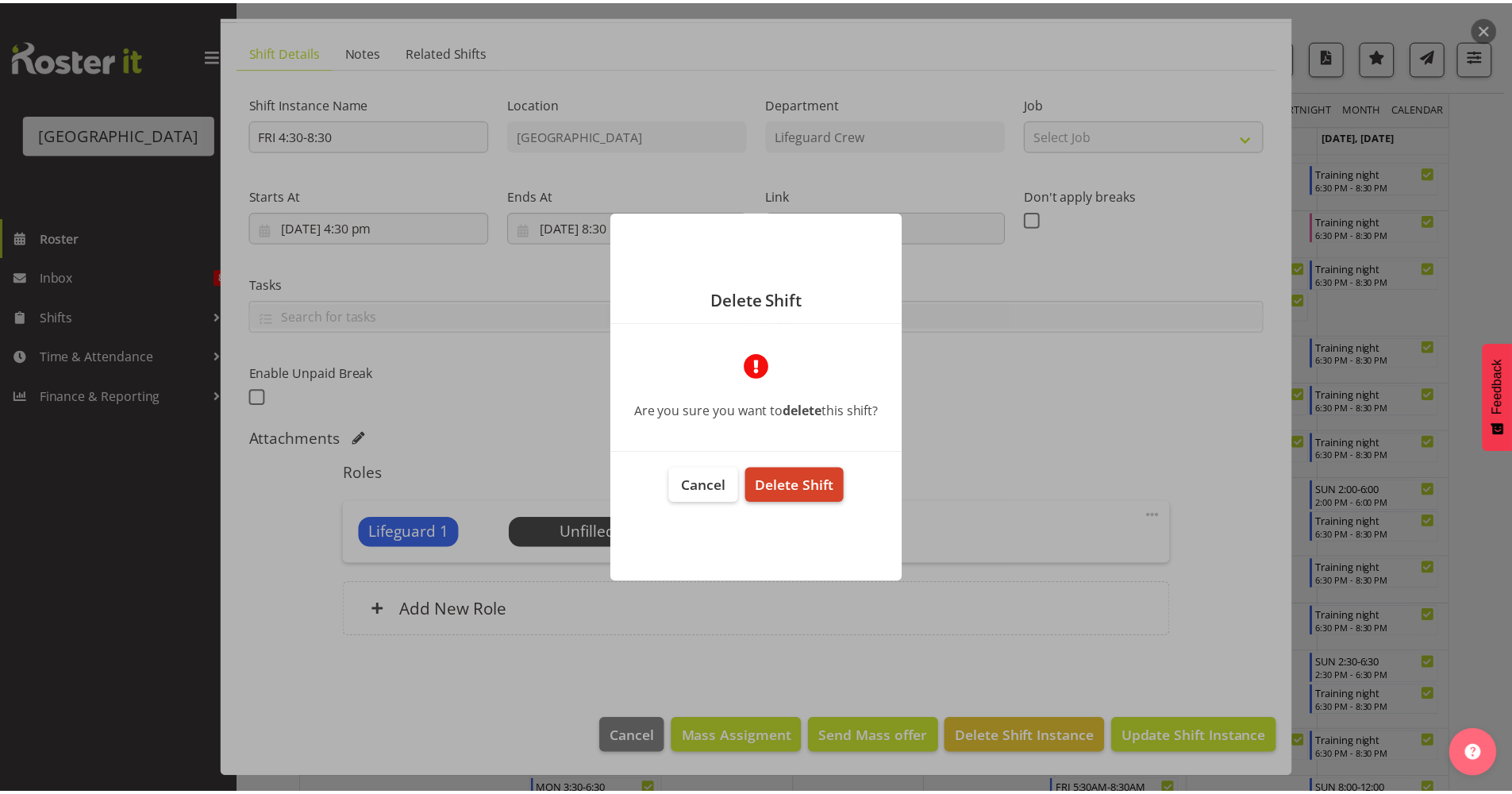
scroll to position [29, 0]
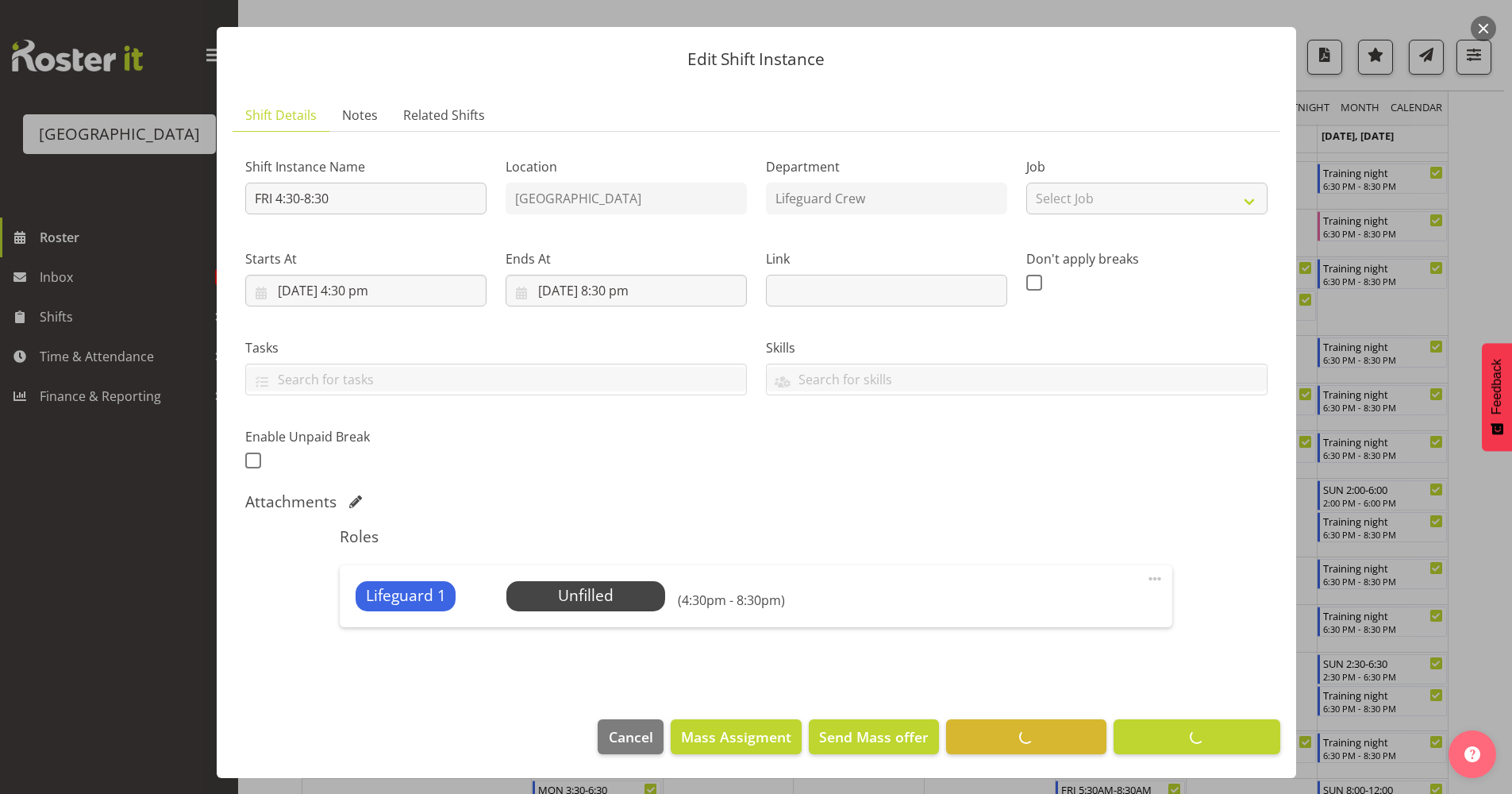
click at [801, 486] on div "Shift Instance Name FRI 4:30-8:30 Location Splash Palace Department Lifeguard C…" at bounding box center [756, 400] width 1022 height 512
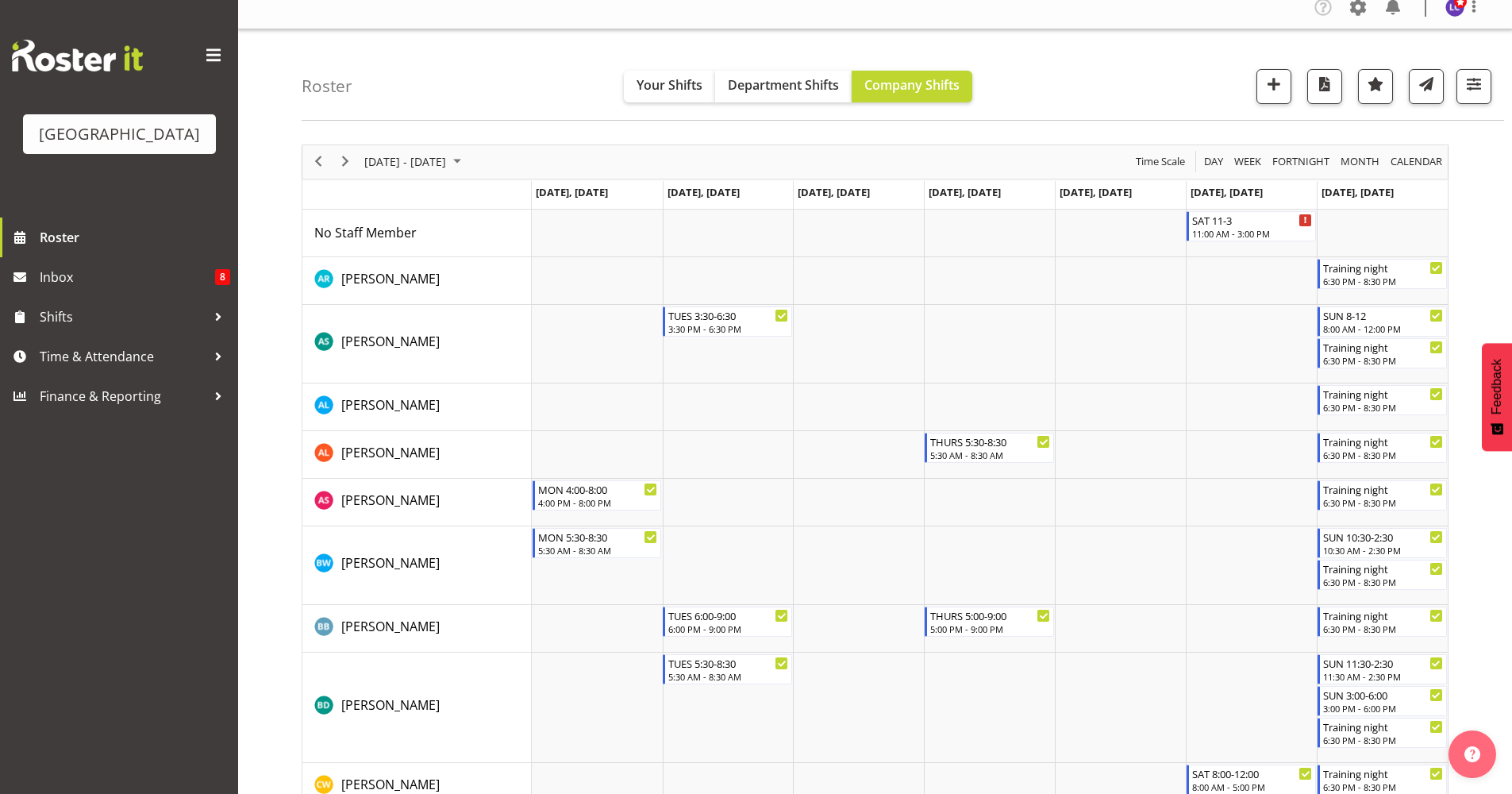
scroll to position [0, 0]
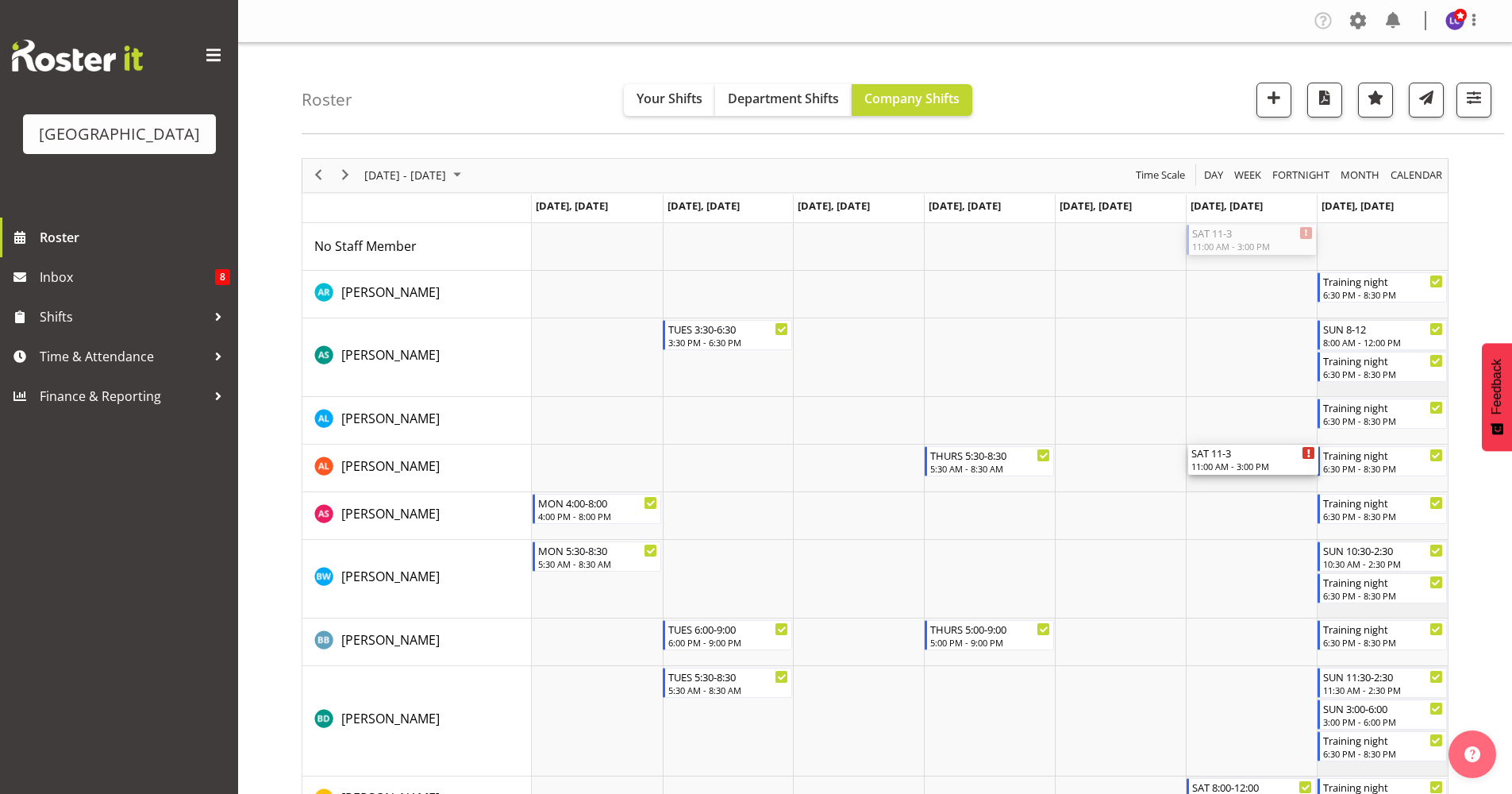
drag, startPoint x: 1230, startPoint y: 269, endPoint x: 1220, endPoint y: 481, distance: 212.2
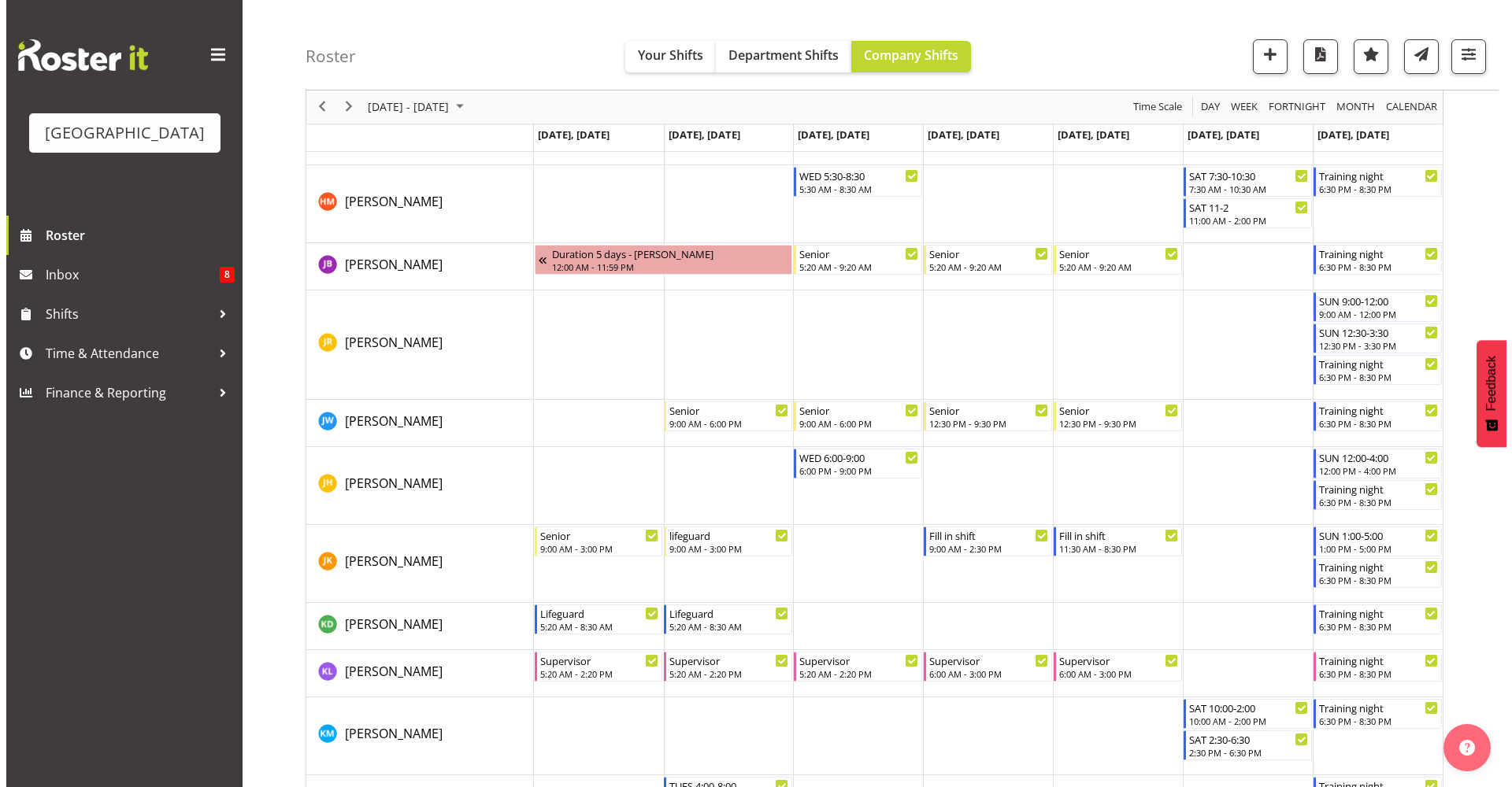
scroll to position [1061, 0]
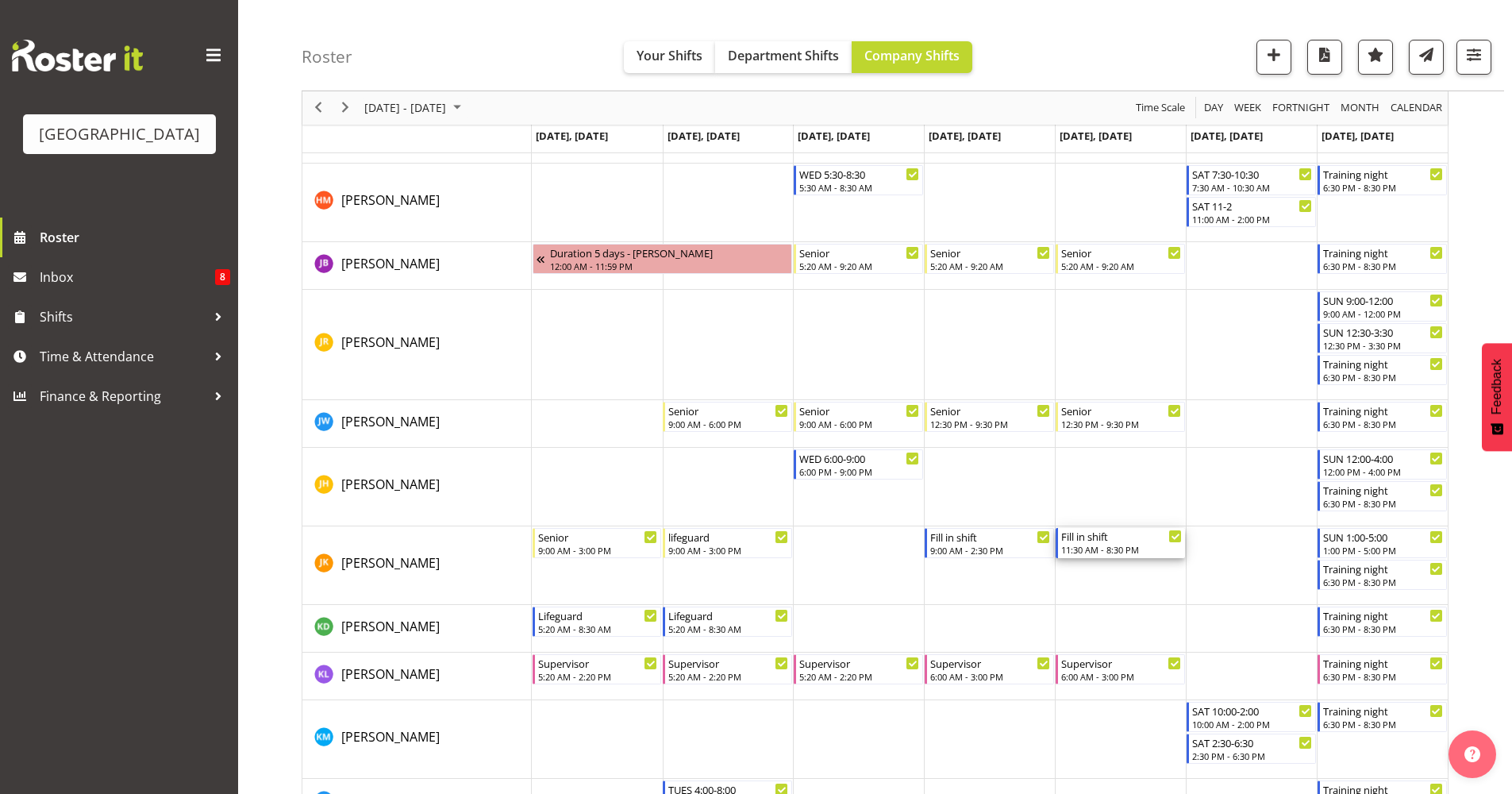
click at [1103, 547] on div "11:30 AM - 8:30 PM" at bounding box center [1122, 549] width 120 height 13
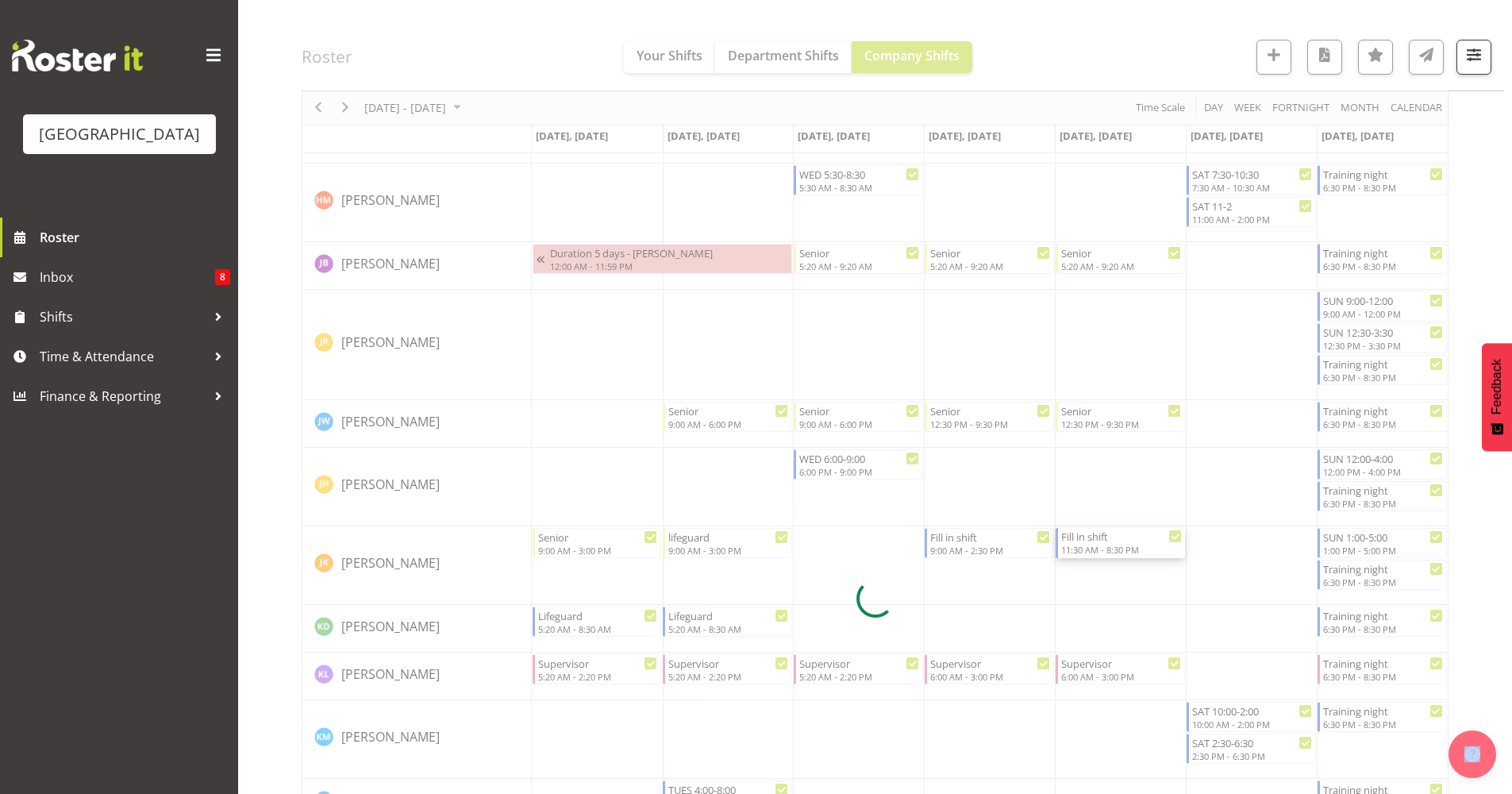
click at [1103, 547] on div at bounding box center [876, 598] width 1147 height 3023
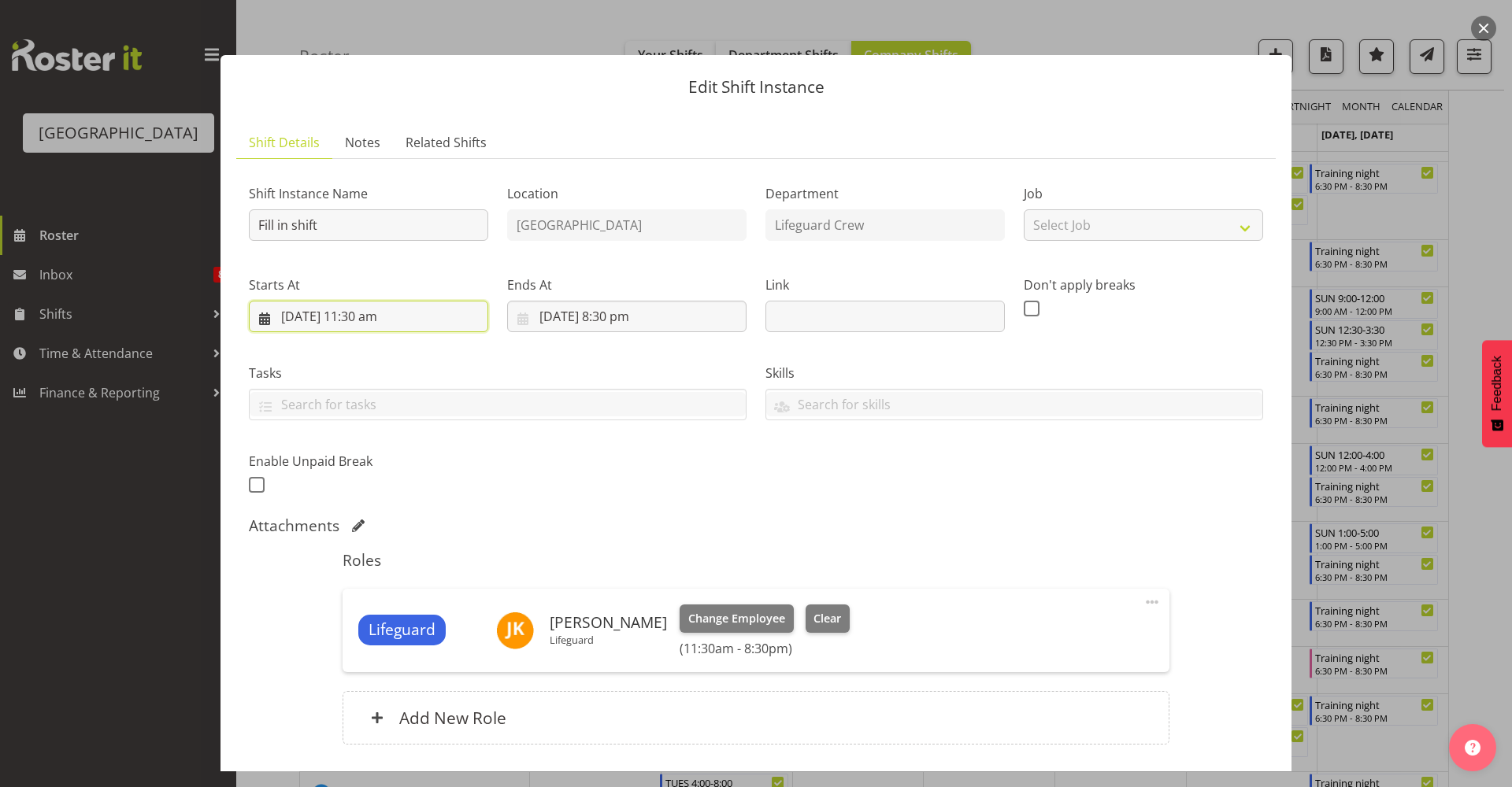
click at [437, 324] on input "17/10/2025, 11:30 am" at bounding box center [368, 316] width 239 height 31
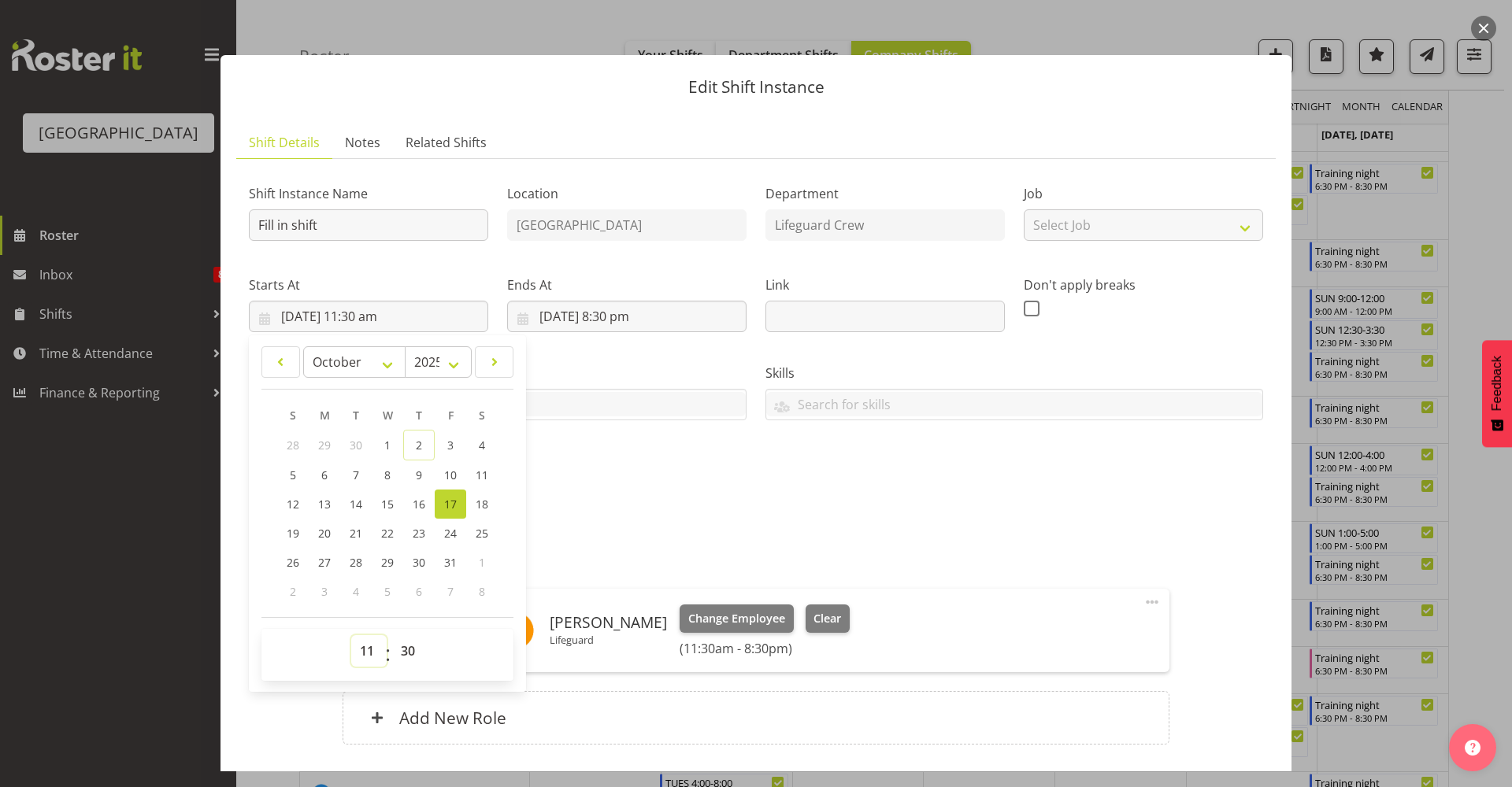
click at [369, 655] on select "00 01 02 03 04 05 06 07 08 09 10 11 12 13 14 15 16 17 18 19 20 21 22 23" at bounding box center [369, 651] width 36 height 31
select select "9"
click at [352, 635] on select "00 01 02 03 04 05 06 07 08 09 10 11 12 13 14 15 16 17 18 19 20 21 22 23" at bounding box center [369, 651] width 36 height 31
type input "17/10/2025, 9:30 am"
click at [728, 497] on div "Shift Instance Name Fill in shift Location Splash Palace Department Lifeguard C…" at bounding box center [755, 334] width 1033 height 345
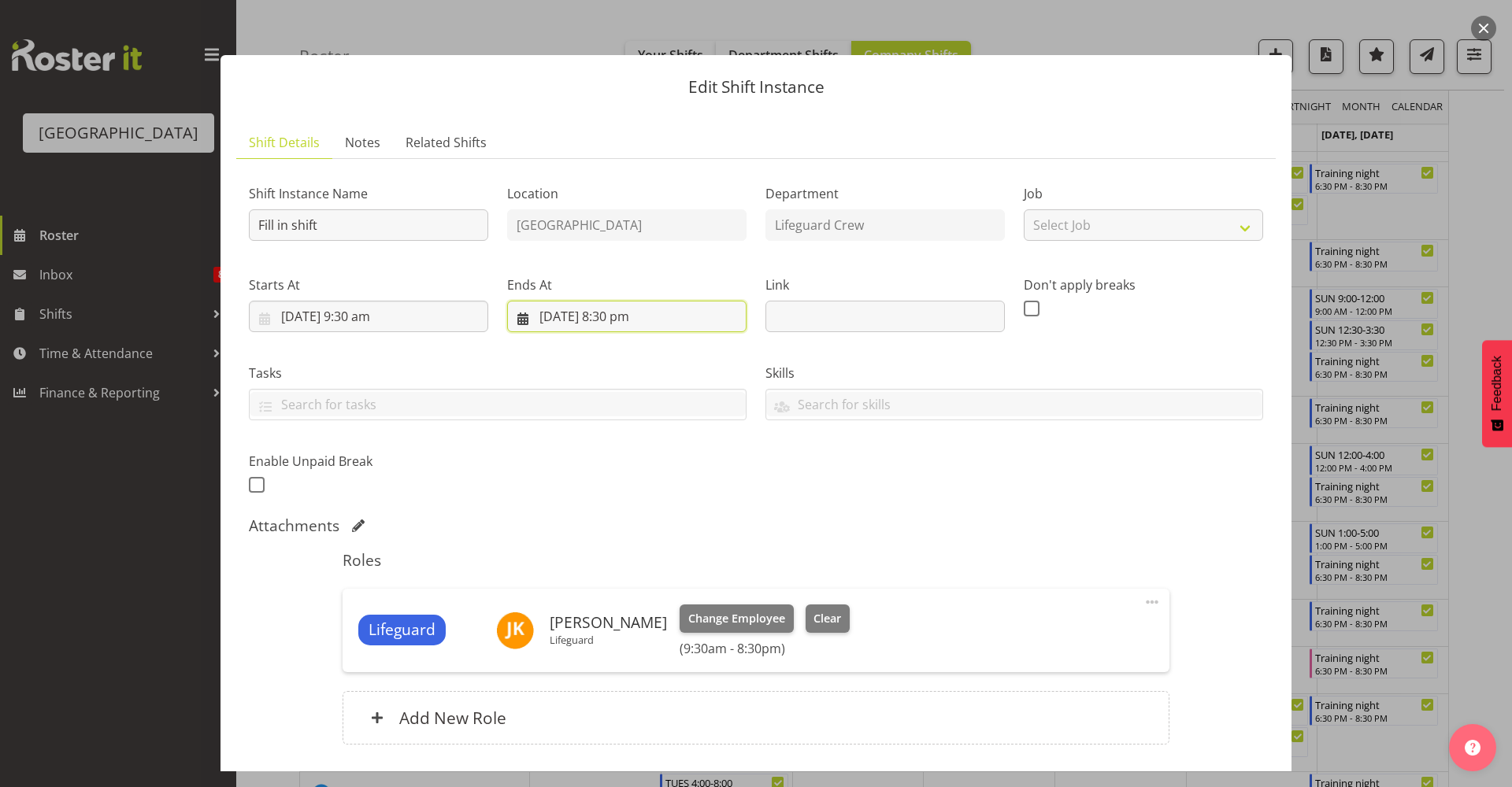
click at [679, 311] on input "17/10/2025, 8:30 pm" at bounding box center [627, 316] width 239 height 31
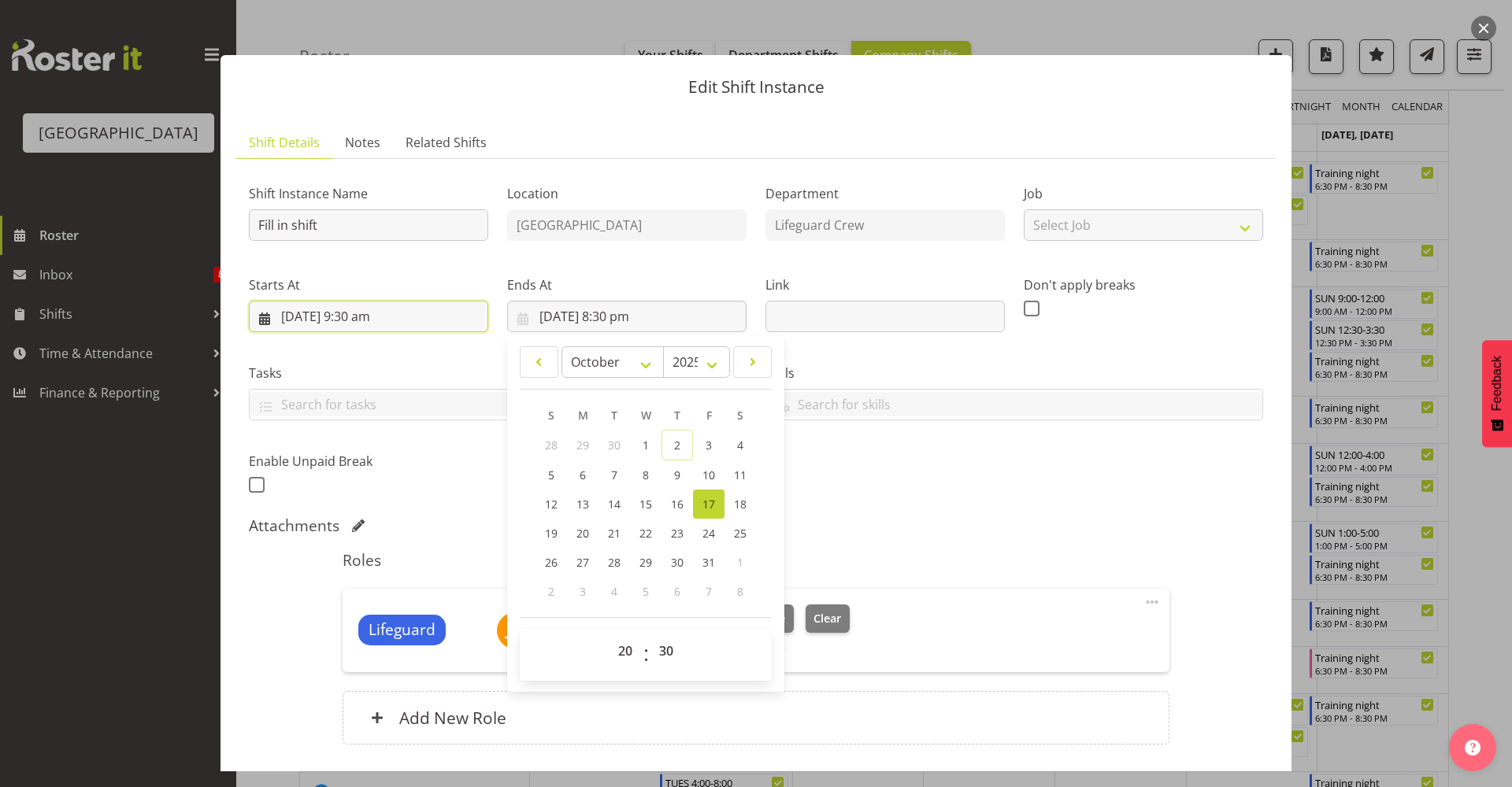
click at [435, 312] on input "17/10/2025, 9:30 am" at bounding box center [368, 316] width 239 height 31
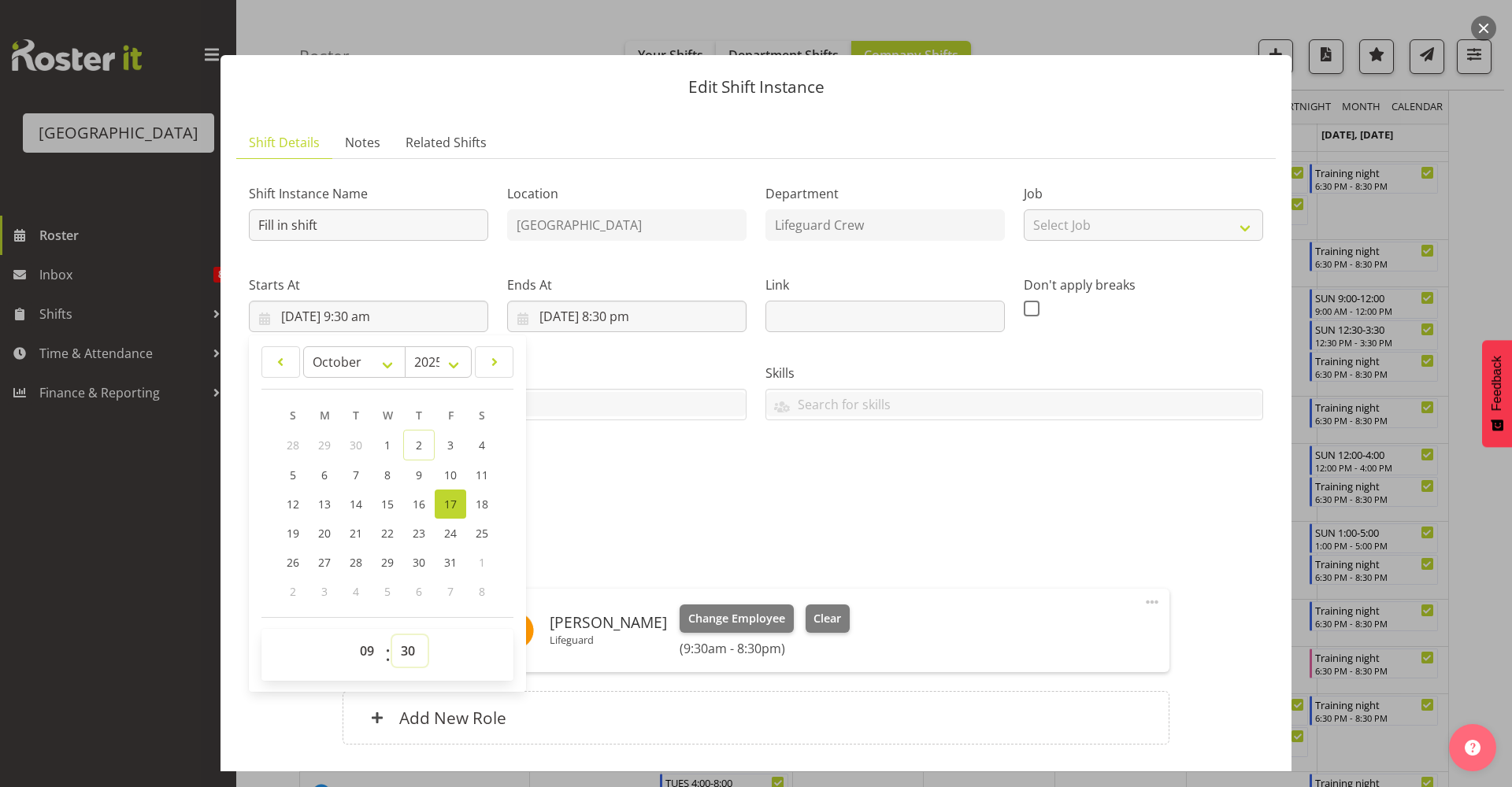
drag, startPoint x: 404, startPoint y: 651, endPoint x: 413, endPoint y: 649, distance: 9.2
click at [404, 651] on select "00 01 02 03 04 05 06 07 08 09 10 11 12 13 14 15 16 17 18 19 20 21 22 23 24 25 2…" at bounding box center [410, 651] width 36 height 31
select select "0"
click at [392, 635] on select "00 01 02 03 04 05 06 07 08 09 10 11 12 13 14 15 16 17 18 19 20 21 22 23 24 25 2…" at bounding box center [410, 651] width 36 height 31
type input "17/10/2025, 9:00 am"
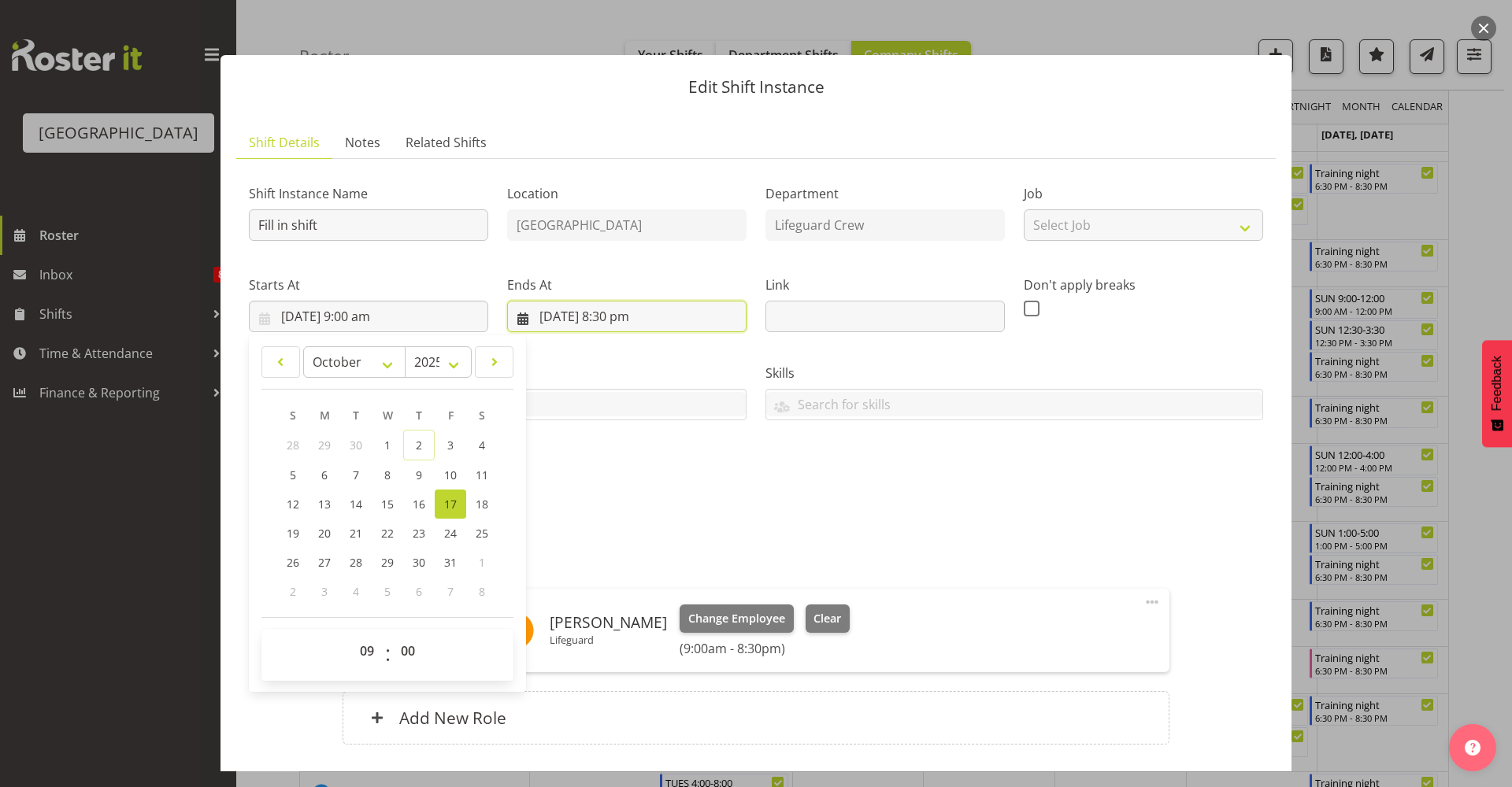
click at [649, 320] on input "17/10/2025, 8:30 pm" at bounding box center [627, 316] width 239 height 31
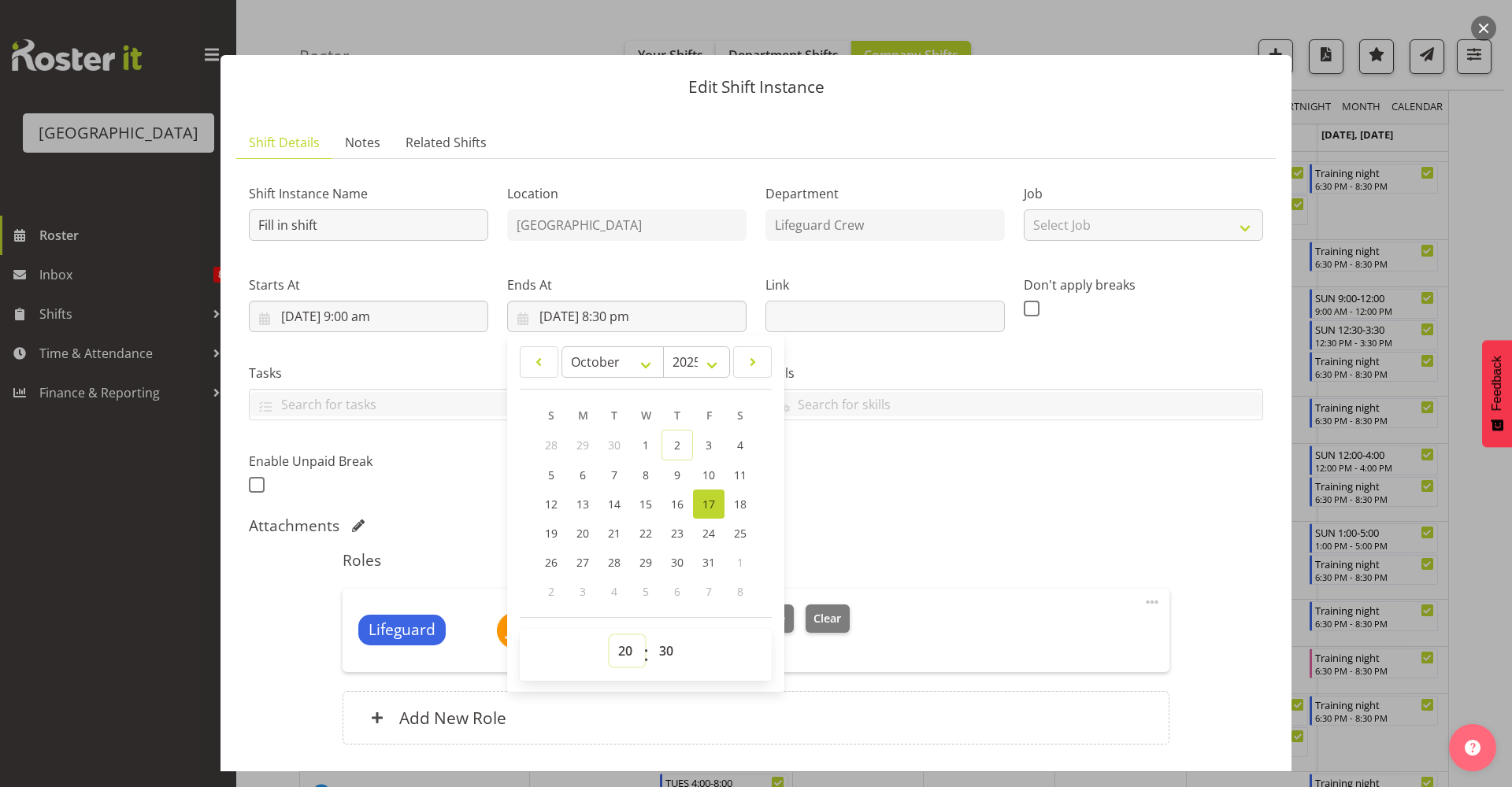
click at [613, 655] on select "00 01 02 03 04 05 06 07 08 09 10 11 12 13 14 15 16 17 18 19 20 21 22 23" at bounding box center [627, 651] width 36 height 31
select select "14"
click at [610, 635] on select "00 01 02 03 04 05 06 07 08 09 10 11 12 13 14 15 16 17 18 19 20 21 22 23" at bounding box center [627, 651] width 36 height 31
type input "17/10/2025, 2:30 pm"
click at [962, 537] on div "Attachments" at bounding box center [755, 526] width 1014 height 22
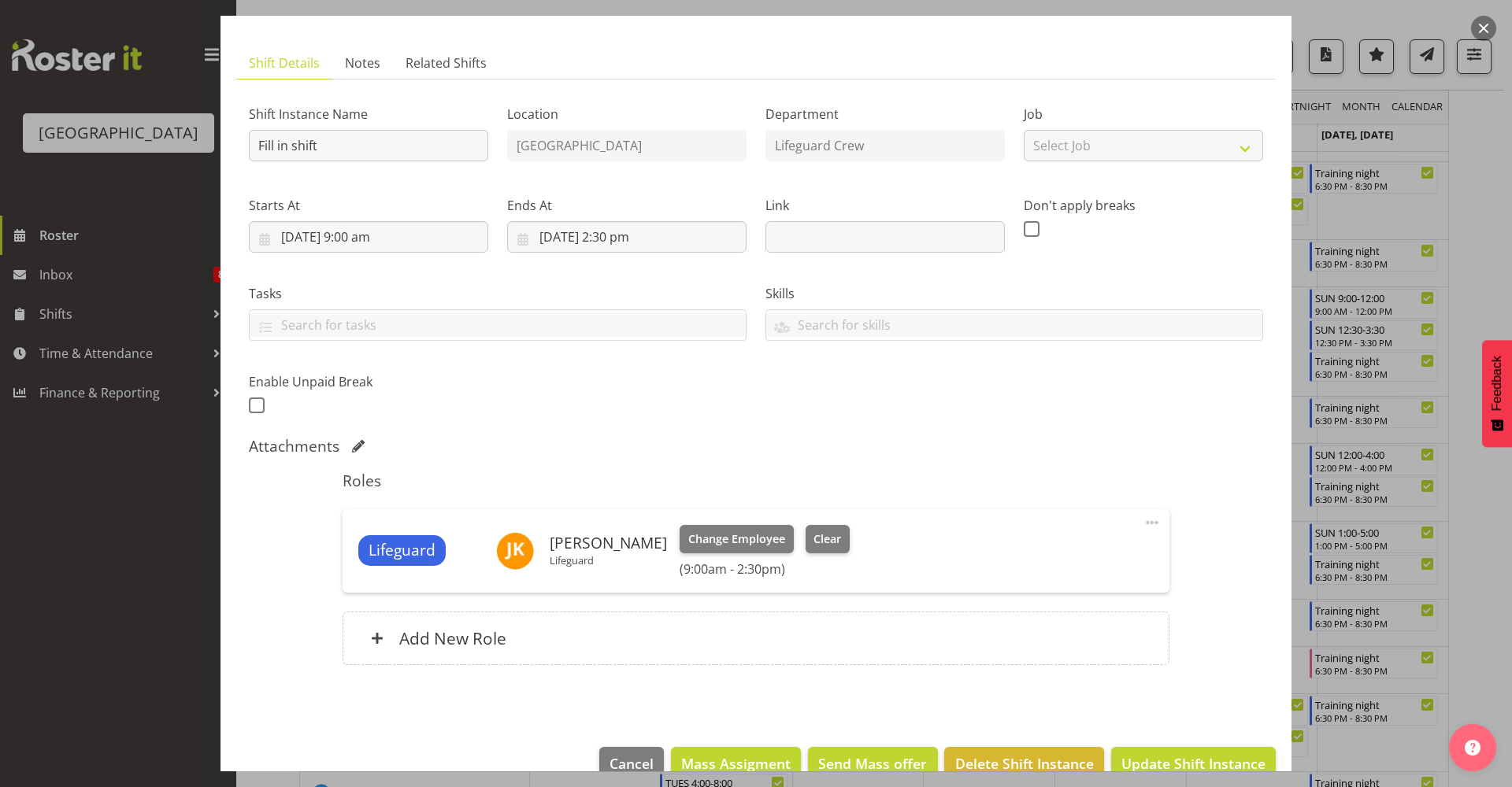
scroll to position [113, 0]
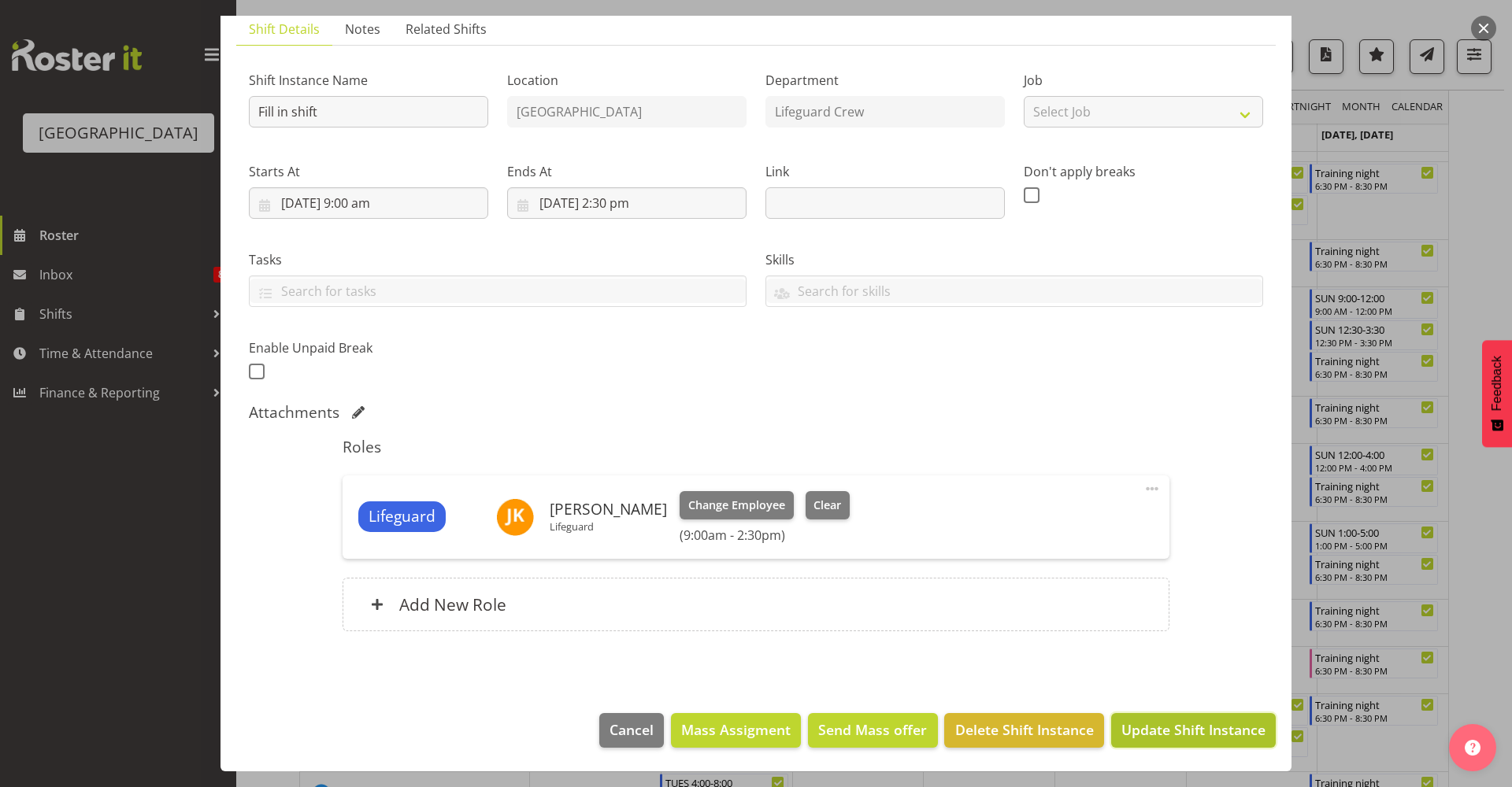
click at [1166, 738] on span "Update Shift Instance" at bounding box center [1193, 730] width 144 height 21
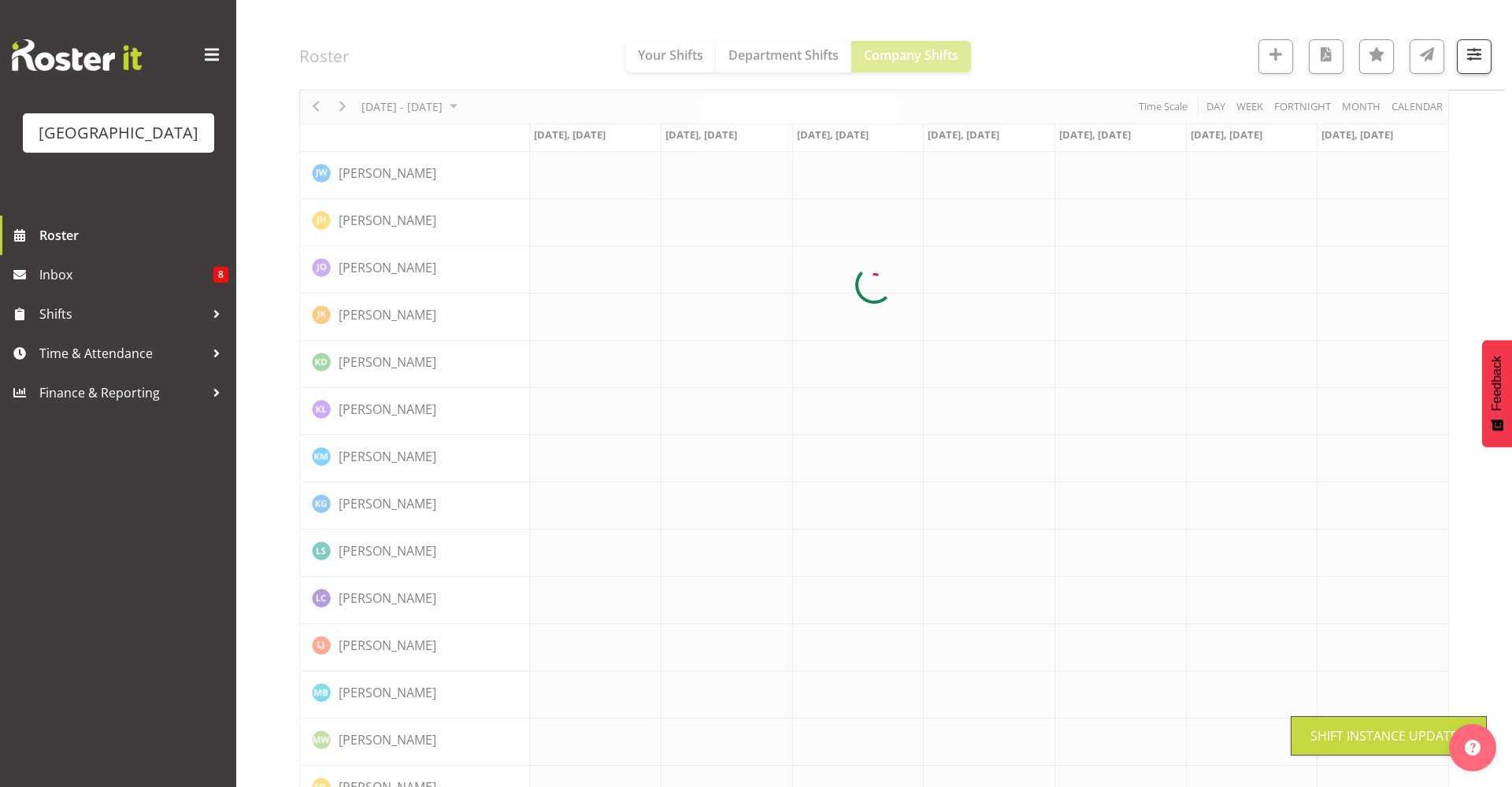
scroll to position [0, 0]
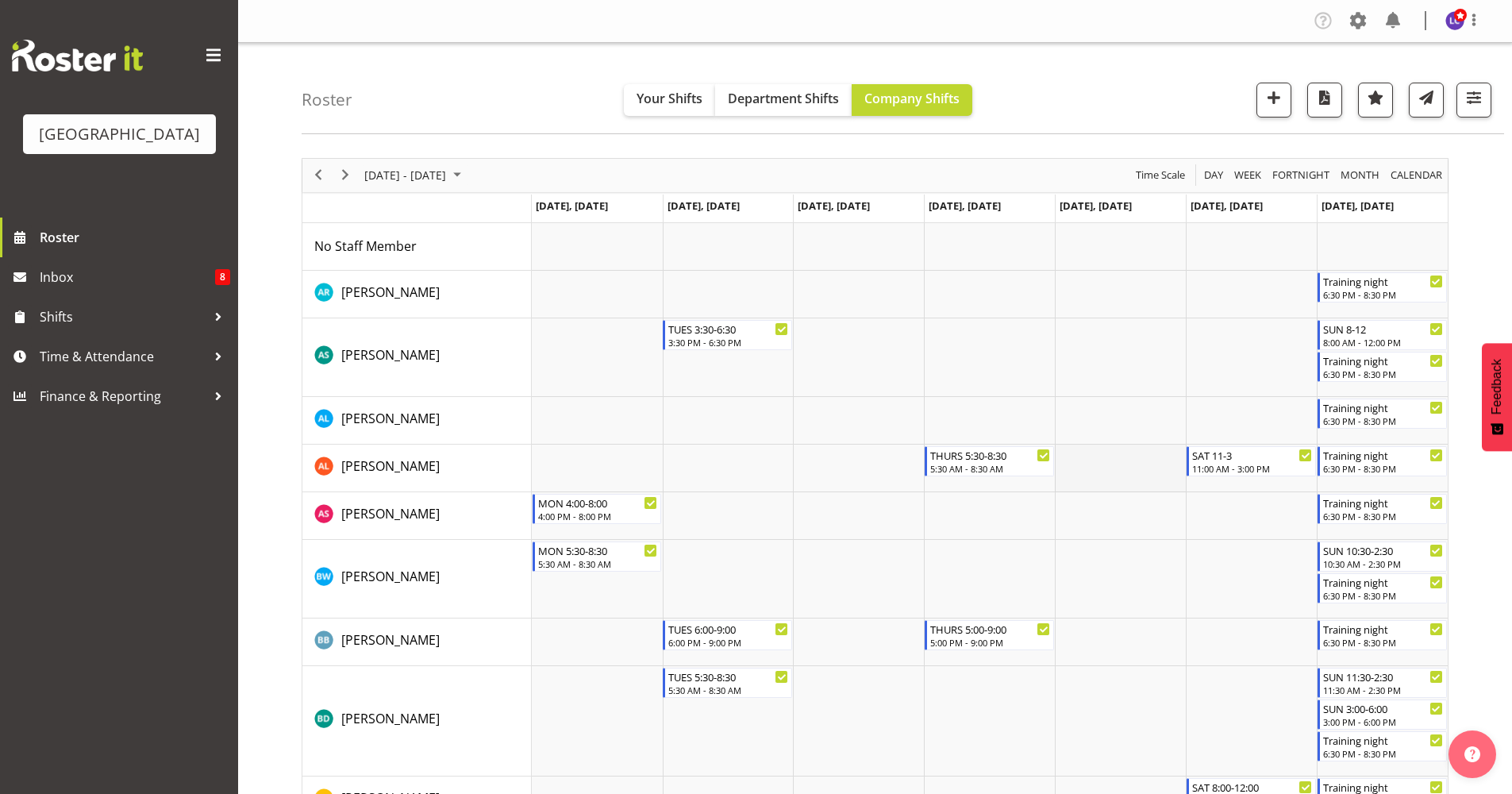
click at [1097, 467] on td "Timeline Week of October 16, 2025" at bounding box center [1120, 468] width 131 height 48
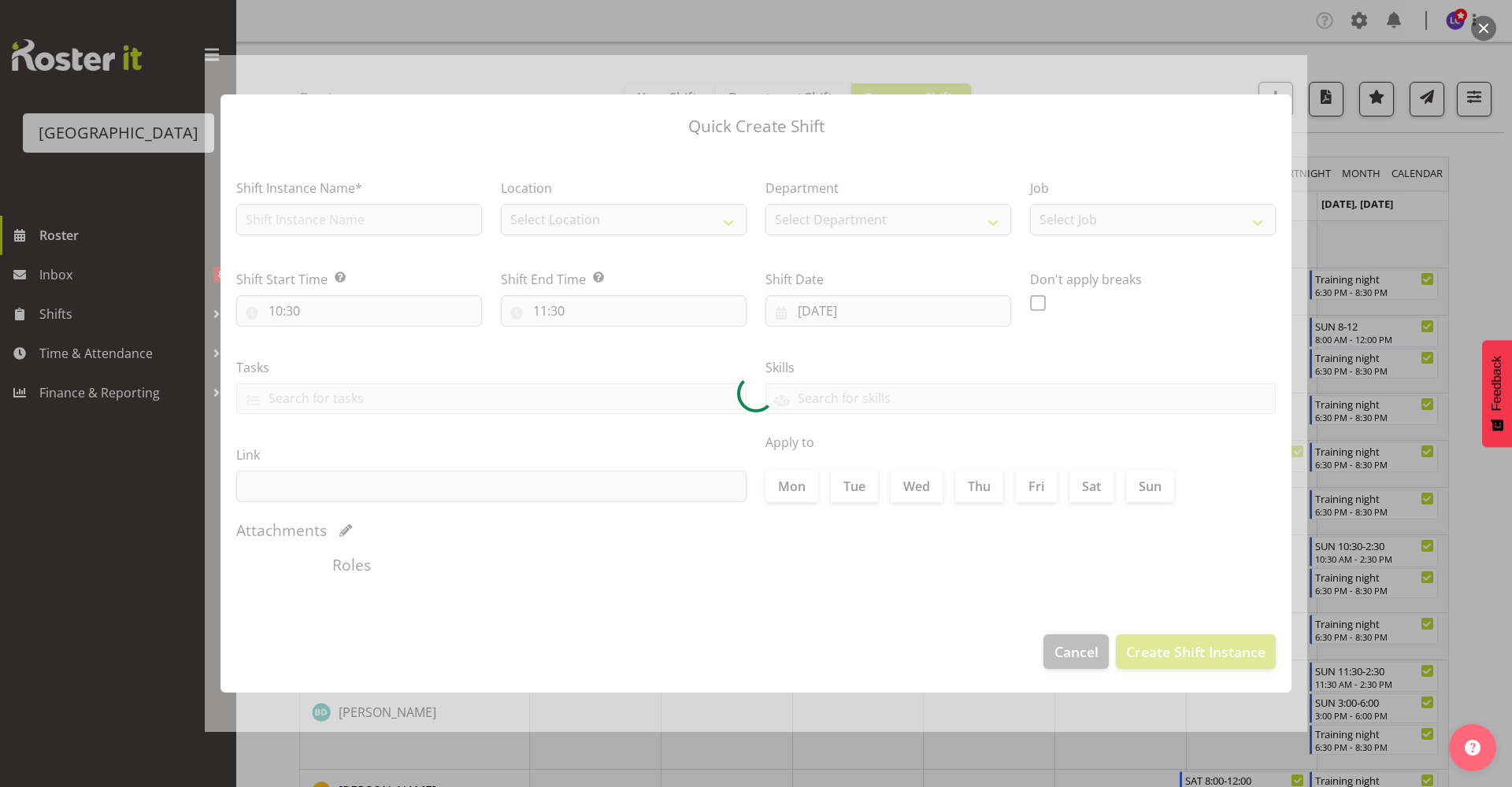
type input "17/10/2025"
checkbox input "true"
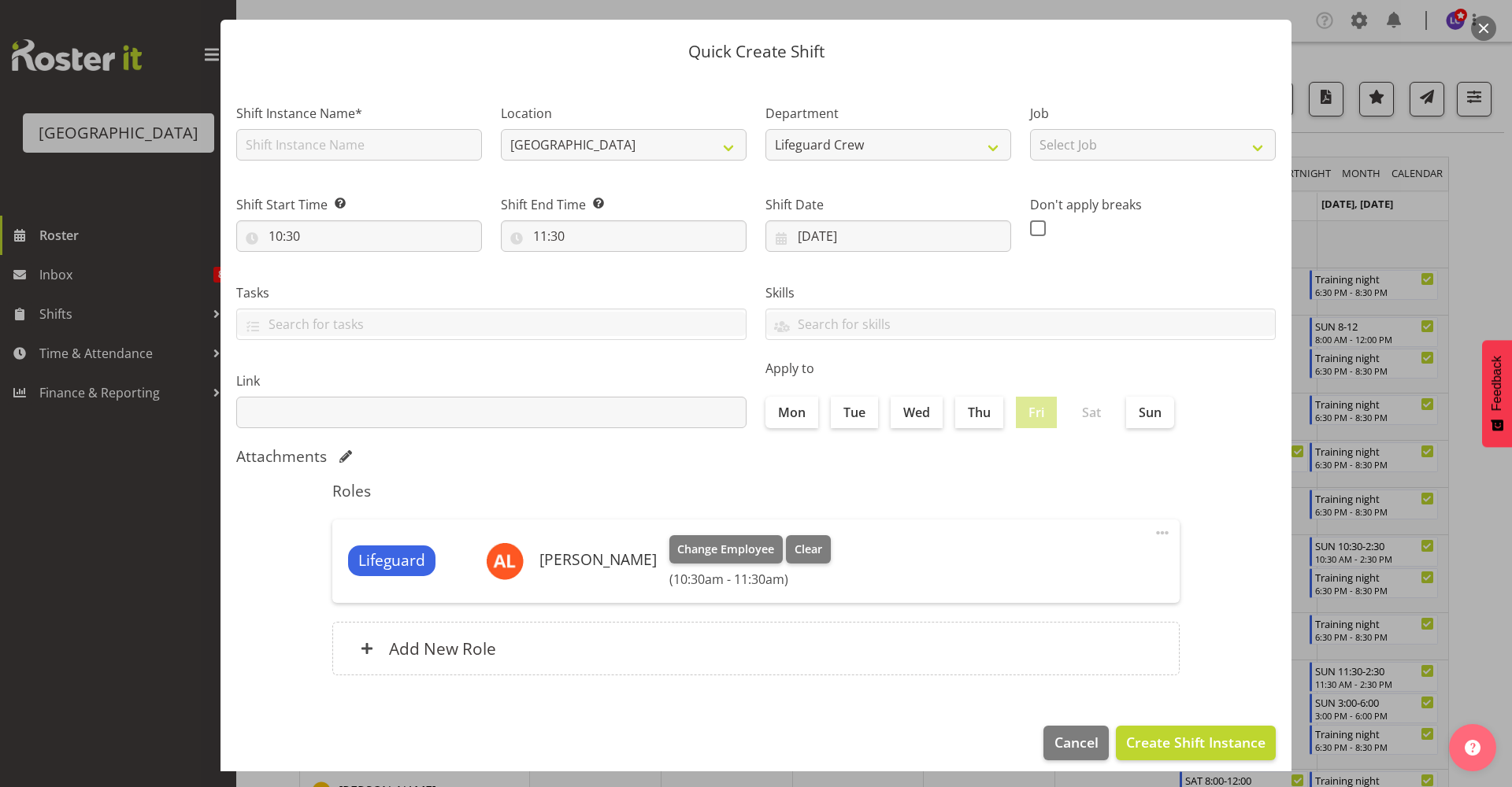
scroll to position [48, 0]
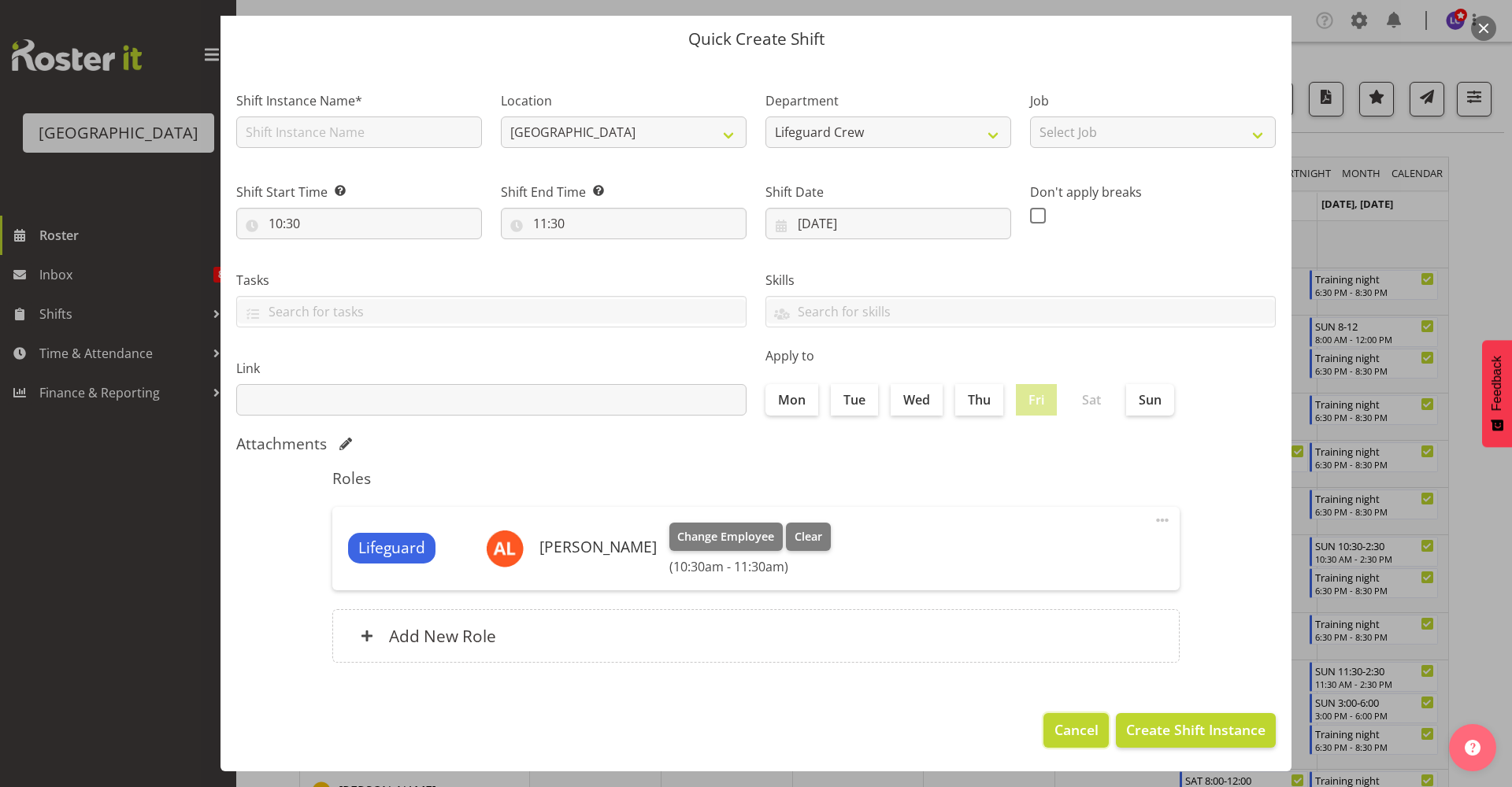
click at [1058, 724] on span "Cancel" at bounding box center [1076, 730] width 44 height 21
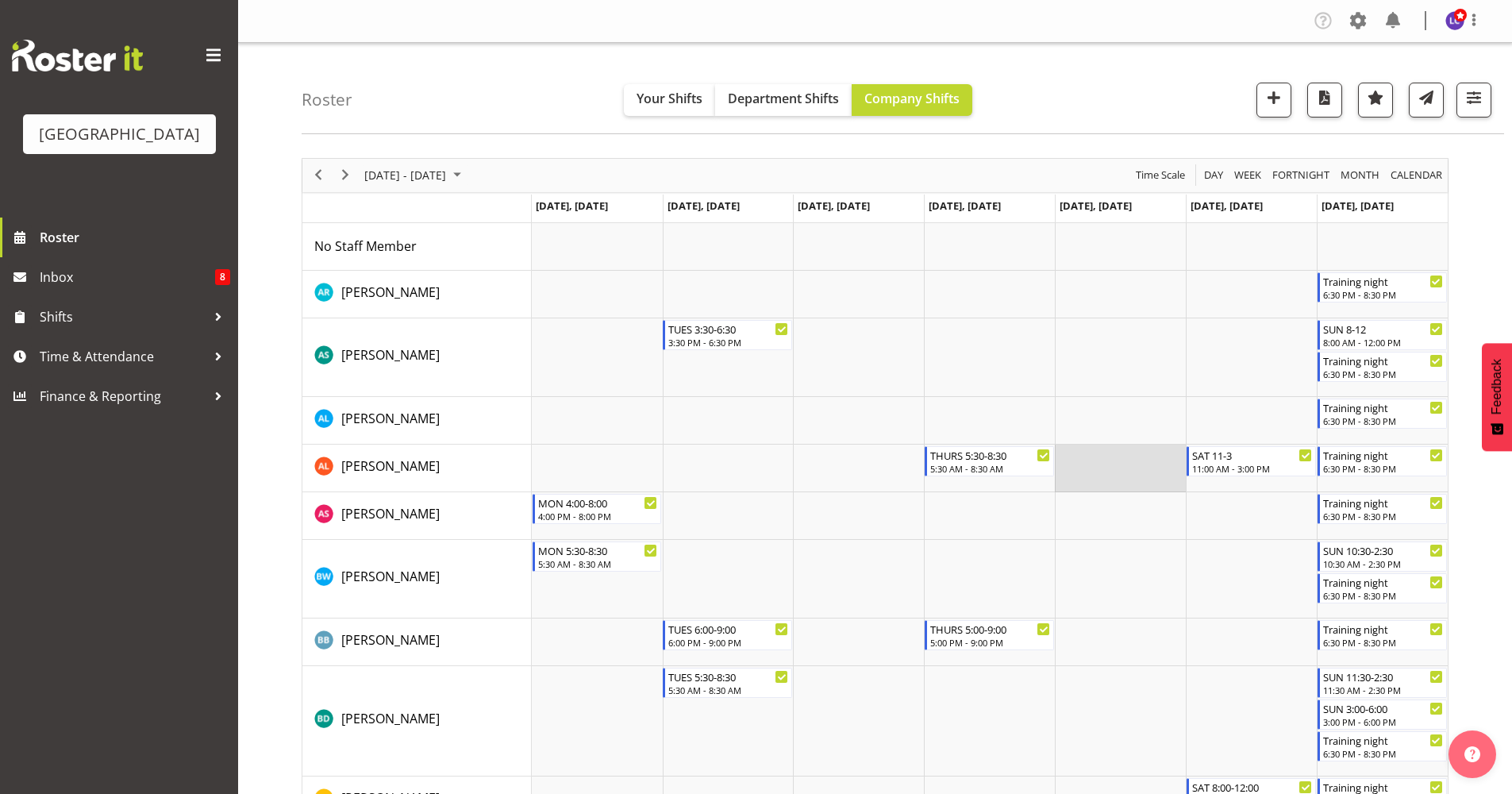
click at [1148, 464] on td "Timeline Week of October 16, 2025" at bounding box center [1120, 468] width 131 height 48
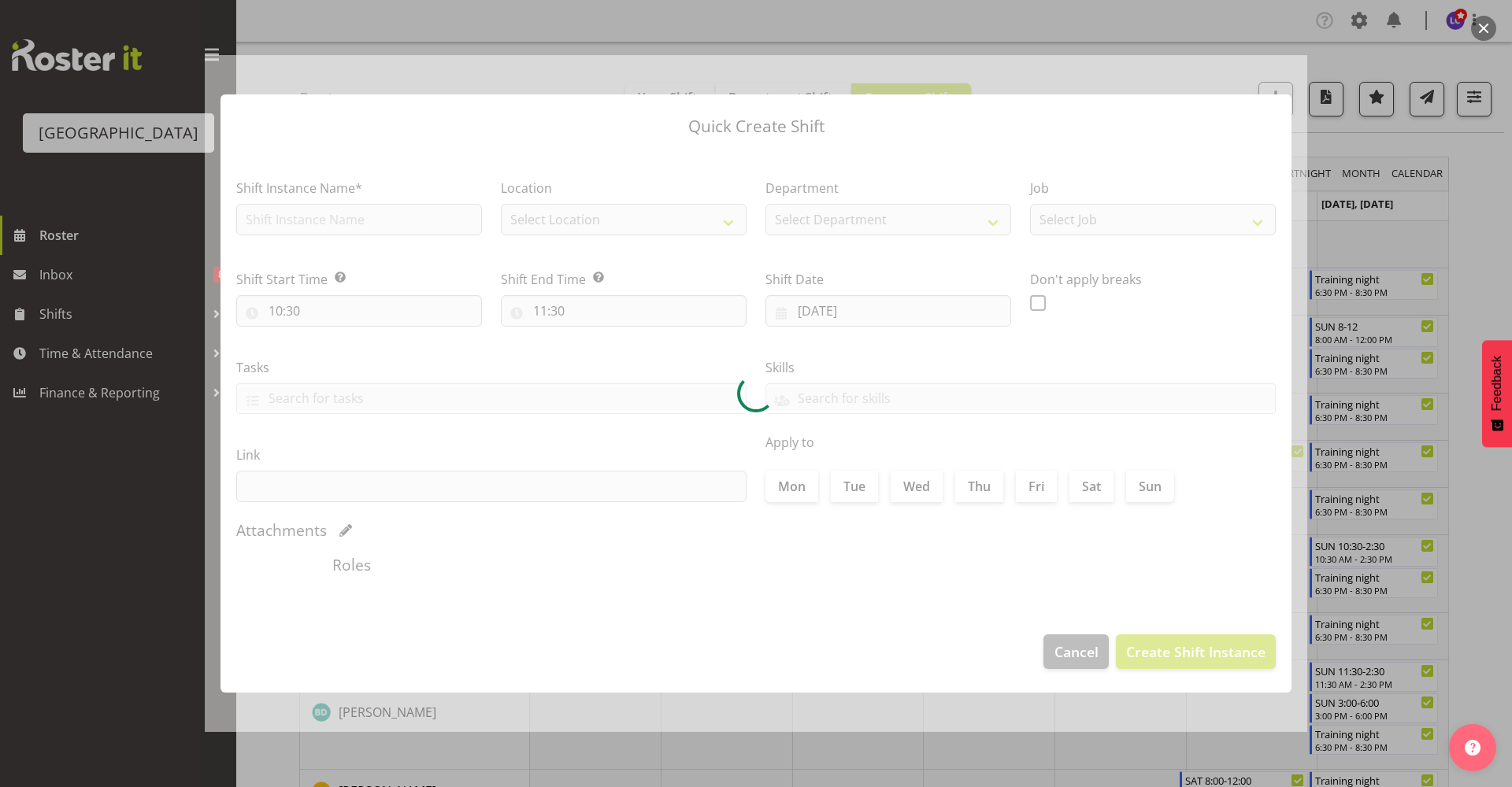
type input "17/10/2025"
checkbox input "true"
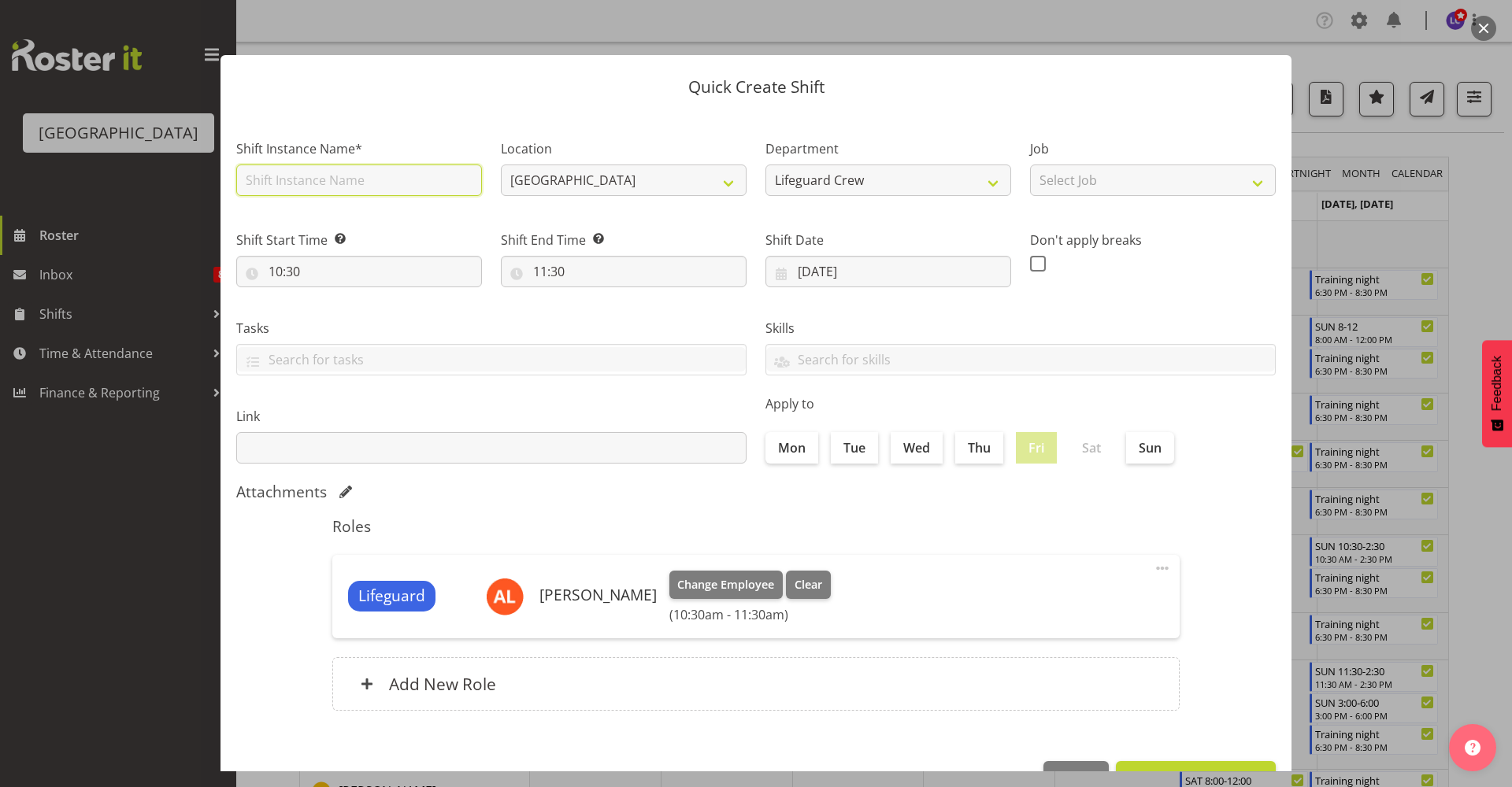
click at [389, 187] on input "text" at bounding box center [359, 180] width 246 height 31
type input "Fill in shift"
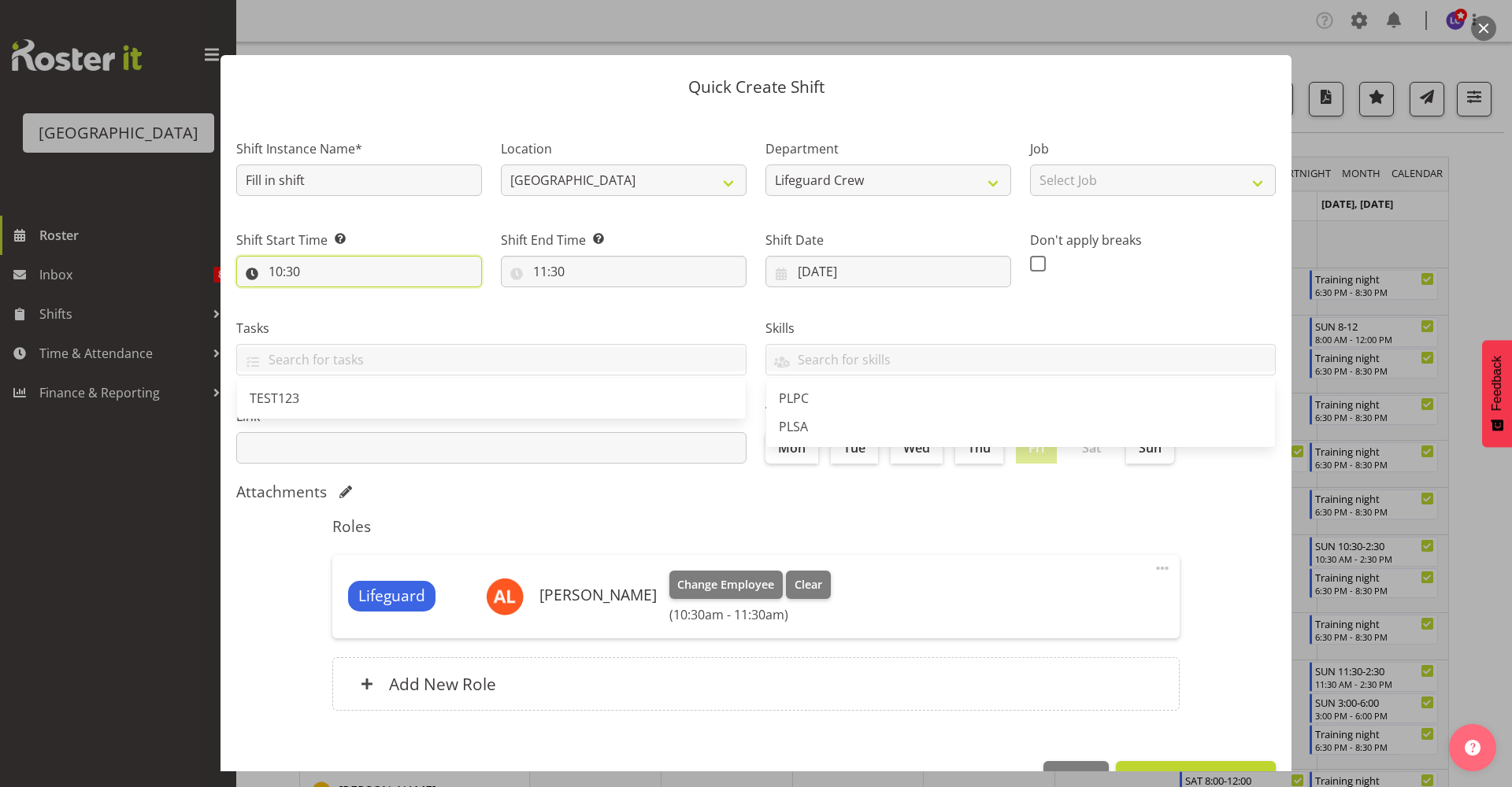
click at [374, 276] on input "10:30" at bounding box center [359, 272] width 246 height 31
click at [345, 307] on select "00 01 02 03 04 05 06 07 08 09 10 11 12 13 14 15 16 17 18 19 20 21 22 23" at bounding box center [343, 313] width 36 height 31
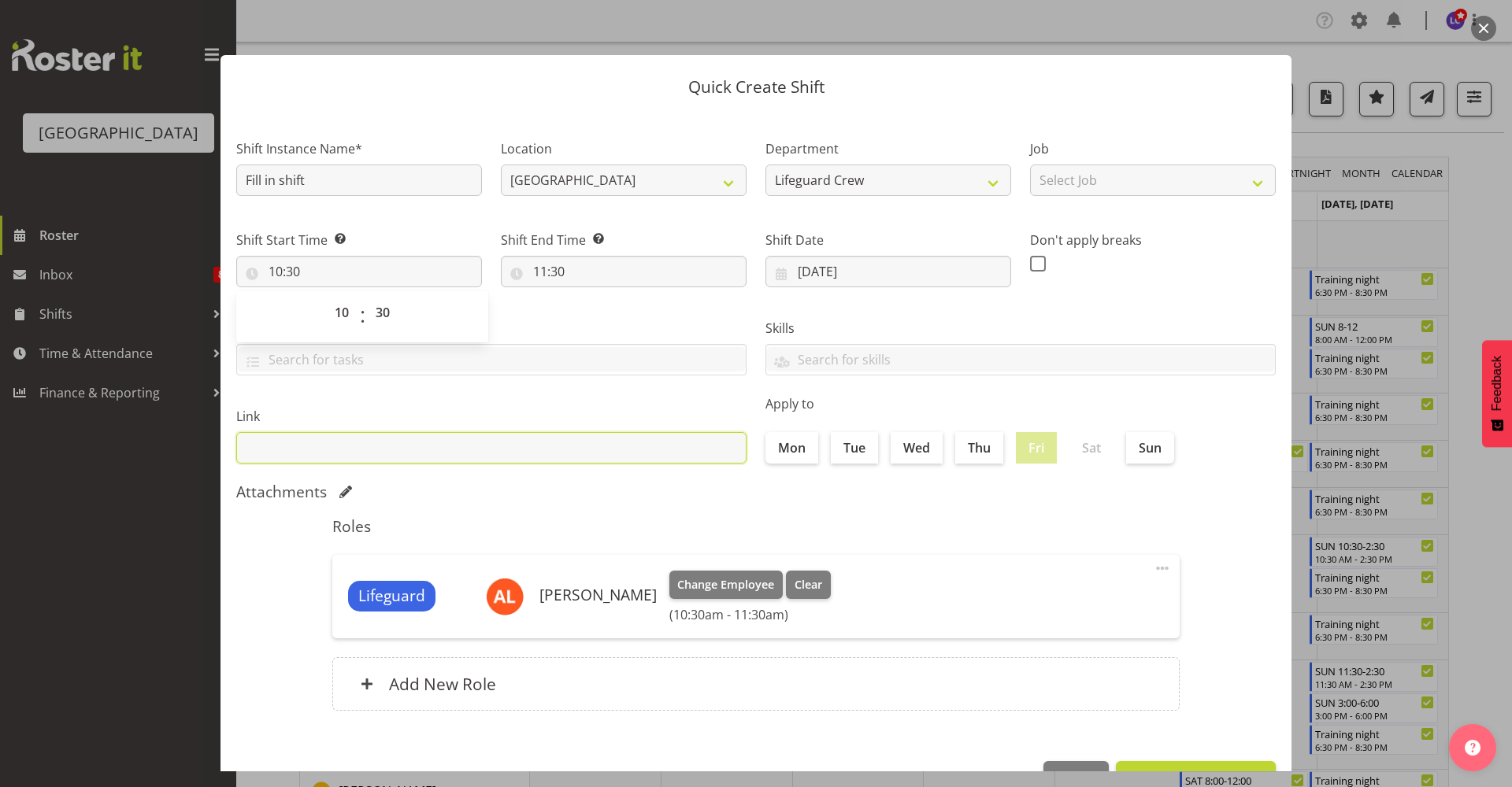
click at [655, 445] on input "text" at bounding box center [491, 448] width 510 height 31
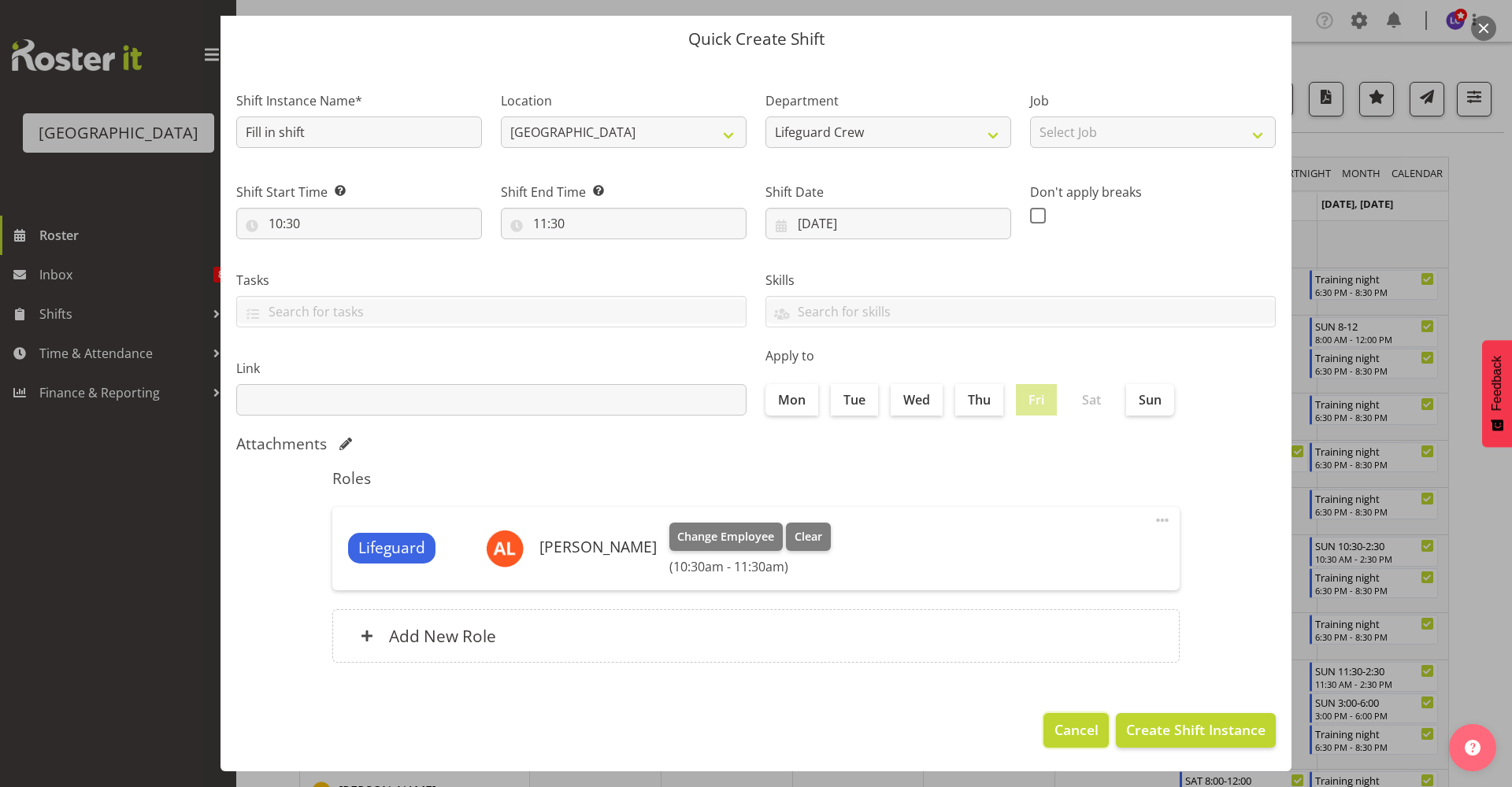
click at [1054, 730] on span "Cancel" at bounding box center [1076, 730] width 44 height 21
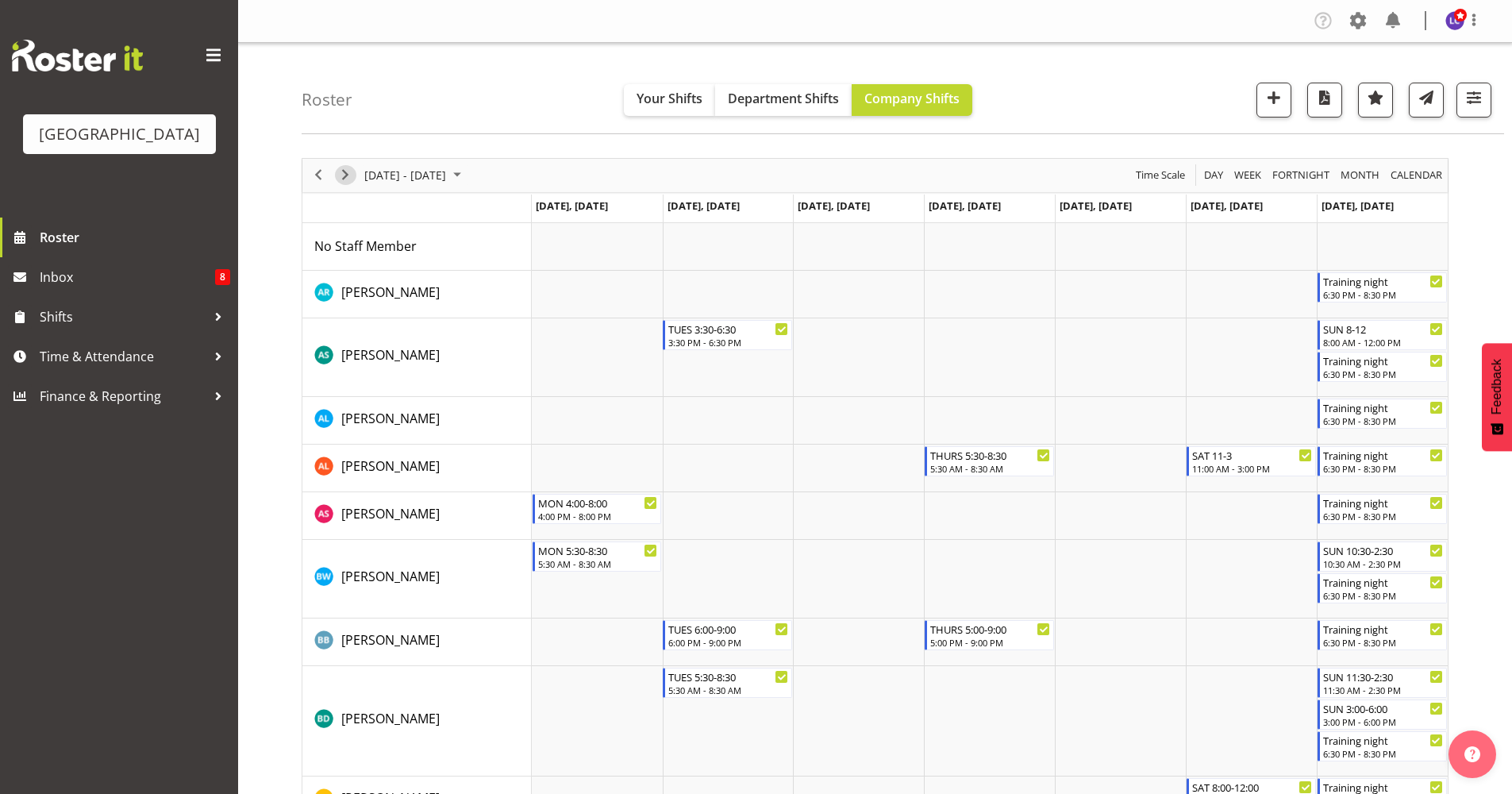
click at [345, 173] on span "Next" at bounding box center [346, 175] width 19 height 20
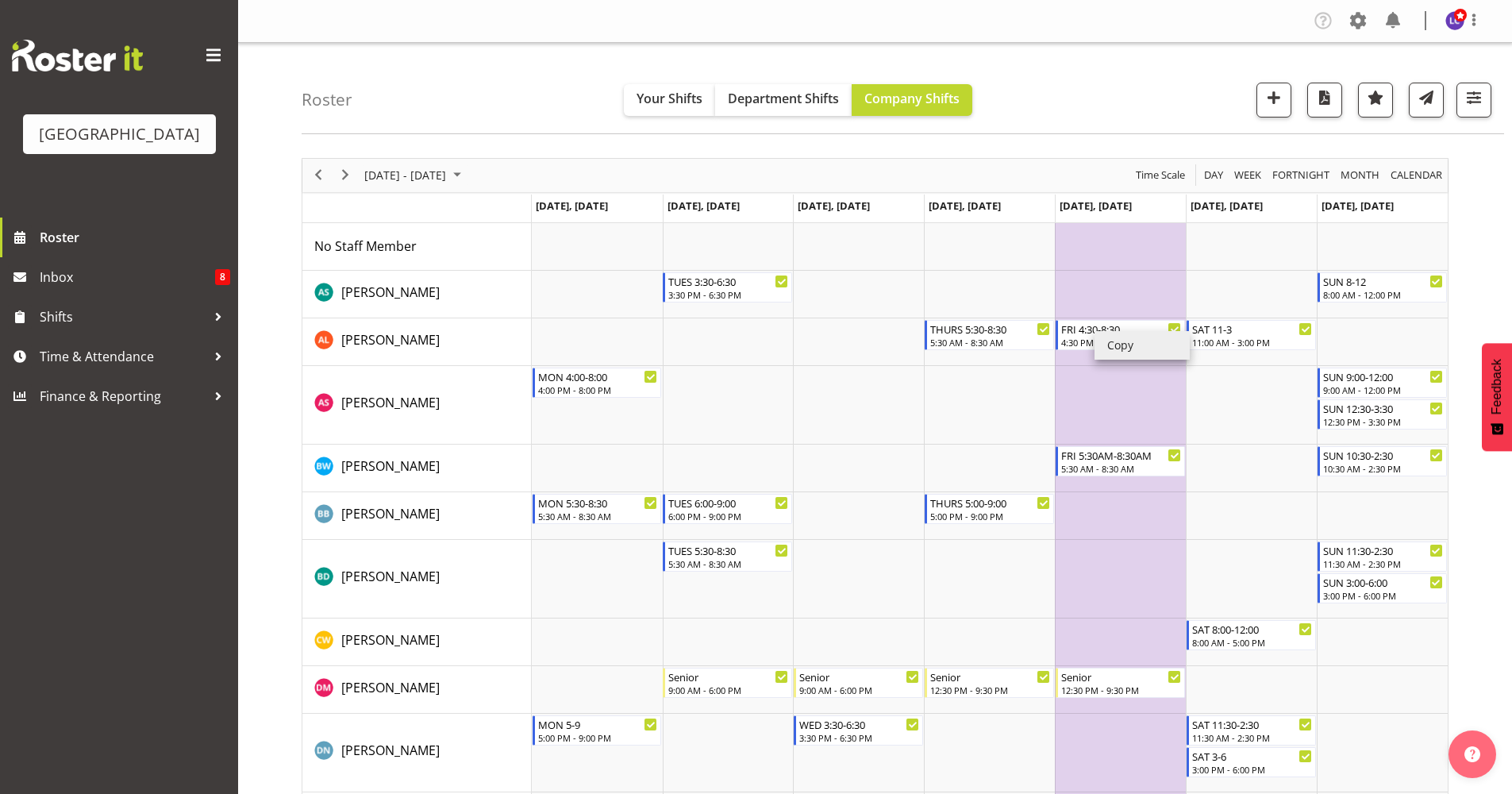
click at [1116, 345] on li "Copy" at bounding box center [1142, 345] width 95 height 29
click at [316, 162] on div "previous period" at bounding box center [318, 176] width 27 height 33
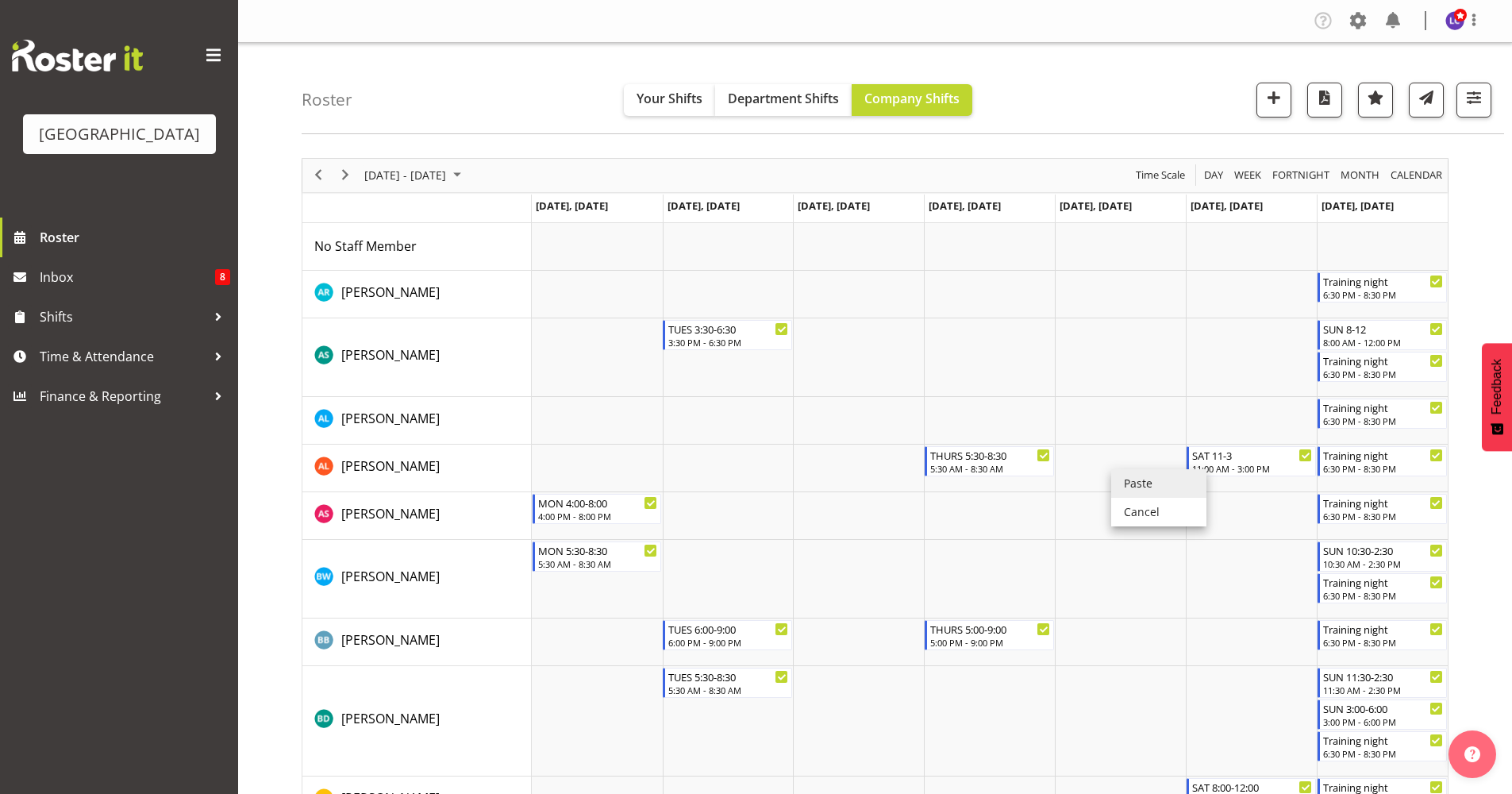
click at [1123, 494] on li "Paste" at bounding box center [1158, 483] width 95 height 29
click at [346, 179] on span "Next" at bounding box center [346, 175] width 19 height 20
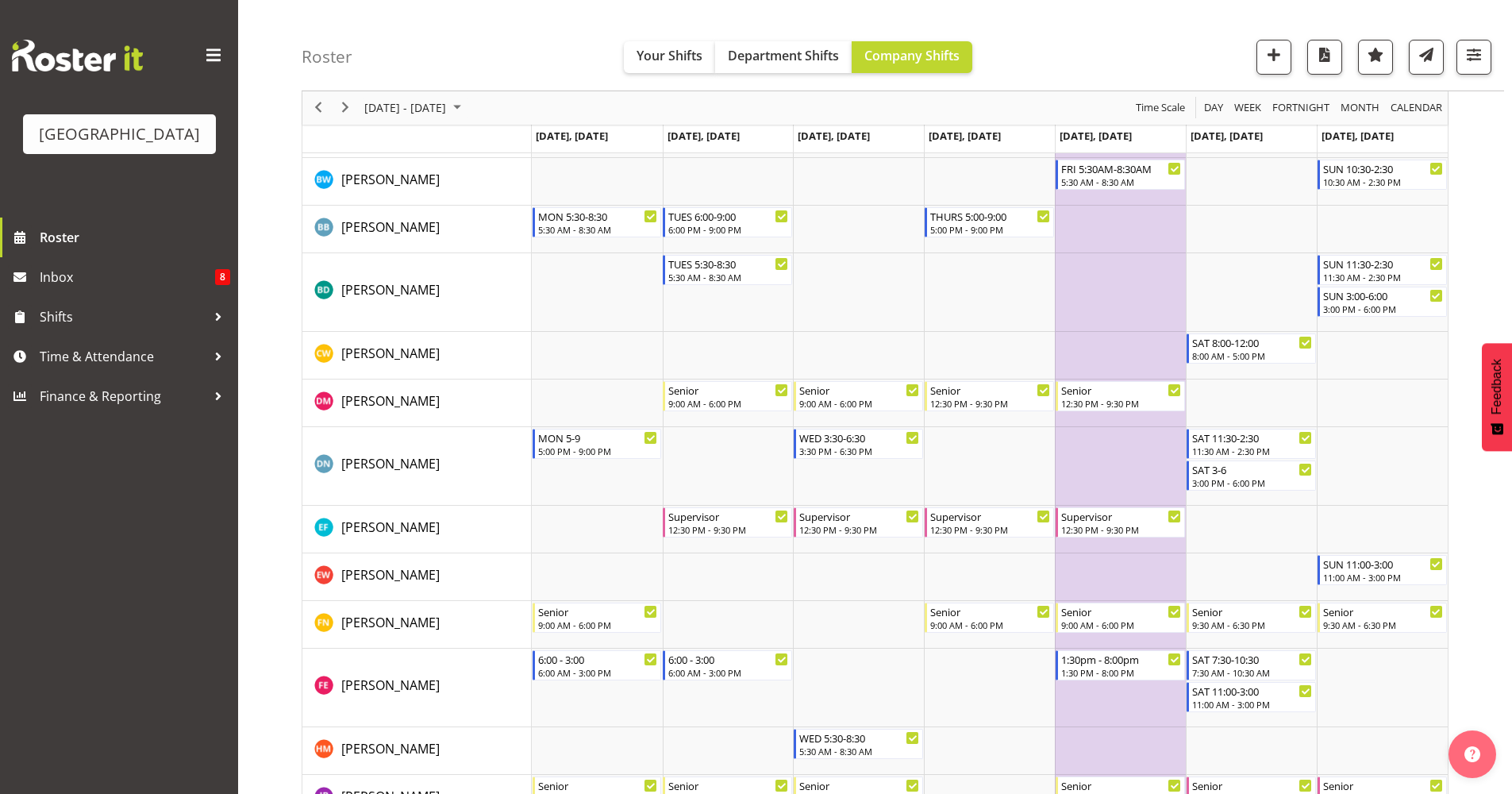
scroll to position [263, 0]
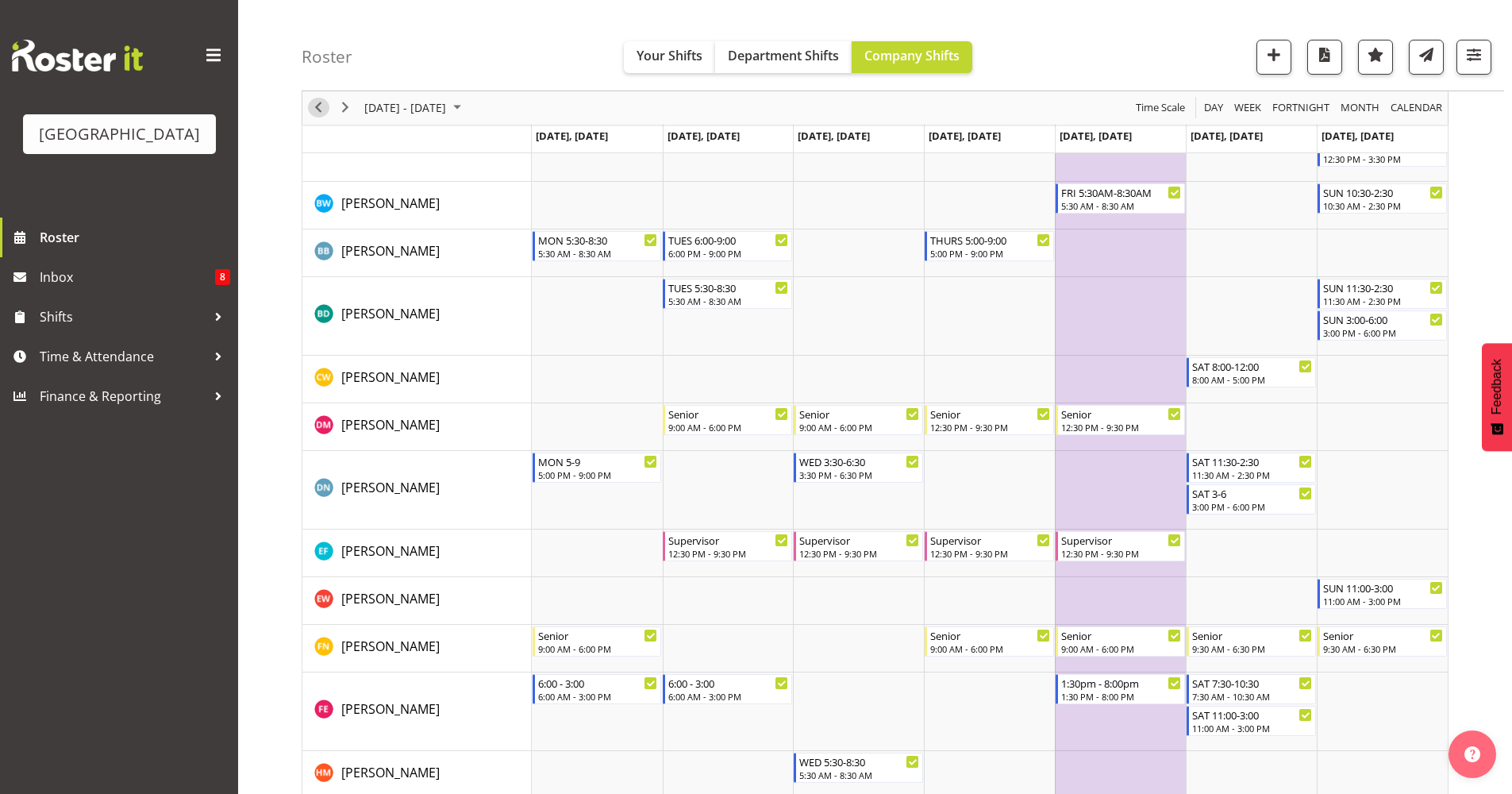
click at [314, 109] on span "Previous" at bounding box center [319, 108] width 19 height 20
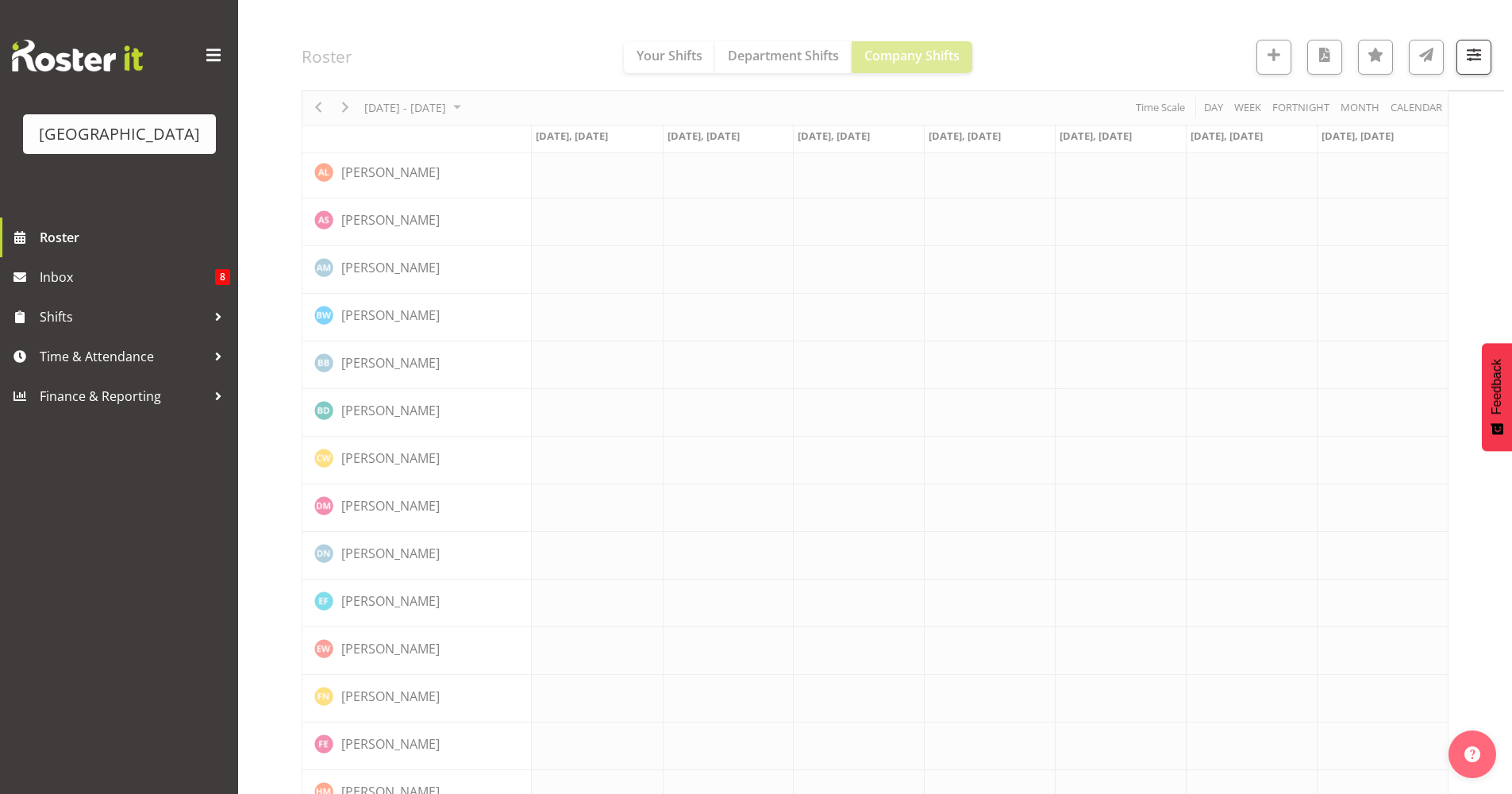
scroll to position [0, 0]
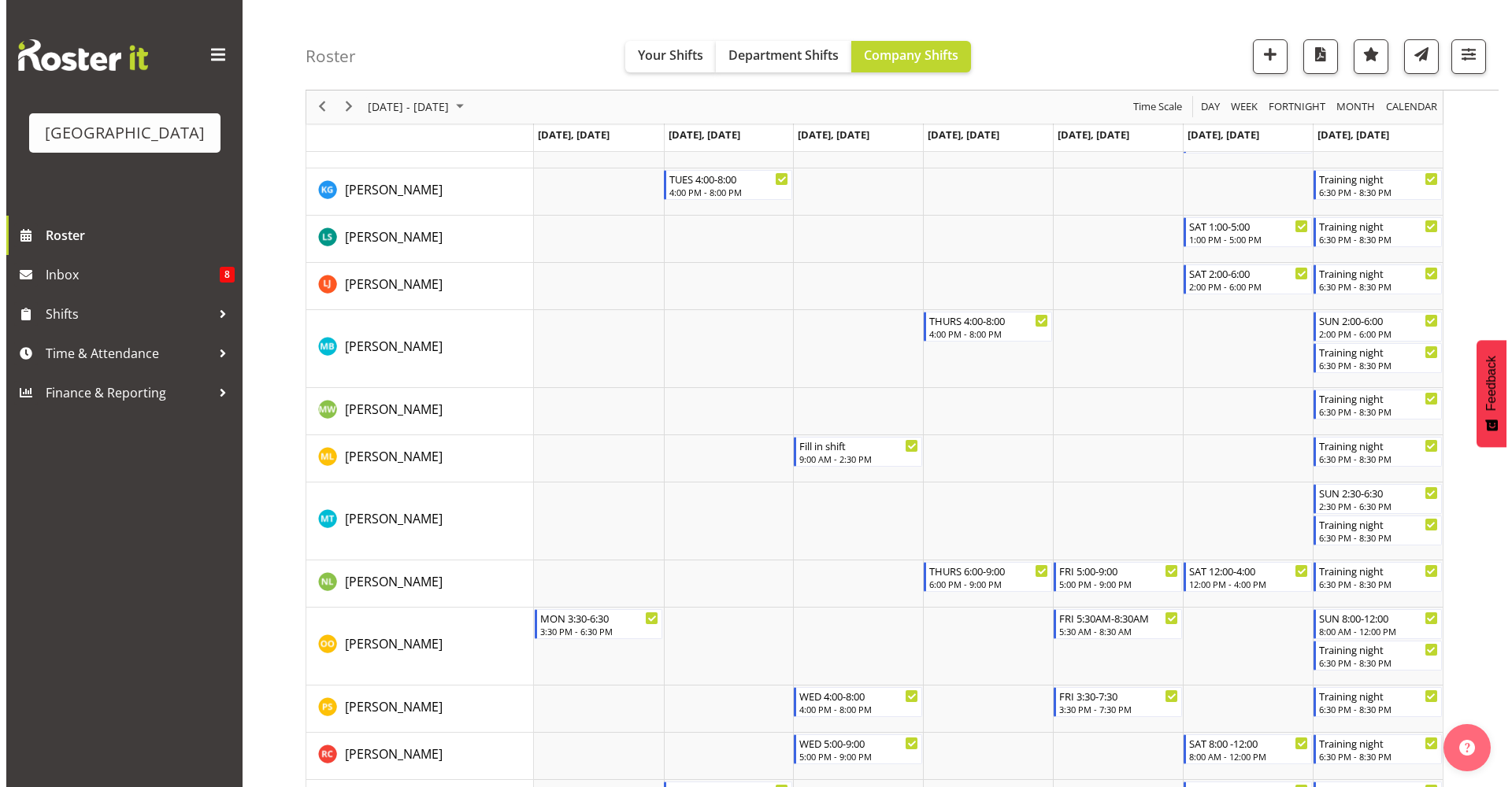
scroll to position [1692, 0]
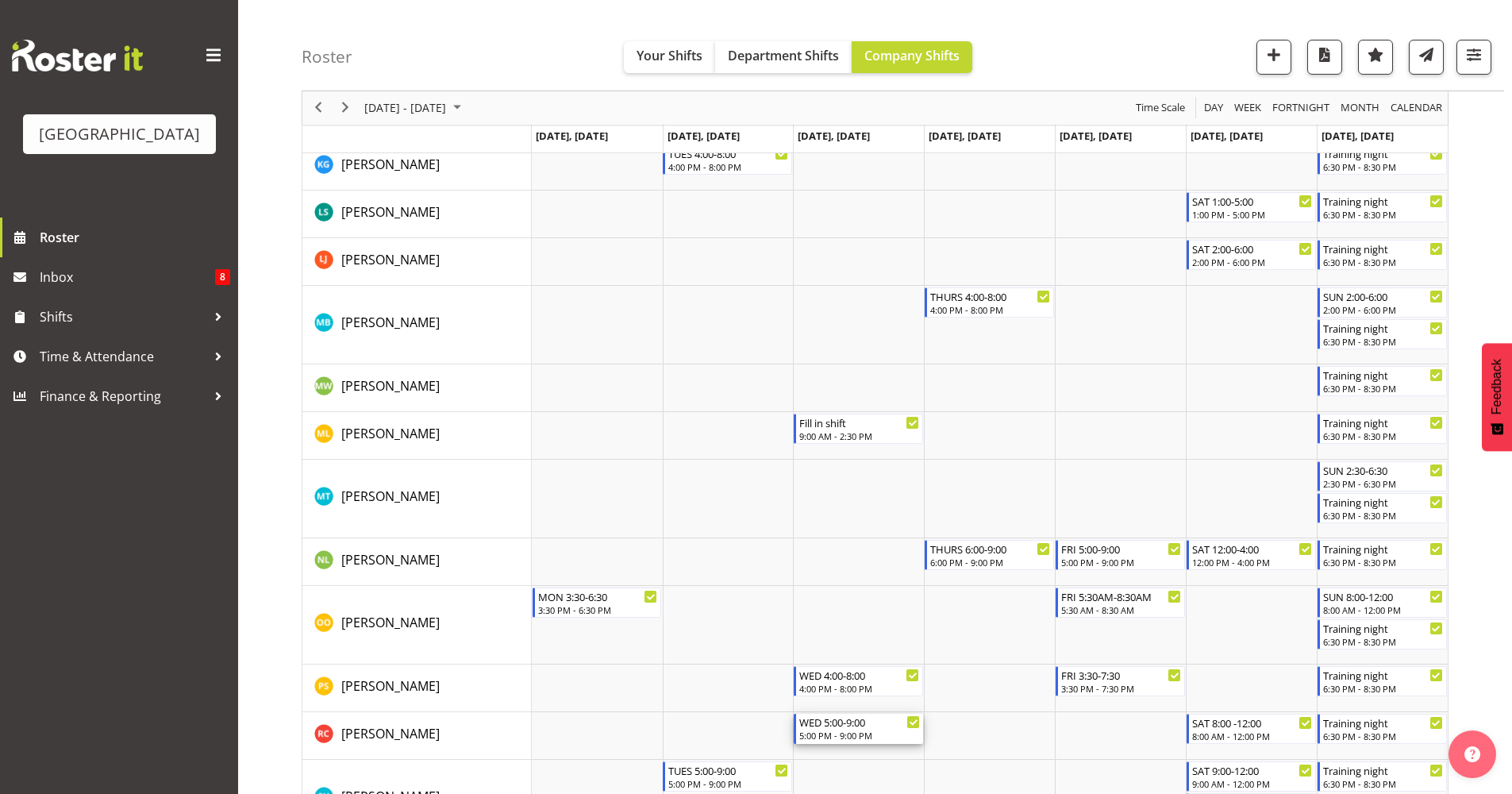
click at [848, 740] on div "5:00 PM - 9:00 PM" at bounding box center [860, 735] width 120 height 13
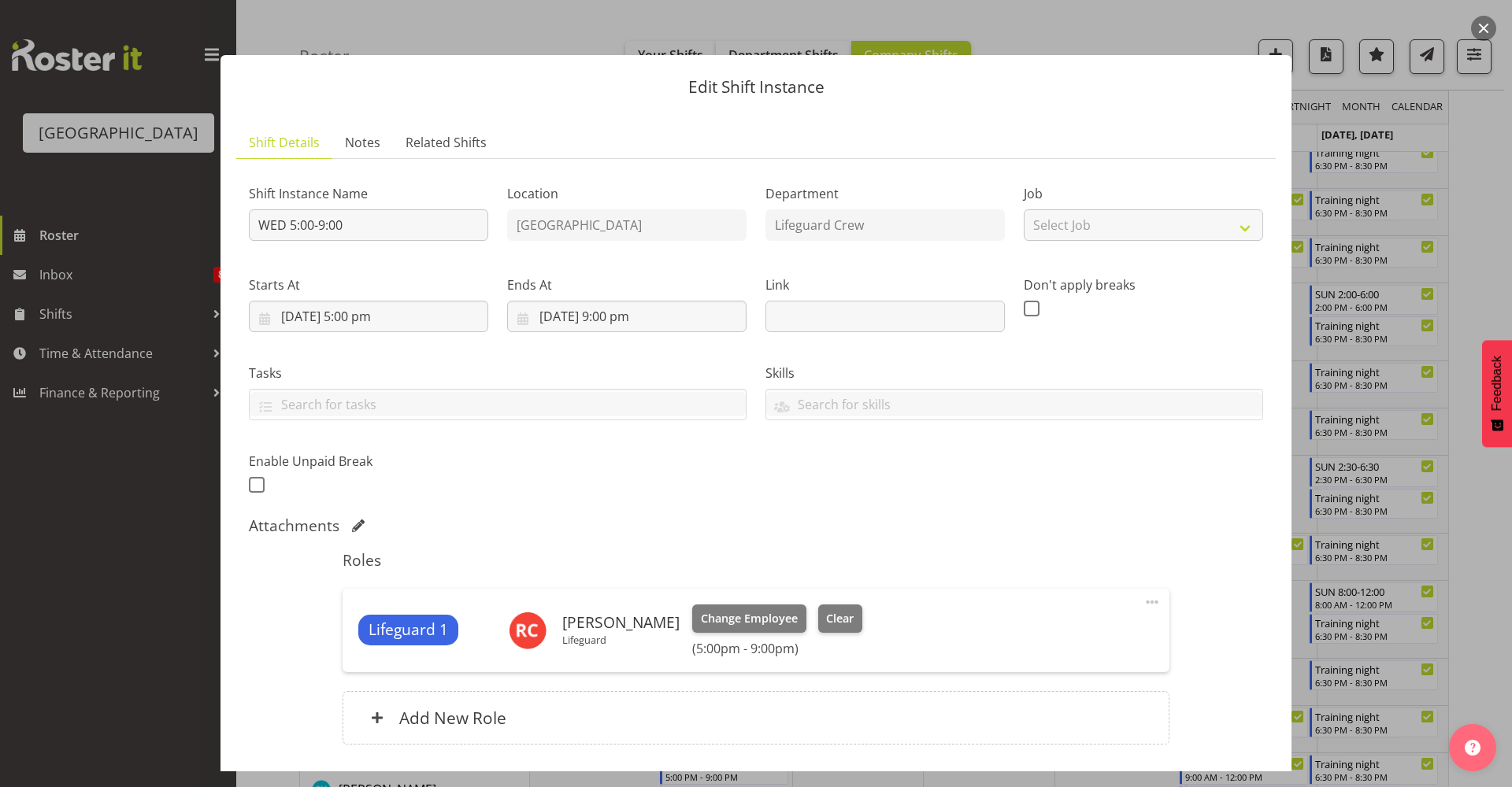
click at [805, 601] on div "Lifeguard 1 Riley Crosbie Lifeguard Change Employee Clear (5:00pm - 9:00pm) Edi…" at bounding box center [756, 630] width 826 height 83
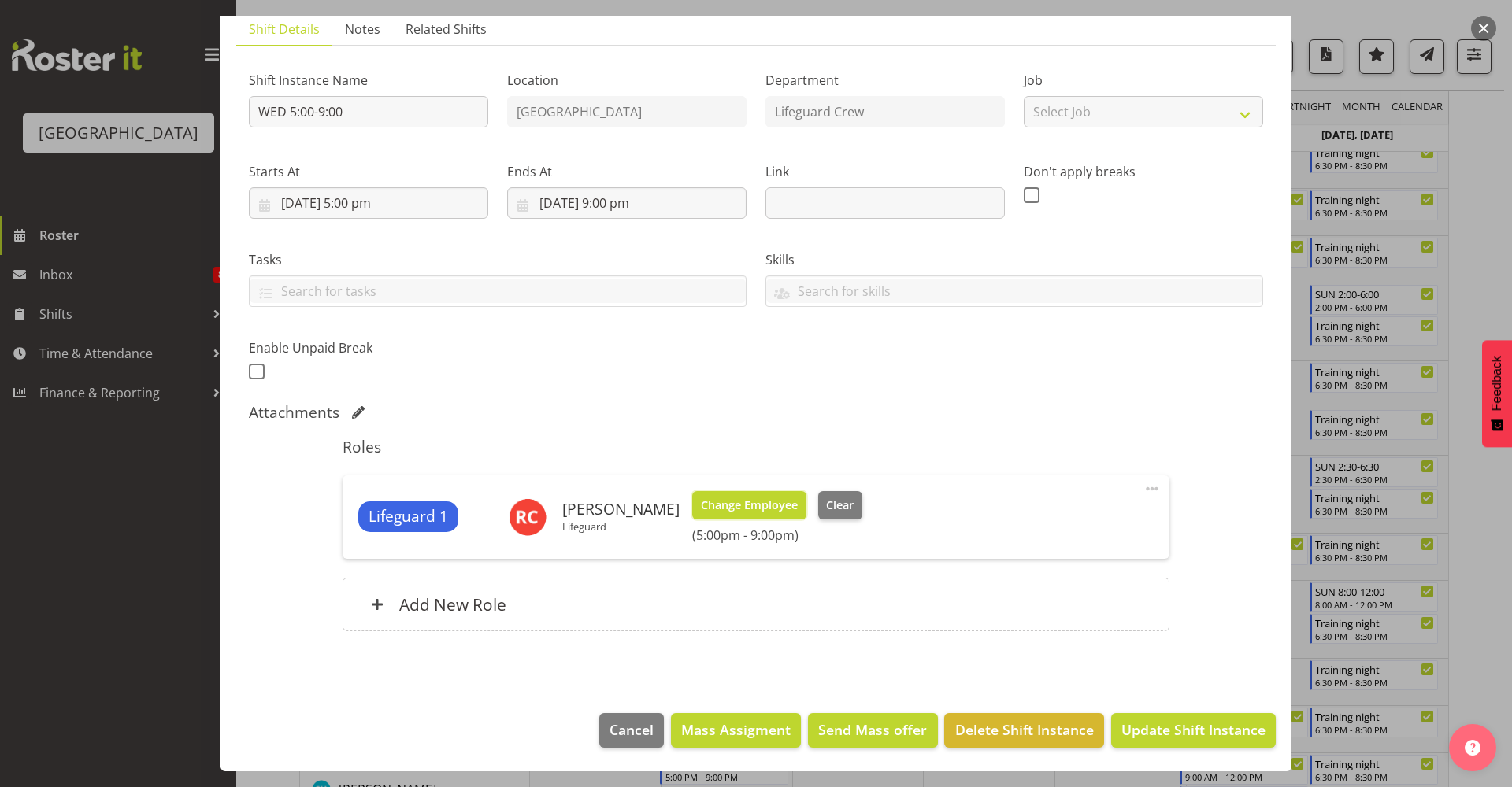
click at [766, 502] on span "Change Employee" at bounding box center [749, 506] width 97 height 17
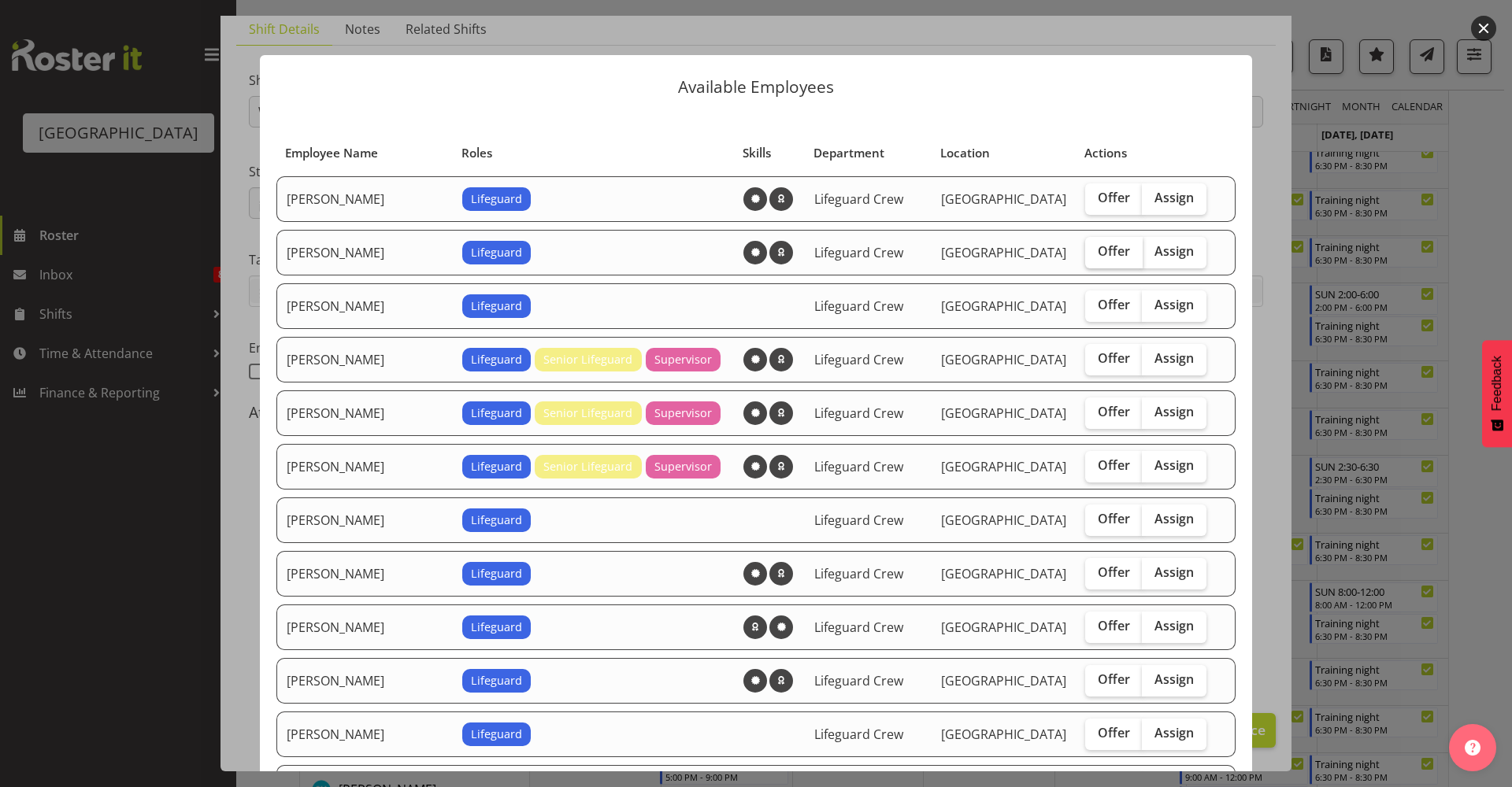
click at [1097, 259] on span "Offer" at bounding box center [1113, 251] width 32 height 16
click at [1089, 256] on input "Offer" at bounding box center [1090, 252] width 10 height 10
checkbox input "true"
click at [1097, 352] on span "Offer" at bounding box center [1113, 358] width 32 height 16
click at [1088, 353] on input "Offer" at bounding box center [1090, 358] width 10 height 10
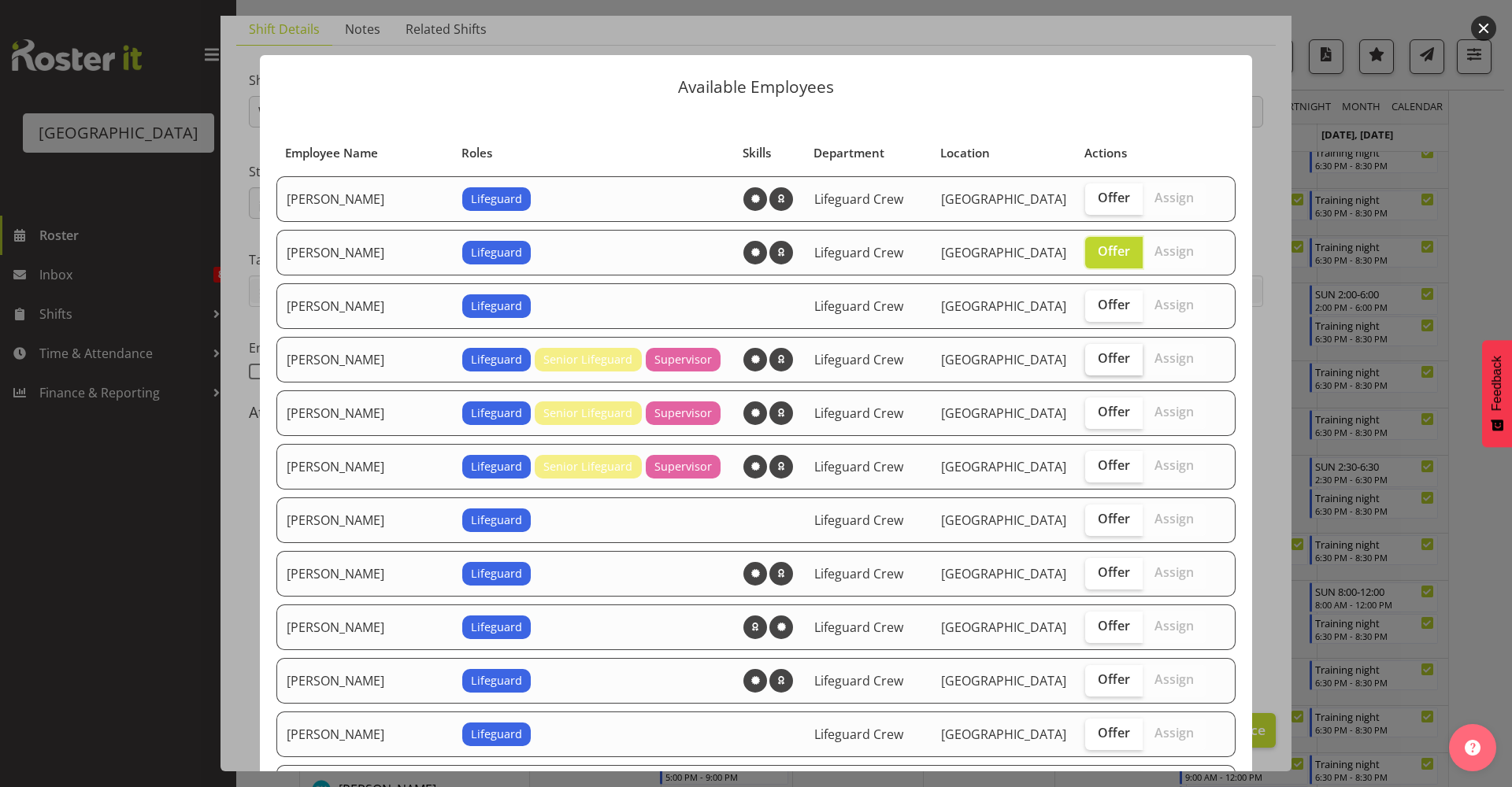
checkbox input "true"
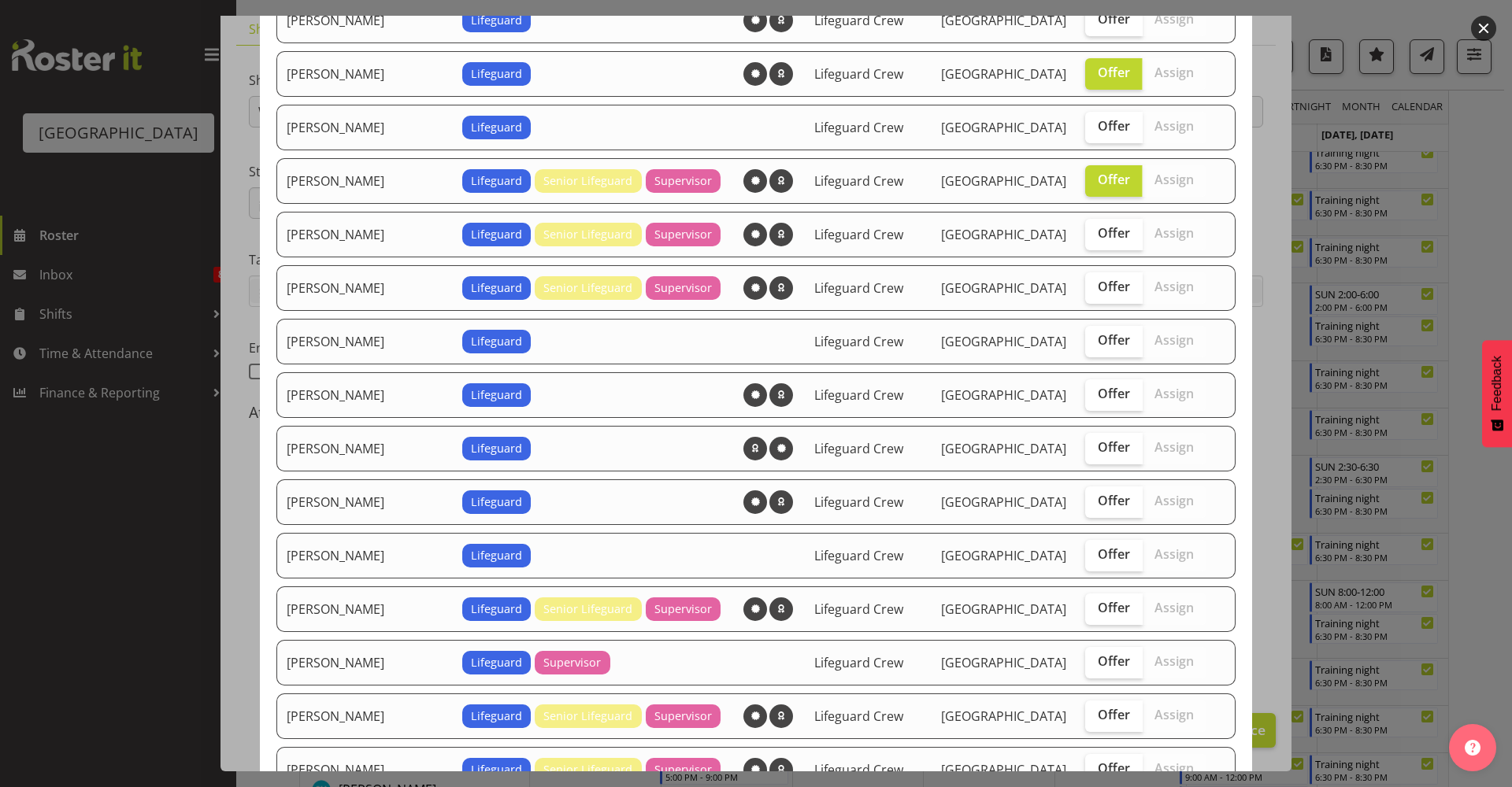
scroll to position [184, 0]
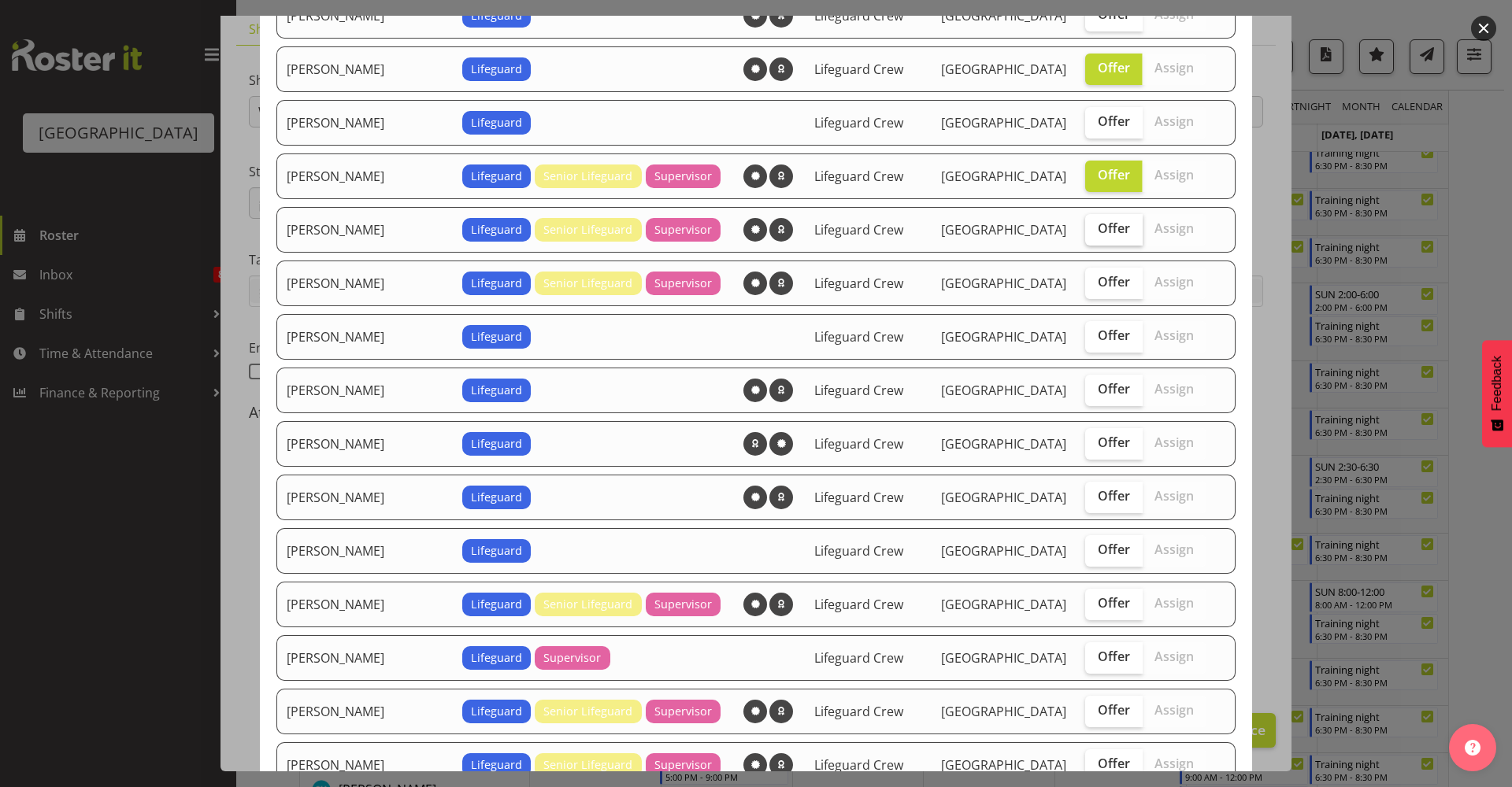
click at [1097, 235] on span "Offer" at bounding box center [1113, 229] width 32 height 16
click at [1087, 234] on input "Offer" at bounding box center [1090, 229] width 10 height 10
checkbox input "true"
click at [1097, 332] on span "Offer" at bounding box center [1113, 335] width 32 height 16
click at [1085, 332] on input "Offer" at bounding box center [1090, 336] width 10 height 10
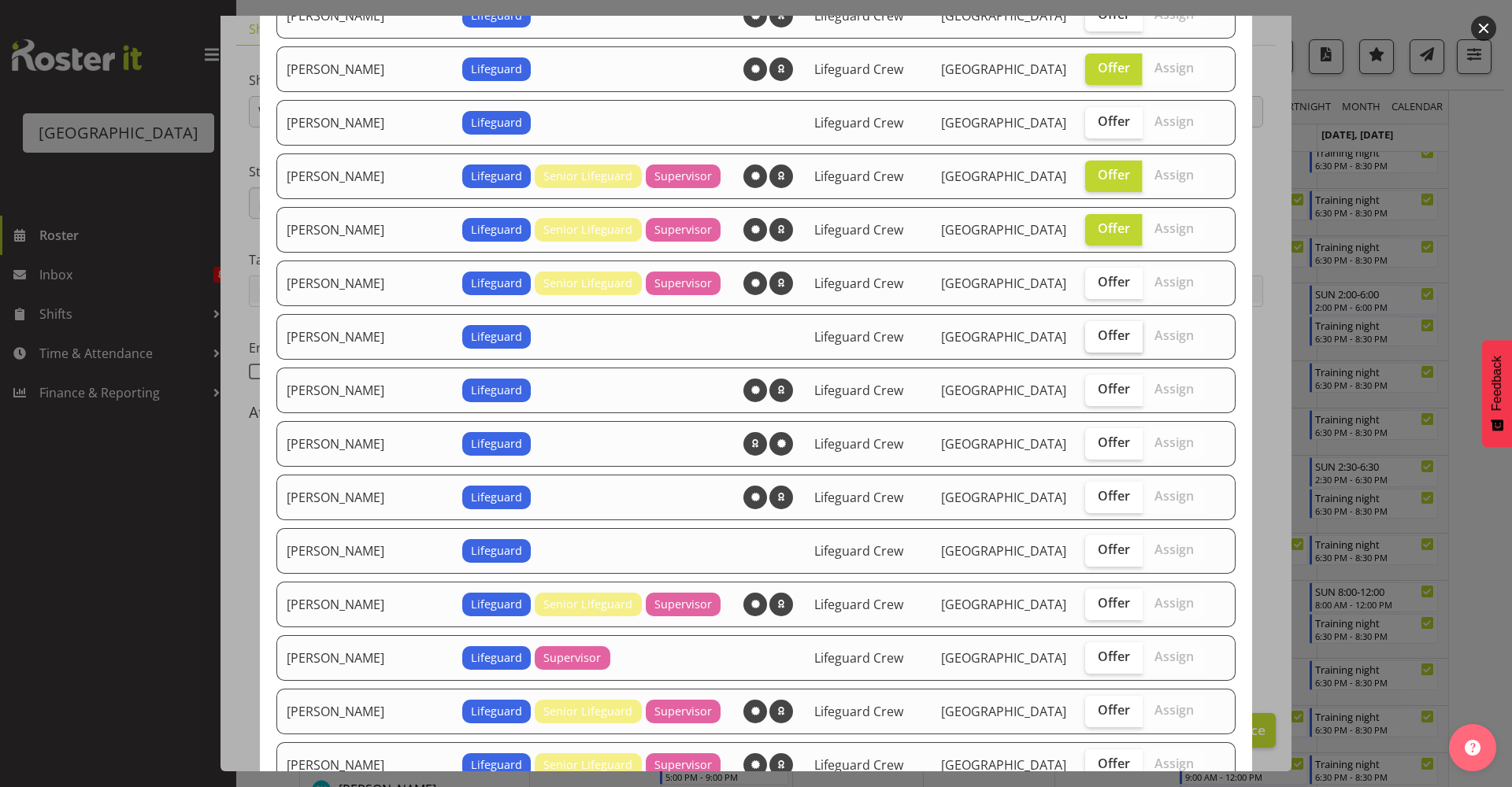
checkbox input "true"
click at [1097, 551] on span "Offer" at bounding box center [1113, 550] width 32 height 16
click at [1086, 551] on input "Offer" at bounding box center [1090, 550] width 10 height 10
checkbox input "true"
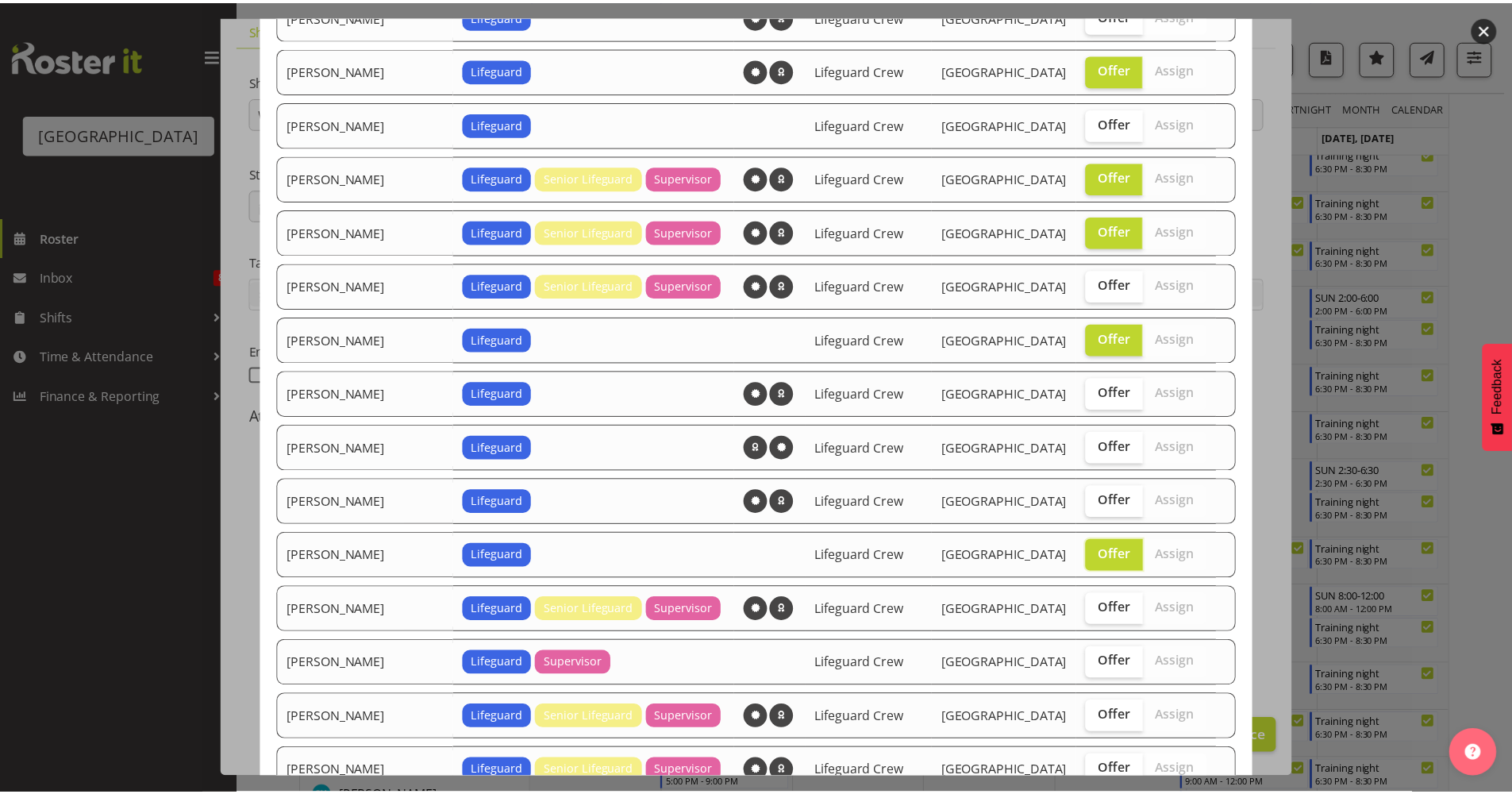
scroll to position [529, 0]
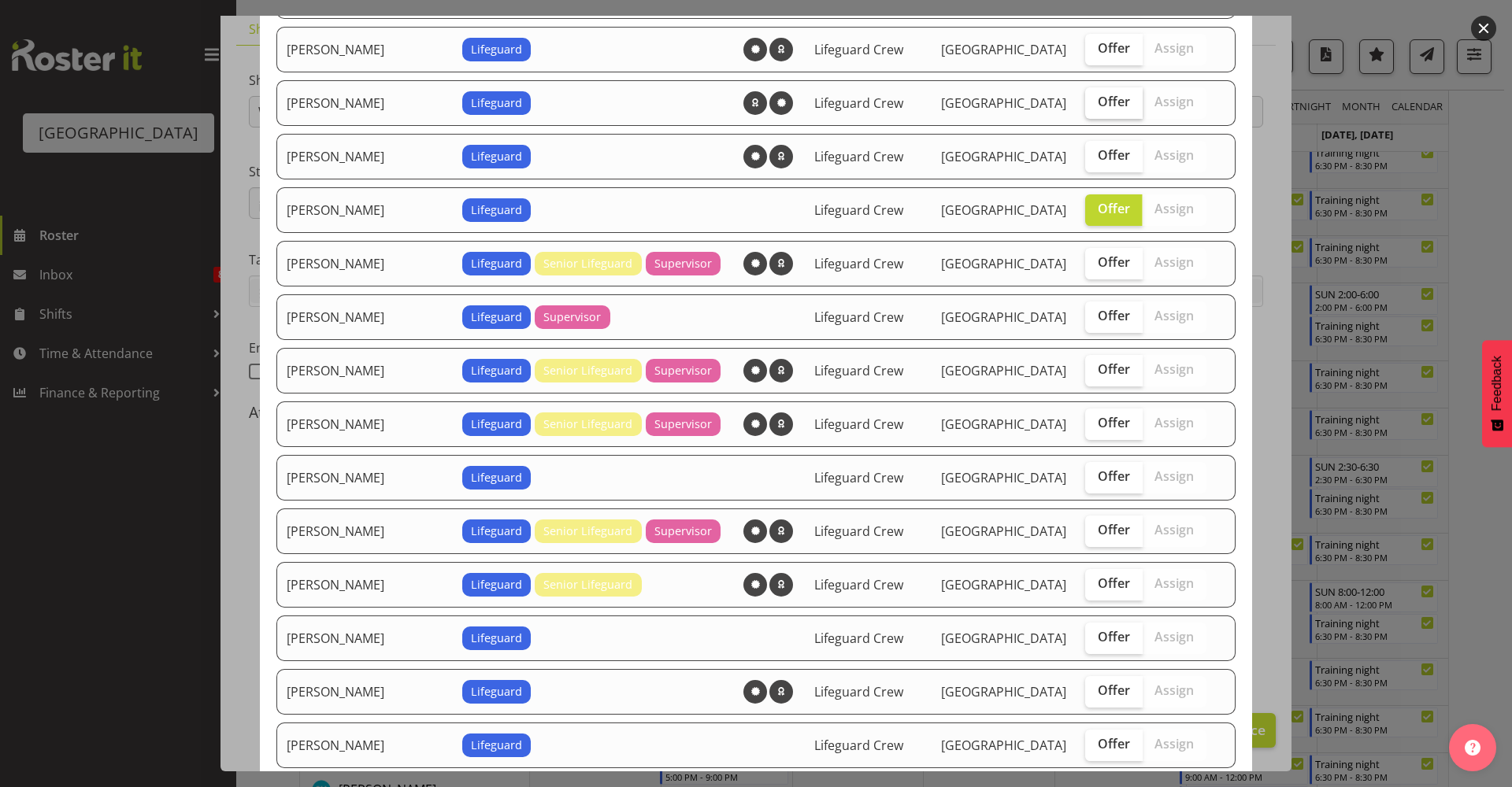
click at [1097, 114] on label "Offer" at bounding box center [1114, 103] width 57 height 31
click at [1095, 107] on input "Offer" at bounding box center [1090, 102] width 10 height 10
checkbox input "true"
click at [1479, 35] on button "button" at bounding box center [1483, 28] width 25 height 25
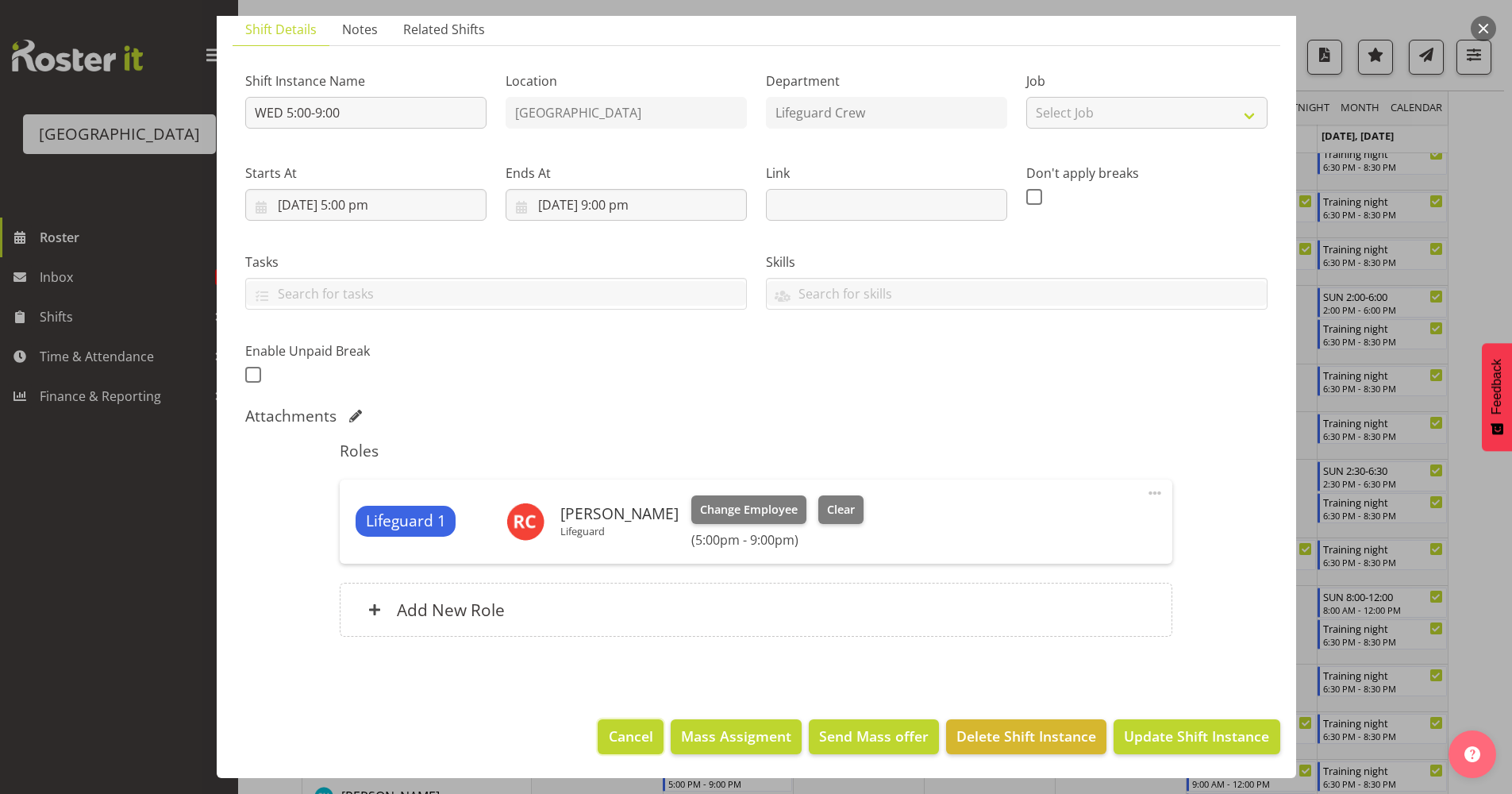
click at [608, 729] on span "Cancel" at bounding box center [630, 736] width 45 height 21
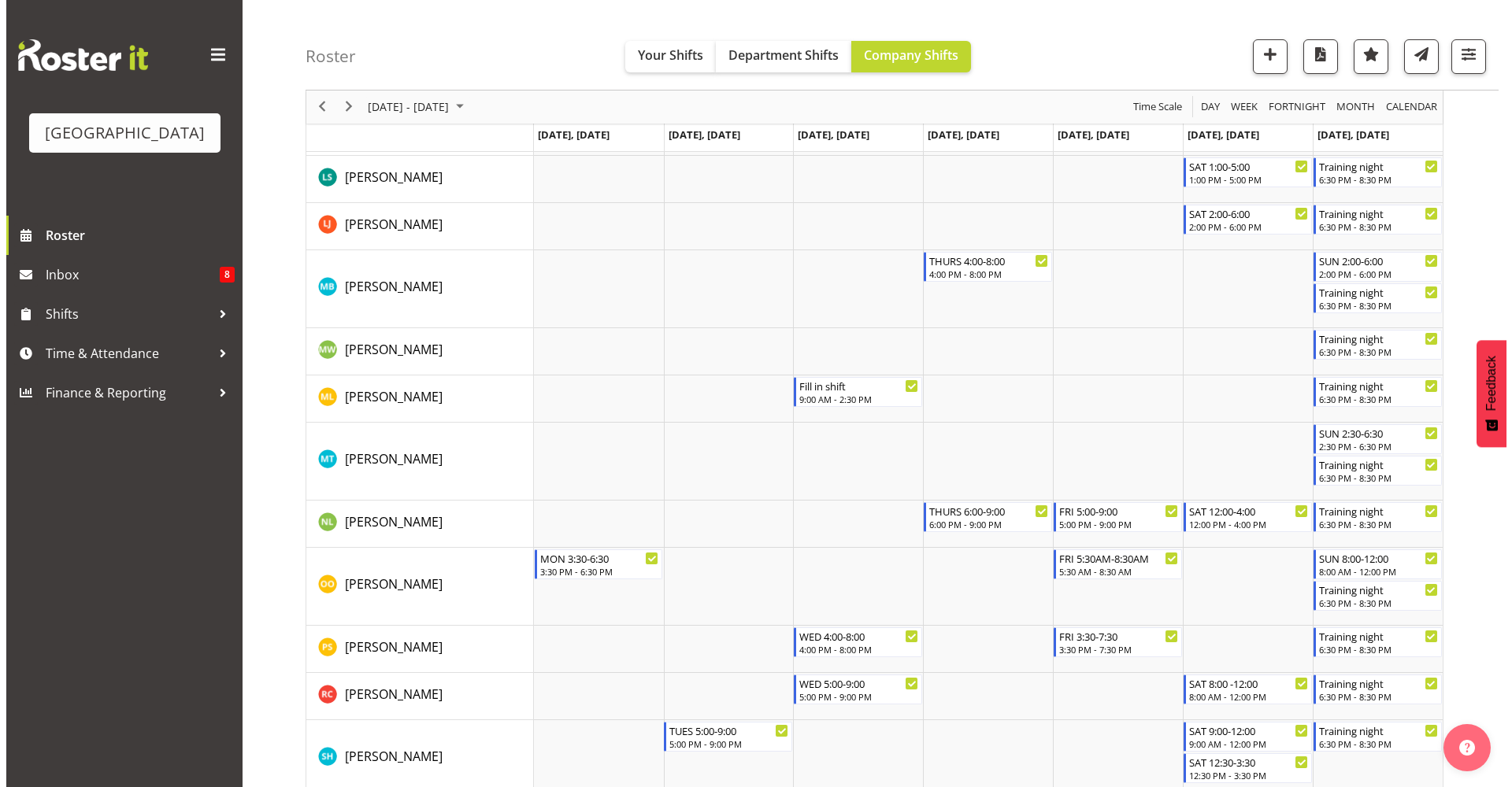
scroll to position [1745, 0]
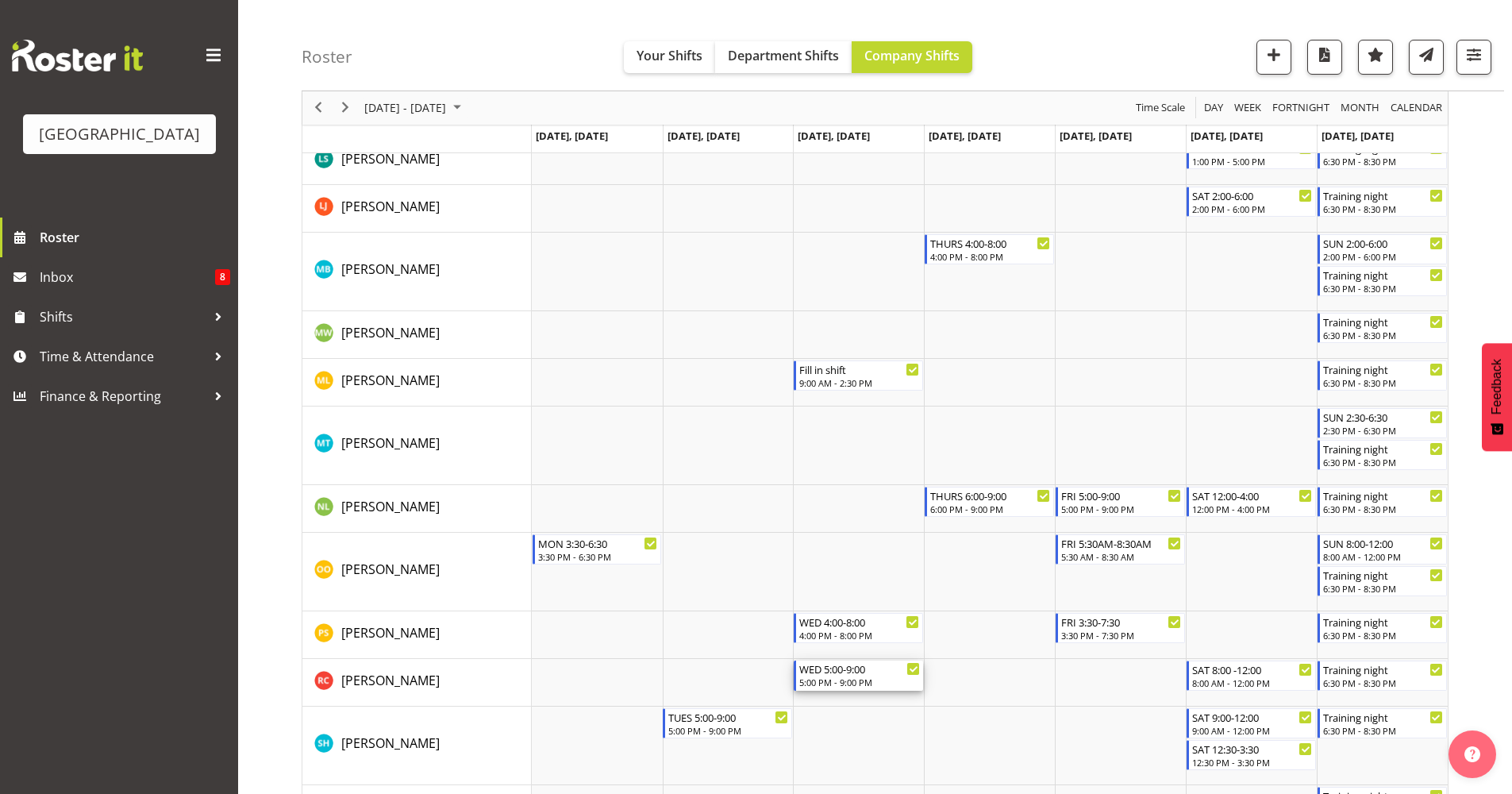
click at [863, 666] on div "WED 5:00-9:00" at bounding box center [860, 668] width 120 height 16
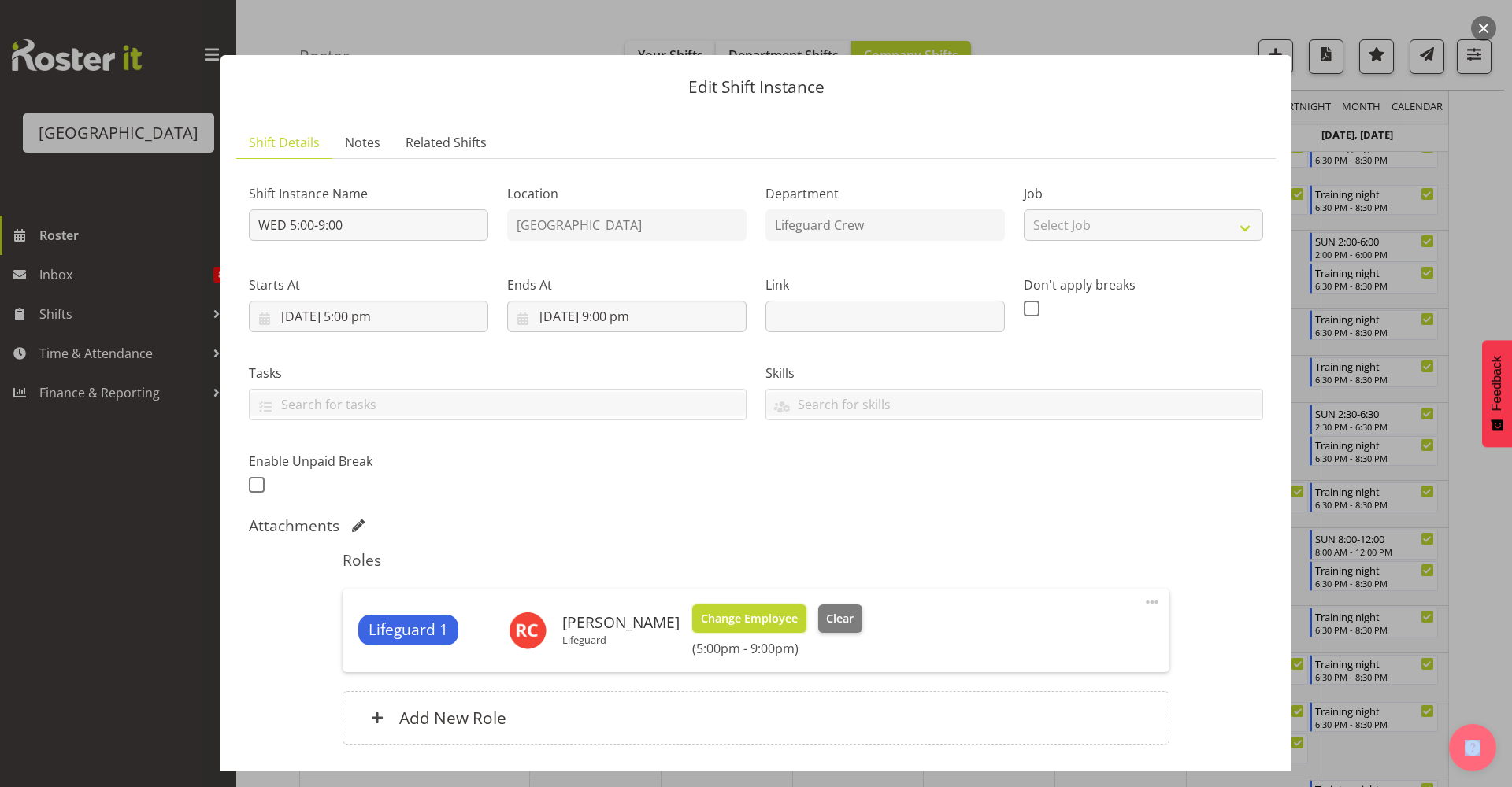
click at [731, 612] on span "Change Employee" at bounding box center [749, 619] width 97 height 17
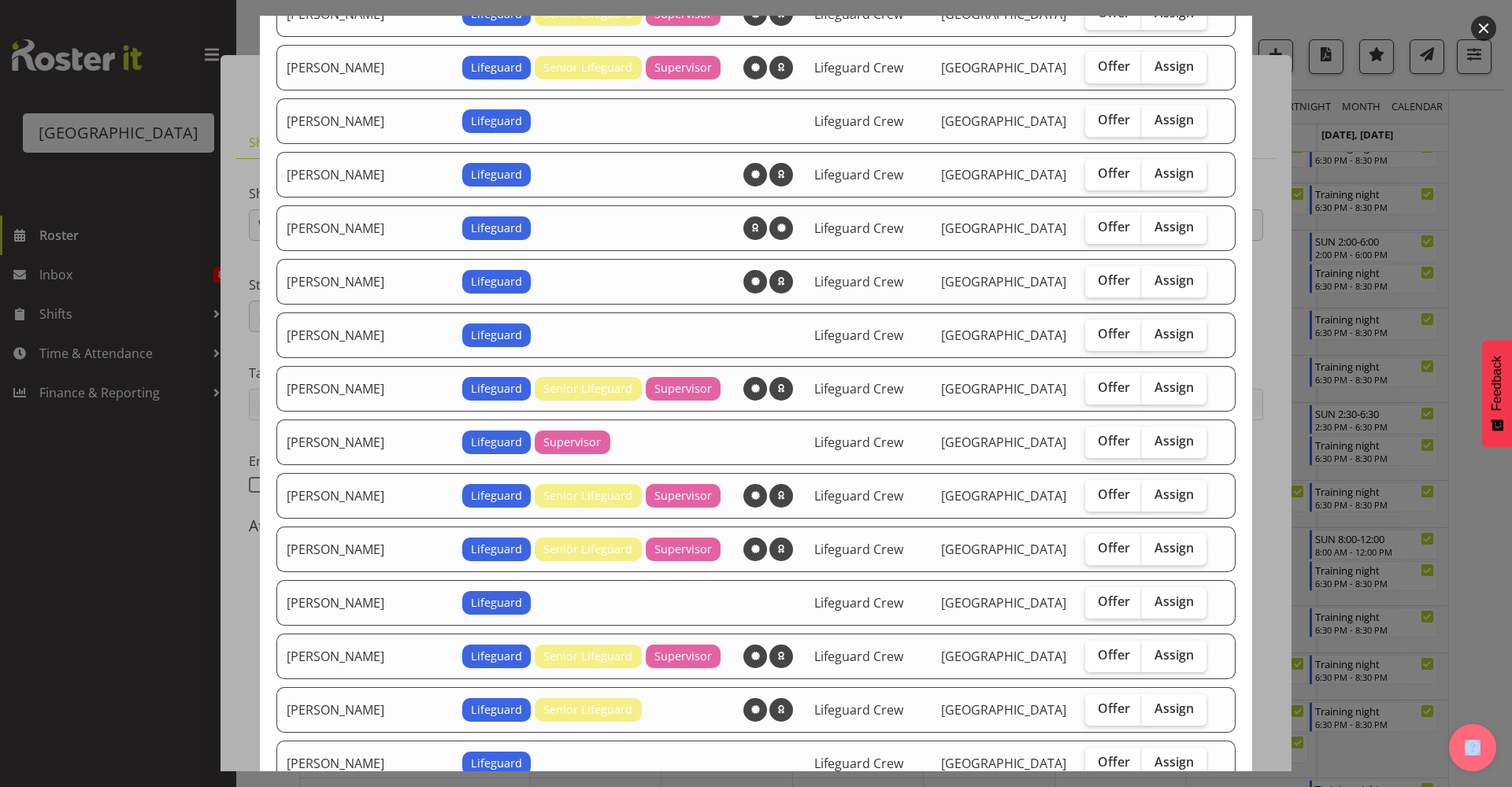
scroll to position [58, 0]
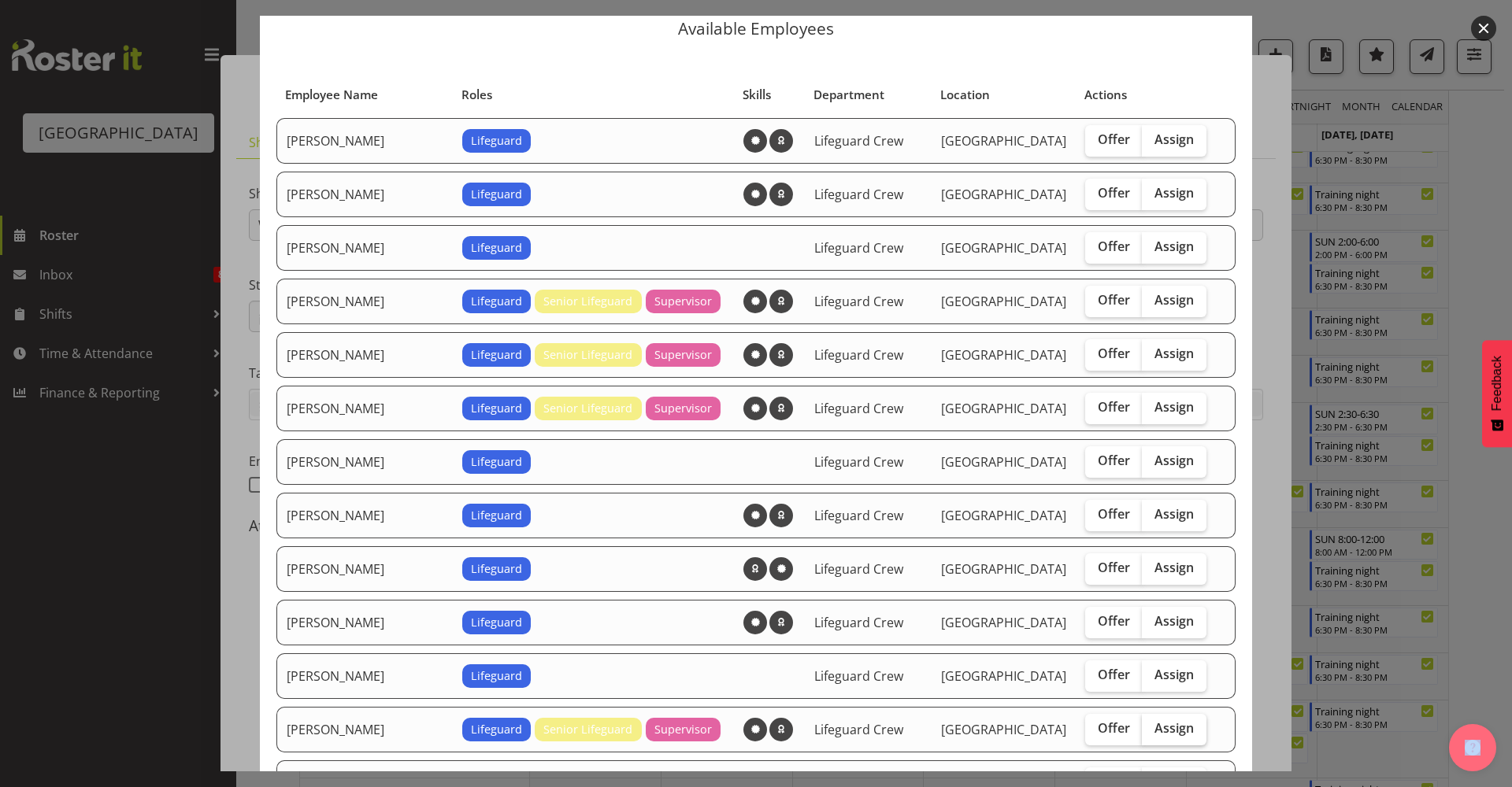
click at [1158, 742] on label "Assign" at bounding box center [1173, 730] width 65 height 31
click at [1152, 733] on input "Assign" at bounding box center [1147, 729] width 10 height 10
checkbox input "true"
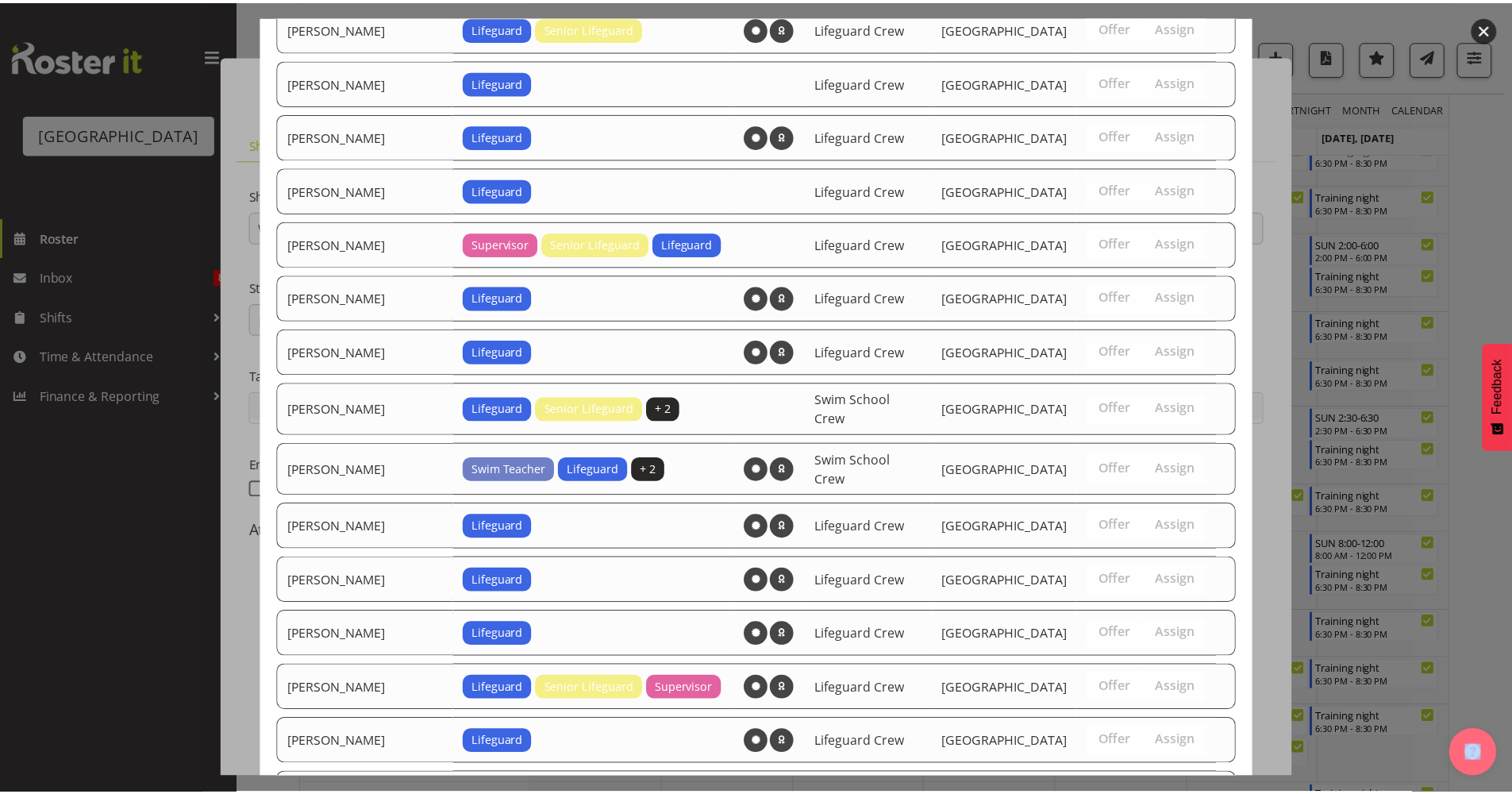
scroll to position [1435, 0]
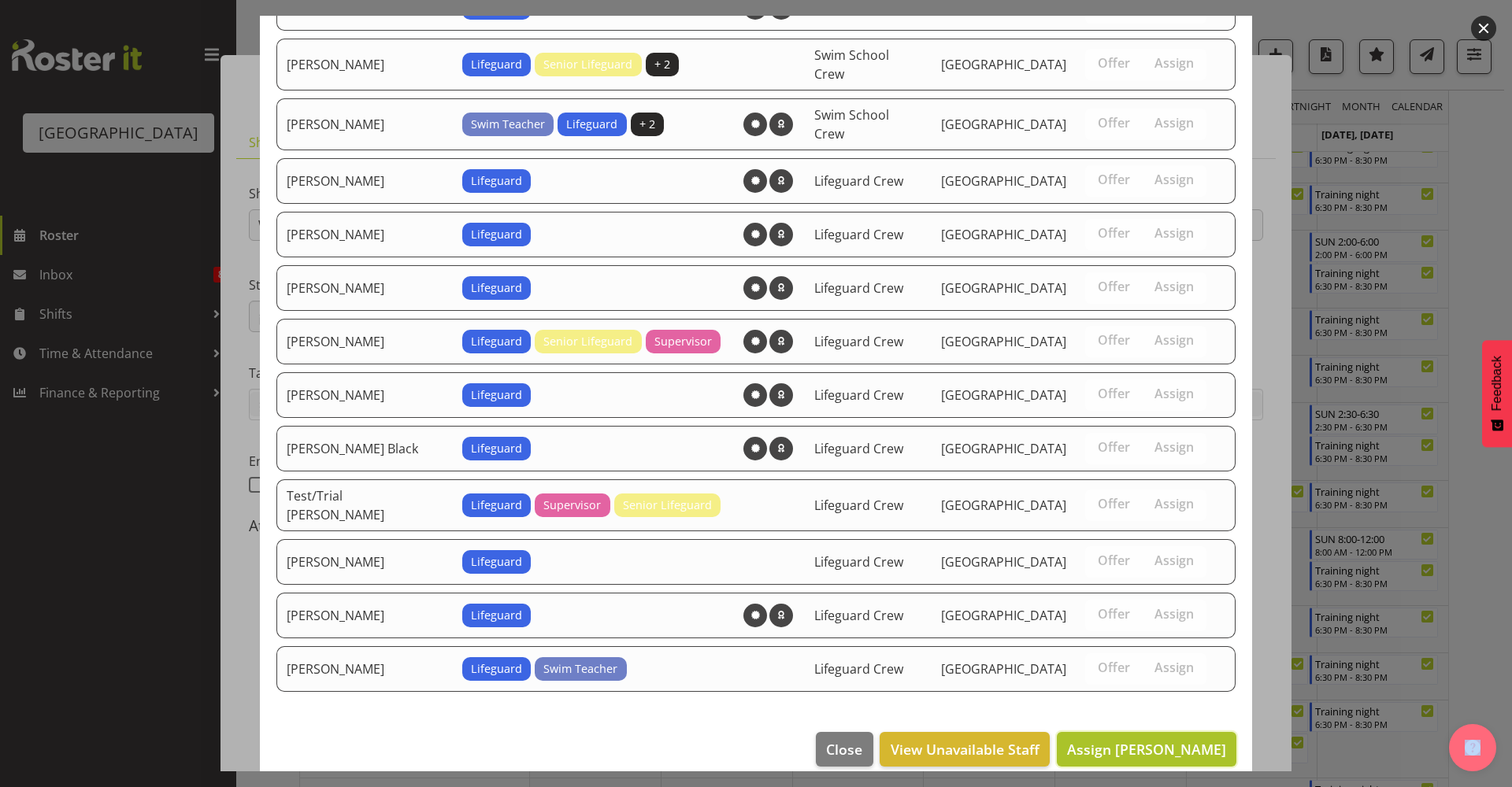
click at [1144, 740] on span "Assign Finn Edwards" at bounding box center [1147, 750] width 159 height 19
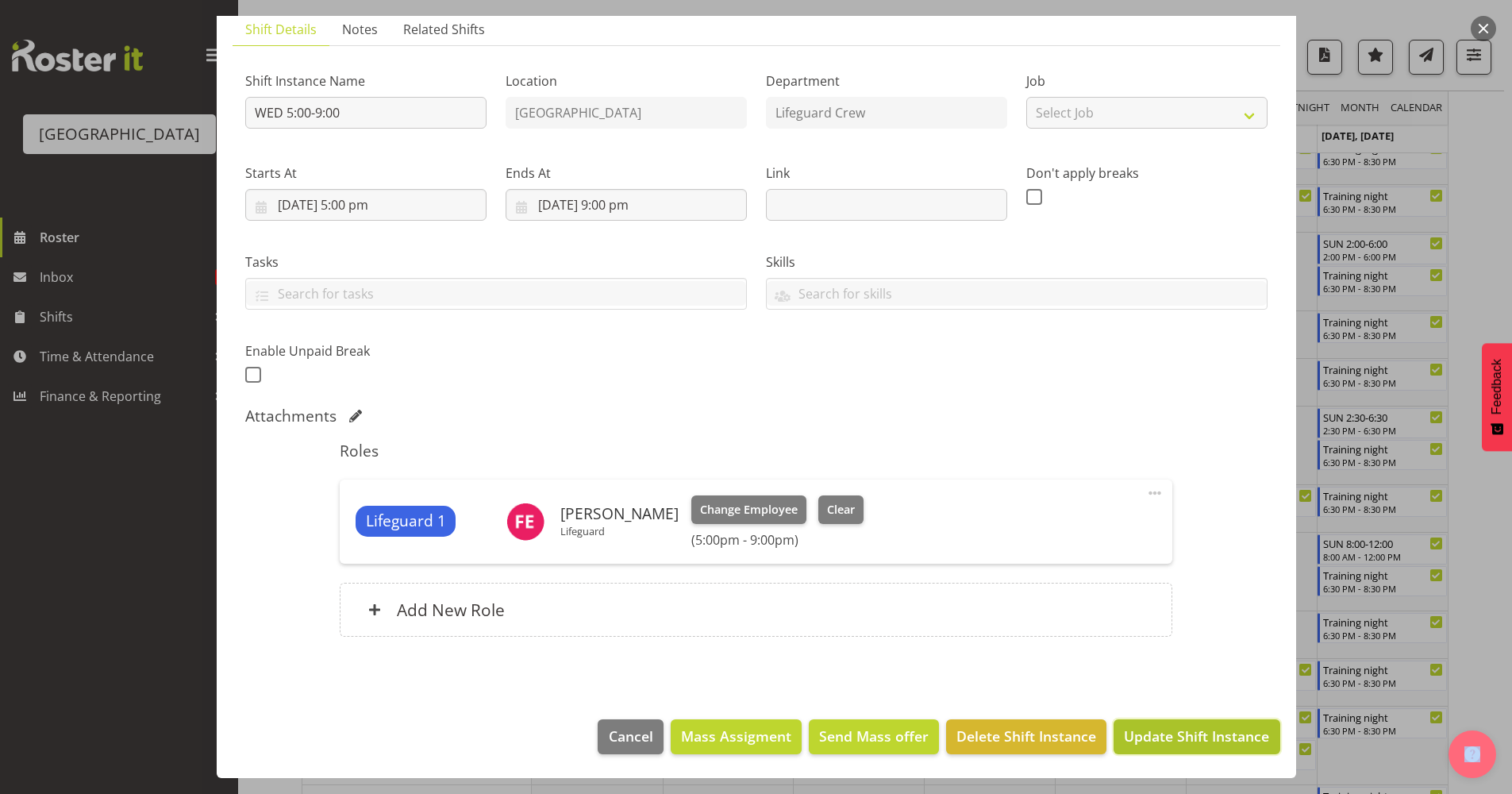
click at [1171, 744] on span "Update Shift Instance" at bounding box center [1196, 736] width 145 height 21
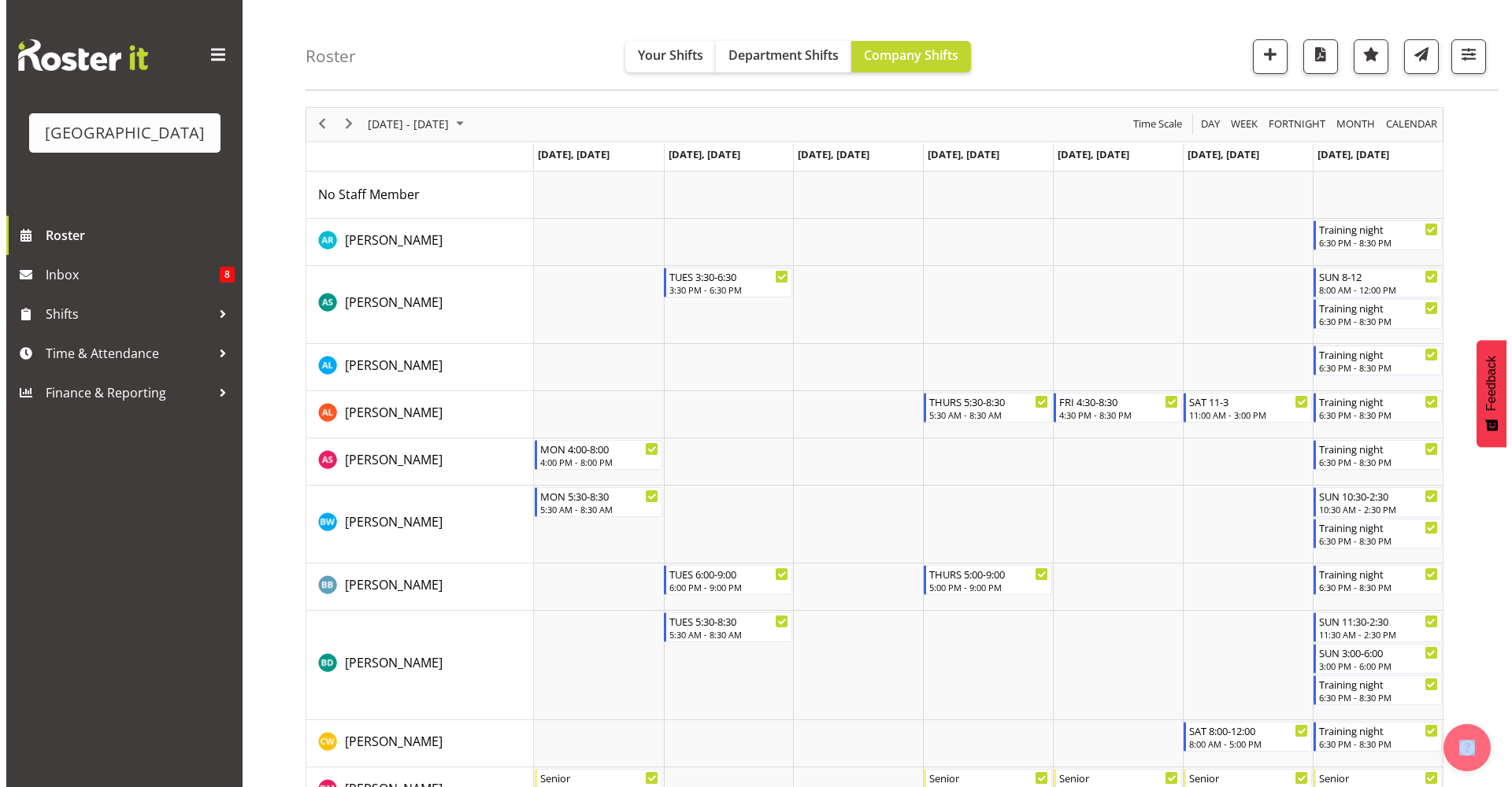
scroll to position [0, 0]
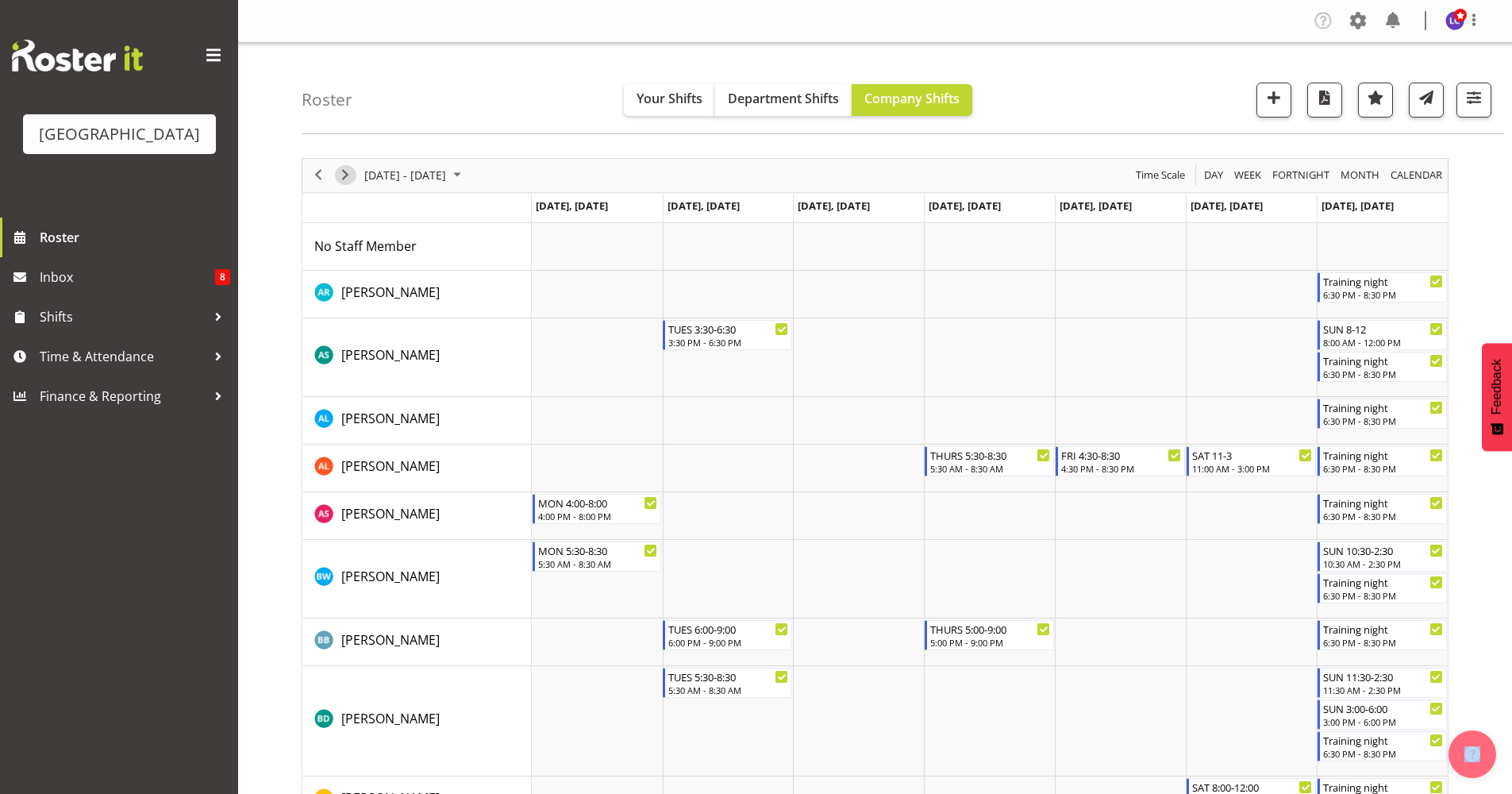
click at [337, 173] on span "Next" at bounding box center [346, 175] width 19 height 20
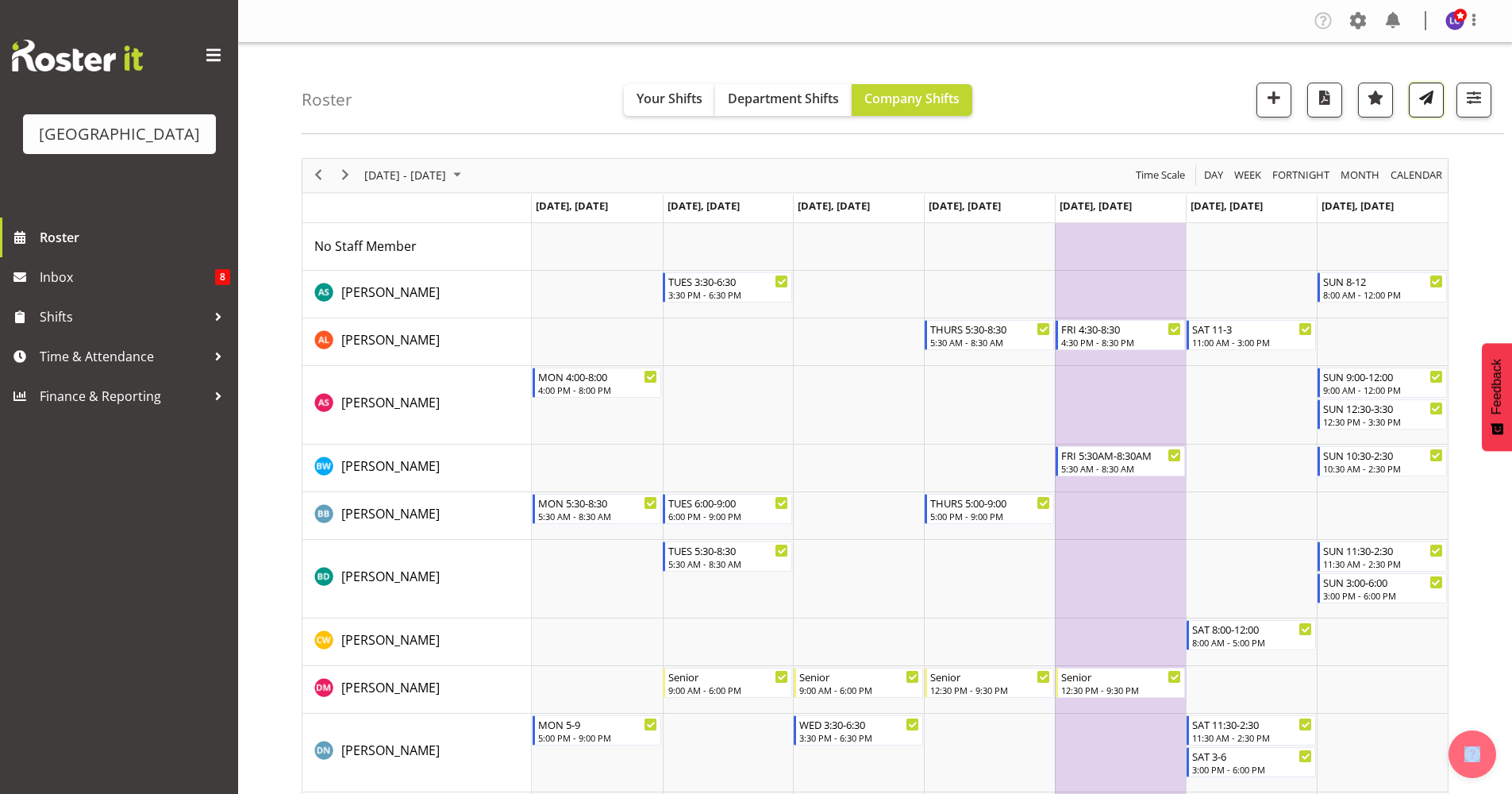
click at [1419, 96] on span "button" at bounding box center [1426, 98] width 21 height 21
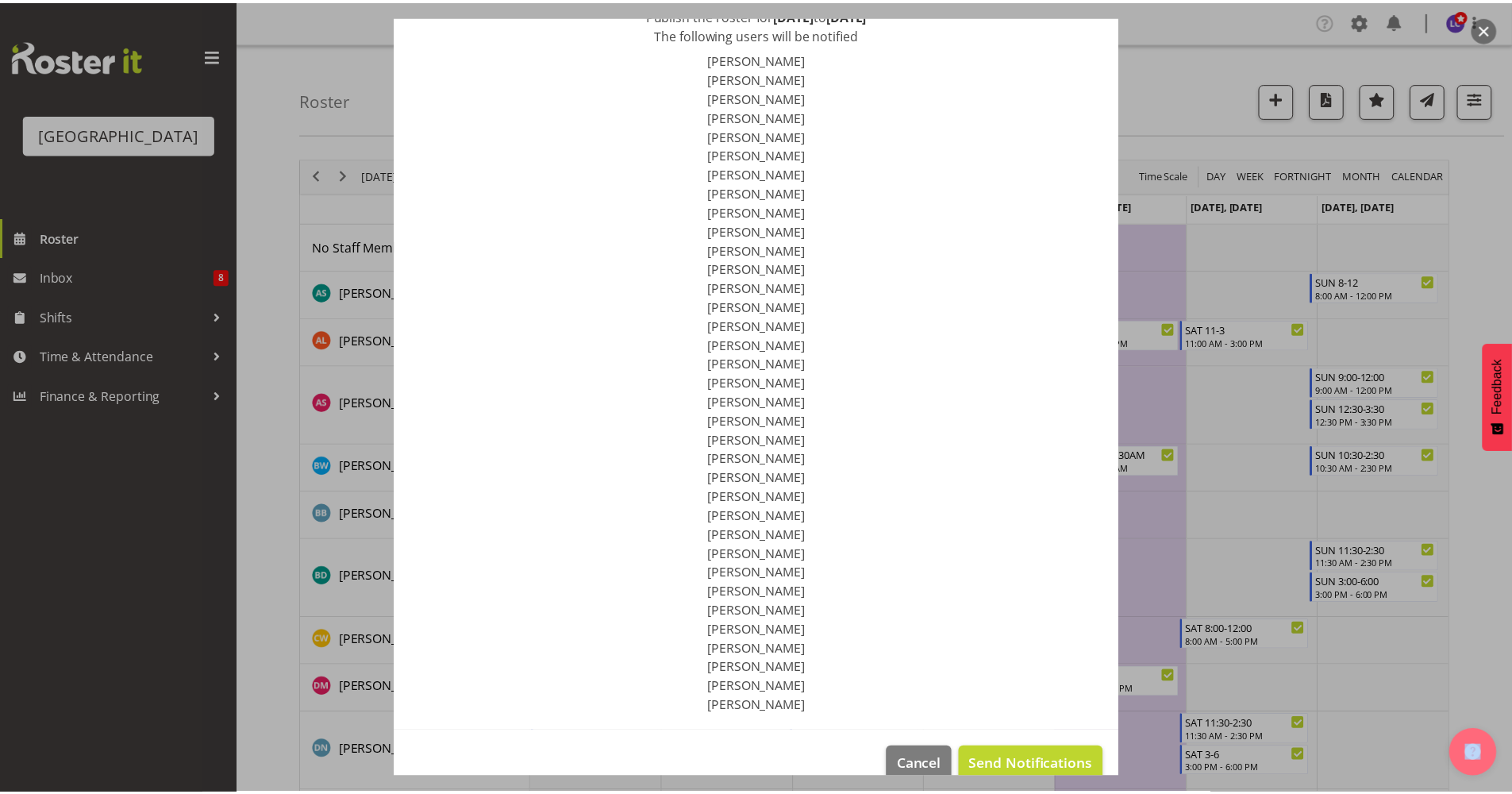
scroll to position [152, 0]
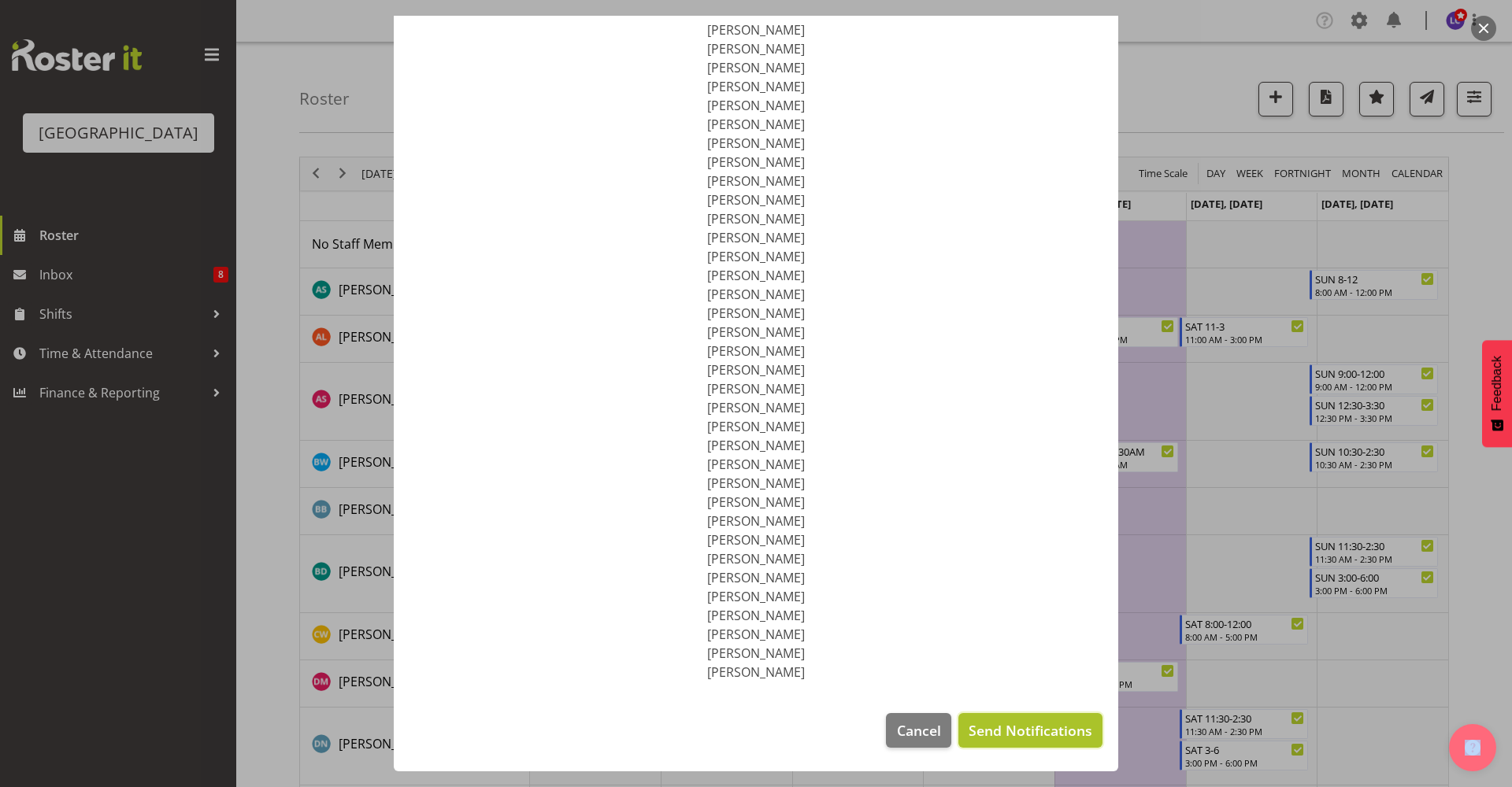
click at [993, 732] on span "Send Notifications" at bounding box center [1030, 731] width 124 height 21
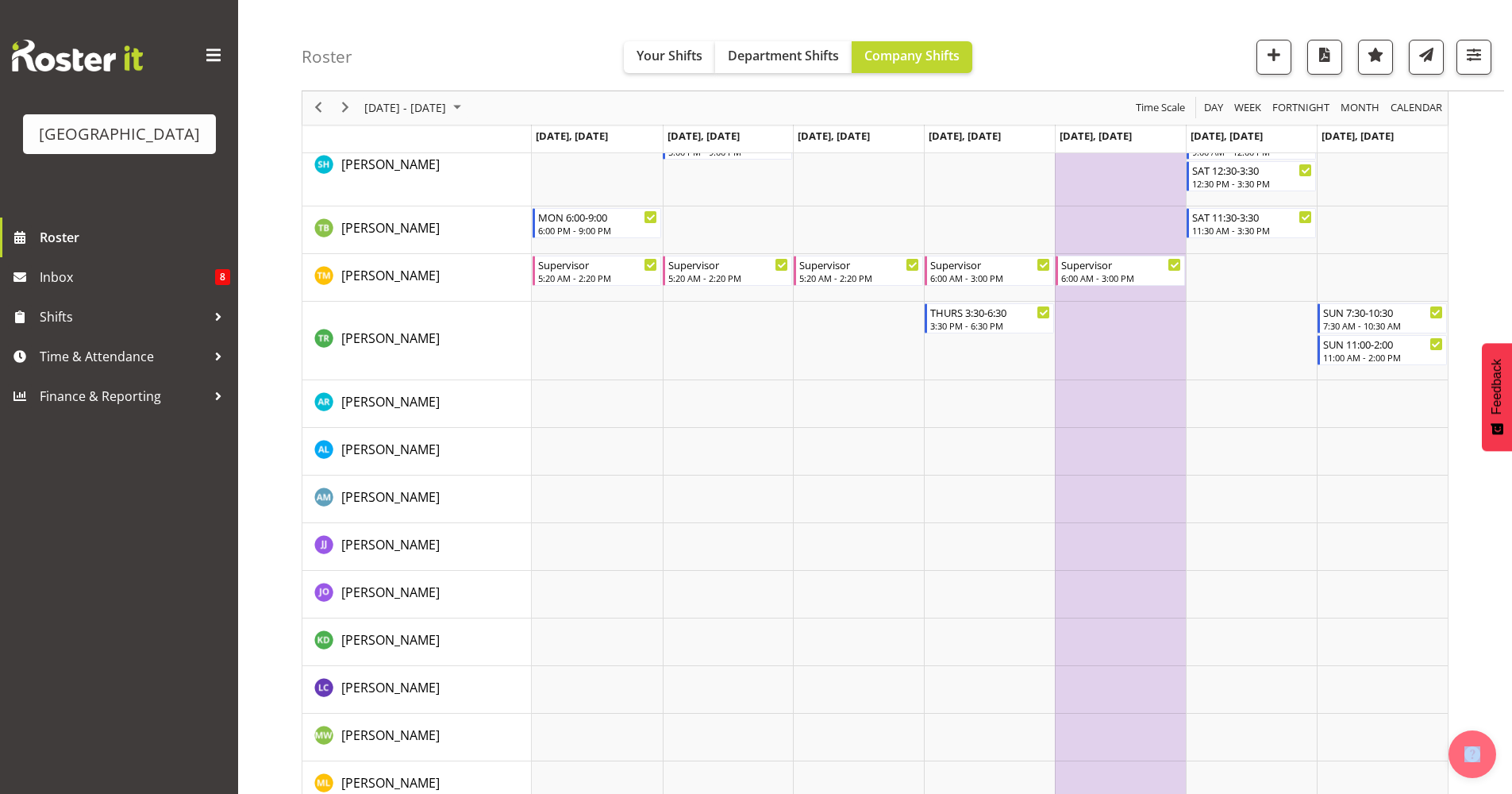
scroll to position [1993, 0]
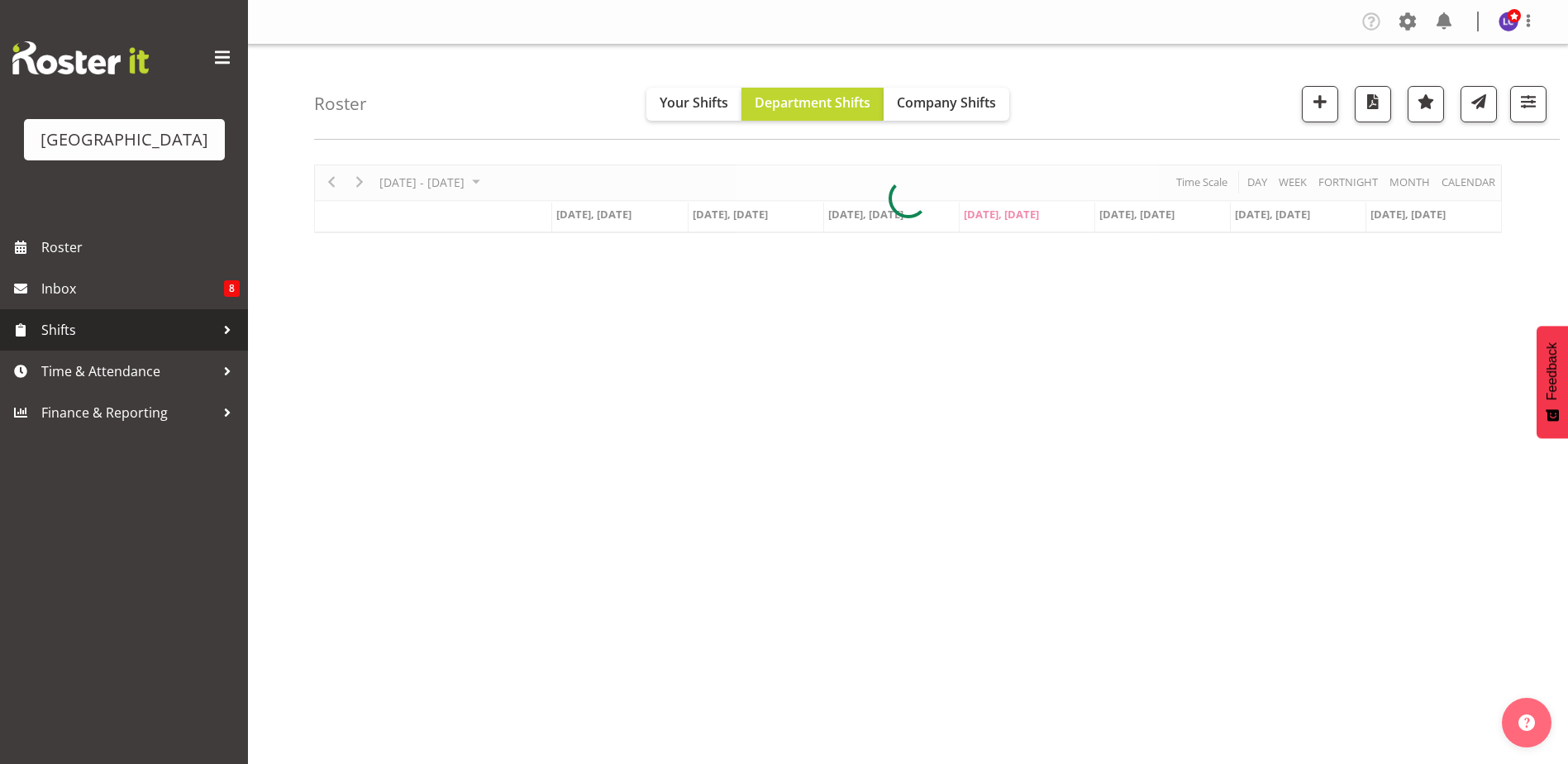
click at [157, 344] on link "Shifts" at bounding box center [124, 329] width 248 height 41
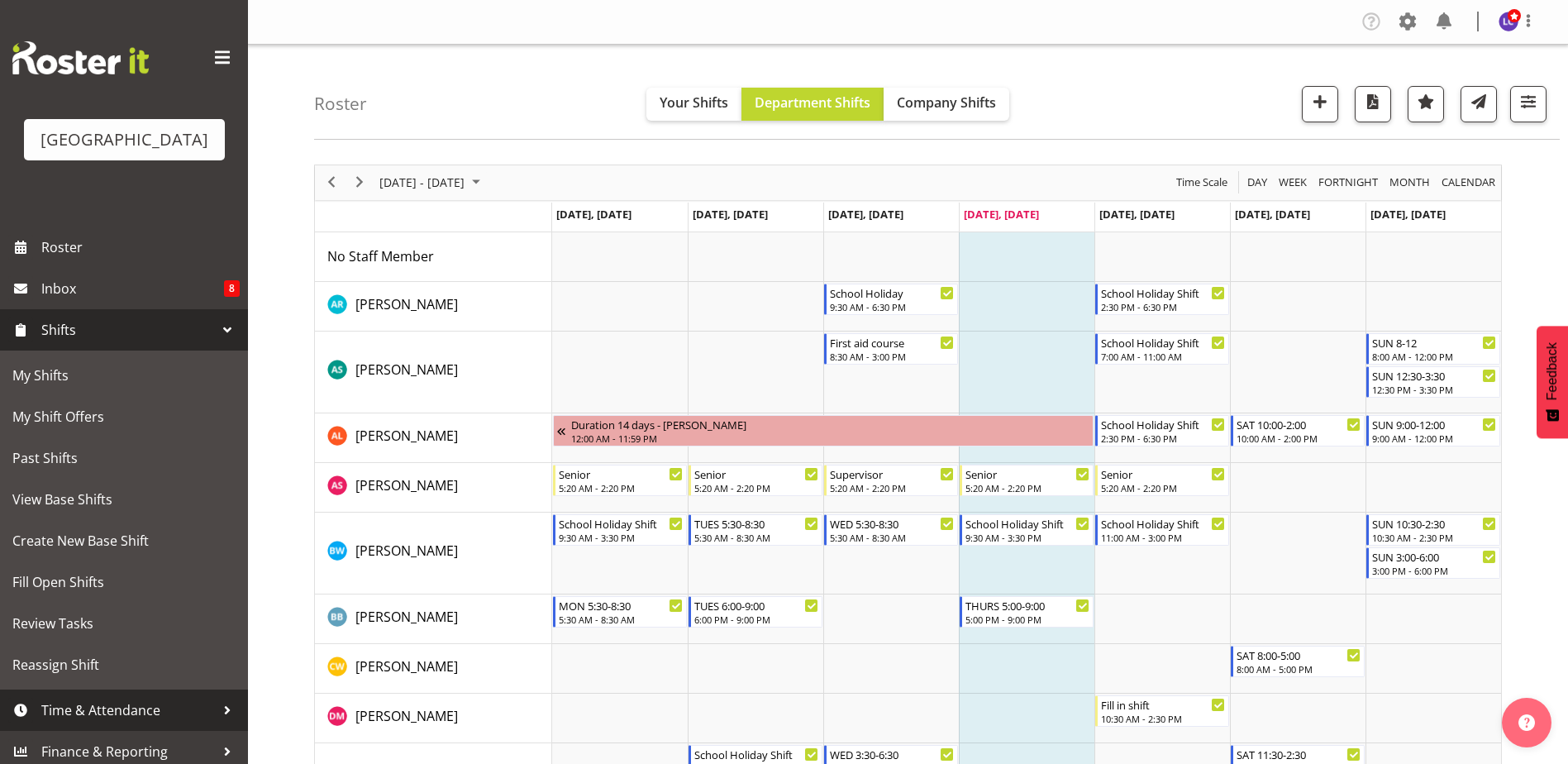
click at [114, 714] on span "Time & Attendance" at bounding box center [127, 709] width 174 height 25
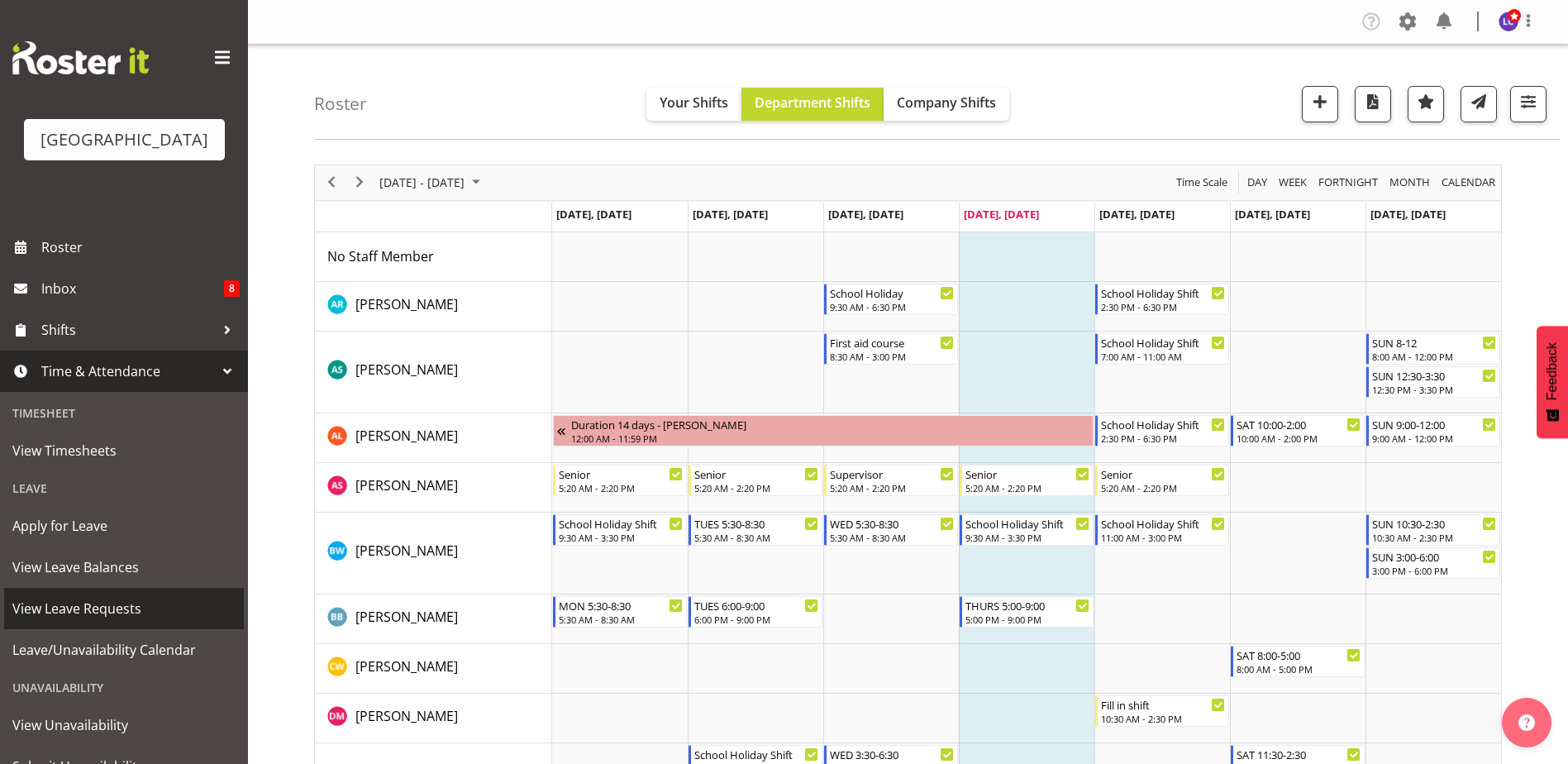
click at [144, 604] on span "View Leave Requests" at bounding box center [124, 608] width 223 height 25
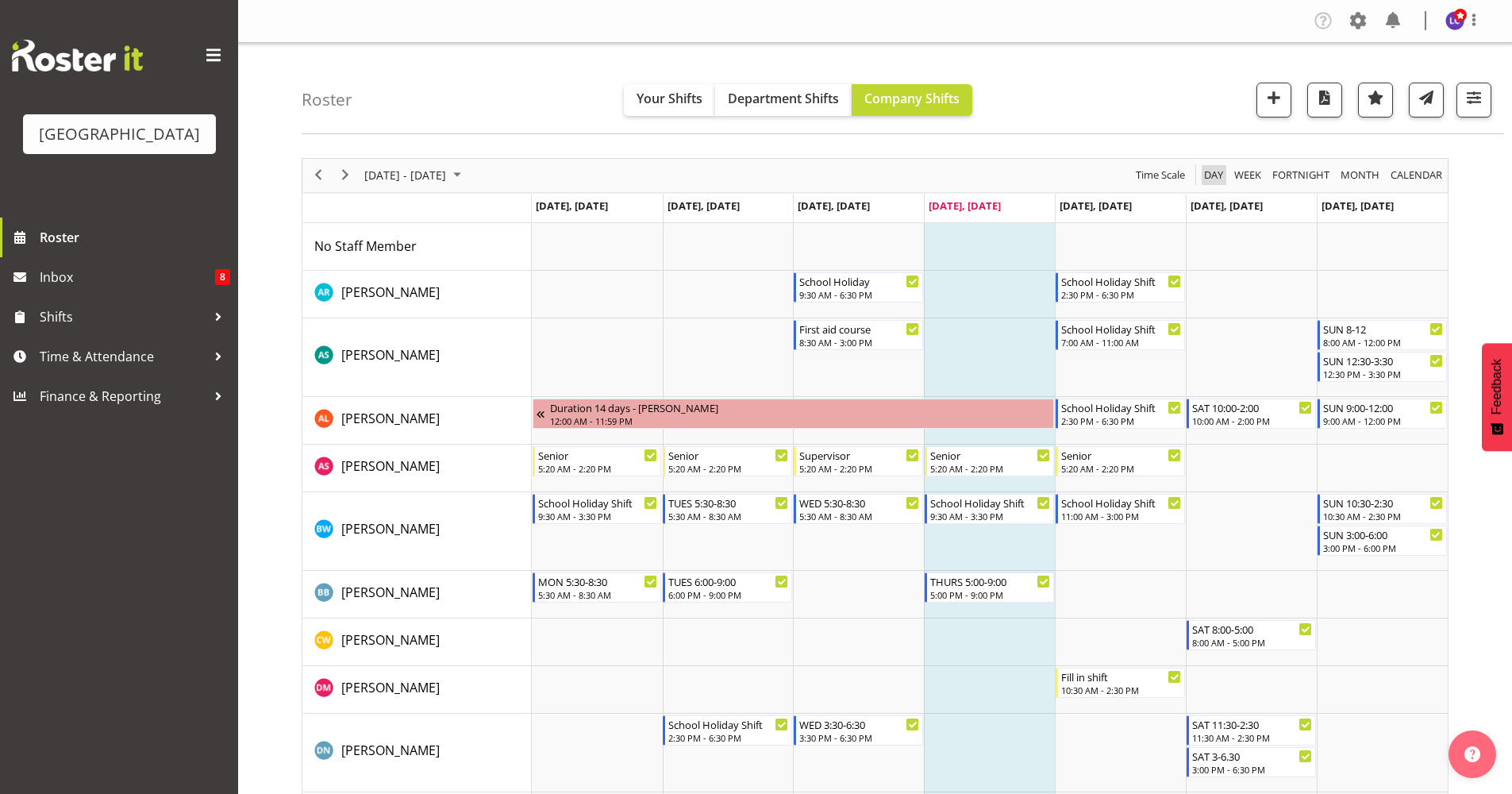
drag, startPoint x: 1219, startPoint y: 181, endPoint x: 1205, endPoint y: 182, distance: 14.0
click at [1219, 182] on span "Day" at bounding box center [1213, 175] width 22 height 20
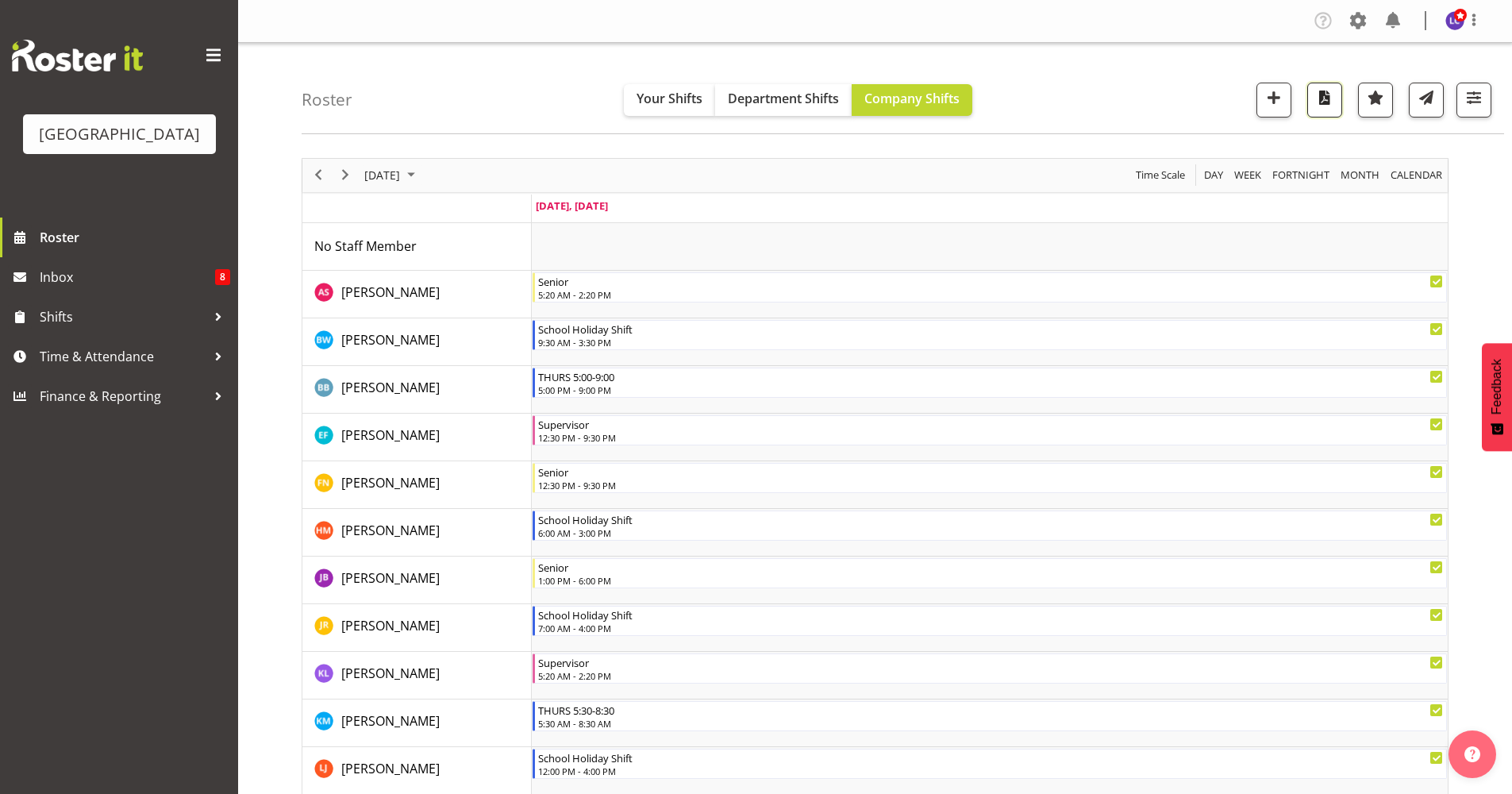
click at [1325, 99] on span "button" at bounding box center [1325, 98] width 21 height 21
click at [350, 183] on span "Next" at bounding box center [346, 175] width 19 height 20
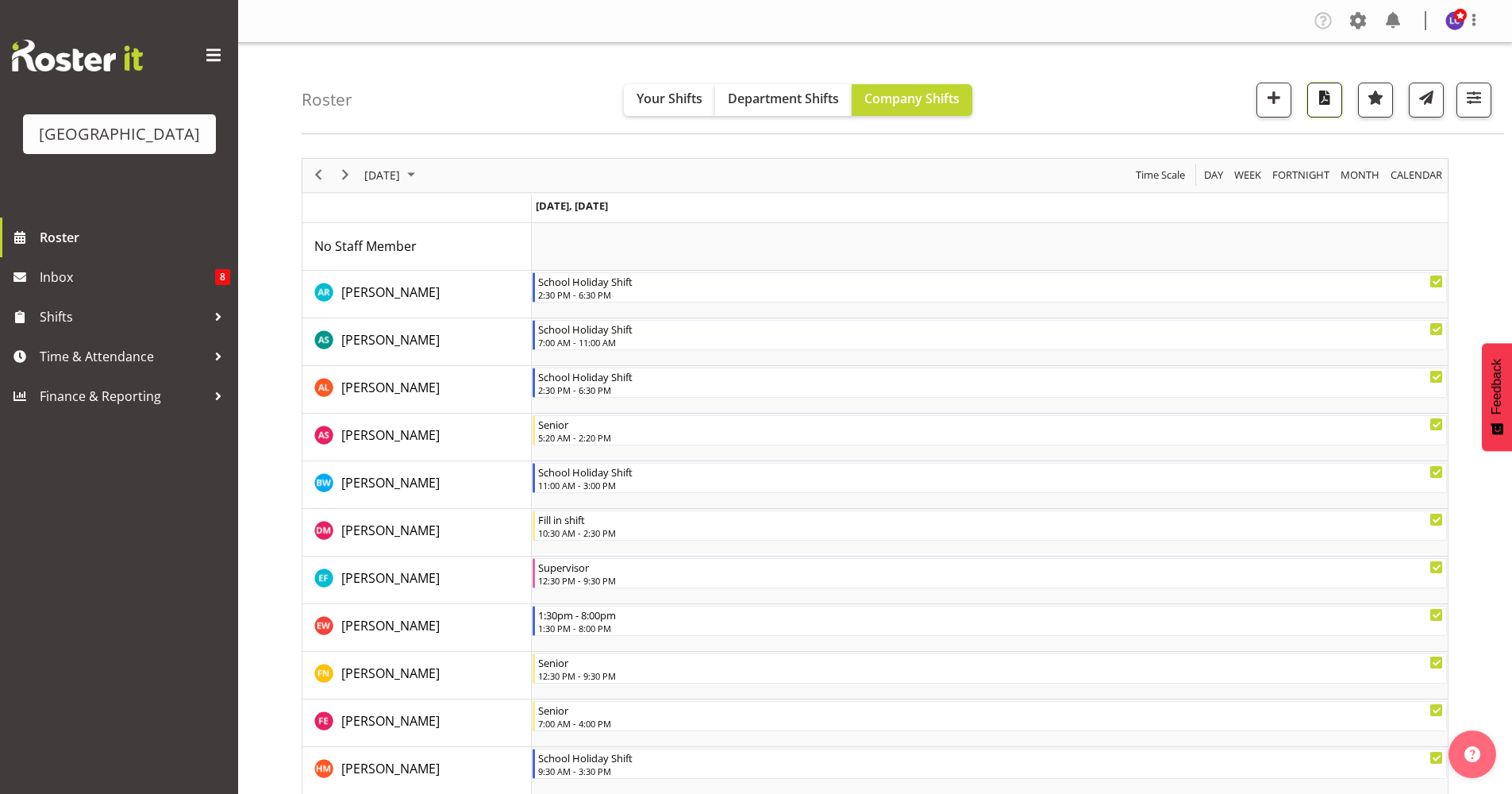
click at [1322, 96] on span "button" at bounding box center [1325, 98] width 21 height 21
